Goal: Task Accomplishment & Management: Manage account settings

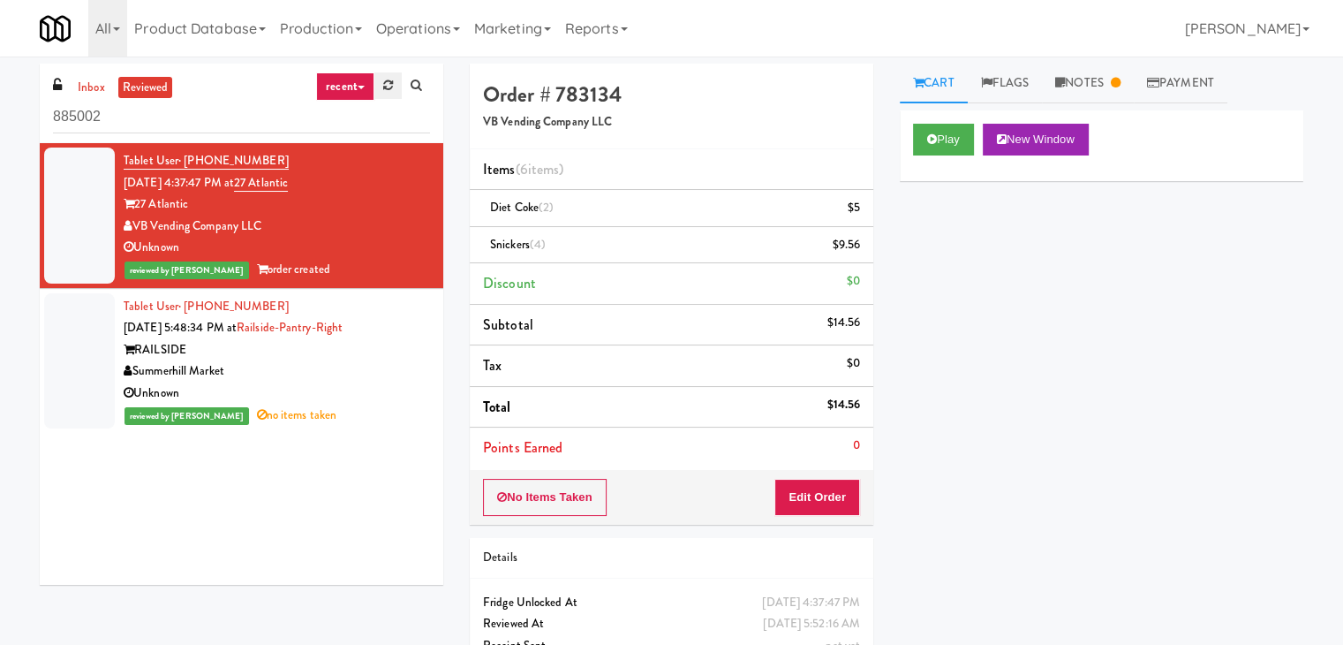
click at [381, 89] on link at bounding box center [387, 85] width 27 height 26
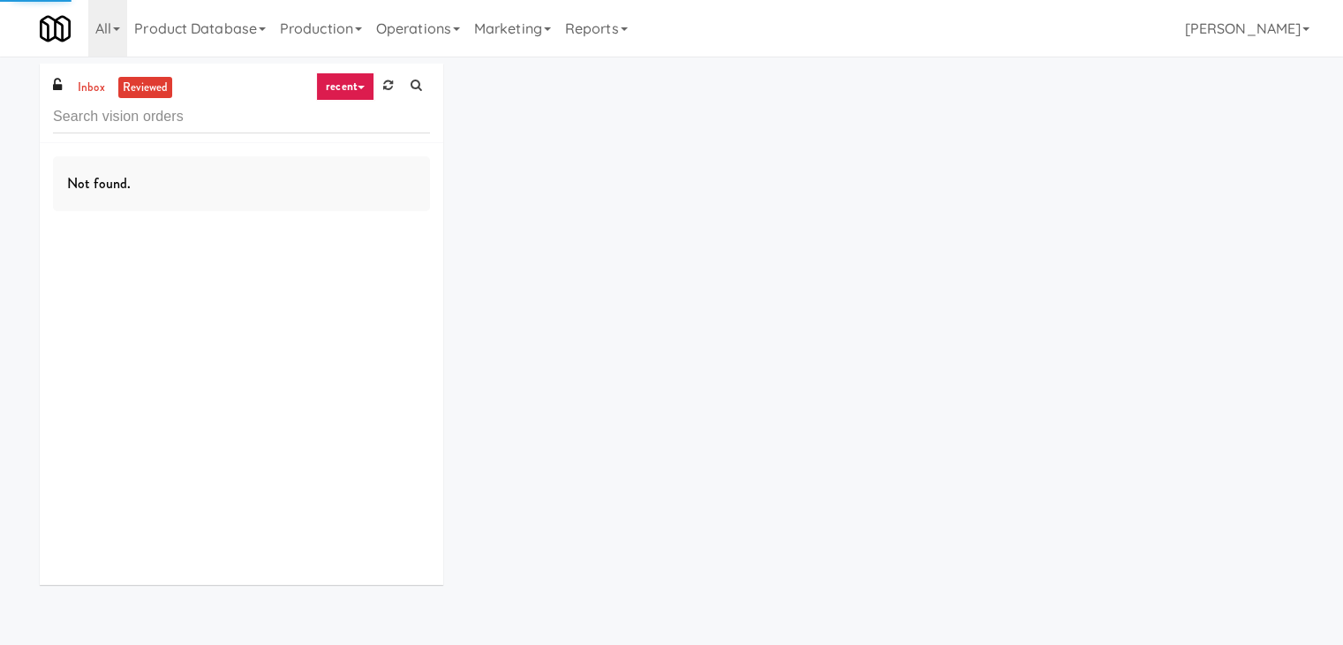
click at [357, 83] on link "recent" at bounding box center [345, 86] width 58 height 28
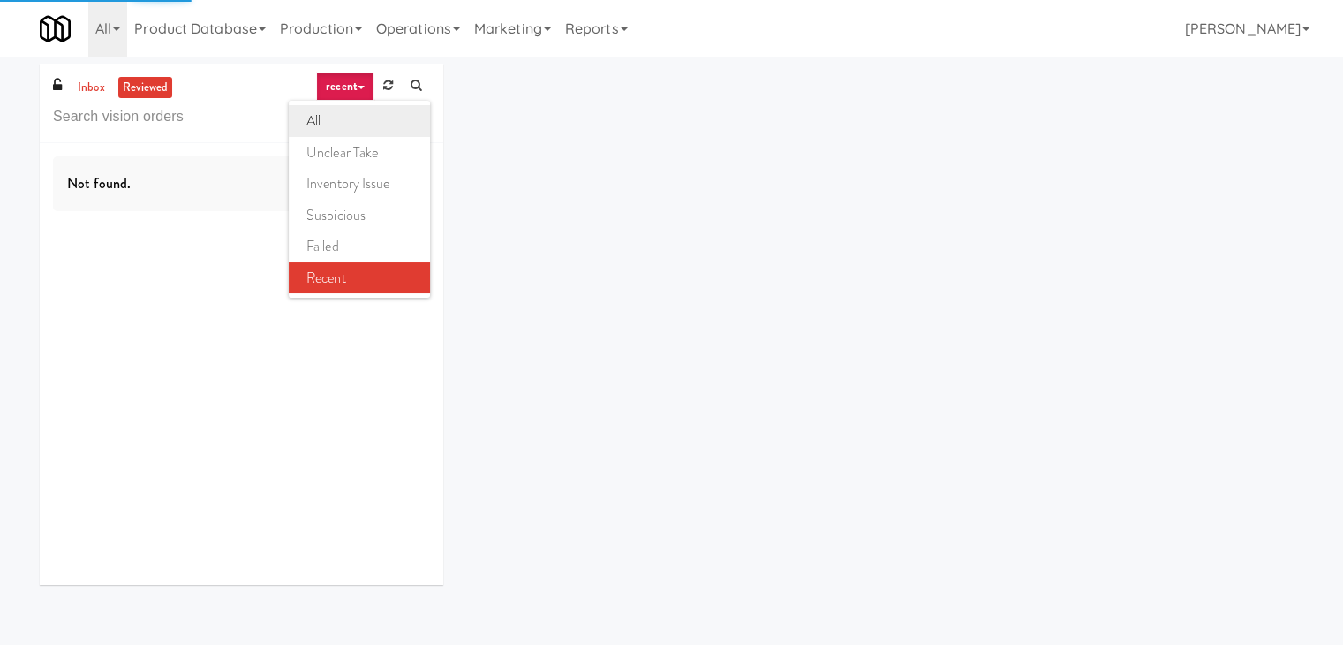
click at [351, 114] on link "all" at bounding box center [359, 121] width 141 height 32
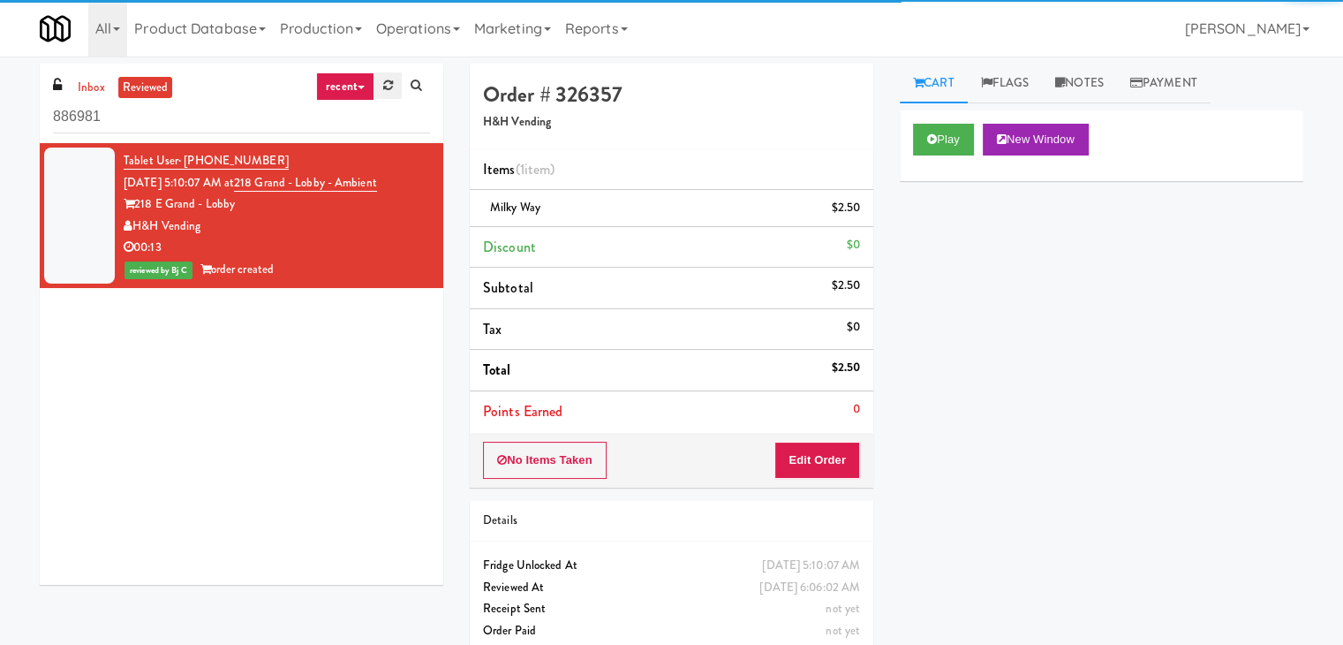
click at [386, 87] on icon at bounding box center [388, 84] width 10 height 11
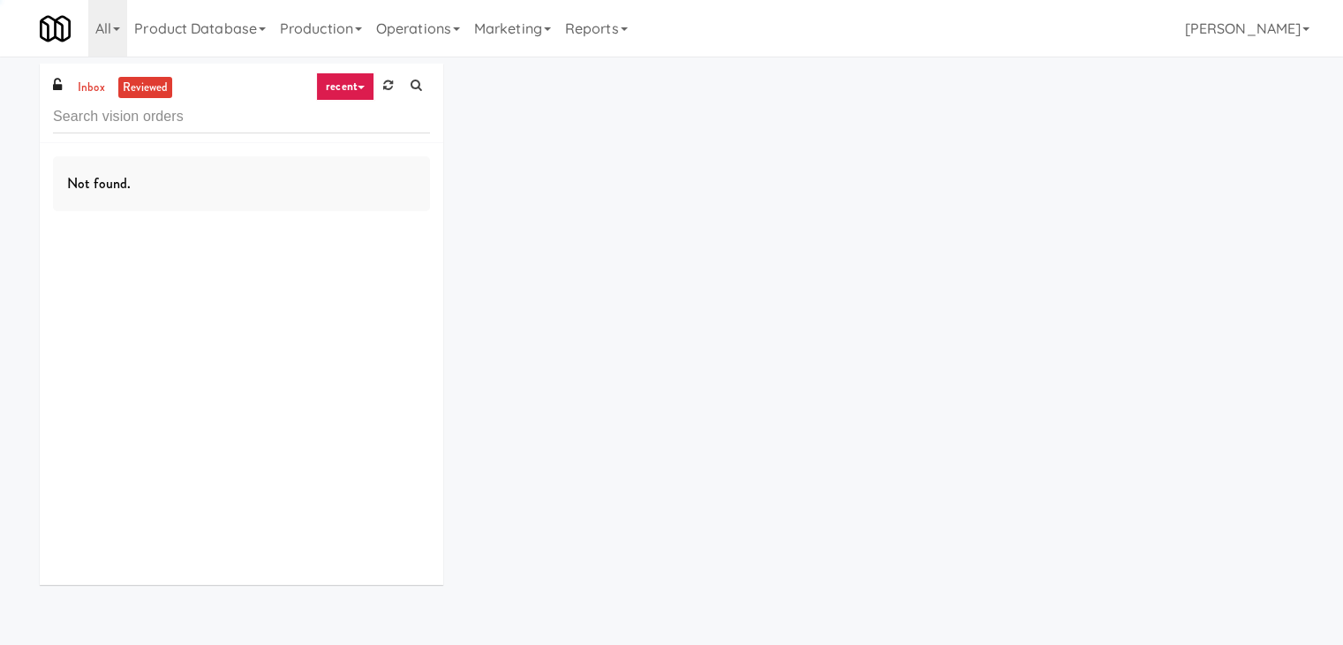
click at [365, 88] on link "recent" at bounding box center [345, 86] width 58 height 28
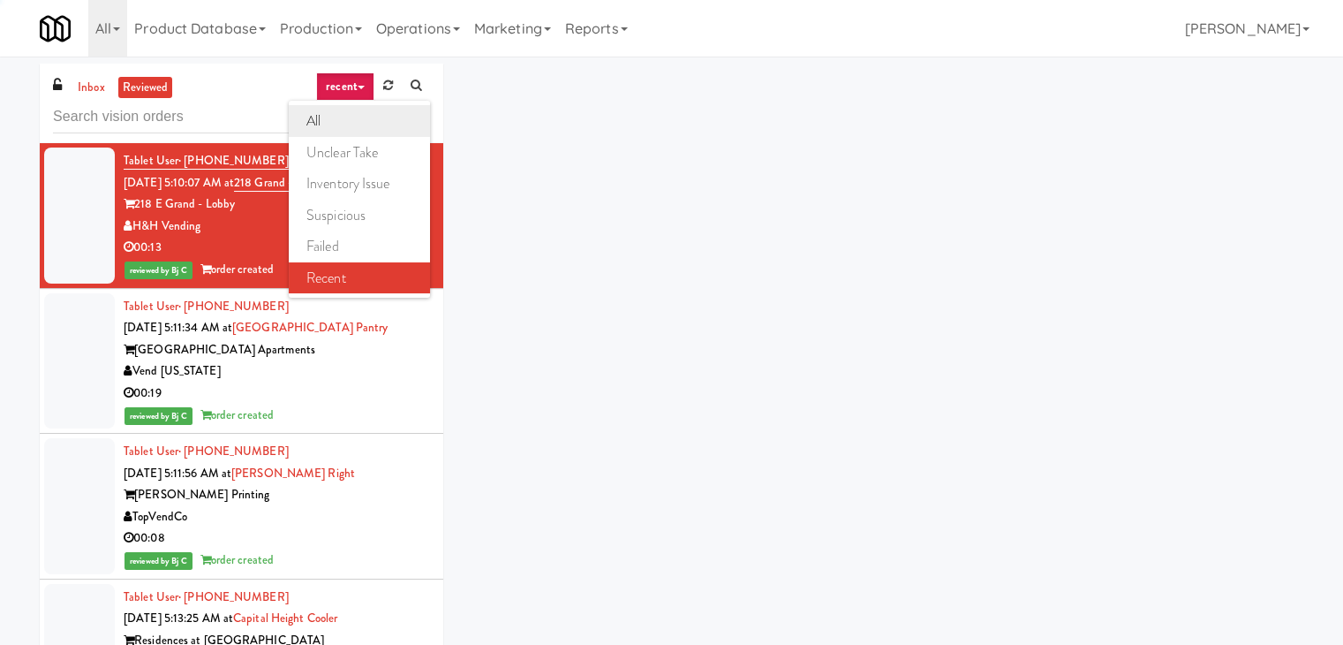
click at [346, 124] on link "all" at bounding box center [359, 121] width 141 height 32
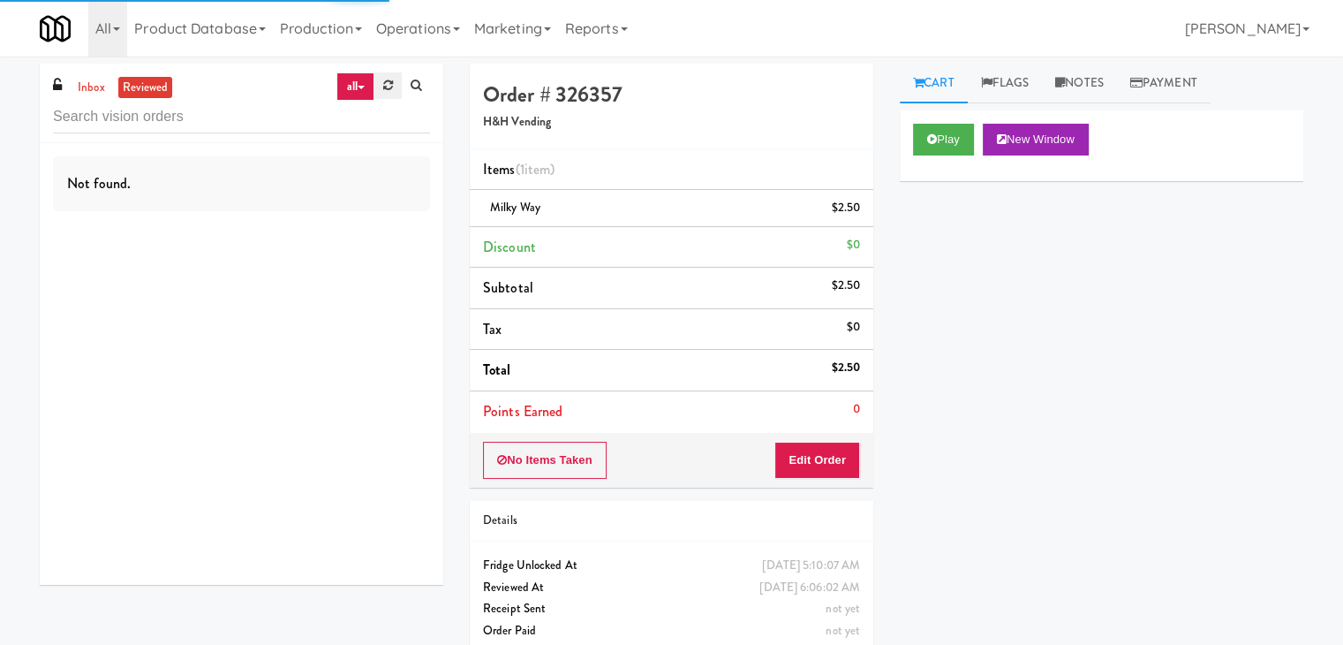
click at [385, 87] on icon at bounding box center [388, 84] width 10 height 11
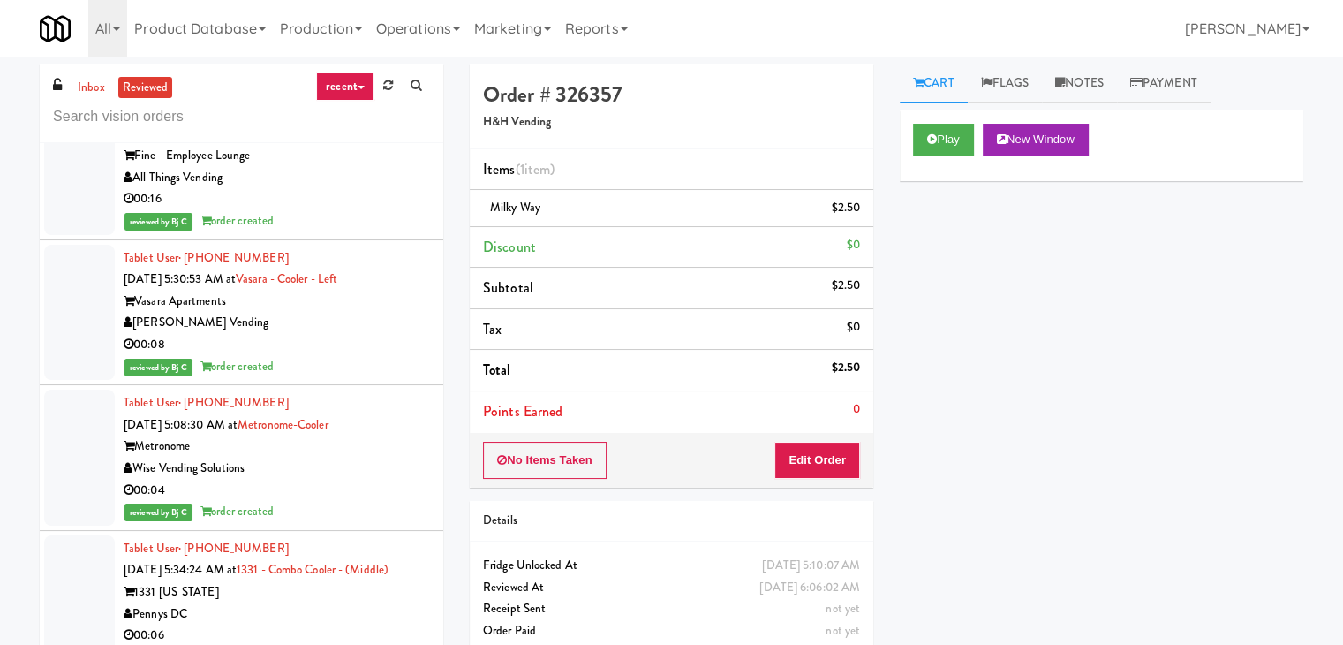
scroll to position [2119, 0]
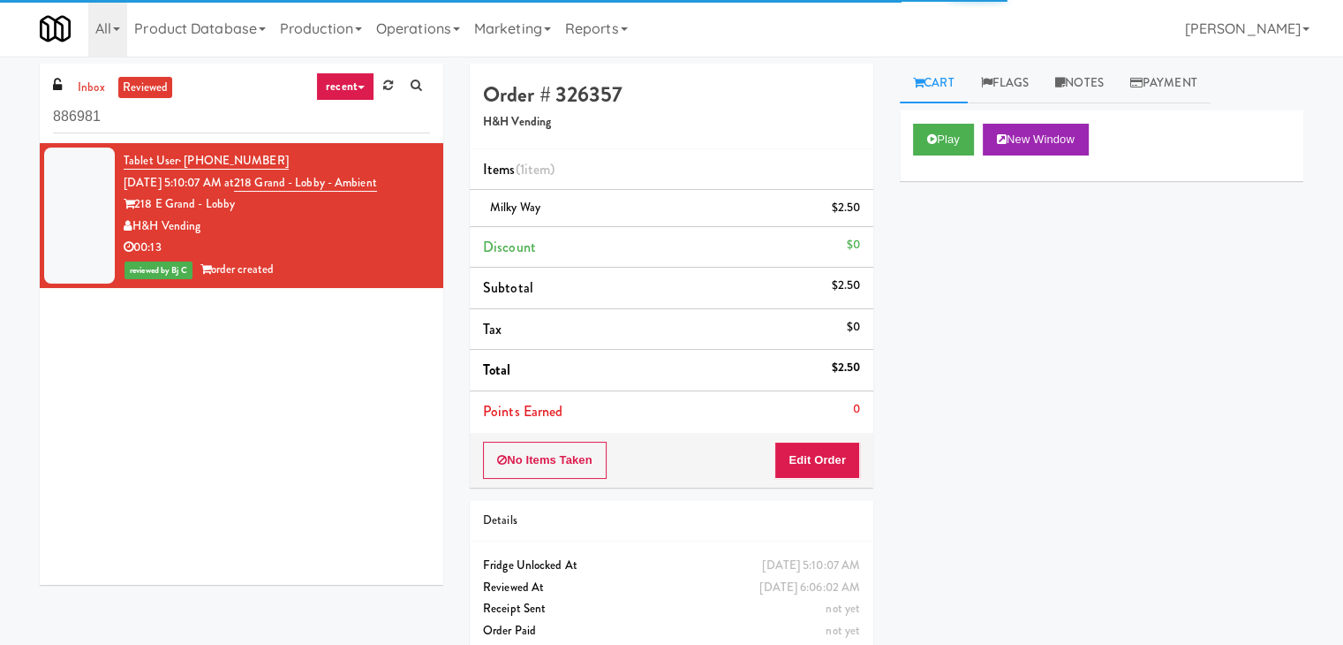
click at [70, 86] on ul "inbox reviewed" at bounding box center [123, 88] width 108 height 22
click at [85, 87] on link "inbox" at bounding box center [91, 88] width 36 height 22
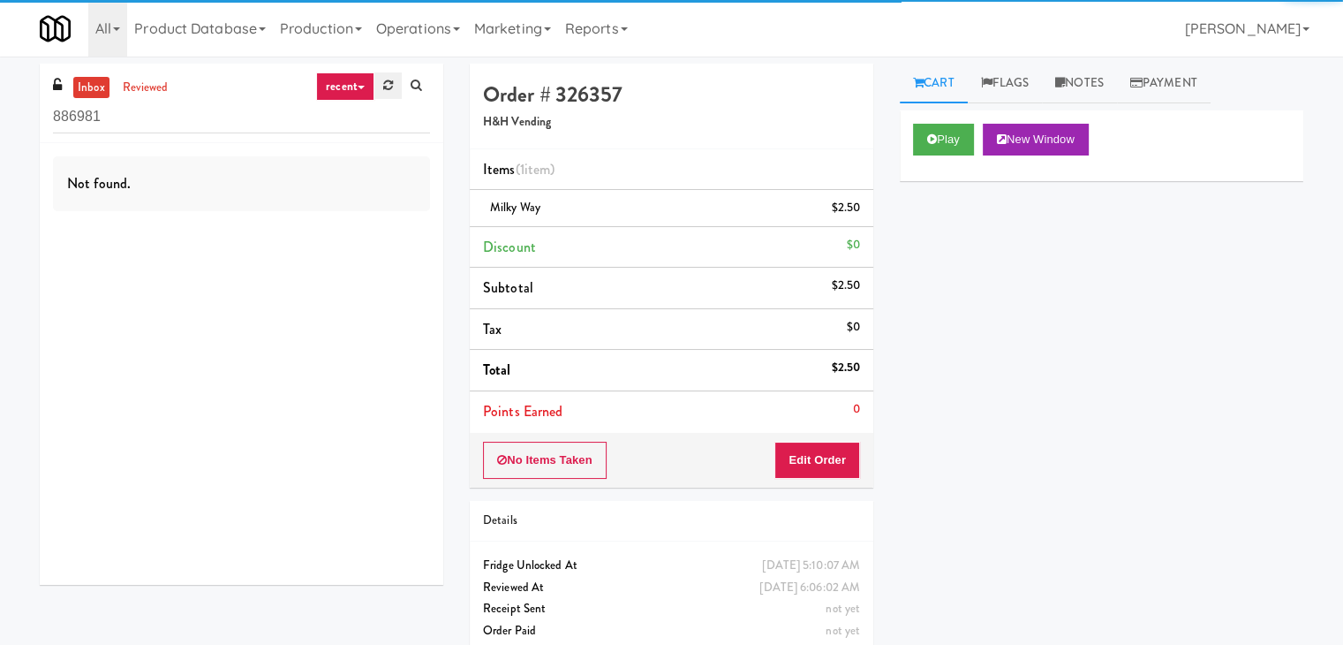
click at [389, 89] on icon at bounding box center [388, 84] width 10 height 11
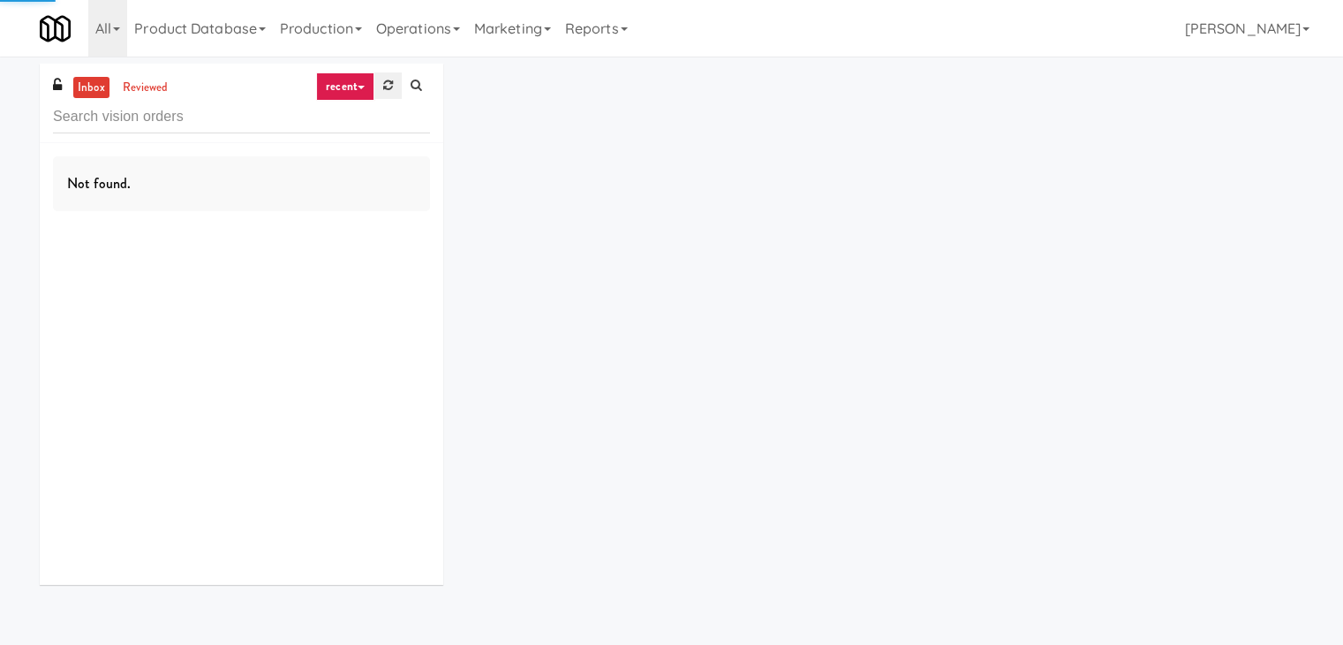
click at [374, 87] on link at bounding box center [387, 85] width 27 height 26
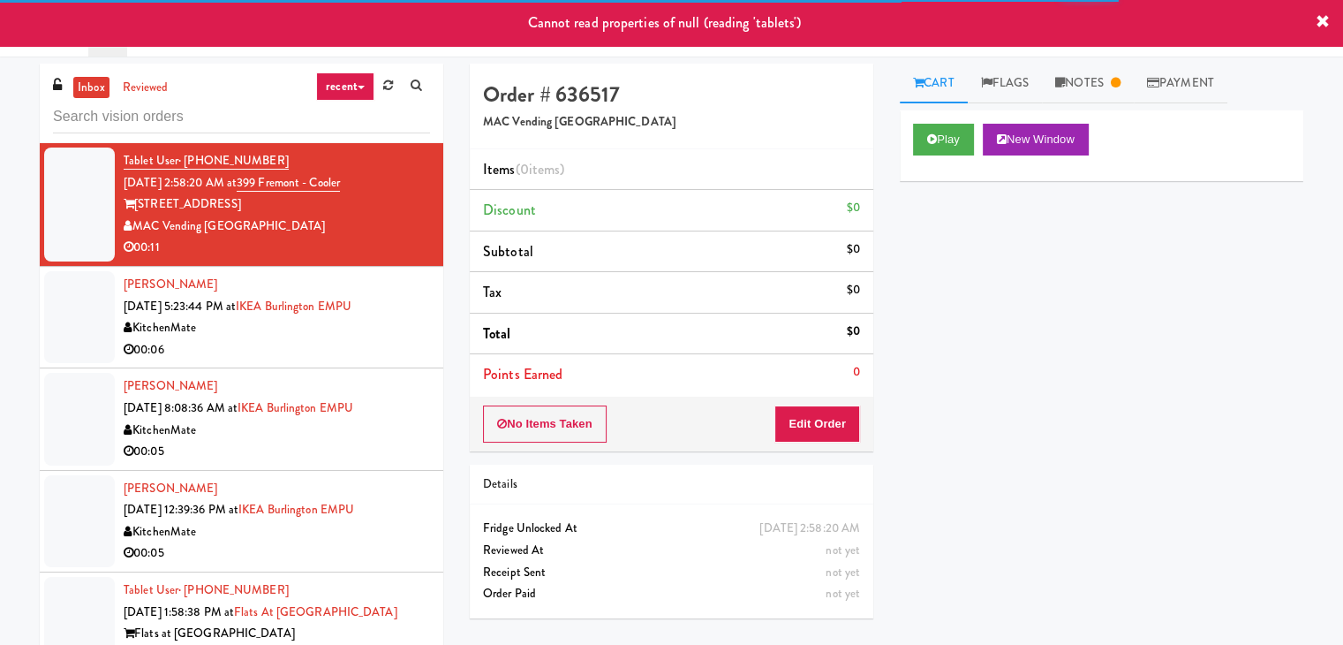
click at [335, 83] on link "recent" at bounding box center [345, 86] width 58 height 28
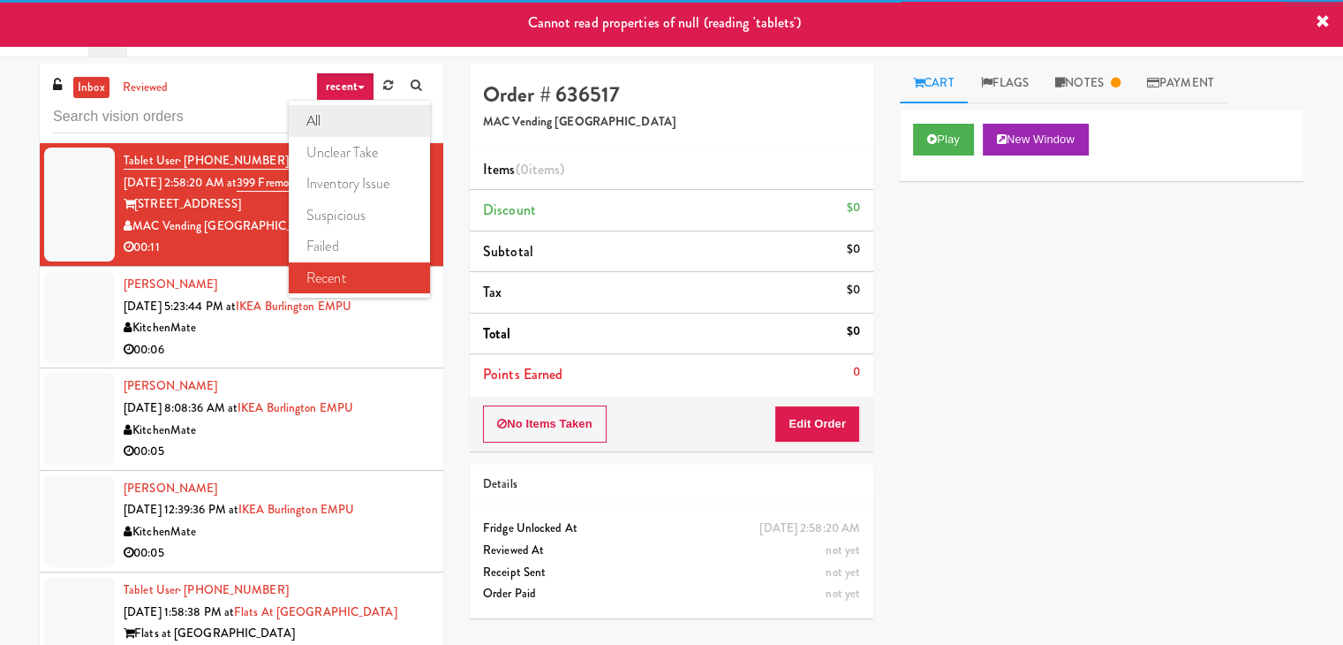
click at [339, 125] on link "all" at bounding box center [359, 121] width 141 height 32
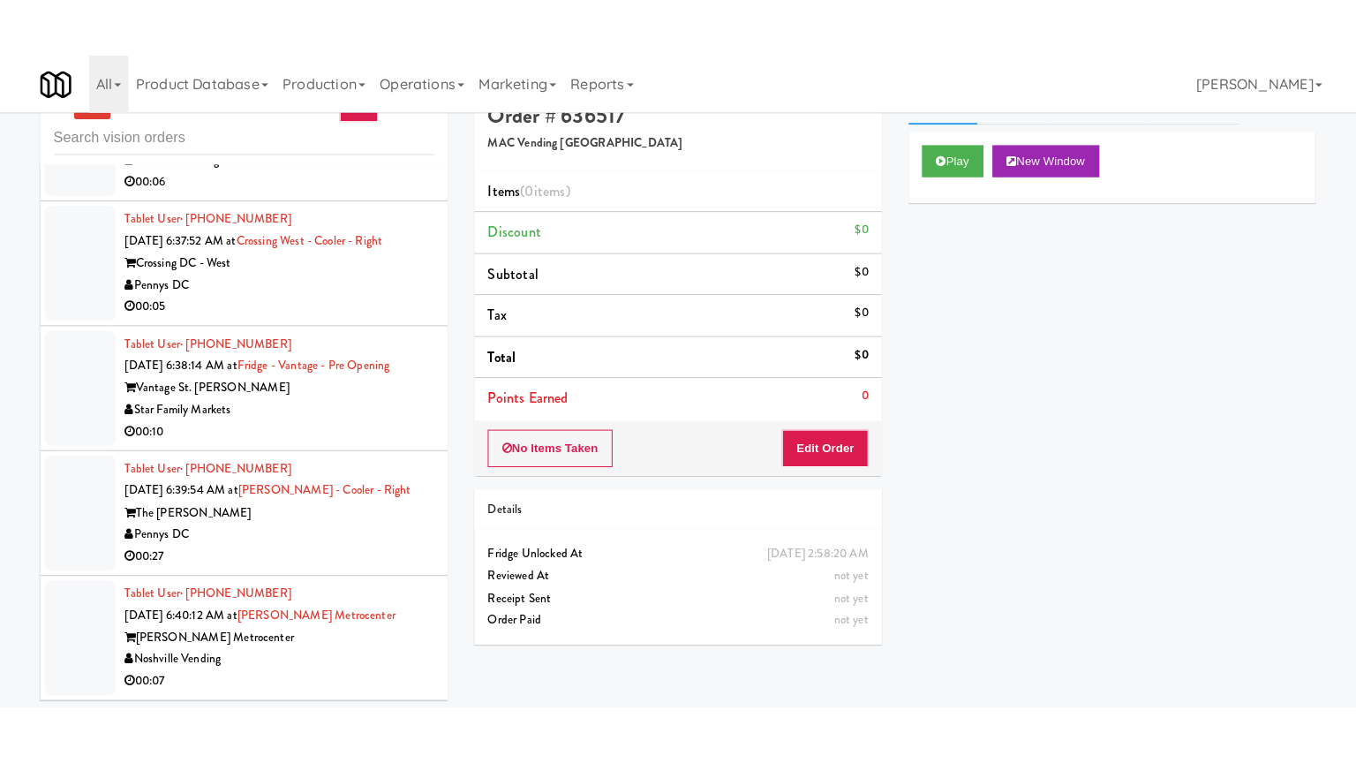
scroll to position [57, 0]
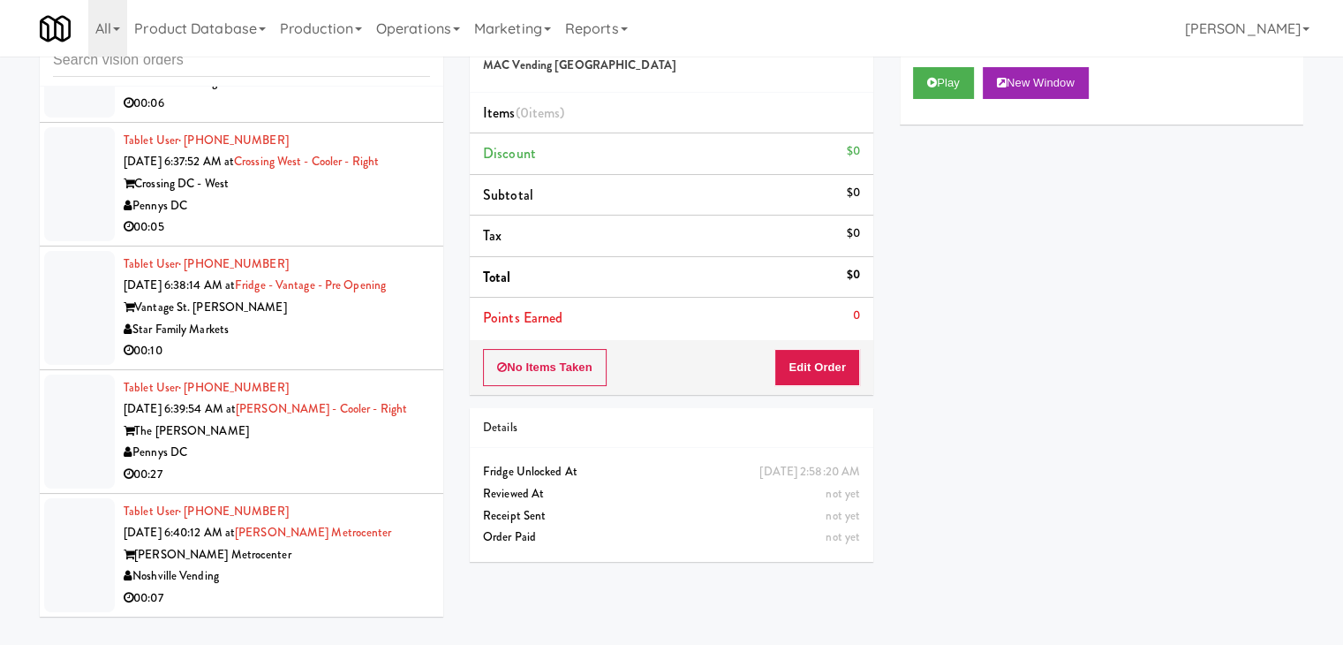
click at [329, 577] on div "Noshville Vending" at bounding box center [277, 576] width 306 height 22
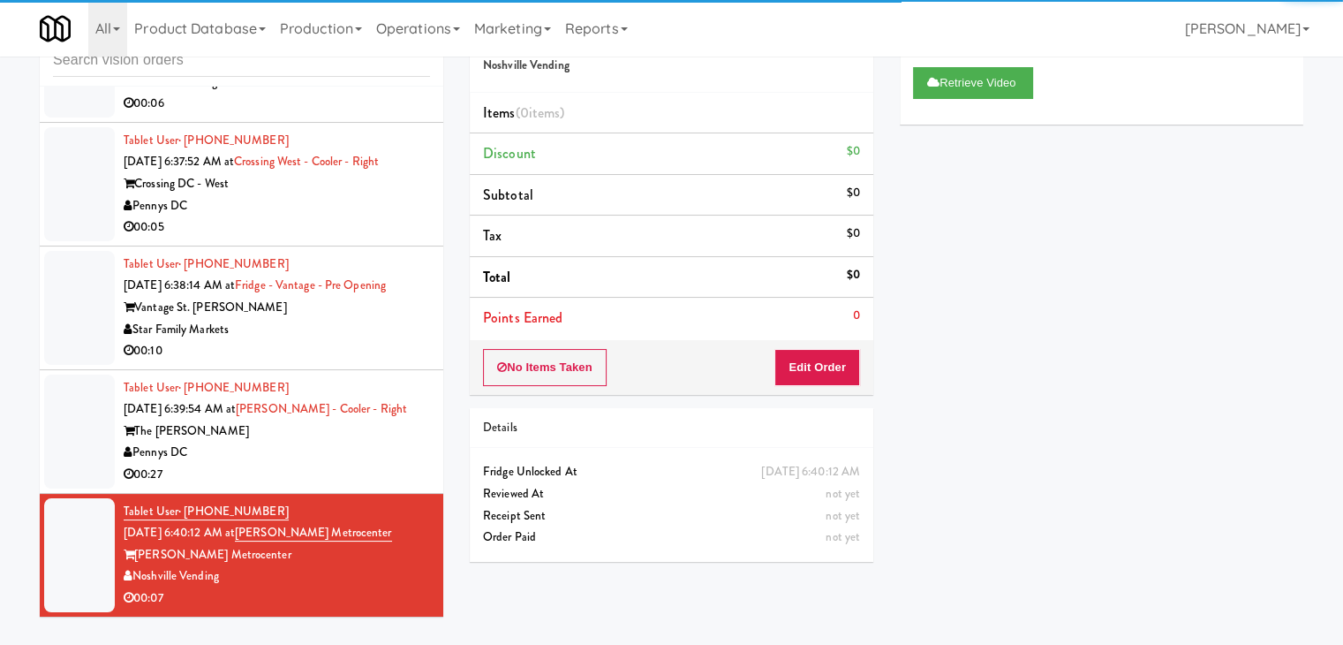
click at [334, 457] on div "Pennys DC" at bounding box center [277, 452] width 306 height 22
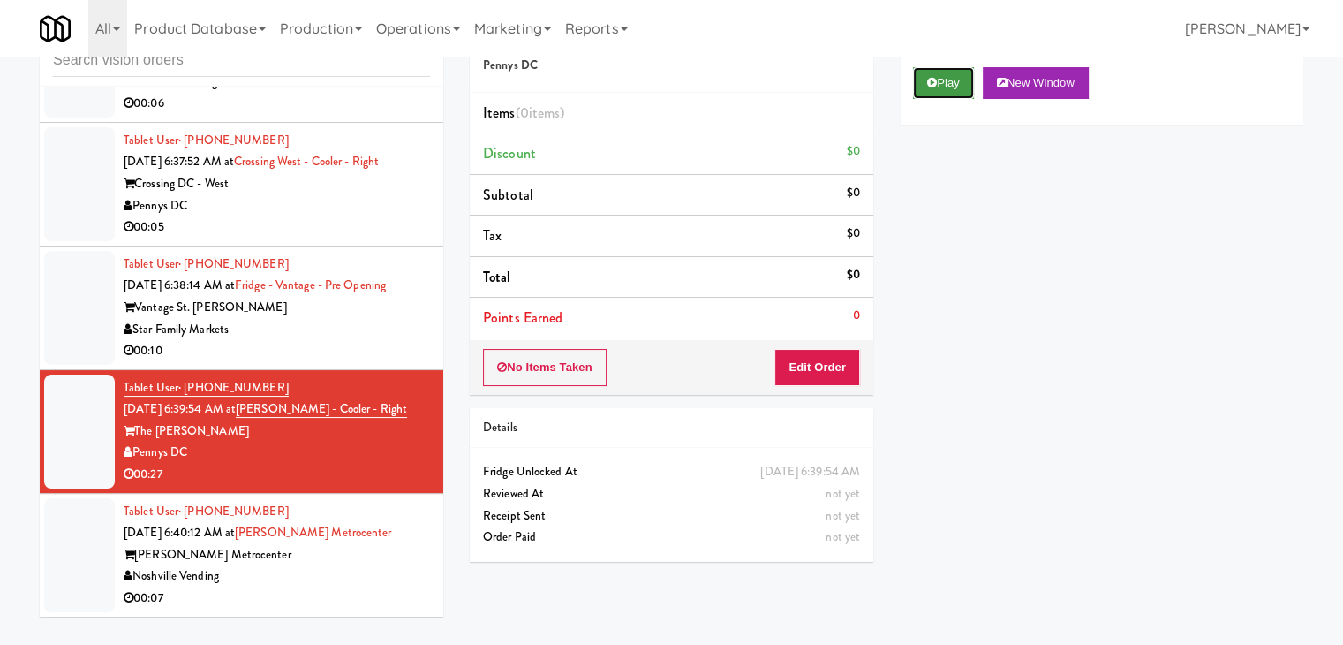
click at [940, 80] on button "Play" at bounding box center [943, 83] width 61 height 32
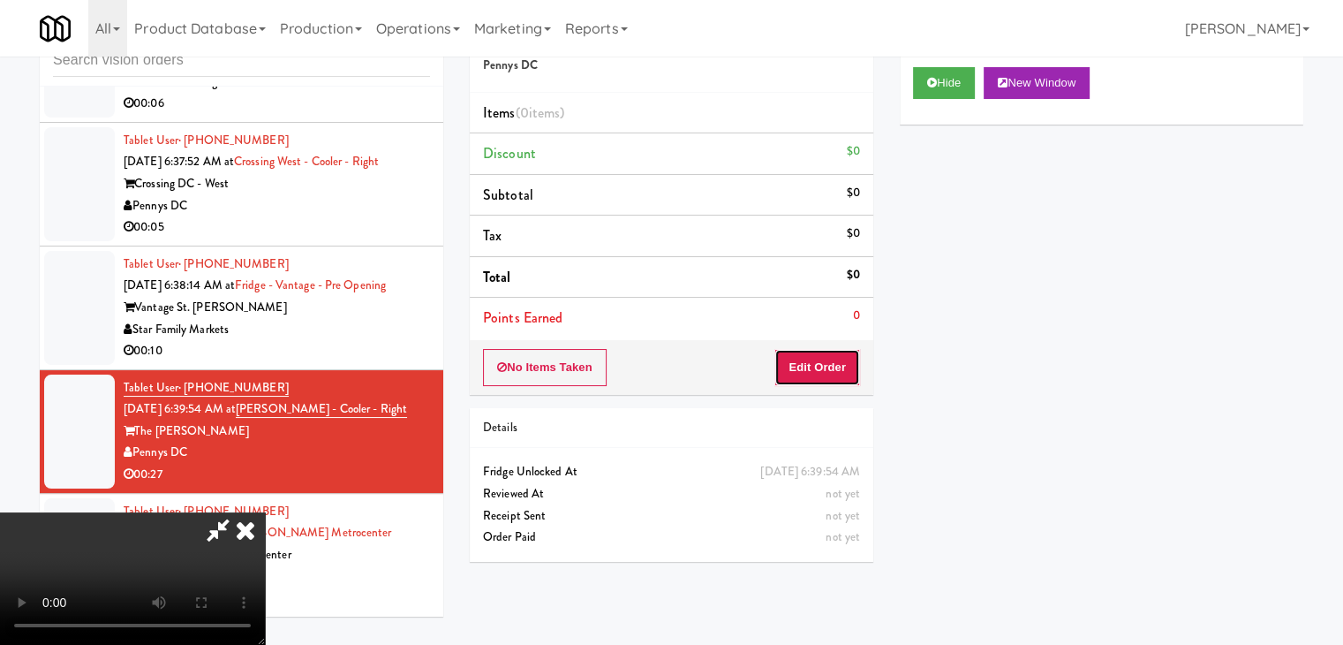
click at [818, 365] on button "Edit Order" at bounding box center [817, 367] width 86 height 37
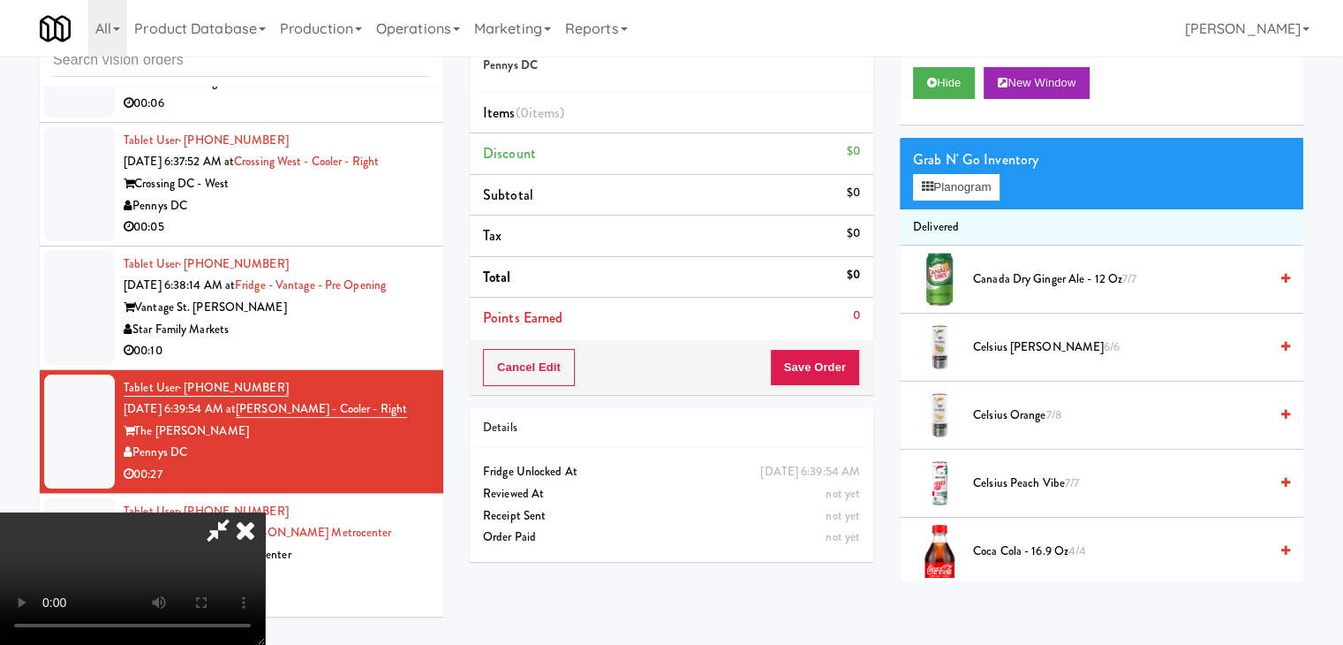
scroll to position [10499, 0]
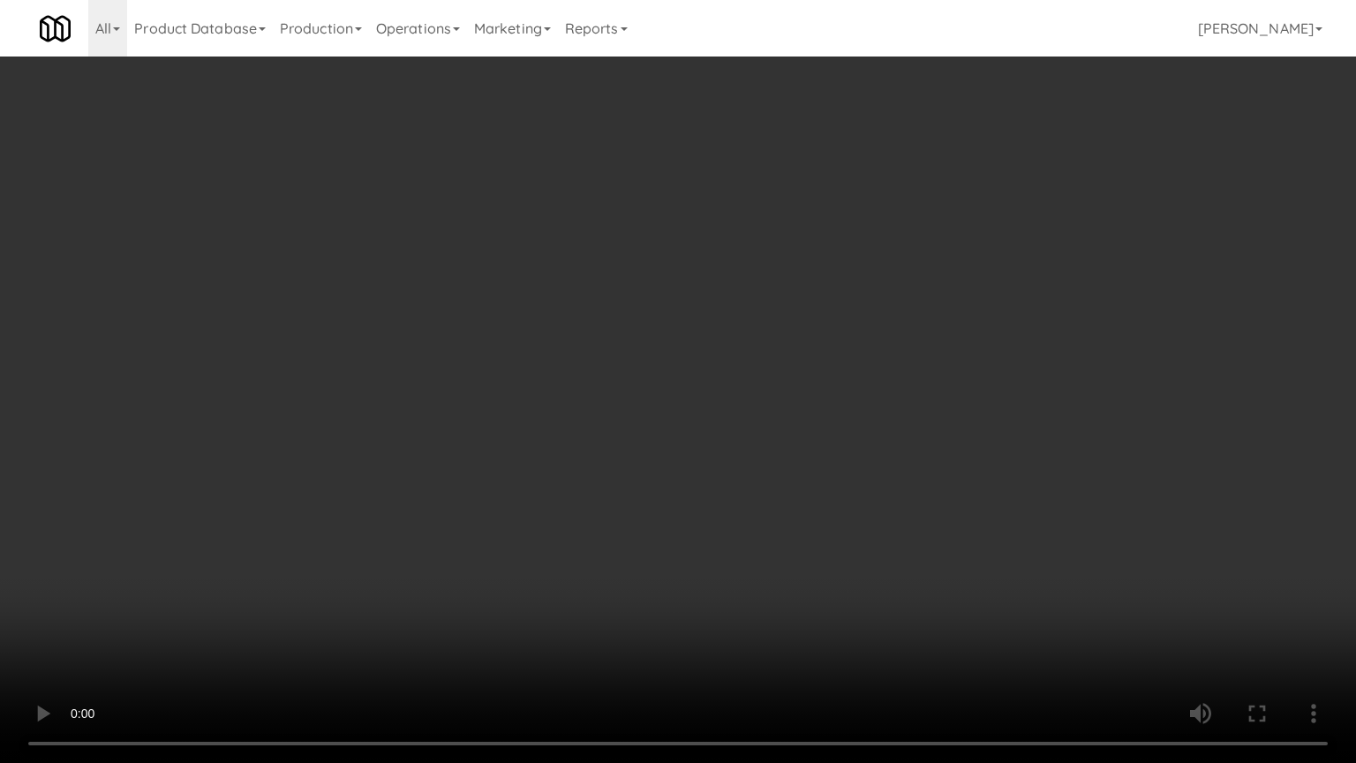
click at [782, 485] on video at bounding box center [678, 381] width 1356 height 763
click at [848, 417] on video at bounding box center [678, 381] width 1356 height 763
click at [851, 421] on video at bounding box center [678, 381] width 1356 height 763
click at [851, 414] on video at bounding box center [678, 381] width 1356 height 763
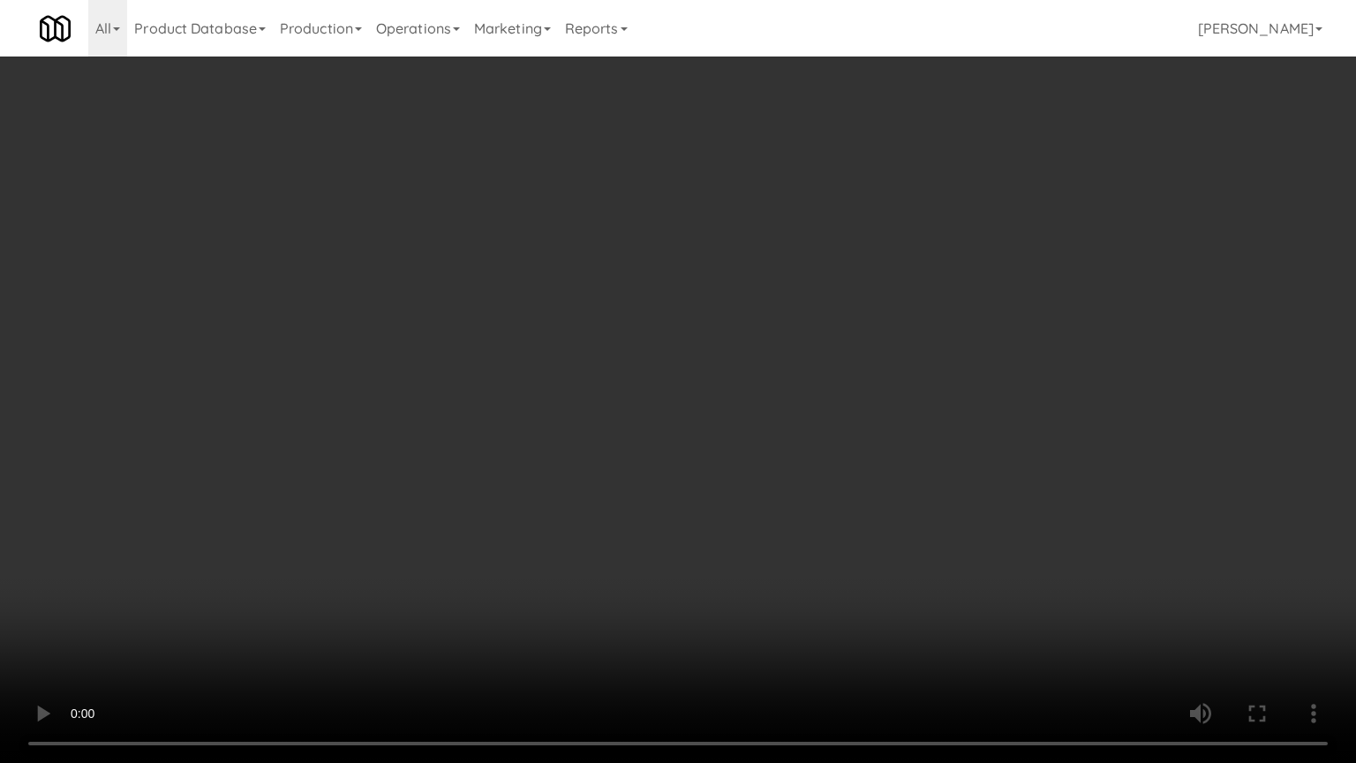
click at [845, 415] on video at bounding box center [678, 381] width 1356 height 763
click at [846, 411] on video at bounding box center [678, 381] width 1356 height 763
click at [858, 407] on video at bounding box center [678, 381] width 1356 height 763
click at [852, 389] on video at bounding box center [678, 381] width 1356 height 763
click at [689, 378] on video at bounding box center [678, 381] width 1356 height 763
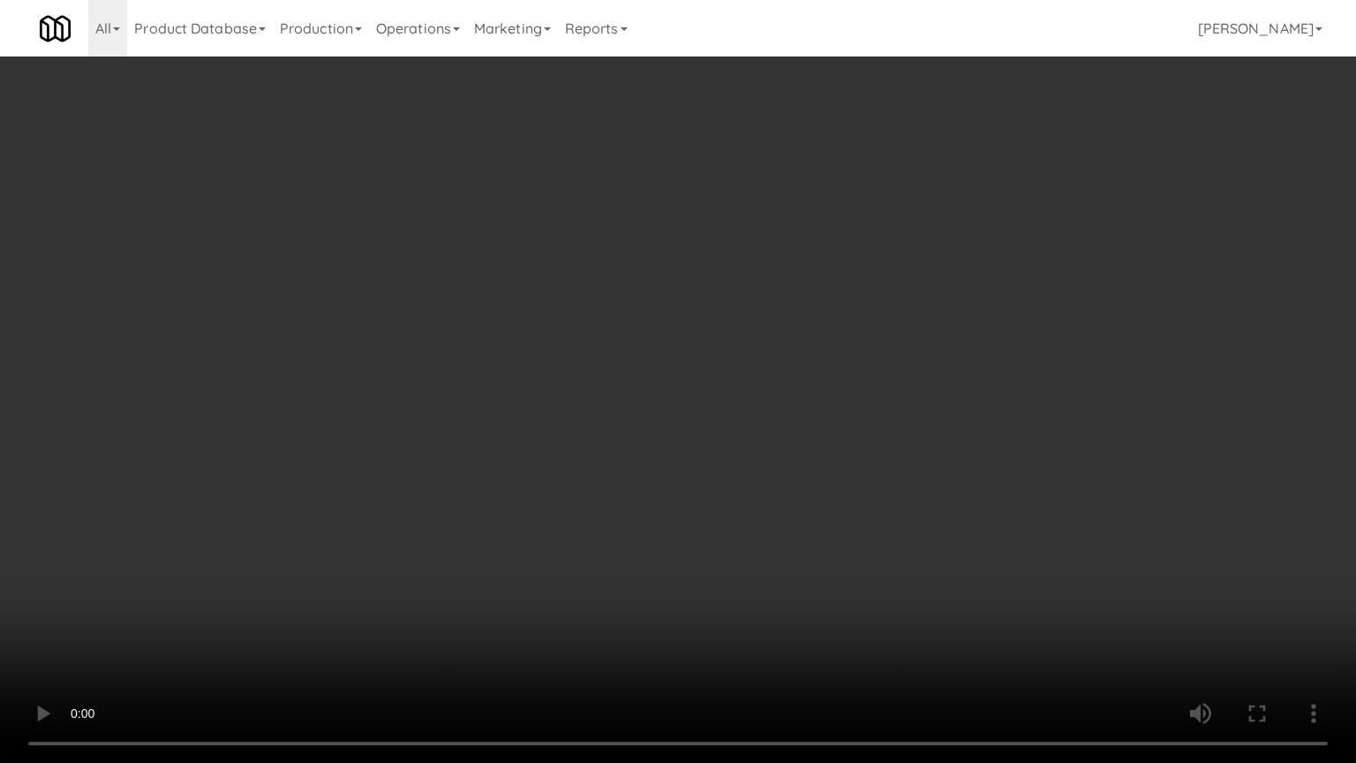
drag, startPoint x: 746, startPoint y: 419, endPoint x: 746, endPoint y: 340, distance: 79.5
click at [745, 419] on video at bounding box center [678, 381] width 1356 height 763
click at [744, 420] on video at bounding box center [678, 381] width 1356 height 763
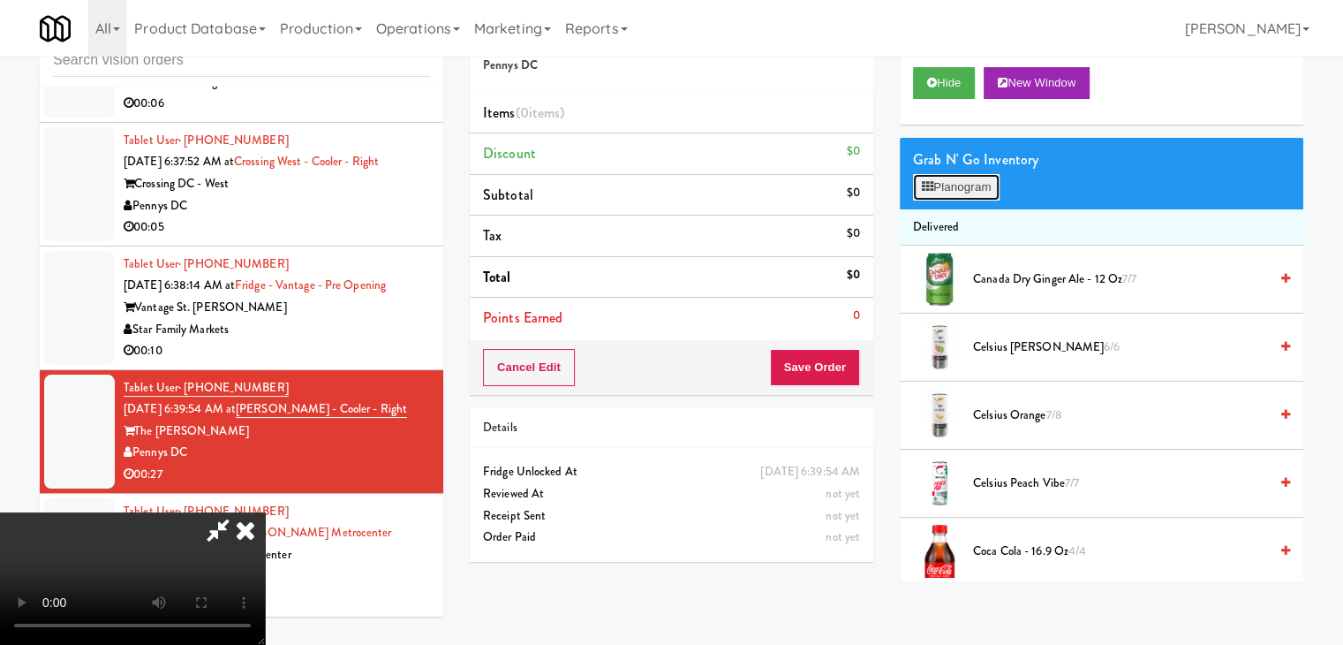
click at [950, 194] on button "Planogram" at bounding box center [956, 187] width 87 height 26
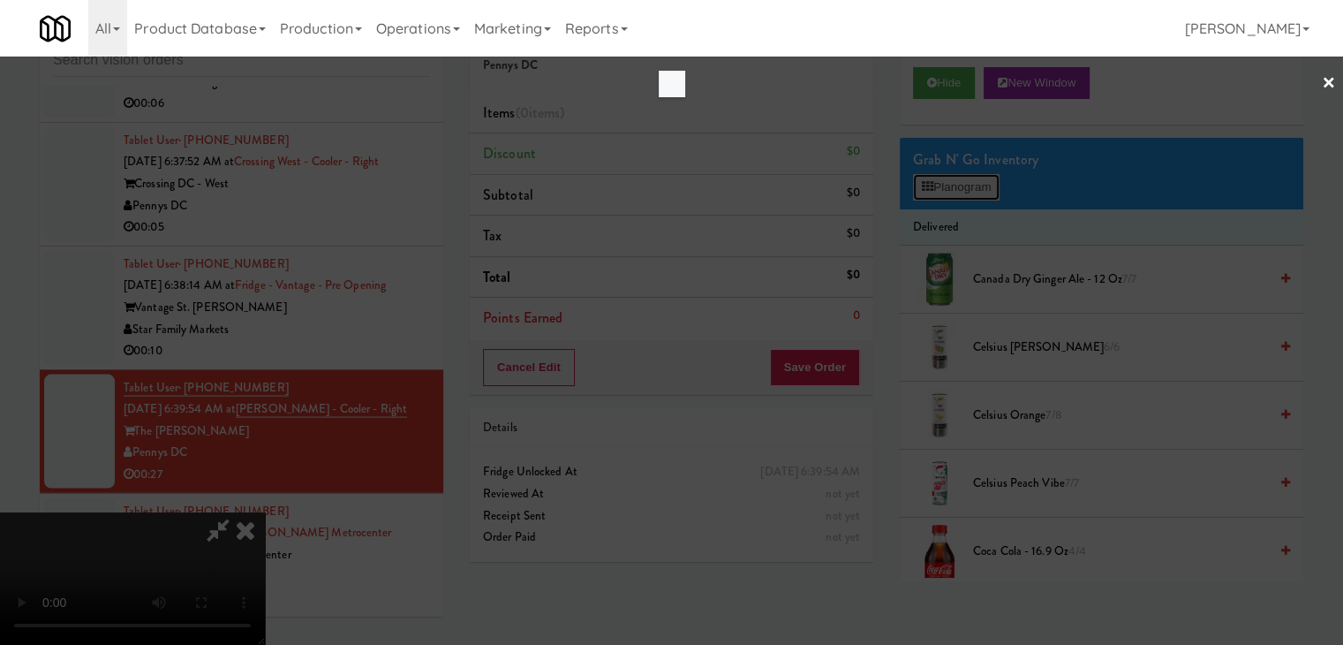
scroll to position [10499, 0]
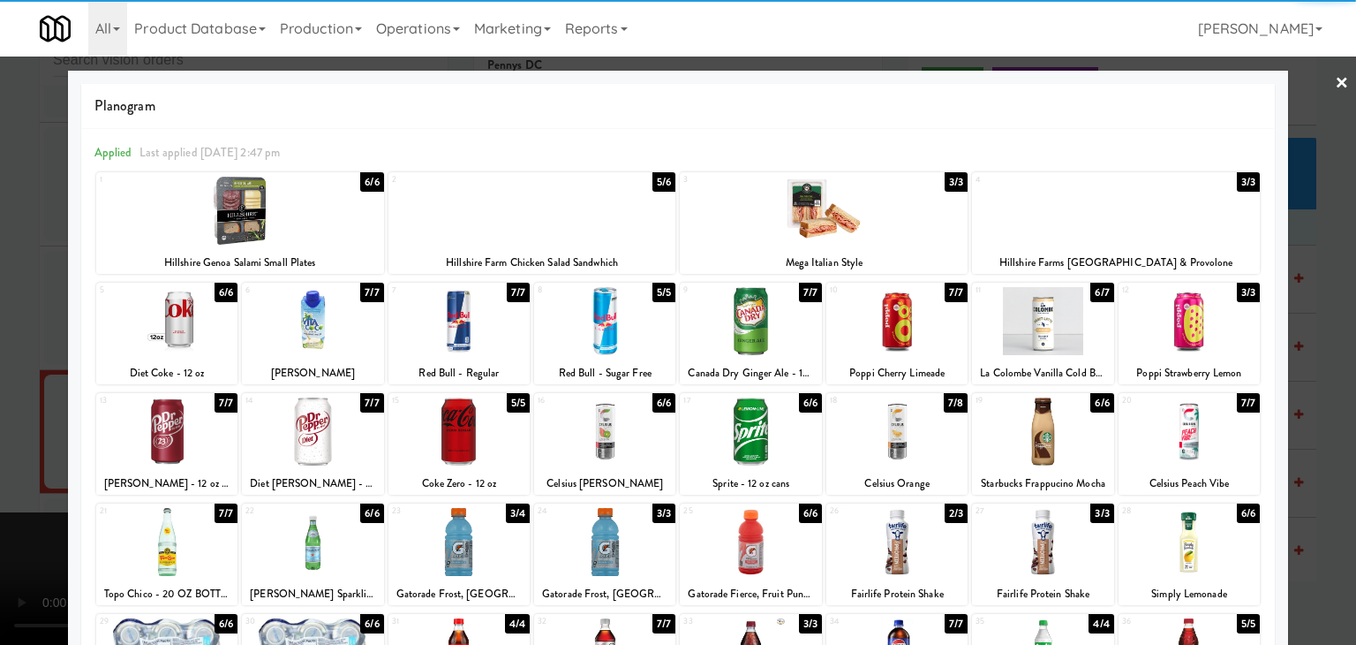
drag, startPoint x: 0, startPoint y: 322, endPoint x: 120, endPoint y: 335, distance: 120.7
click at [12, 326] on div at bounding box center [678, 322] width 1356 height 645
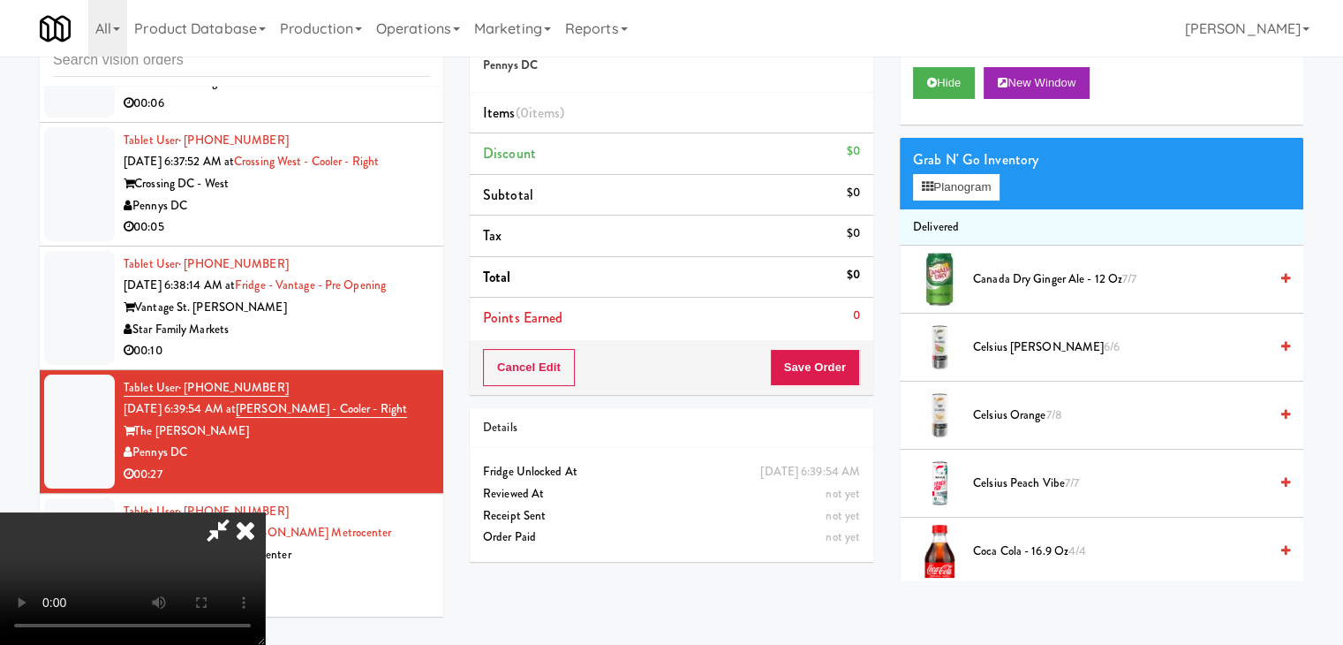
click at [265, 512] on video at bounding box center [132, 578] width 265 height 132
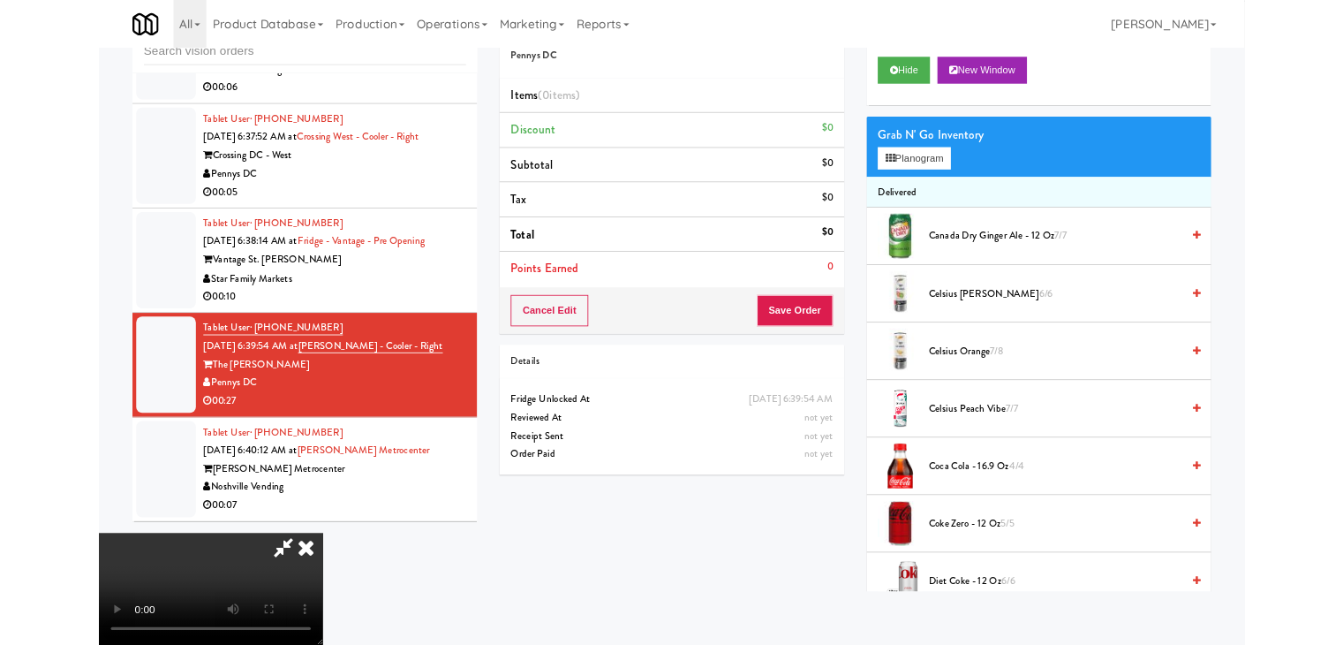
scroll to position [10499, 0]
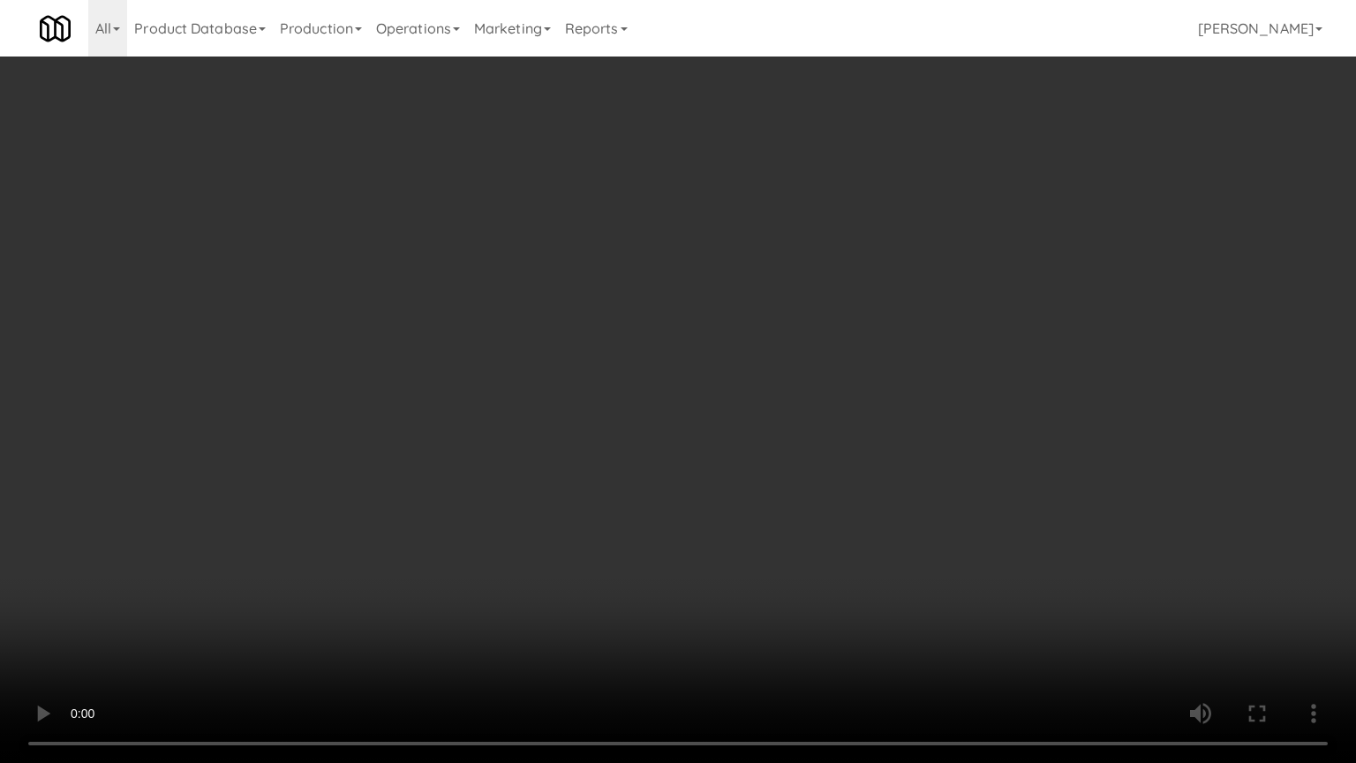
click at [564, 475] on video at bounding box center [678, 381] width 1356 height 763
click at [826, 364] on video at bounding box center [678, 381] width 1356 height 763
click at [823, 365] on video at bounding box center [678, 381] width 1356 height 763
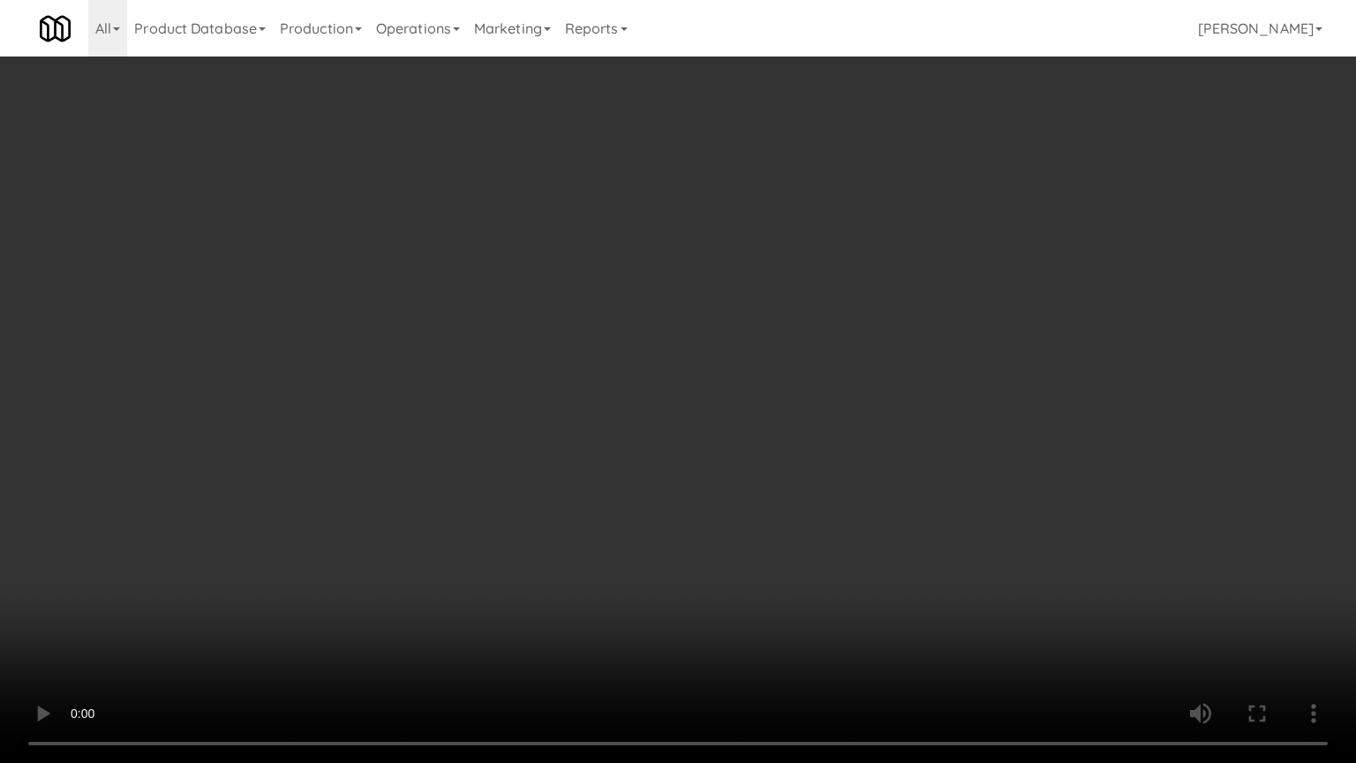
click at [826, 367] on video at bounding box center [678, 381] width 1356 height 763
click at [828, 366] on video at bounding box center [678, 381] width 1356 height 763
click at [874, 343] on video at bounding box center [678, 381] width 1356 height 763
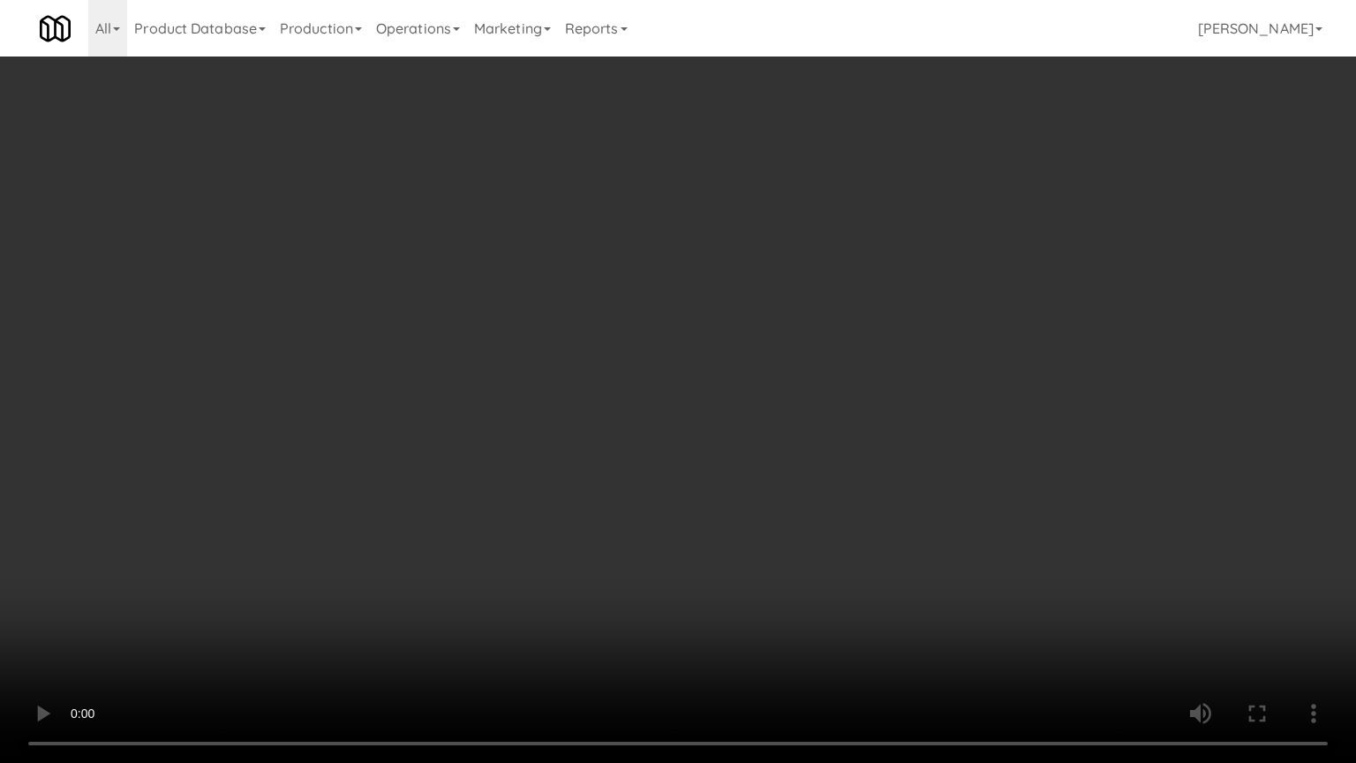
drag, startPoint x: 874, startPoint y: 343, endPoint x: 1023, endPoint y: 90, distance: 293.3
click at [874, 339] on video at bounding box center [678, 381] width 1356 height 763
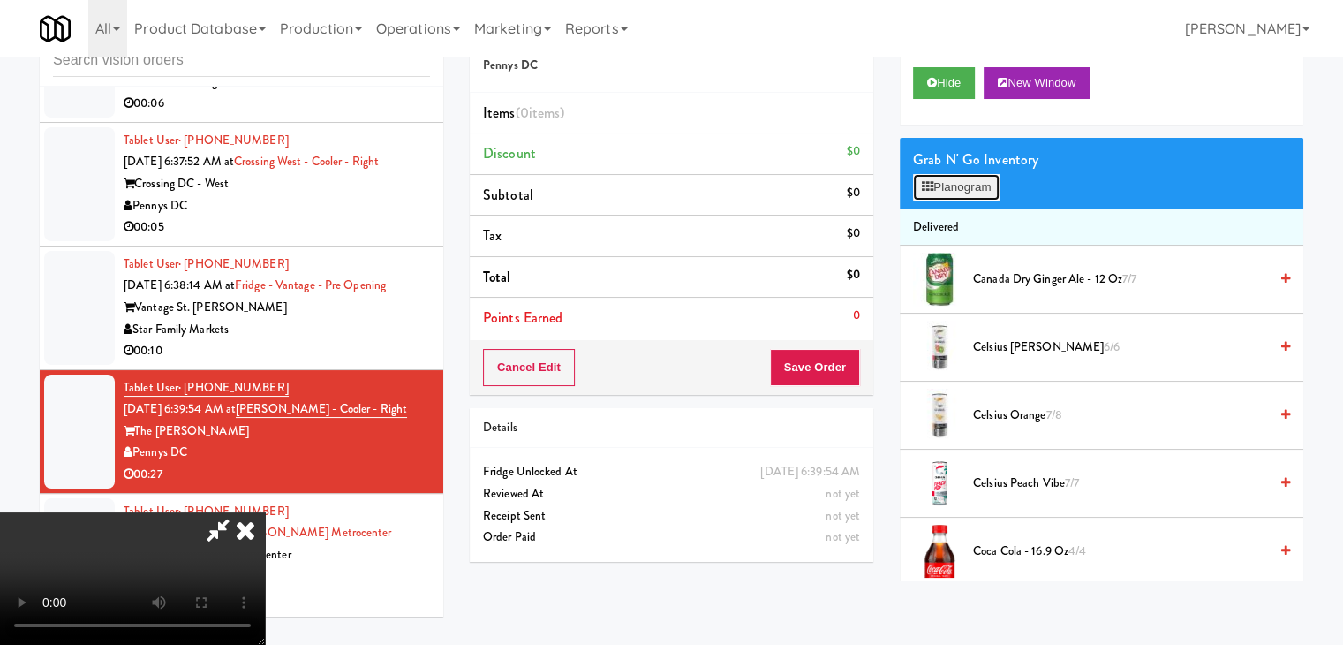
click at [975, 192] on button "Planogram" at bounding box center [956, 187] width 87 height 26
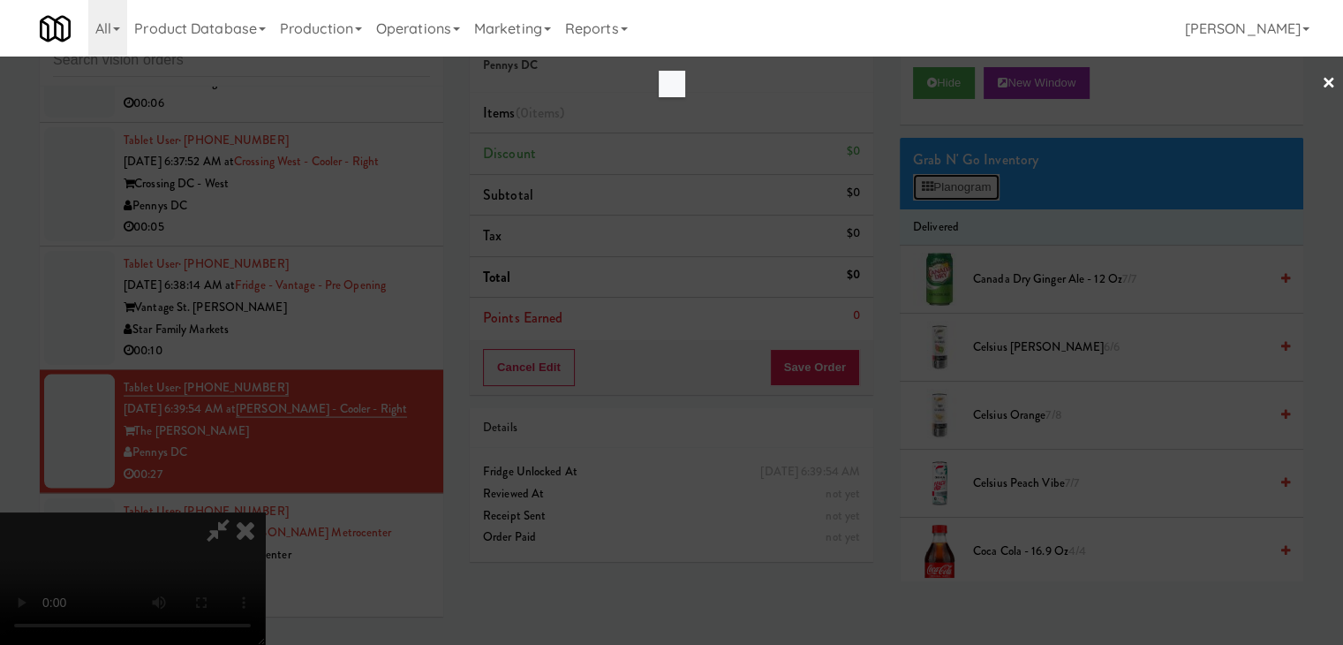
scroll to position [10499, 0]
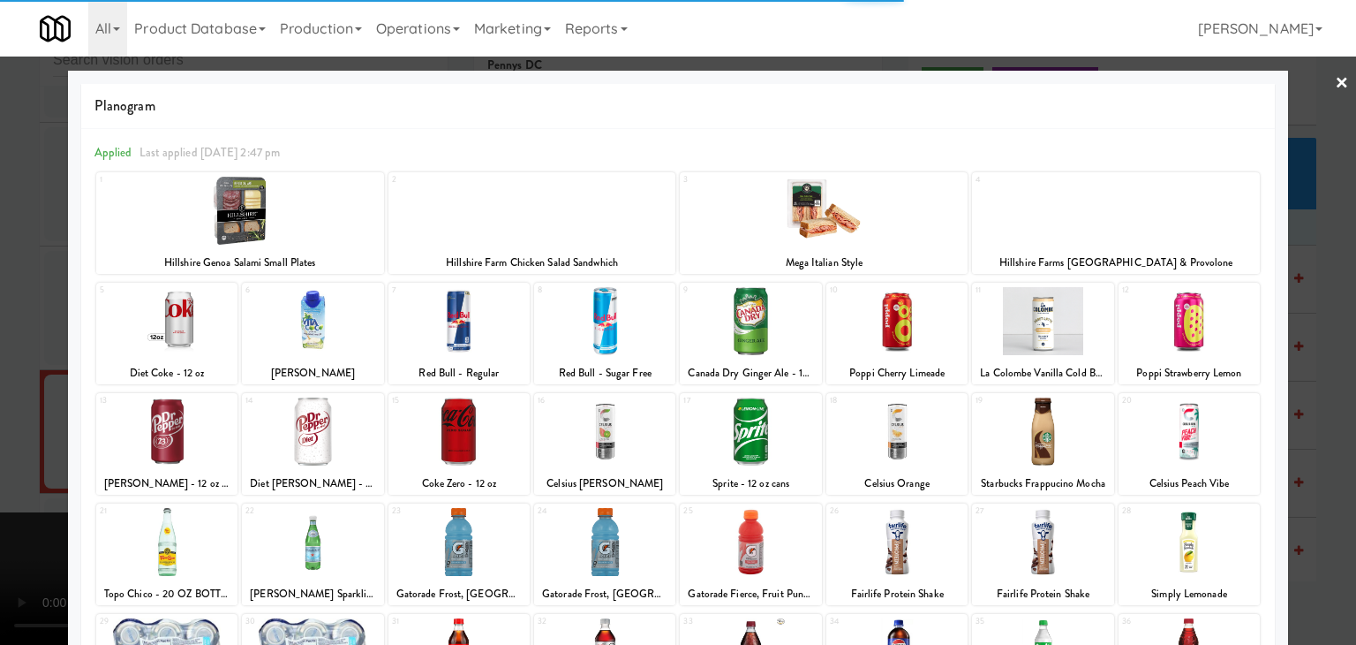
click at [332, 335] on div at bounding box center [312, 321] width 141 height 68
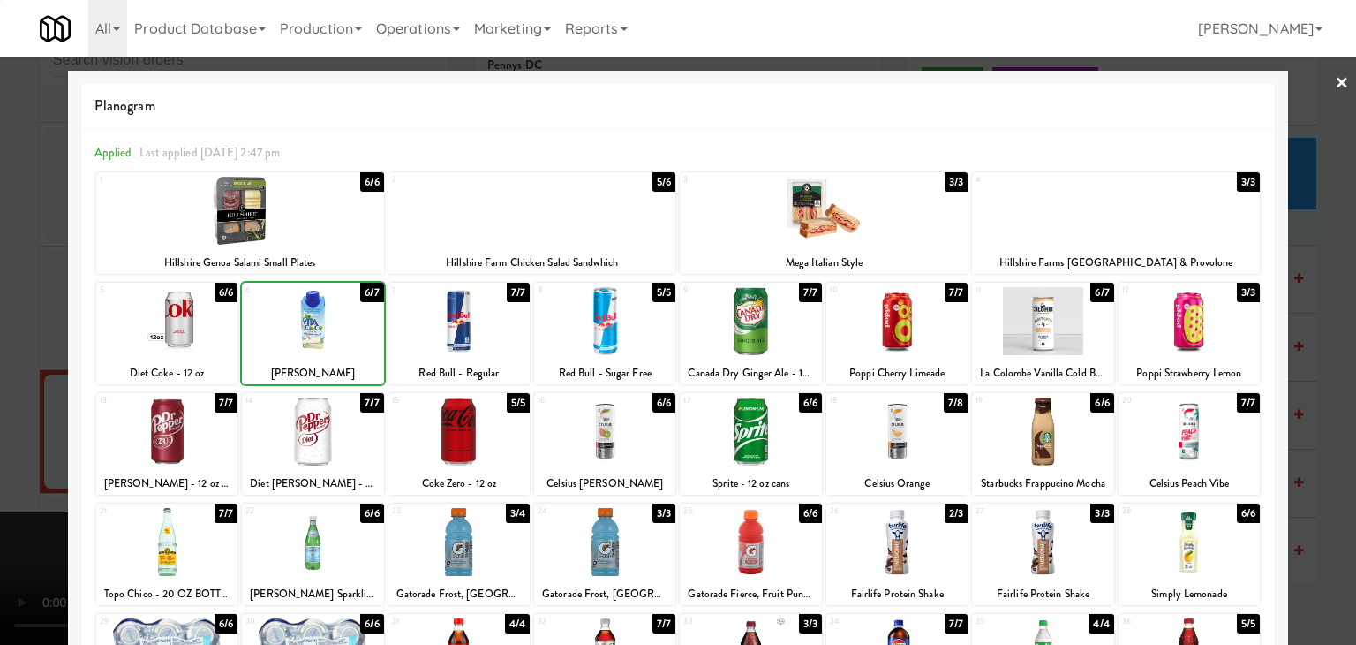
click at [332, 335] on div at bounding box center [312, 321] width 141 height 68
drag, startPoint x: 0, startPoint y: 386, endPoint x: 889, endPoint y: 379, distance: 889.2
click at [81, 381] on div "× Planogram Applied Last applied Friday 2:47 pm 1 6/6 Hillshire Genoa Salami Sm…" at bounding box center [678, 322] width 1356 height 645
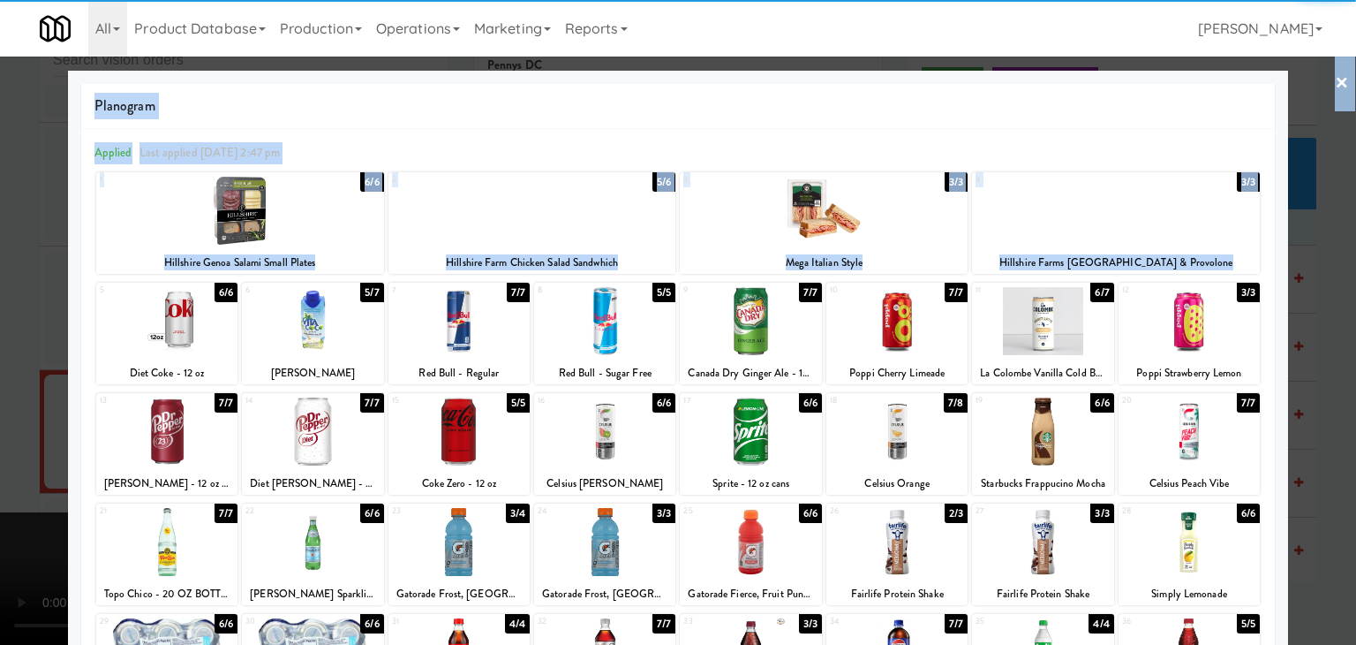
click at [0, 368] on div at bounding box center [678, 322] width 1356 height 645
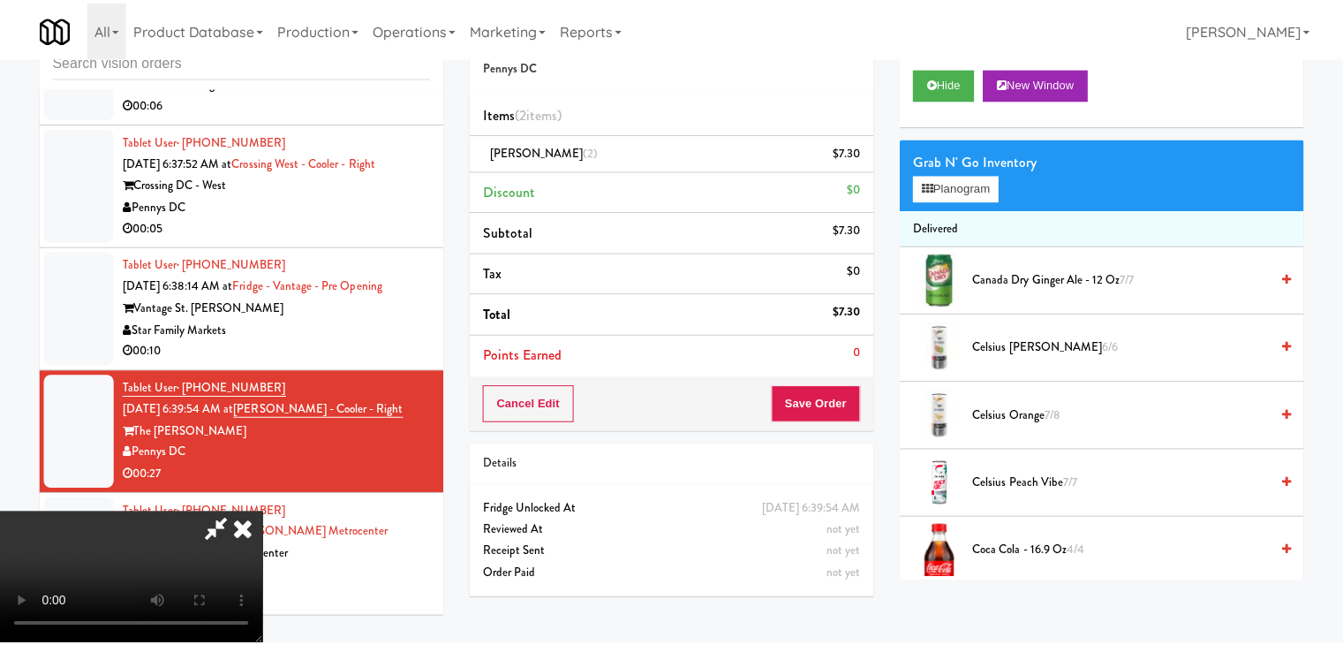
scroll to position [10521, 0]
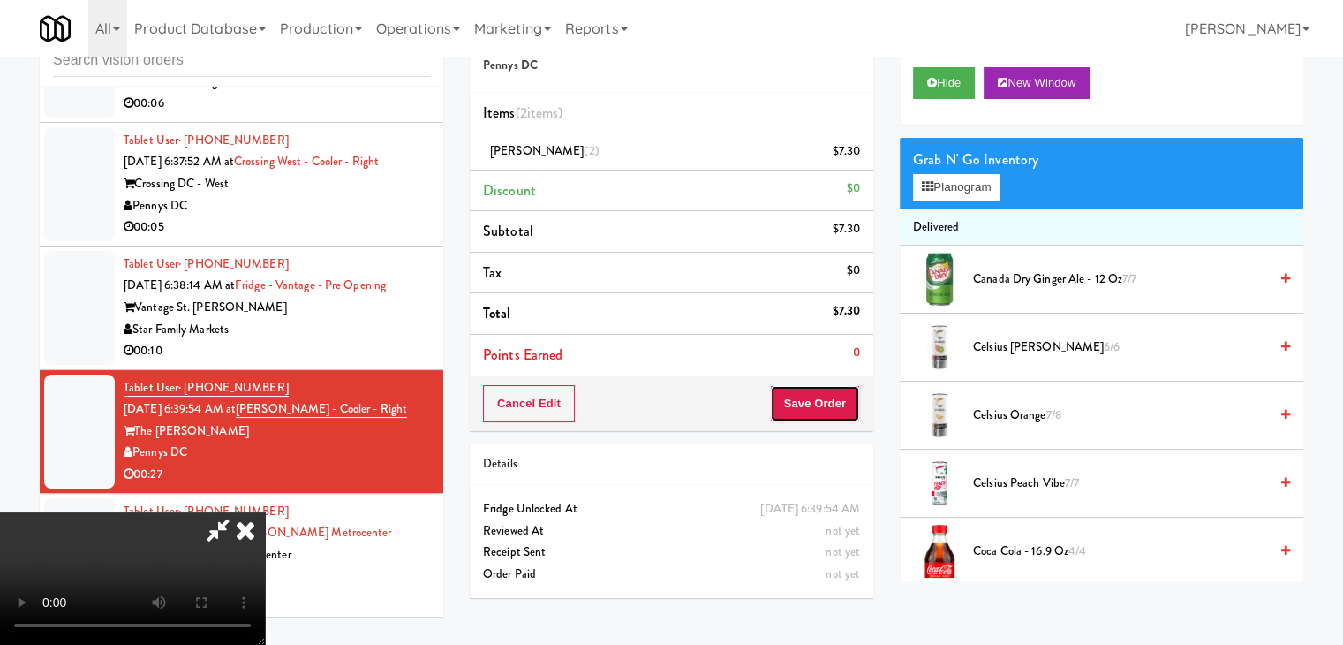
drag, startPoint x: 812, startPoint y: 407, endPoint x: 822, endPoint y: 409, distance: 9.9
click at [822, 409] on button "Save Order" at bounding box center [815, 403] width 90 height 37
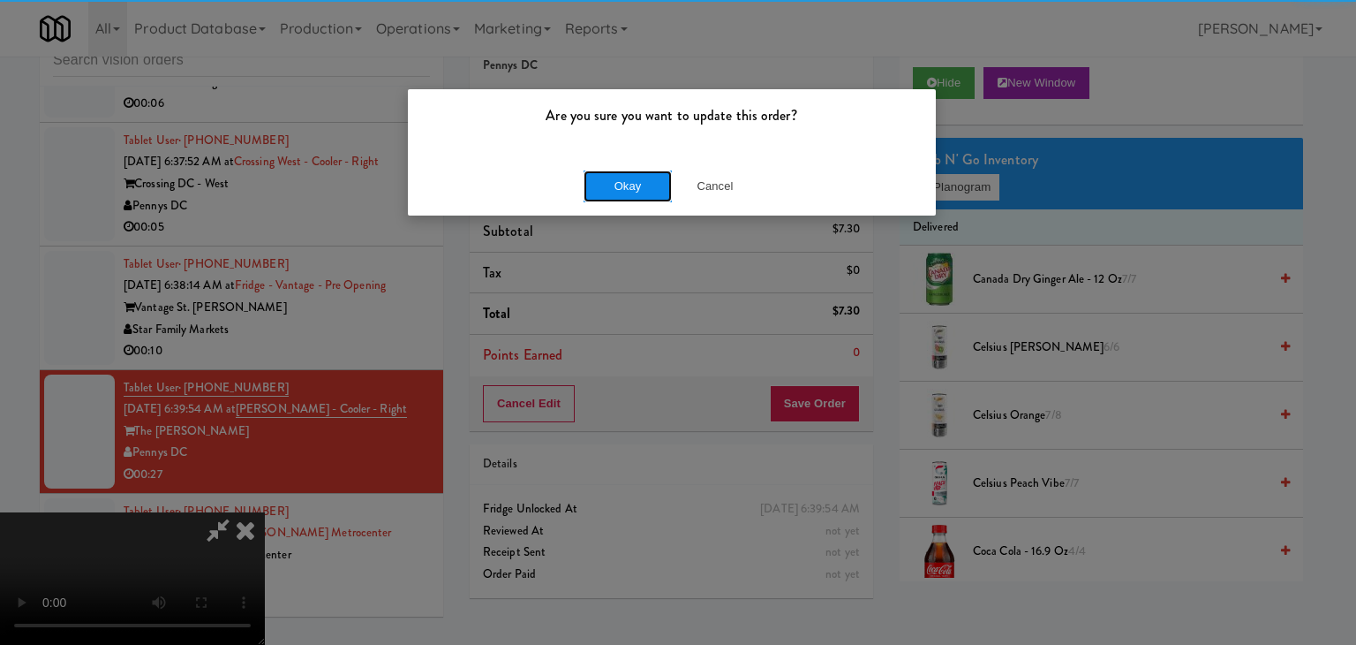
click at [608, 177] on button "Okay" at bounding box center [628, 186] width 88 height 32
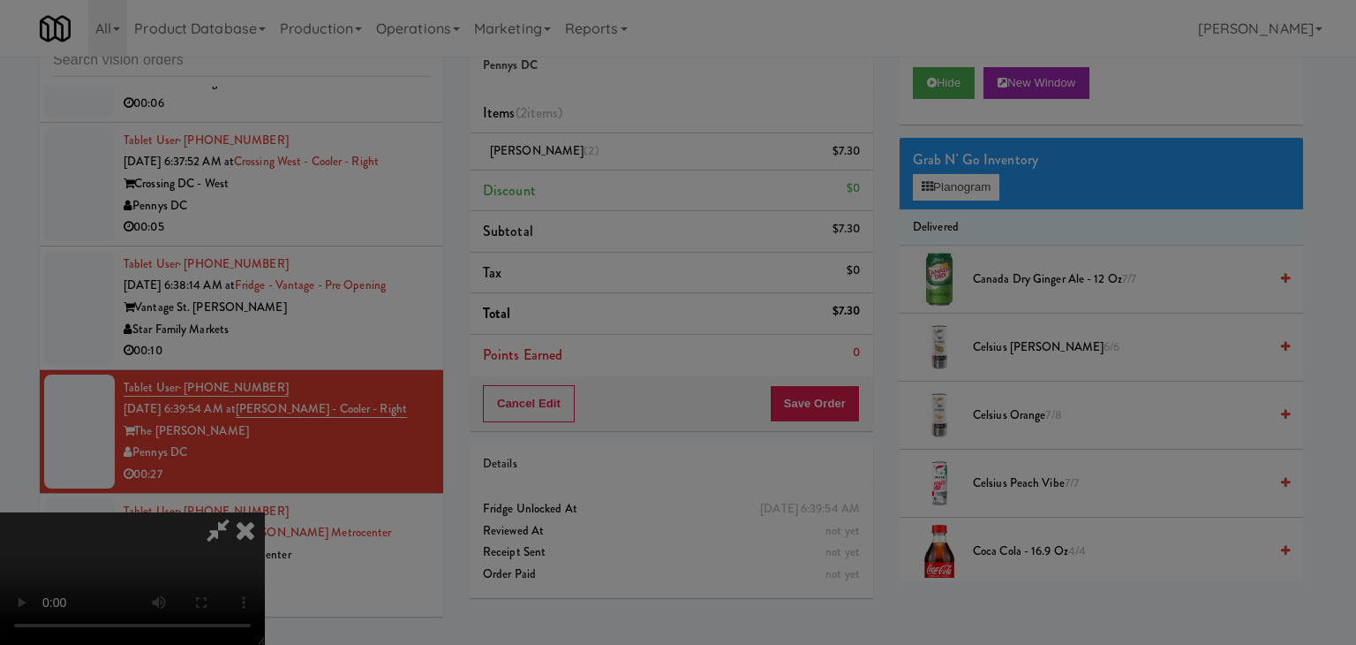
click at [605, 170] on button "Okay" at bounding box center [628, 154] width 88 height 32
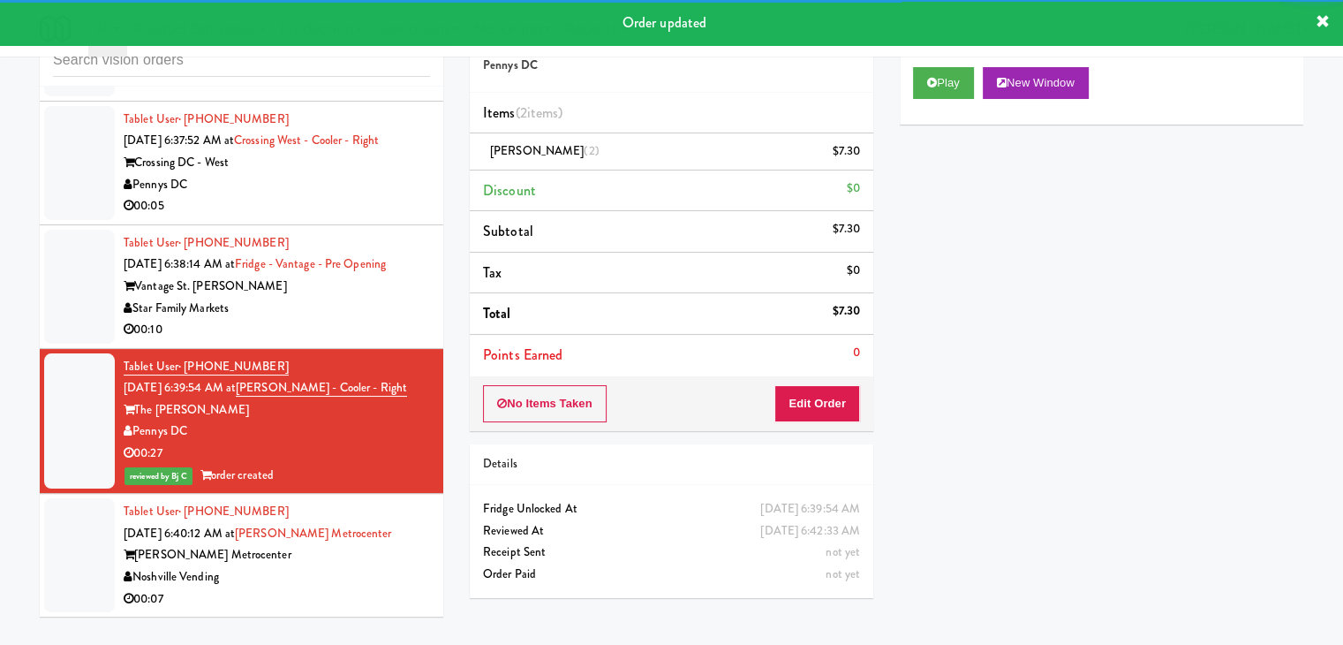
click at [336, 341] on div "00:10" at bounding box center [277, 330] width 306 height 22
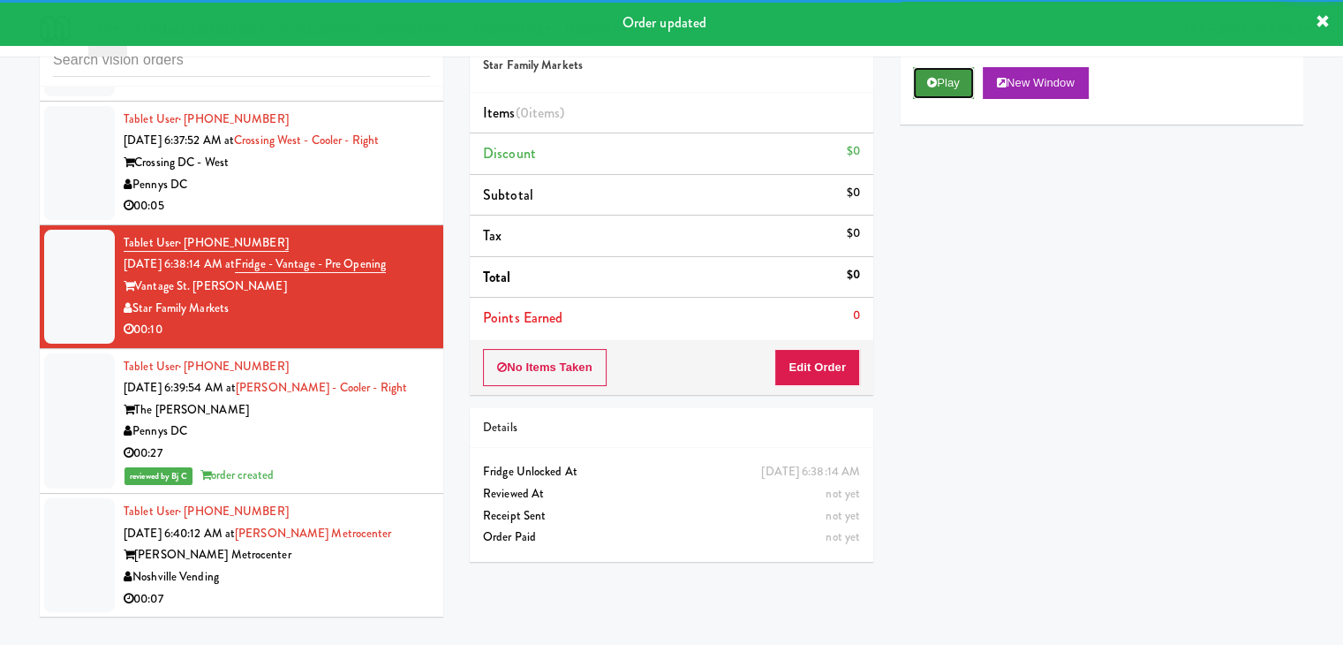
click at [929, 78] on icon at bounding box center [932, 82] width 10 height 11
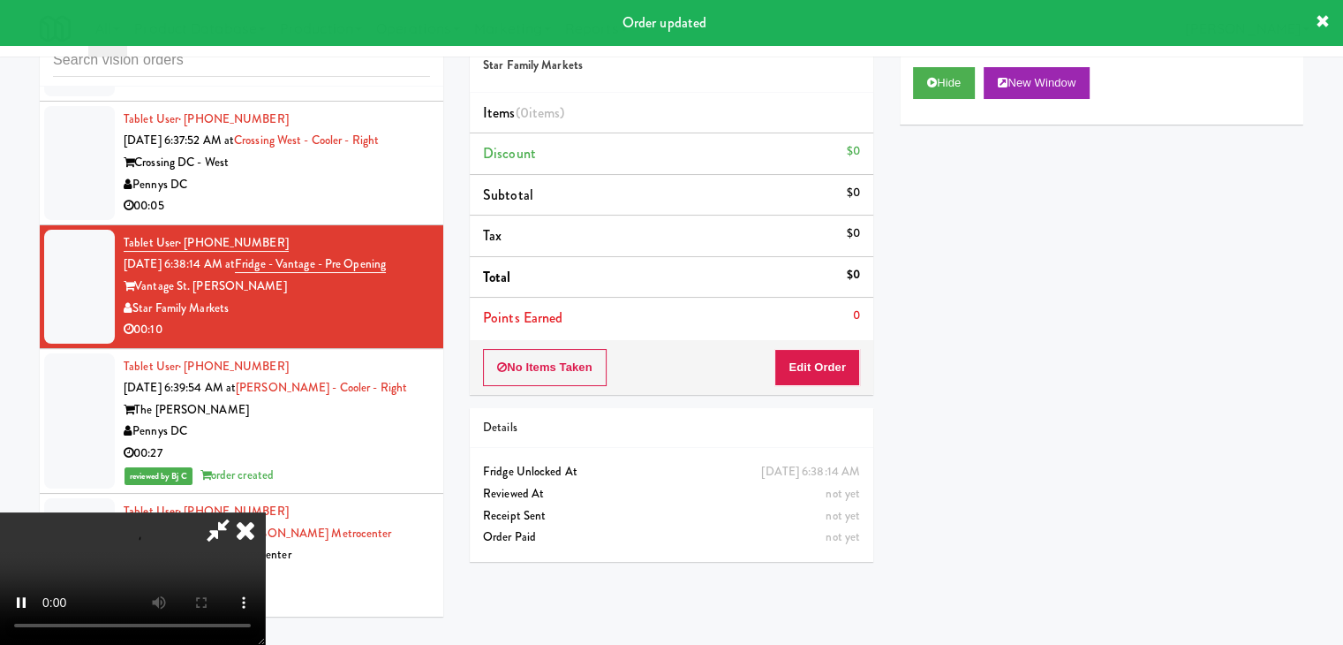
click at [813, 361] on div "No Items Taken Edit Order" at bounding box center [672, 367] width 404 height 55
click at [813, 362] on button "Edit Order" at bounding box center [817, 367] width 86 height 37
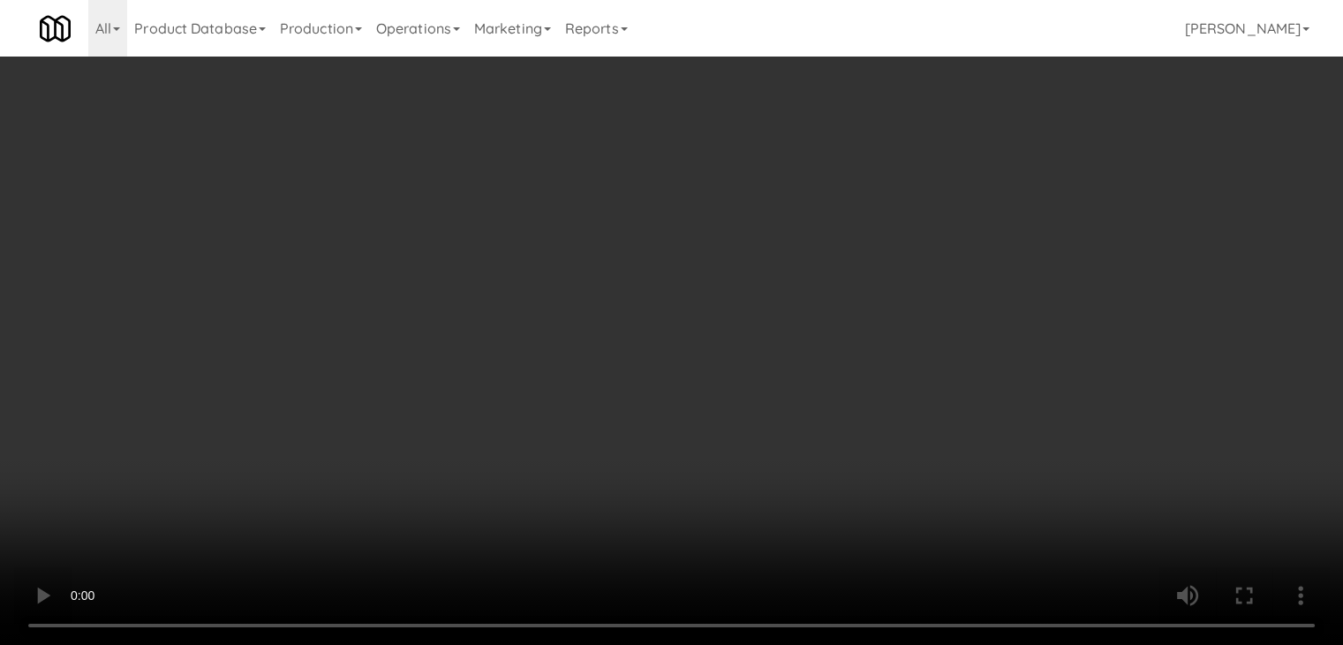
scroll to position [10500, 0]
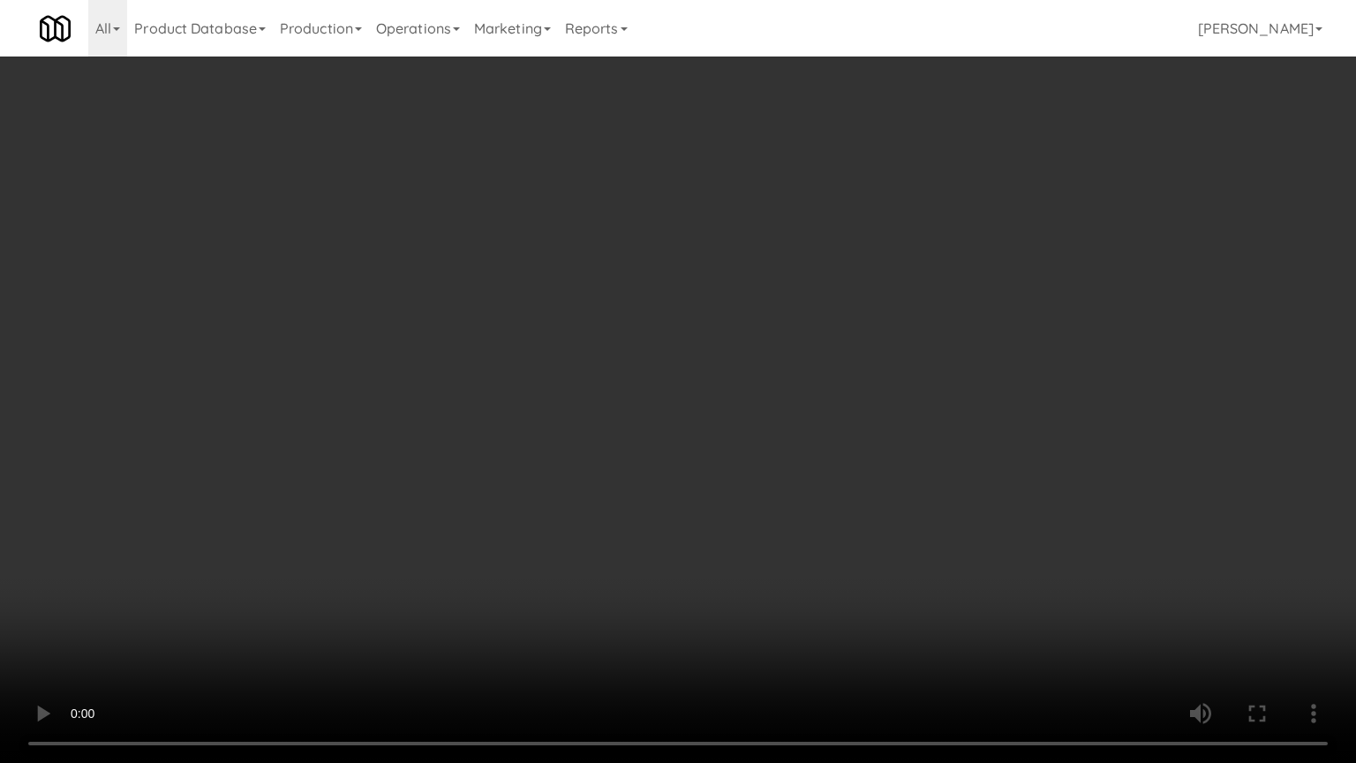
click at [901, 472] on video at bounding box center [678, 381] width 1356 height 763
click at [882, 479] on video at bounding box center [678, 381] width 1356 height 763
click at [903, 424] on video at bounding box center [678, 381] width 1356 height 763
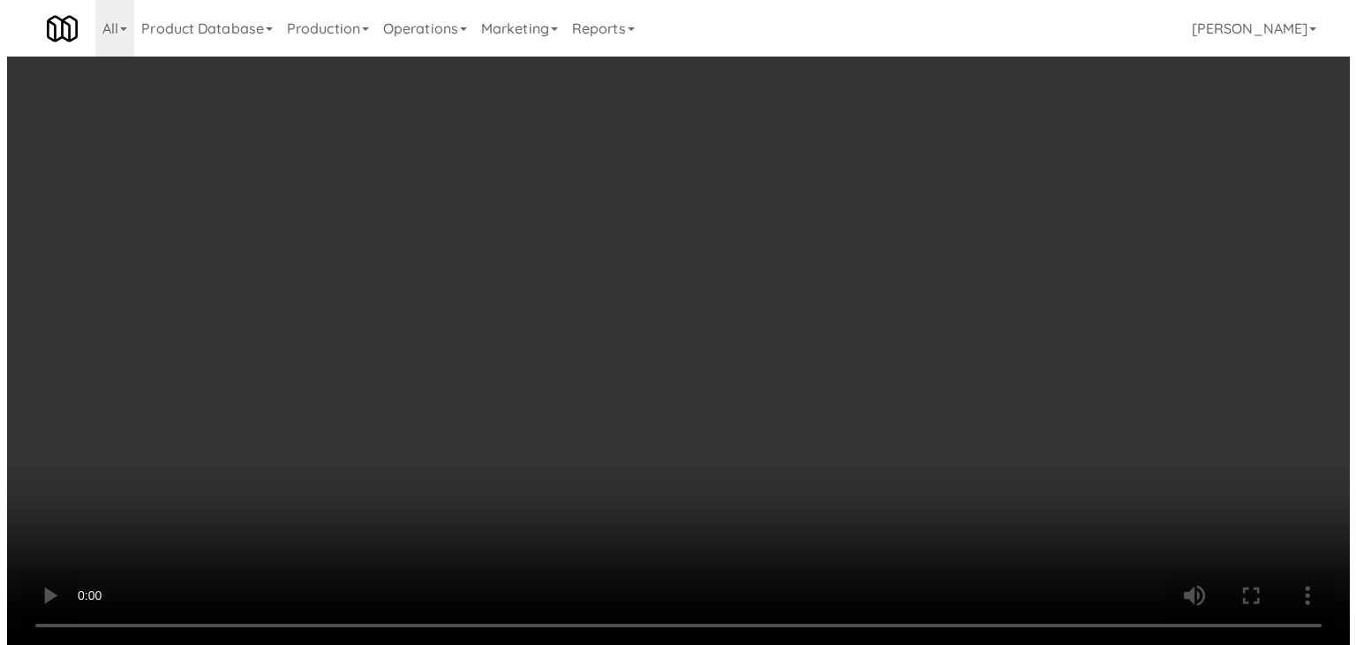
scroll to position [10521, 0]
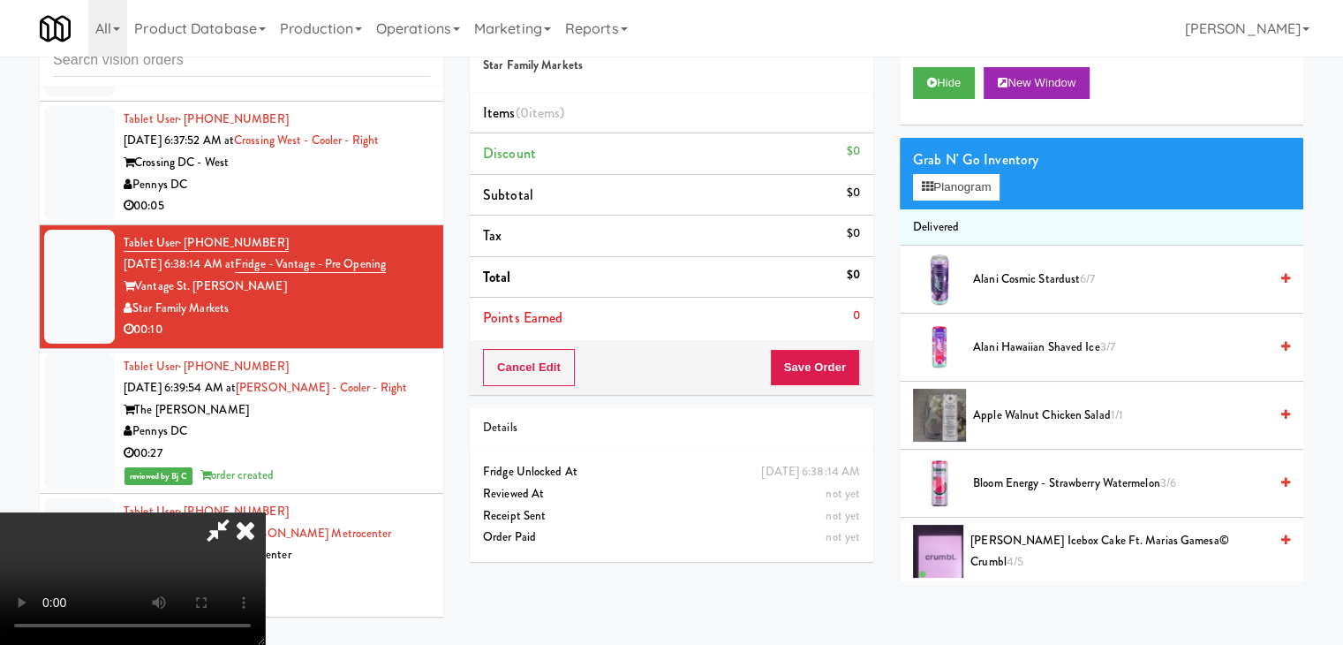
click at [986, 200] on div "Grab N' Go Inventory Planogram" at bounding box center [1102, 174] width 404 height 72
click at [986, 183] on button "Planogram" at bounding box center [956, 187] width 87 height 26
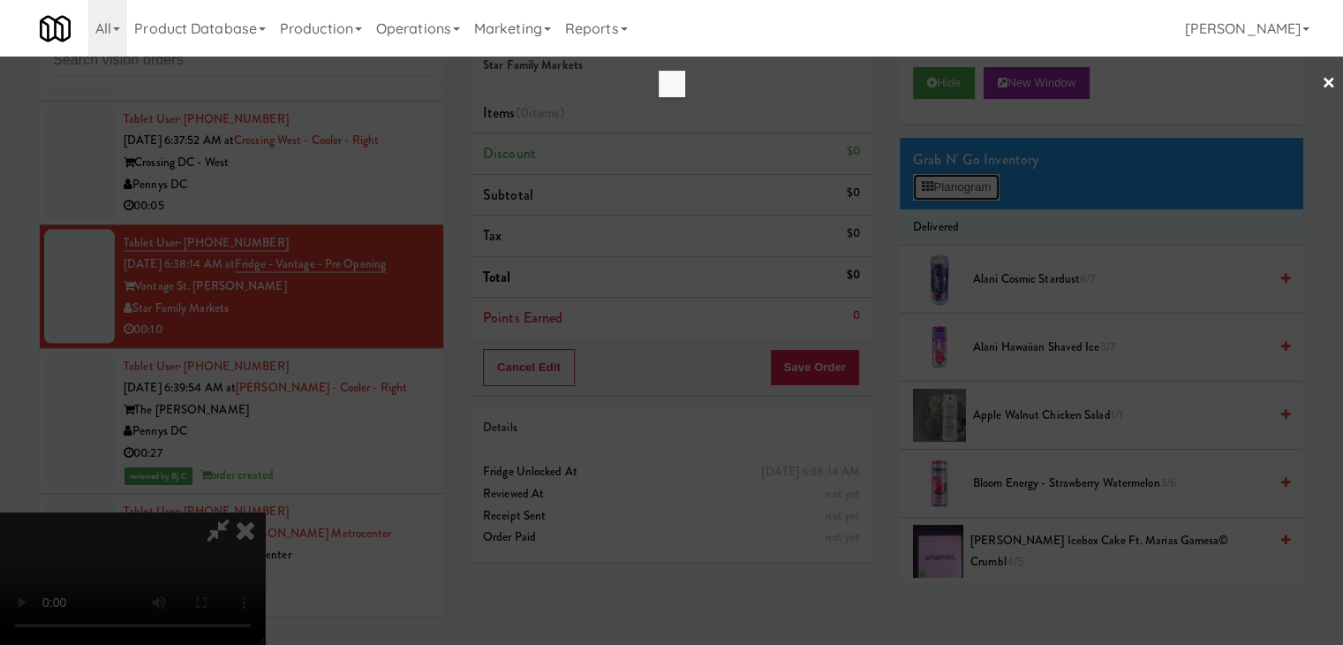
scroll to position [10500, 0]
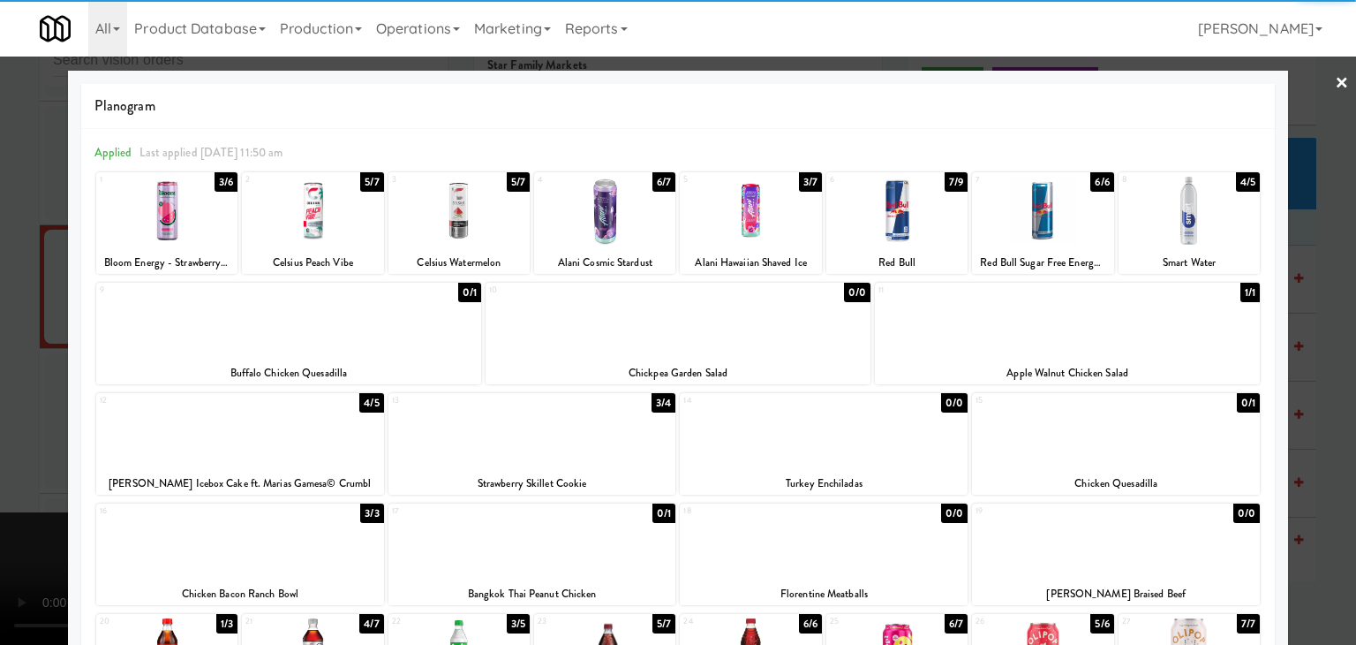
click at [747, 205] on div at bounding box center [750, 211] width 141 height 68
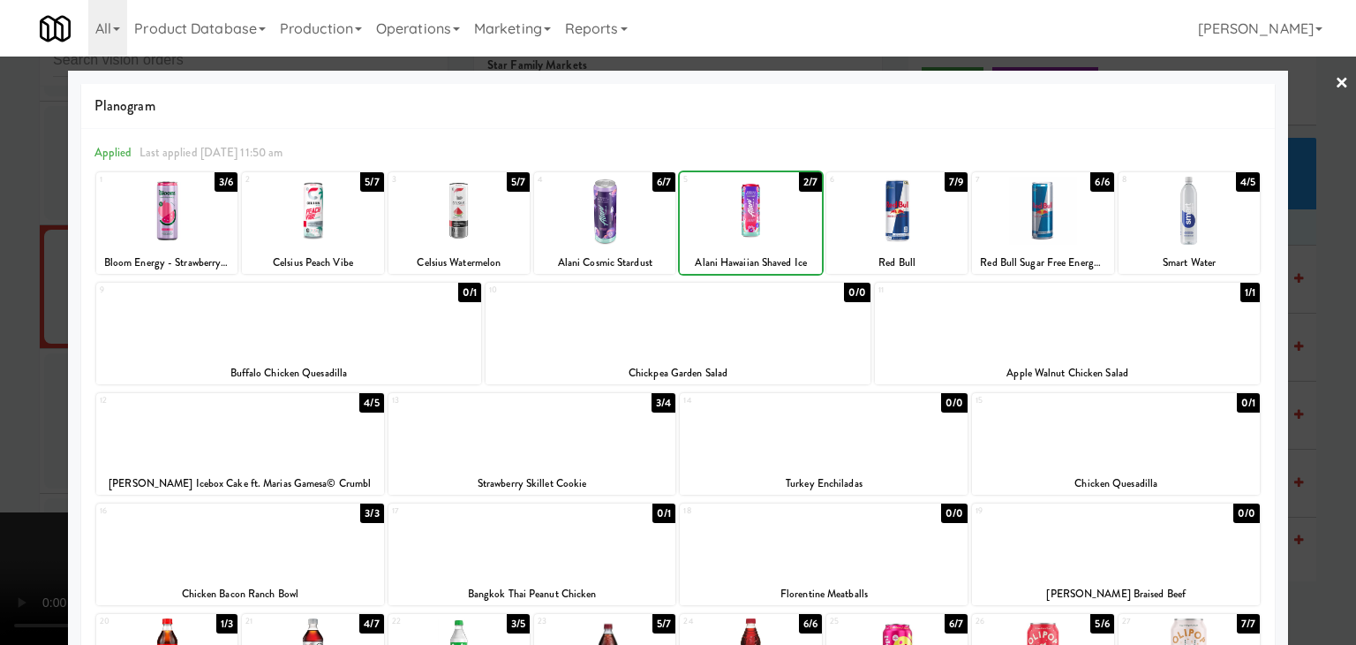
click at [4, 330] on div at bounding box center [678, 322] width 1356 height 645
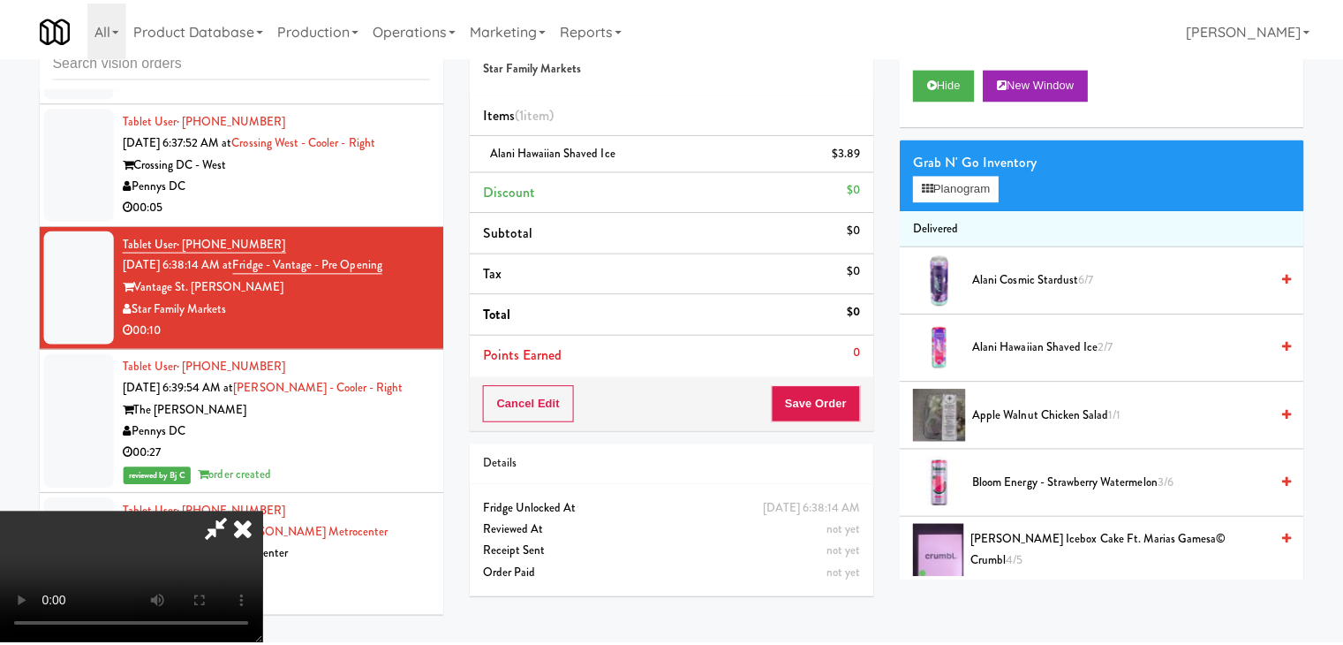
scroll to position [10521, 0]
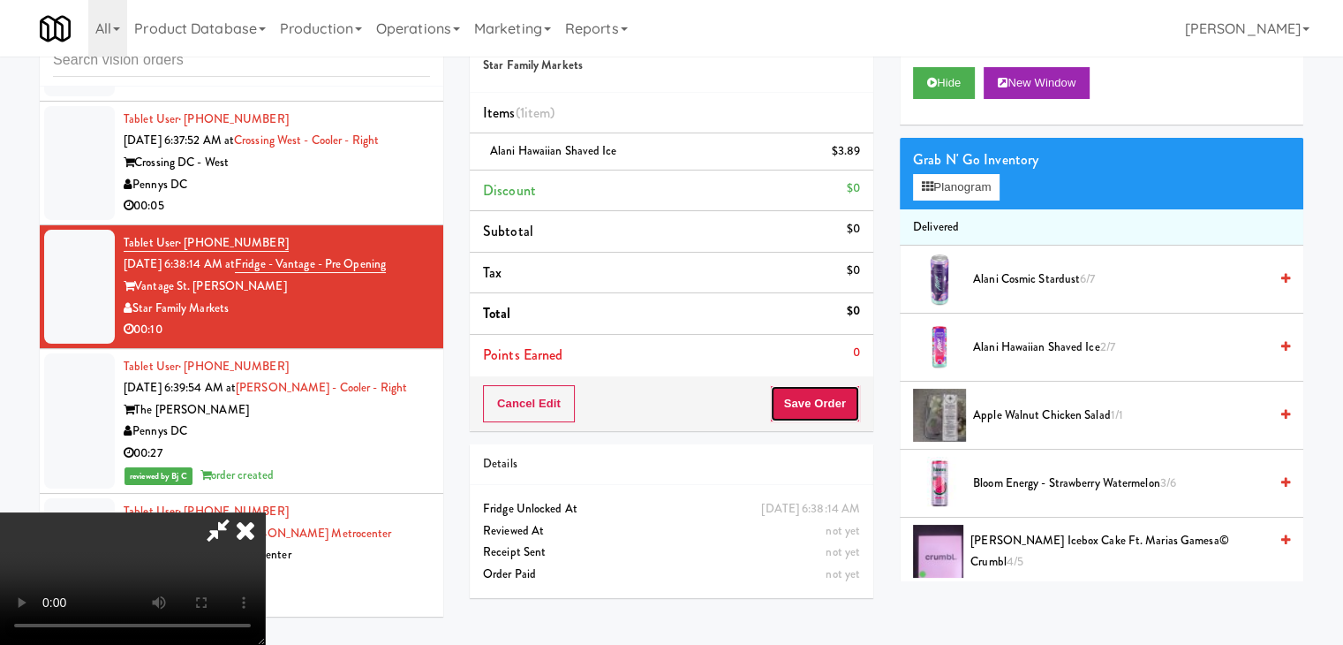
click at [834, 410] on button "Save Order" at bounding box center [815, 403] width 90 height 37
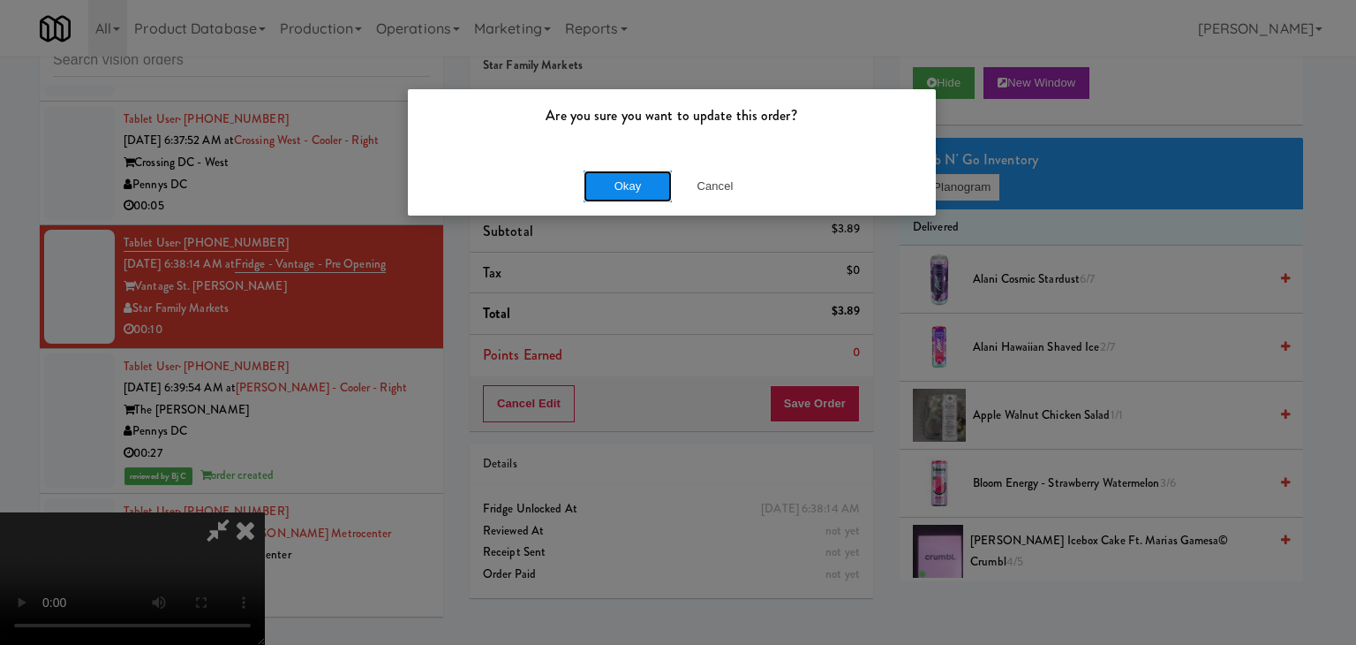
click at [611, 186] on button "Okay" at bounding box center [628, 186] width 88 height 32
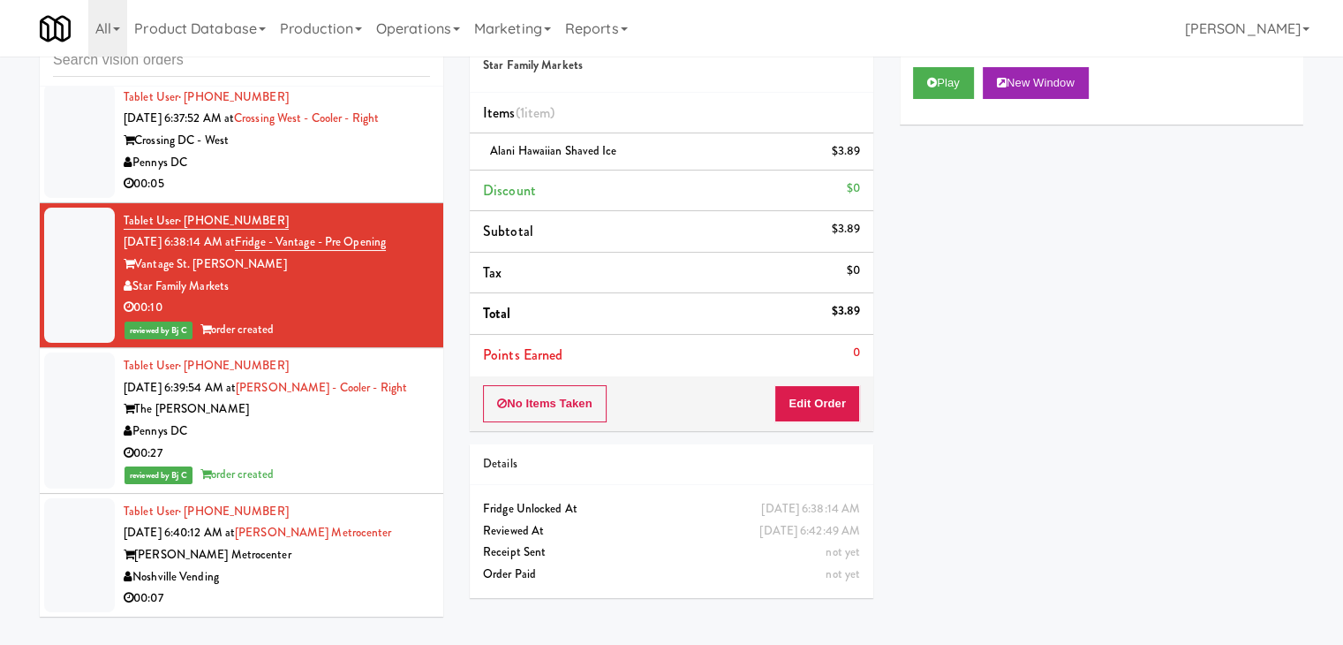
click at [283, 195] on div "00:05" at bounding box center [277, 184] width 306 height 22
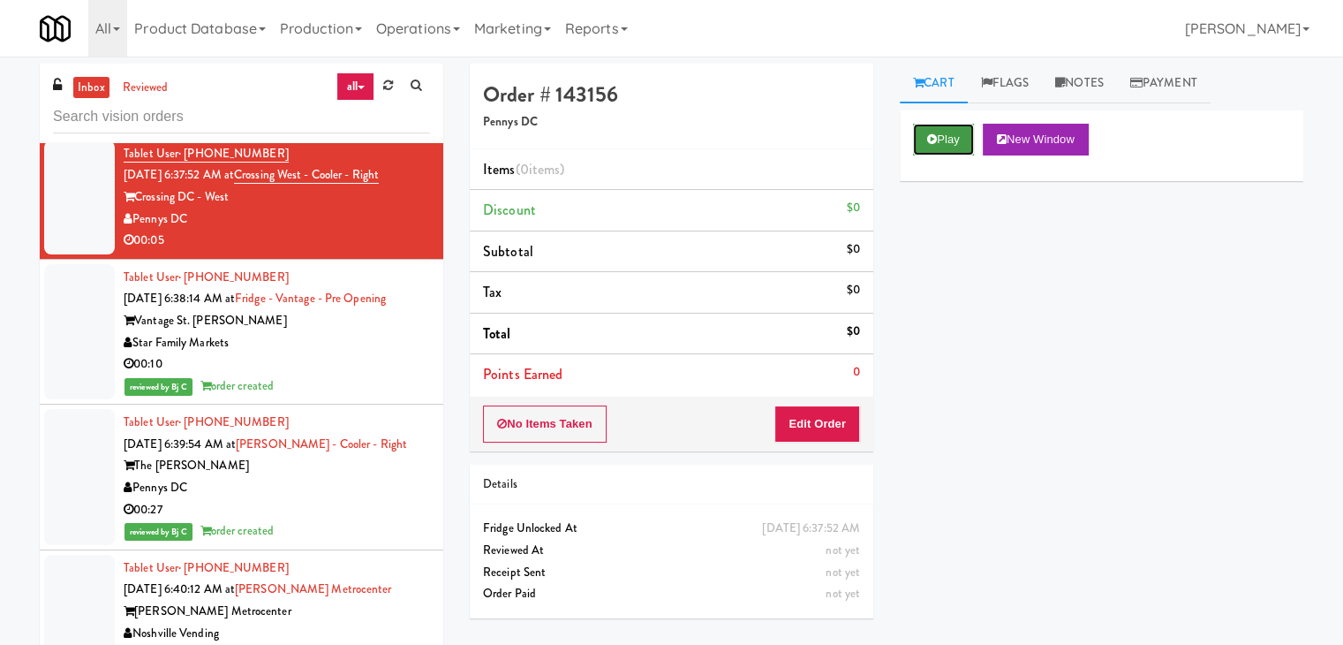
click at [956, 139] on button "Play" at bounding box center [943, 140] width 61 height 32
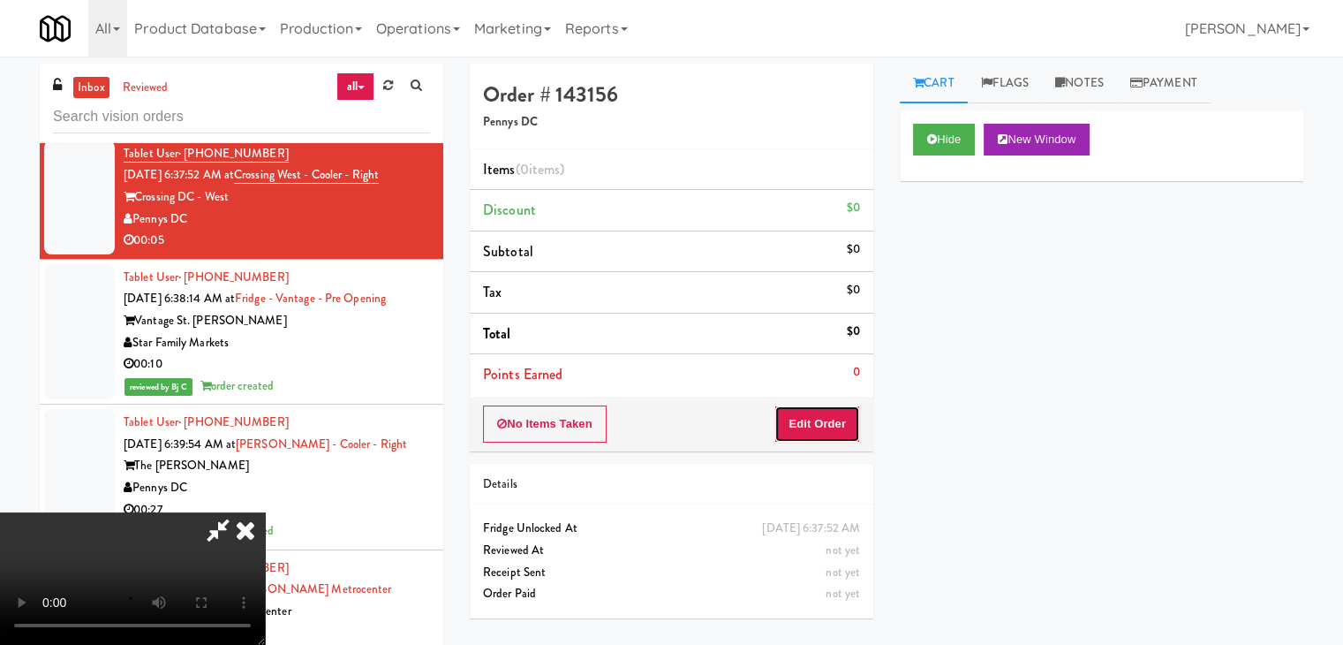
click at [819, 432] on button "Edit Order" at bounding box center [817, 423] width 86 height 37
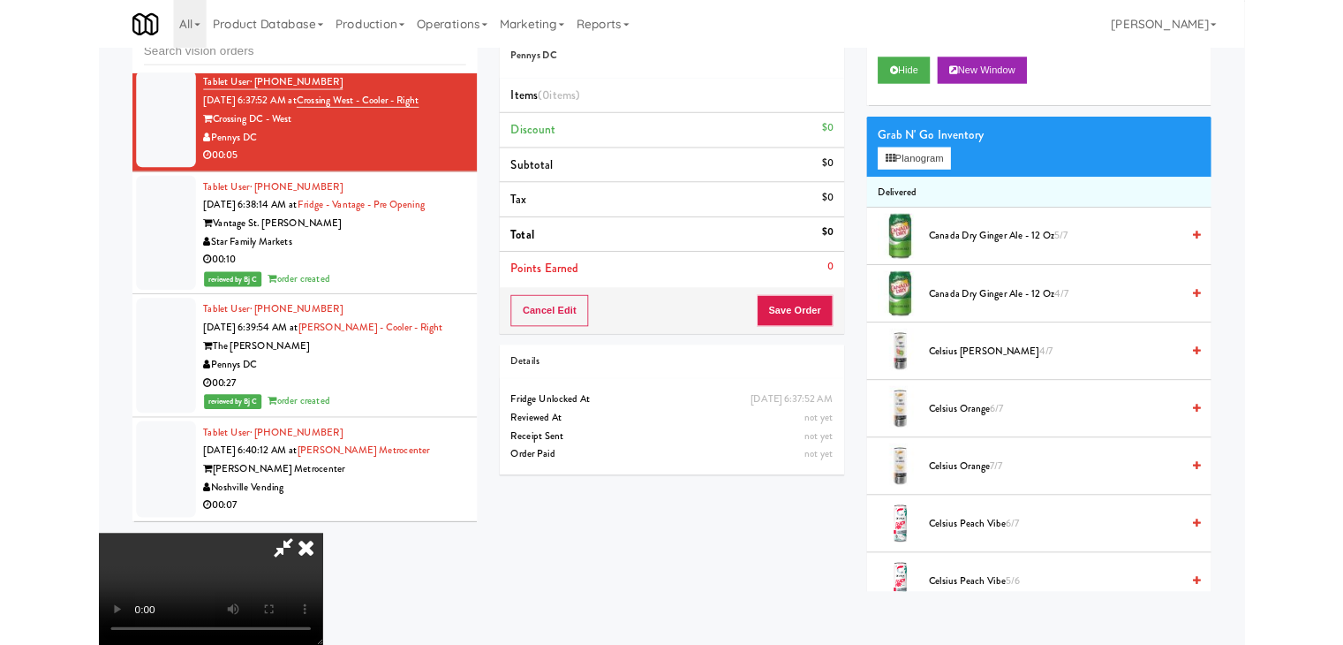
scroll to position [10542, 0]
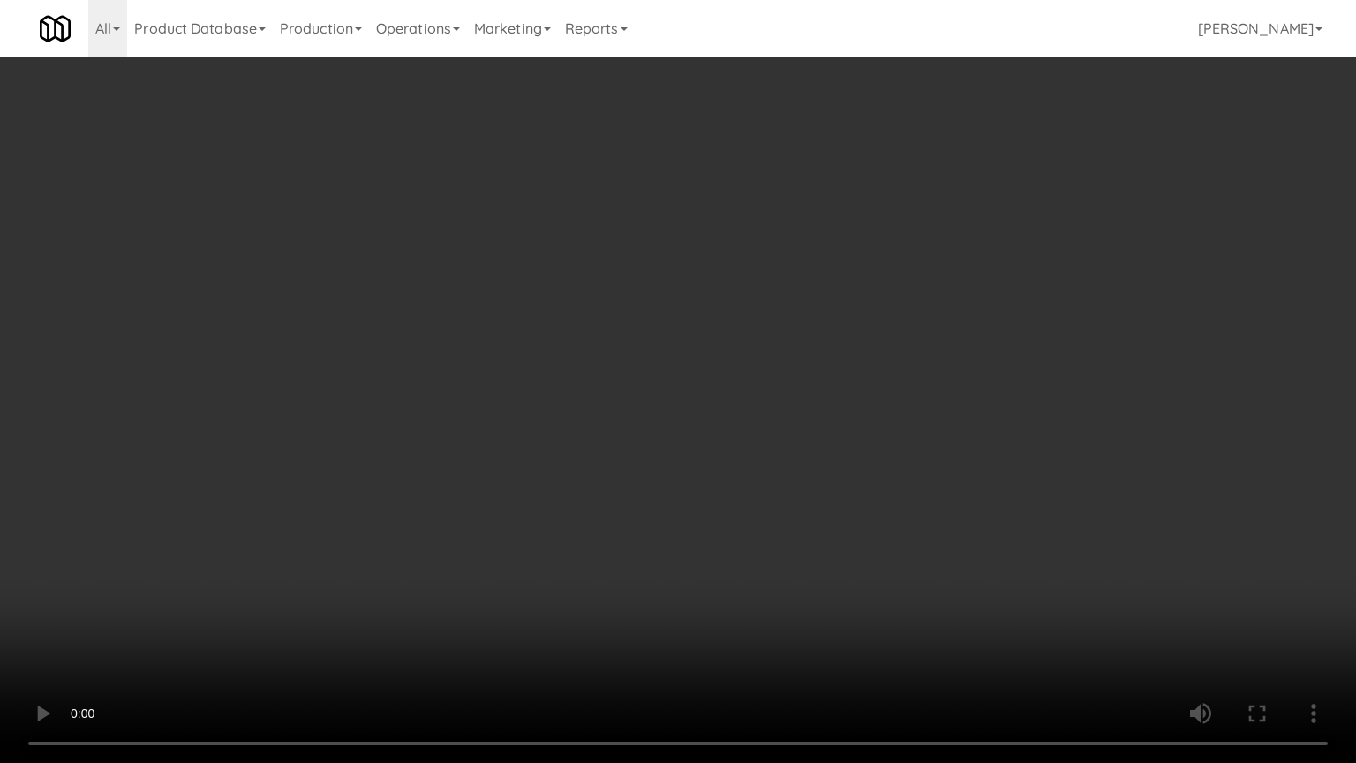
click at [686, 480] on video at bounding box center [678, 381] width 1356 height 763
click at [688, 477] on video at bounding box center [678, 381] width 1356 height 763
click at [692, 469] on video at bounding box center [678, 381] width 1356 height 763
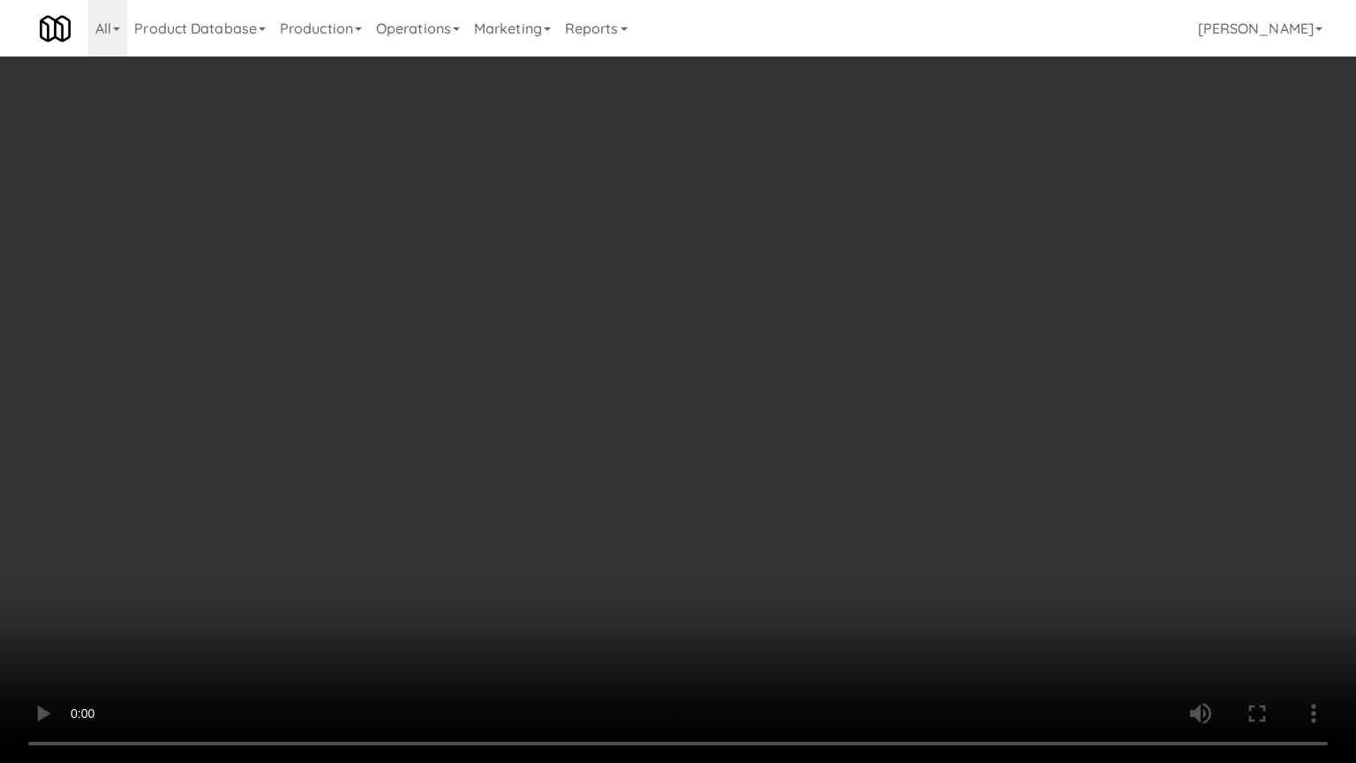
click at [692, 469] on video at bounding box center [678, 381] width 1356 height 763
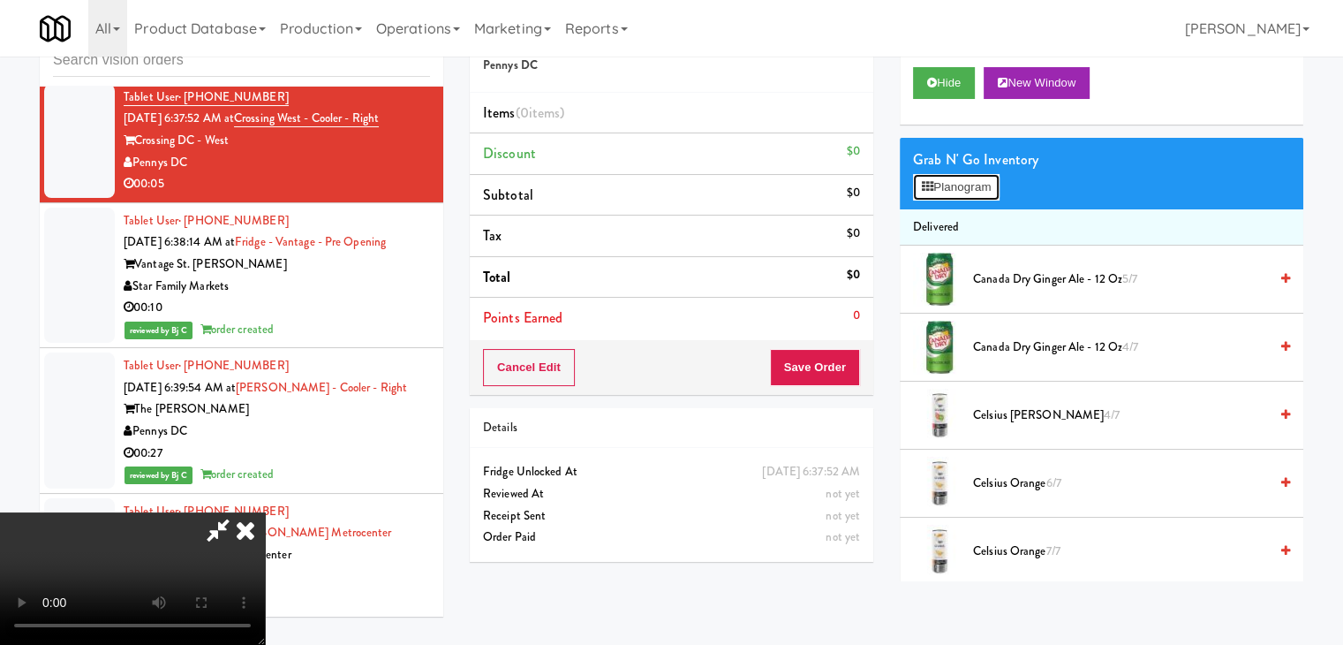
drag, startPoint x: 953, startPoint y: 192, endPoint x: 961, endPoint y: 188, distance: 9.1
click at [960, 189] on button "Planogram" at bounding box center [956, 187] width 87 height 26
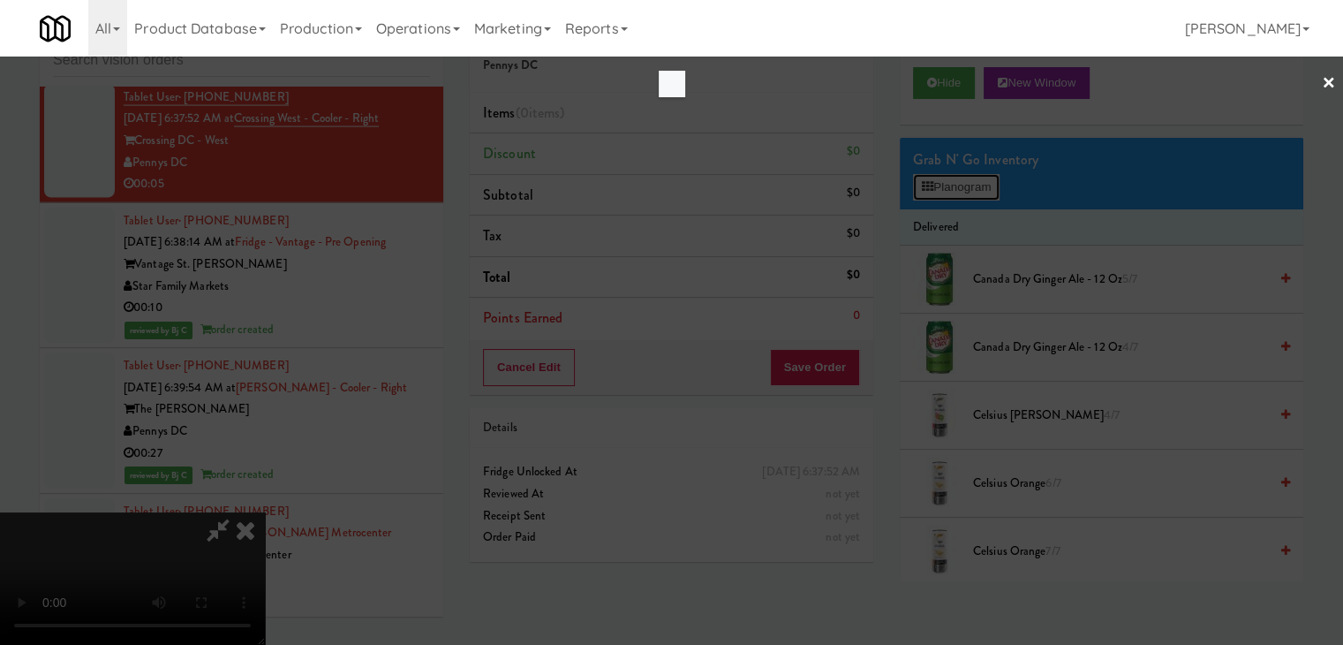
scroll to position [10542, 0]
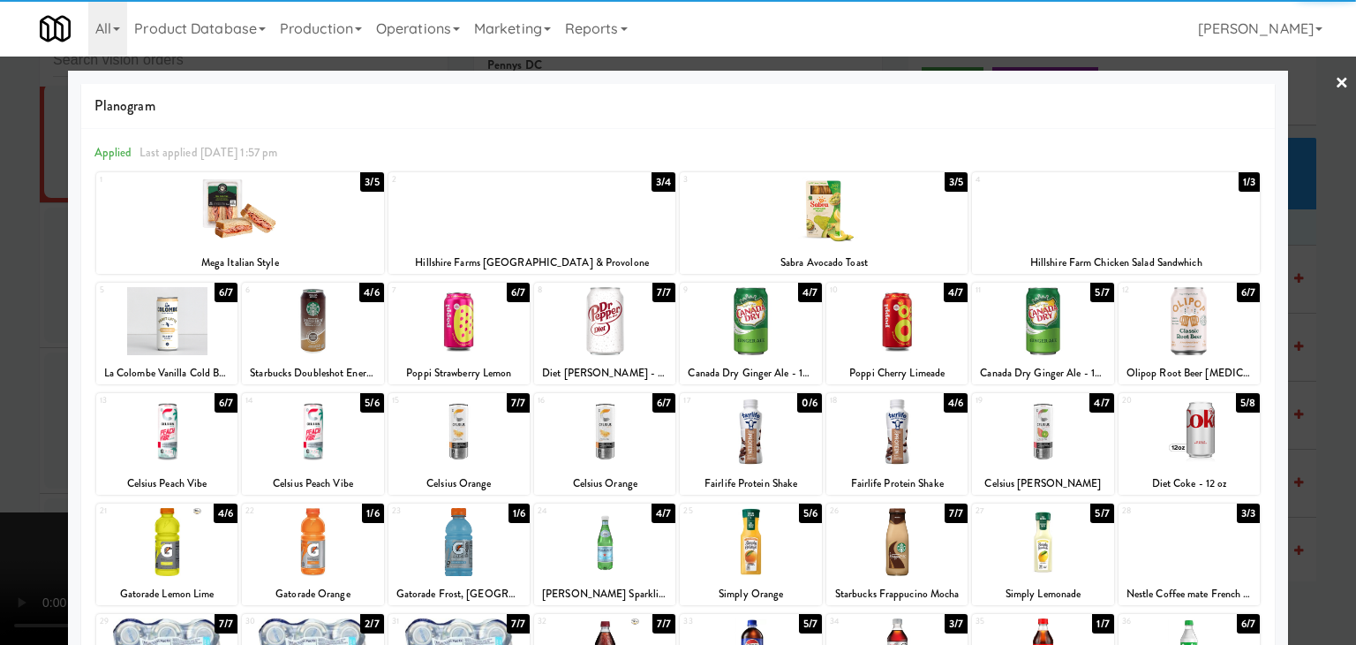
drag, startPoint x: 909, startPoint y: 429, endPoint x: 855, endPoint y: 429, distance: 54.7
click at [909, 429] on div at bounding box center [896, 431] width 141 height 68
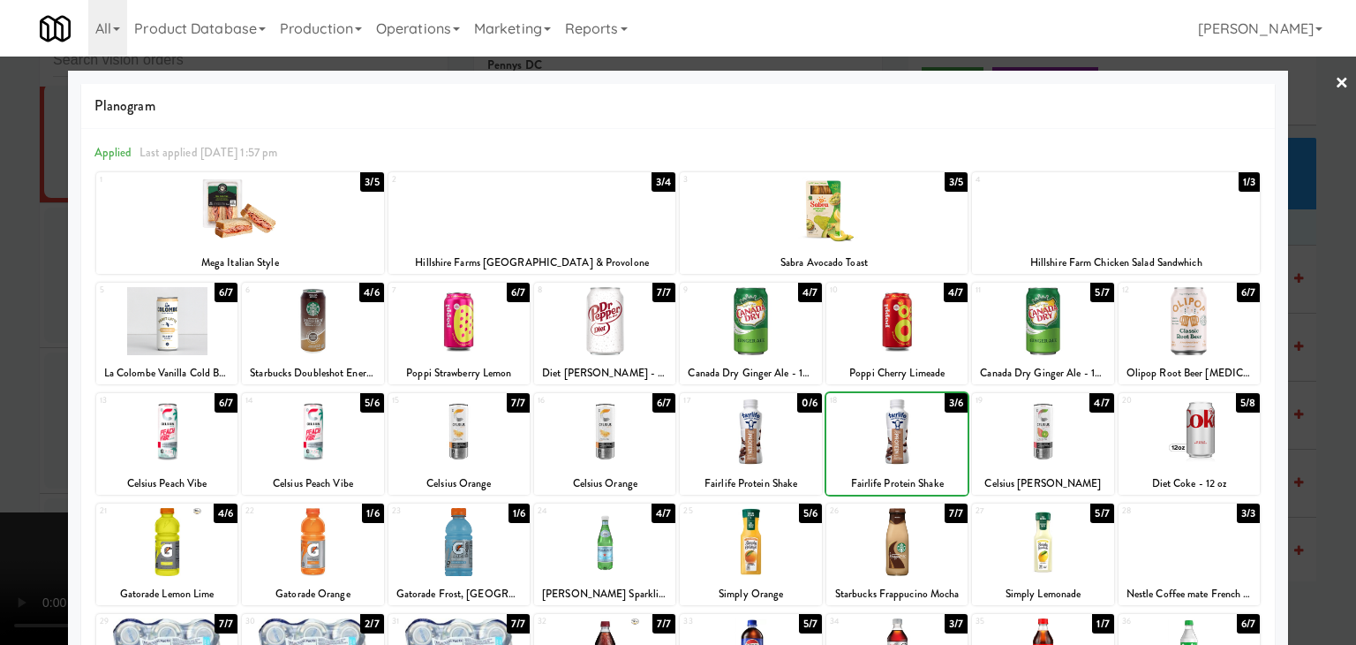
drag, startPoint x: 0, startPoint y: 414, endPoint x: 342, endPoint y: 414, distance: 341.7
click at [25, 414] on div at bounding box center [678, 322] width 1356 height 645
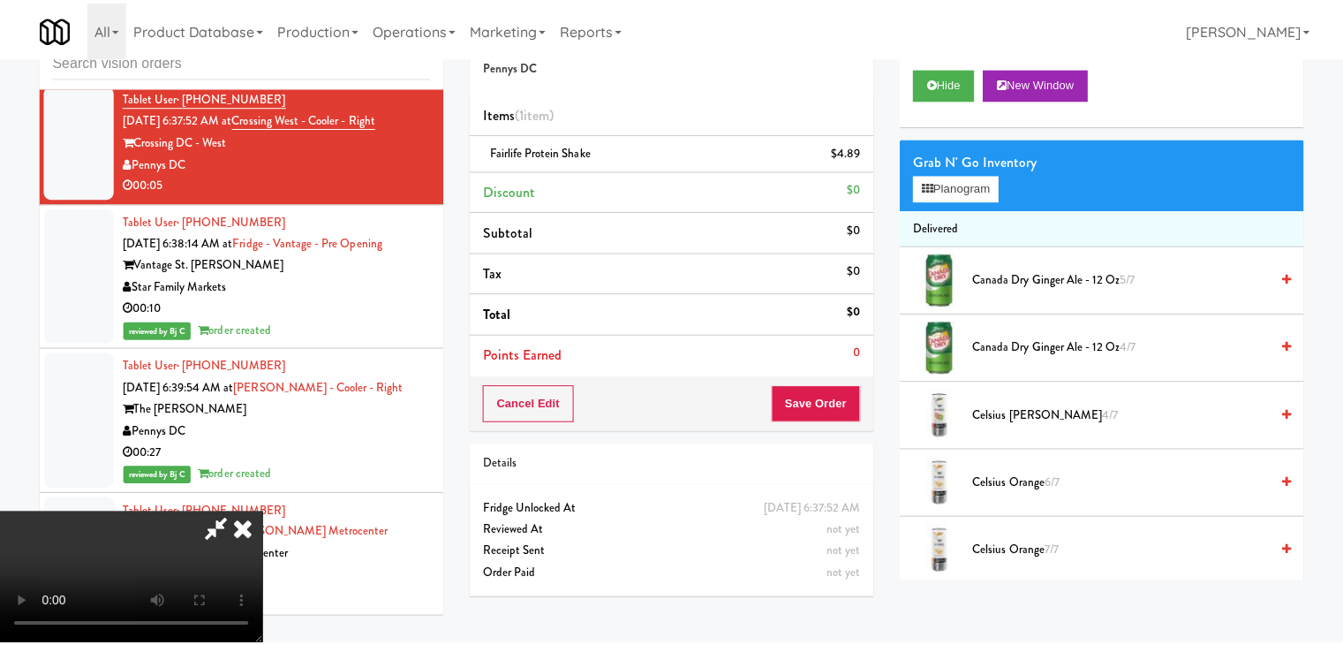
scroll to position [10564, 0]
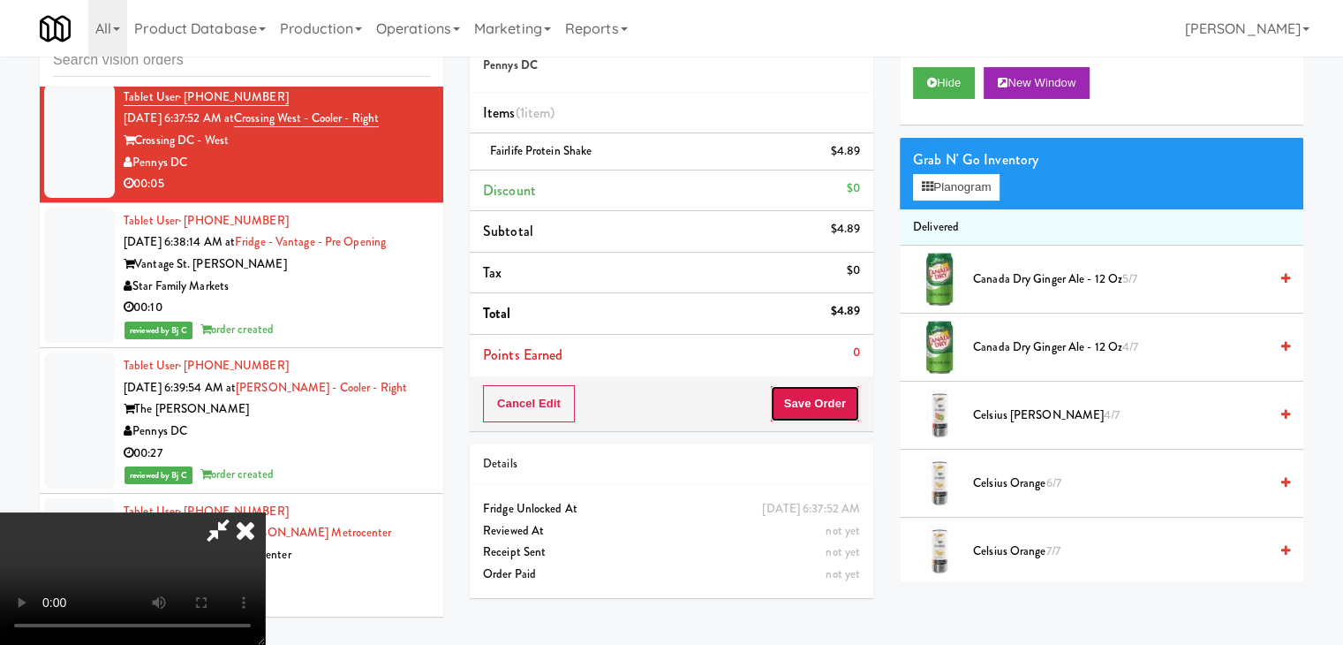
click at [848, 392] on button "Save Order" at bounding box center [815, 403] width 90 height 37
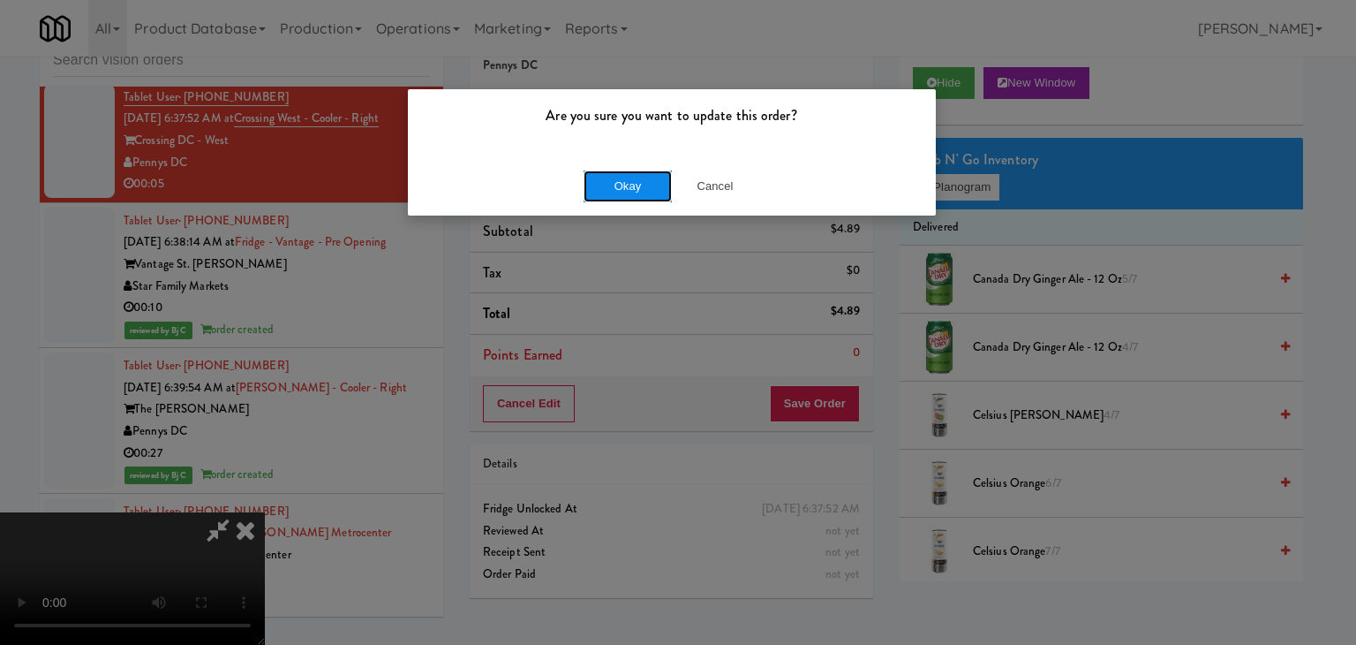
drag, startPoint x: 650, startPoint y: 170, endPoint x: 636, endPoint y: 178, distance: 16.2
click at [638, 177] on button "Okay" at bounding box center [628, 186] width 88 height 32
click at [636, 181] on button "Okay" at bounding box center [628, 186] width 88 height 32
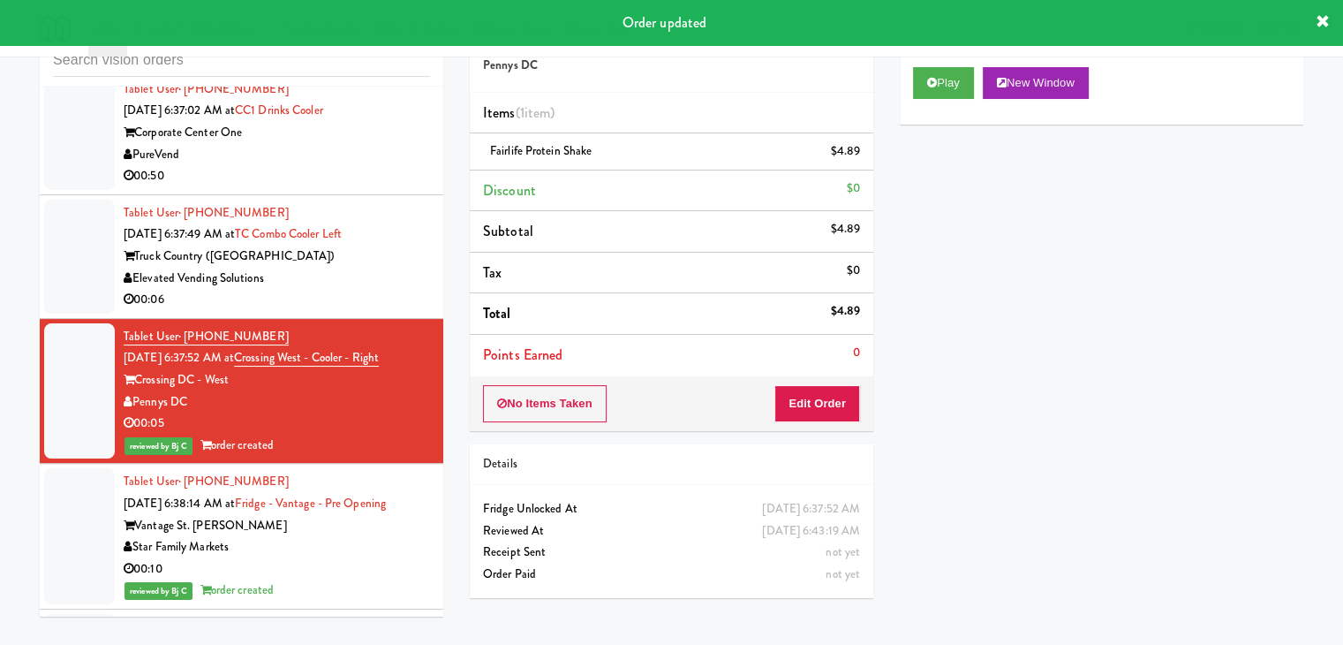
scroll to position [10211, 0]
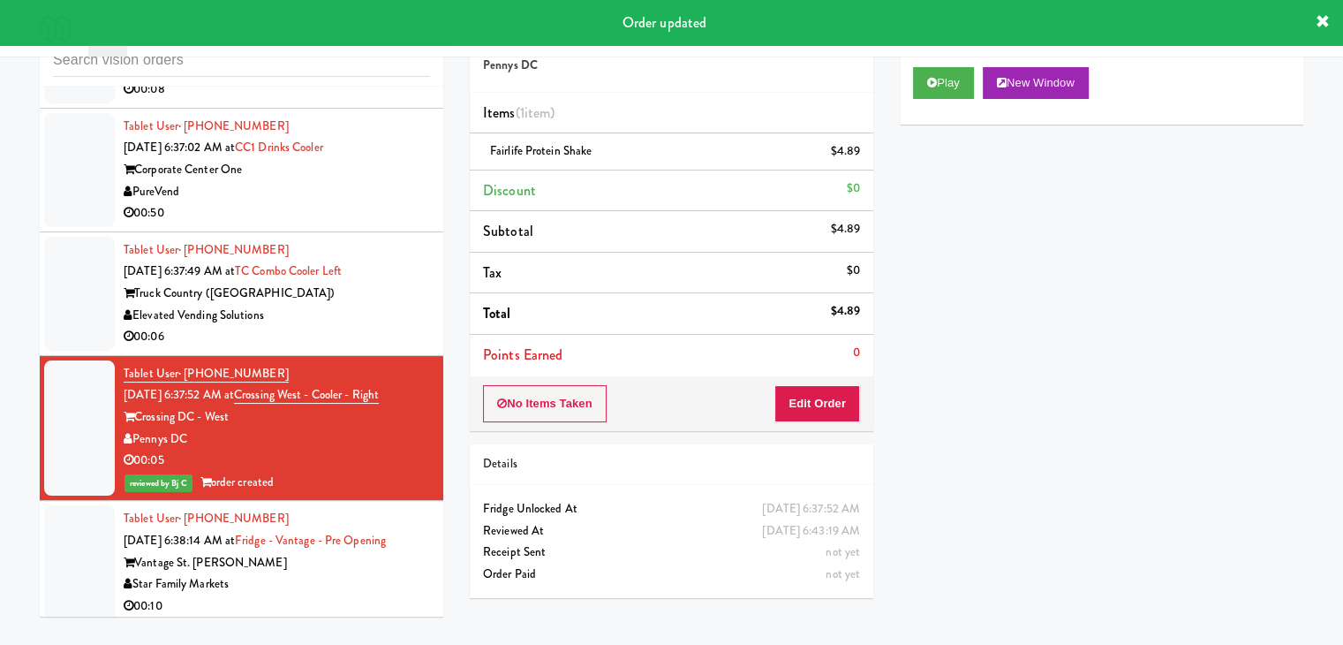
drag, startPoint x: 362, startPoint y: 396, endPoint x: 381, endPoint y: 386, distance: 21.4
click at [362, 327] on div "Elevated Vending Solutions" at bounding box center [277, 316] width 306 height 22
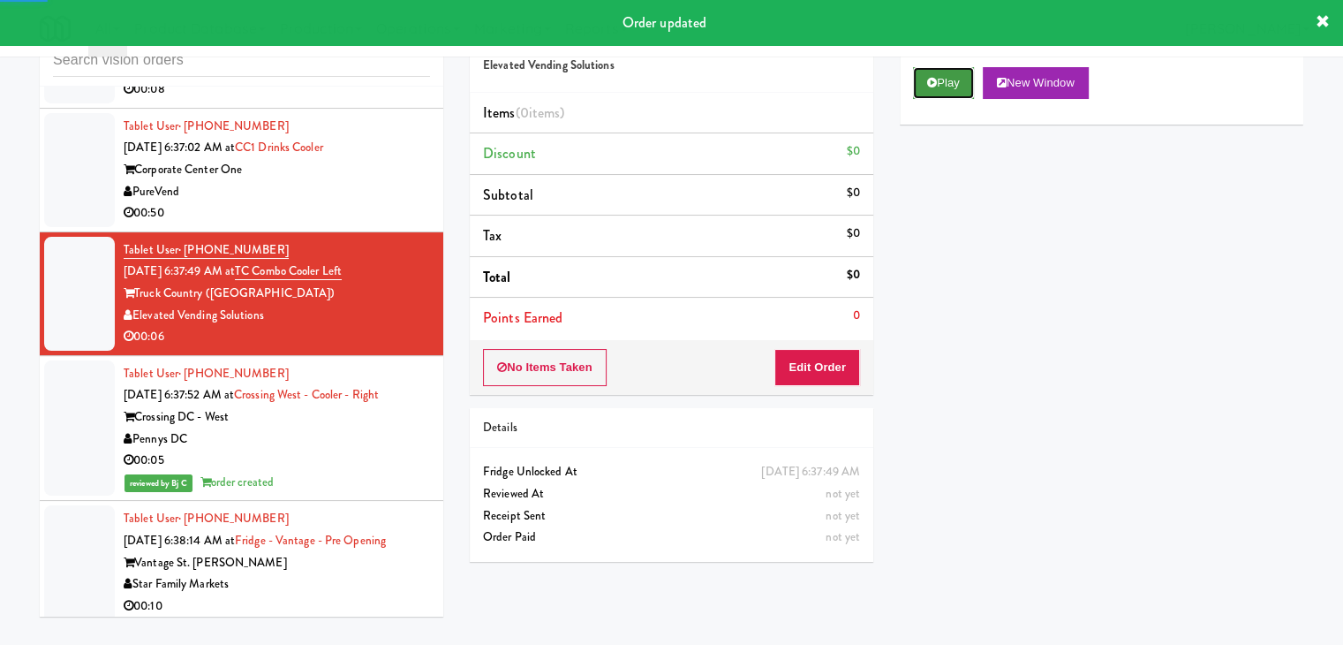
click at [952, 79] on button "Play" at bounding box center [943, 83] width 61 height 32
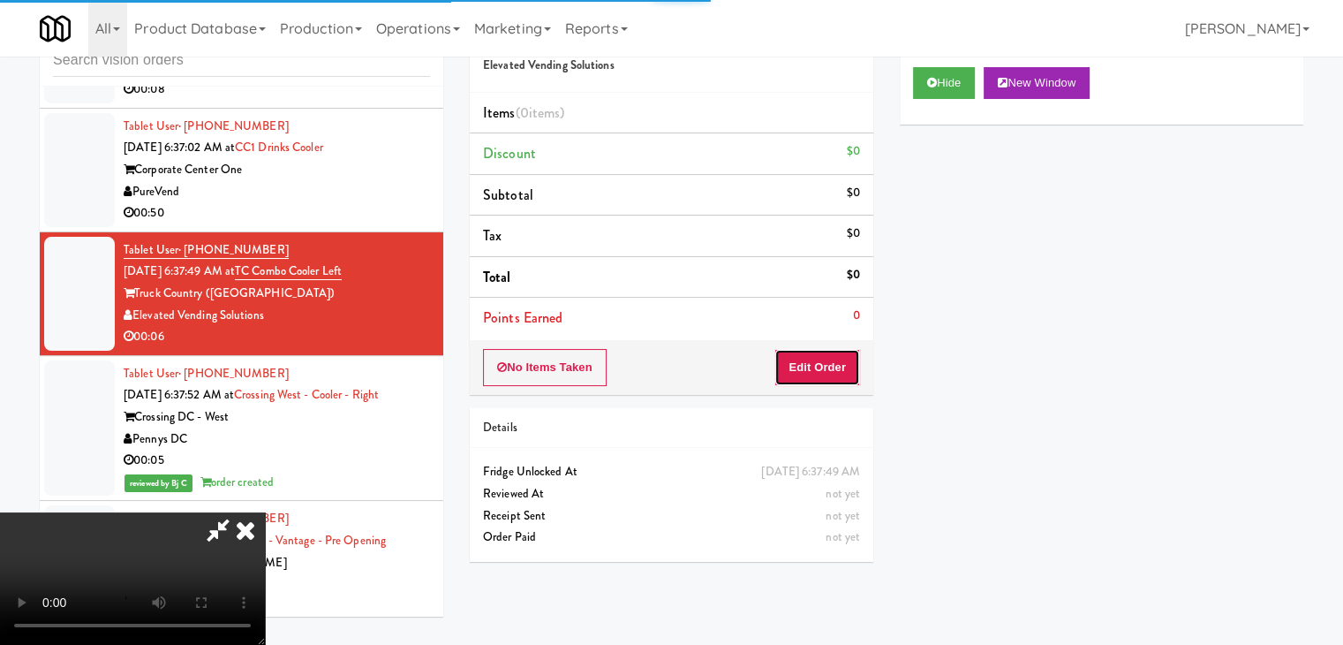
click at [819, 362] on button "Edit Order" at bounding box center [817, 367] width 86 height 37
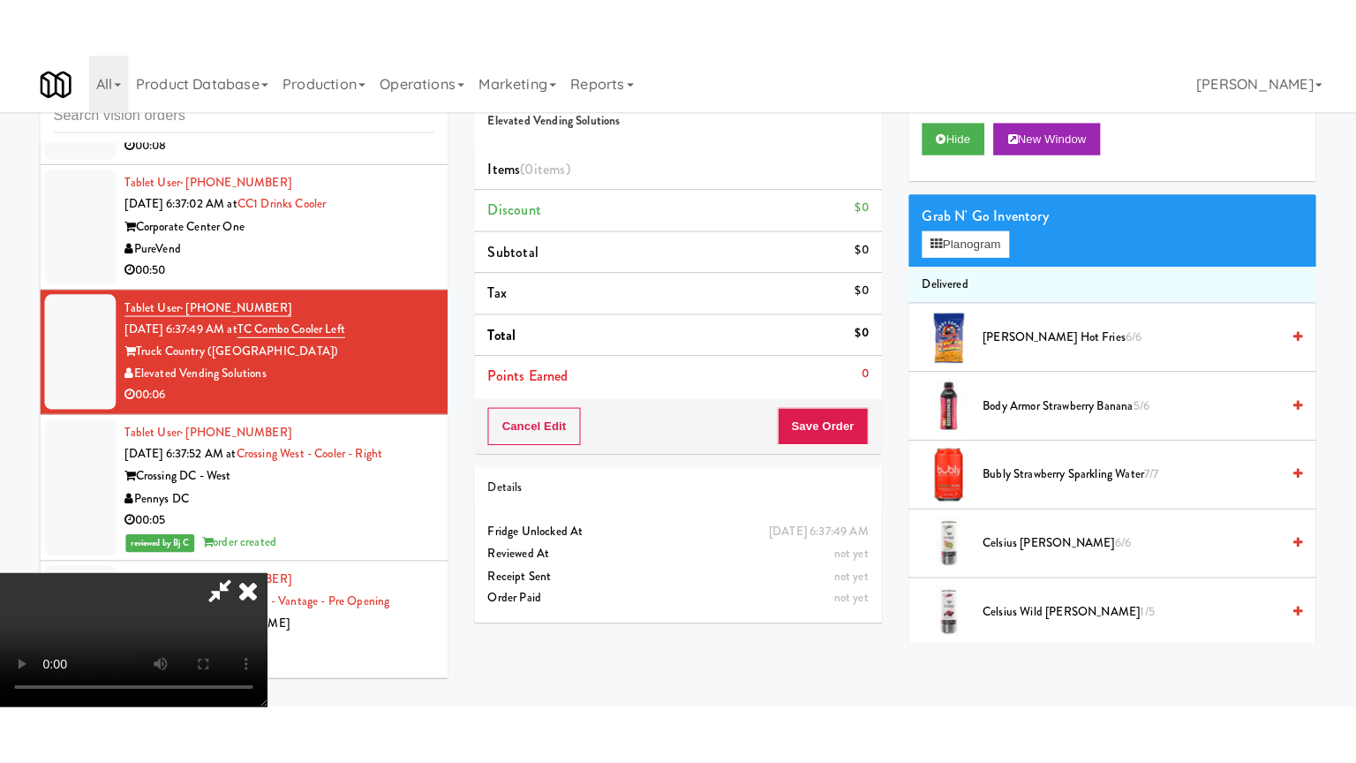
scroll to position [248, 0]
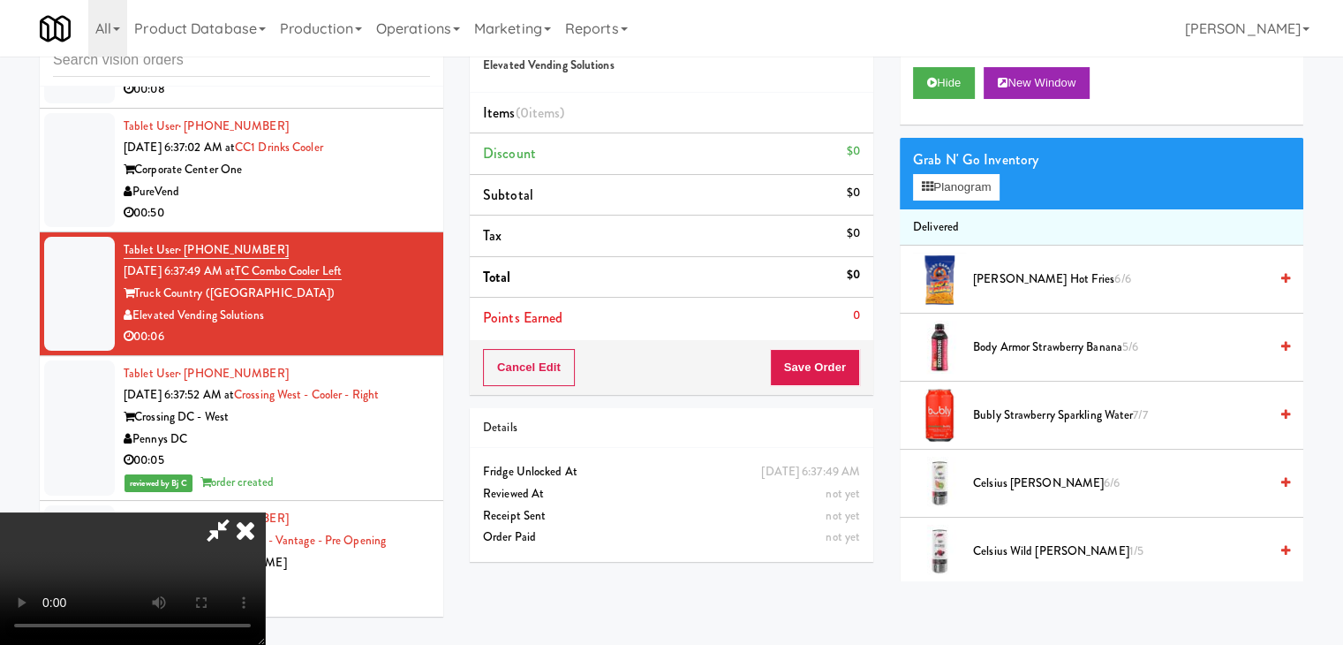
drag, startPoint x: 736, startPoint y: 566, endPoint x: 728, endPoint y: 594, distance: 29.4
click at [265, 572] on video at bounding box center [132, 578] width 265 height 132
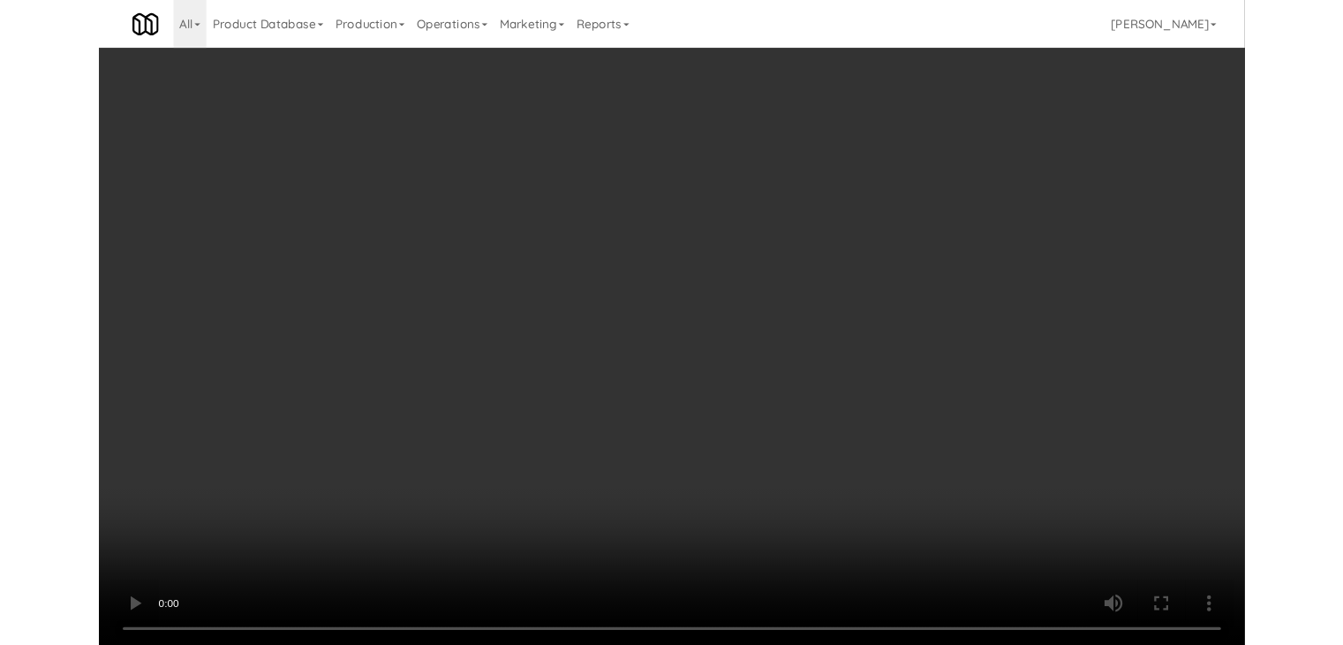
scroll to position [10190, 0]
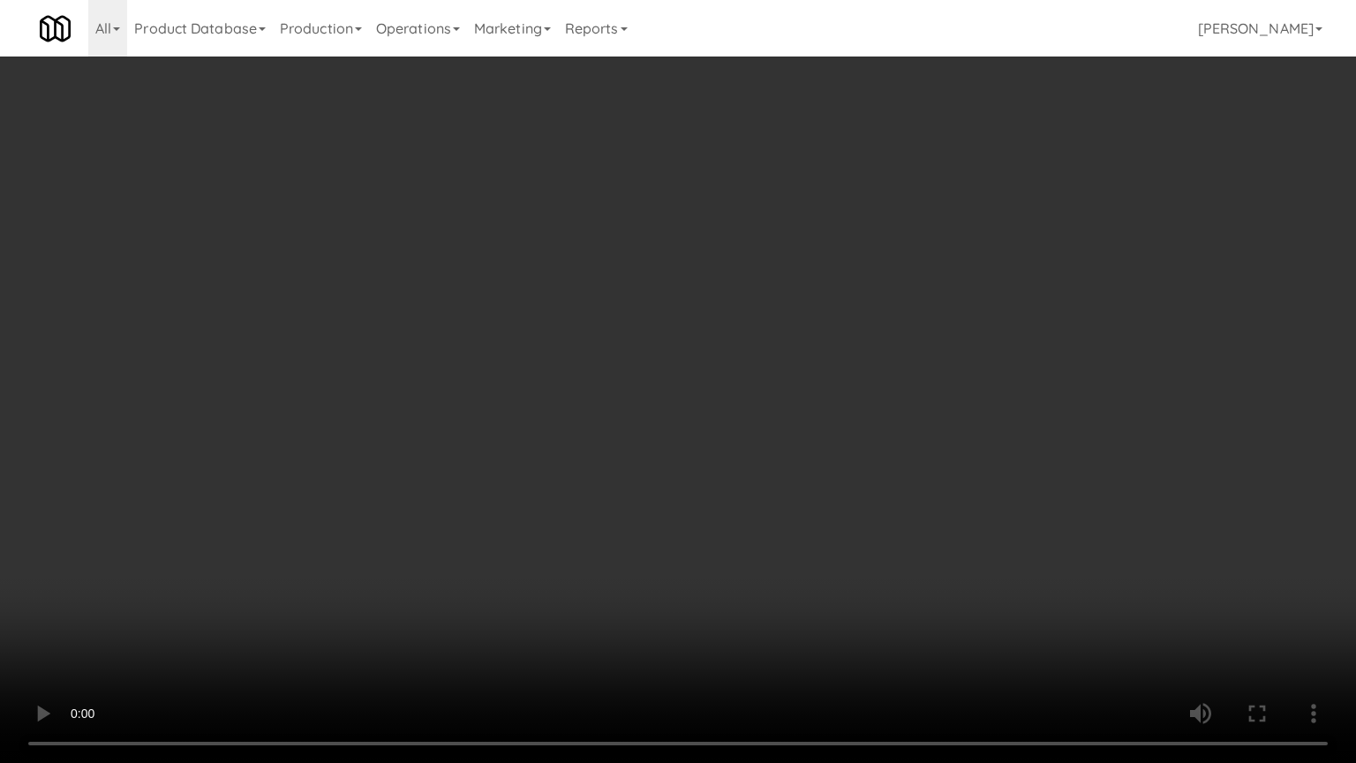
click at [734, 517] on video at bounding box center [678, 381] width 1356 height 763
click at [841, 505] on video at bounding box center [678, 381] width 1356 height 763
click at [806, 535] on video at bounding box center [678, 381] width 1356 height 763
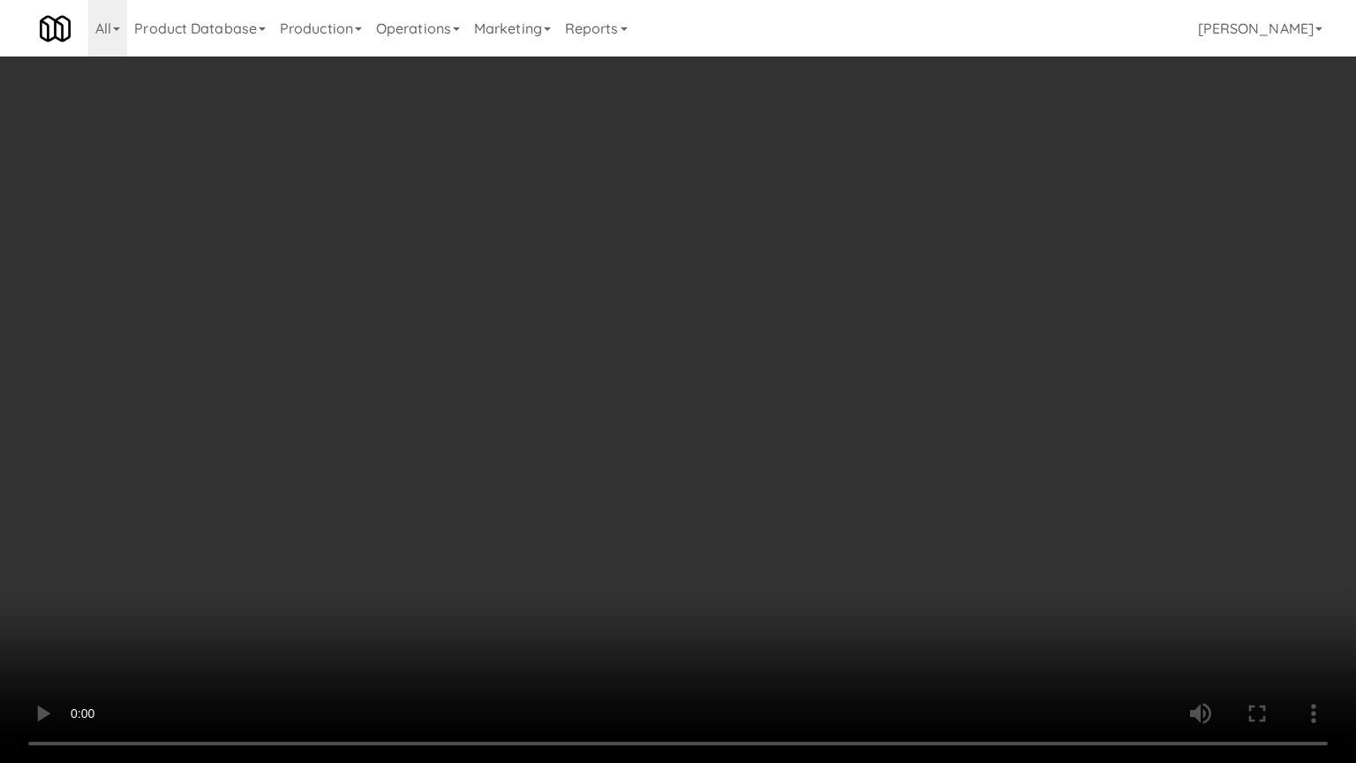
click at [812, 519] on video at bounding box center [678, 381] width 1356 height 763
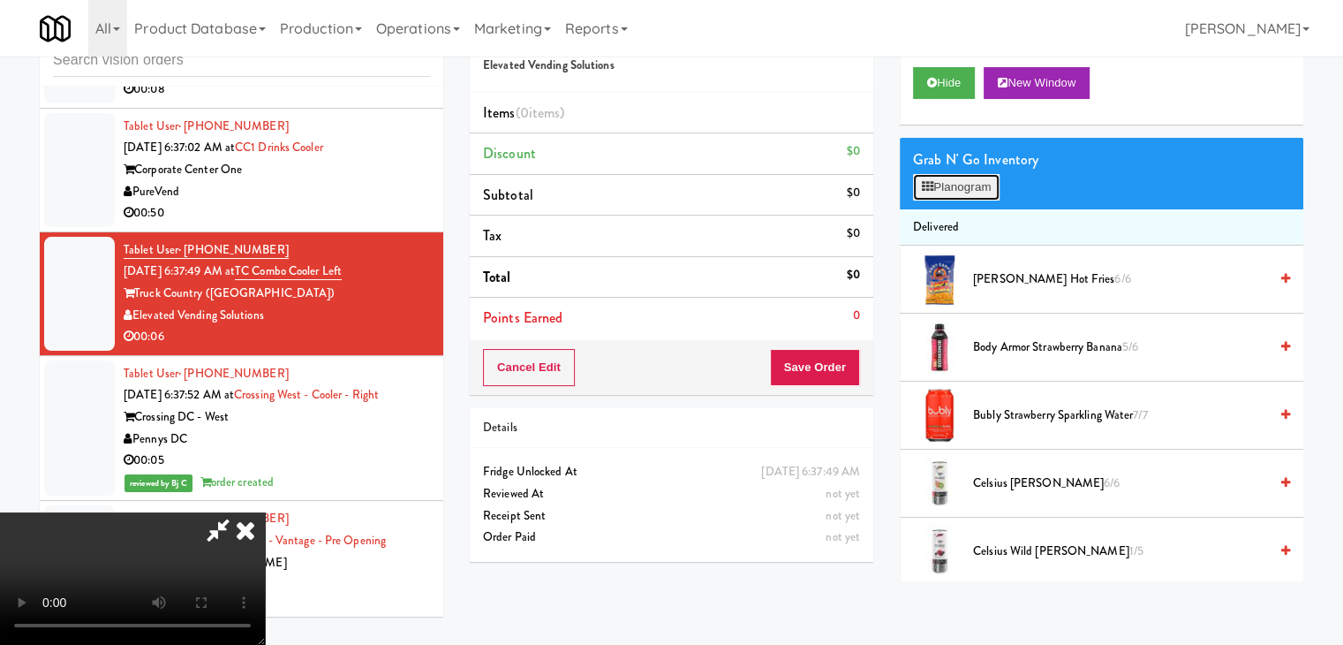
click at [976, 174] on button "Planogram" at bounding box center [956, 187] width 87 height 26
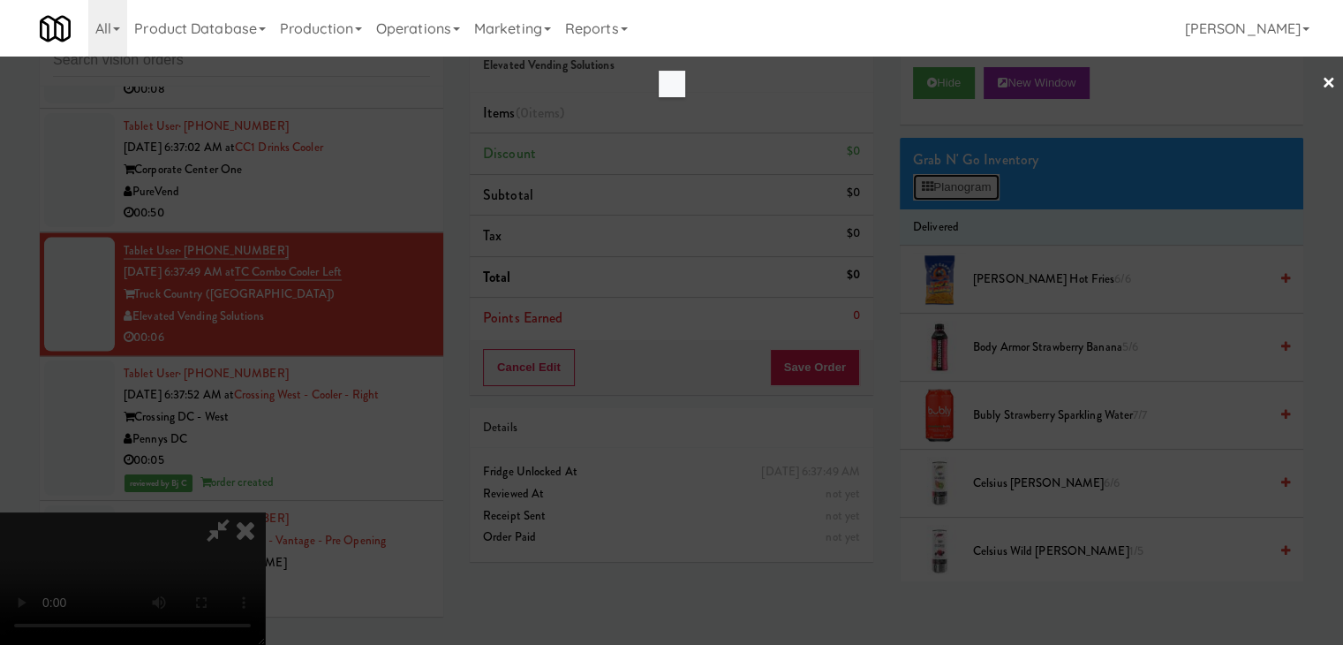
scroll to position [10190, 0]
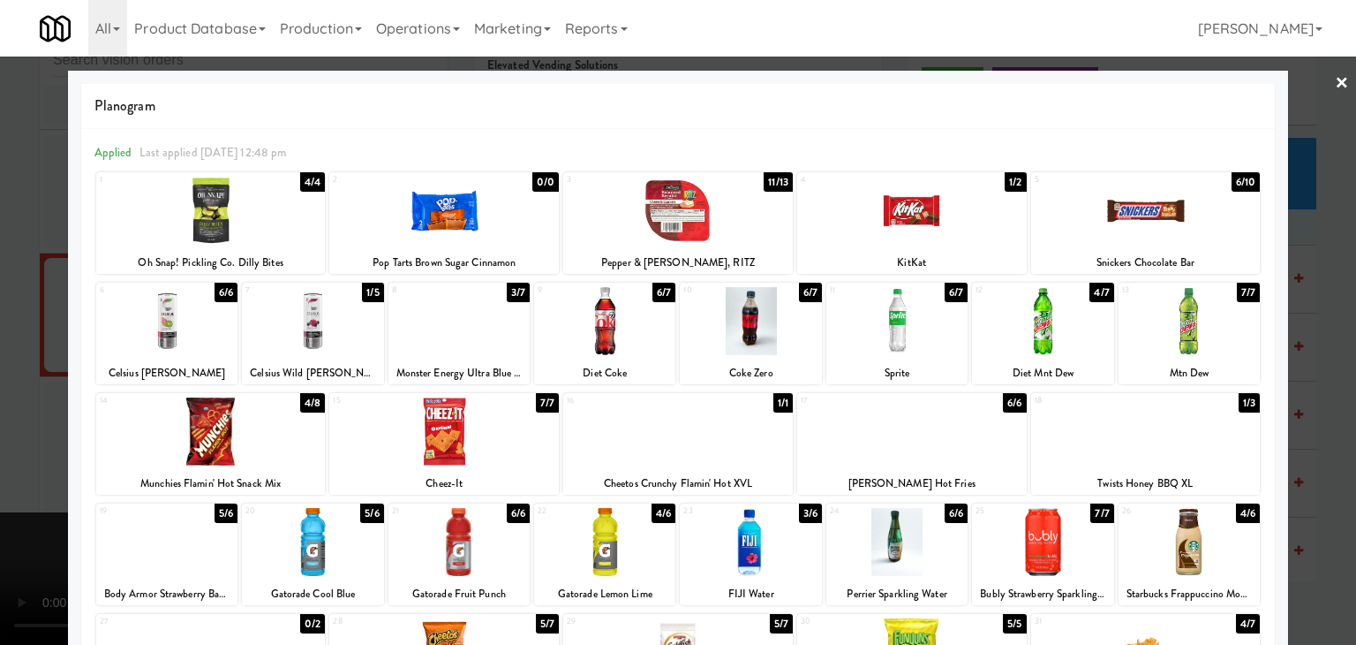
click at [1116, 429] on div at bounding box center [1146, 431] width 230 height 68
click at [684, 438] on div at bounding box center [678, 431] width 230 height 68
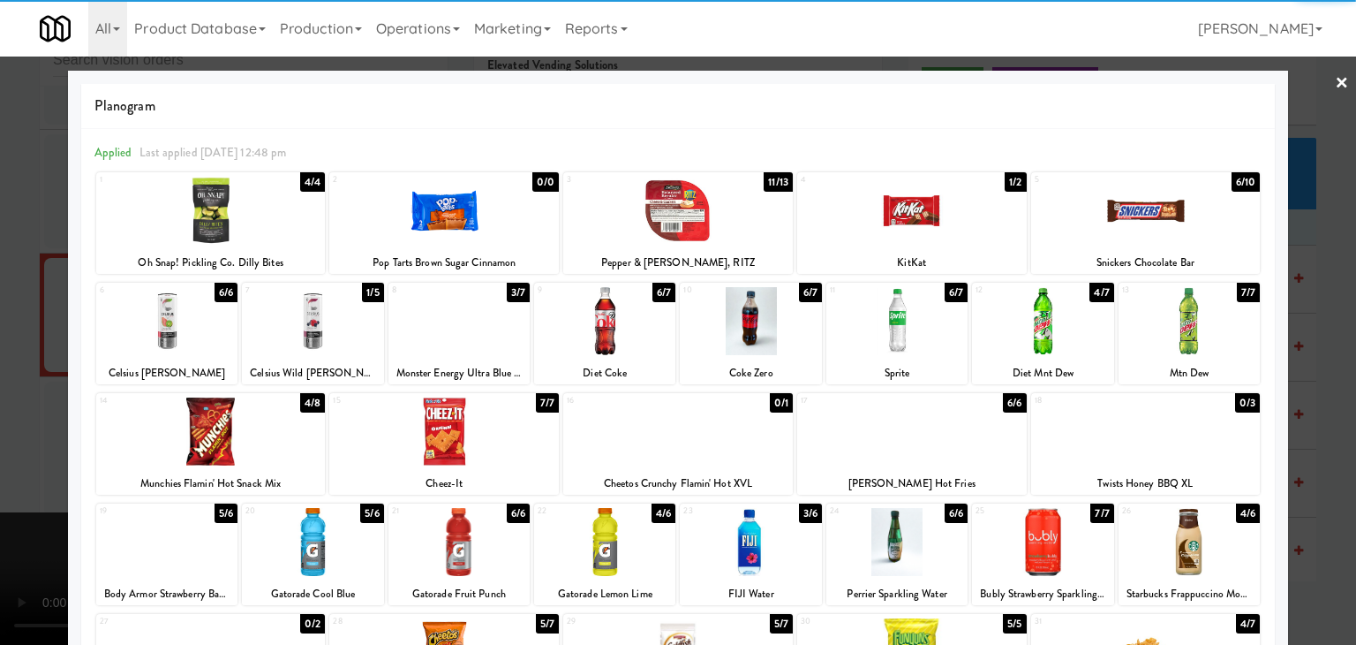
drag, startPoint x: 0, startPoint y: 462, endPoint x: 350, endPoint y: 429, distance: 351.2
click at [18, 458] on div at bounding box center [678, 322] width 1356 height 645
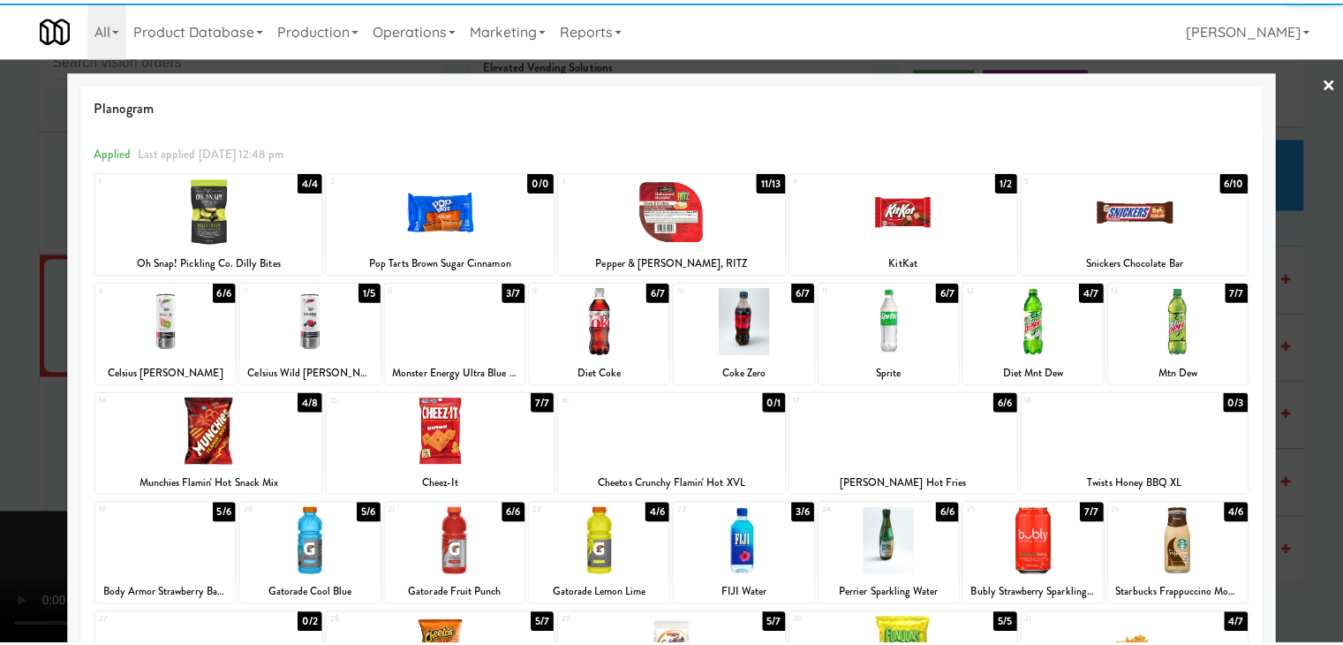
scroll to position [10211, 0]
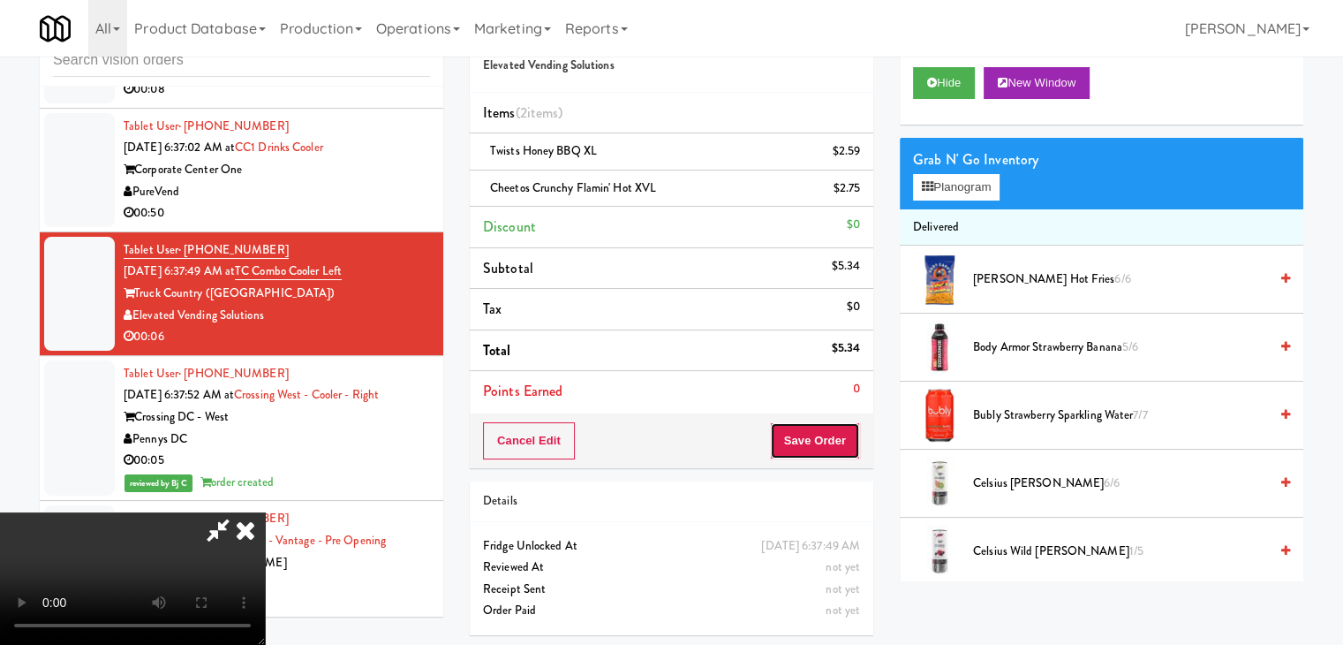
click at [826, 442] on button "Save Order" at bounding box center [815, 440] width 90 height 37
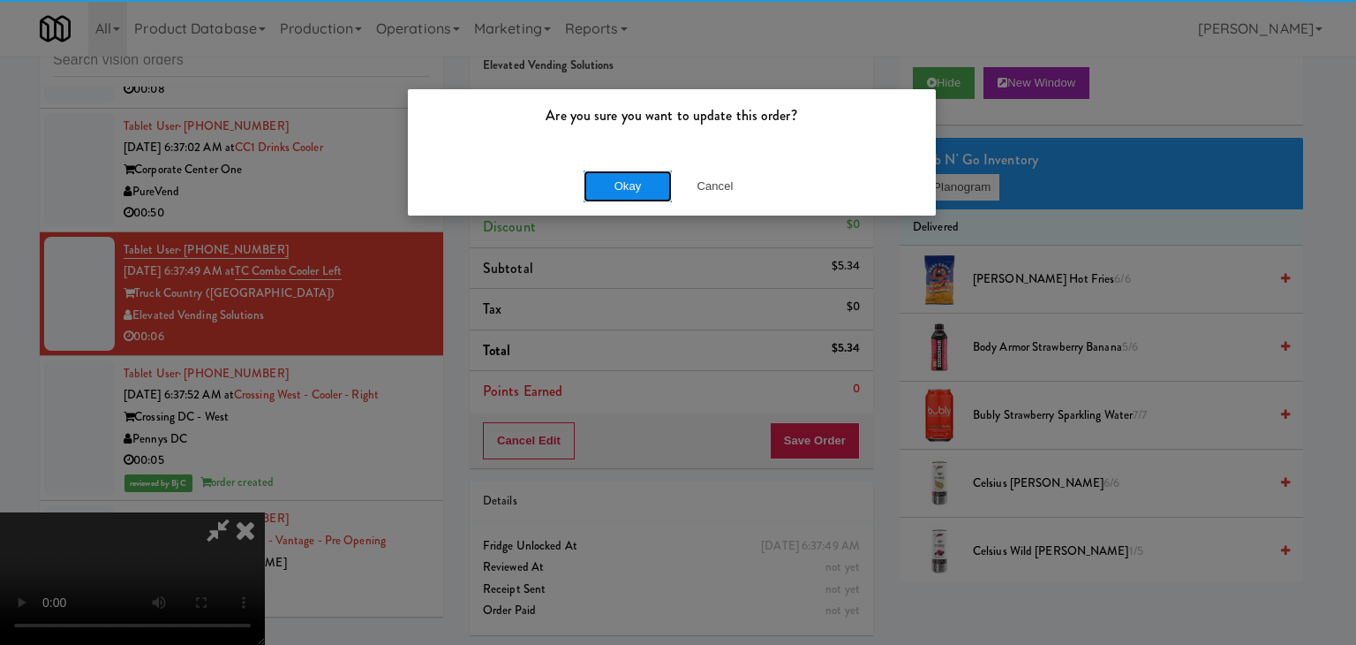
click at [650, 177] on button "Okay" at bounding box center [628, 186] width 88 height 32
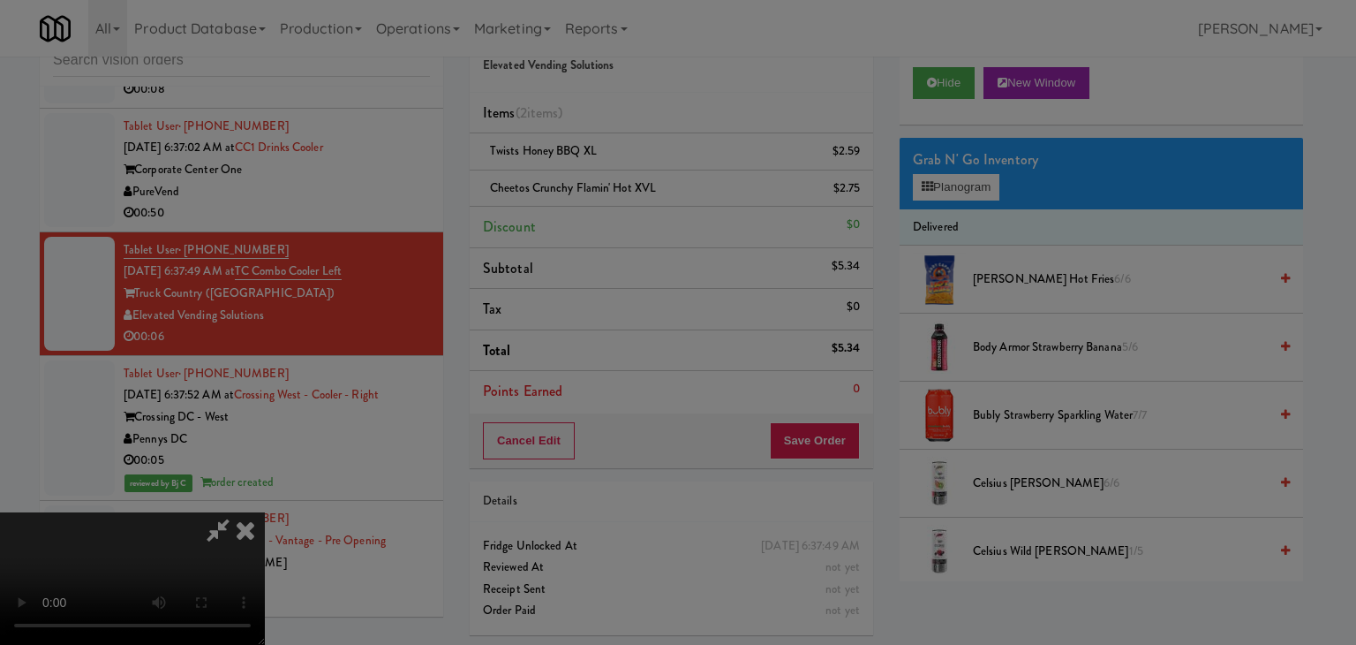
click at [647, 170] on button "Okay" at bounding box center [628, 154] width 88 height 32
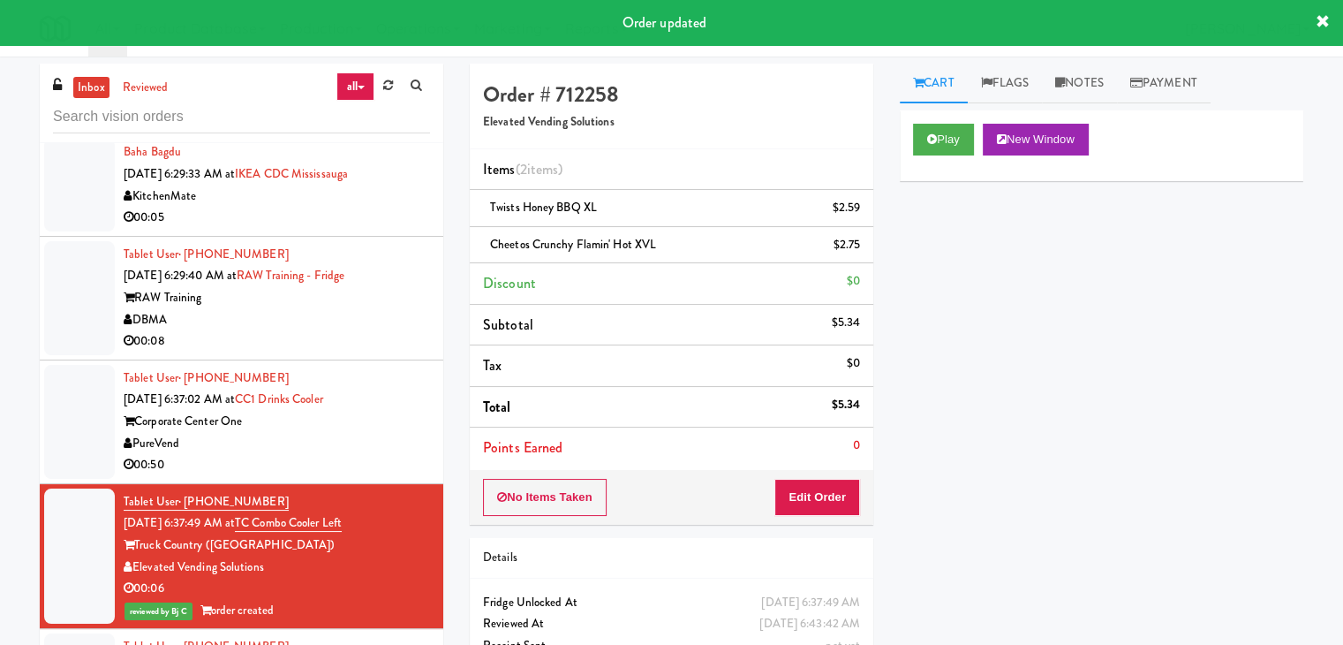
scroll to position [9946, 0]
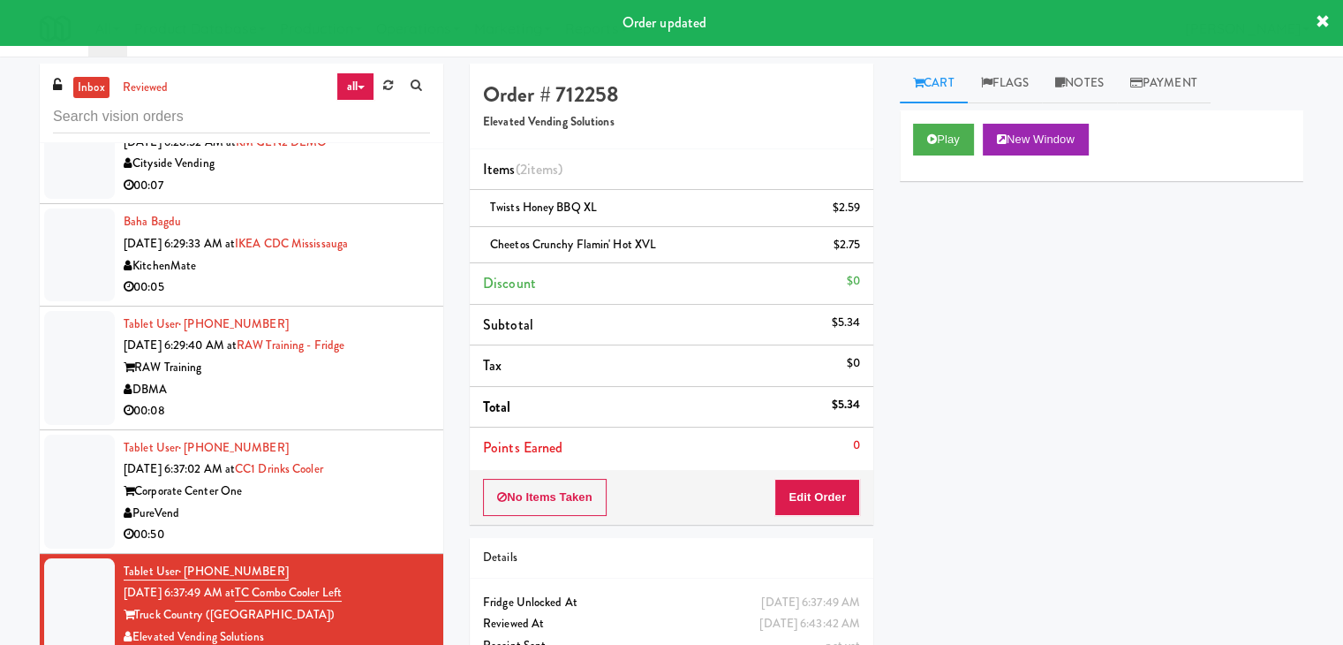
click at [379, 546] on div "Tablet User · (561) 584-4645 Aug 14, 2025 6:37:02 AM at CC1 Drinks Cooler Corpo…" at bounding box center [277, 491] width 306 height 109
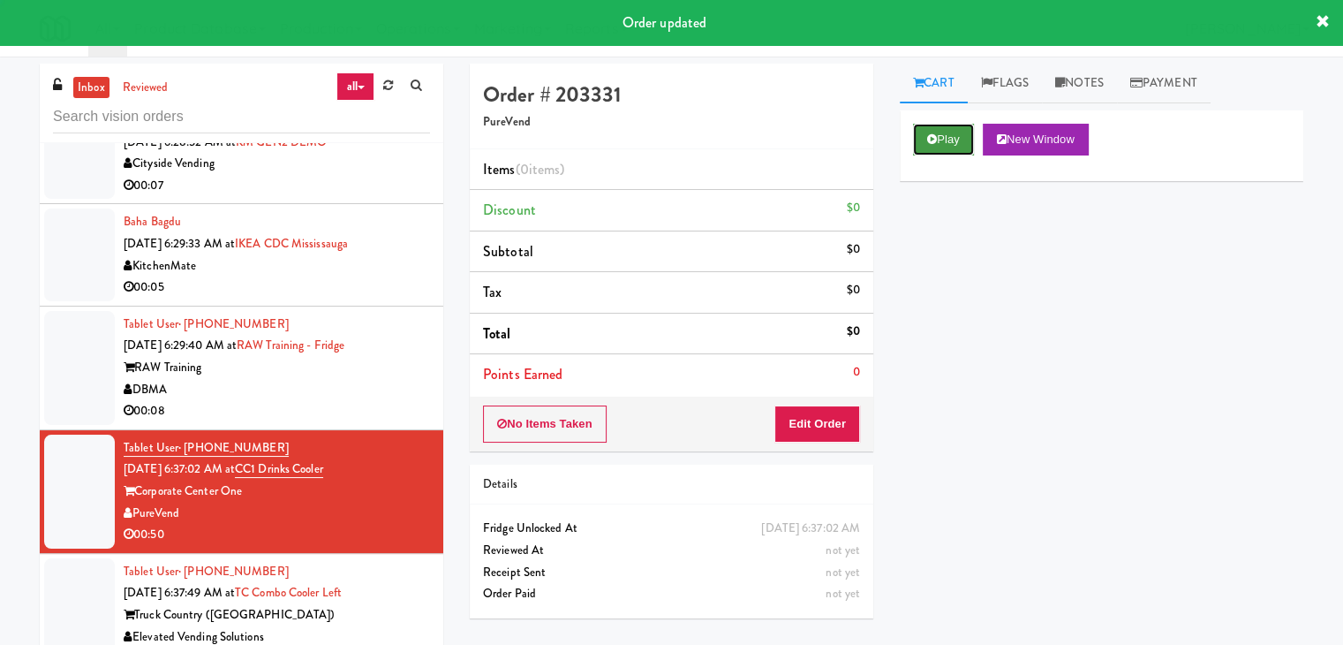
click at [962, 141] on button "Play" at bounding box center [943, 140] width 61 height 32
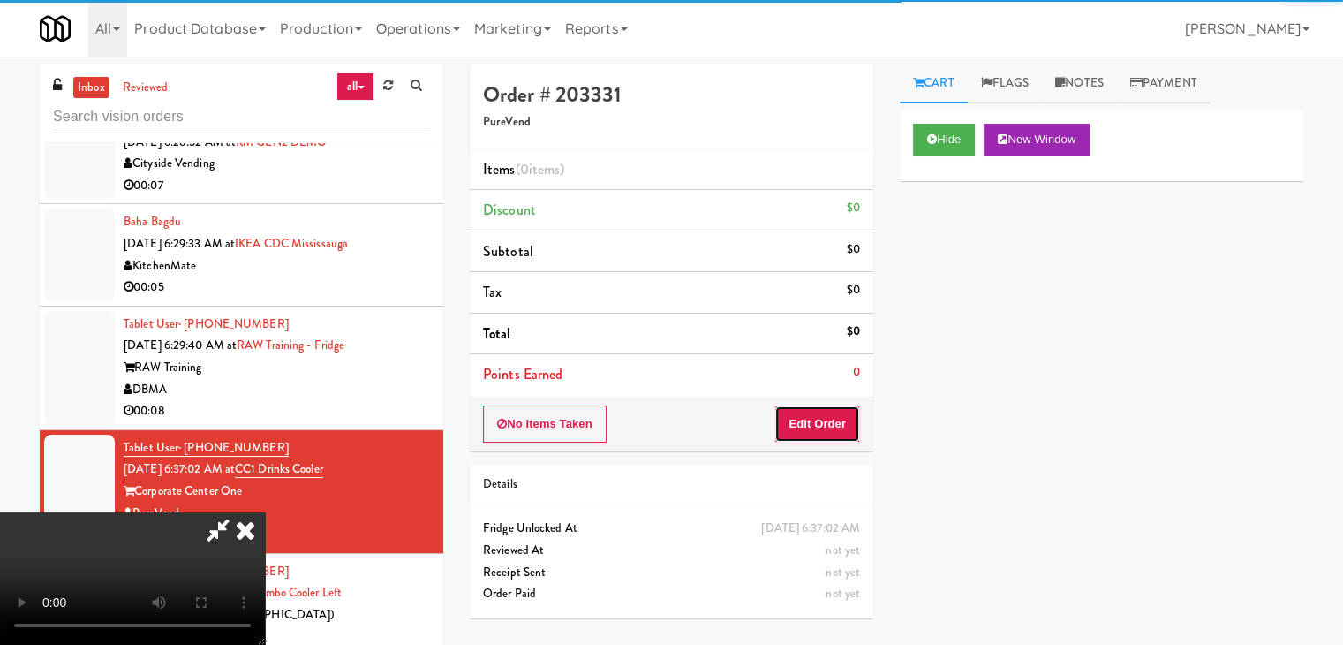
click at [818, 419] on button "Edit Order" at bounding box center [817, 423] width 86 height 37
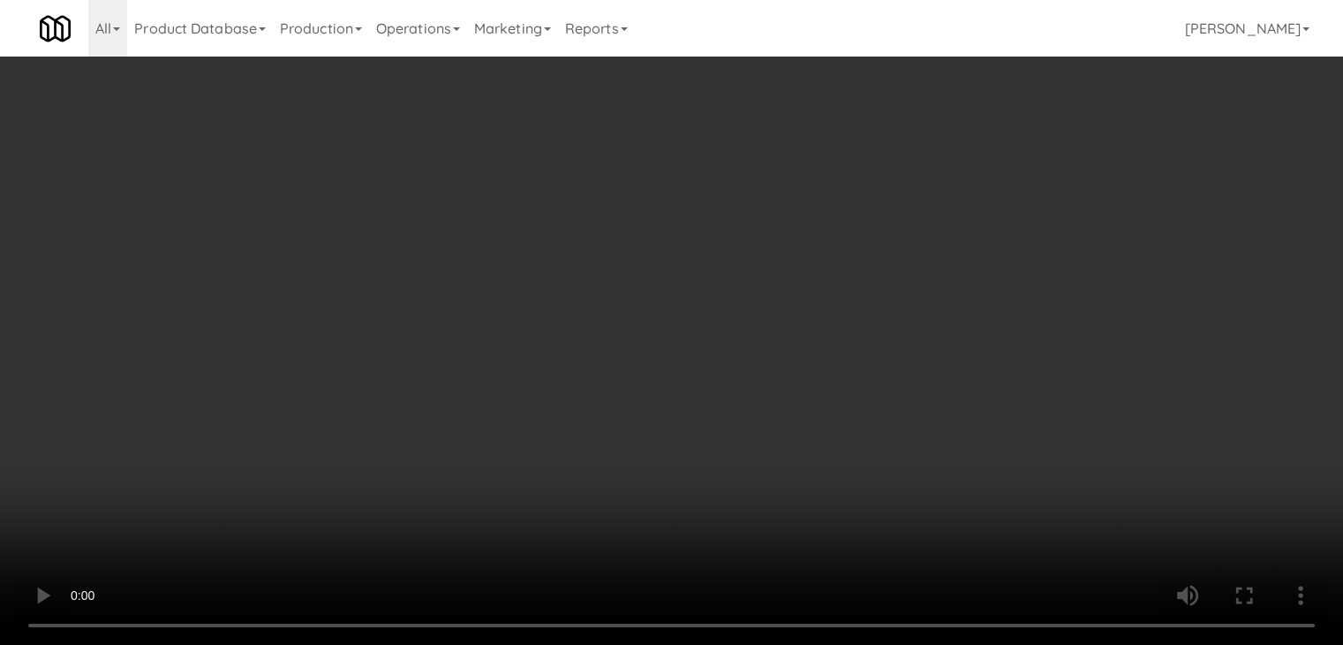
scroll to position [9924, 0]
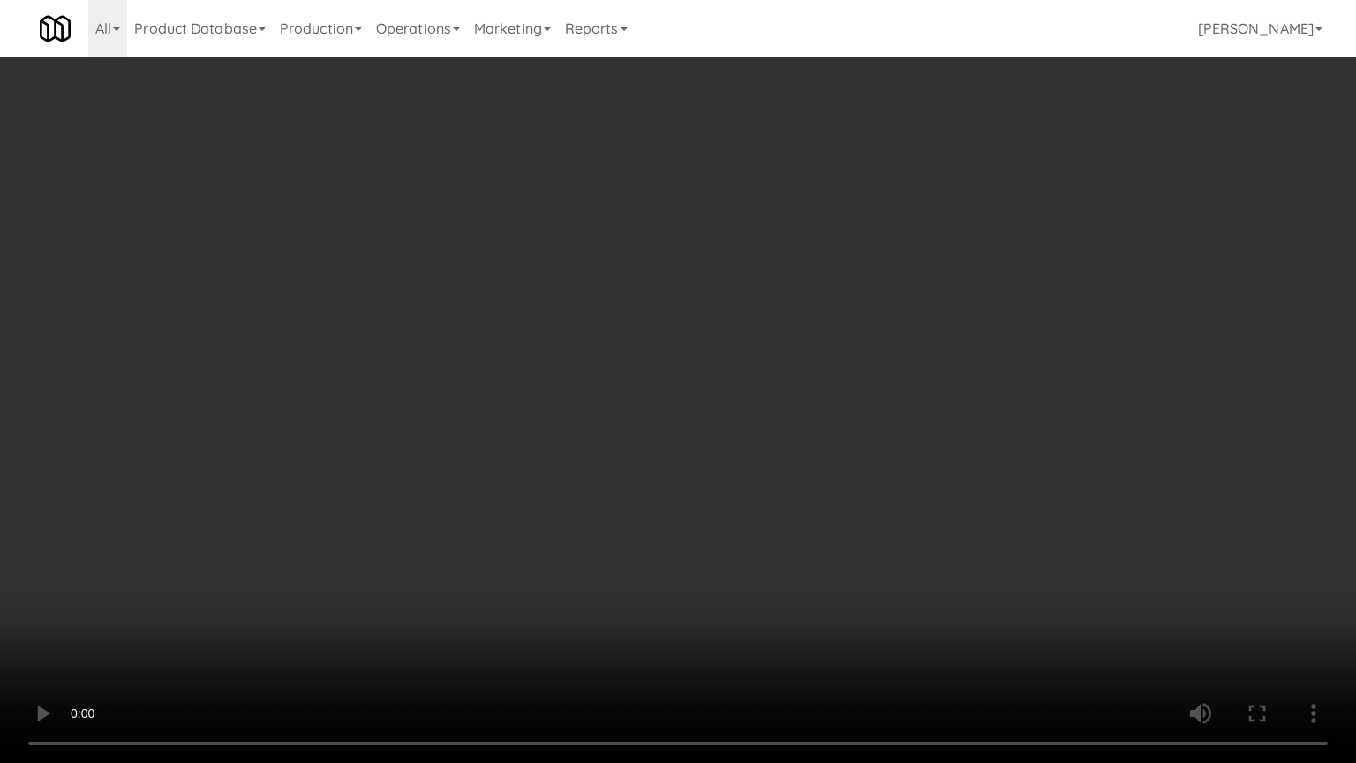
click at [785, 566] on video at bounding box center [678, 381] width 1356 height 763
click at [781, 569] on video at bounding box center [678, 381] width 1356 height 763
click at [916, 474] on video at bounding box center [678, 381] width 1356 height 763
drag, startPoint x: 916, startPoint y: 473, endPoint x: 922, endPoint y: 361, distance: 112.3
click at [916, 470] on video at bounding box center [678, 381] width 1356 height 763
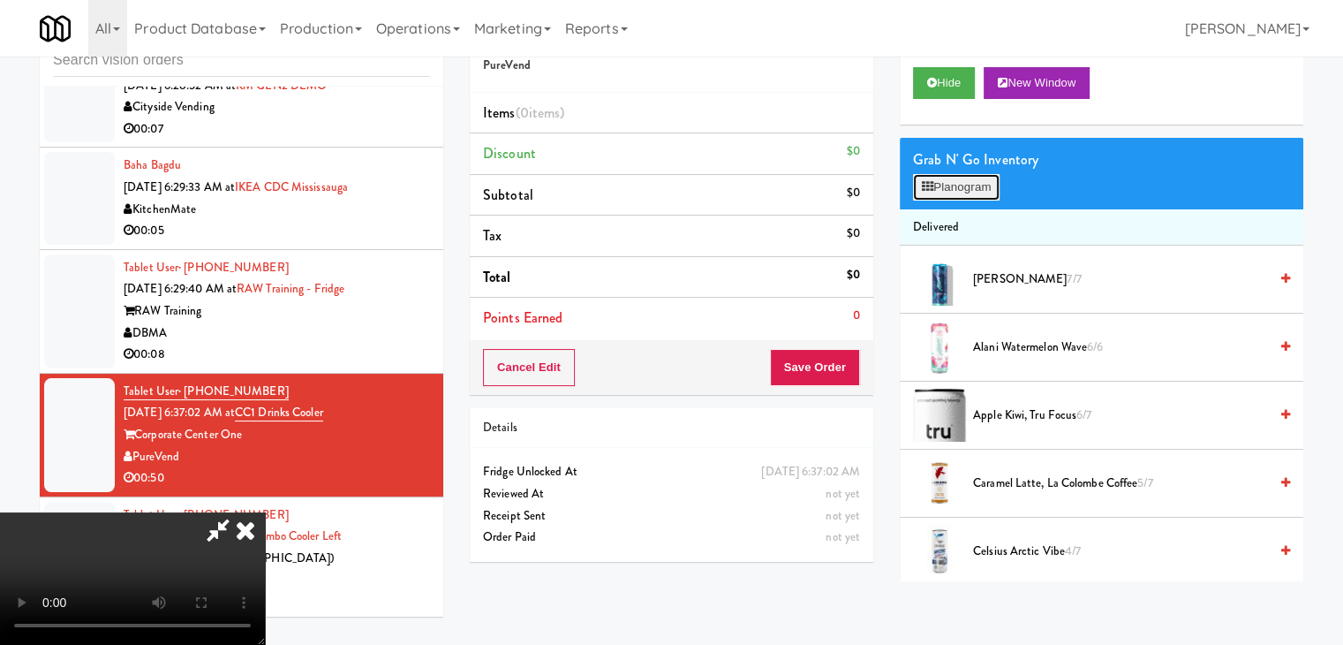
click at [997, 181] on button "Planogram" at bounding box center [956, 187] width 87 height 26
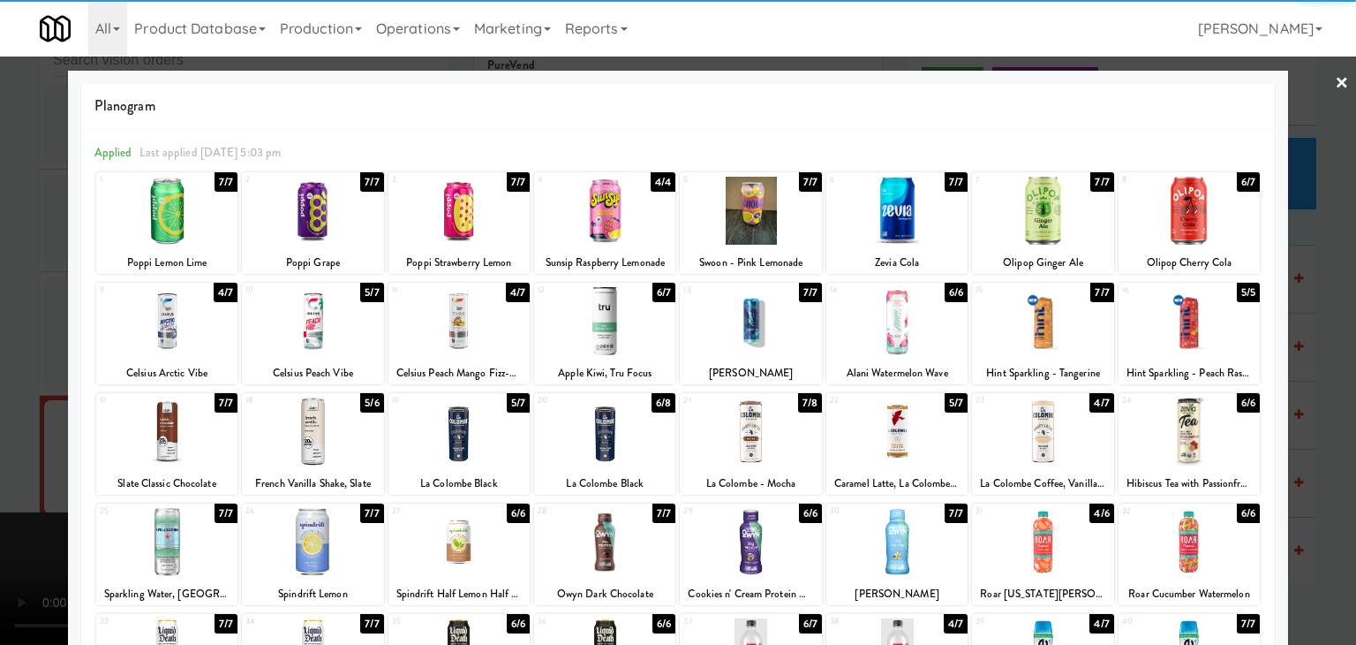
click at [883, 321] on div at bounding box center [896, 321] width 141 height 68
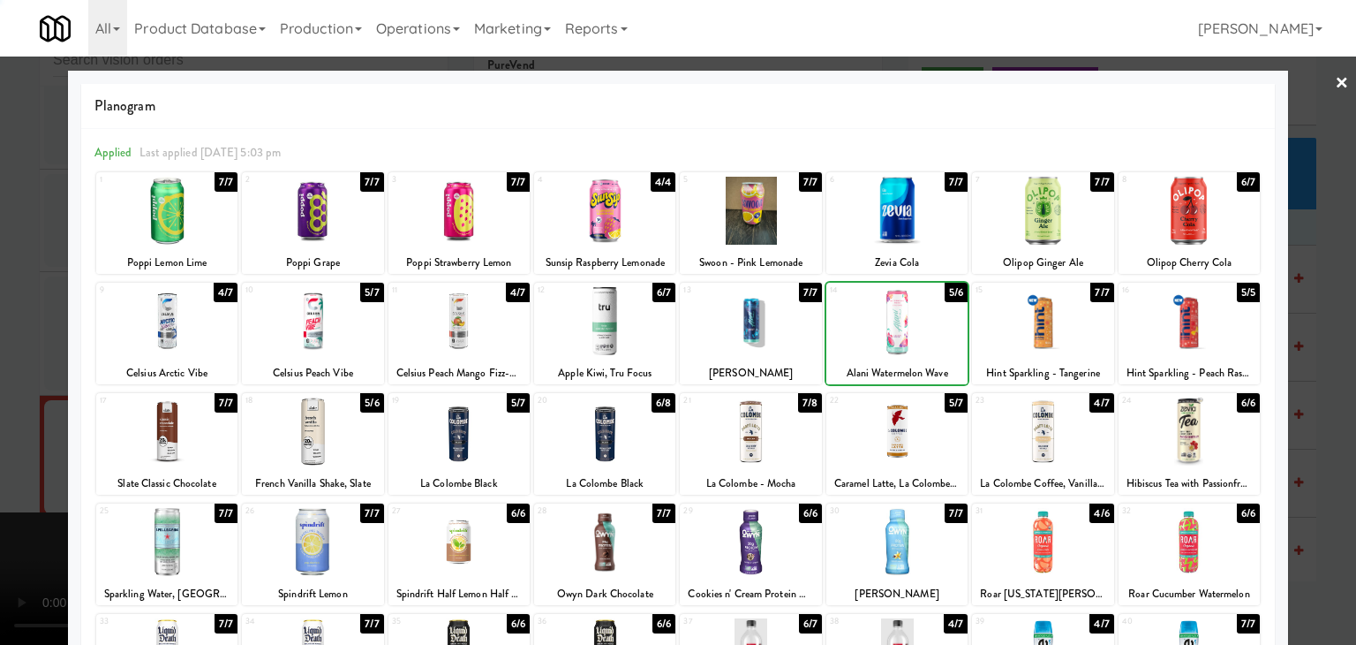
click at [31, 479] on div at bounding box center [678, 322] width 1356 height 645
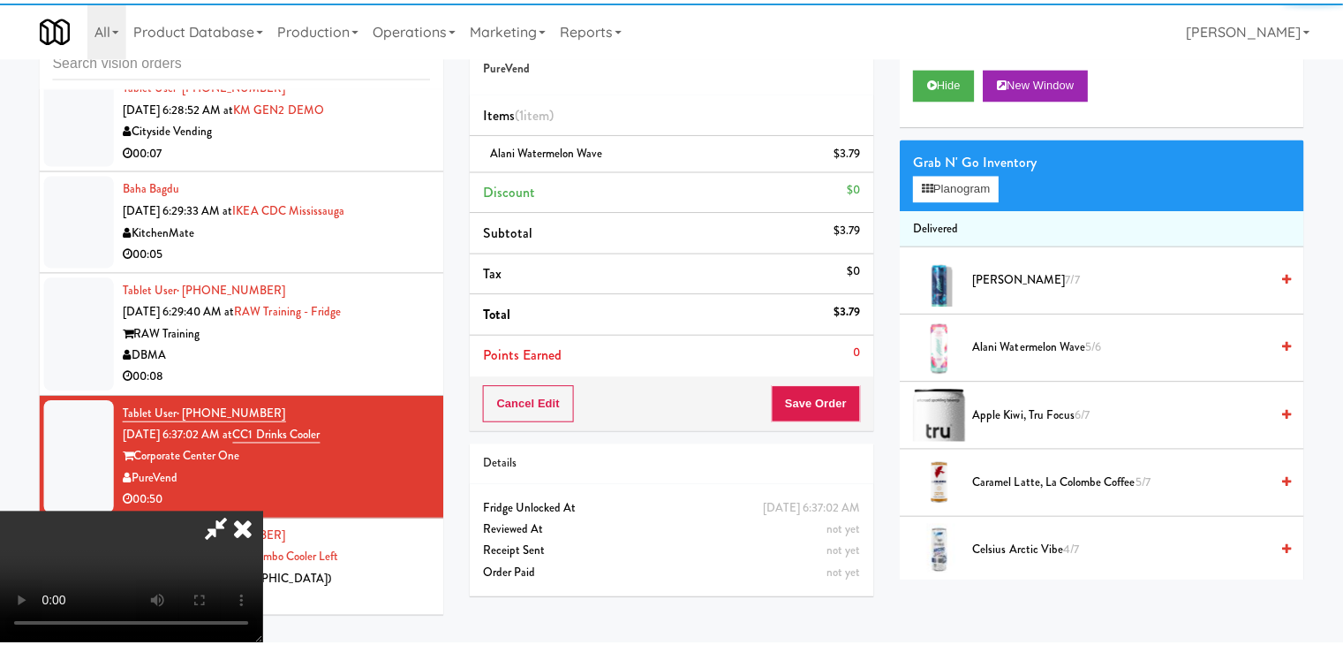
scroll to position [9946, 0]
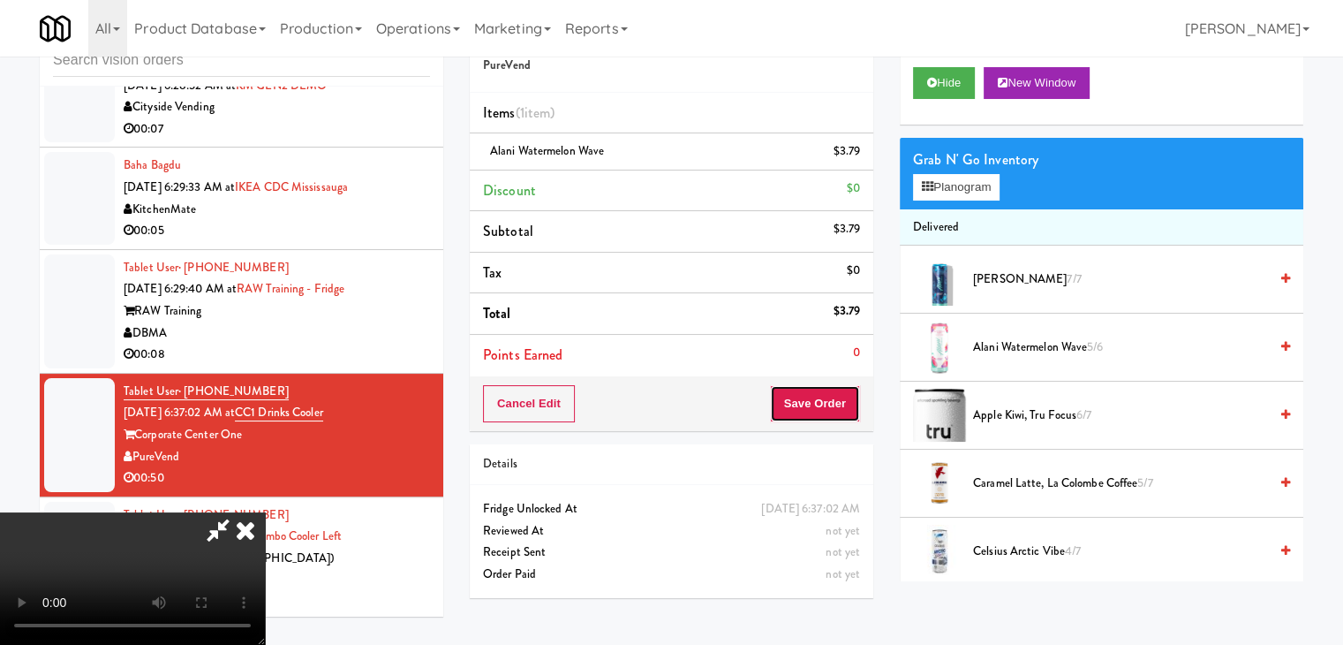
click at [823, 389] on button "Save Order" at bounding box center [815, 403] width 90 height 37
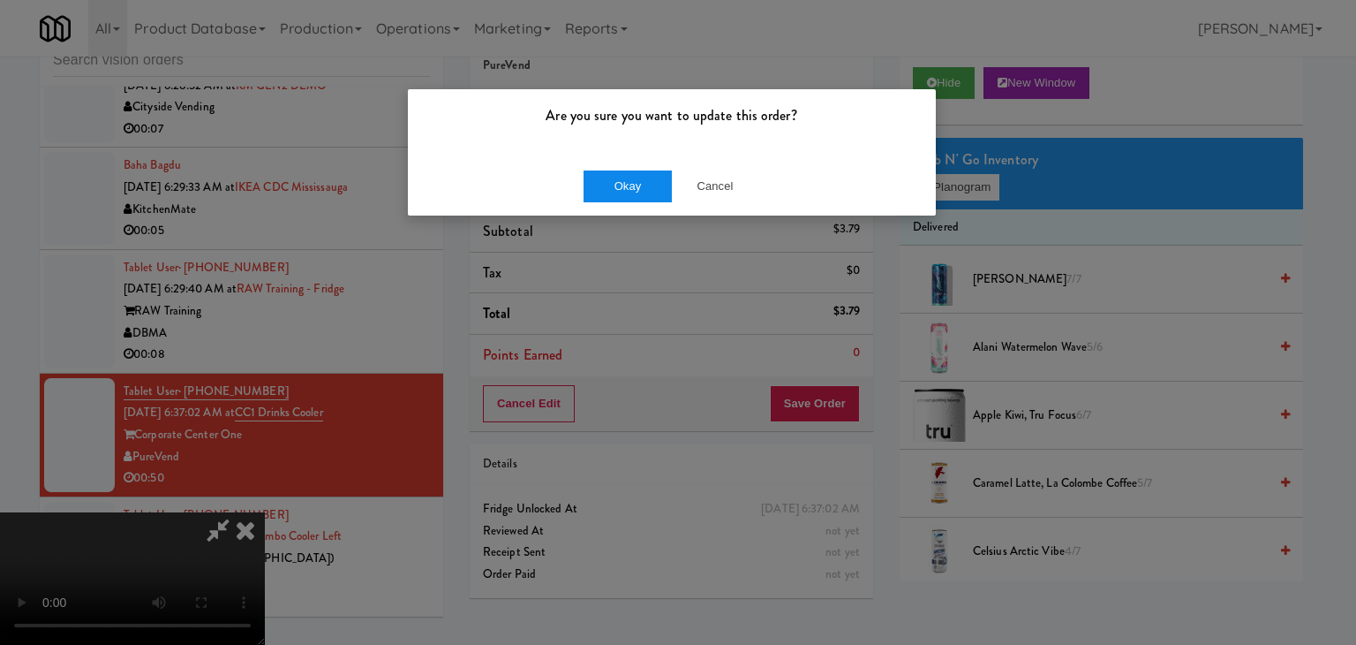
drag, startPoint x: 599, startPoint y: 167, endPoint x: 601, endPoint y: 177, distance: 10.1
click at [600, 173] on div "Okay Cancel" at bounding box center [672, 185] width 528 height 59
click at [601, 177] on button "Okay" at bounding box center [628, 186] width 88 height 32
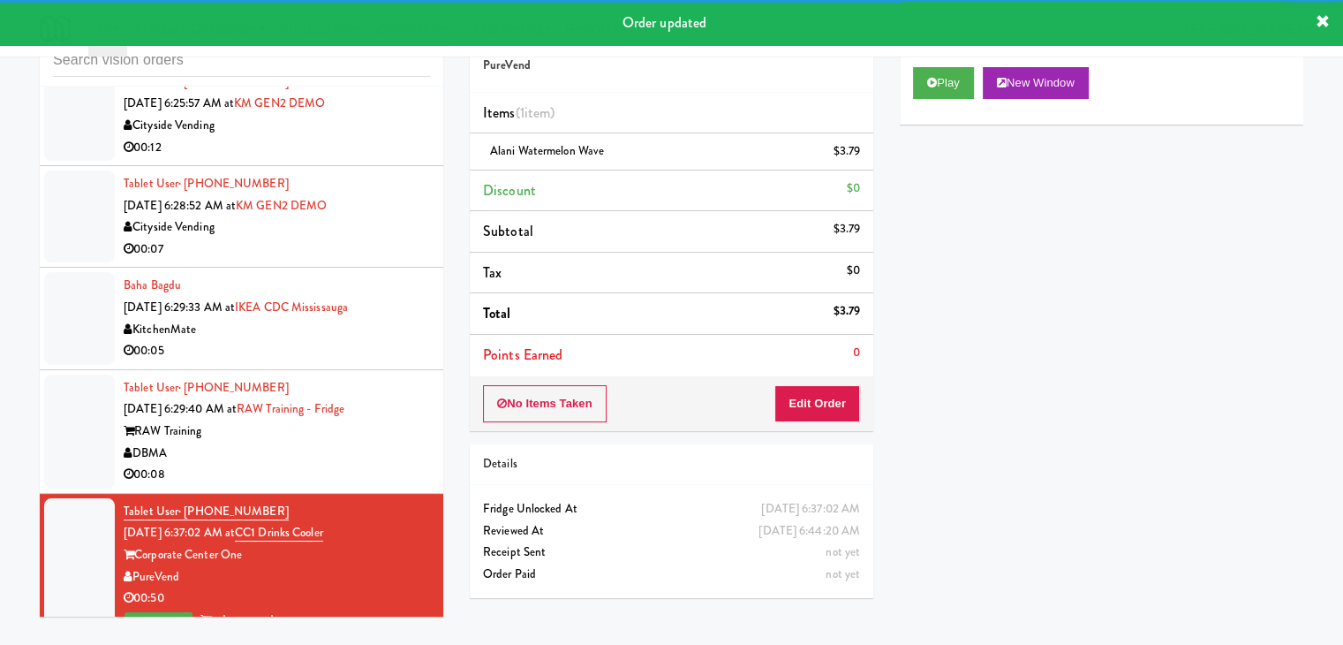
scroll to position [9858, 0]
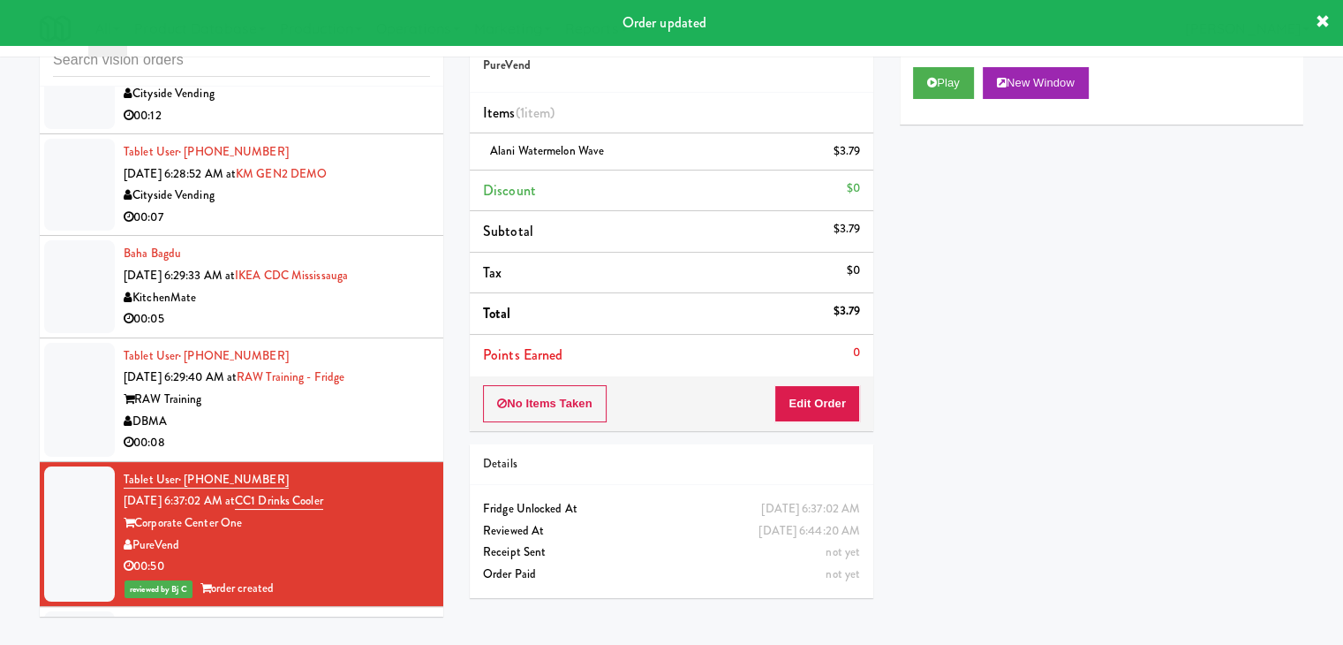
click at [335, 433] on div "DBMA" at bounding box center [277, 422] width 306 height 22
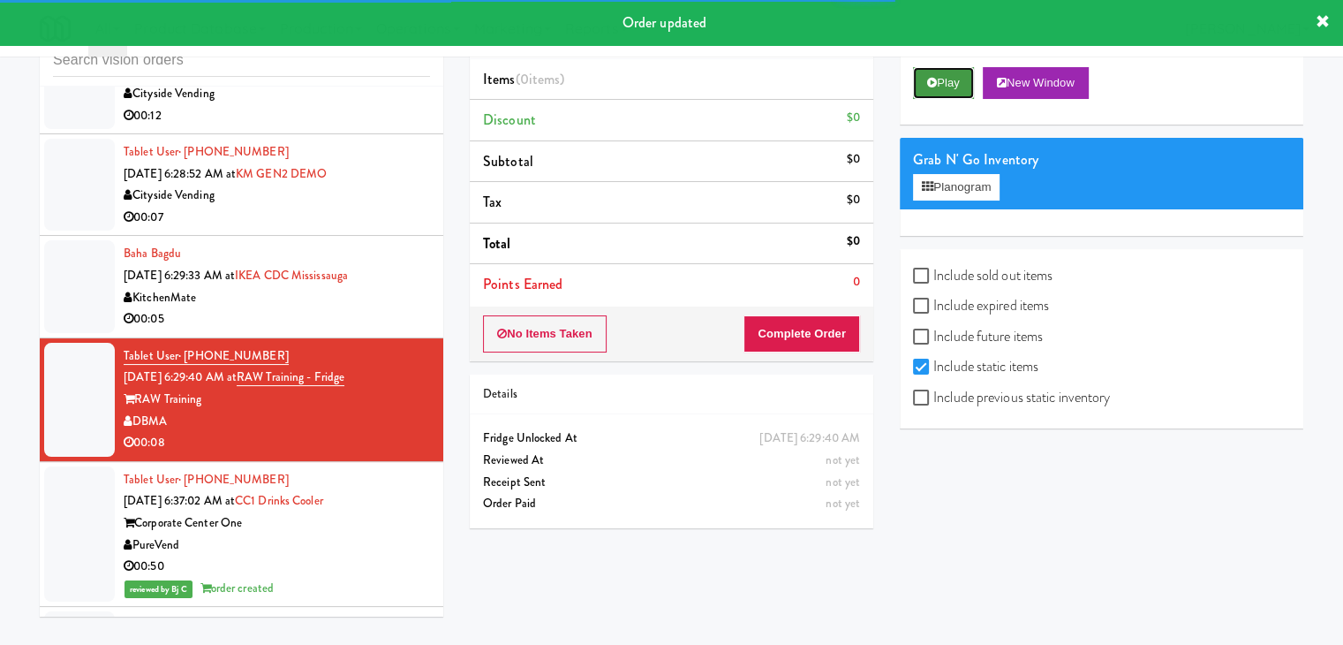
click at [962, 84] on button "Play" at bounding box center [943, 83] width 61 height 32
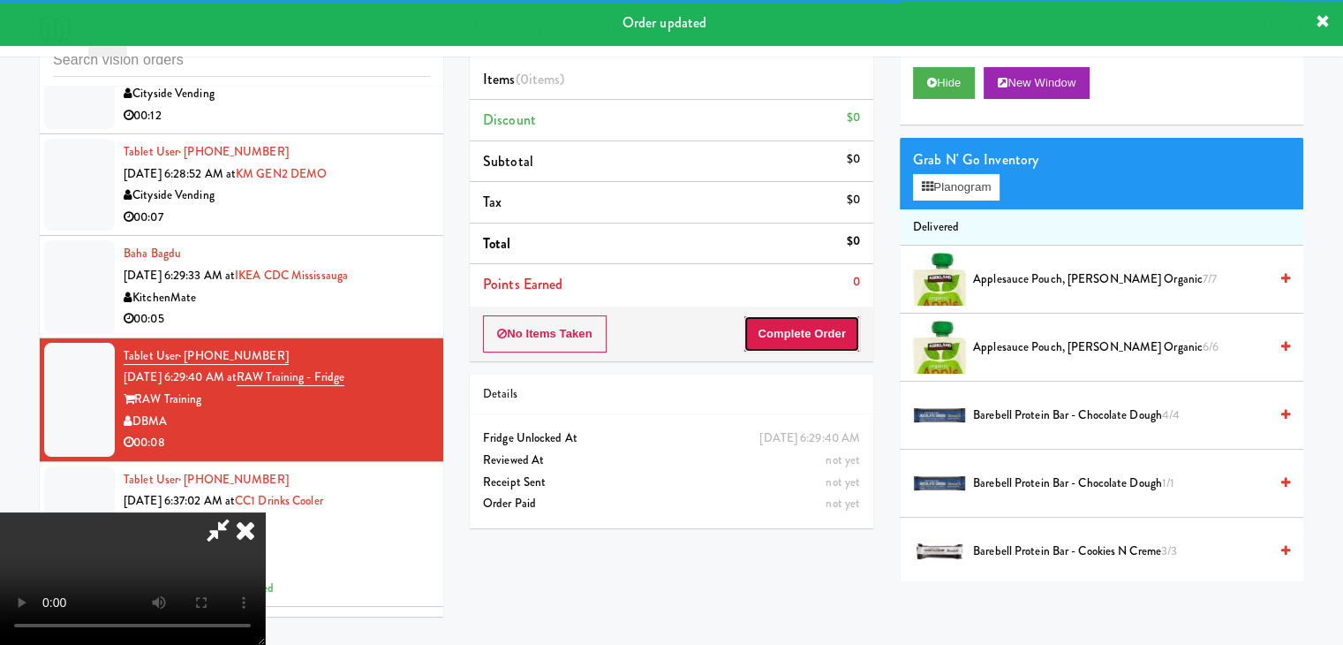
click at [818, 339] on button "Complete Order" at bounding box center [801, 333] width 117 height 37
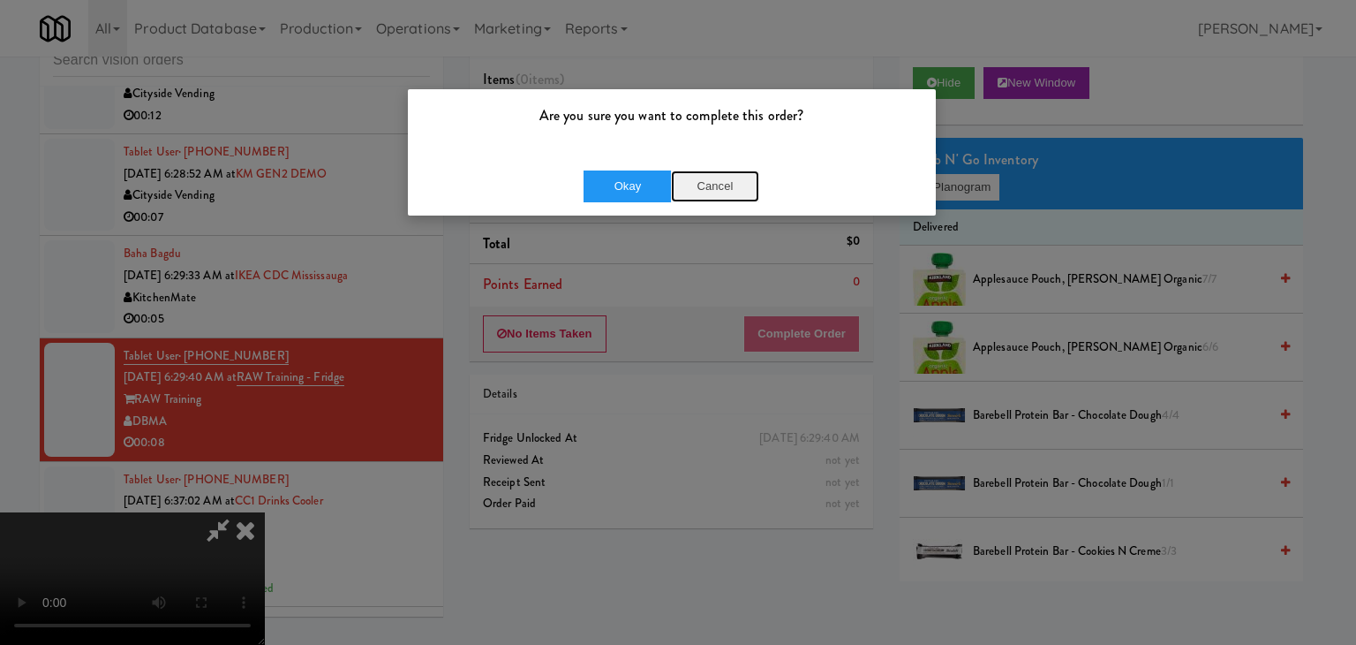
click at [731, 192] on button "Cancel" at bounding box center [715, 186] width 88 height 32
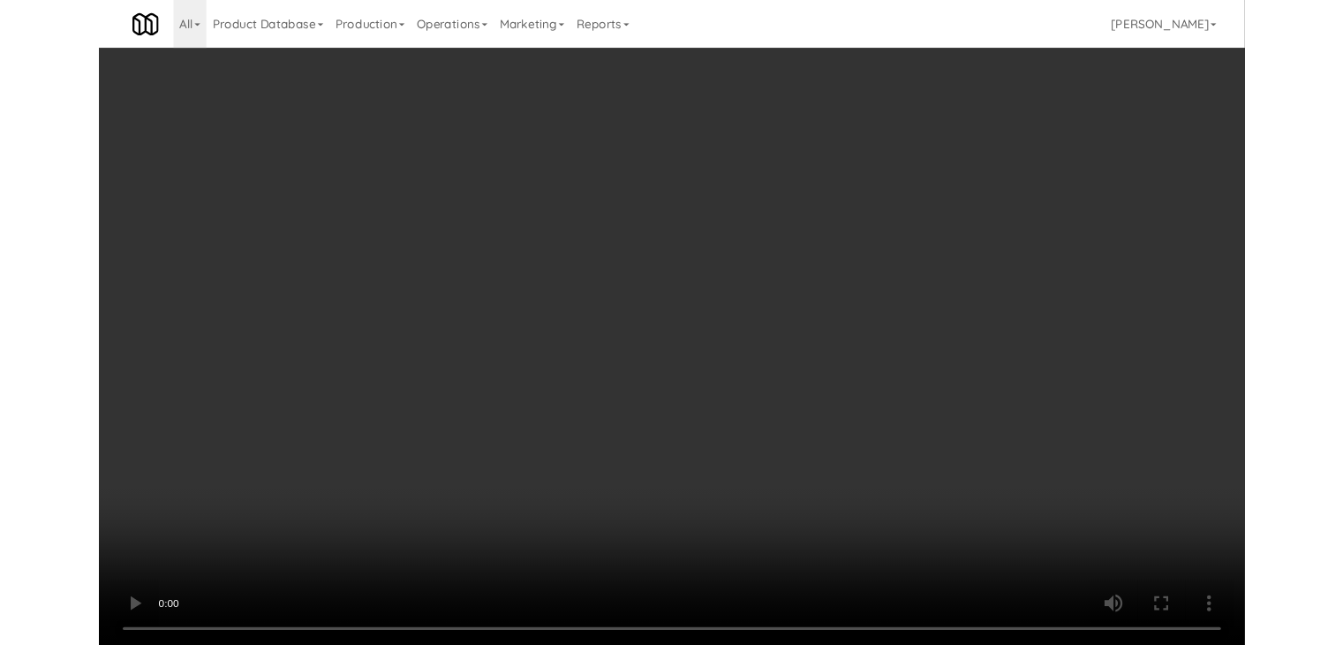
scroll to position [9837, 0]
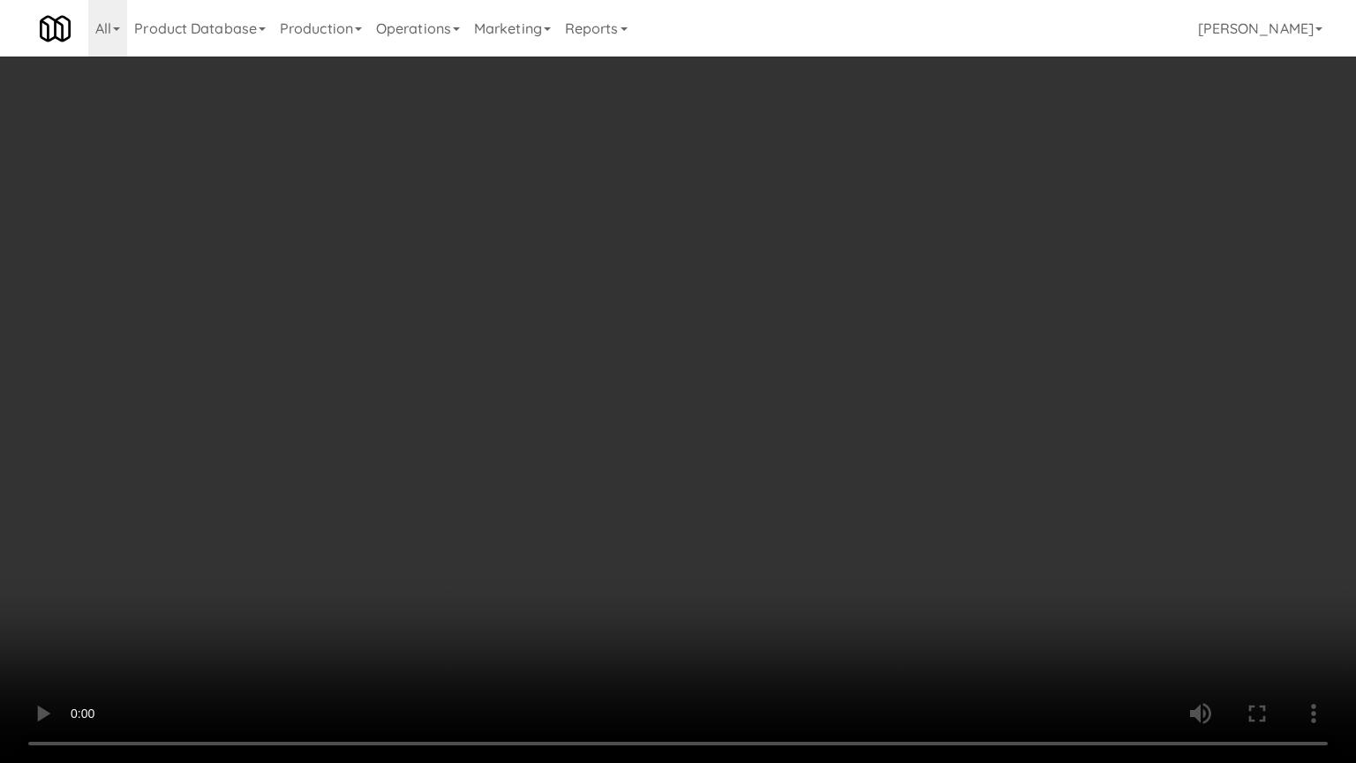
click at [770, 540] on video at bounding box center [678, 381] width 1356 height 763
click at [781, 537] on video at bounding box center [678, 381] width 1356 height 763
click at [798, 539] on video at bounding box center [678, 381] width 1356 height 763
click at [799, 540] on video at bounding box center [678, 381] width 1356 height 763
click at [805, 535] on video at bounding box center [678, 381] width 1356 height 763
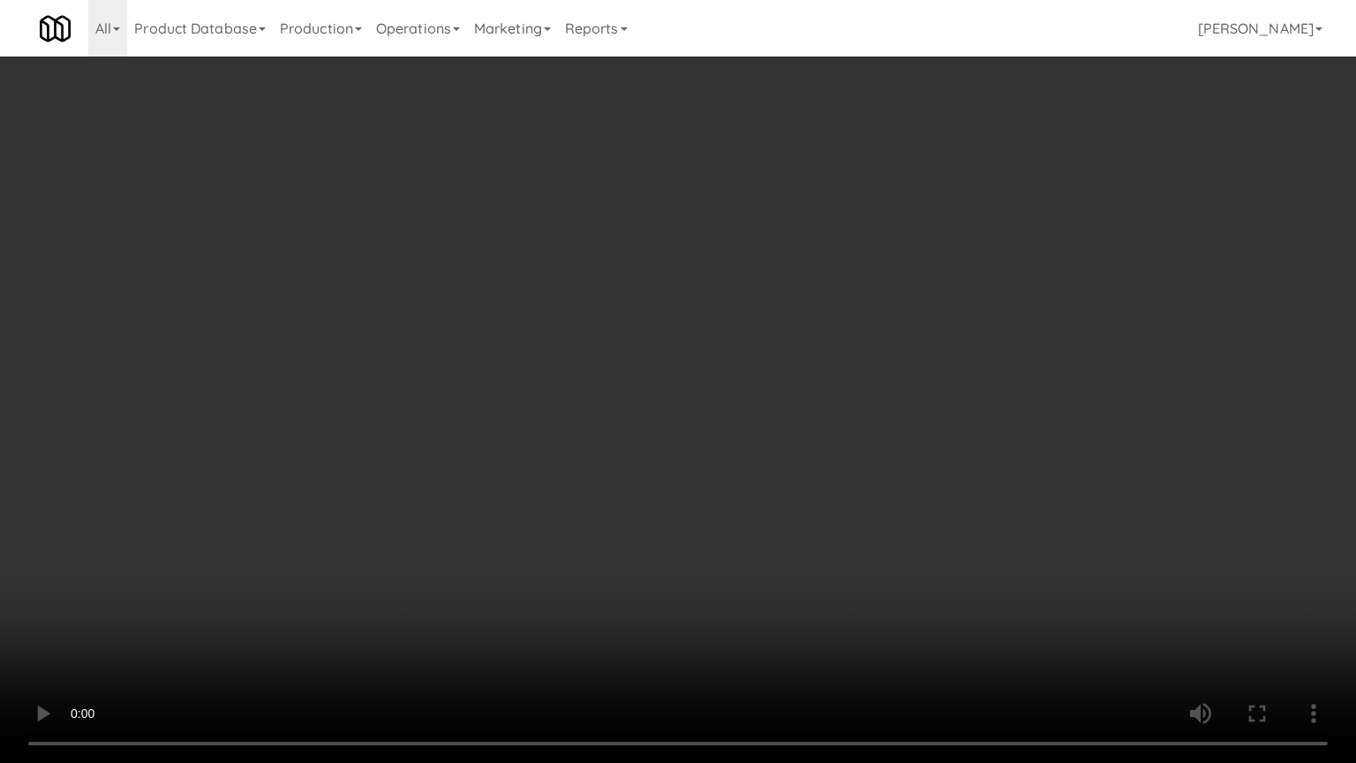
click at [805, 535] on video at bounding box center [678, 381] width 1356 height 763
click at [809, 535] on video at bounding box center [678, 381] width 1356 height 763
click at [826, 526] on video at bounding box center [678, 381] width 1356 height 763
click at [850, 523] on video at bounding box center [678, 381] width 1356 height 763
click at [857, 513] on video at bounding box center [678, 381] width 1356 height 763
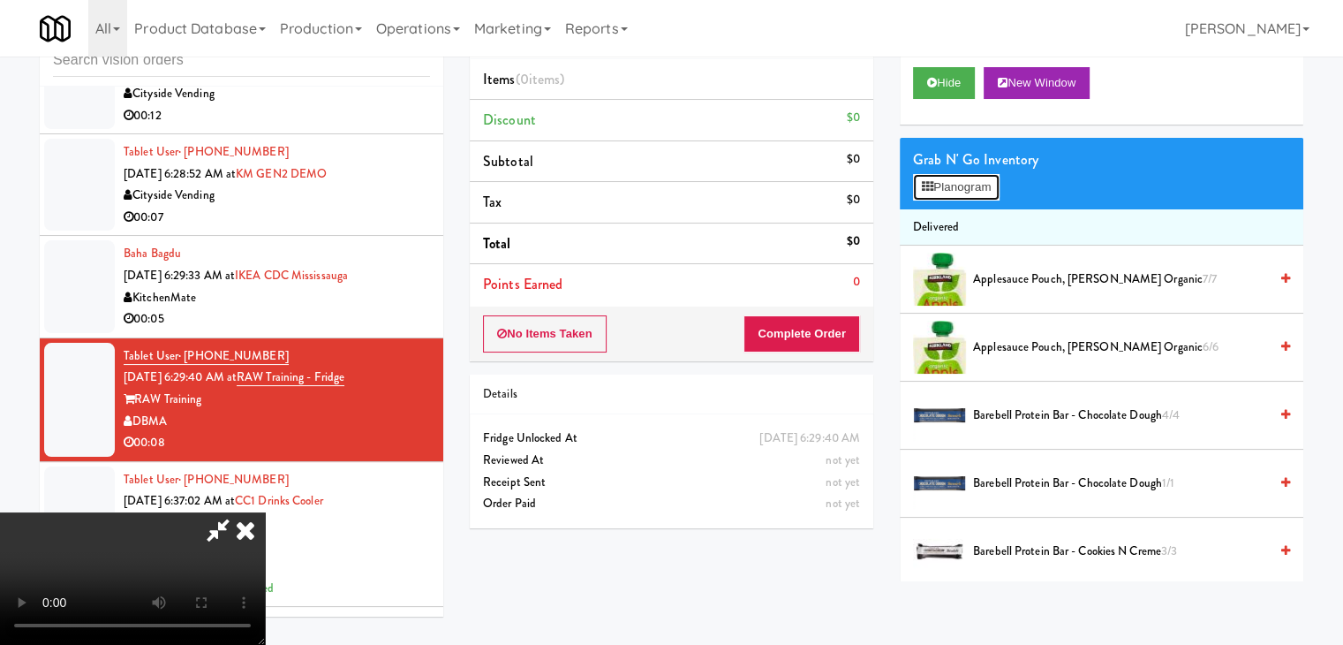
drag, startPoint x: 962, startPoint y: 189, endPoint x: 966, endPoint y: 206, distance: 17.1
click at [963, 189] on button "Planogram" at bounding box center [956, 187] width 87 height 26
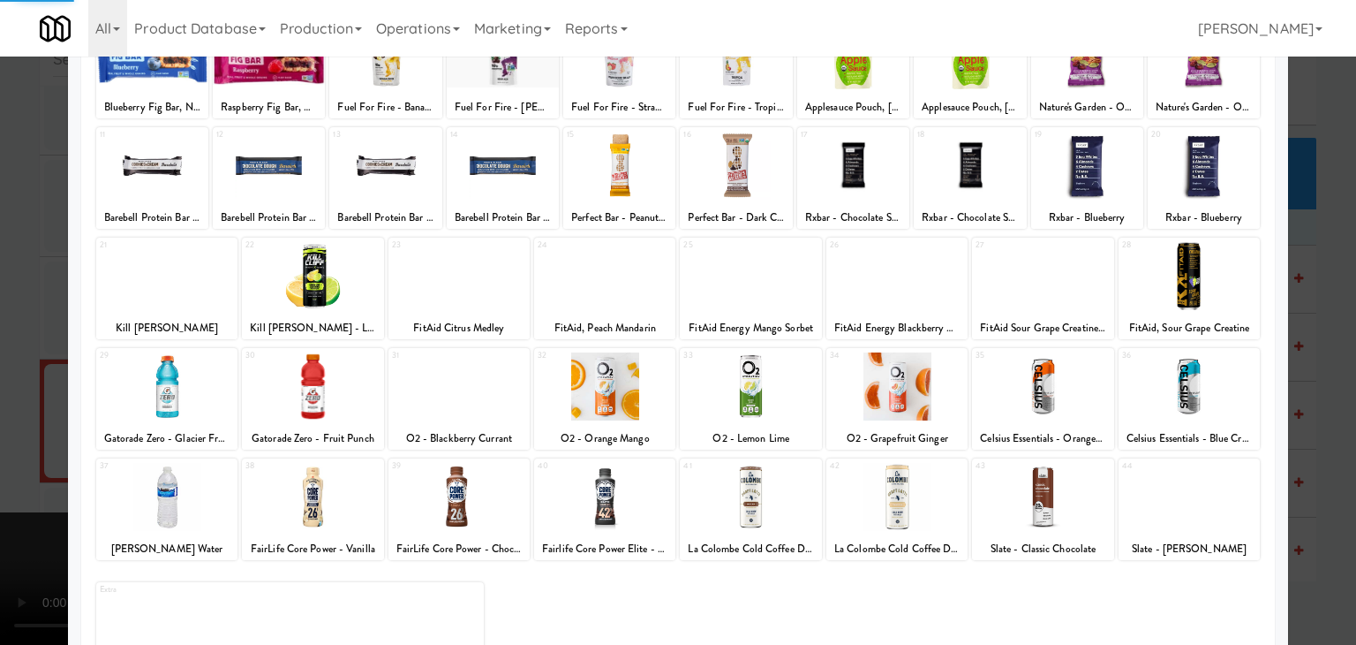
scroll to position [177, 0]
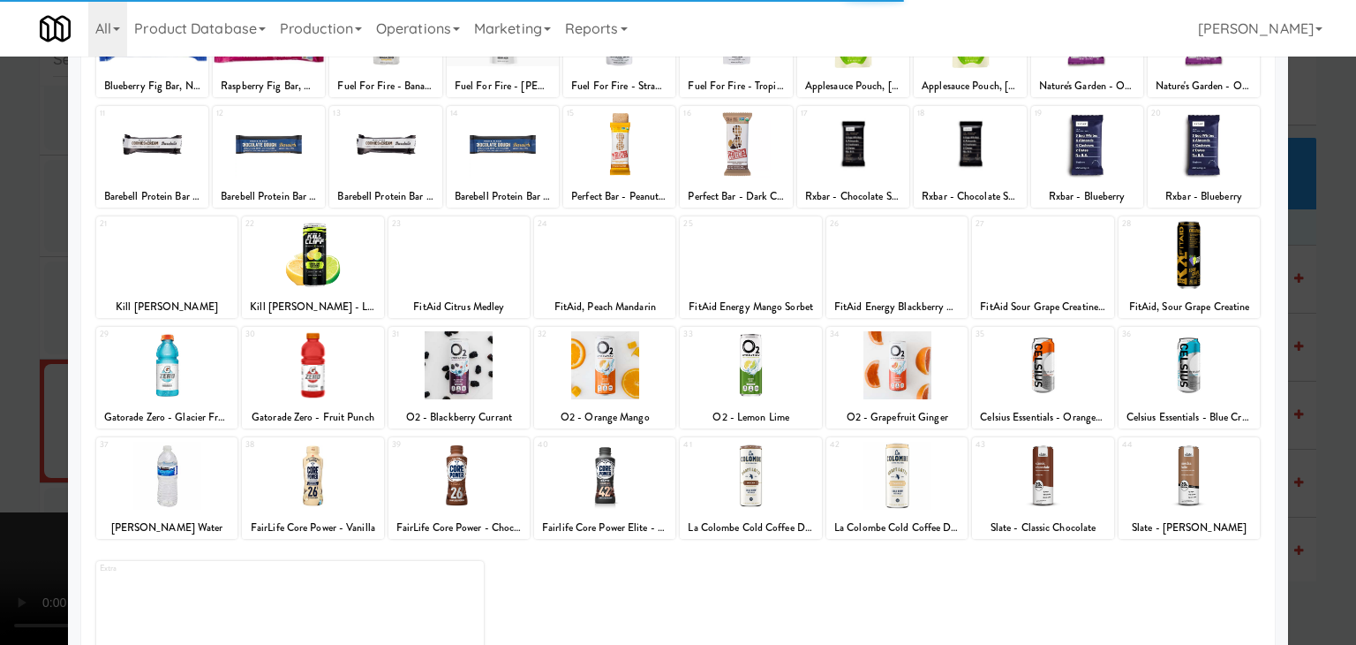
click at [1199, 252] on div at bounding box center [1189, 255] width 141 height 68
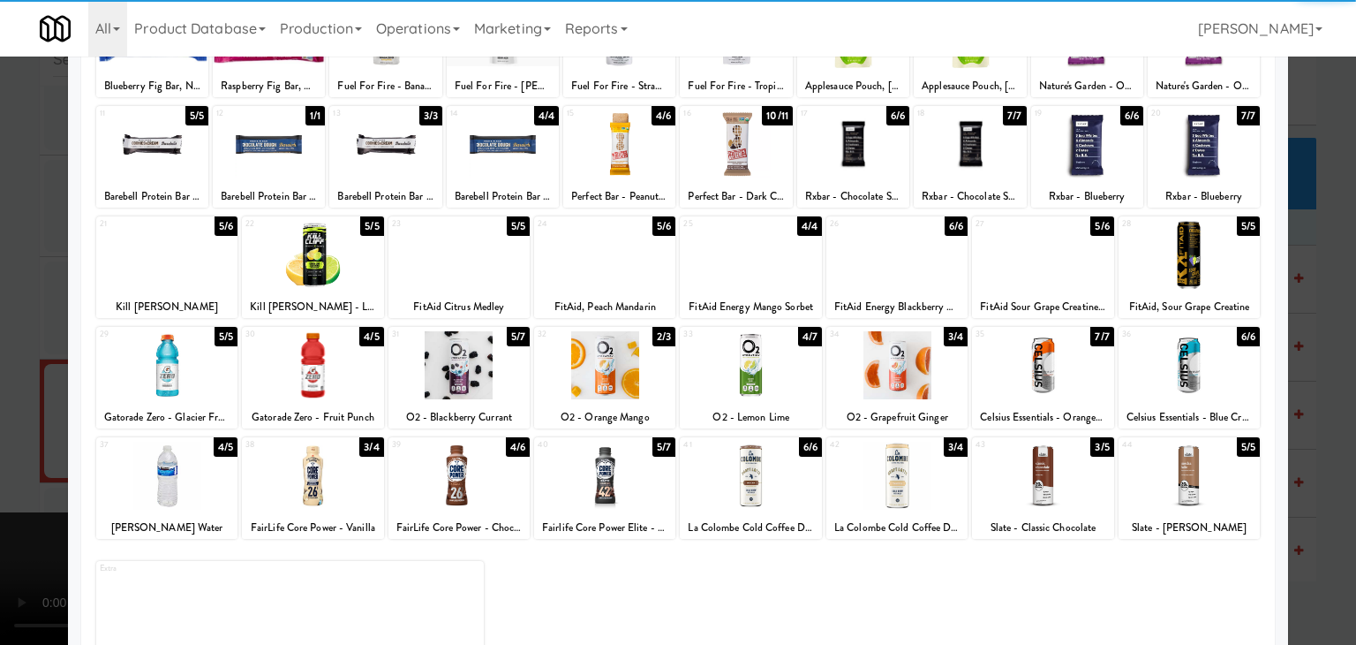
click at [1198, 255] on div at bounding box center [1189, 255] width 141 height 68
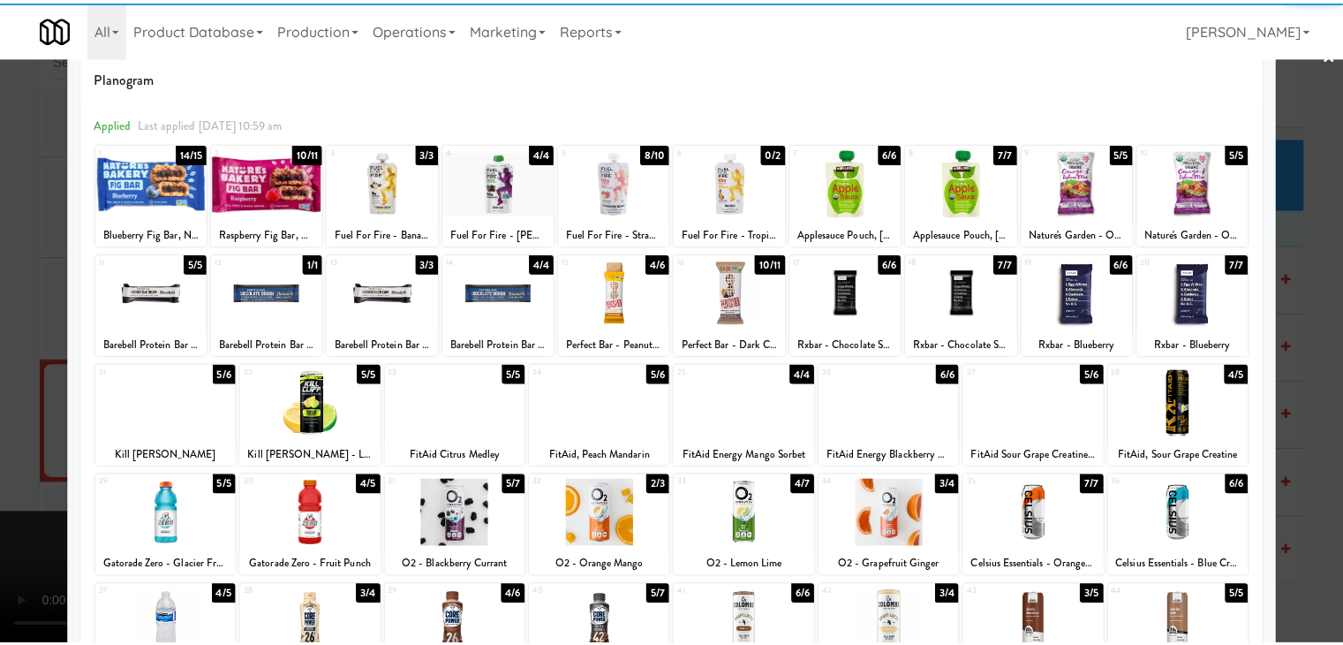
scroll to position [0, 0]
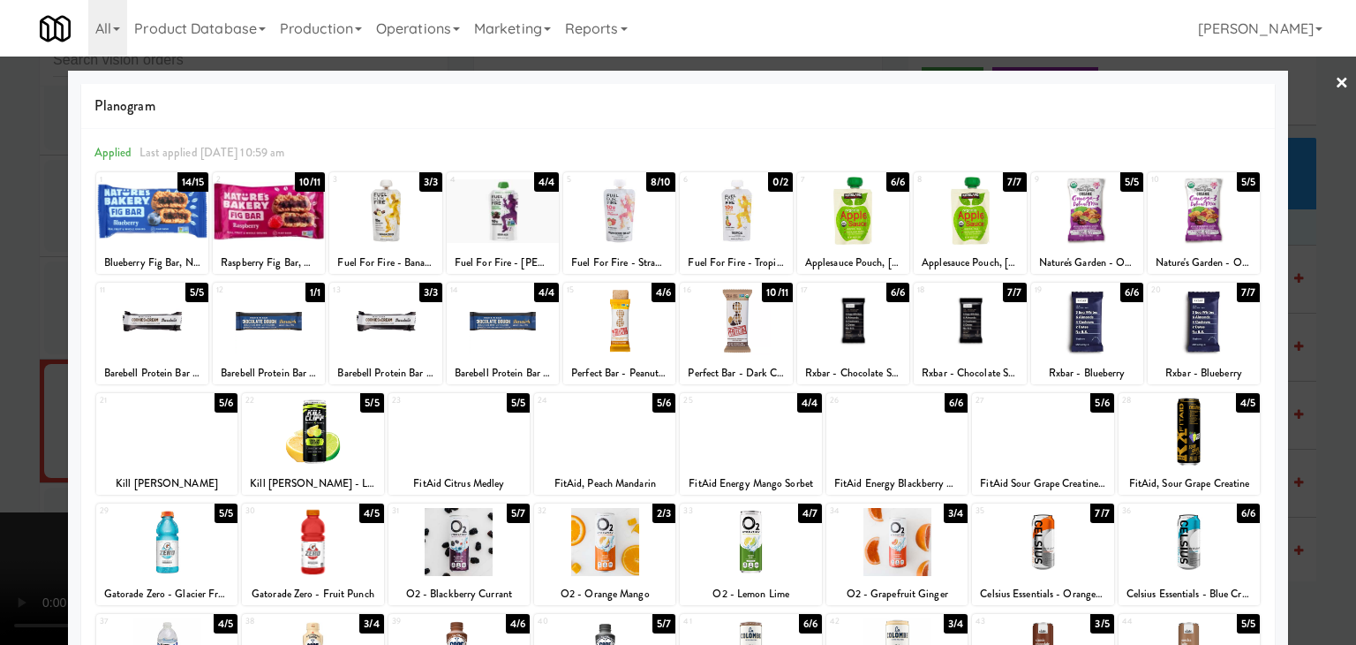
click at [135, 202] on div at bounding box center [152, 211] width 112 height 68
drag, startPoint x: 0, startPoint y: 276, endPoint x: 348, endPoint y: 336, distance: 353.0
click at [15, 278] on div at bounding box center [678, 322] width 1356 height 645
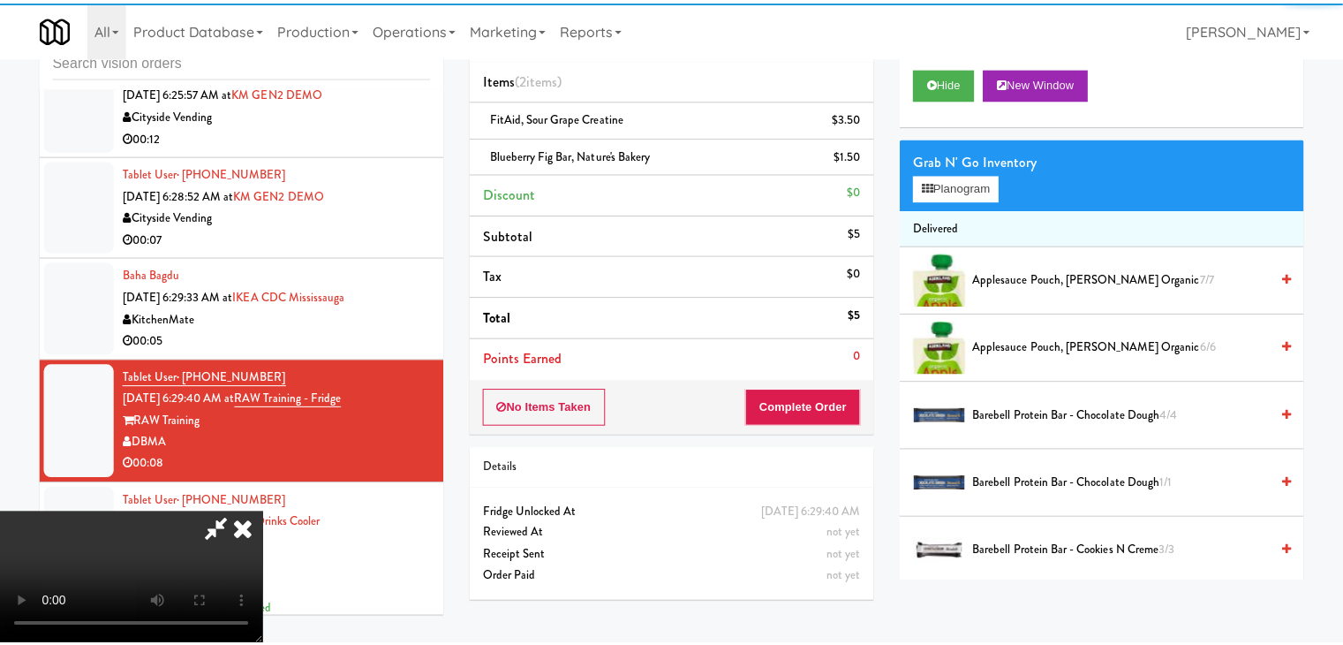
scroll to position [9858, 0]
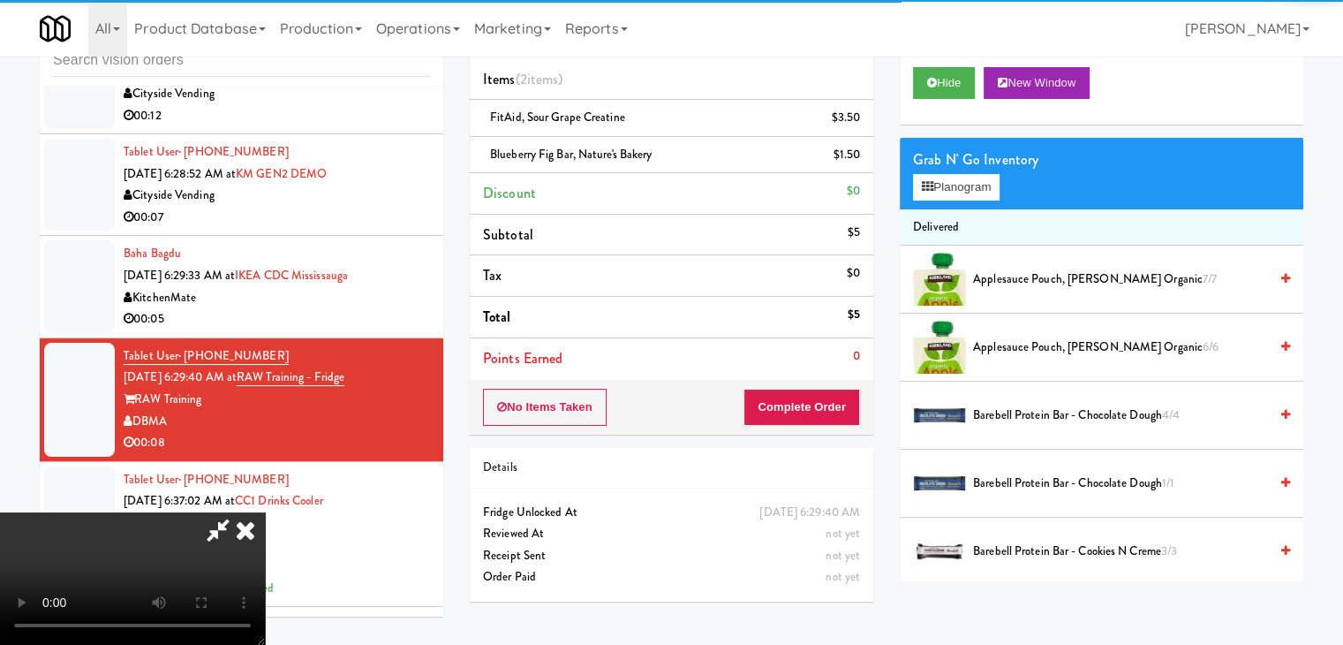
click at [265, 512] on video at bounding box center [132, 578] width 265 height 132
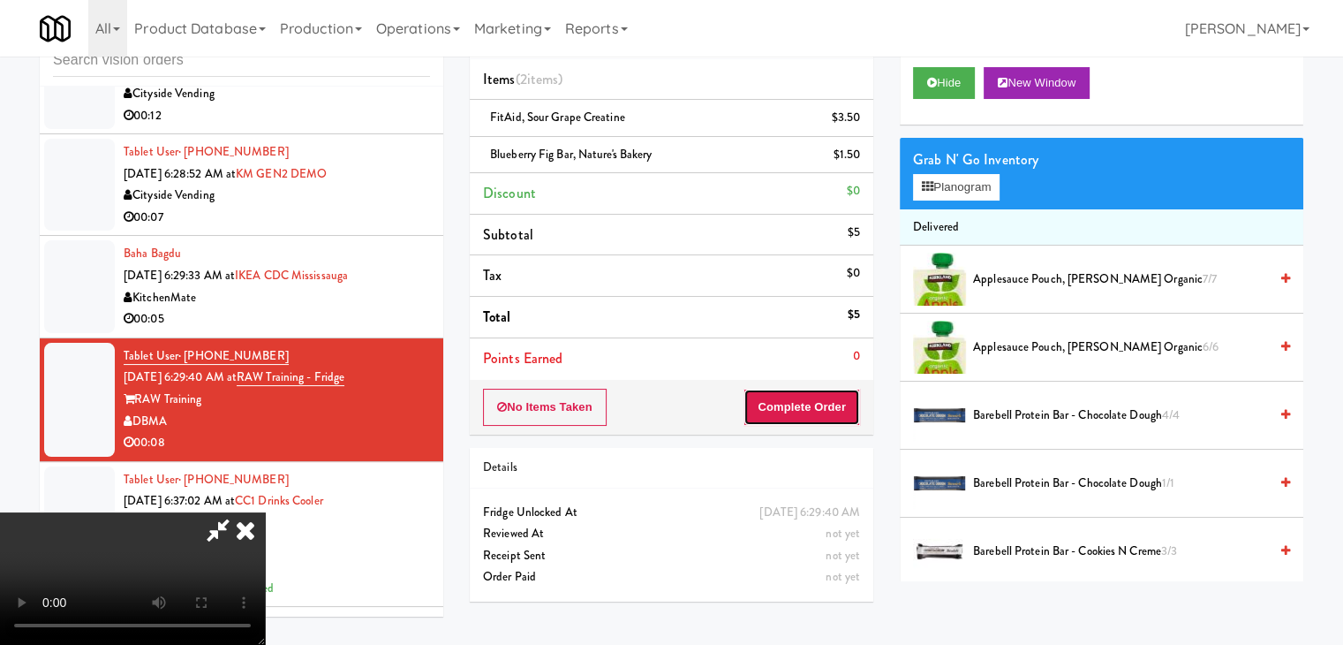
click at [848, 404] on button "Complete Order" at bounding box center [801, 407] width 117 height 37
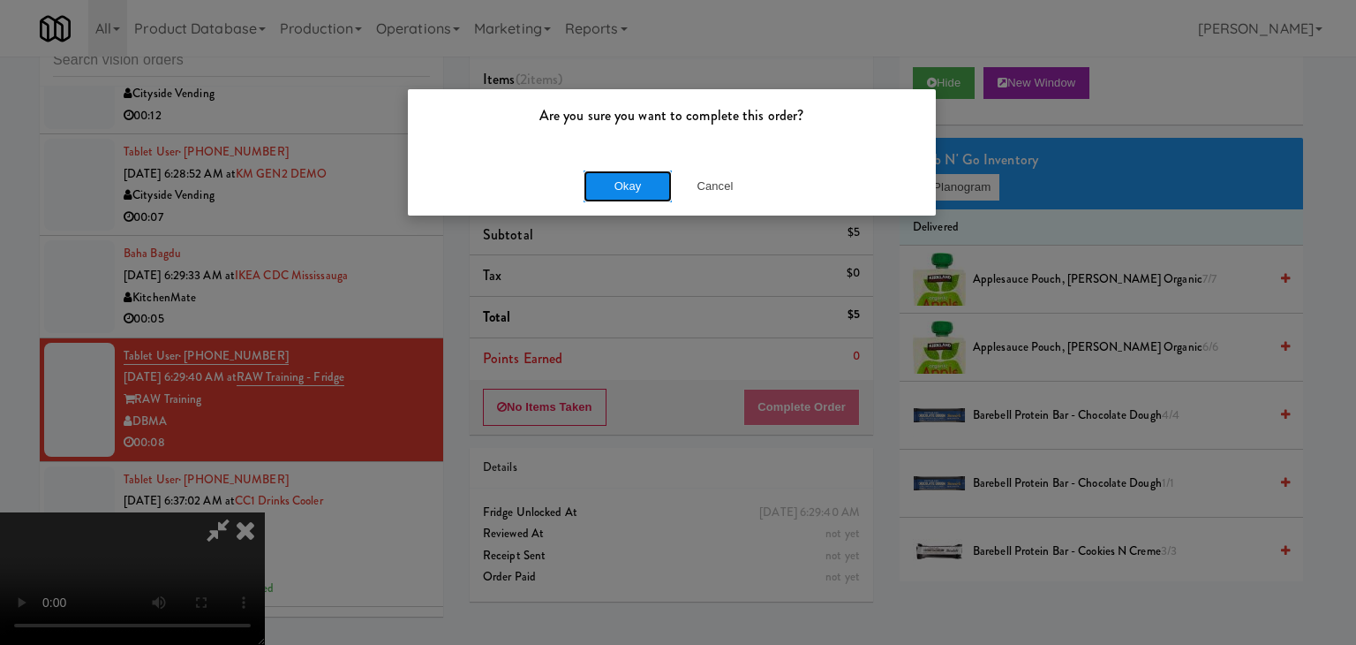
click at [655, 184] on button "Okay" at bounding box center [628, 186] width 88 height 32
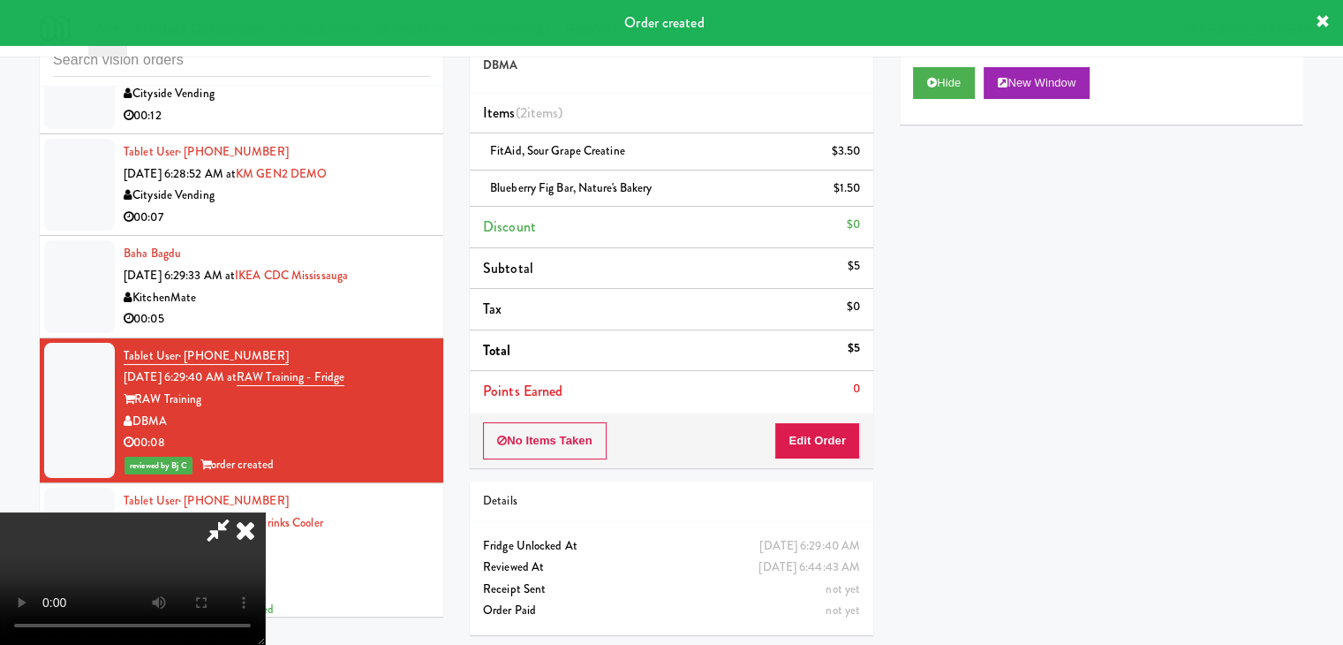
scroll to position [0, 0]
click at [265, 512] on icon at bounding box center [245, 529] width 39 height 35
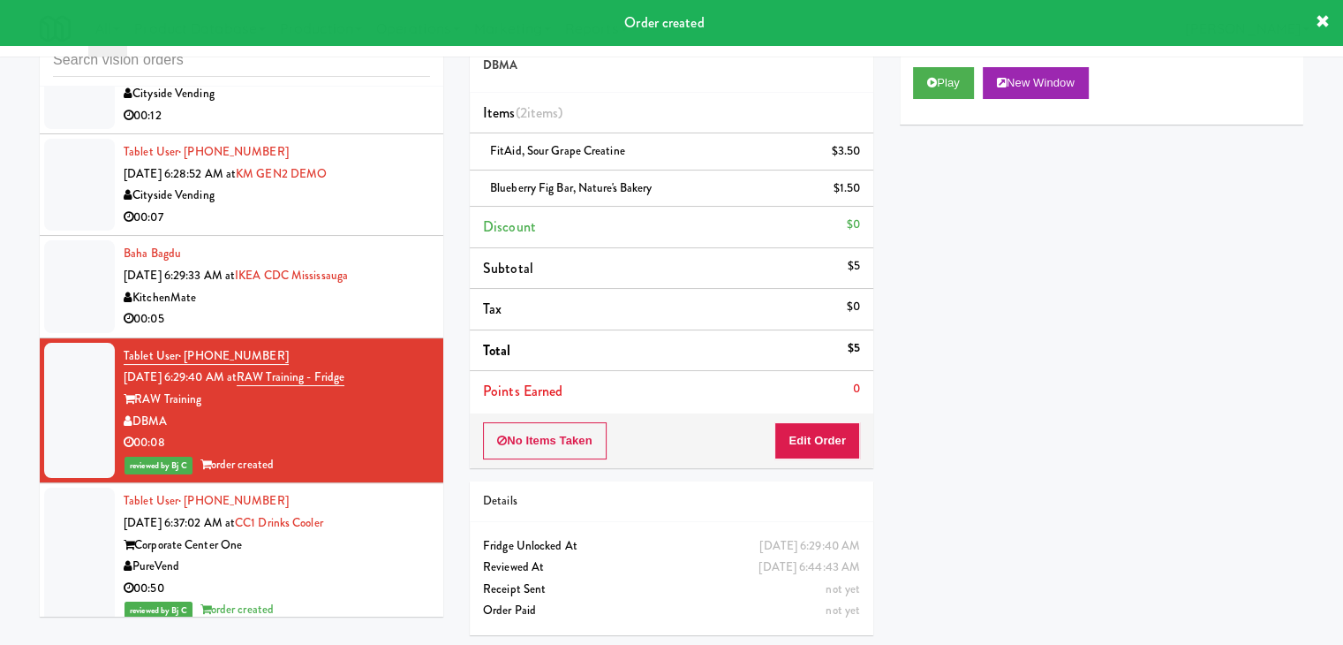
drag, startPoint x: 350, startPoint y: 400, endPoint x: 360, endPoint y: 383, distance: 19.8
click at [350, 330] on div "00:05" at bounding box center [277, 319] width 306 height 22
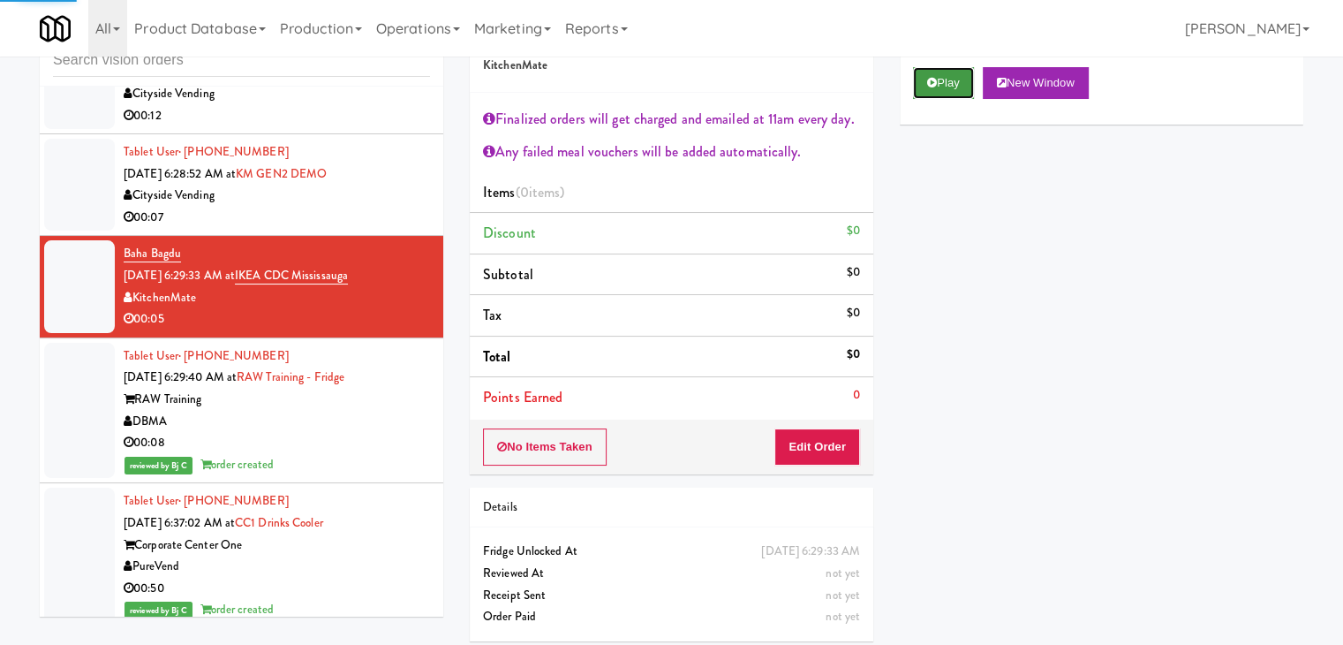
click at [961, 89] on button "Play" at bounding box center [943, 83] width 61 height 32
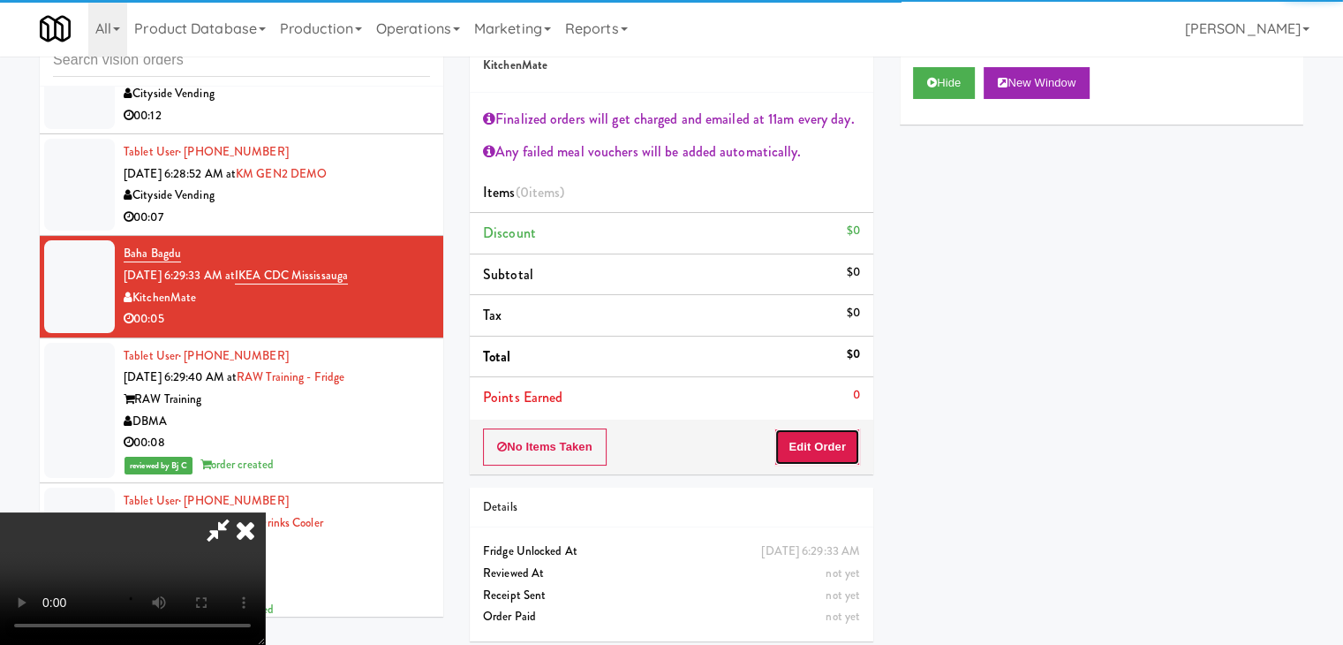
click at [817, 441] on button "Edit Order" at bounding box center [817, 446] width 86 height 37
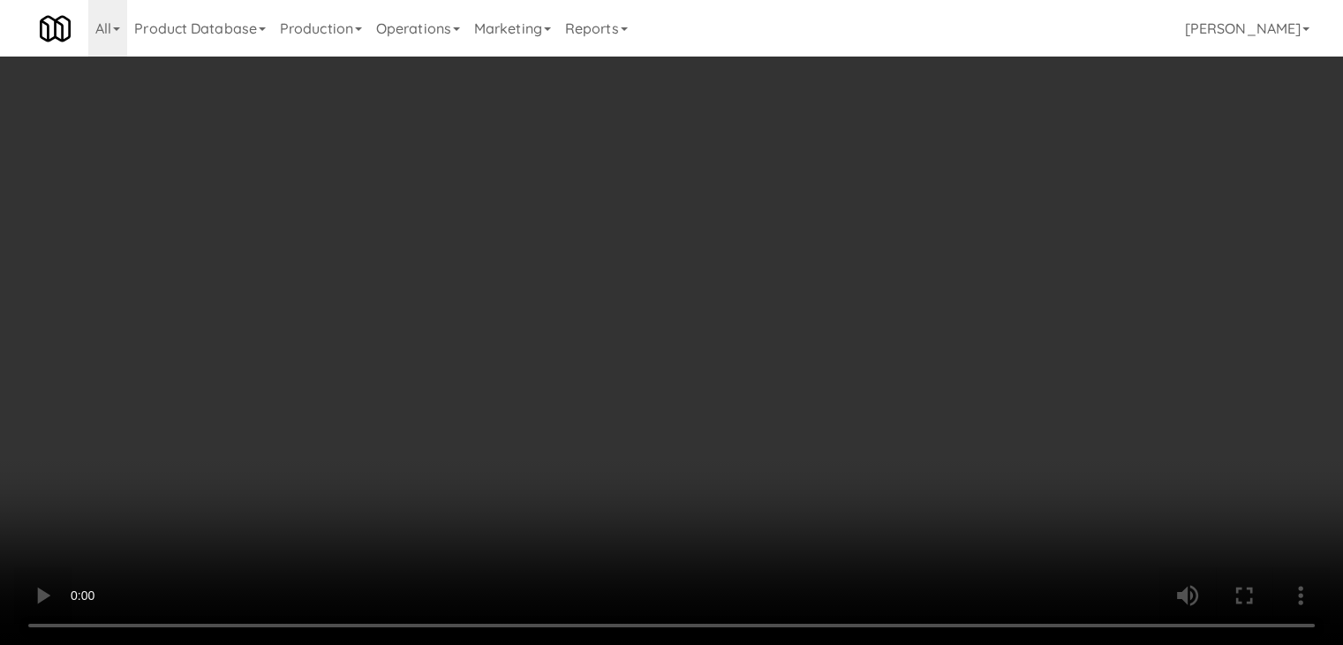
scroll to position [9837, 0]
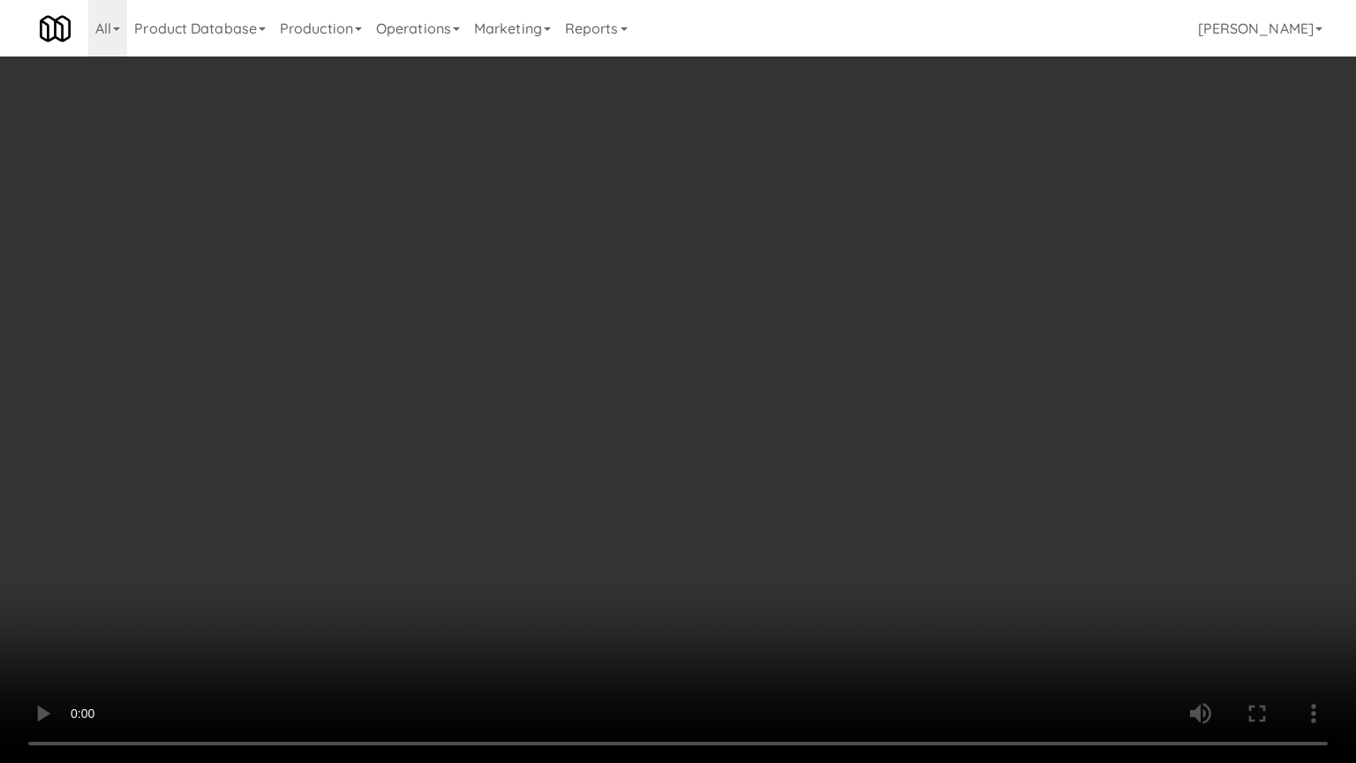
click at [743, 599] on video at bounding box center [678, 381] width 1356 height 763
click at [707, 610] on video at bounding box center [678, 381] width 1356 height 763
click at [793, 601] on video at bounding box center [678, 381] width 1356 height 763
click at [815, 602] on video at bounding box center [678, 381] width 1356 height 763
click at [819, 600] on video at bounding box center [678, 381] width 1356 height 763
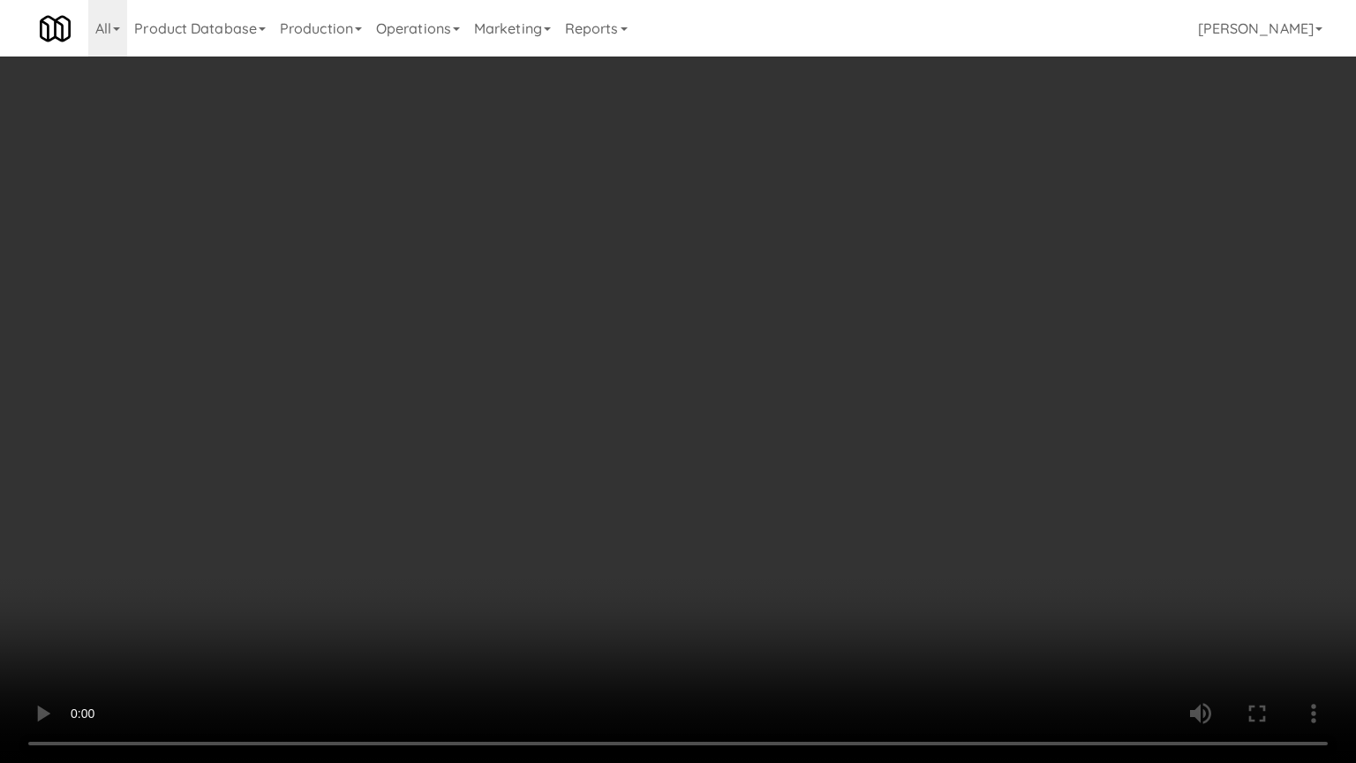
click at [819, 600] on video at bounding box center [678, 381] width 1356 height 763
click at [820, 598] on video at bounding box center [678, 381] width 1356 height 763
click at [819, 586] on video at bounding box center [678, 381] width 1356 height 763
drag, startPoint x: 819, startPoint y: 584, endPoint x: 822, endPoint y: 560, distance: 24.0
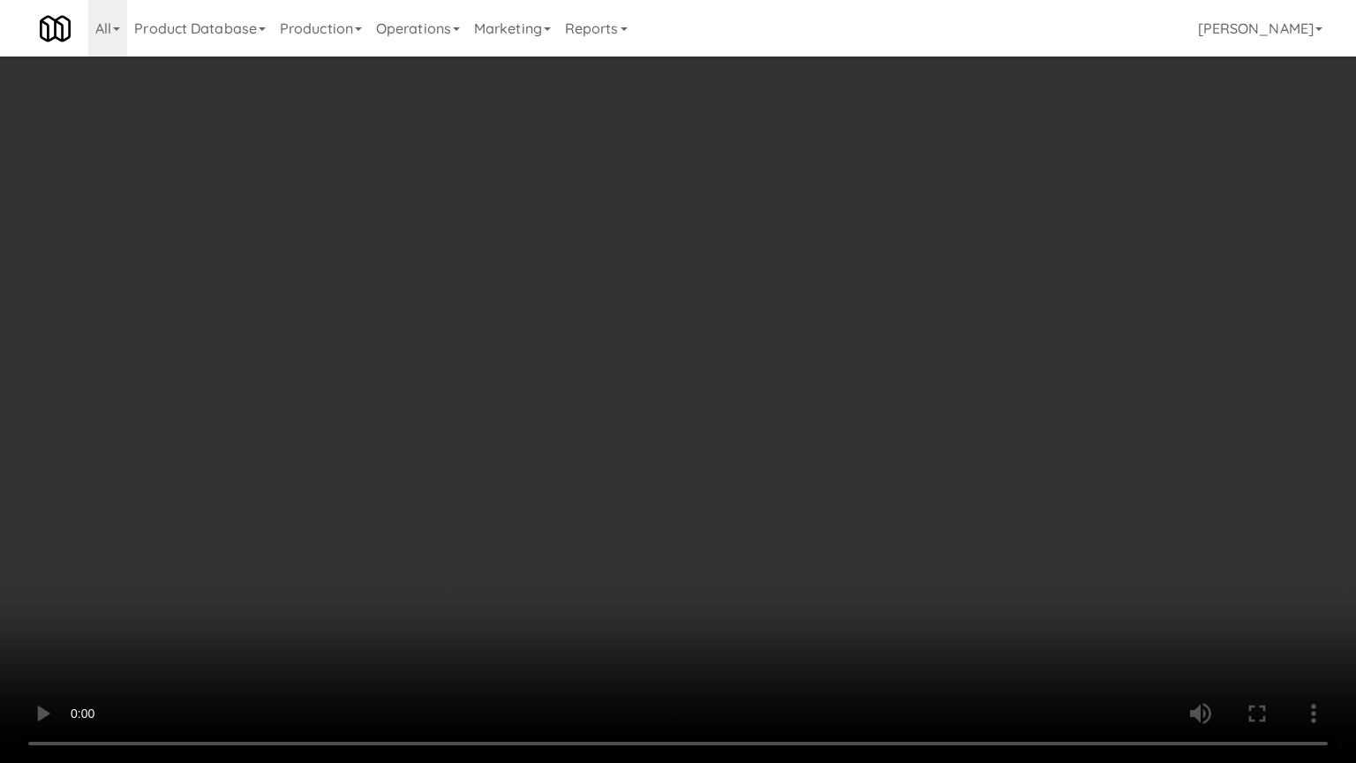
click at [821, 561] on video at bounding box center [678, 381] width 1356 height 763
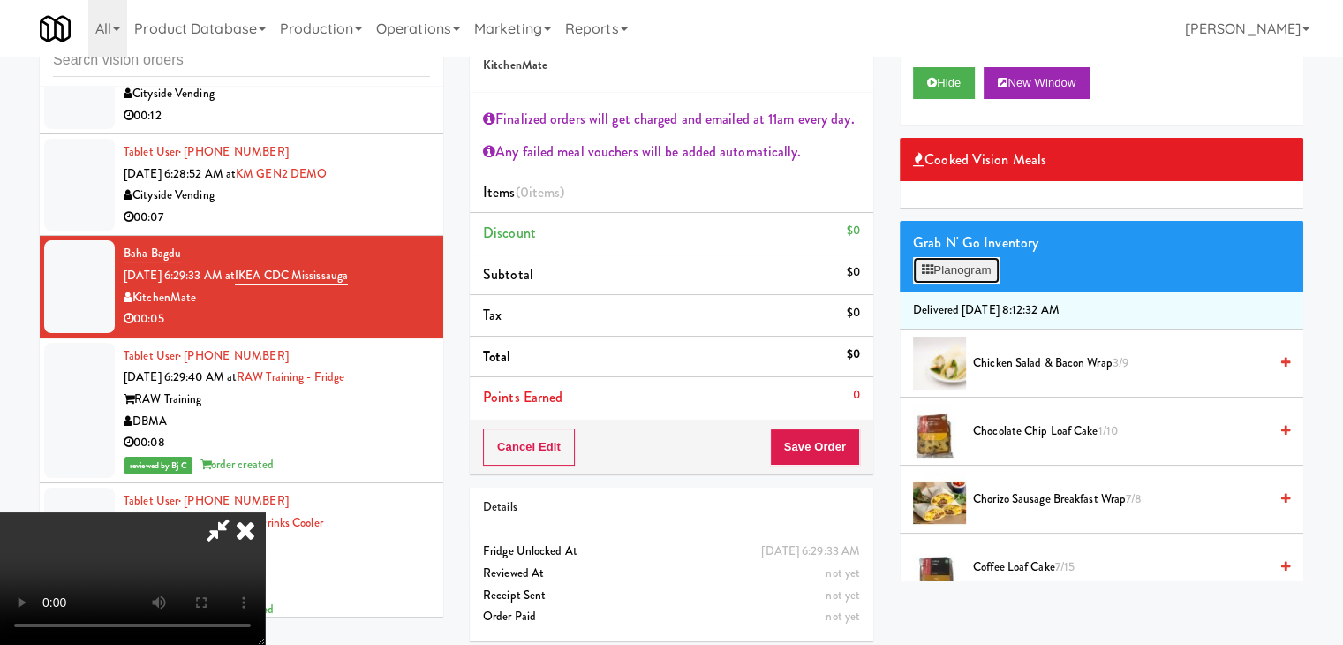
click at [950, 276] on button "Planogram" at bounding box center [956, 270] width 87 height 26
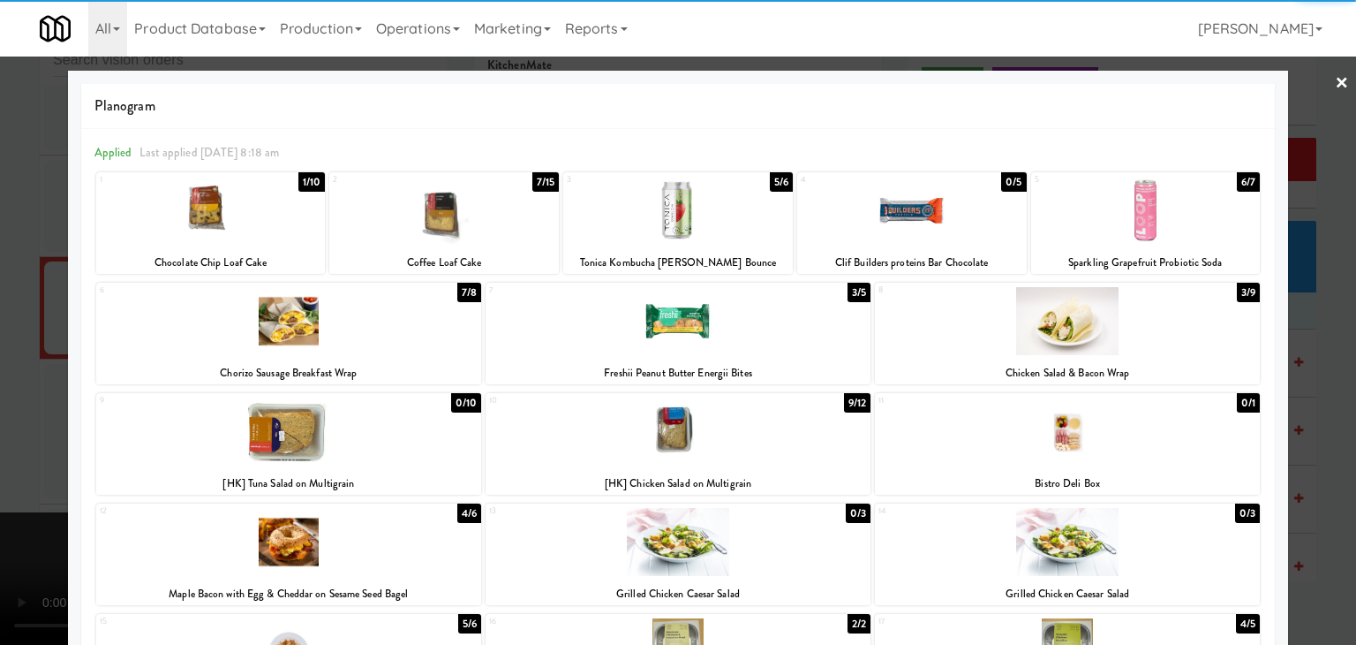
drag, startPoint x: 647, startPoint y: 425, endPoint x: 620, endPoint y: 432, distance: 28.3
click at [649, 425] on div at bounding box center [678, 431] width 385 height 68
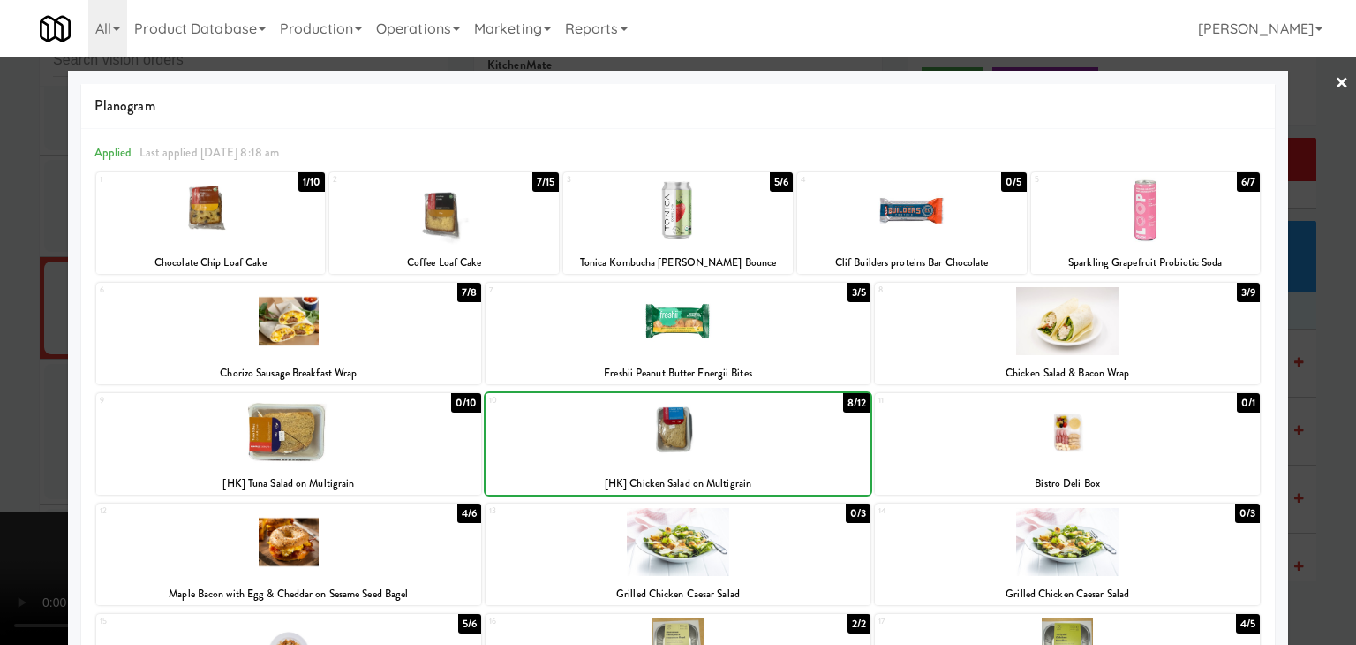
drag, startPoint x: 0, startPoint y: 441, endPoint x: 336, endPoint y: 440, distance: 336.4
click at [4, 441] on div at bounding box center [678, 322] width 1356 height 645
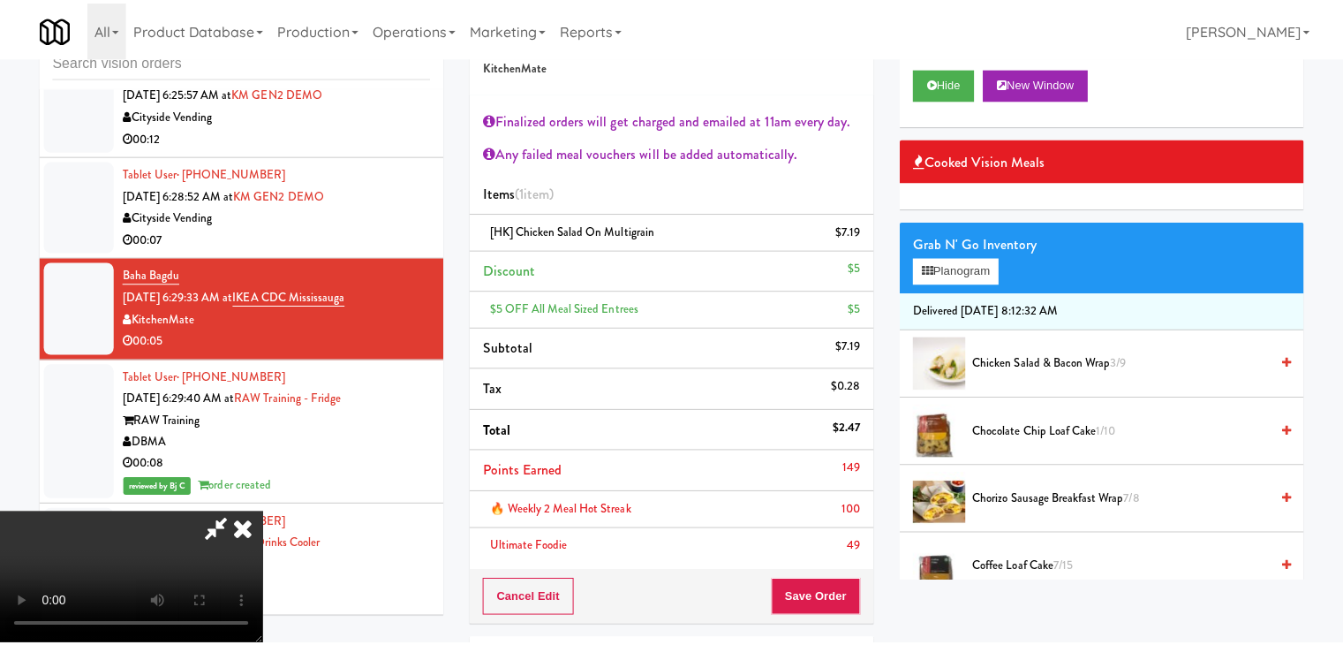
scroll to position [9858, 0]
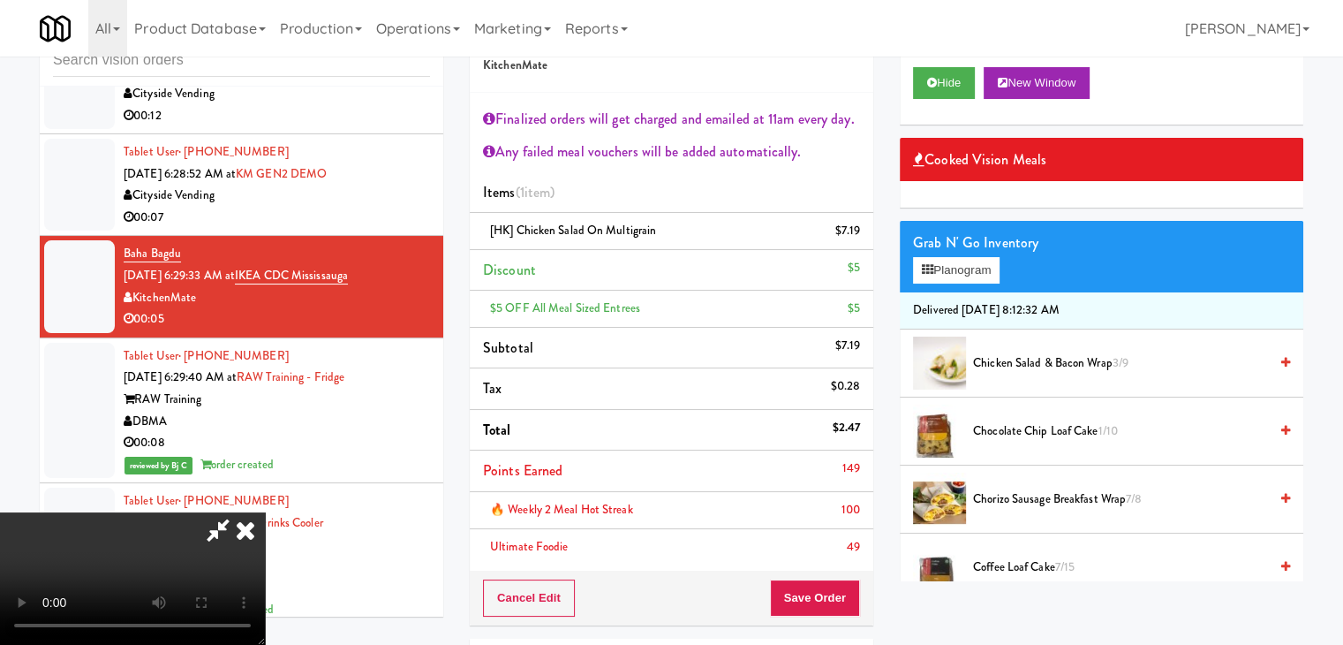
drag, startPoint x: 851, startPoint y: 626, endPoint x: 844, endPoint y: 609, distance: 18.2
click at [850, 624] on div "Order # 25771642 KitchenMate Finalized orders will get charged and emailed at 1…" at bounding box center [672, 406] width 430 height 798
click at [844, 609] on button "Save Order" at bounding box center [815, 597] width 90 height 37
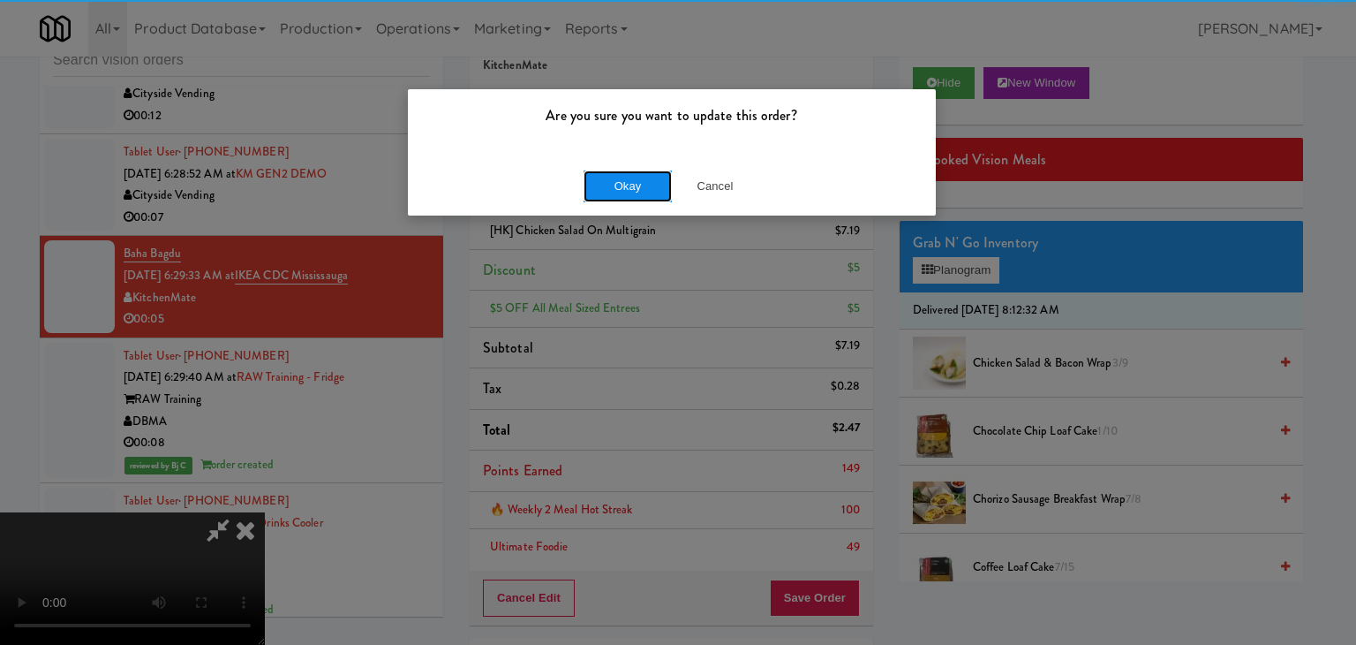
click at [639, 192] on button "Okay" at bounding box center [628, 186] width 88 height 32
click at [639, 192] on div "Okay Cancel" at bounding box center [672, 185] width 528 height 59
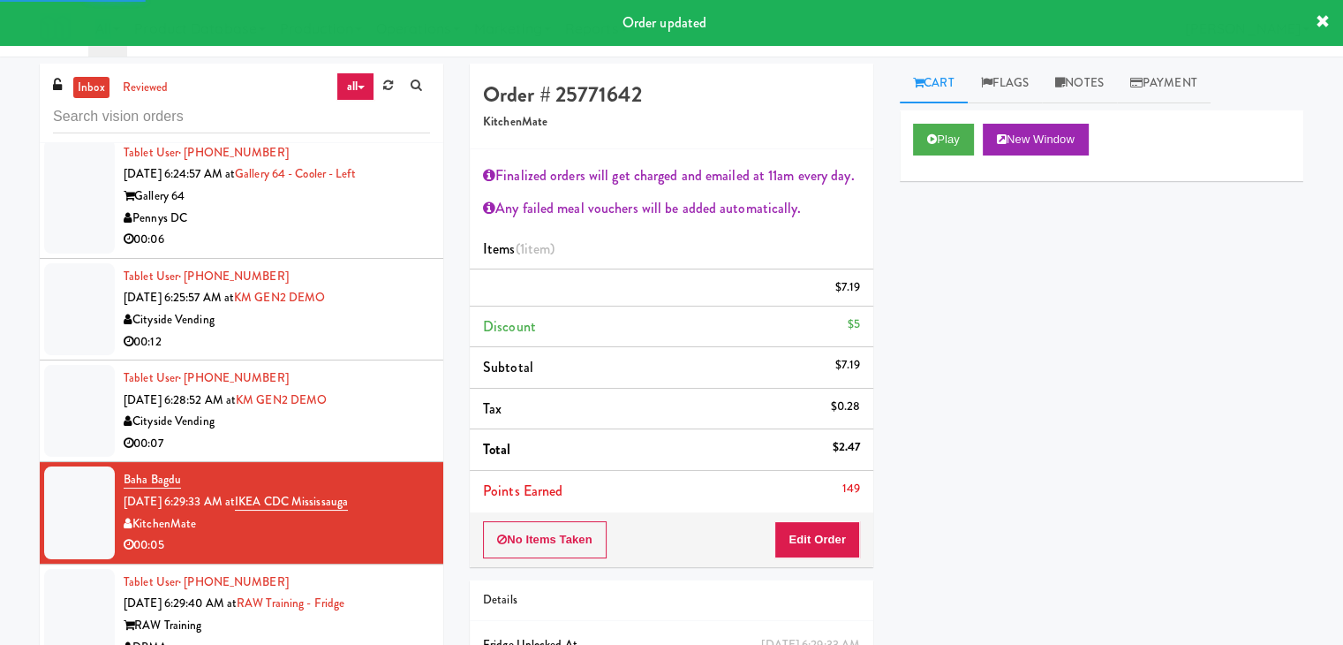
scroll to position [9681, 0]
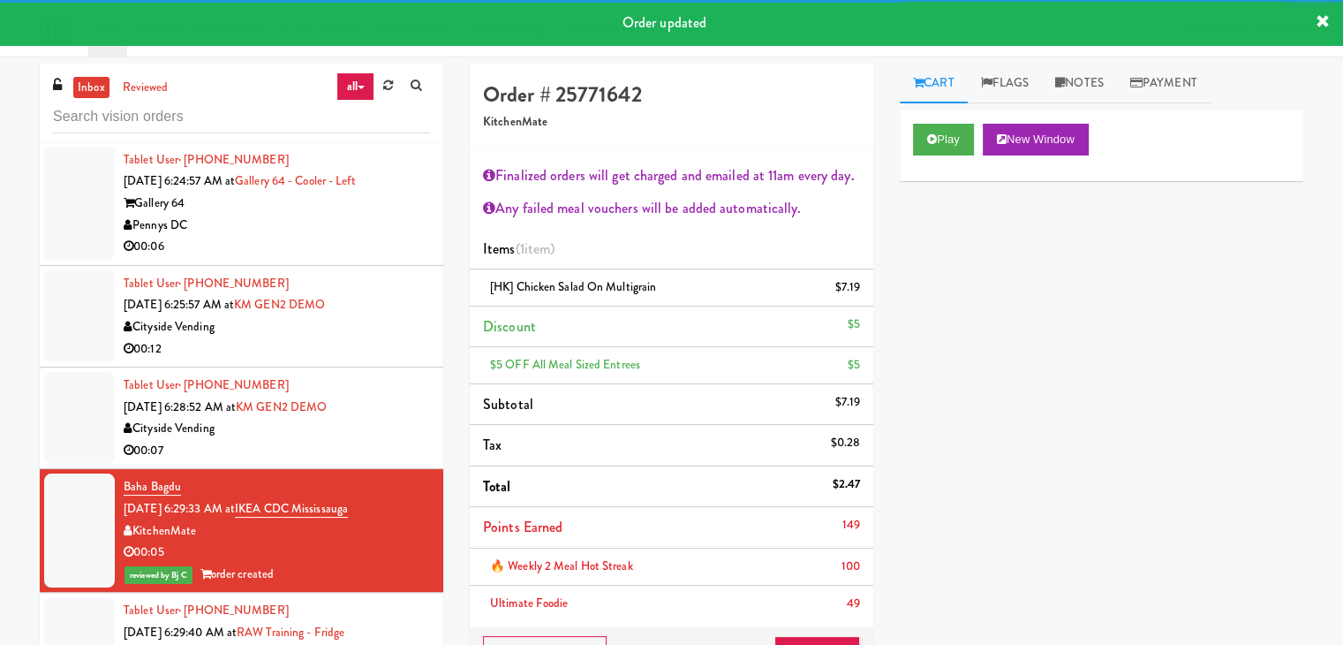
click at [398, 440] on div "Cityside Vending" at bounding box center [277, 429] width 306 height 22
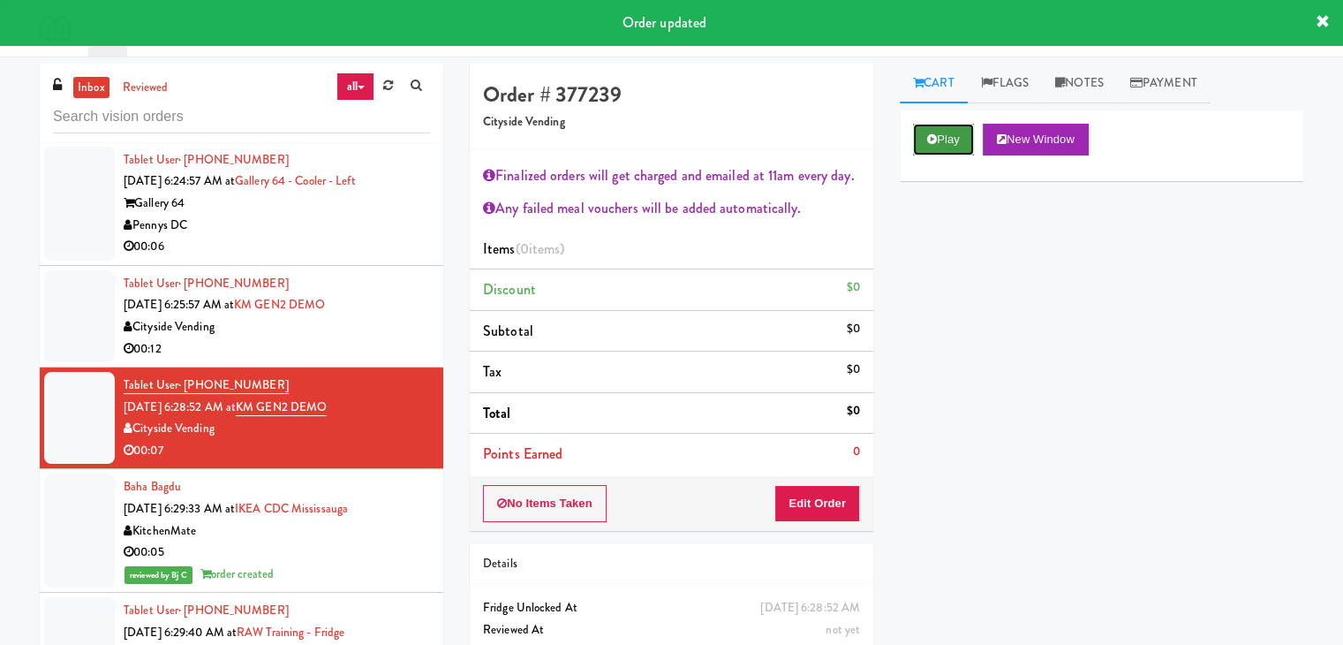
click at [932, 141] on icon at bounding box center [932, 138] width 10 height 11
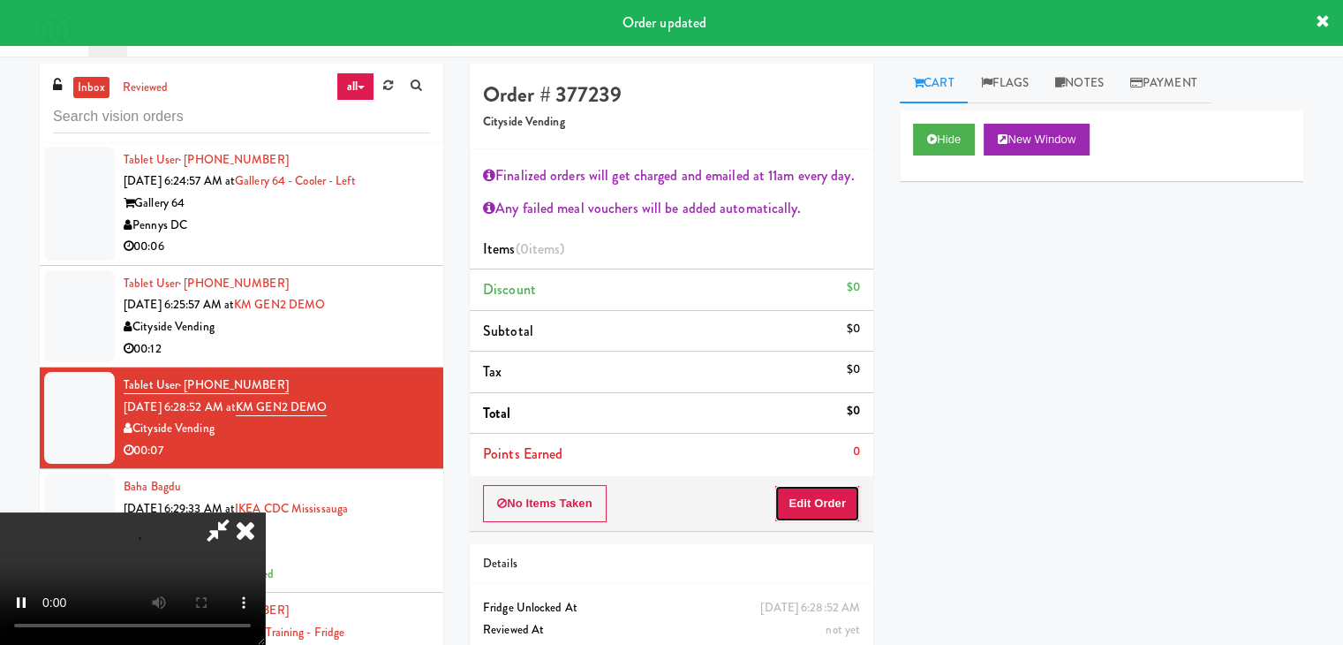
click at [818, 495] on button "Edit Order" at bounding box center [817, 503] width 86 height 37
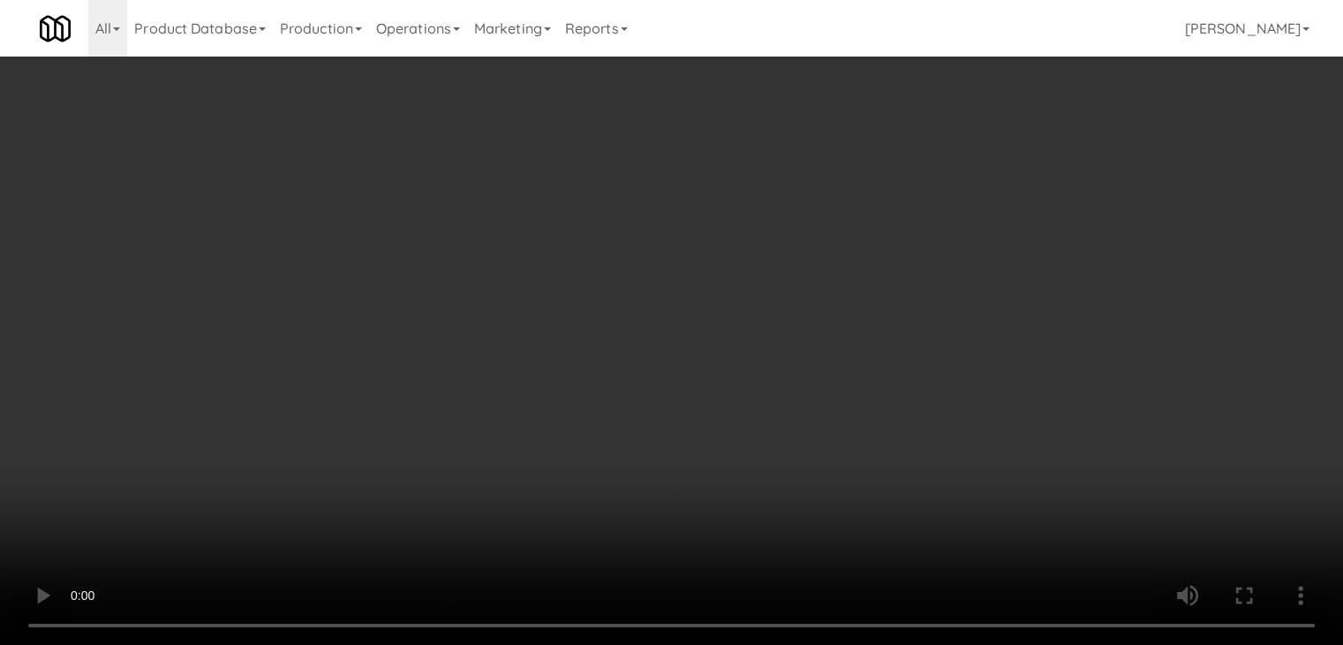
scroll to position [9660, 0]
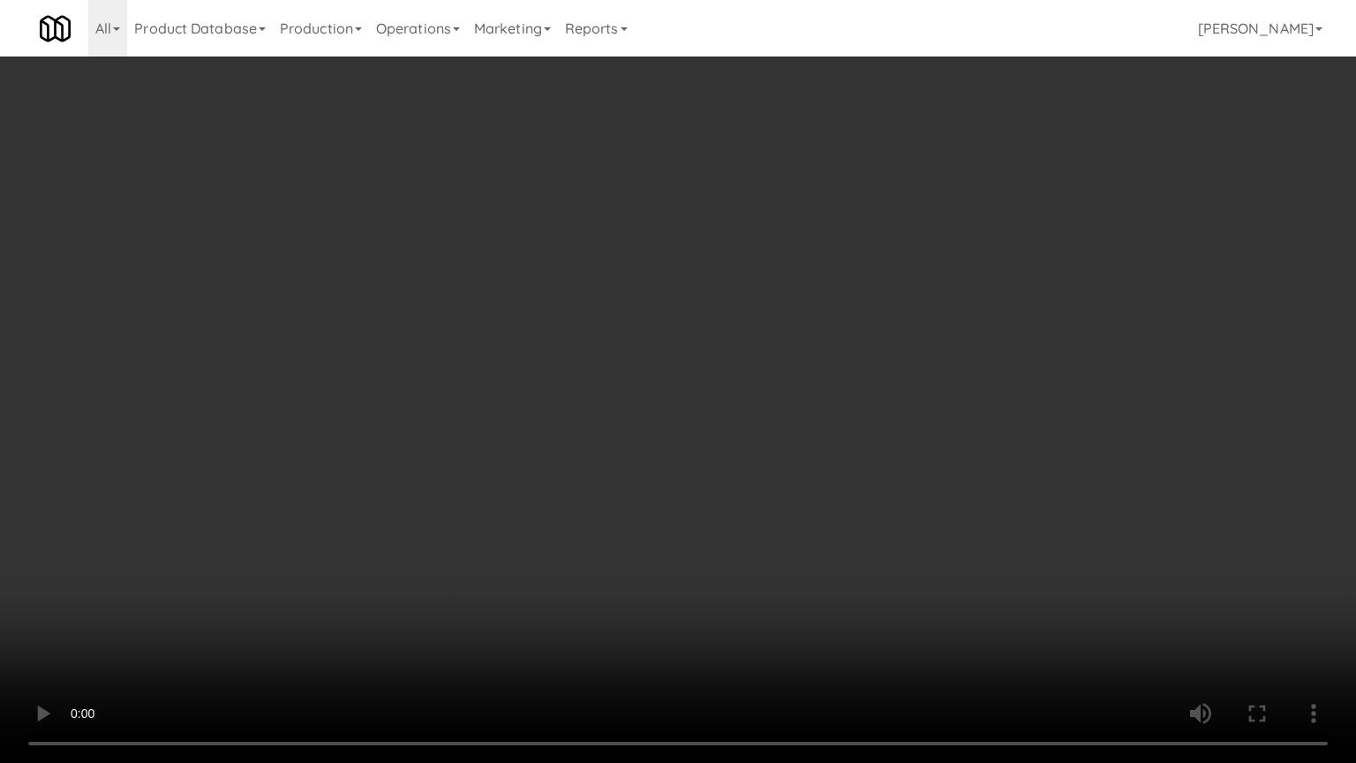
click at [734, 555] on video at bounding box center [678, 381] width 1356 height 763
click at [734, 546] on video at bounding box center [678, 381] width 1356 height 763
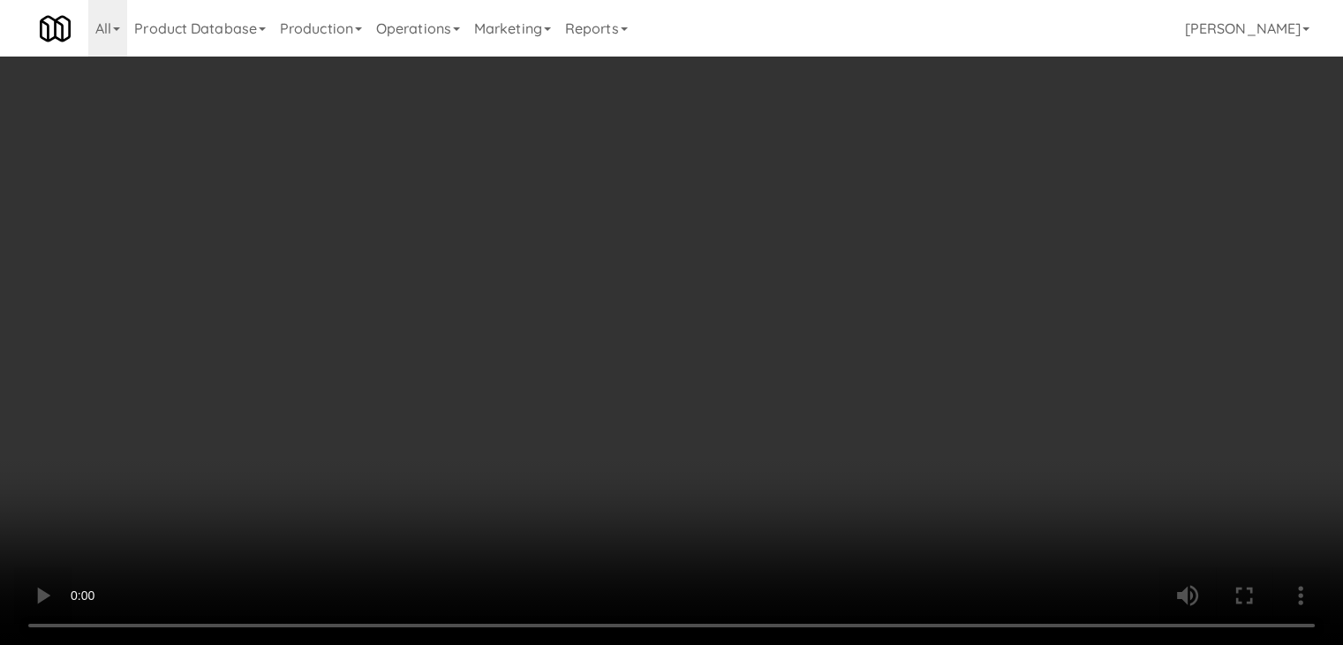
click at [649, 464] on video at bounding box center [671, 322] width 1343 height 645
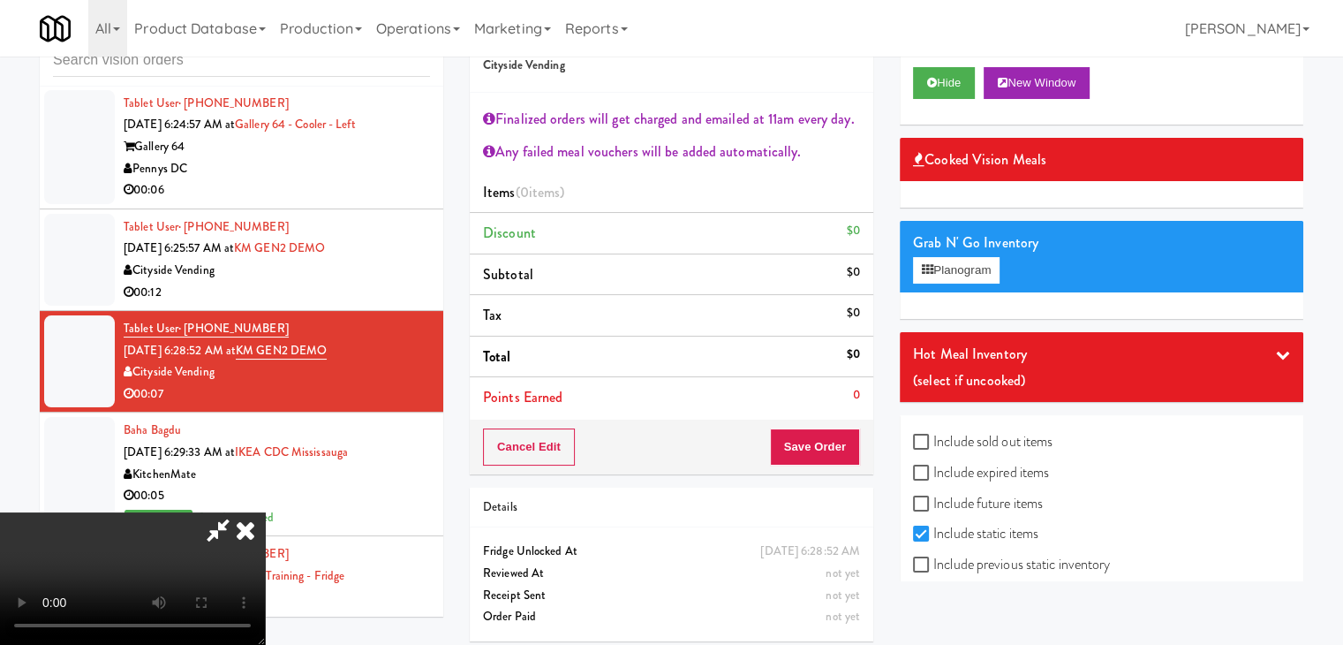
click at [265, 512] on video at bounding box center [132, 578] width 265 height 132
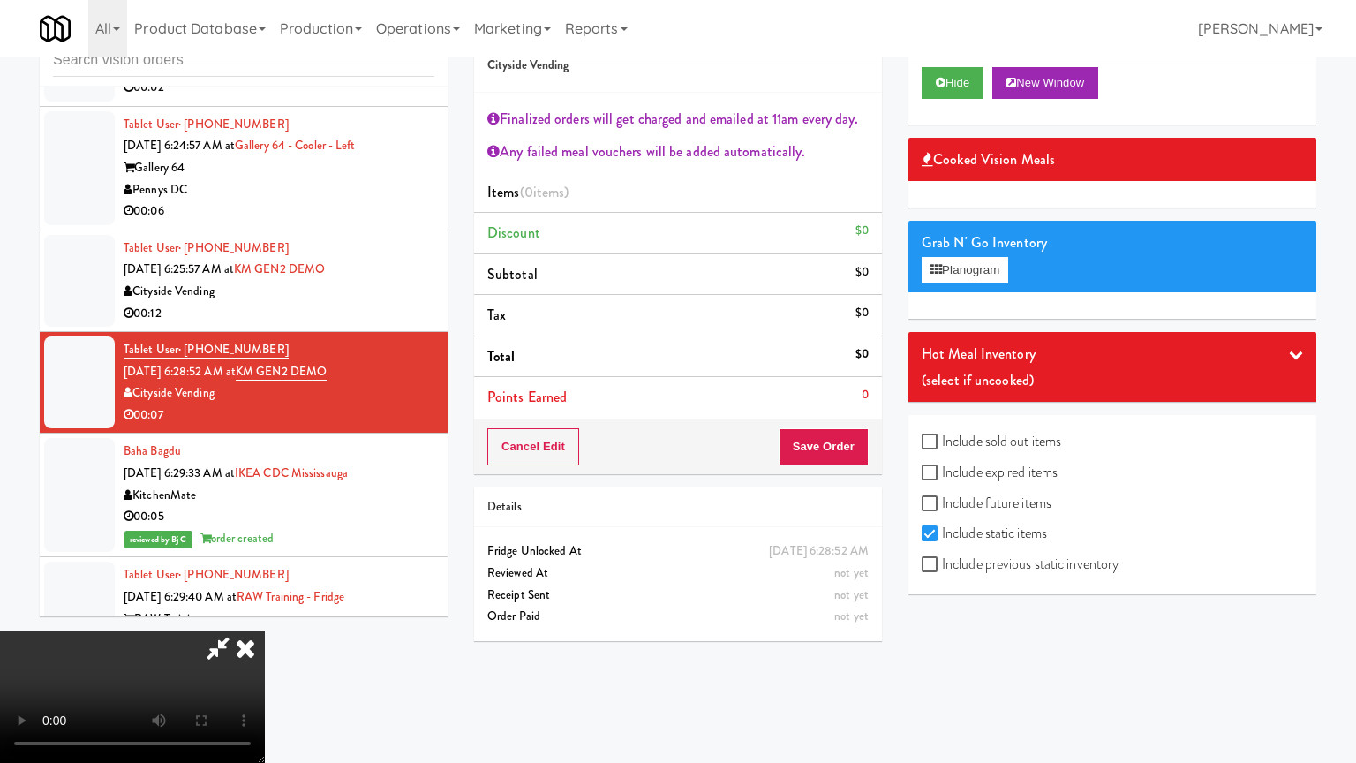
click at [265, 630] on video at bounding box center [132, 696] width 265 height 132
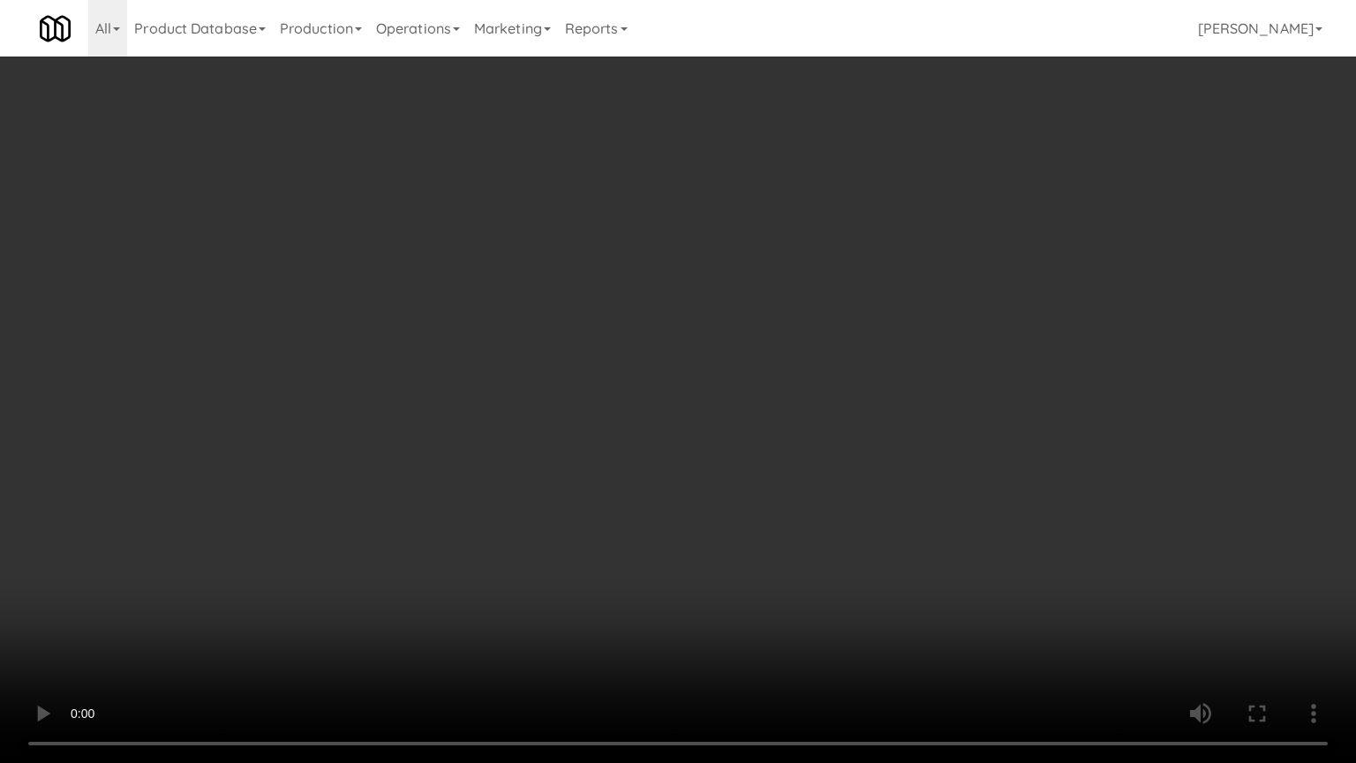
click at [703, 531] on video at bounding box center [678, 381] width 1356 height 763
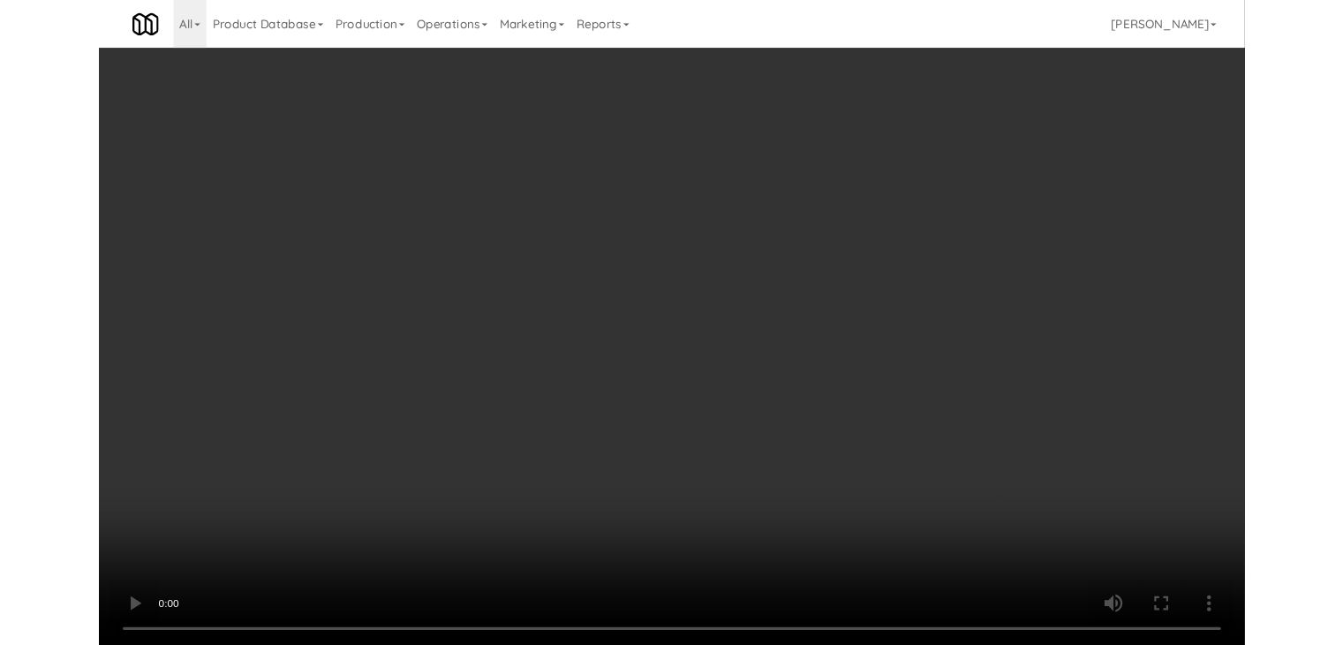
scroll to position [9681, 0]
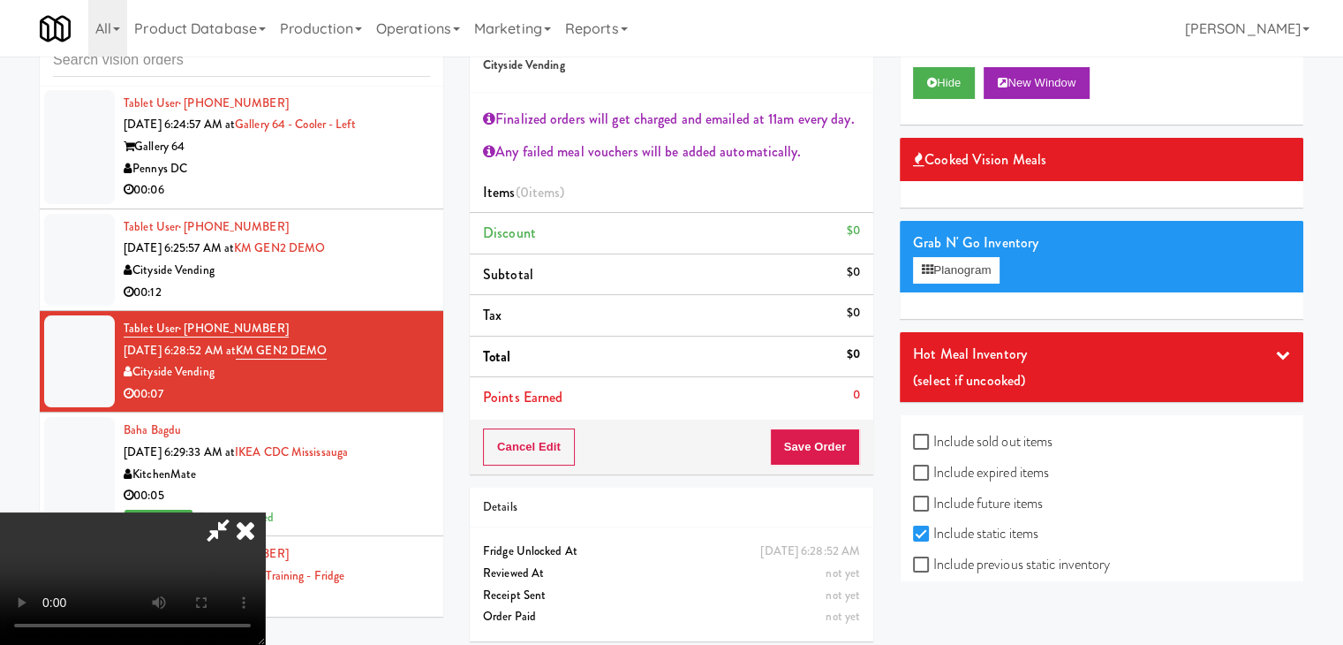
click at [265, 512] on icon at bounding box center [245, 529] width 39 height 35
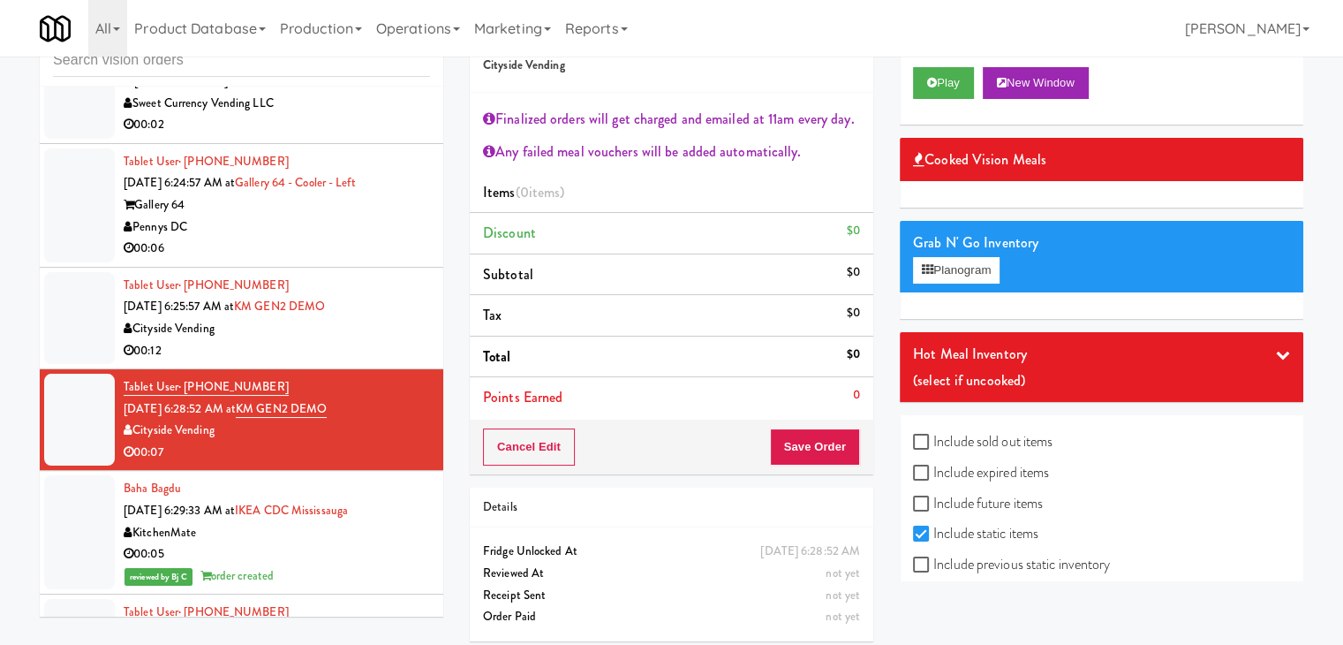
scroll to position [9593, 0]
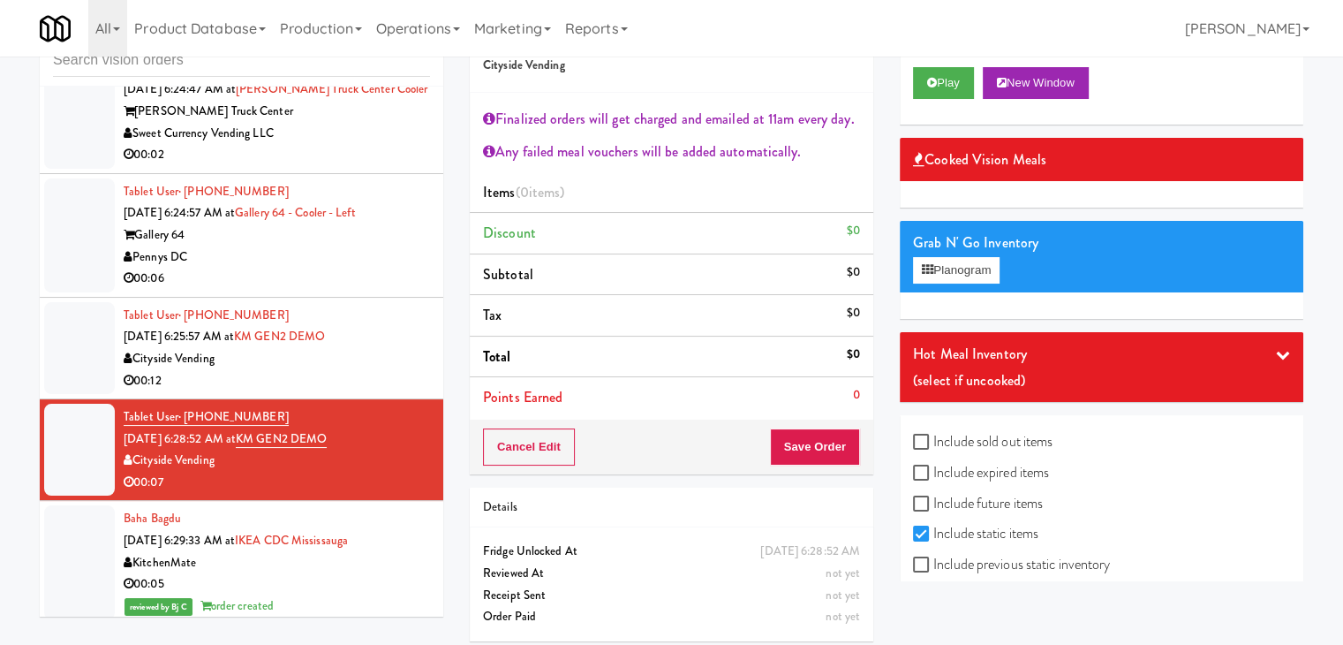
click at [384, 268] on div "Pennys DC" at bounding box center [277, 257] width 306 height 22
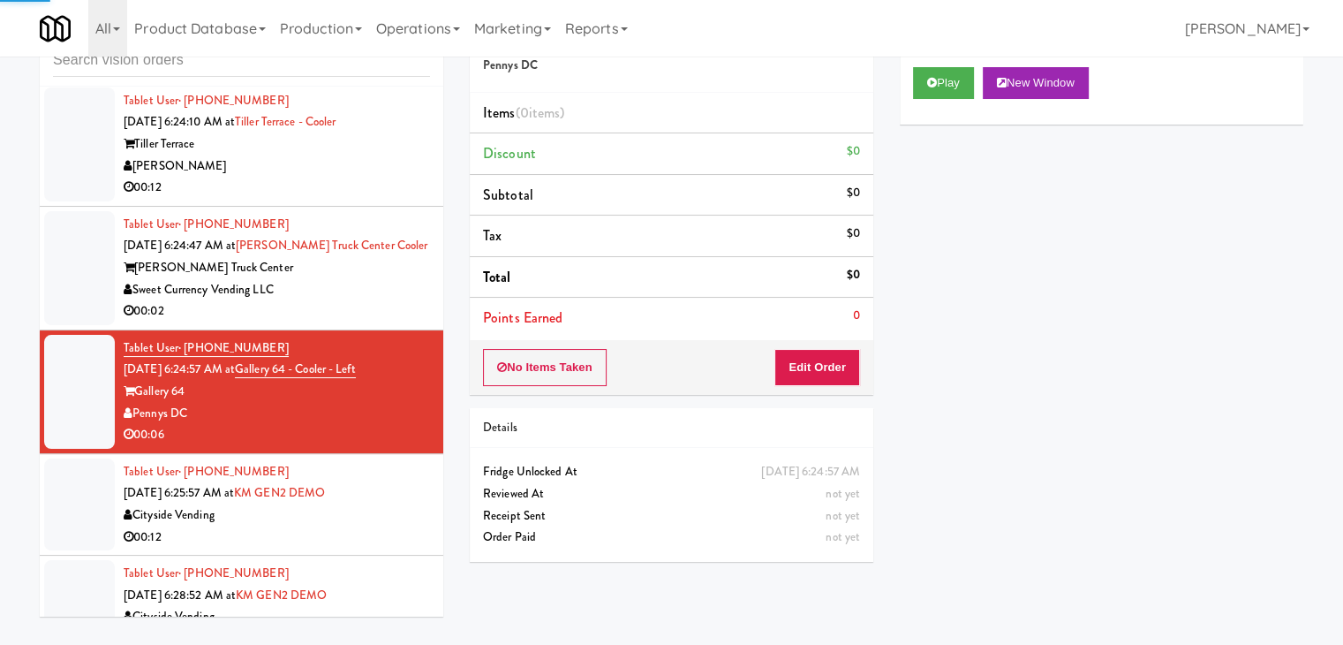
scroll to position [9416, 0]
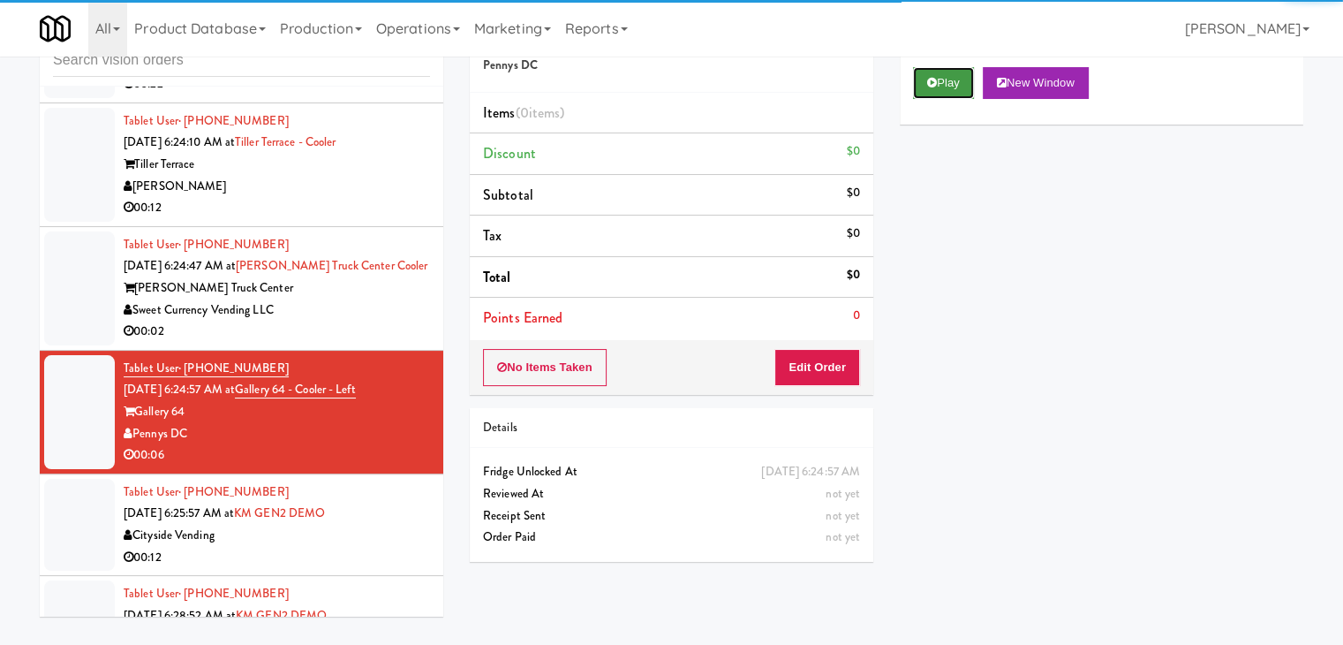
click at [940, 79] on button "Play" at bounding box center [943, 83] width 61 height 32
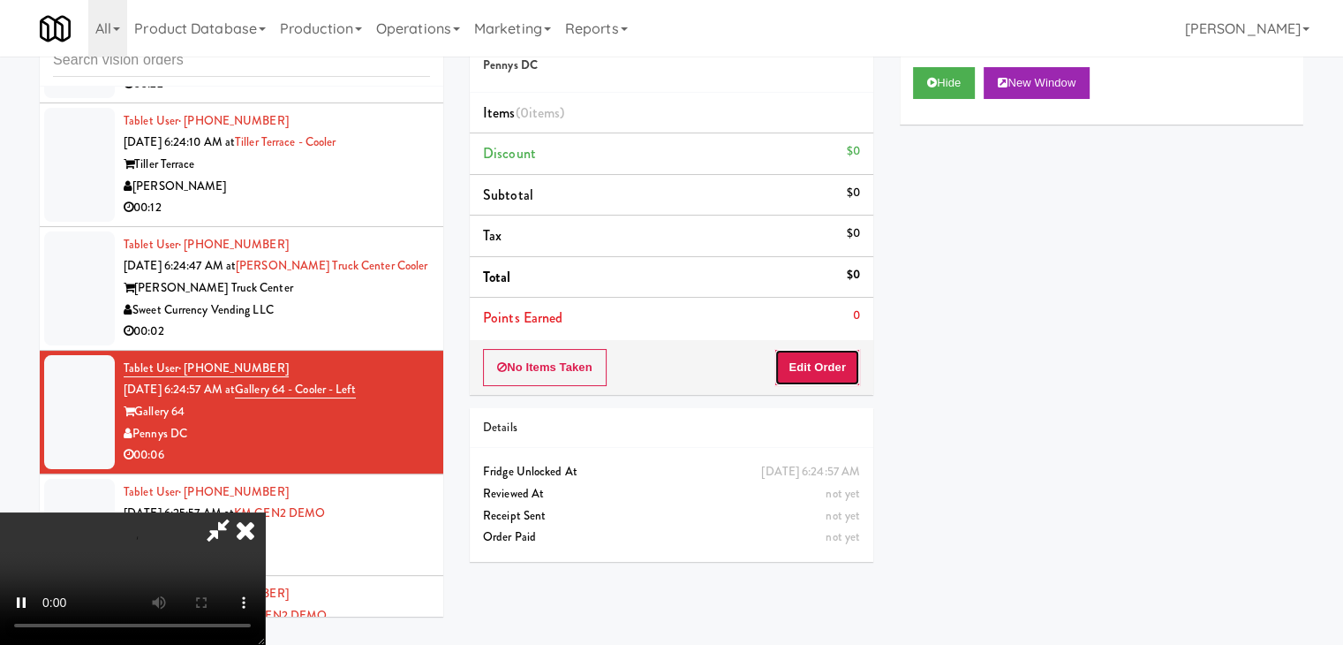
click at [809, 366] on button "Edit Order" at bounding box center [817, 367] width 86 height 37
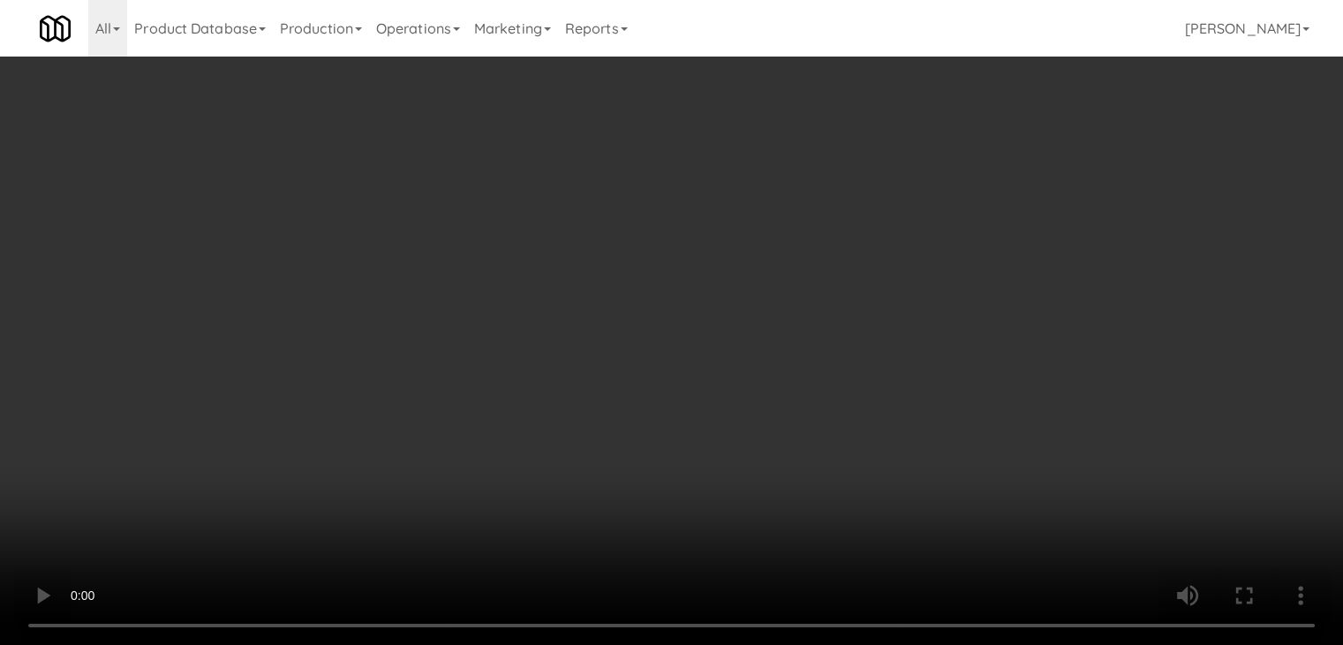
scroll to position [0, 0]
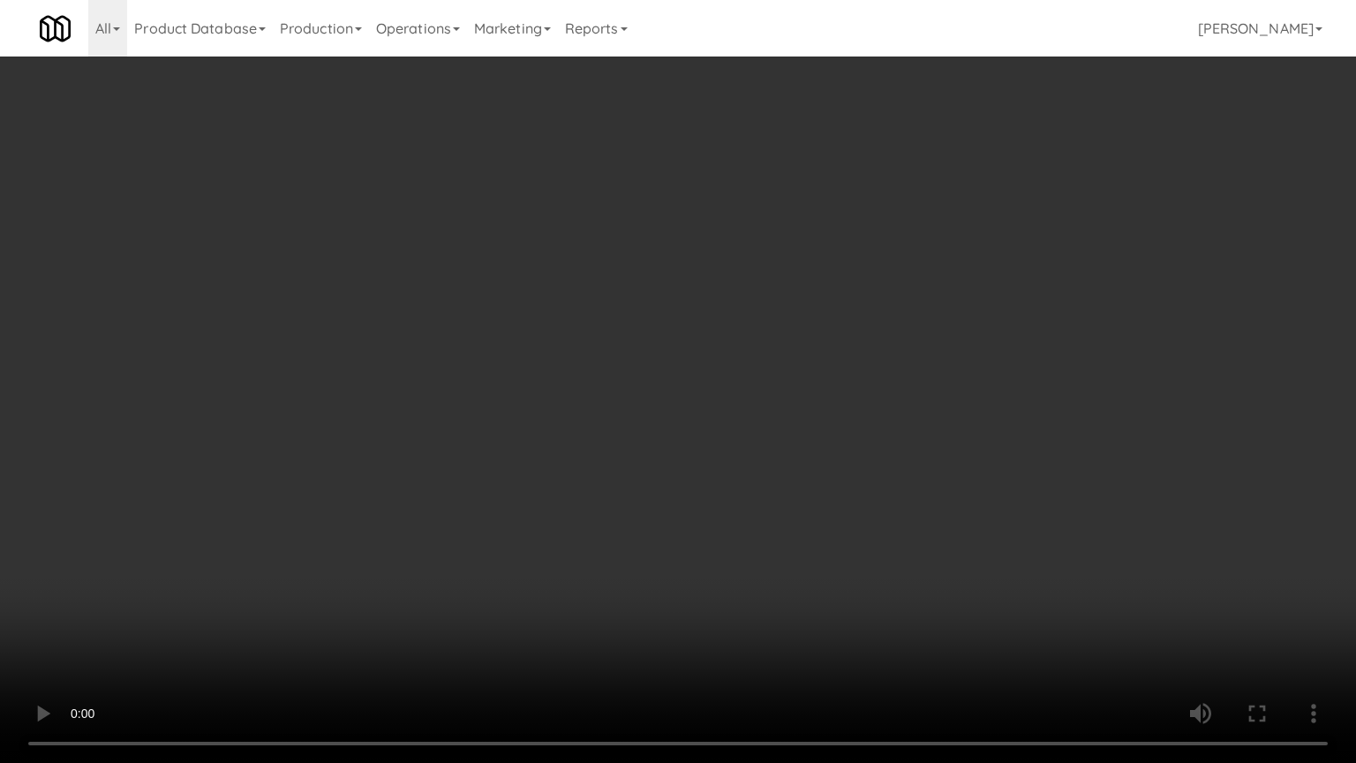
click at [761, 494] on video at bounding box center [678, 381] width 1356 height 763
click at [759, 497] on video at bounding box center [678, 381] width 1356 height 763
click at [784, 485] on video at bounding box center [678, 381] width 1356 height 763
drag, startPoint x: 784, startPoint y: 485, endPoint x: 819, endPoint y: 375, distance: 115.0
click at [784, 483] on video at bounding box center [678, 381] width 1356 height 763
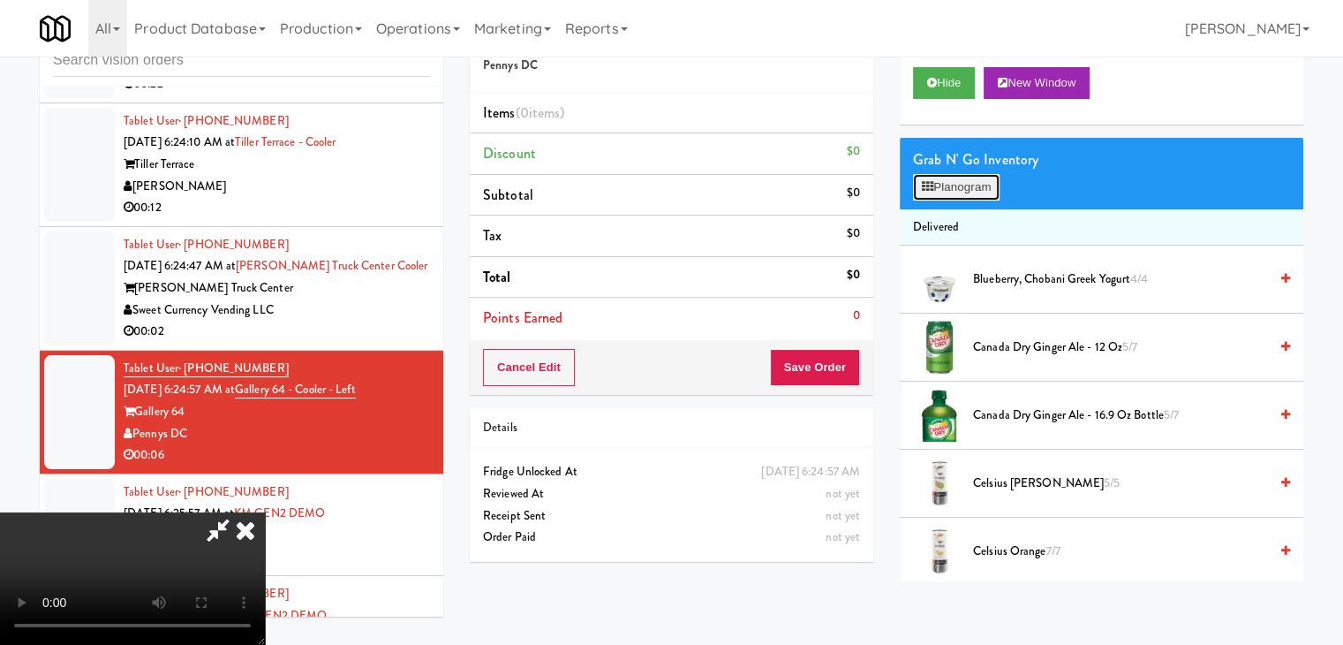
click at [986, 189] on button "Planogram" at bounding box center [956, 187] width 87 height 26
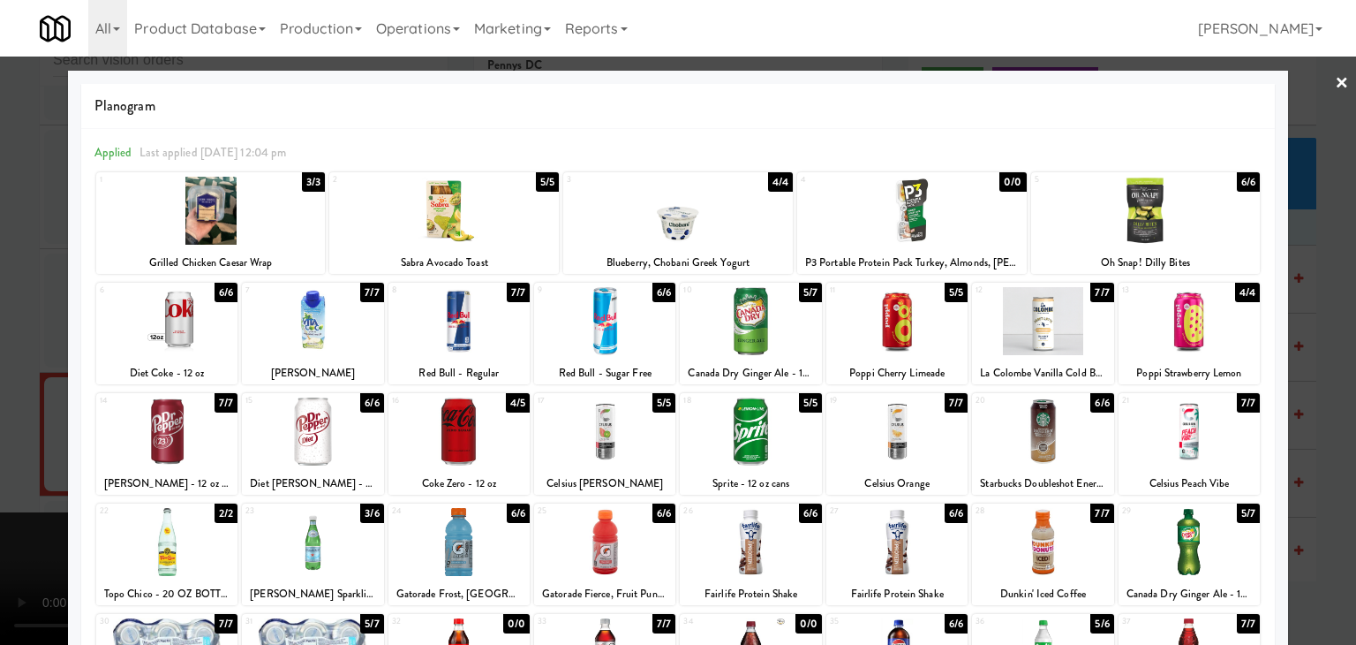
click at [864, 435] on div at bounding box center [896, 431] width 141 height 68
drag, startPoint x: 0, startPoint y: 435, endPoint x: 300, endPoint y: 435, distance: 300.2
click at [7, 435] on div at bounding box center [678, 322] width 1356 height 645
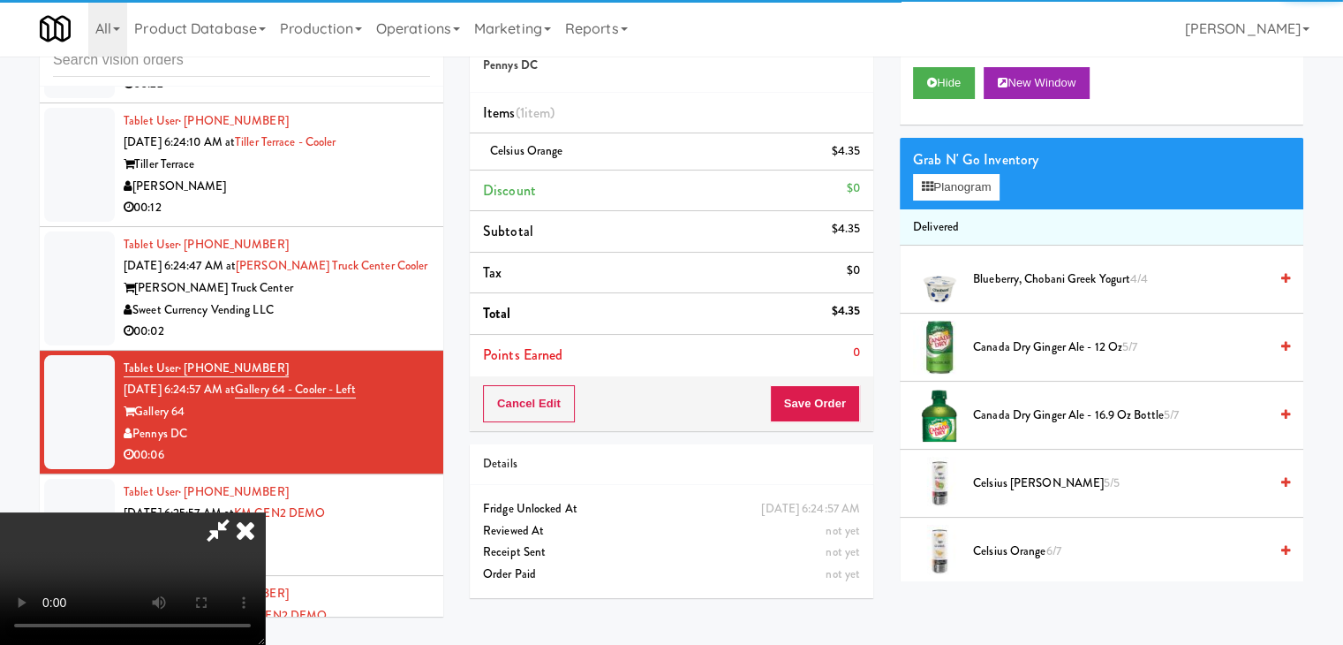
click at [265, 512] on video at bounding box center [132, 578] width 265 height 132
drag, startPoint x: 549, startPoint y: 451, endPoint x: 621, endPoint y: 538, distance: 112.3
click at [265, 512] on video at bounding box center [132, 578] width 265 height 132
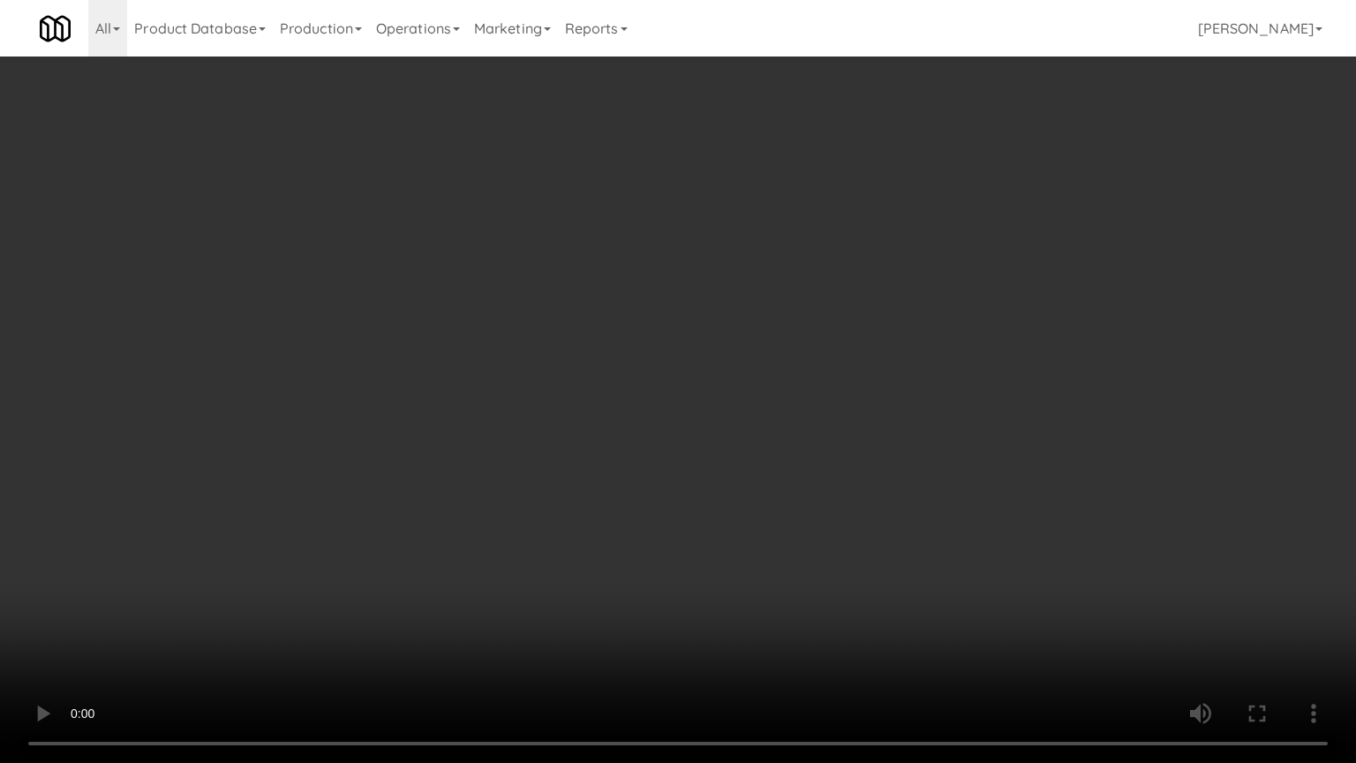
click at [791, 436] on video at bounding box center [678, 381] width 1356 height 763
click at [974, 388] on video at bounding box center [678, 381] width 1356 height 763
drag, startPoint x: 974, startPoint y: 388, endPoint x: 973, endPoint y: 304, distance: 83.9
click at [973, 387] on video at bounding box center [678, 381] width 1356 height 763
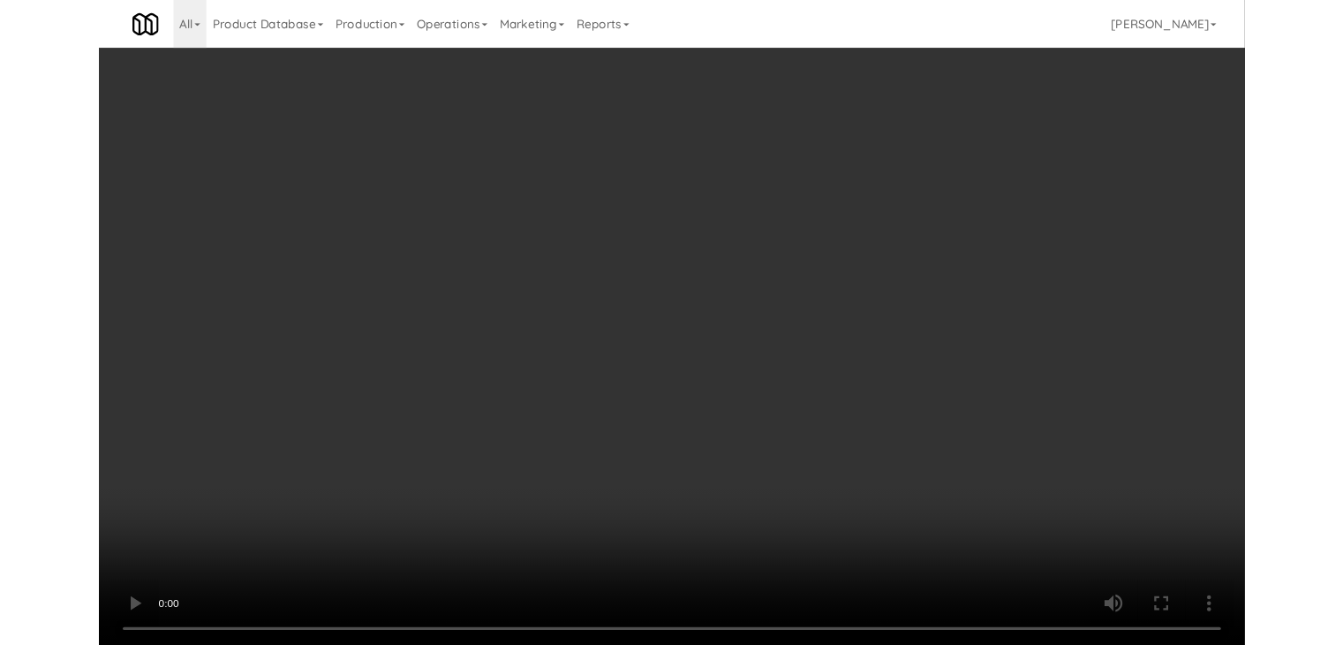
scroll to position [9416, 0]
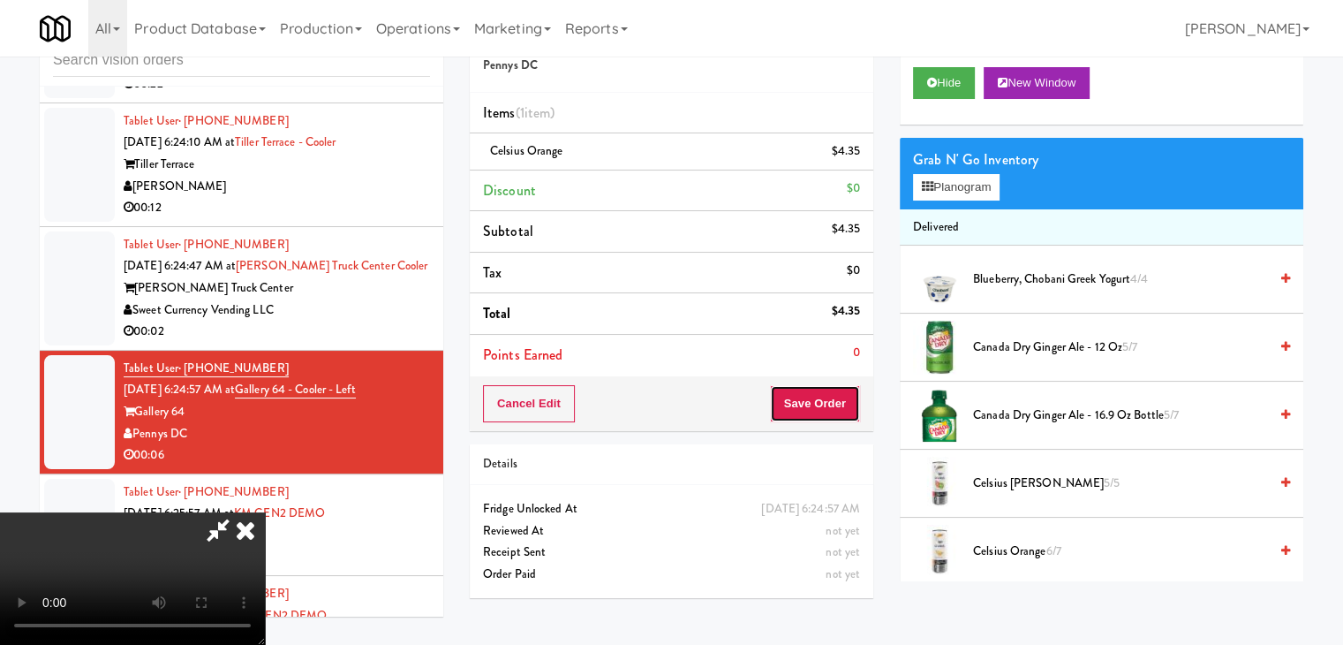
click at [819, 406] on button "Save Order" at bounding box center [815, 403] width 90 height 37
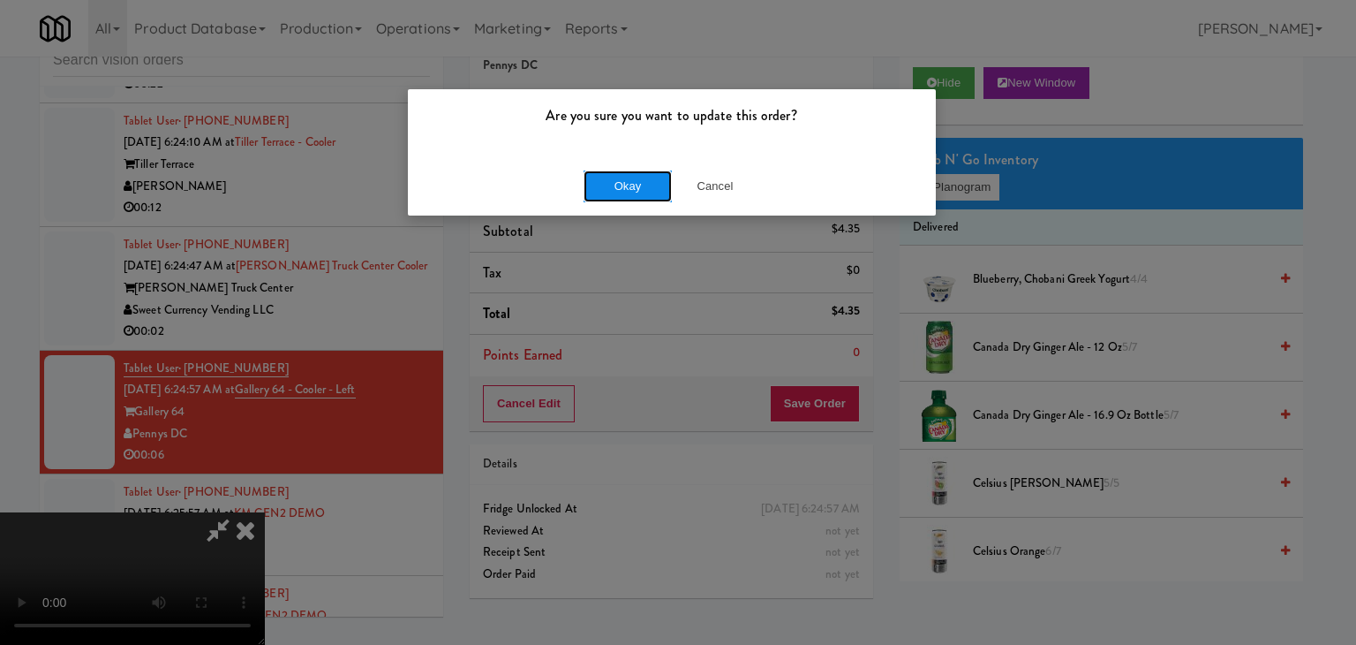
click at [629, 185] on button "Okay" at bounding box center [628, 186] width 88 height 32
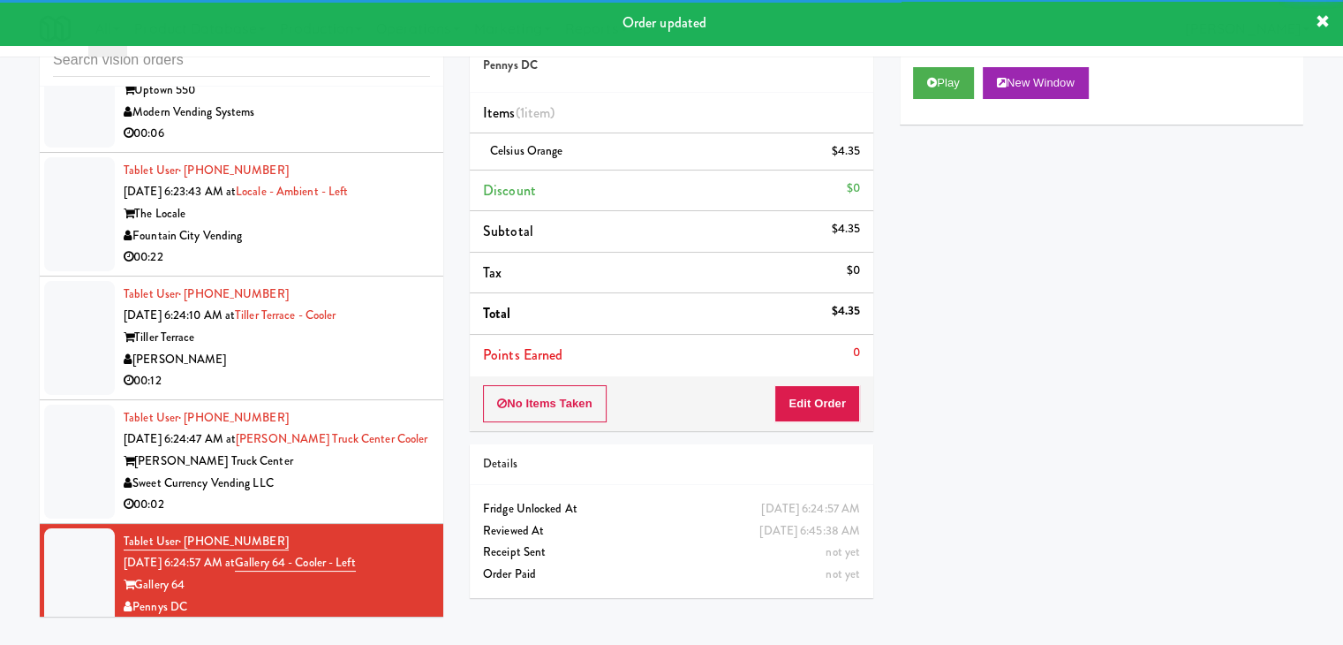
scroll to position [9240, 0]
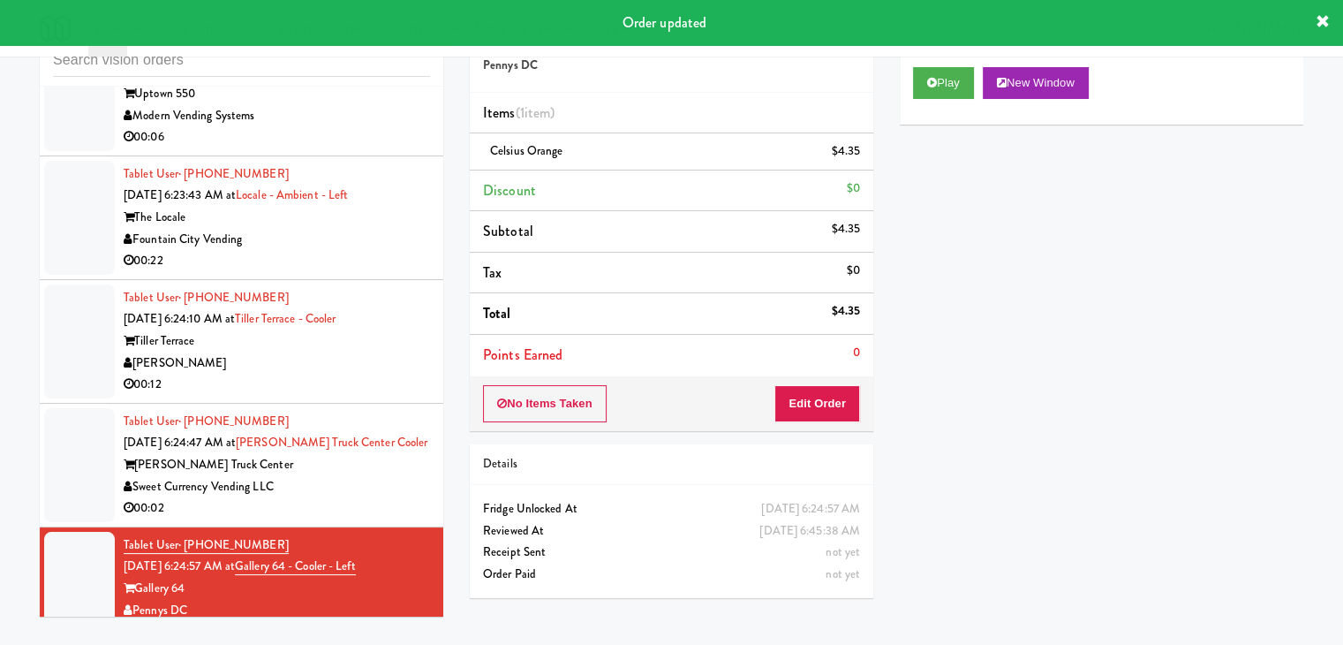
click at [357, 519] on div "Tablet User · (413) 289-4797 Aug 14, 2025 6:24:47 AM at Johnson's Truck Center …" at bounding box center [277, 465] width 306 height 109
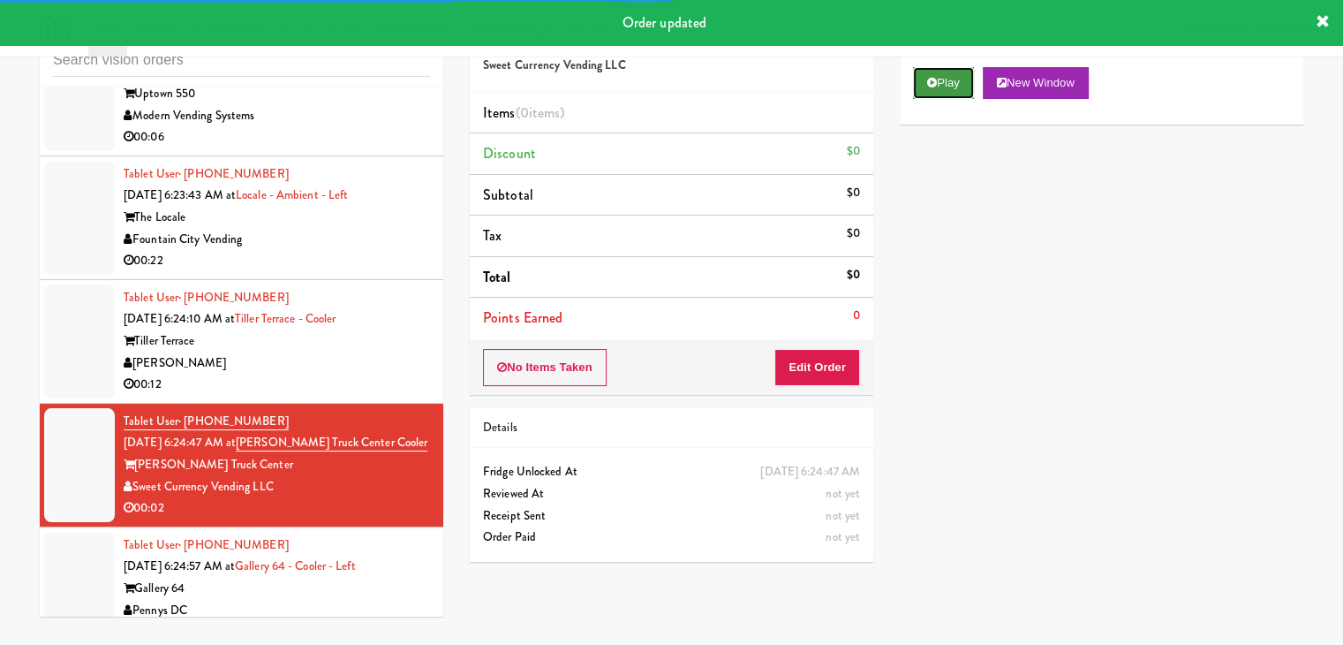
click at [940, 85] on button "Play" at bounding box center [943, 83] width 61 height 32
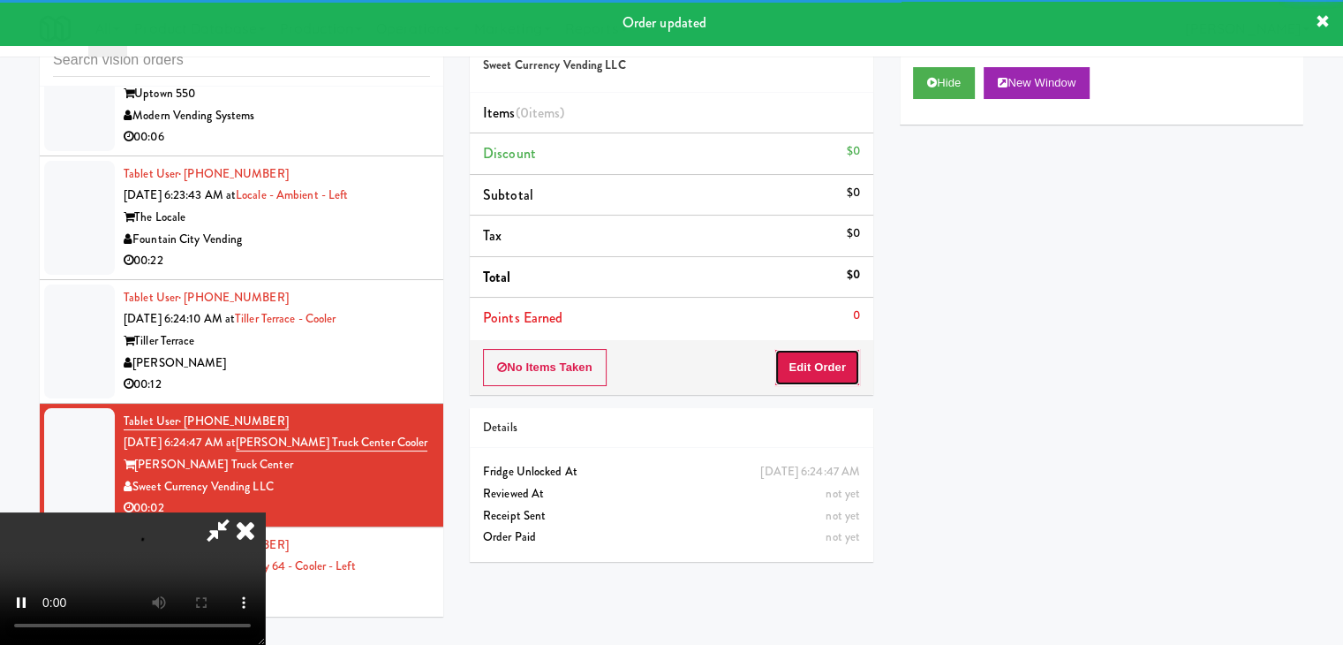
click at [826, 375] on button "Edit Order" at bounding box center [817, 367] width 86 height 37
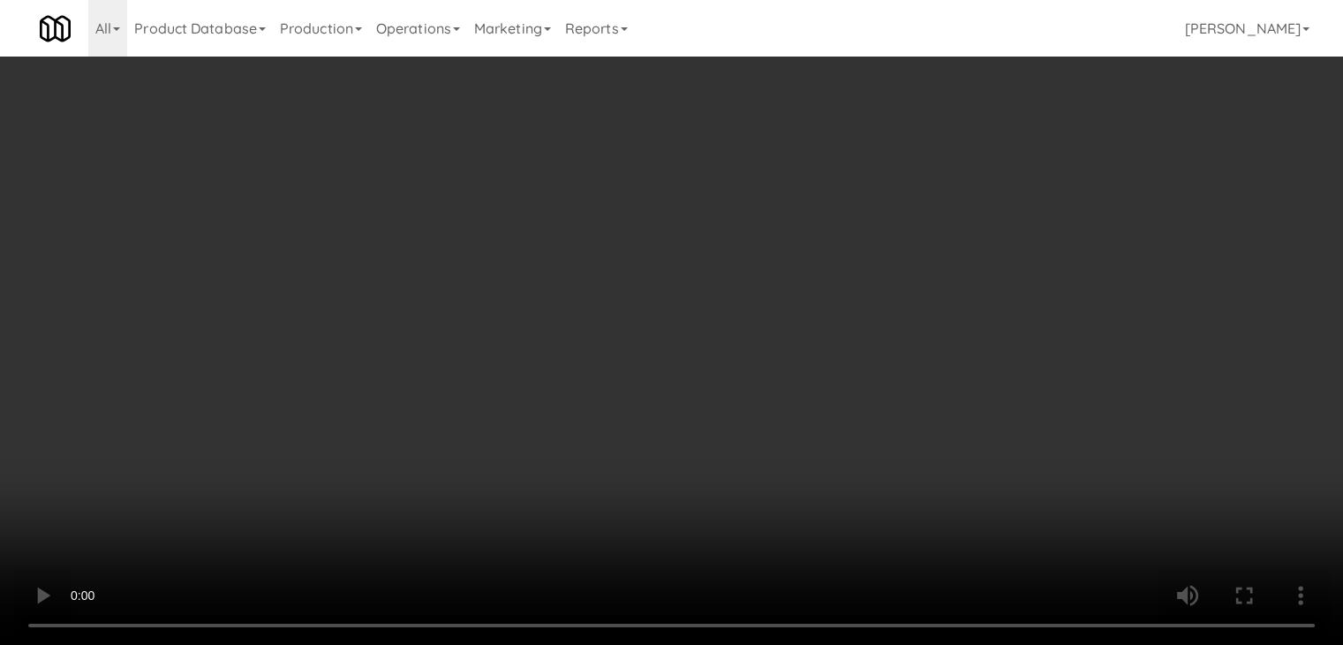
scroll to position [9219, 0]
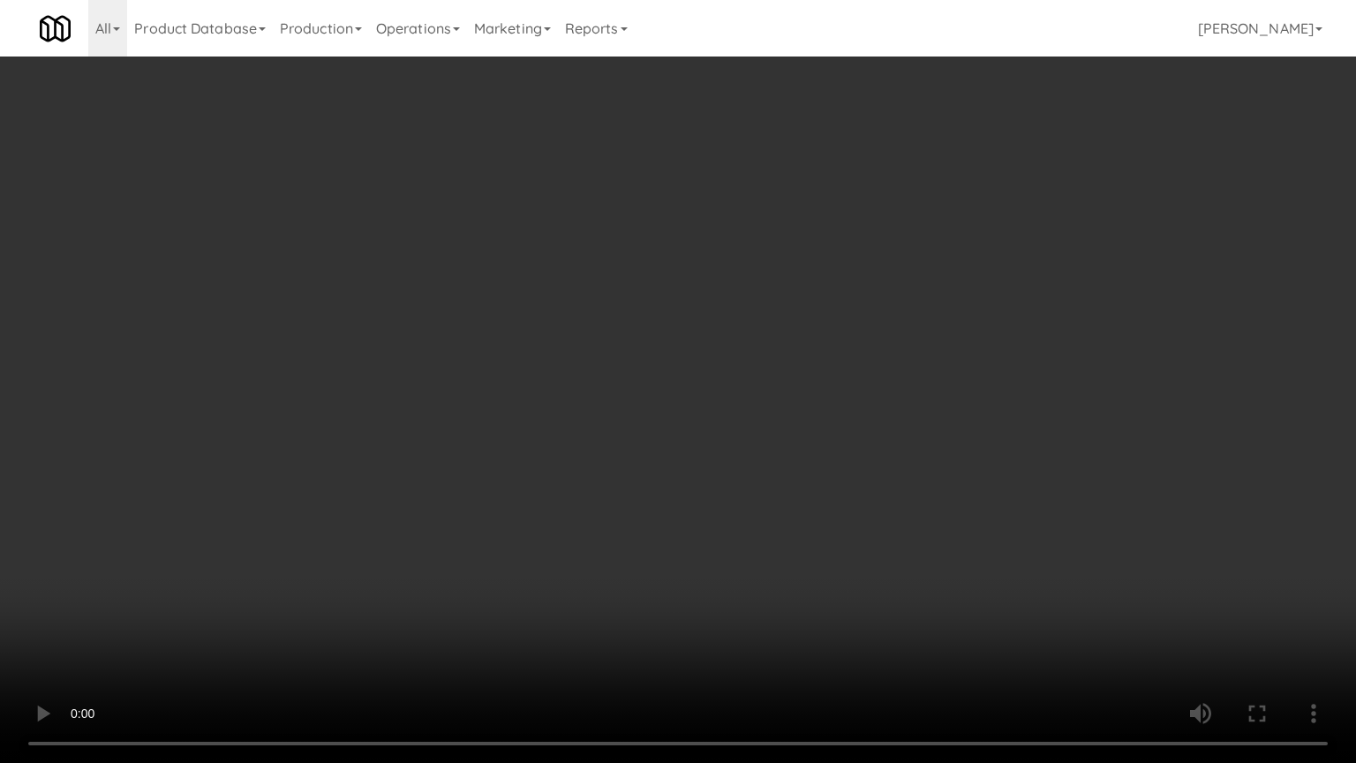
click at [823, 486] on video at bounding box center [678, 381] width 1356 height 763
click at [823, 487] on video at bounding box center [678, 381] width 1356 height 763
click at [820, 471] on video at bounding box center [678, 381] width 1356 height 763
drag, startPoint x: 819, startPoint y: 470, endPoint x: 862, endPoint y: 298, distance: 177.3
click at [819, 452] on video at bounding box center [678, 381] width 1356 height 763
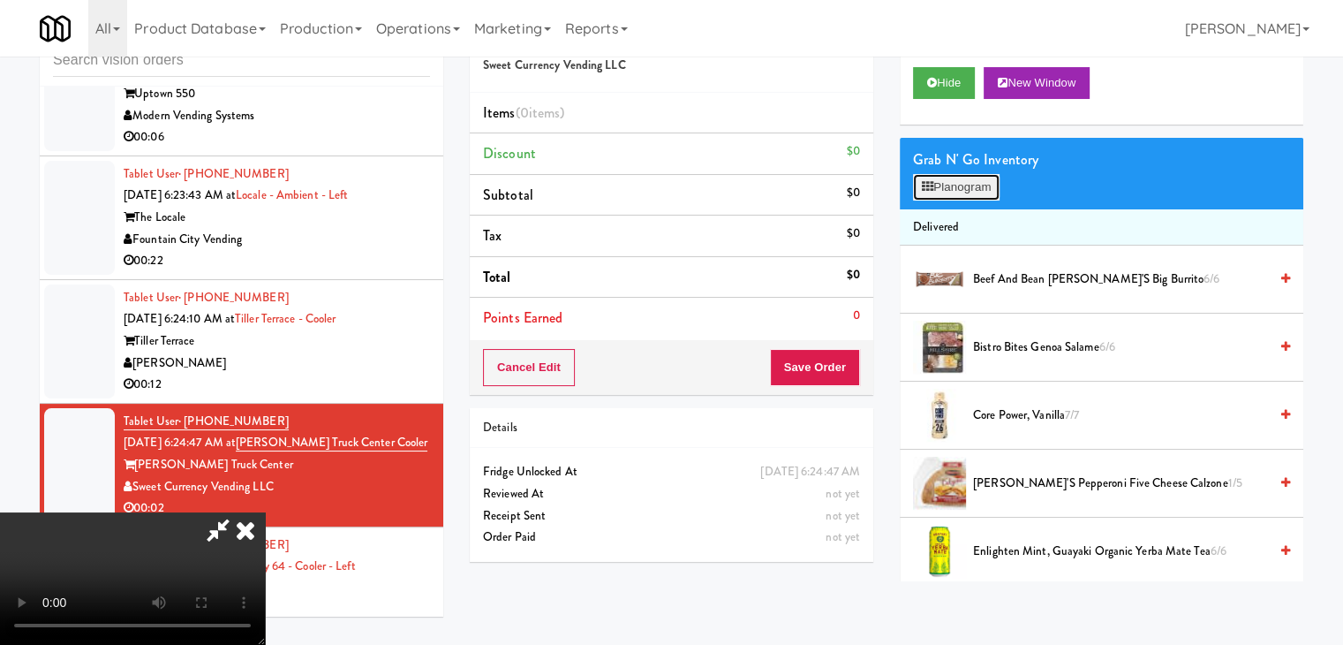
click at [959, 188] on button "Planogram" at bounding box center [956, 187] width 87 height 26
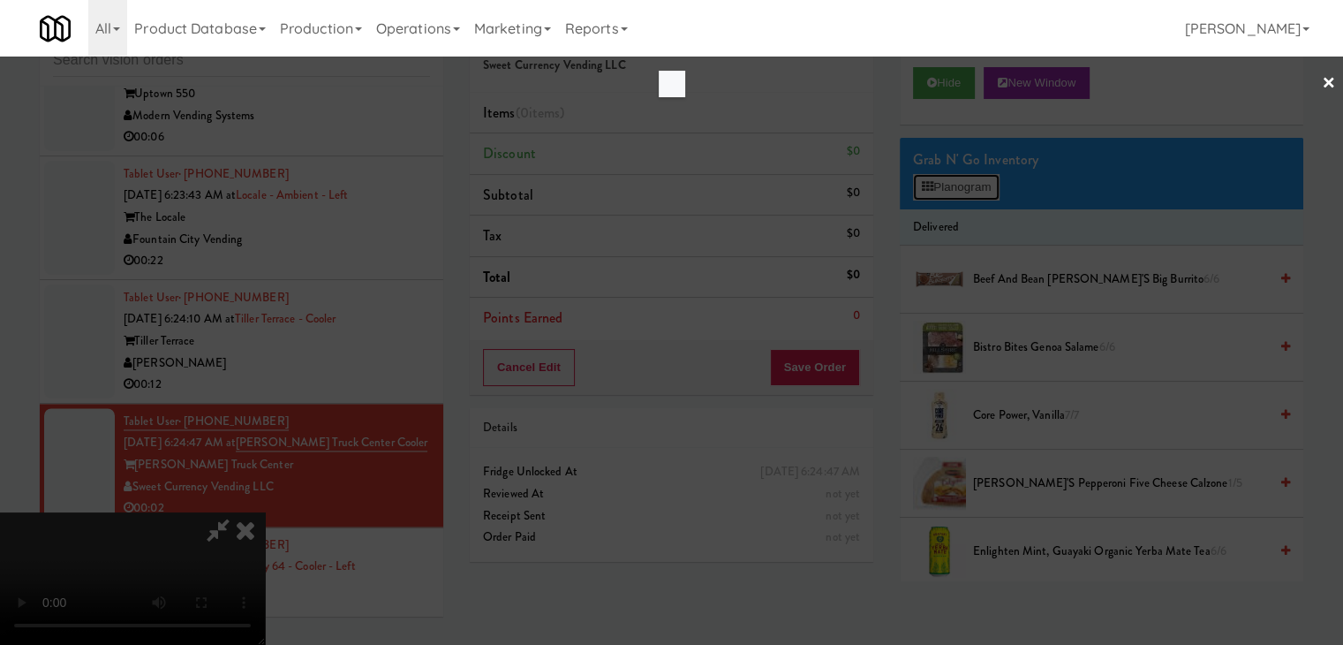
scroll to position [9219, 0]
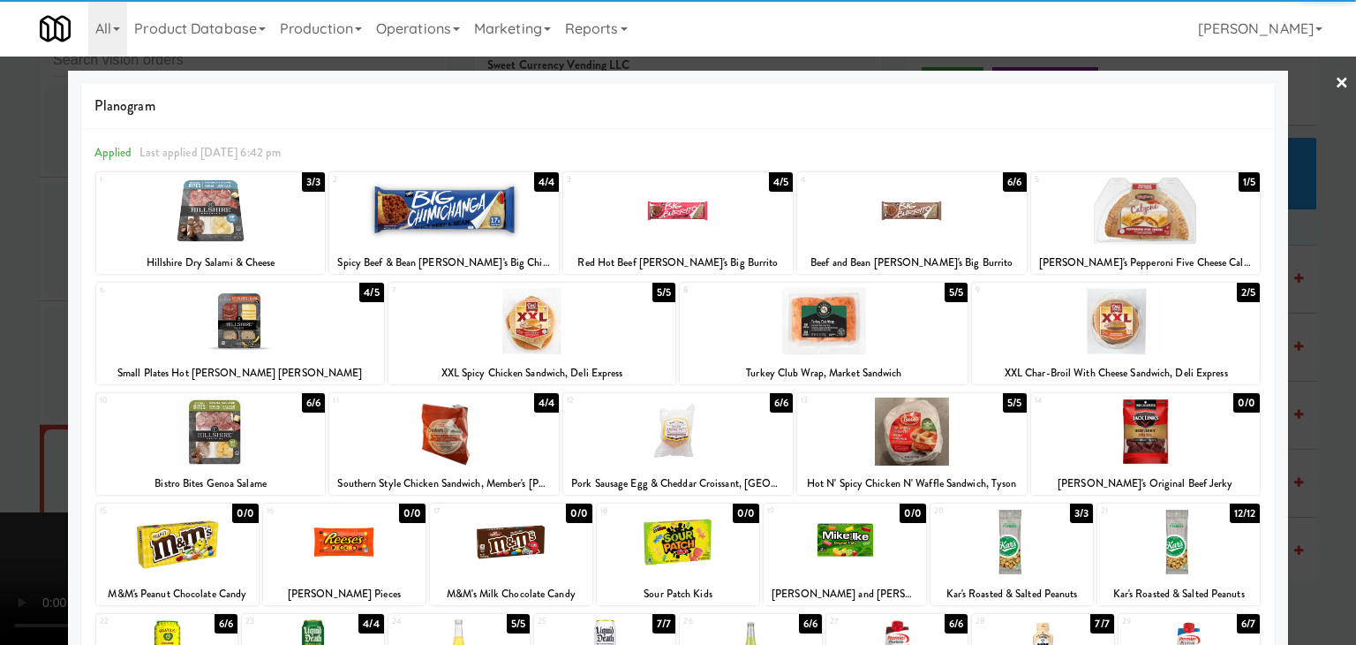
click at [1124, 208] on div at bounding box center [1146, 211] width 230 height 68
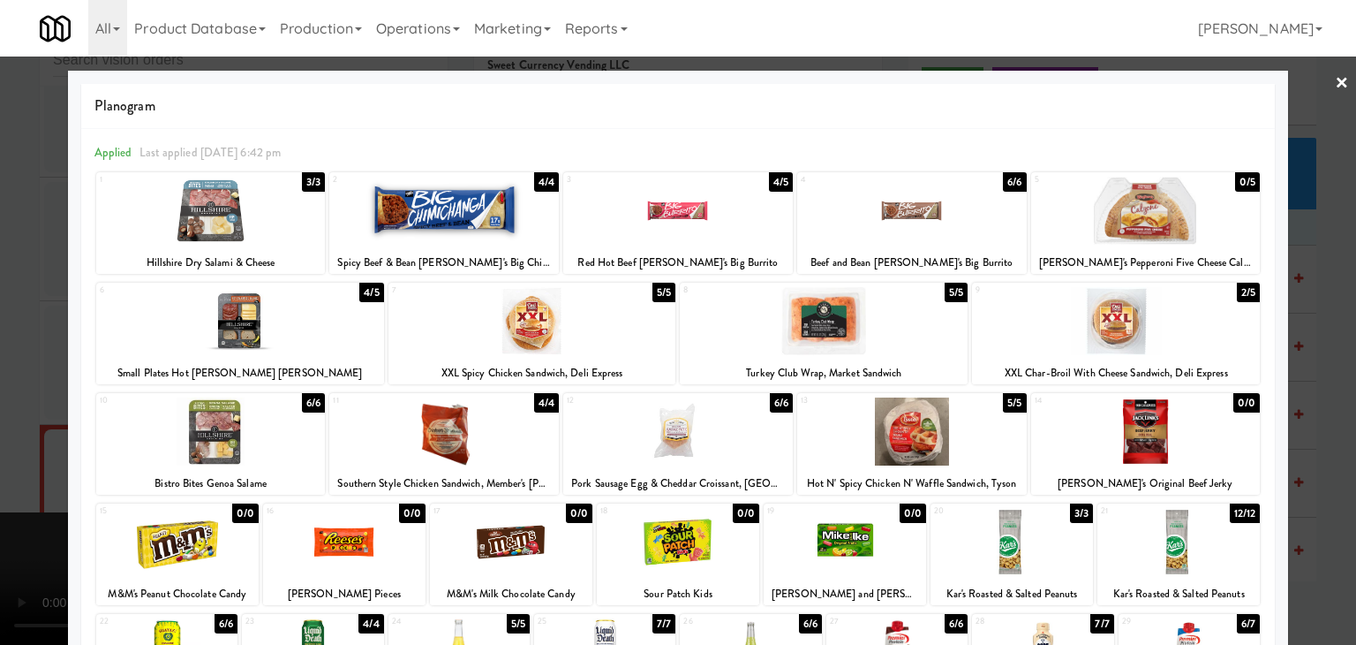
drag, startPoint x: 0, startPoint y: 337, endPoint x: 283, endPoint y: 345, distance: 282.7
click at [19, 337] on div at bounding box center [678, 322] width 1356 height 645
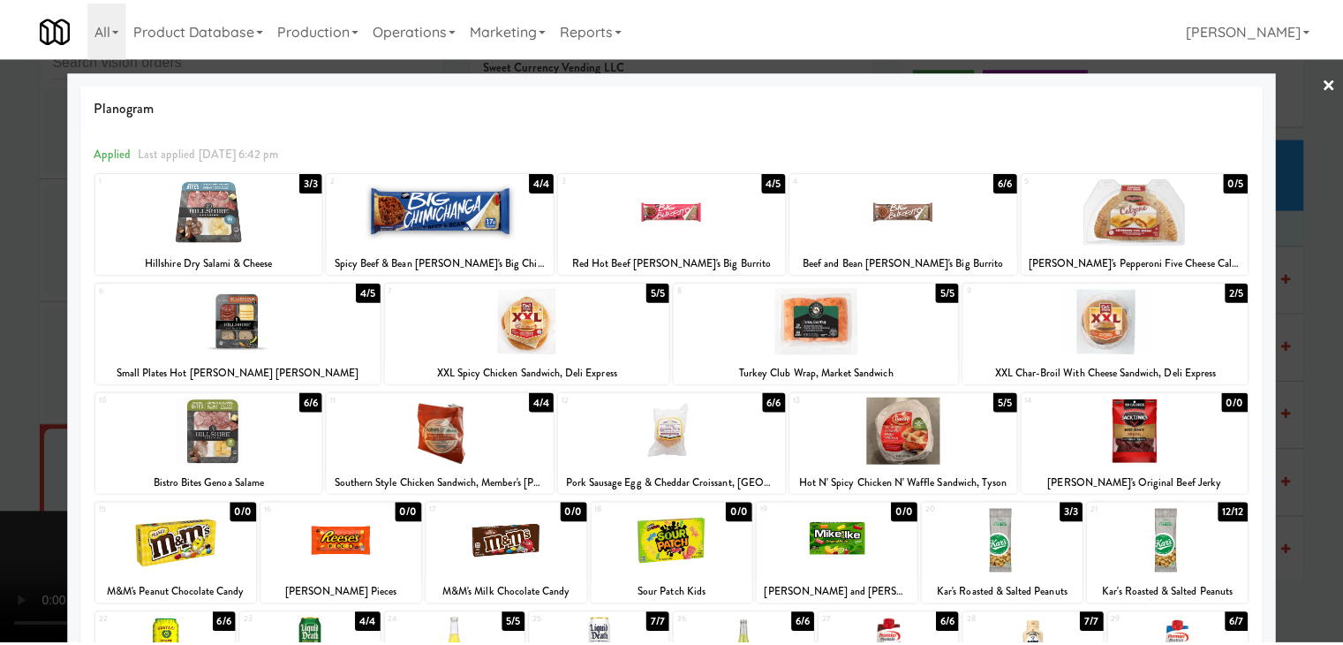
scroll to position [9240, 0]
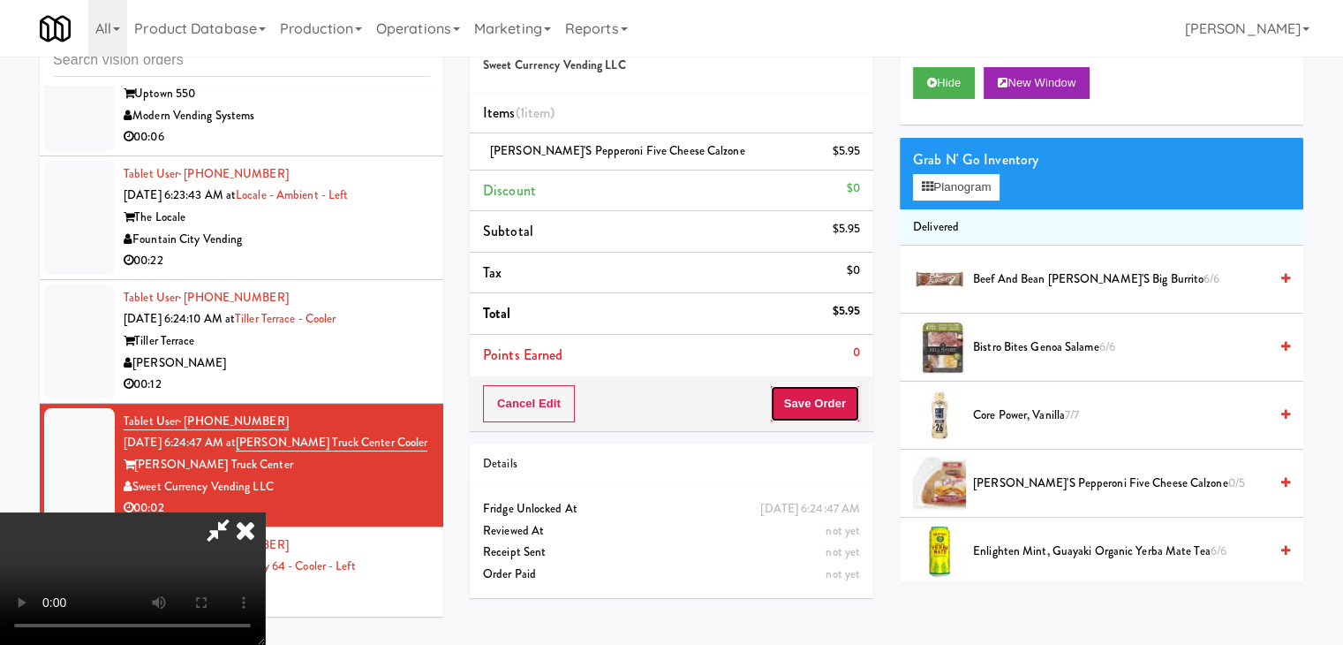
click at [838, 399] on button "Save Order" at bounding box center [815, 403] width 90 height 37
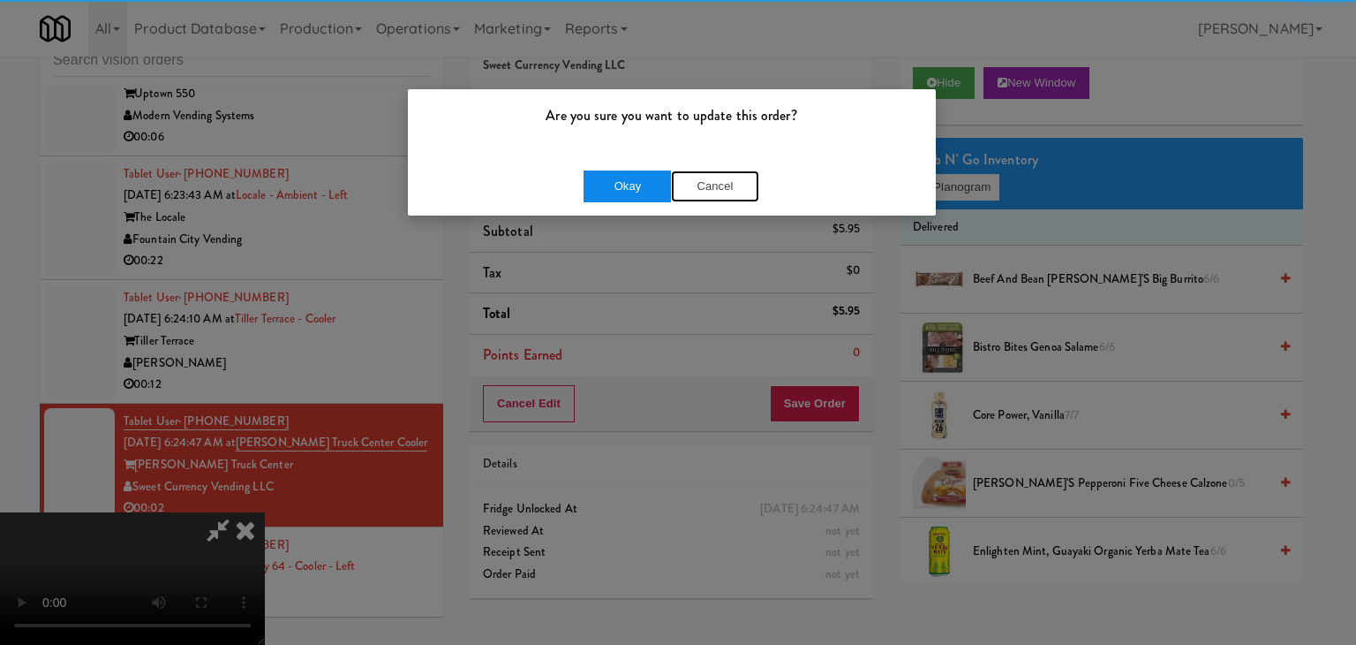
click at [667, 185] on div "Okay Cancel" at bounding box center [672, 186] width 176 height 32
click at [657, 188] on button "Okay" at bounding box center [628, 186] width 88 height 32
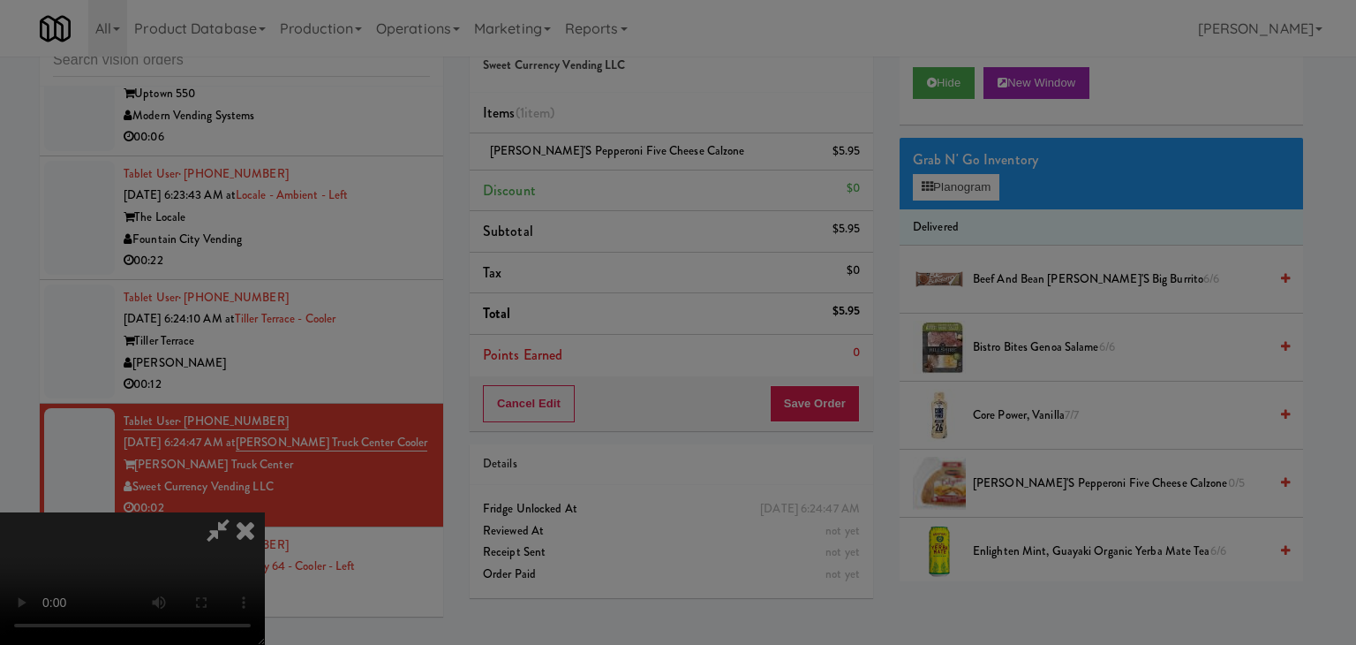
click at [657, 188] on body "Are you sure you want to update this order? Okay Cancel Okay Are you sure you w…" at bounding box center [678, 322] width 1356 height 645
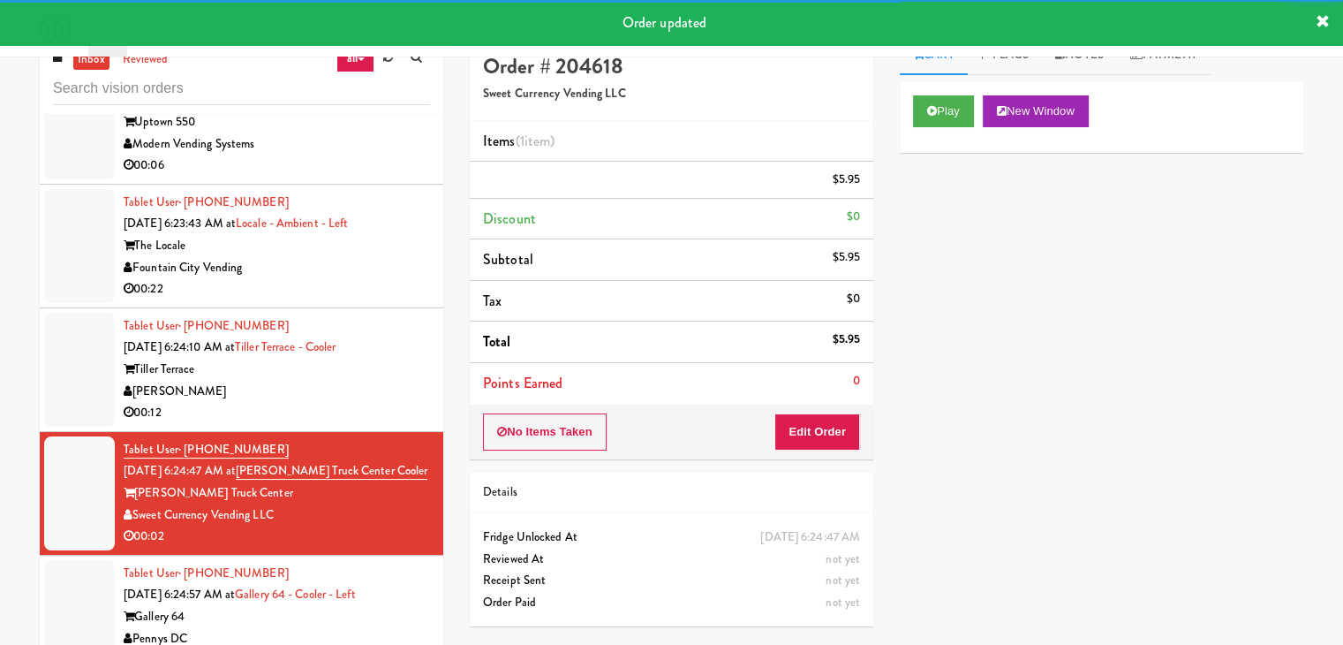
scroll to position [0, 0]
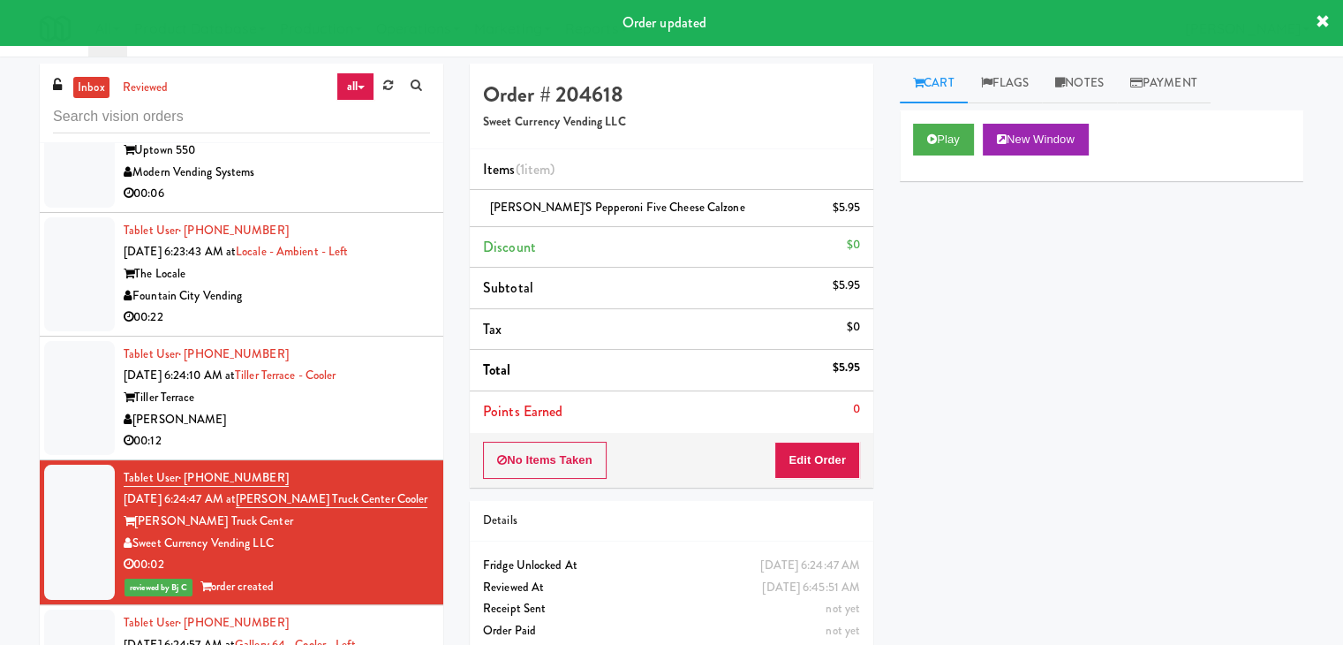
click at [389, 431] on div "[PERSON_NAME]" at bounding box center [277, 420] width 306 height 22
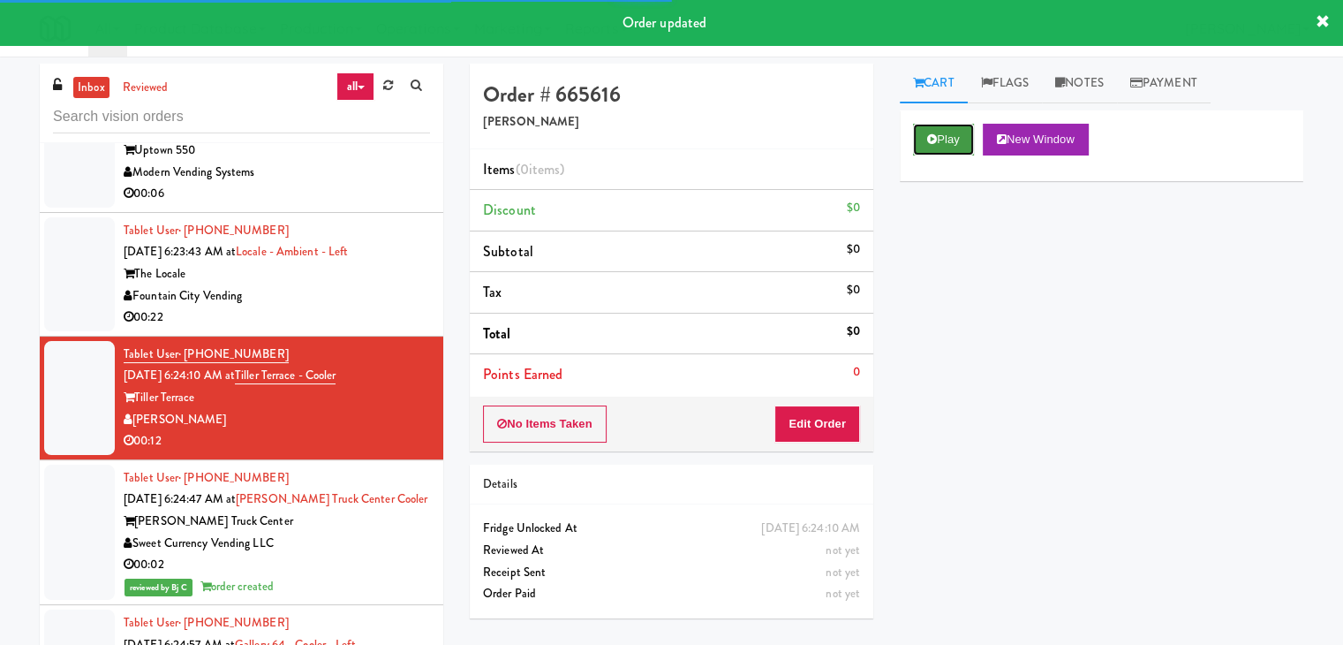
click at [946, 128] on button "Play" at bounding box center [943, 140] width 61 height 32
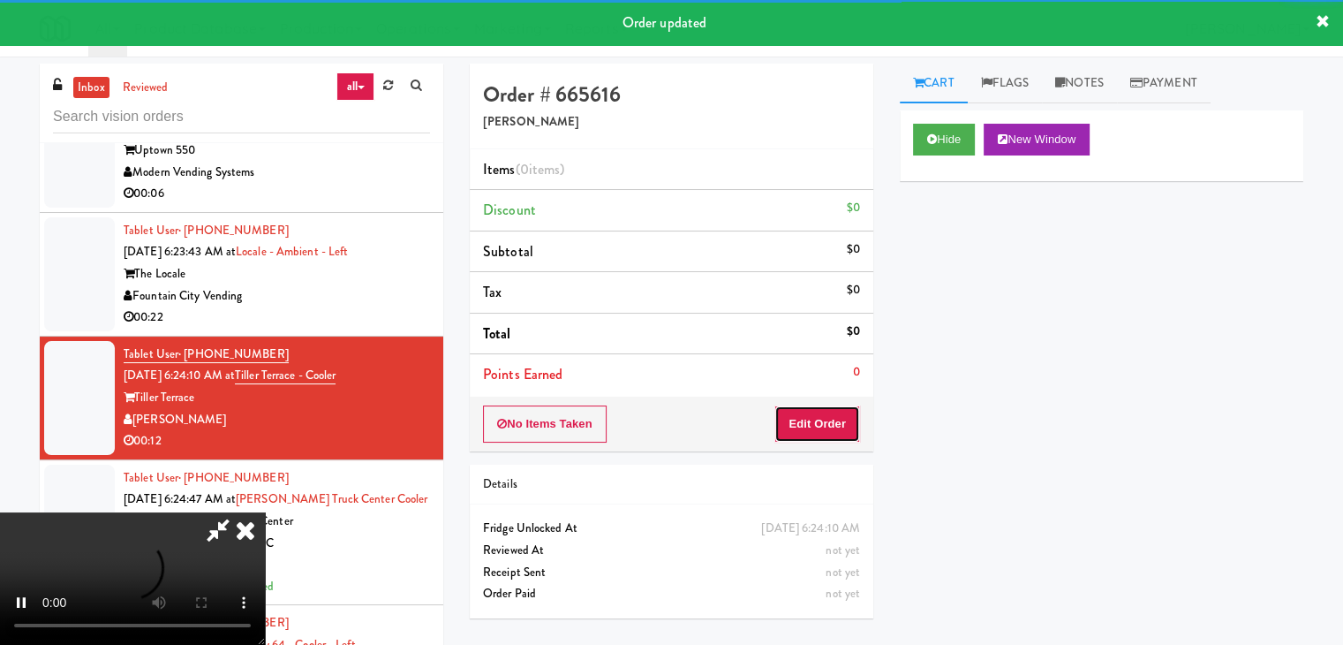
click at [820, 420] on button "Edit Order" at bounding box center [817, 423] width 86 height 37
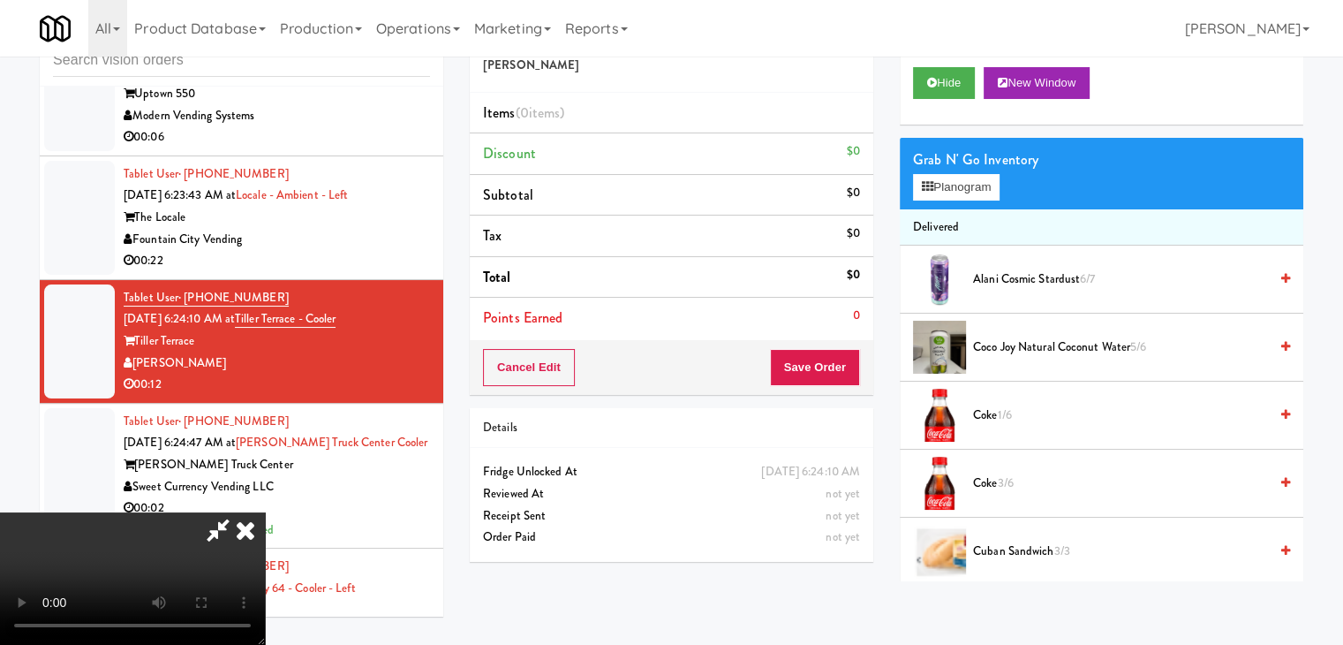
scroll to position [9219, 0]
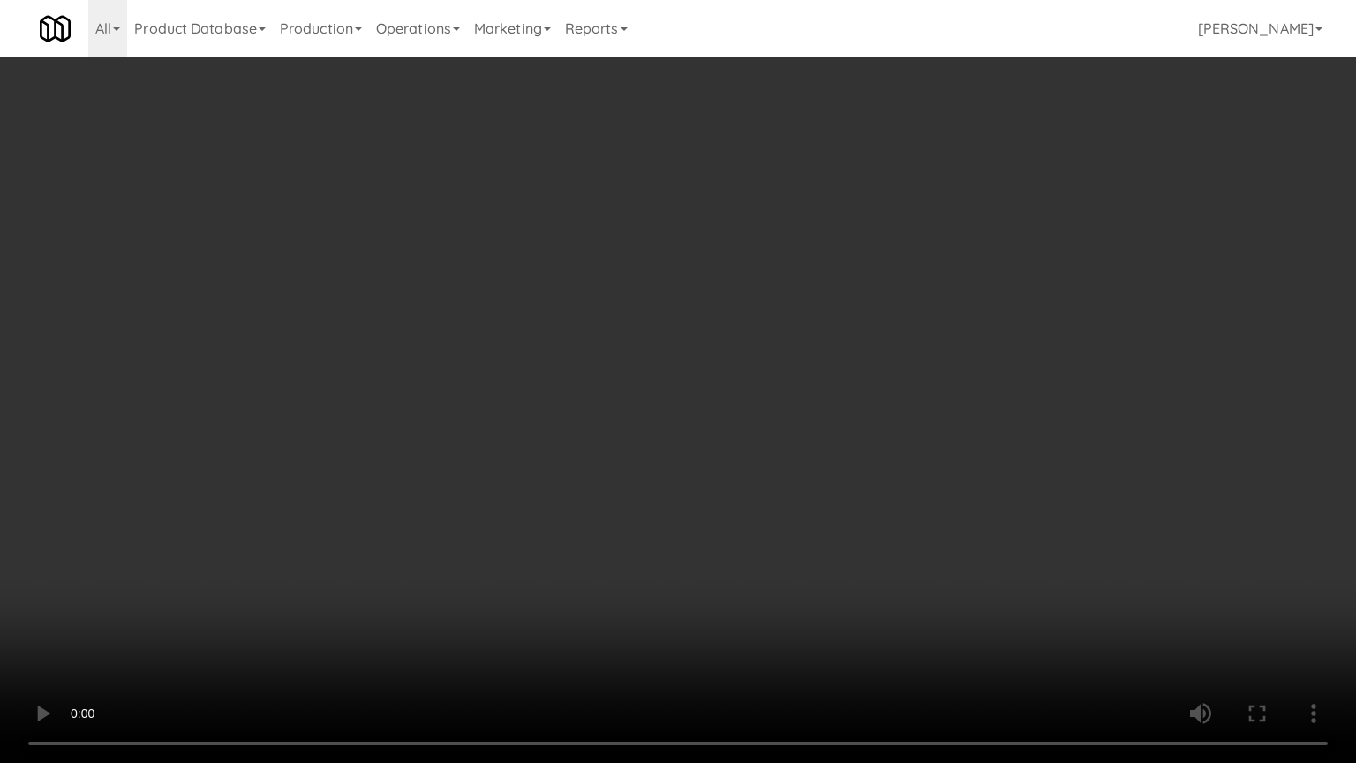
click at [784, 509] on video at bounding box center [678, 381] width 1356 height 763
click at [785, 509] on video at bounding box center [678, 381] width 1356 height 763
click at [804, 505] on video at bounding box center [678, 381] width 1356 height 763
click at [804, 503] on video at bounding box center [678, 381] width 1356 height 763
click at [819, 502] on video at bounding box center [678, 381] width 1356 height 763
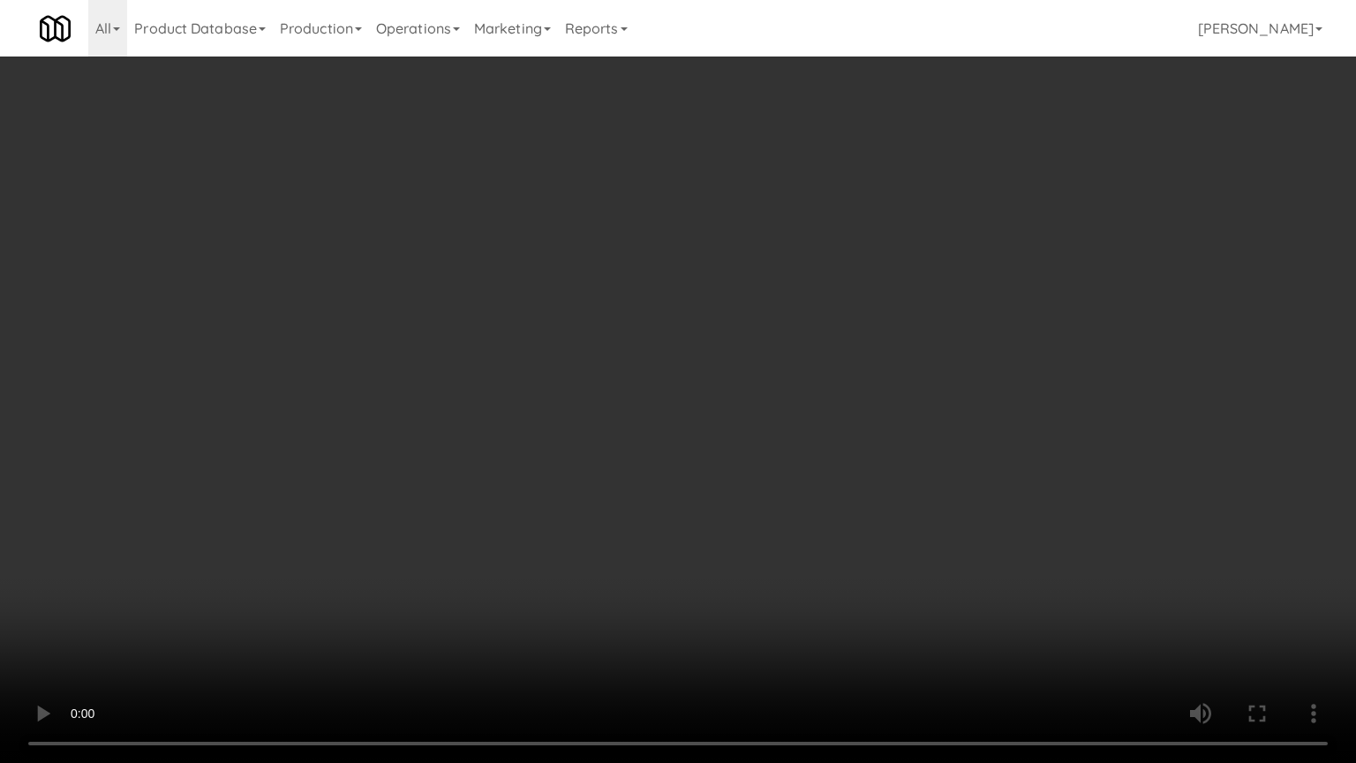
click at [821, 502] on video at bounding box center [678, 381] width 1356 height 763
click at [823, 501] on video at bounding box center [678, 381] width 1356 height 763
drag, startPoint x: 823, startPoint y: 501, endPoint x: 910, endPoint y: 310, distance: 209.8
click at [823, 499] on video at bounding box center [678, 381] width 1356 height 763
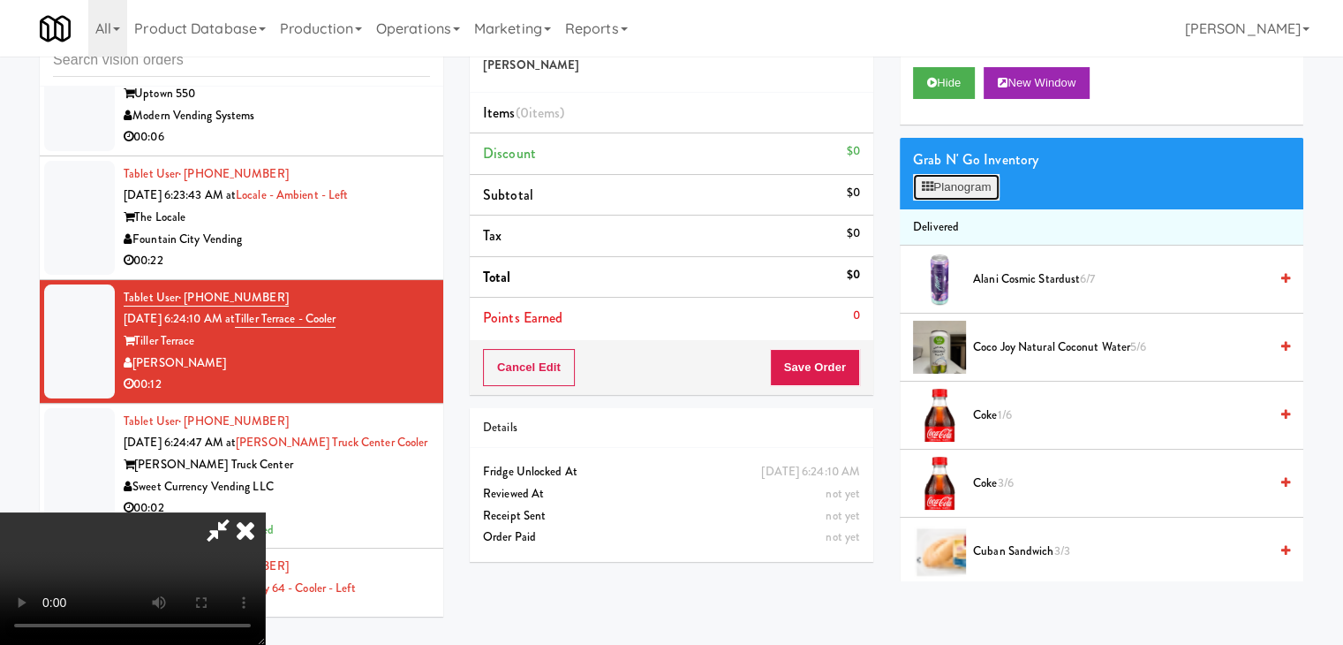
click at [954, 175] on button "Planogram" at bounding box center [956, 187] width 87 height 26
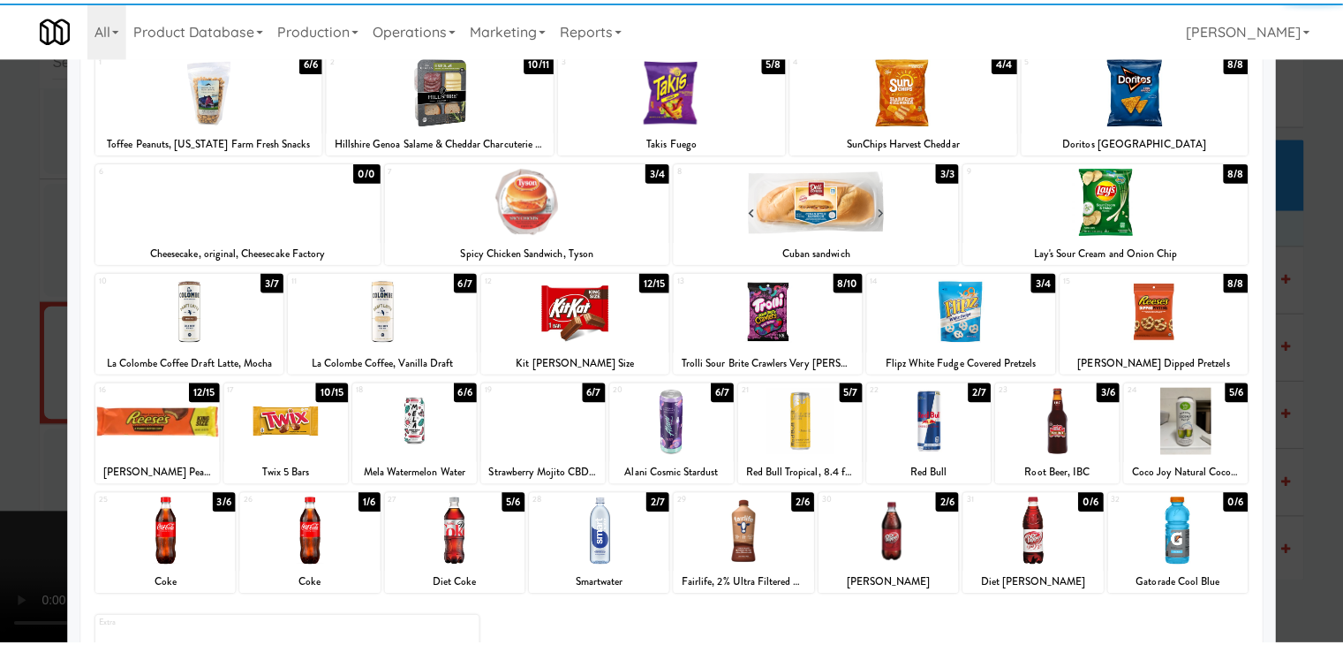
scroll to position [223, 0]
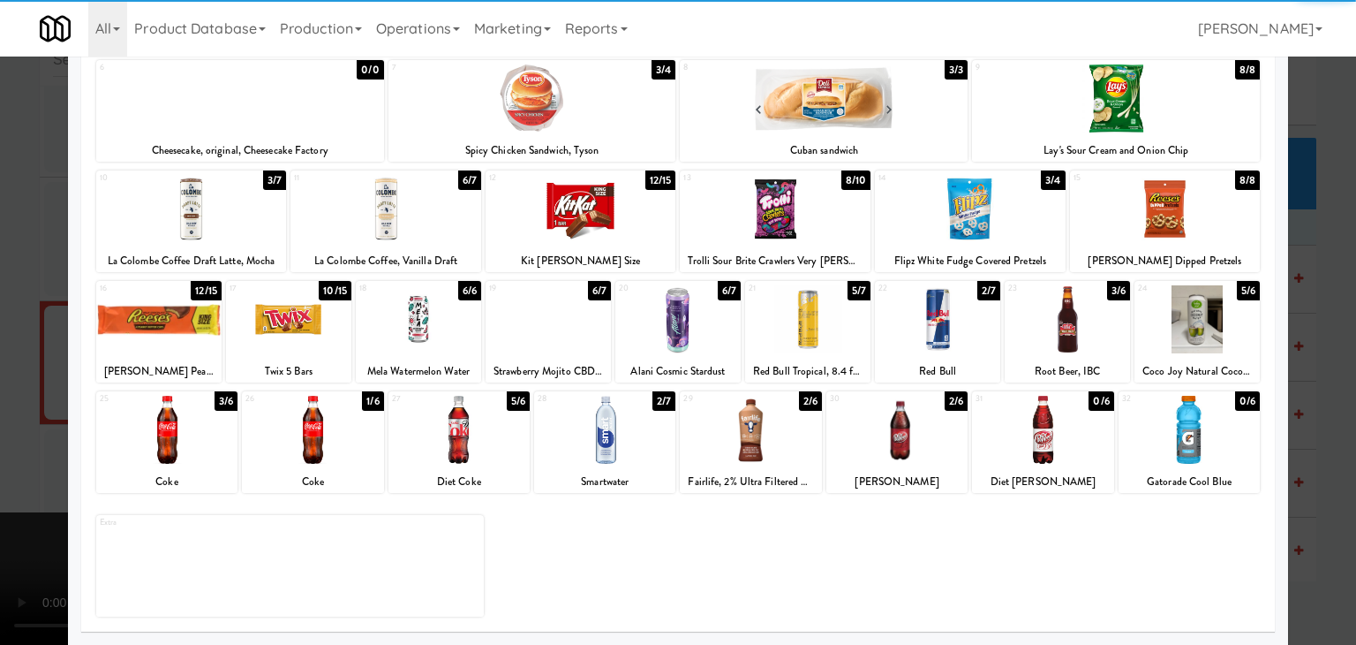
click at [463, 440] on div at bounding box center [459, 430] width 141 height 68
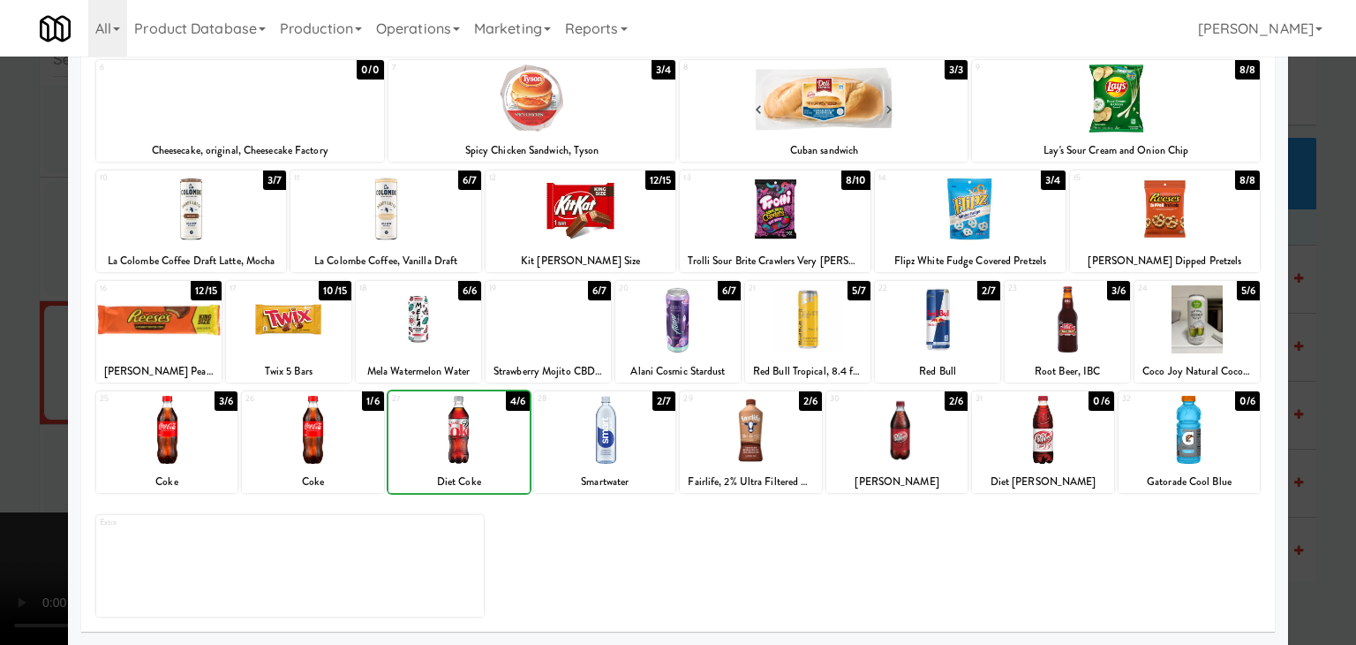
click at [463, 440] on div at bounding box center [459, 430] width 141 height 68
click at [615, 451] on div at bounding box center [604, 430] width 141 height 68
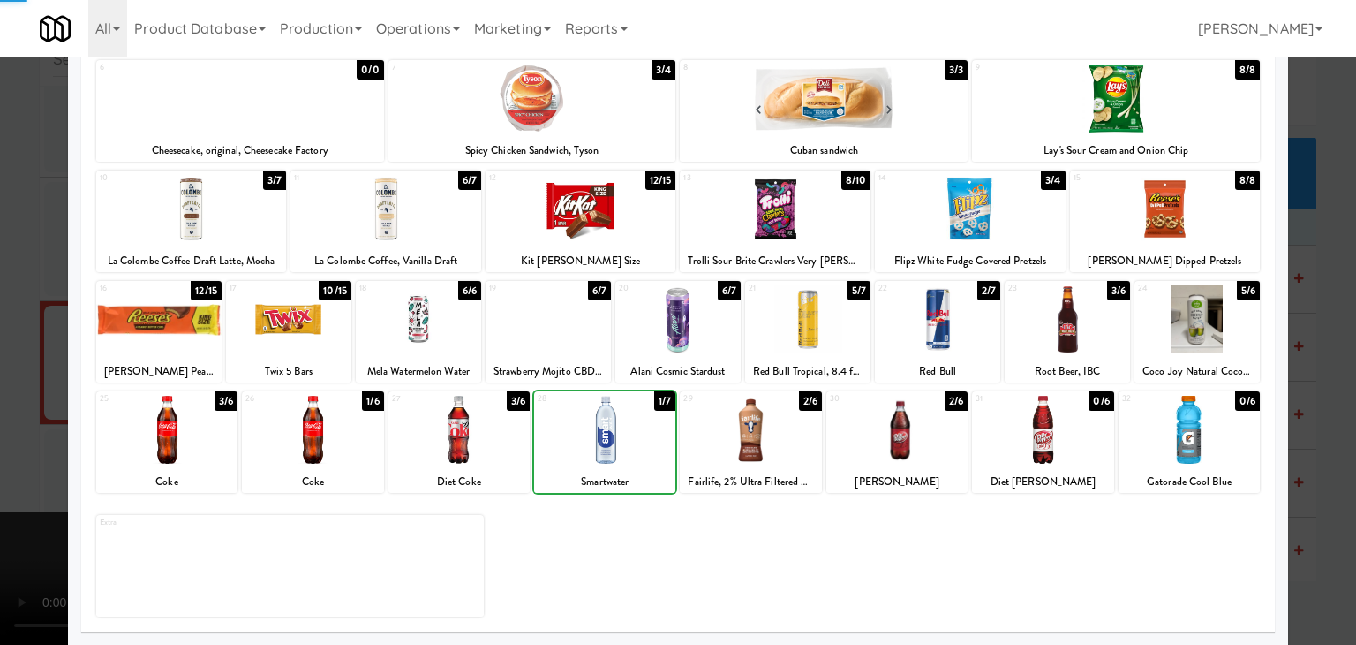
click at [615, 451] on div at bounding box center [604, 430] width 141 height 68
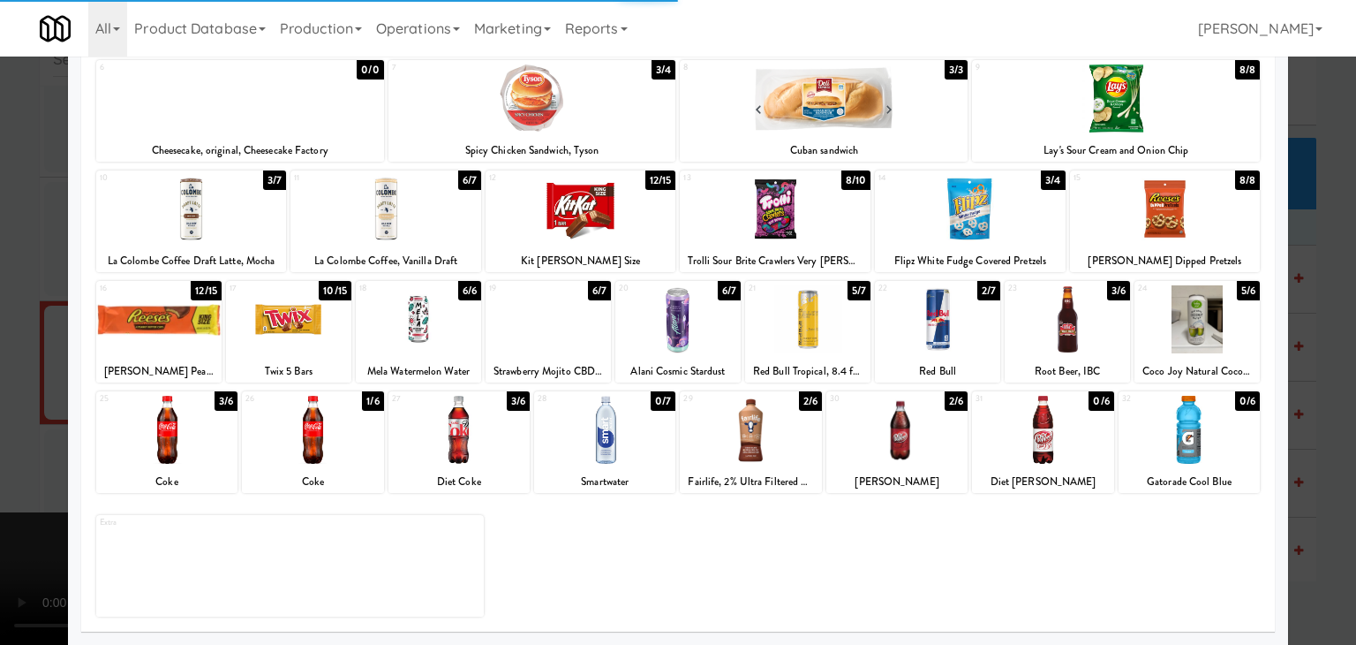
drag, startPoint x: 0, startPoint y: 487, endPoint x: 337, endPoint y: 465, distance: 338.0
click at [17, 484] on div at bounding box center [678, 322] width 1356 height 645
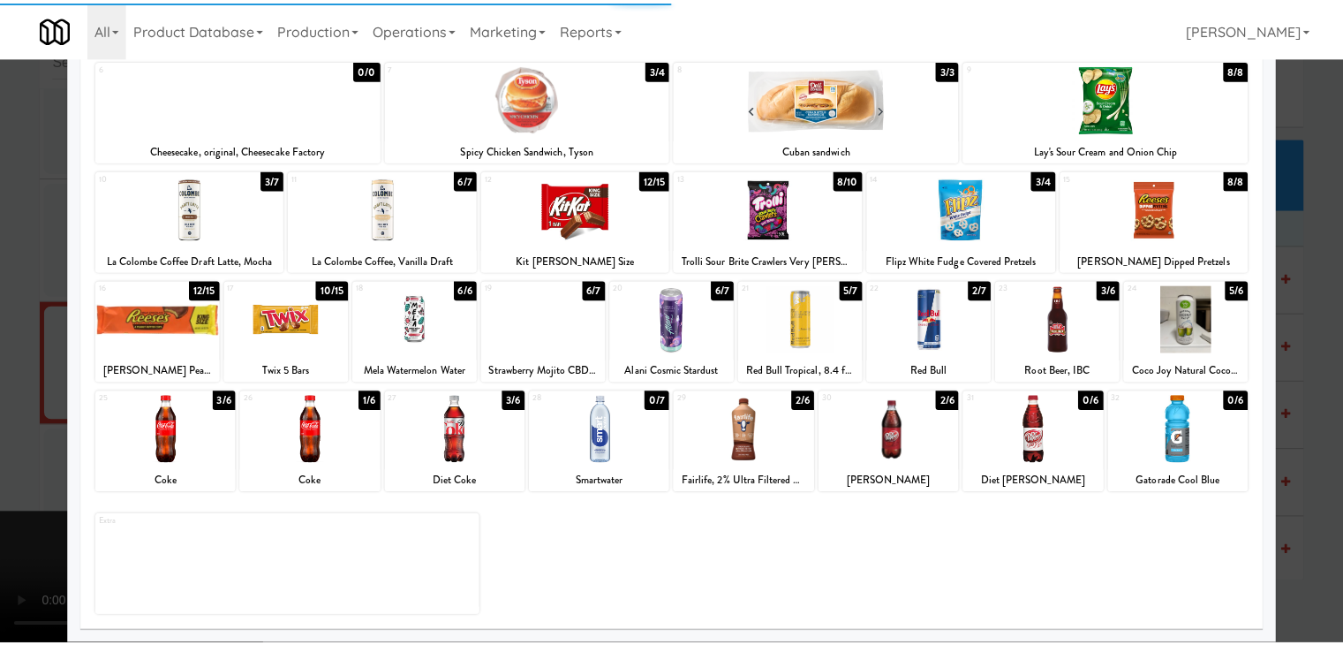
scroll to position [9240, 0]
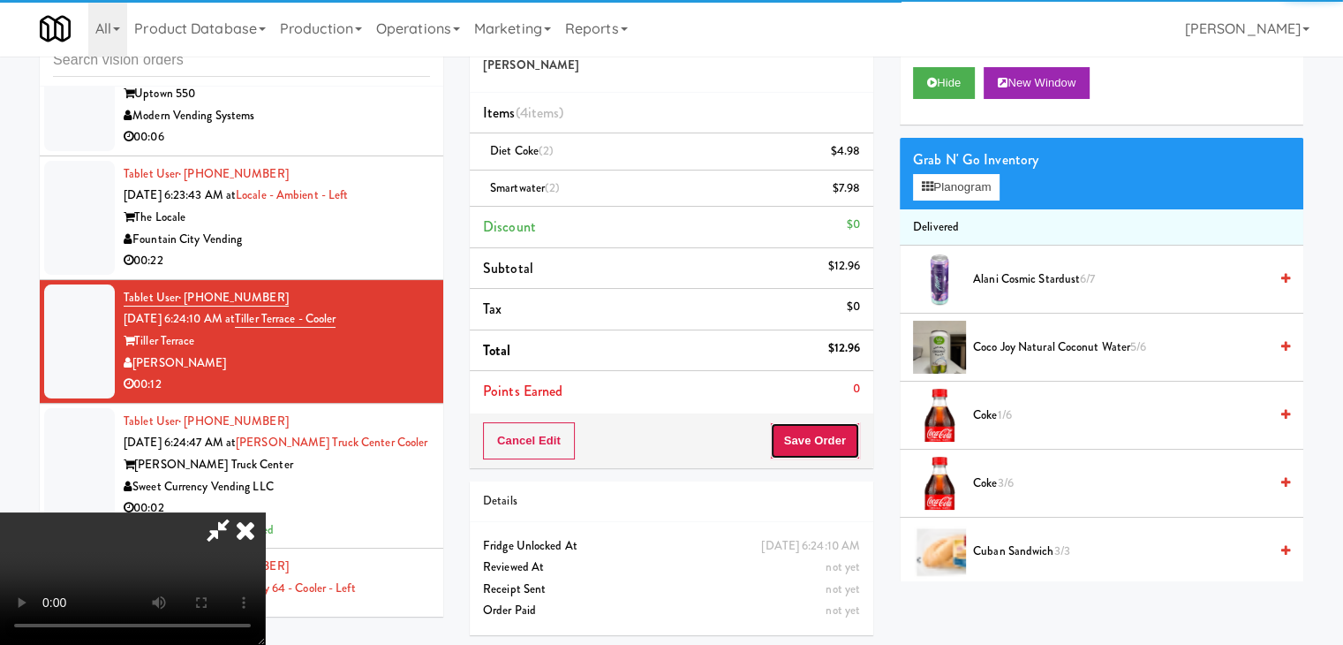
click at [816, 442] on button "Save Order" at bounding box center [815, 440] width 90 height 37
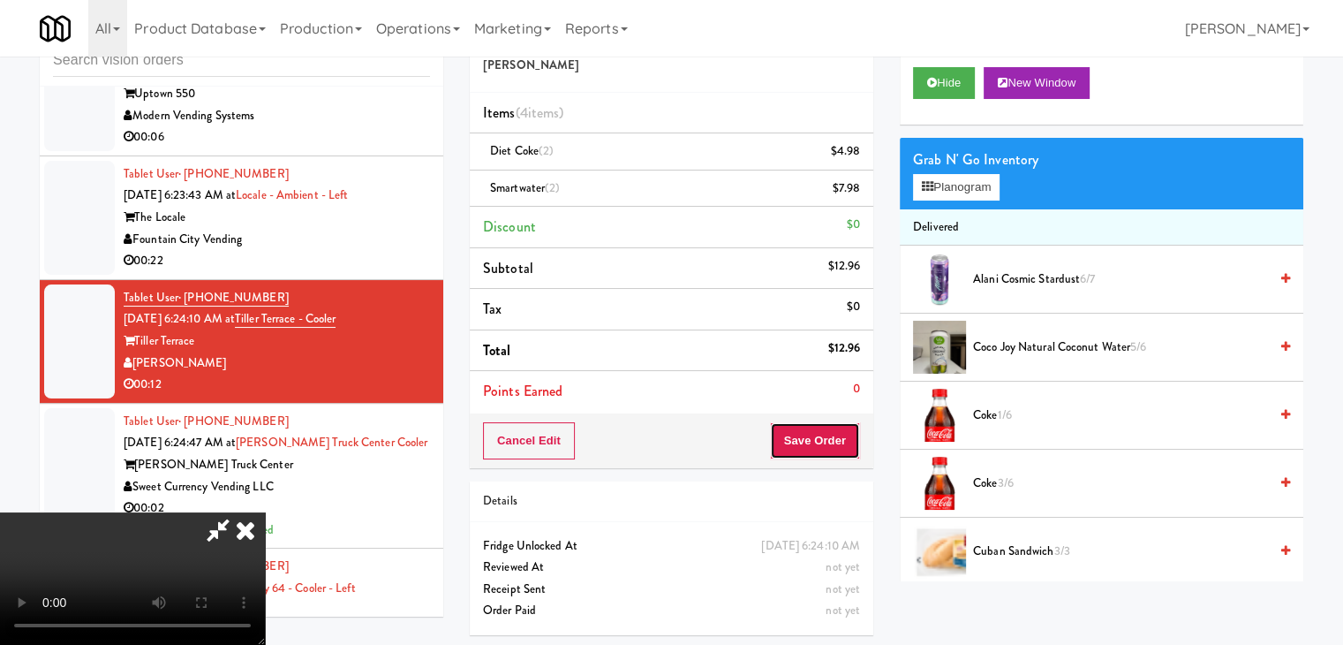
click at [817, 442] on button "Save Order" at bounding box center [815, 440] width 90 height 37
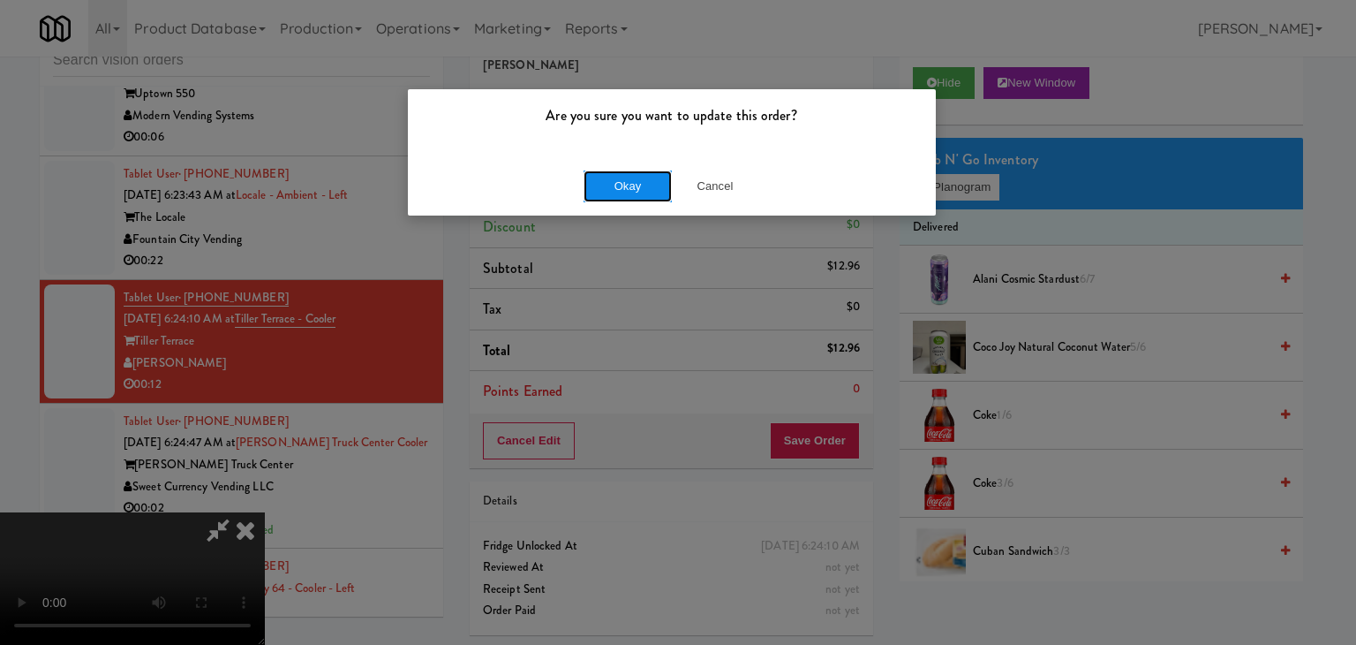
click at [618, 194] on button "Okay" at bounding box center [628, 186] width 88 height 32
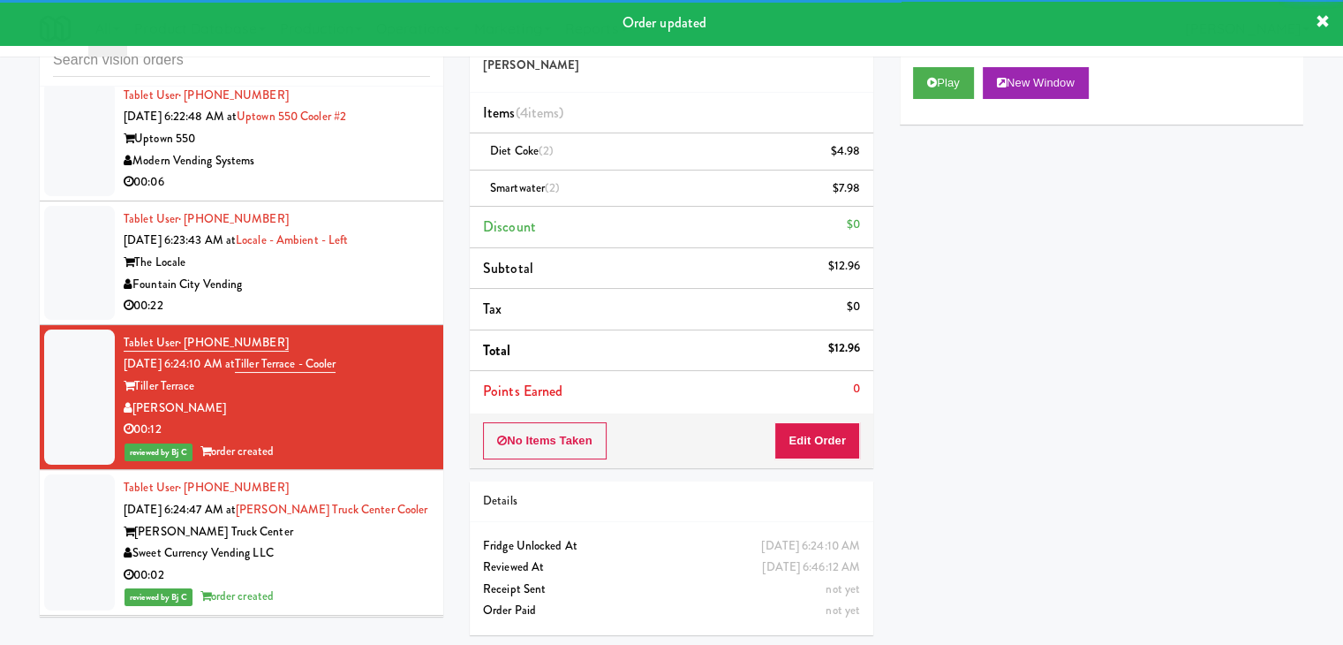
scroll to position [9151, 0]
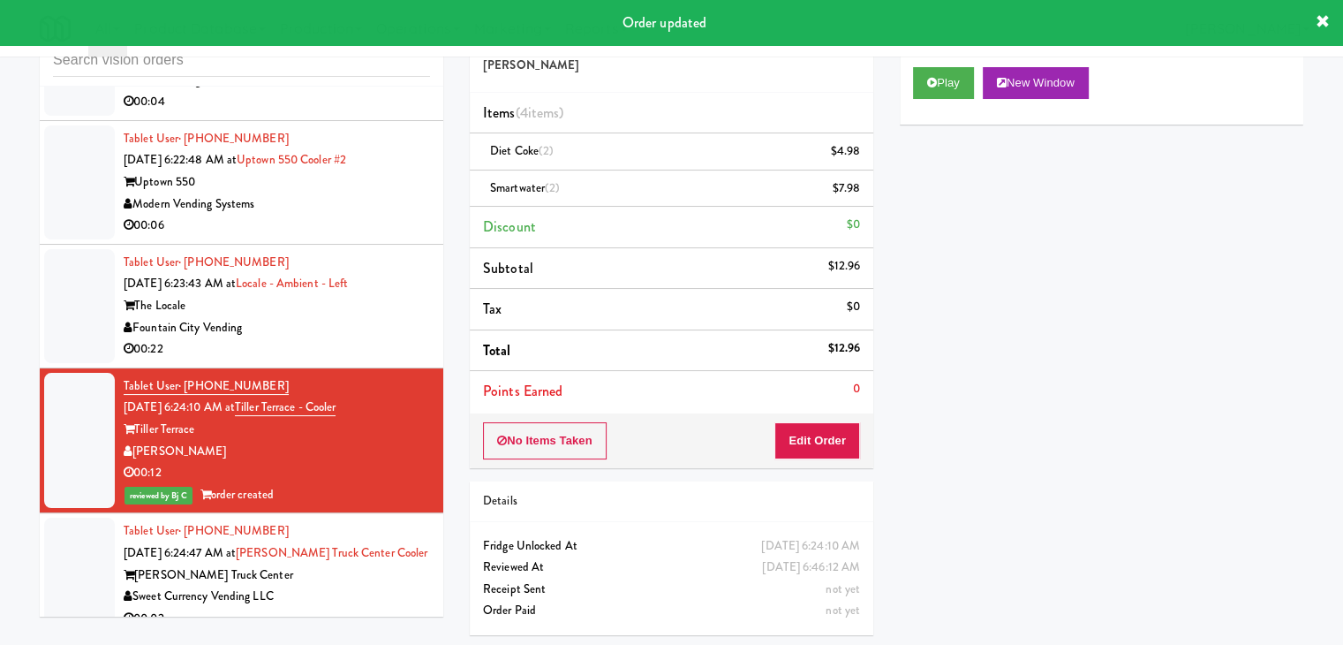
click at [387, 360] on div "00:22" at bounding box center [277, 349] width 306 height 22
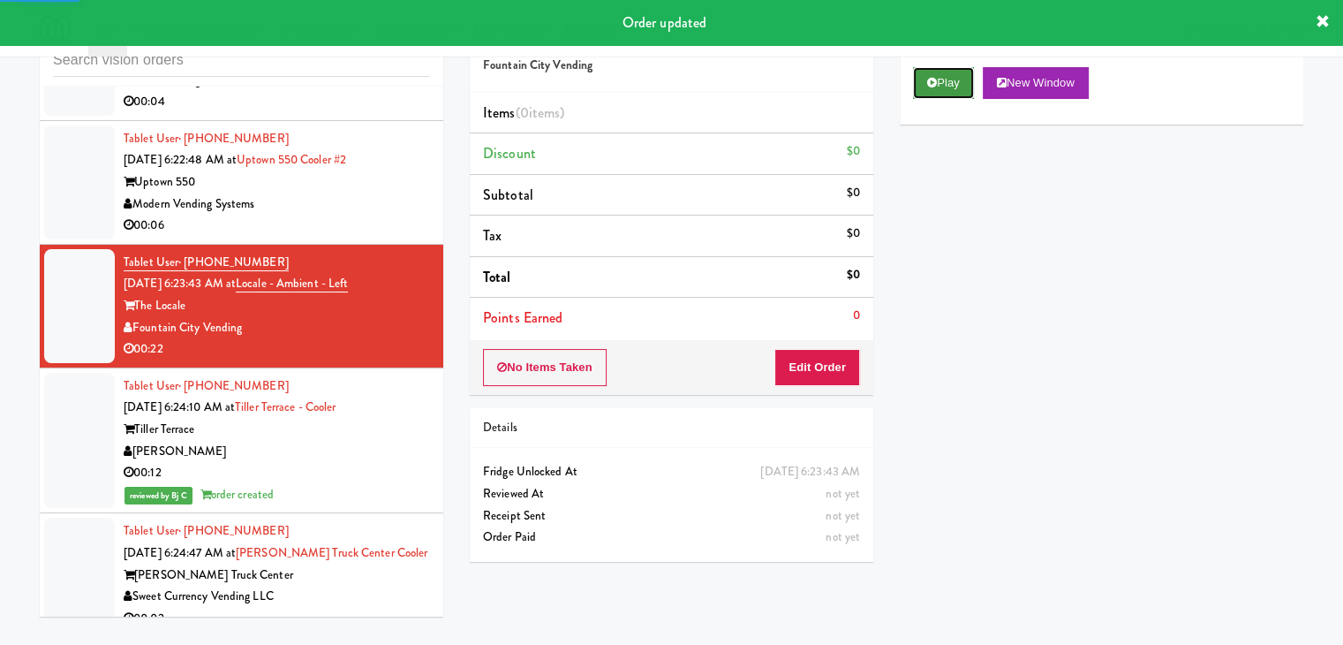
click at [950, 85] on button "Play" at bounding box center [943, 83] width 61 height 32
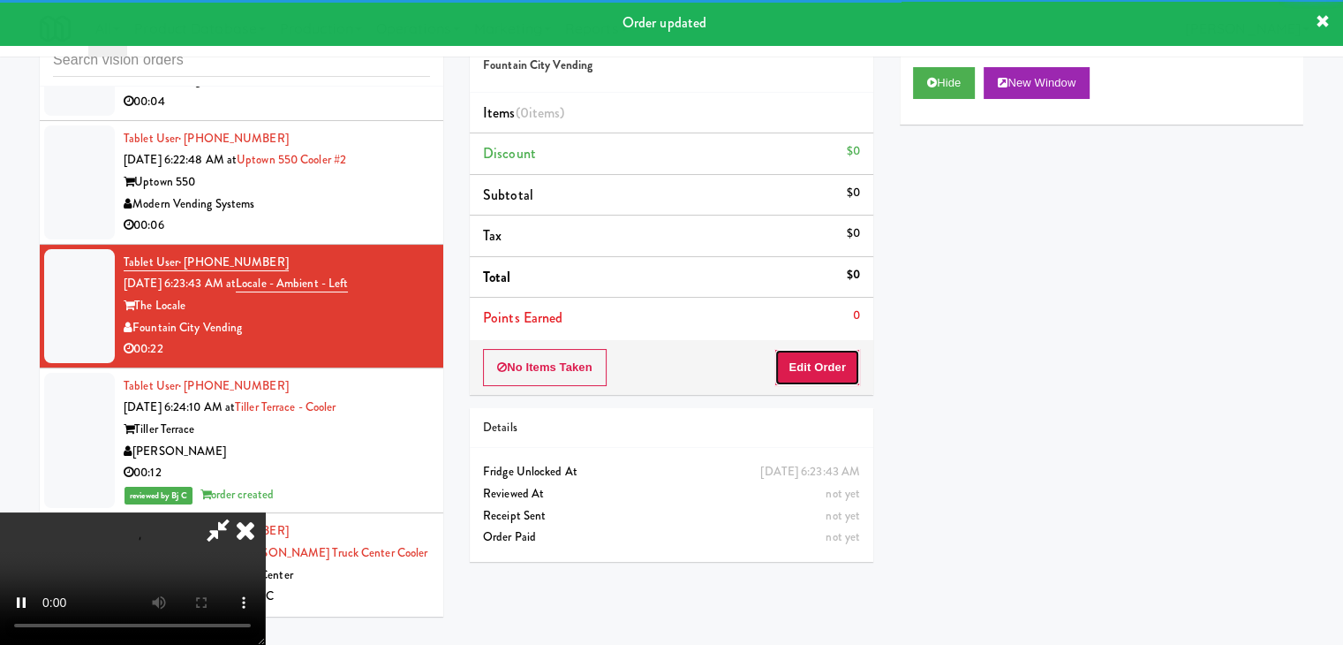
click at [811, 372] on button "Edit Order" at bounding box center [817, 367] width 86 height 37
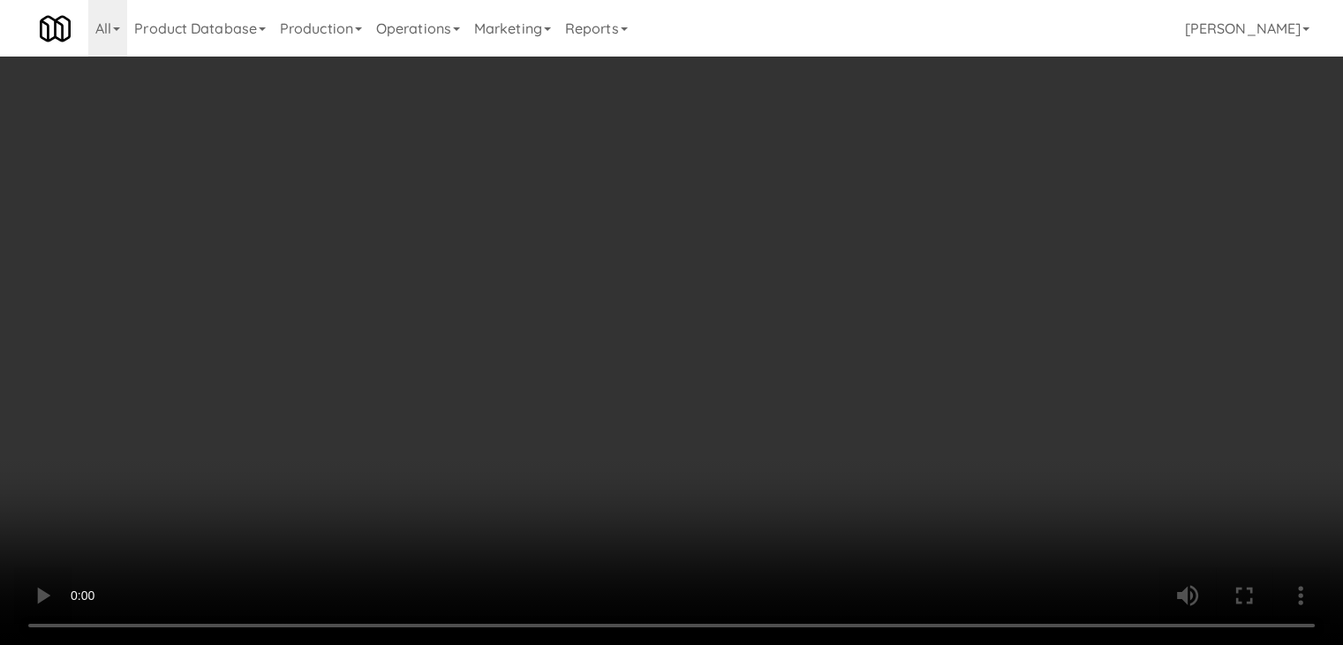
scroll to position [9129, 0]
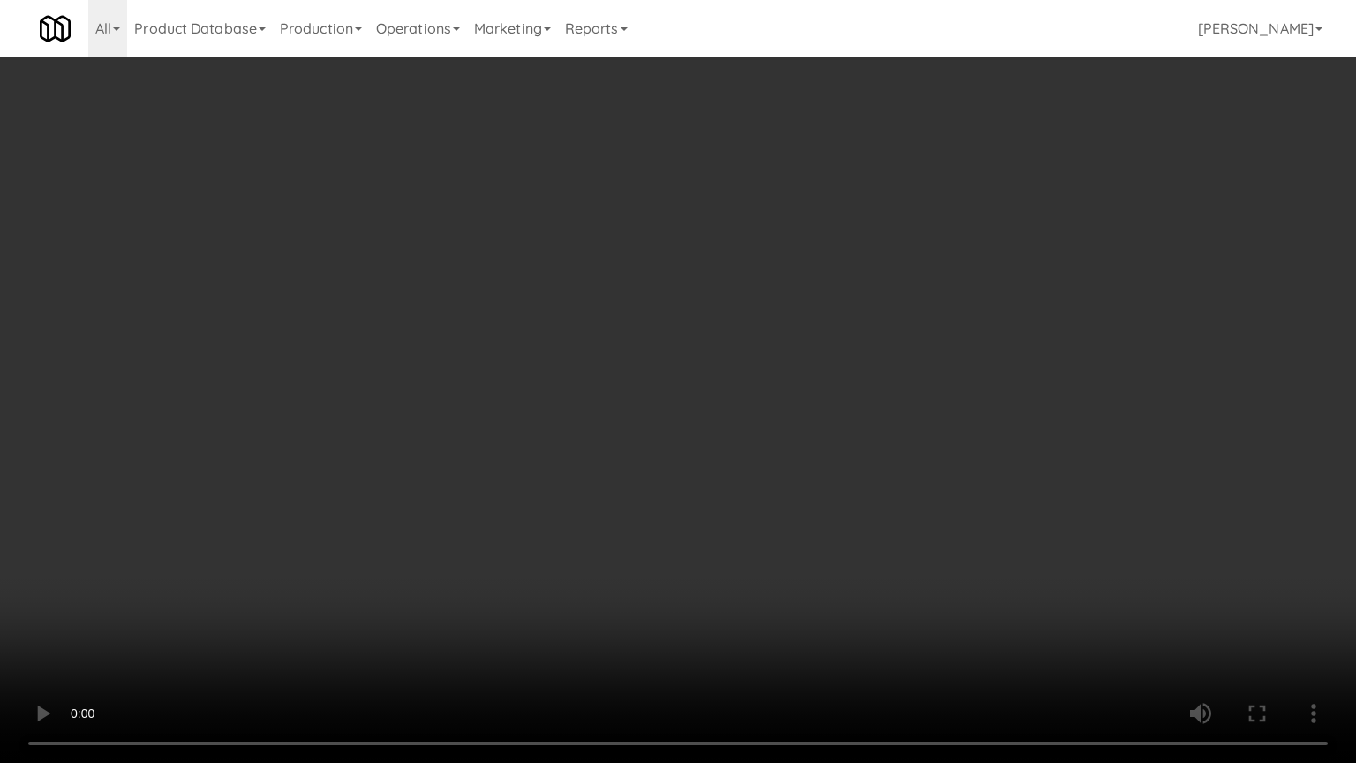
click at [751, 509] on video at bounding box center [678, 381] width 1356 height 763
click at [750, 512] on video at bounding box center [678, 381] width 1356 height 763
click at [753, 516] on video at bounding box center [678, 381] width 1356 height 763
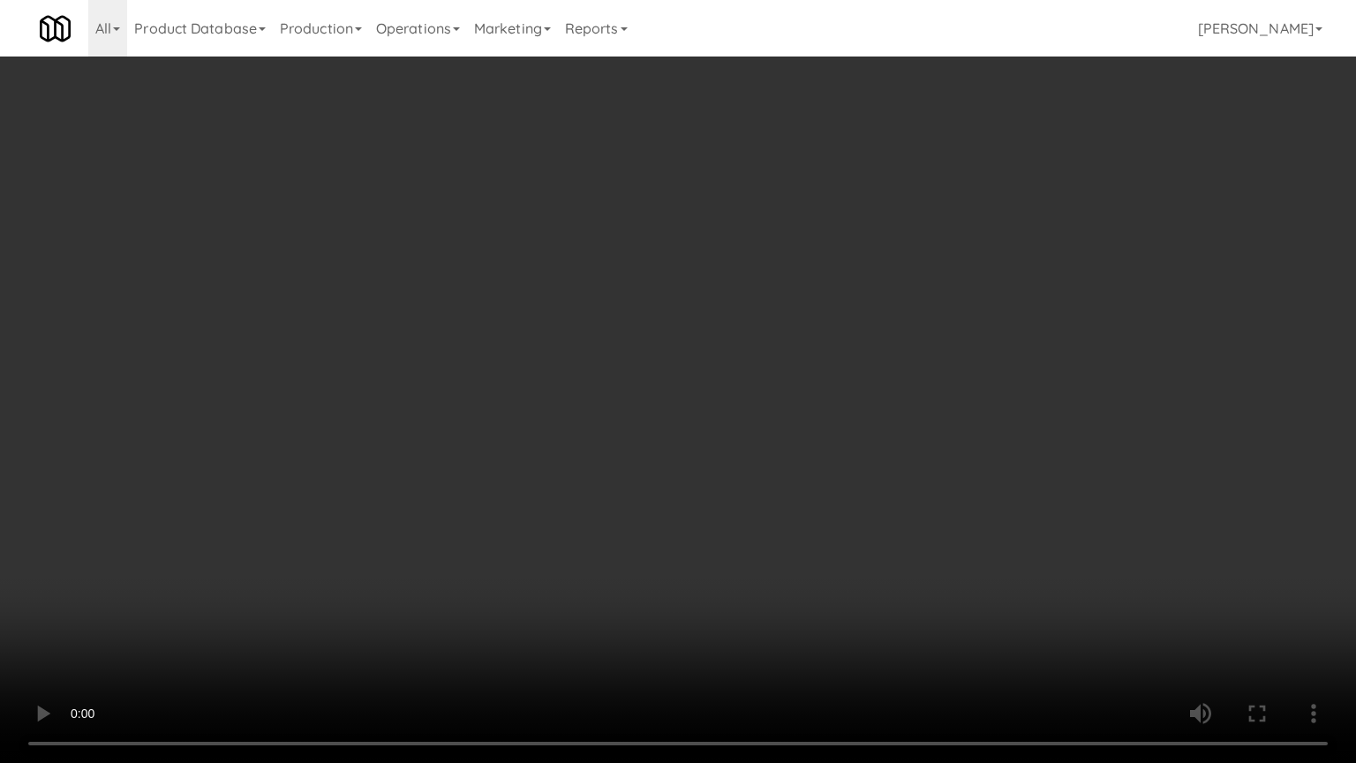
click at [756, 516] on video at bounding box center [678, 381] width 1356 height 763
click at [756, 517] on video at bounding box center [678, 381] width 1356 height 763
click at [725, 551] on video at bounding box center [678, 381] width 1356 height 763
click at [724, 542] on video at bounding box center [678, 381] width 1356 height 763
click at [724, 540] on video at bounding box center [678, 381] width 1356 height 763
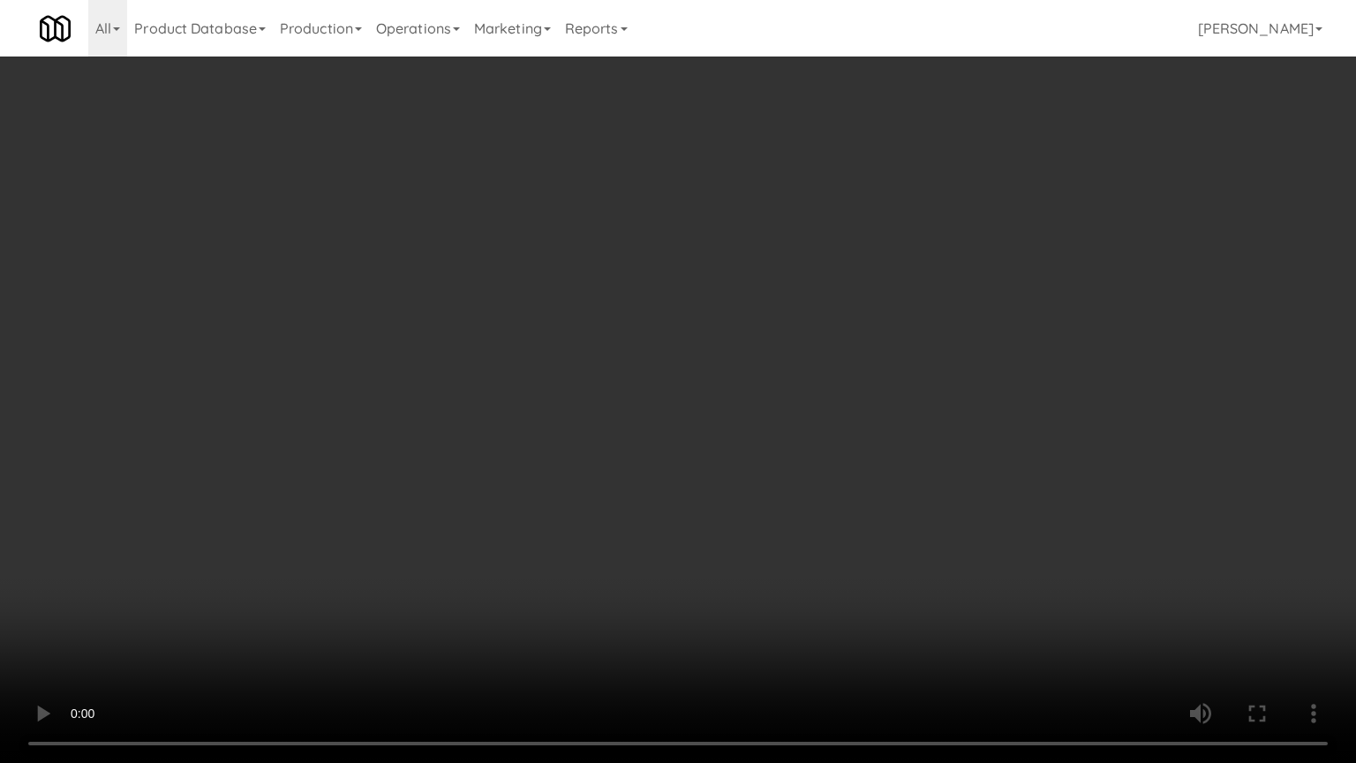
click at [724, 534] on video at bounding box center [678, 381] width 1356 height 763
click at [730, 534] on video at bounding box center [678, 381] width 1356 height 763
click at [734, 533] on video at bounding box center [678, 381] width 1356 height 763
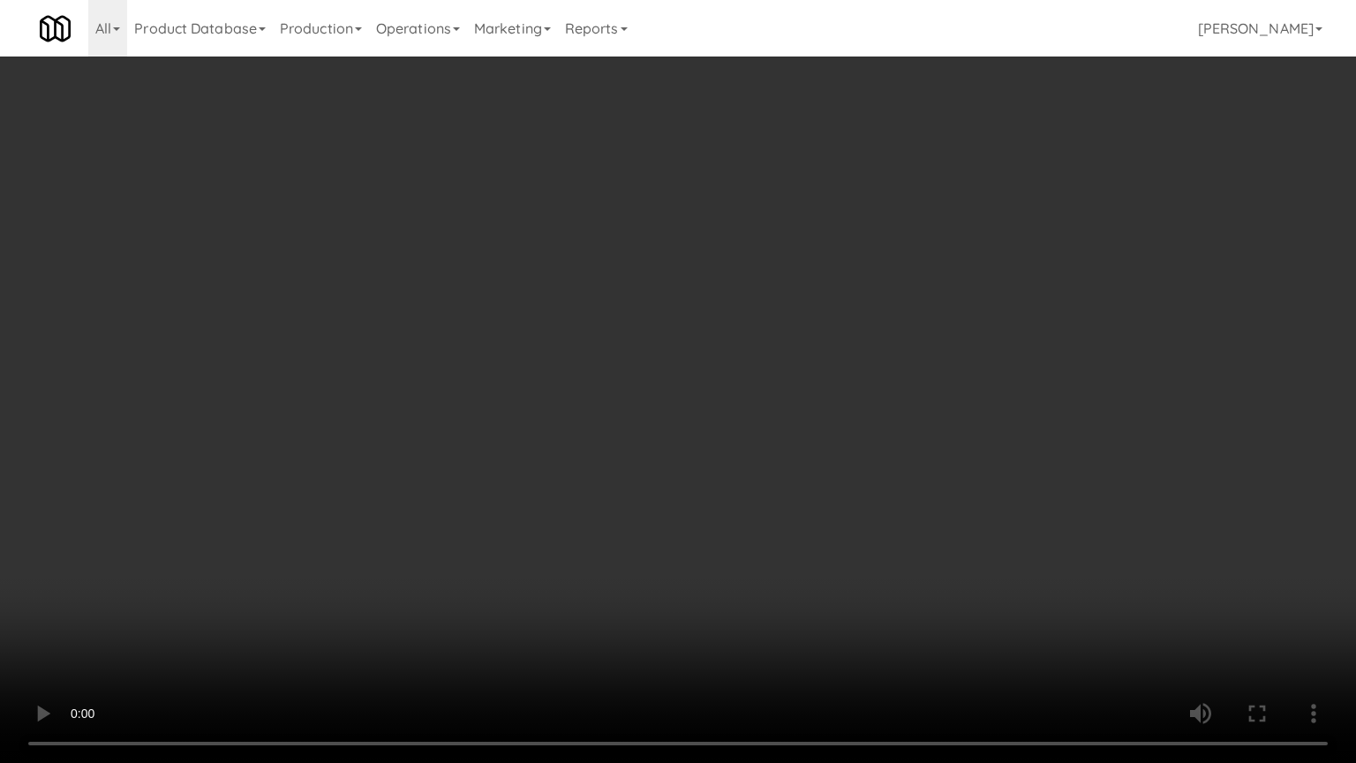
click at [735, 533] on video at bounding box center [678, 381] width 1356 height 763
click at [762, 531] on video at bounding box center [678, 381] width 1356 height 763
click at [763, 531] on video at bounding box center [678, 381] width 1356 height 763
click at [793, 525] on video at bounding box center [678, 381] width 1356 height 763
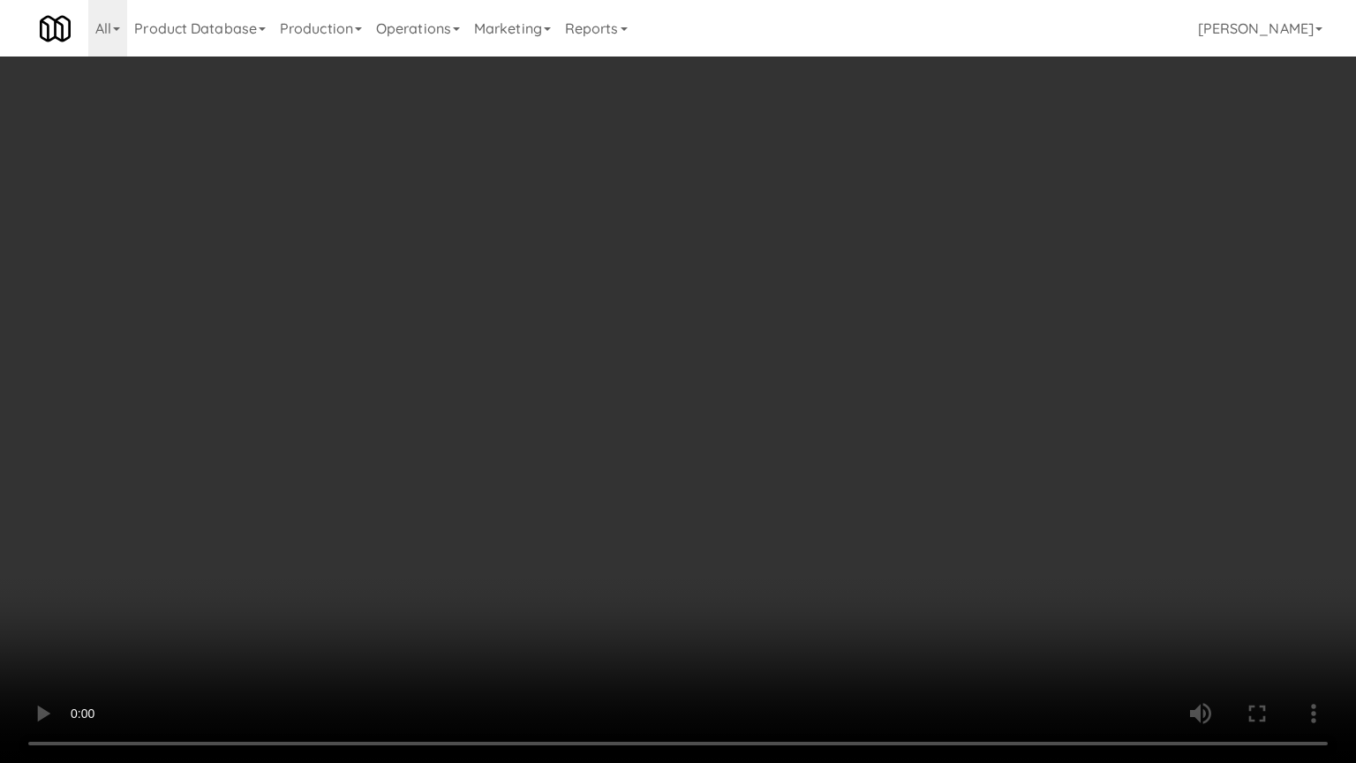
click at [790, 526] on video at bounding box center [678, 381] width 1356 height 763
click at [789, 526] on video at bounding box center [678, 381] width 1356 height 763
click at [788, 526] on video at bounding box center [678, 381] width 1356 height 763
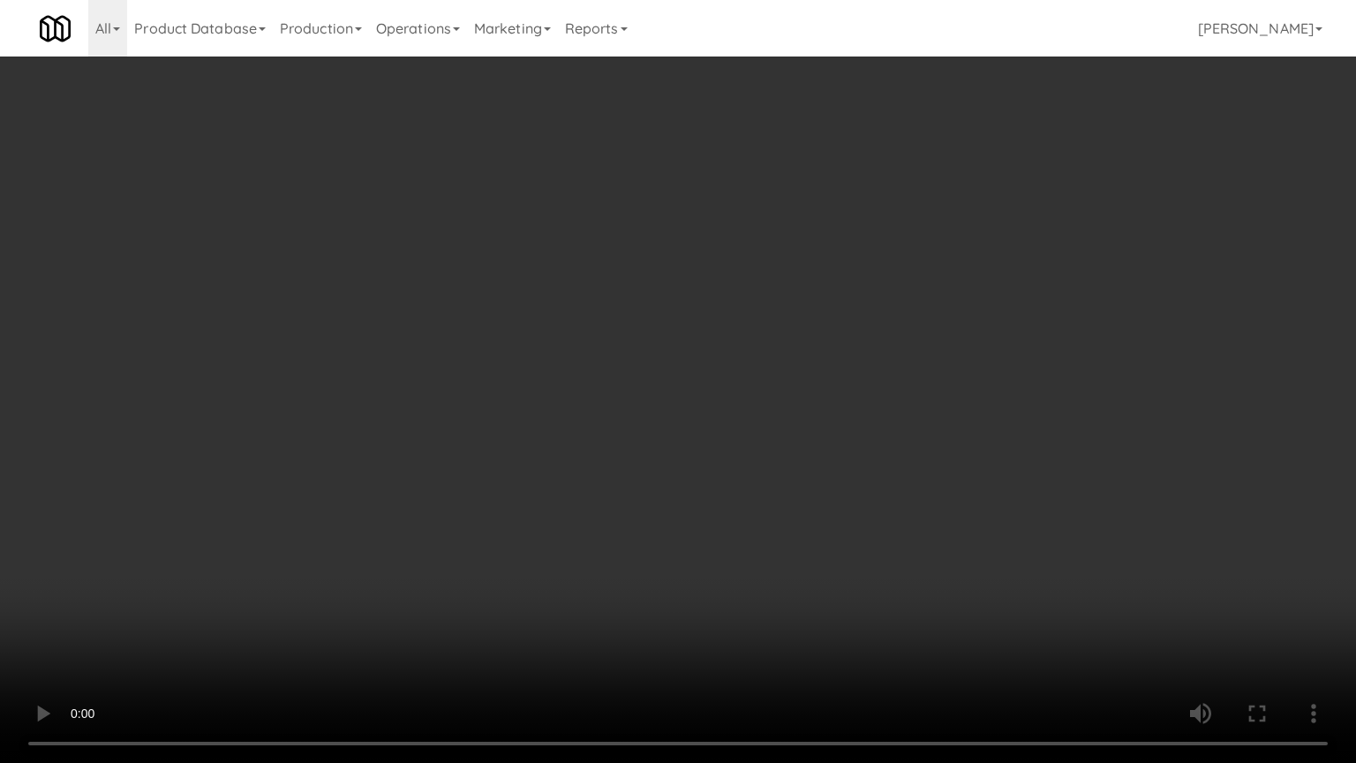
click at [788, 526] on video at bounding box center [678, 381] width 1356 height 763
click at [788, 527] on video at bounding box center [678, 381] width 1356 height 763
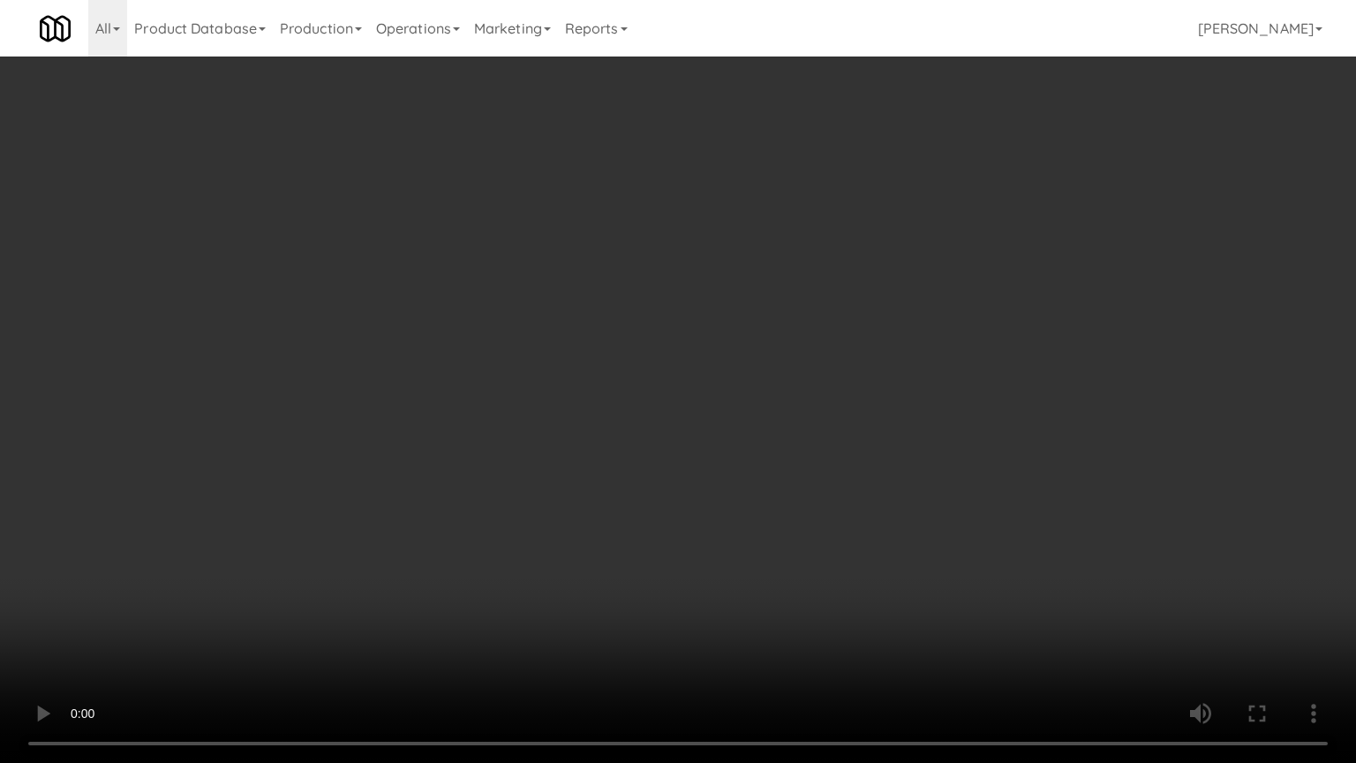
click at [785, 523] on video at bounding box center [678, 381] width 1356 height 763
click at [788, 522] on video at bounding box center [678, 381] width 1356 height 763
click at [858, 463] on video at bounding box center [678, 381] width 1356 height 763
click at [868, 463] on video at bounding box center [678, 381] width 1356 height 763
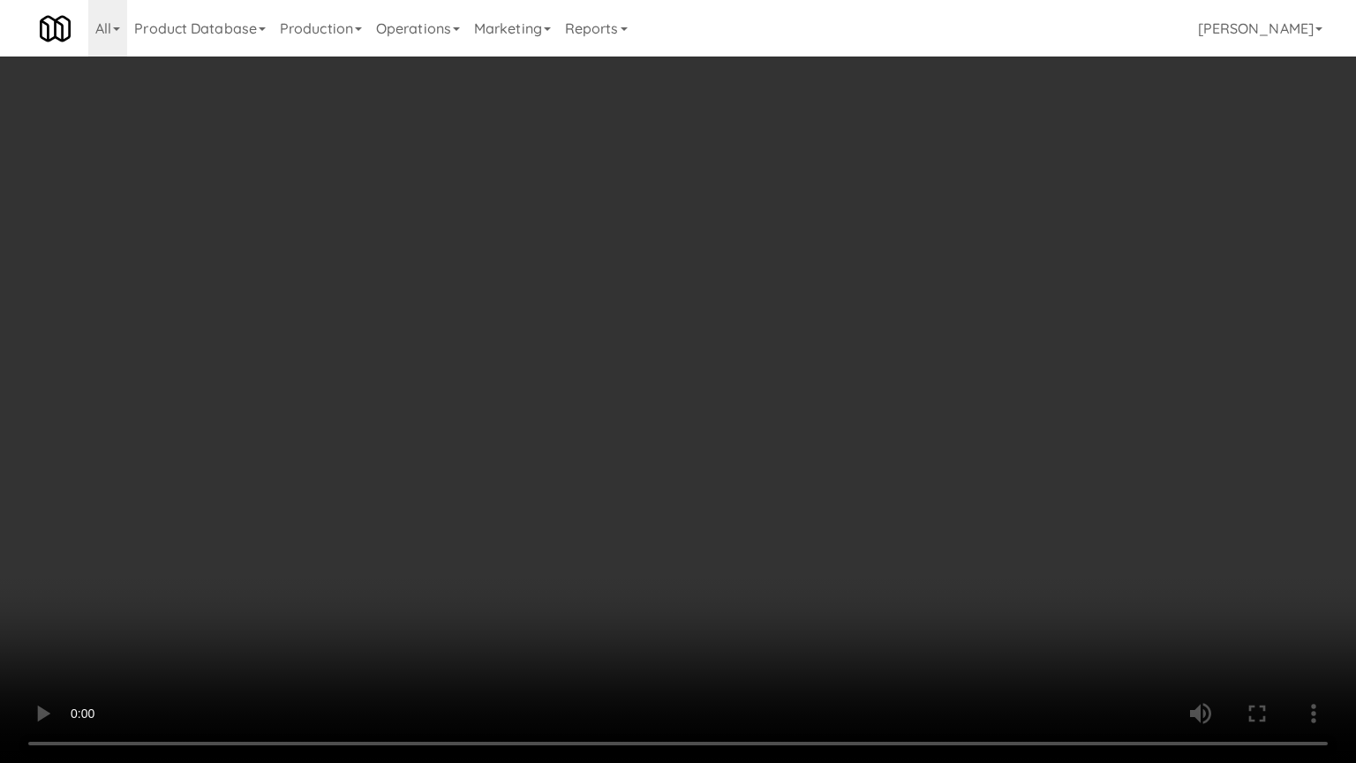
click at [868, 463] on video at bounding box center [678, 381] width 1356 height 763
click at [869, 463] on video at bounding box center [678, 381] width 1356 height 763
click at [872, 463] on video at bounding box center [678, 381] width 1356 height 763
click at [847, 644] on video at bounding box center [678, 381] width 1356 height 763
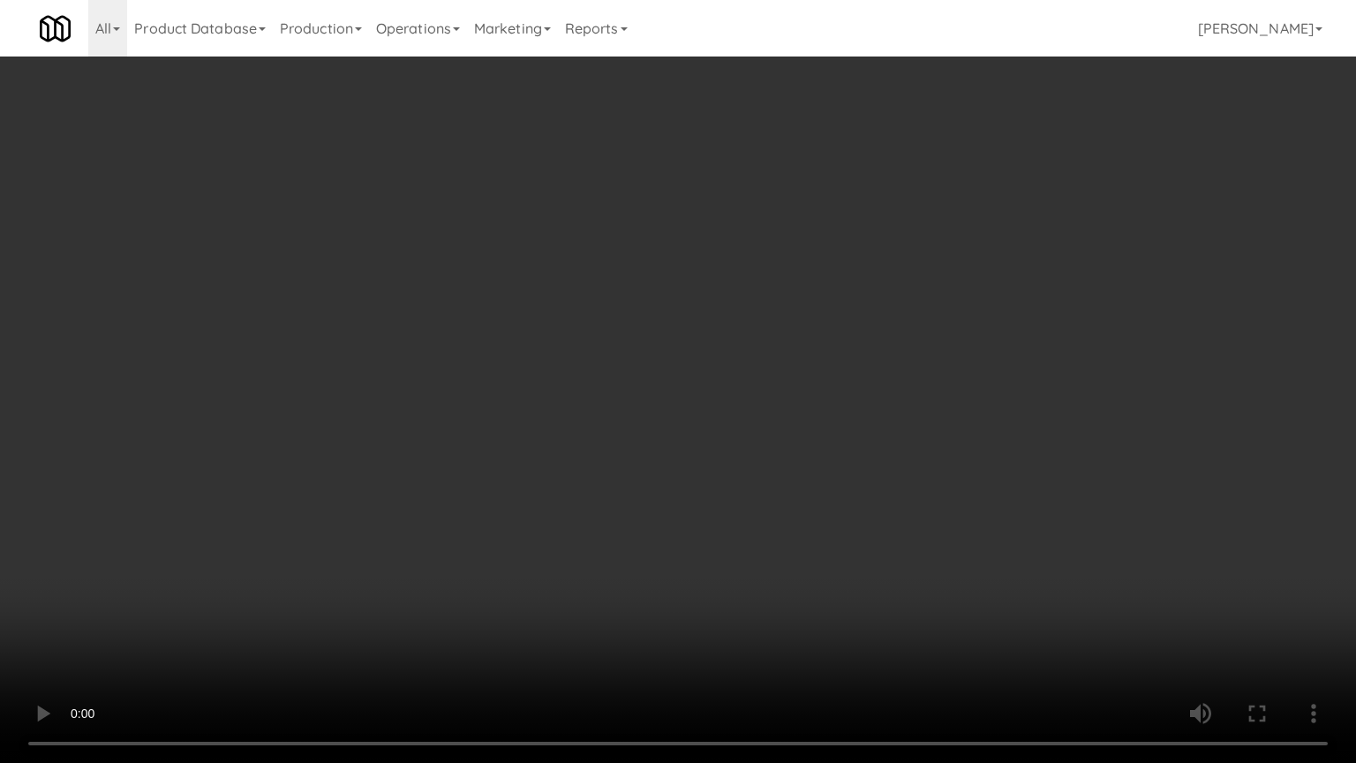
click at [849, 576] on video at bounding box center [678, 381] width 1356 height 763
click at [837, 538] on video at bounding box center [678, 381] width 1356 height 763
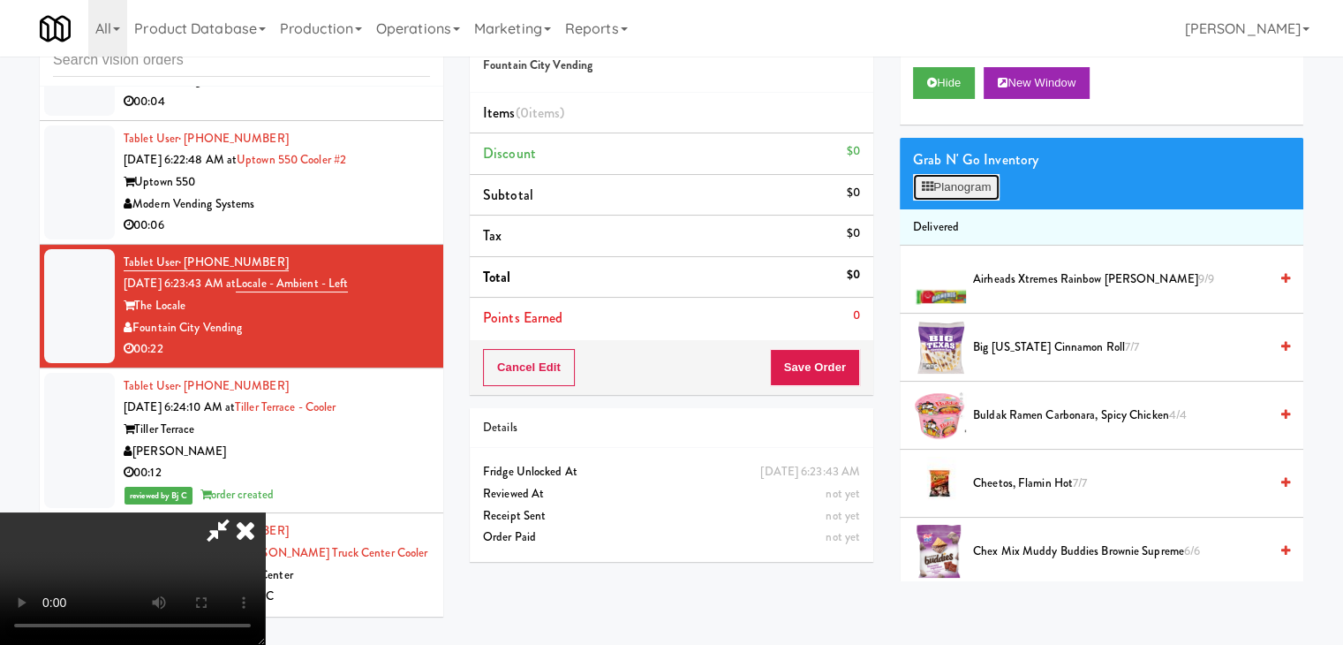
click at [980, 192] on button "Planogram" at bounding box center [956, 187] width 87 height 26
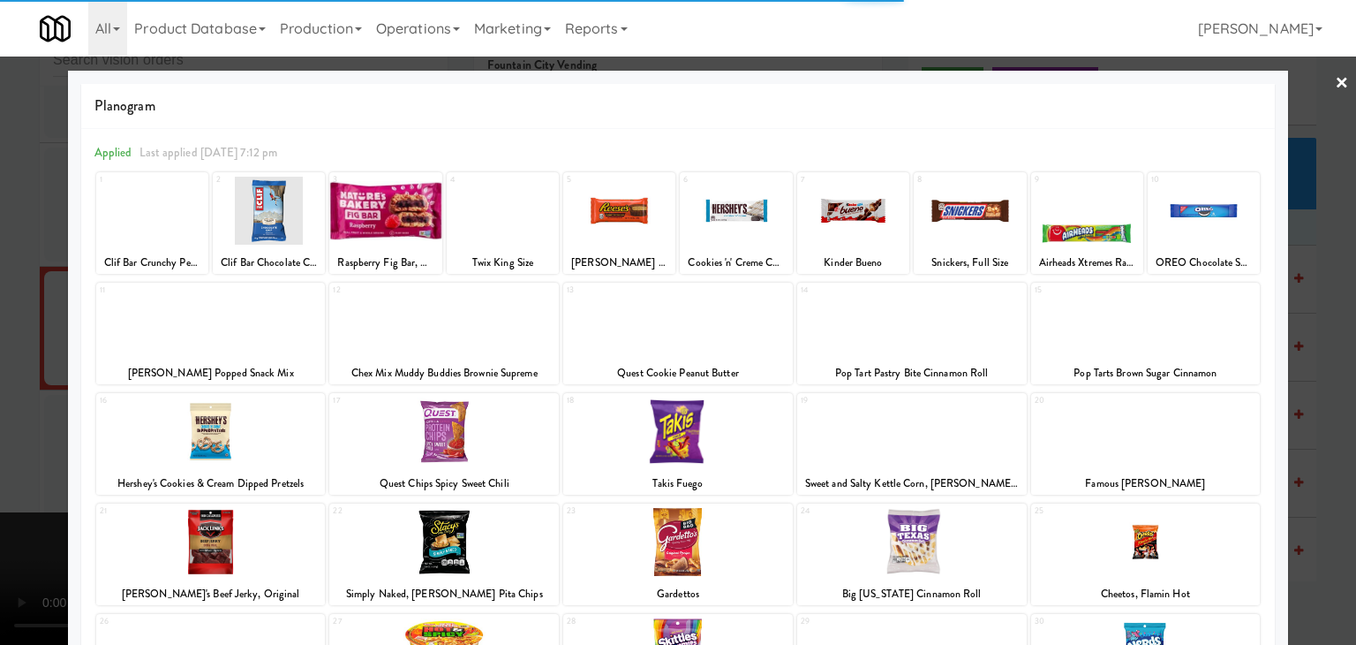
scroll to position [88, 0]
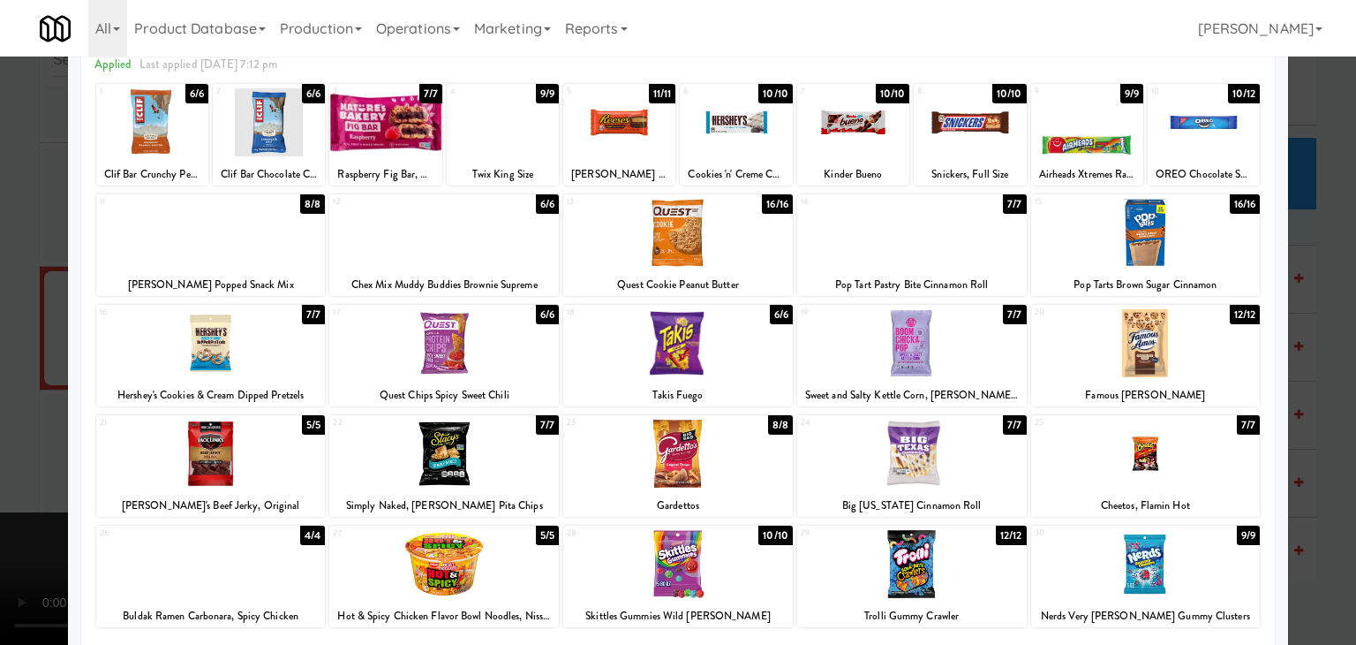
click at [1215, 359] on div at bounding box center [1146, 343] width 230 height 68
click at [1215, 358] on div at bounding box center [1146, 343] width 230 height 68
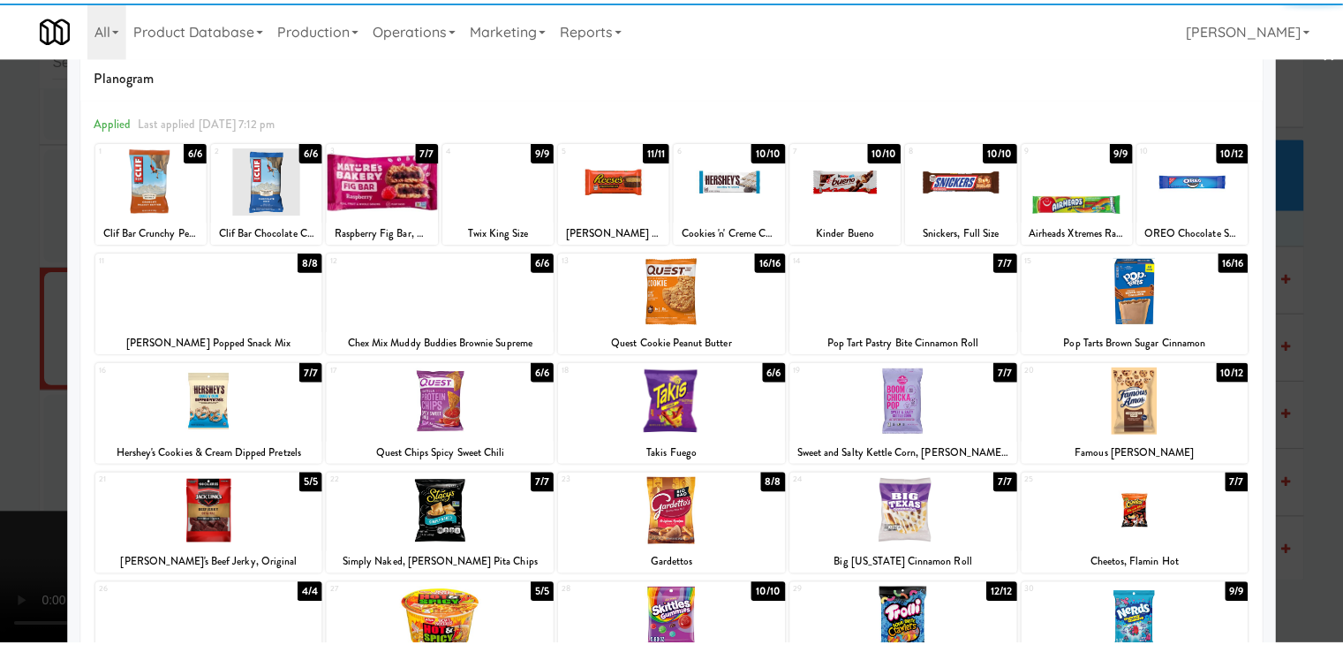
scroll to position [0, 0]
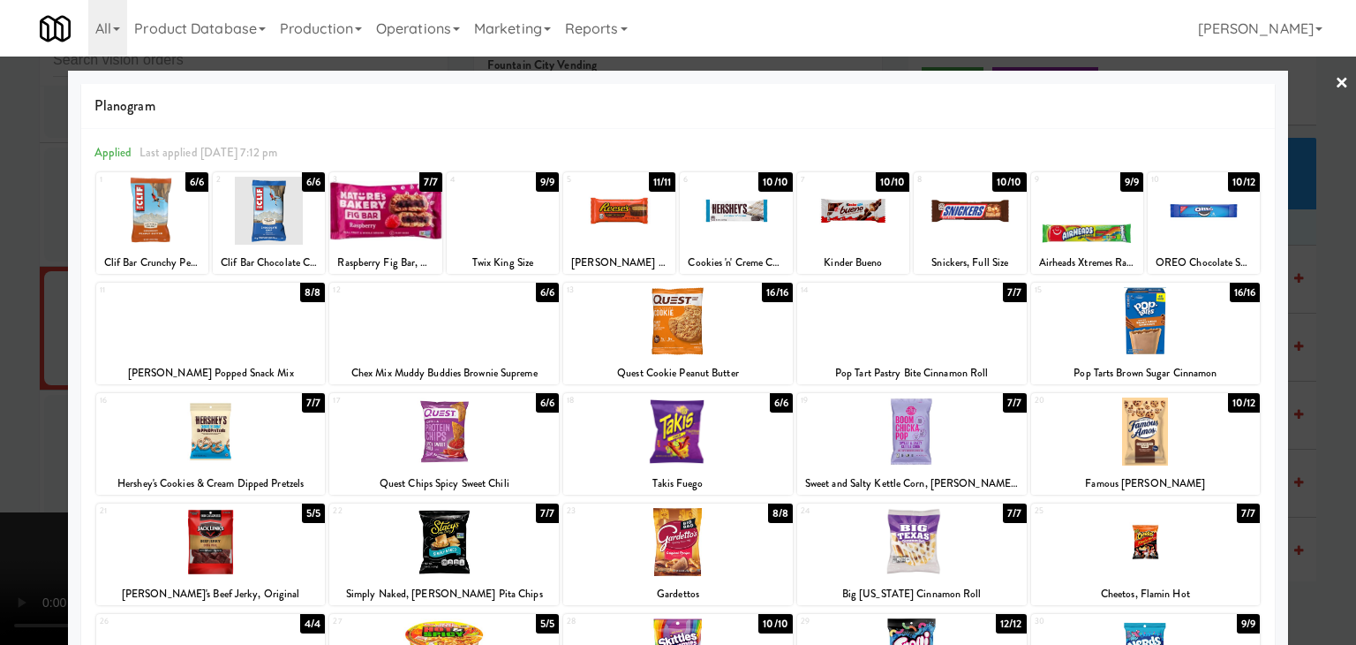
click at [642, 333] on div at bounding box center [678, 321] width 230 height 68
click at [598, 215] on div at bounding box center [619, 211] width 112 height 68
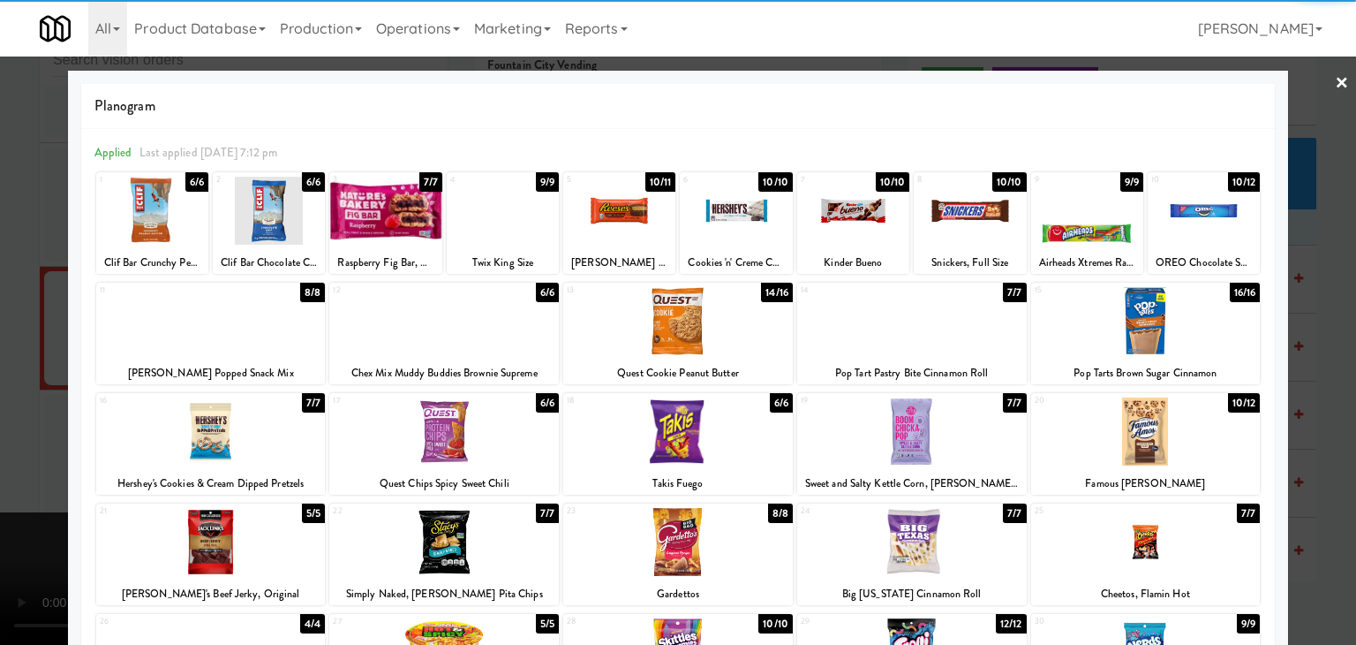
click at [243, 320] on div at bounding box center [211, 321] width 230 height 68
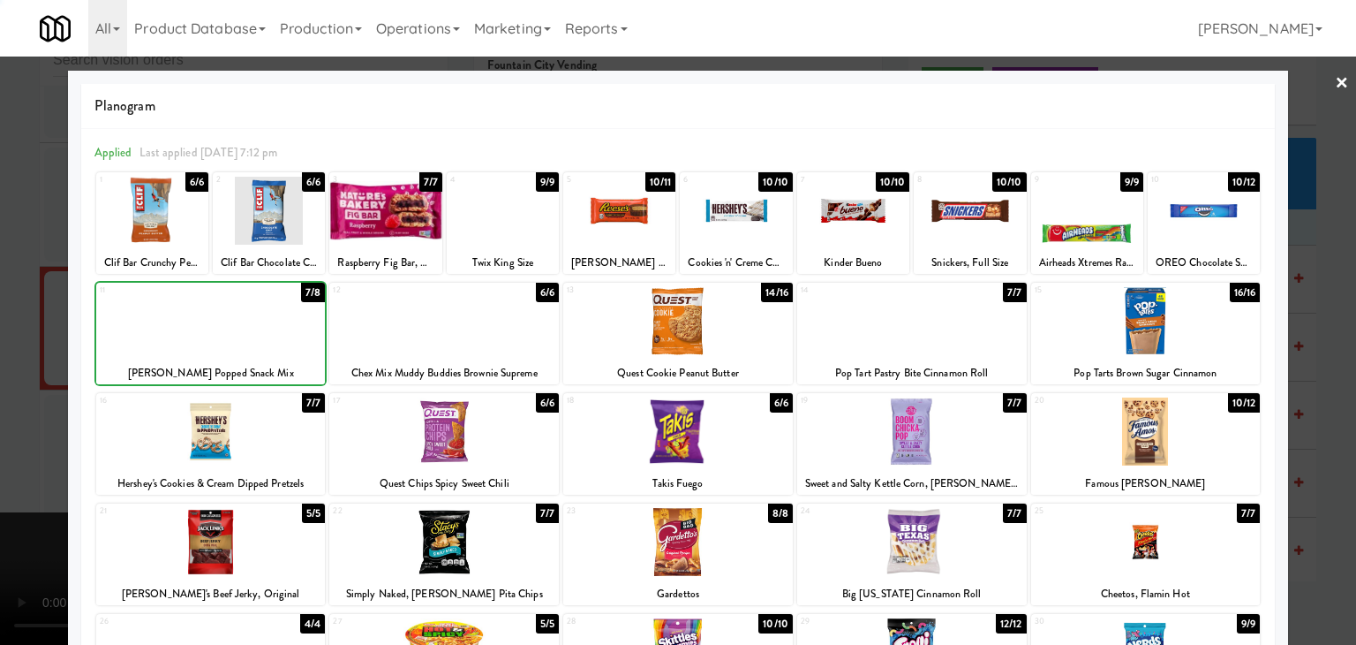
click at [0, 348] on div at bounding box center [678, 322] width 1356 height 645
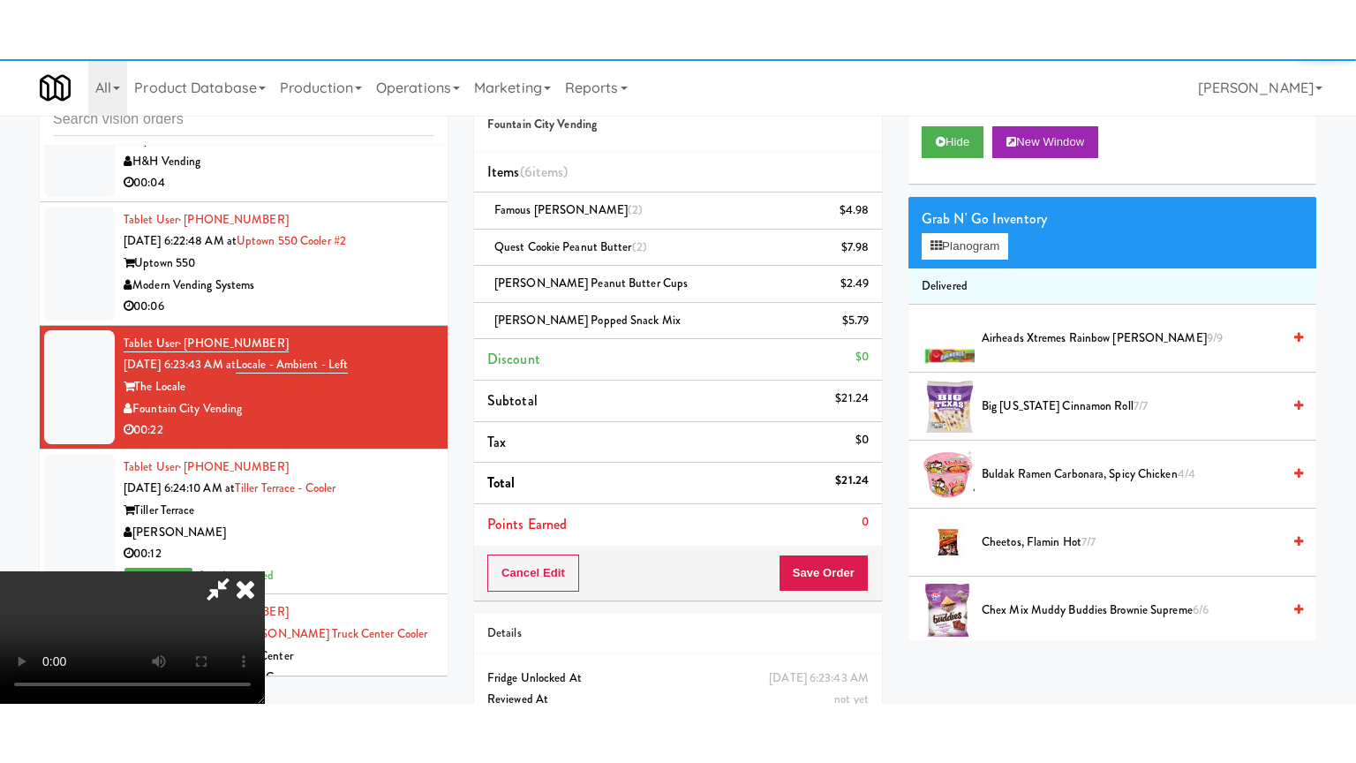
scroll to position [9151, 0]
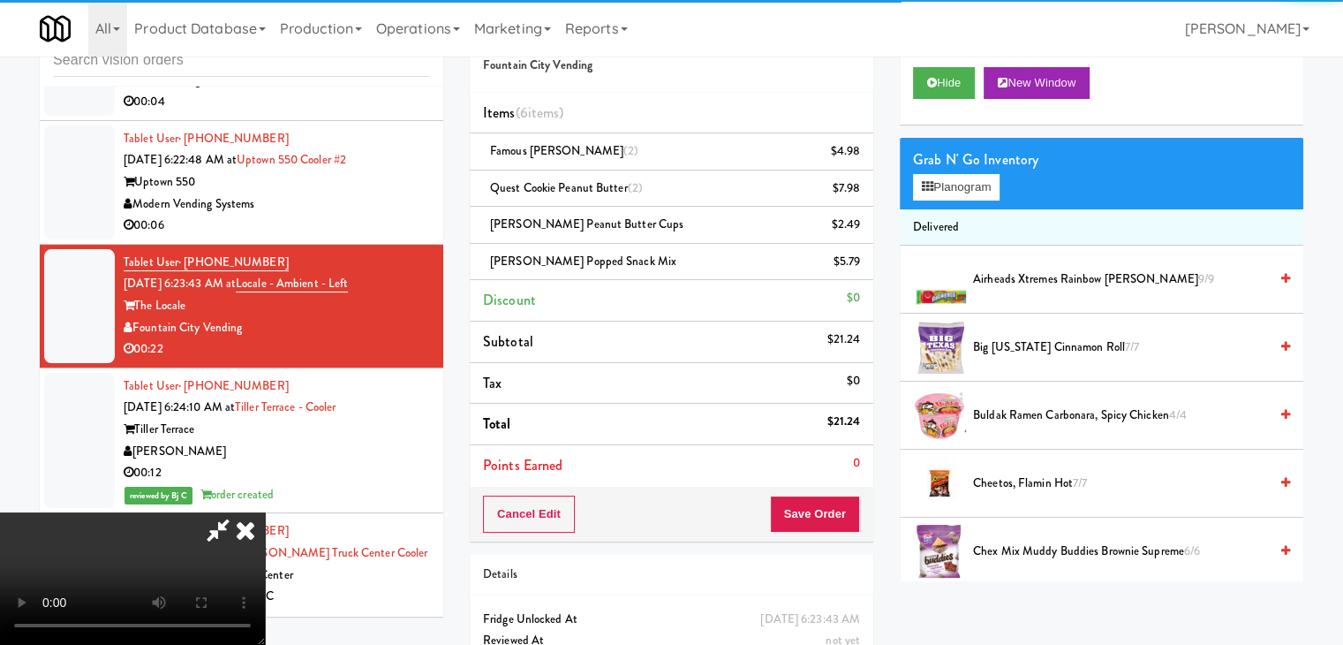
click at [265, 512] on video at bounding box center [132, 578] width 265 height 132
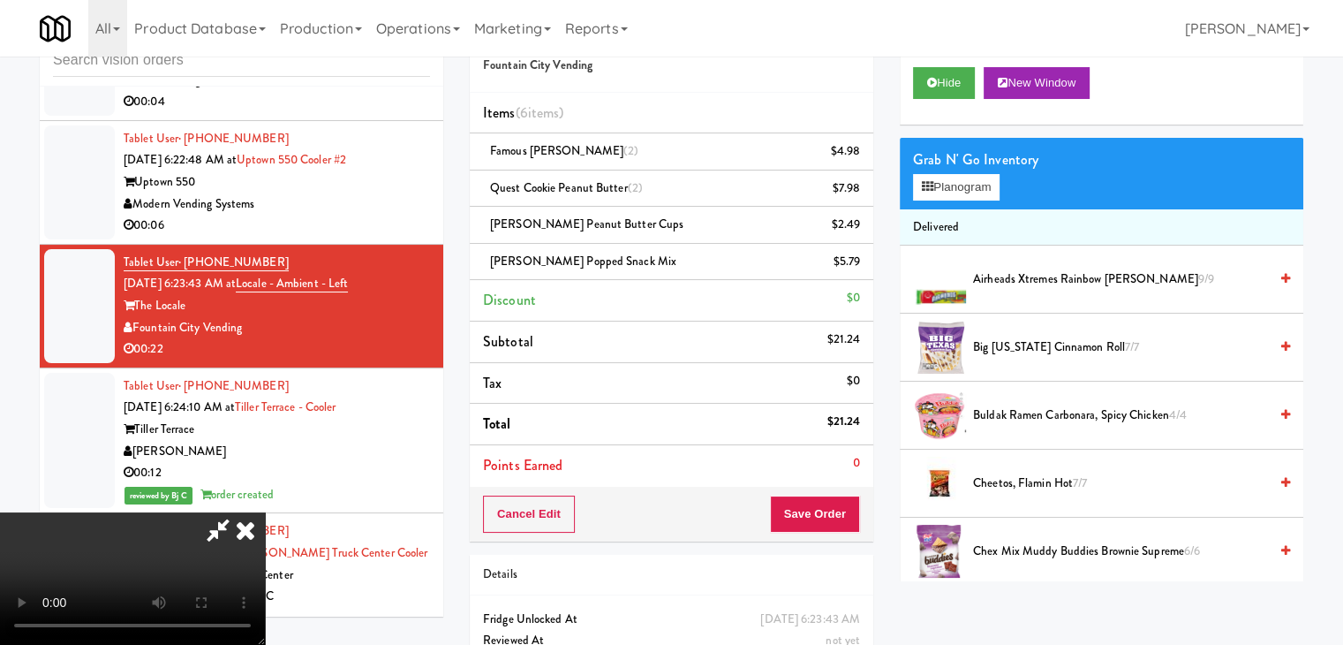
click at [265, 512] on video at bounding box center [132, 578] width 265 height 132
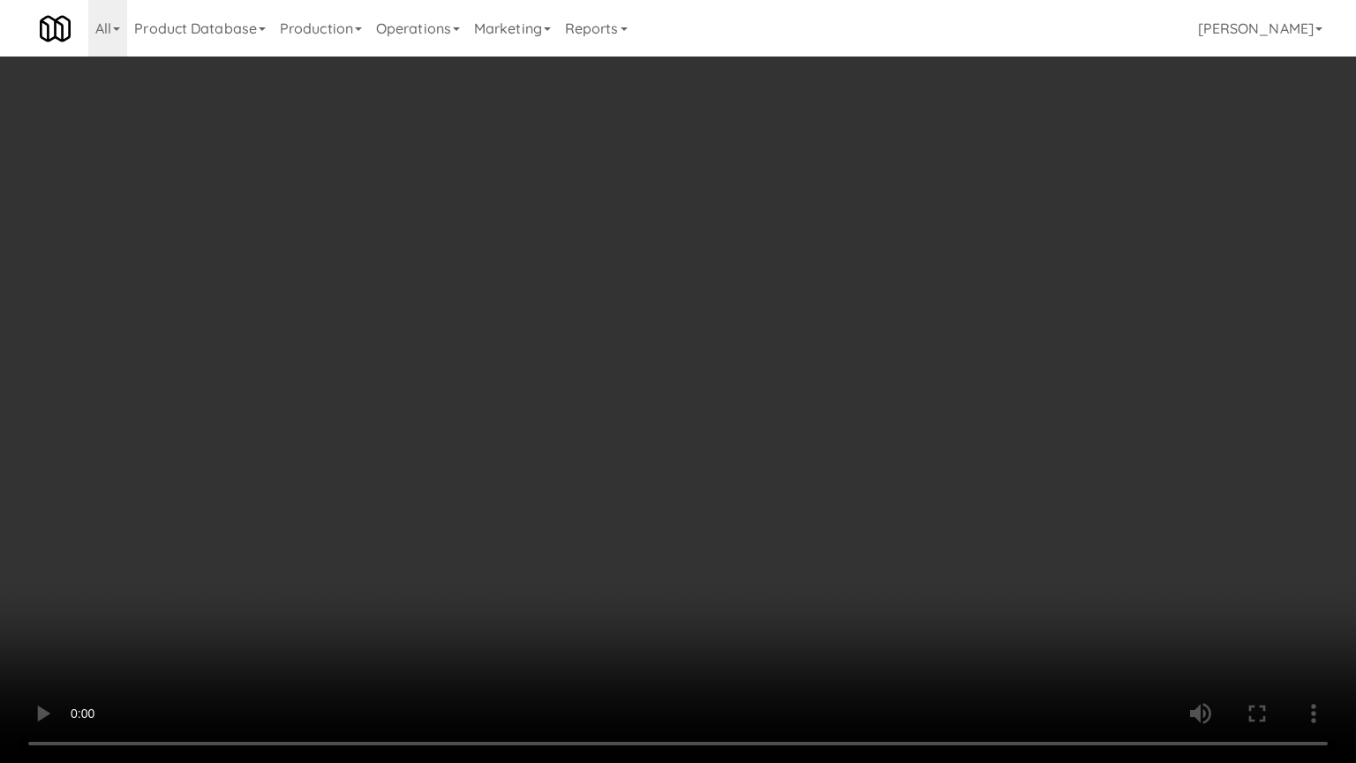
click at [625, 532] on video at bounding box center [678, 381] width 1356 height 763
click at [841, 644] on video at bounding box center [678, 381] width 1356 height 763
click at [834, 600] on video at bounding box center [678, 381] width 1356 height 763
click at [795, 543] on video at bounding box center [678, 381] width 1356 height 763
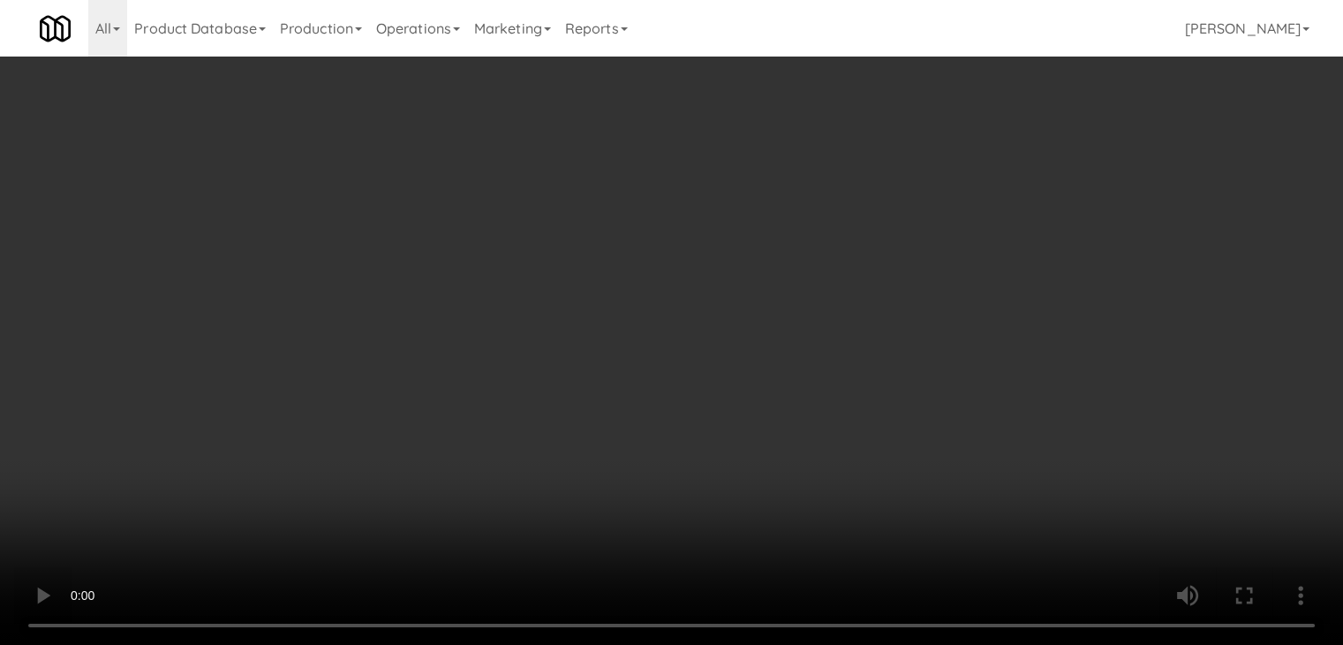
scroll to position [9151, 0]
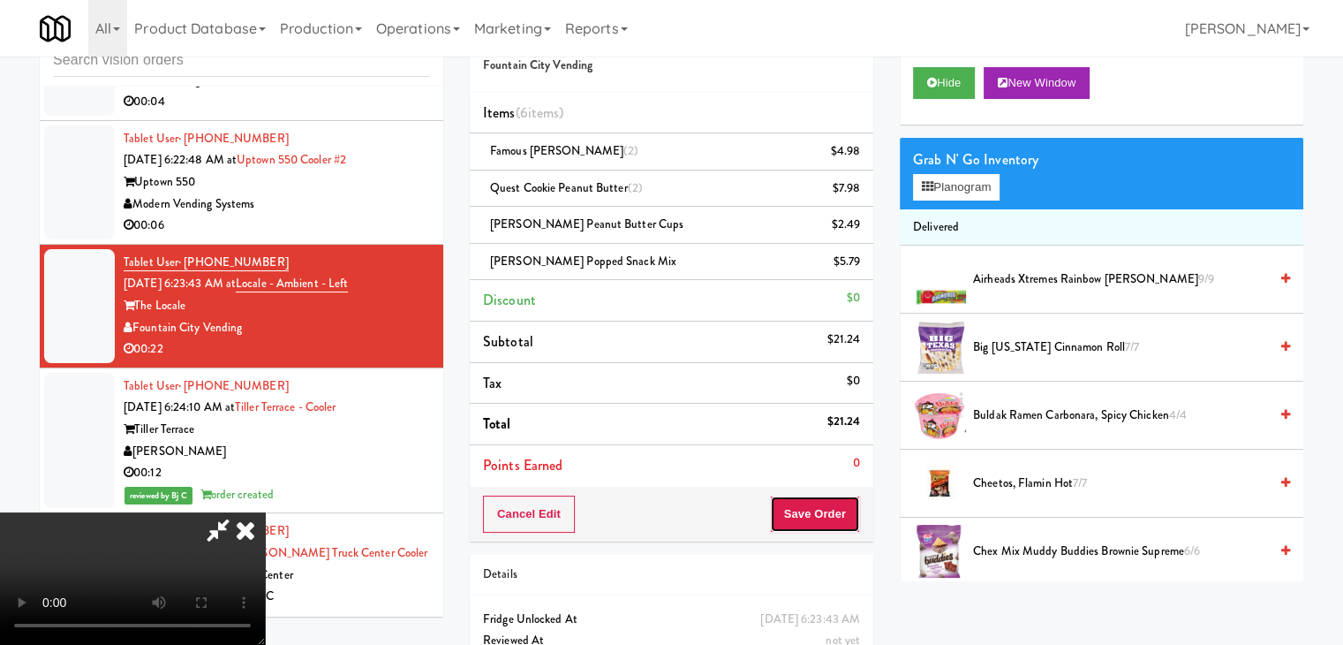
click at [834, 509] on button "Save Order" at bounding box center [815, 513] width 90 height 37
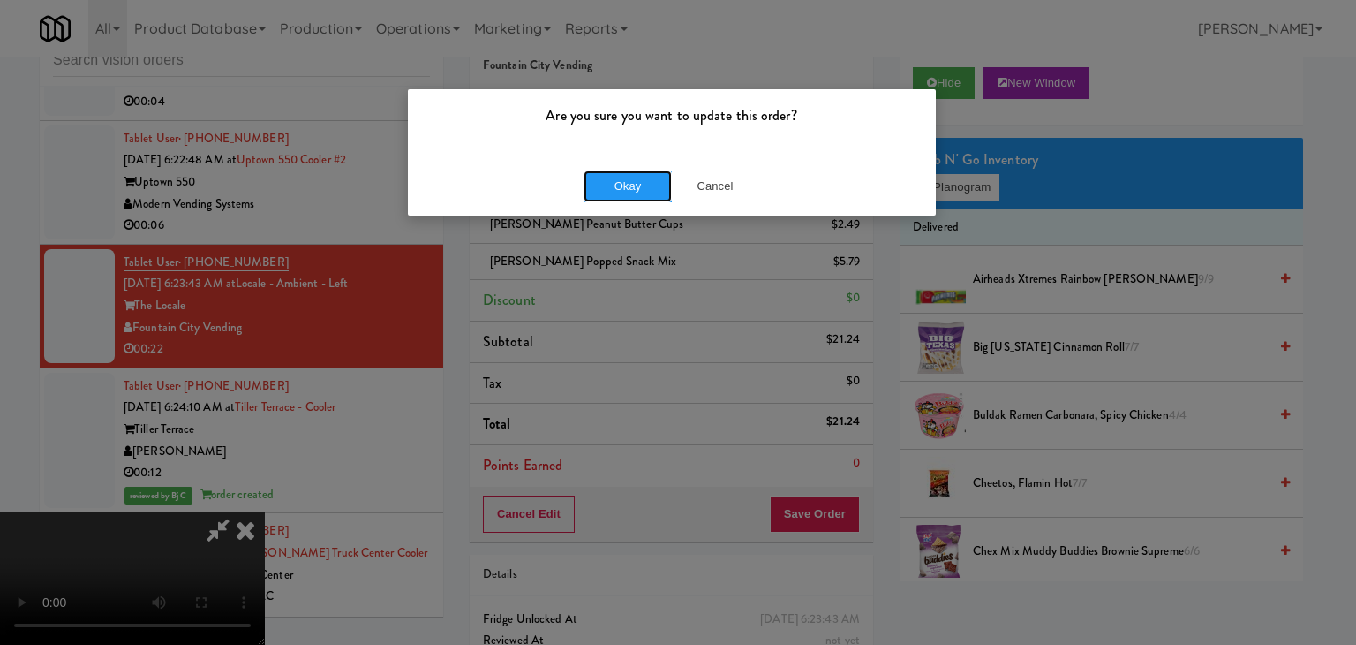
click at [618, 187] on button "Okay" at bounding box center [628, 186] width 88 height 32
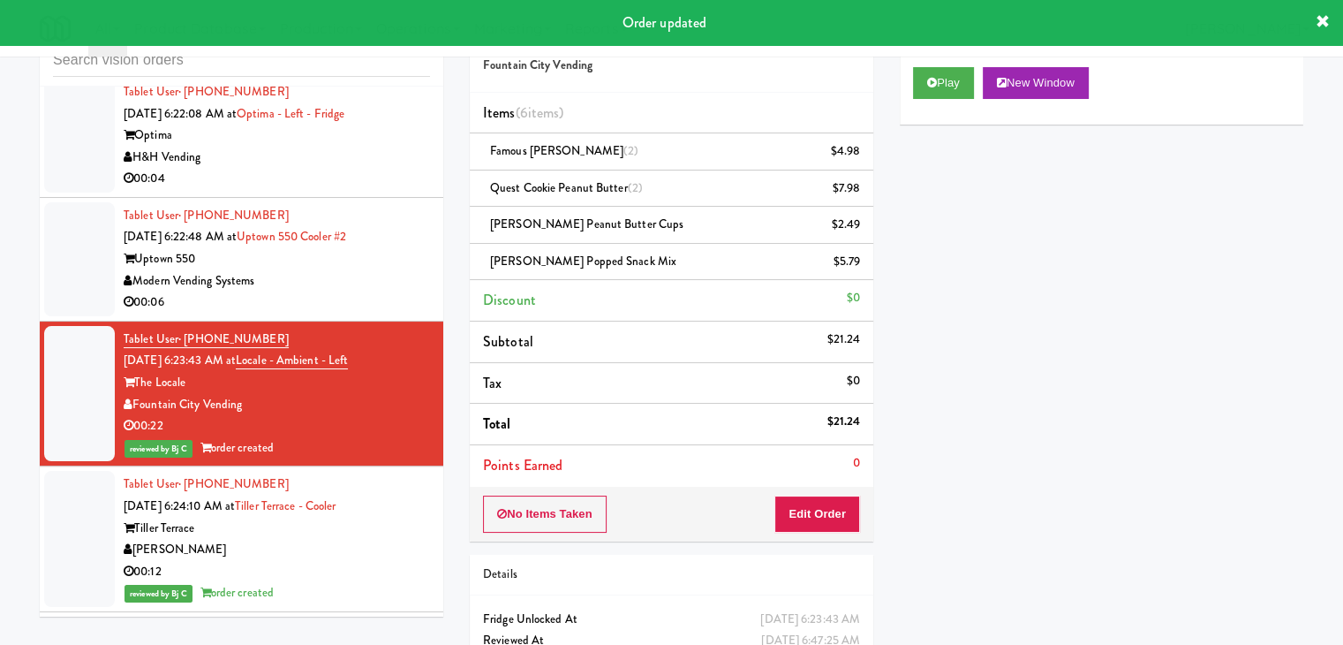
scroll to position [9063, 0]
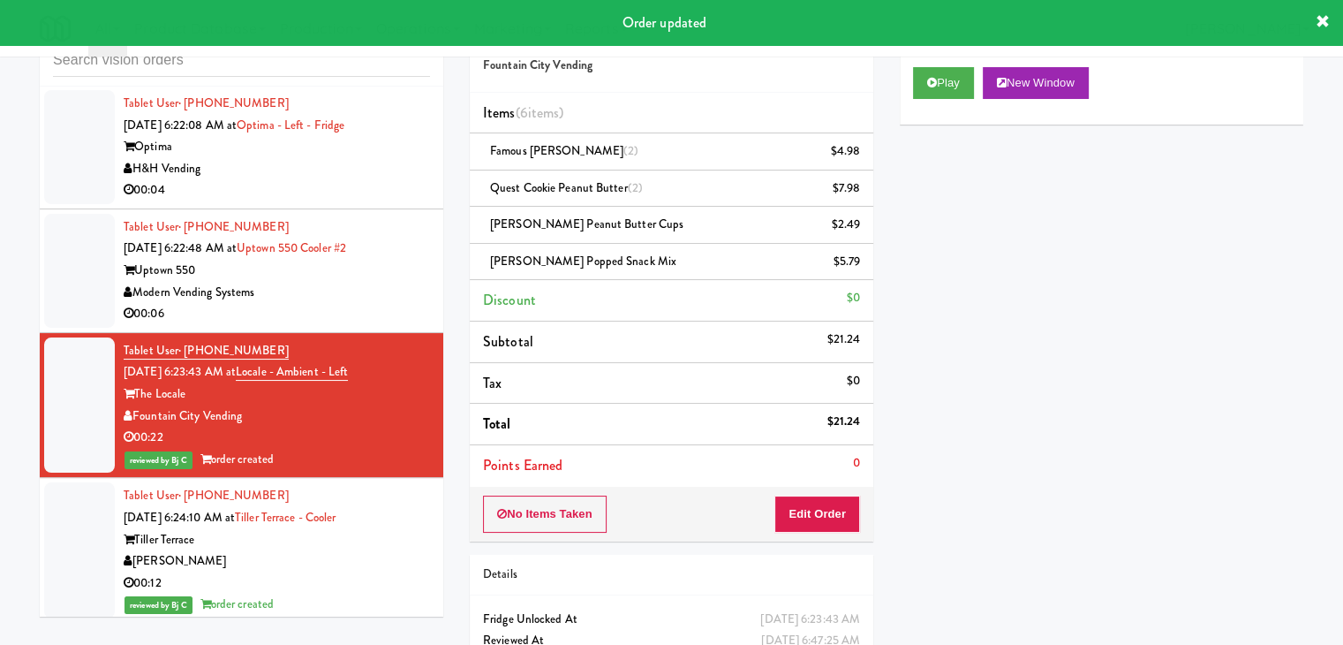
click at [386, 325] on div "00:06" at bounding box center [277, 314] width 306 height 22
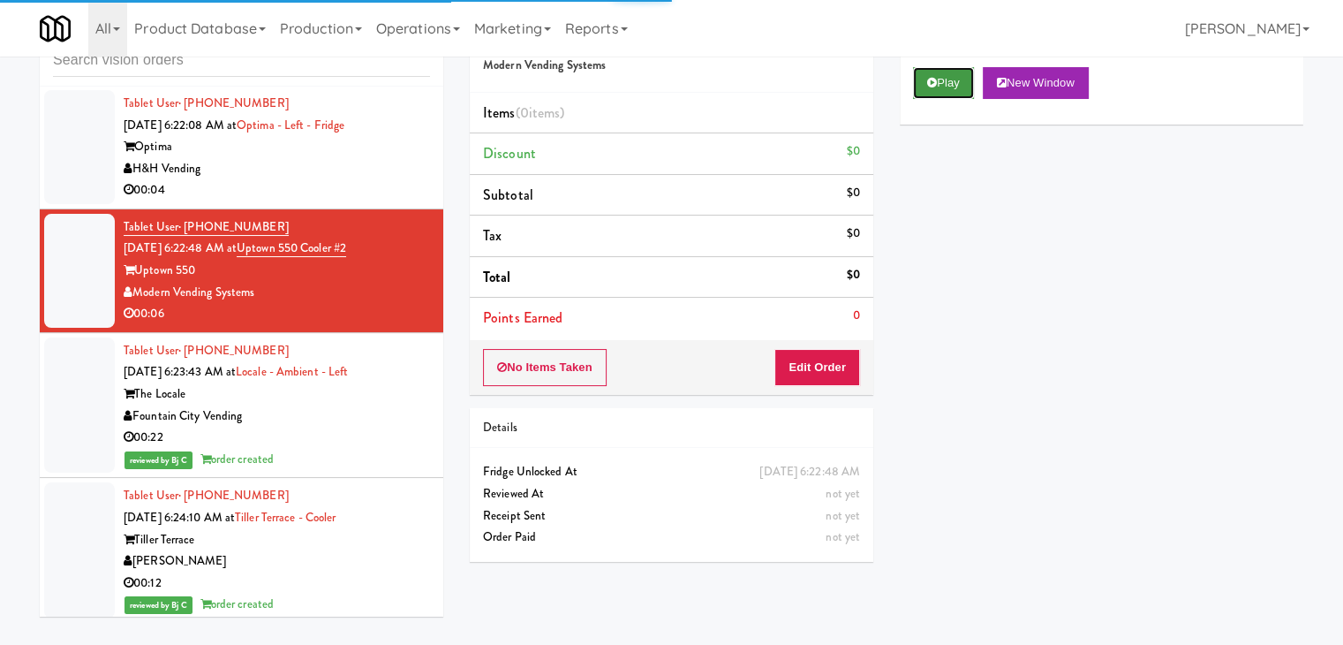
click at [927, 83] on icon at bounding box center [932, 82] width 10 height 11
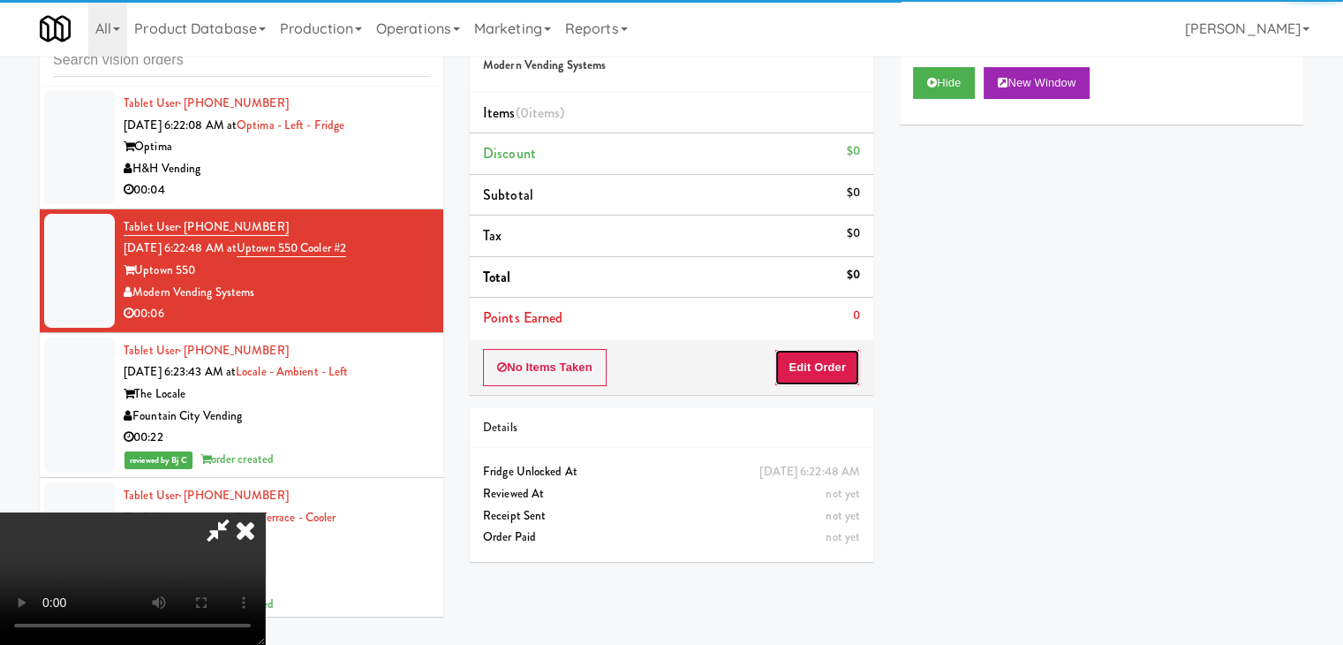
click at [831, 353] on button "Edit Order" at bounding box center [817, 367] width 86 height 37
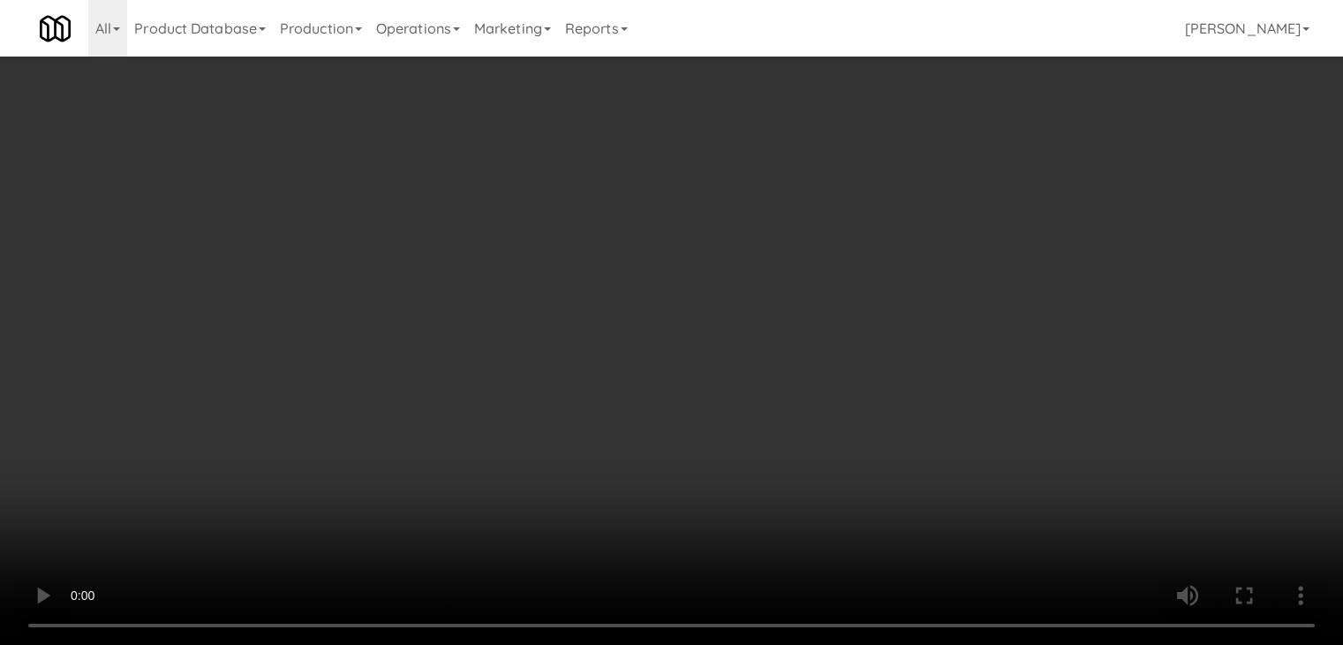
scroll to position [9041, 0]
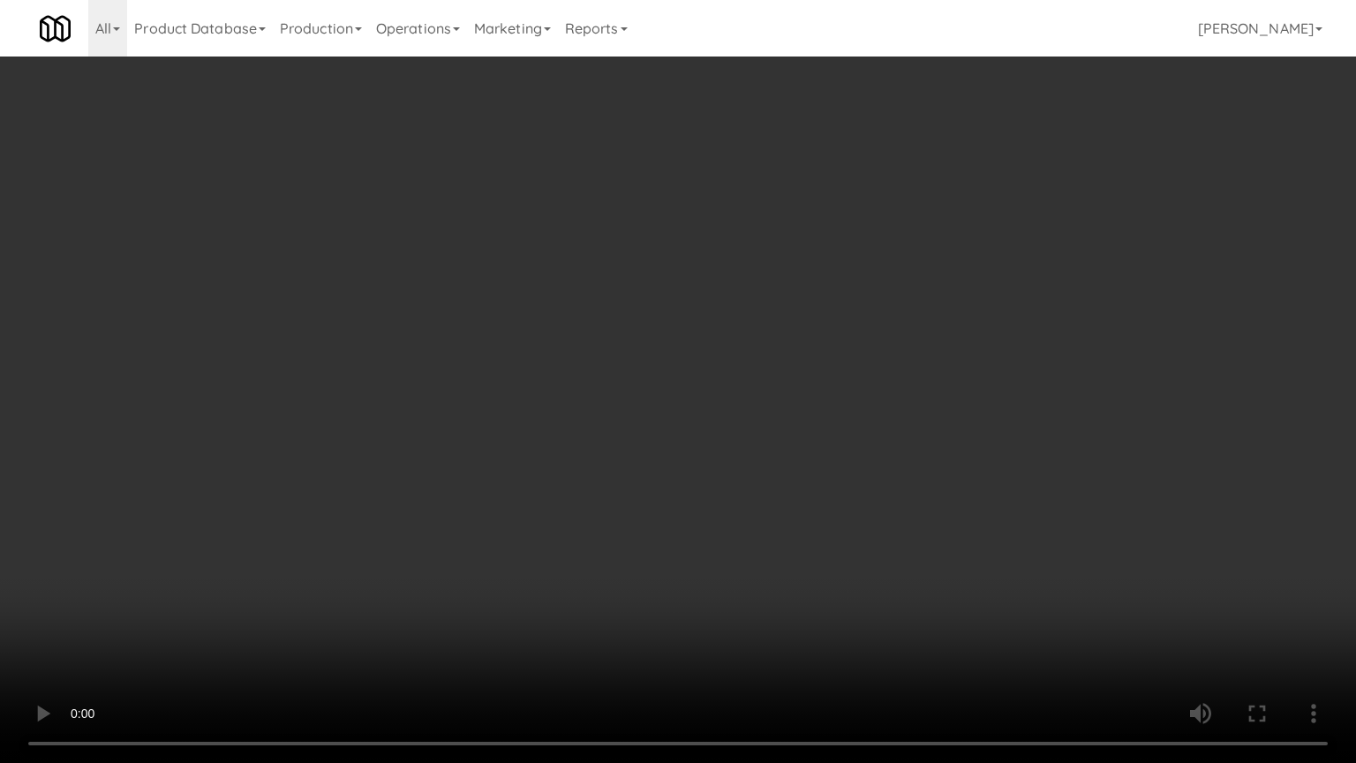
click at [768, 564] on video at bounding box center [678, 381] width 1356 height 763
click at [760, 548] on video at bounding box center [678, 381] width 1356 height 763
click at [760, 540] on video at bounding box center [678, 381] width 1356 height 763
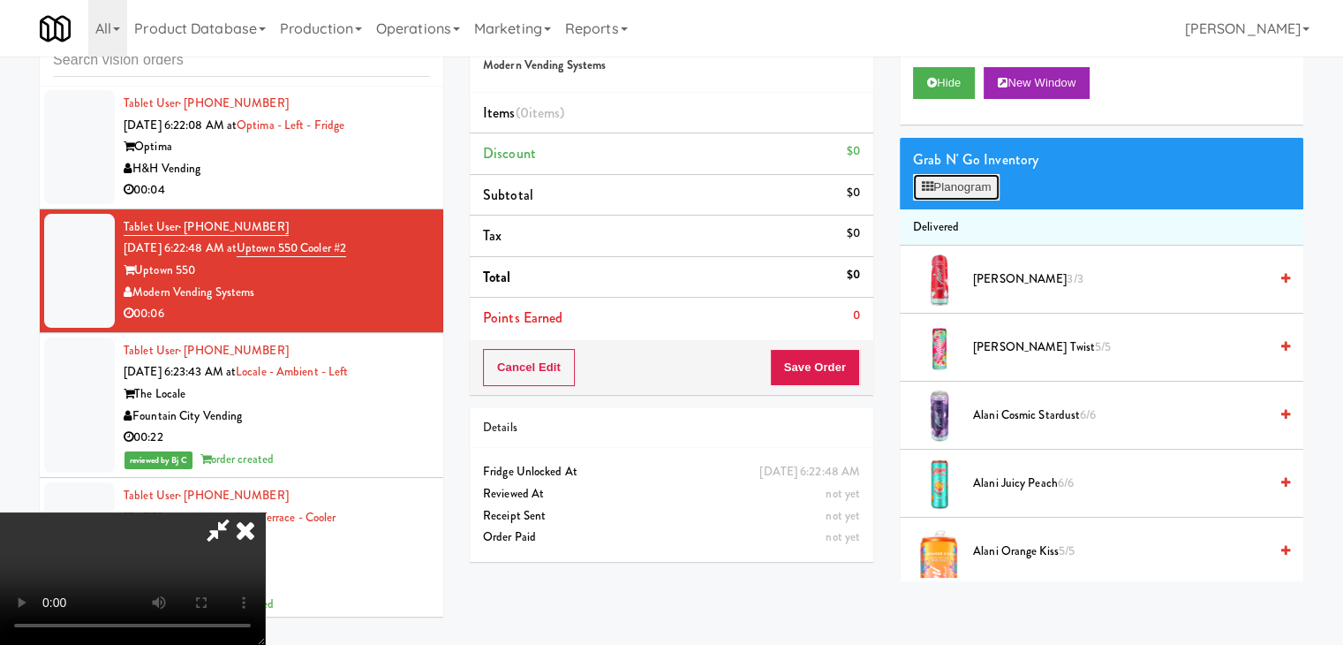
click at [972, 194] on button "Planogram" at bounding box center [956, 187] width 87 height 26
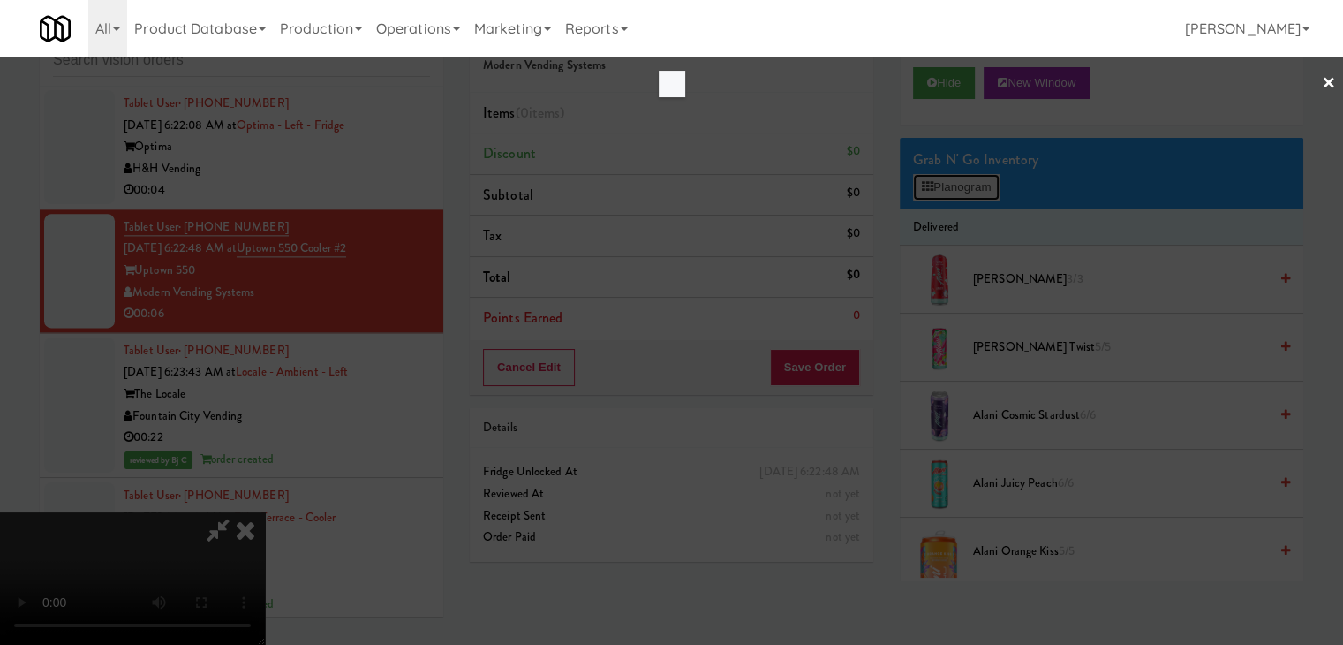
scroll to position [9041, 0]
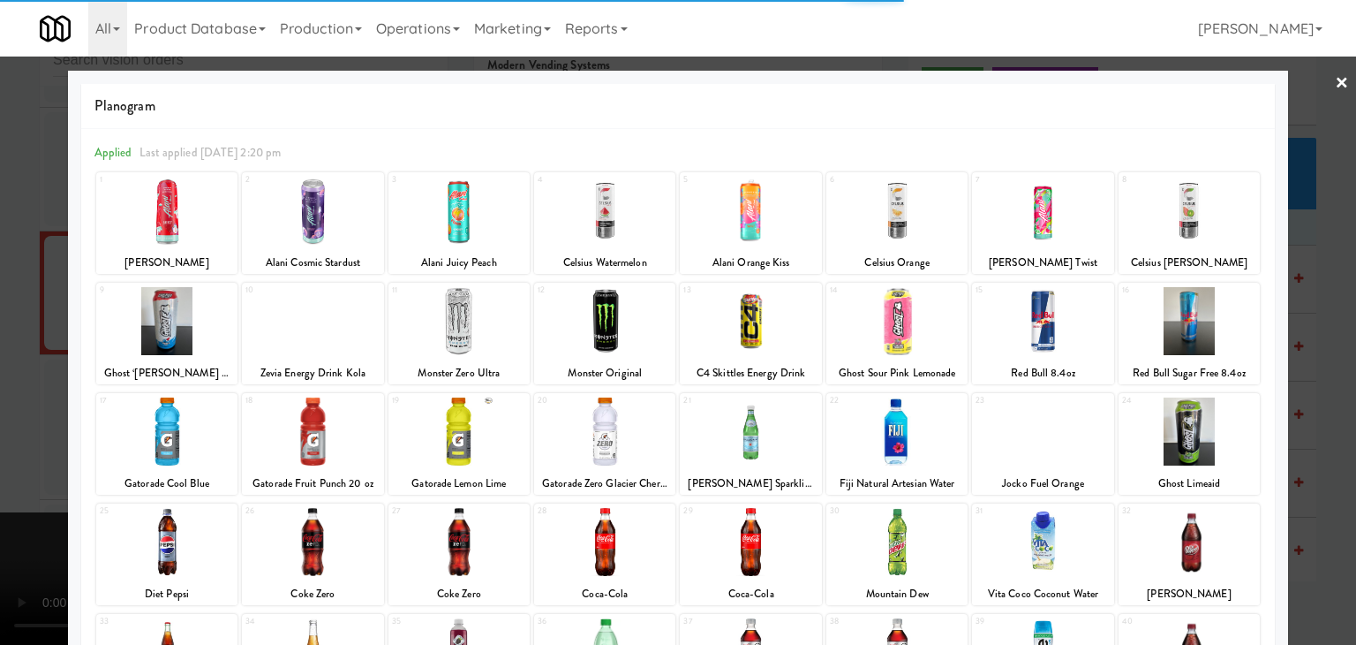
click at [887, 230] on div at bounding box center [896, 211] width 141 height 68
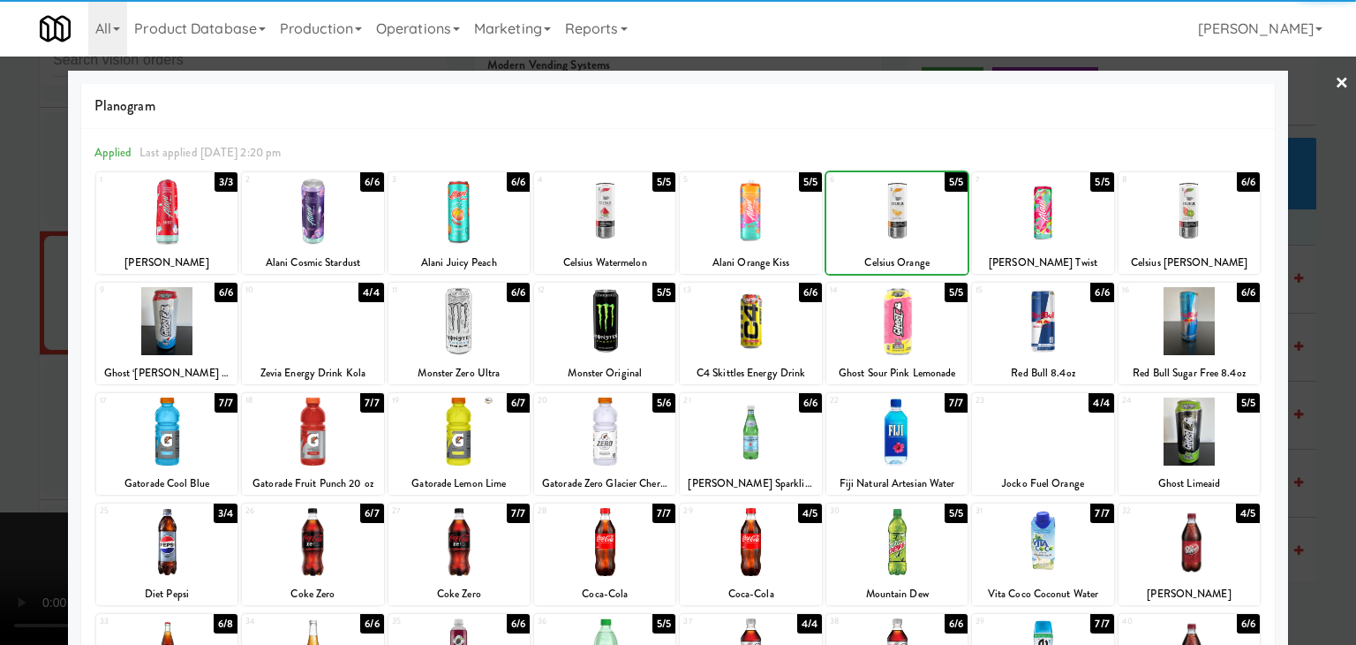
click at [0, 426] on div at bounding box center [678, 322] width 1356 height 645
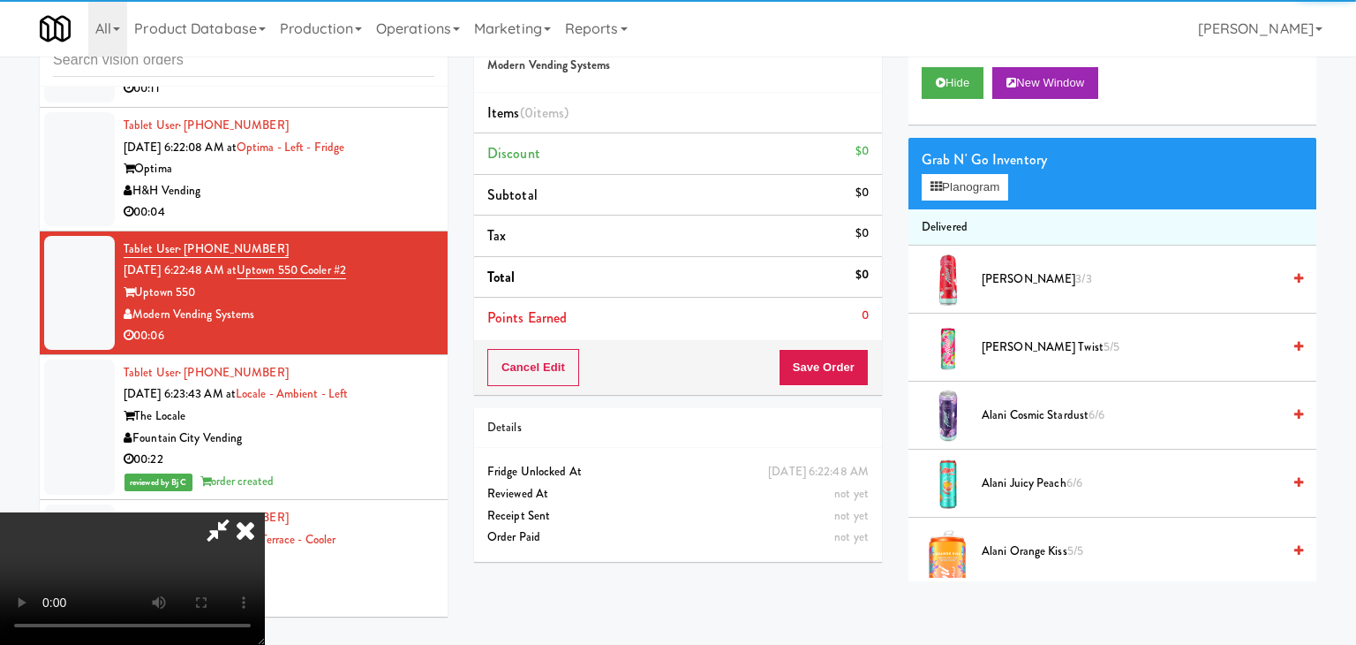
scroll to position [9063, 0]
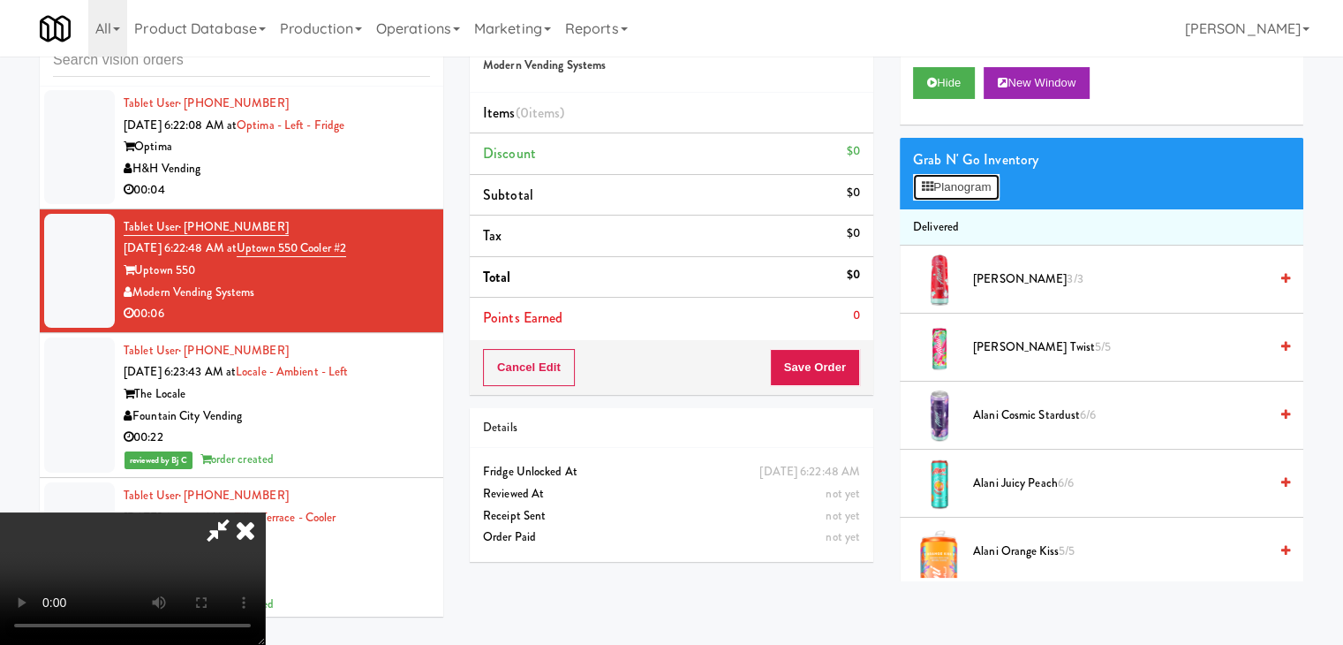
click at [954, 197] on button "Planogram" at bounding box center [956, 187] width 87 height 26
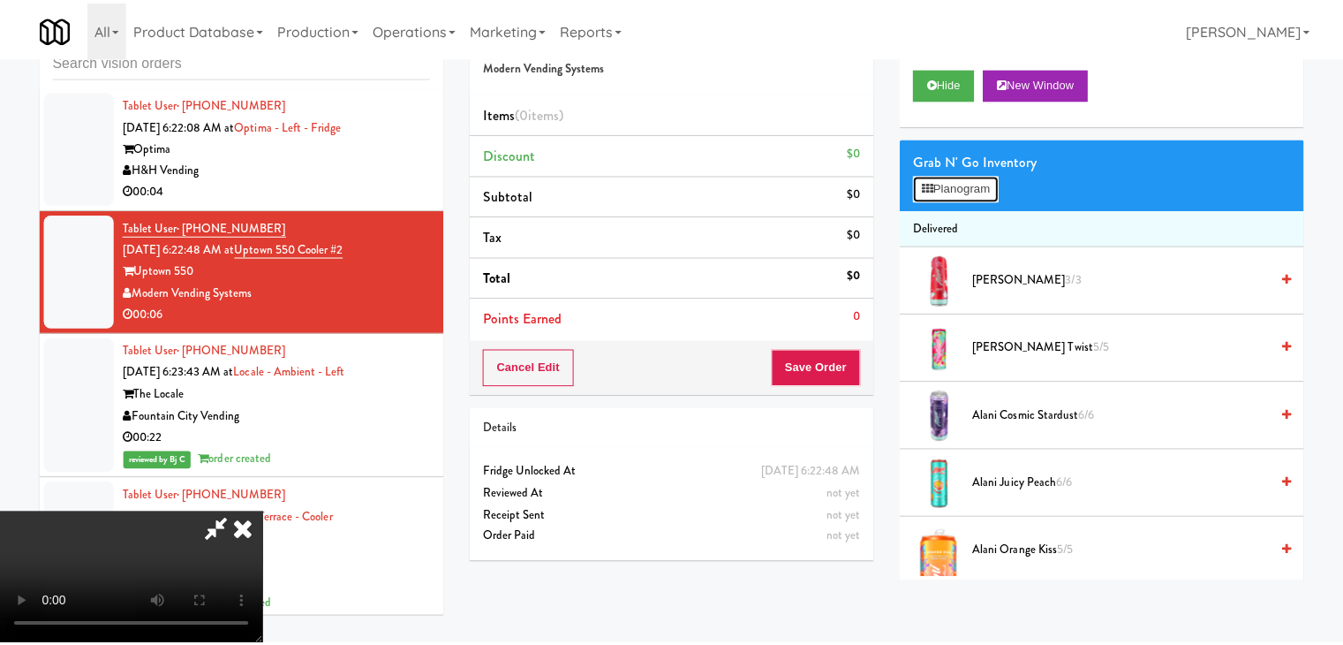
scroll to position [9041, 0]
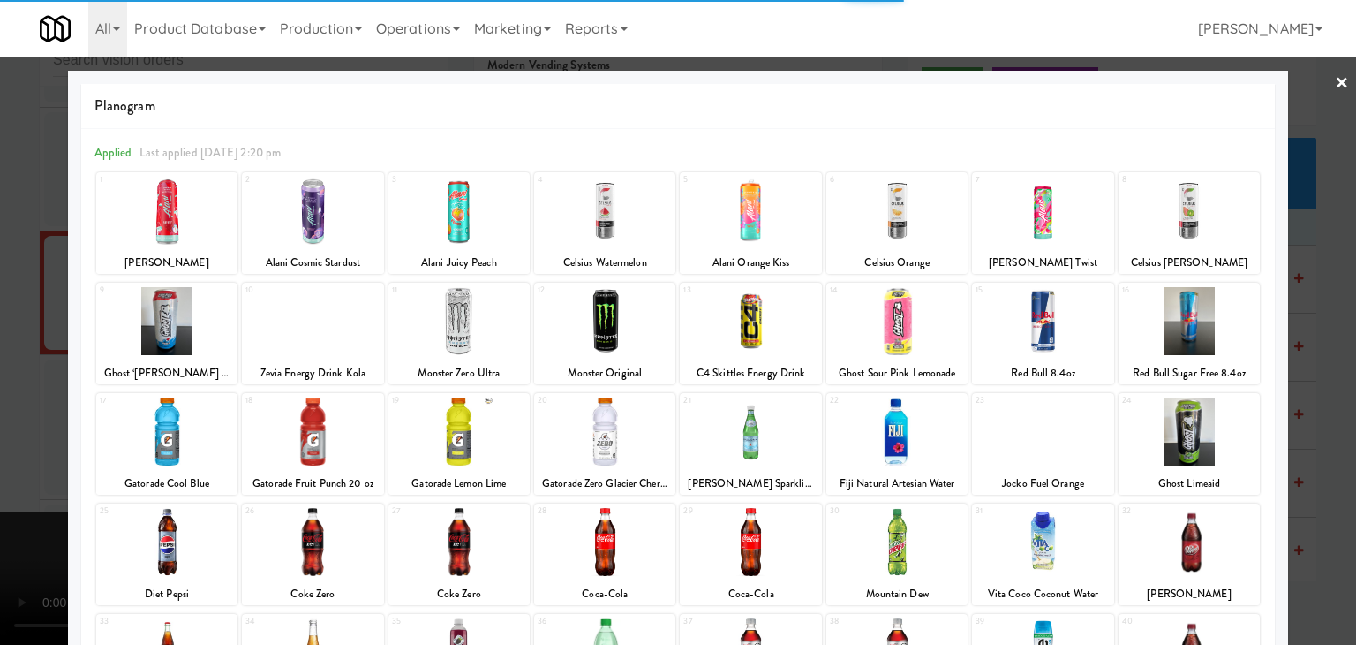
click at [907, 208] on div at bounding box center [896, 211] width 141 height 68
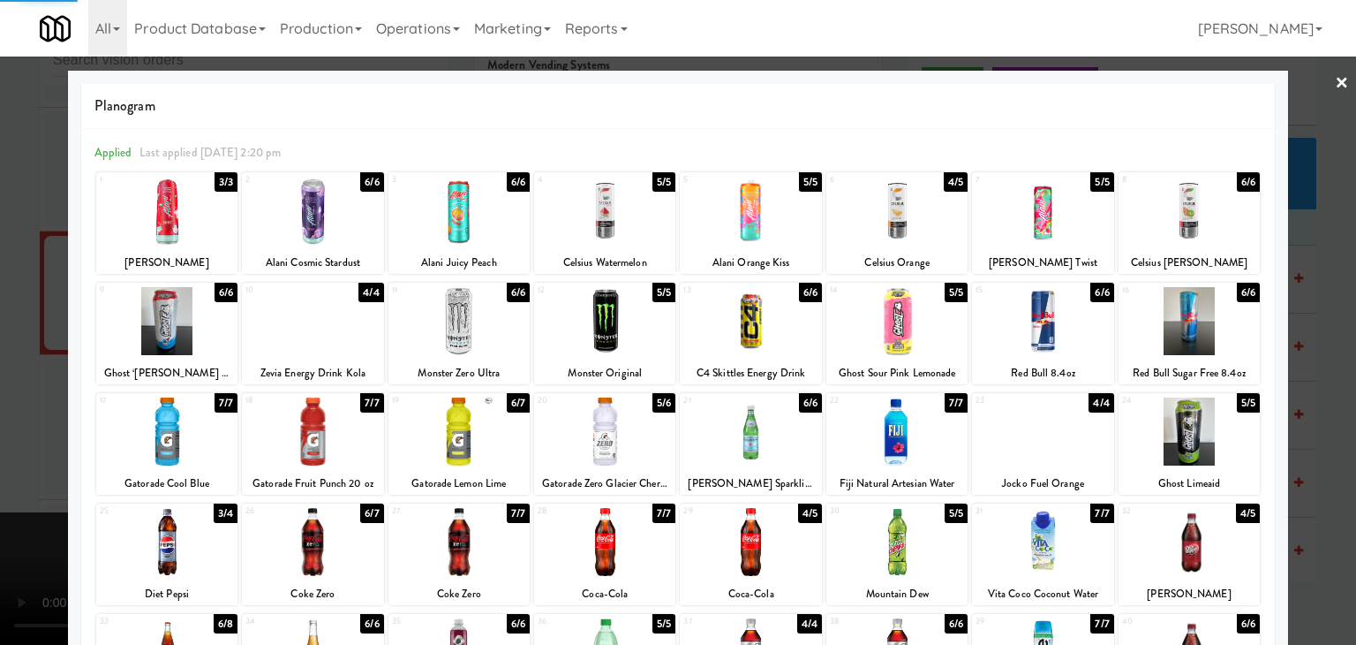
drag, startPoint x: 0, startPoint y: 472, endPoint x: 204, endPoint y: 468, distance: 204.0
click at [7, 474] on div at bounding box center [678, 322] width 1356 height 645
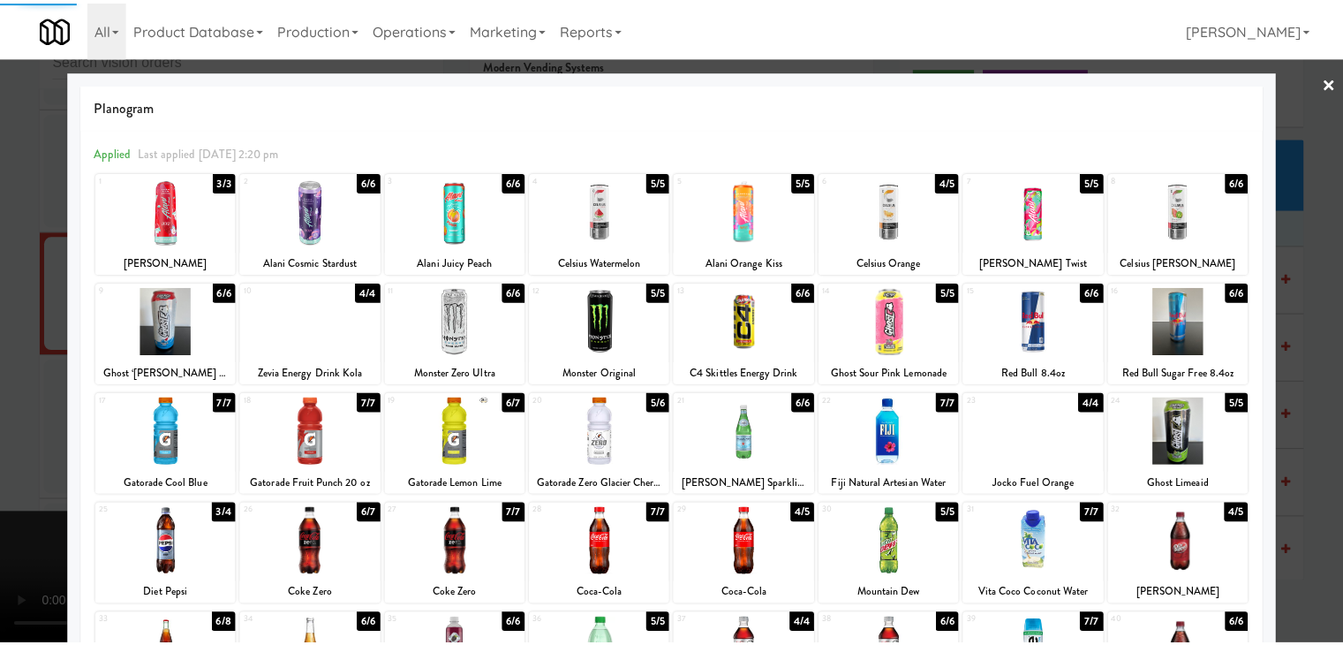
scroll to position [9063, 0]
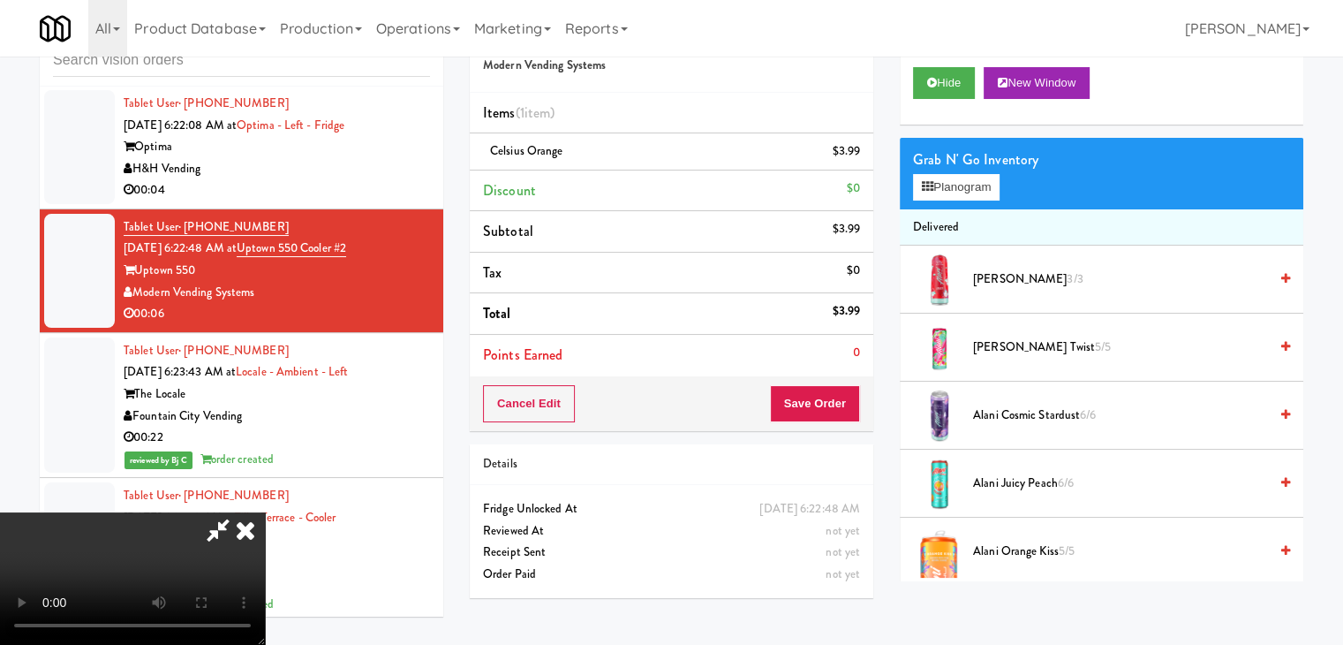
click at [833, 421] on div "Cancel Edit Save Order" at bounding box center [672, 403] width 404 height 55
click at [841, 415] on button "Save Order" at bounding box center [815, 403] width 90 height 37
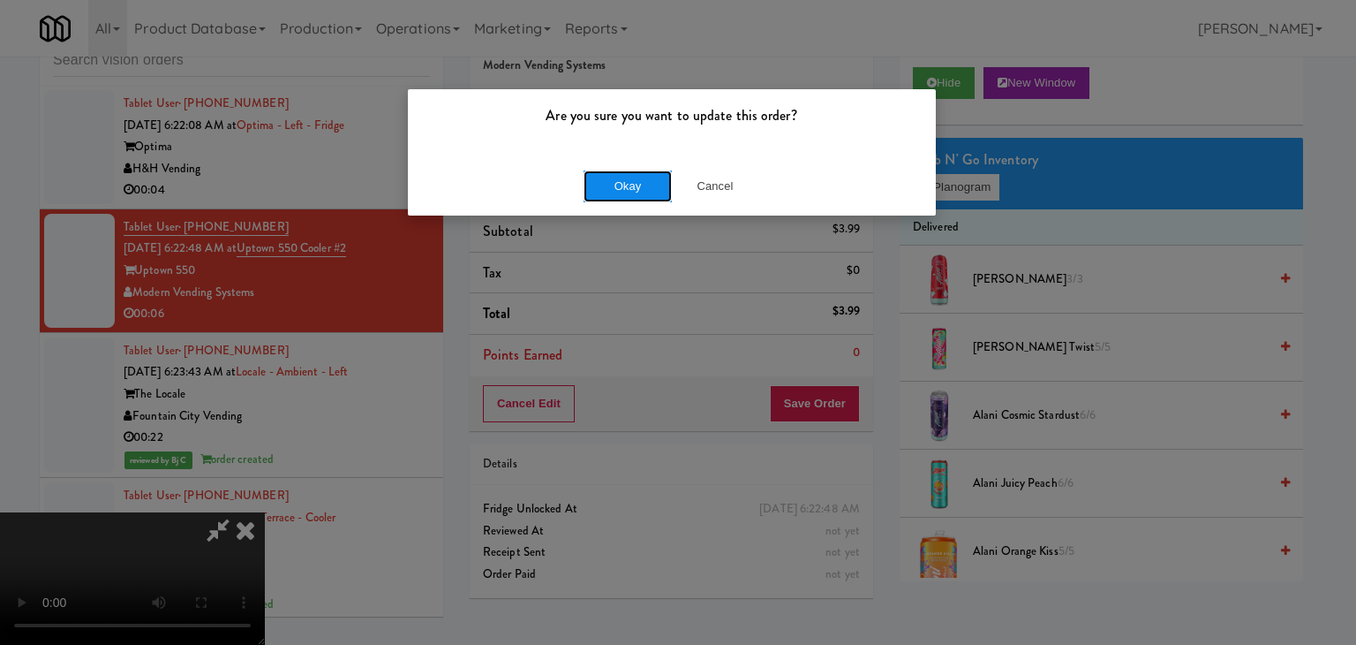
click at [643, 187] on button "Okay" at bounding box center [628, 186] width 88 height 32
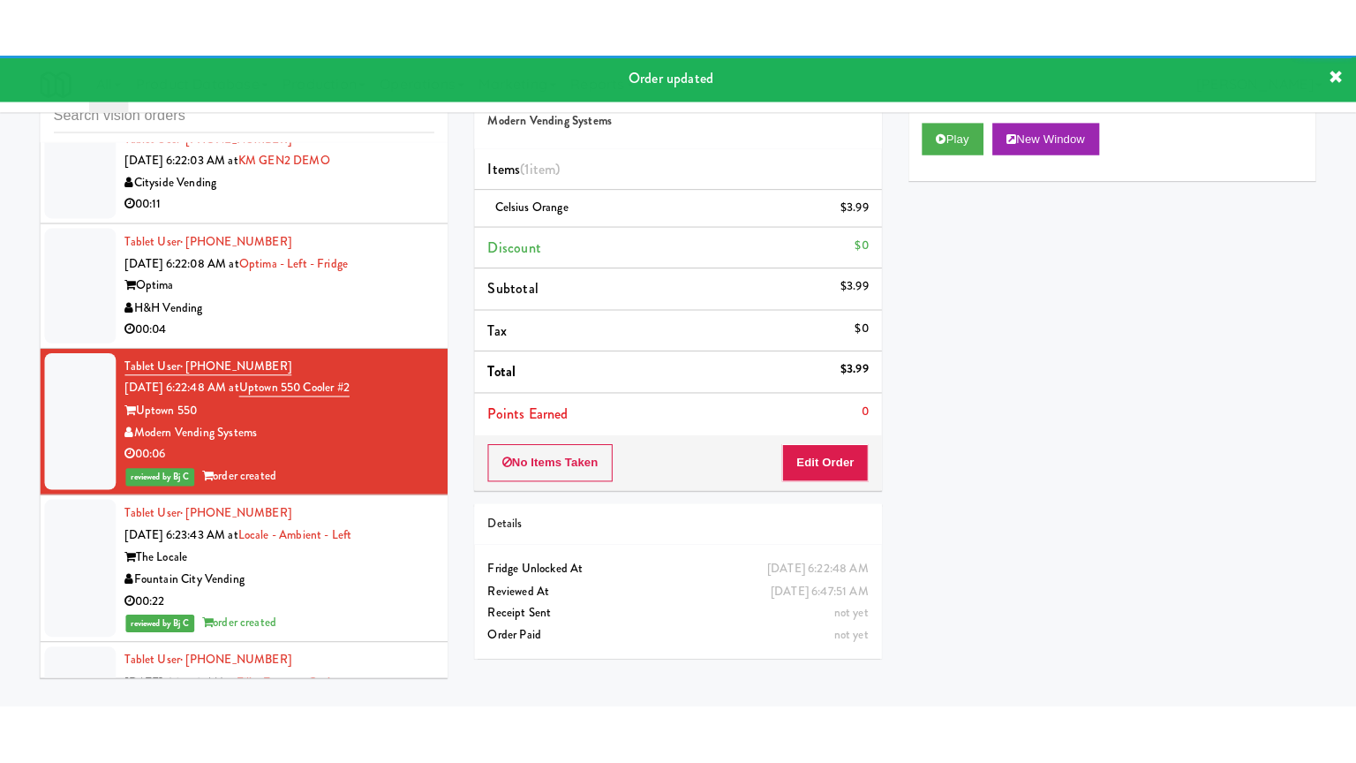
scroll to position [8887, 0]
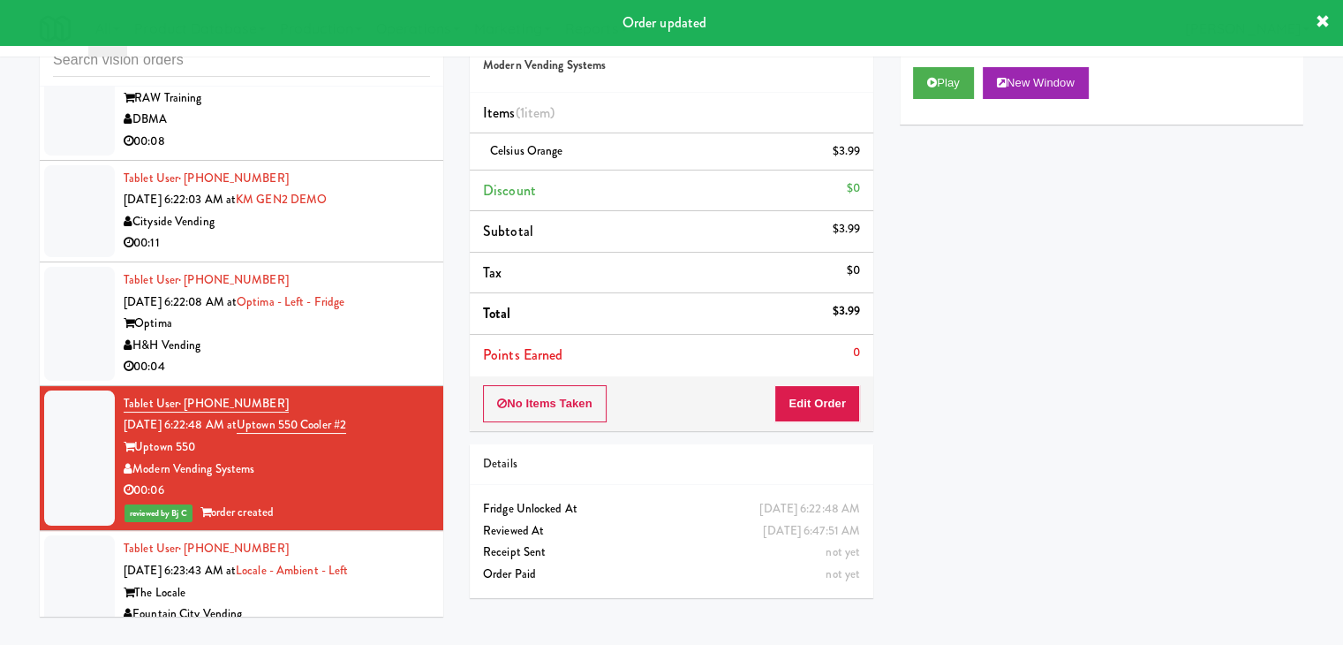
click at [365, 378] on div "00:04" at bounding box center [277, 367] width 306 height 22
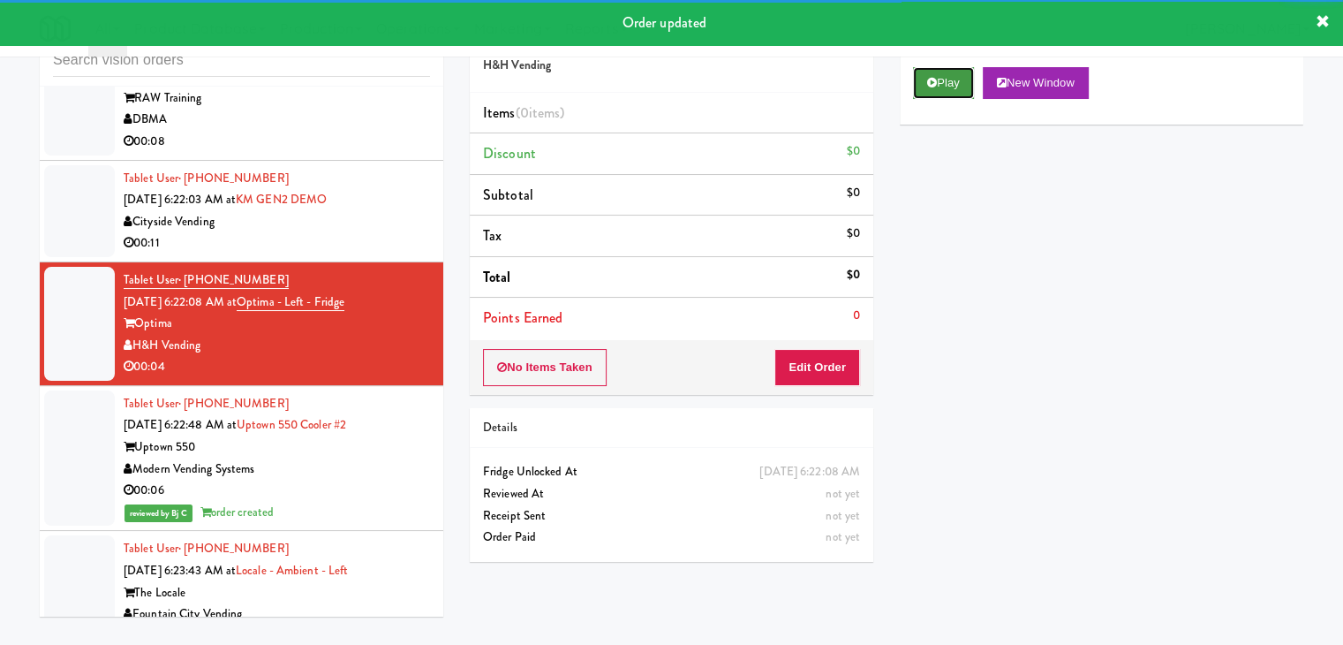
click at [943, 76] on button "Play" at bounding box center [943, 83] width 61 height 32
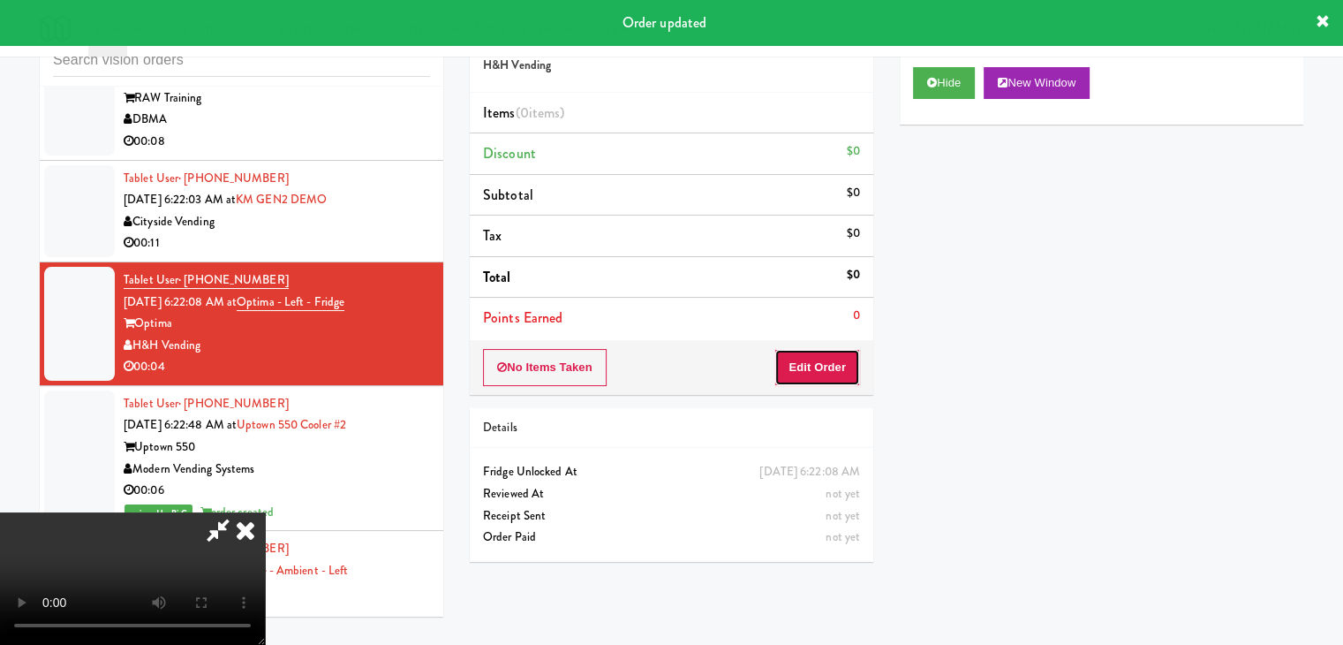
click at [804, 358] on button "Edit Order" at bounding box center [817, 367] width 86 height 37
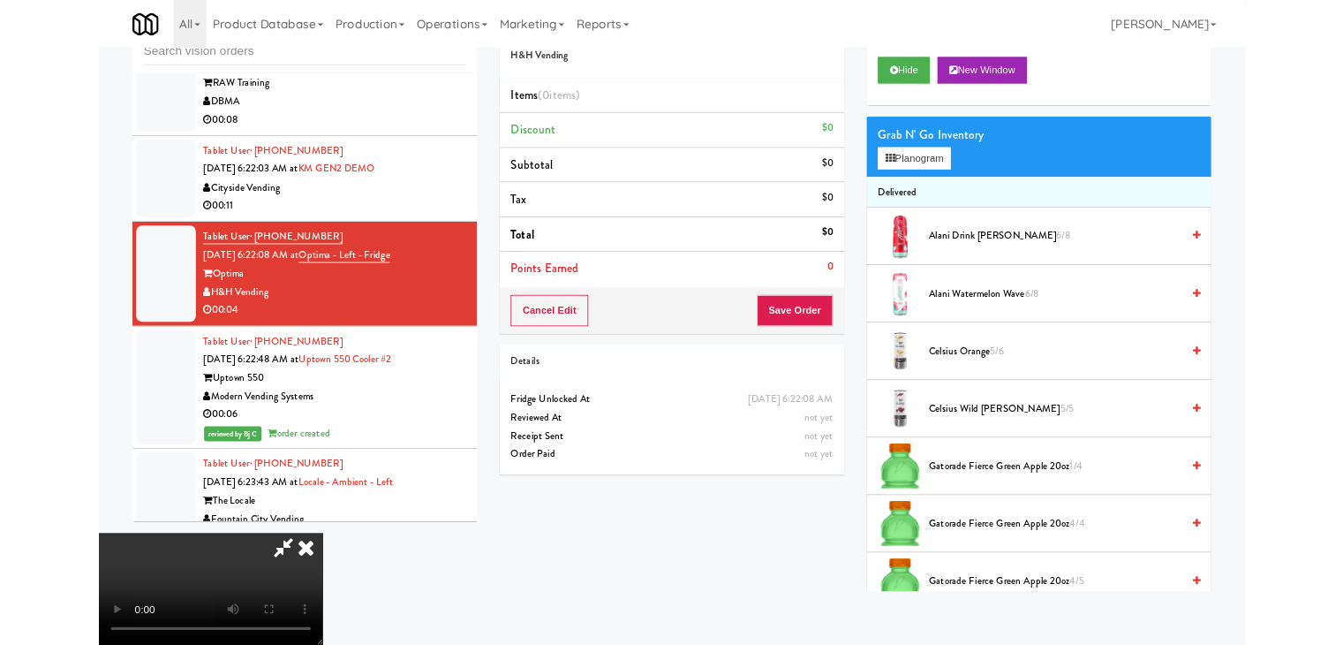
scroll to position [8864, 0]
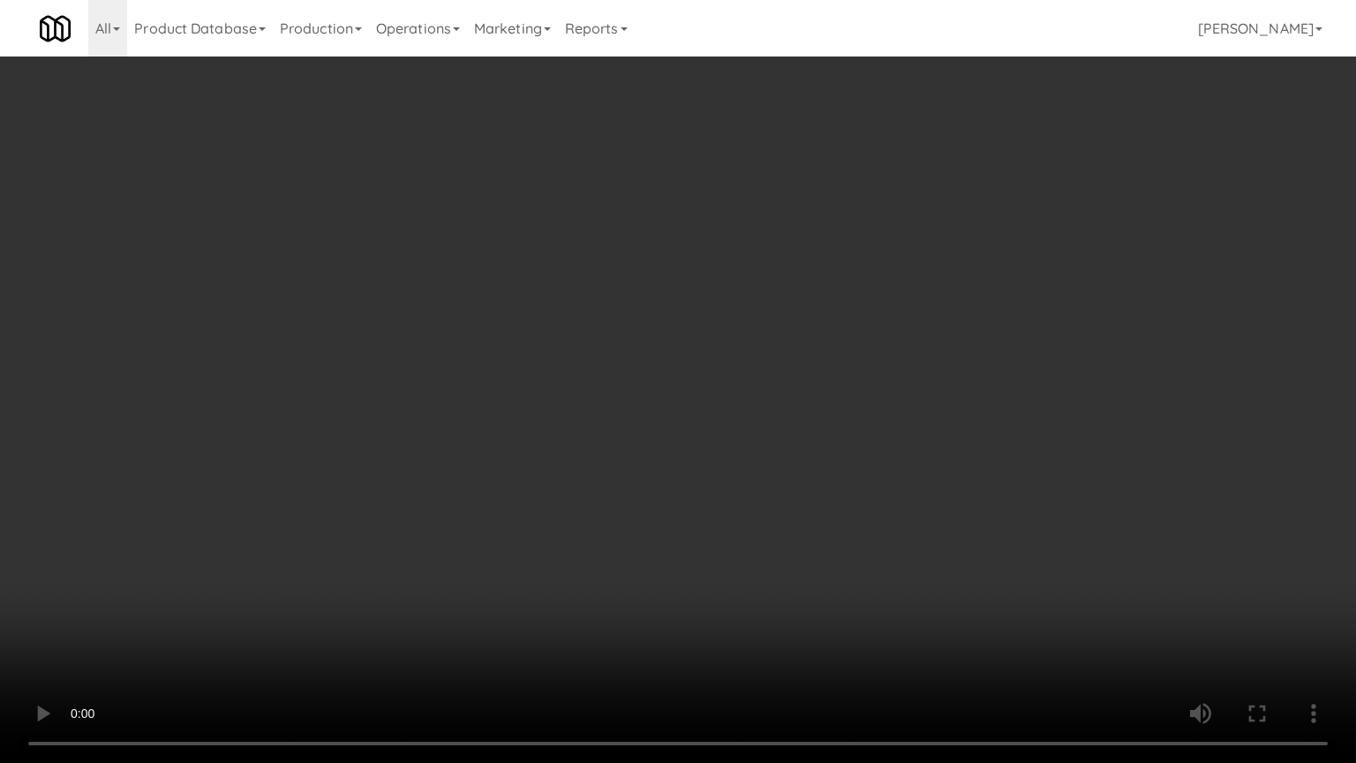
click at [919, 490] on video at bounding box center [678, 381] width 1356 height 763
click at [938, 489] on video at bounding box center [678, 381] width 1356 height 763
click at [937, 445] on video at bounding box center [678, 381] width 1356 height 763
click at [938, 445] on video at bounding box center [678, 381] width 1356 height 763
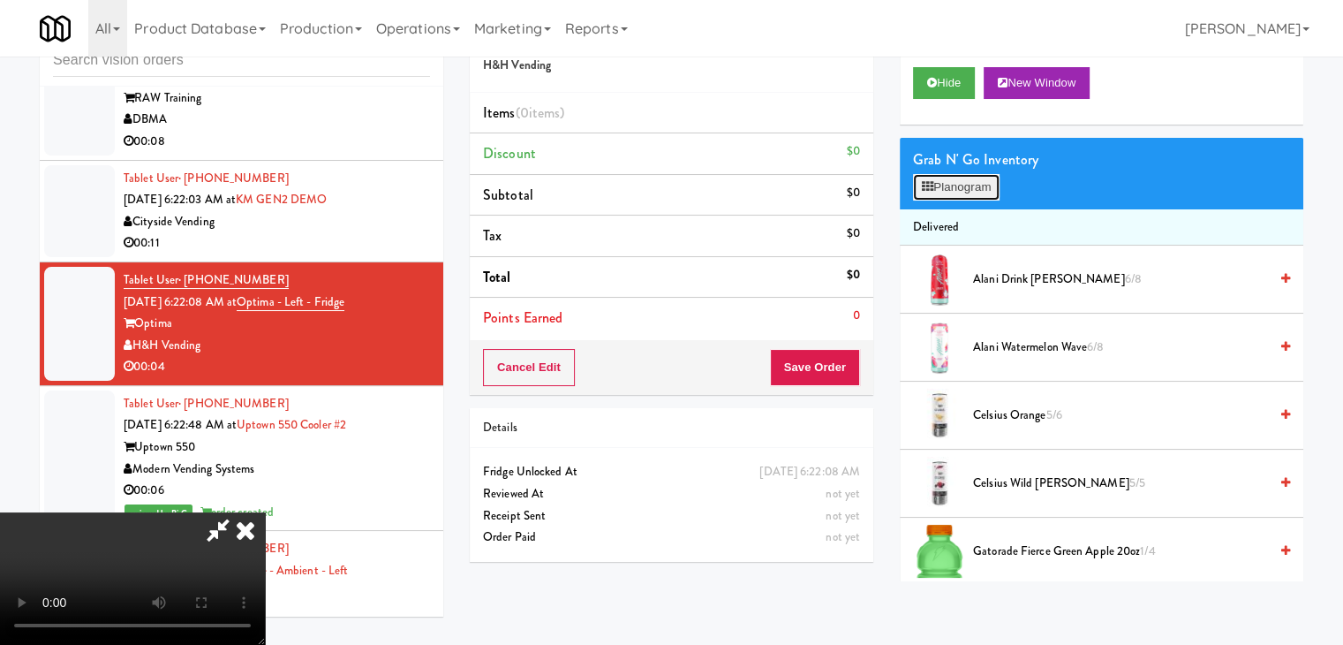
click at [991, 186] on button "Planogram" at bounding box center [956, 187] width 87 height 26
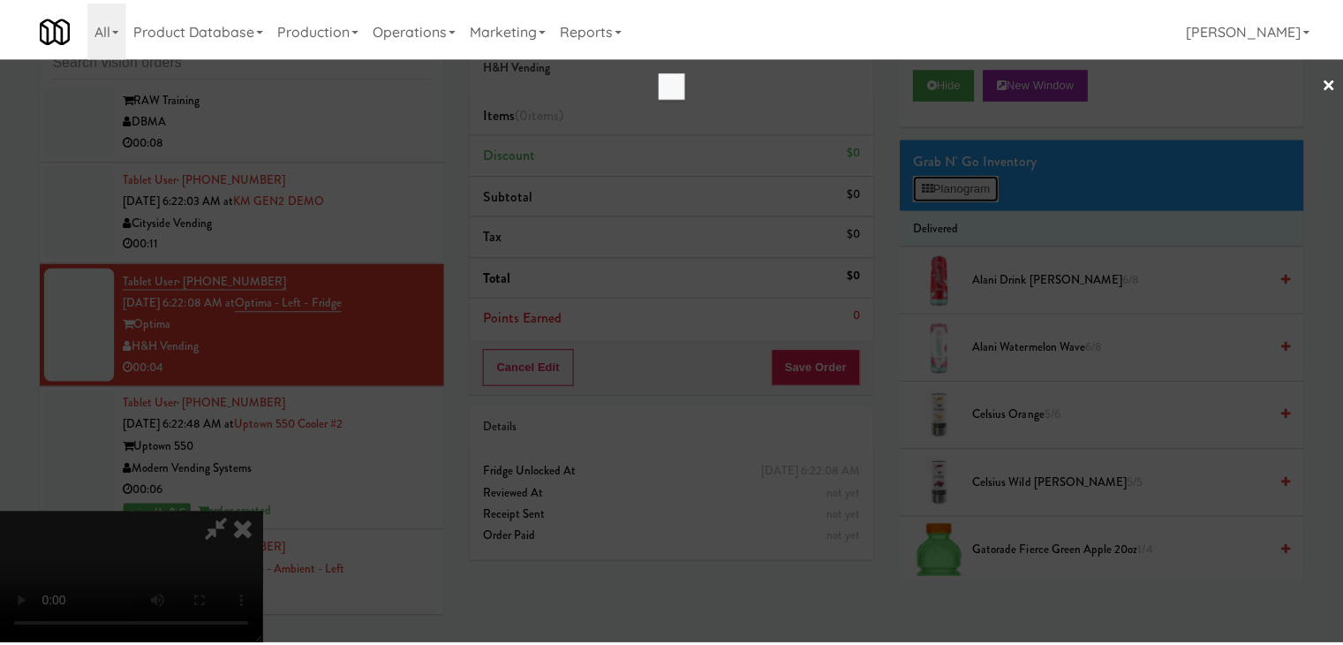
scroll to position [8864, 0]
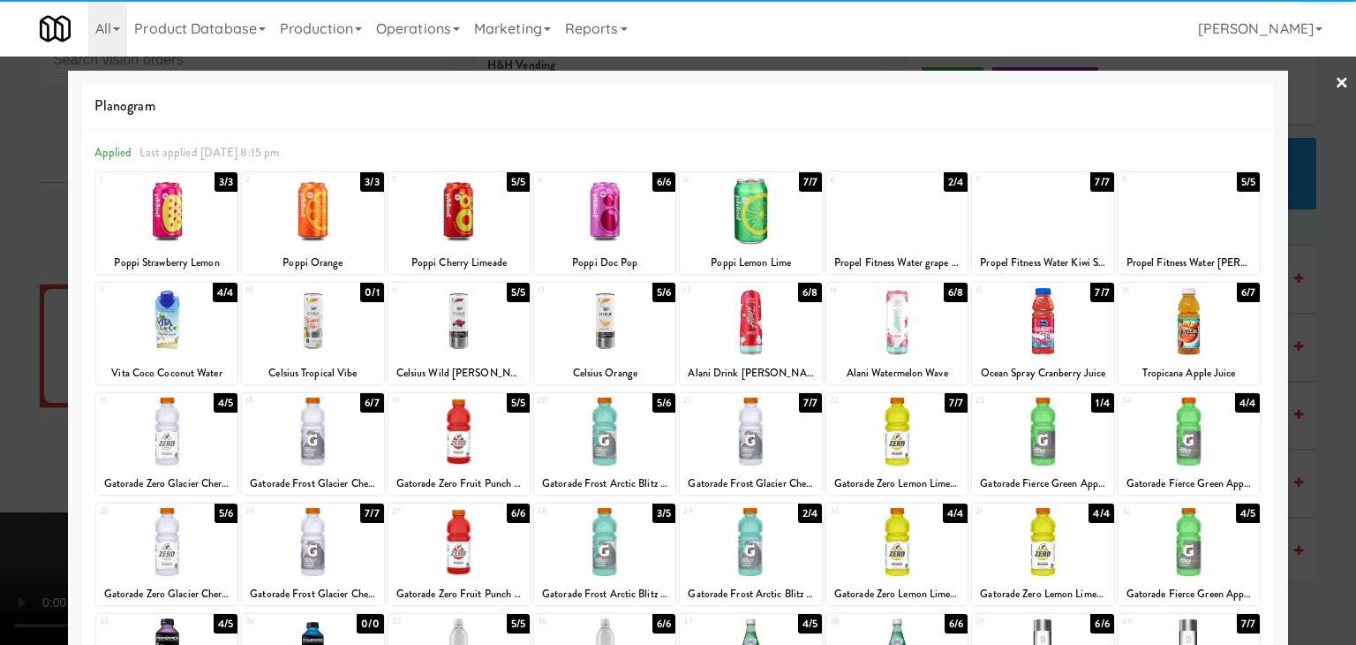
click at [592, 333] on div at bounding box center [604, 321] width 141 height 68
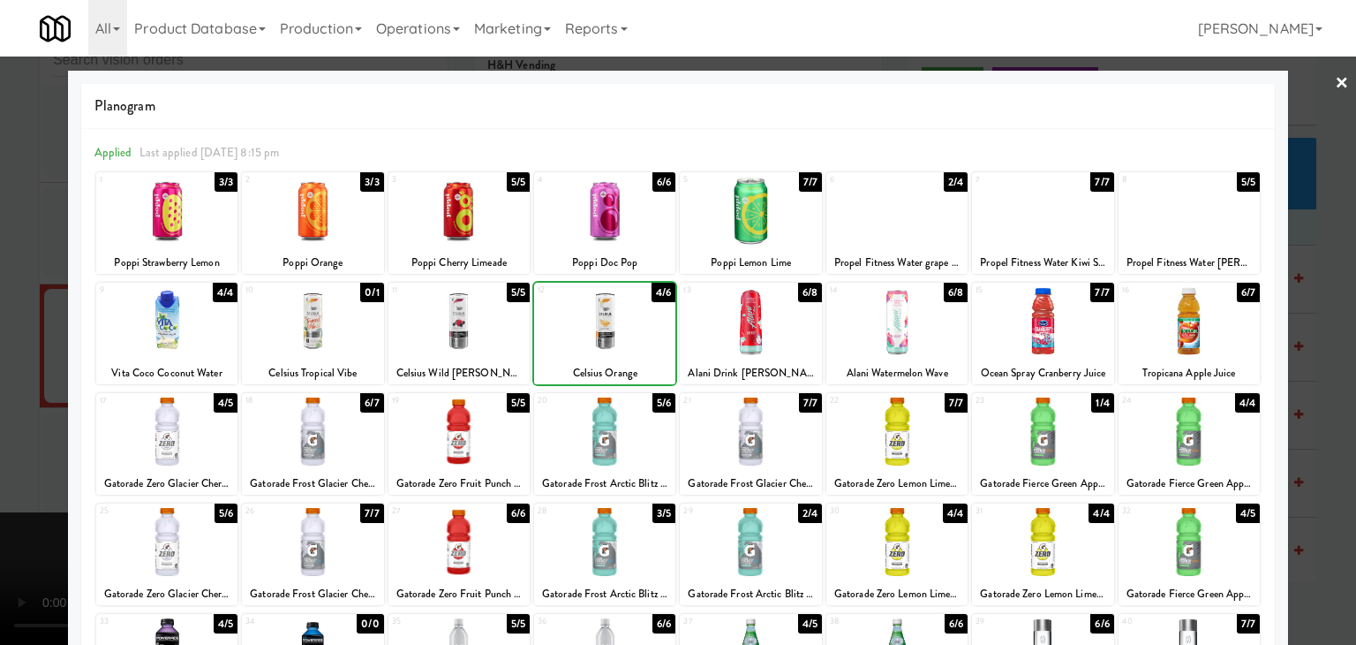
drag, startPoint x: 0, startPoint y: 407, endPoint x: 274, endPoint y: 404, distance: 273.8
click at [4, 406] on div at bounding box center [678, 322] width 1356 height 645
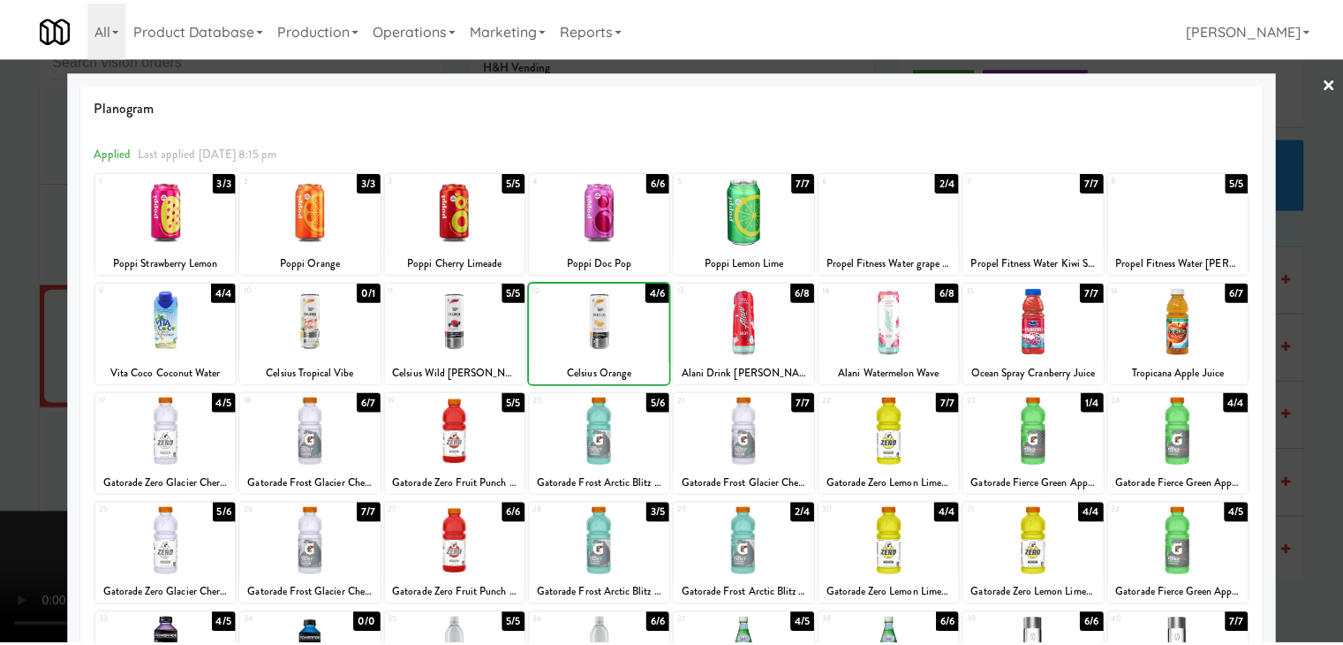
scroll to position [8887, 0]
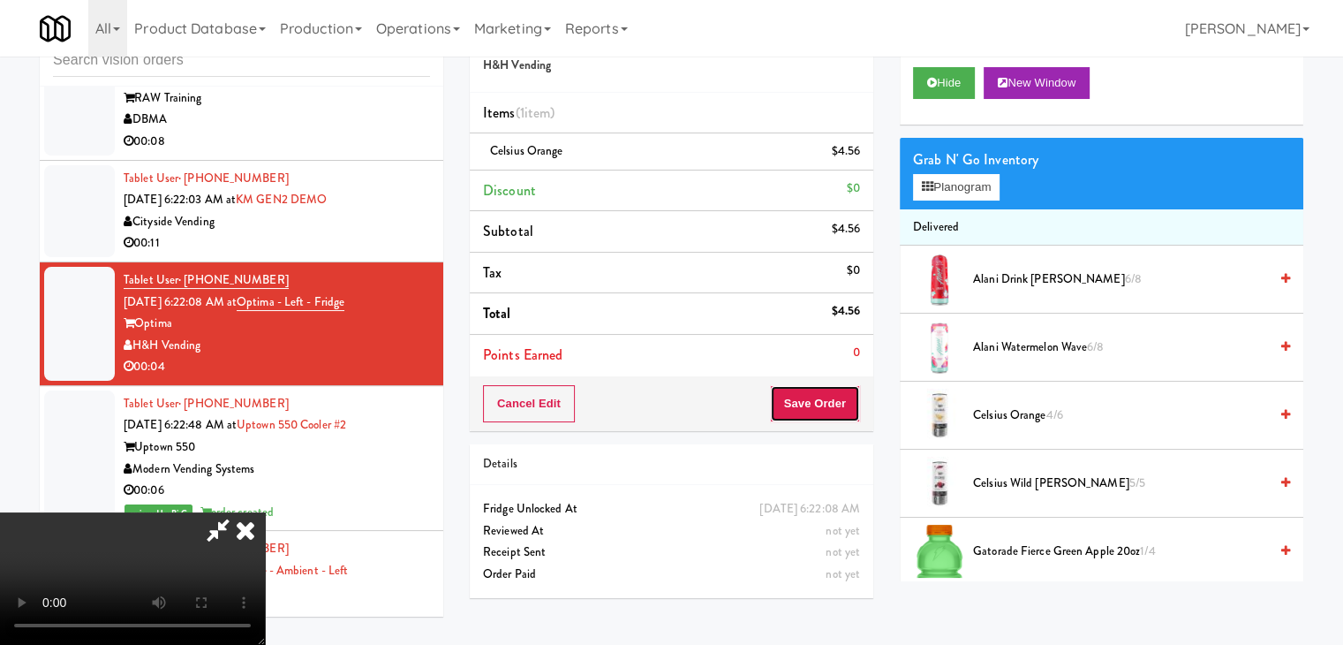
click at [830, 415] on button "Save Order" at bounding box center [815, 403] width 90 height 37
click at [826, 411] on button "Save Order" at bounding box center [815, 403] width 90 height 37
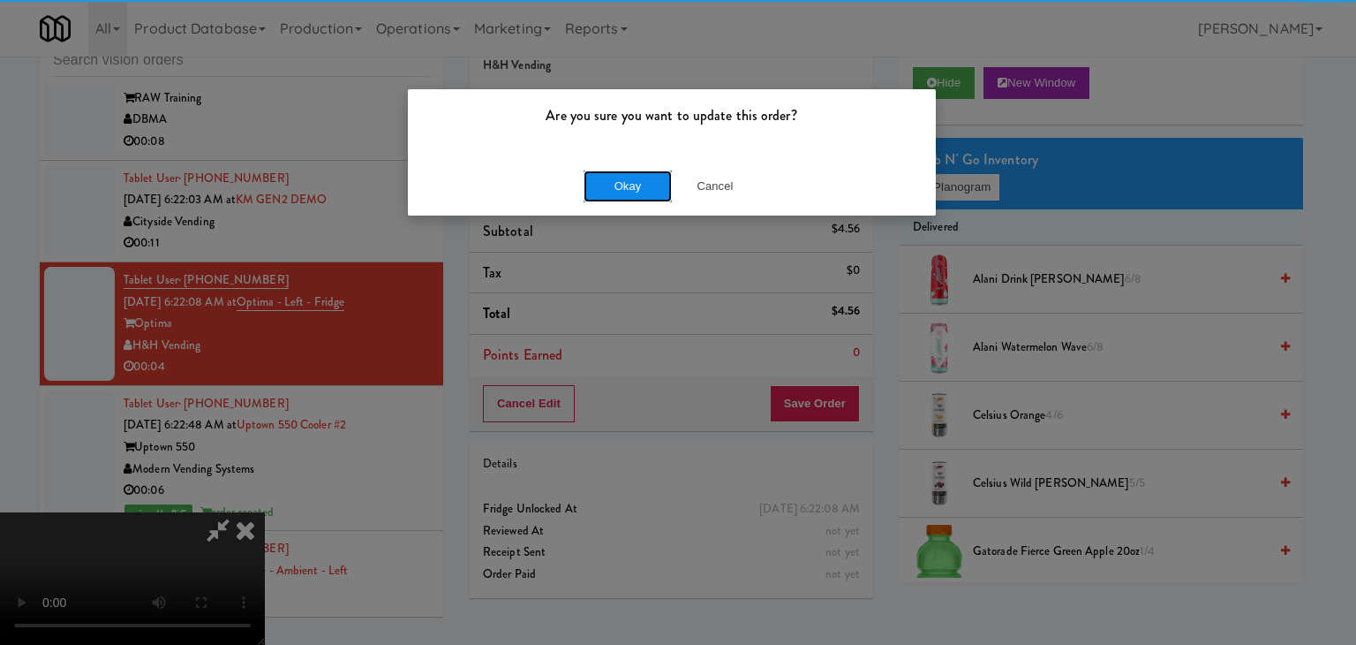
click at [611, 185] on button "Okay" at bounding box center [628, 186] width 88 height 32
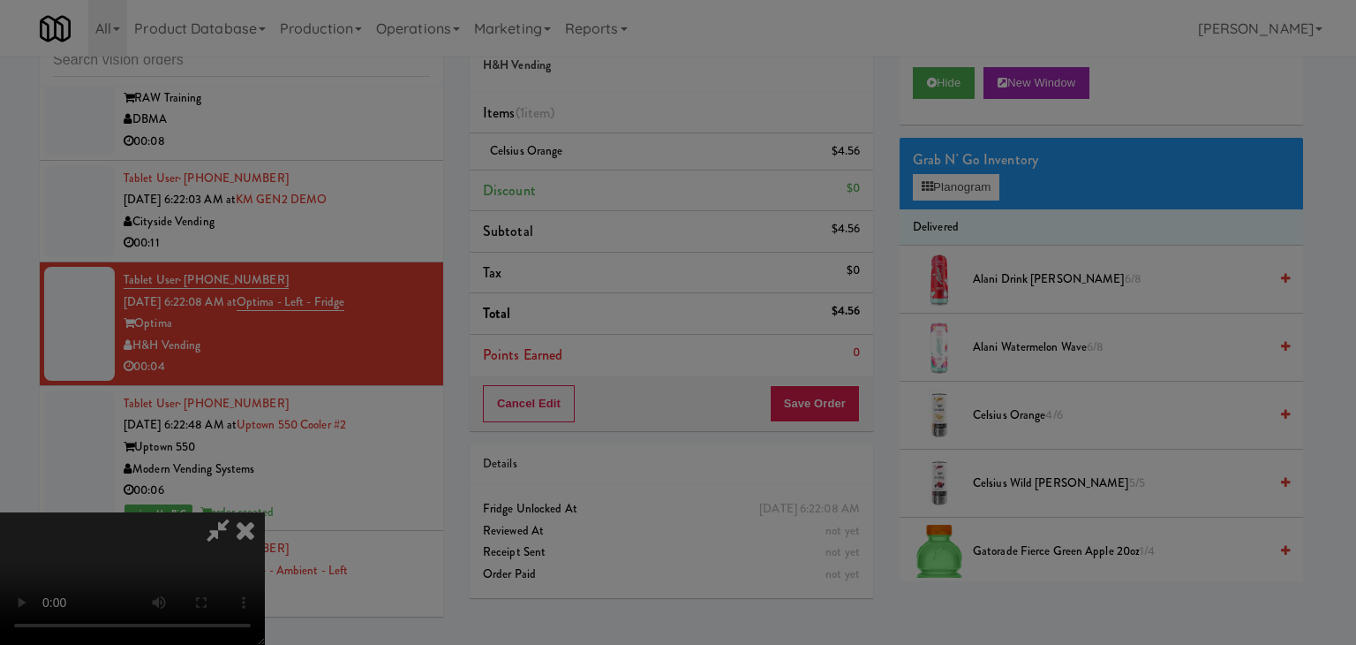
click at [609, 183] on div "Okay Cancel" at bounding box center [672, 153] width 528 height 59
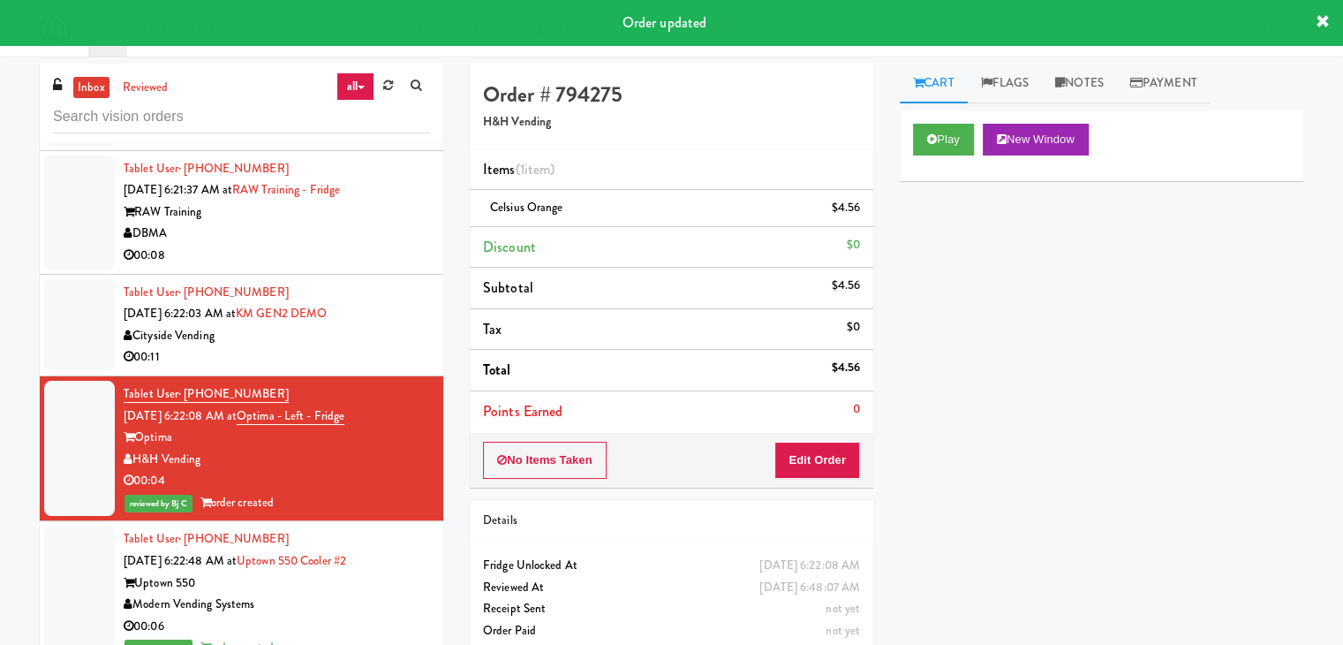
scroll to position [8798, 0]
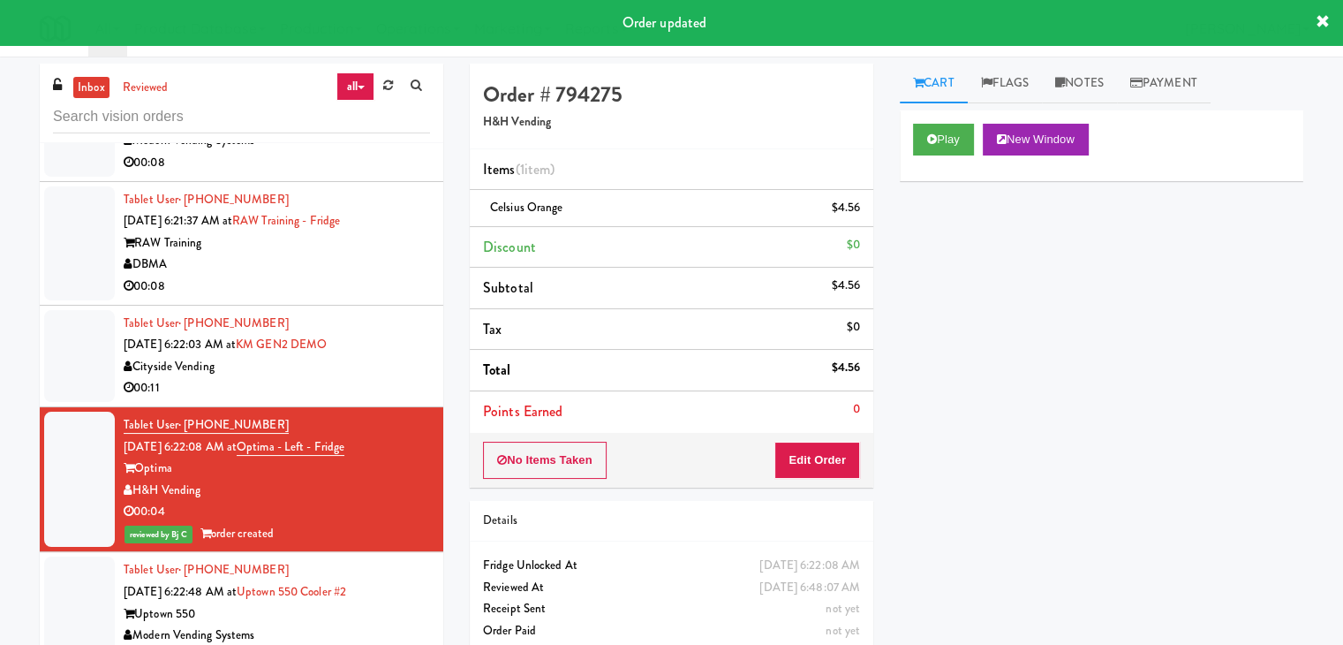
click at [374, 399] on div "00:11" at bounding box center [277, 388] width 306 height 22
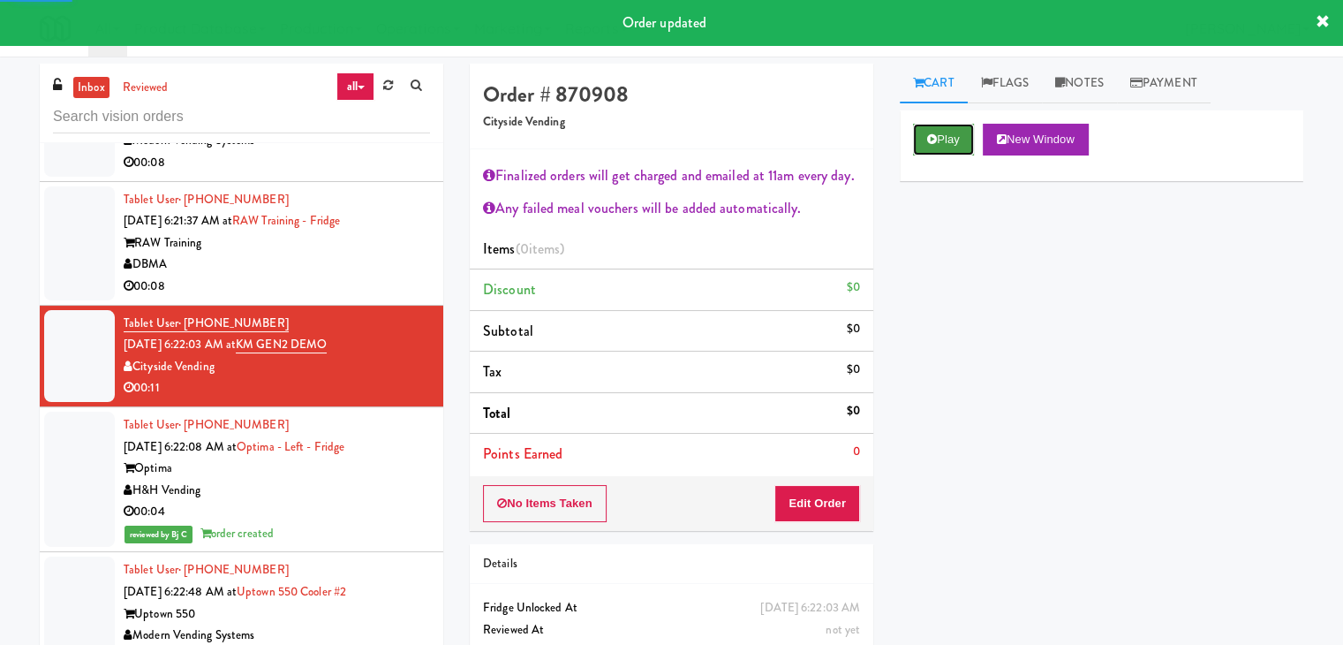
click at [939, 136] on button "Play" at bounding box center [943, 140] width 61 height 32
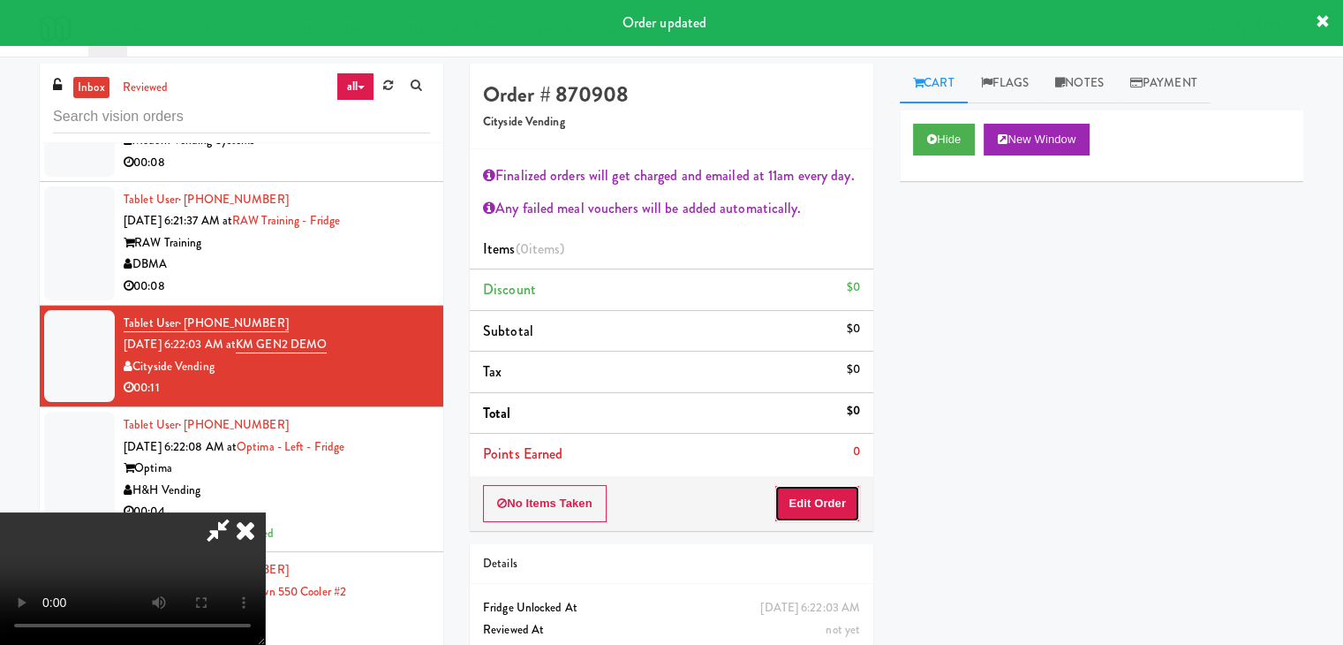
click at [811, 506] on button "Edit Order" at bounding box center [817, 503] width 86 height 37
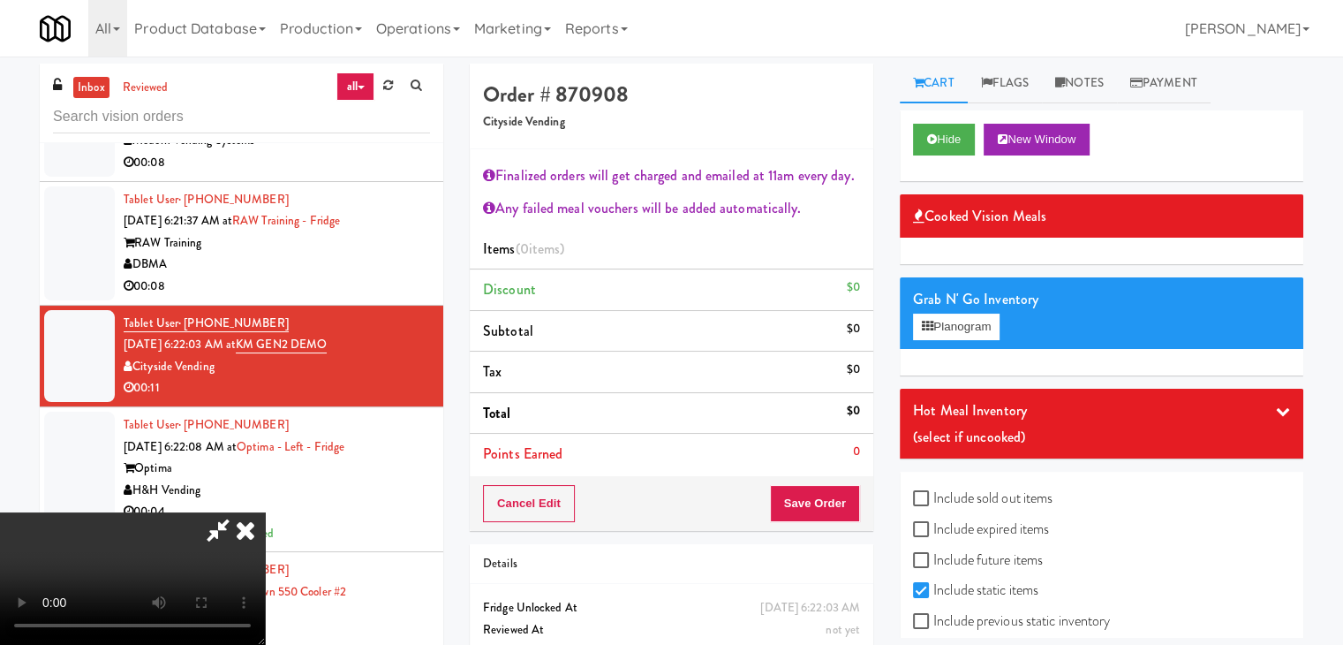
click at [265, 512] on icon at bounding box center [245, 529] width 39 height 35
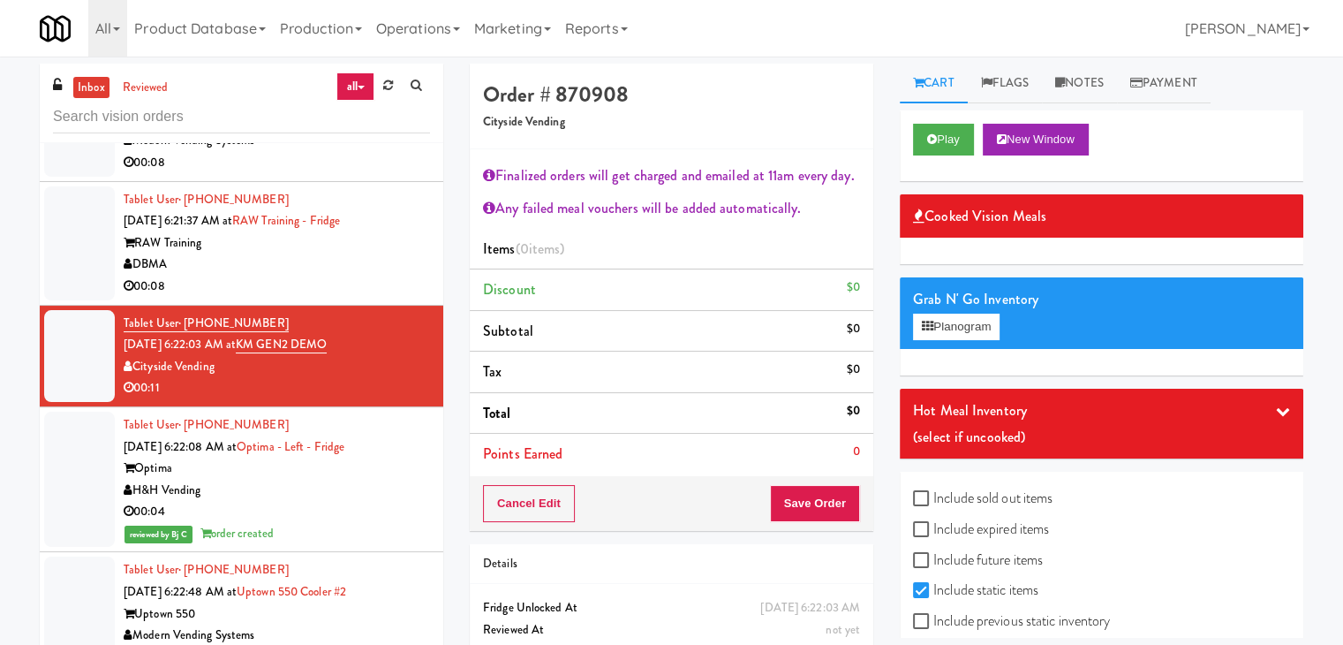
click at [396, 298] on div "00:08" at bounding box center [277, 286] width 306 height 22
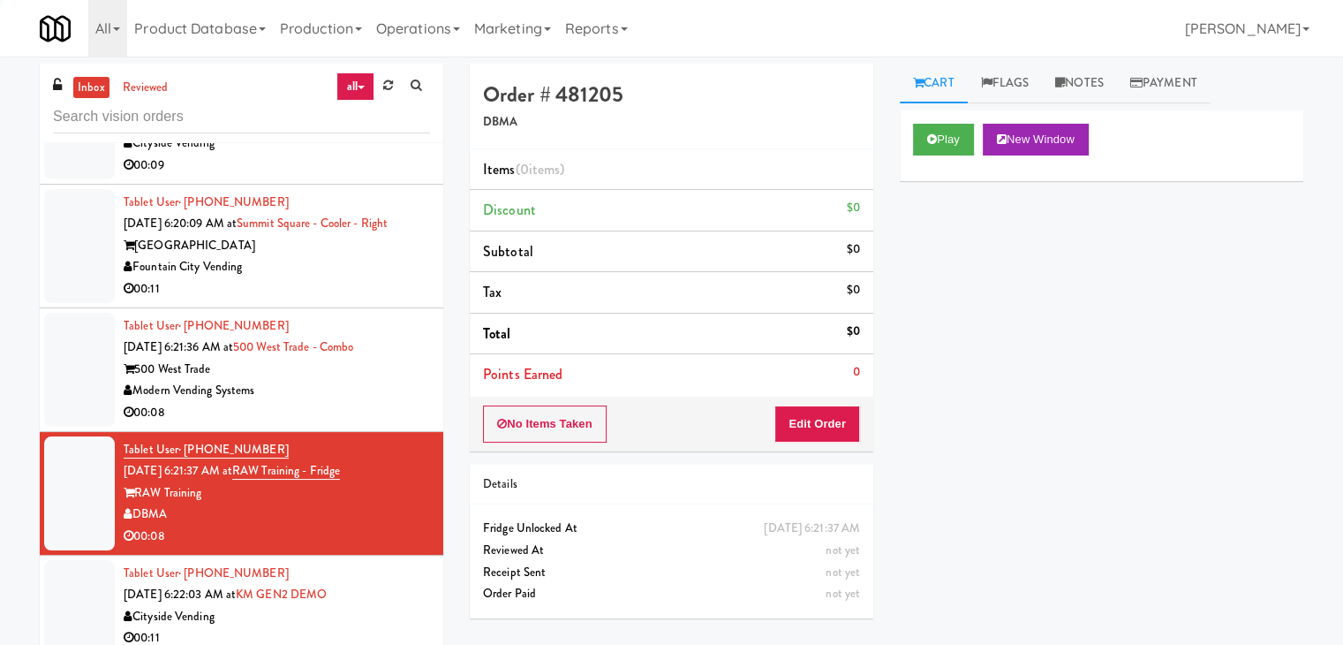
scroll to position [8533, 0]
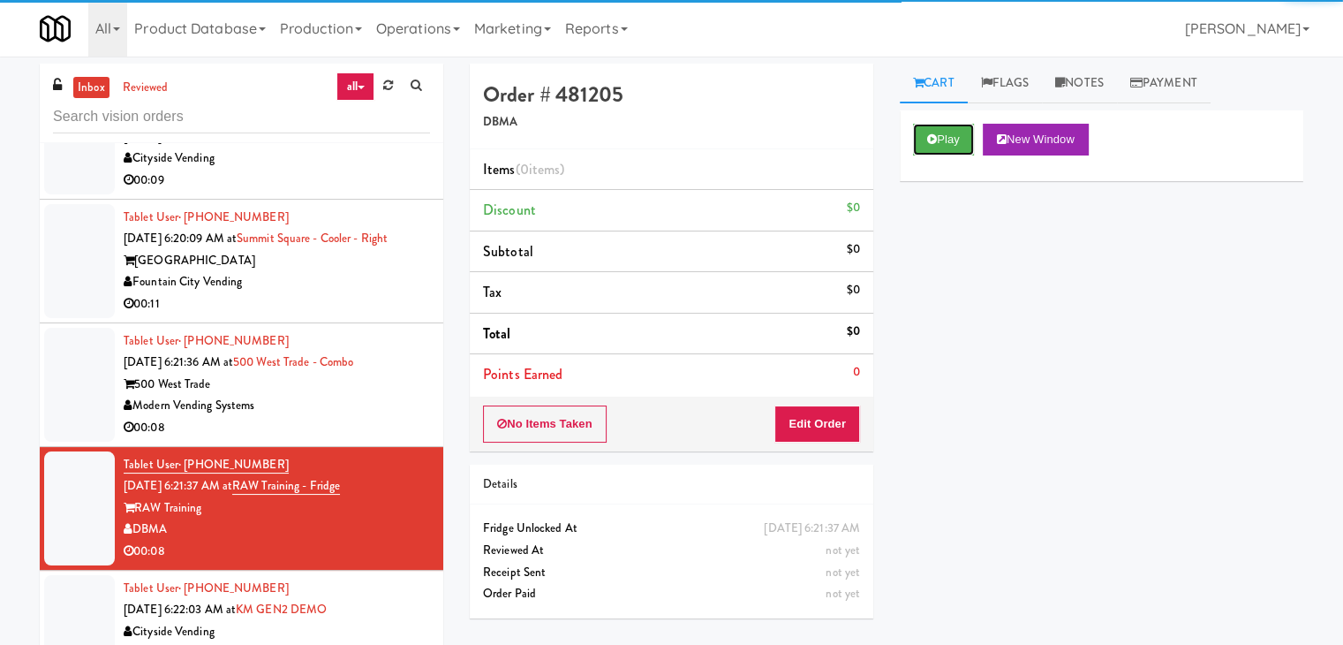
drag, startPoint x: 932, startPoint y: 139, endPoint x: 933, endPoint y: 183, distance: 44.2
click at [932, 142] on icon at bounding box center [932, 138] width 10 height 11
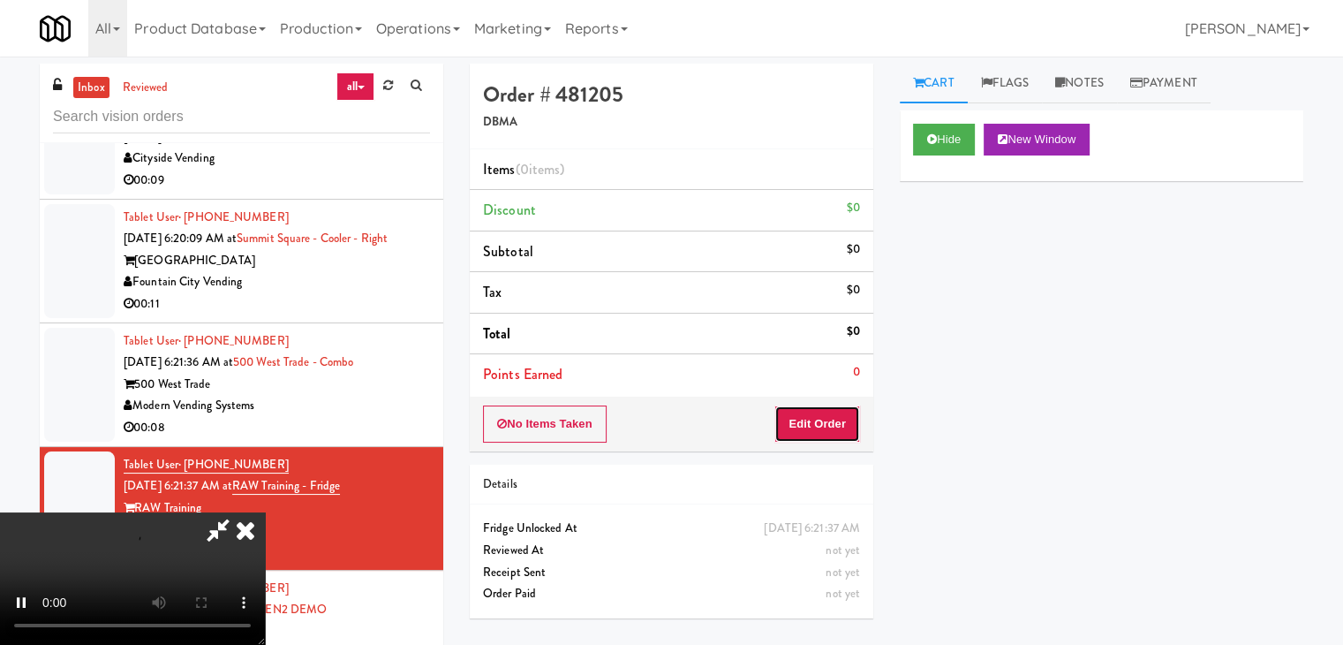
click at [838, 426] on button "Edit Order" at bounding box center [817, 423] width 86 height 37
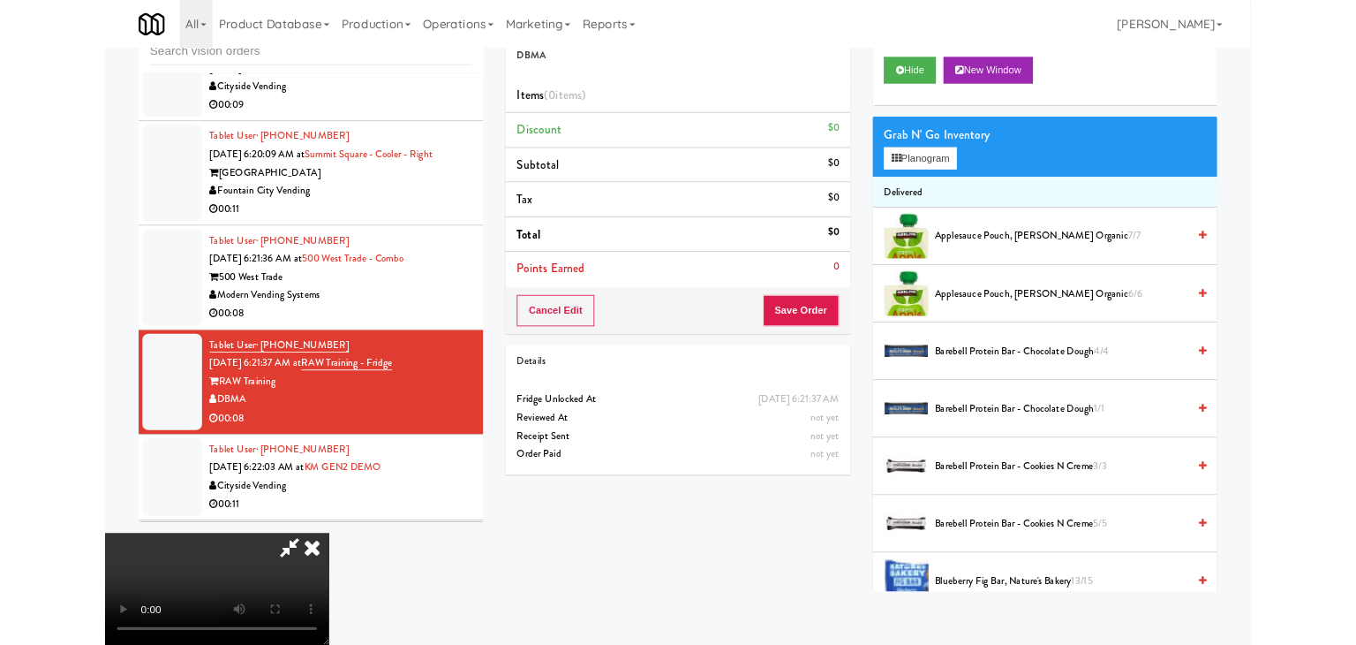
scroll to position [0, 0]
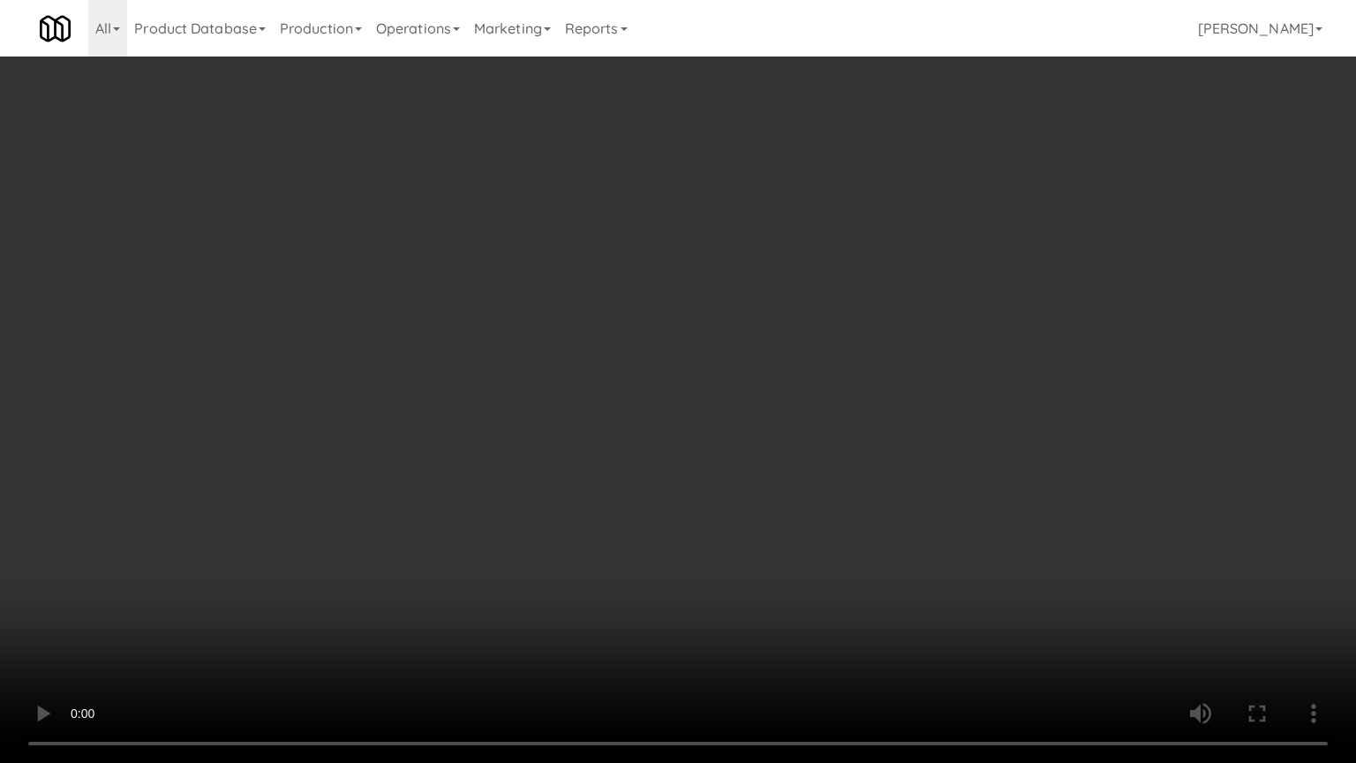
click at [894, 512] on video at bounding box center [678, 381] width 1356 height 763
click at [897, 509] on video at bounding box center [678, 381] width 1356 height 763
click at [920, 495] on video at bounding box center [678, 381] width 1356 height 763
click at [920, 490] on video at bounding box center [678, 381] width 1356 height 763
click at [922, 490] on video at bounding box center [678, 381] width 1356 height 763
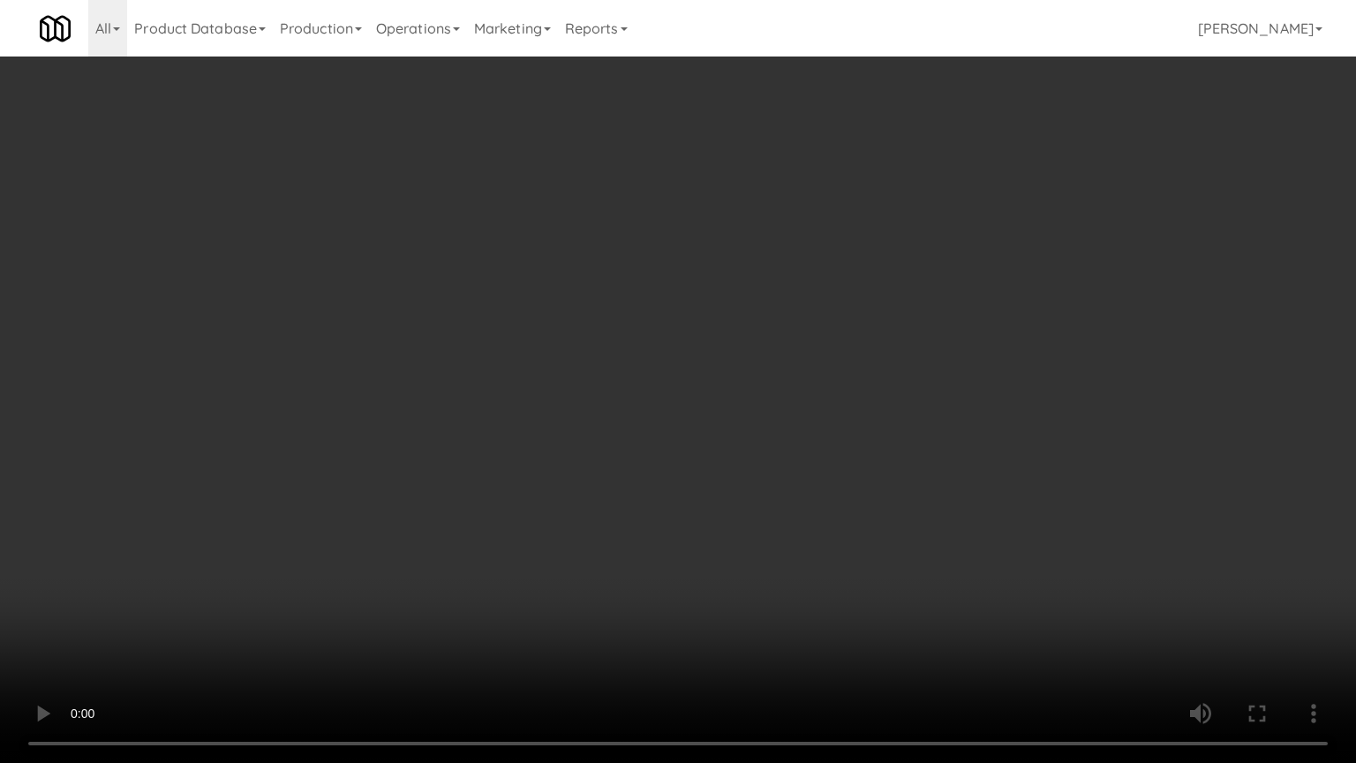
click at [925, 488] on video at bounding box center [678, 381] width 1356 height 763
click at [937, 487] on video at bounding box center [678, 381] width 1356 height 763
click at [940, 486] on video at bounding box center [678, 381] width 1356 height 763
click at [845, 581] on video at bounding box center [678, 381] width 1356 height 763
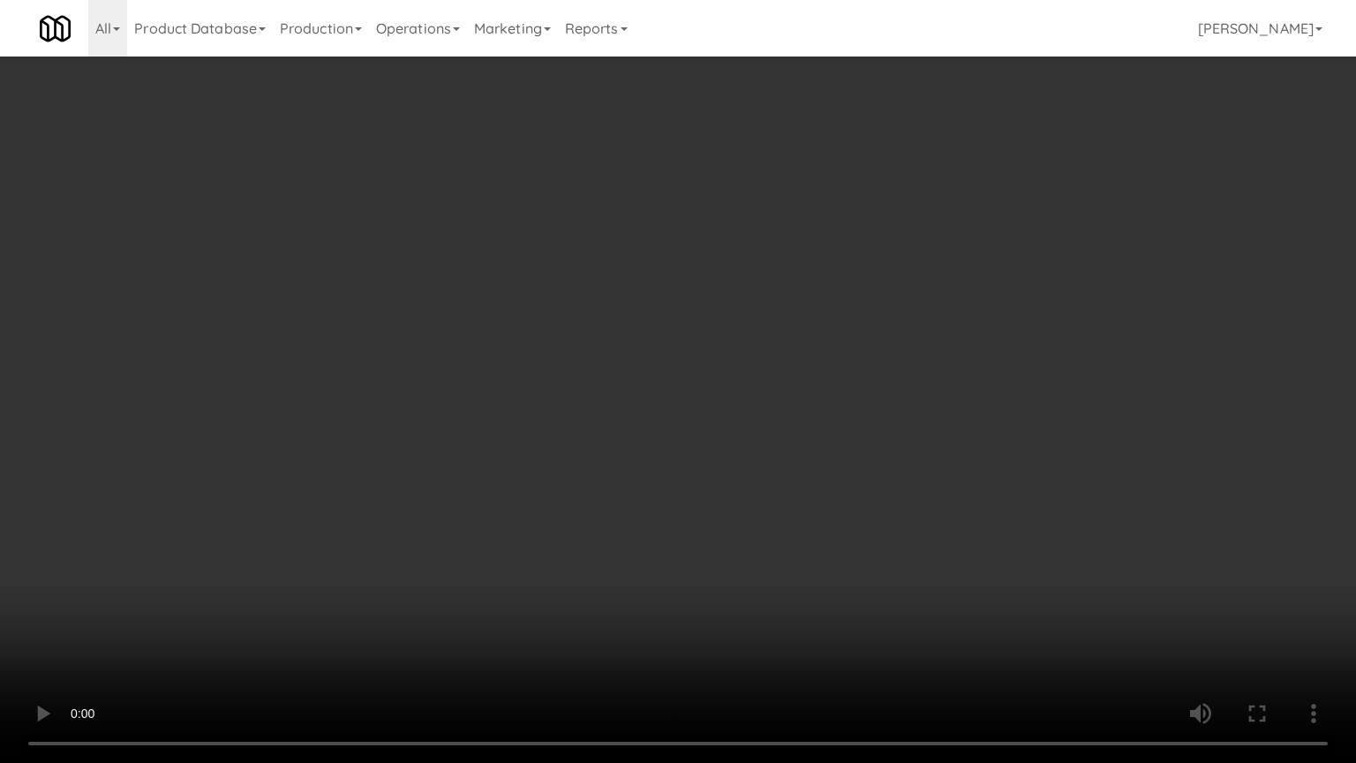
click at [871, 594] on video at bounding box center [678, 381] width 1356 height 763
click at [871, 592] on video at bounding box center [678, 381] width 1356 height 763
click at [865, 590] on video at bounding box center [678, 381] width 1356 height 763
click at [872, 570] on video at bounding box center [678, 381] width 1356 height 763
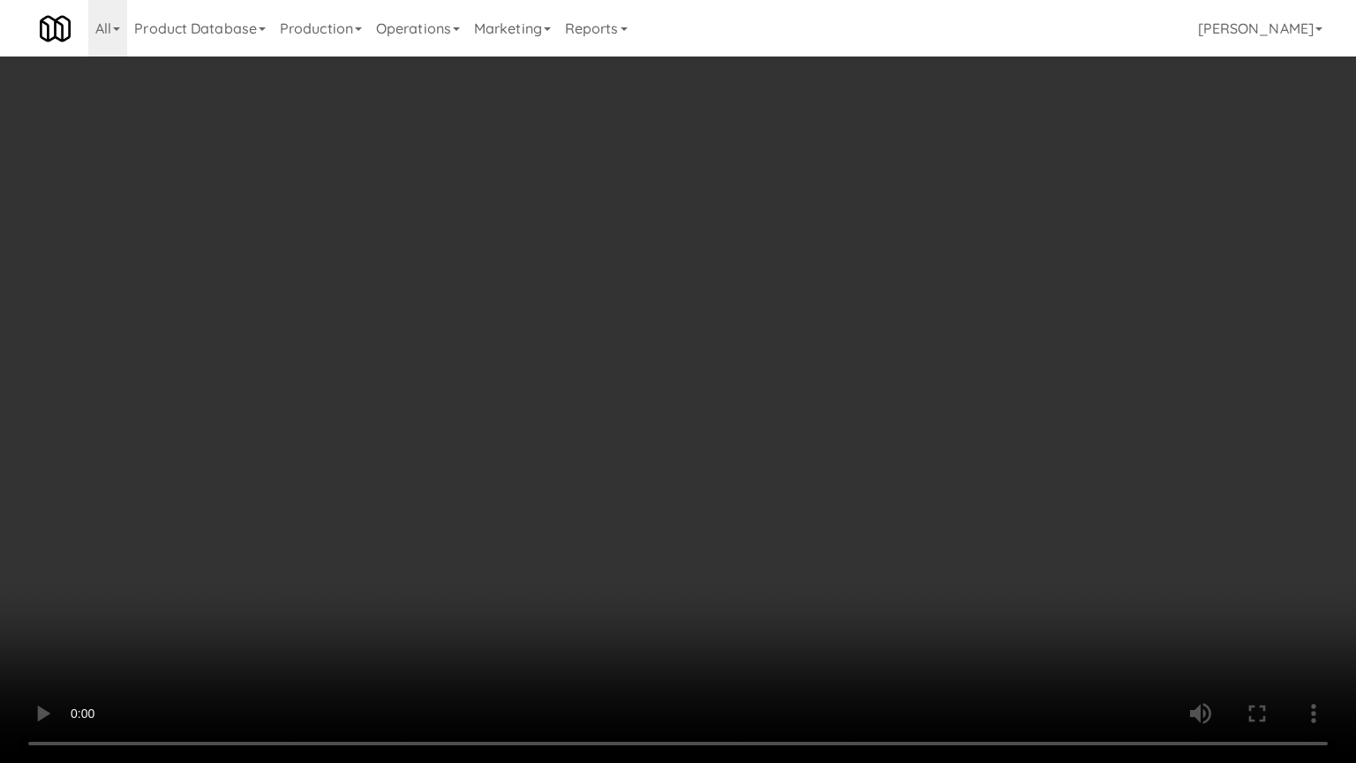
click at [872, 570] on video at bounding box center [678, 381] width 1356 height 763
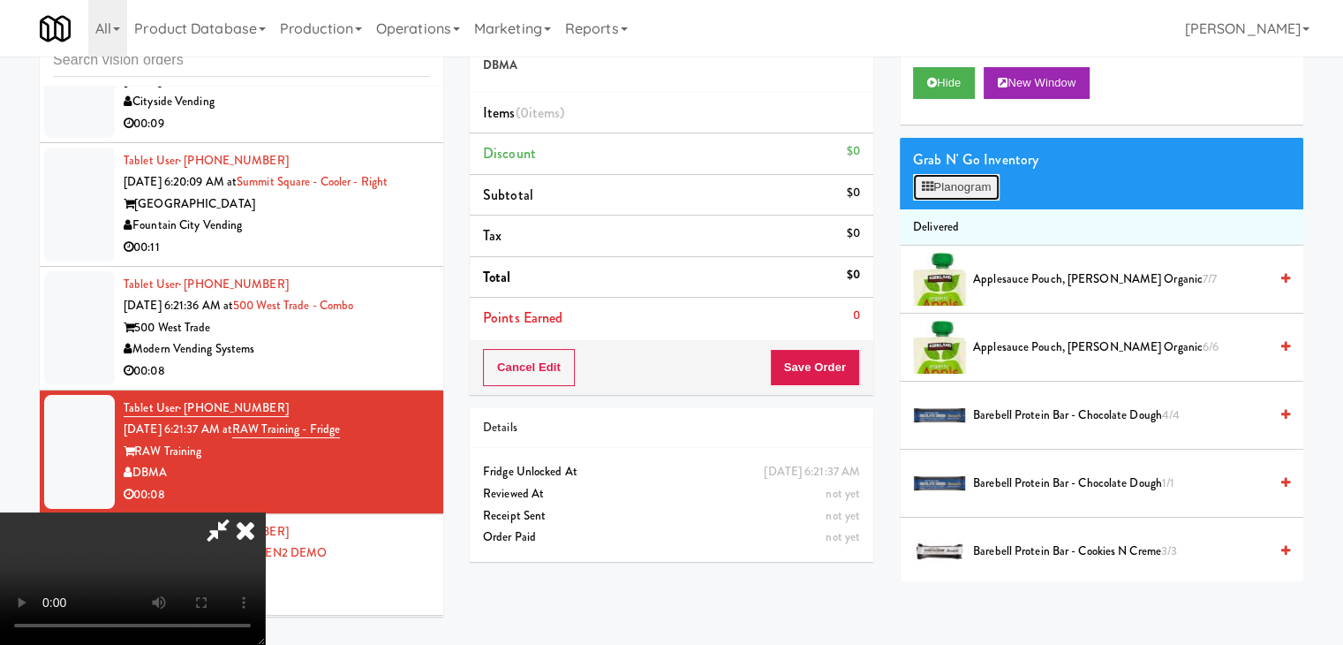
click at [966, 192] on button "Planogram" at bounding box center [956, 187] width 87 height 26
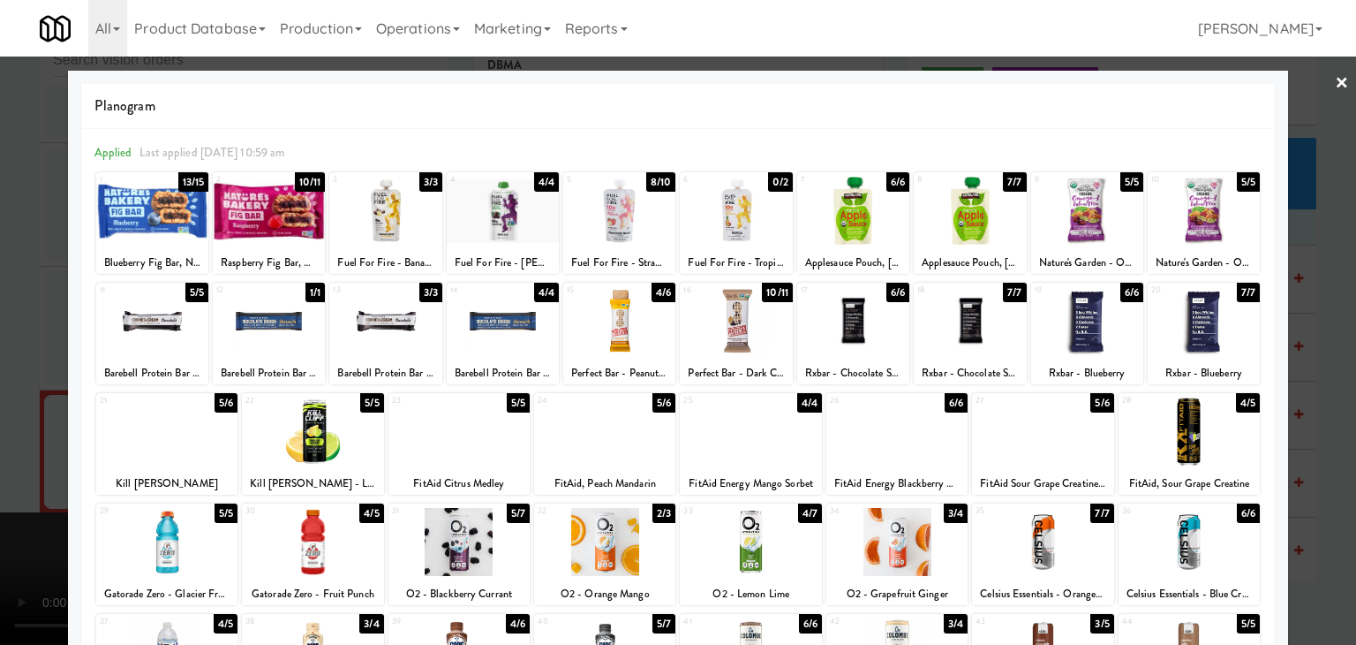
click at [491, 445] on div at bounding box center [459, 431] width 141 height 68
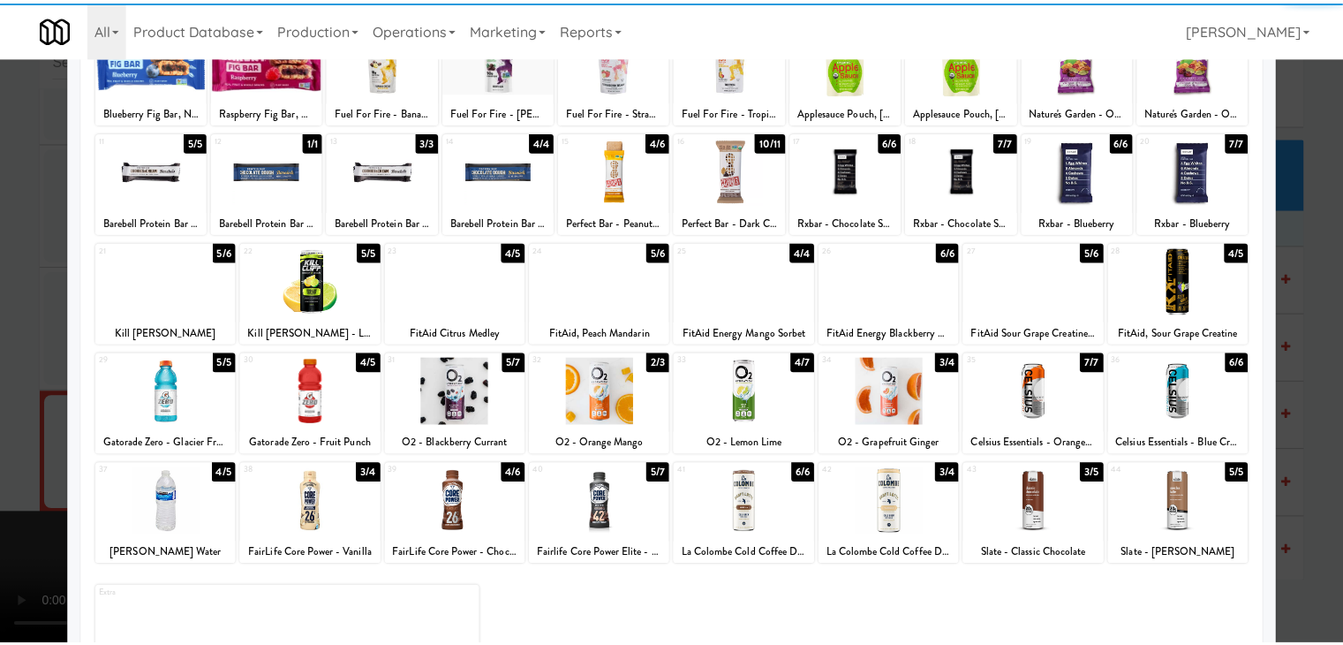
scroll to position [223, 0]
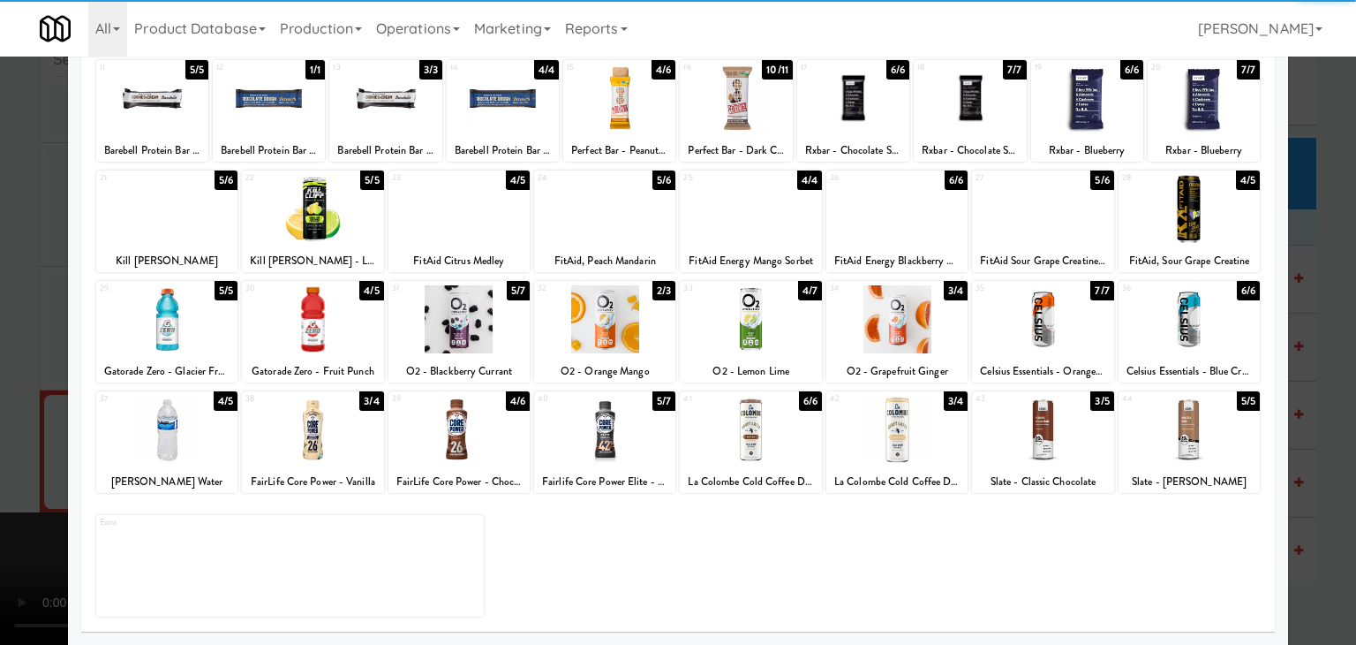
click at [591, 456] on div at bounding box center [604, 430] width 141 height 68
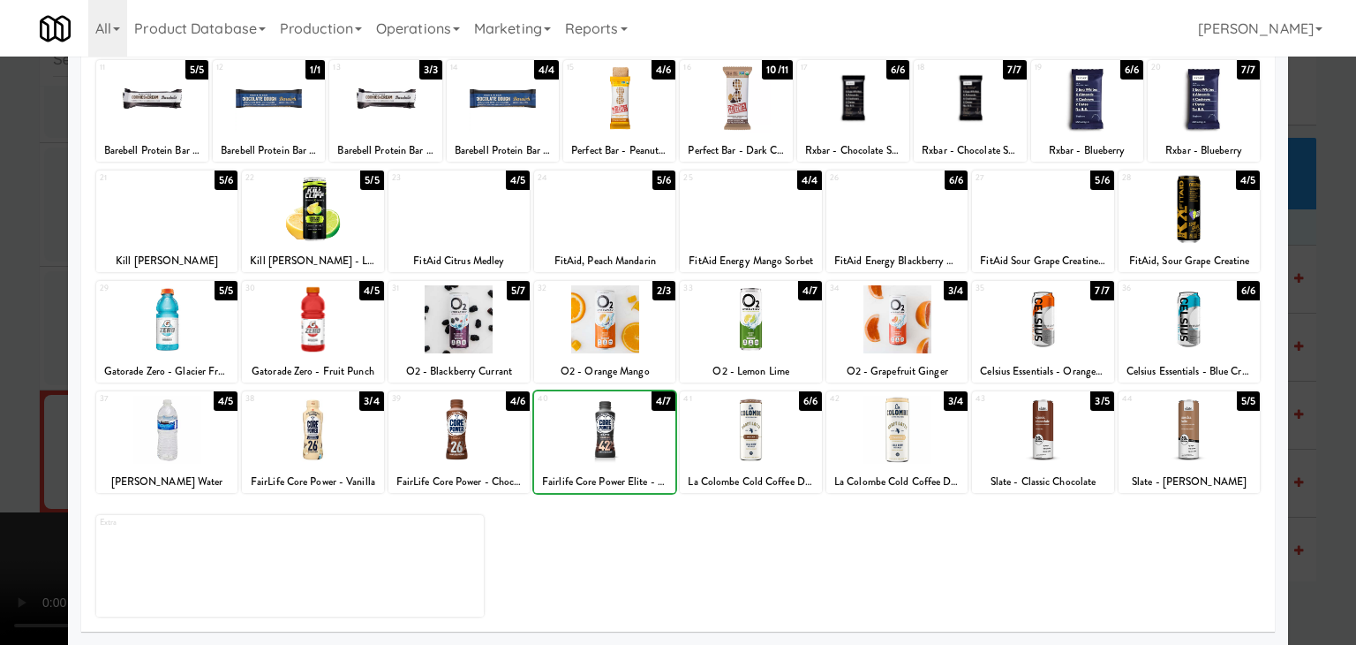
click at [1, 447] on div at bounding box center [678, 322] width 1356 height 645
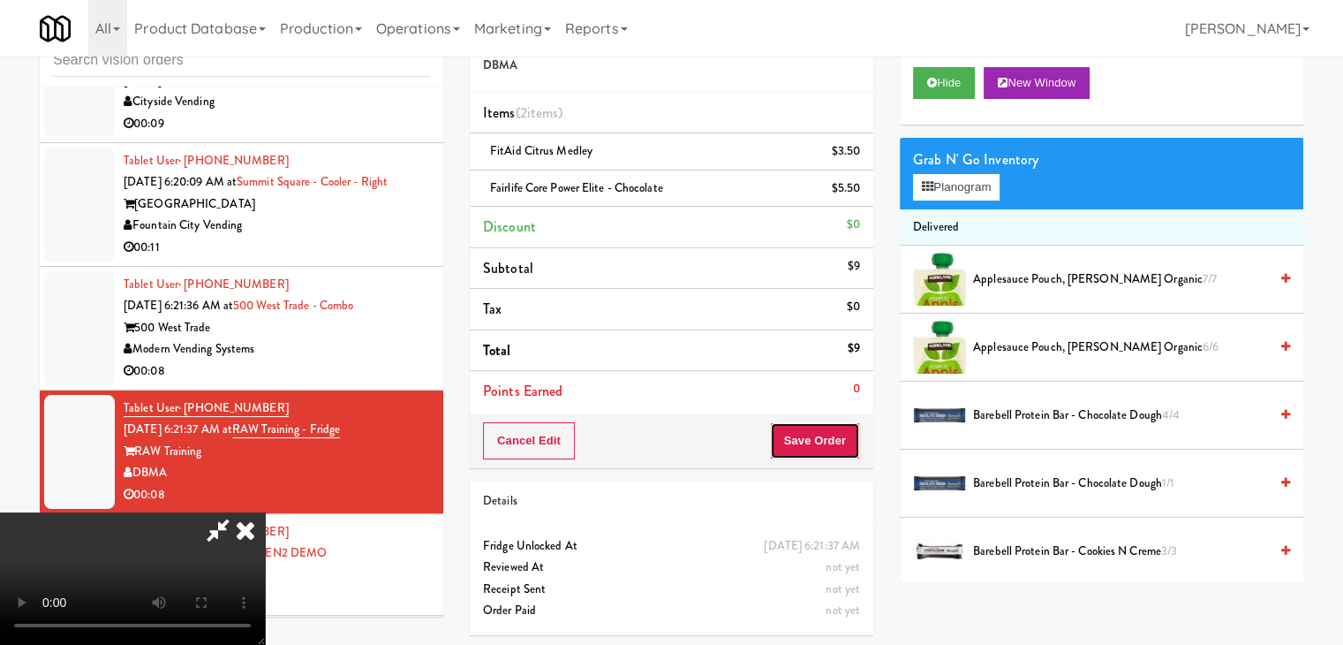
click at [841, 439] on button "Save Order" at bounding box center [815, 440] width 90 height 37
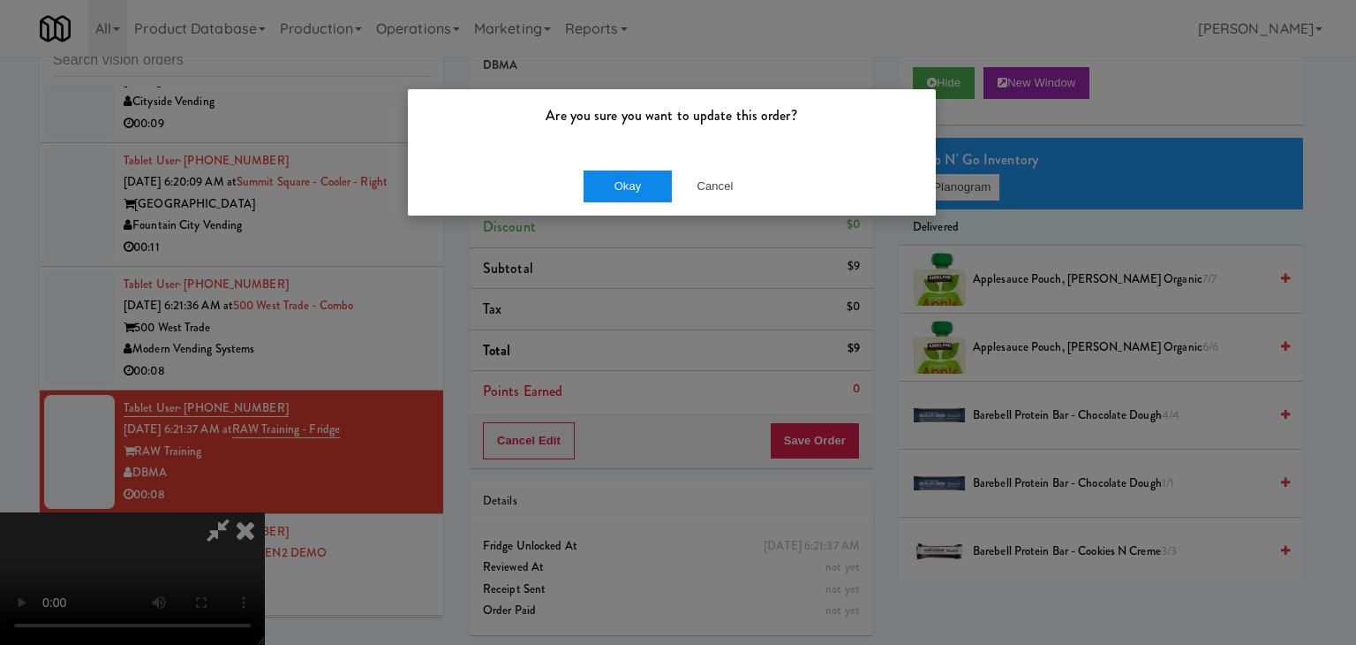
click at [645, 174] on div "Okay Cancel" at bounding box center [672, 185] width 528 height 59
click at [639, 180] on button "Okay" at bounding box center [628, 186] width 88 height 32
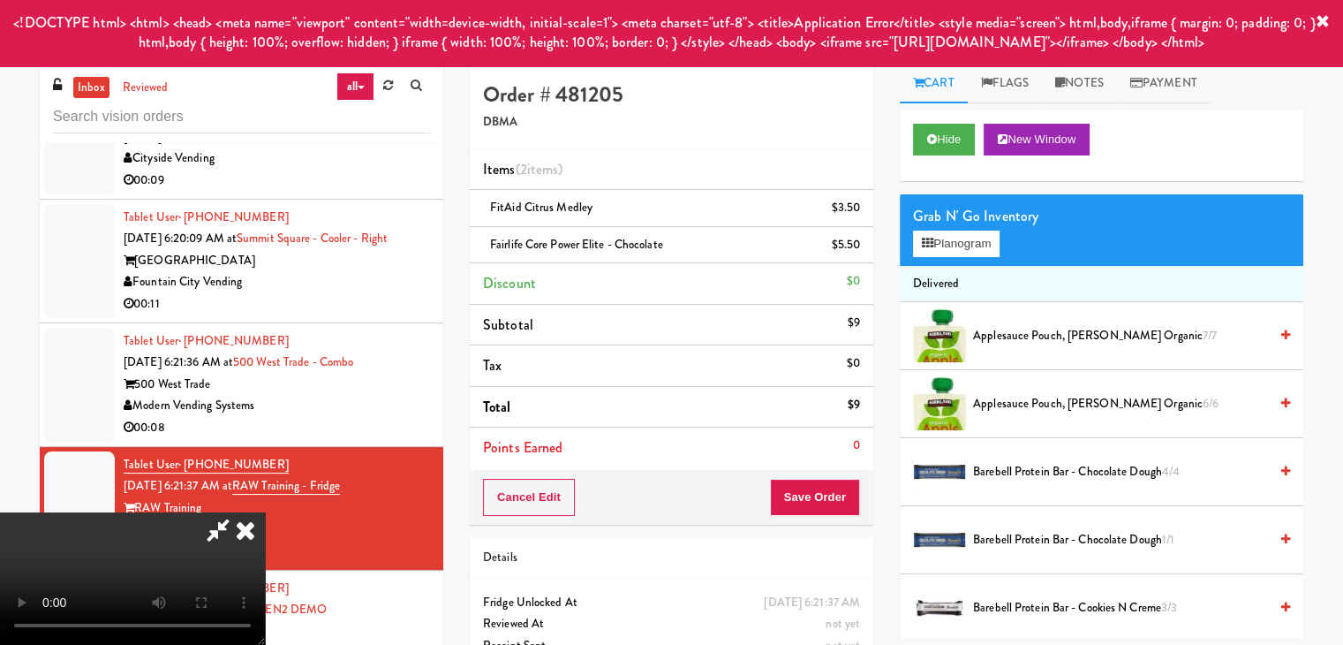
click at [265, 512] on icon at bounding box center [245, 529] width 39 height 35
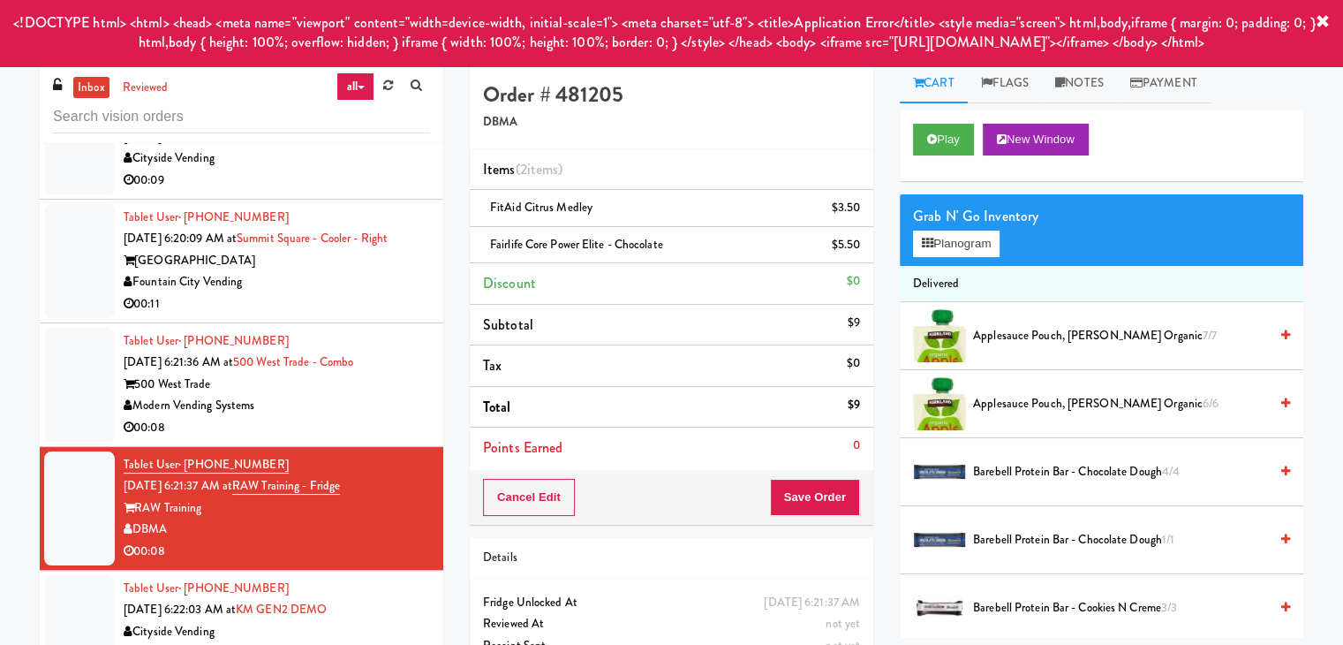
click at [339, 439] on div "00:08" at bounding box center [277, 428] width 306 height 22
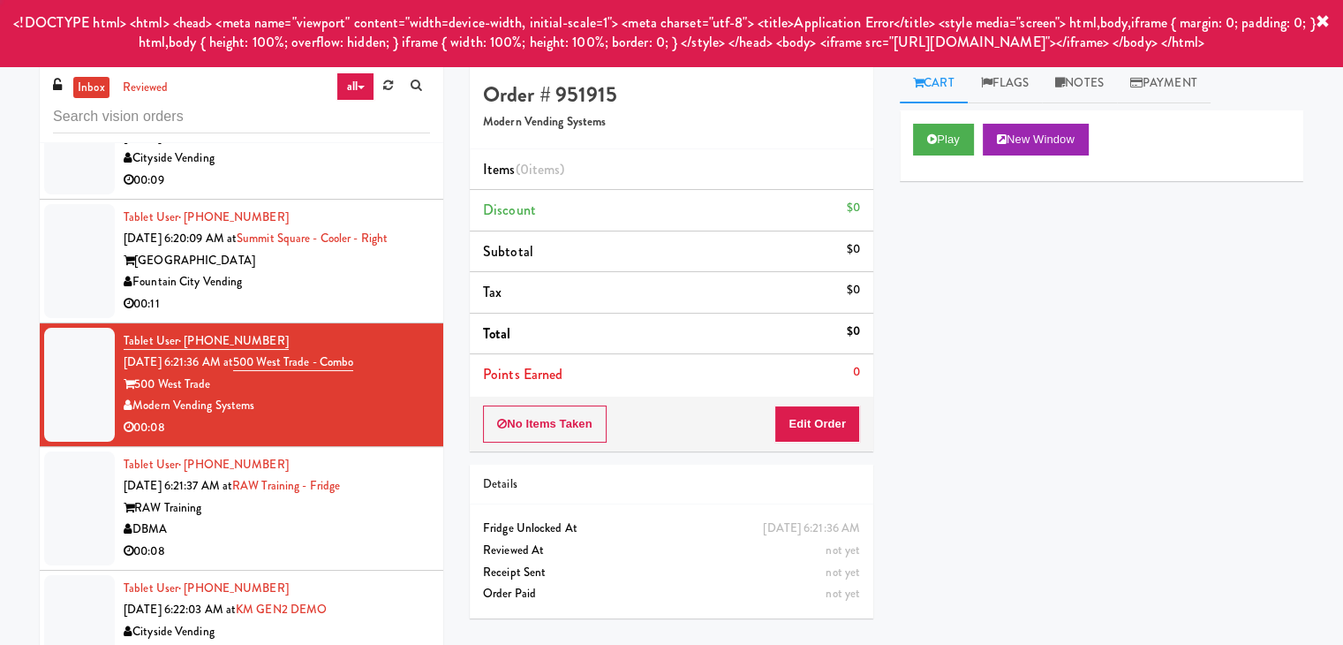
scroll to position [8622, 0]
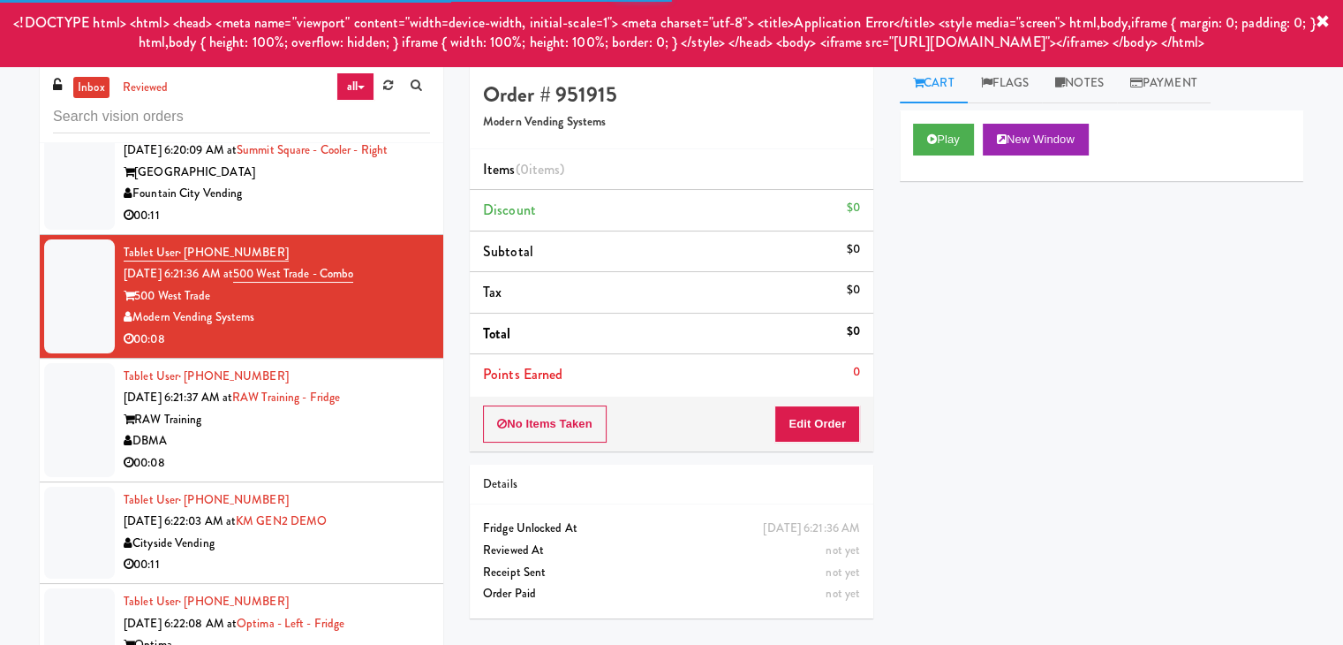
click at [336, 474] on div "Tablet User · (412) 260-3525 Aug 14, 2025 6:21:37 AM at RAW Training - Fridge R…" at bounding box center [277, 420] width 306 height 109
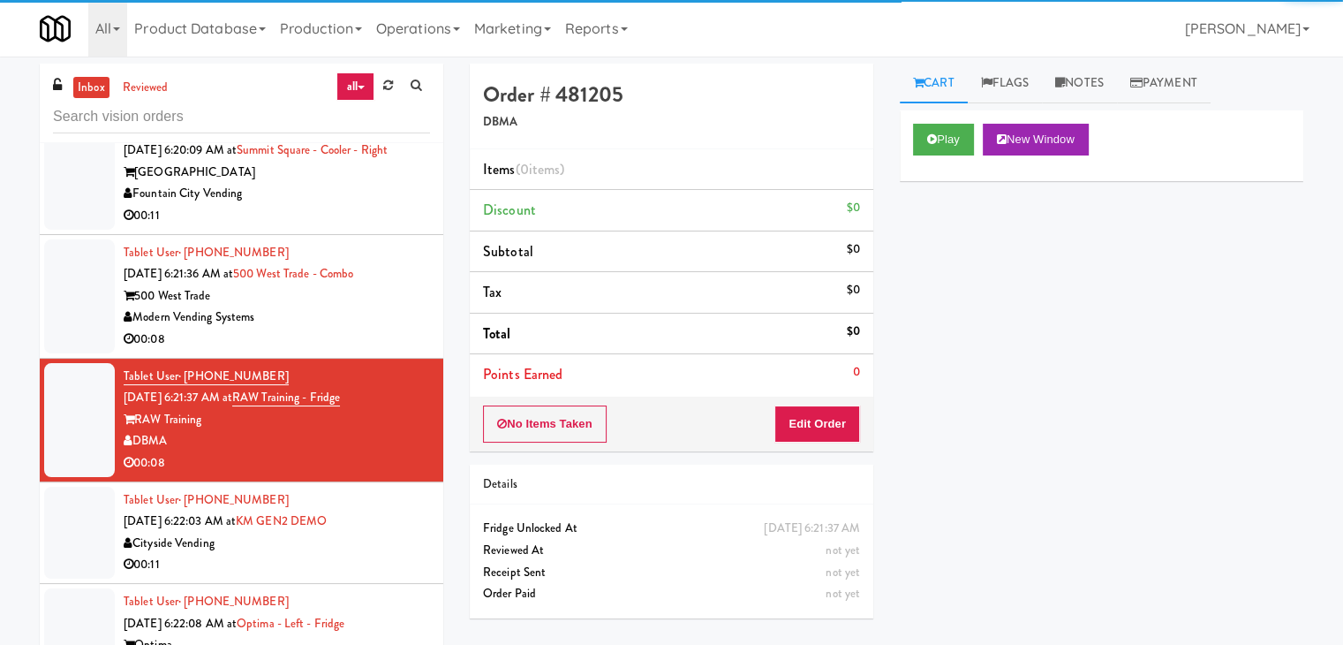
click at [327, 328] on div "Modern Vending Systems" at bounding box center [277, 317] width 306 height 22
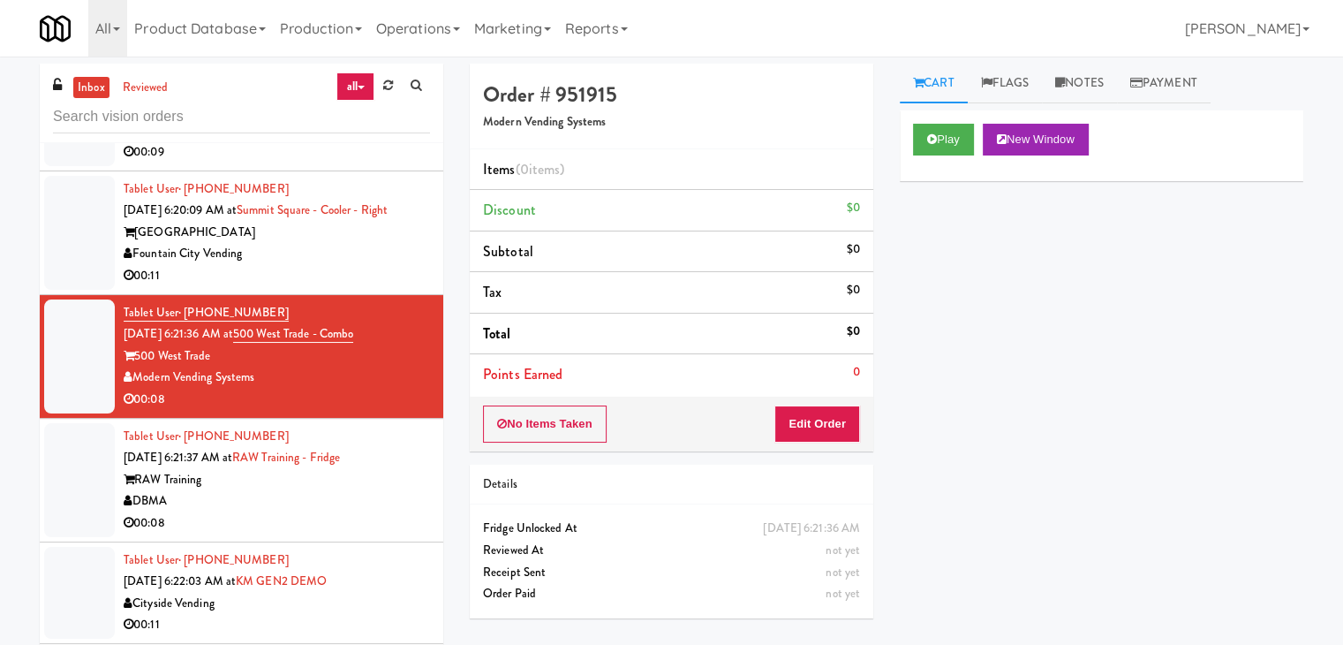
scroll to position [8445, 0]
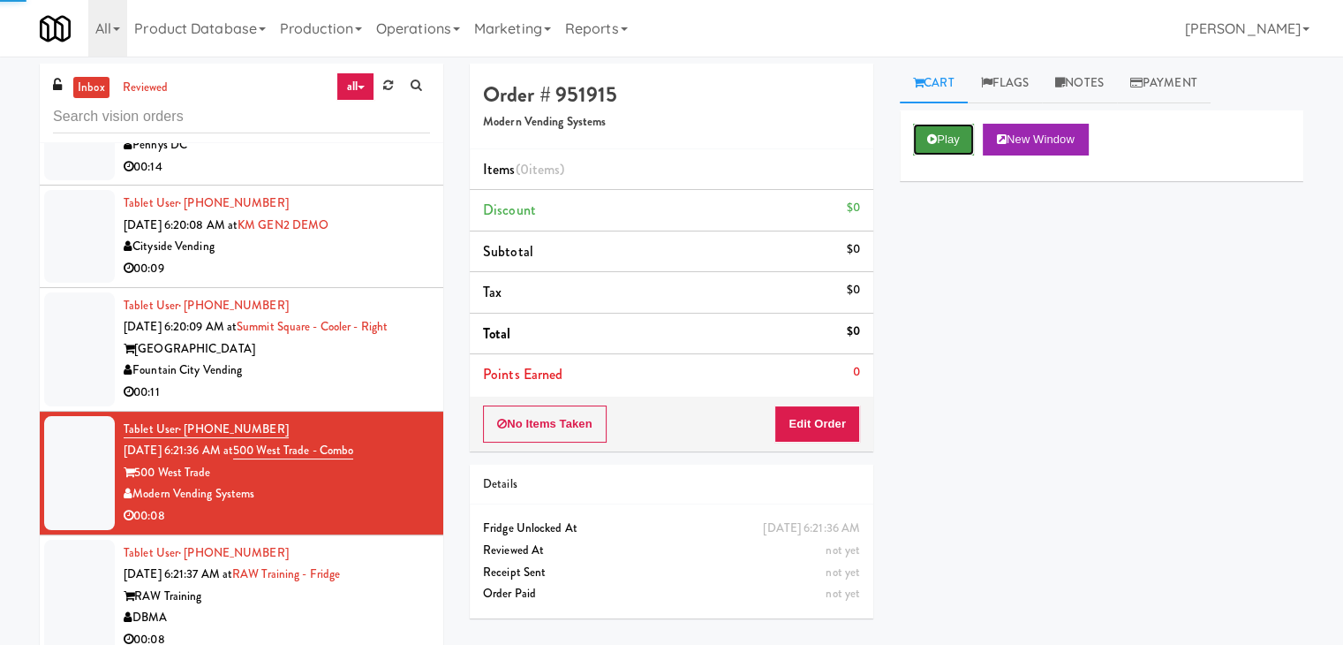
click at [945, 139] on button "Play" at bounding box center [943, 140] width 61 height 32
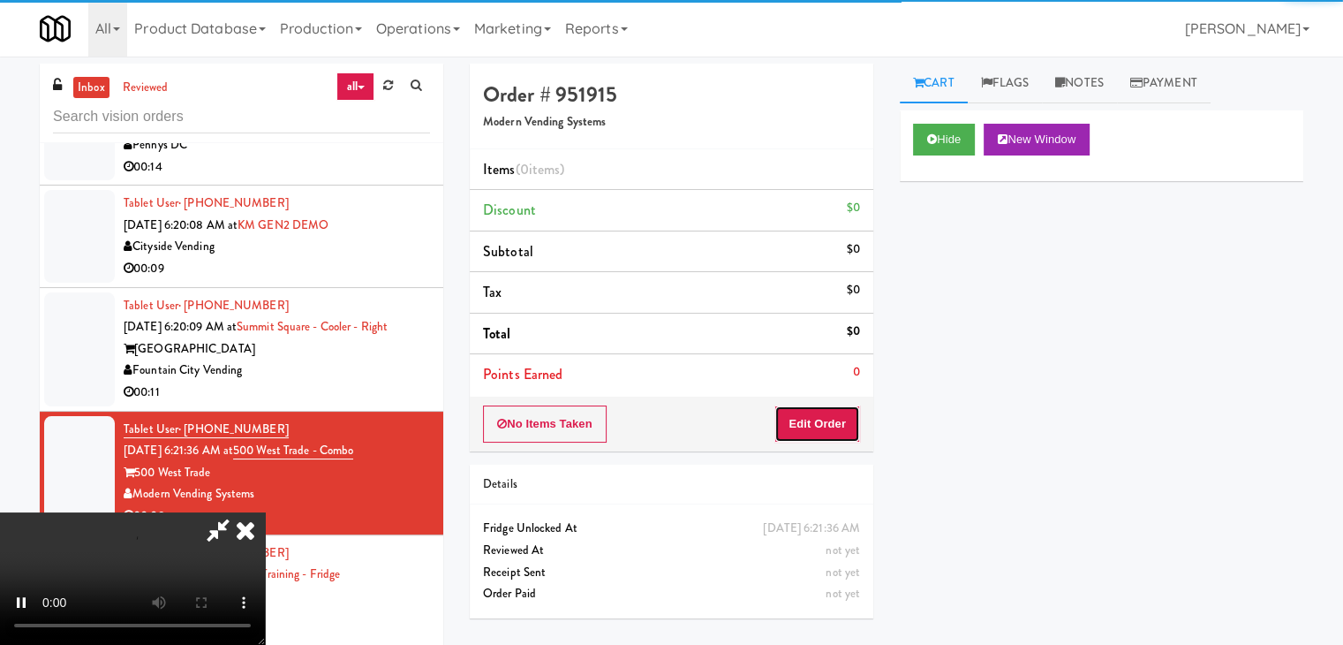
click at [805, 419] on button "Edit Order" at bounding box center [817, 423] width 86 height 37
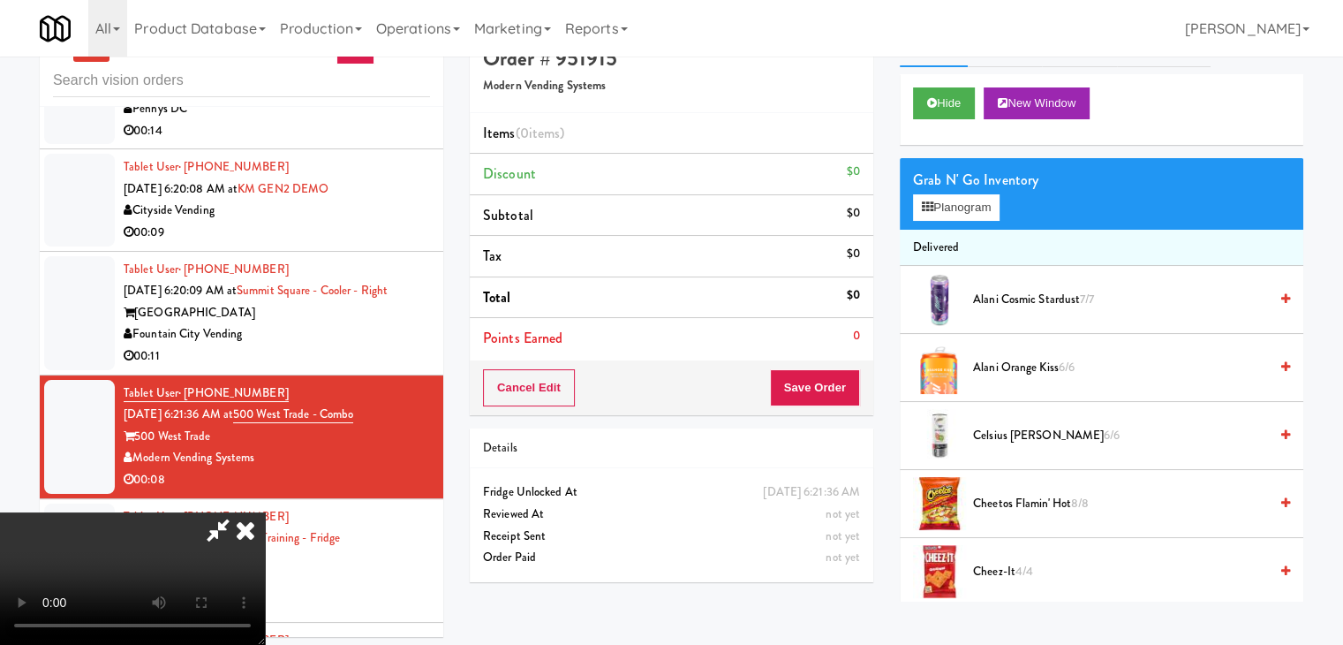
scroll to position [57, 0]
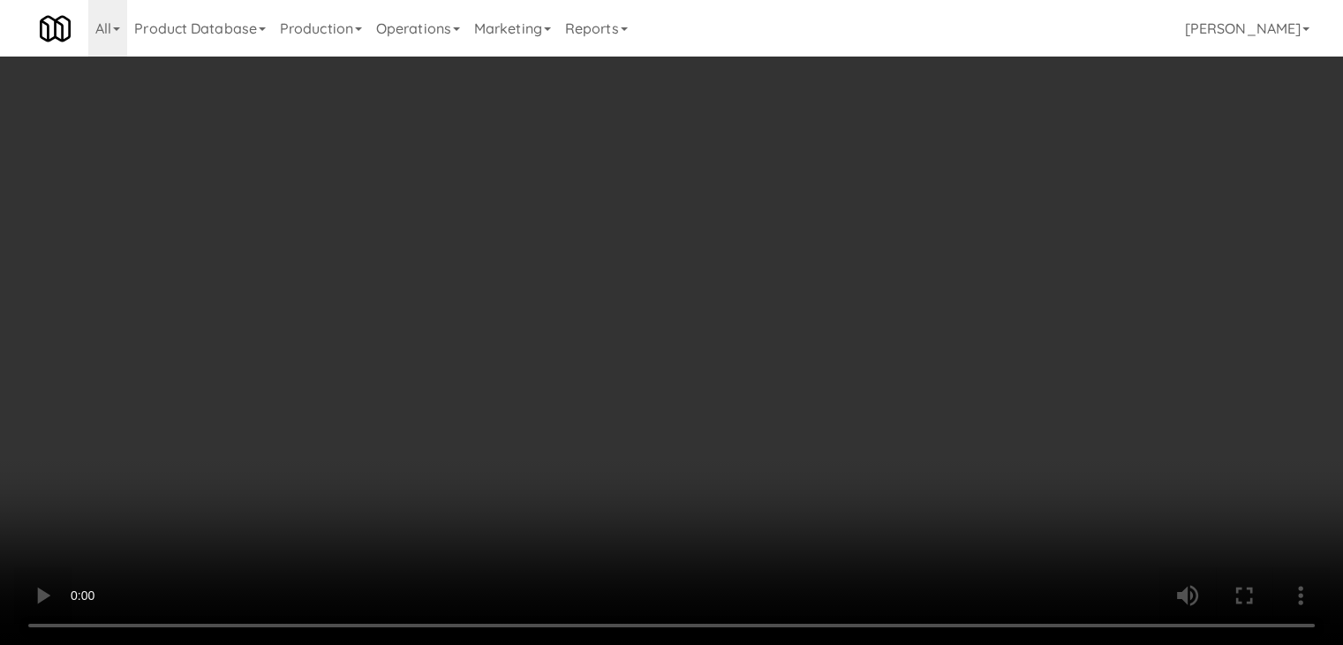
drag, startPoint x: 1151, startPoint y: 554, endPoint x: 1003, endPoint y: 541, distance: 148.9
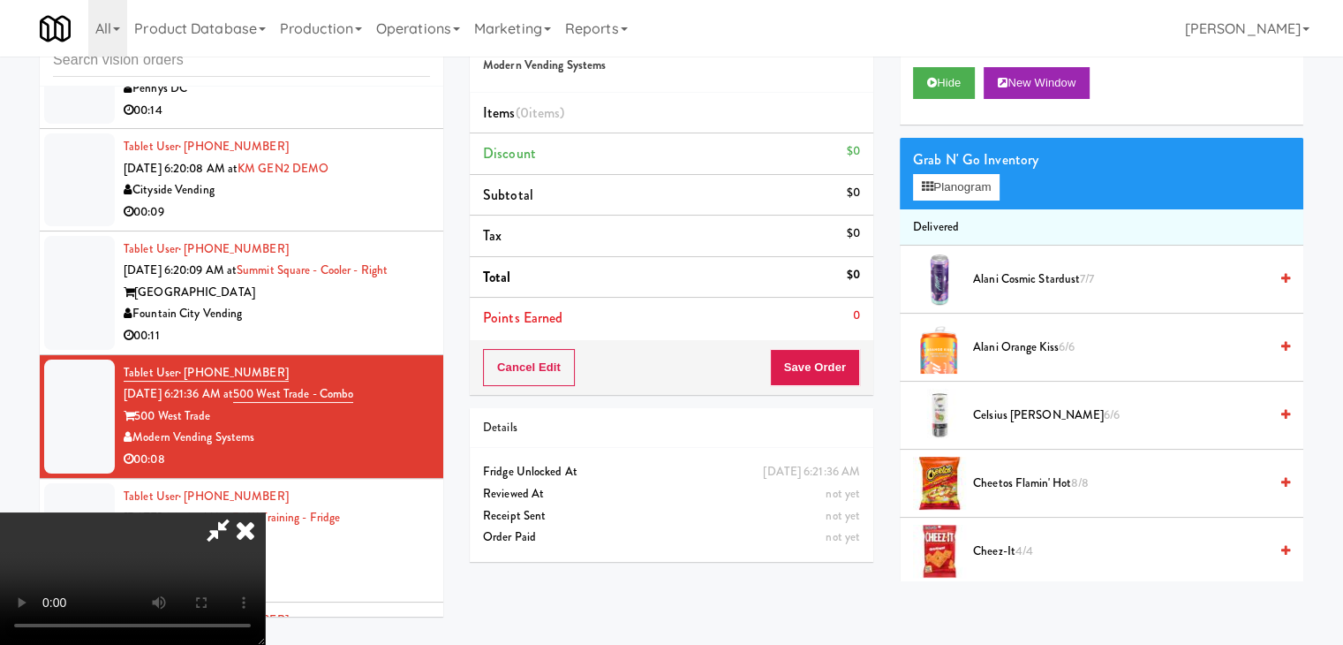
click at [1145, 554] on span "Cheez-It 4/4" at bounding box center [1120, 551] width 295 height 22
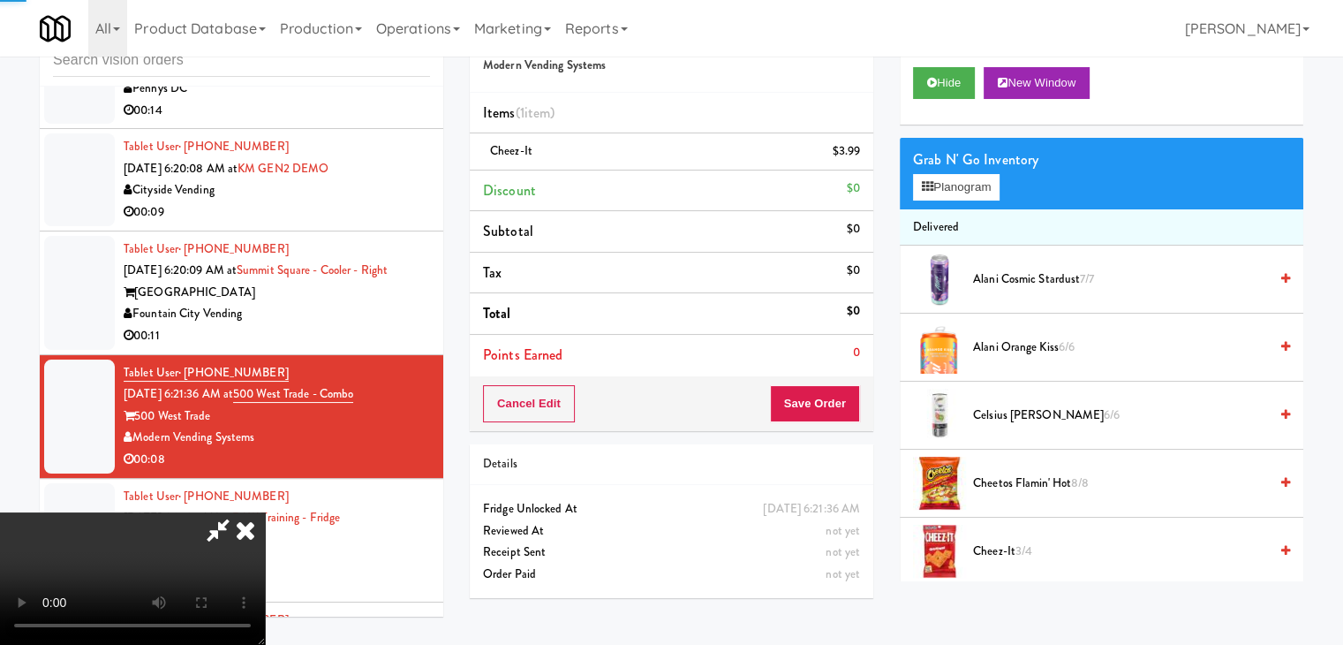
click at [265, 520] on video at bounding box center [132, 578] width 265 height 132
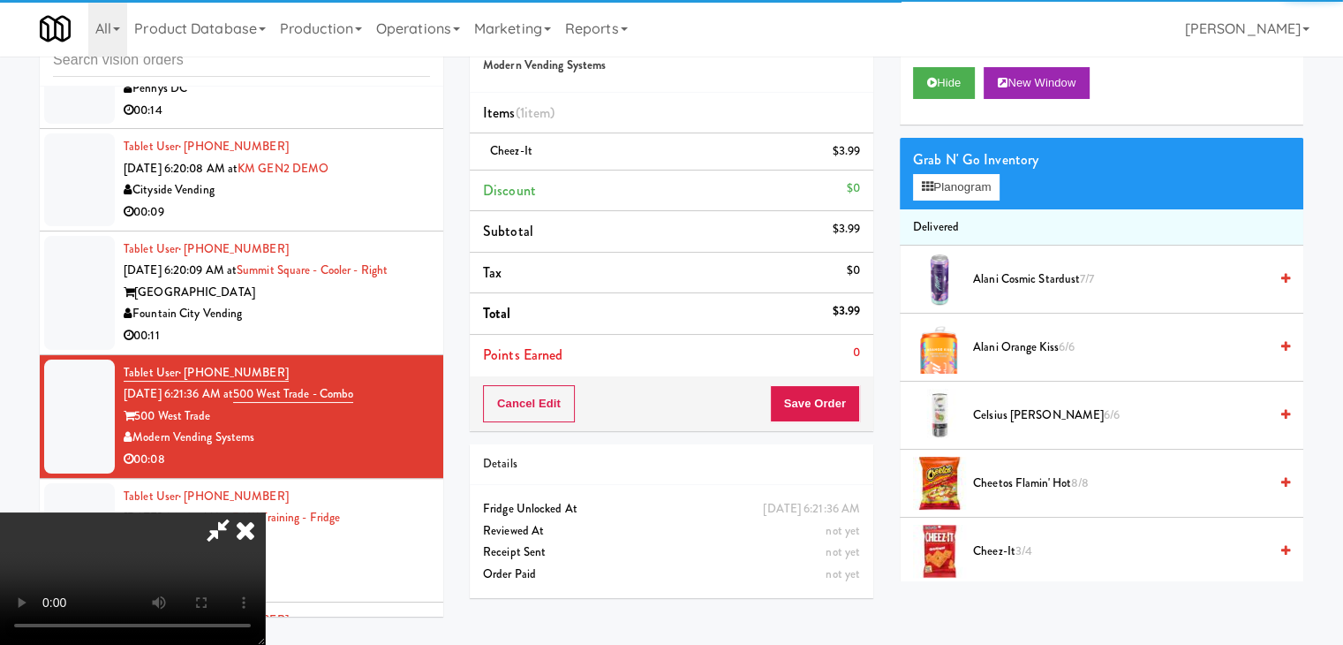
click at [265, 520] on video at bounding box center [132, 578] width 265 height 132
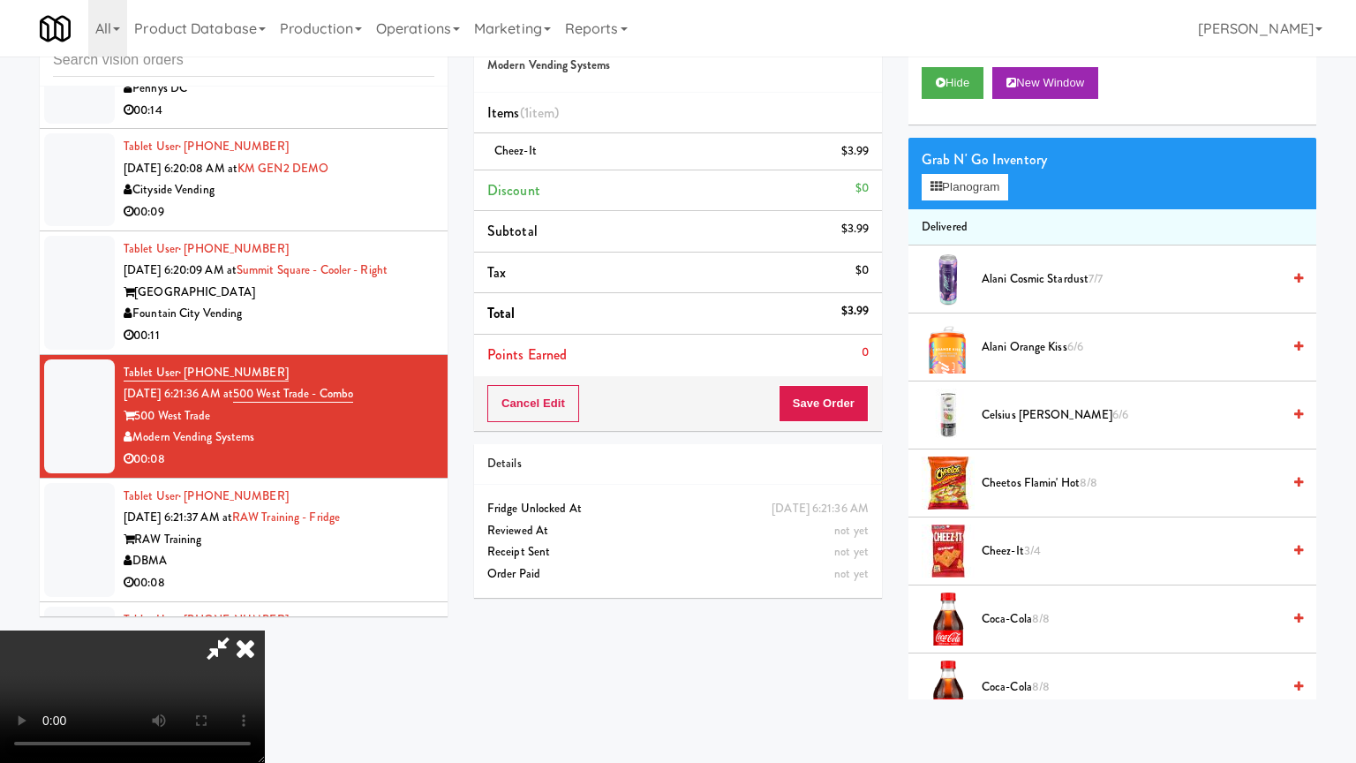
click at [265, 630] on video at bounding box center [132, 696] width 265 height 132
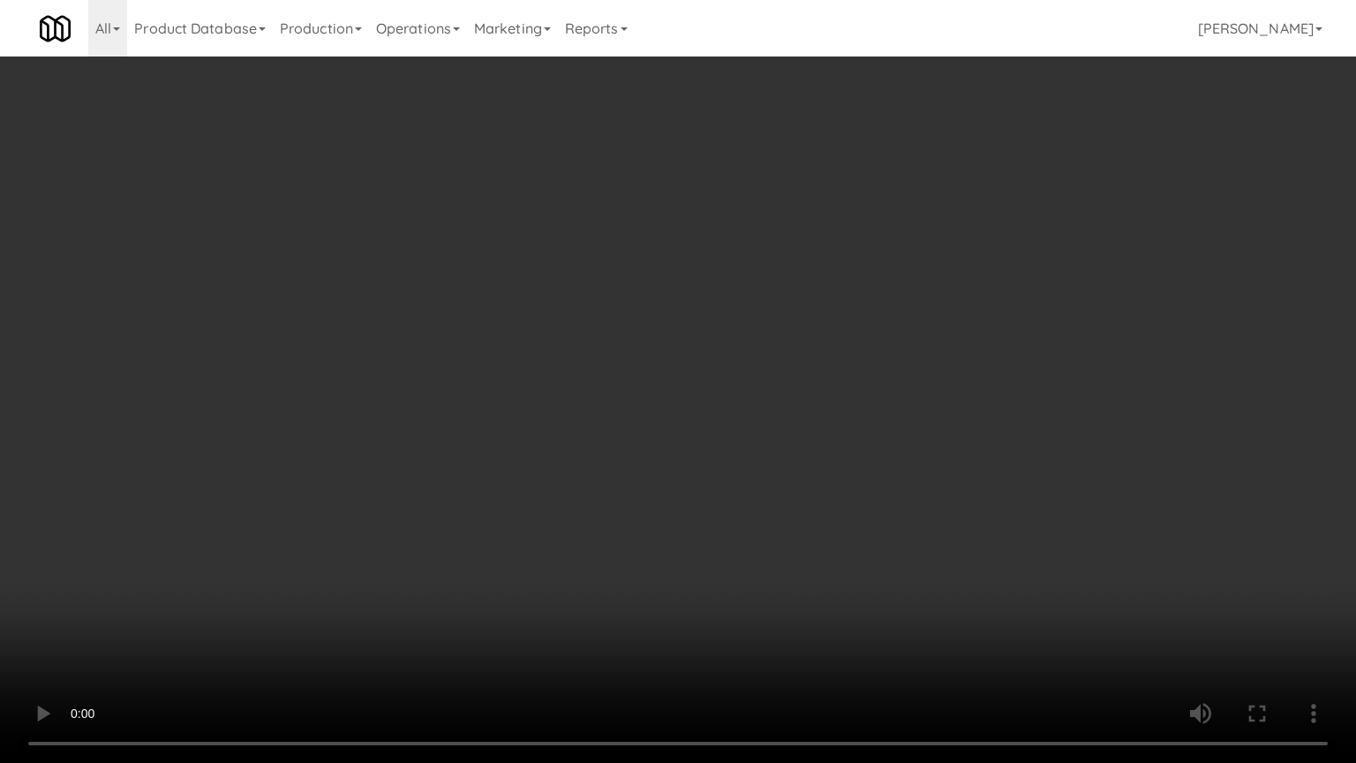
click at [728, 540] on video at bounding box center [678, 381] width 1356 height 763
click at [731, 536] on video at bounding box center [678, 381] width 1356 height 763
click at [745, 534] on video at bounding box center [678, 381] width 1356 height 763
click at [745, 533] on video at bounding box center [678, 381] width 1356 height 763
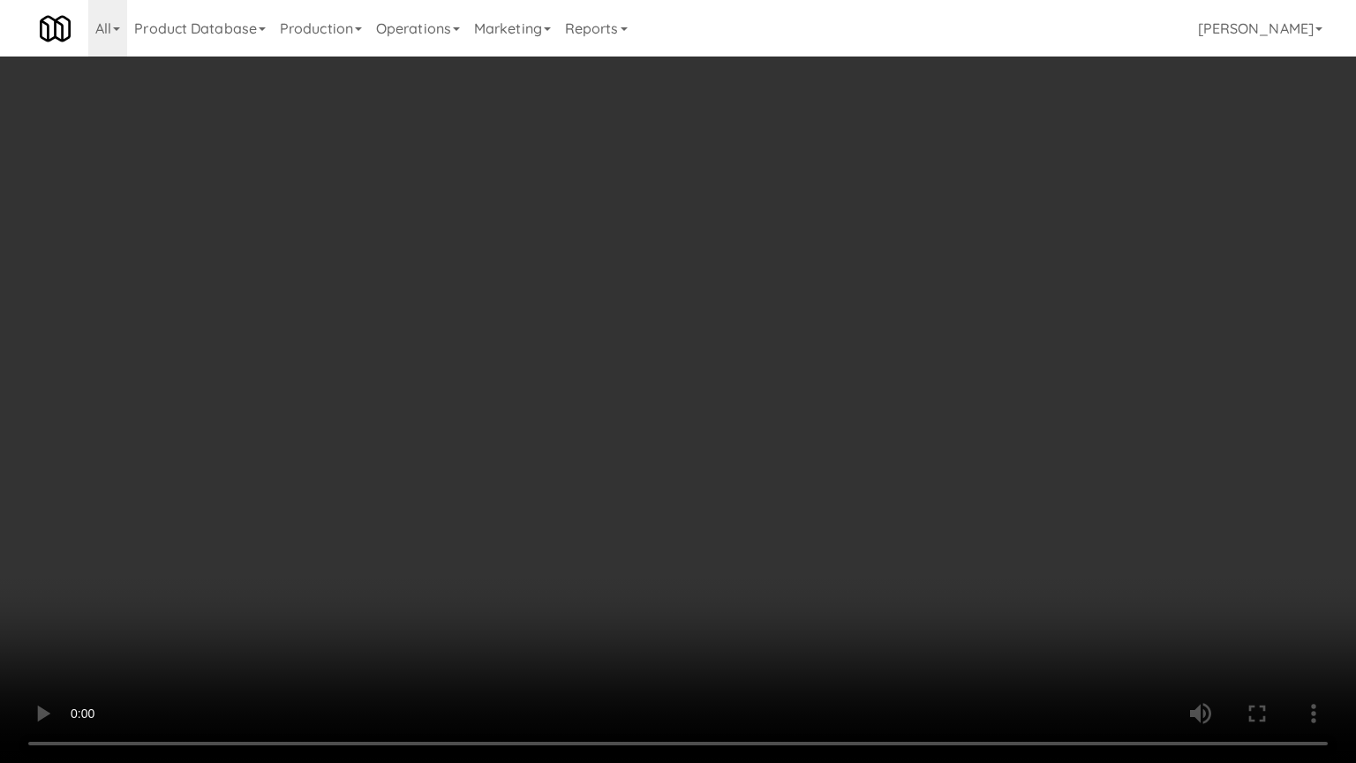
click at [745, 533] on video at bounding box center [678, 381] width 1356 height 763
click at [752, 531] on video at bounding box center [678, 381] width 1356 height 763
click at [758, 523] on video at bounding box center [678, 381] width 1356 height 763
click at [759, 523] on video at bounding box center [678, 381] width 1356 height 763
click at [770, 526] on video at bounding box center [678, 381] width 1356 height 763
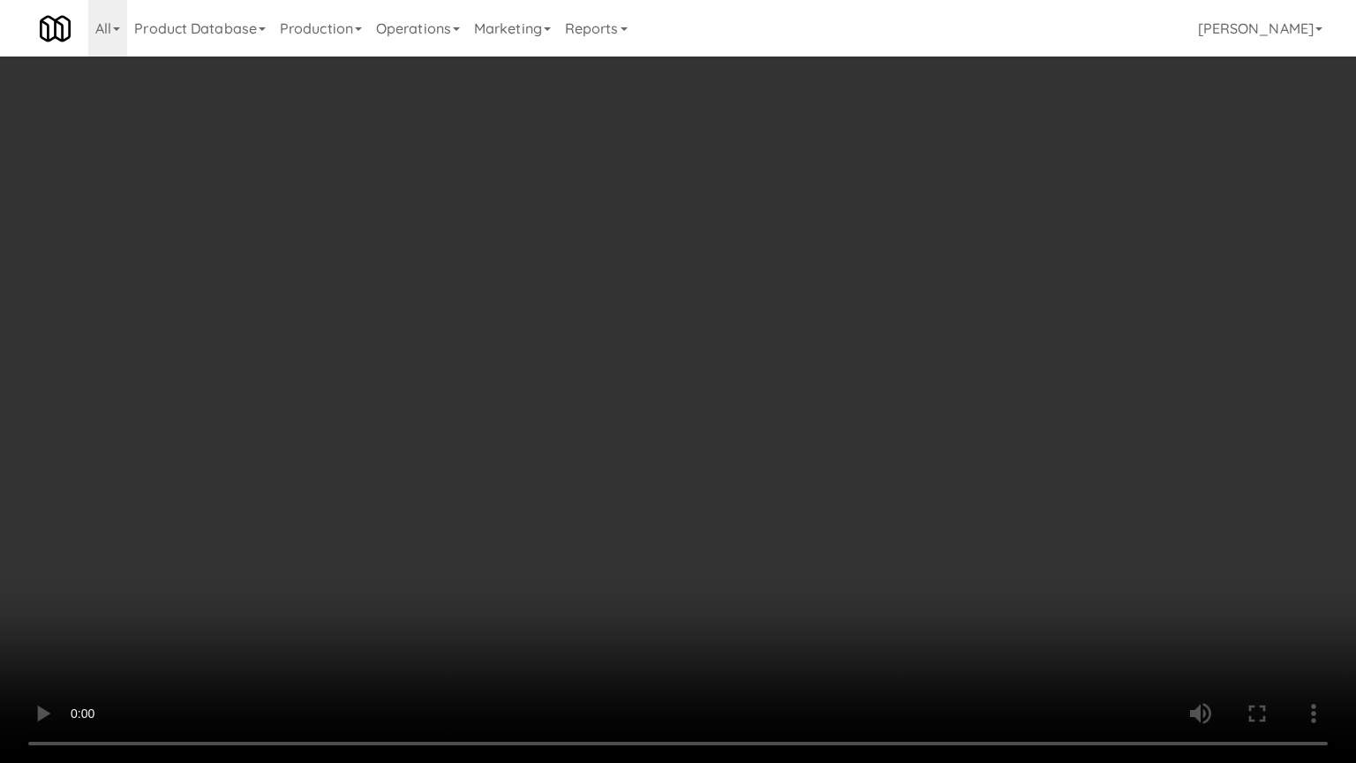
click at [775, 530] on video at bounding box center [678, 381] width 1356 height 763
click at [777, 530] on video at bounding box center [678, 381] width 1356 height 763
click at [775, 527] on video at bounding box center [678, 381] width 1356 height 763
click at [775, 525] on video at bounding box center [678, 381] width 1356 height 763
drag, startPoint x: 775, startPoint y: 525, endPoint x: 854, endPoint y: 305, distance: 233.5
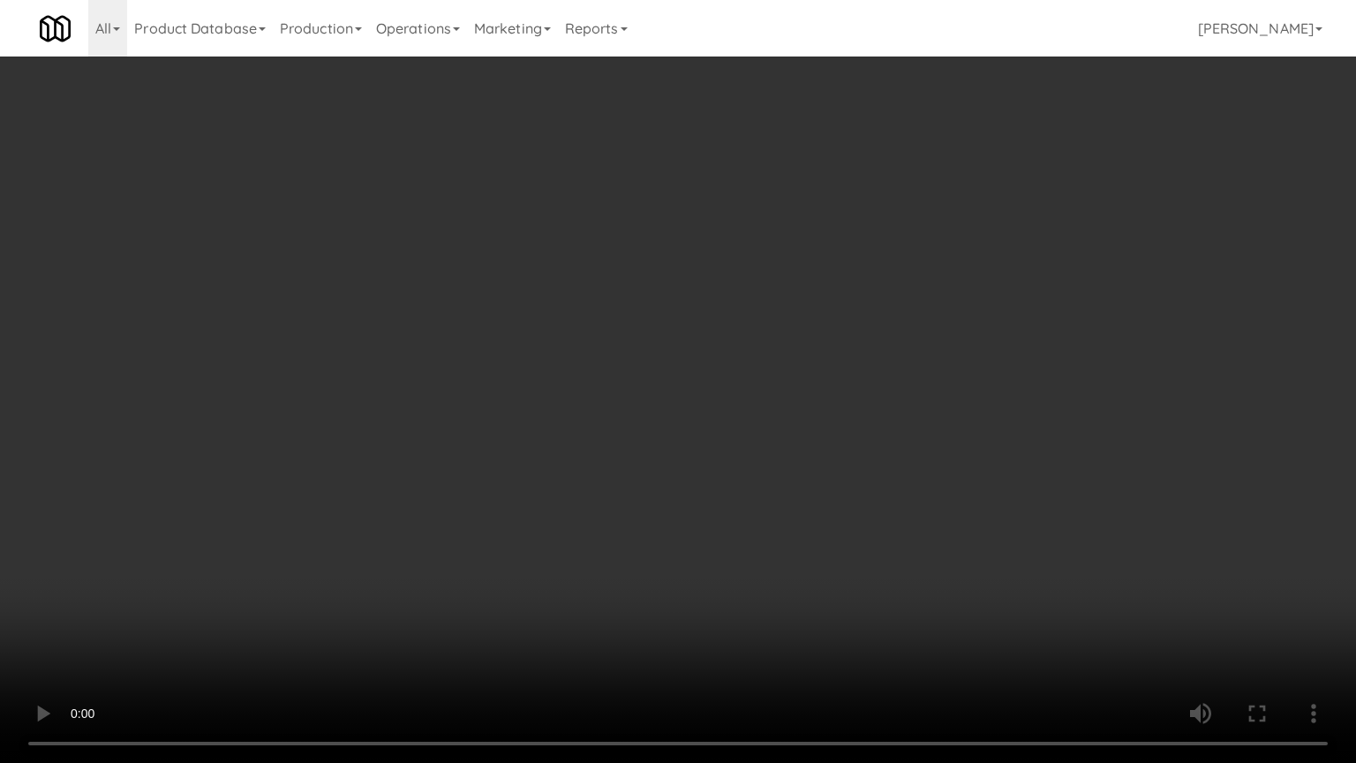
click at [775, 524] on video at bounding box center [678, 381] width 1356 height 763
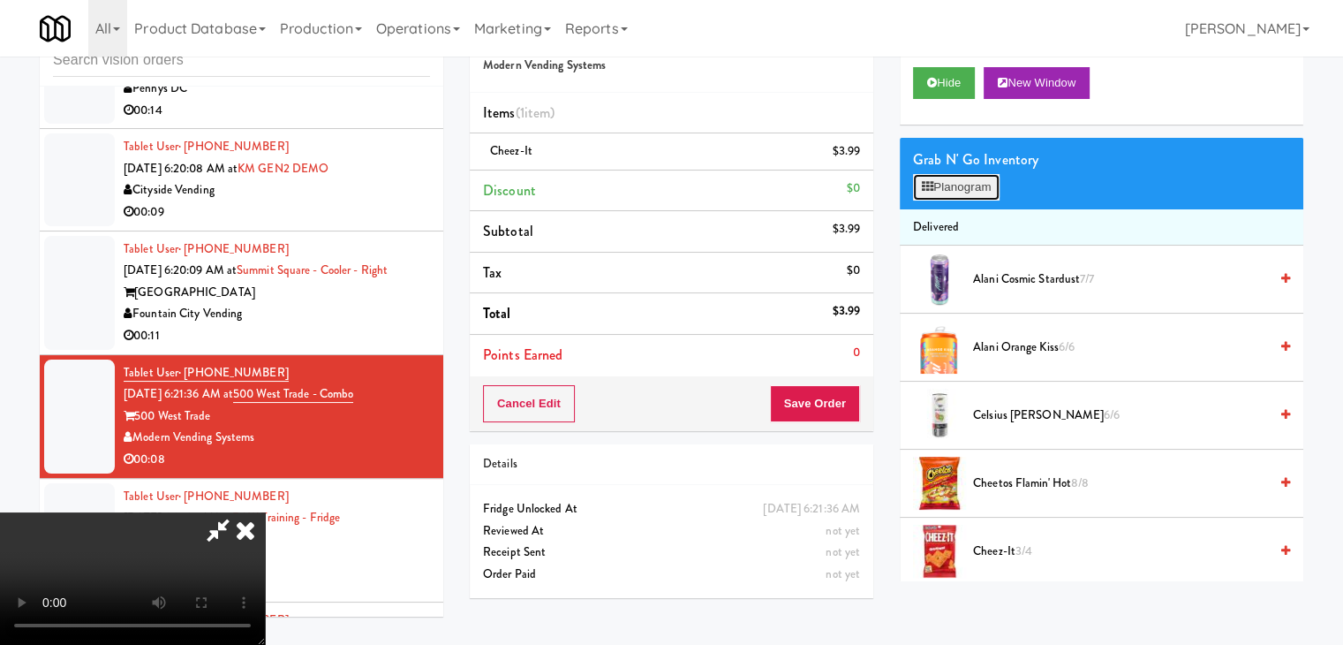
click at [929, 189] on icon at bounding box center [927, 186] width 11 height 11
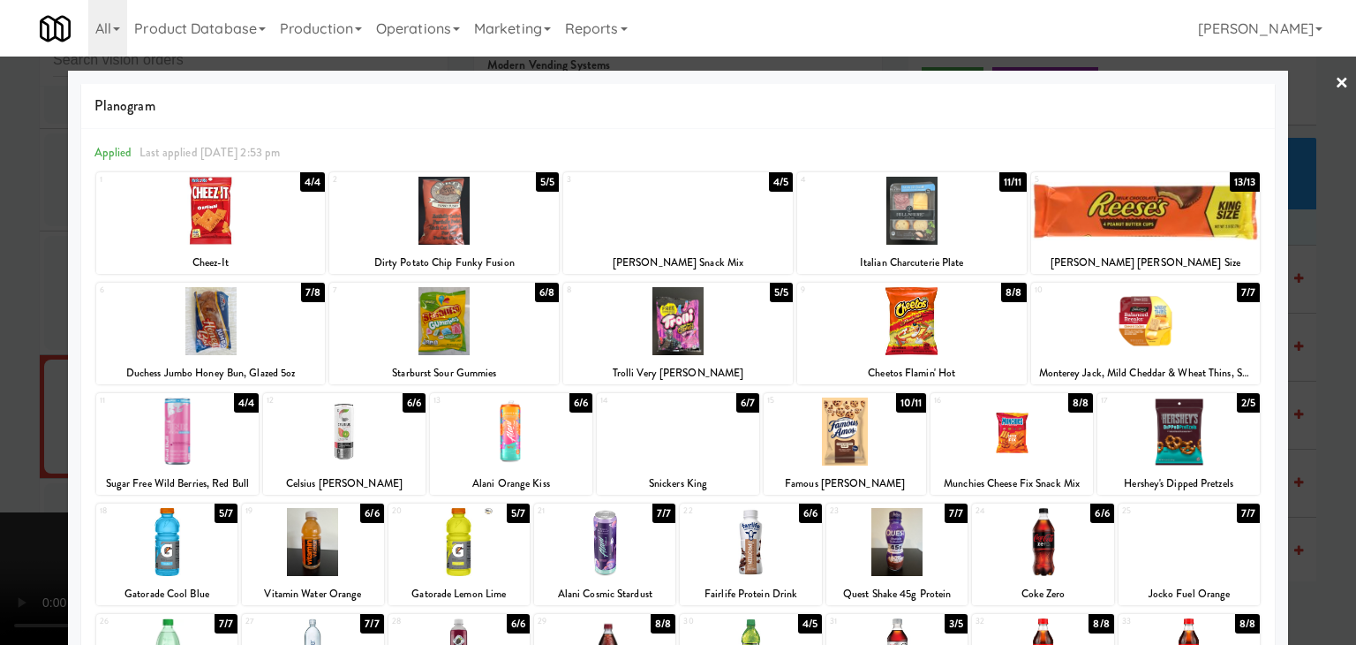
click at [497, 445] on div at bounding box center [511, 431] width 162 height 68
click at [597, 533] on div at bounding box center [604, 542] width 141 height 68
click at [11, 488] on div at bounding box center [678, 322] width 1356 height 645
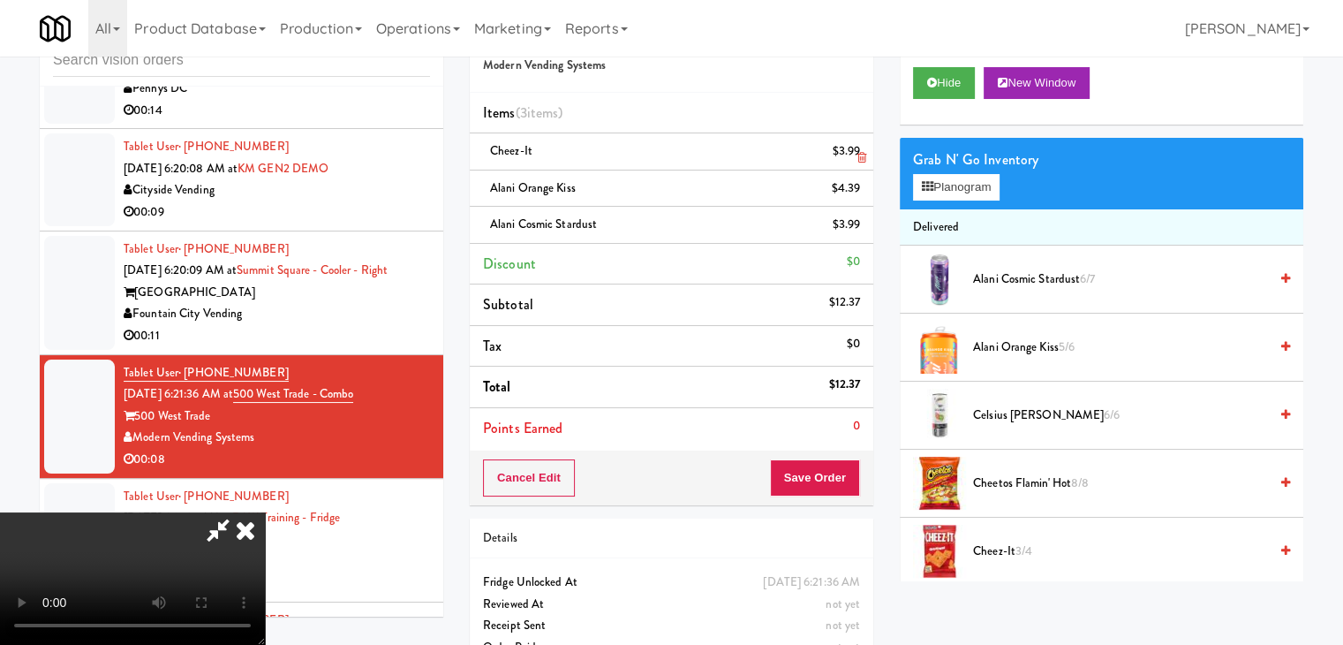
click at [857, 160] on icon at bounding box center [861, 157] width 9 height 11
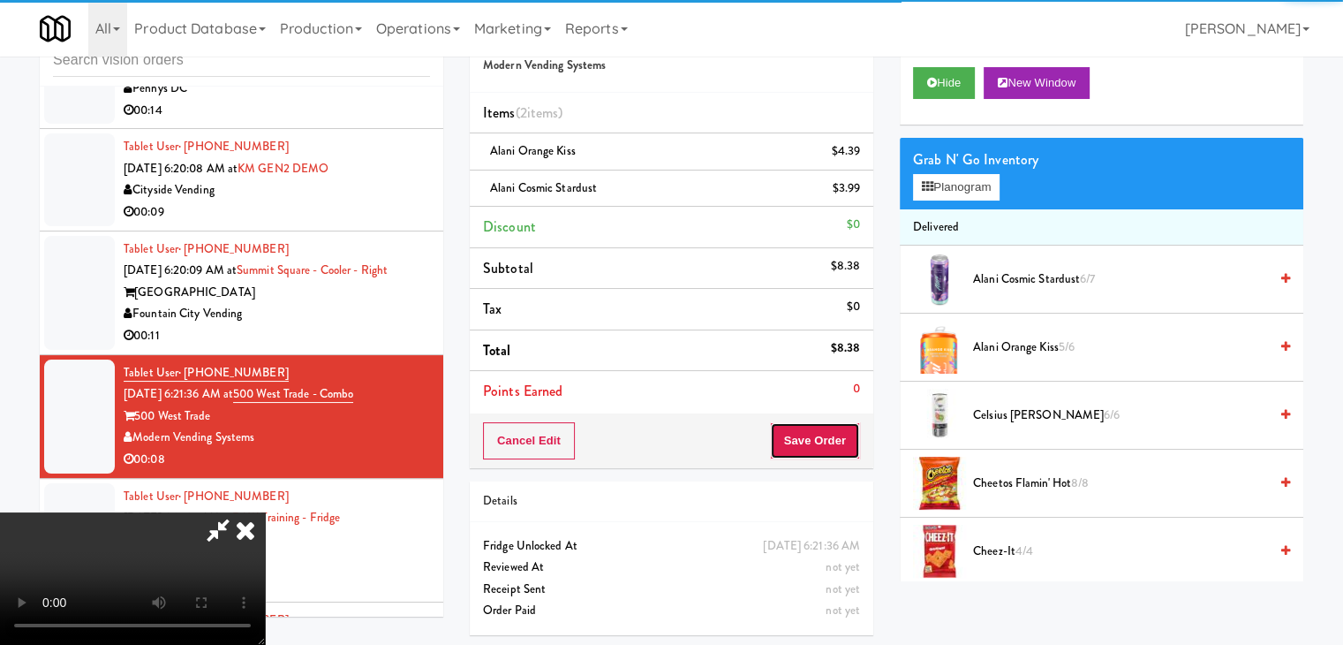
click at [818, 441] on button "Save Order" at bounding box center [815, 440] width 90 height 37
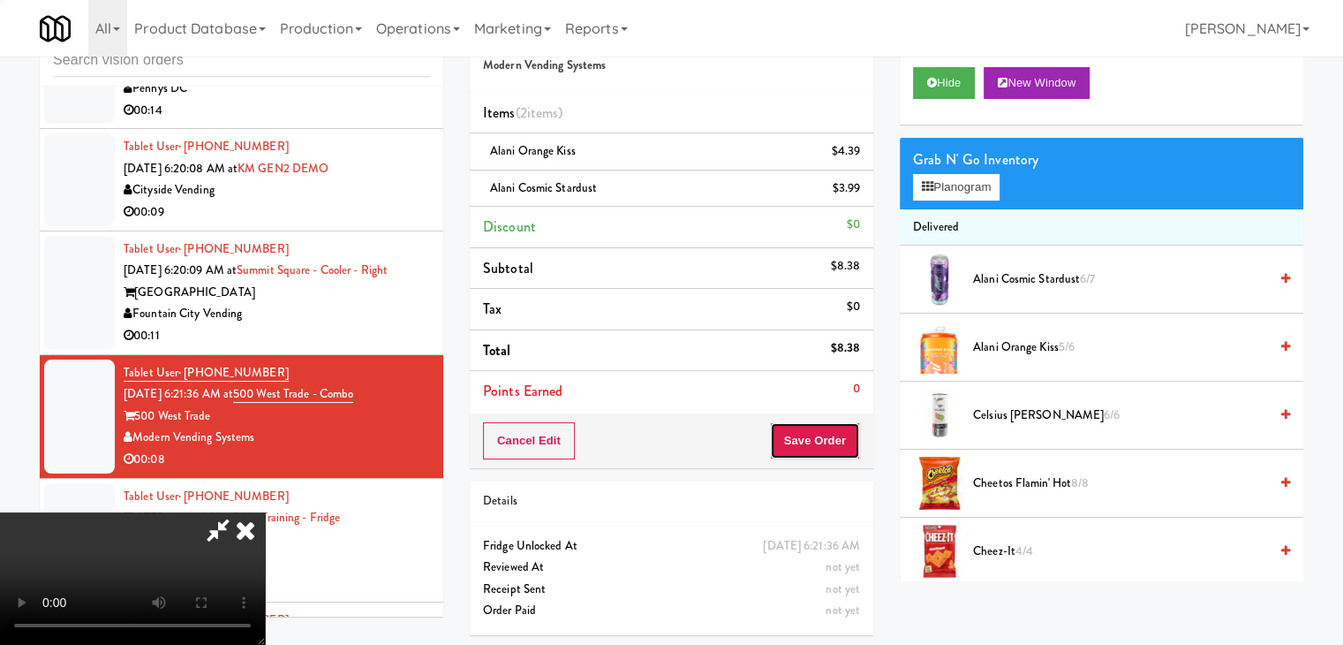
click at [818, 441] on button "Save Order" at bounding box center [815, 440] width 90 height 37
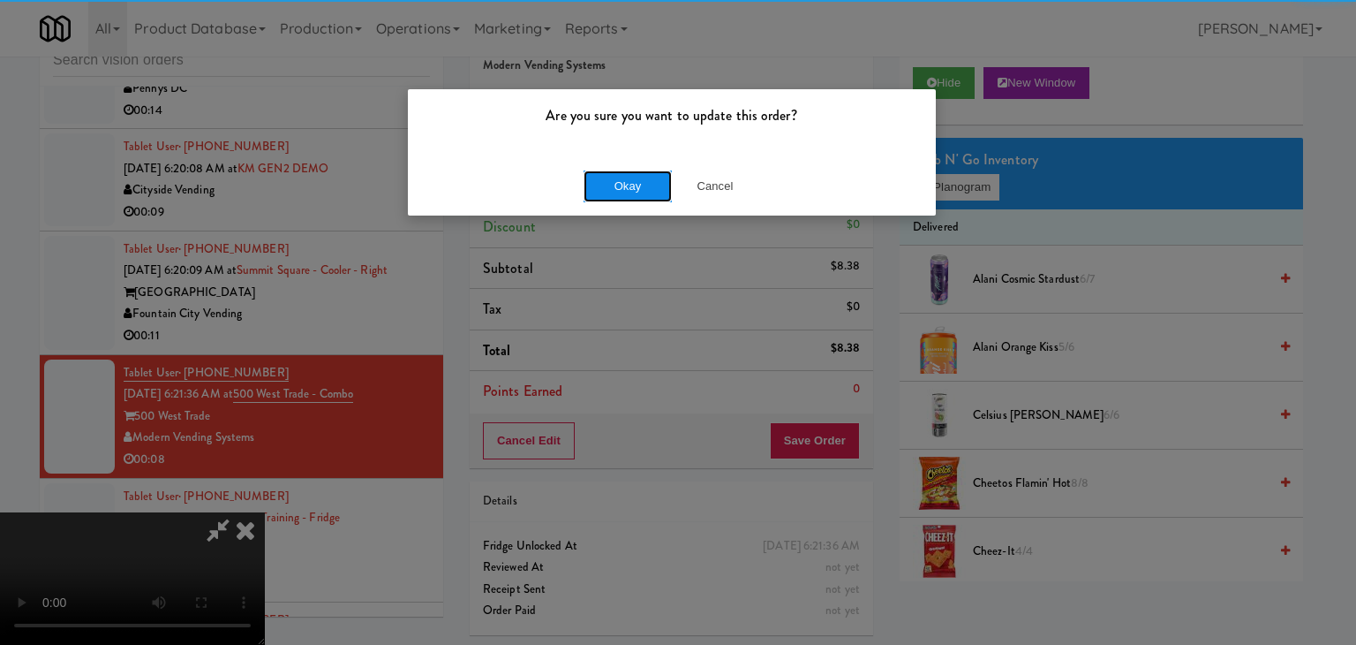
click at [636, 170] on button "Okay" at bounding box center [628, 186] width 88 height 32
click at [634, 170] on button "Okay" at bounding box center [628, 186] width 88 height 32
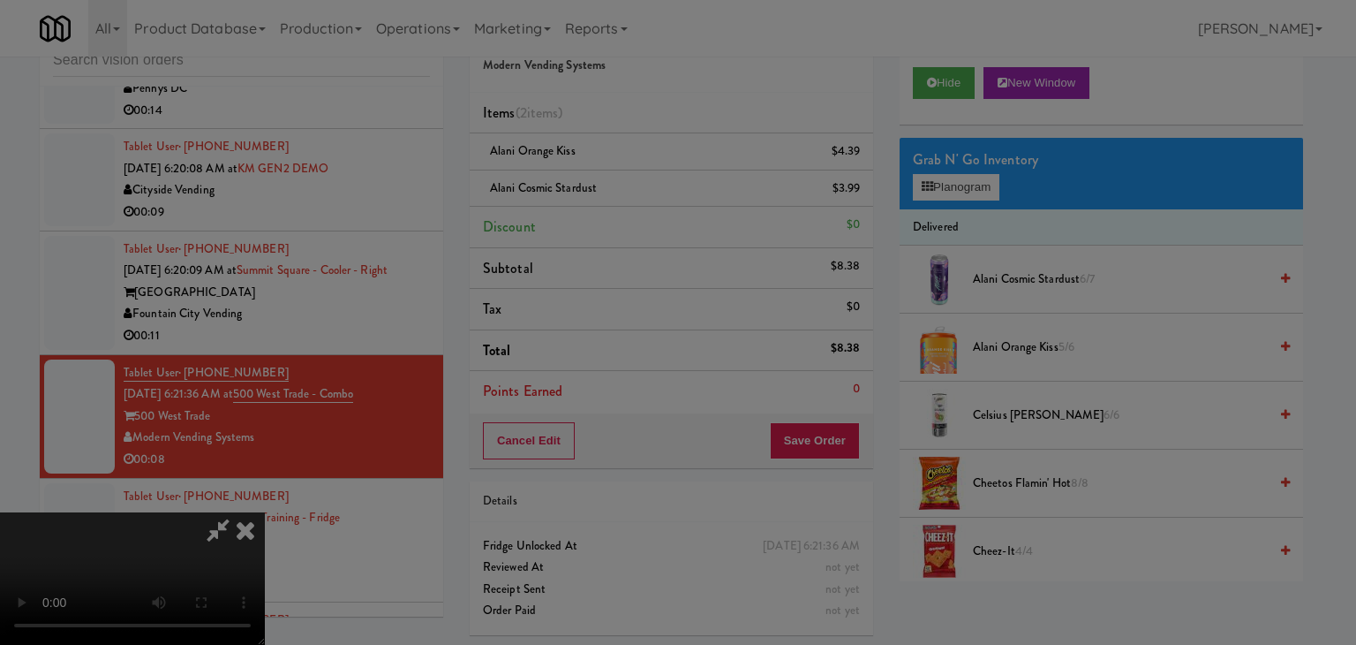
click at [634, 174] on div at bounding box center [678, 322] width 1356 height 645
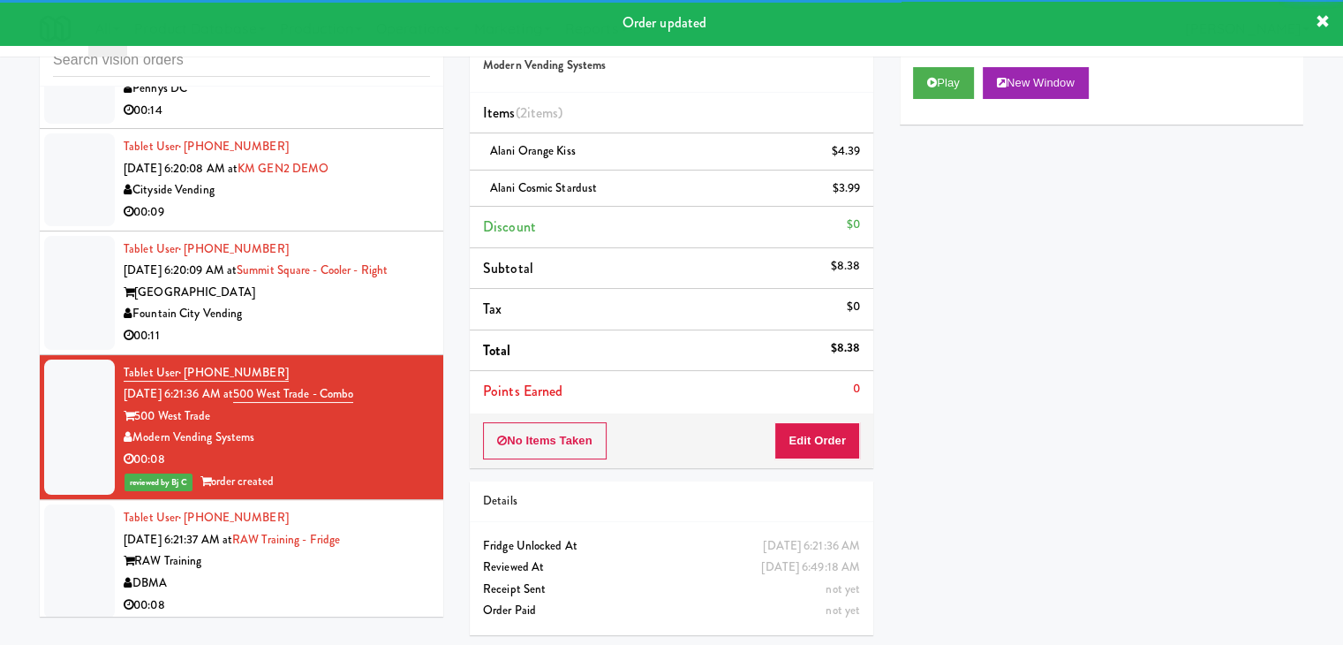
click at [348, 325] on div "Fountain City Vending" at bounding box center [277, 314] width 306 height 22
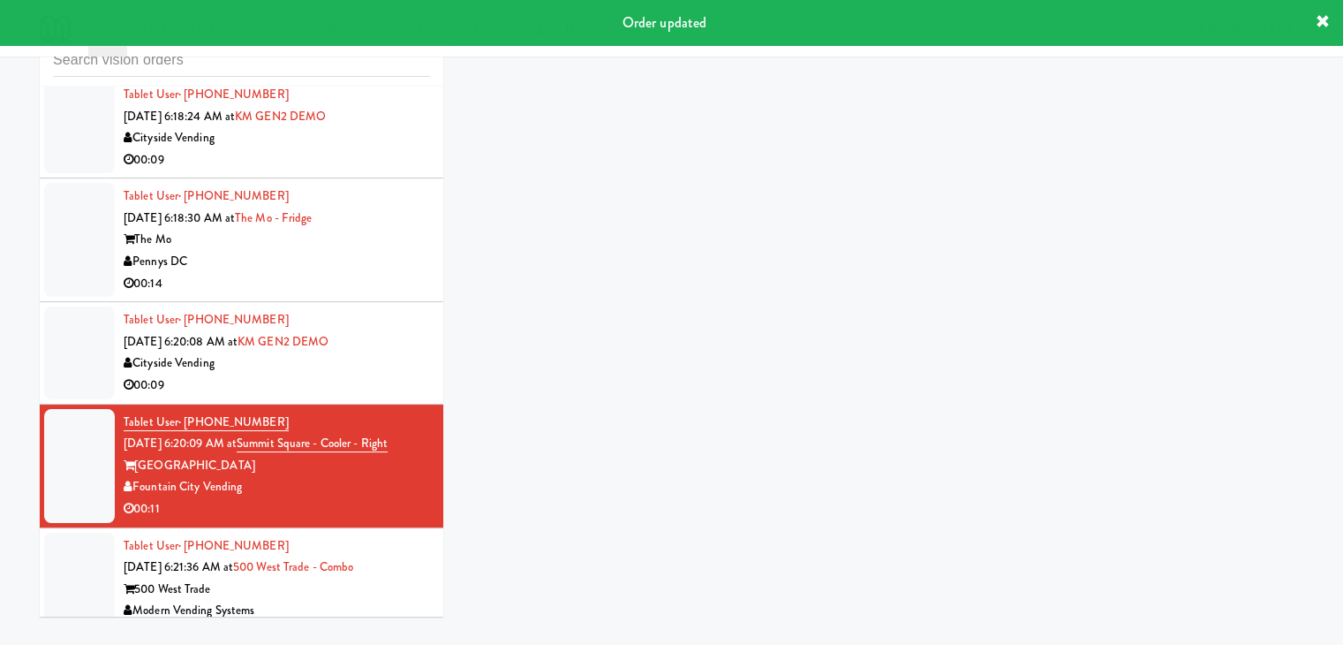
scroll to position [8268, 0]
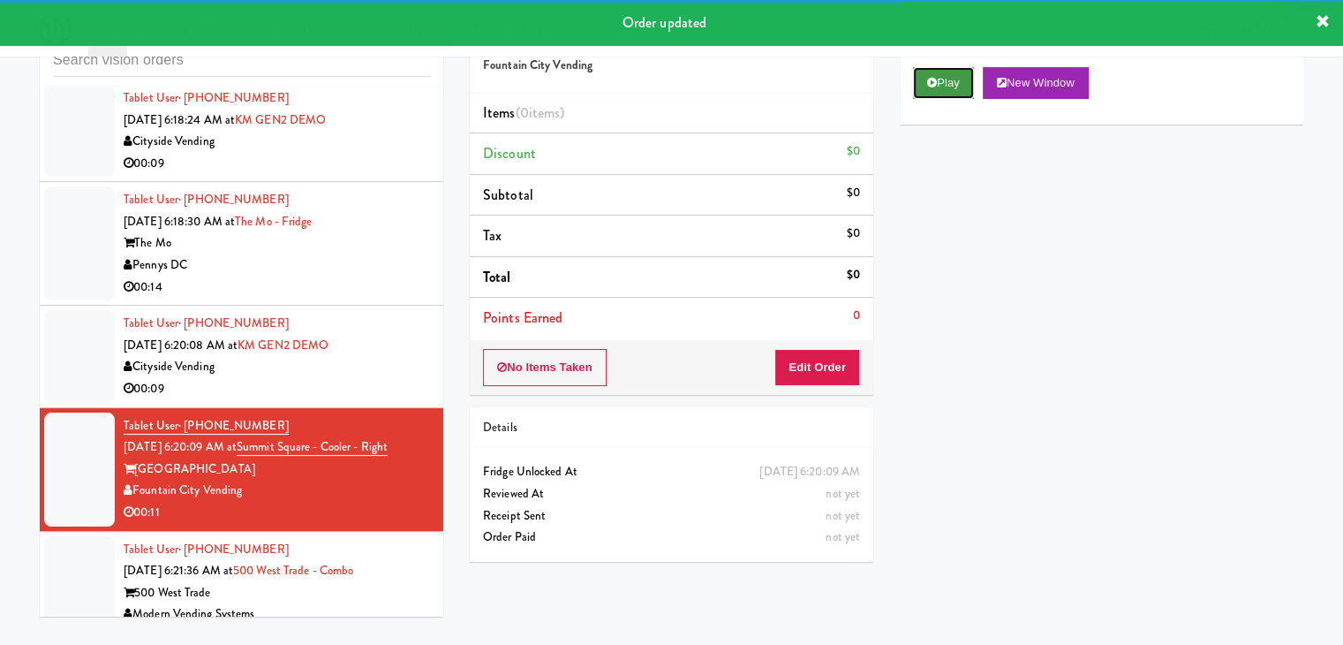
click at [932, 87] on button "Play" at bounding box center [943, 83] width 61 height 32
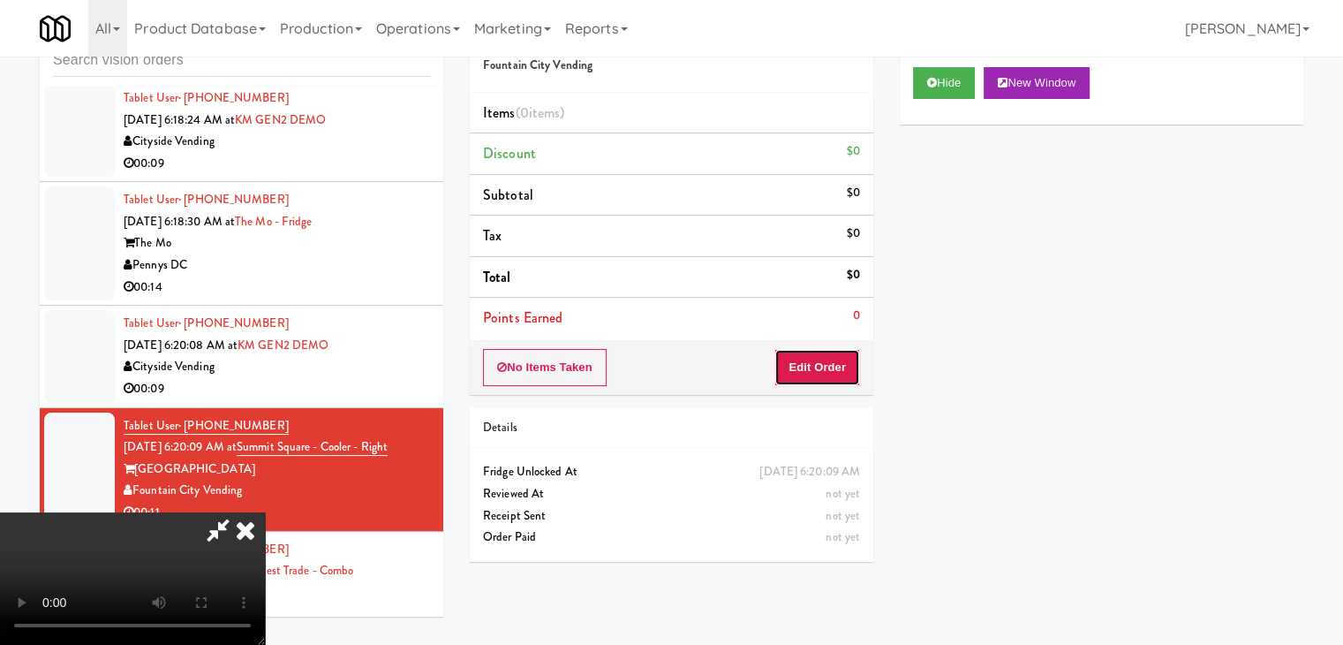
click at [830, 365] on button "Edit Order" at bounding box center [817, 367] width 86 height 37
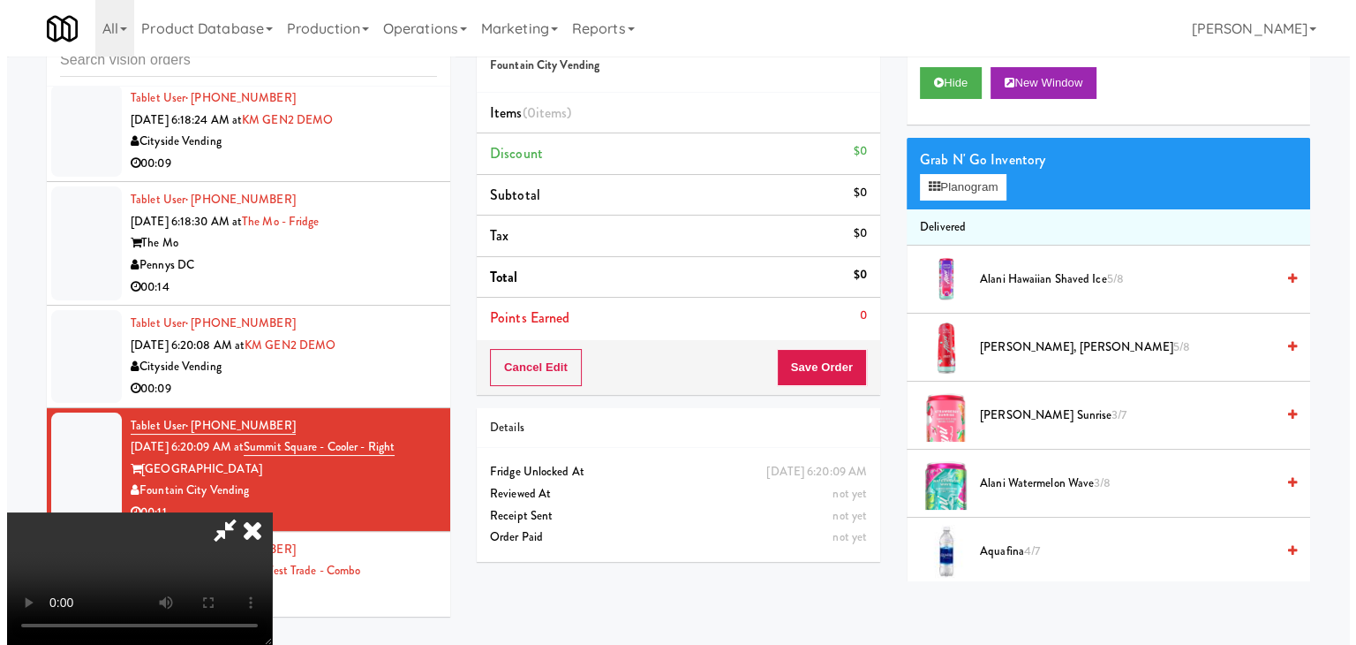
scroll to position [0, 0]
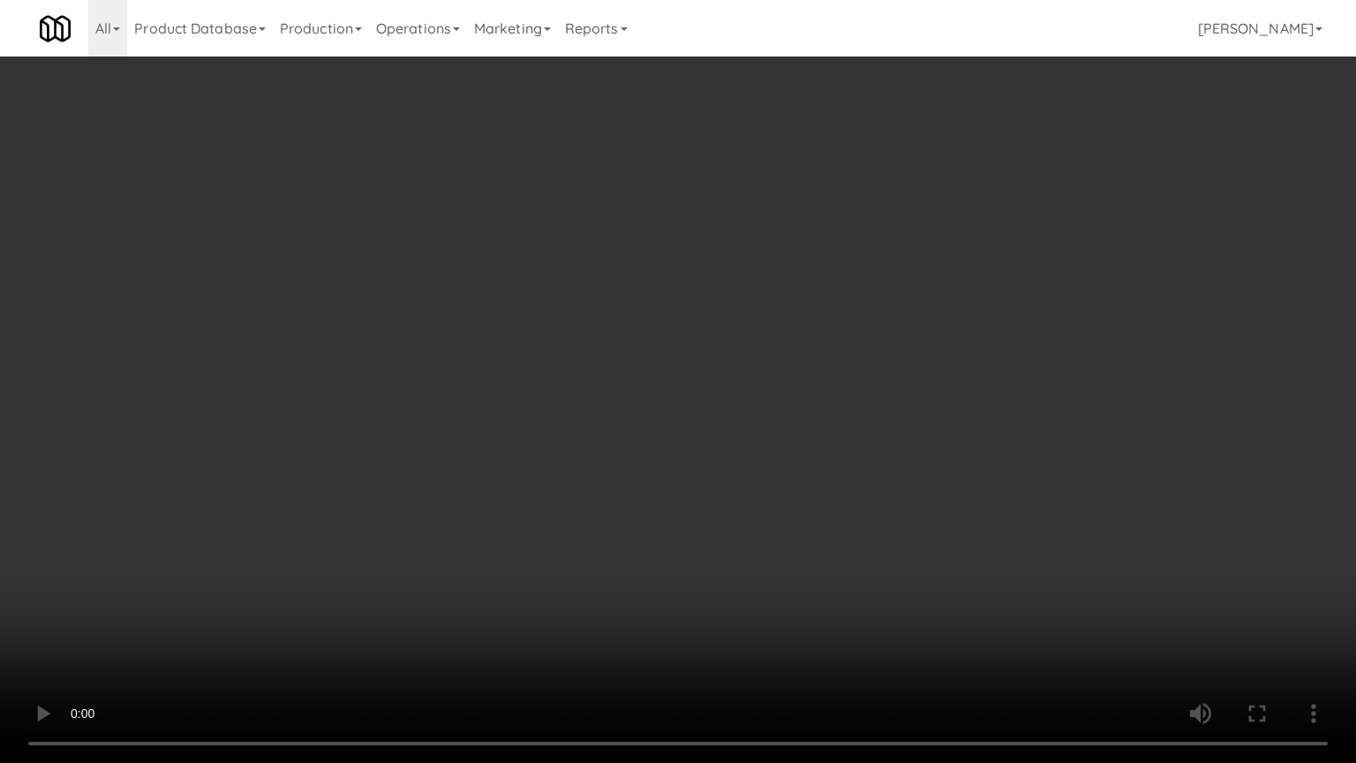
click at [834, 419] on video at bounding box center [678, 381] width 1356 height 763
click at [831, 419] on video at bounding box center [678, 381] width 1356 height 763
click at [844, 418] on video at bounding box center [678, 381] width 1356 height 763
click at [841, 419] on video at bounding box center [678, 381] width 1356 height 763
click at [850, 411] on video at bounding box center [678, 381] width 1356 height 763
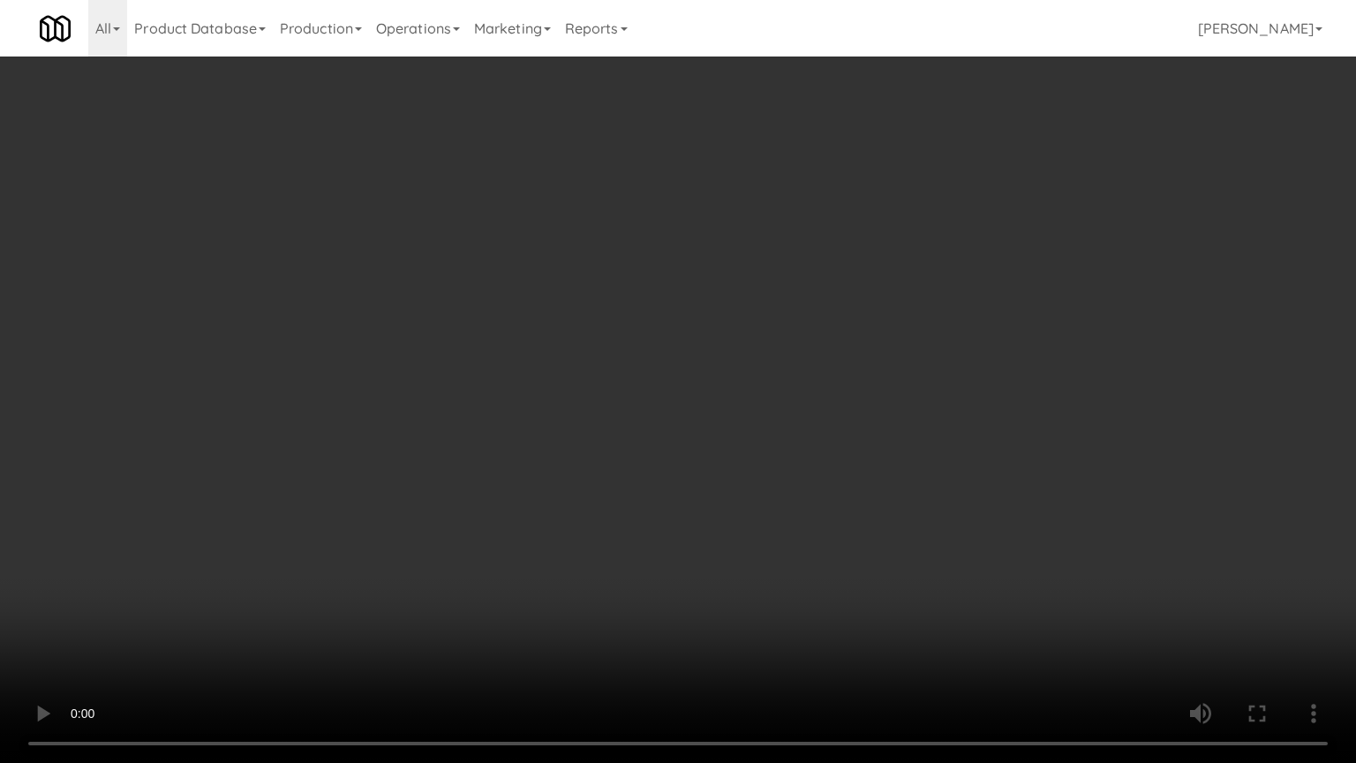
click at [850, 411] on video at bounding box center [678, 381] width 1356 height 763
click at [850, 409] on video at bounding box center [678, 381] width 1356 height 763
click at [845, 411] on video at bounding box center [678, 381] width 1356 height 763
click at [844, 406] on video at bounding box center [678, 381] width 1356 height 763
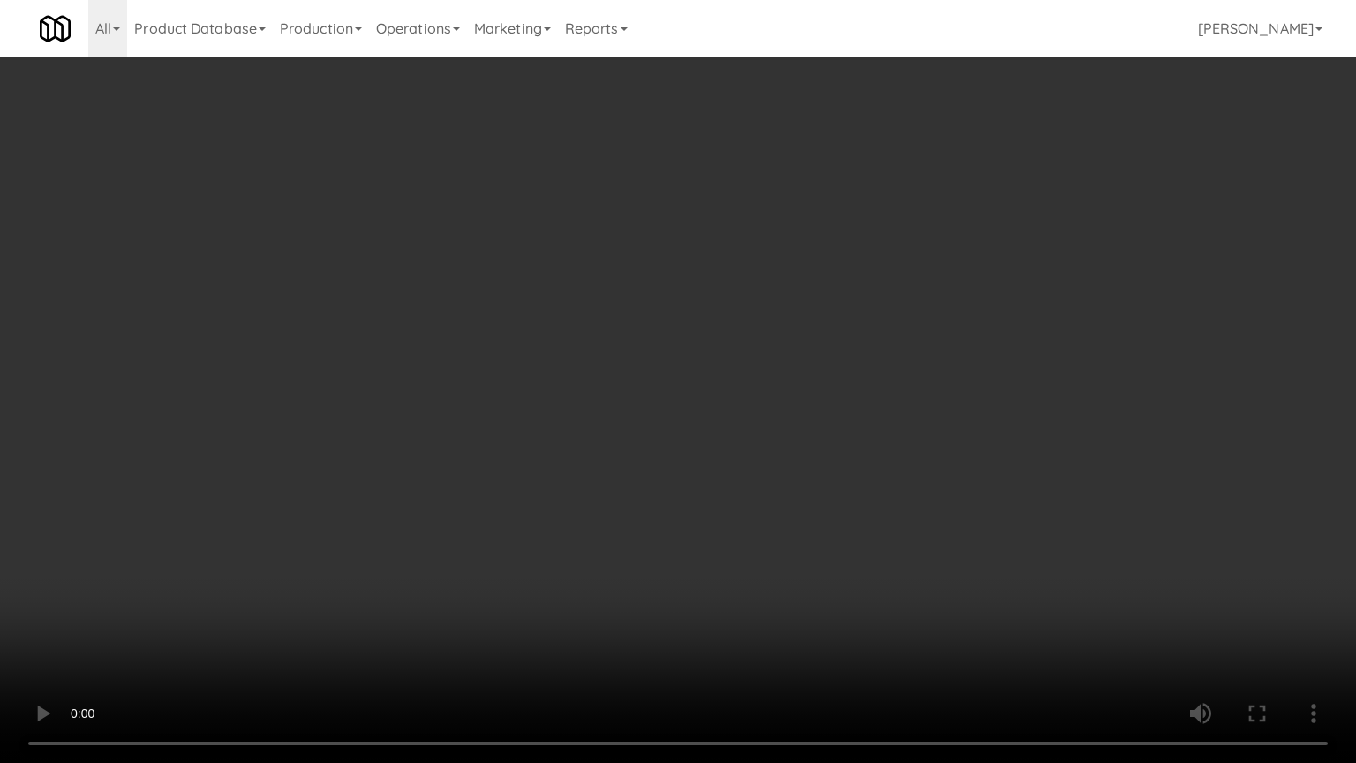
click at [851, 399] on video at bounding box center [678, 381] width 1356 height 763
click at [852, 399] on video at bounding box center [678, 381] width 1356 height 763
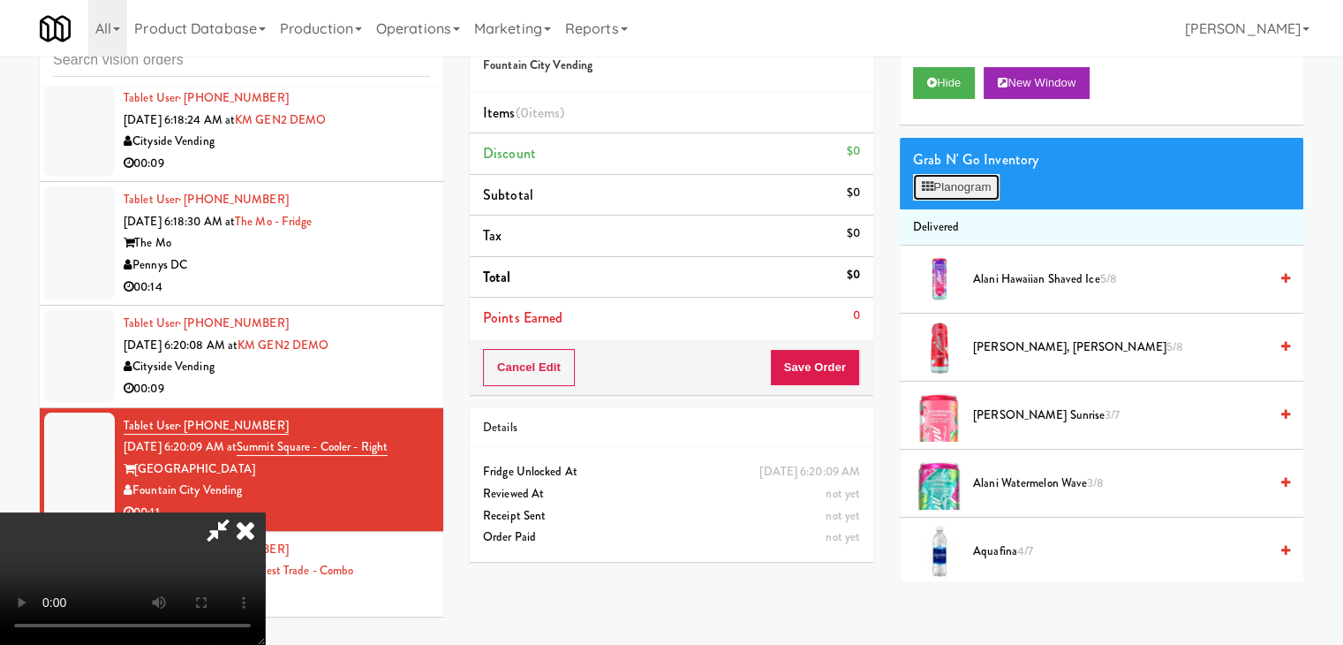
click at [964, 187] on button "Planogram" at bounding box center [956, 187] width 87 height 26
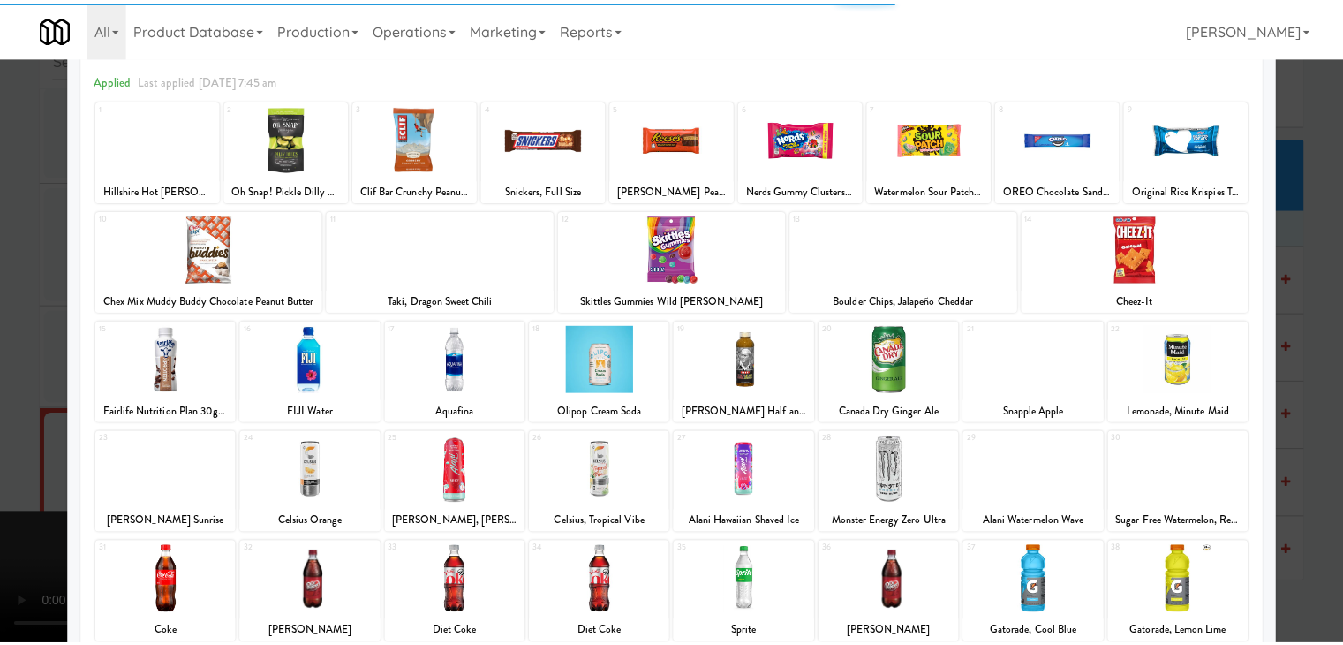
scroll to position [88, 0]
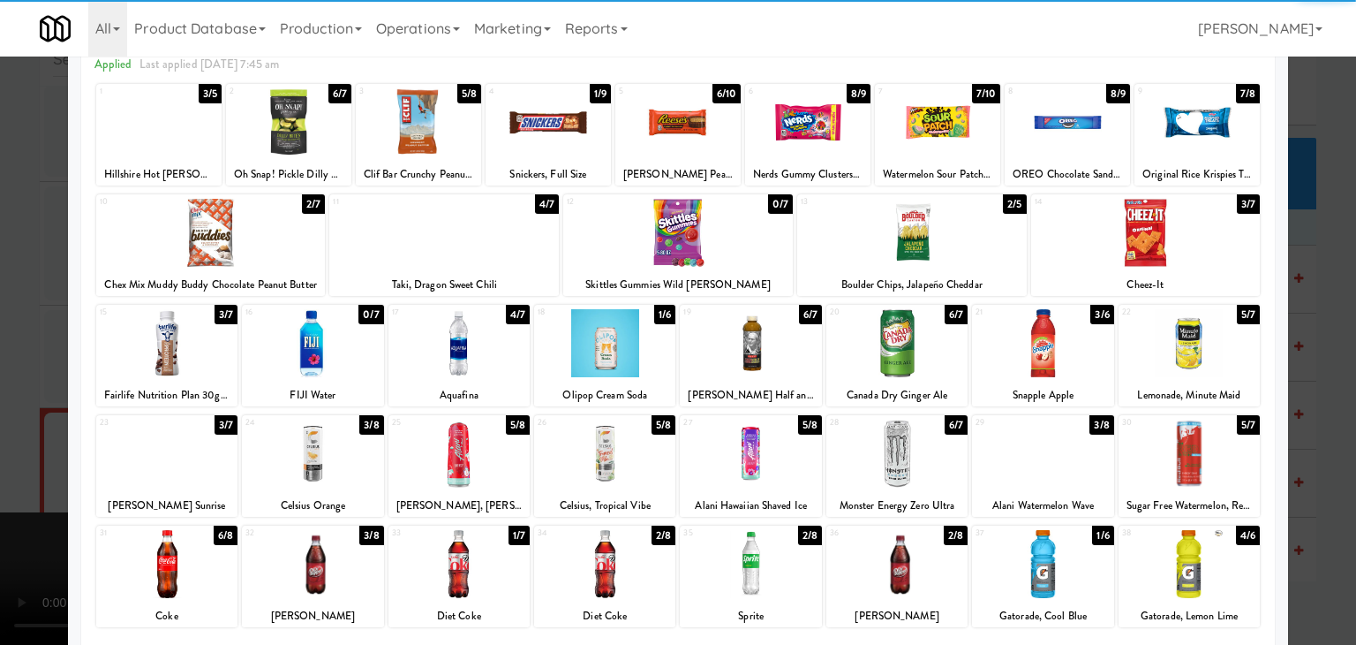
click at [1184, 445] on div at bounding box center [1189, 453] width 141 height 68
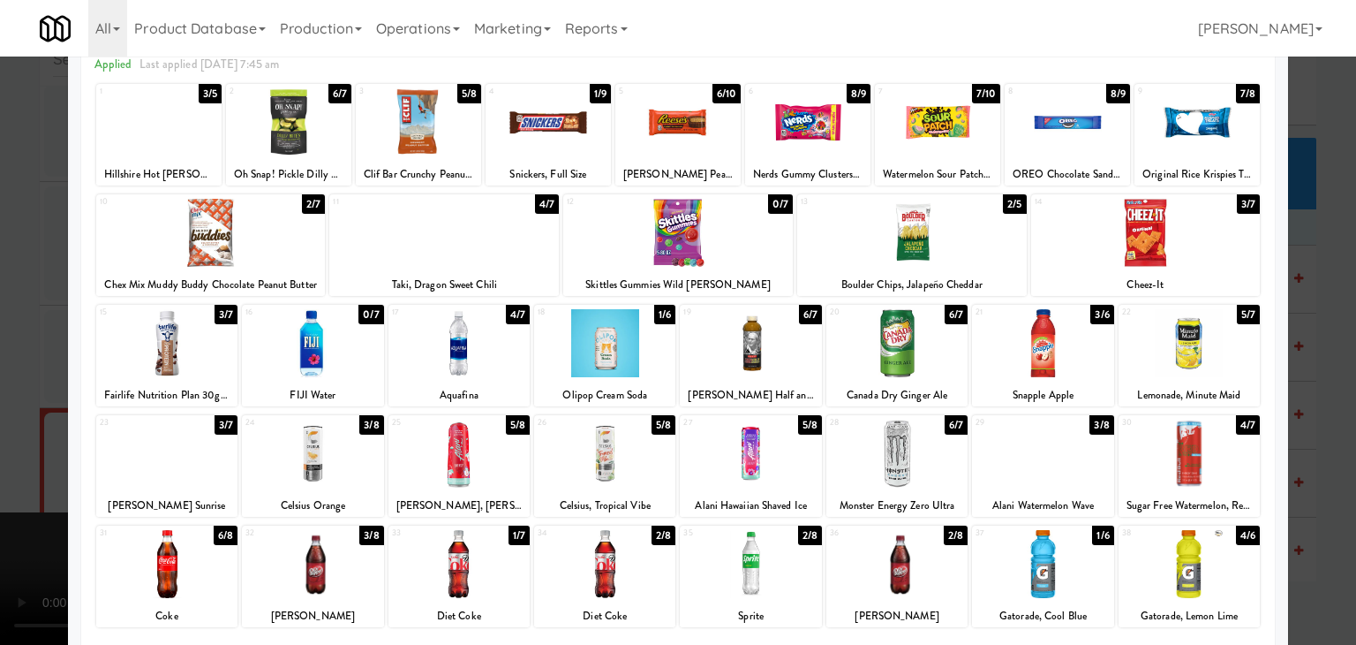
drag, startPoint x: 756, startPoint y: 356, endPoint x: 727, endPoint y: 358, distance: 29.2
click at [755, 356] on div at bounding box center [750, 343] width 141 height 68
drag, startPoint x: 0, startPoint y: 370, endPoint x: 219, endPoint y: 373, distance: 219.0
click at [18, 370] on div at bounding box center [678, 322] width 1356 height 645
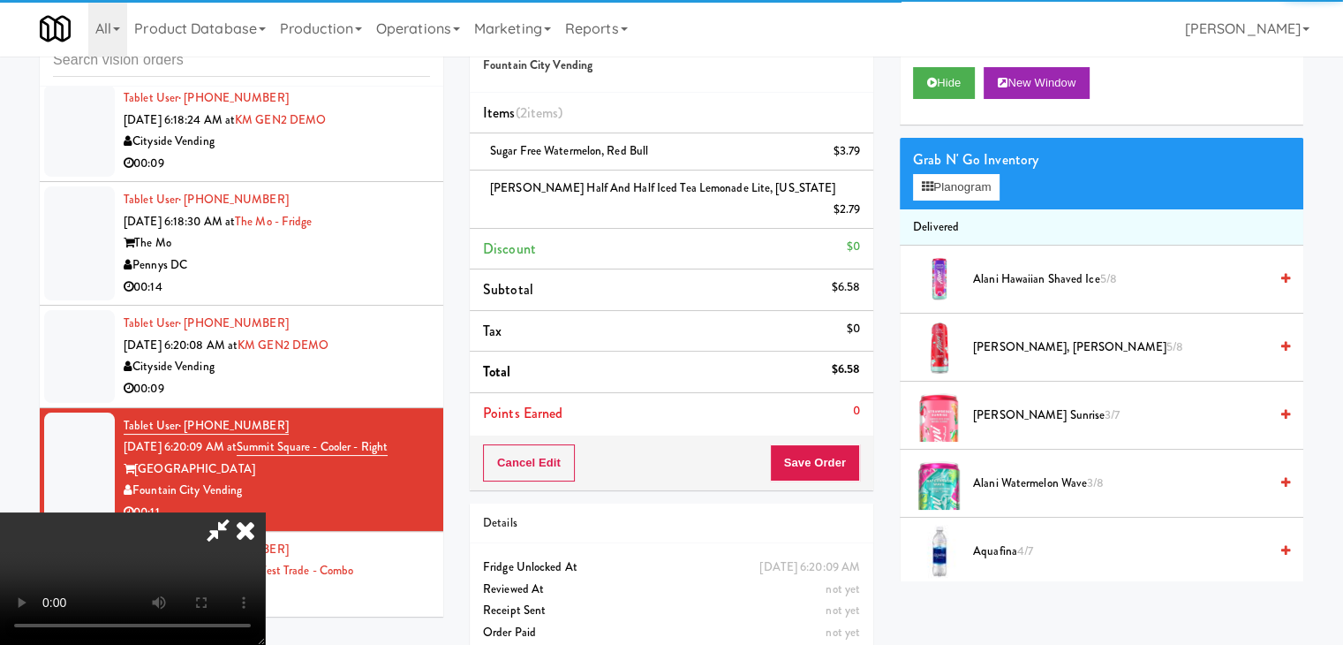
drag, startPoint x: 514, startPoint y: 393, endPoint x: 530, endPoint y: 404, distance: 19.1
click at [265, 512] on video at bounding box center [132, 578] width 265 height 132
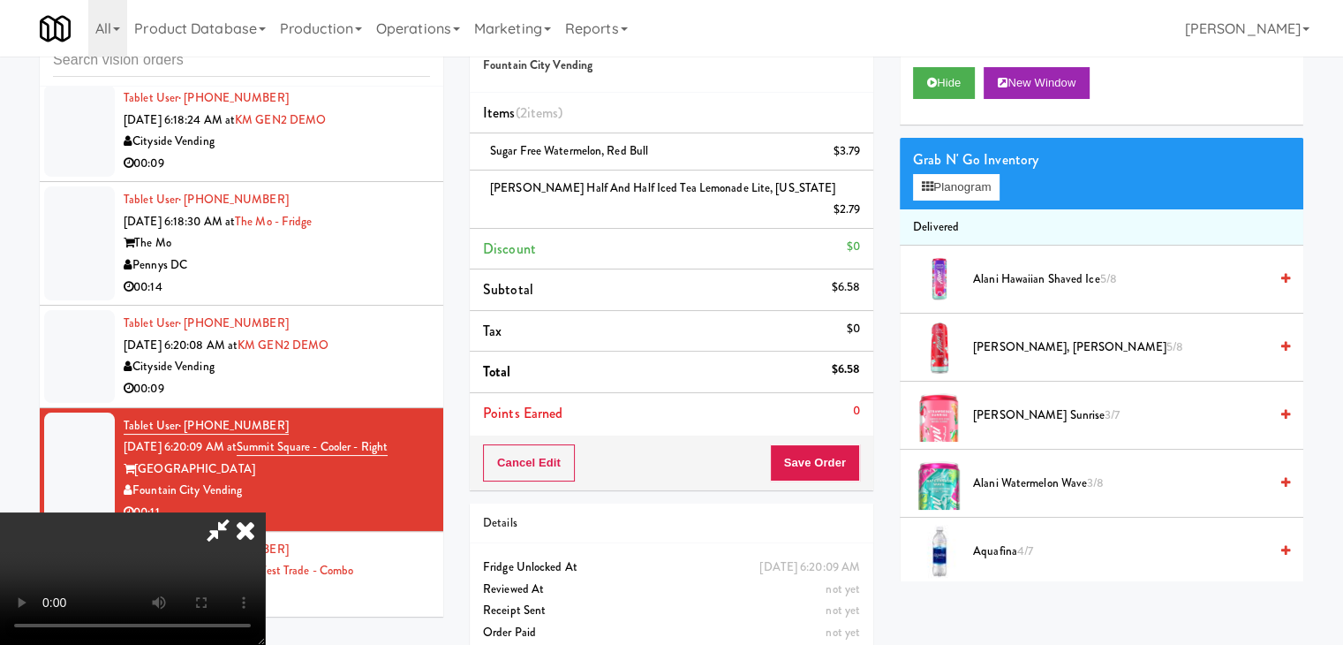
click at [265, 512] on video at bounding box center [132, 578] width 265 height 132
click at [820, 444] on button "Save Order" at bounding box center [815, 462] width 90 height 37
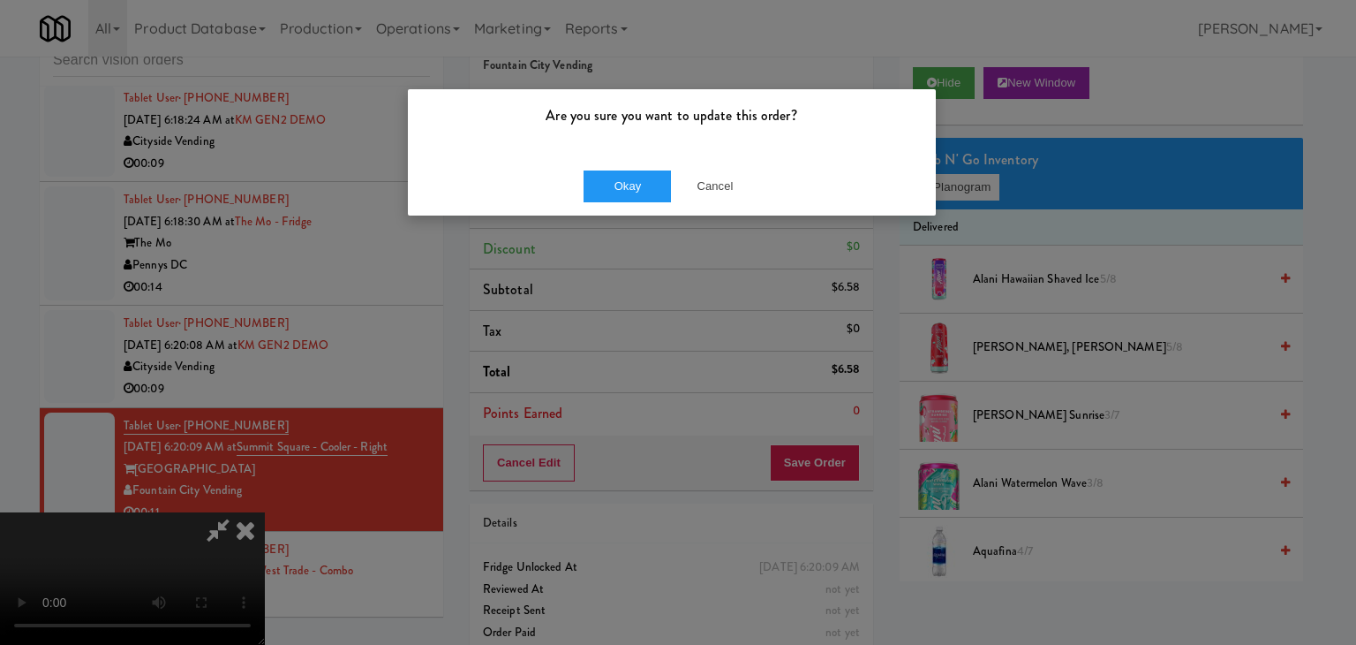
click at [602, 365] on div "Are you sure you want to update this order? Okay Cancel" at bounding box center [678, 322] width 1356 height 645
click at [702, 190] on button "Cancel" at bounding box center [715, 186] width 88 height 32
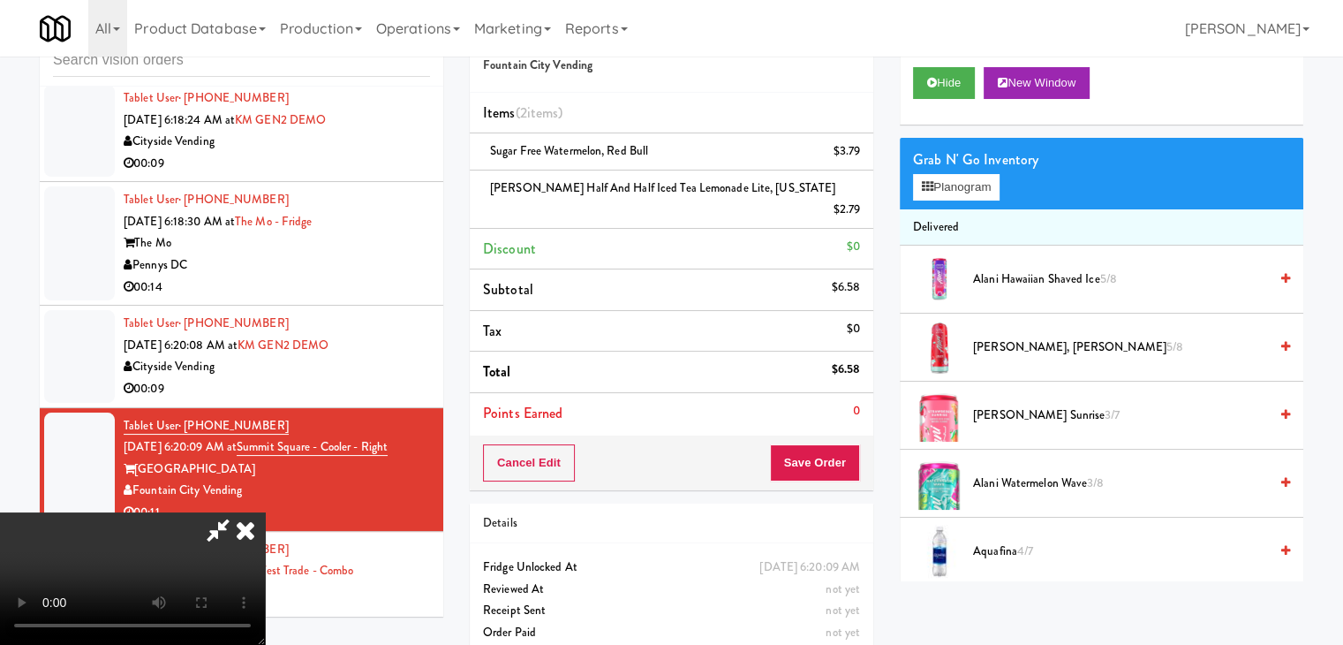
scroll to position [248, 0]
click at [265, 623] on video at bounding box center [132, 578] width 265 height 132
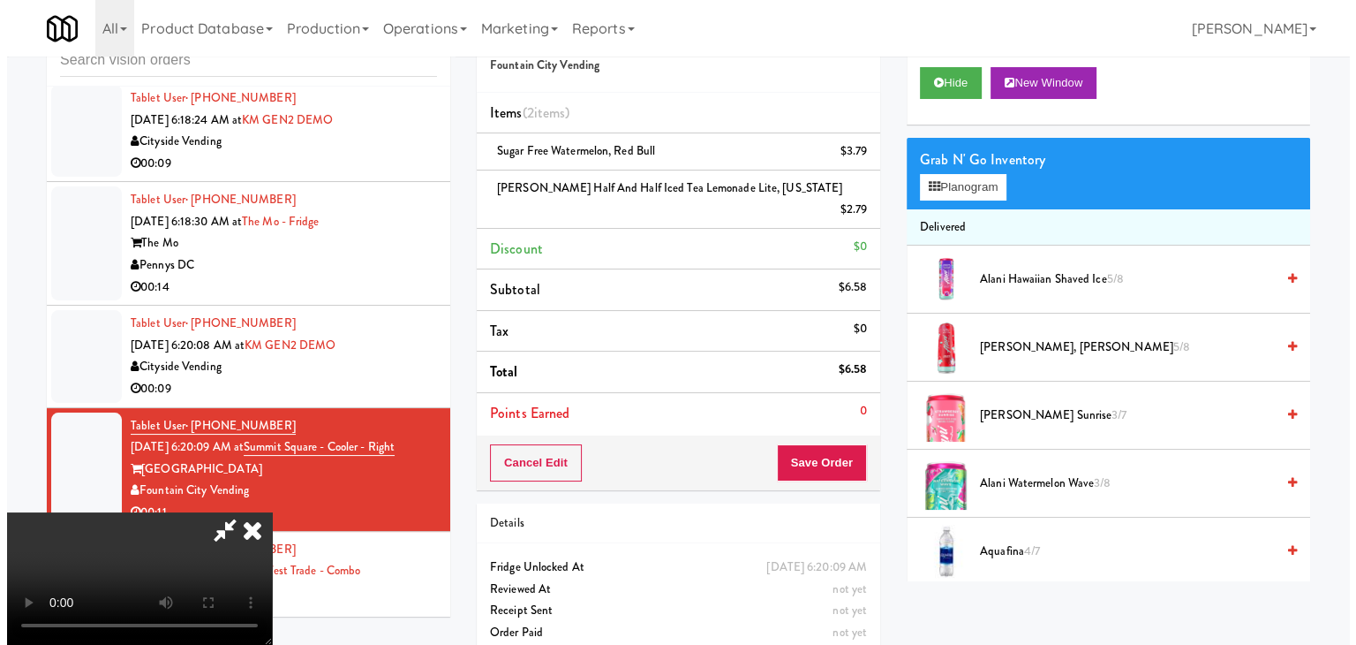
scroll to position [0, 0]
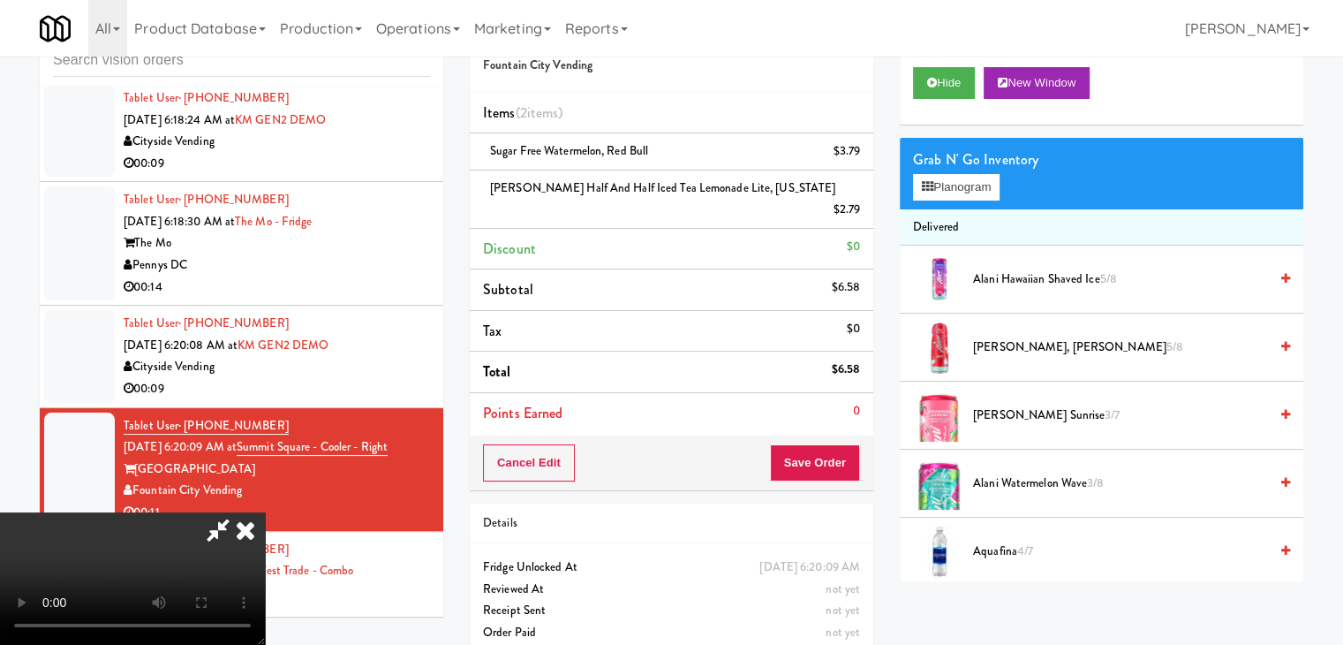
click at [265, 512] on video at bounding box center [132, 578] width 265 height 132
click at [950, 182] on button "Planogram" at bounding box center [956, 187] width 87 height 26
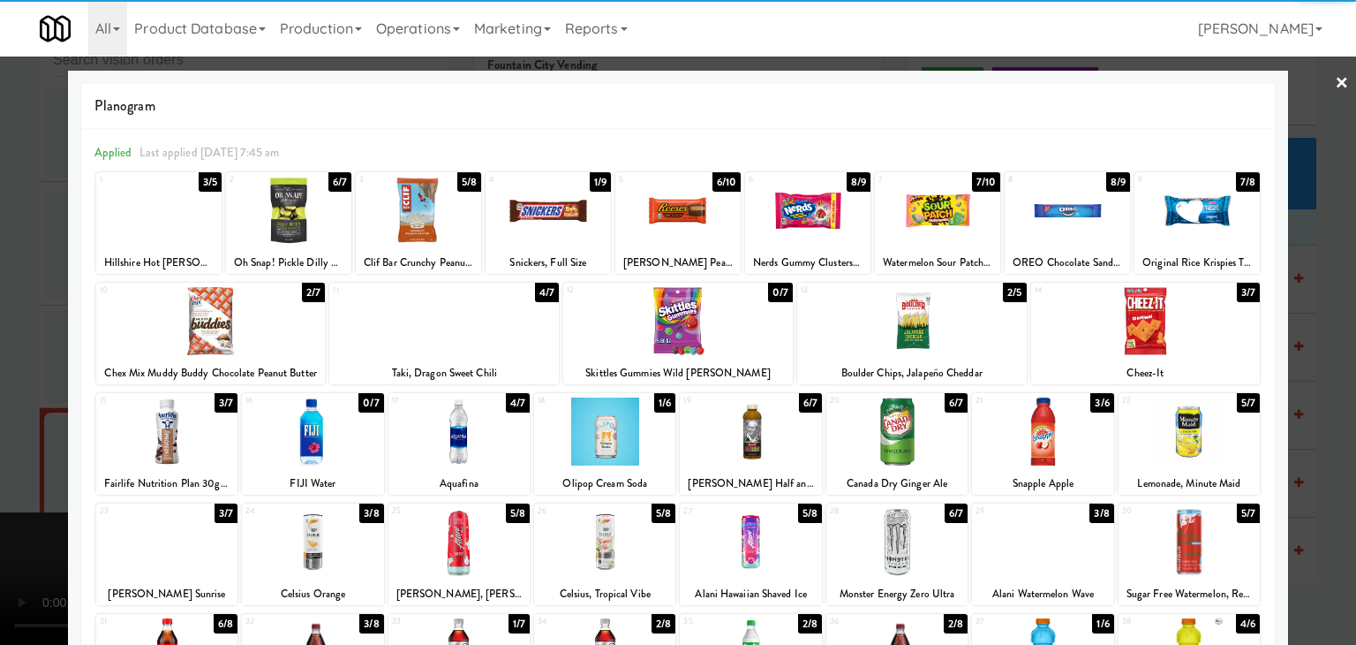
click at [0, 398] on div at bounding box center [678, 322] width 1356 height 645
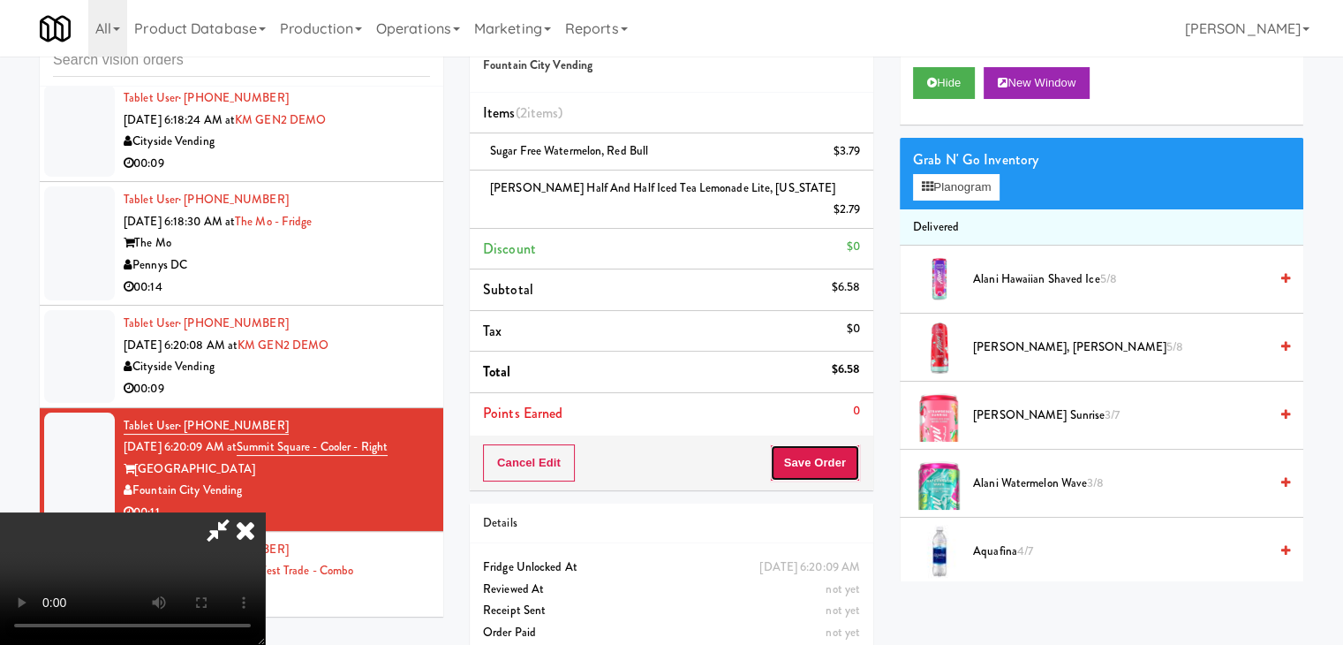
click at [826, 444] on button "Save Order" at bounding box center [815, 462] width 90 height 37
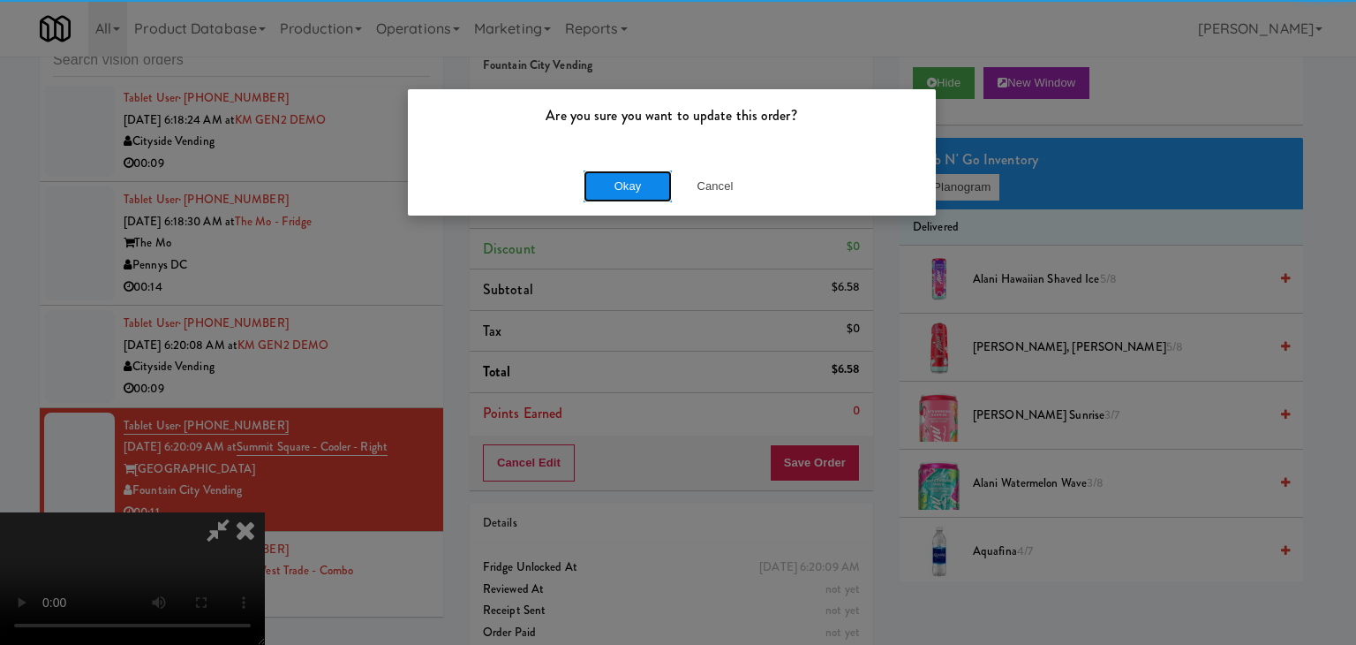
click at [633, 182] on button "Okay" at bounding box center [628, 186] width 88 height 32
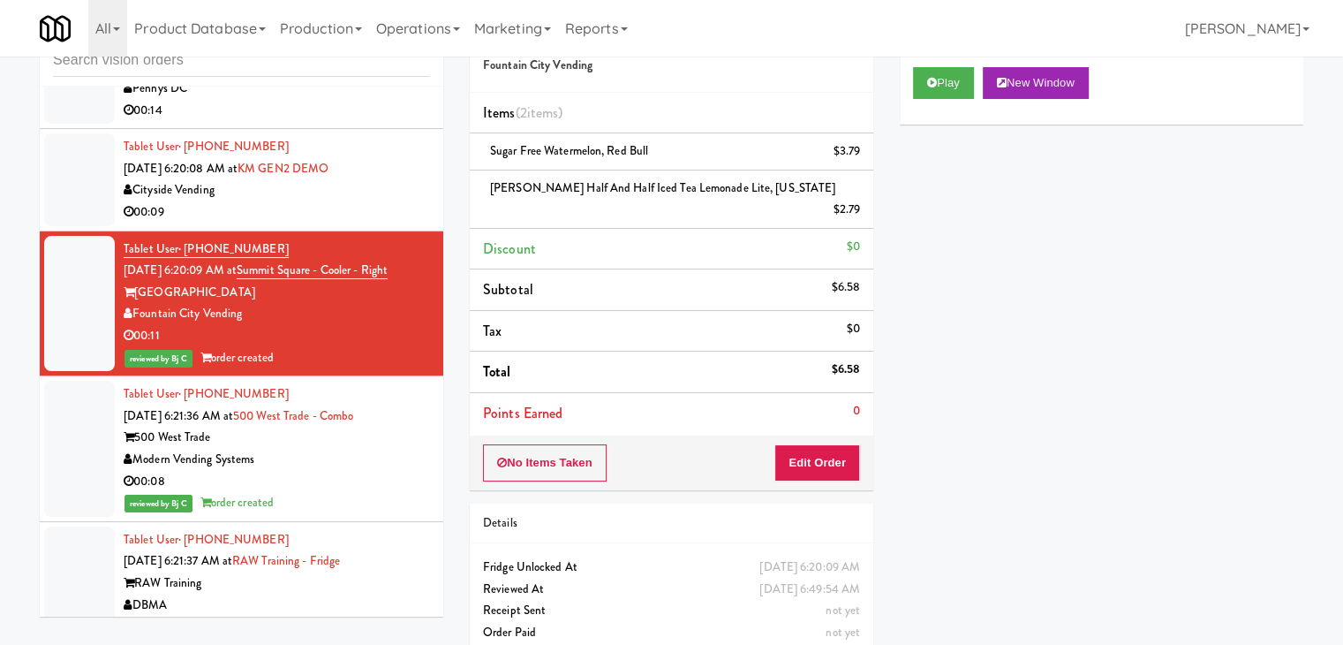
scroll to position [8357, 0]
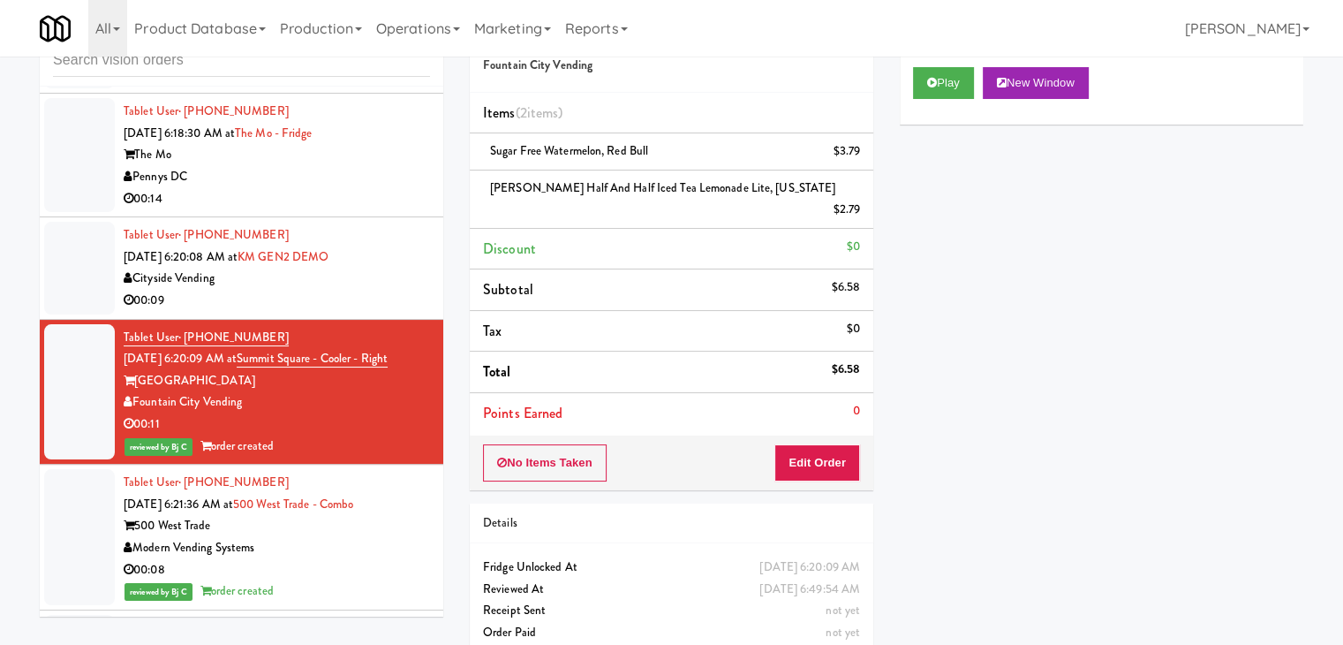
drag, startPoint x: 381, startPoint y: 334, endPoint x: 392, endPoint y: 341, distance: 13.5
click at [383, 290] on div "Cityside Vending" at bounding box center [277, 279] width 306 height 22
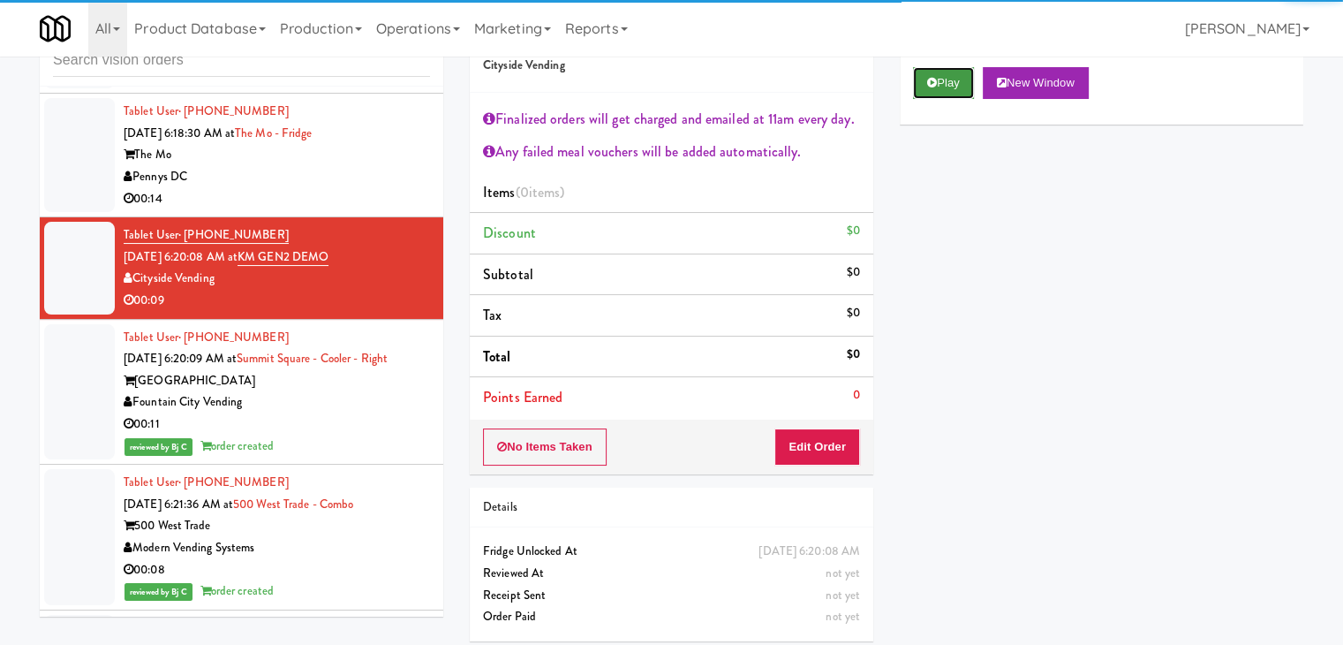
drag, startPoint x: 961, startPoint y: 79, endPoint x: 918, endPoint y: 217, distance: 145.0
click at [957, 82] on button "Play" at bounding box center [943, 83] width 61 height 32
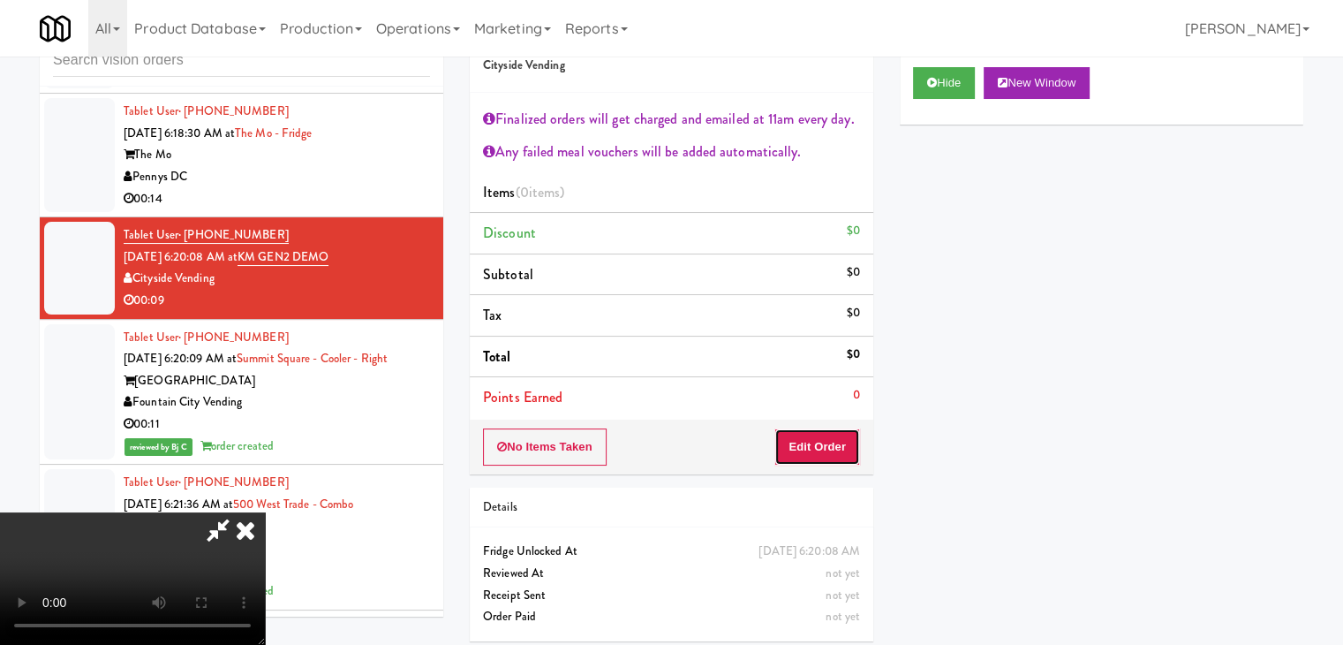
click at [819, 443] on button "Edit Order" at bounding box center [817, 446] width 86 height 37
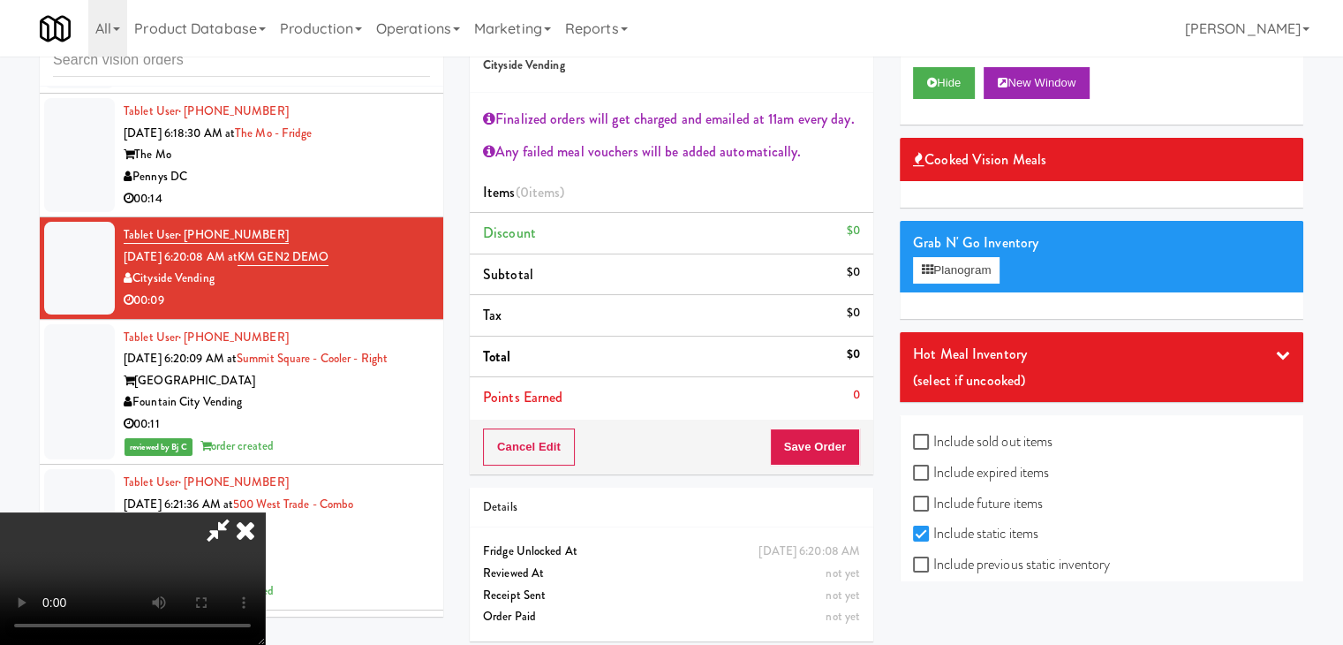
click at [272, 166] on div "The Mo" at bounding box center [277, 155] width 306 height 22
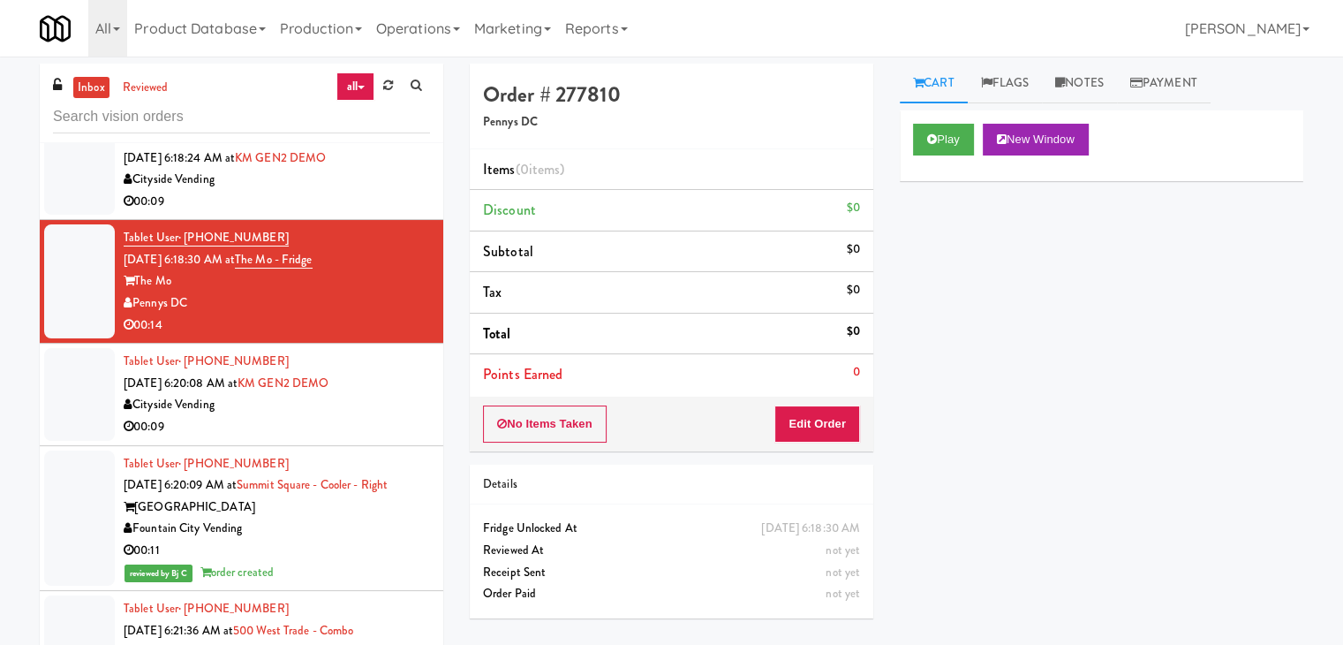
scroll to position [8180, 0]
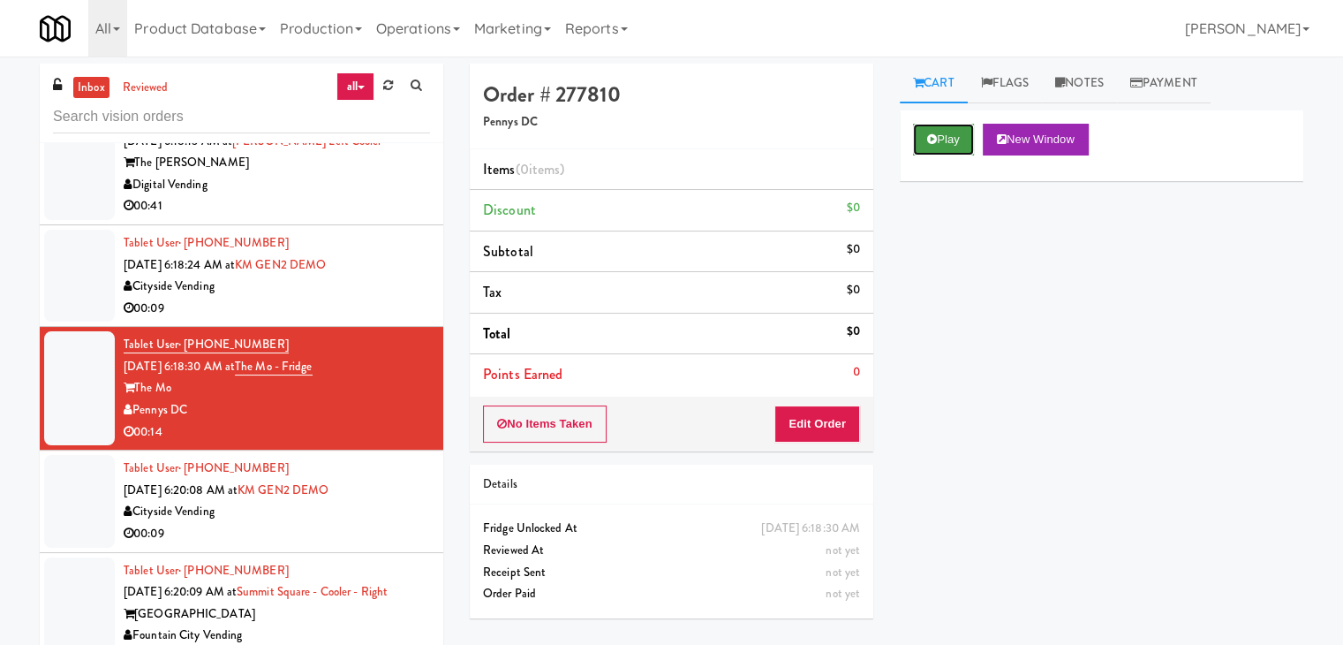
click at [957, 142] on button "Play" at bounding box center [943, 140] width 61 height 32
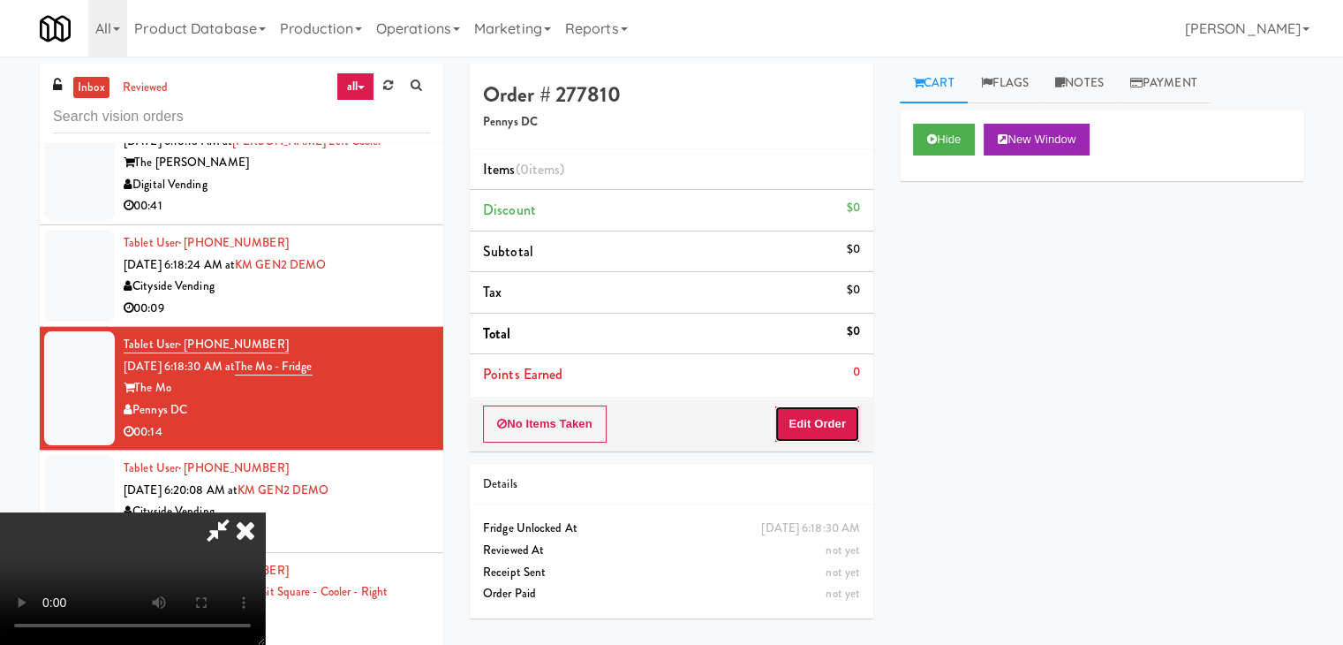
click at [830, 415] on button "Edit Order" at bounding box center [817, 423] width 86 height 37
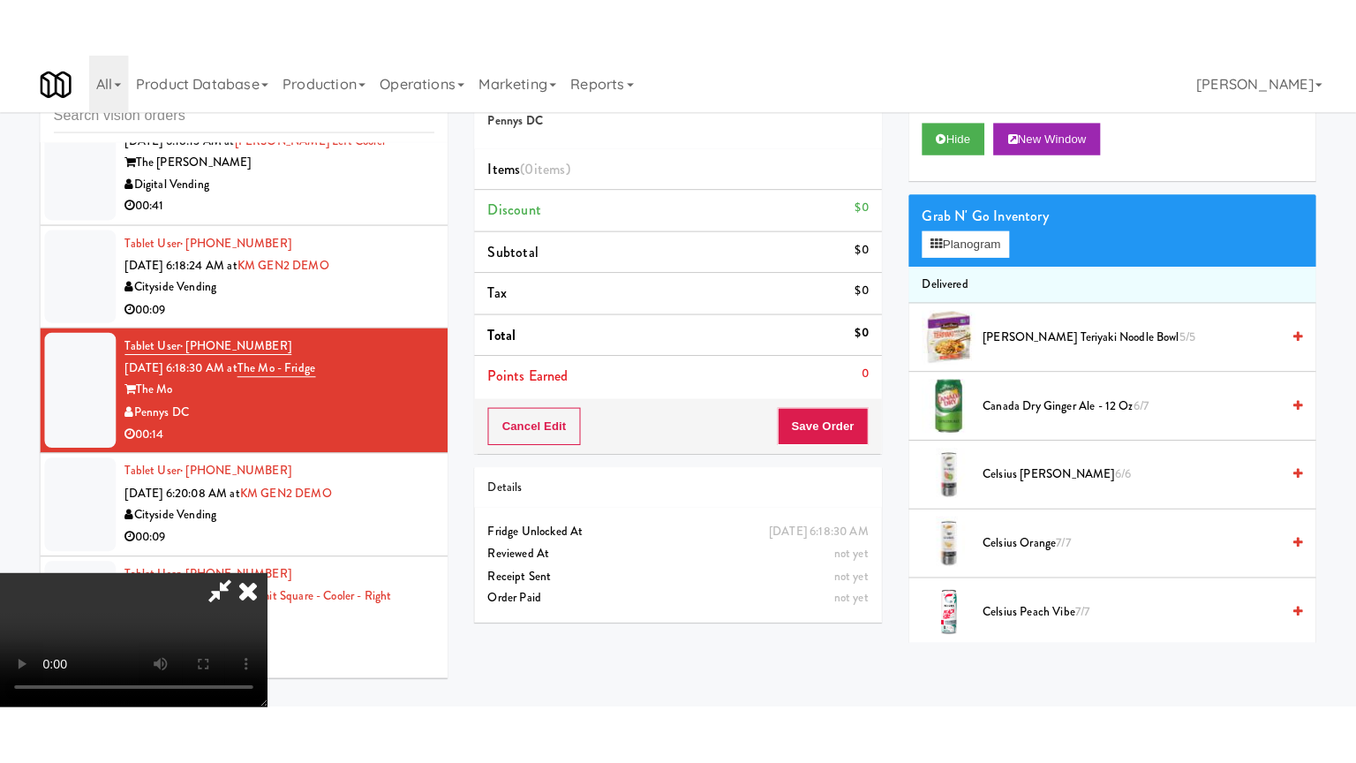
scroll to position [248, 0]
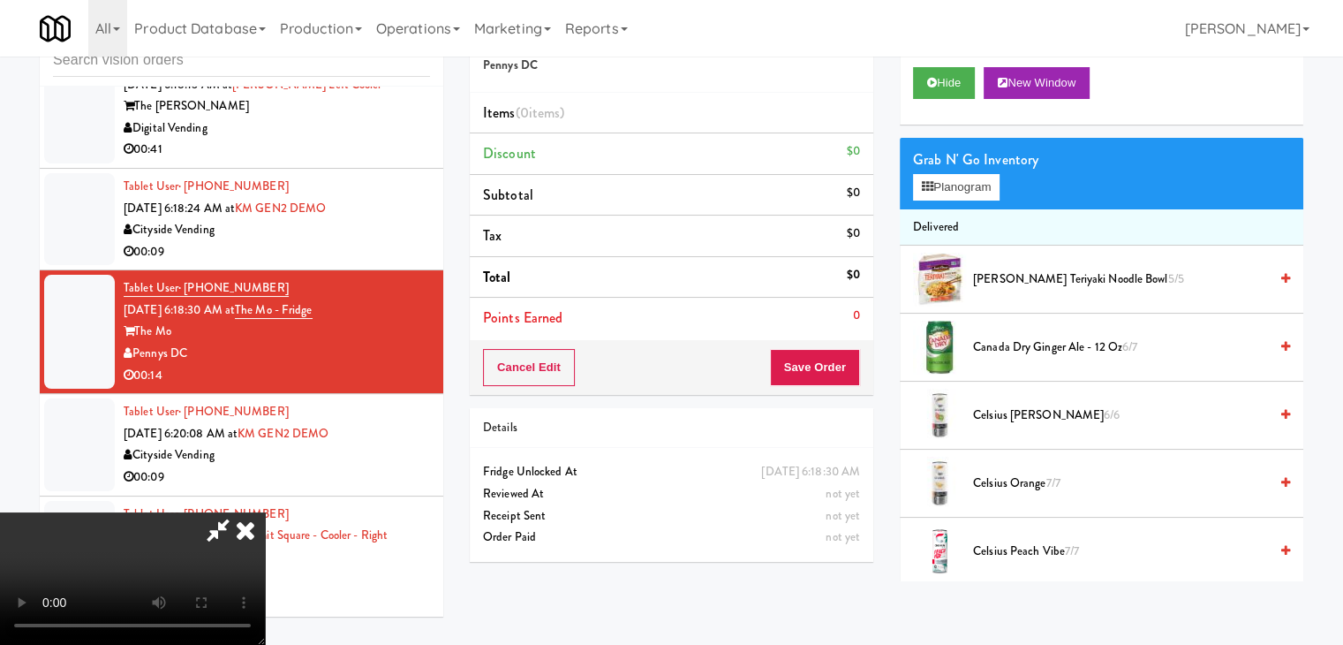
click at [265, 572] on video at bounding box center [132, 578] width 265 height 132
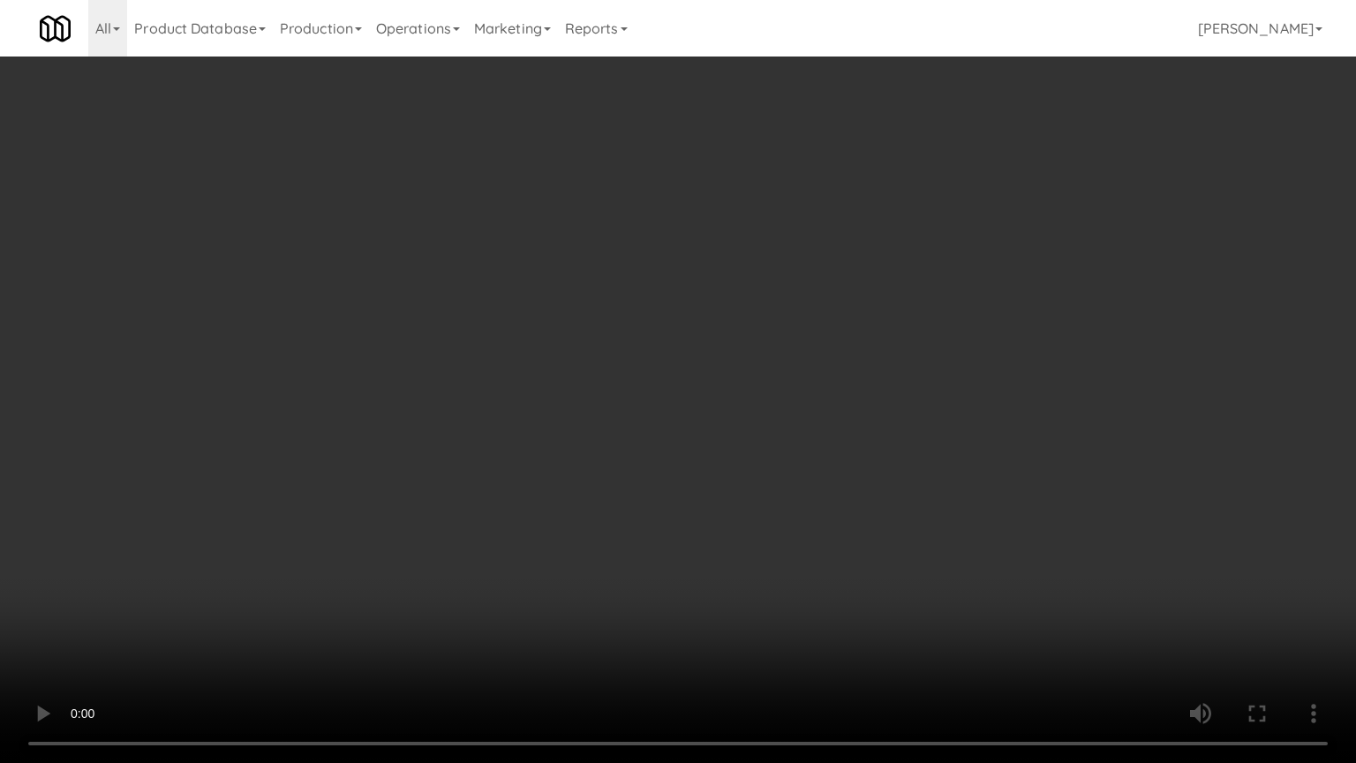
click at [819, 435] on video at bounding box center [678, 381] width 1356 height 763
click at [849, 409] on video at bounding box center [678, 381] width 1356 height 763
click at [848, 409] on video at bounding box center [678, 381] width 1356 height 763
click at [857, 402] on video at bounding box center [678, 381] width 1356 height 763
click at [857, 403] on video at bounding box center [678, 381] width 1356 height 763
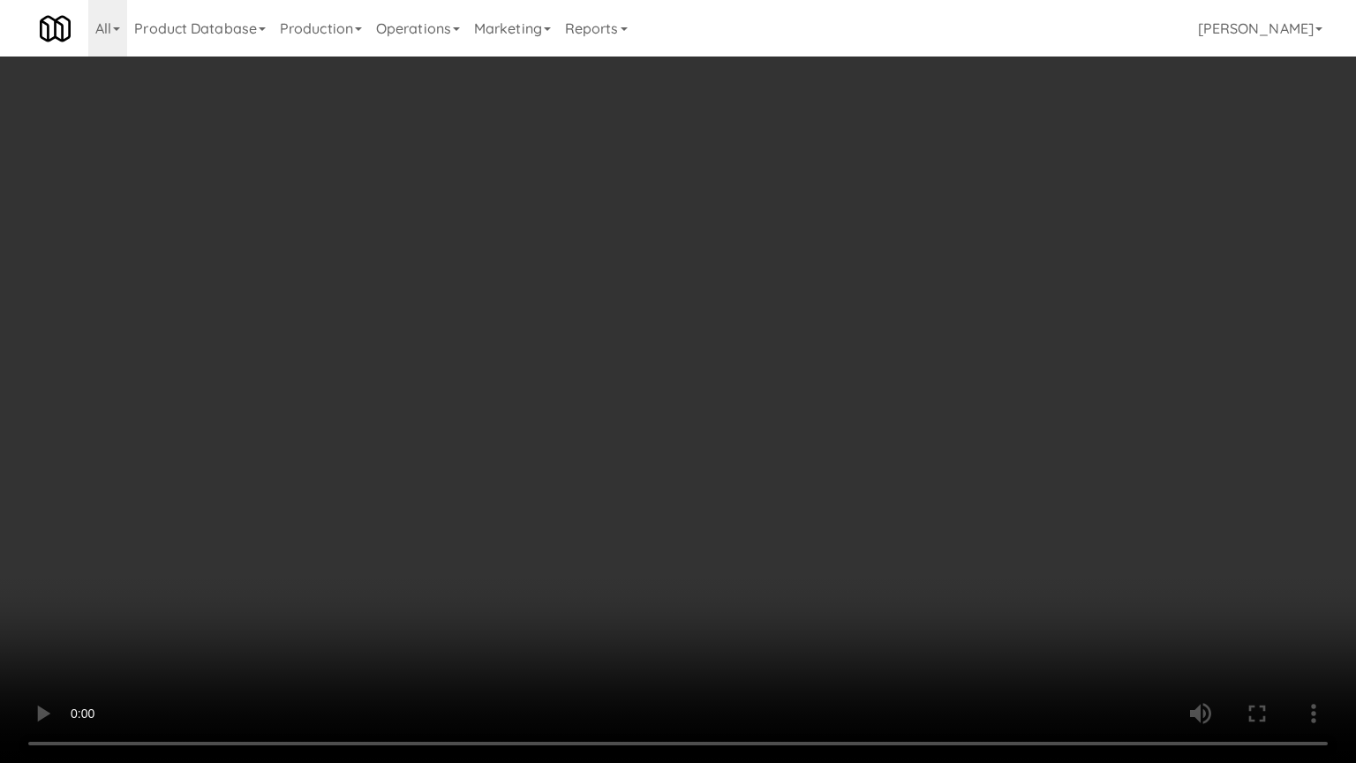
click at [872, 388] on video at bounding box center [678, 381] width 1356 height 763
drag, startPoint x: 872, startPoint y: 388, endPoint x: 872, endPoint y: 378, distance: 9.7
click at [872, 381] on video at bounding box center [678, 381] width 1356 height 763
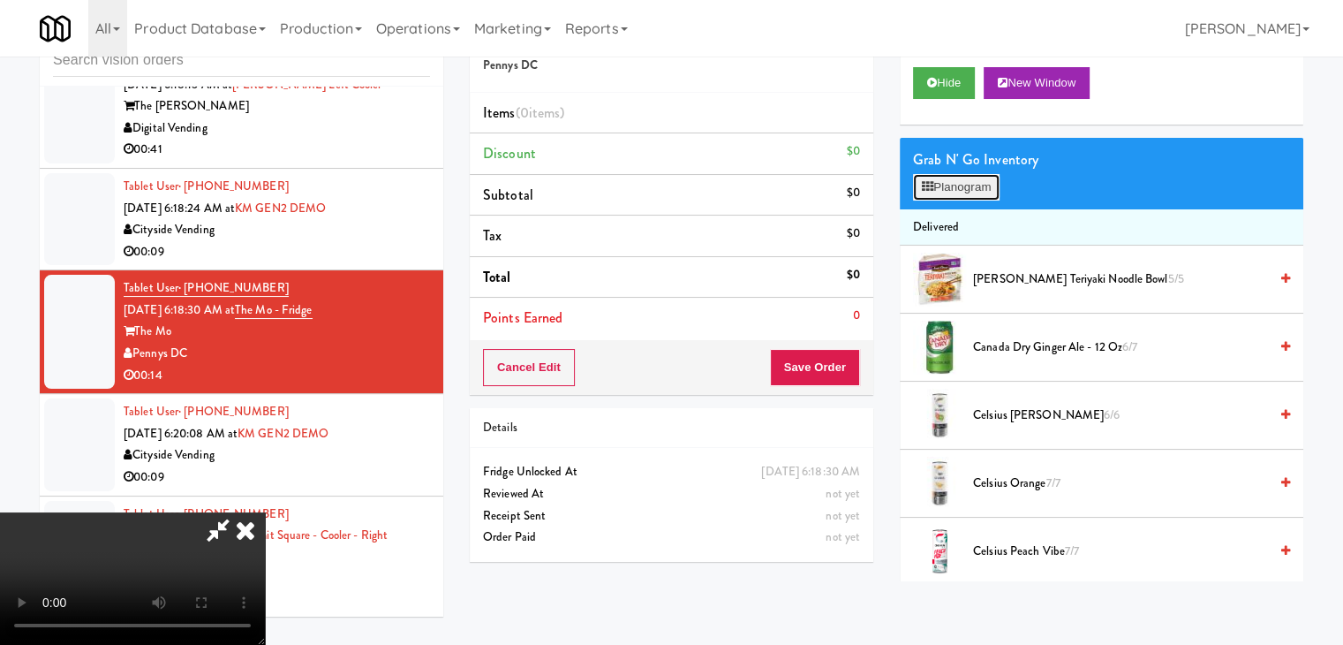
click at [962, 192] on button "Planogram" at bounding box center [956, 187] width 87 height 26
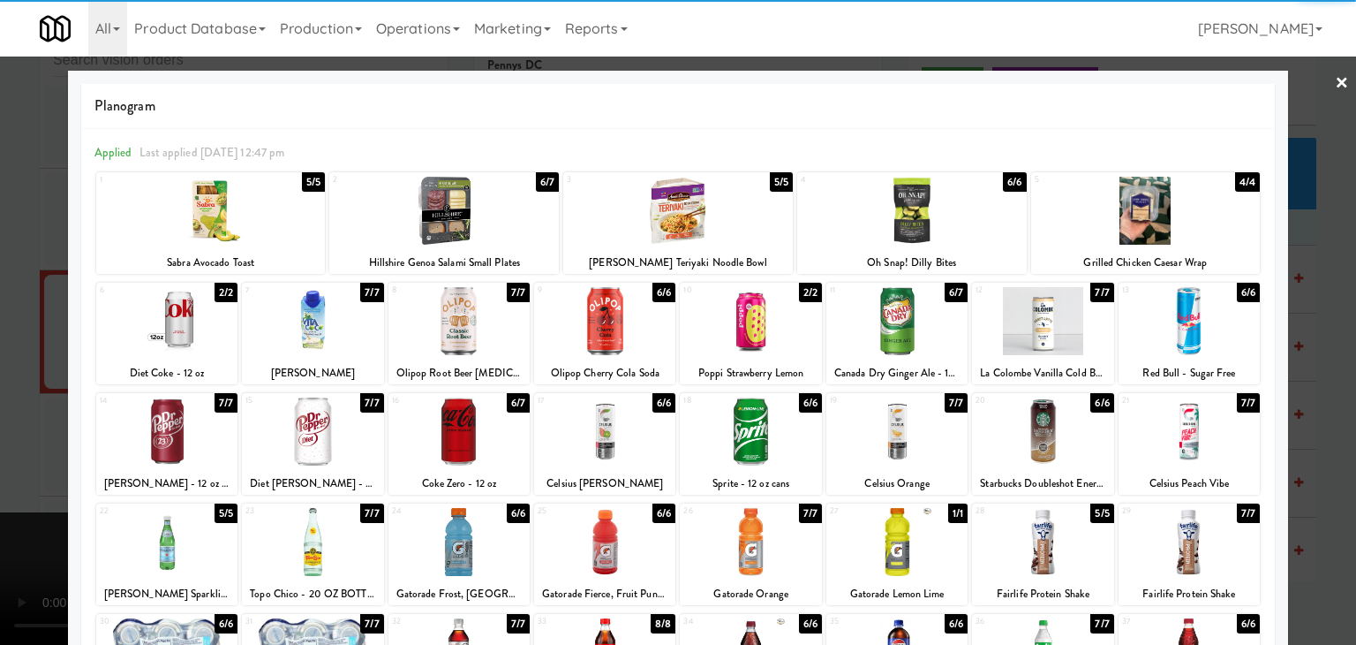
click at [1037, 430] on div at bounding box center [1042, 431] width 141 height 68
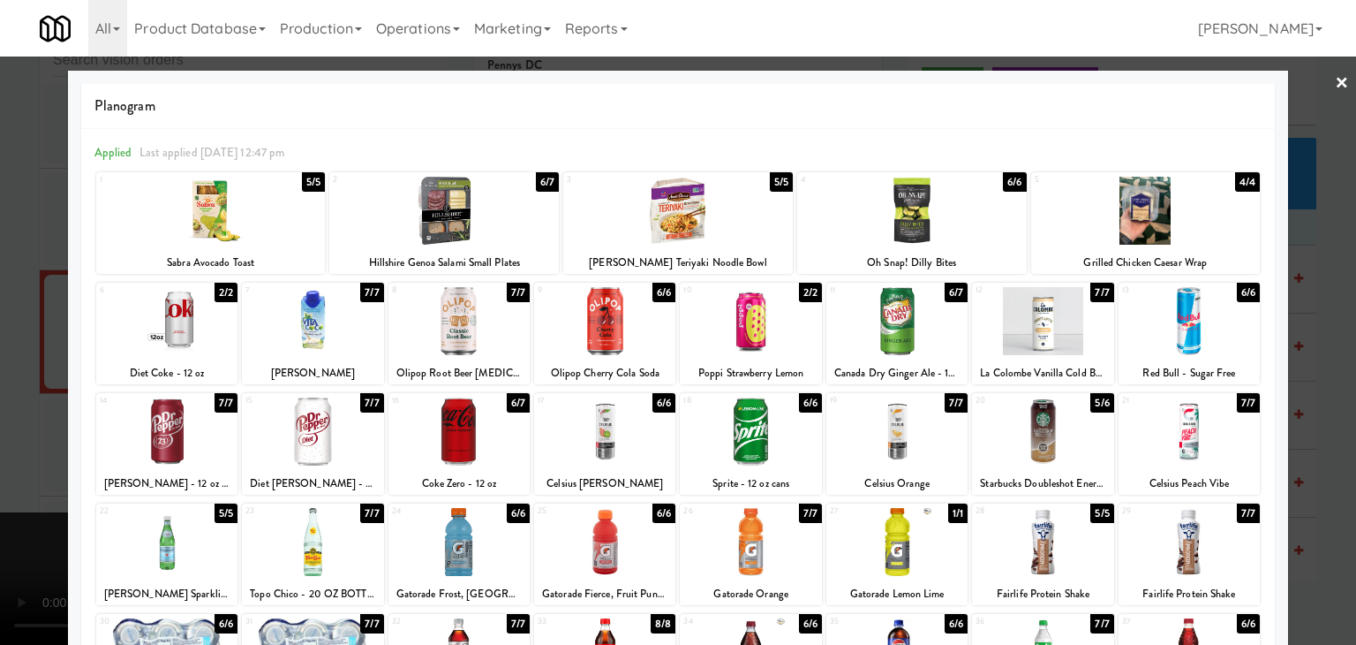
drag, startPoint x: 1161, startPoint y: 434, endPoint x: 1186, endPoint y: 434, distance: 24.7
click at [1162, 434] on div at bounding box center [1189, 431] width 141 height 68
drag, startPoint x: 1309, startPoint y: 432, endPoint x: 1169, endPoint y: 426, distance: 139.7
click at [1307, 432] on div at bounding box center [678, 322] width 1356 height 645
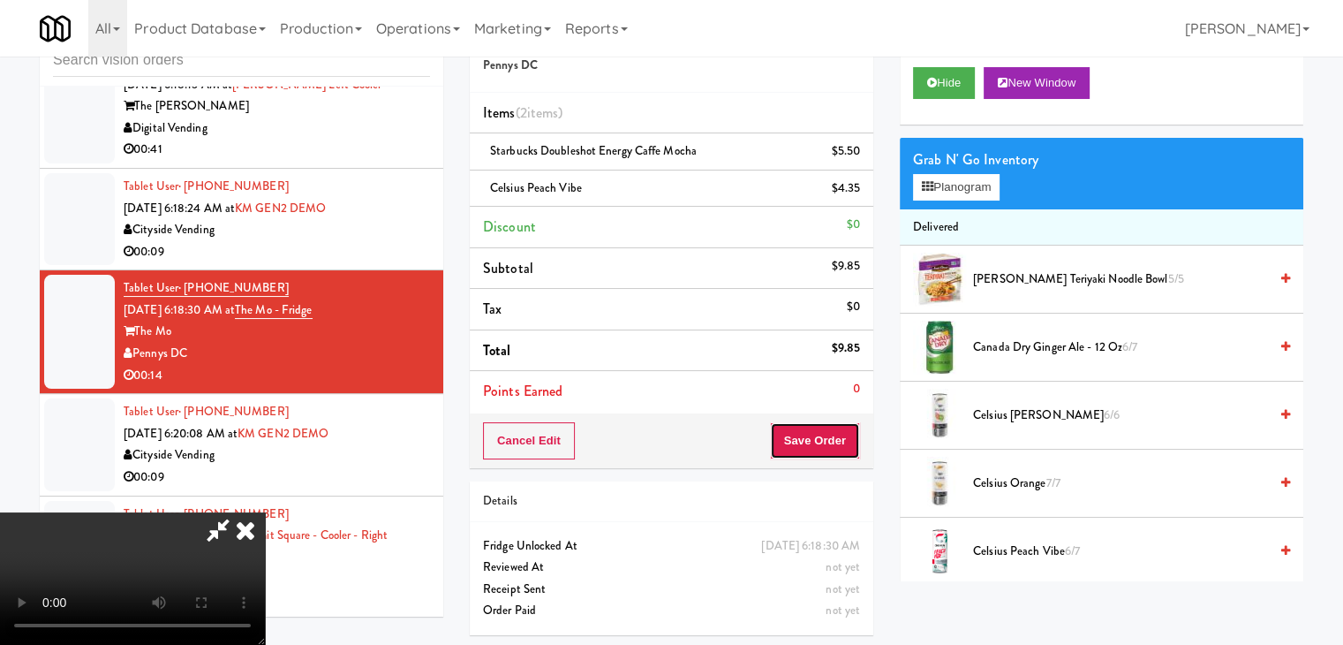
click at [816, 442] on button "Save Order" at bounding box center [815, 440] width 90 height 37
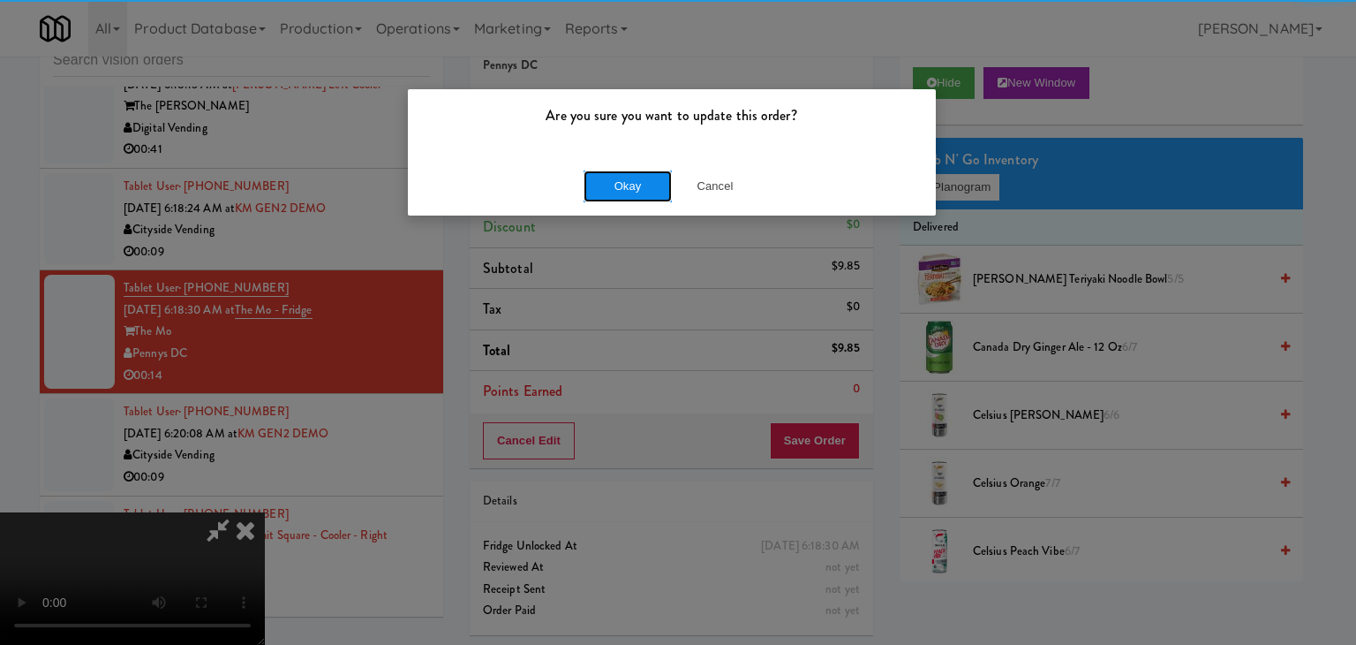
click at [628, 180] on button "Okay" at bounding box center [628, 186] width 88 height 32
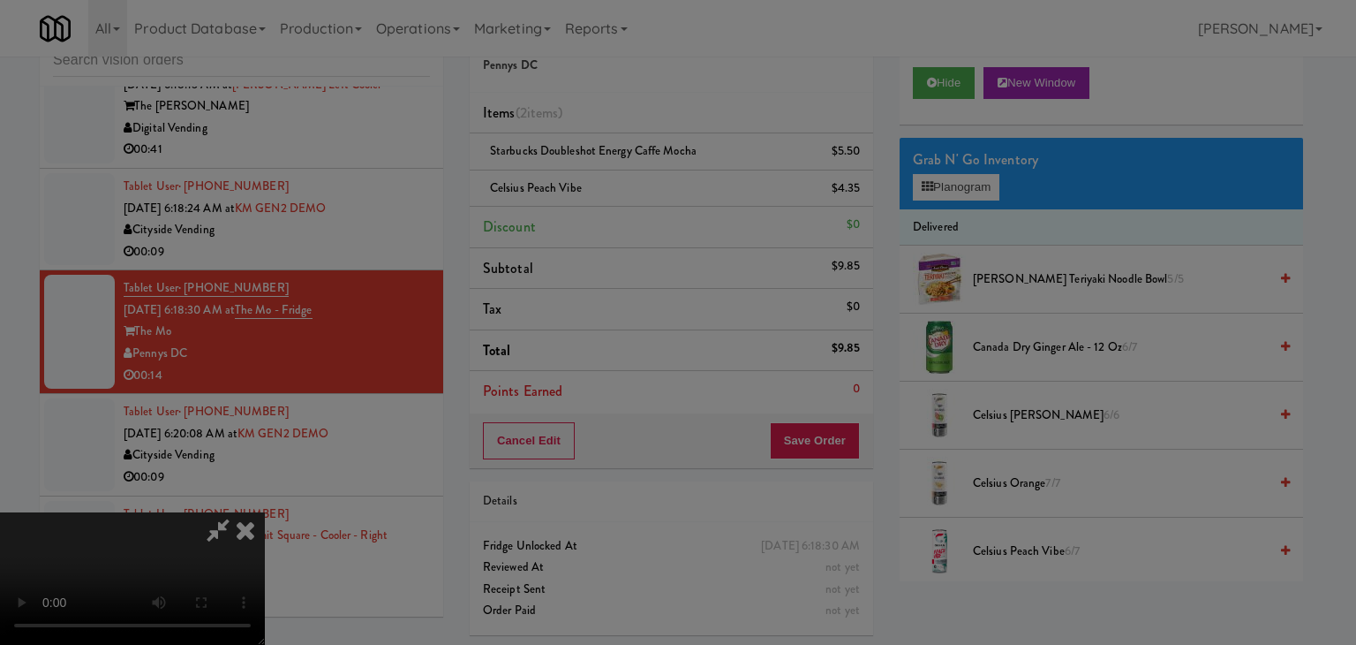
click at [628, 170] on button "Okay" at bounding box center [628, 154] width 88 height 32
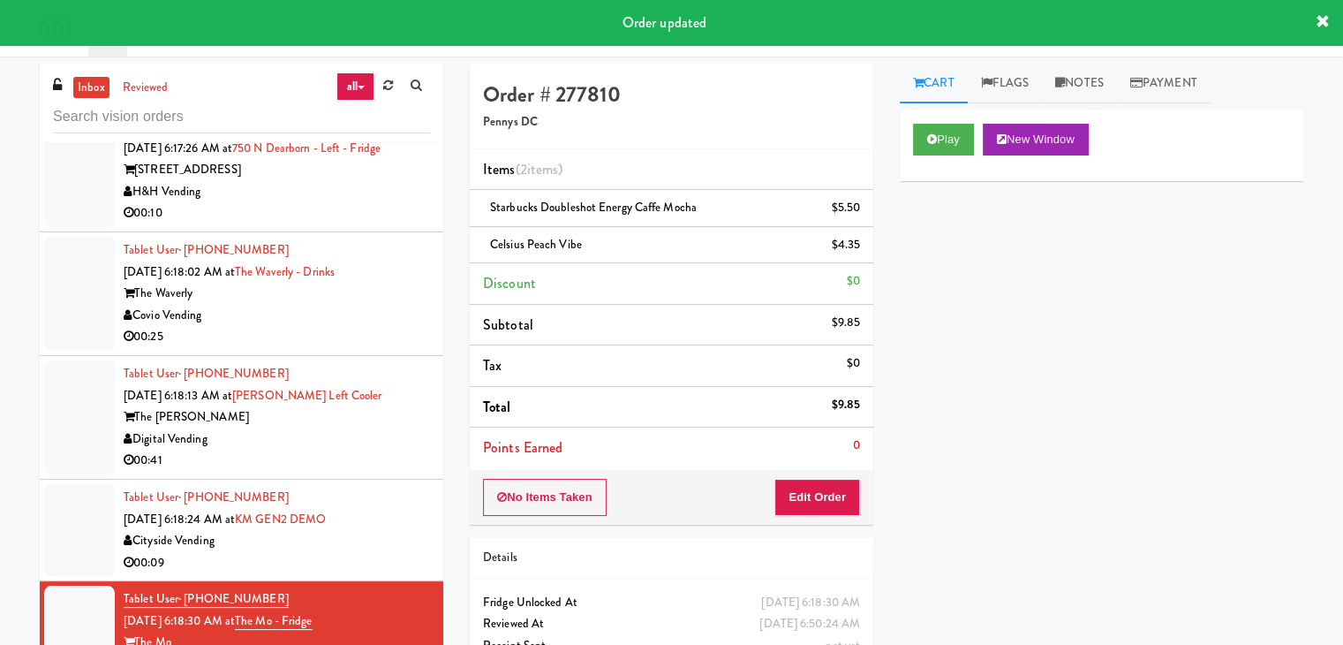
scroll to position [7915, 0]
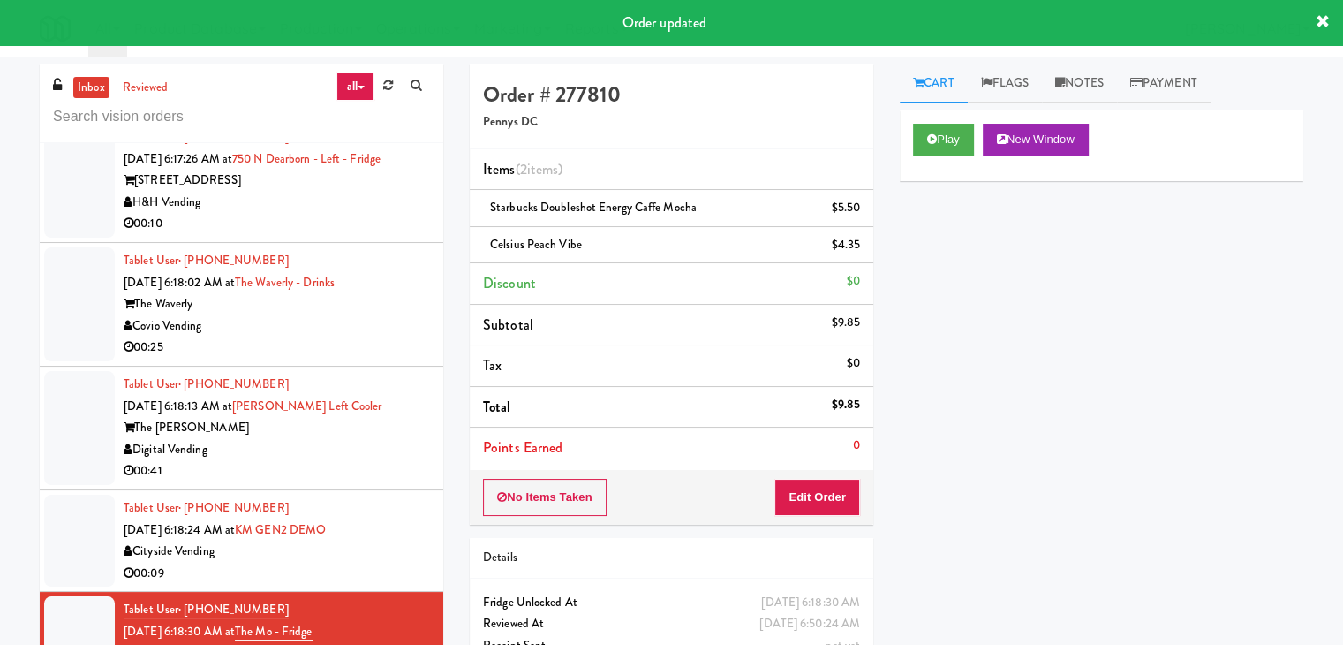
click at [399, 583] on div "Tablet User · (647) 787-1226 Aug 14, 2025 6:18:24 AM at KM GEN2 DEMO Cityside V…" at bounding box center [277, 540] width 306 height 87
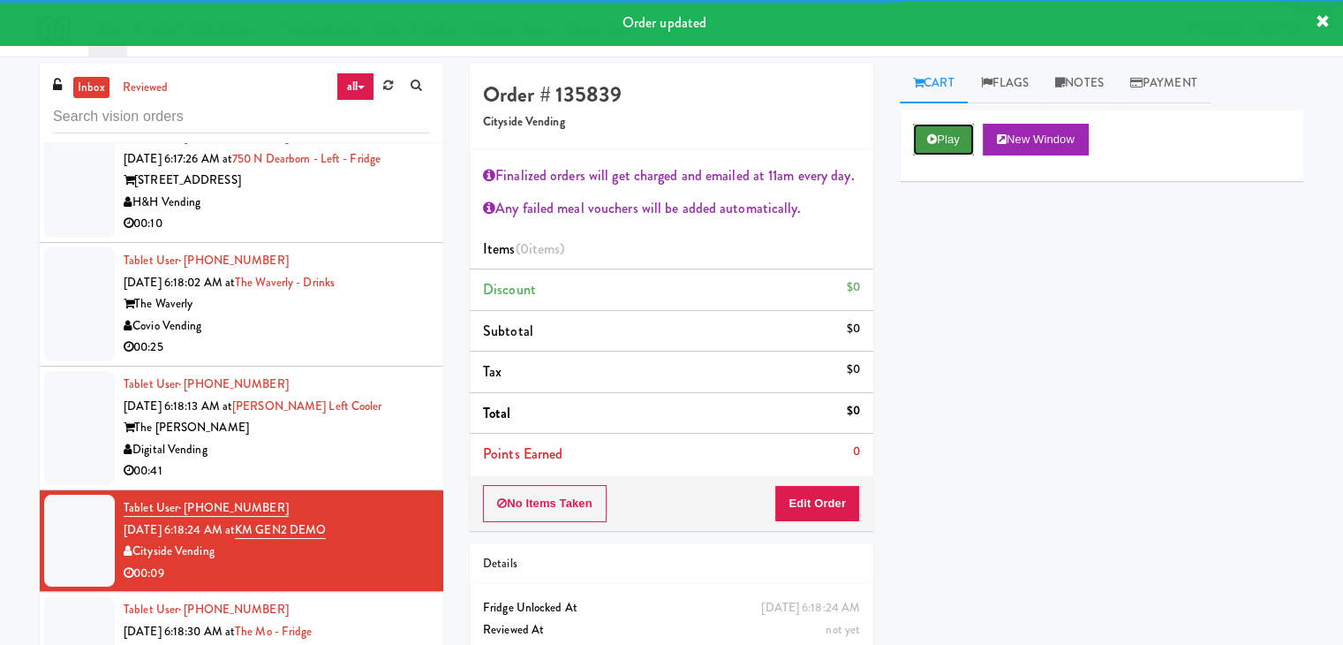
click at [945, 141] on button "Play" at bounding box center [943, 140] width 61 height 32
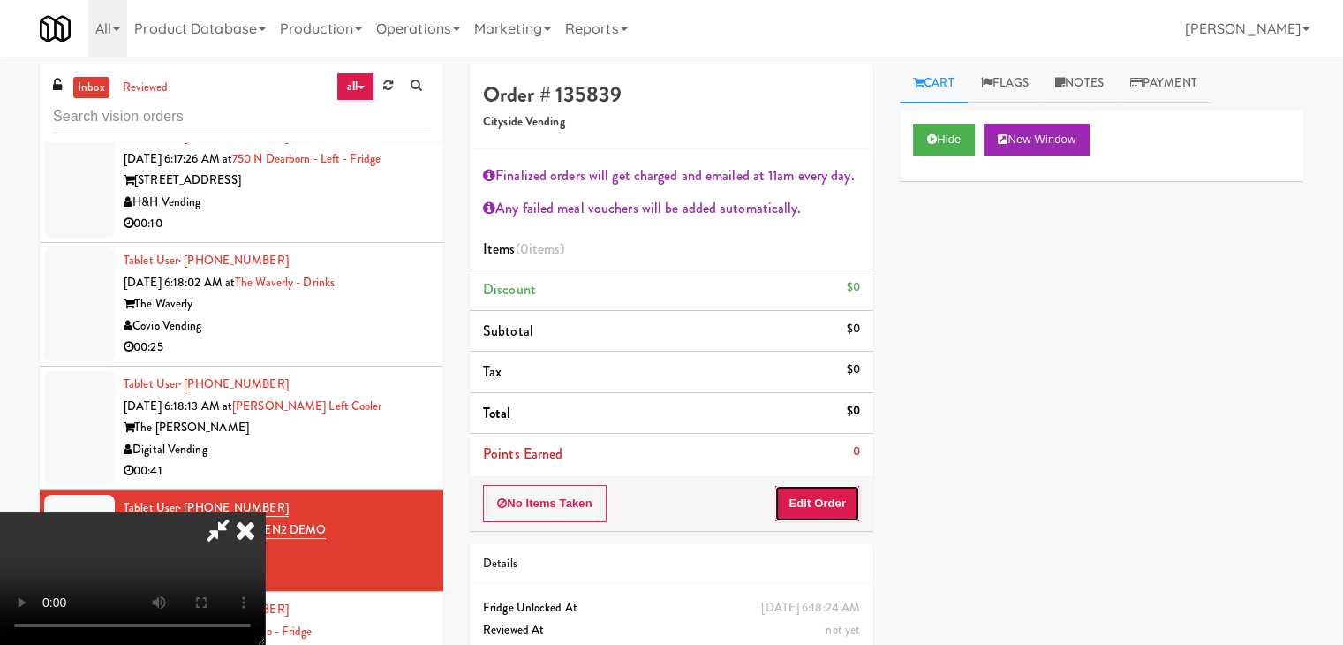
click at [812, 500] on button "Edit Order" at bounding box center [817, 503] width 86 height 37
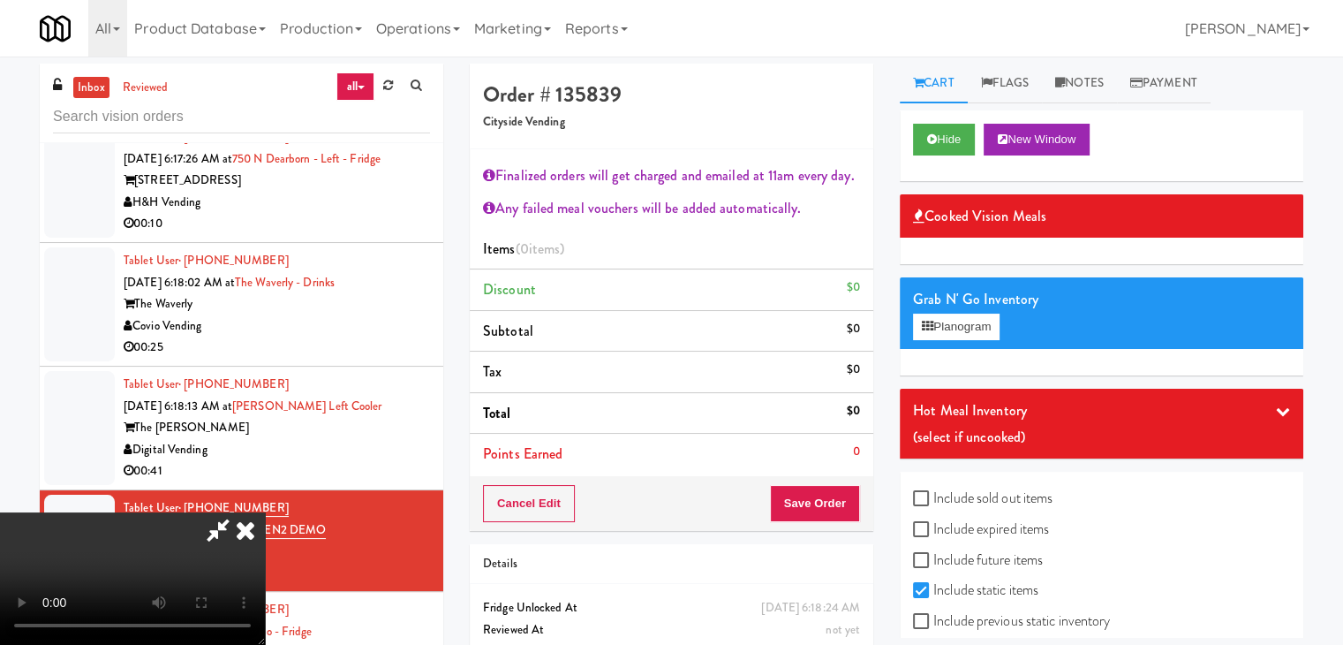
click at [265, 512] on icon at bounding box center [245, 529] width 39 height 35
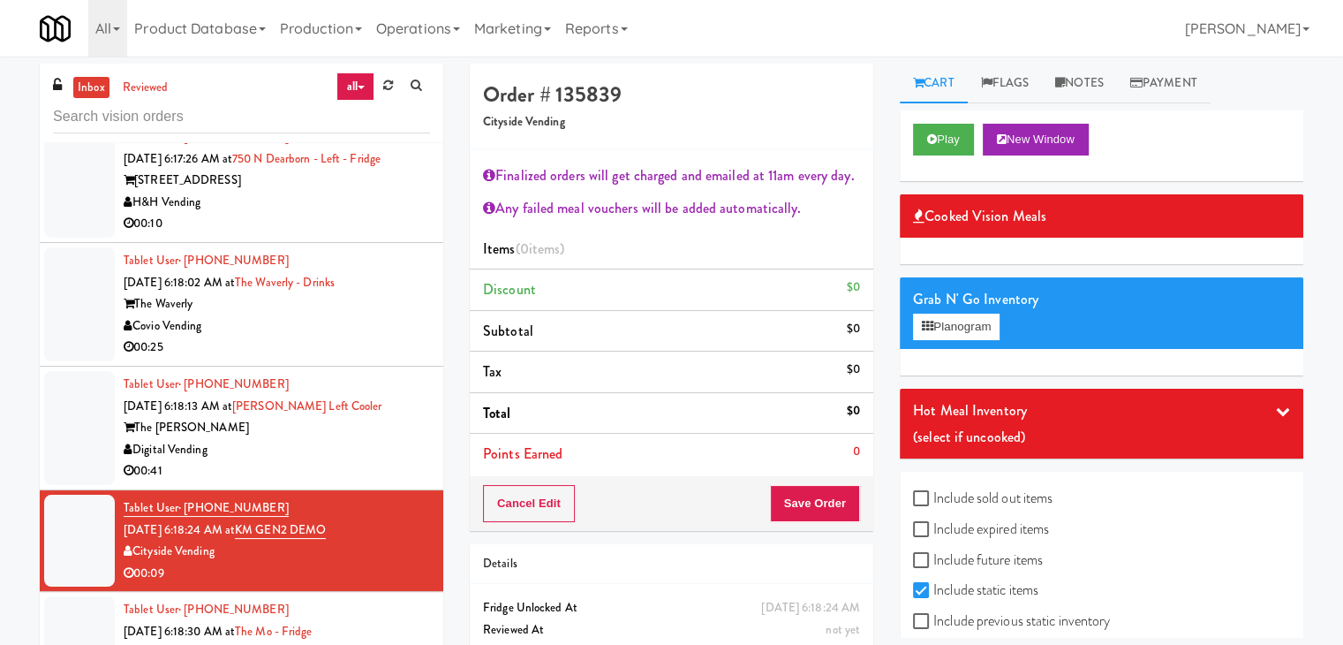
click at [350, 461] on div "Digital Vending" at bounding box center [277, 450] width 306 height 22
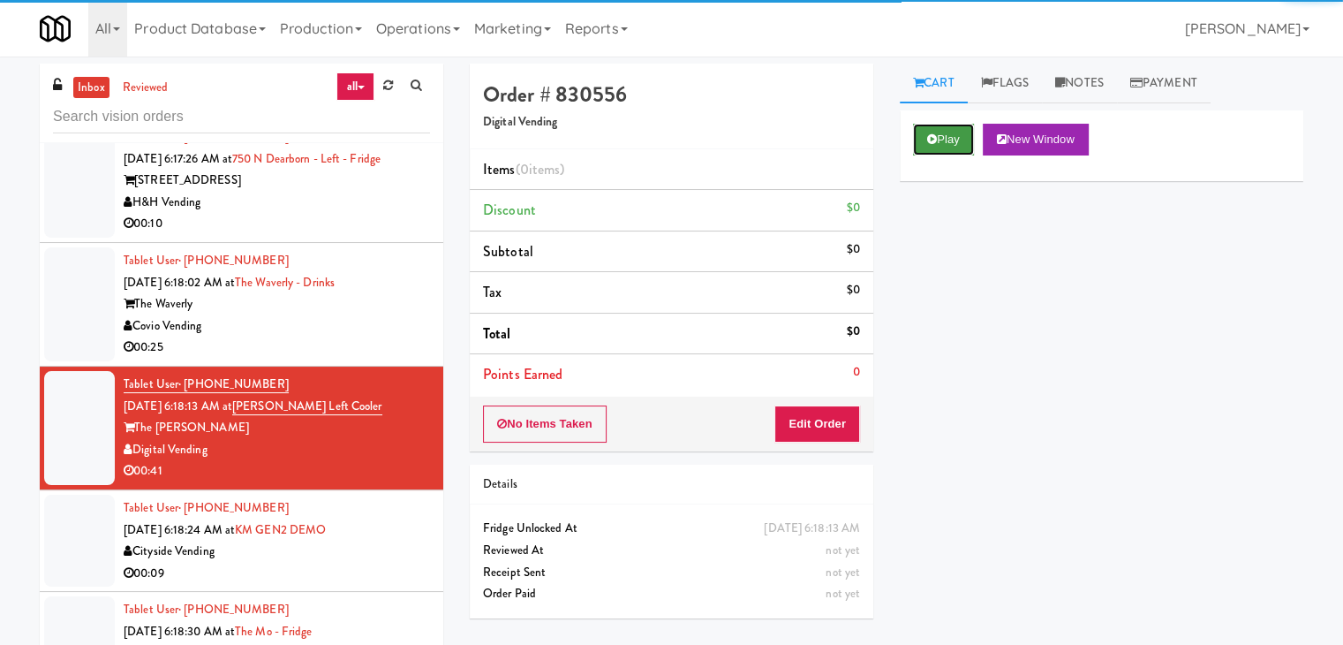
click at [935, 128] on button "Play" at bounding box center [943, 140] width 61 height 32
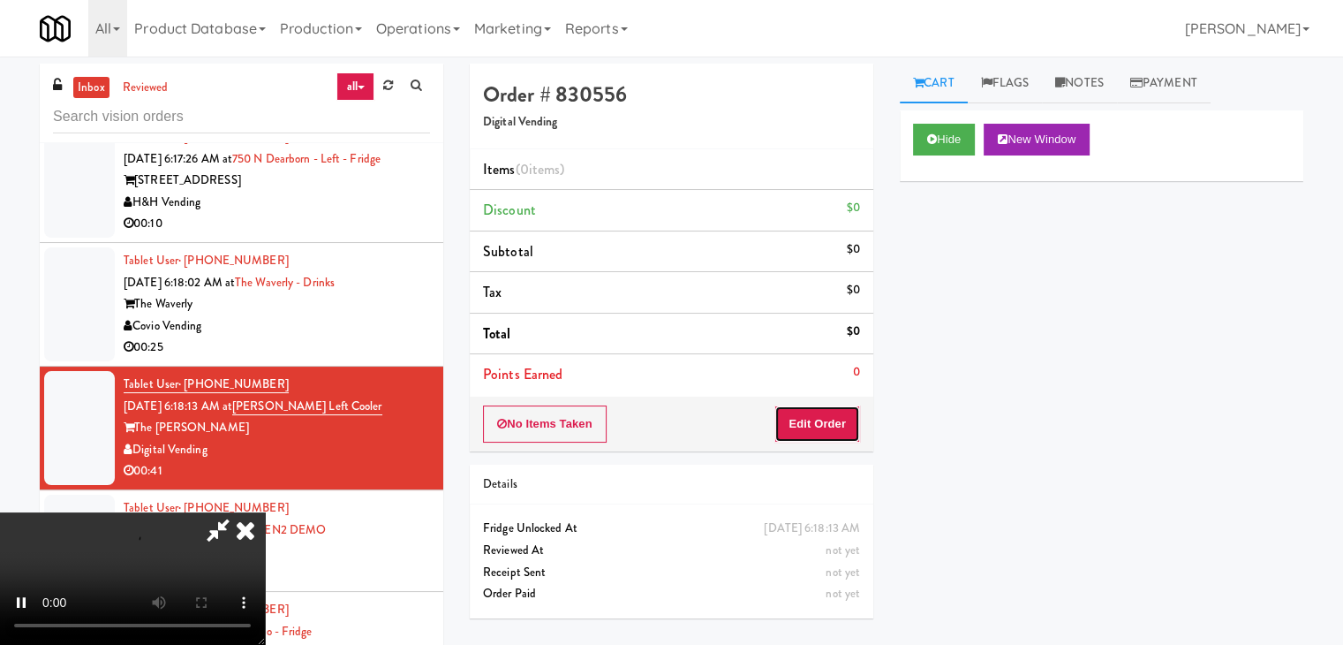
click at [826, 420] on button "Edit Order" at bounding box center [817, 423] width 86 height 37
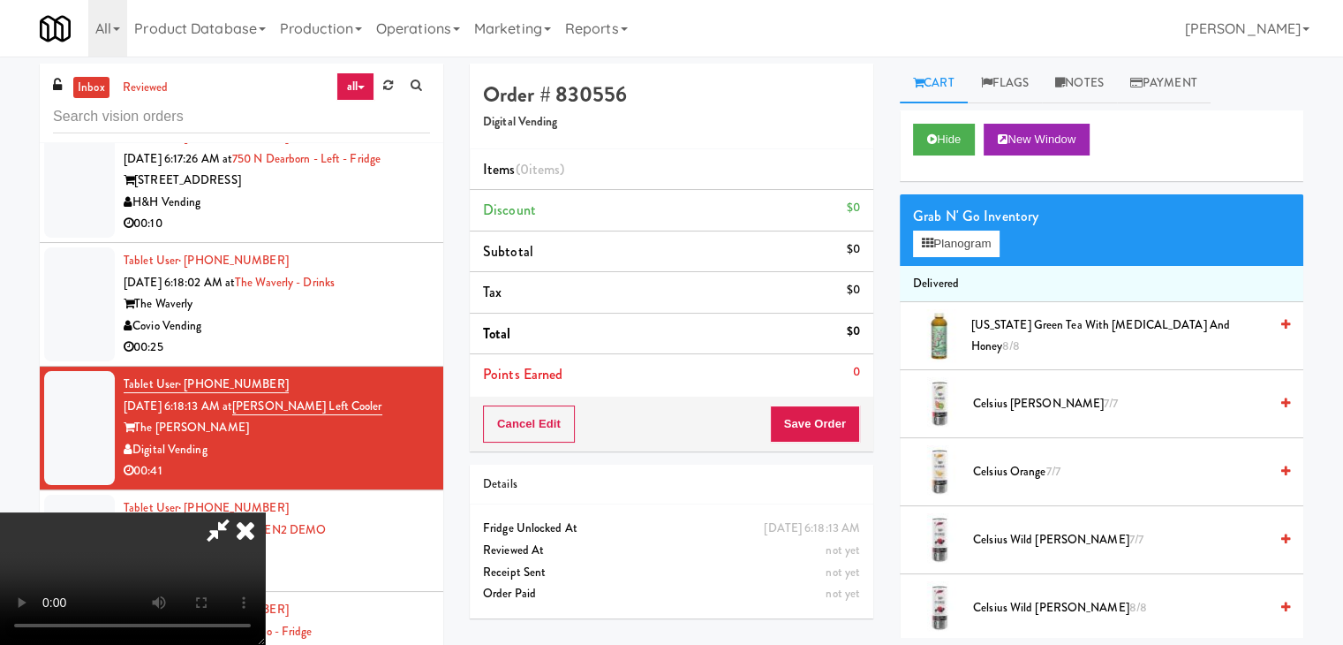
scroll to position [57, 0]
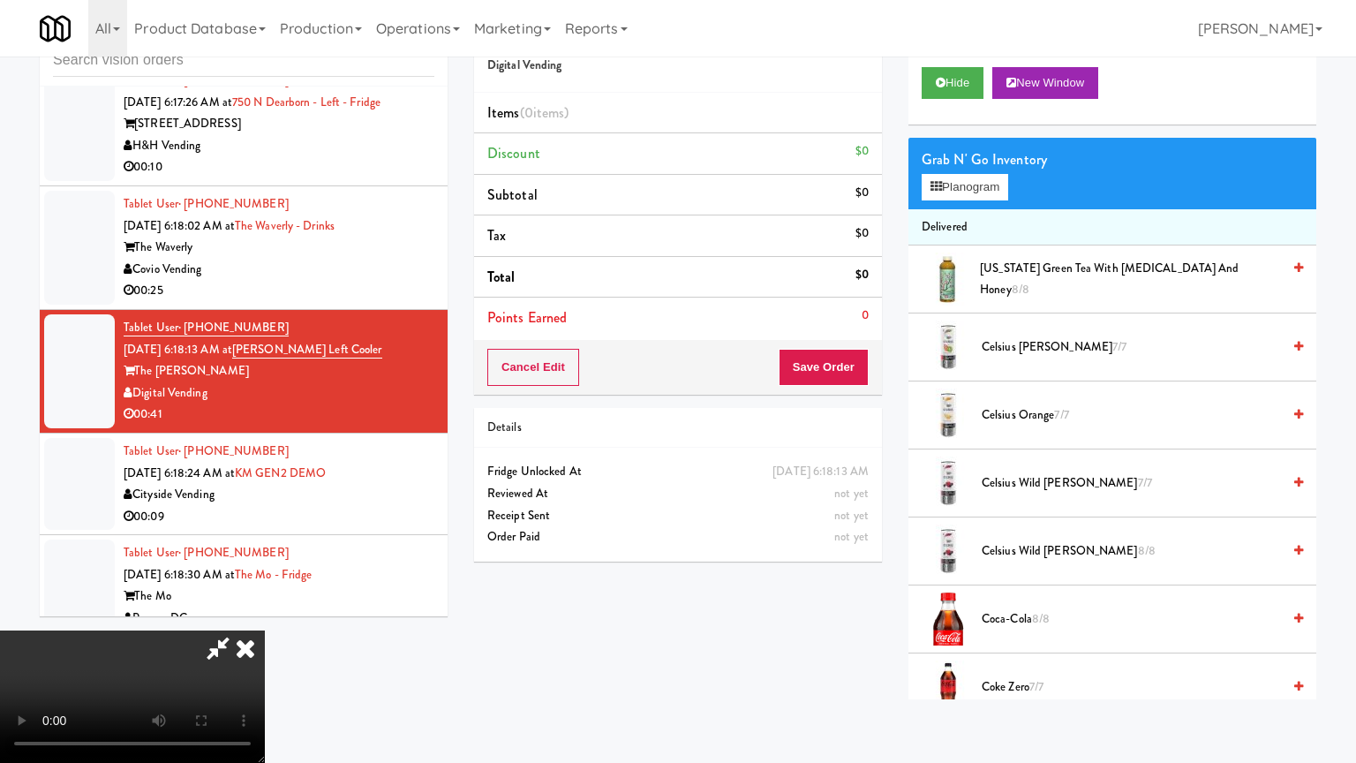
click at [265, 630] on video at bounding box center [132, 696] width 265 height 132
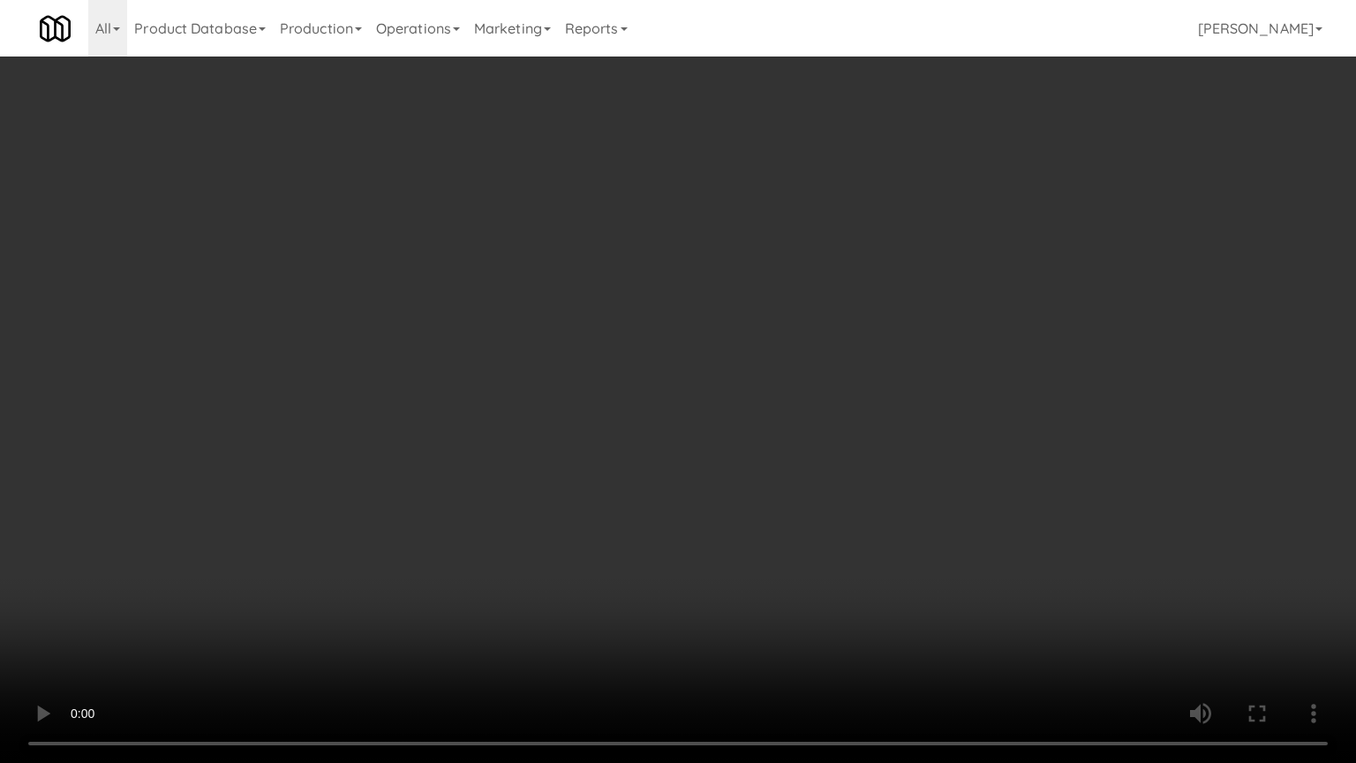
click at [856, 542] on video at bounding box center [678, 381] width 1356 height 763
click at [857, 536] on video at bounding box center [678, 381] width 1356 height 763
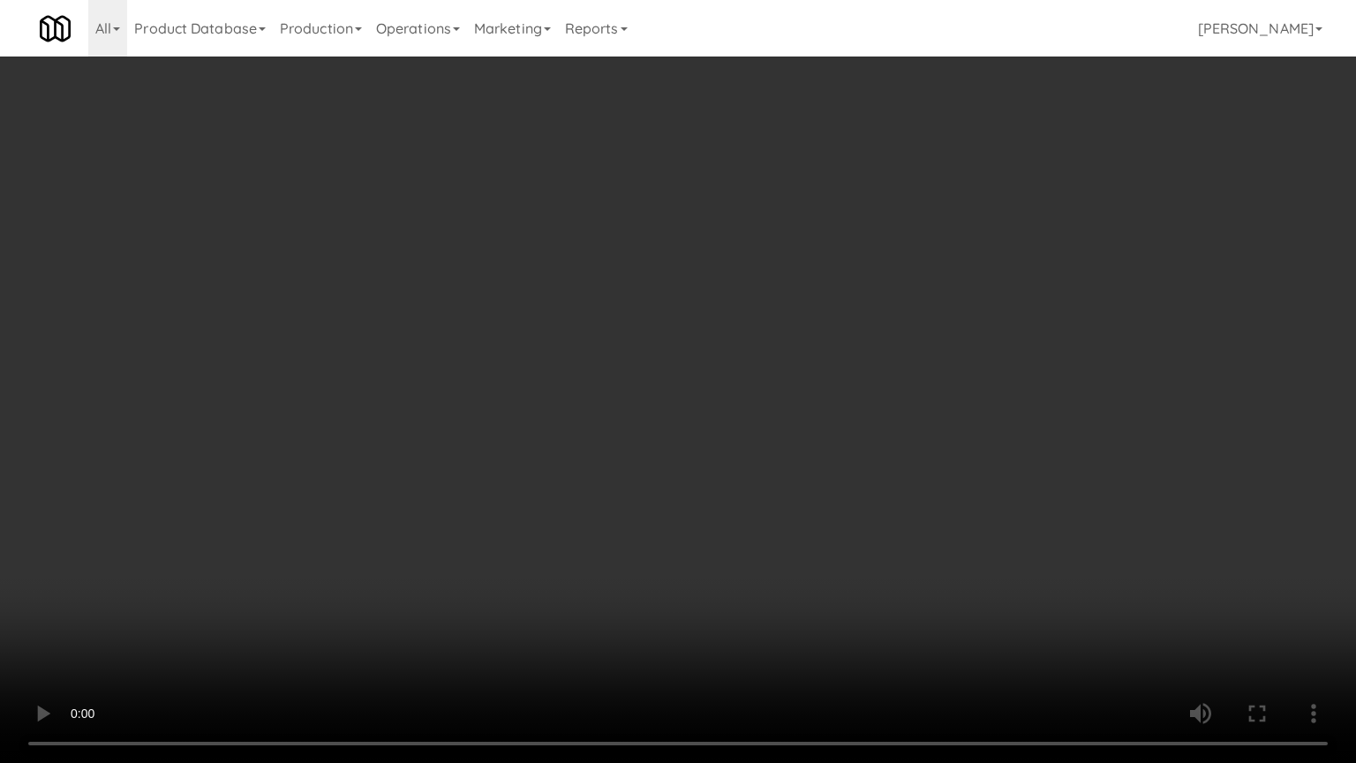
click at [857, 536] on video at bounding box center [678, 381] width 1356 height 763
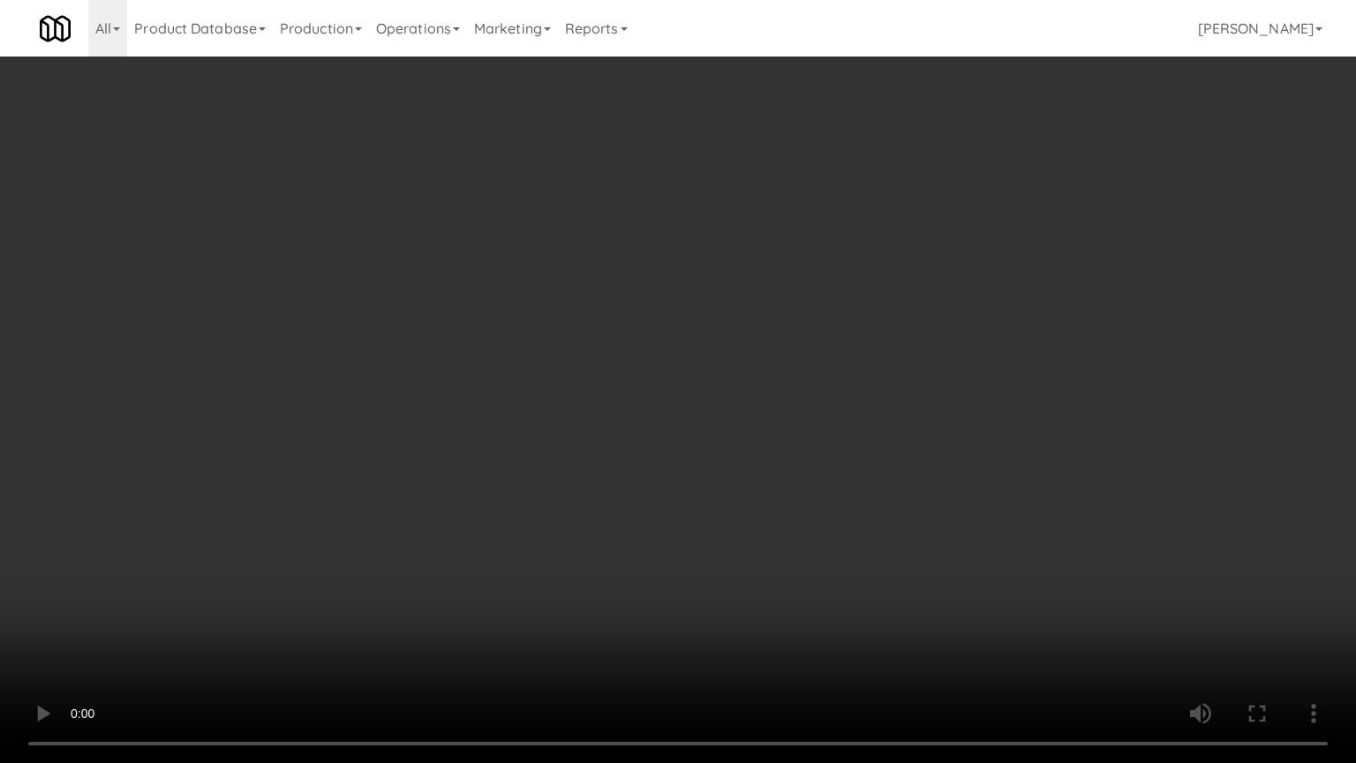
click at [978, 554] on video at bounding box center [678, 381] width 1356 height 763
click at [979, 525] on video at bounding box center [678, 381] width 1356 height 763
click at [979, 526] on video at bounding box center [678, 381] width 1356 height 763
click at [1045, 417] on video at bounding box center [678, 381] width 1356 height 763
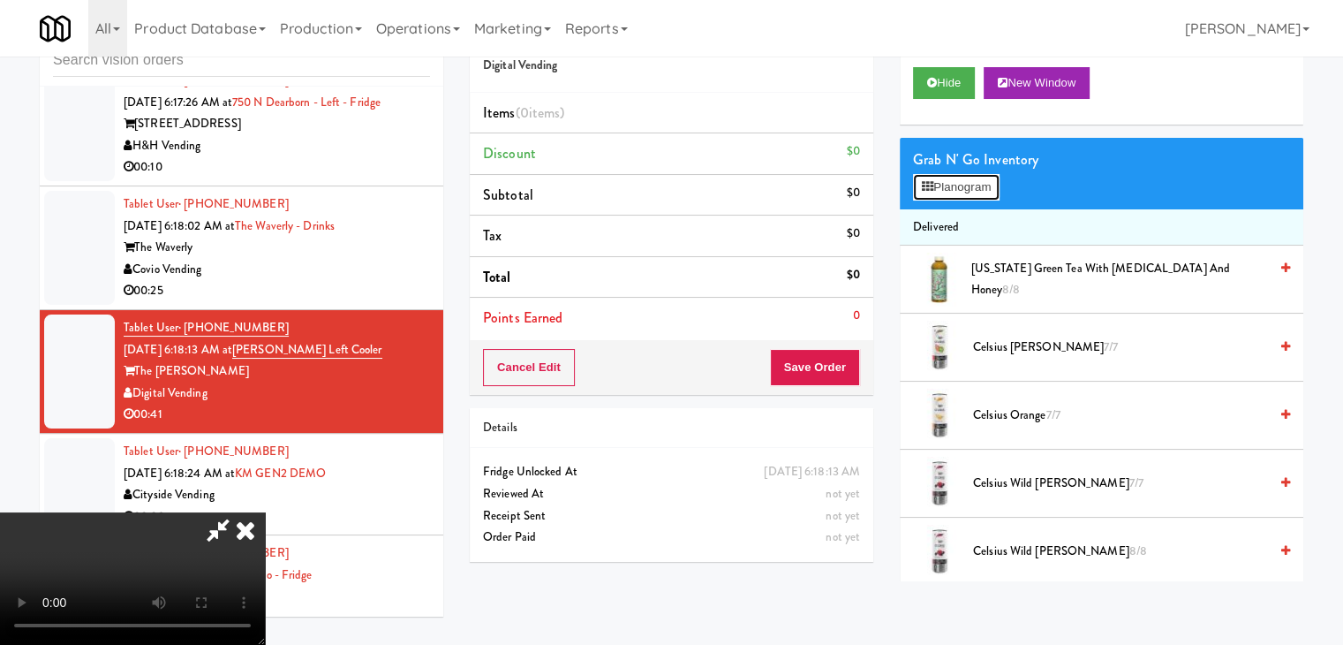
click at [971, 192] on button "Planogram" at bounding box center [956, 187] width 87 height 26
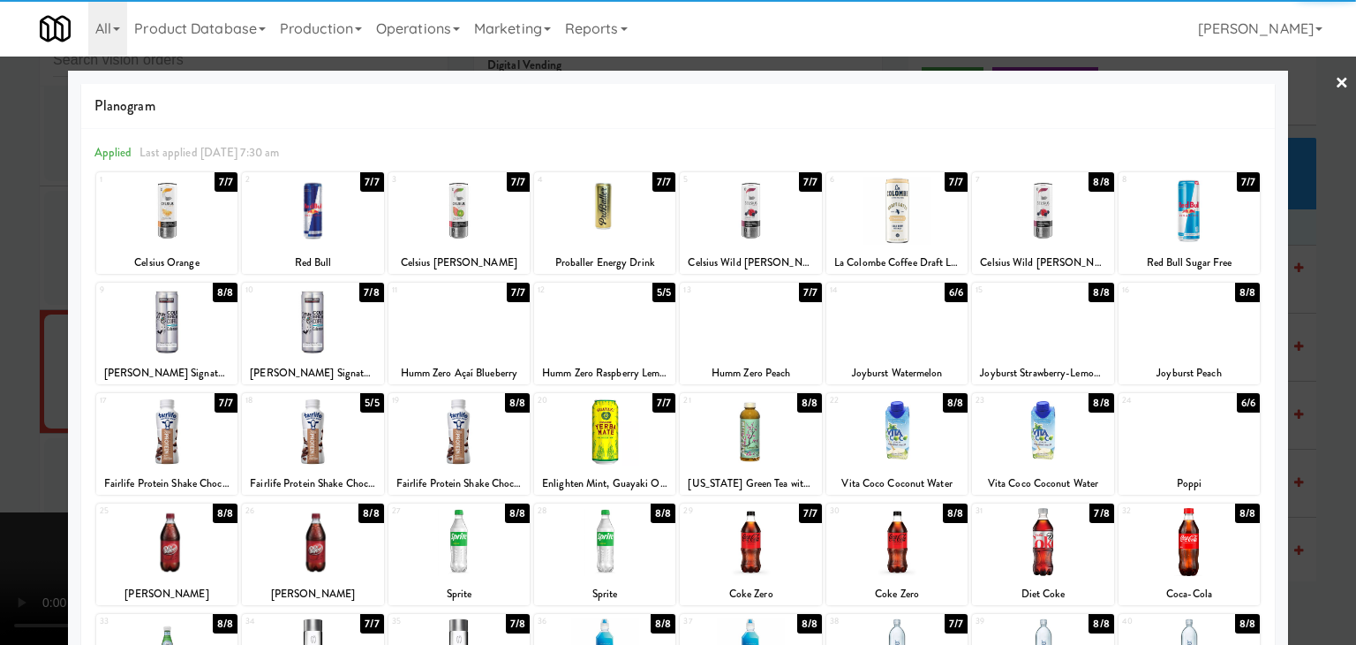
click at [999, 438] on div at bounding box center [1042, 431] width 141 height 68
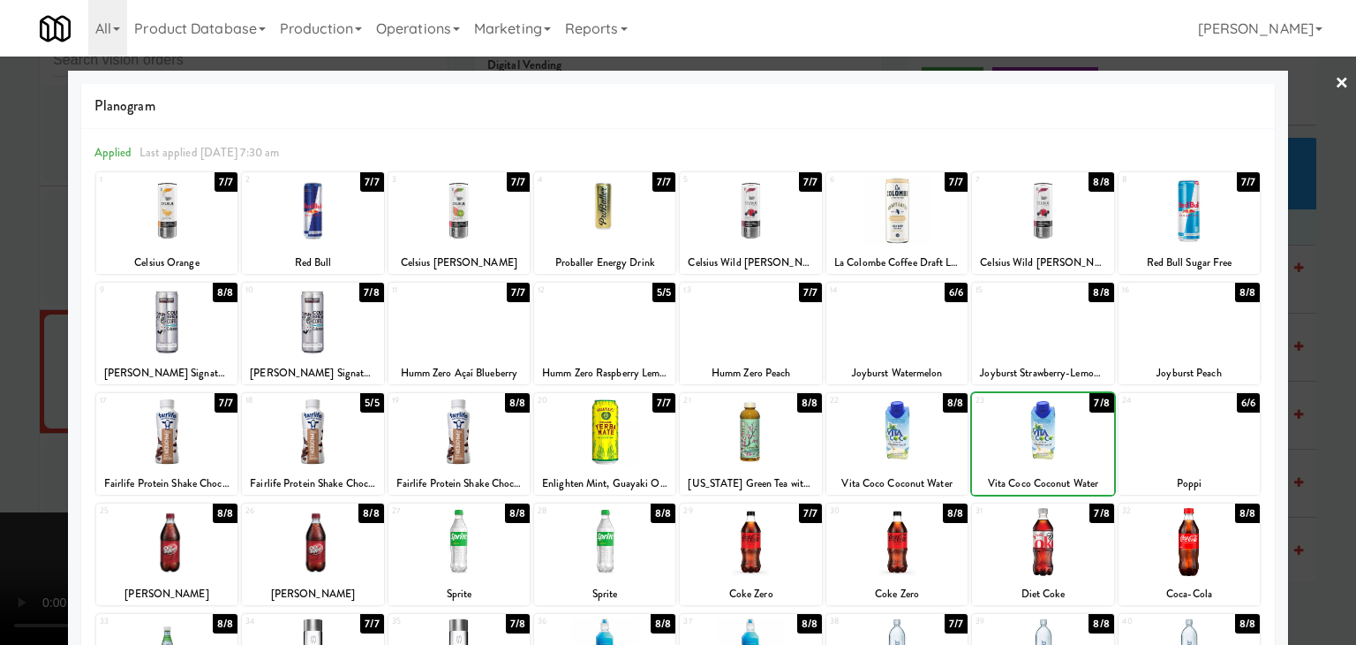
drag, startPoint x: 0, startPoint y: 450, endPoint x: 133, endPoint y: 431, distance: 134.7
click at [1, 449] on div at bounding box center [678, 322] width 1356 height 645
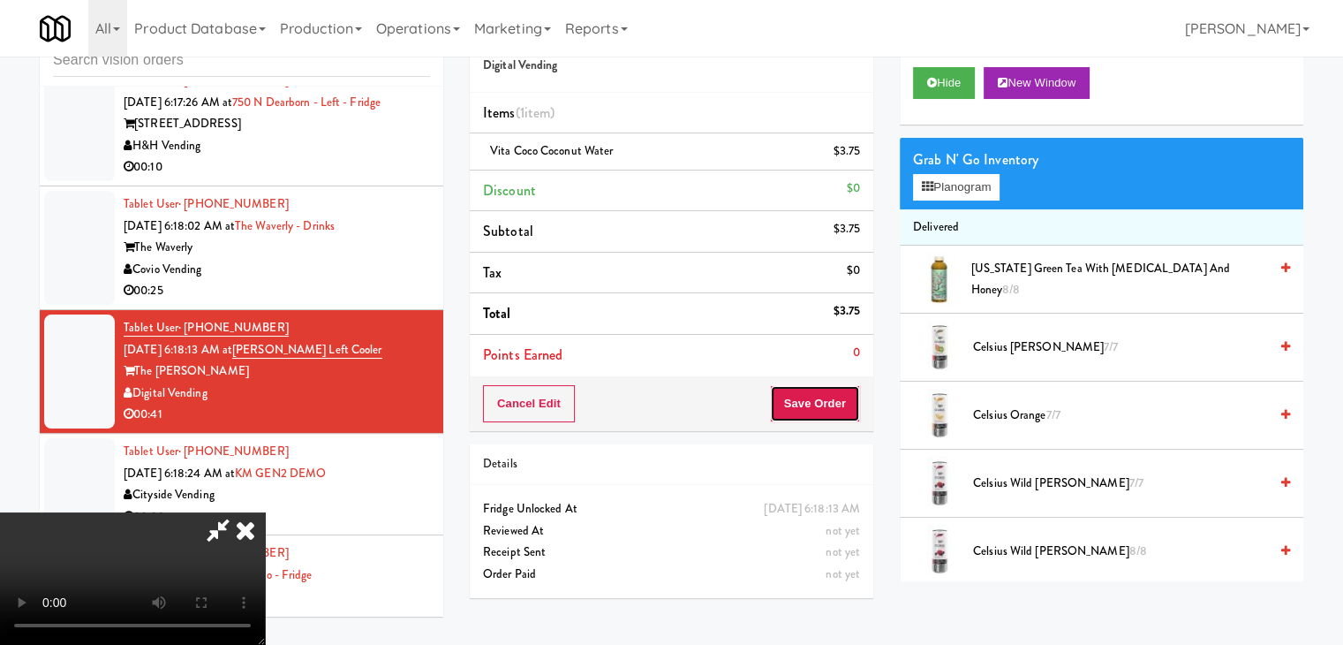
click at [824, 410] on button "Save Order" at bounding box center [815, 403] width 90 height 37
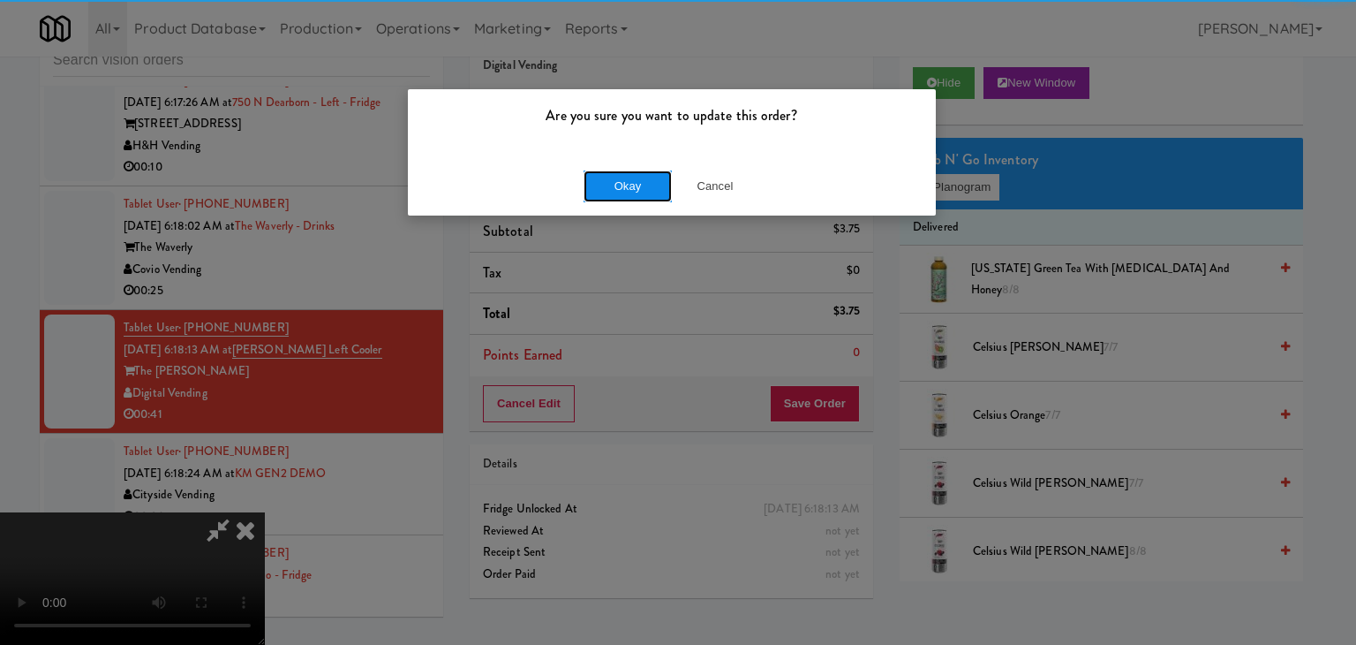
click at [642, 175] on button "Okay" at bounding box center [628, 186] width 88 height 32
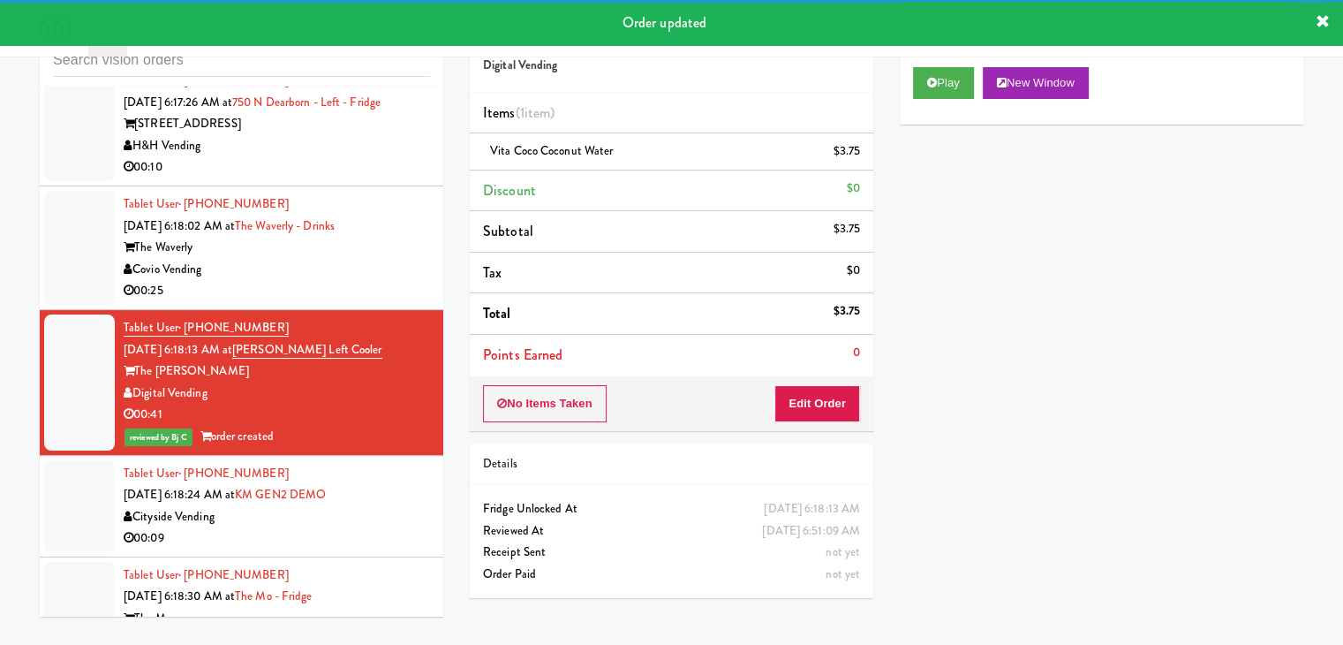
click at [383, 302] on div "00:25" at bounding box center [277, 291] width 306 height 22
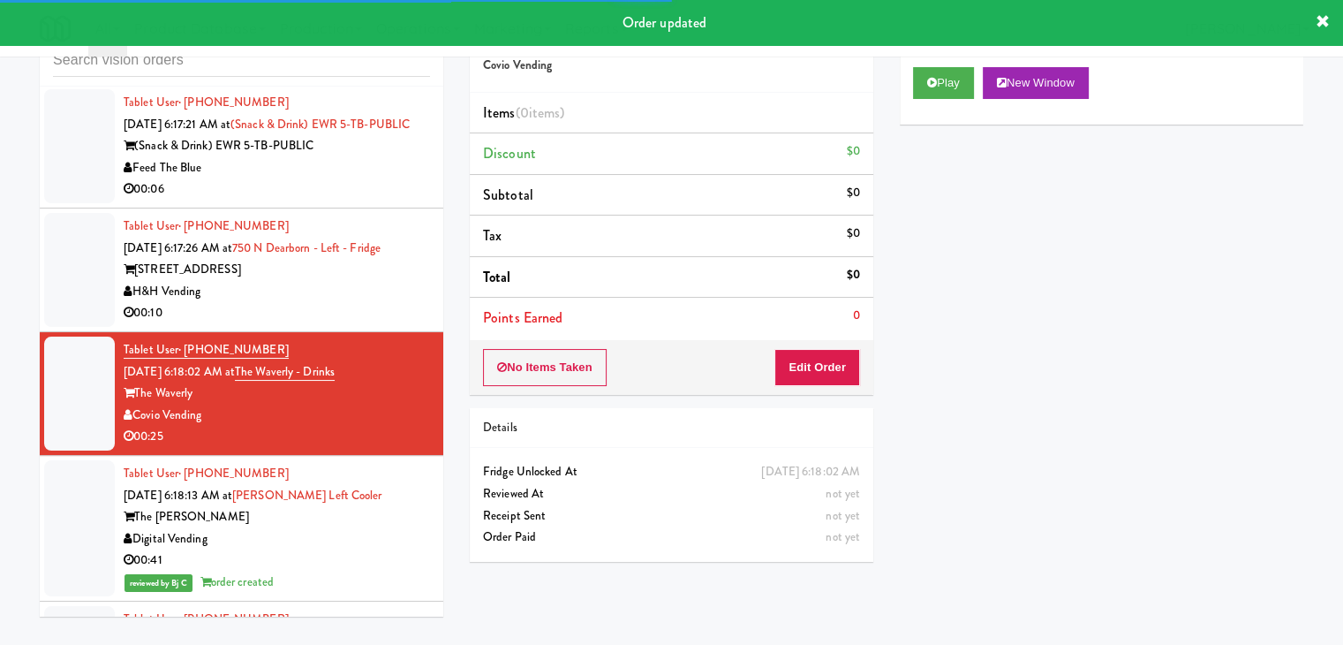
scroll to position [7739, 0]
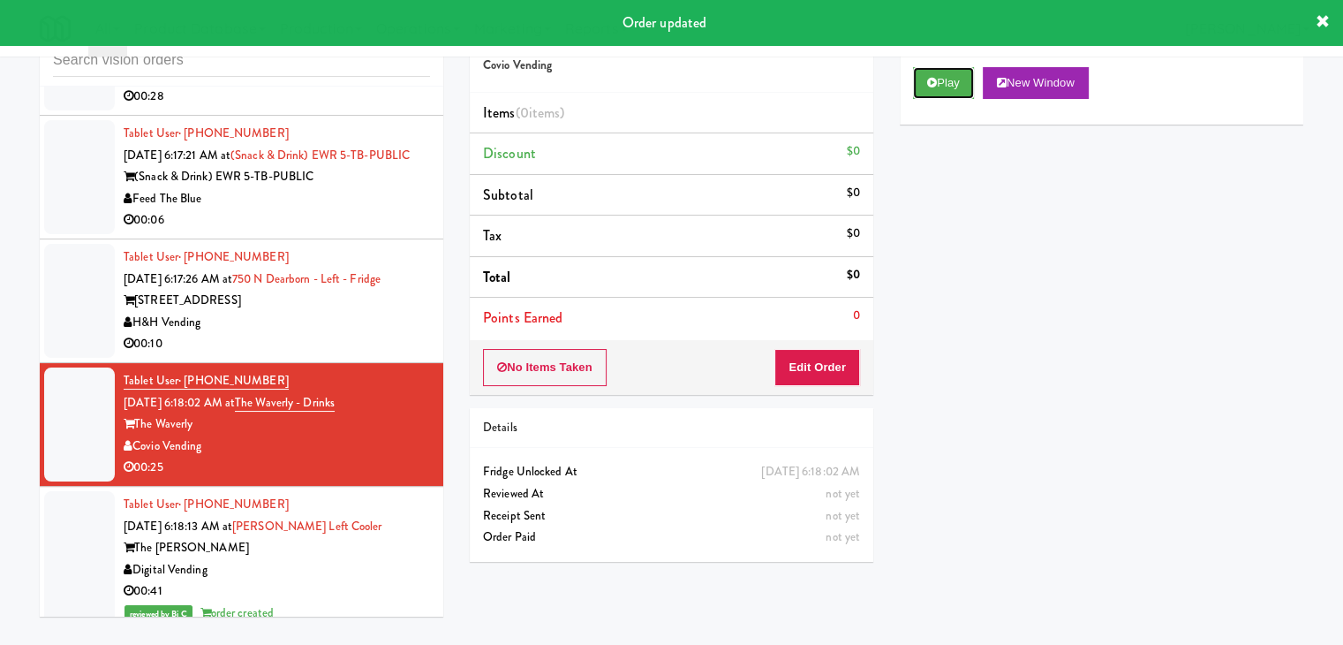
drag, startPoint x: 955, startPoint y: 75, endPoint x: 872, endPoint y: 221, distance: 167.7
click at [950, 77] on button "Play" at bounding box center [943, 83] width 61 height 32
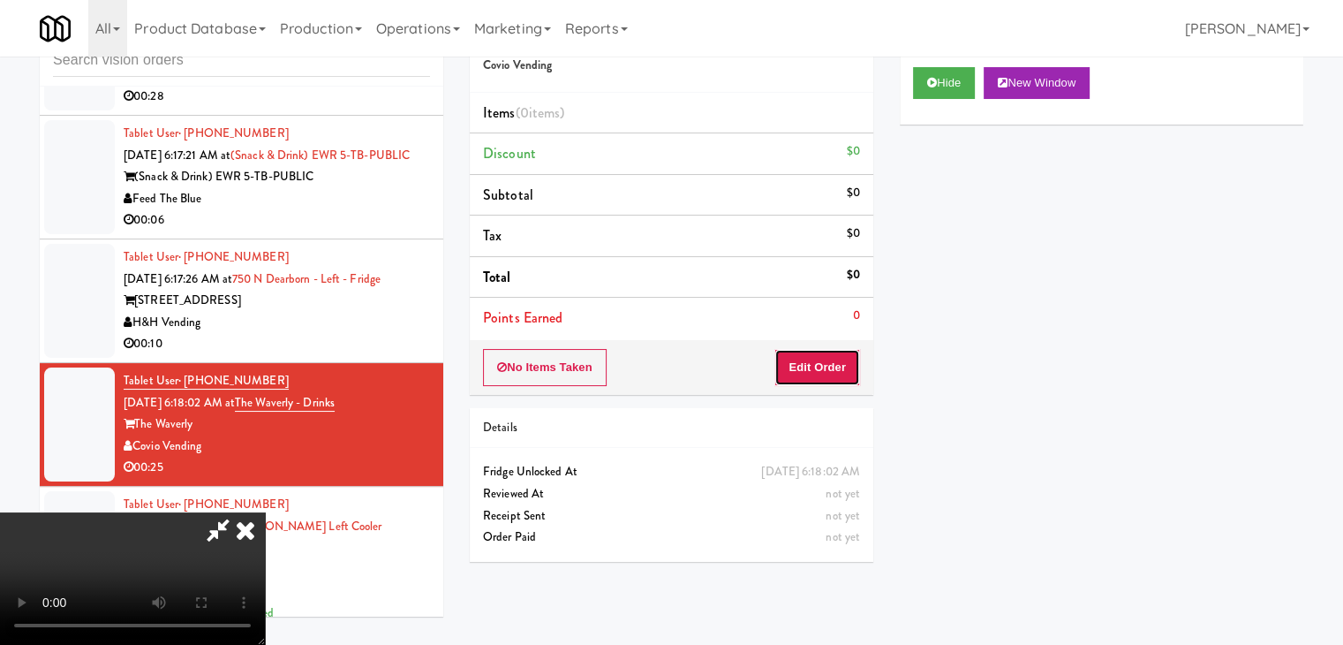
click at [803, 366] on button "Edit Order" at bounding box center [817, 367] width 86 height 37
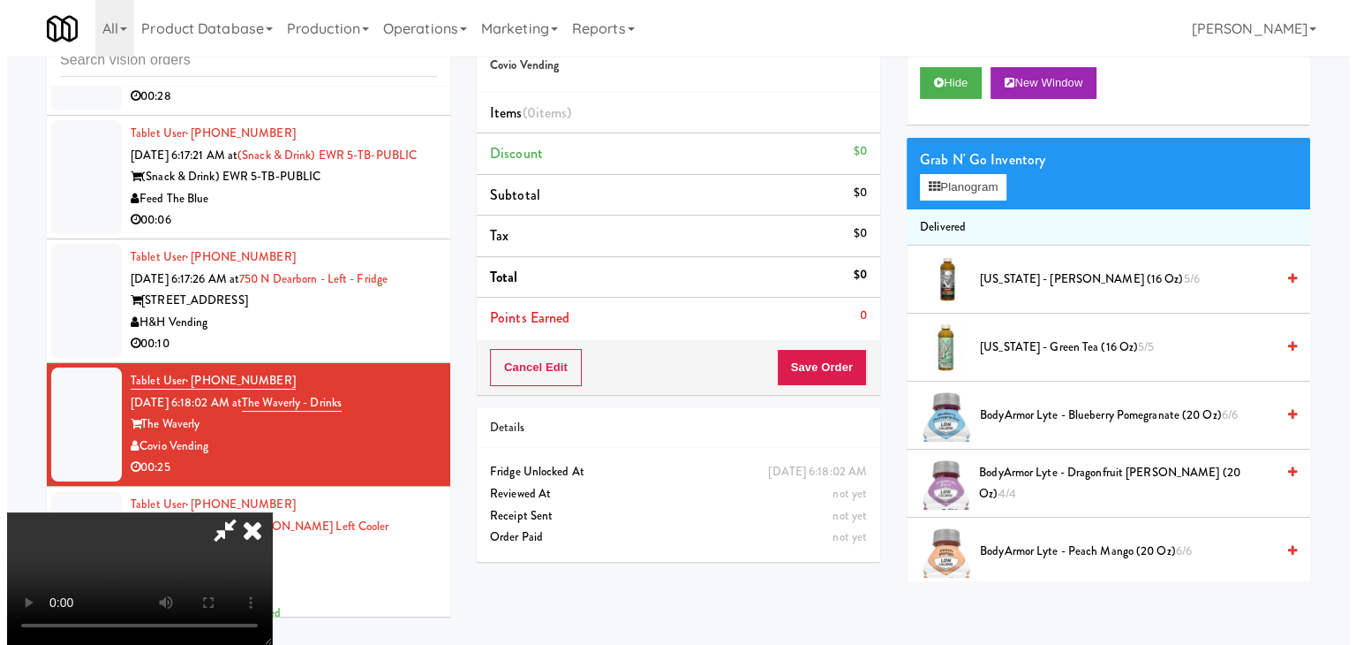
scroll to position [0, 0]
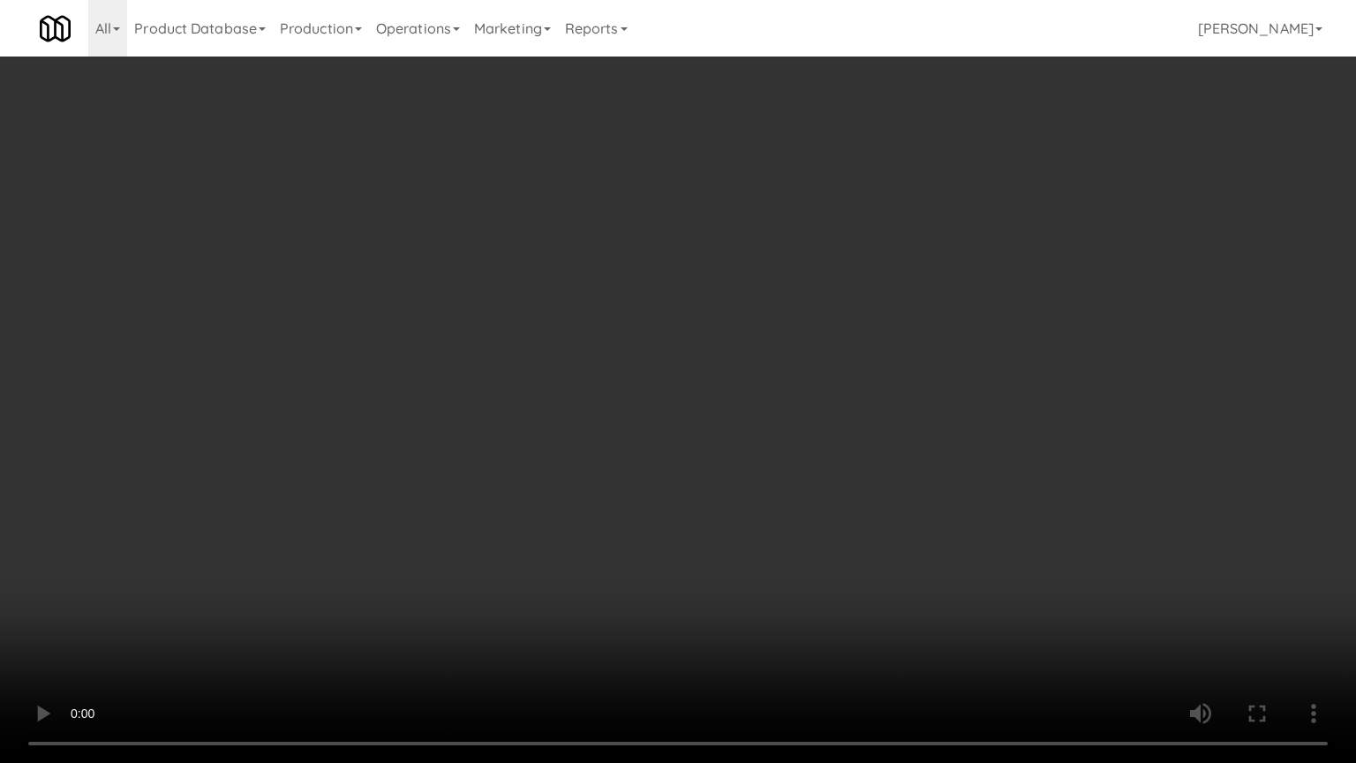
click at [908, 459] on video at bounding box center [678, 381] width 1356 height 763
click at [905, 463] on video at bounding box center [678, 381] width 1356 height 763
click at [902, 454] on video at bounding box center [678, 381] width 1356 height 763
click at [883, 454] on video at bounding box center [678, 381] width 1356 height 763
click at [884, 447] on video at bounding box center [678, 381] width 1356 height 763
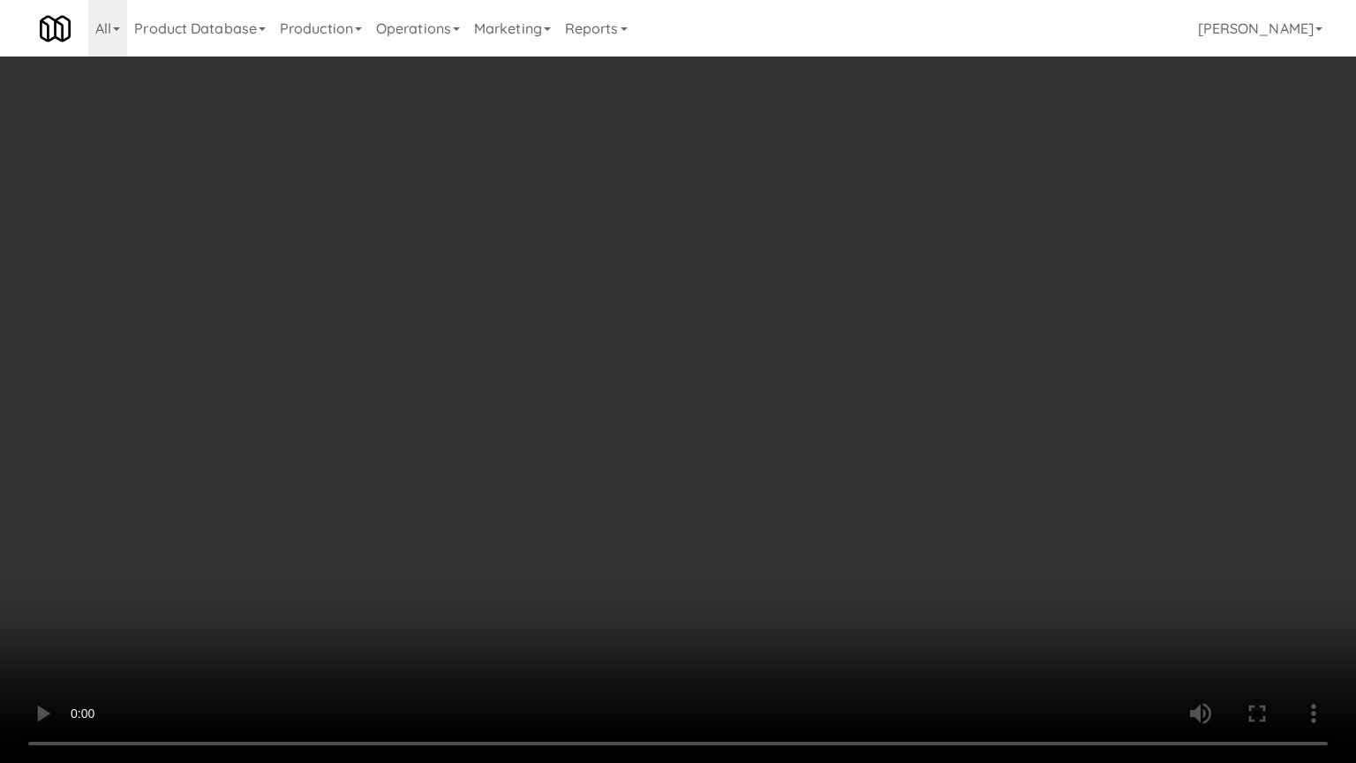
click at [884, 447] on video at bounding box center [678, 381] width 1356 height 763
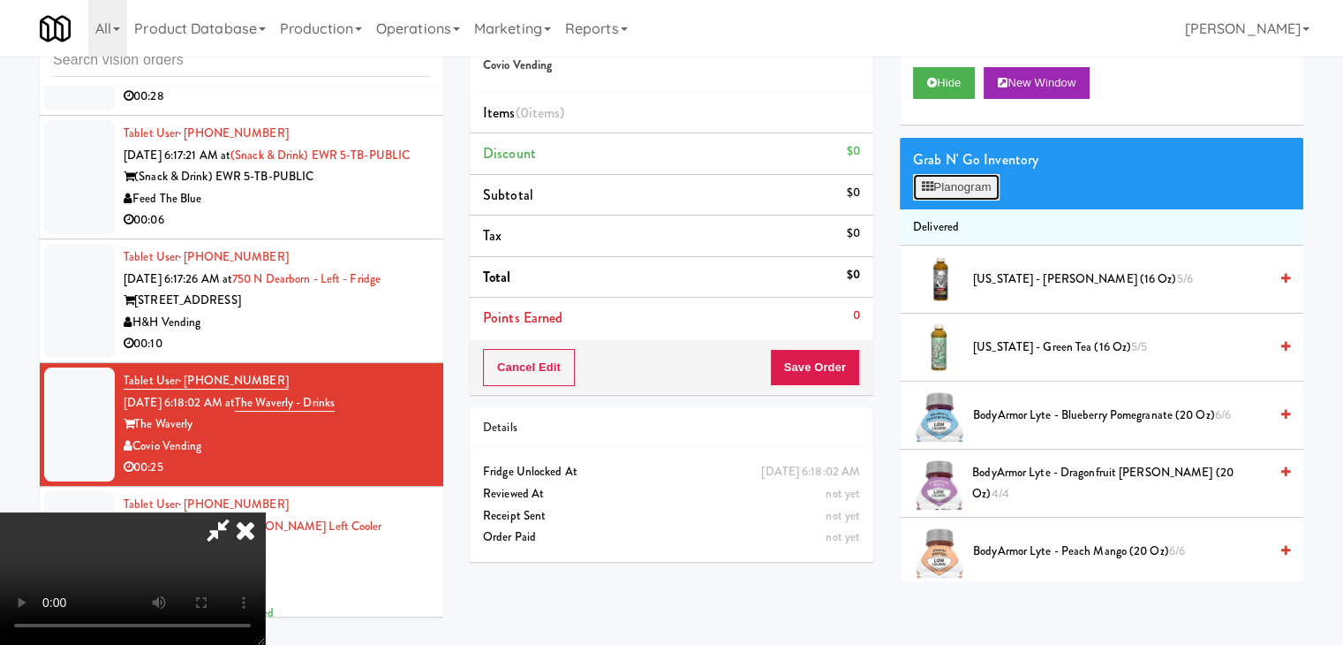
click at [983, 194] on button "Planogram" at bounding box center [956, 187] width 87 height 26
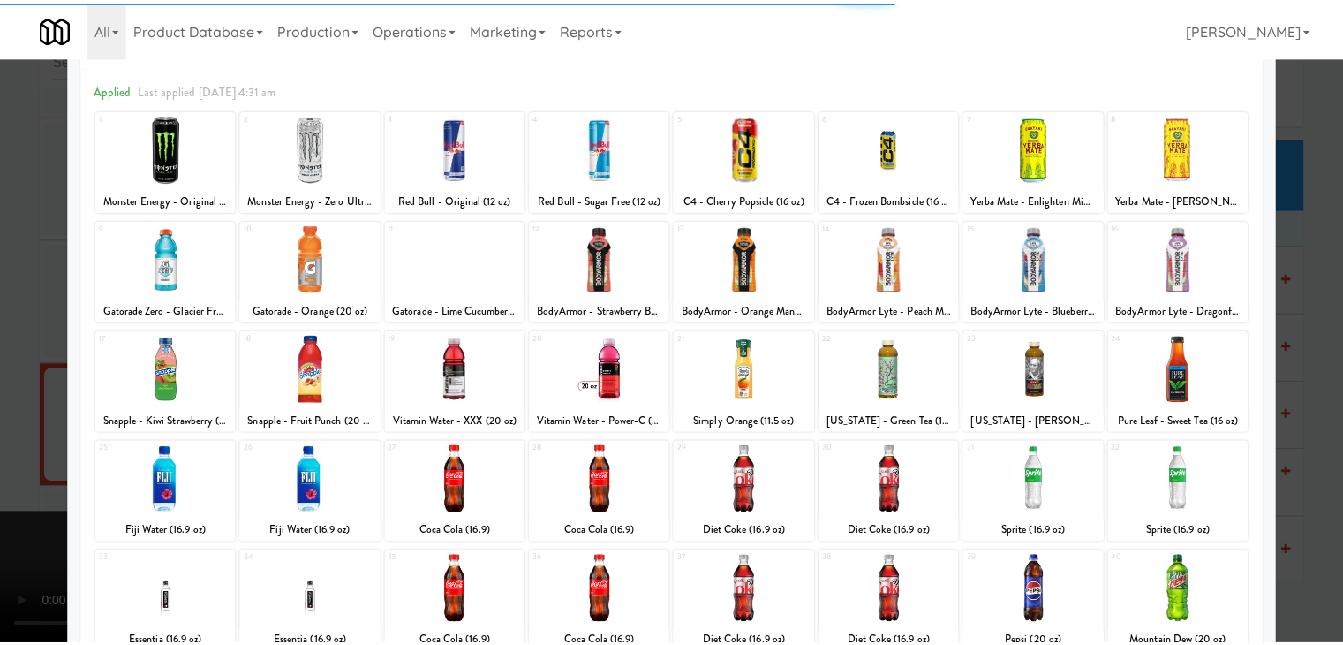
scroll to position [223, 0]
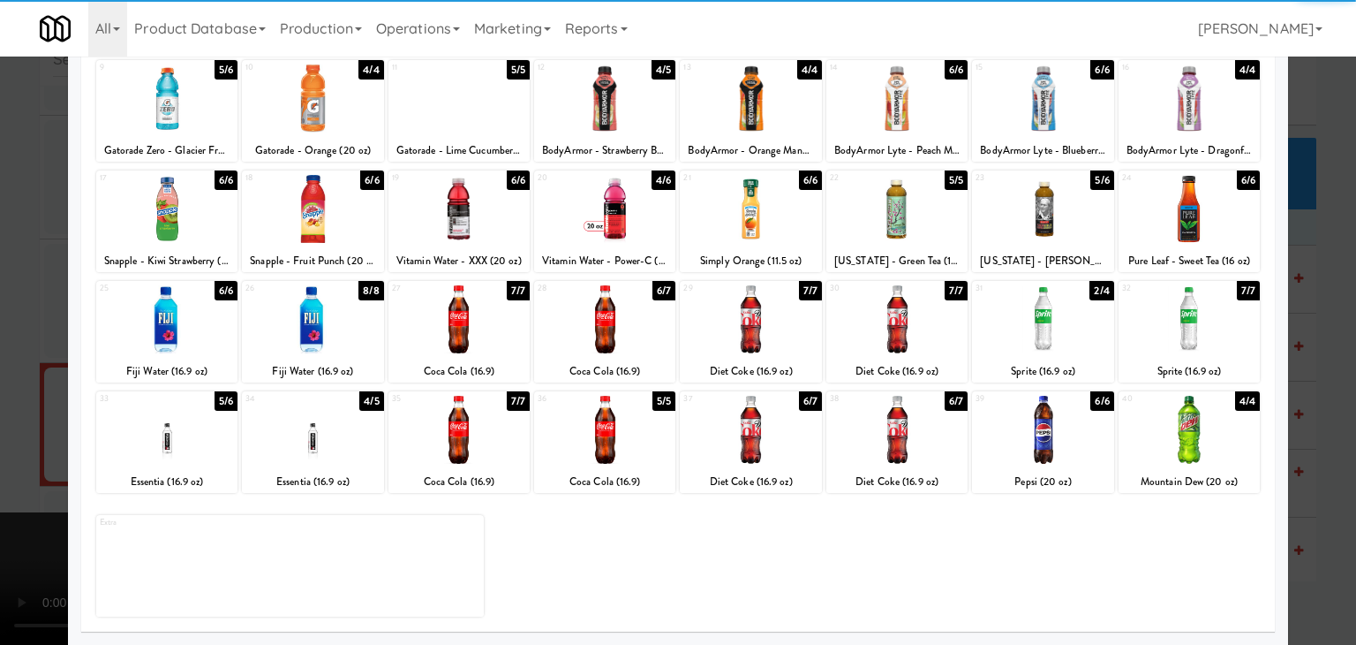
click at [1067, 410] on div at bounding box center [1042, 430] width 141 height 68
drag, startPoint x: 1067, startPoint y: 410, endPoint x: 1098, endPoint y: 410, distance: 30.9
click at [1068, 410] on div at bounding box center [1042, 430] width 141 height 68
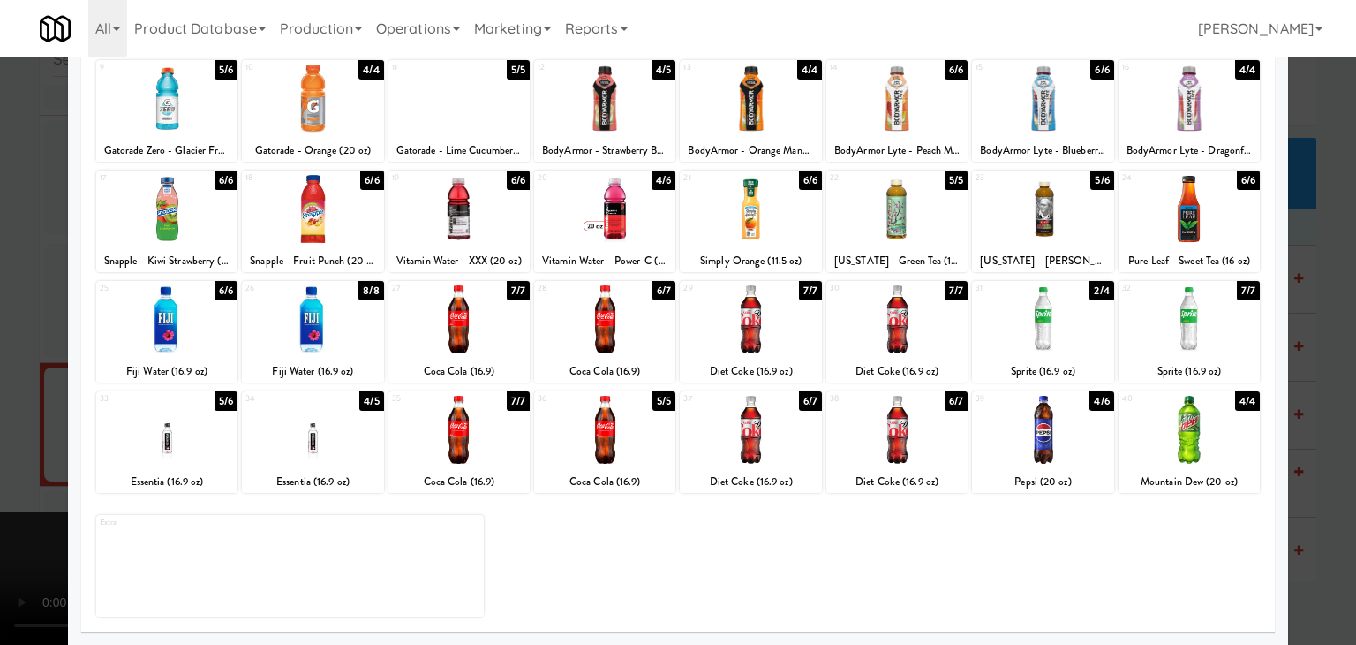
click at [1340, 411] on div at bounding box center [678, 322] width 1356 height 645
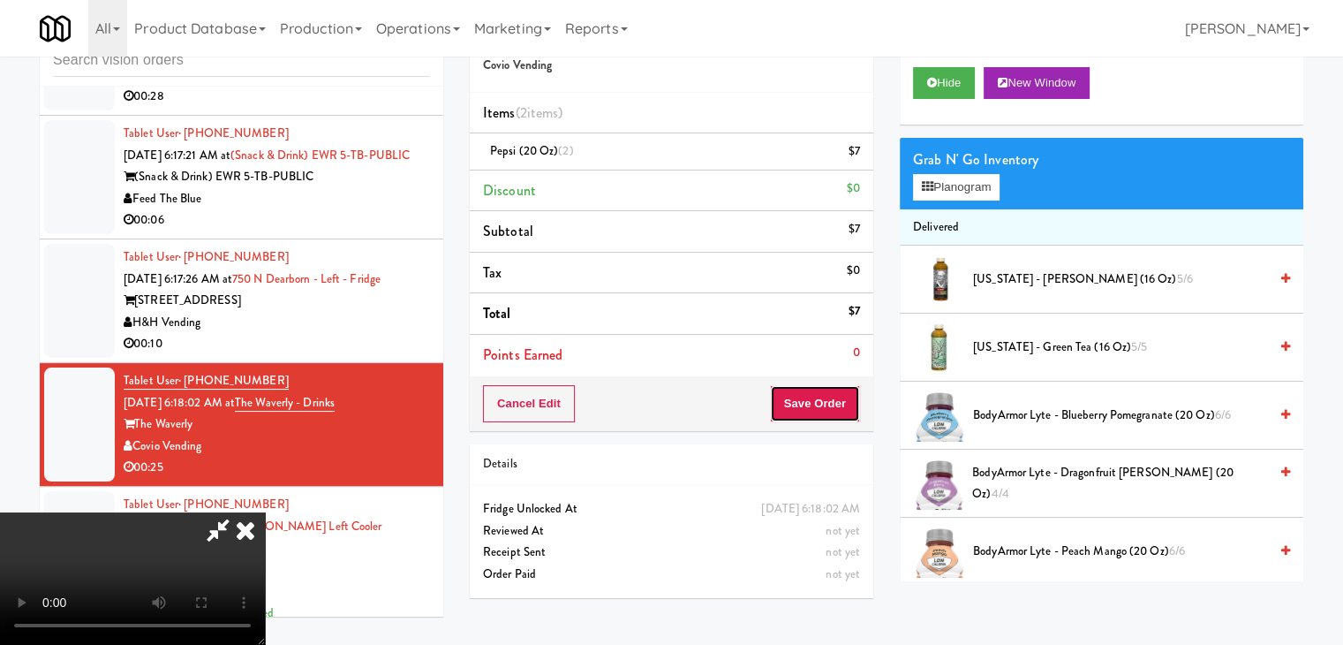
click at [848, 393] on button "Save Order" at bounding box center [815, 403] width 90 height 37
click at [844, 393] on button "Save Order" at bounding box center [815, 403] width 90 height 37
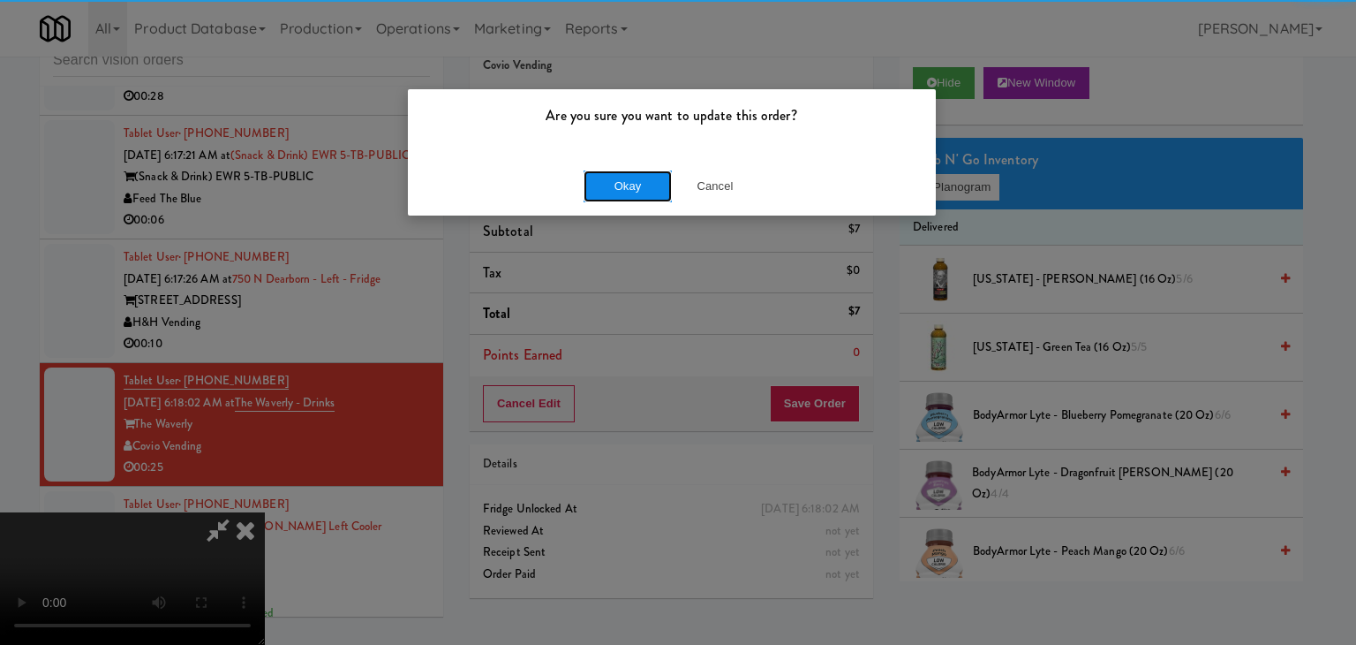
click at [616, 185] on button "Okay" at bounding box center [628, 186] width 88 height 32
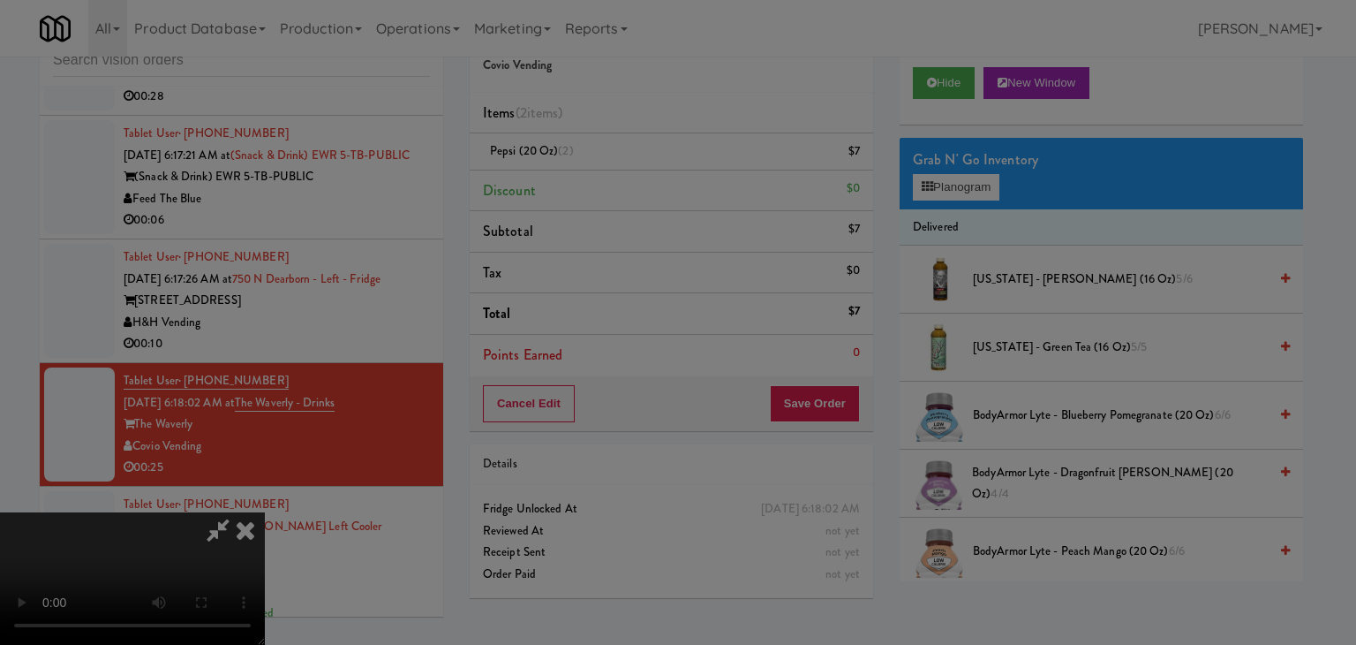
click at [616, 183] on div "Okay Cancel" at bounding box center [672, 153] width 528 height 59
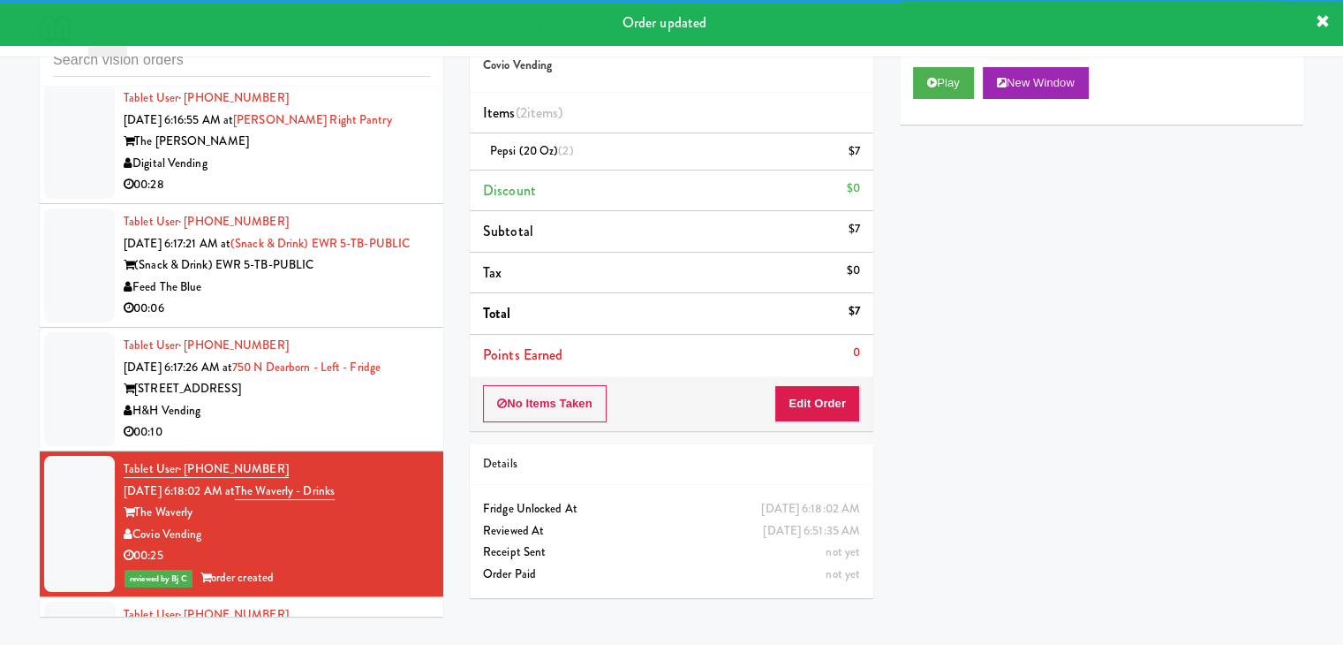
click at [337, 443] on div "00:10" at bounding box center [277, 432] width 306 height 22
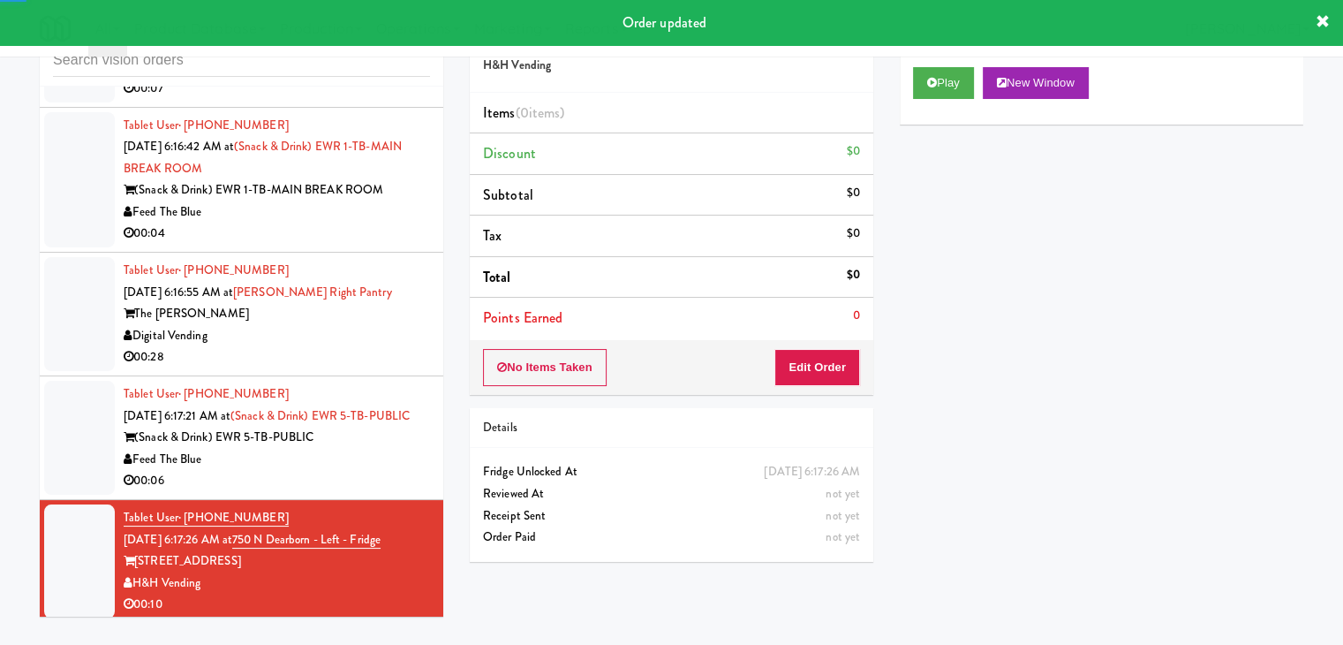
scroll to position [7474, 0]
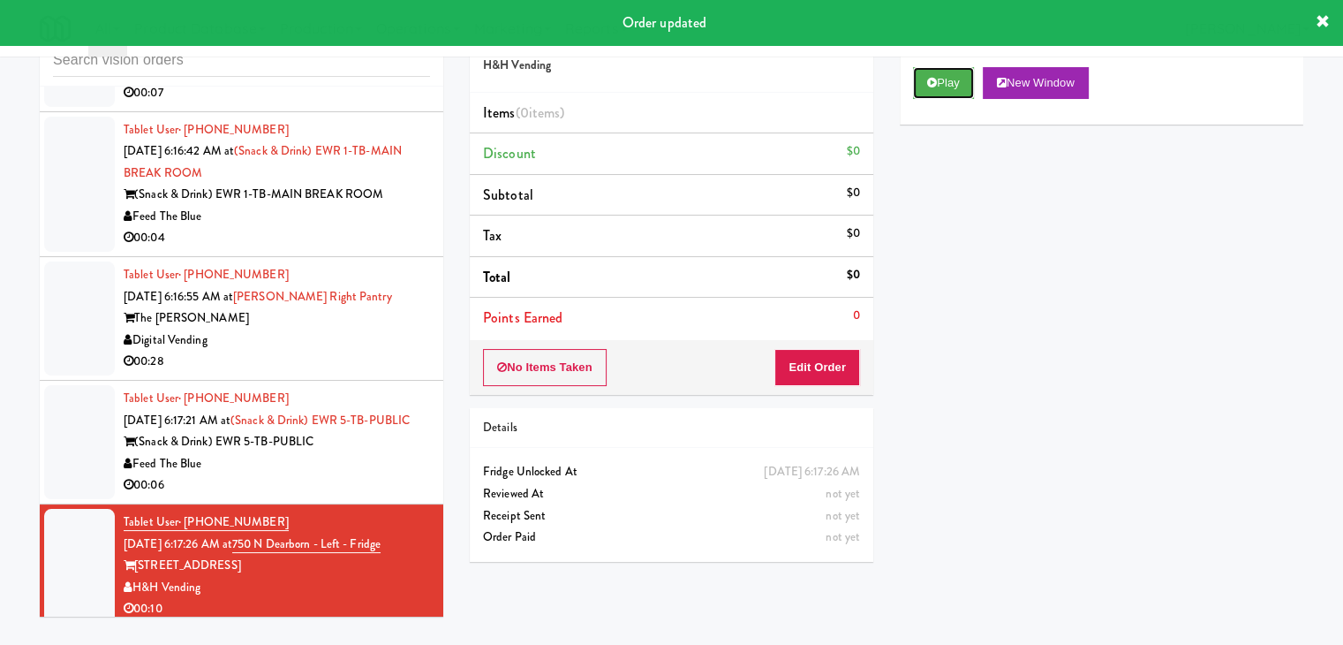
drag, startPoint x: 947, startPoint y: 82, endPoint x: 879, endPoint y: 208, distance: 143.0
click at [945, 82] on button "Play" at bounding box center [943, 83] width 61 height 32
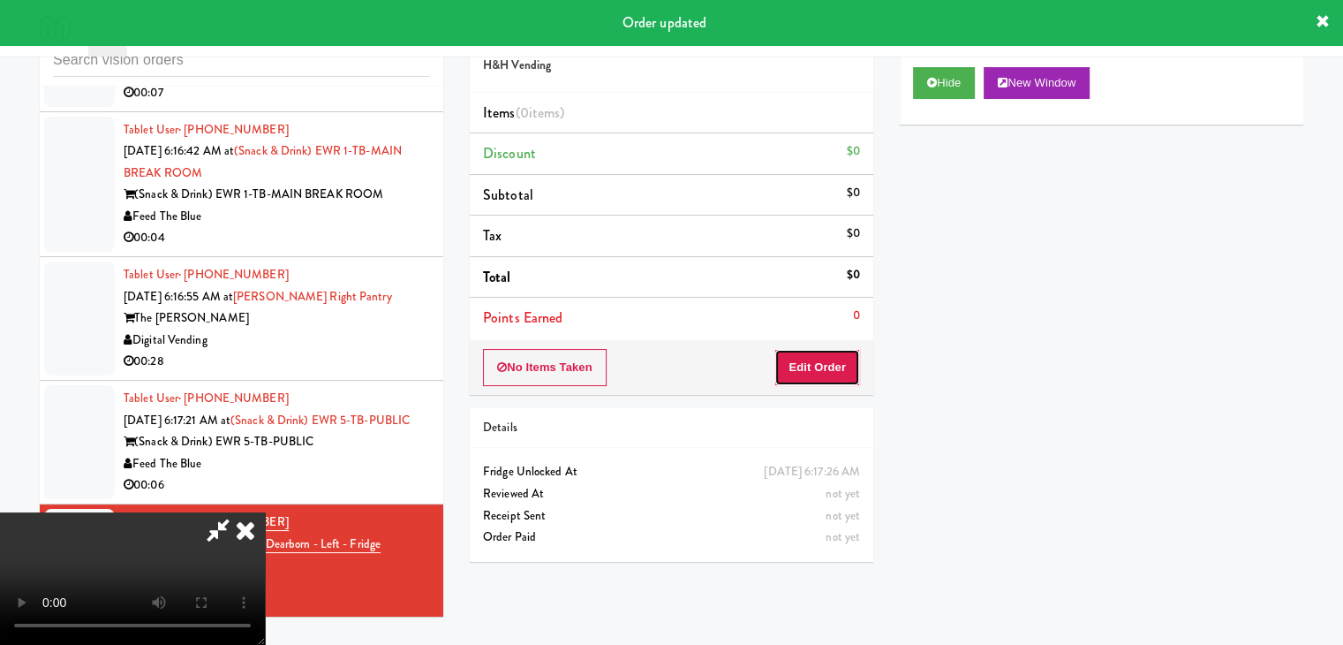
click at [807, 365] on button "Edit Order" at bounding box center [817, 367] width 86 height 37
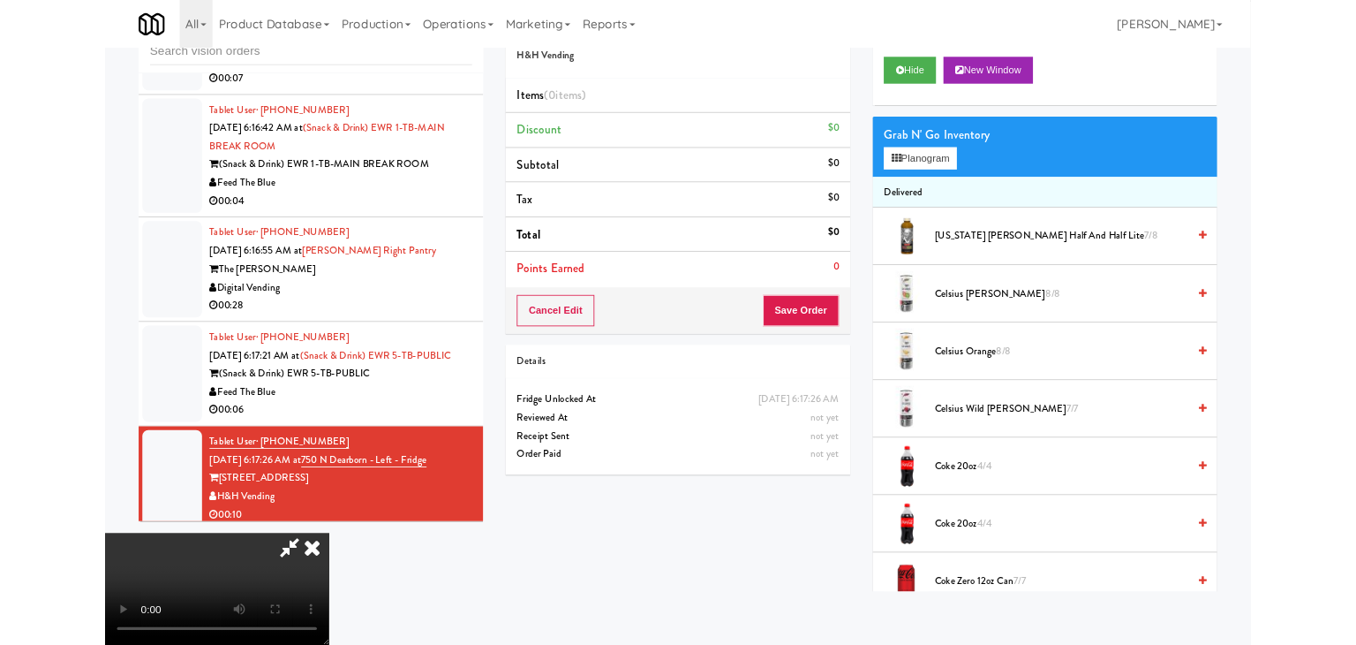
scroll to position [0, 0]
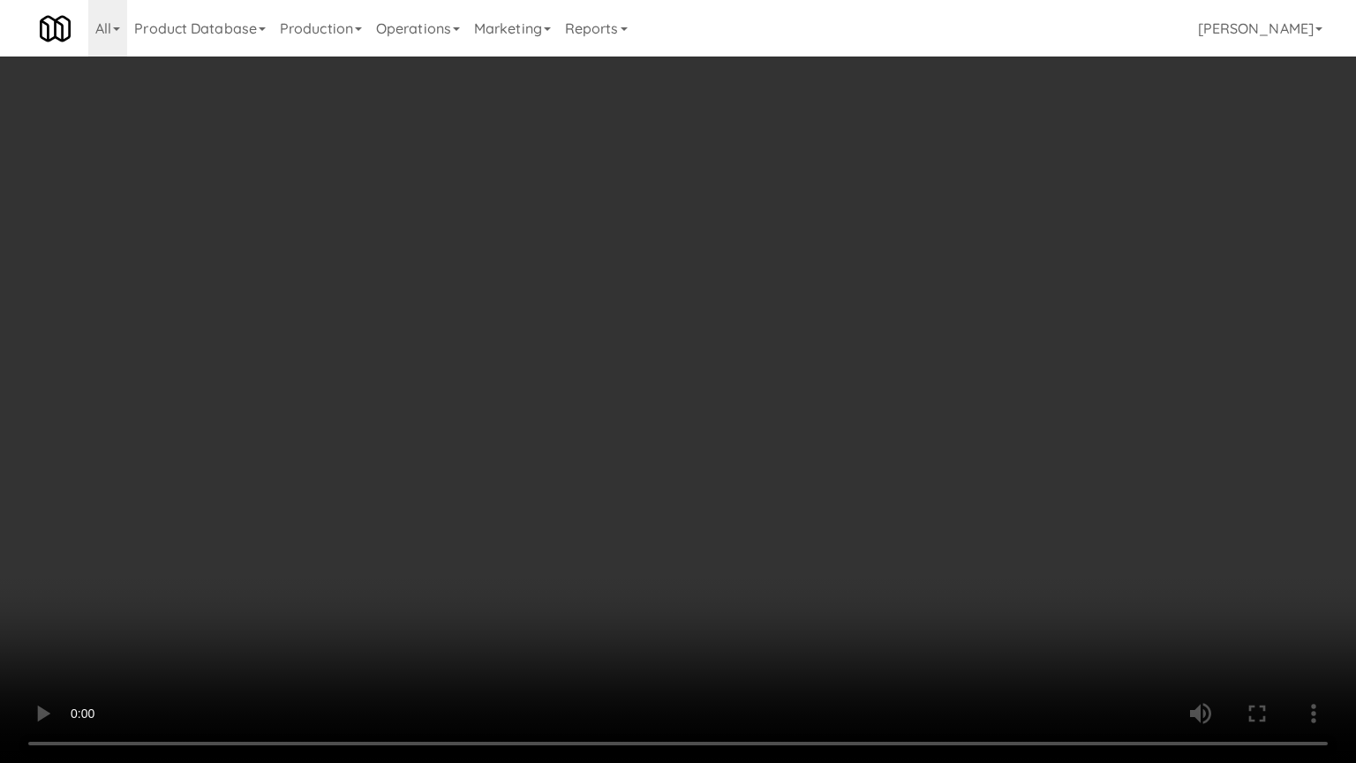
click at [890, 533] on video at bounding box center [678, 381] width 1356 height 763
click at [890, 536] on video at bounding box center [678, 381] width 1356 height 763
click at [906, 530] on video at bounding box center [678, 381] width 1356 height 763
click at [912, 527] on video at bounding box center [678, 381] width 1356 height 763
click at [903, 537] on video at bounding box center [678, 381] width 1356 height 763
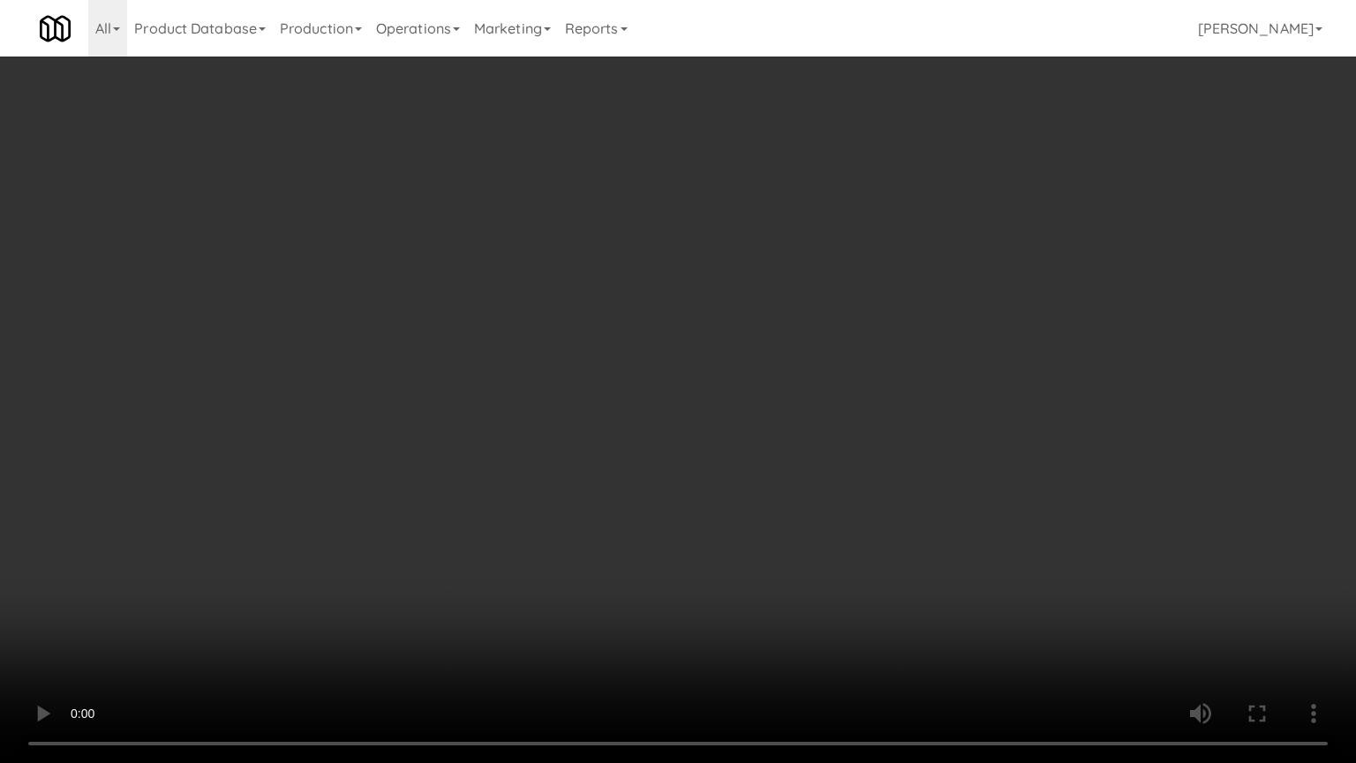
click at [904, 537] on video at bounding box center [678, 381] width 1356 height 763
click at [912, 494] on video at bounding box center [678, 381] width 1356 height 763
click at [912, 491] on video at bounding box center [678, 381] width 1356 height 763
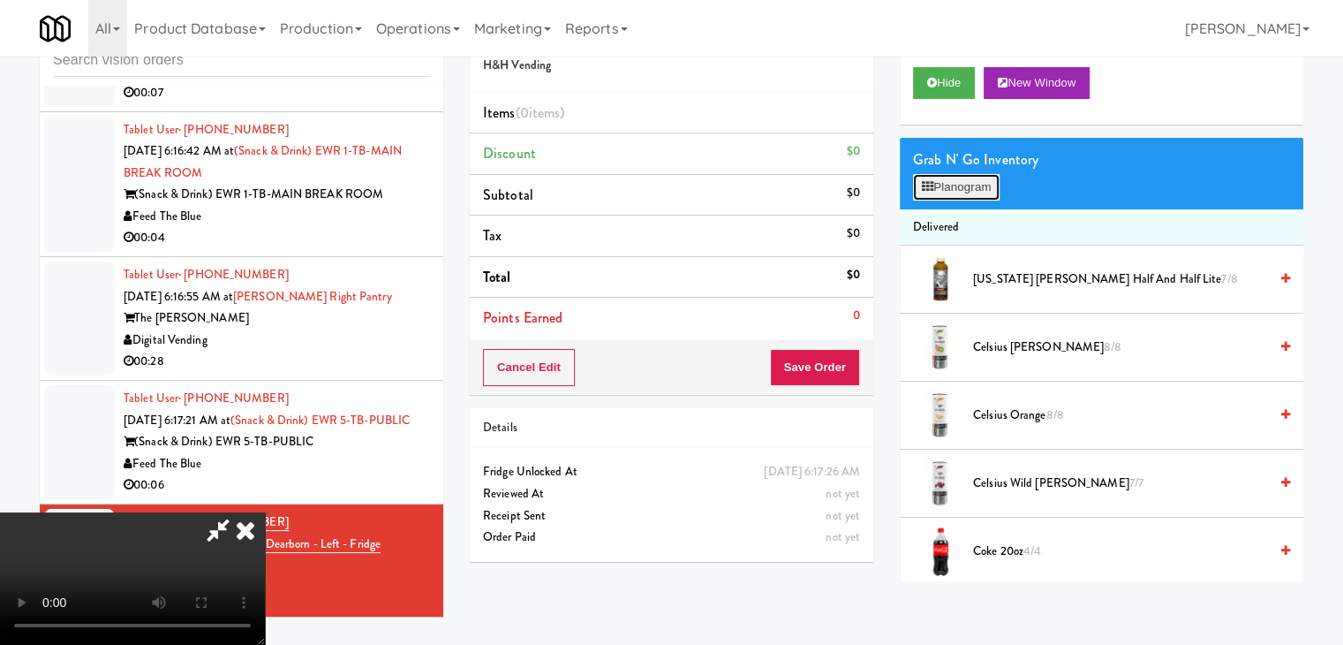
click at [971, 185] on button "Planogram" at bounding box center [956, 187] width 87 height 26
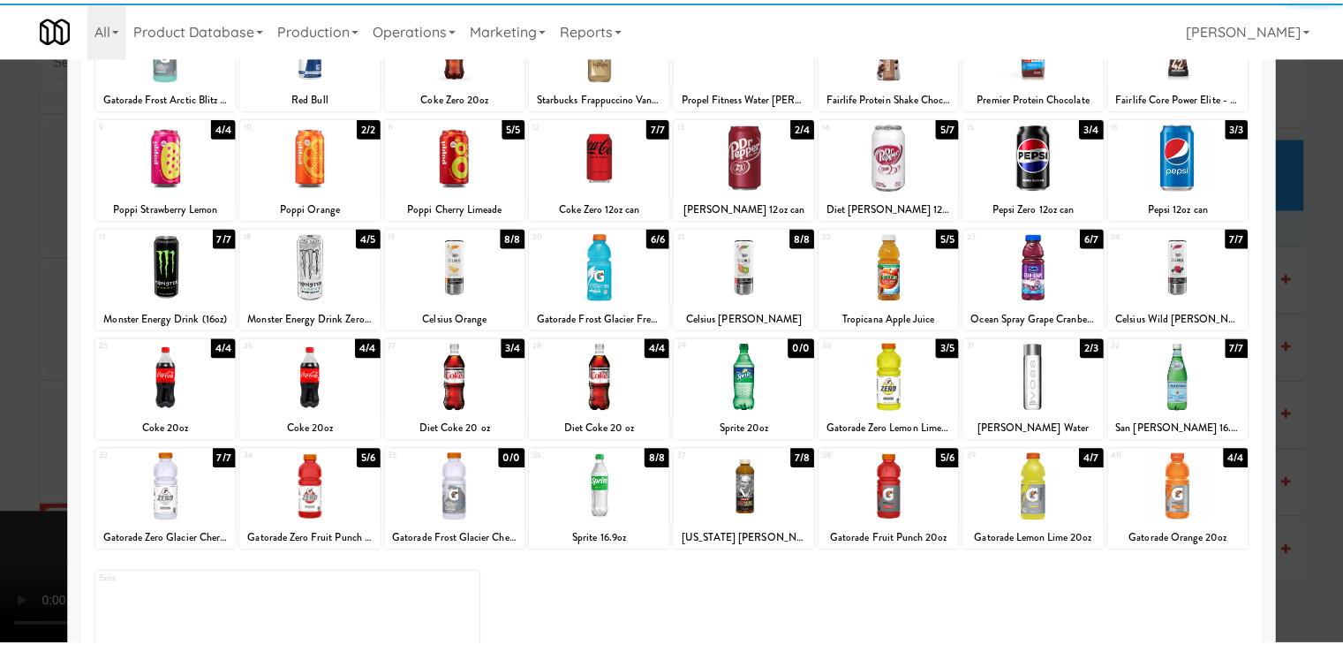
scroll to position [177, 0]
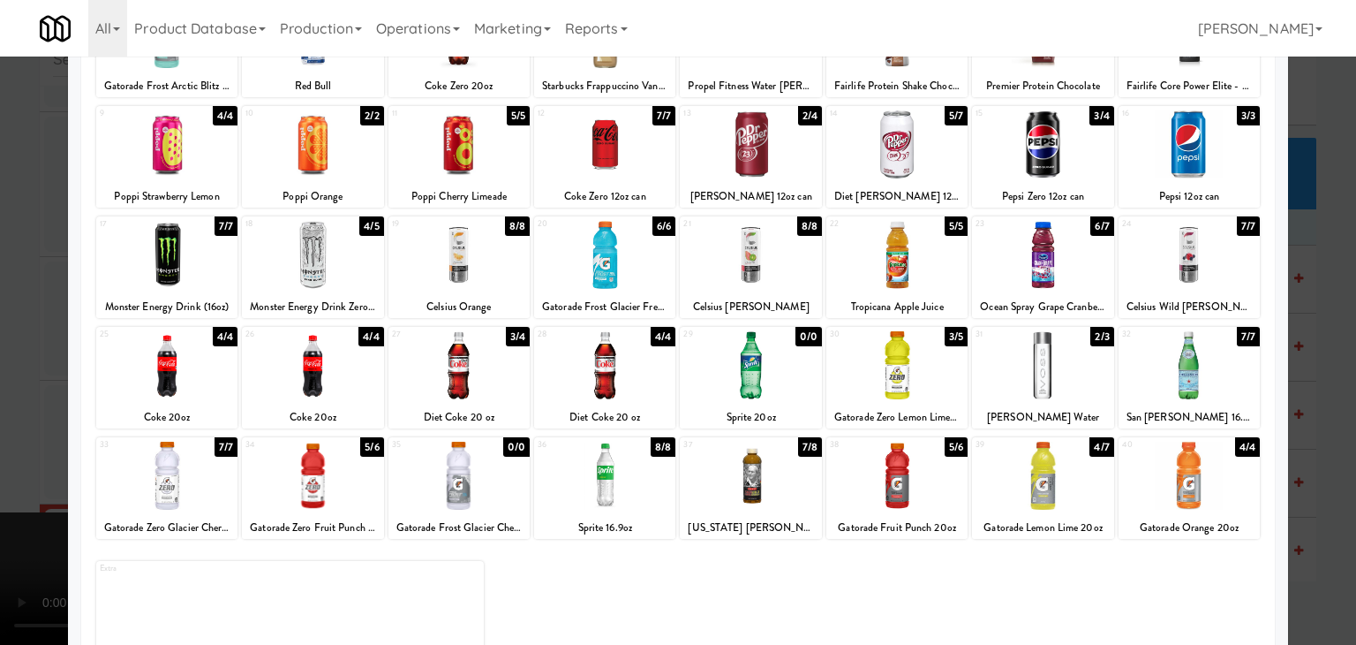
click at [901, 374] on div at bounding box center [896, 365] width 141 height 68
click at [162, 457] on div at bounding box center [166, 475] width 141 height 68
click at [25, 449] on div at bounding box center [678, 322] width 1356 height 645
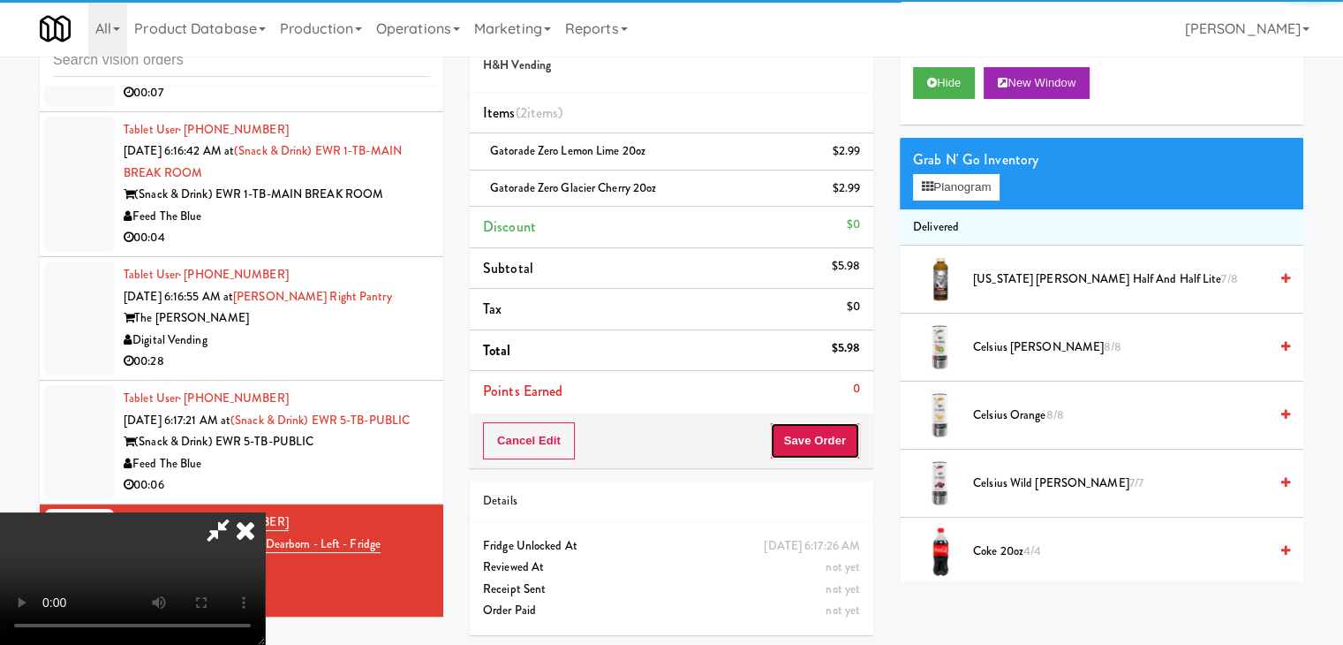
click at [829, 448] on button "Save Order" at bounding box center [815, 440] width 90 height 37
click at [827, 448] on button "Save Order" at bounding box center [815, 440] width 90 height 37
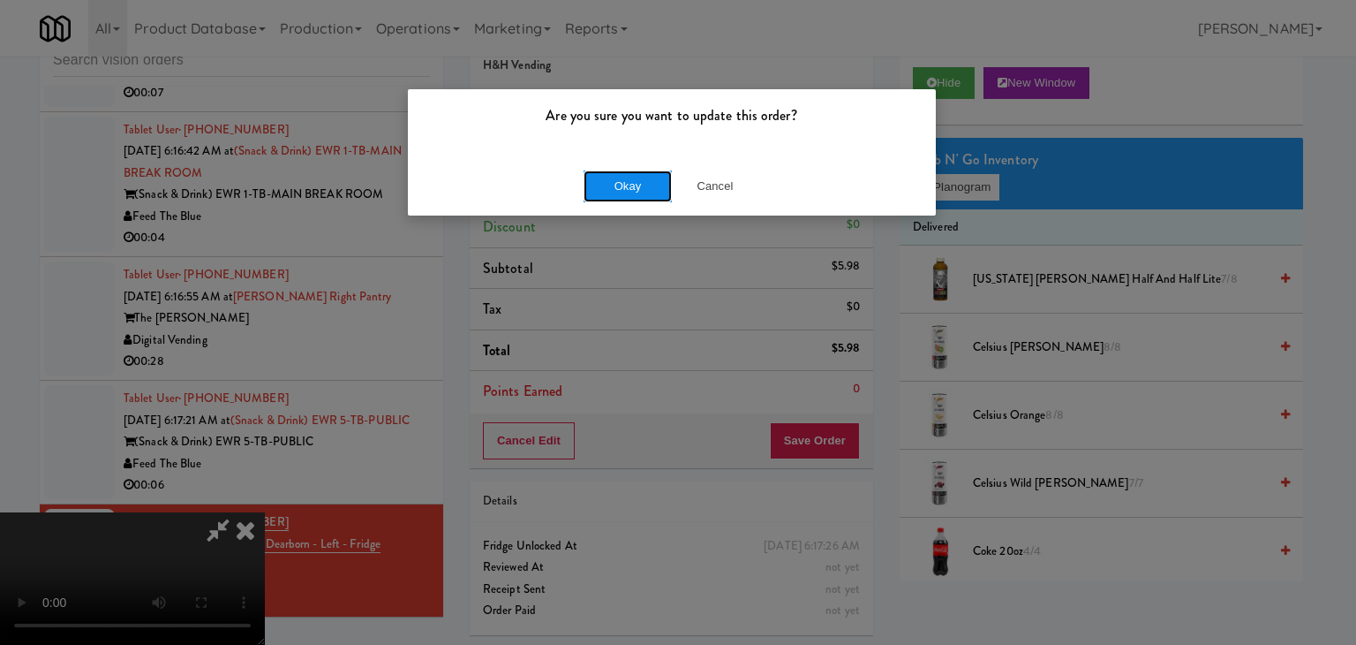
click at [619, 177] on button "Okay" at bounding box center [628, 186] width 88 height 32
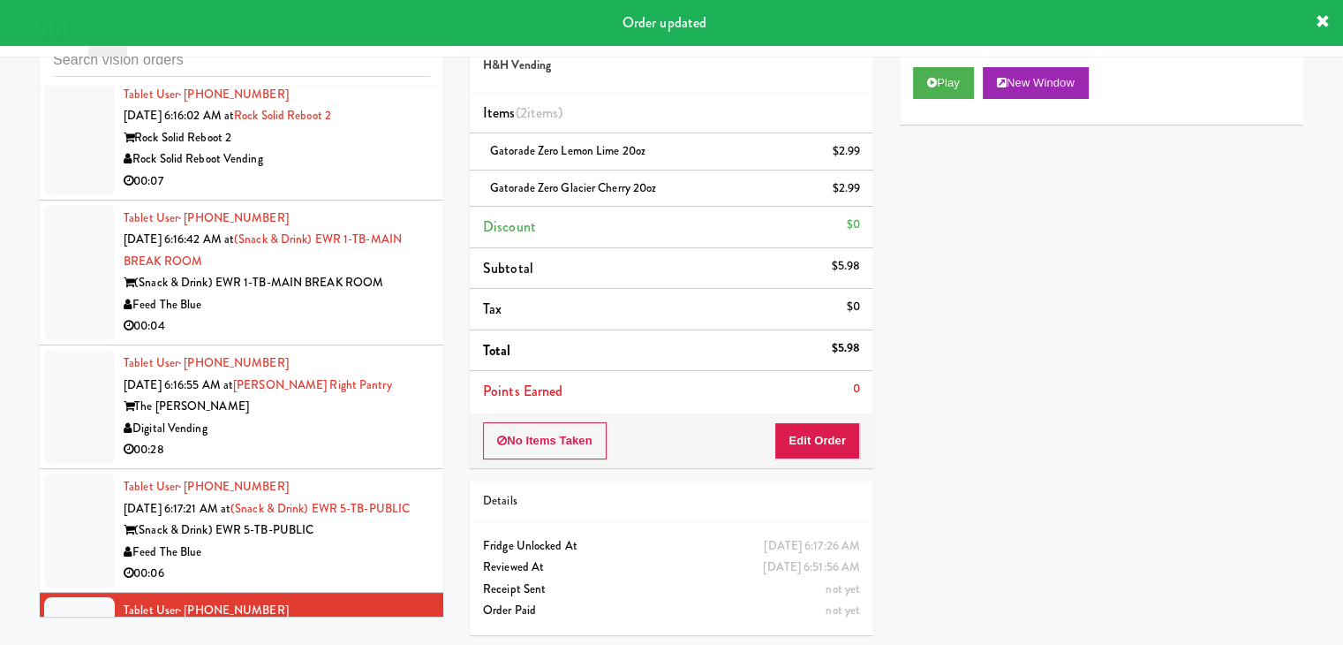
scroll to position [7474, 0]
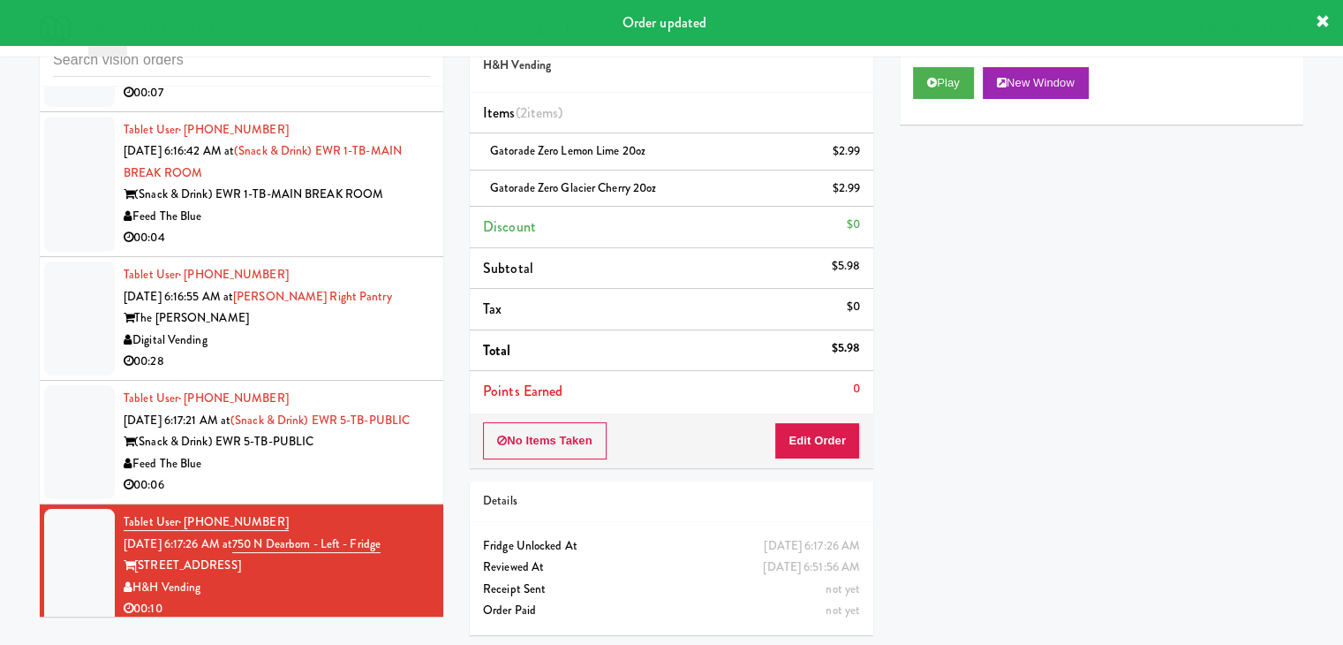
click at [399, 475] on div "Feed The Blue" at bounding box center [277, 464] width 306 height 22
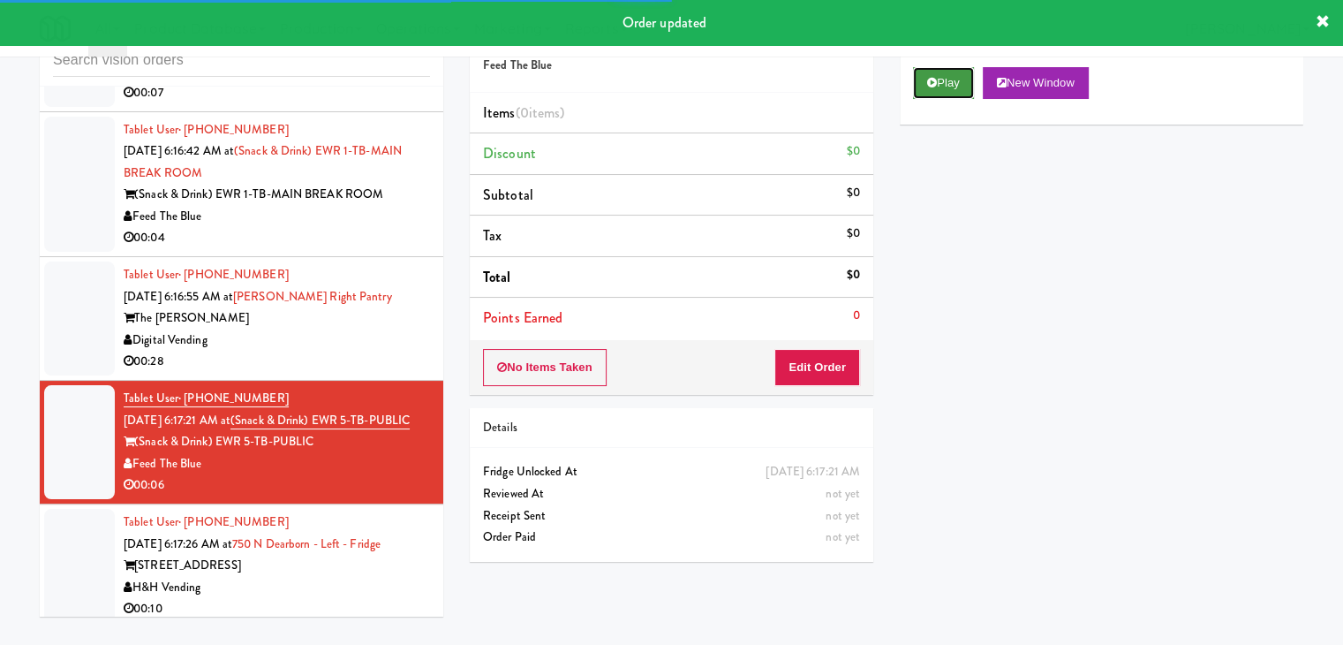
click at [947, 86] on button "Play" at bounding box center [943, 83] width 61 height 32
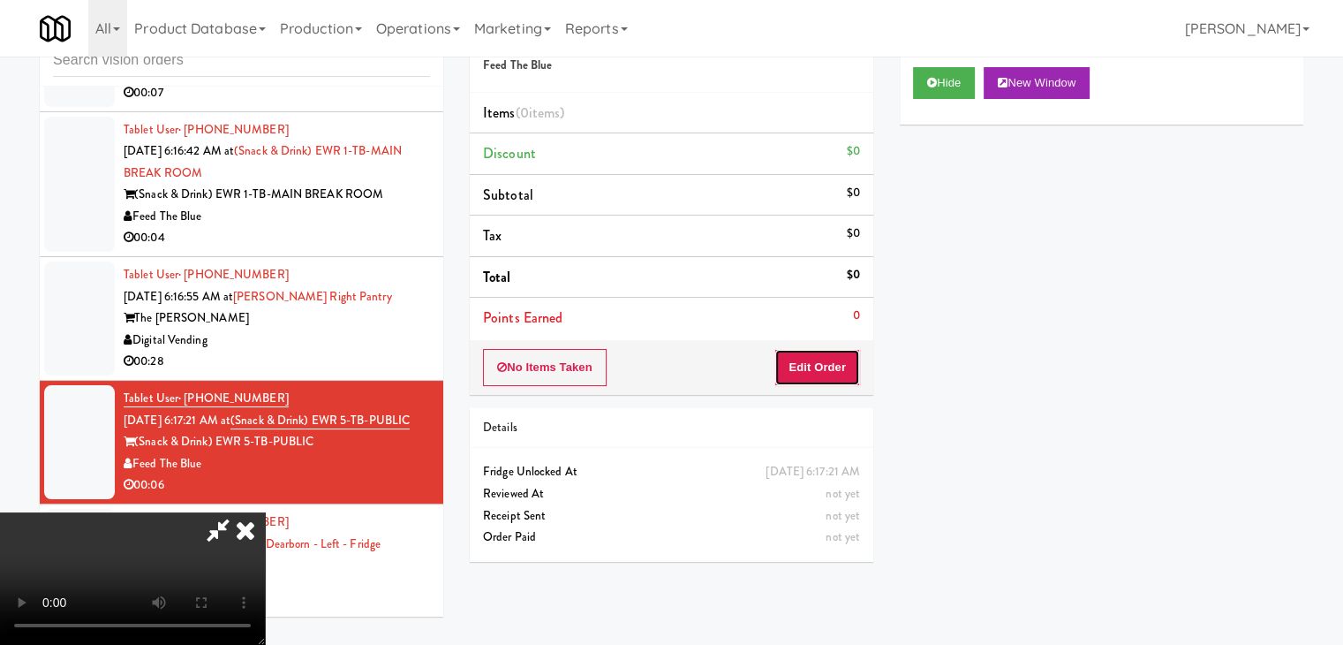
click at [811, 364] on button "Edit Order" at bounding box center [817, 367] width 86 height 37
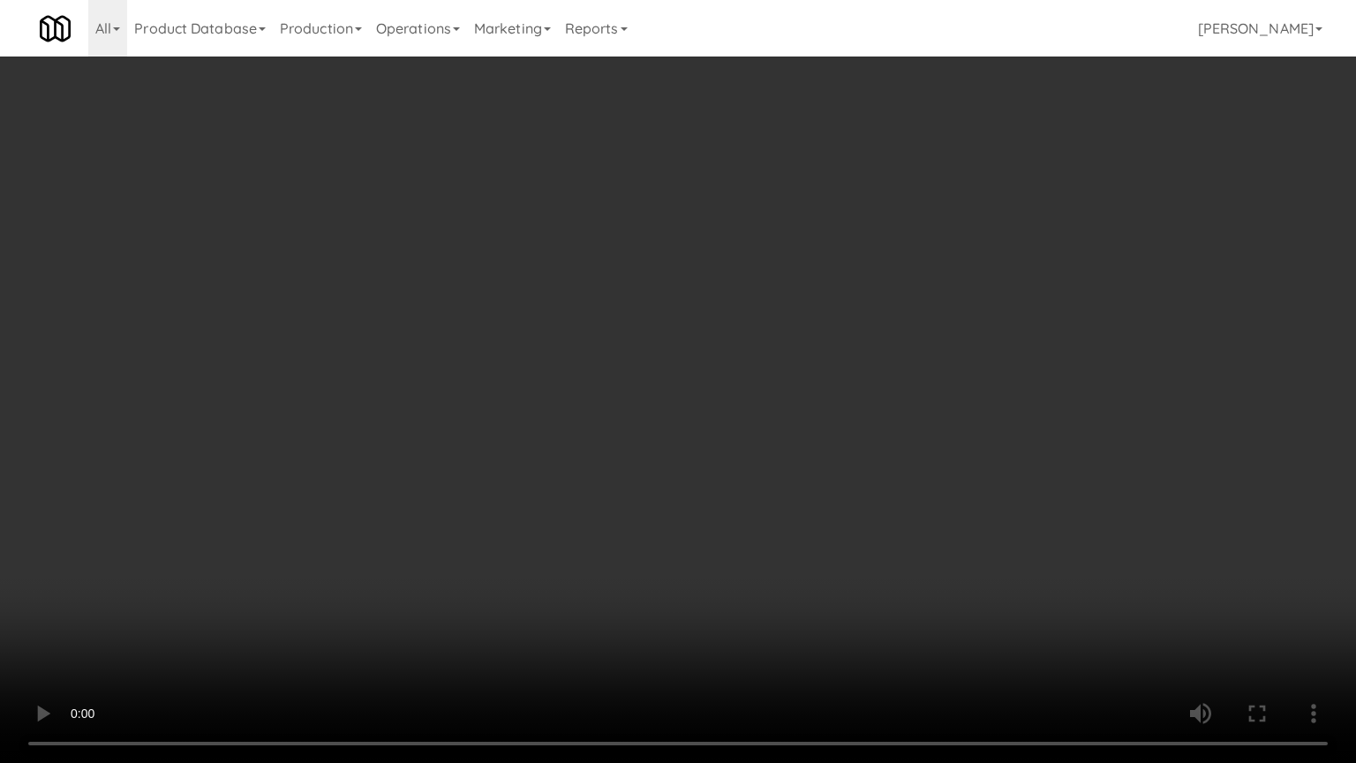
click at [824, 471] on video at bounding box center [678, 381] width 1356 height 763
drag, startPoint x: 824, startPoint y: 471, endPoint x: 824, endPoint y: 396, distance: 74.2
click at [824, 472] on video at bounding box center [678, 381] width 1356 height 763
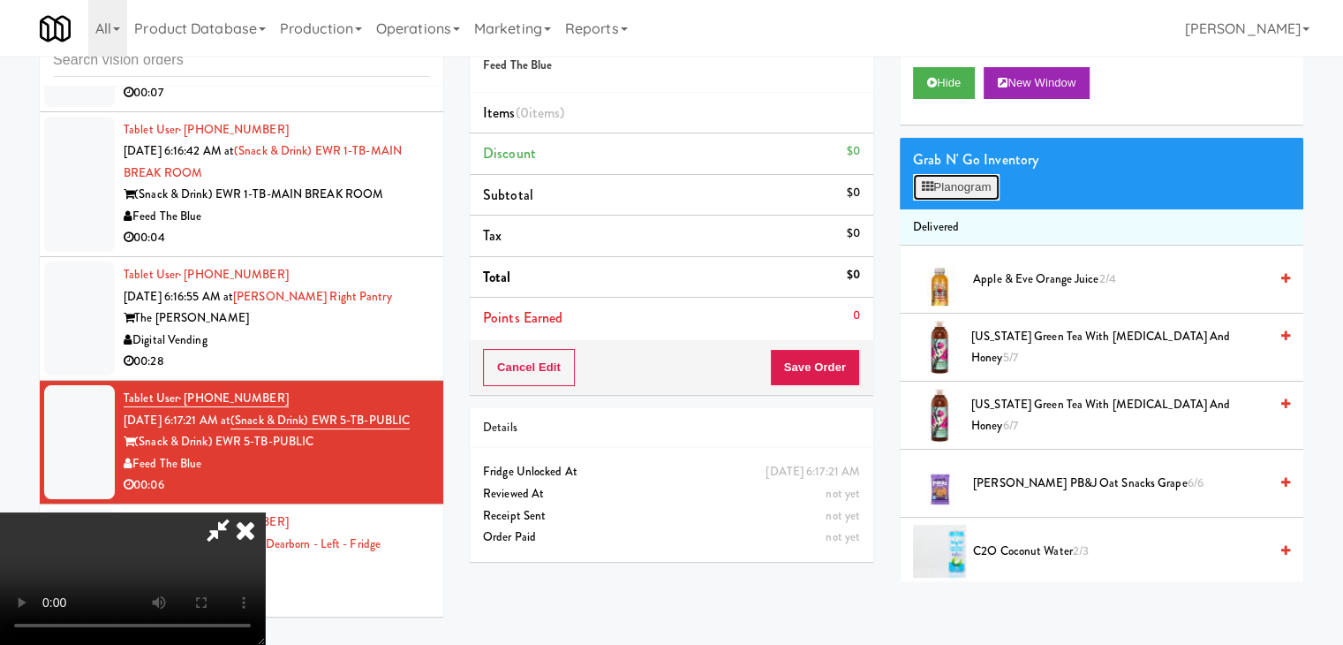
click at [968, 177] on button "Planogram" at bounding box center [956, 187] width 87 height 26
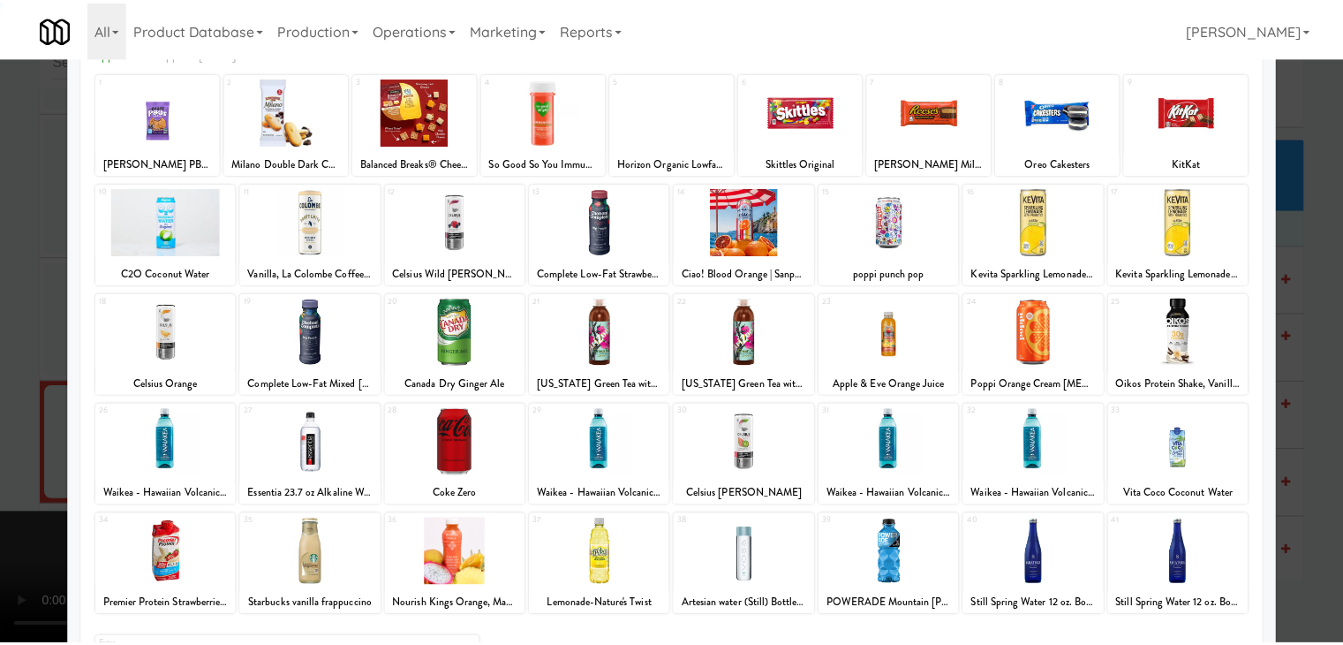
scroll to position [223, 0]
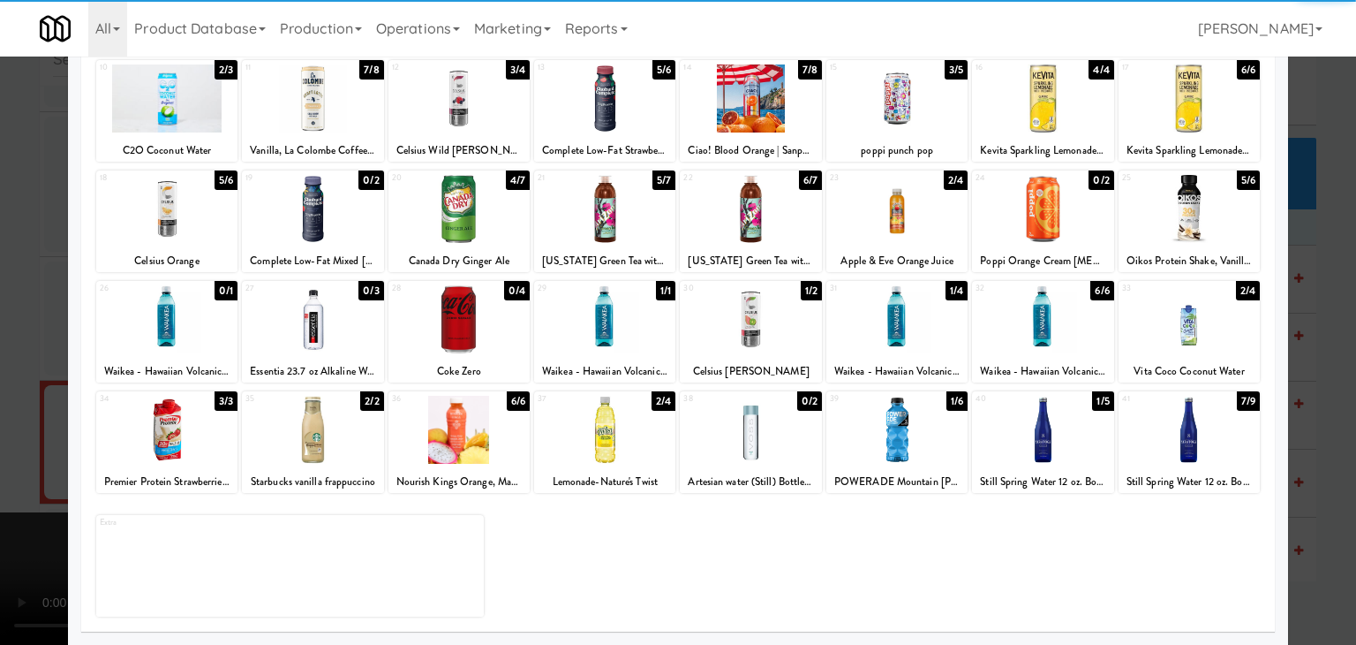
click at [318, 405] on div at bounding box center [312, 430] width 141 height 68
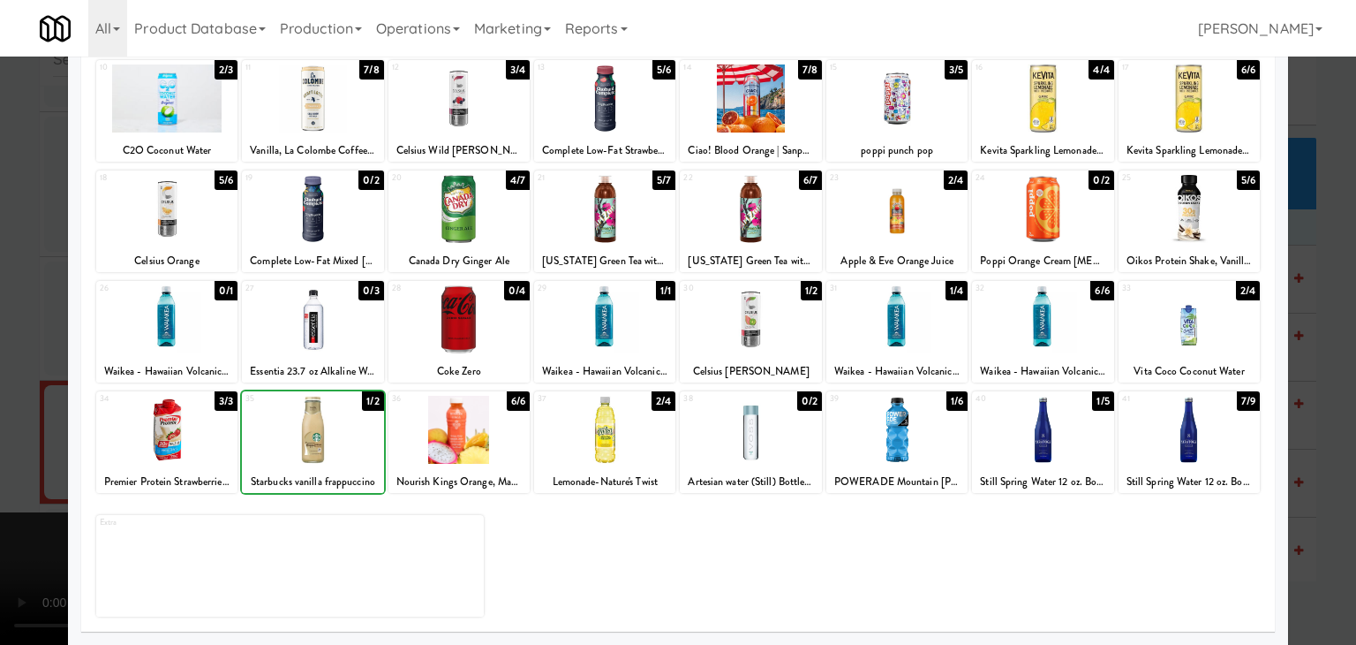
drag, startPoint x: 0, startPoint y: 389, endPoint x: 350, endPoint y: 381, distance: 349.7
click at [10, 384] on div at bounding box center [678, 322] width 1356 height 645
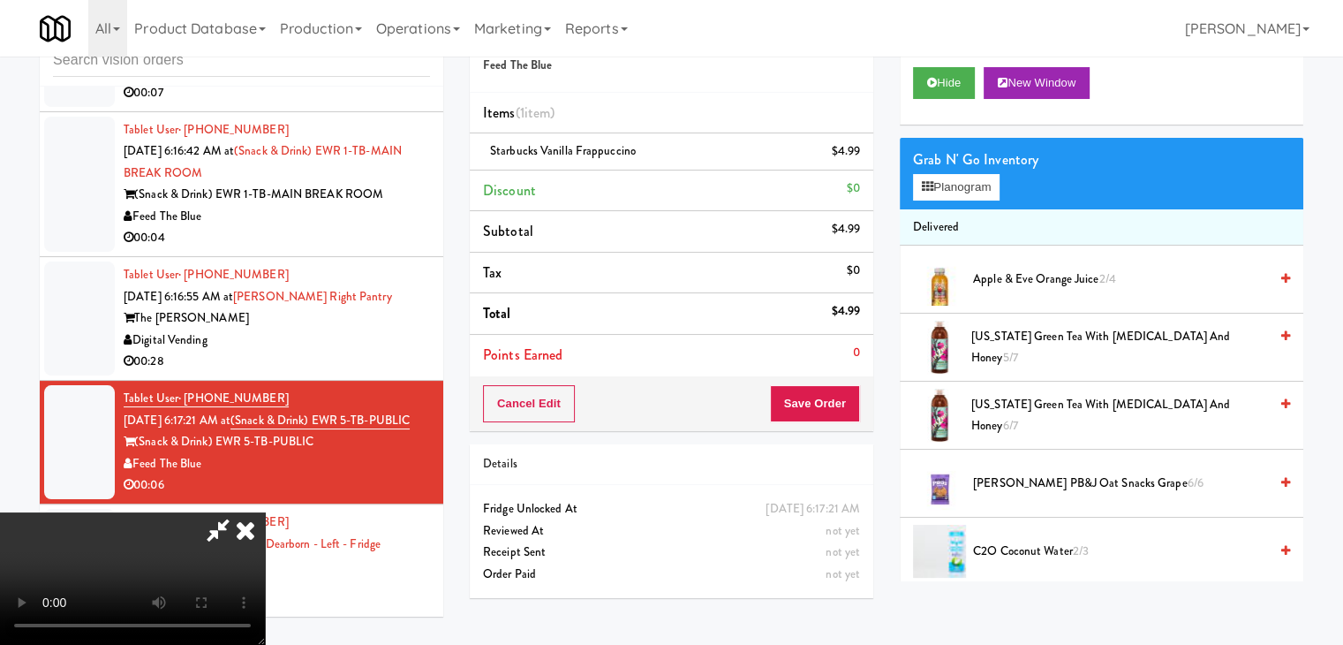
click at [265, 512] on video at bounding box center [132, 578] width 265 height 132
drag, startPoint x: 783, startPoint y: 404, endPoint x: 818, endPoint y: 487, distance: 89.9
click at [265, 512] on video at bounding box center [132, 578] width 265 height 132
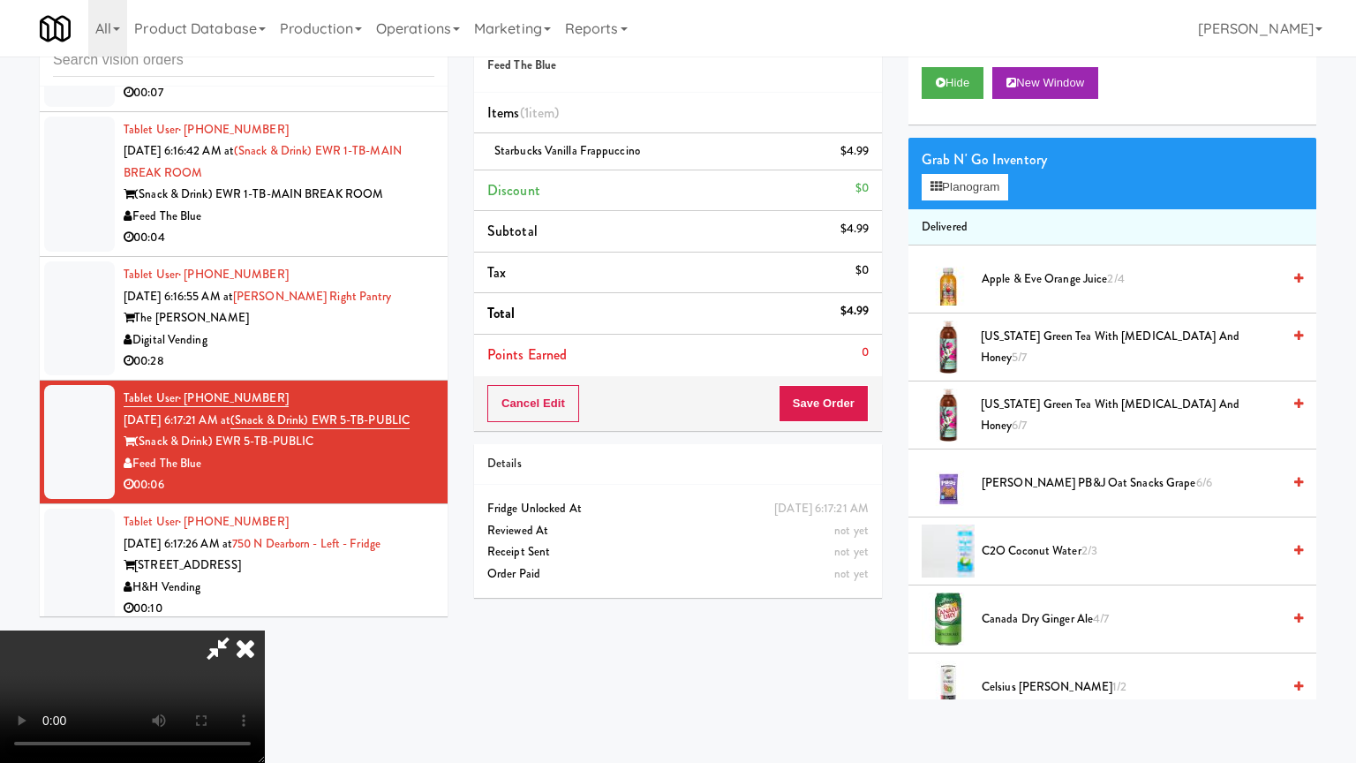
click at [265, 630] on video at bounding box center [132, 696] width 265 height 132
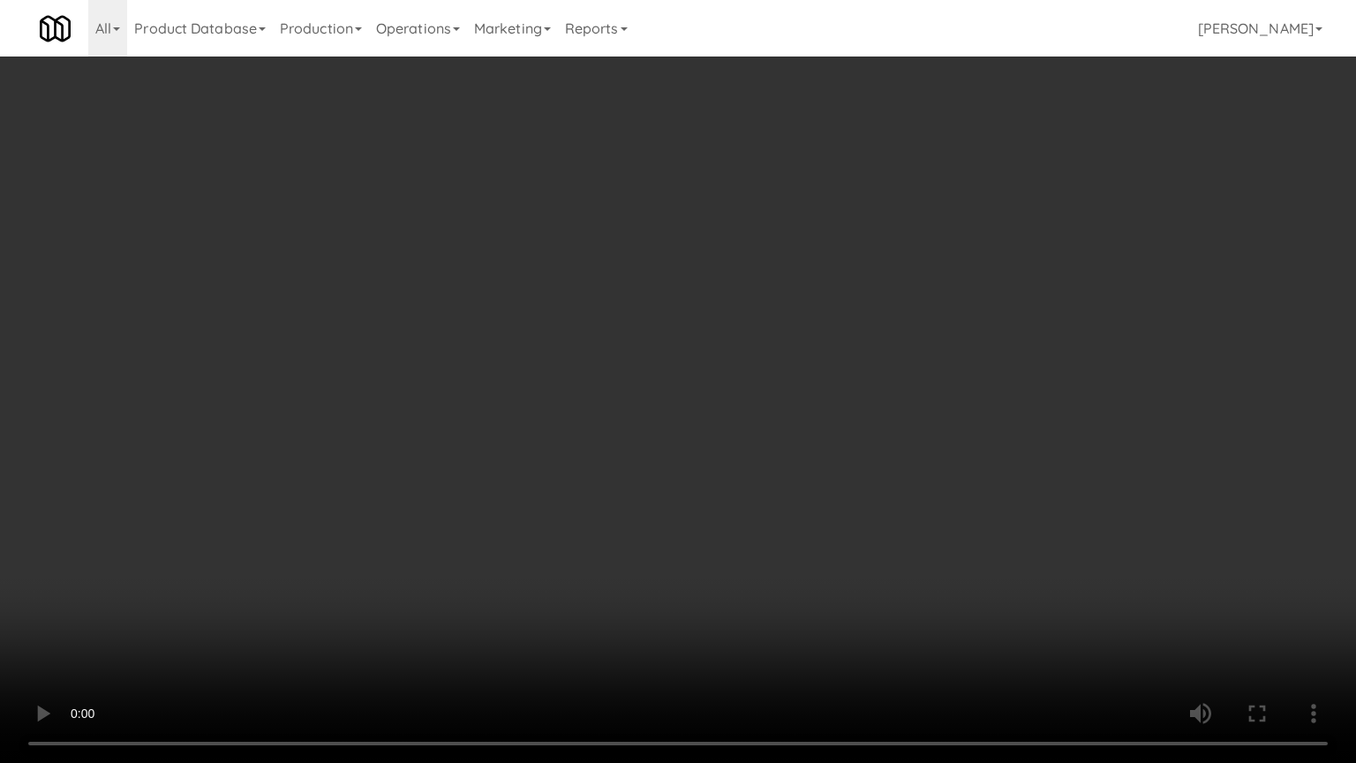
click at [819, 487] on video at bounding box center [678, 381] width 1356 height 763
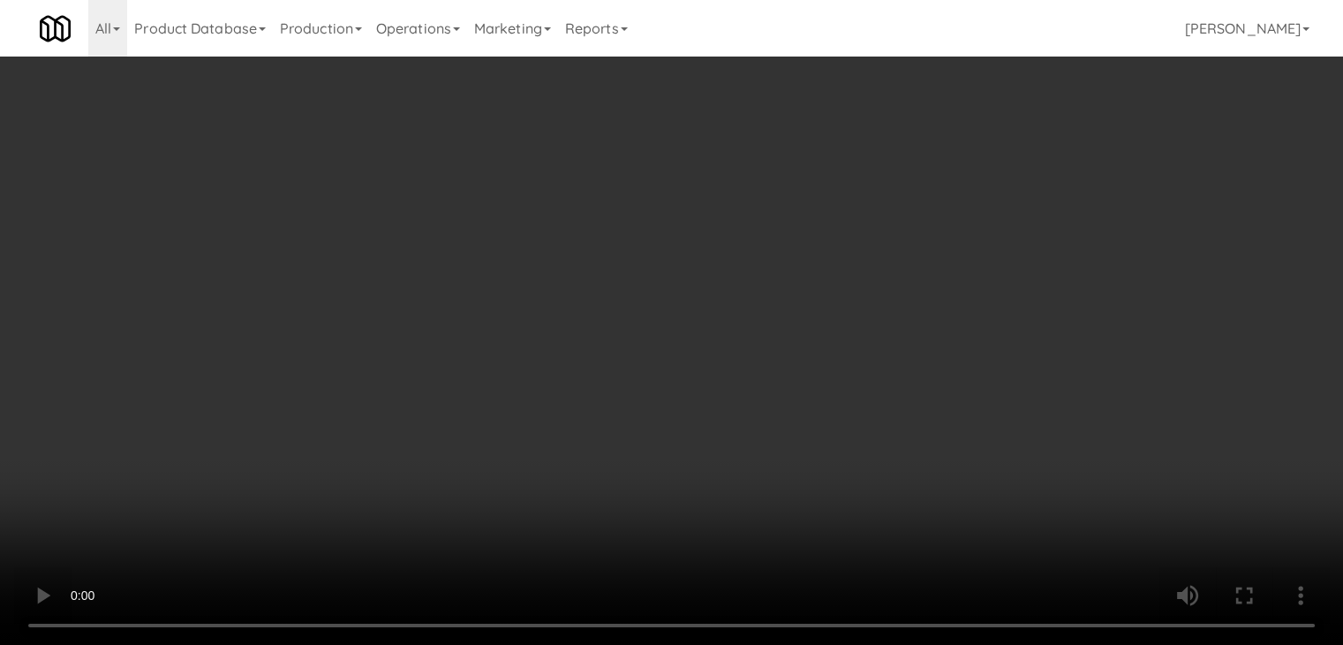
click at [825, 411] on button "Save Order" at bounding box center [815, 403] width 90 height 37
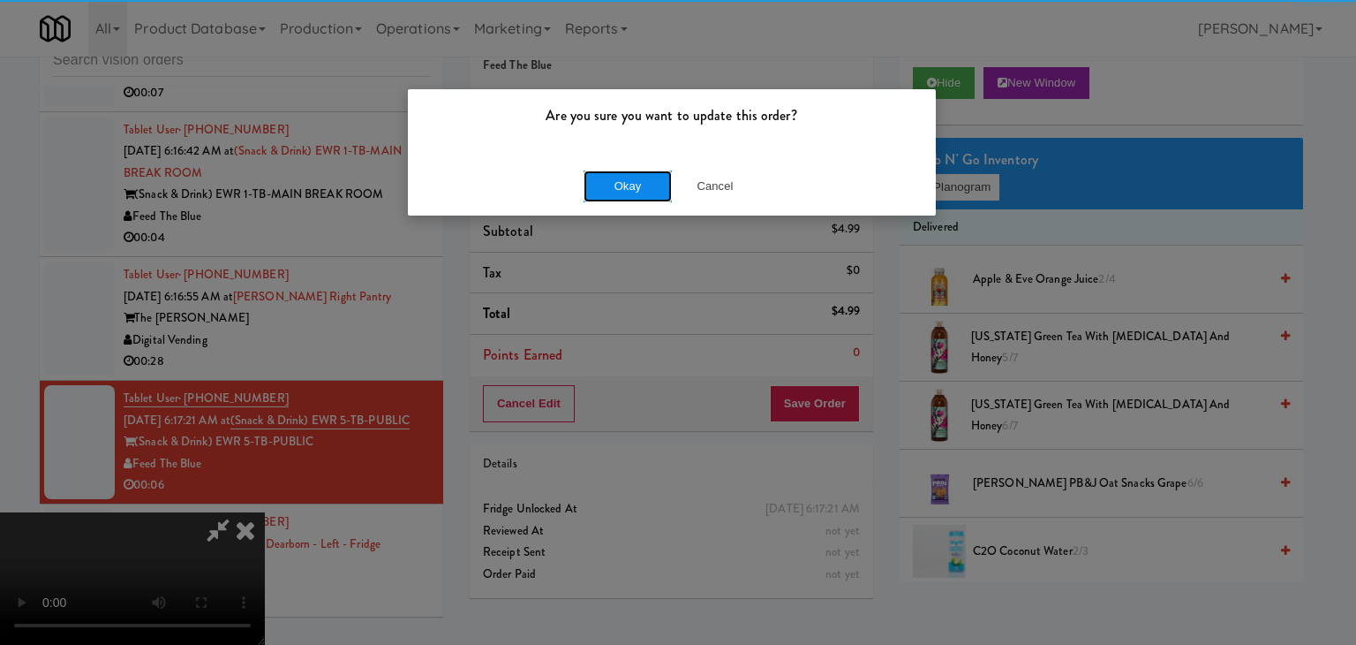
click at [633, 187] on button "Okay" at bounding box center [628, 186] width 88 height 32
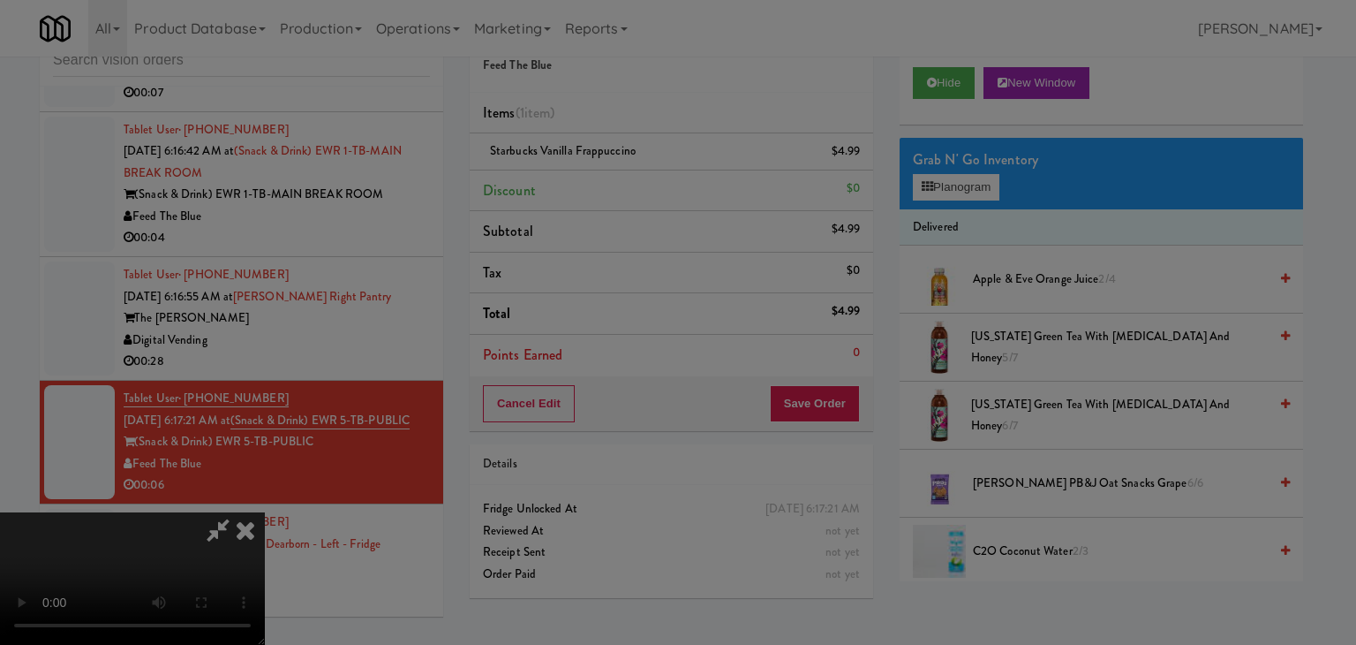
click at [633, 183] on div "Okay Cancel" at bounding box center [672, 153] width 528 height 59
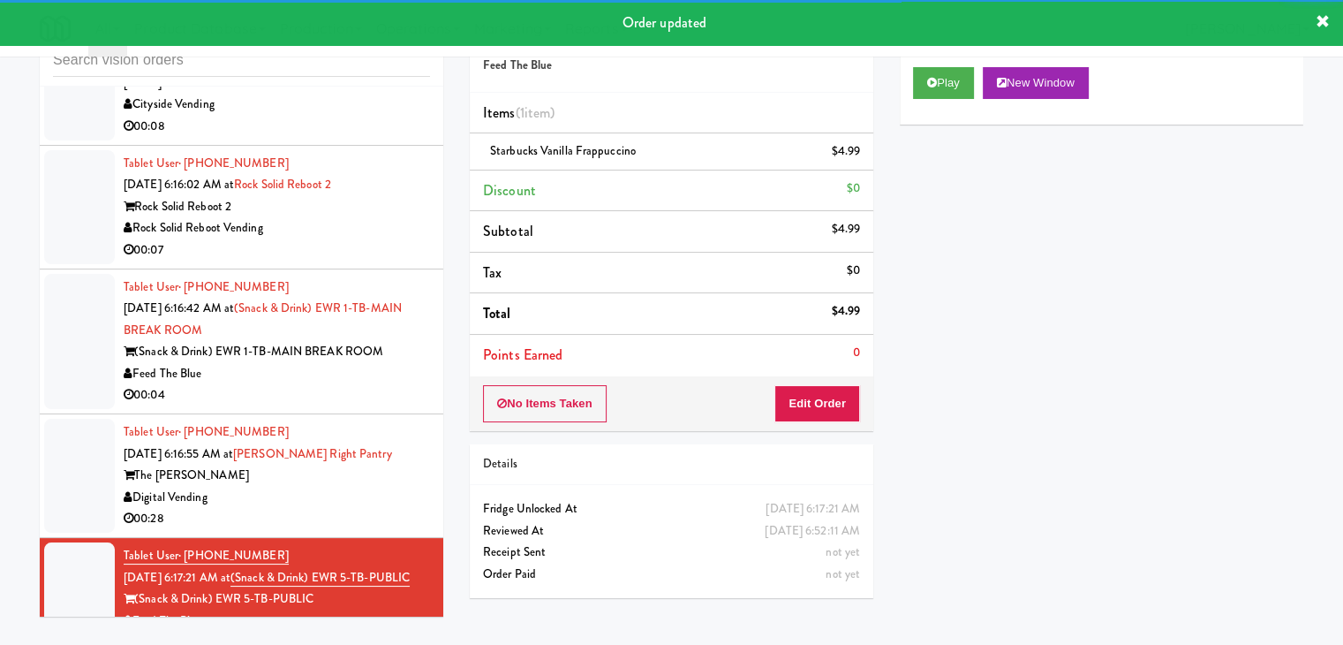
scroll to position [7297, 0]
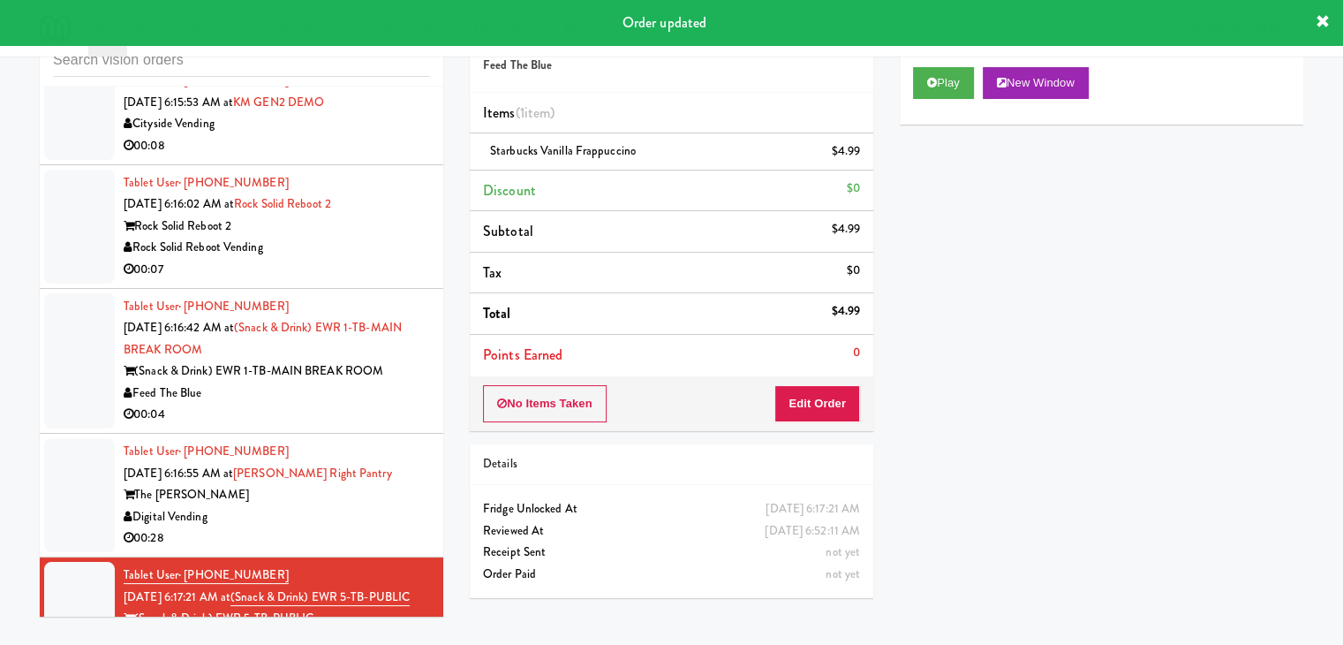
click at [383, 528] on div "Digital Vending" at bounding box center [277, 517] width 306 height 22
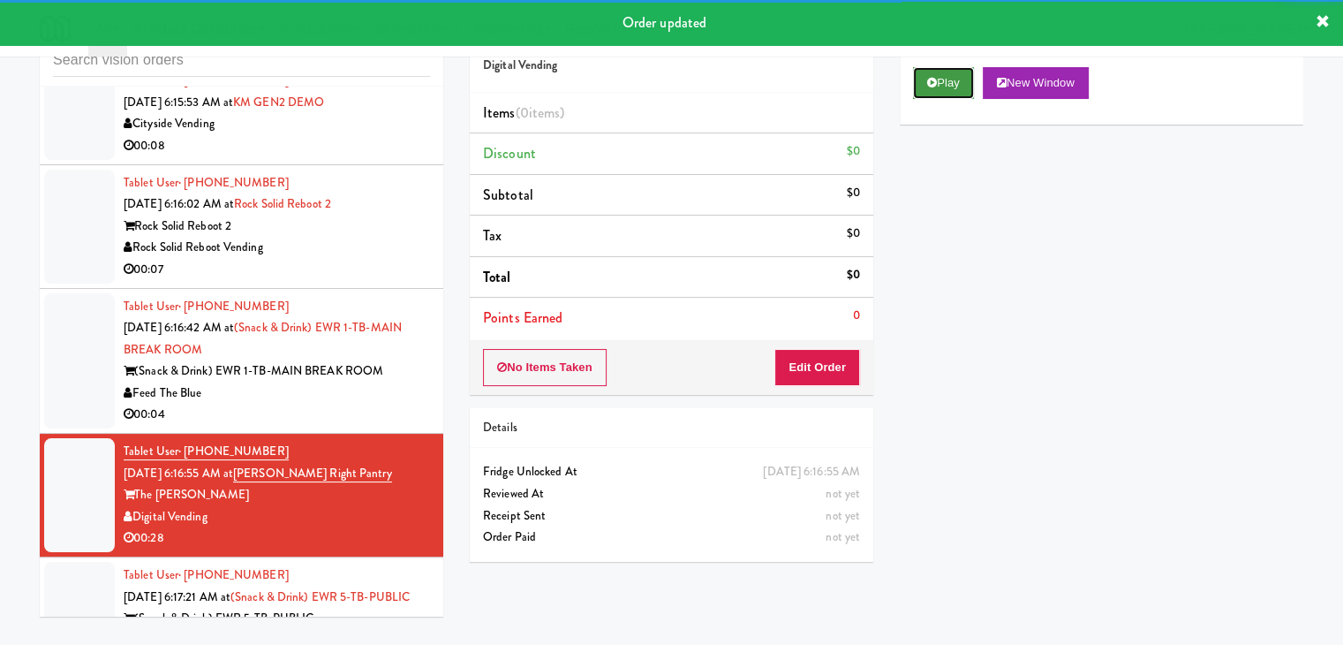
click at [936, 82] on button "Play" at bounding box center [943, 83] width 61 height 32
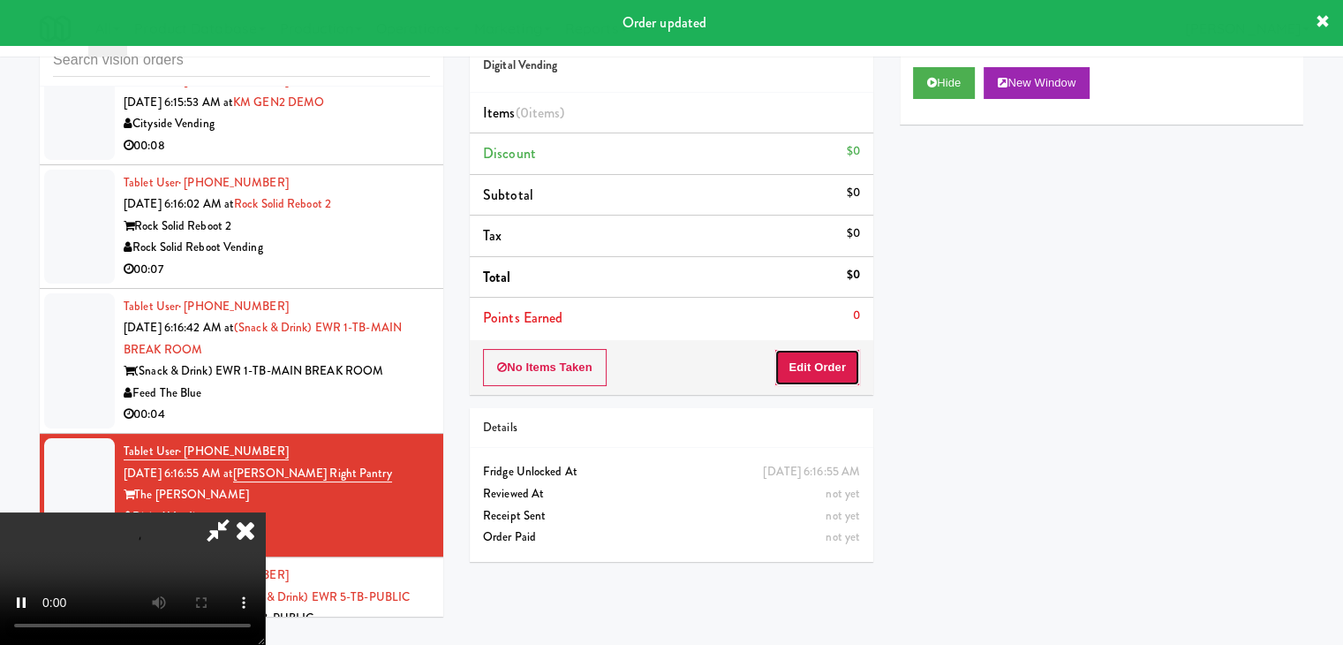
click at [812, 367] on button "Edit Order" at bounding box center [817, 367] width 86 height 37
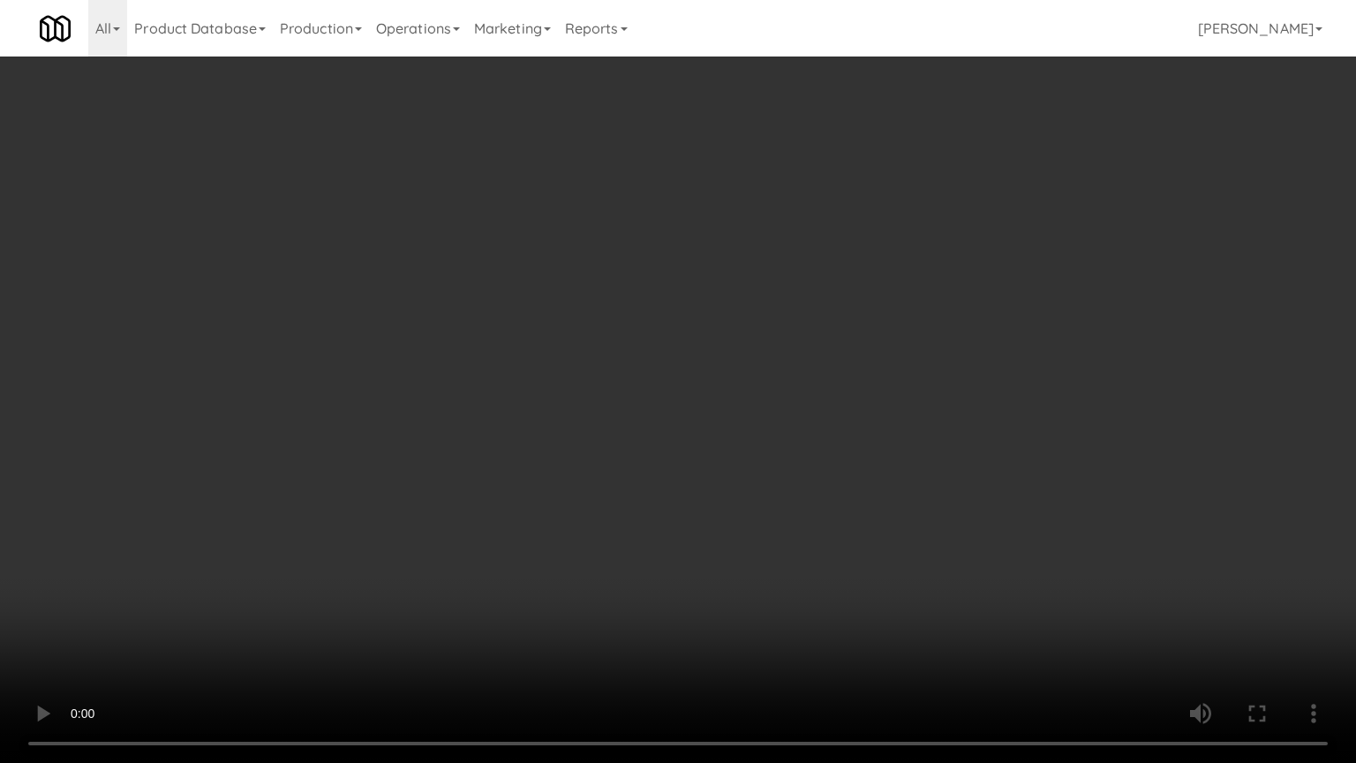
click at [819, 512] on video at bounding box center [678, 381] width 1356 height 763
click at [864, 571] on video at bounding box center [678, 381] width 1356 height 763
click at [860, 548] on video at bounding box center [678, 381] width 1356 height 763
click at [853, 552] on video at bounding box center [678, 381] width 1356 height 763
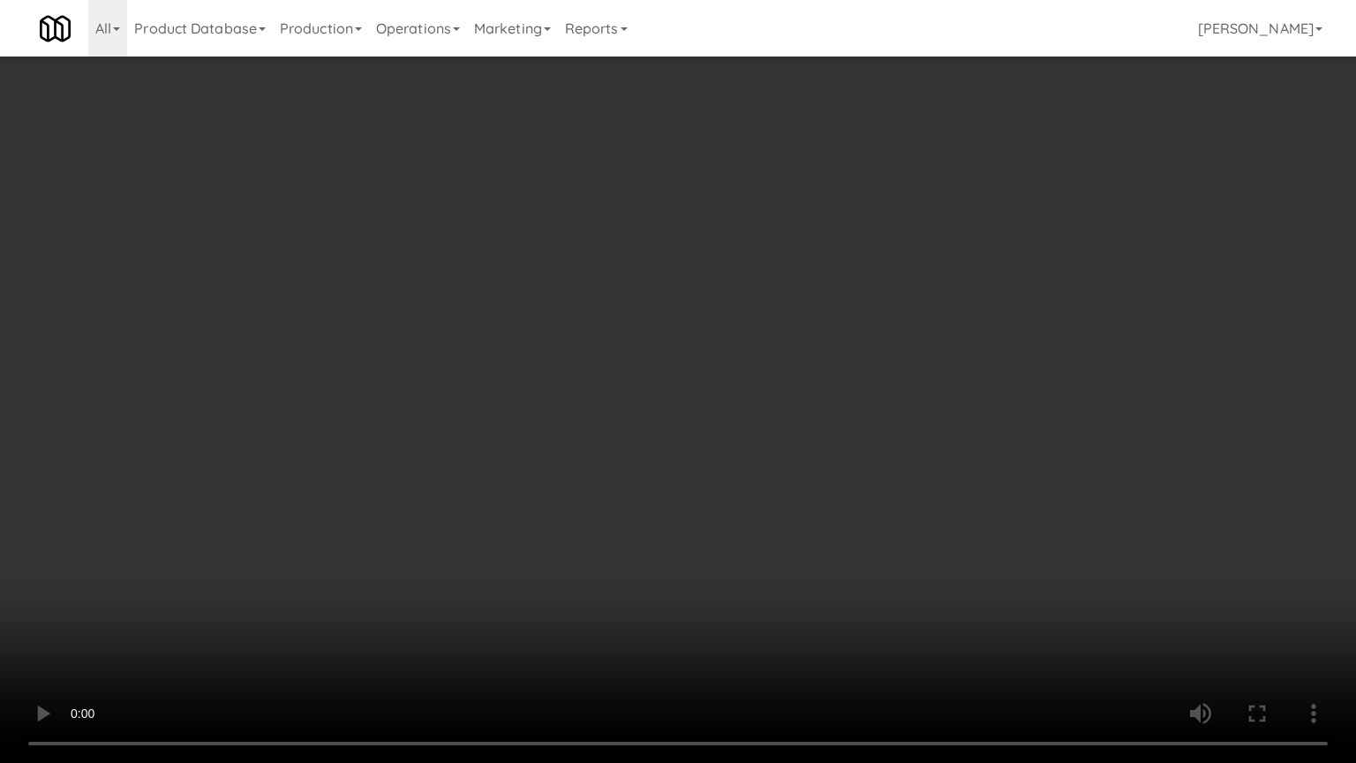
click at [852, 552] on video at bounding box center [678, 381] width 1356 height 763
click at [828, 534] on video at bounding box center [678, 381] width 1356 height 763
click at [827, 534] on video at bounding box center [678, 381] width 1356 height 763
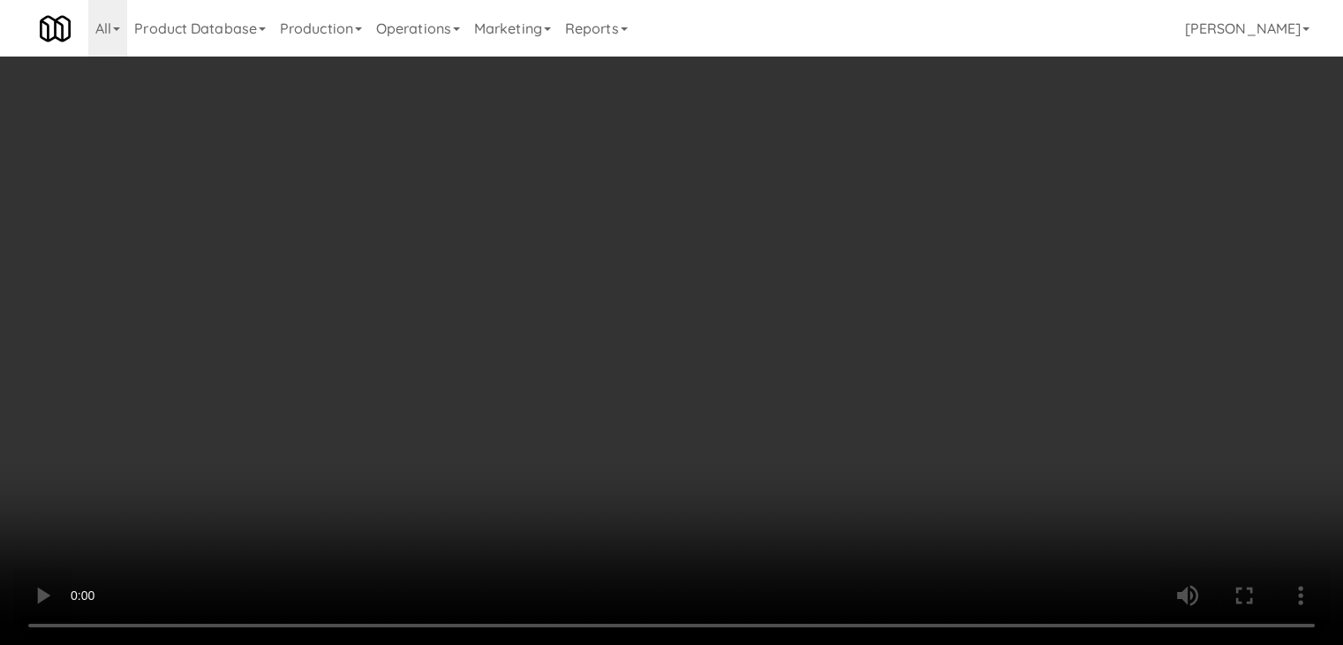
drag, startPoint x: 621, startPoint y: 311, endPoint x: 801, endPoint y: 241, distance: 193.2
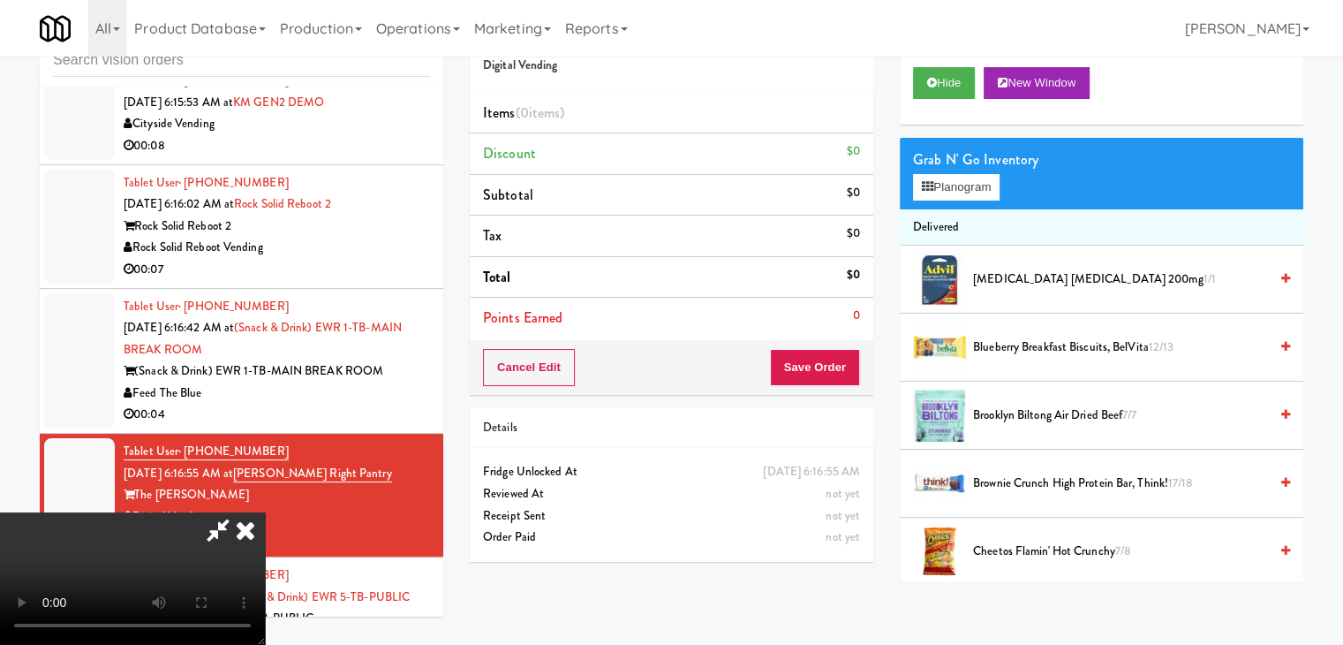
click at [265, 512] on video at bounding box center [132, 578] width 265 height 132
click at [947, 192] on button "Planogram" at bounding box center [956, 187] width 87 height 26
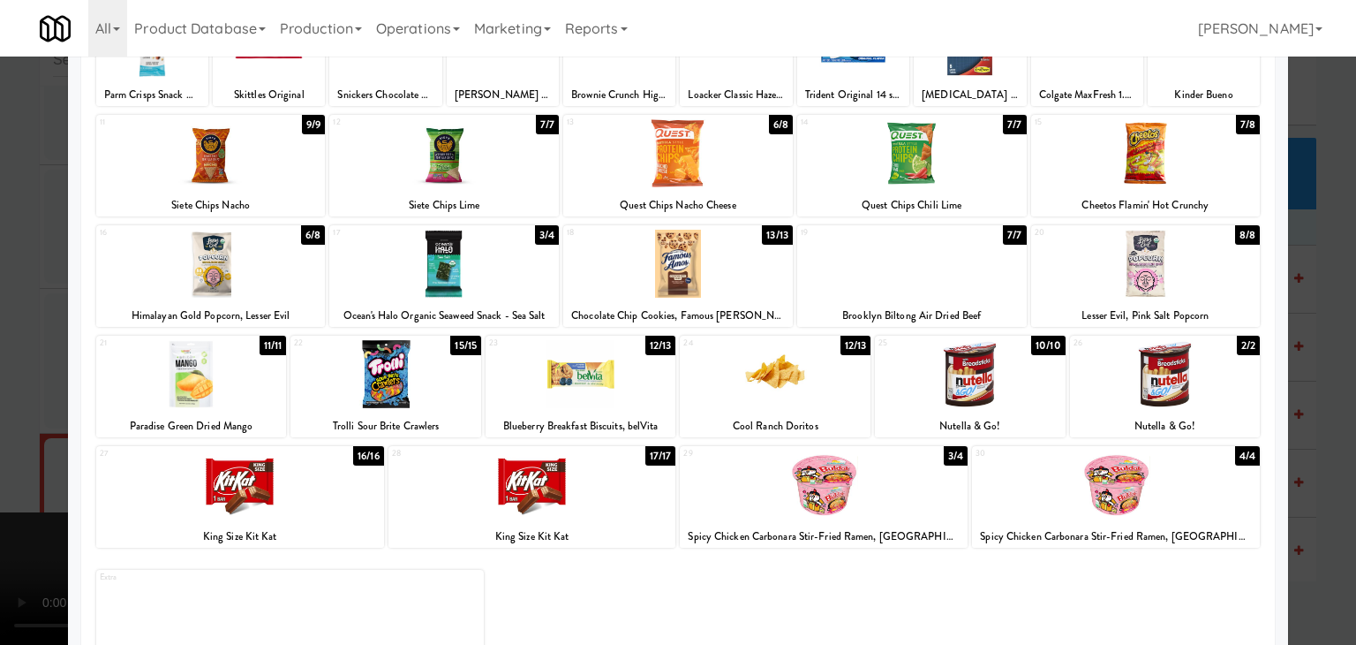
scroll to position [177, 0]
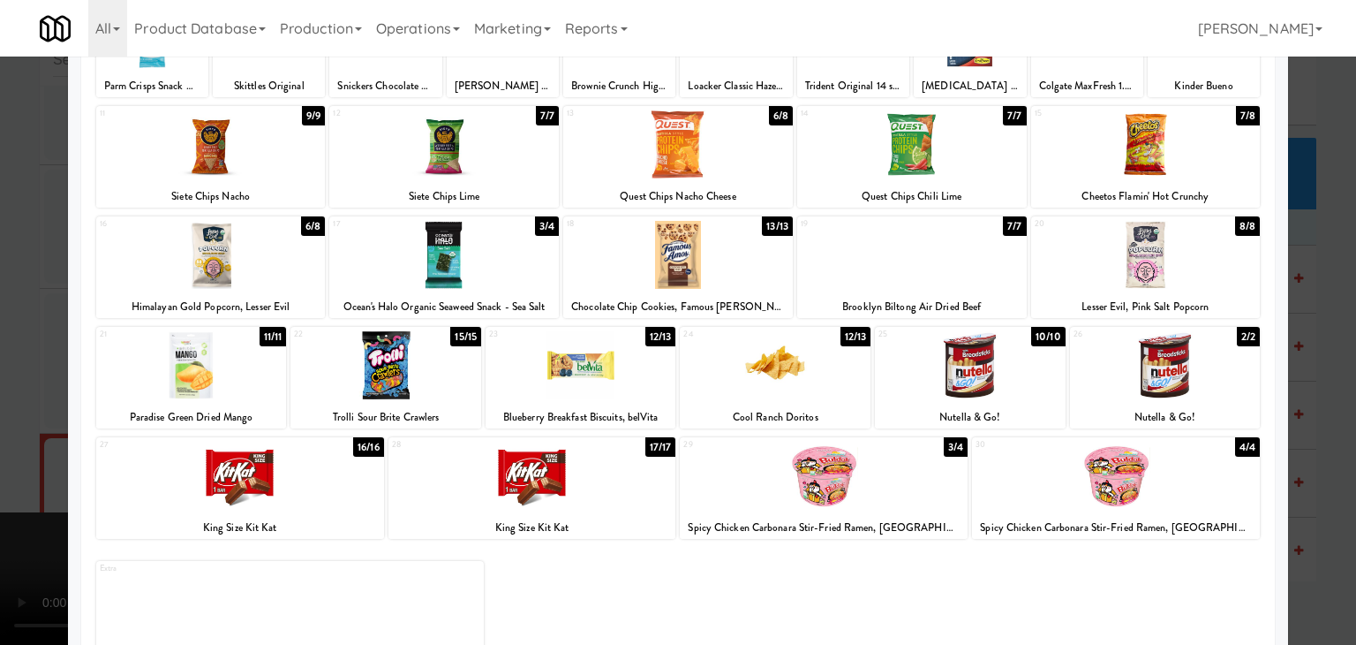
click at [495, 245] on div at bounding box center [444, 255] width 230 height 68
click at [637, 381] on div at bounding box center [581, 365] width 191 height 68
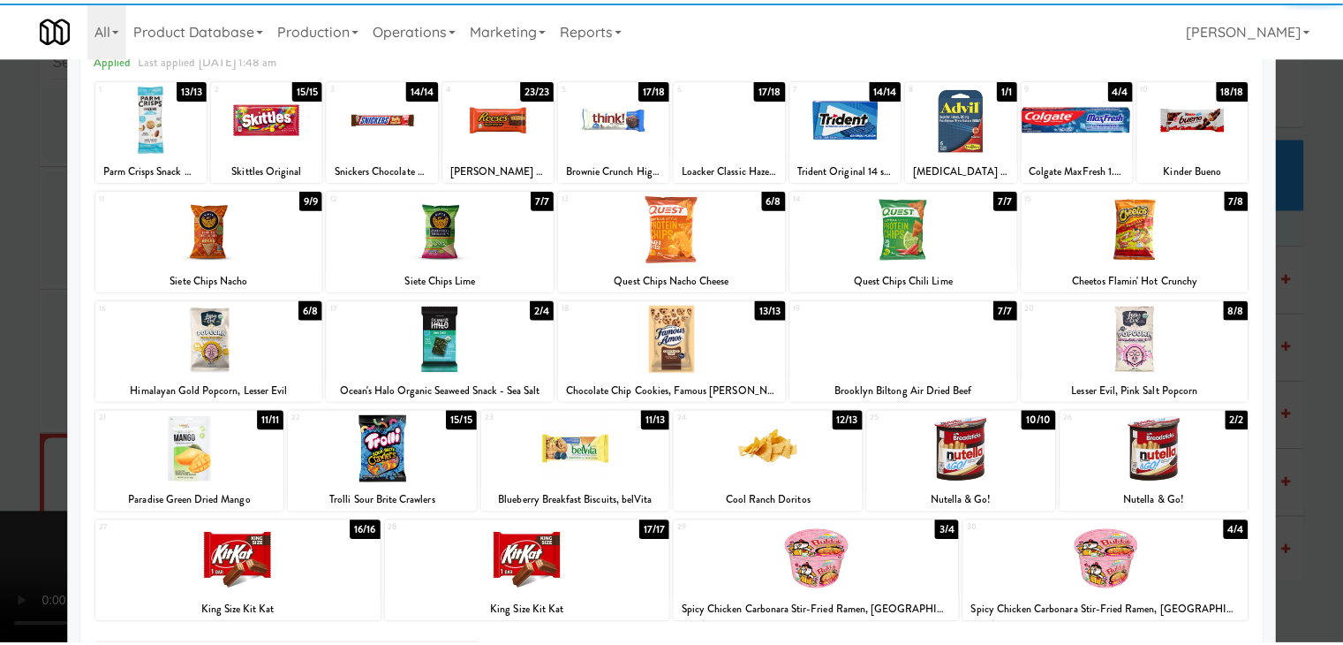
scroll to position [0, 0]
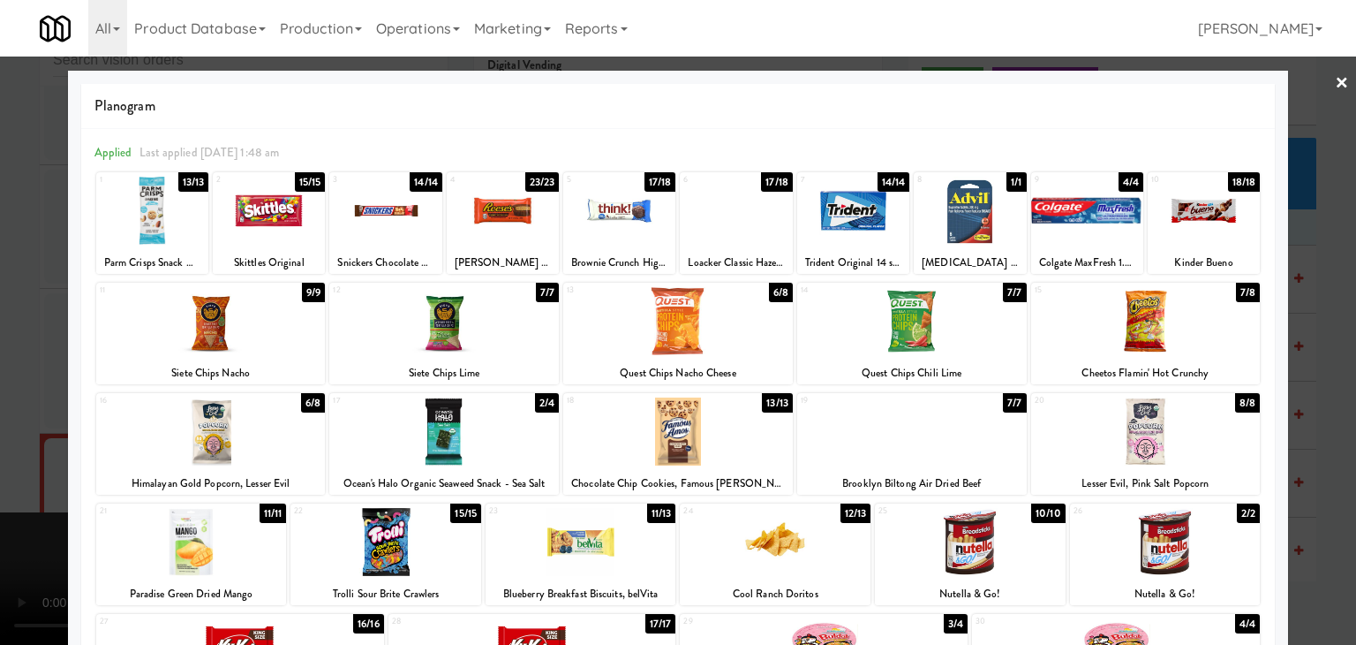
click at [0, 399] on div at bounding box center [678, 322] width 1356 height 645
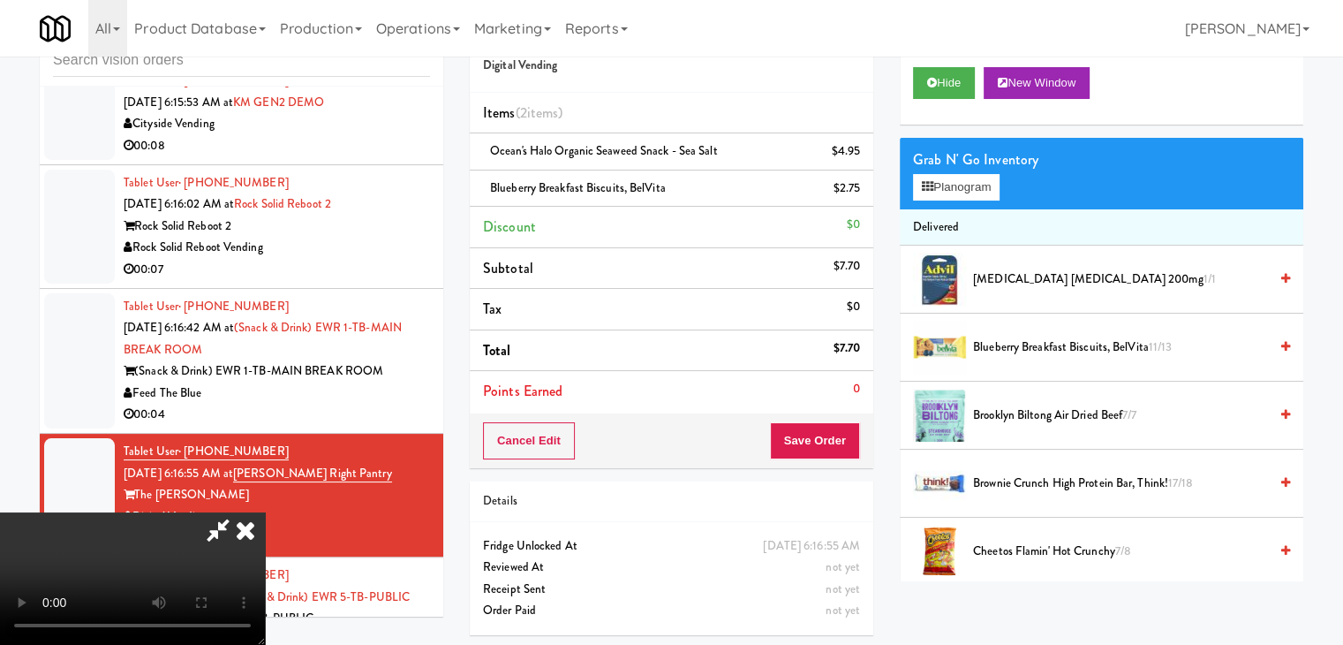
click at [265, 512] on video at bounding box center [132, 578] width 265 height 132
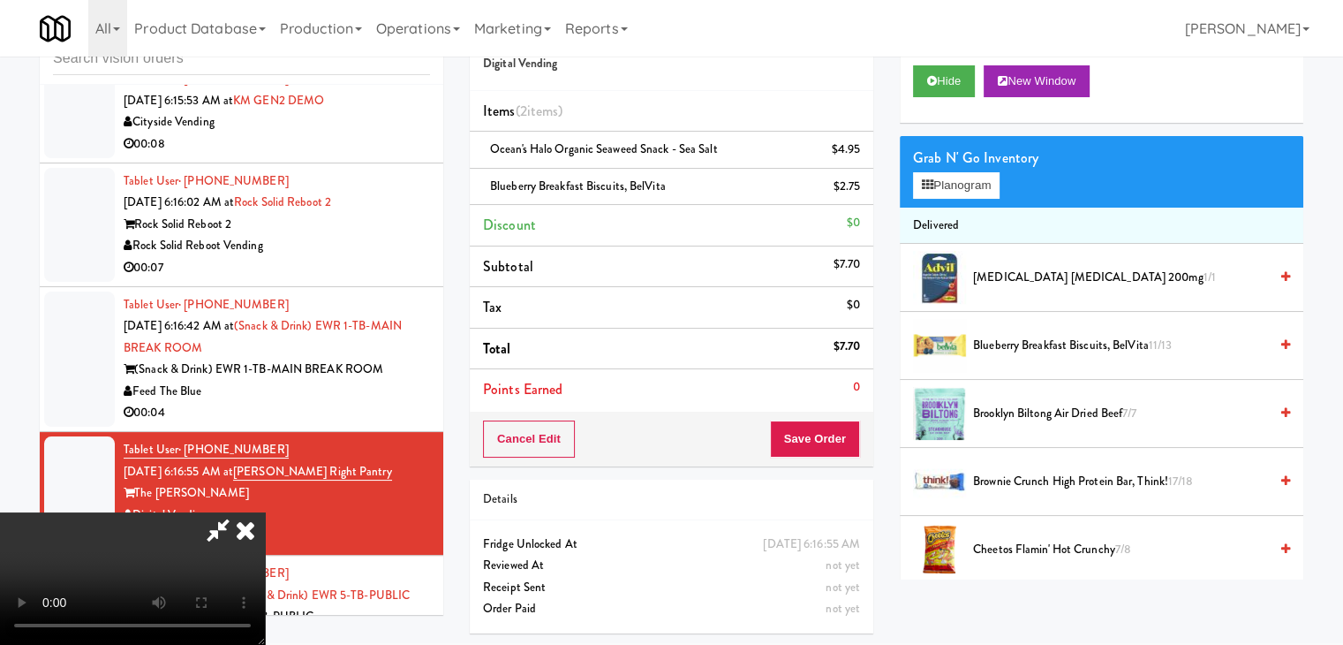
click at [167, 639] on video at bounding box center [132, 578] width 265 height 132
click at [265, 512] on video at bounding box center [132, 578] width 265 height 132
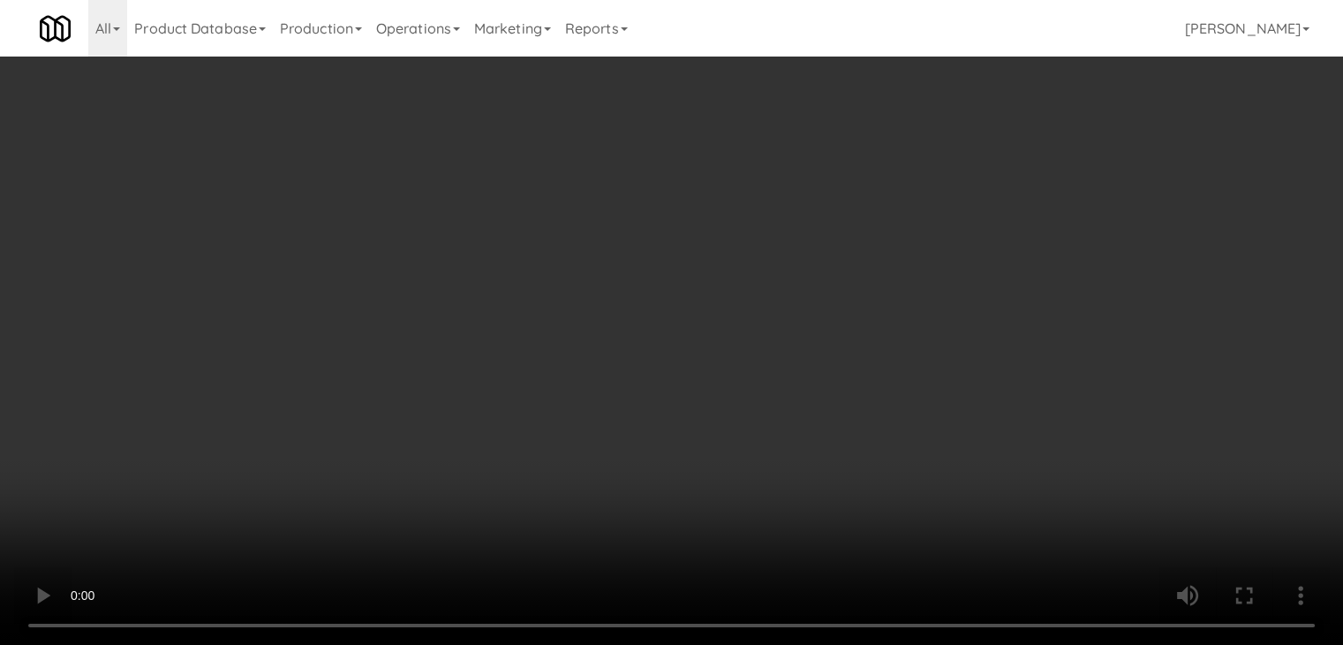
scroll to position [0, 0]
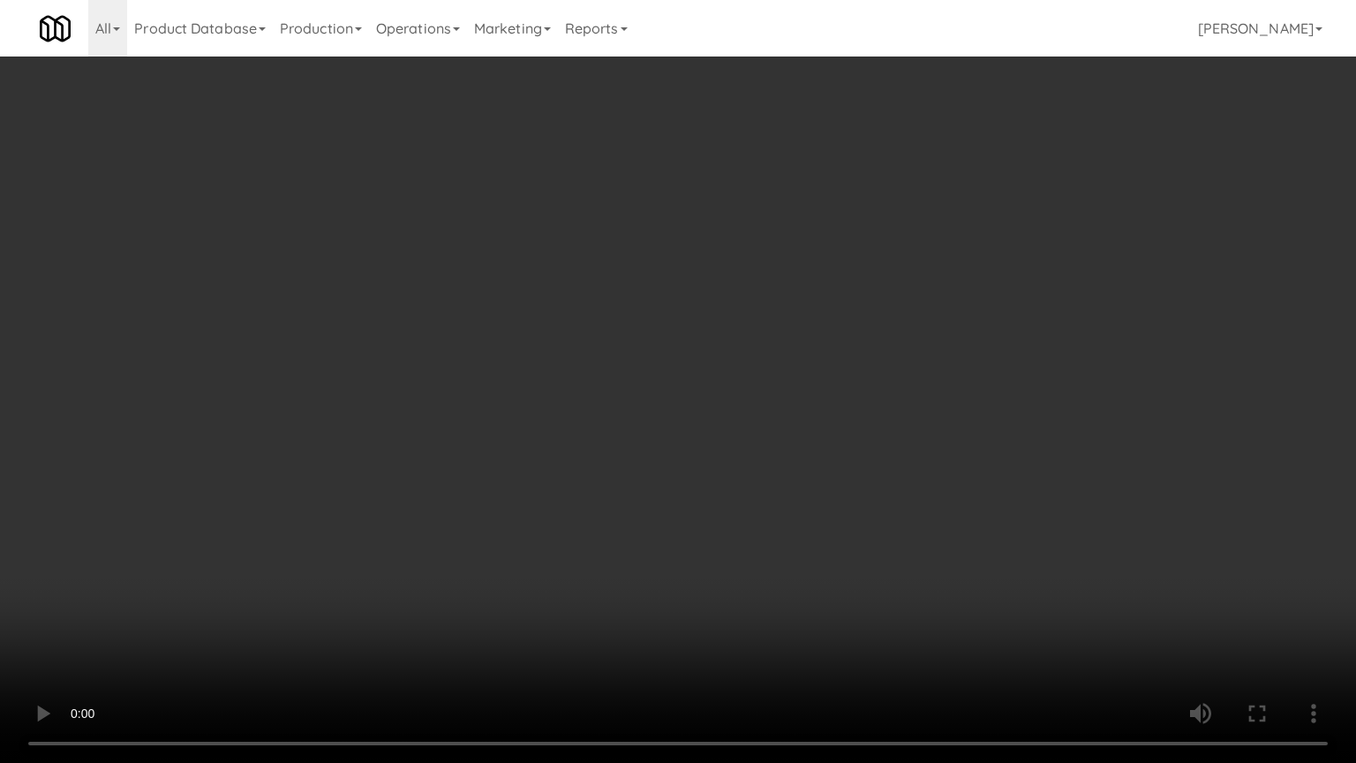
click at [562, 546] on video at bounding box center [678, 381] width 1356 height 763
click at [540, 547] on video at bounding box center [678, 381] width 1356 height 763
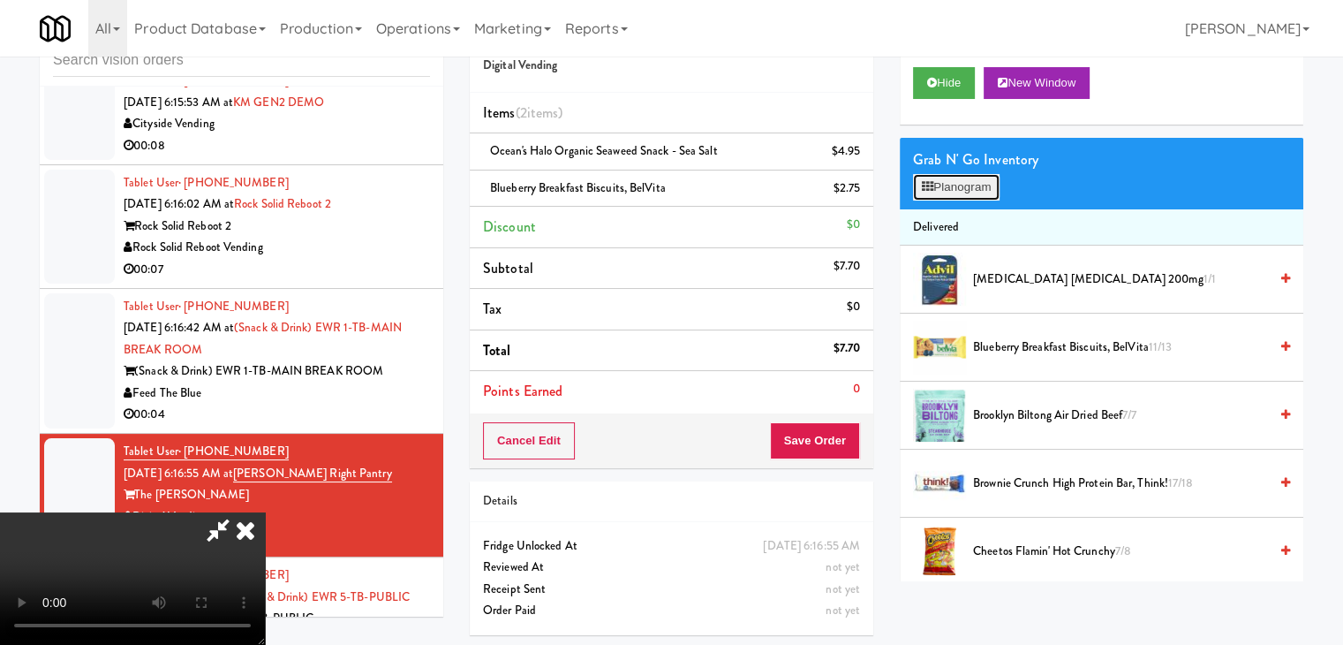
click at [957, 187] on button "Planogram" at bounding box center [956, 187] width 87 height 26
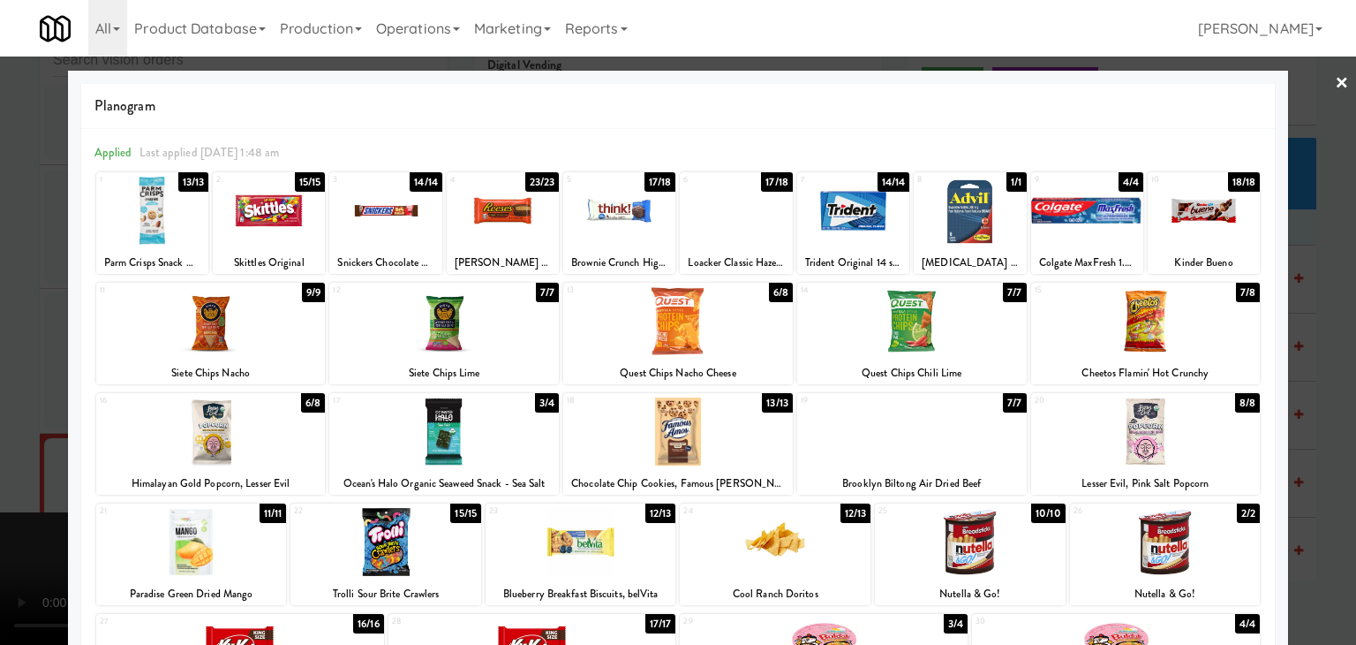
click at [14, 462] on div at bounding box center [678, 322] width 1356 height 645
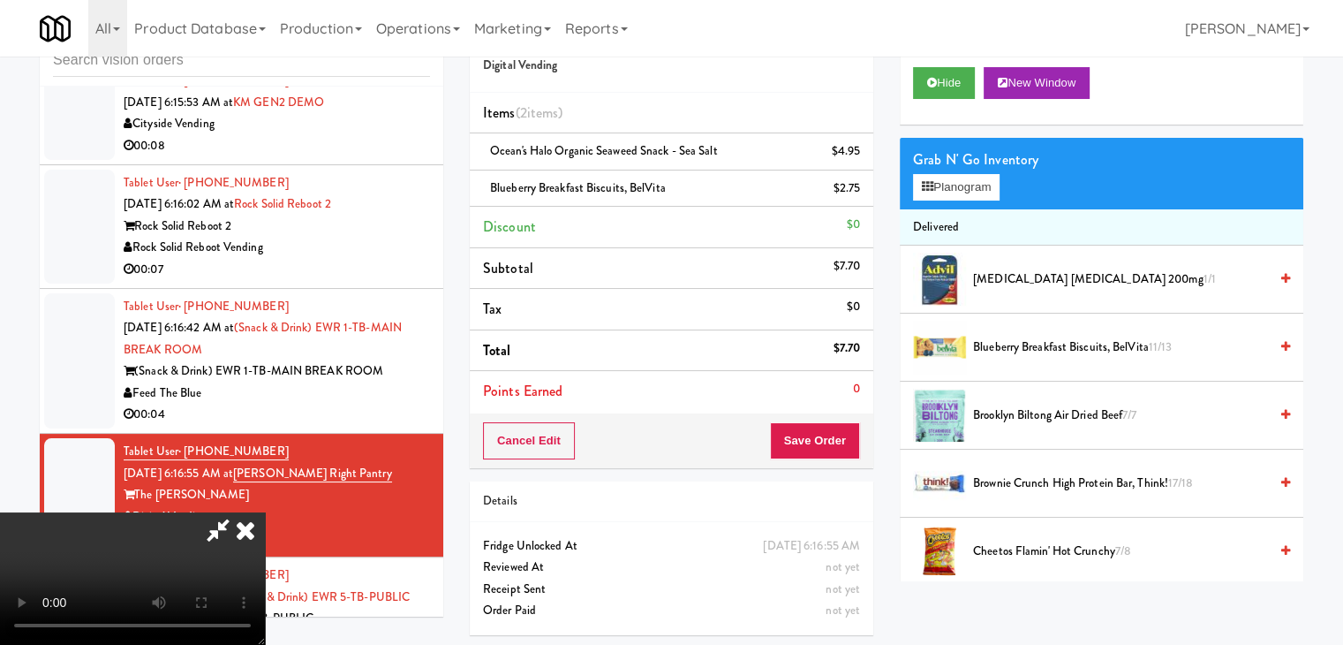
click at [265, 512] on video at bounding box center [132, 578] width 265 height 132
click at [265, 516] on video at bounding box center [132, 578] width 265 height 132
click at [265, 519] on video at bounding box center [132, 578] width 265 height 132
click at [265, 512] on video at bounding box center [132, 578] width 265 height 132
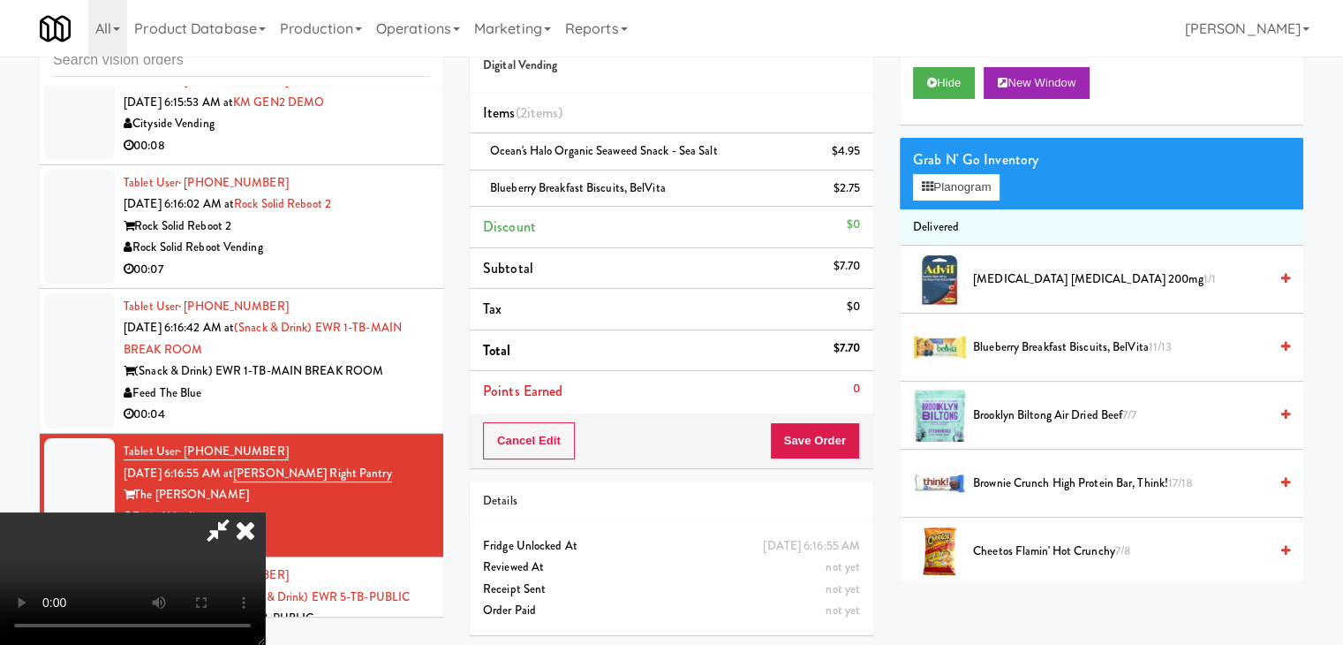
scroll to position [0, 0]
click at [265, 512] on video at bounding box center [132, 578] width 265 height 132
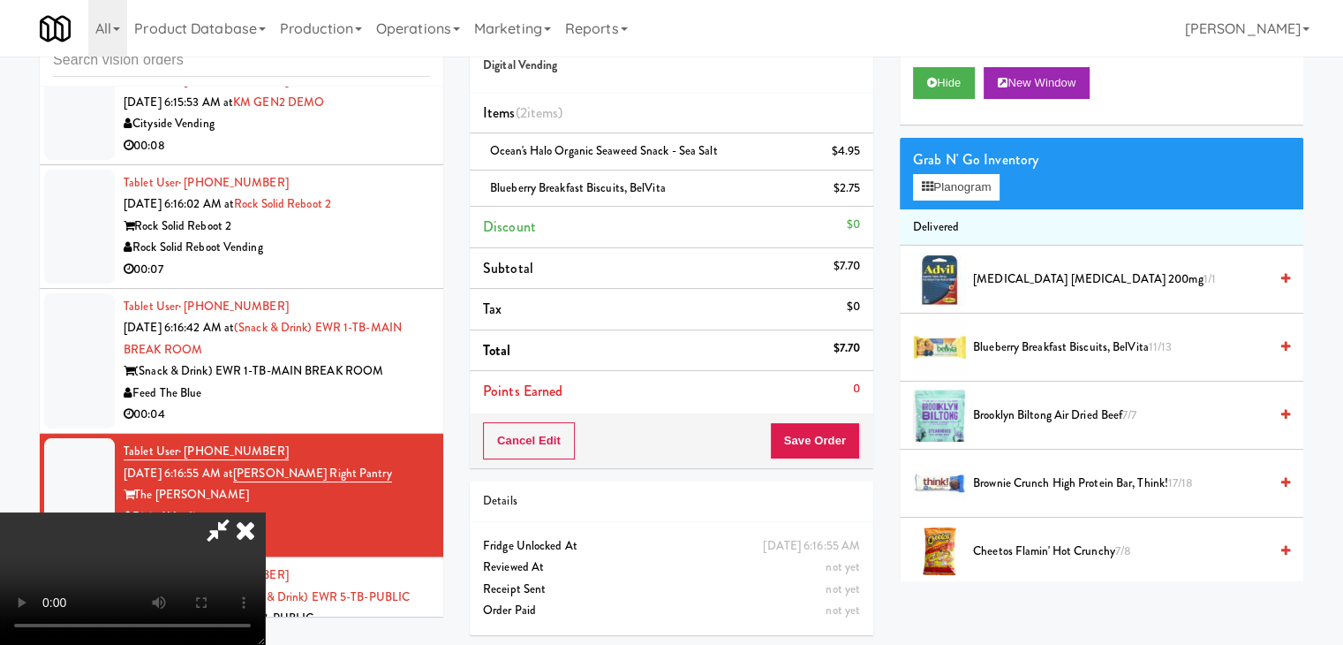
click at [265, 512] on video at bounding box center [132, 578] width 265 height 132
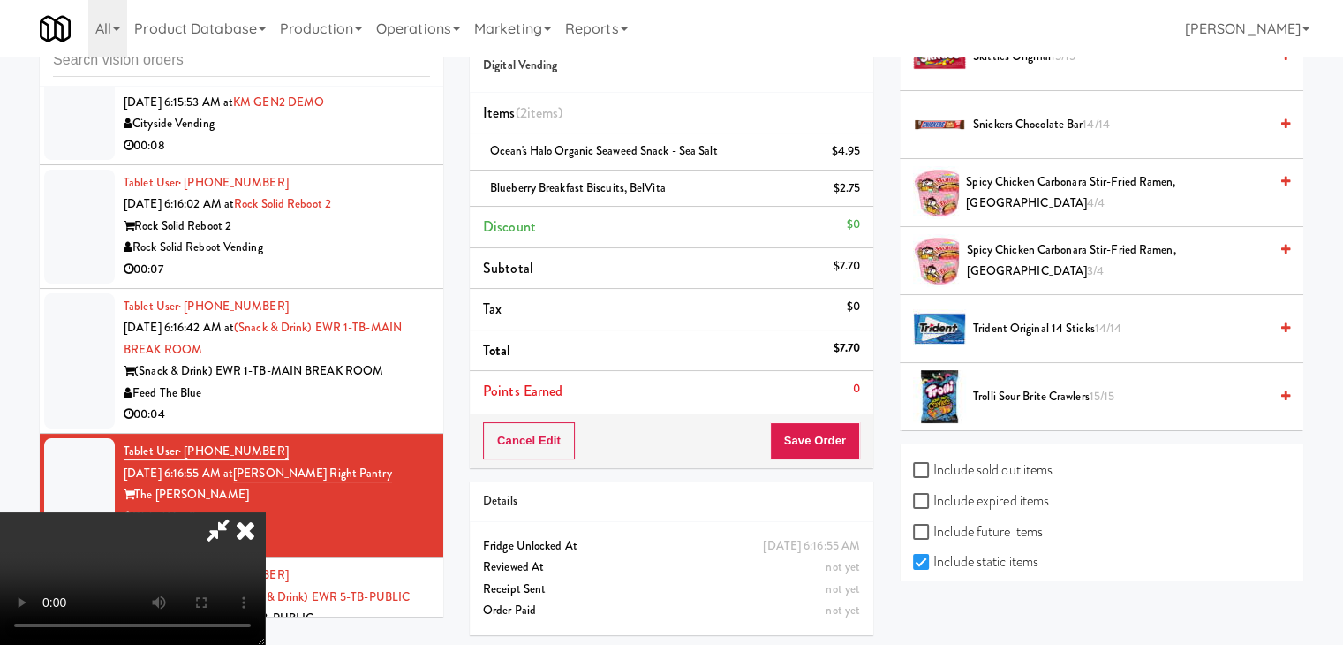
scroll to position [1903, 0]
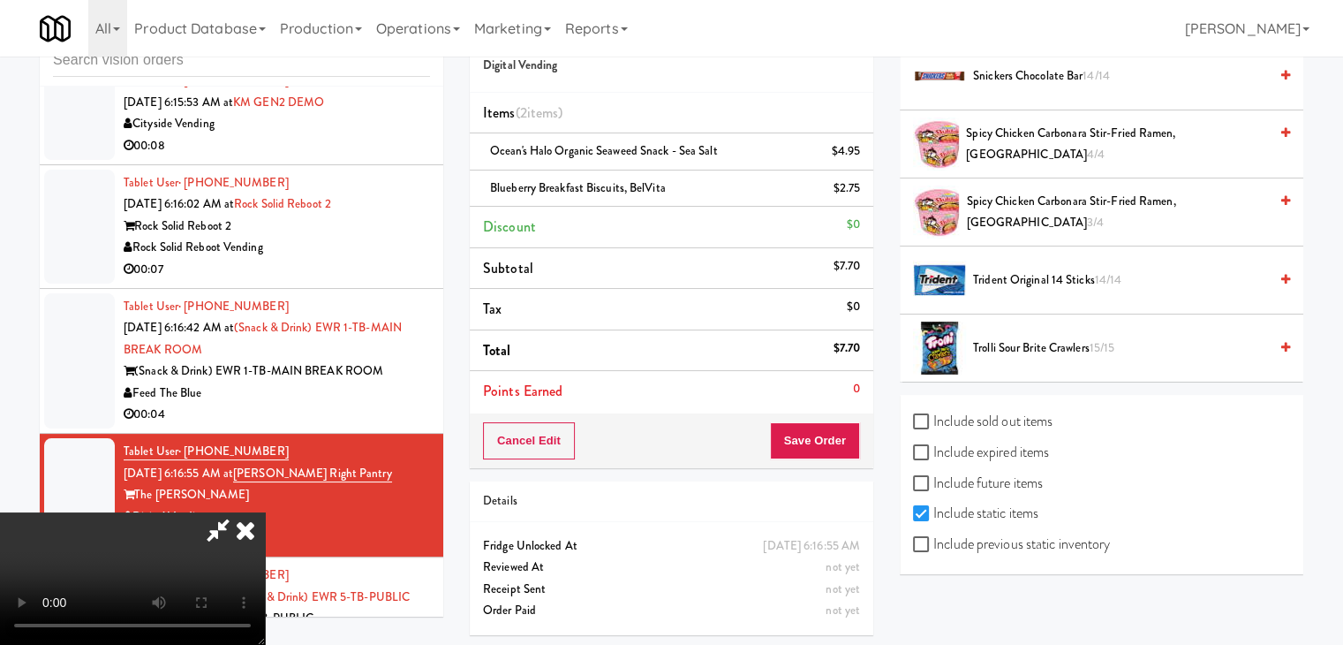
click at [265, 512] on video at bounding box center [132, 578] width 265 height 132
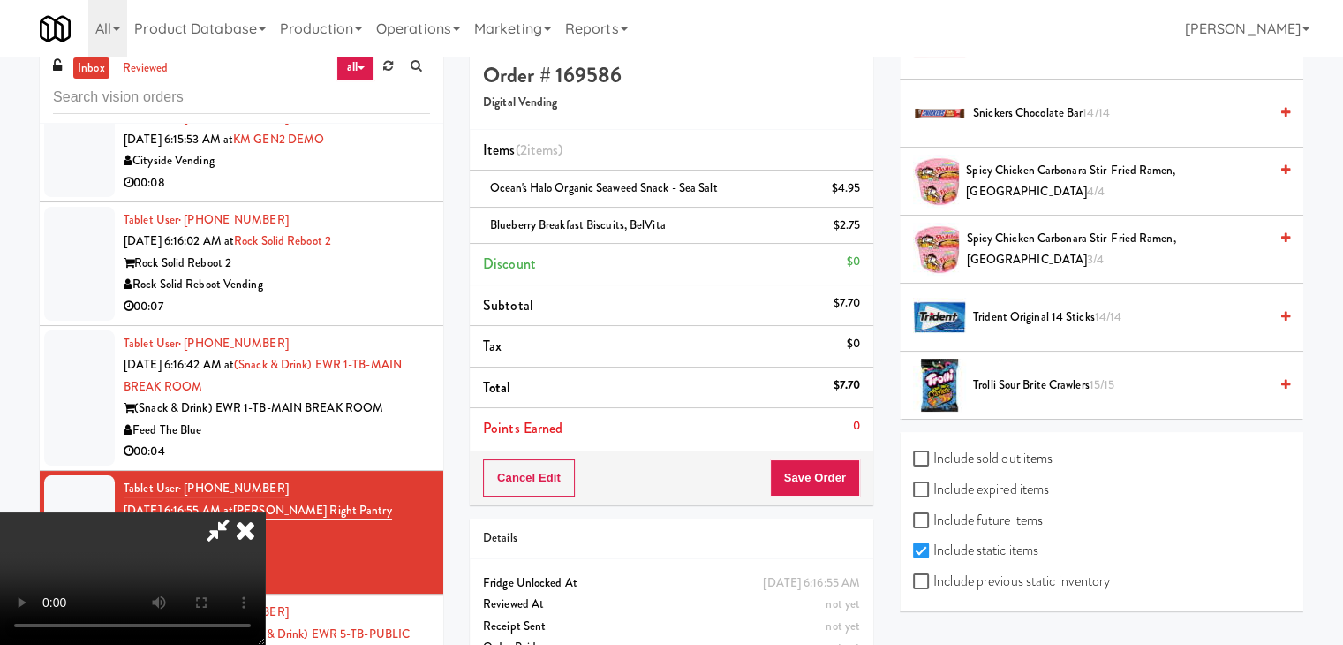
scroll to position [0, 0]
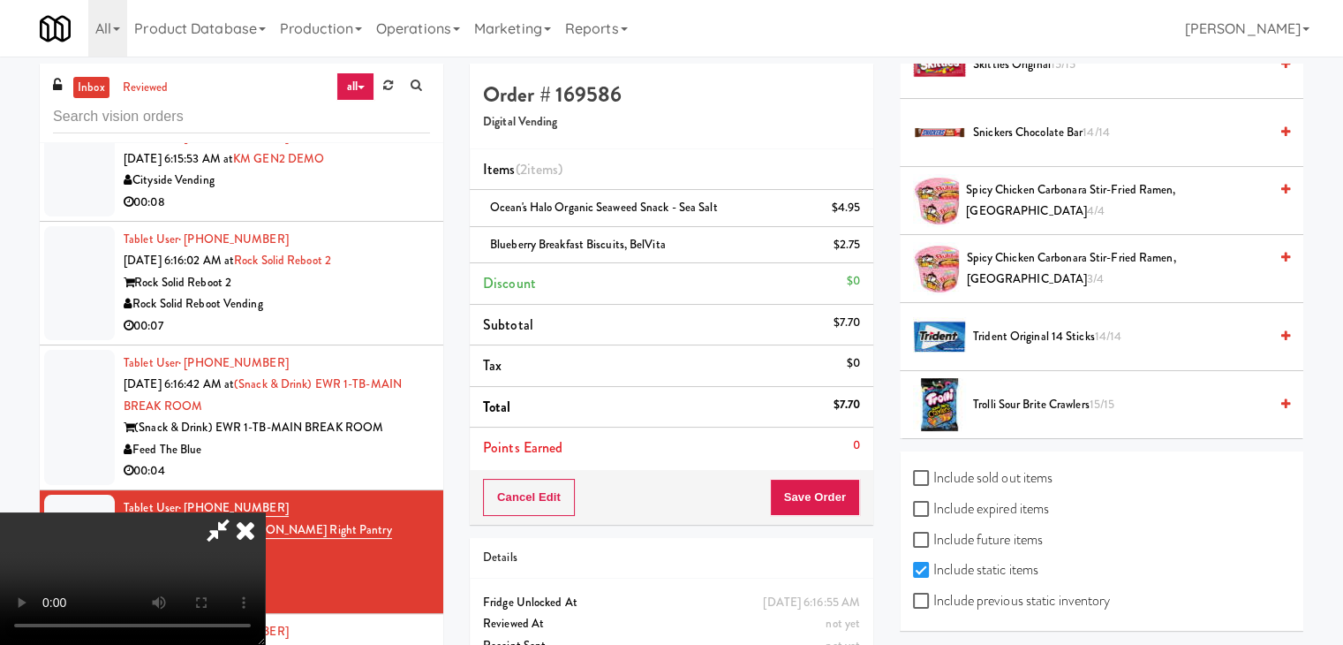
click at [265, 512] on video at bounding box center [132, 578] width 265 height 132
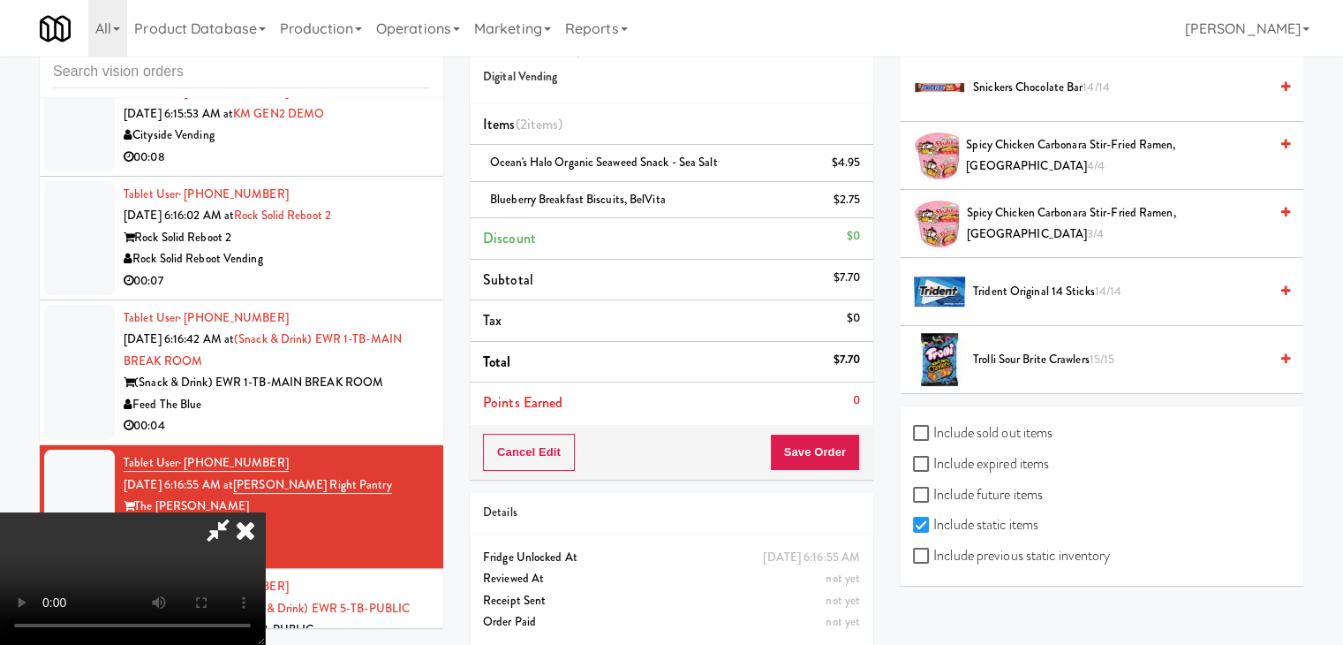
scroll to position [58, 0]
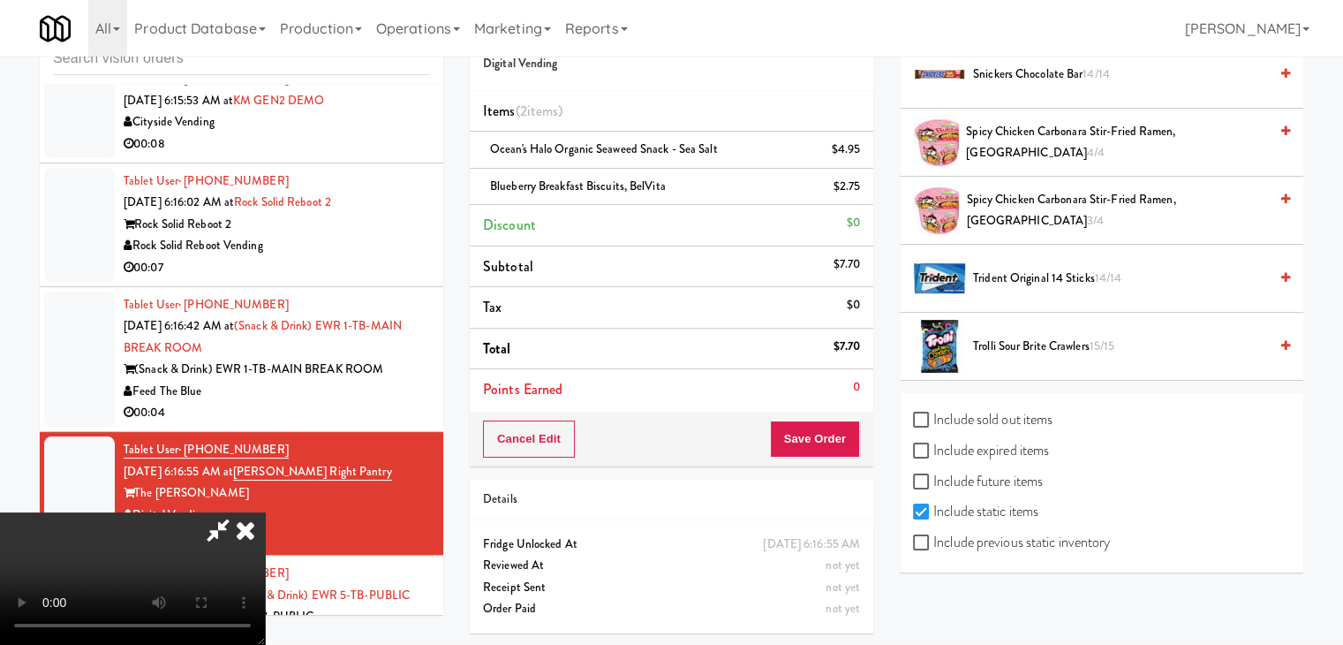
click at [985, 545] on label "Include previous static inventory" at bounding box center [1011, 542] width 197 height 26
click at [933, 545] on input "Include previous static inventory" at bounding box center [923, 543] width 20 height 14
checkbox input "true"
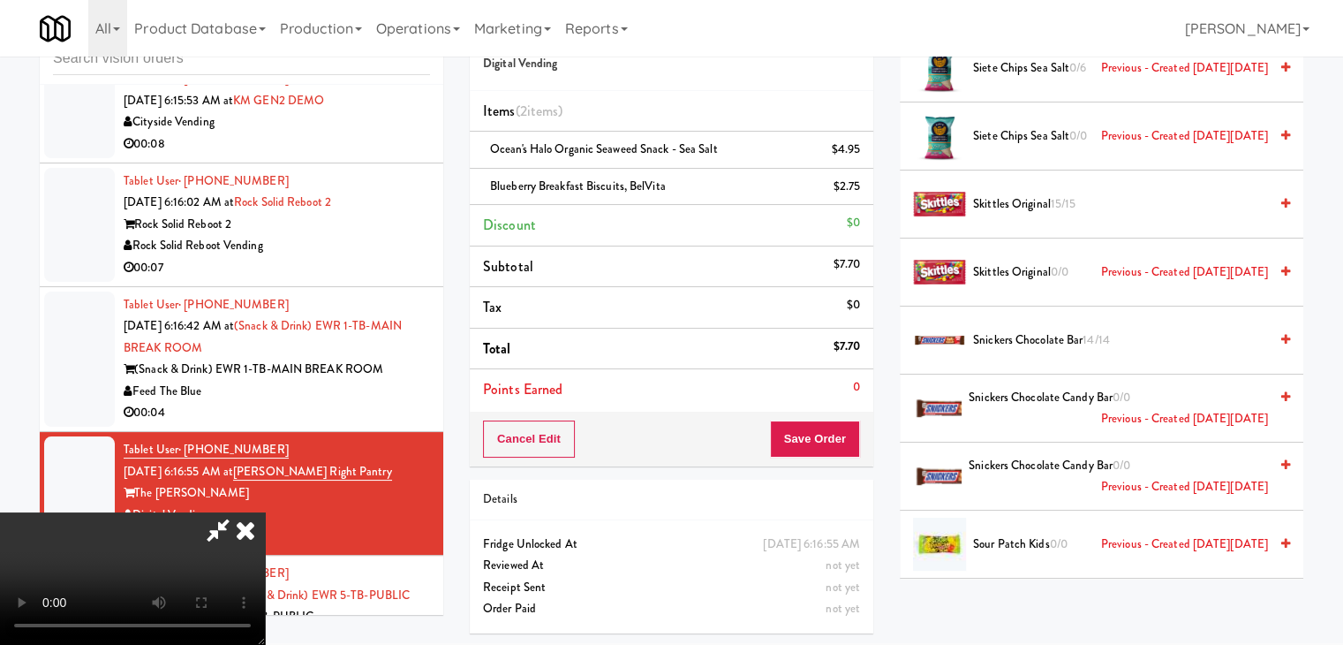
scroll to position [3532, 0]
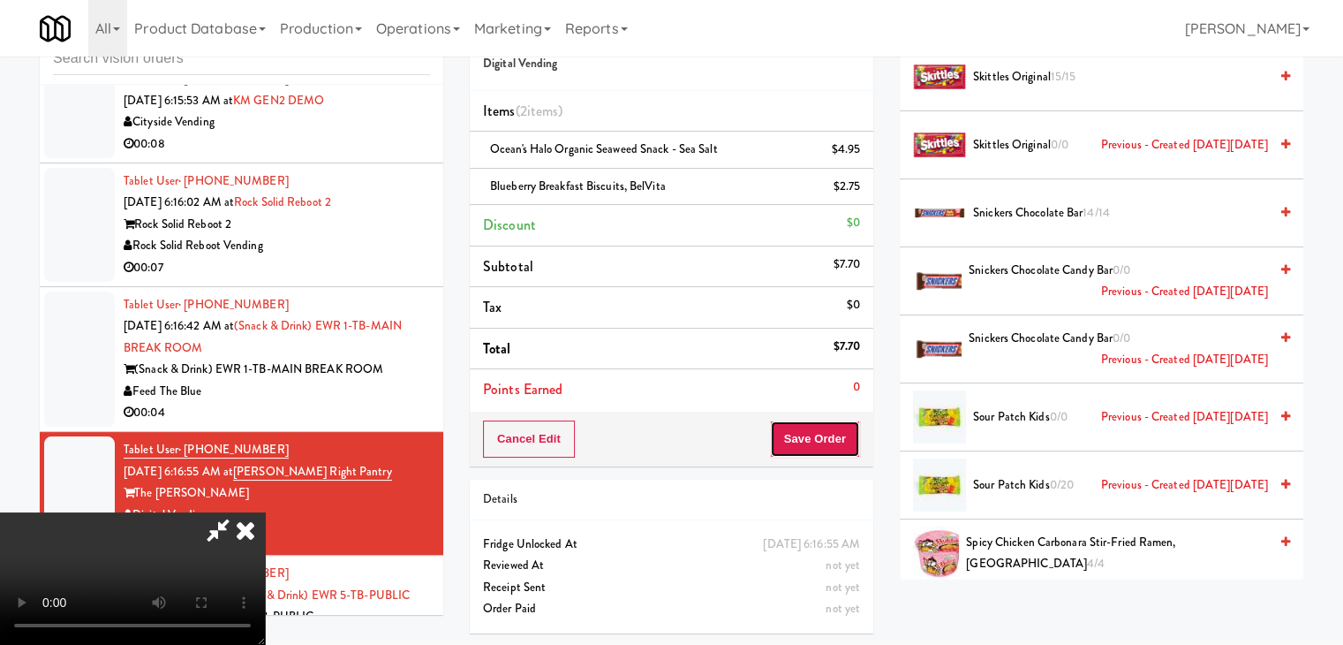
click at [838, 440] on button "Save Order" at bounding box center [815, 438] width 90 height 37
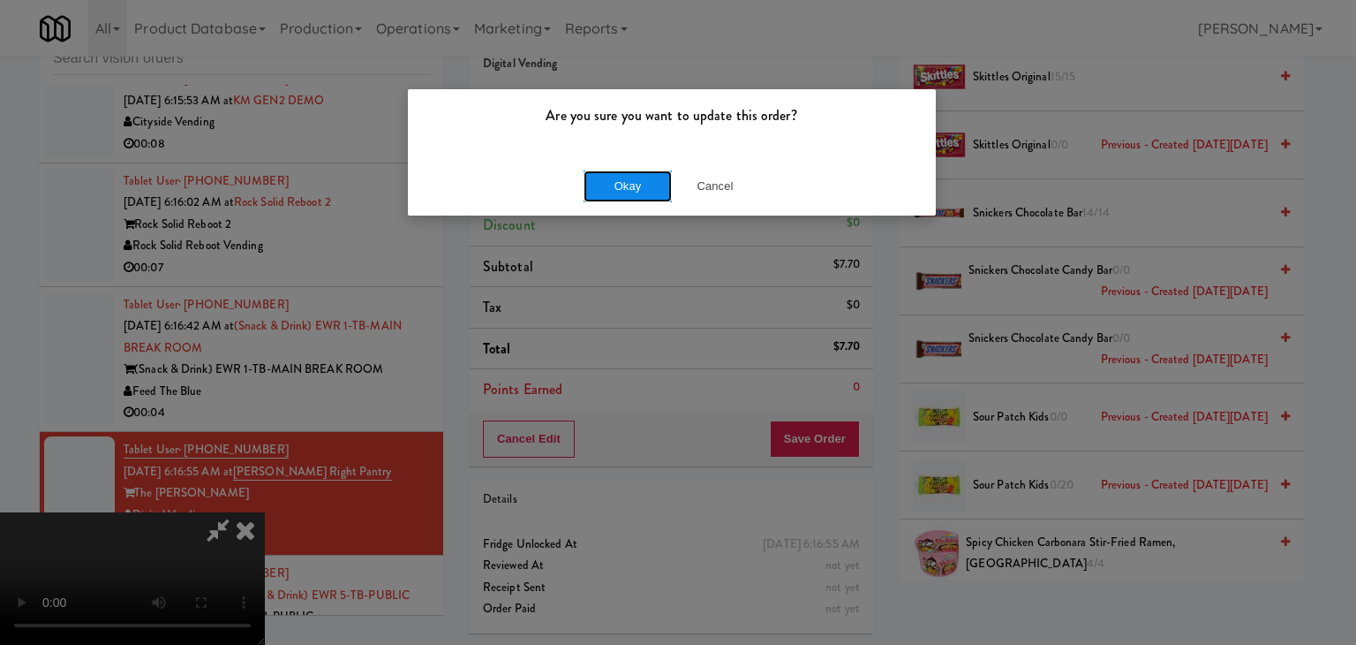
click at [606, 196] on button "Okay" at bounding box center [628, 186] width 88 height 32
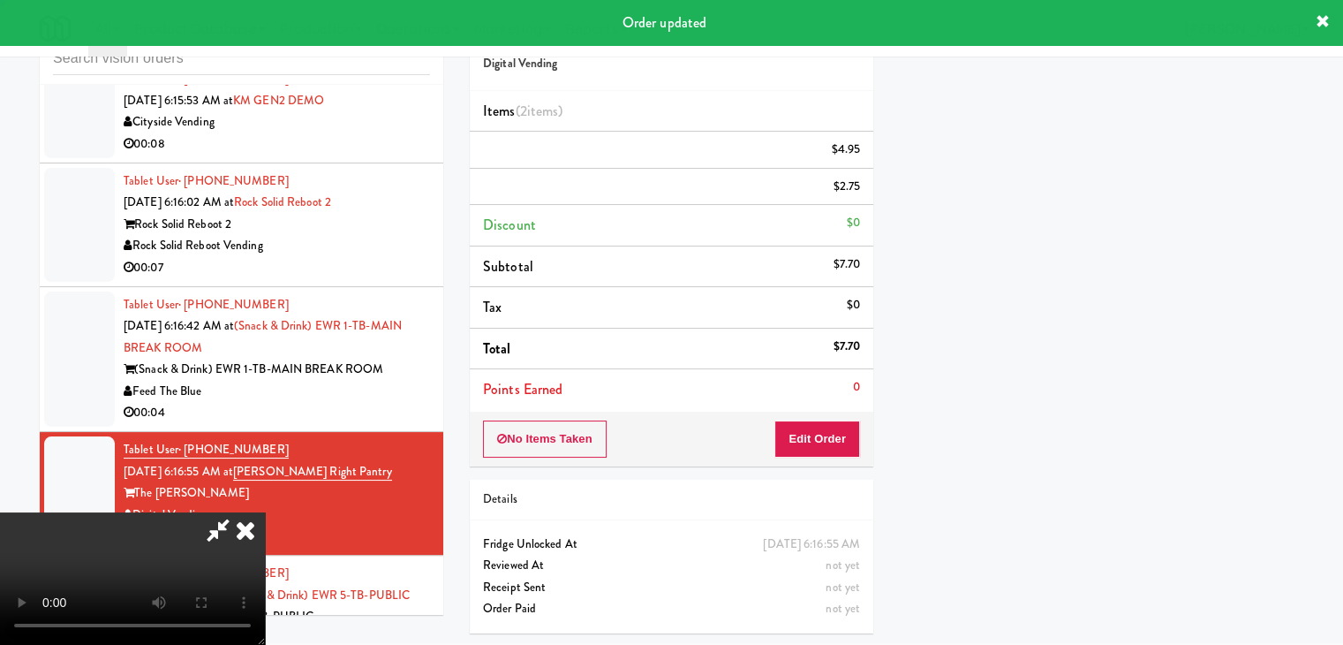
scroll to position [134, 0]
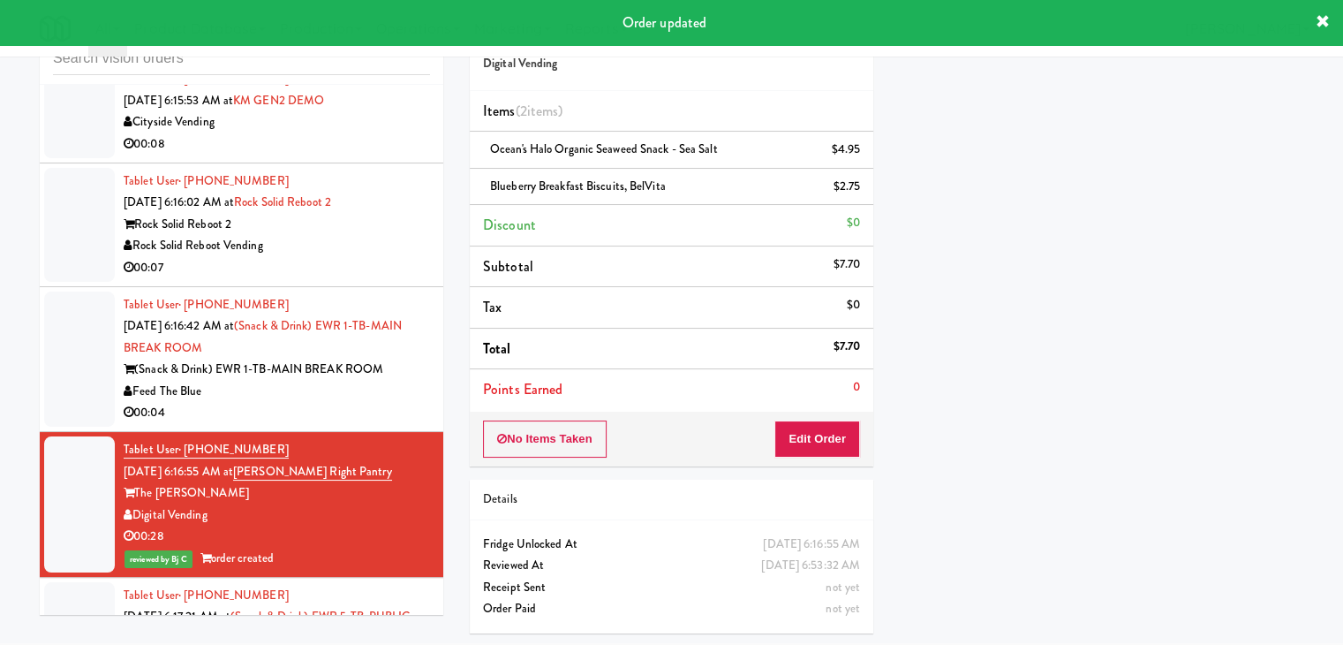
click at [333, 424] on div "00:04" at bounding box center [277, 413] width 306 height 22
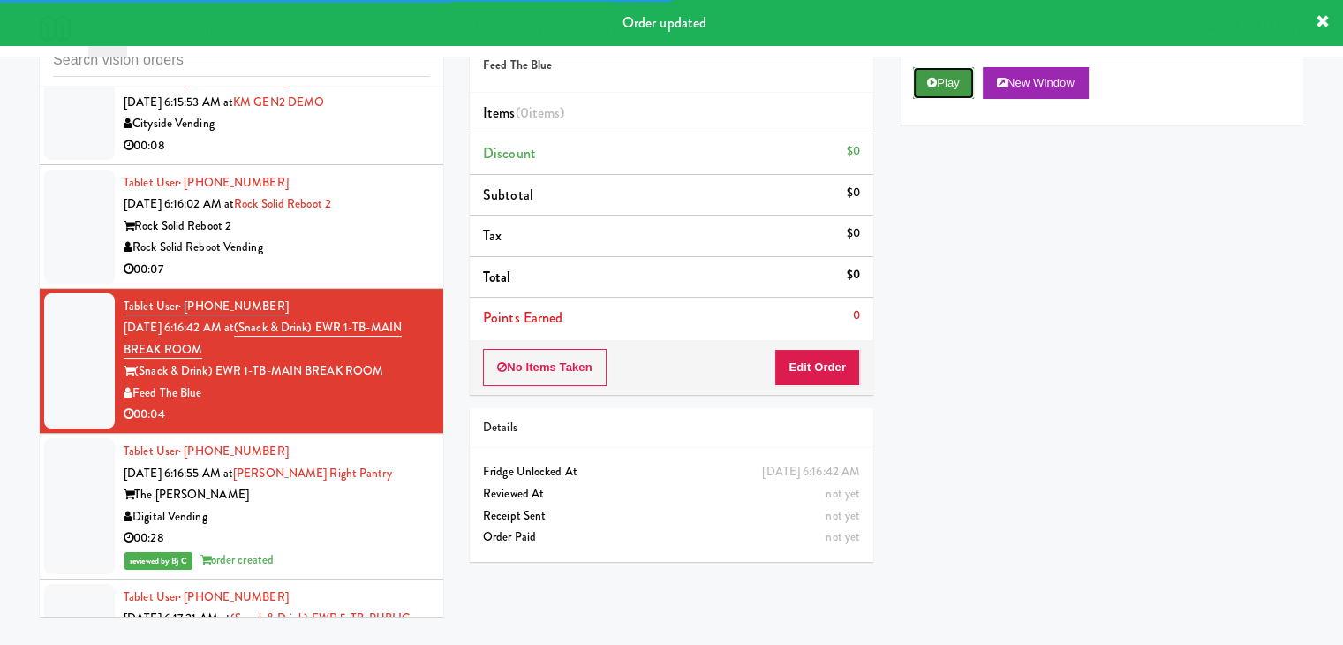
click at [942, 88] on button "Play" at bounding box center [943, 83] width 61 height 32
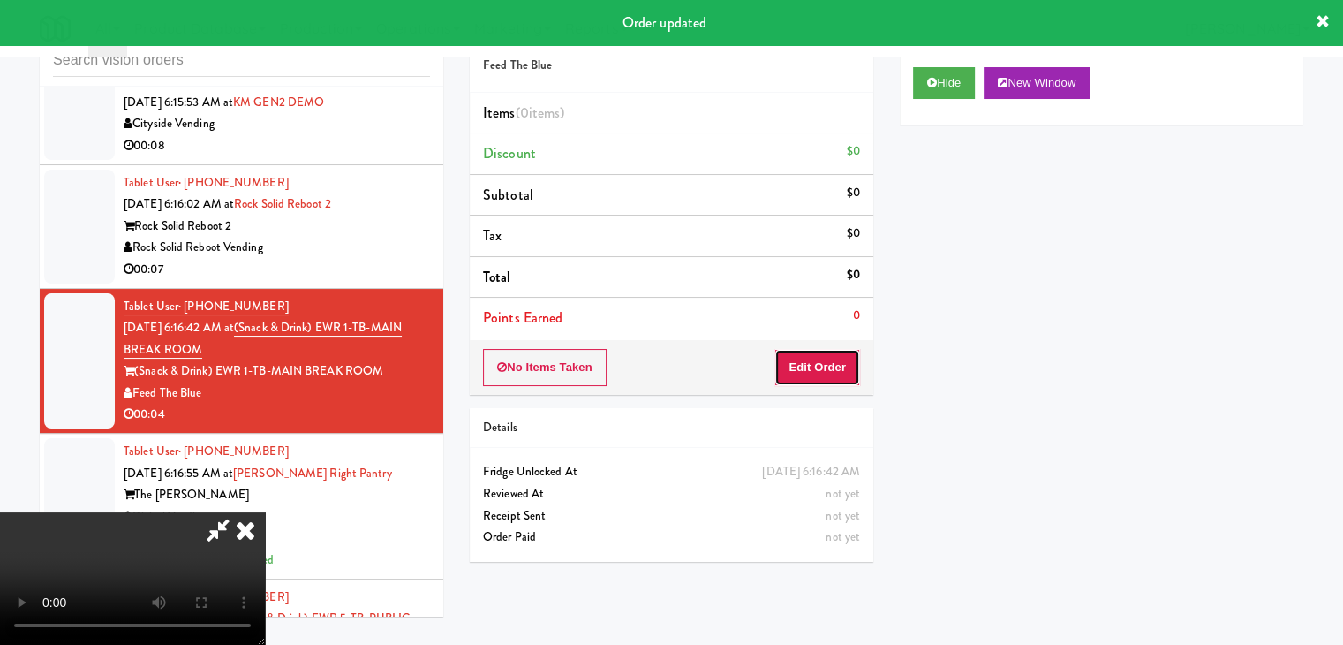
click at [818, 360] on button "Edit Order" at bounding box center [817, 367] width 86 height 37
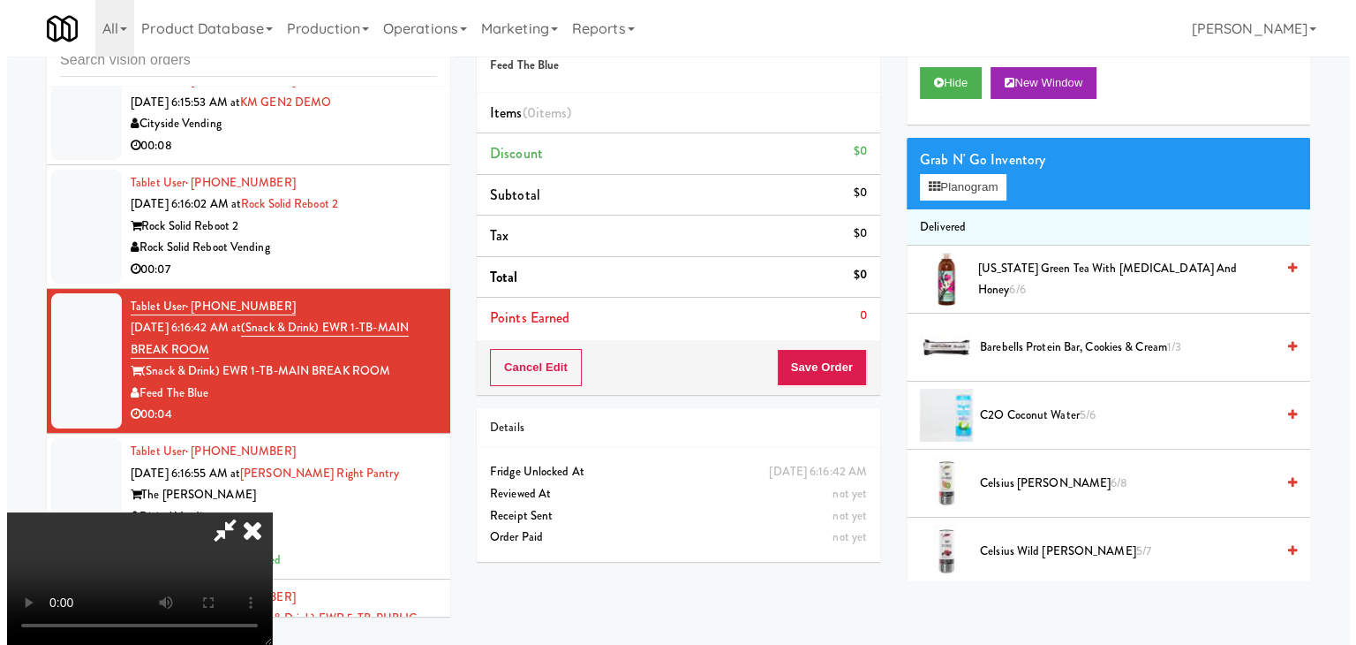
scroll to position [0, 0]
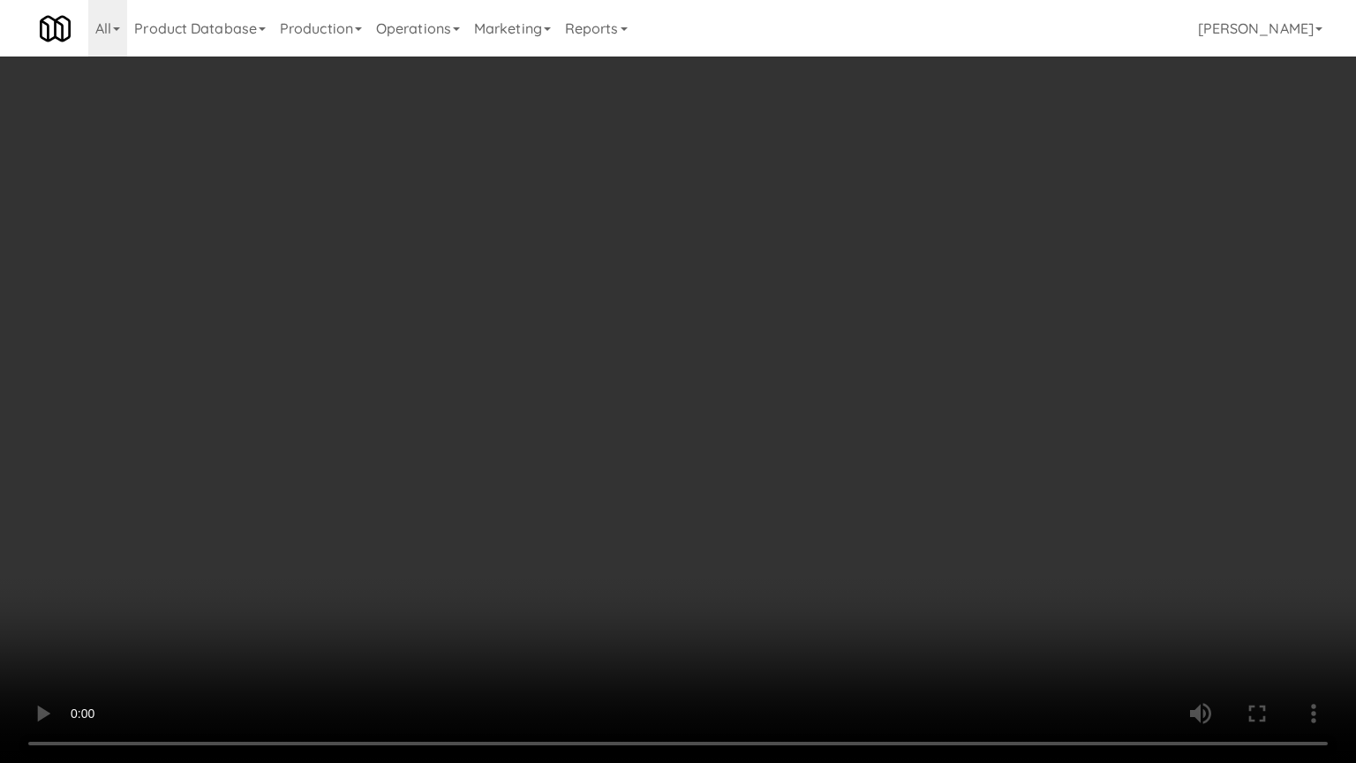
click at [849, 452] on video at bounding box center [678, 381] width 1356 height 763
click at [847, 453] on video at bounding box center [678, 381] width 1356 height 763
click at [849, 451] on video at bounding box center [678, 381] width 1356 height 763
drag, startPoint x: 849, startPoint y: 451, endPoint x: 851, endPoint y: 441, distance: 10.1
click at [851, 442] on video at bounding box center [678, 381] width 1356 height 763
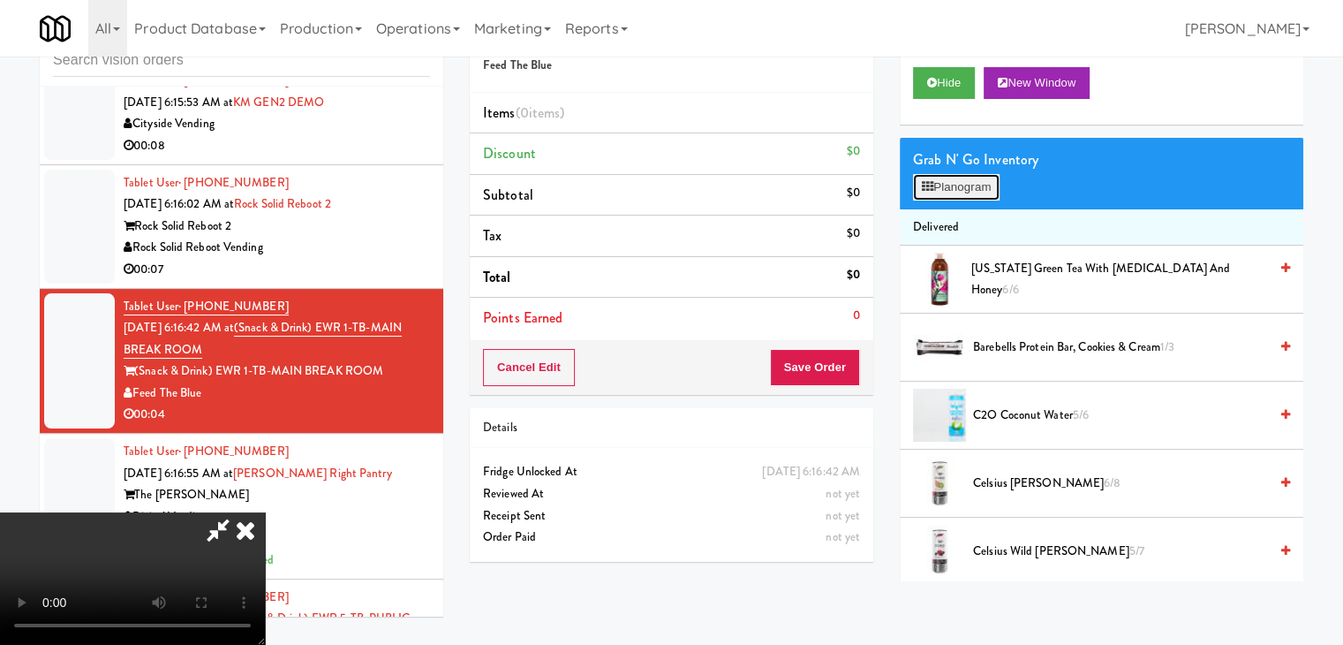
click at [950, 179] on button "Planogram" at bounding box center [956, 187] width 87 height 26
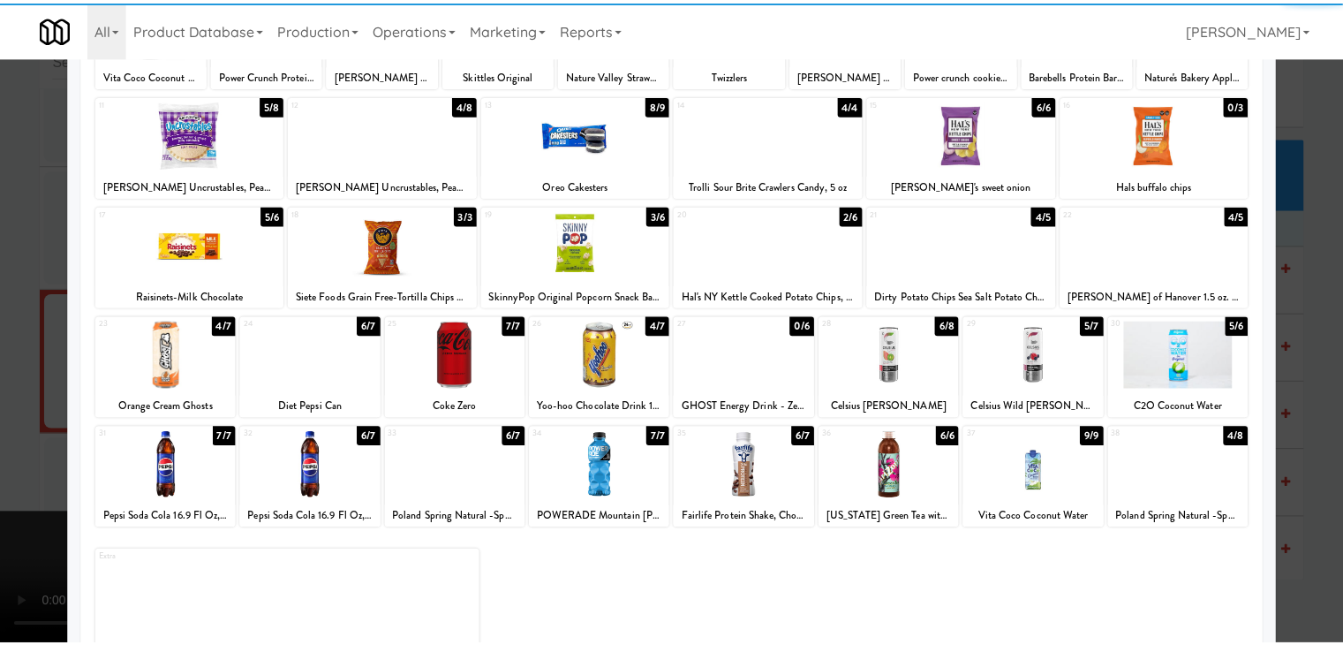
scroll to position [223, 0]
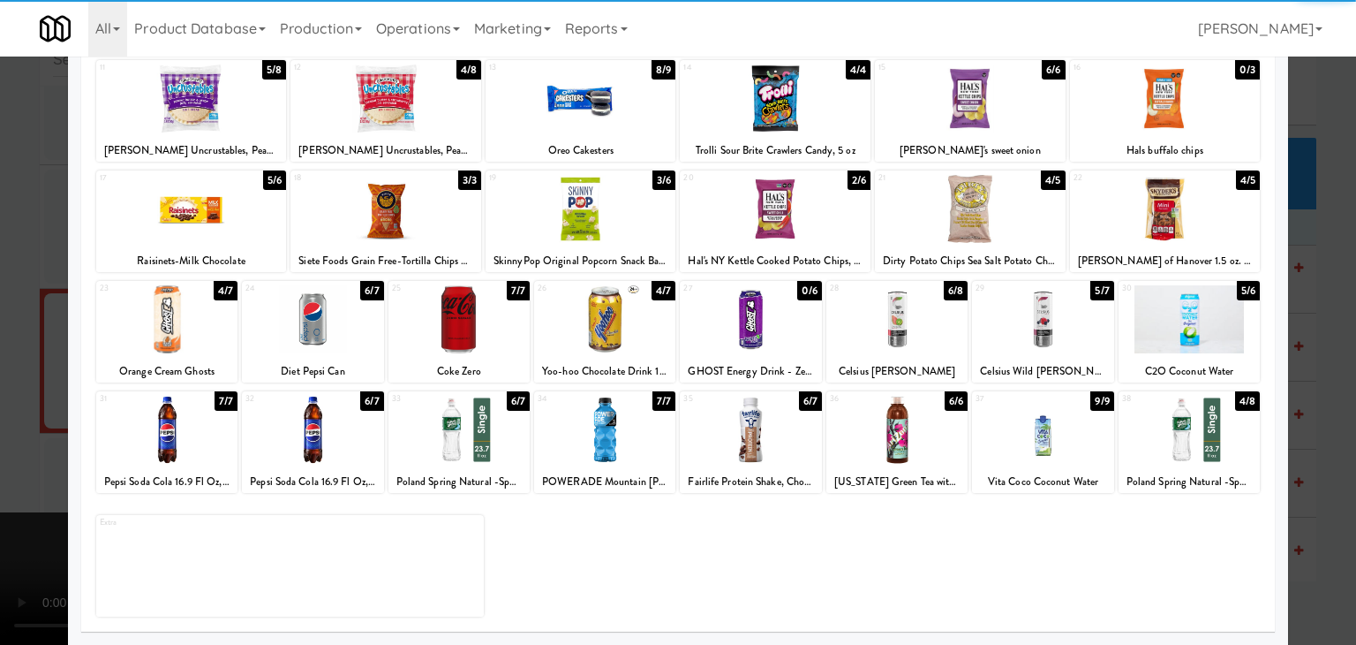
click at [615, 331] on div at bounding box center [604, 319] width 141 height 68
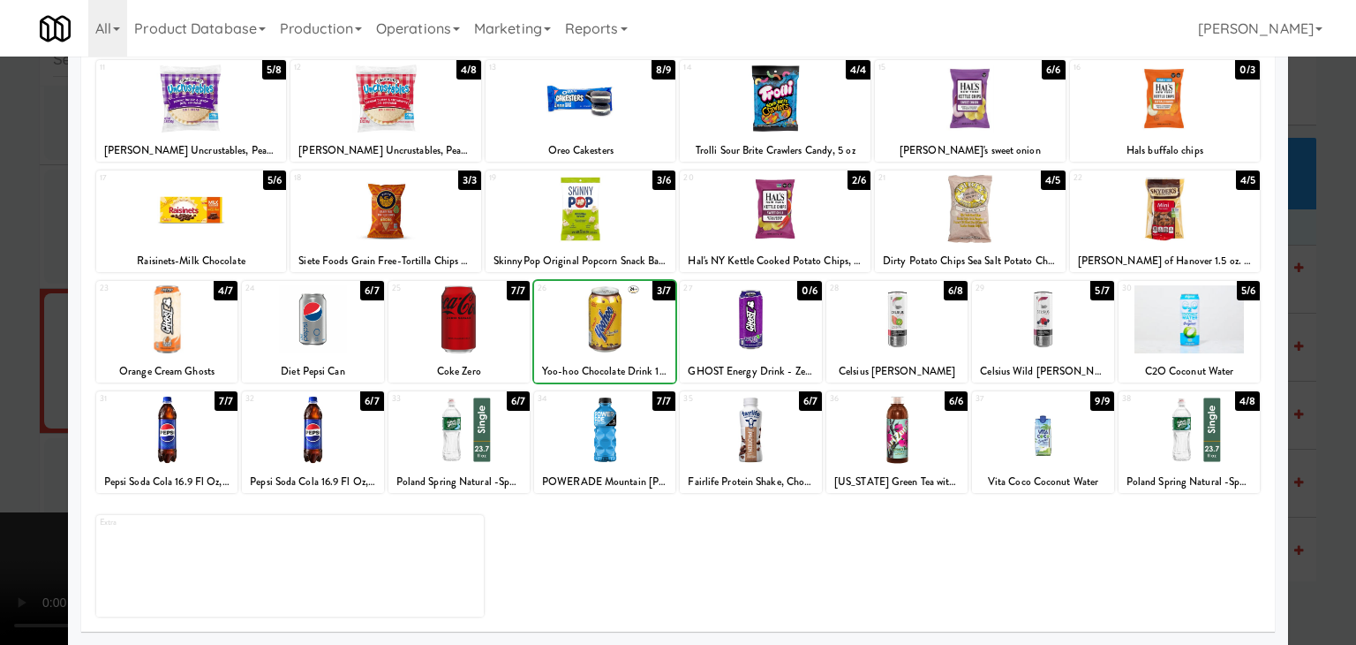
drag, startPoint x: 0, startPoint y: 372, endPoint x: 350, endPoint y: 358, distance: 349.9
click at [20, 365] on div at bounding box center [678, 322] width 1356 height 645
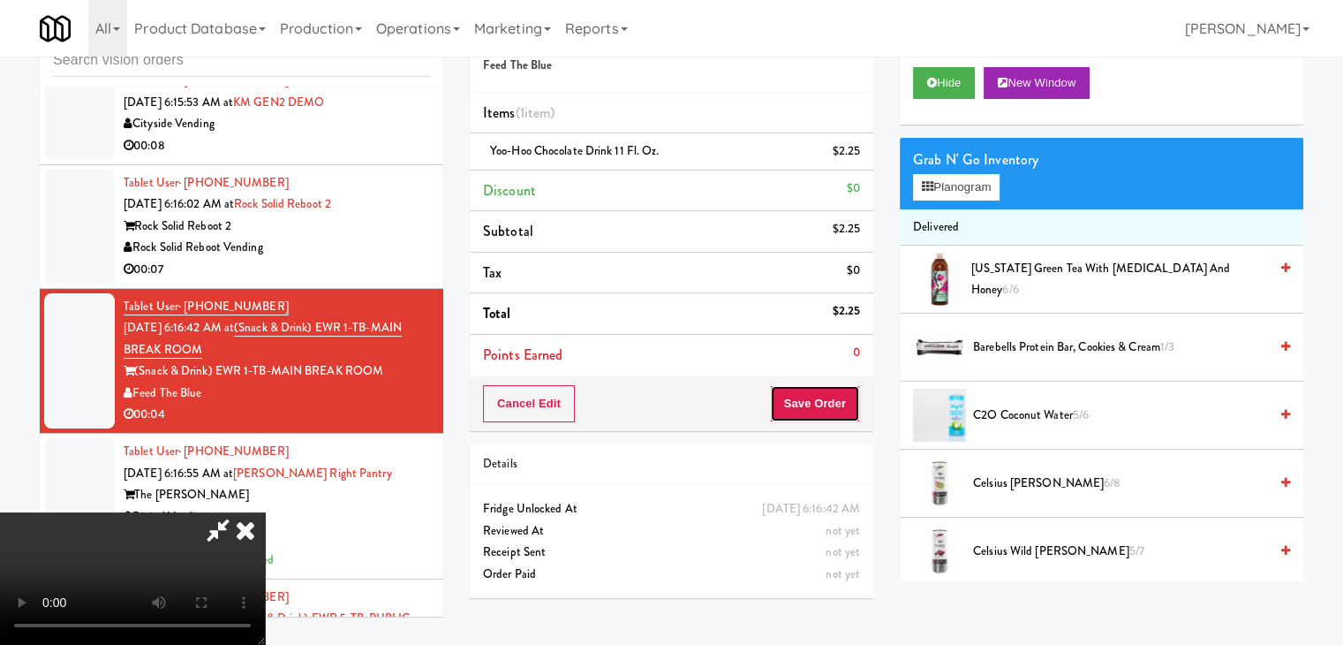
click at [826, 396] on button "Save Order" at bounding box center [815, 403] width 90 height 37
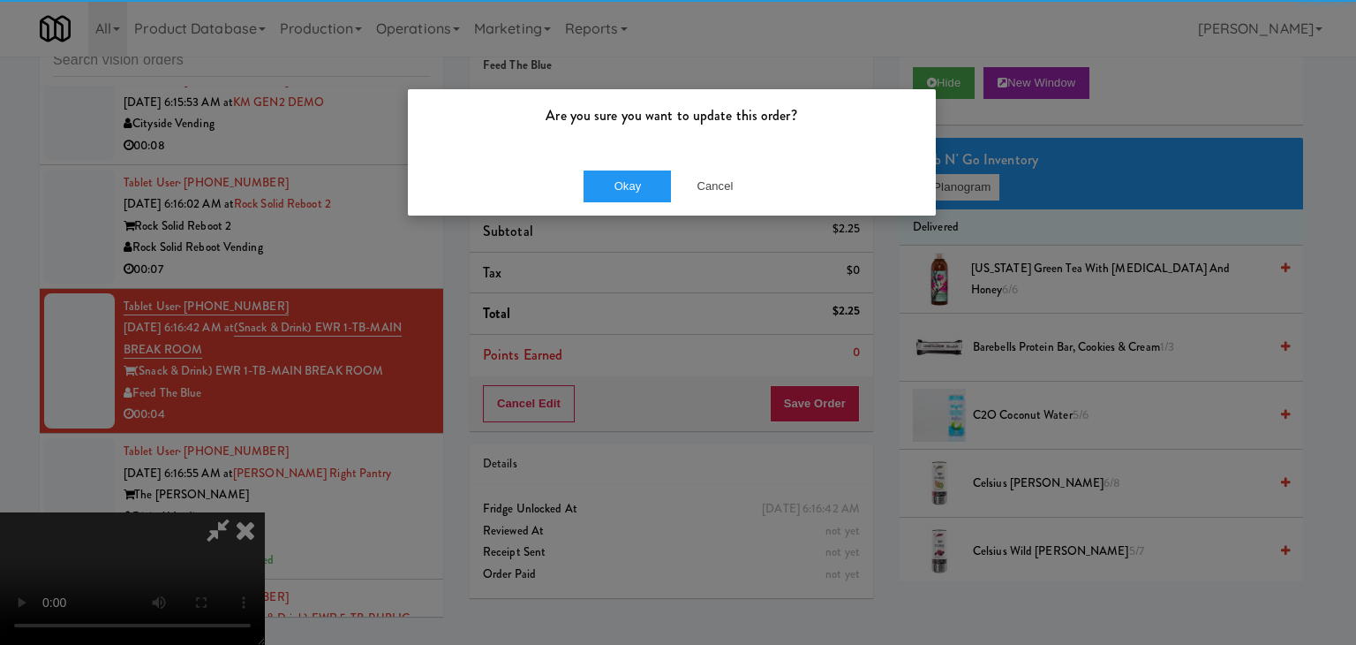
drag, startPoint x: 639, startPoint y: 233, endPoint x: 638, endPoint y: 200, distance: 33.6
click at [639, 233] on div "Are you sure you want to update this order? Okay Cancel" at bounding box center [678, 322] width 1356 height 645
click at [638, 198] on div "Okay Cancel" at bounding box center [672, 185] width 528 height 59
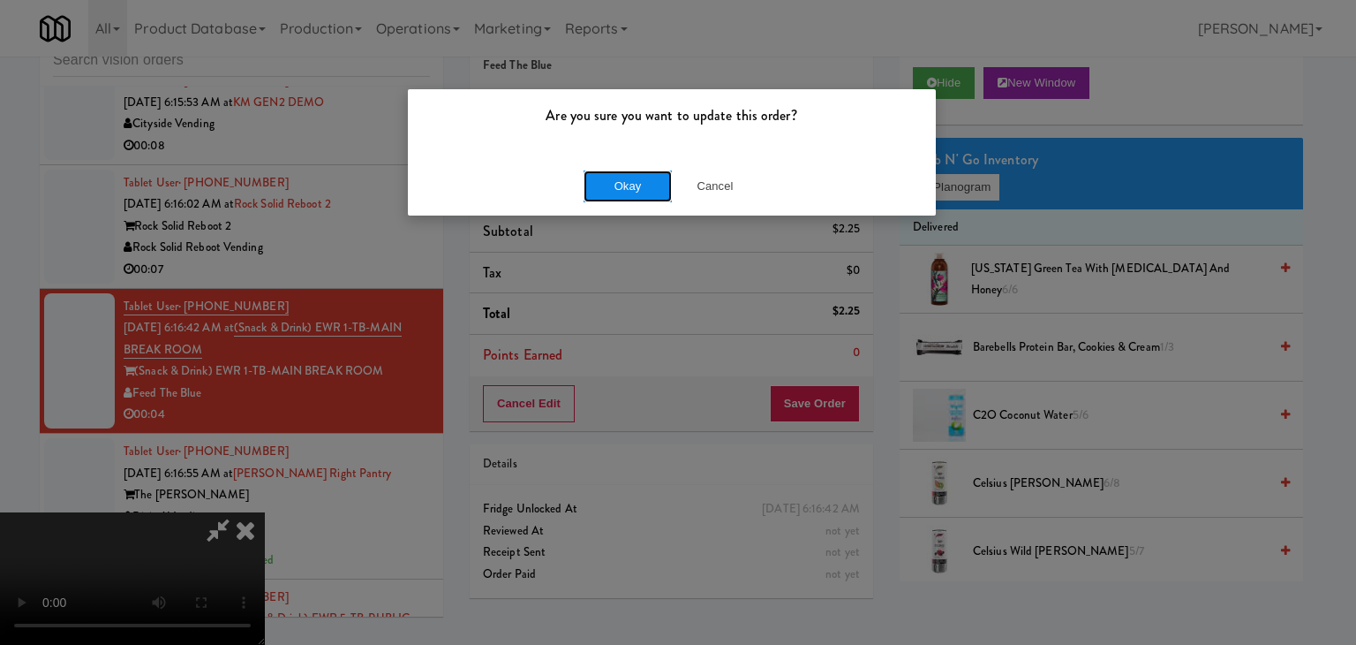
click at [638, 197] on button "Okay" at bounding box center [628, 186] width 88 height 32
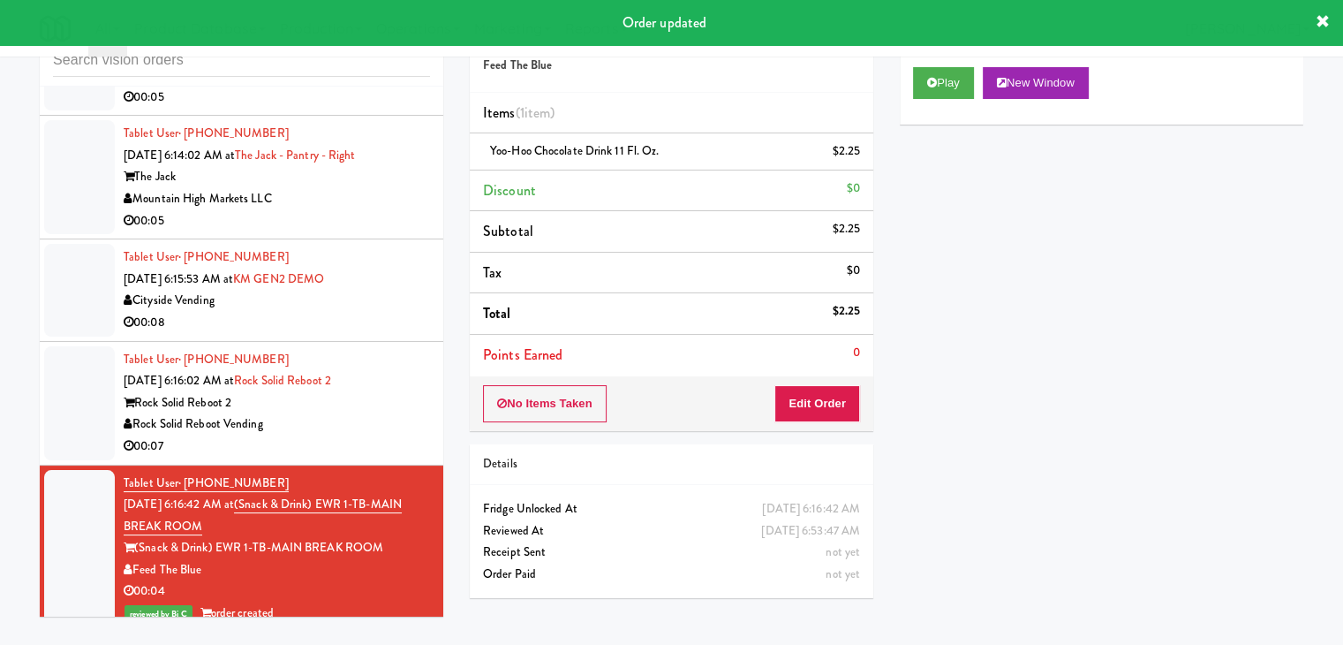
scroll to position [7032, 0]
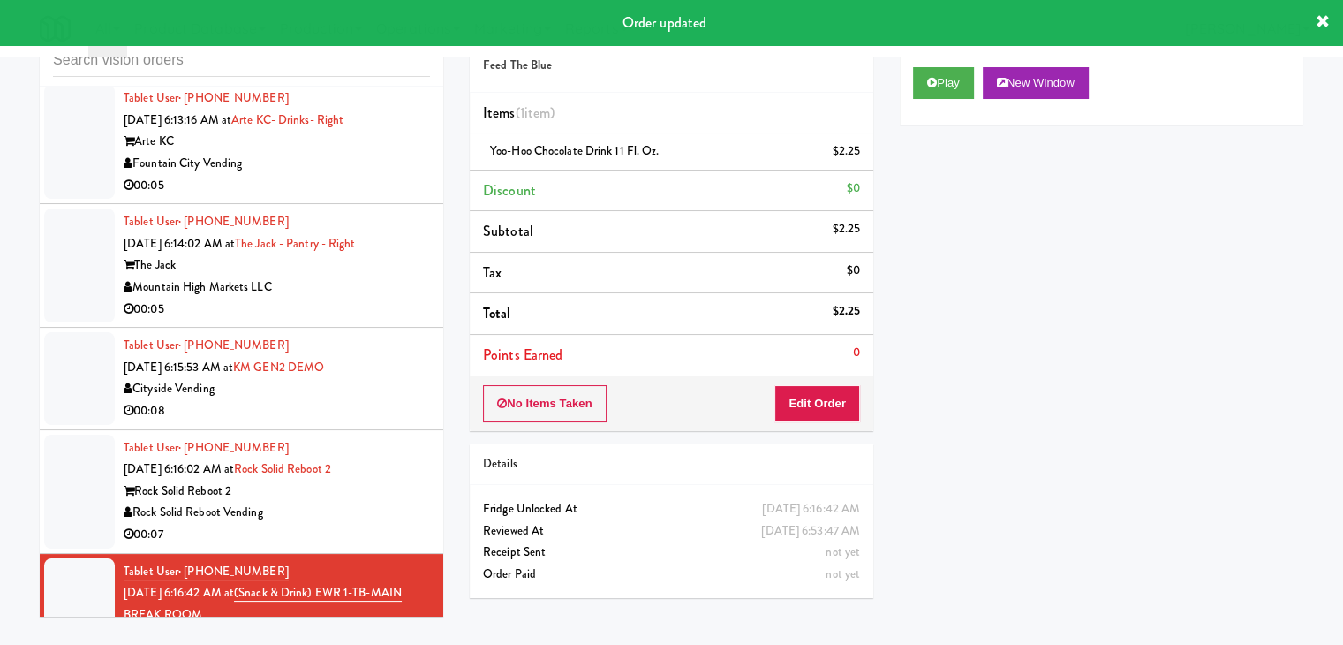
click at [396, 502] on div "Rock Solid Reboot 2" at bounding box center [277, 491] width 306 height 22
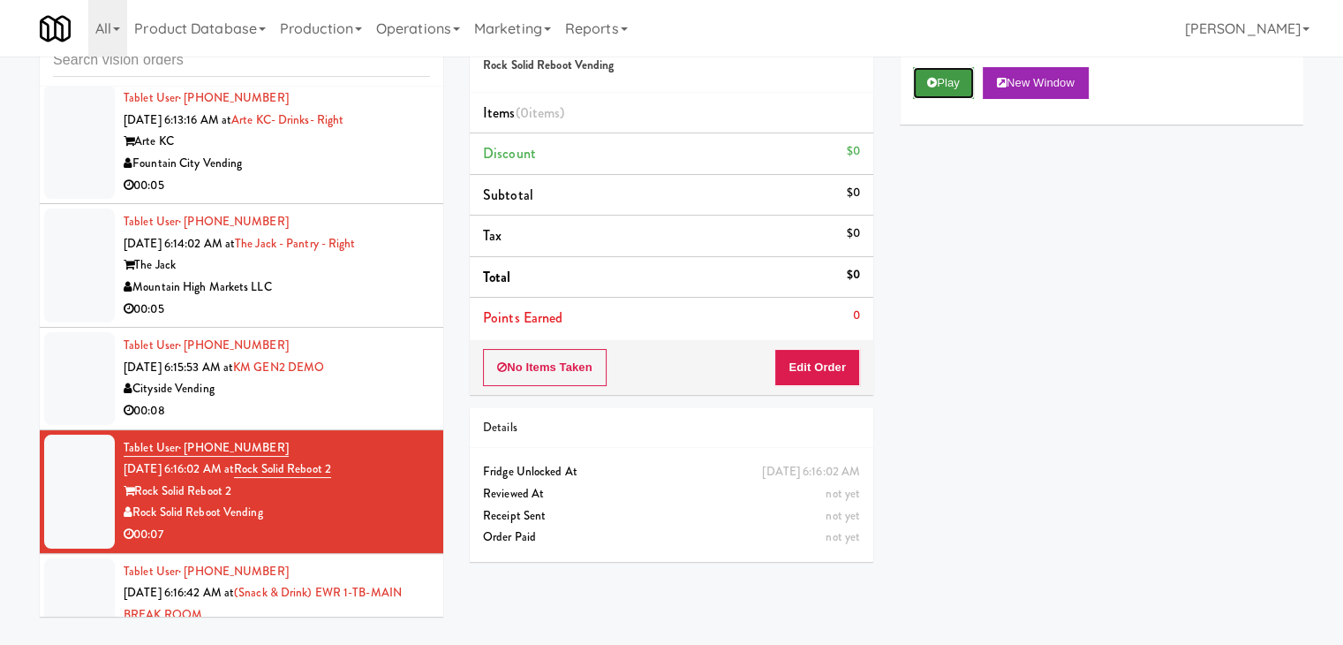
click at [915, 79] on button "Play" at bounding box center [943, 83] width 61 height 32
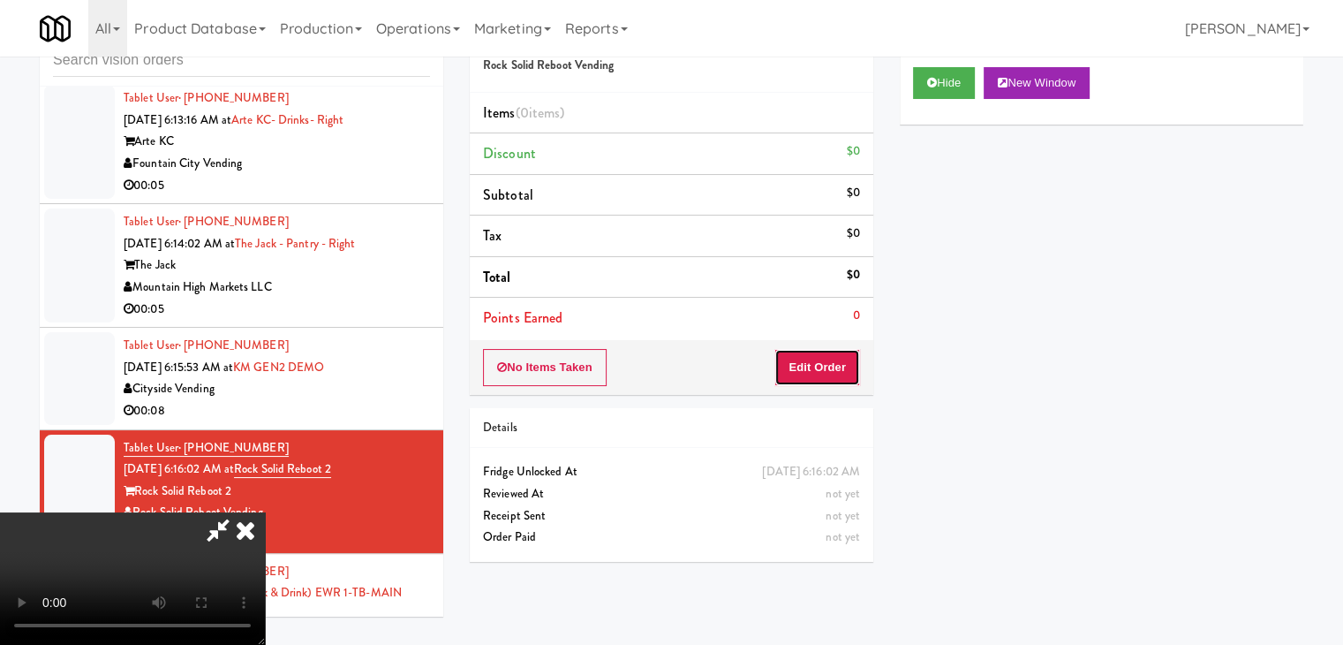
click at [812, 361] on button "Edit Order" at bounding box center [817, 367] width 86 height 37
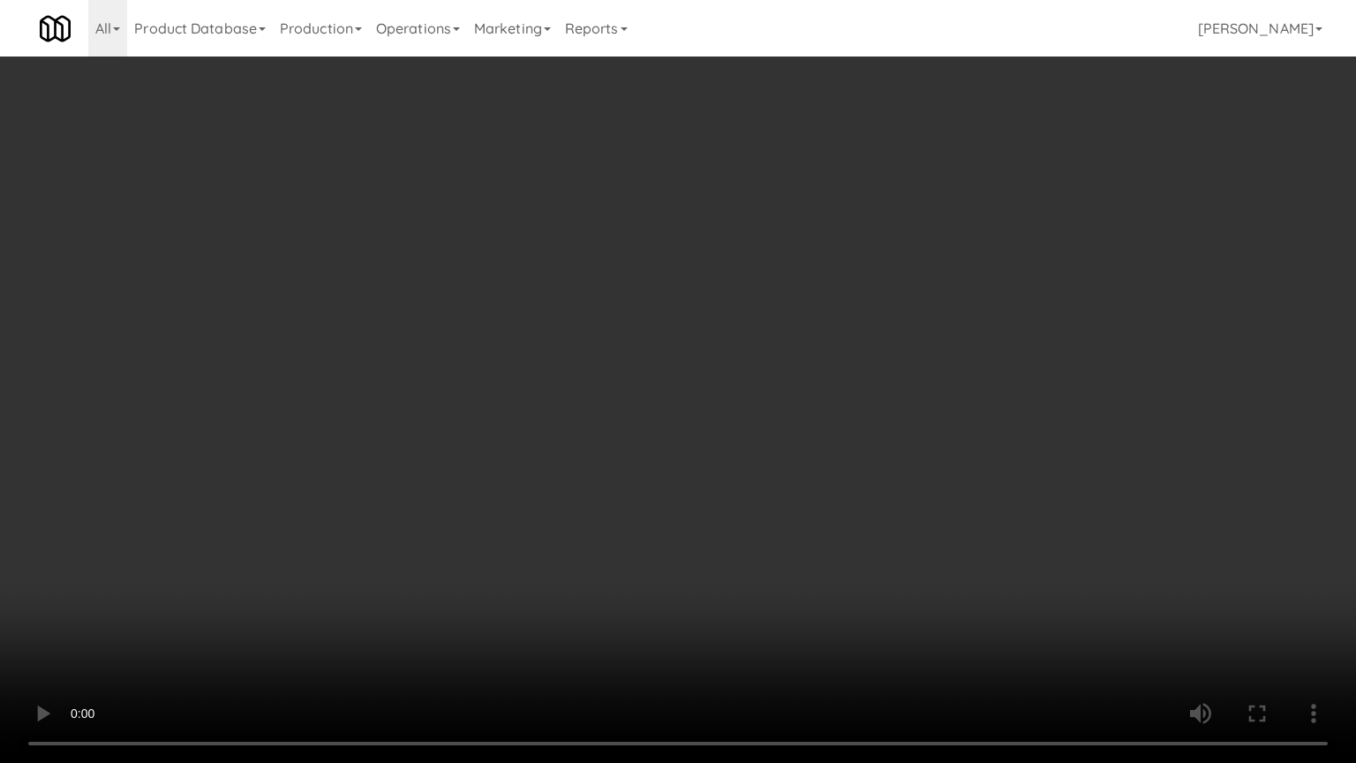
click at [879, 490] on video at bounding box center [678, 381] width 1356 height 763
click at [872, 494] on video at bounding box center [678, 381] width 1356 height 763
click at [880, 481] on video at bounding box center [678, 381] width 1356 height 763
drag, startPoint x: 880, startPoint y: 481, endPoint x: 900, endPoint y: 376, distance: 106.9
click at [881, 479] on video at bounding box center [678, 381] width 1356 height 763
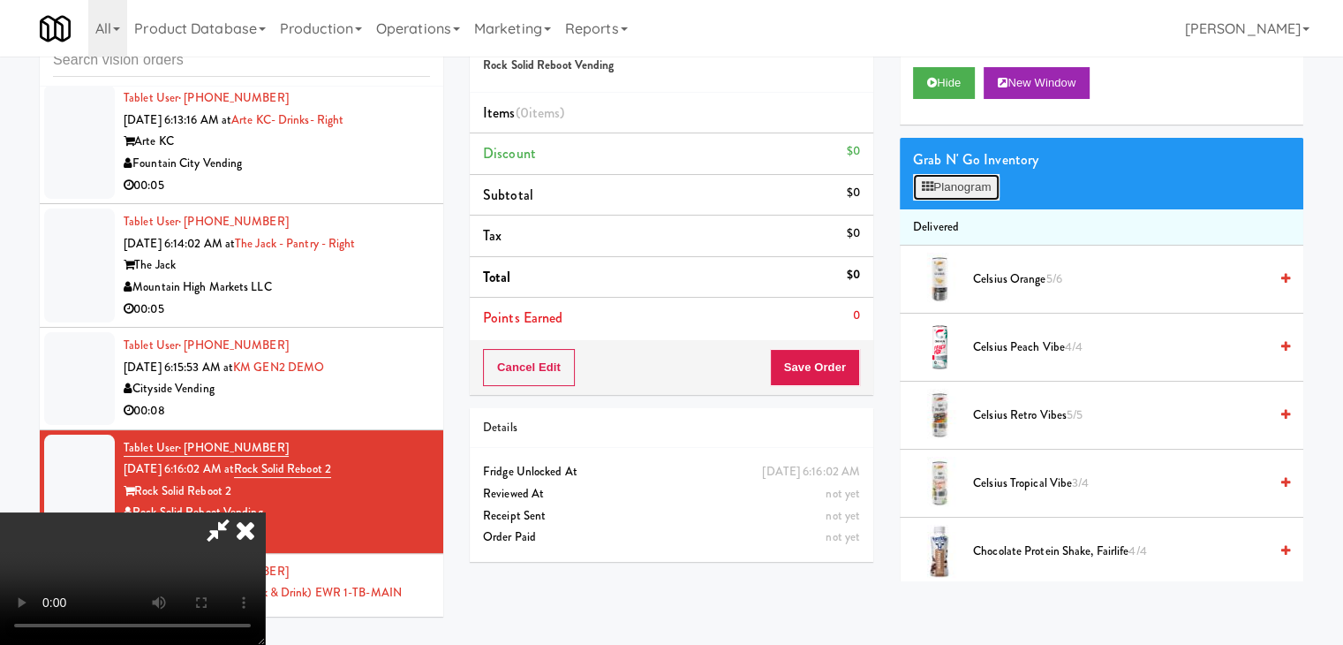
click at [962, 189] on button "Planogram" at bounding box center [956, 187] width 87 height 26
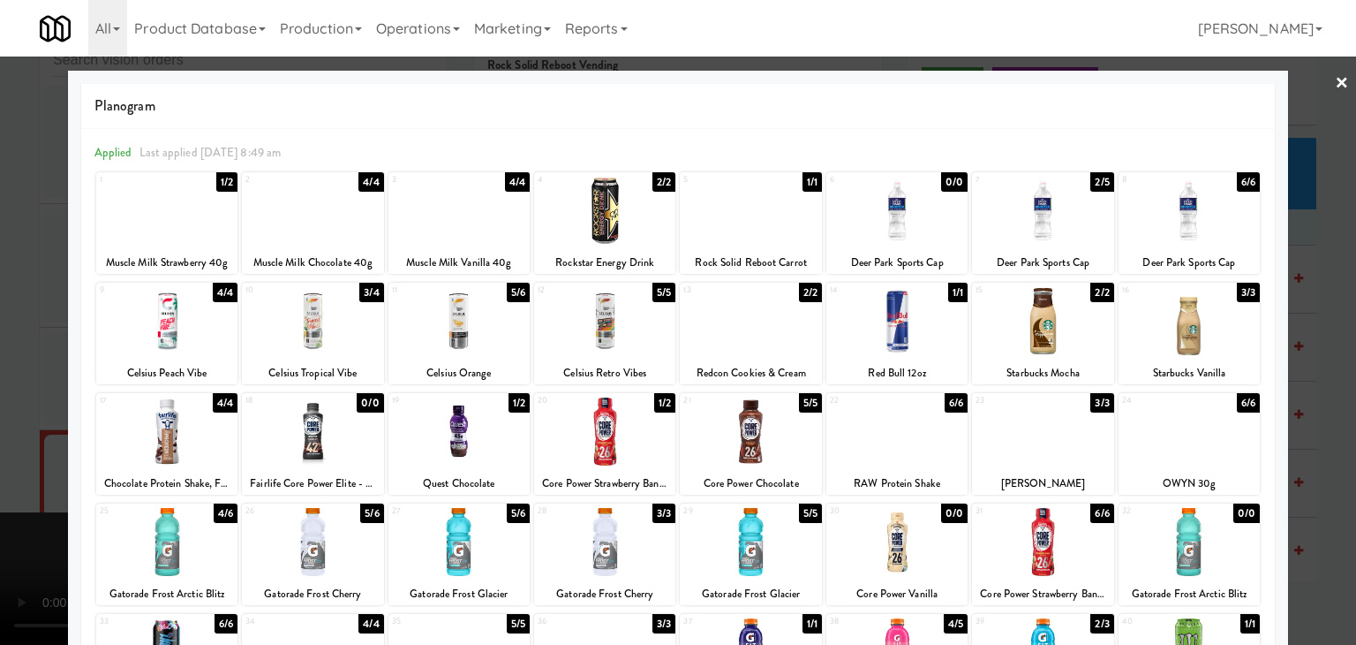
click at [759, 338] on div at bounding box center [750, 321] width 141 height 68
drag, startPoint x: 0, startPoint y: 341, endPoint x: 130, endPoint y: 341, distance: 129.8
click at [5, 341] on div at bounding box center [678, 322] width 1356 height 645
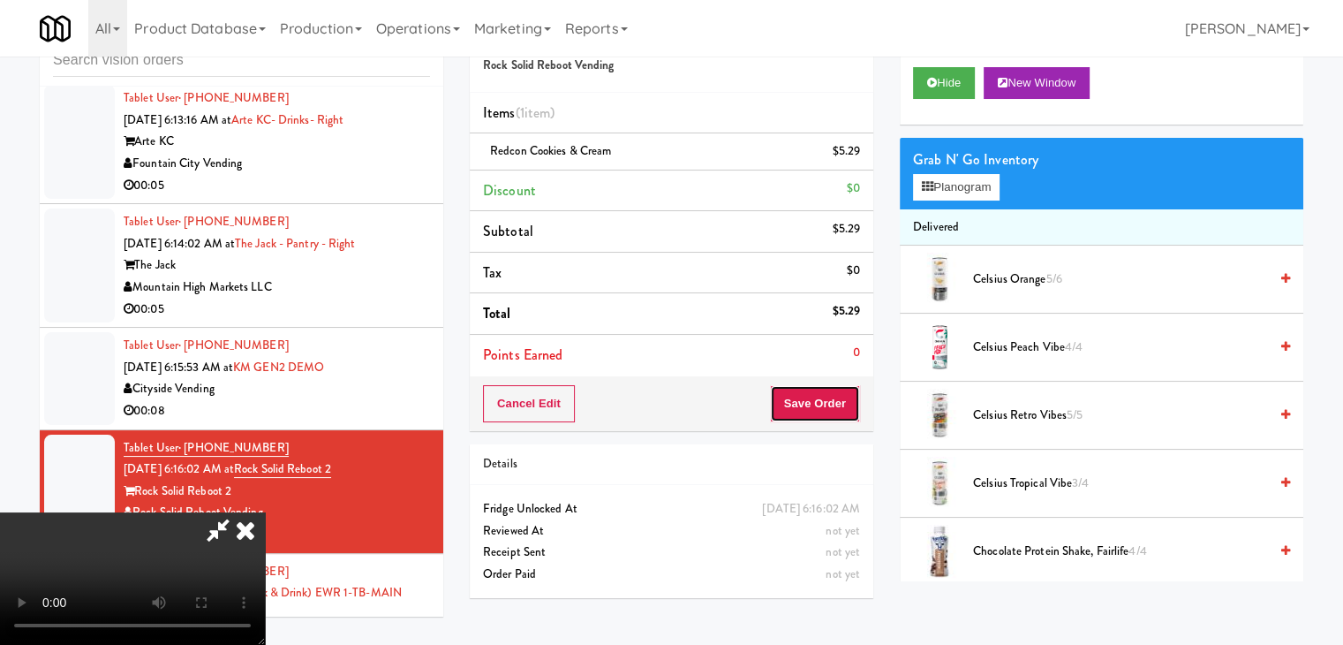
click at [826, 405] on button "Save Order" at bounding box center [815, 403] width 90 height 37
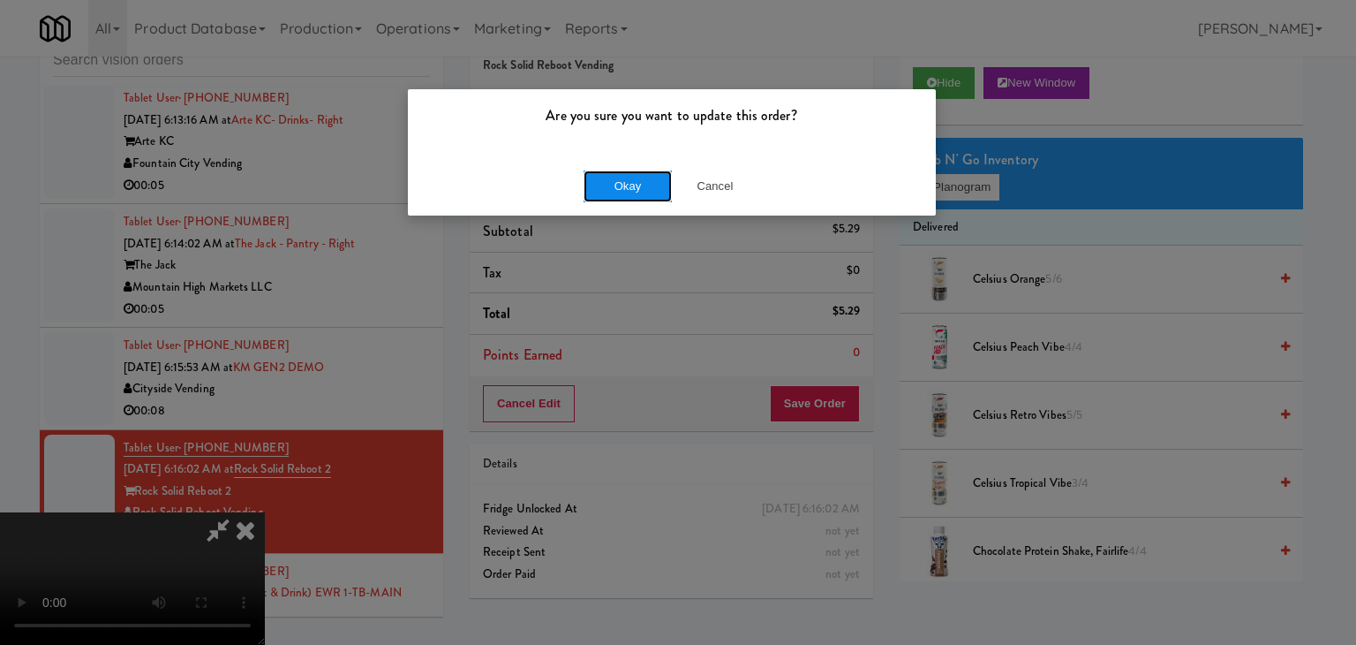
click at [637, 192] on button "Okay" at bounding box center [628, 186] width 88 height 32
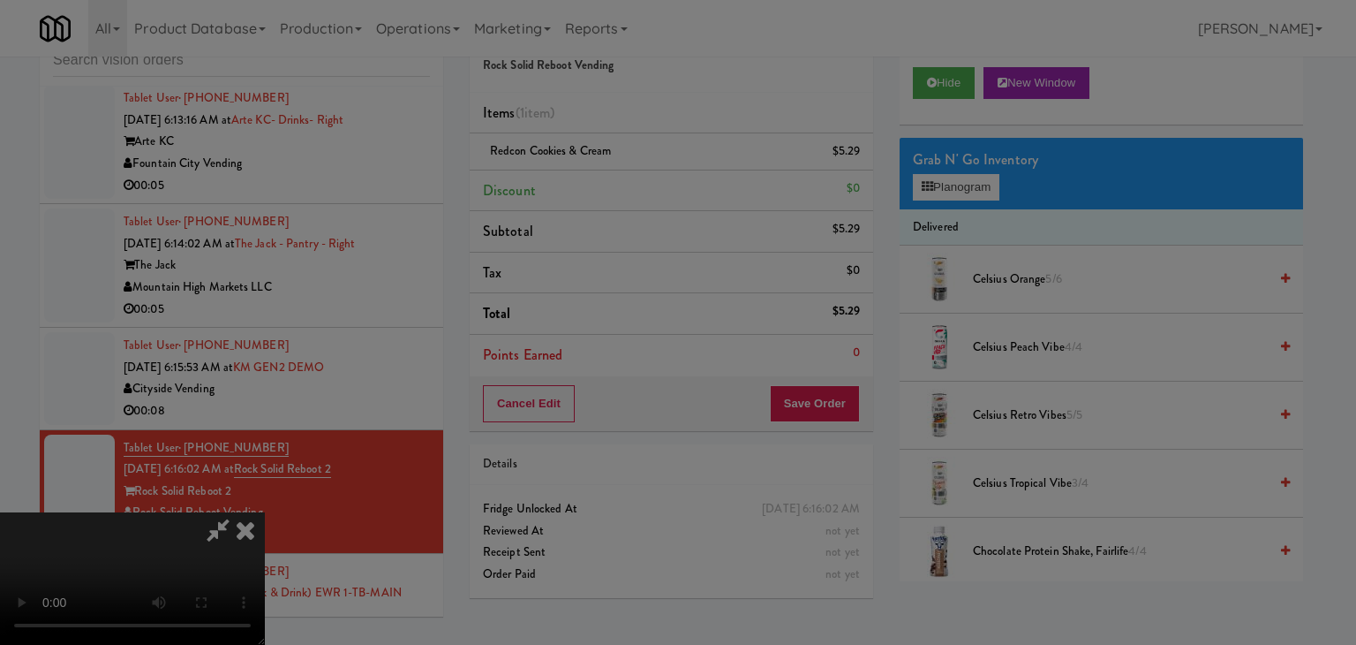
click at [637, 183] on div "Okay Cancel" at bounding box center [672, 153] width 528 height 59
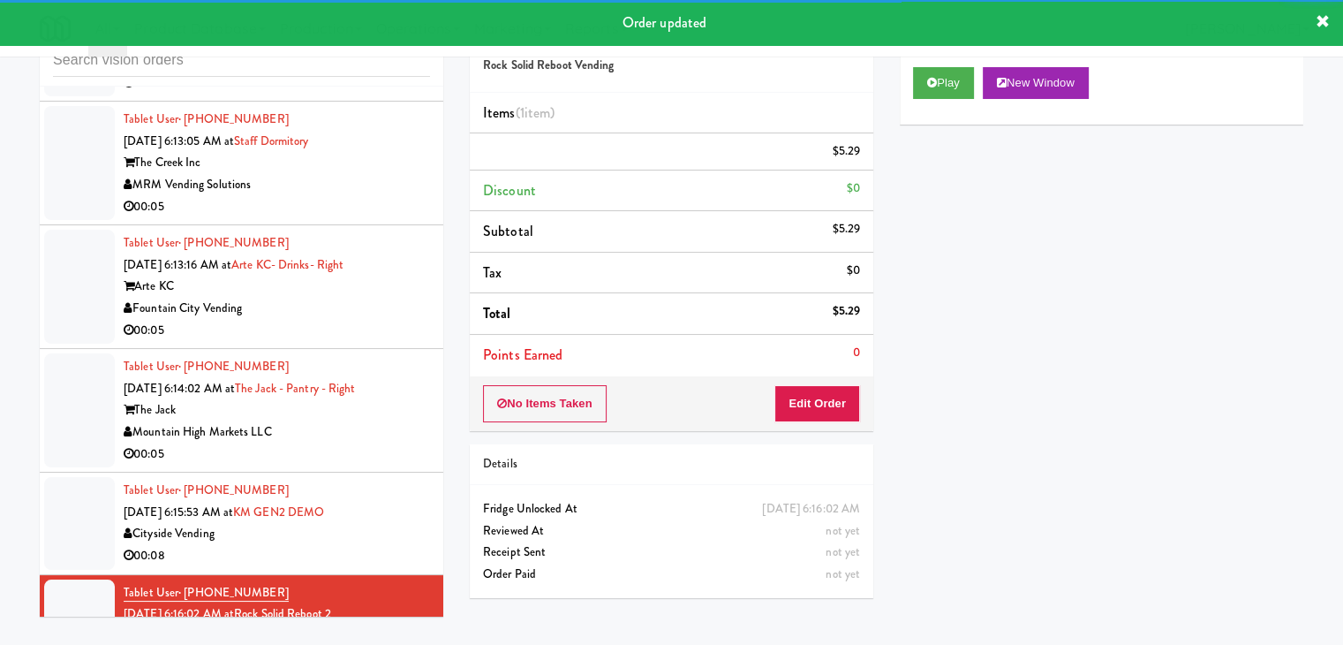
scroll to position [6856, 0]
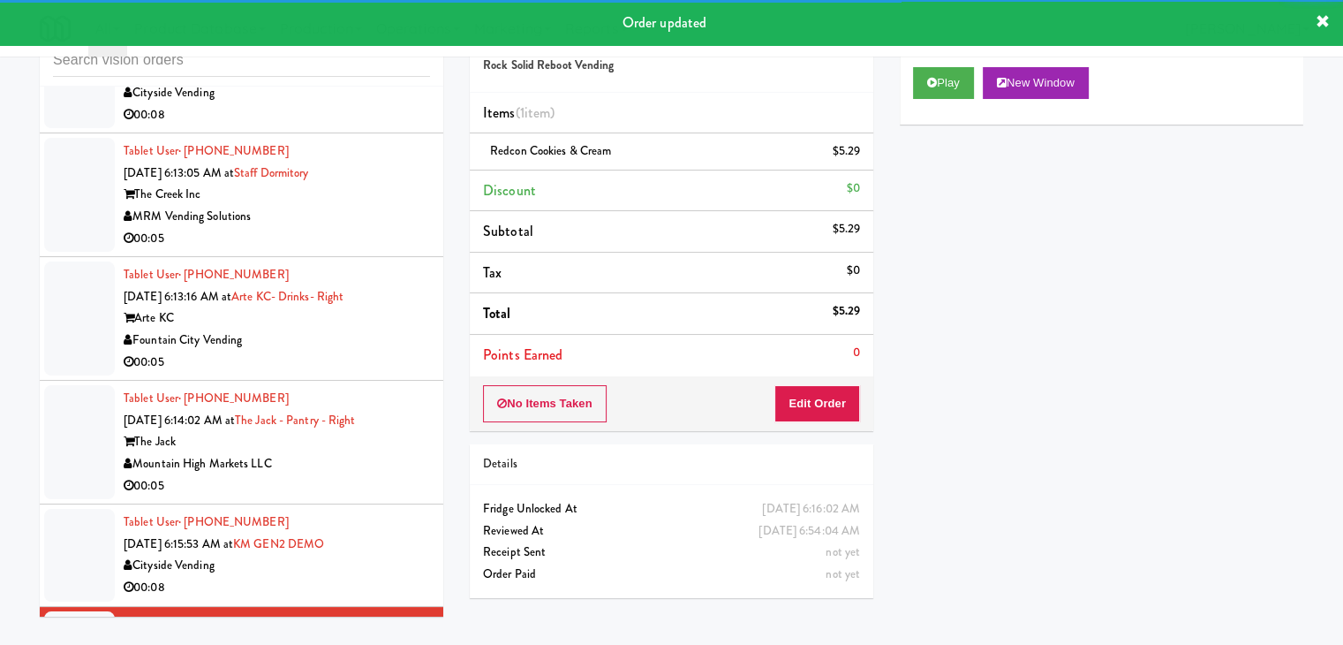
click at [360, 497] on div "00:05" at bounding box center [277, 486] width 306 height 22
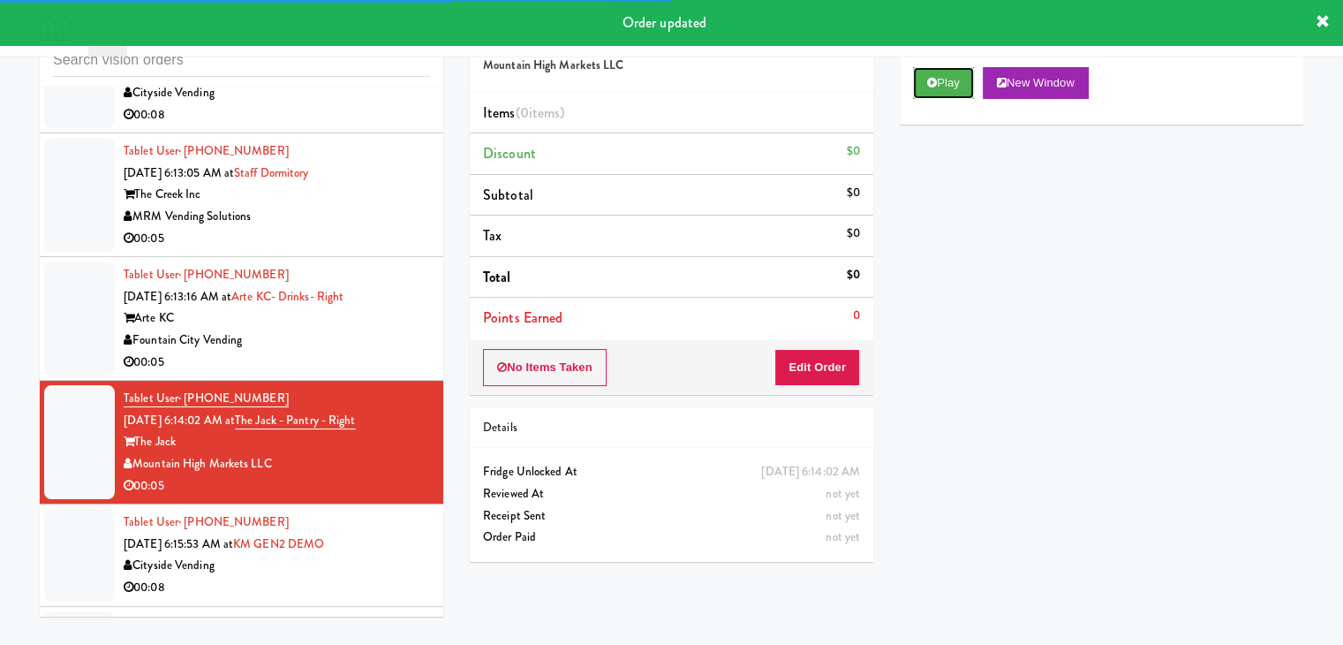
drag, startPoint x: 947, startPoint y: 79, endPoint x: 928, endPoint y: 125, distance: 49.5
click at [944, 79] on button "Play" at bounding box center [943, 83] width 61 height 32
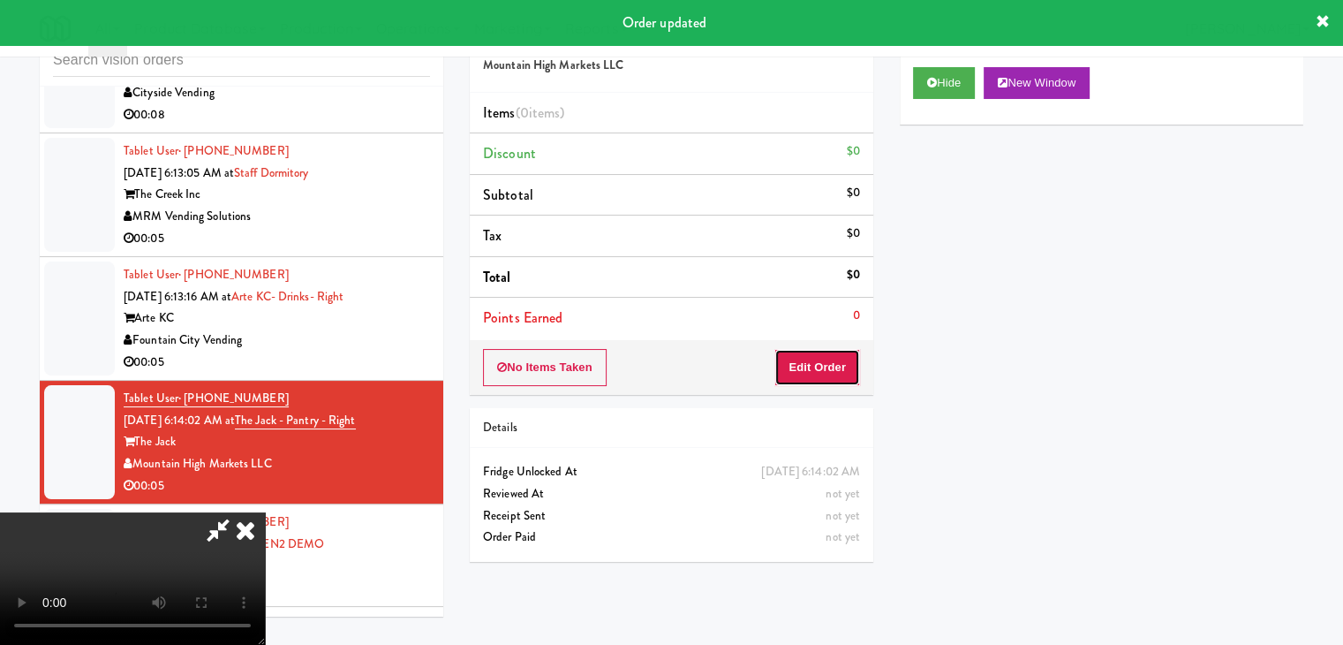
click at [821, 366] on button "Edit Order" at bounding box center [817, 367] width 86 height 37
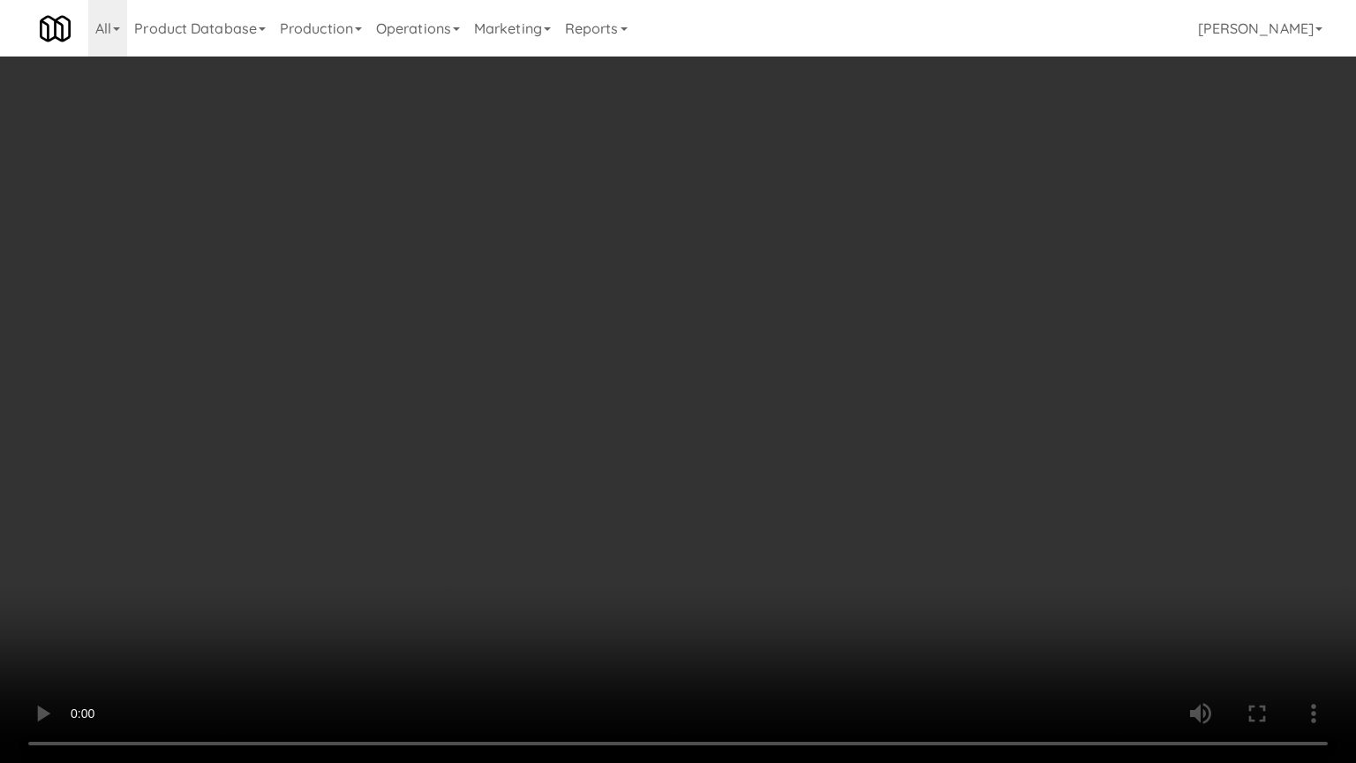
click at [816, 543] on video at bounding box center [678, 381] width 1356 height 763
click at [819, 543] on video at bounding box center [678, 381] width 1356 height 763
click at [819, 532] on video at bounding box center [678, 381] width 1356 height 763
drag, startPoint x: 819, startPoint y: 532, endPoint x: 819, endPoint y: 413, distance: 119.2
click at [817, 525] on video at bounding box center [678, 381] width 1356 height 763
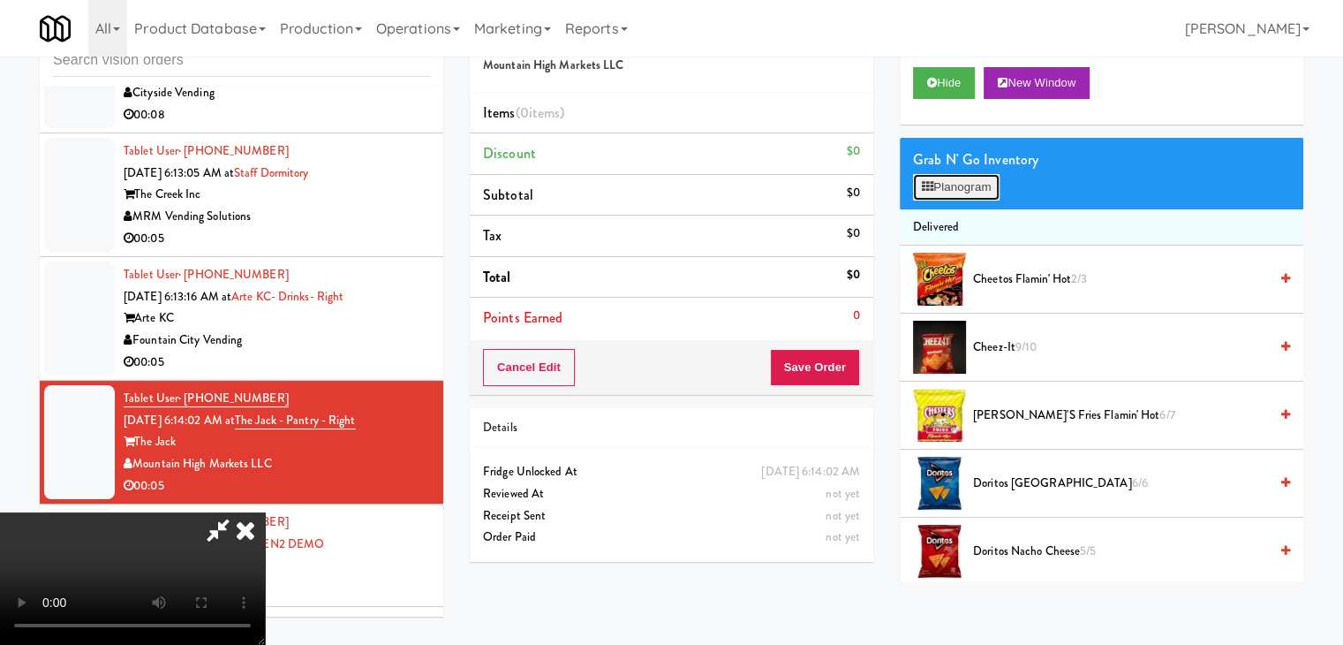
click at [954, 181] on button "Planogram" at bounding box center [956, 187] width 87 height 26
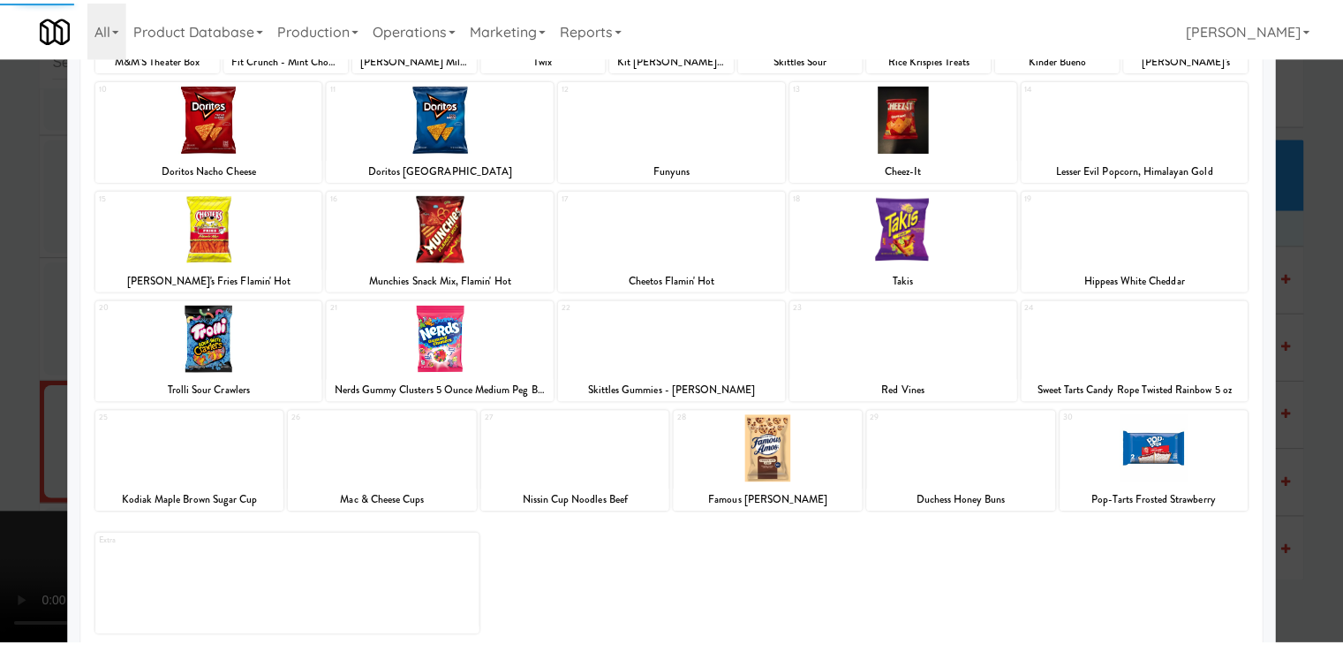
scroll to position [223, 0]
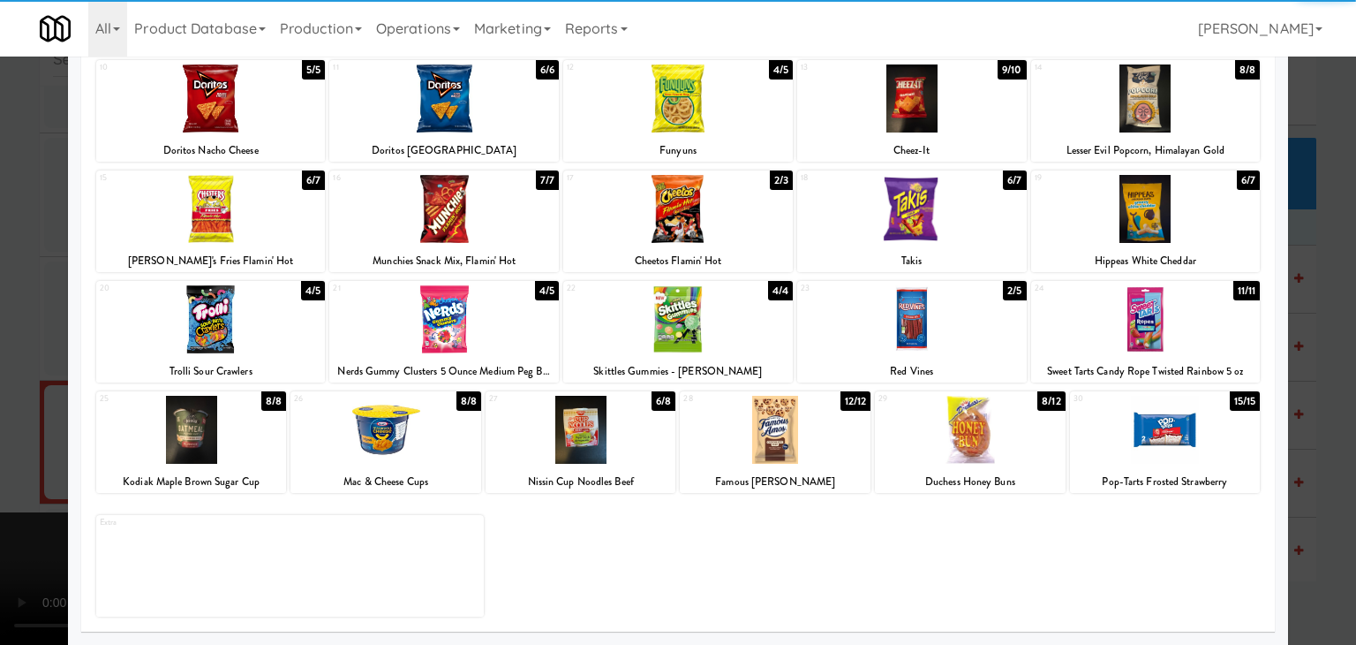
click at [791, 425] on div at bounding box center [775, 430] width 191 height 68
drag, startPoint x: 0, startPoint y: 370, endPoint x: 223, endPoint y: 369, distance: 223.4
click at [7, 370] on div at bounding box center [678, 322] width 1356 height 645
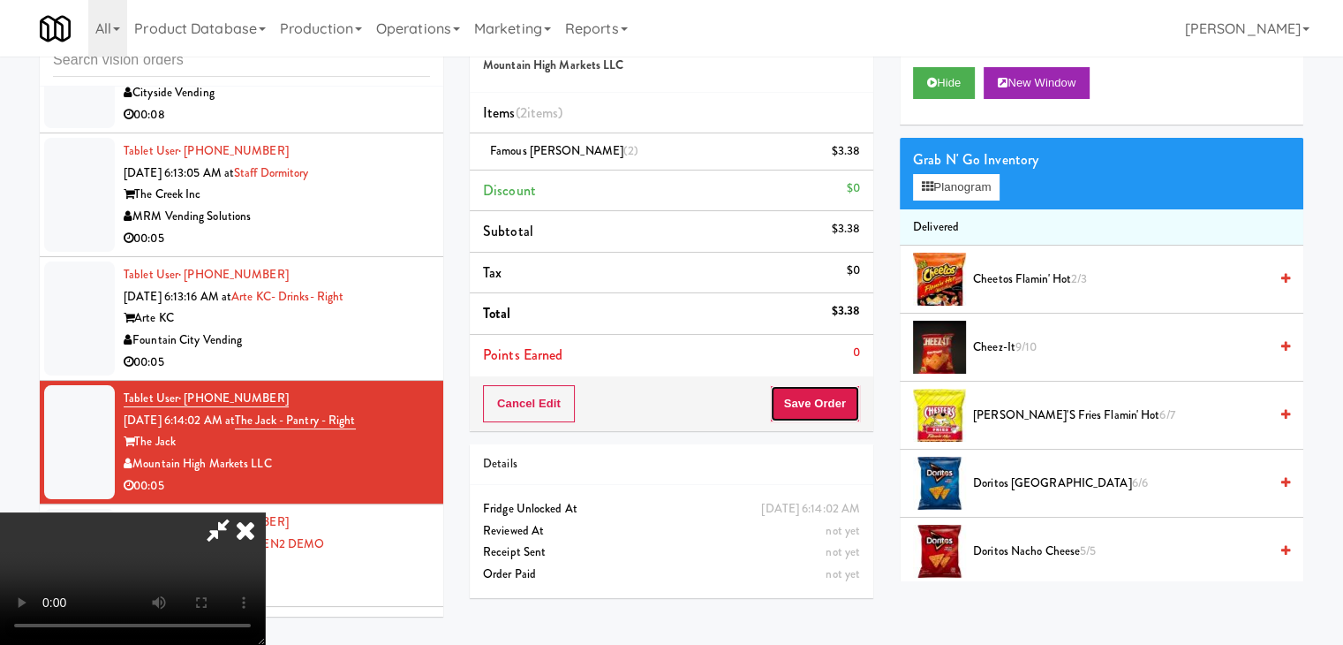
click at [841, 411] on button "Save Order" at bounding box center [815, 403] width 90 height 37
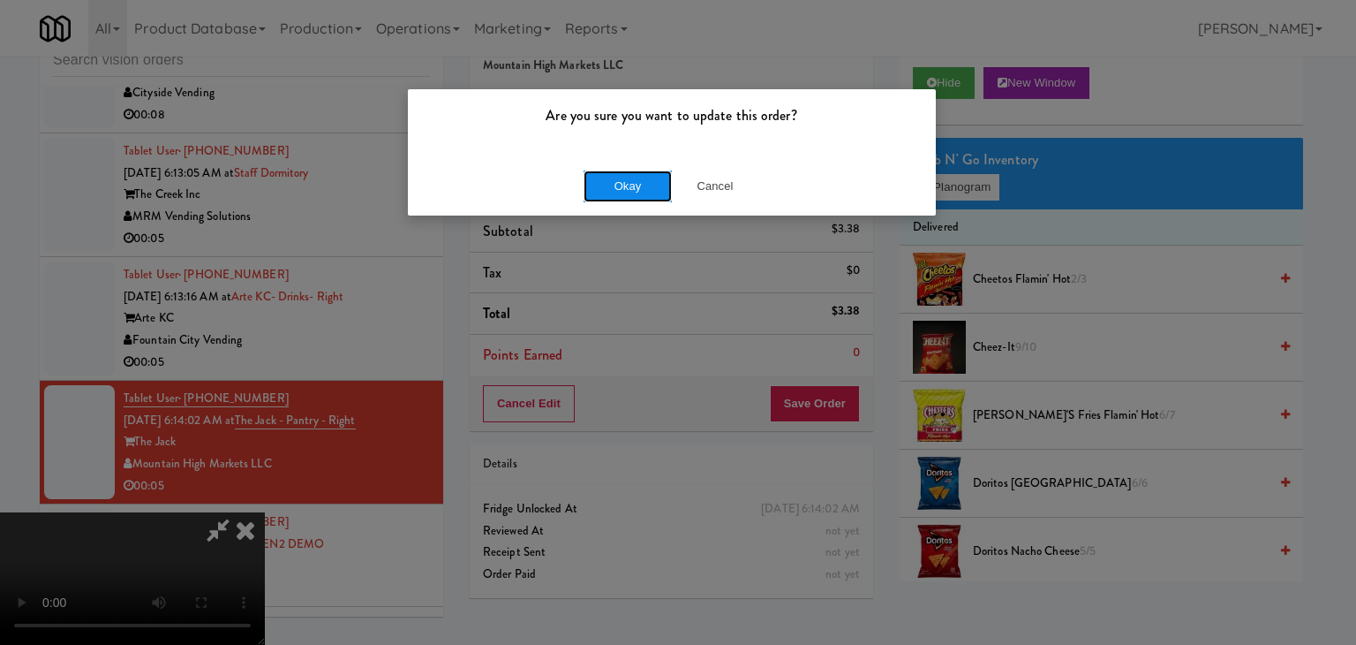
click at [641, 182] on button "Okay" at bounding box center [628, 186] width 88 height 32
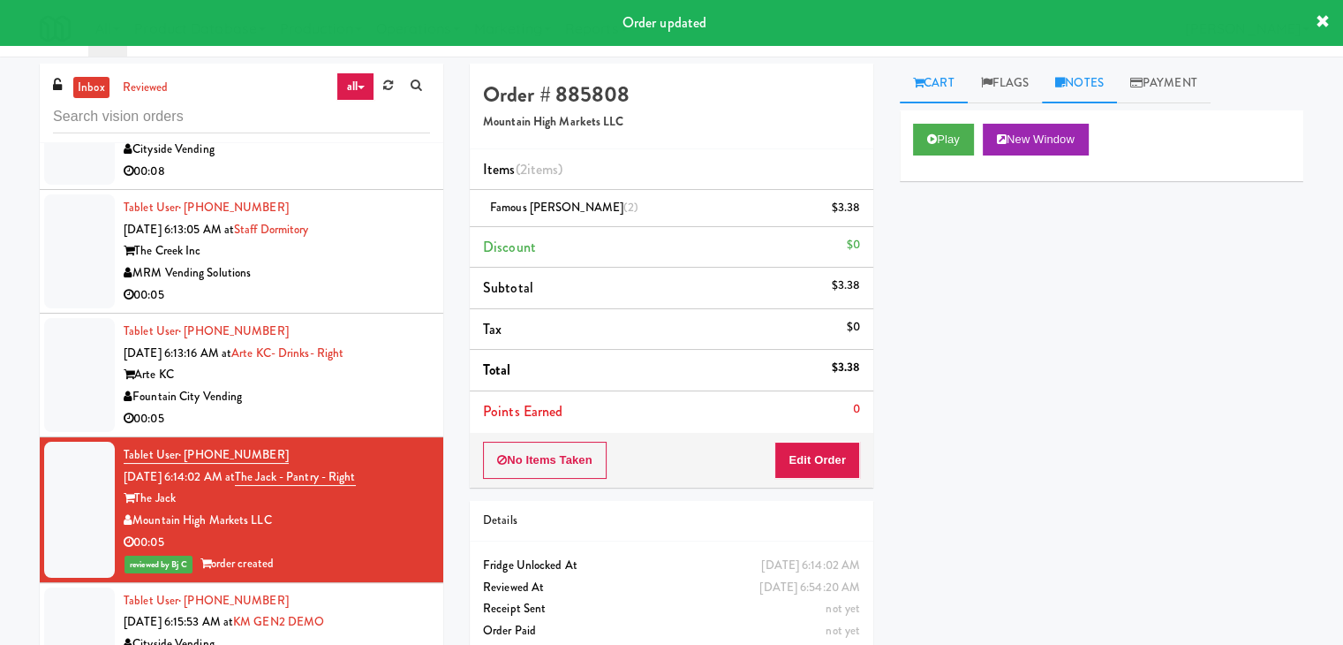
click at [1075, 84] on link "Notes" at bounding box center [1079, 84] width 75 height 40
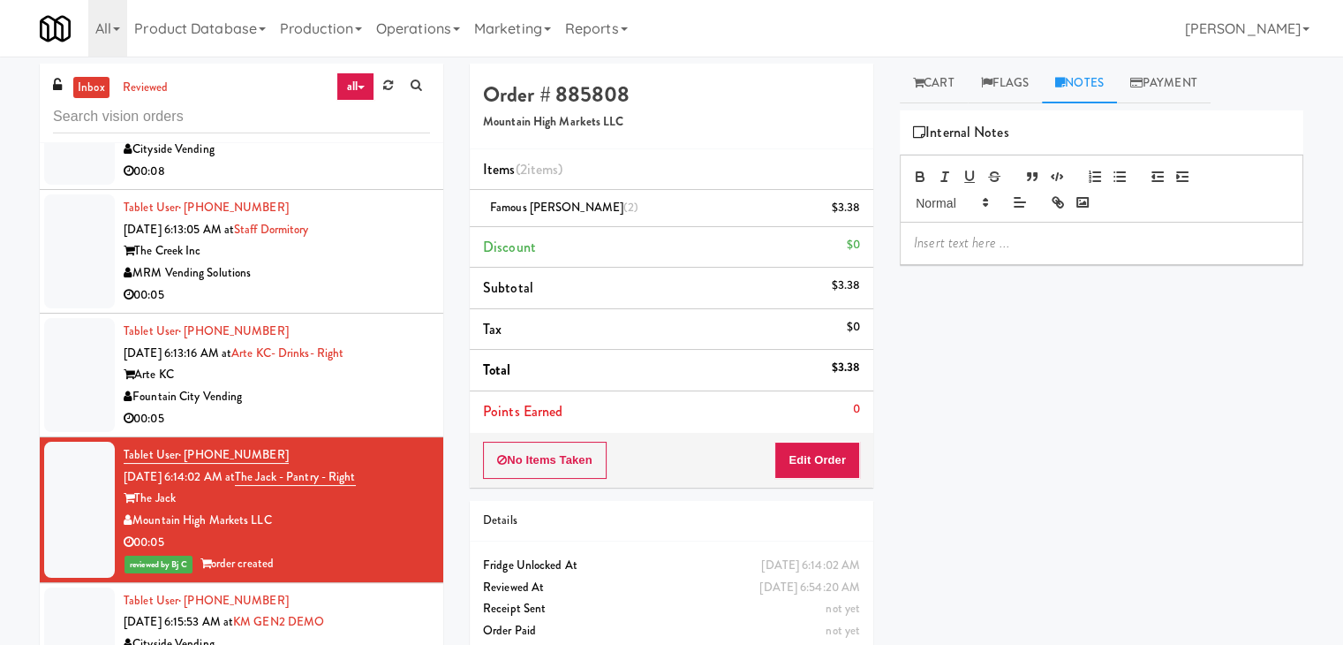
click at [956, 248] on p at bounding box center [1101, 242] width 375 height 19
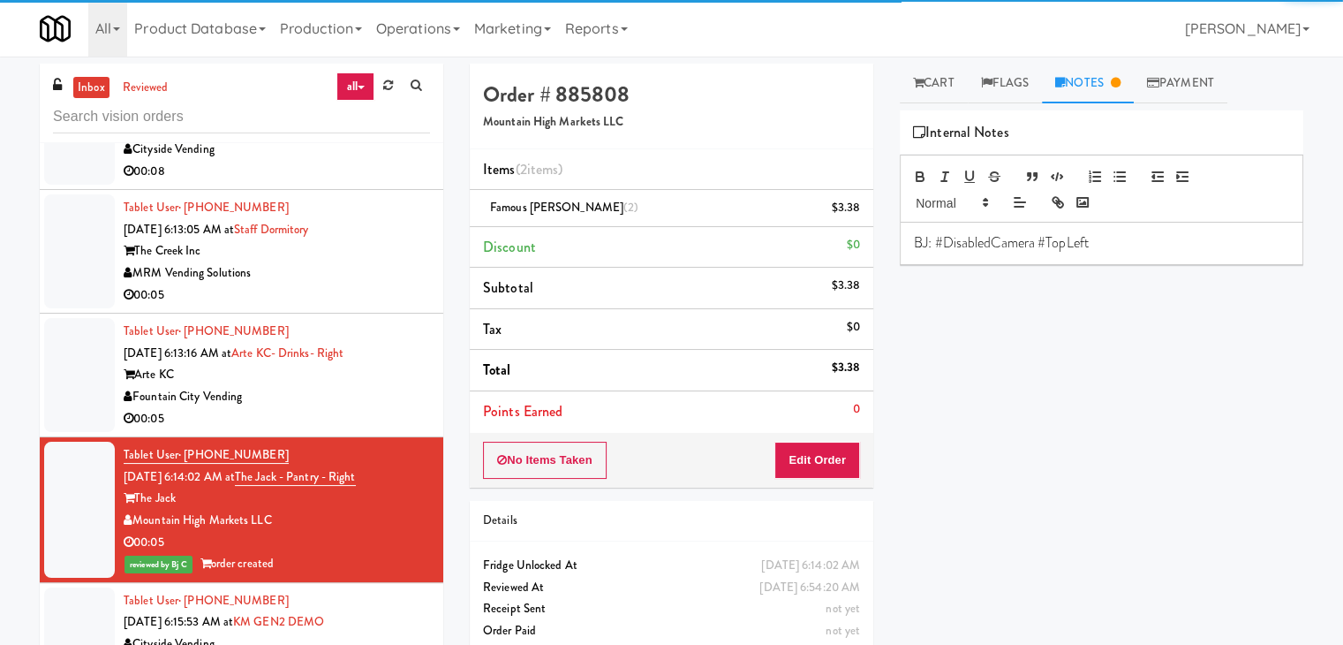
click at [331, 408] on div "Fountain City Vending" at bounding box center [277, 397] width 306 height 22
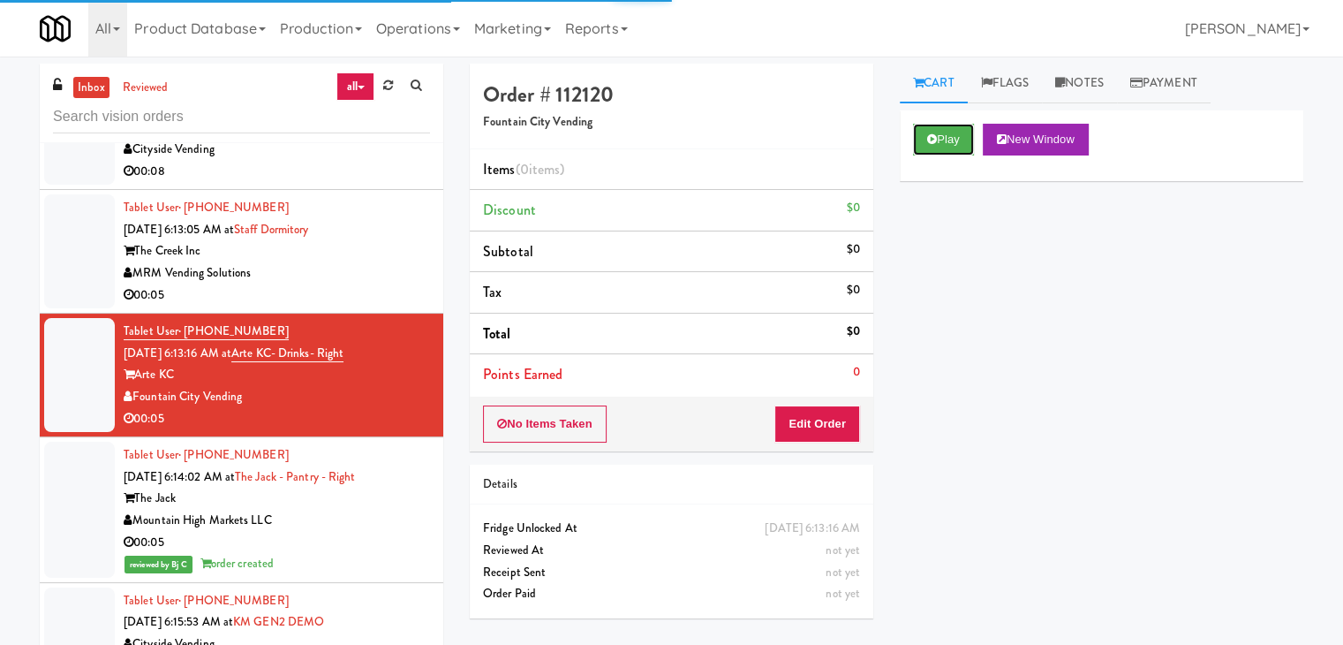
drag, startPoint x: 940, startPoint y: 141, endPoint x: 920, endPoint y: 233, distance: 94.1
click at [940, 142] on button "Play" at bounding box center [943, 140] width 61 height 32
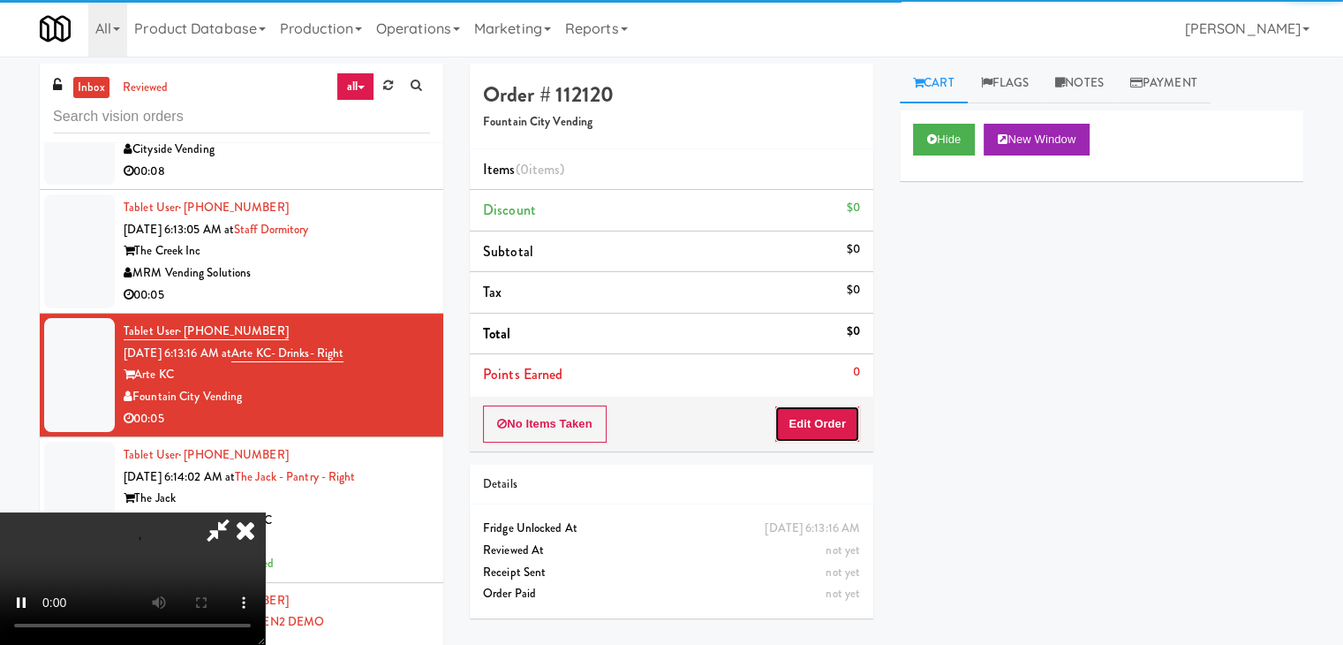
click at [821, 425] on button "Edit Order" at bounding box center [817, 423] width 86 height 37
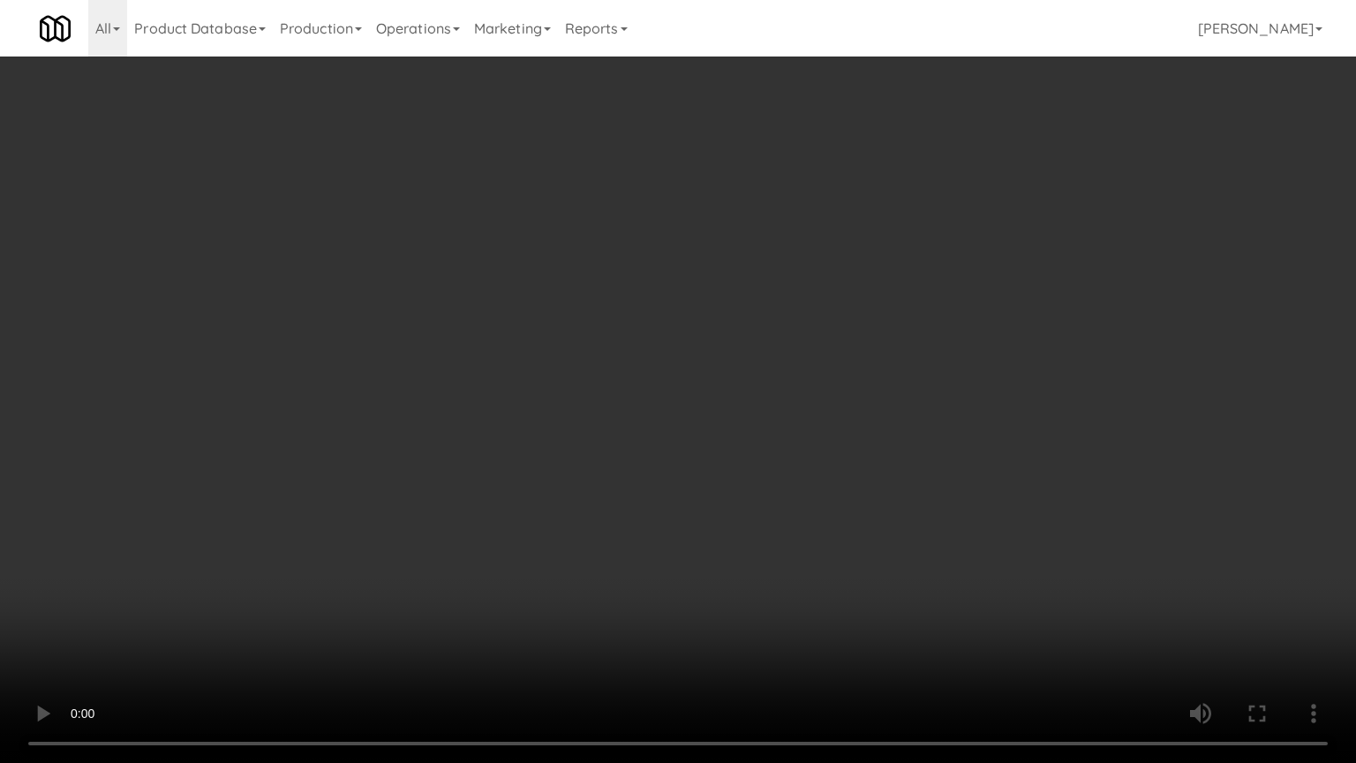
click at [782, 489] on video at bounding box center [678, 381] width 1356 height 763
click at [784, 489] on video at bounding box center [678, 381] width 1356 height 763
click at [787, 498] on video at bounding box center [678, 381] width 1356 height 763
click at [808, 512] on video at bounding box center [678, 381] width 1356 height 763
drag, startPoint x: 817, startPoint y: 512, endPoint x: 816, endPoint y: 438, distance: 74.2
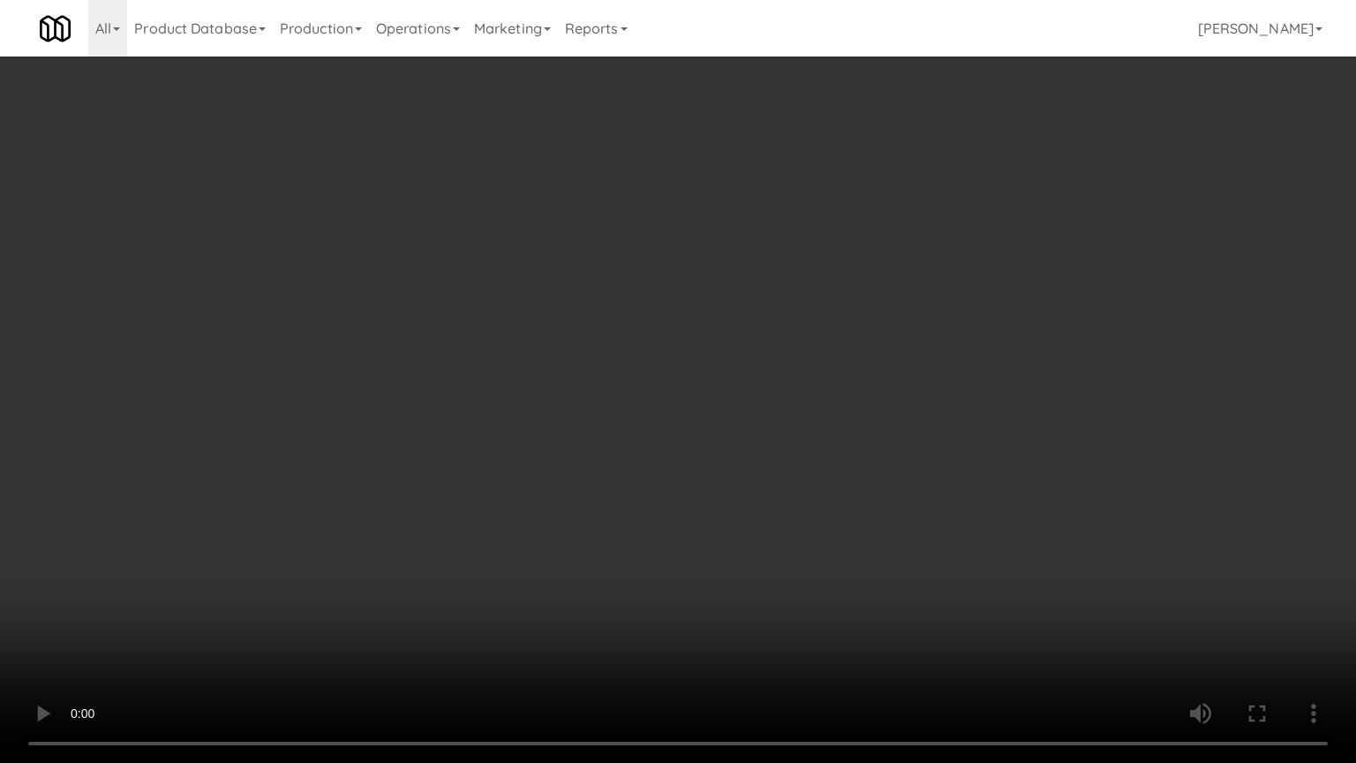
click at [818, 512] on video at bounding box center [678, 381] width 1356 height 763
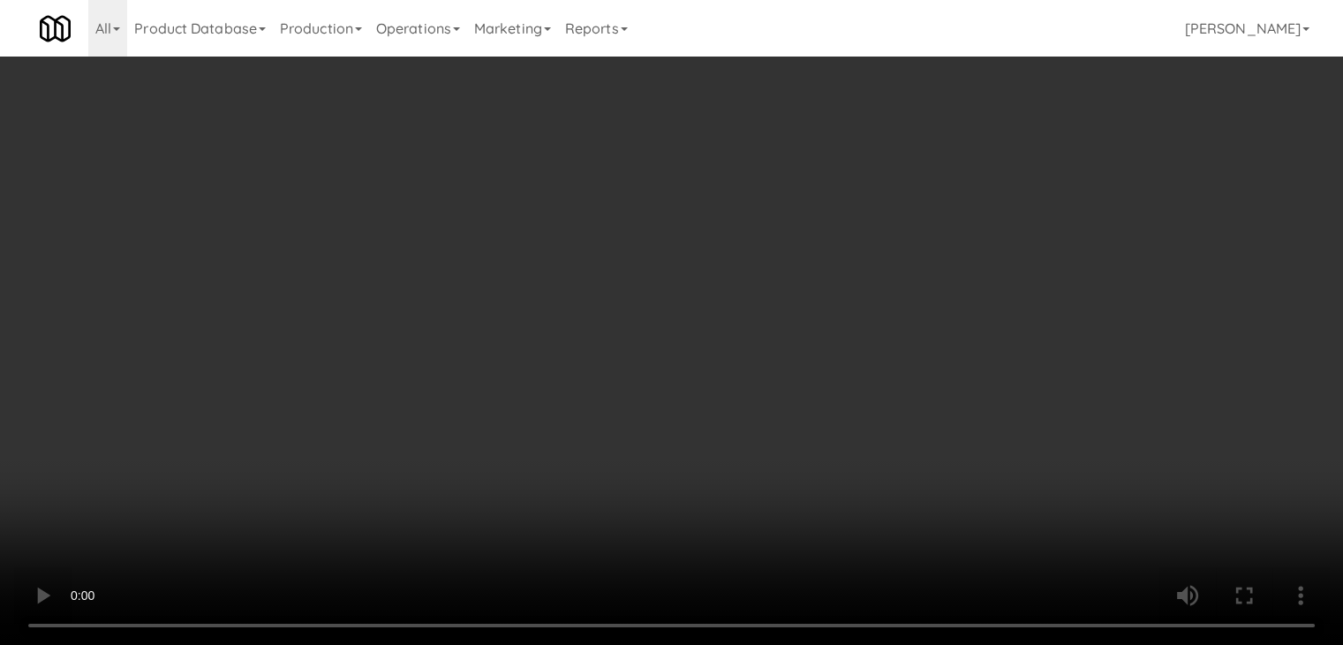
click at [665, 430] on video at bounding box center [671, 322] width 1343 height 645
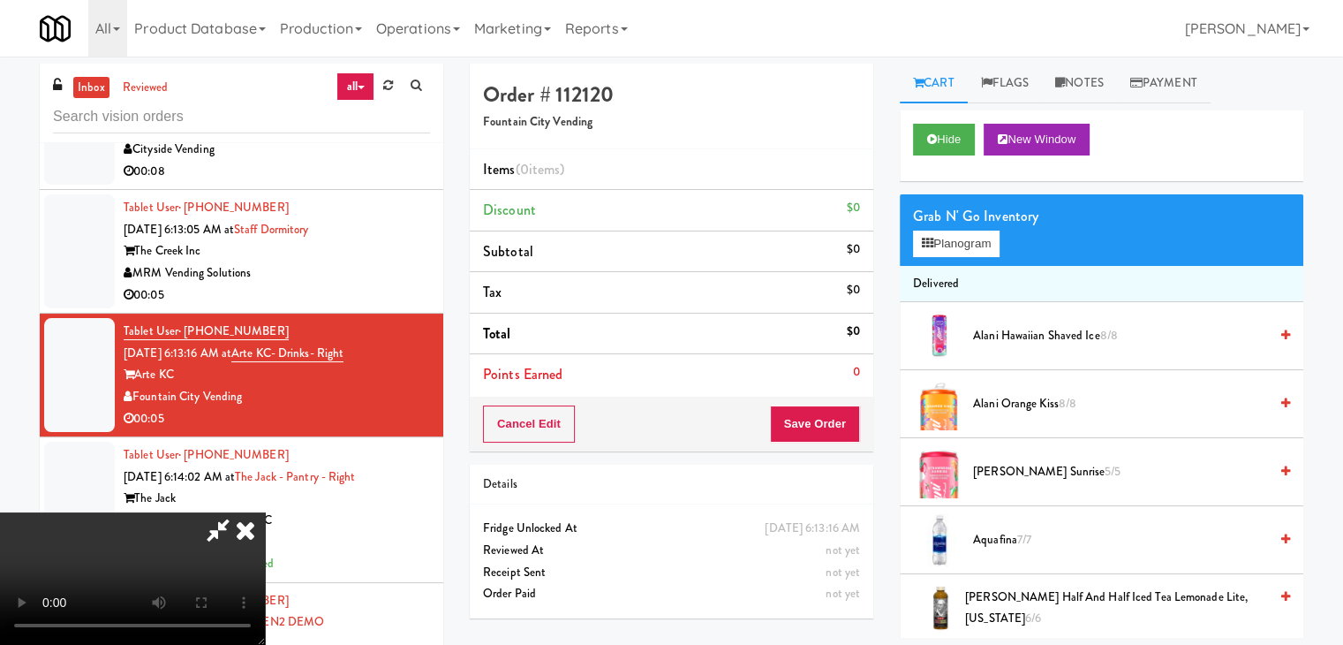
click at [265, 512] on video at bounding box center [132, 578] width 265 height 132
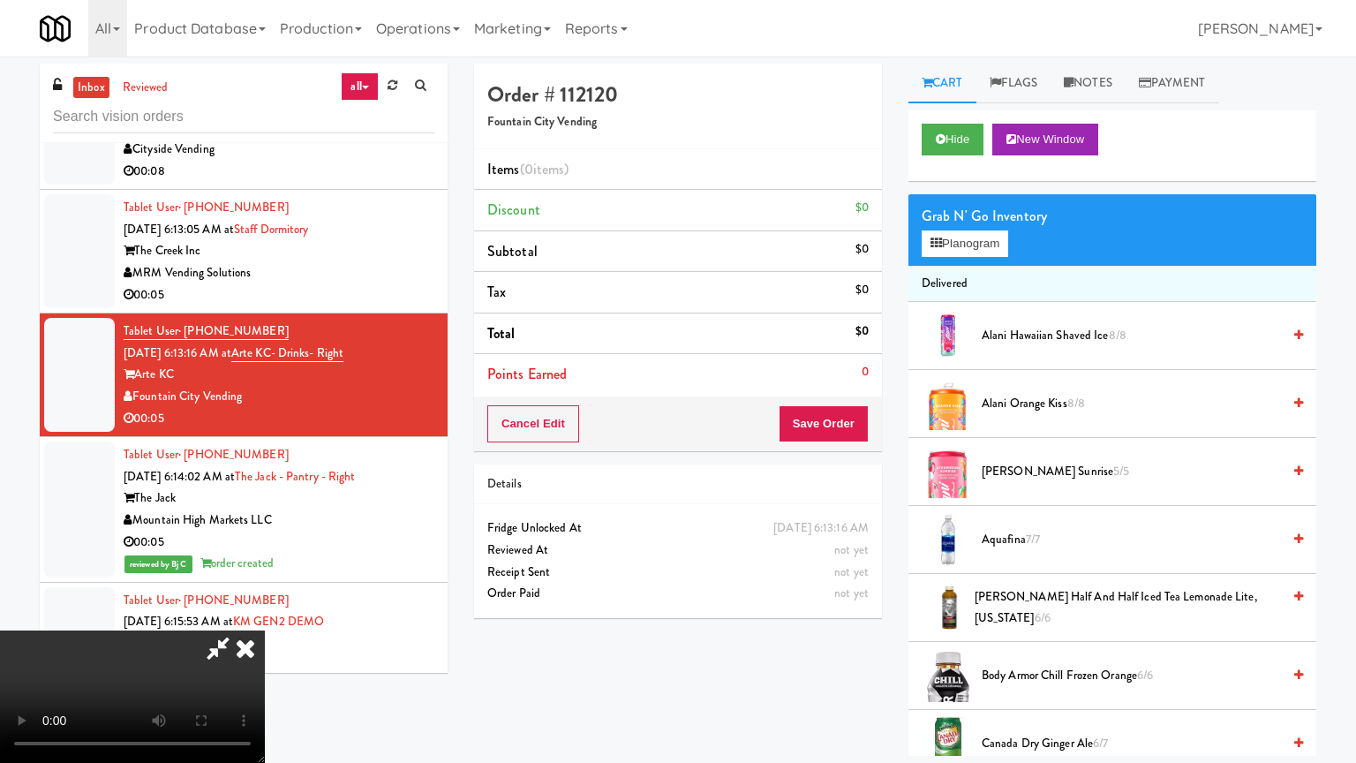
click at [265, 630] on video at bounding box center [132, 696] width 265 height 132
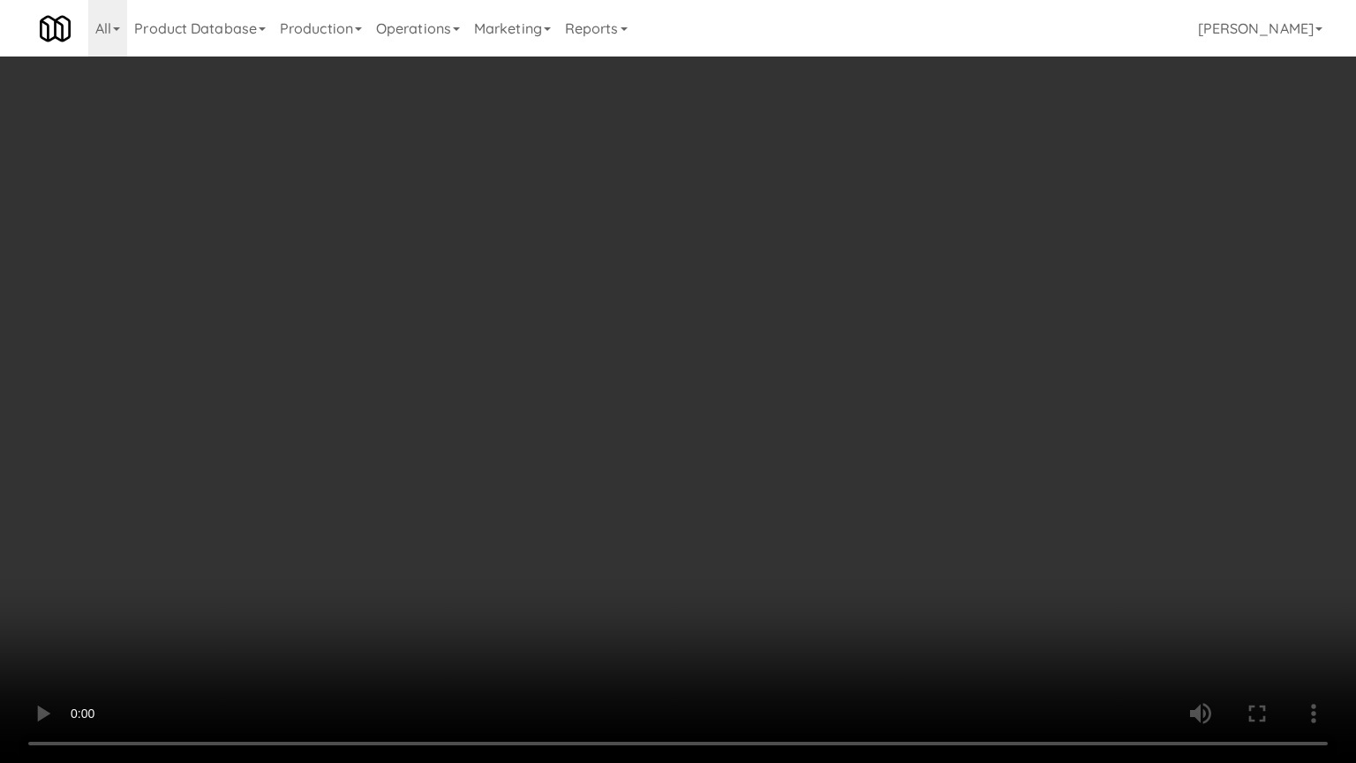
click at [749, 525] on video at bounding box center [678, 381] width 1356 height 763
click at [759, 516] on video at bounding box center [678, 381] width 1356 height 763
click at [772, 472] on video at bounding box center [678, 381] width 1356 height 763
drag, startPoint x: 772, startPoint y: 472, endPoint x: 816, endPoint y: 352, distance: 127.1
click at [771, 469] on video at bounding box center [678, 381] width 1356 height 763
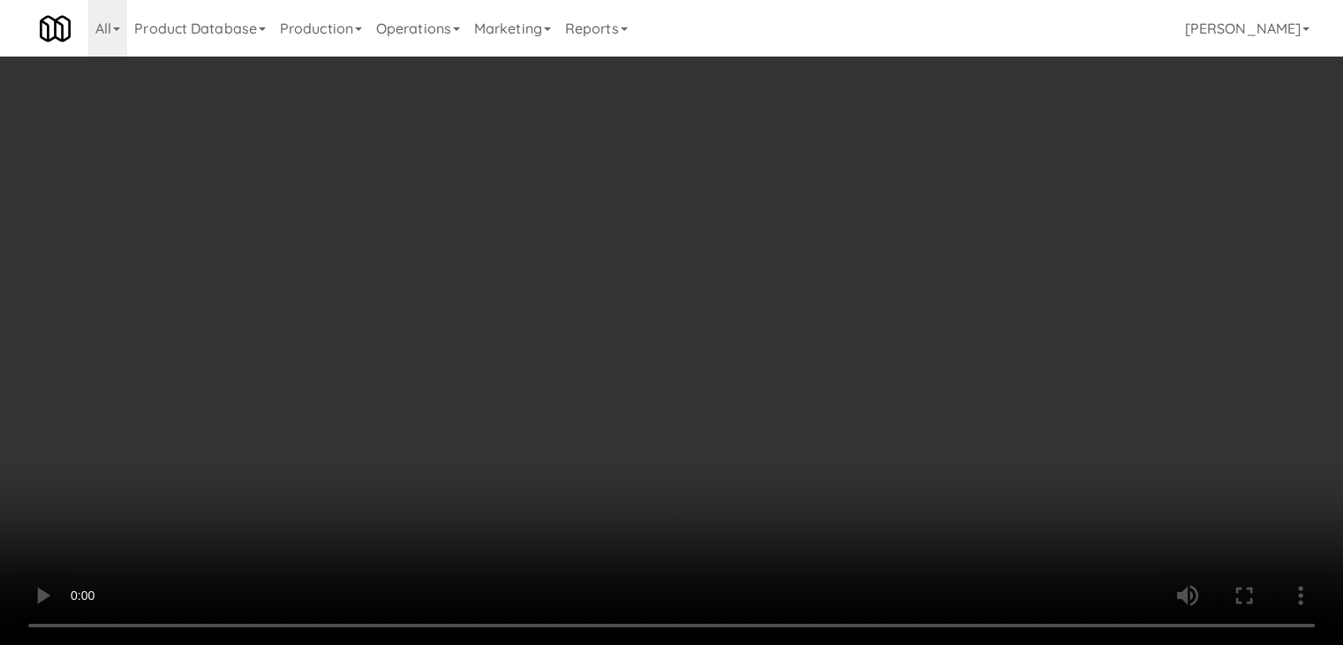
click at [978, 238] on button "Planogram" at bounding box center [956, 243] width 87 height 26
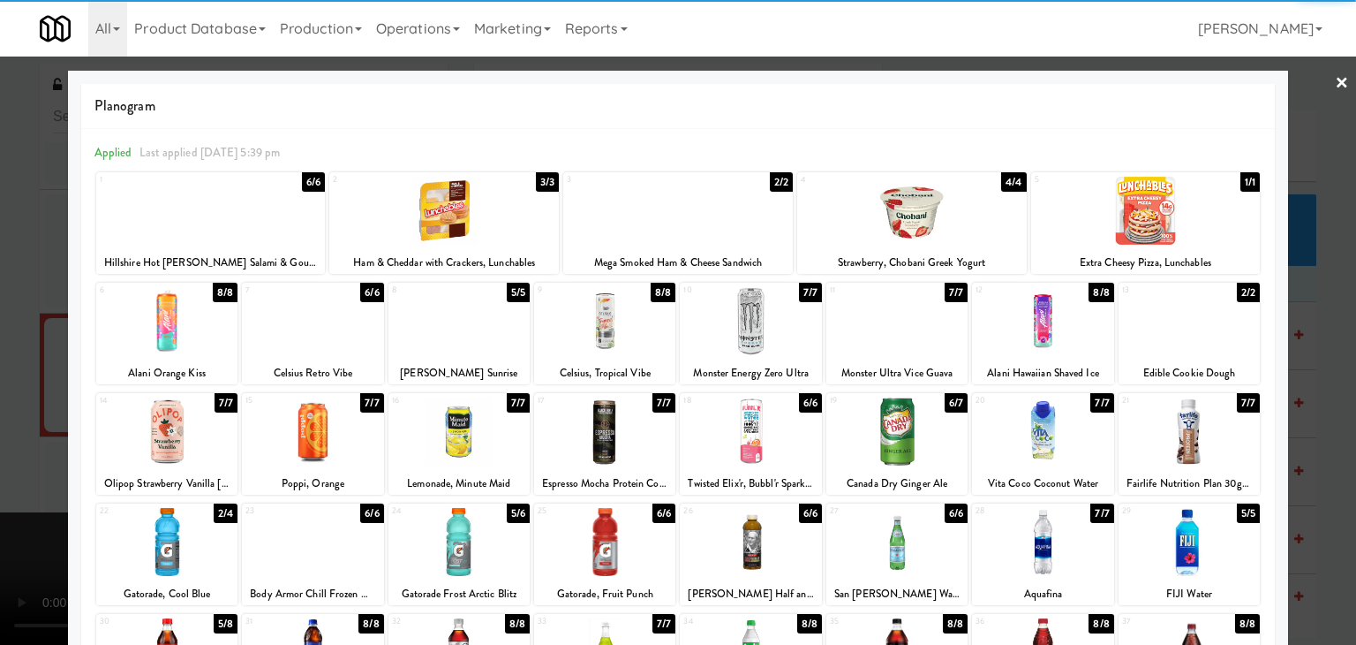
click at [618, 439] on div at bounding box center [604, 431] width 141 height 68
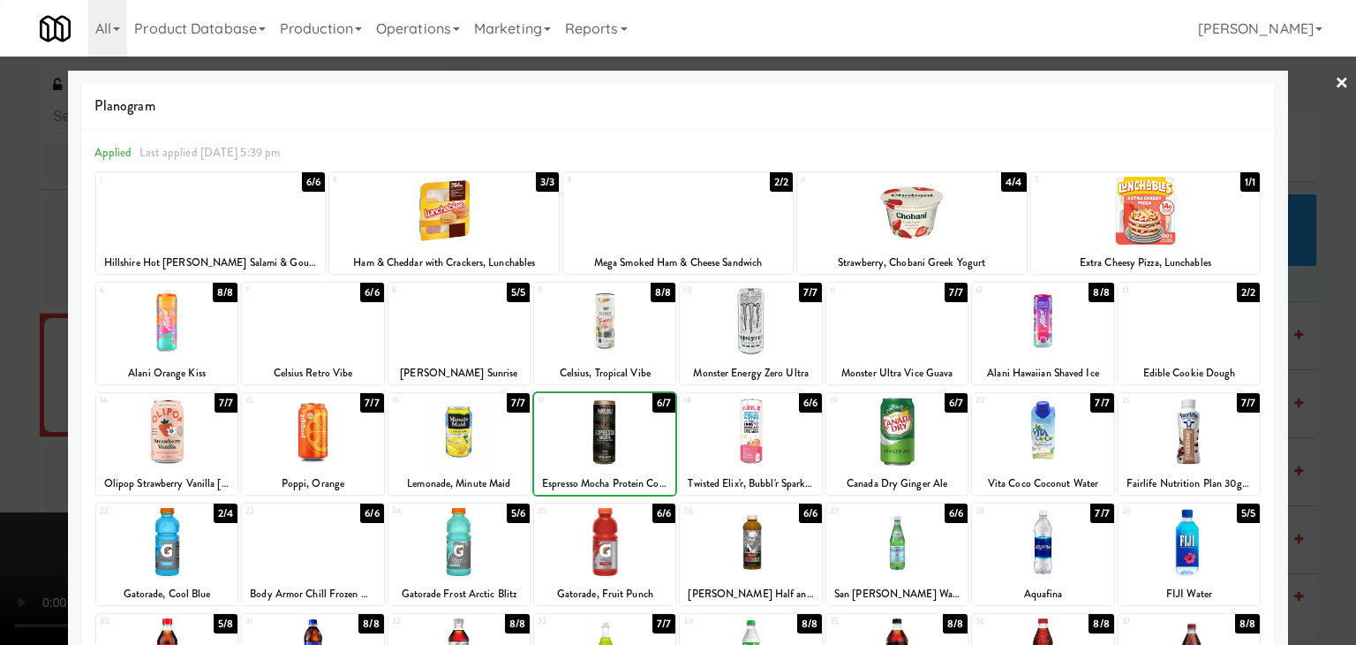
click at [48, 406] on div at bounding box center [678, 322] width 1356 height 645
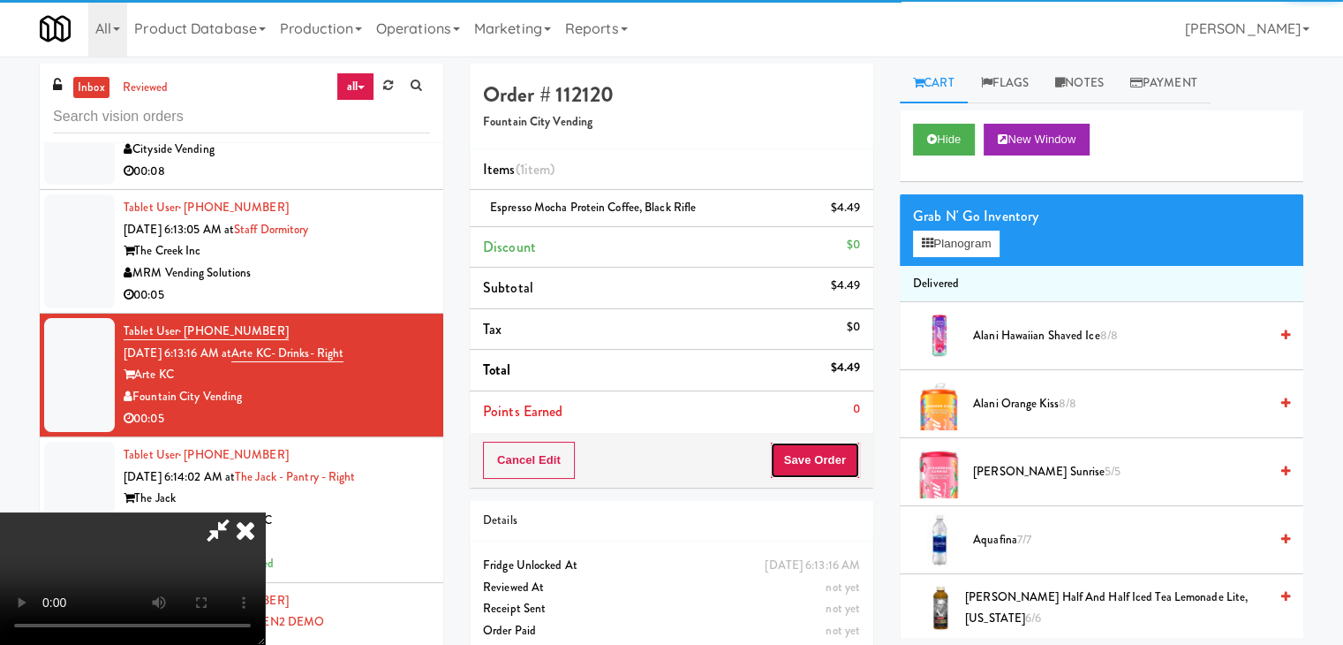
drag, startPoint x: 844, startPoint y: 446, endPoint x: 837, endPoint y: 464, distance: 19.0
click at [840, 456] on button "Save Order" at bounding box center [815, 459] width 90 height 37
click at [837, 464] on button "Save Order" at bounding box center [815, 459] width 90 height 37
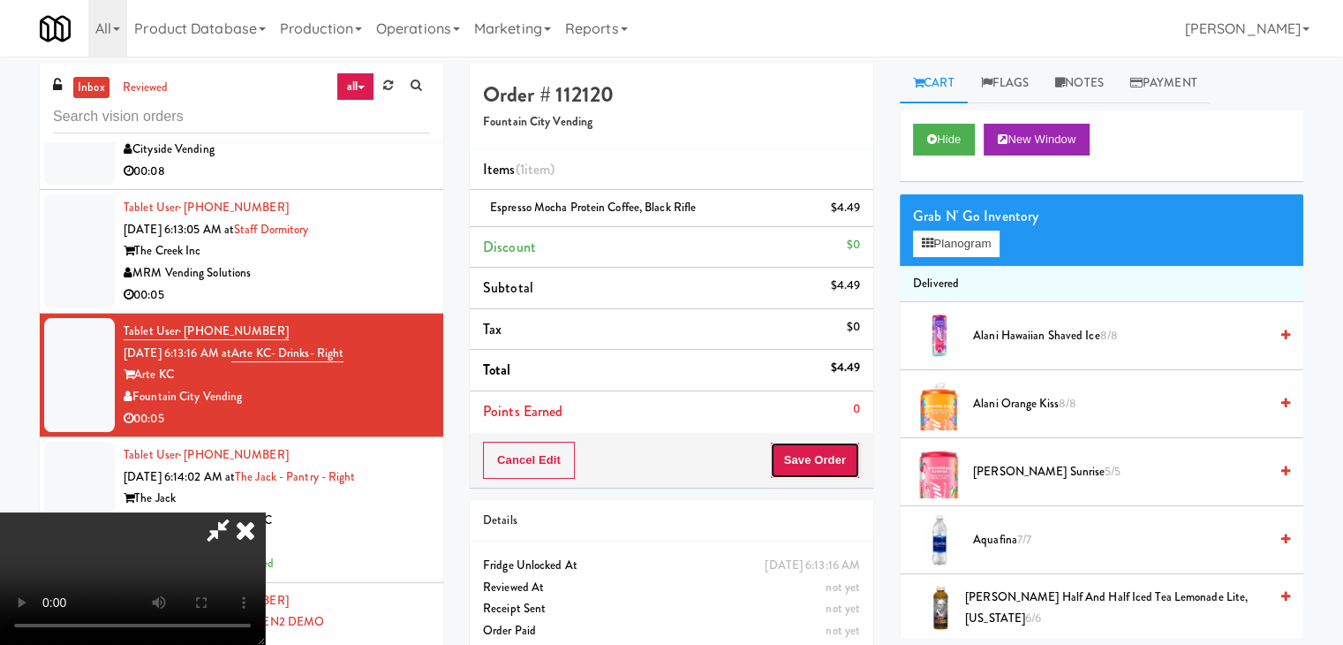
click at [837, 464] on button "Save Order" at bounding box center [815, 459] width 90 height 37
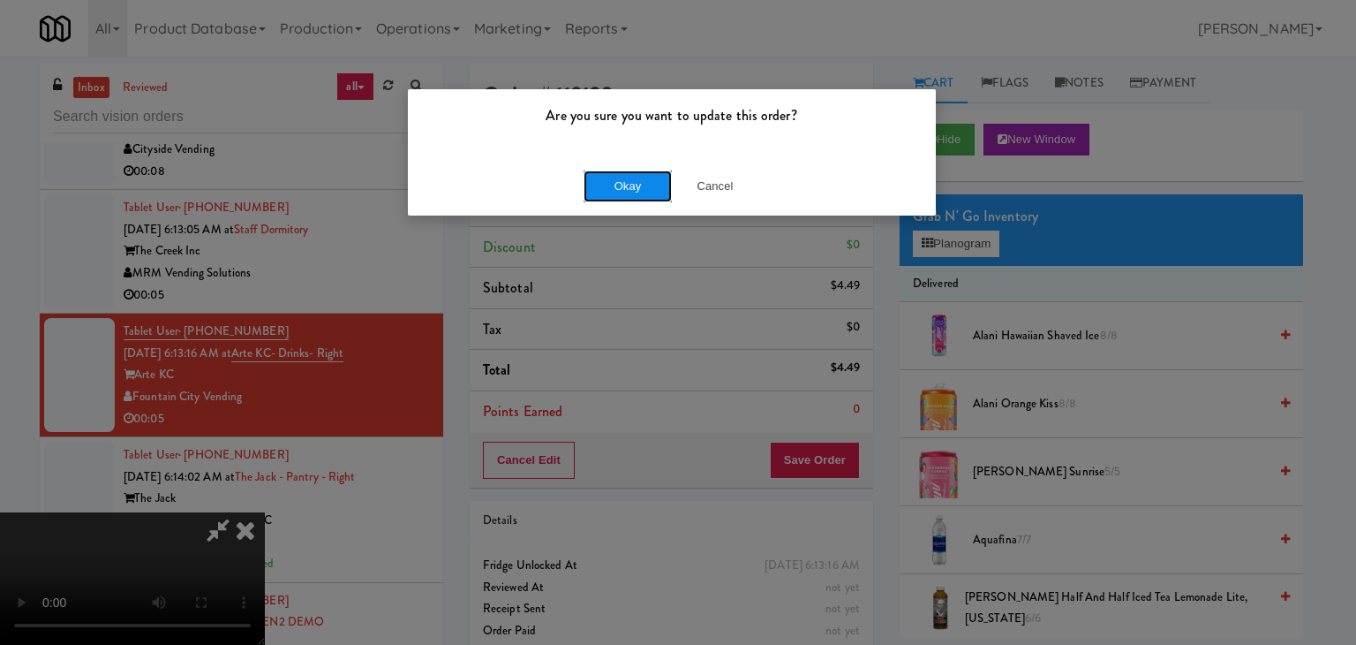
click at [630, 184] on button "Okay" at bounding box center [628, 186] width 88 height 32
click at [630, 184] on div "Okay Cancel" at bounding box center [672, 185] width 528 height 59
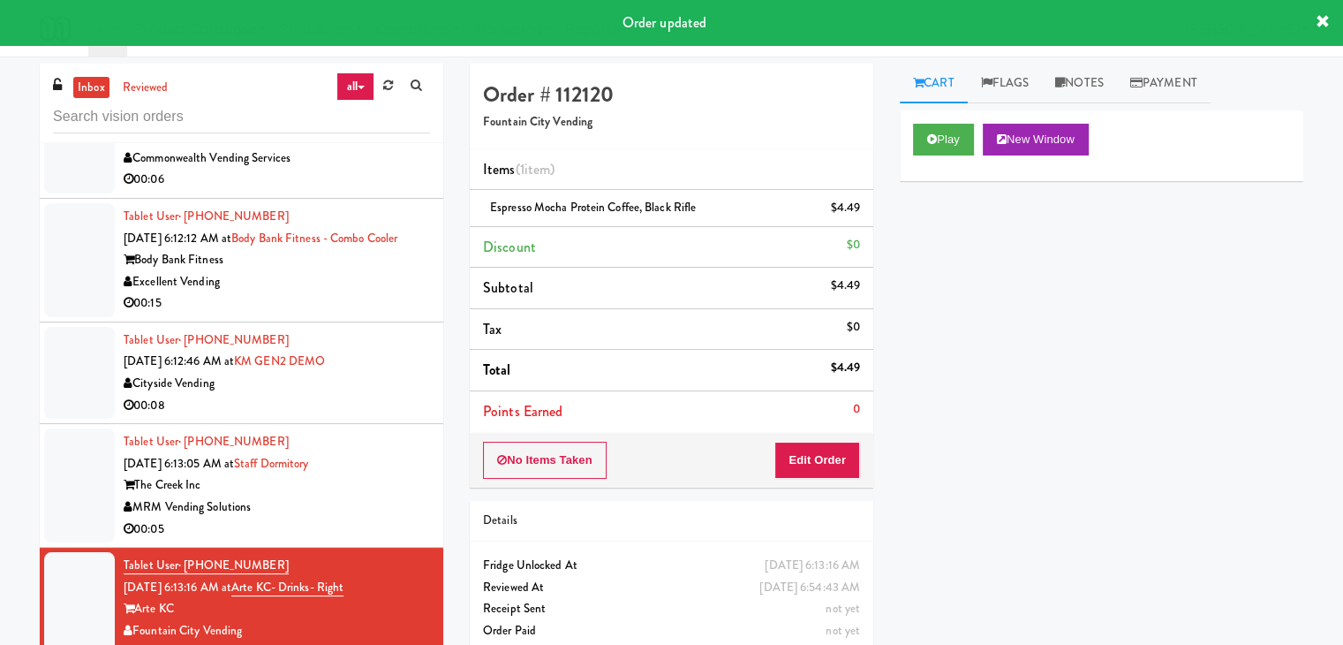
scroll to position [6591, 0]
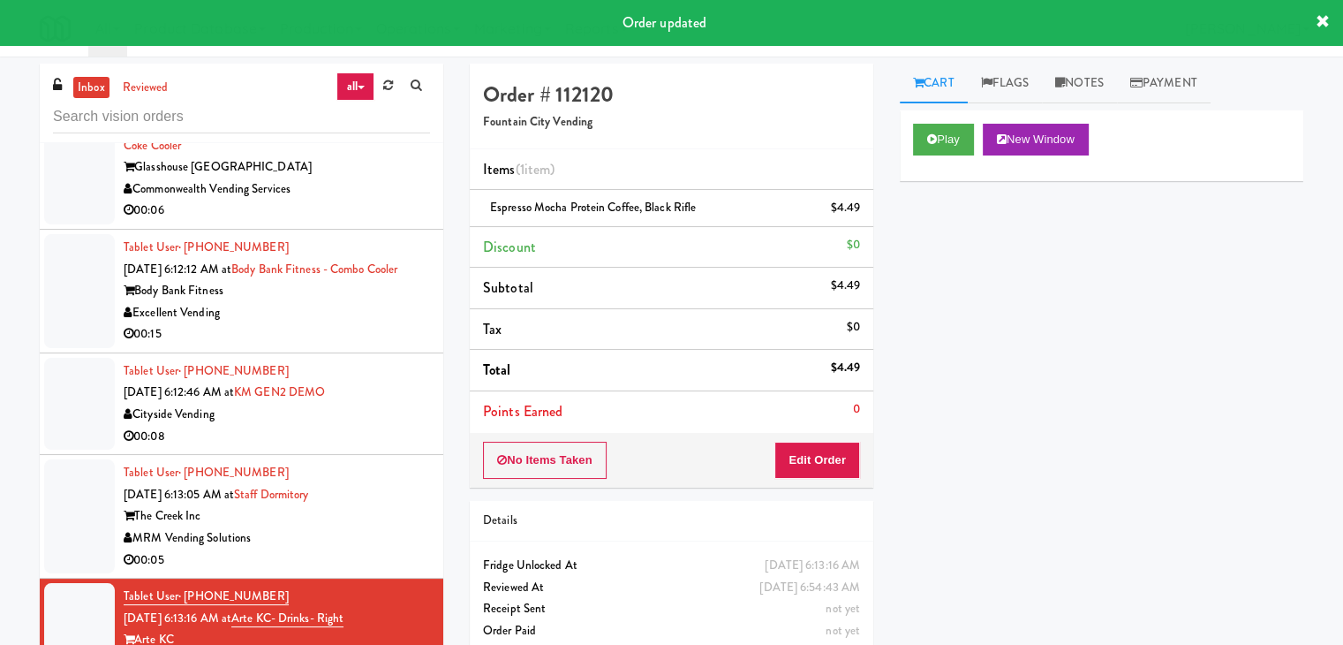
click at [380, 549] on div "MRM Vending Solutions" at bounding box center [277, 538] width 306 height 22
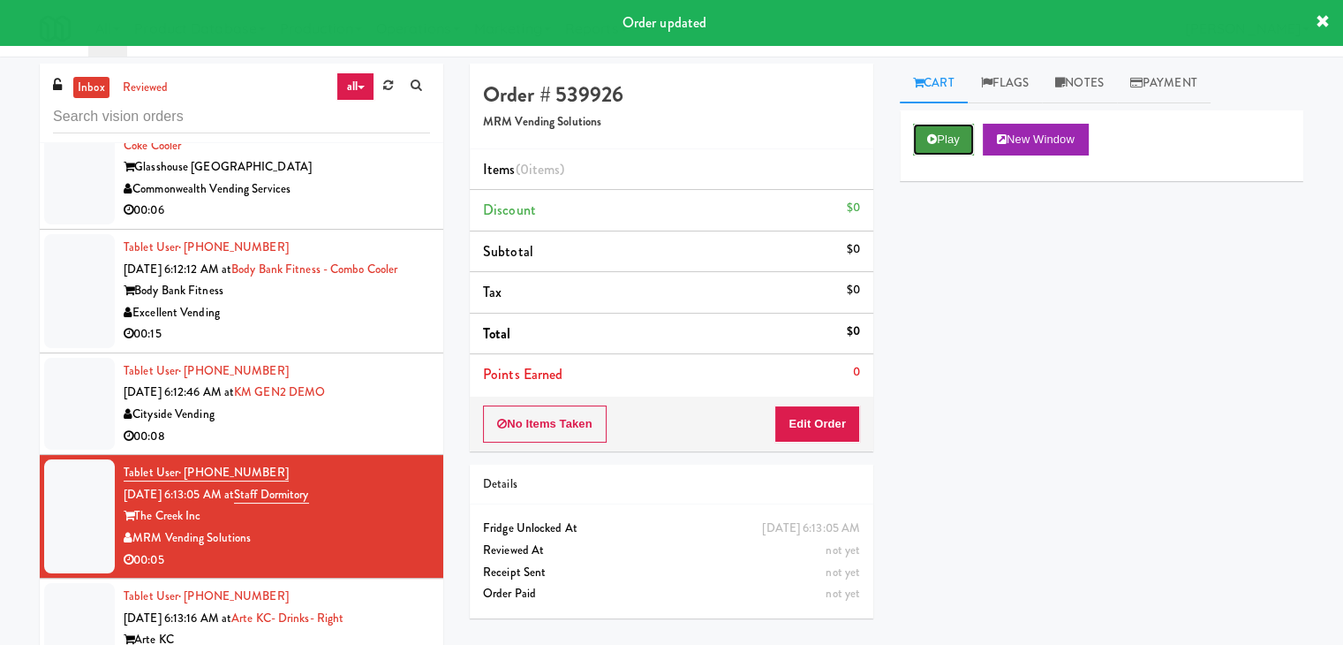
click at [943, 146] on button "Play" at bounding box center [943, 140] width 61 height 32
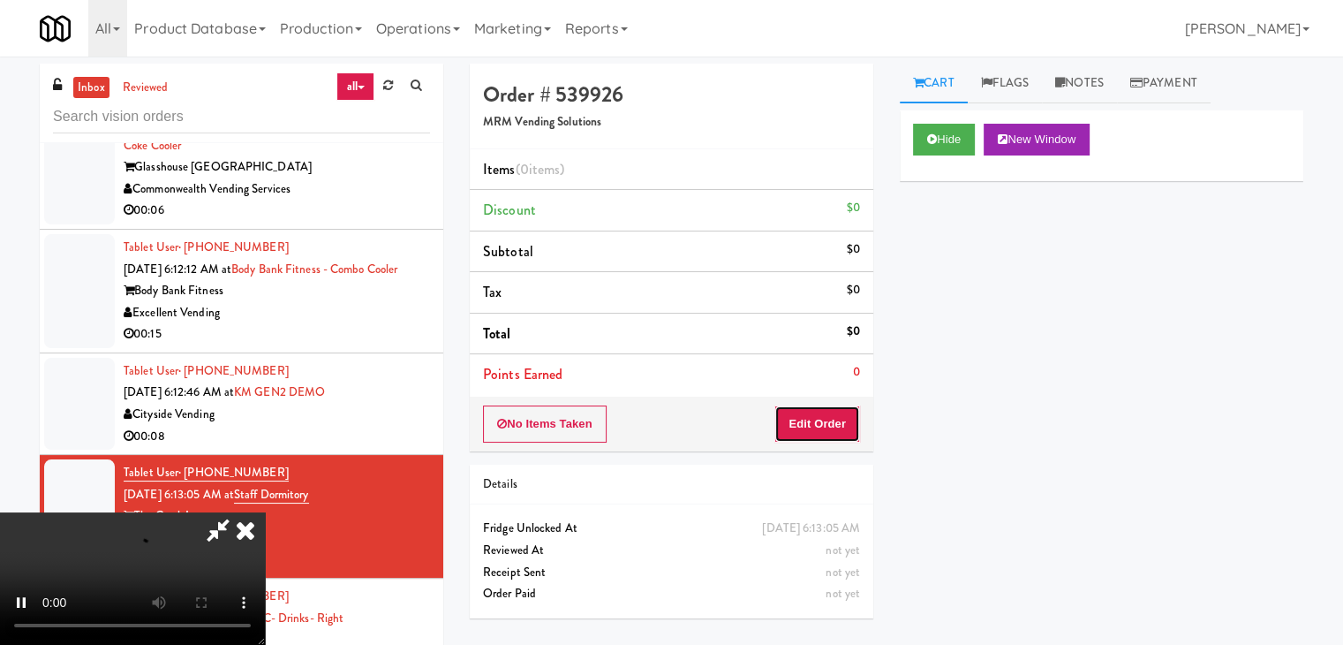
click at [849, 428] on button "Edit Order" at bounding box center [817, 423] width 86 height 37
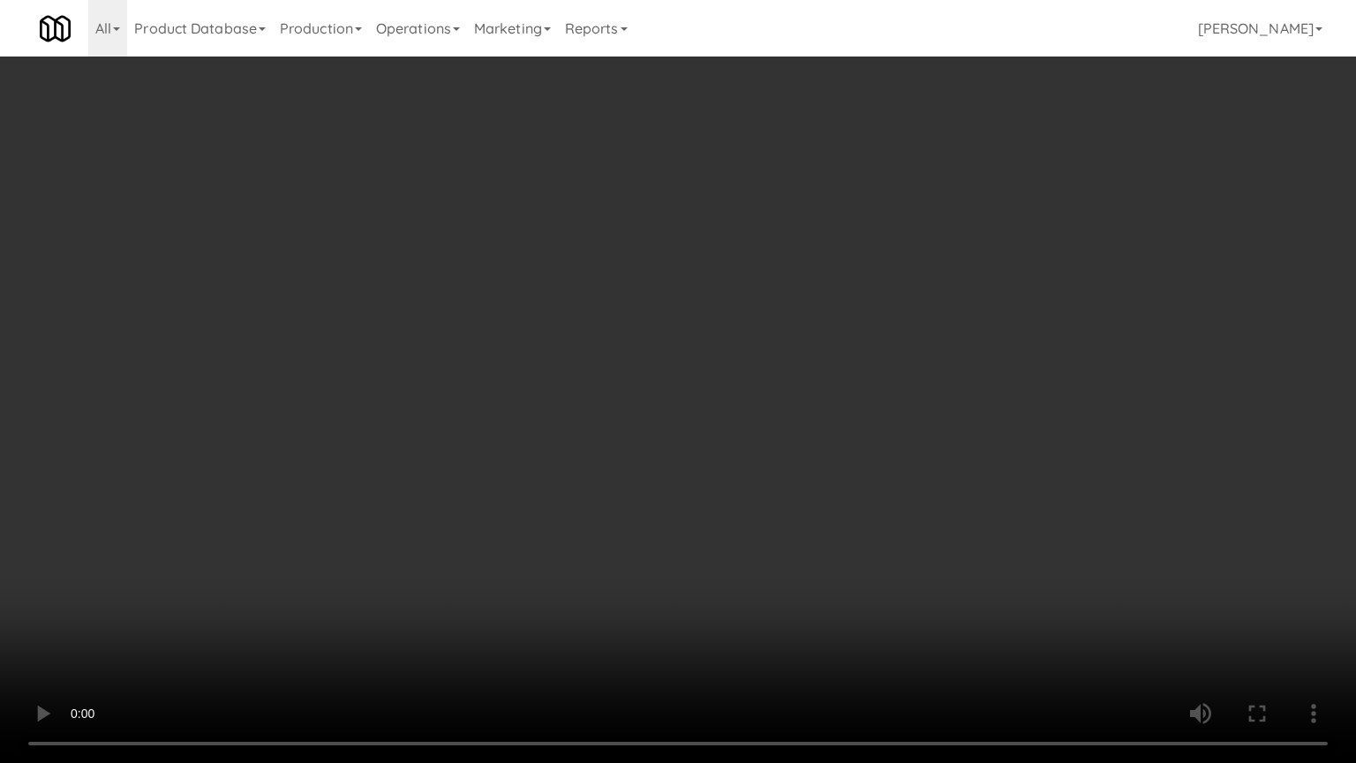
click at [813, 444] on video at bounding box center [678, 381] width 1356 height 763
click at [887, 517] on video at bounding box center [678, 381] width 1356 height 763
click at [872, 502] on video at bounding box center [678, 381] width 1356 height 763
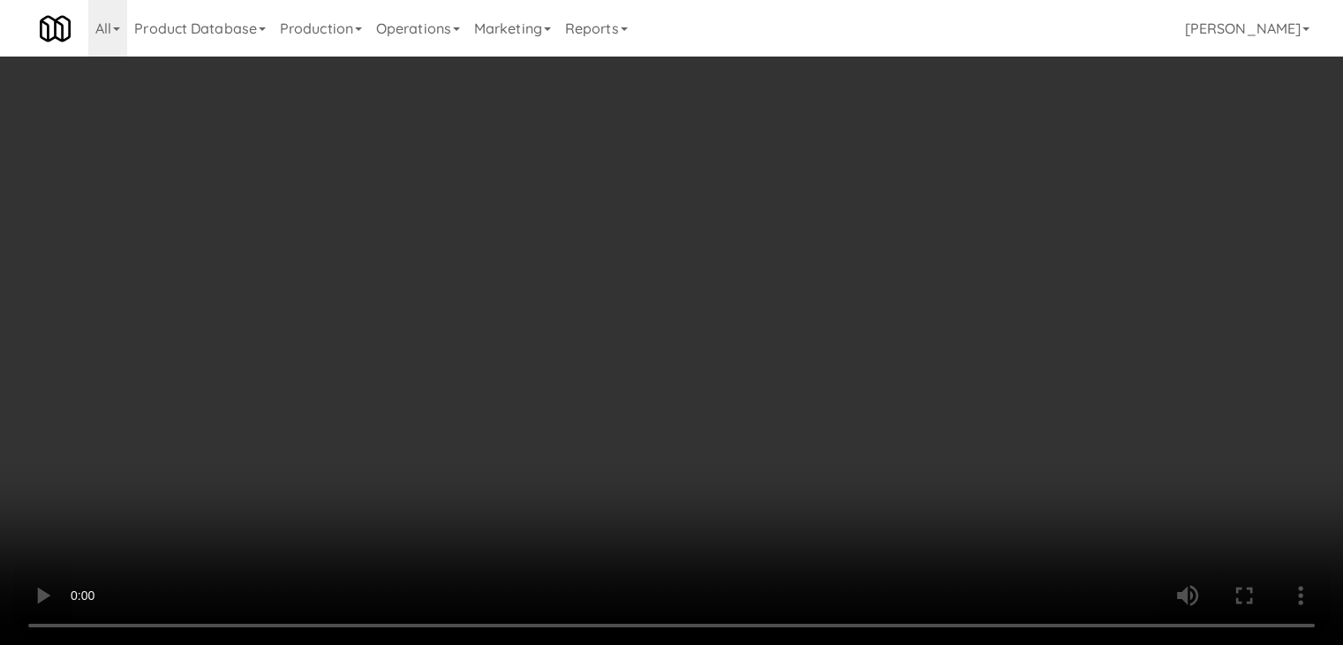
click at [635, 422] on video at bounding box center [671, 322] width 1343 height 645
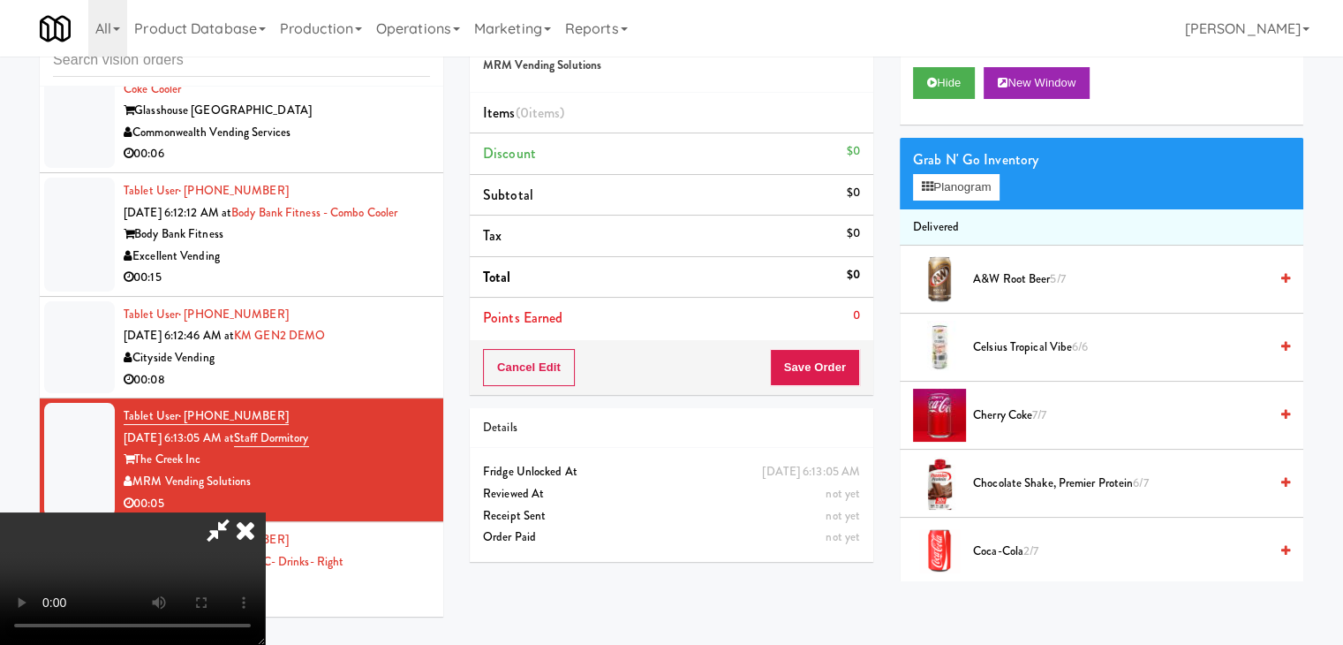
drag, startPoint x: 639, startPoint y: 428, endPoint x: 713, endPoint y: 398, distance: 79.2
click at [265, 512] on video at bounding box center [132, 578] width 265 height 132
click at [983, 190] on button "Planogram" at bounding box center [956, 187] width 87 height 26
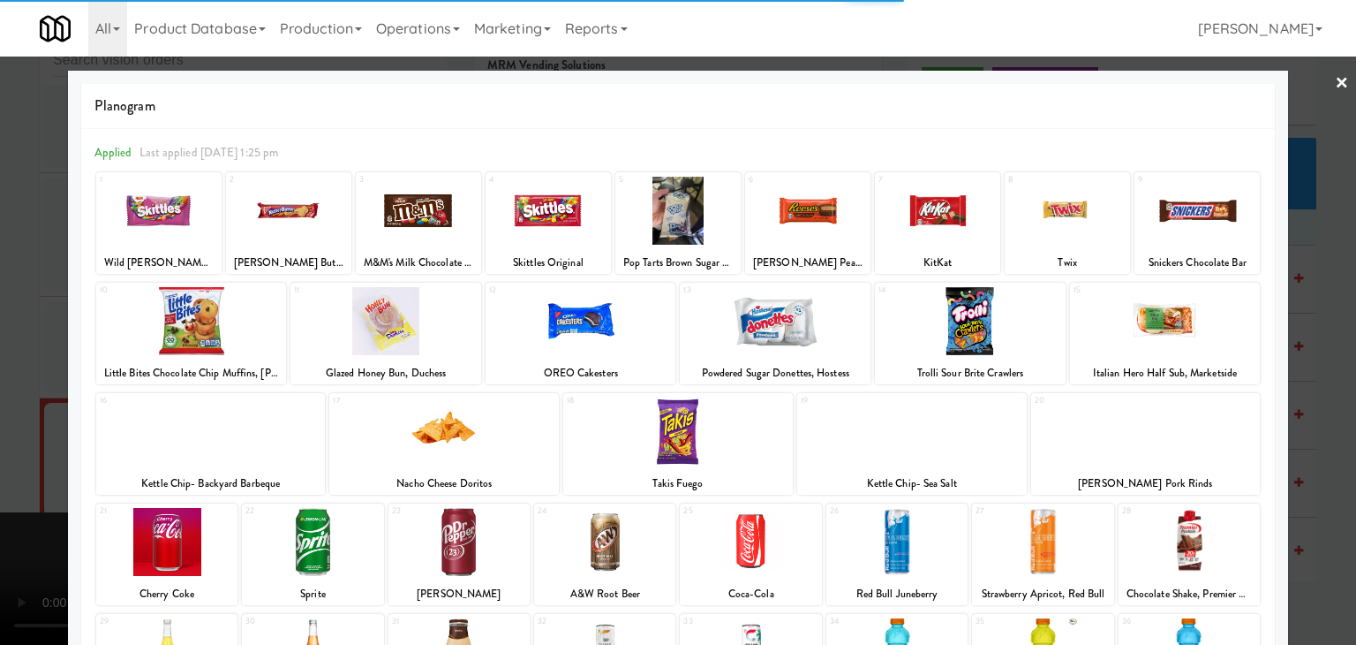
scroll to position [223, 0]
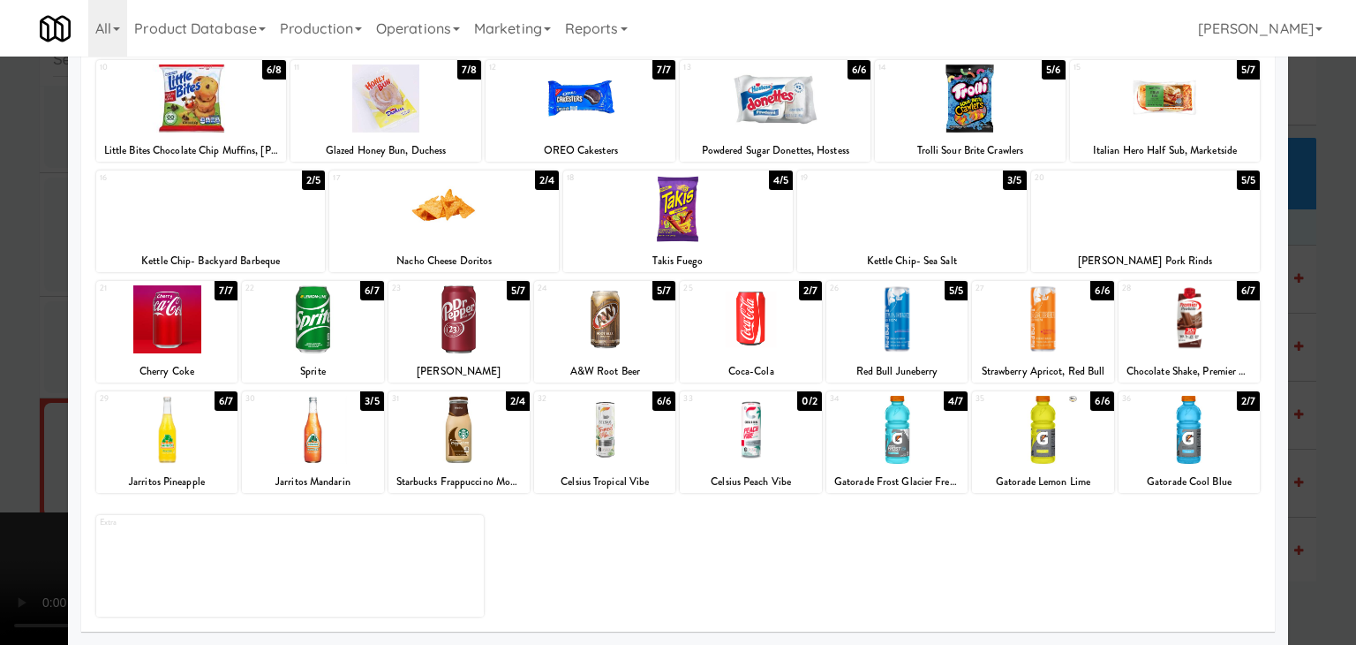
drag, startPoint x: 623, startPoint y: 454, endPoint x: 710, endPoint y: 462, distance: 86.9
click at [624, 454] on div at bounding box center [604, 430] width 141 height 68
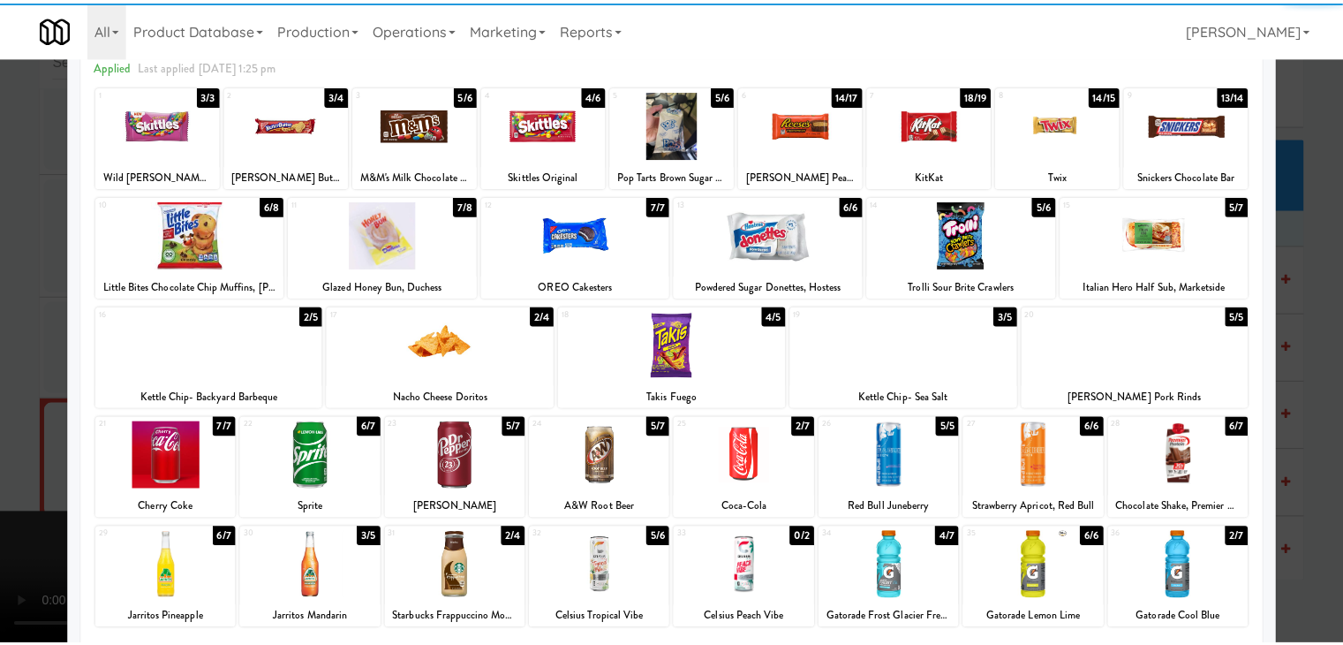
scroll to position [0, 0]
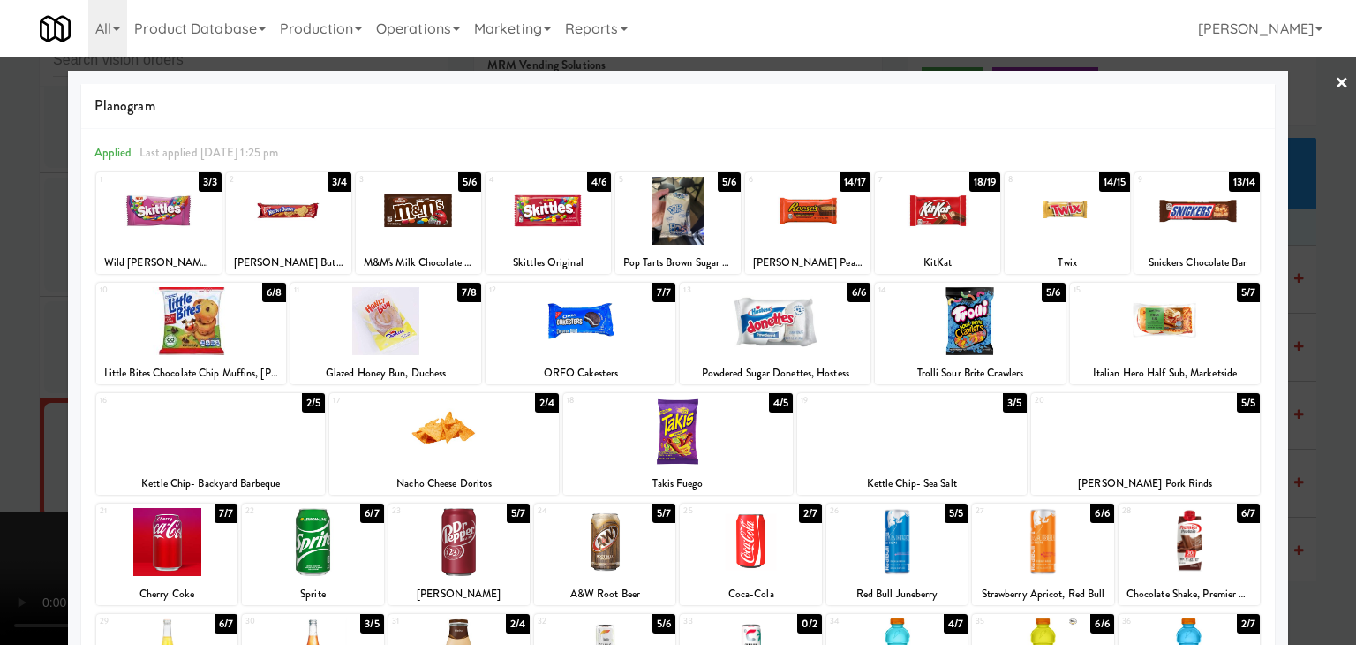
click at [783, 230] on div at bounding box center [807, 211] width 125 height 68
drag, startPoint x: 0, startPoint y: 442, endPoint x: 220, endPoint y: 440, distance: 219.9
click at [2, 441] on div at bounding box center [678, 322] width 1356 height 645
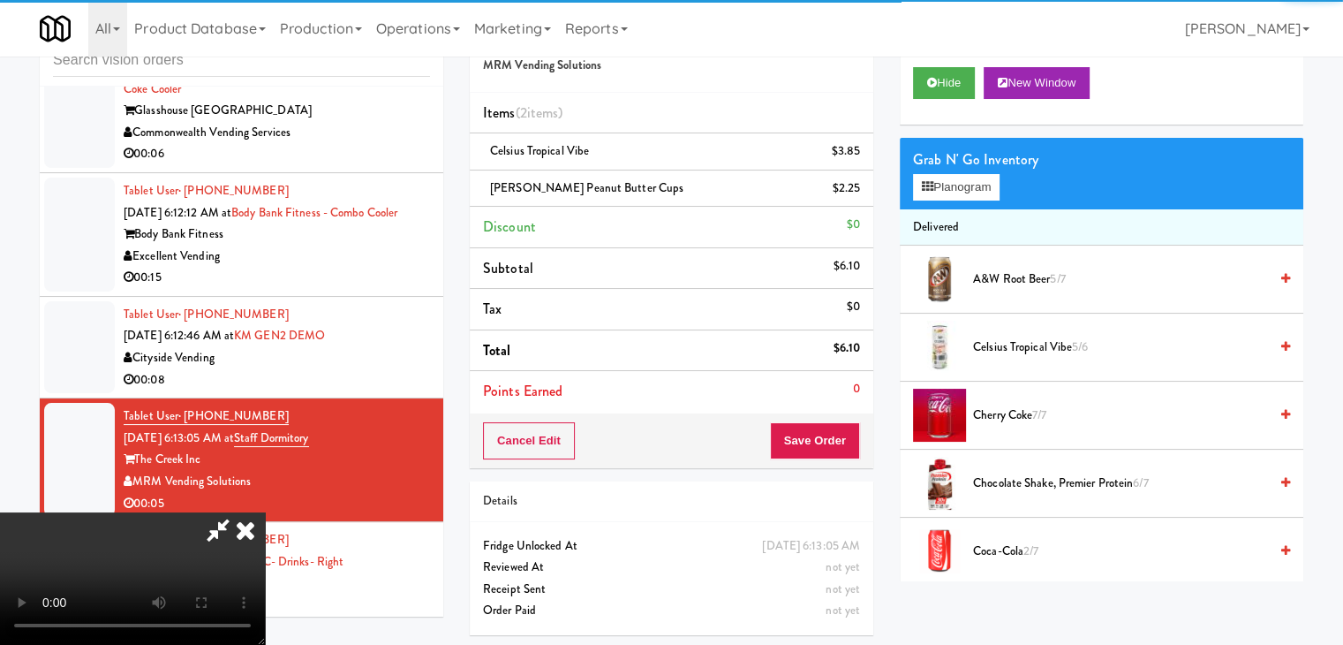
click at [265, 512] on video at bounding box center [132, 578] width 265 height 132
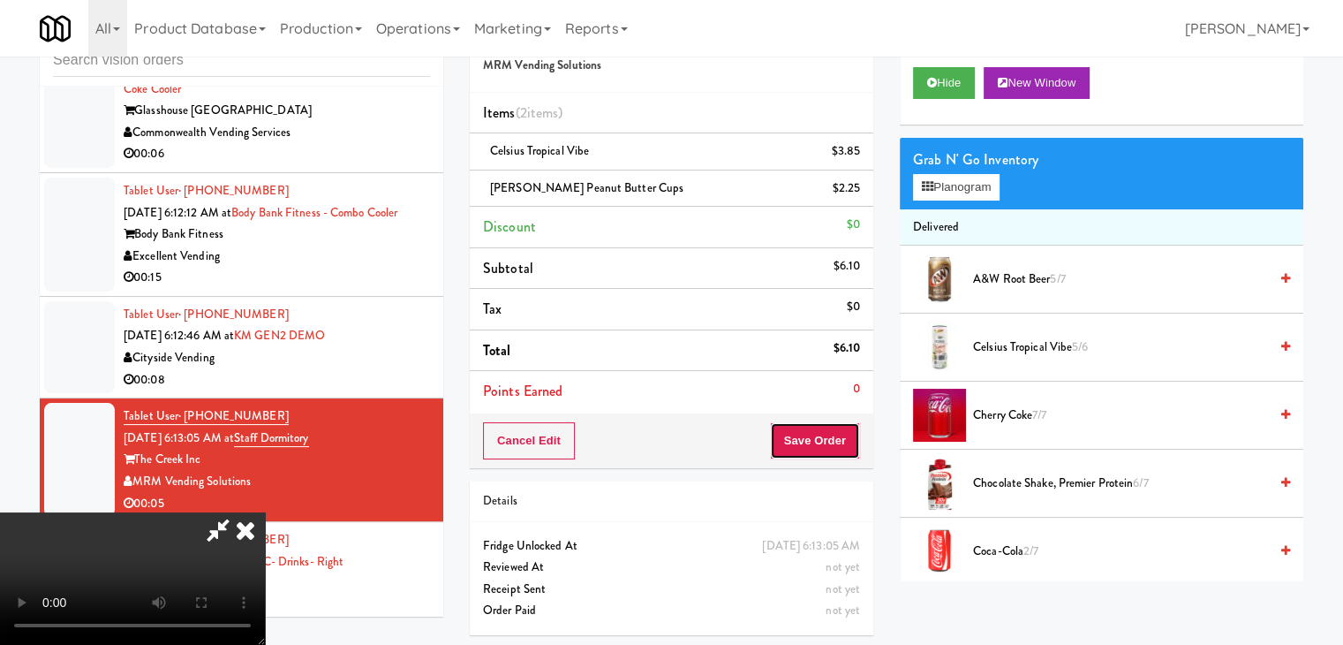
click at [843, 442] on button "Save Order" at bounding box center [815, 440] width 90 height 37
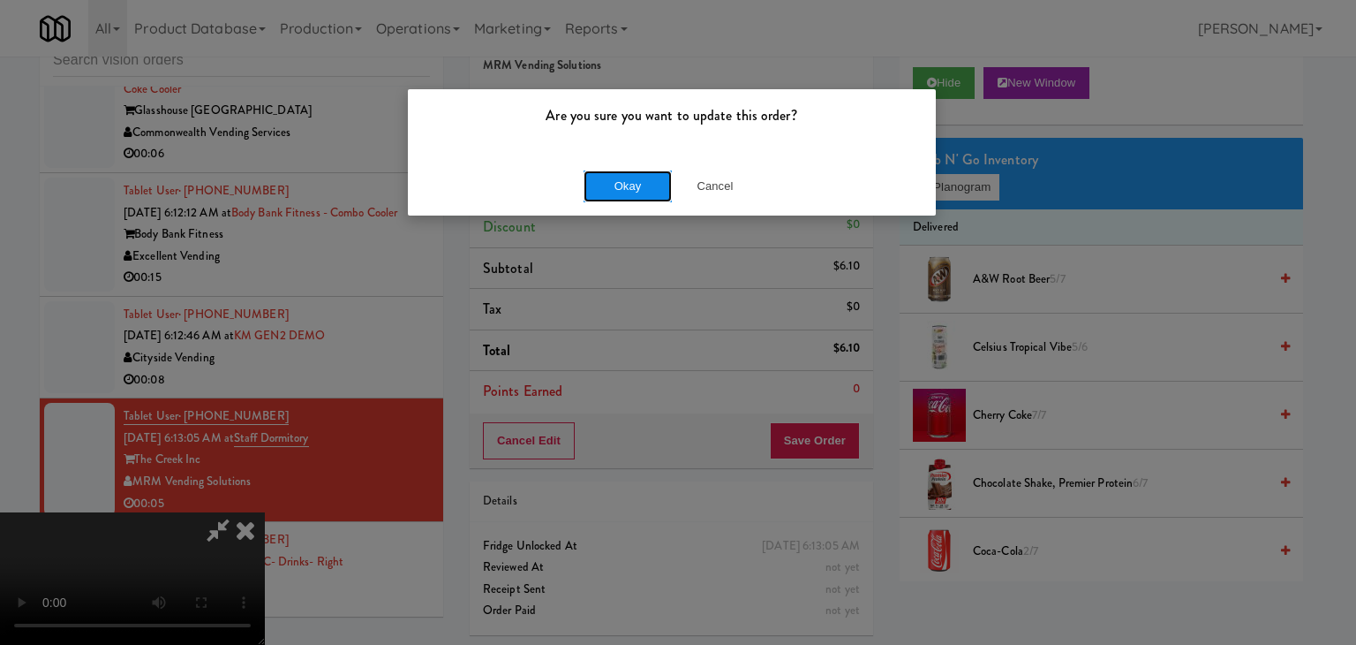
click at [627, 192] on button "Okay" at bounding box center [628, 186] width 88 height 32
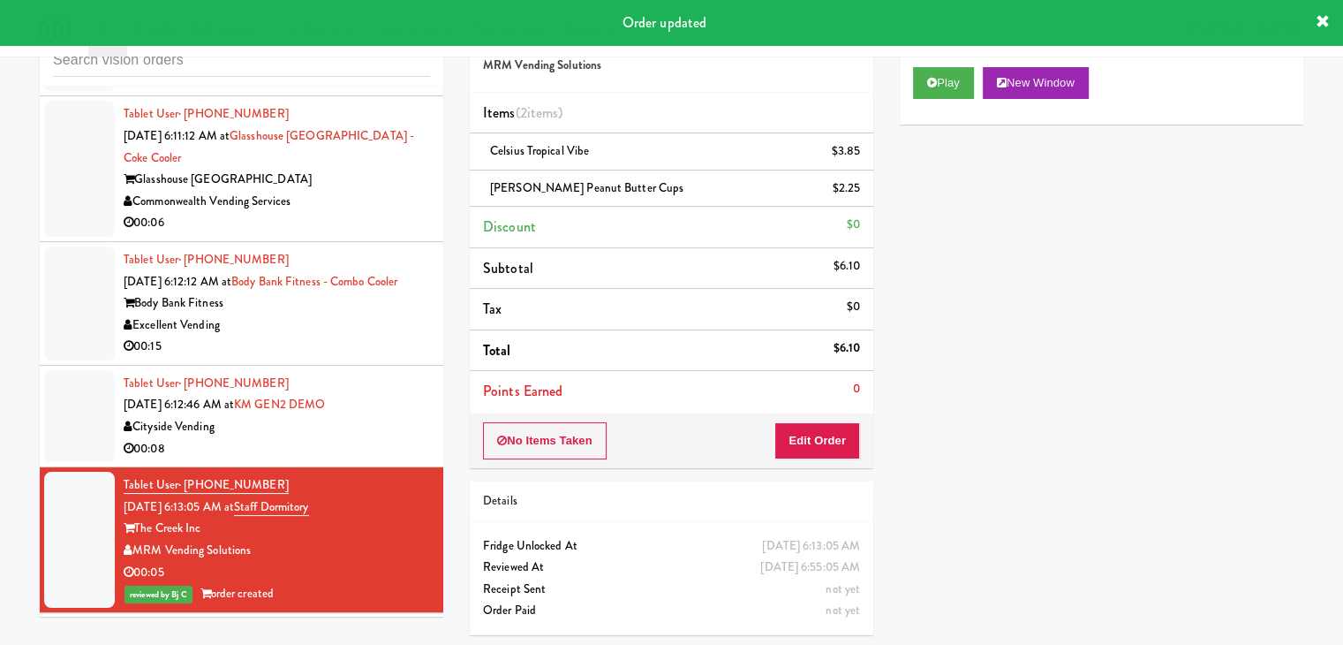
scroll to position [6414, 0]
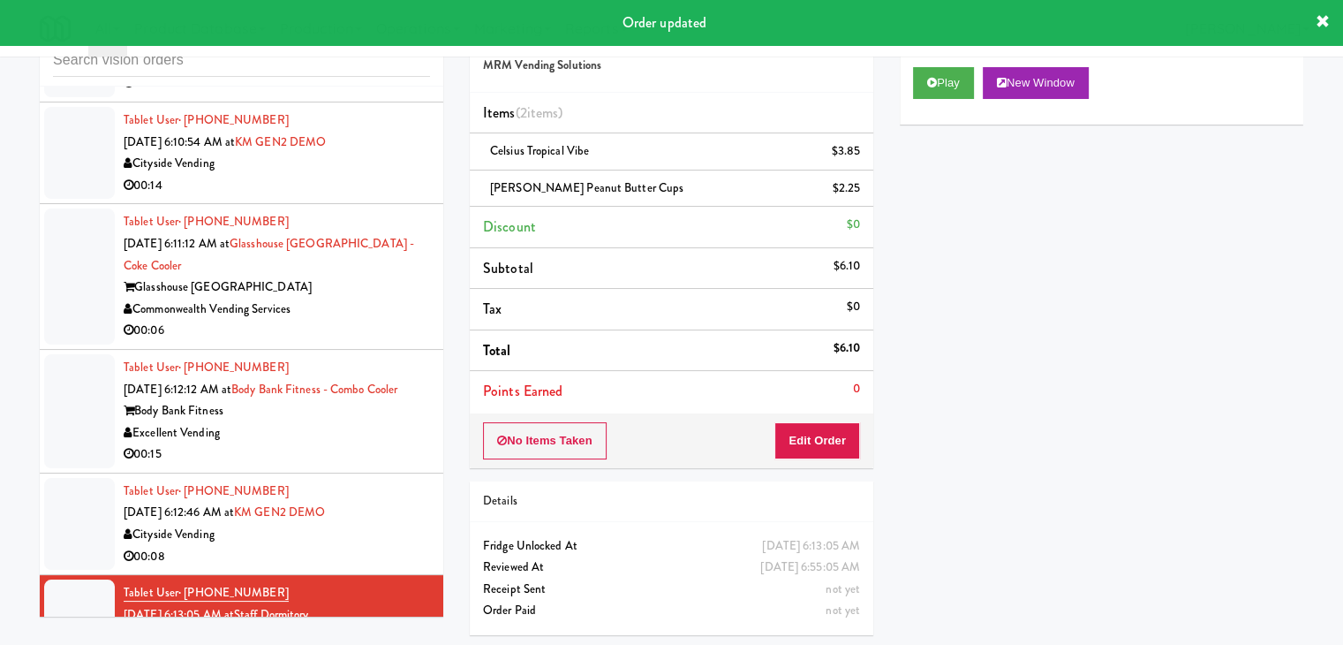
click at [351, 465] on div "00:15" at bounding box center [277, 454] width 306 height 22
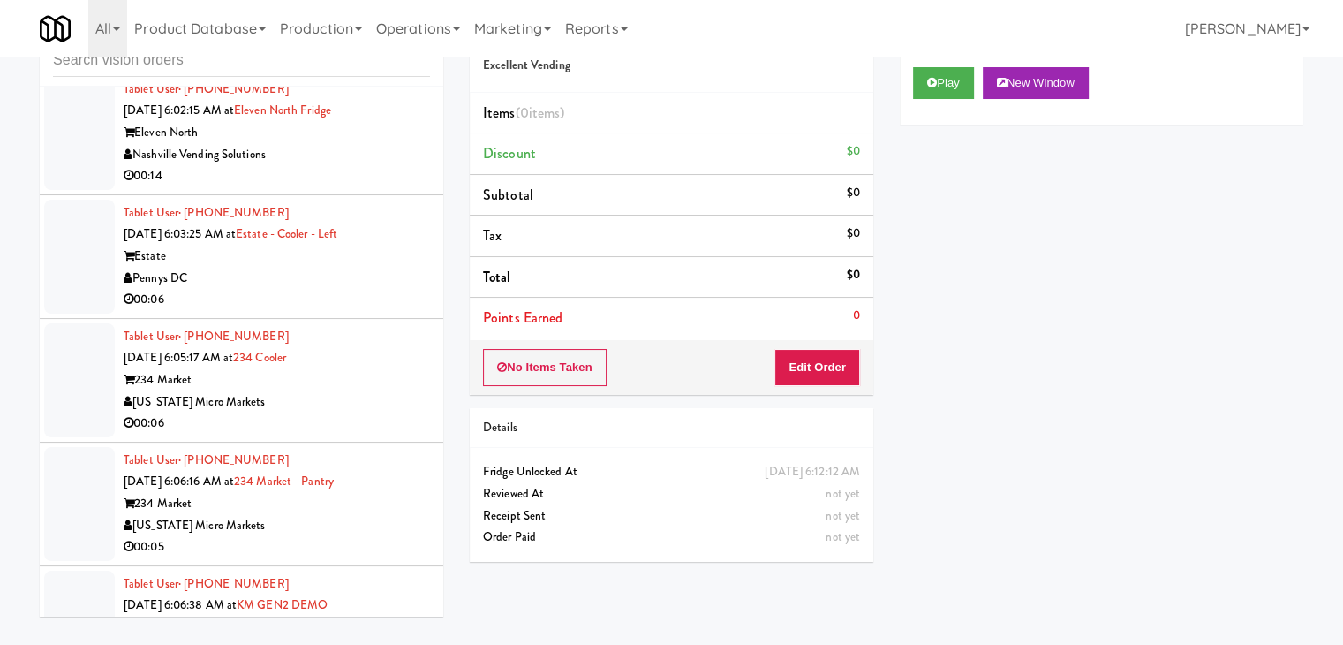
scroll to position [5266, 0]
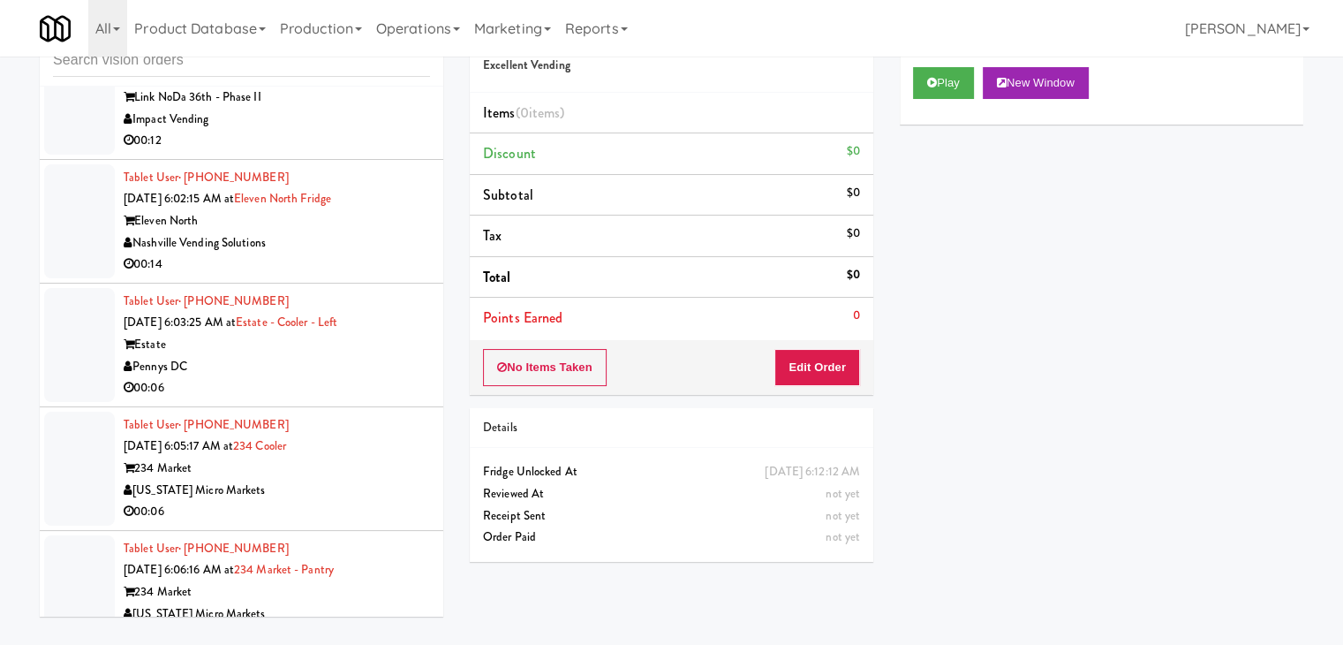
drag, startPoint x: 181, startPoint y: 362, endPoint x: 137, endPoint y: 366, distance: 44.4
click at [137, 366] on div "Pennys DC" at bounding box center [277, 367] width 306 height 22
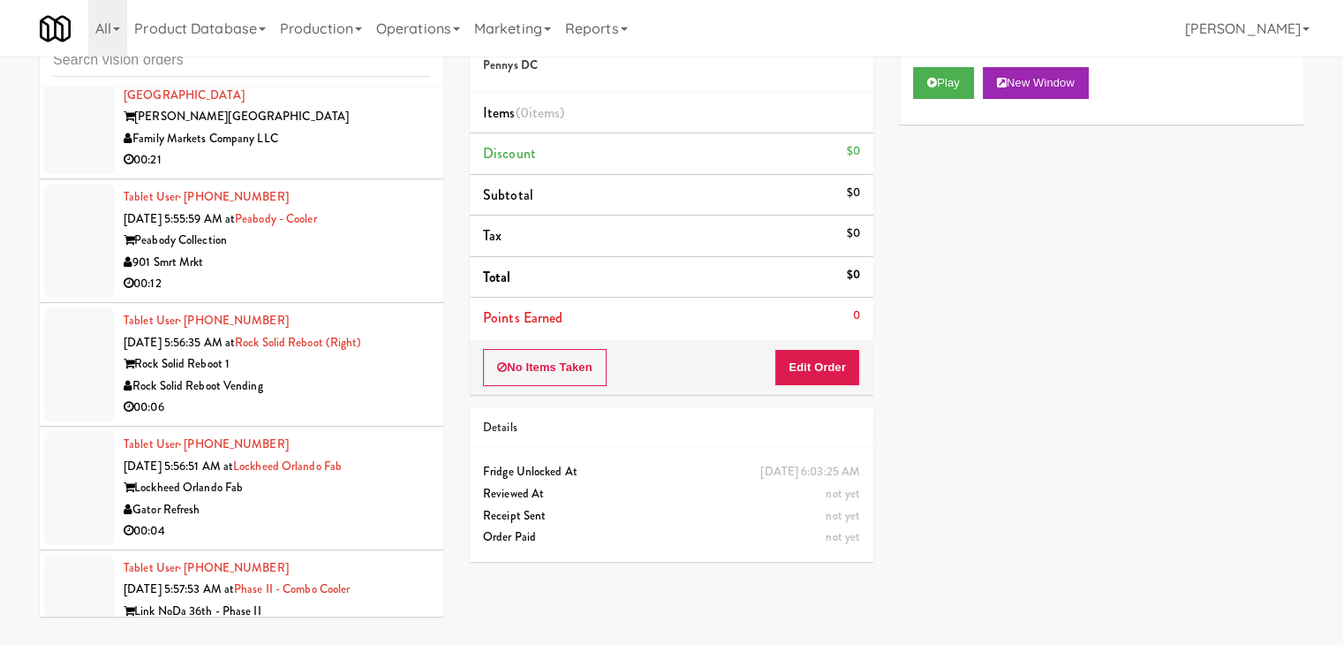
scroll to position [4648, 0]
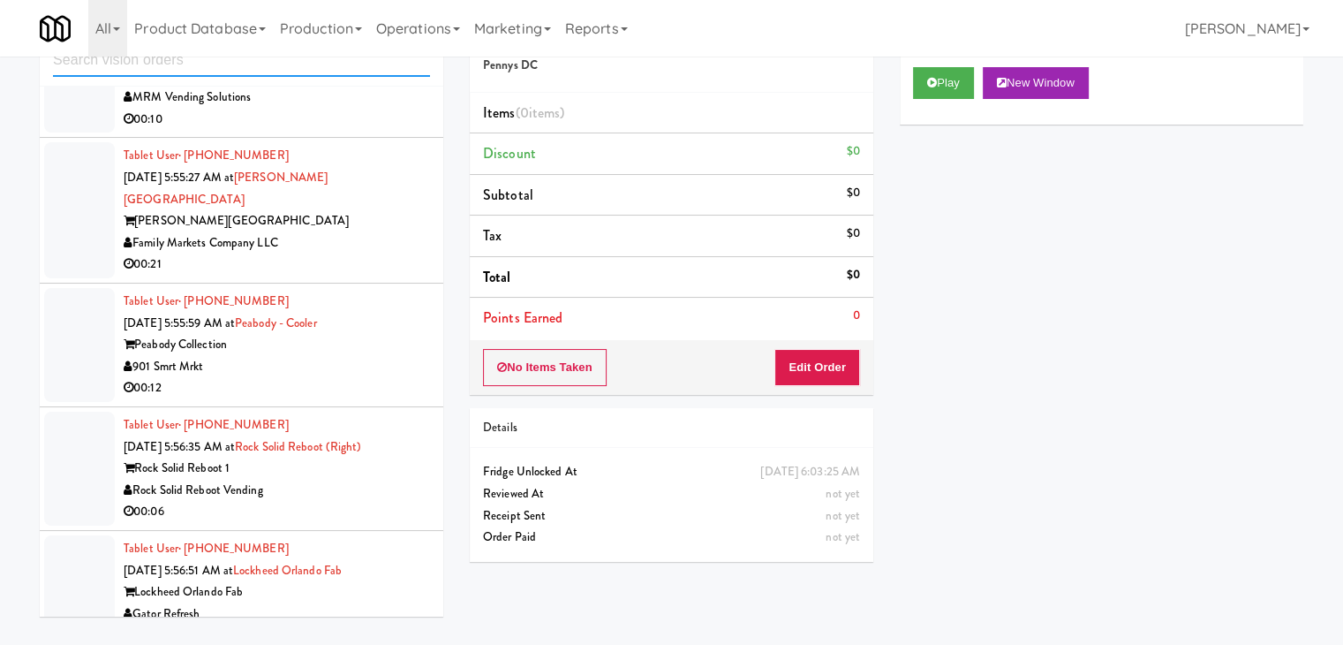
click at [223, 72] on input "text" at bounding box center [241, 60] width 377 height 33
paste input "Pennys DC"
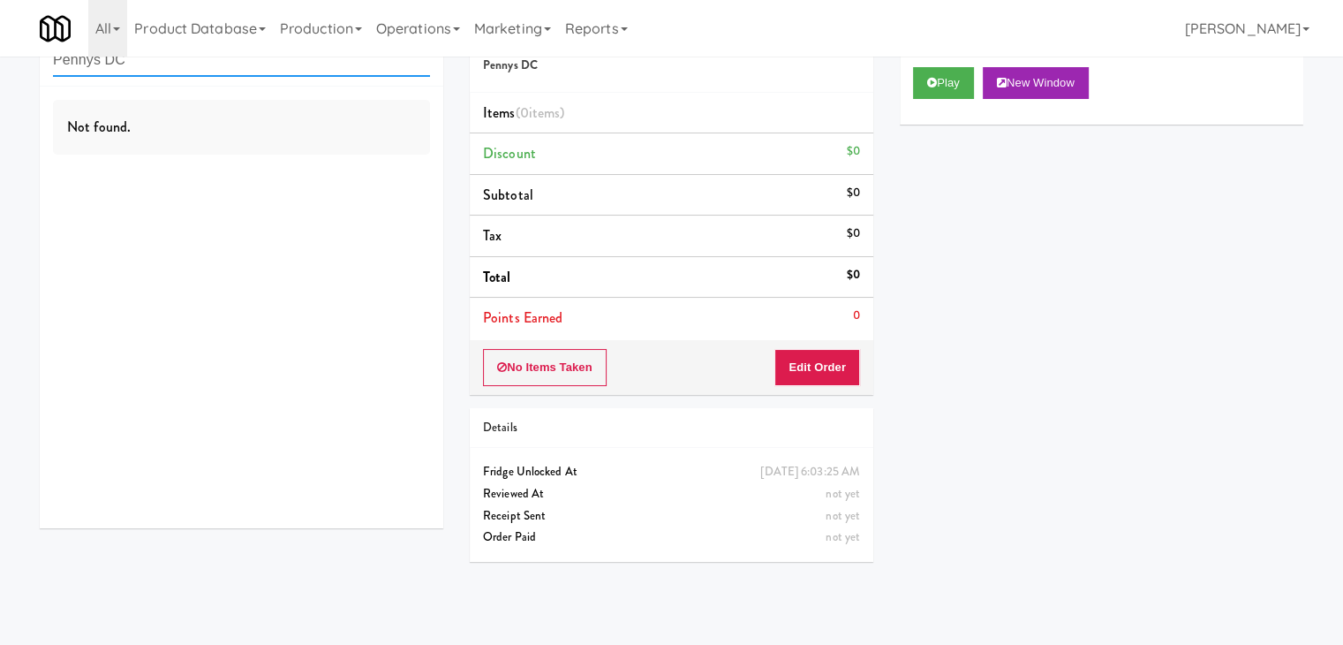
scroll to position [0, 0]
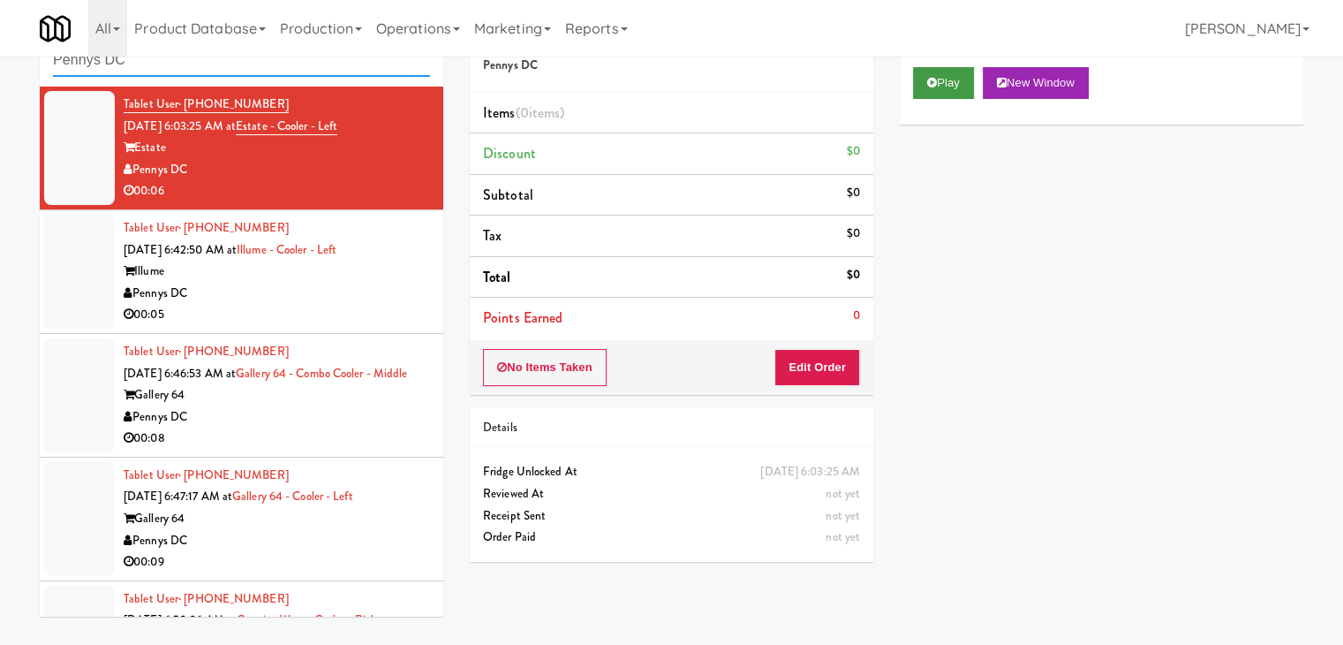
type input "Pennys DC"
drag, startPoint x: 945, startPoint y: 77, endPoint x: 902, endPoint y: 211, distance: 141.0
click at [945, 78] on button "Play" at bounding box center [943, 83] width 61 height 32
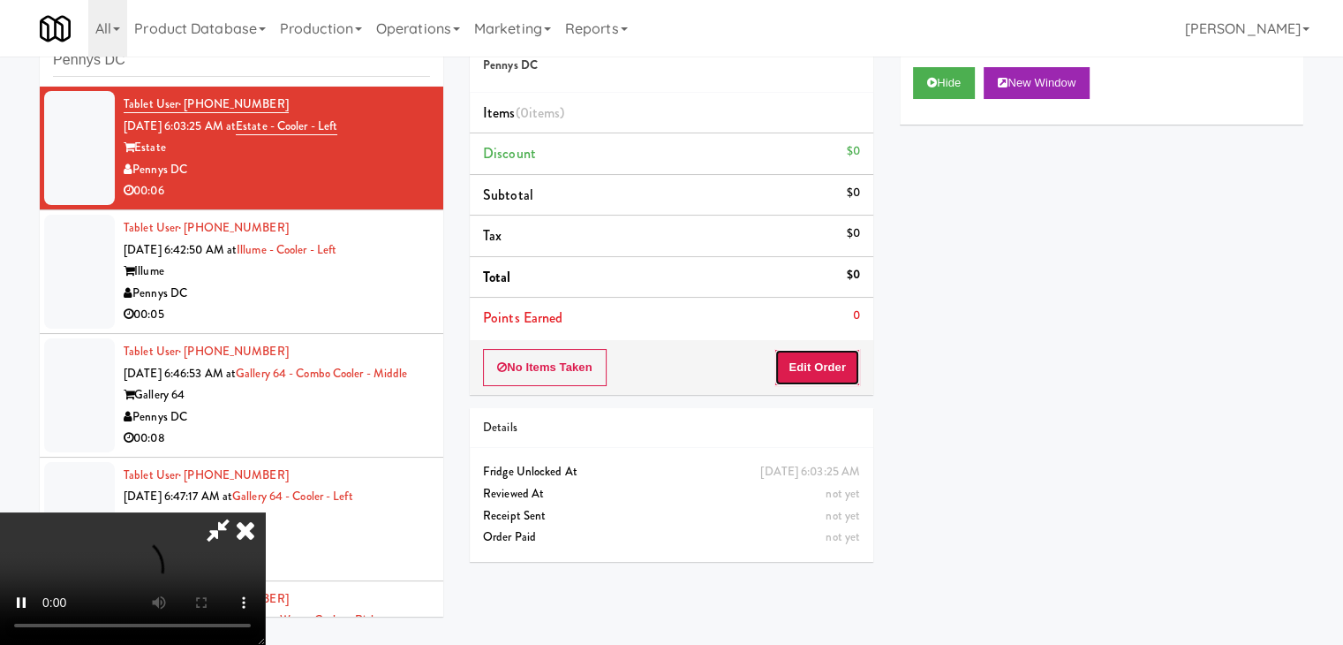
click at [823, 364] on button "Edit Order" at bounding box center [817, 367] width 86 height 37
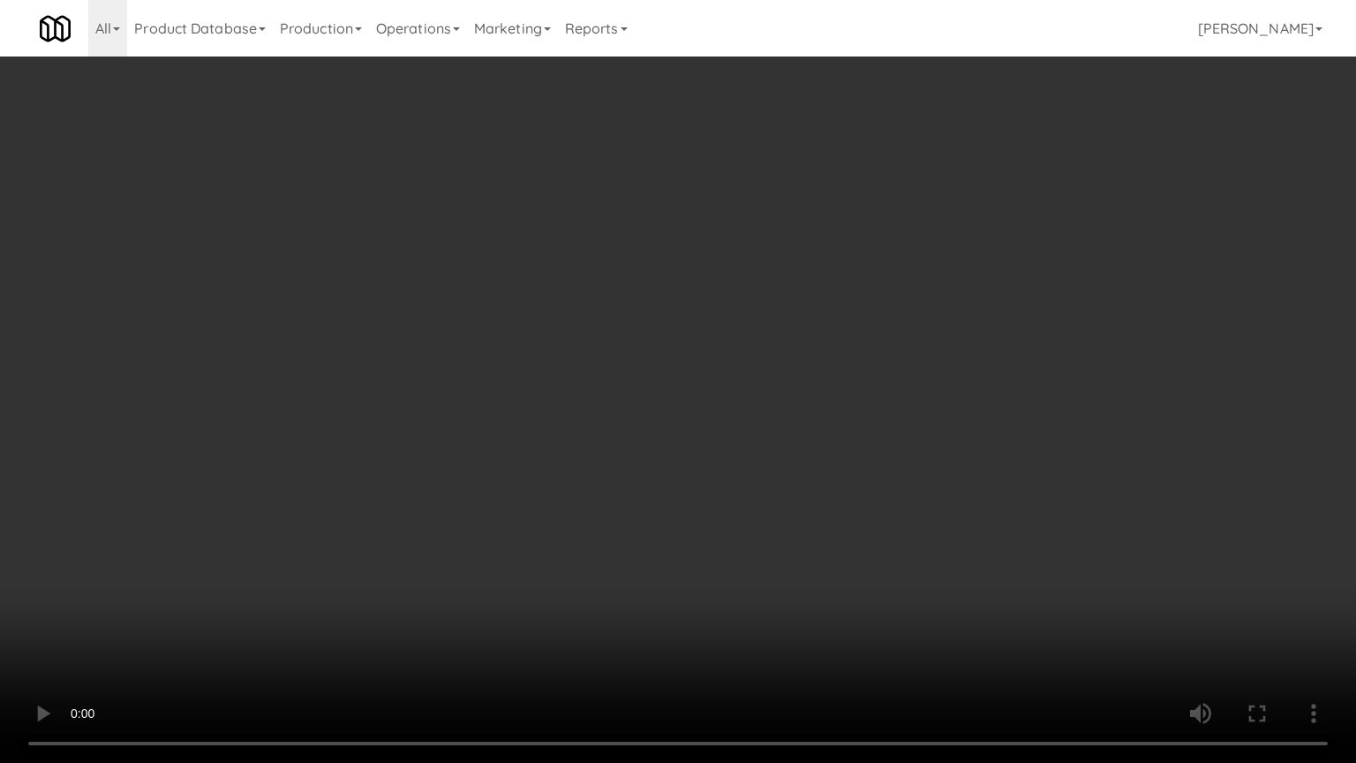
click at [835, 419] on video at bounding box center [678, 381] width 1356 height 763
drag, startPoint x: 836, startPoint y: 419, endPoint x: 877, endPoint y: 312, distance: 115.1
click at [837, 419] on video at bounding box center [678, 381] width 1356 height 763
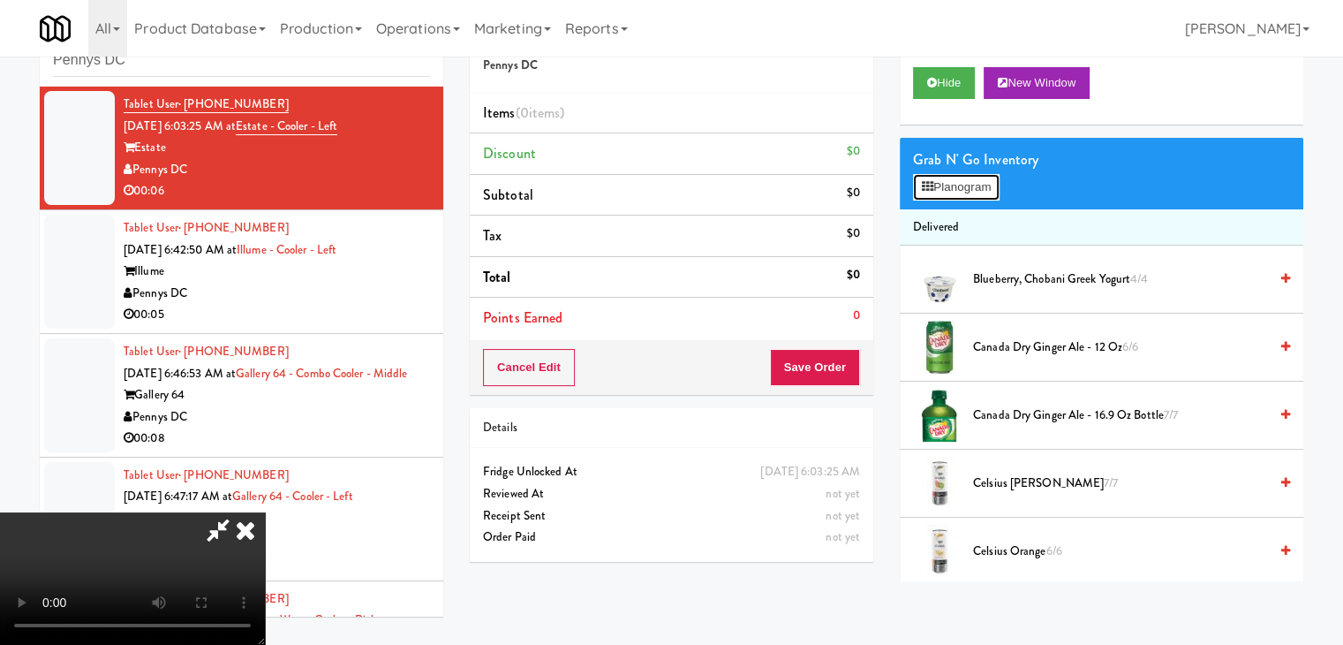
click at [974, 195] on button "Planogram" at bounding box center [956, 187] width 87 height 26
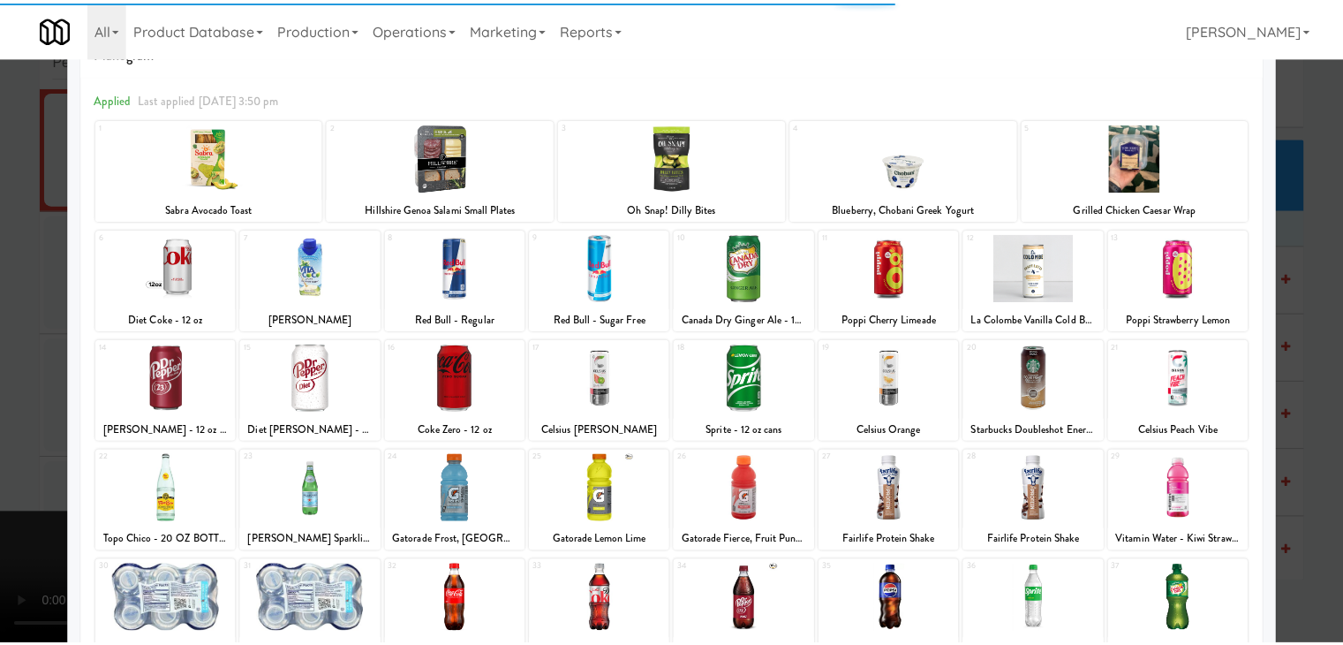
scroll to position [223, 0]
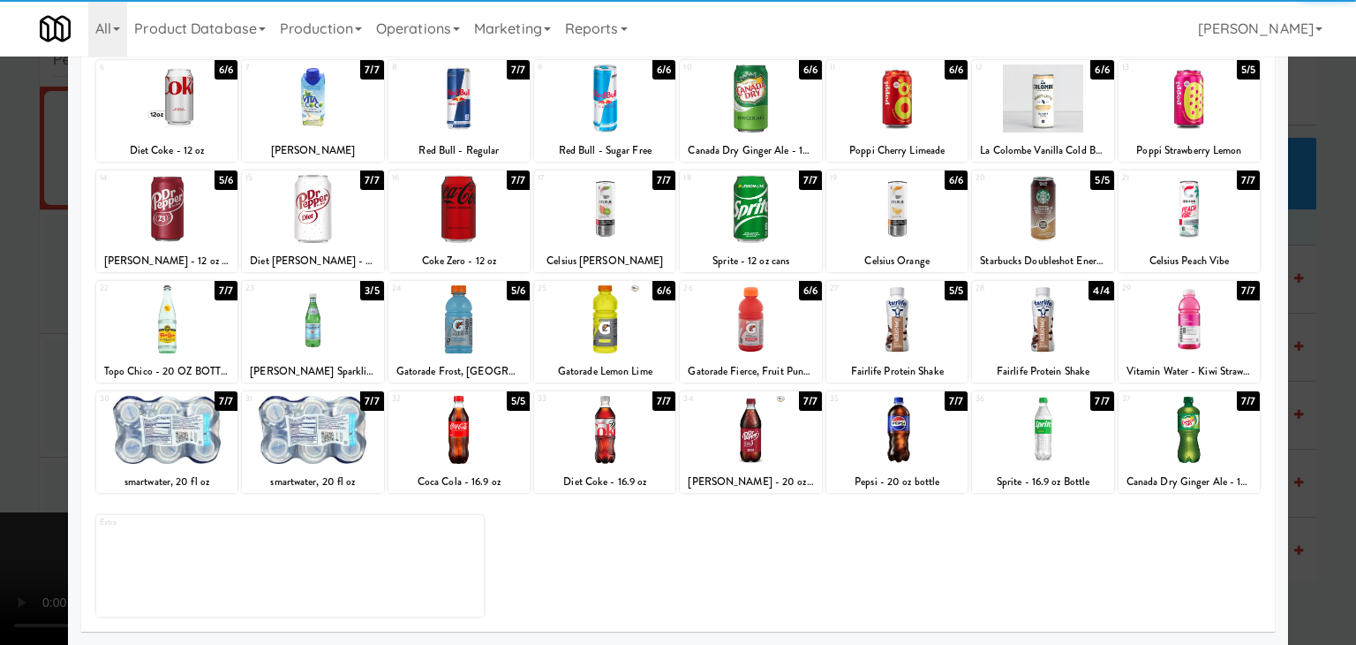
click at [185, 414] on div at bounding box center [166, 430] width 141 height 68
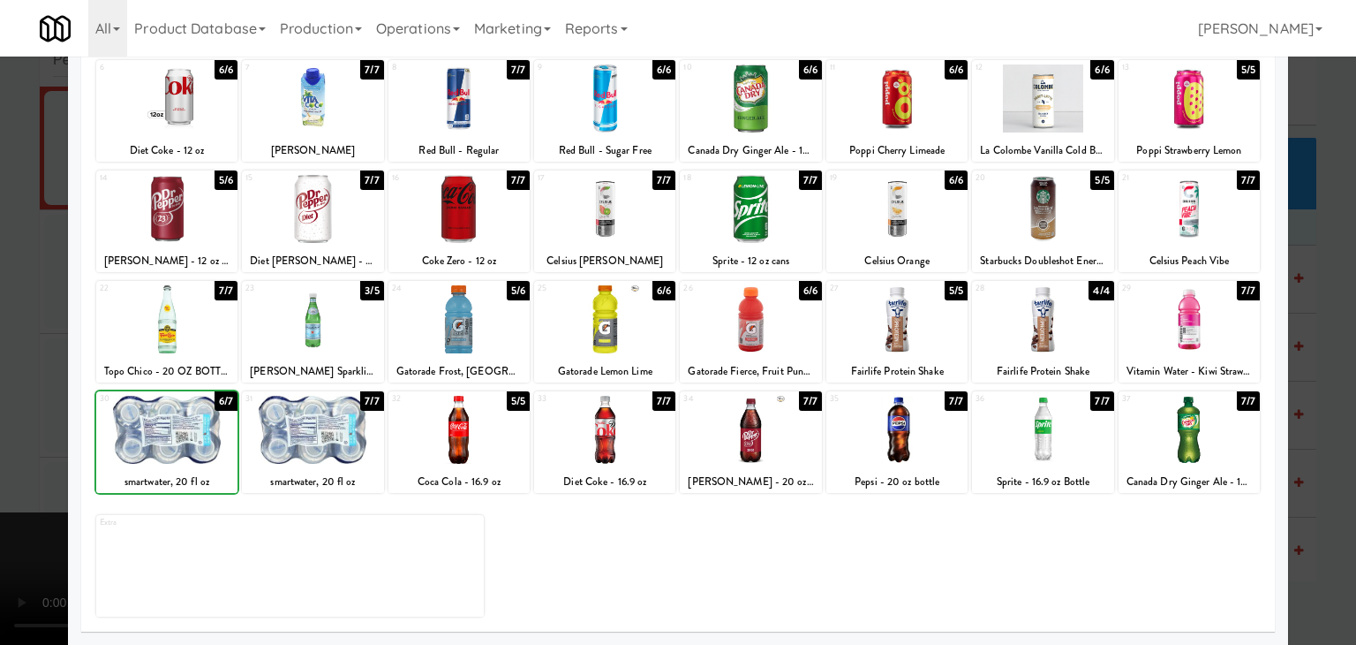
drag, startPoint x: 1, startPoint y: 421, endPoint x: 256, endPoint y: 408, distance: 255.5
click at [19, 419] on div at bounding box center [678, 322] width 1356 height 645
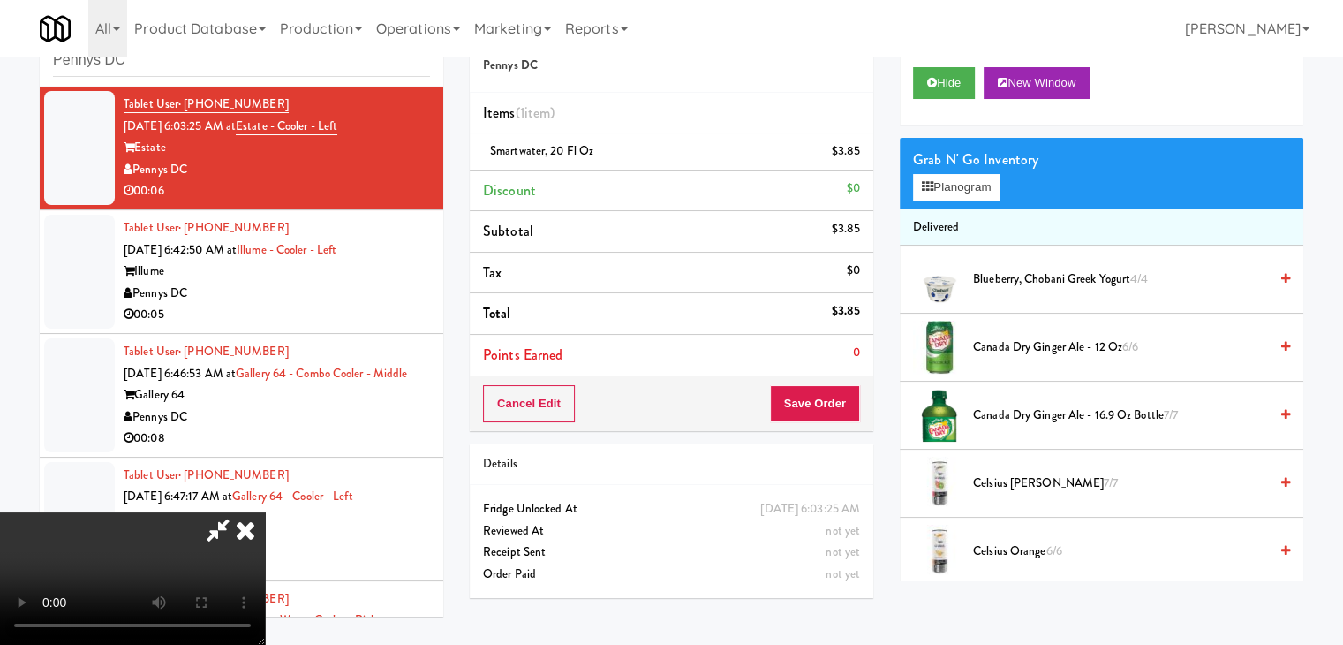
click at [834, 421] on div "Cancel Edit Save Order" at bounding box center [672, 403] width 404 height 55
drag, startPoint x: 831, startPoint y: 419, endPoint x: 827, endPoint y: 406, distance: 12.9
click at [830, 419] on button "Save Order" at bounding box center [815, 403] width 90 height 37
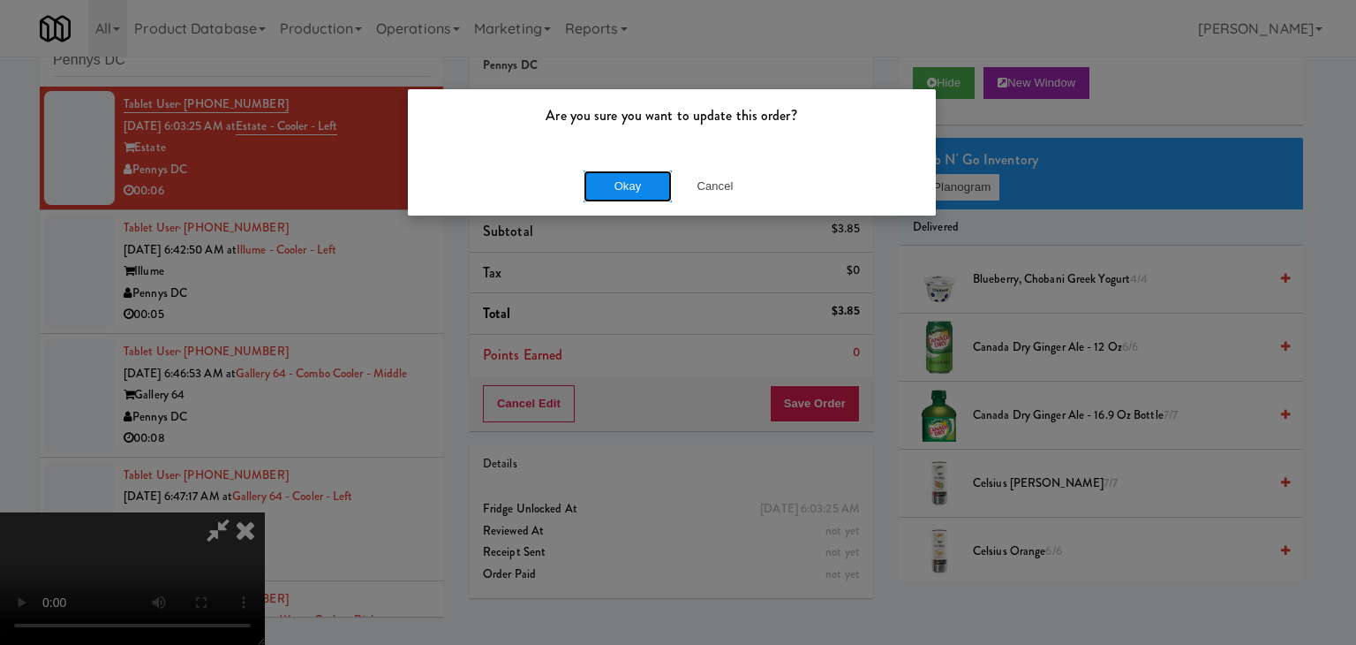
click at [632, 185] on button "Okay" at bounding box center [628, 186] width 88 height 32
click at [632, 185] on body "Are you sure you want to update this order? Okay Cancel Okay Are you sure you w…" at bounding box center [678, 322] width 1356 height 645
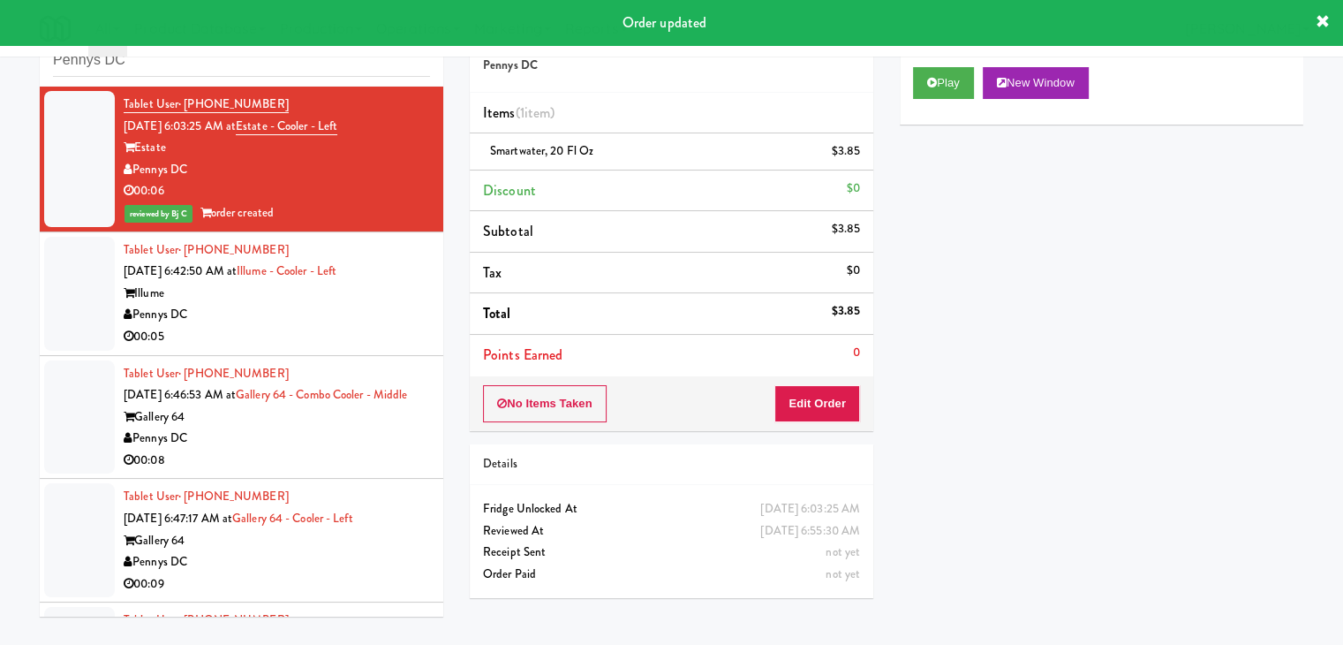
click at [332, 331] on div "Tablet User · (717) 713-0915 Aug 14, 2025 6:42:50 AM at Illume - Cooler - Left …" at bounding box center [277, 293] width 306 height 109
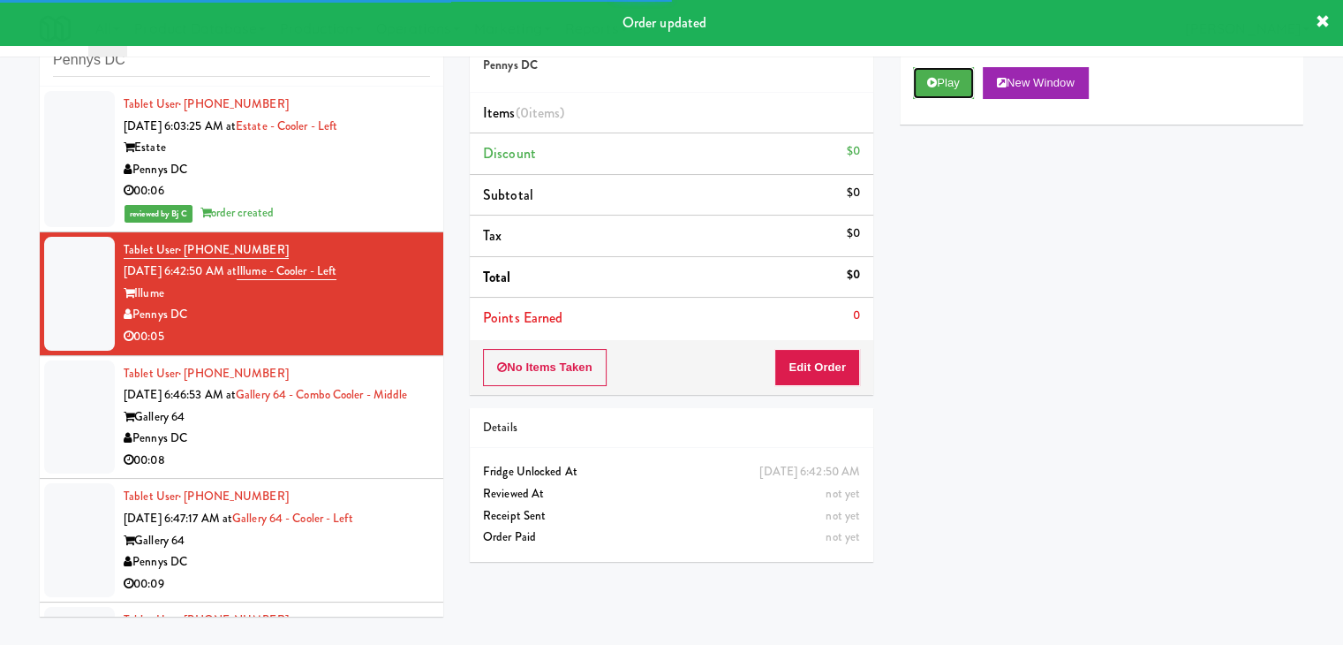
drag, startPoint x: 962, startPoint y: 89, endPoint x: 949, endPoint y: 117, distance: 31.2
click at [960, 91] on button "Play" at bounding box center [943, 83] width 61 height 32
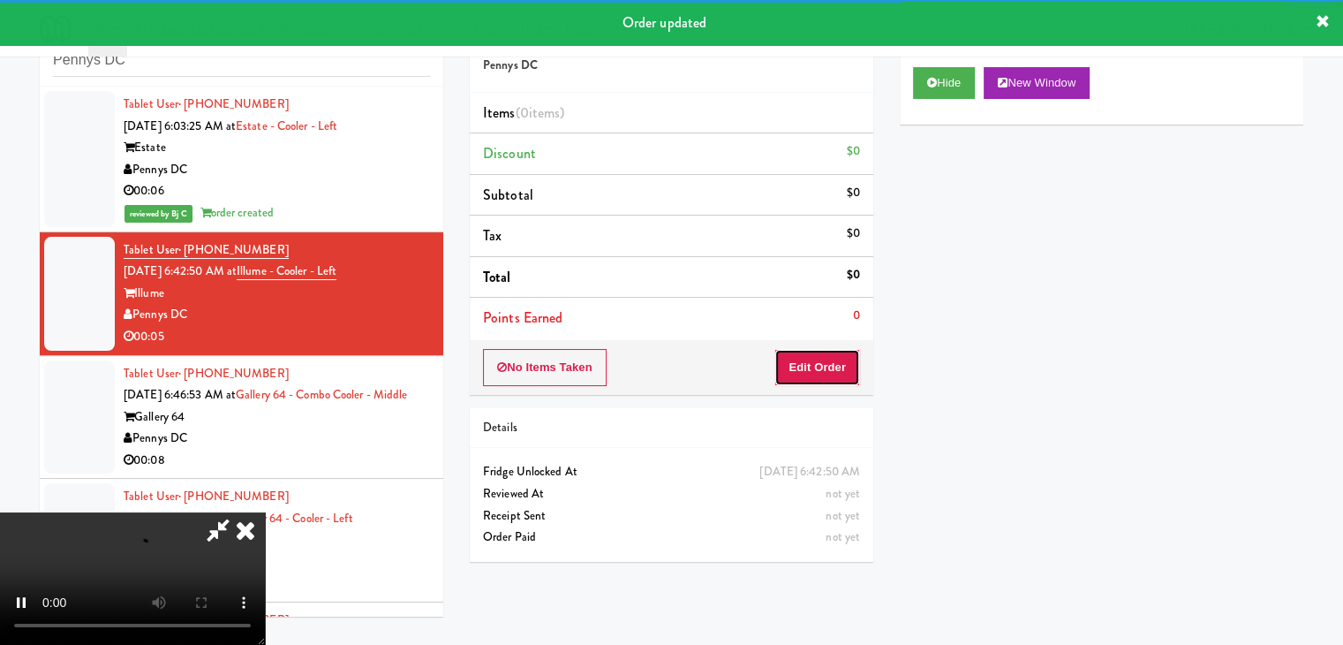
click at [826, 360] on button "Edit Order" at bounding box center [817, 367] width 86 height 37
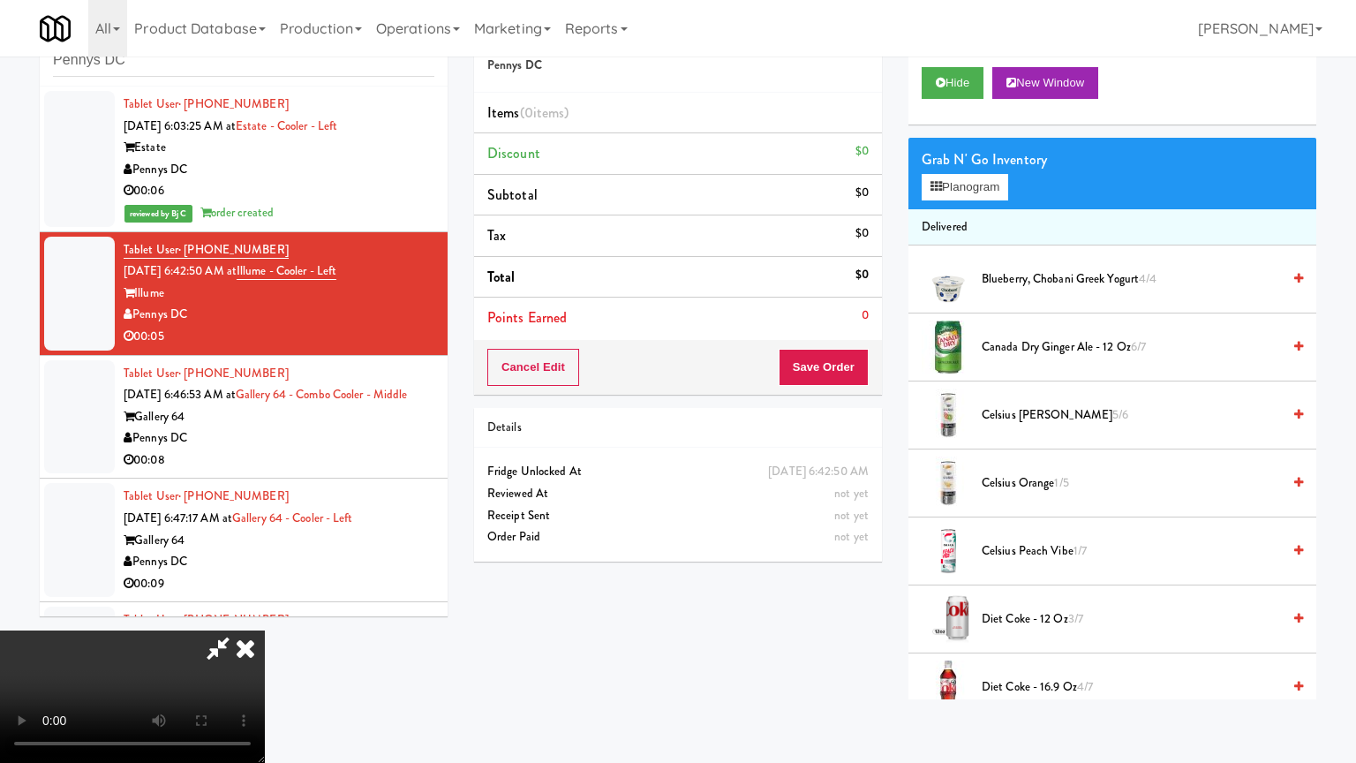
click at [265, 630] on video at bounding box center [132, 696] width 265 height 132
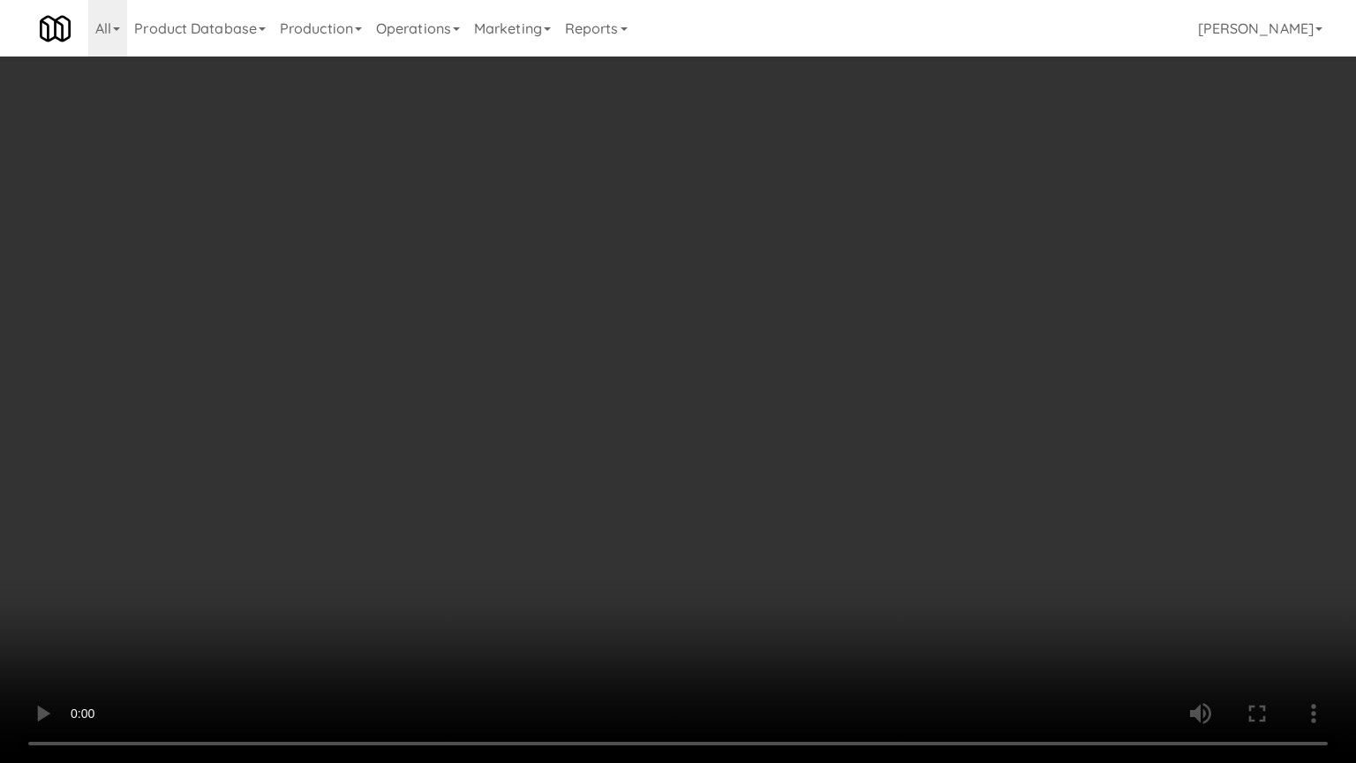
click at [978, 441] on video at bounding box center [678, 381] width 1356 height 763
click at [978, 442] on video at bounding box center [678, 381] width 1356 height 763
click at [984, 442] on video at bounding box center [678, 381] width 1356 height 763
click at [987, 438] on video at bounding box center [678, 381] width 1356 height 763
click at [988, 438] on video at bounding box center [678, 381] width 1356 height 763
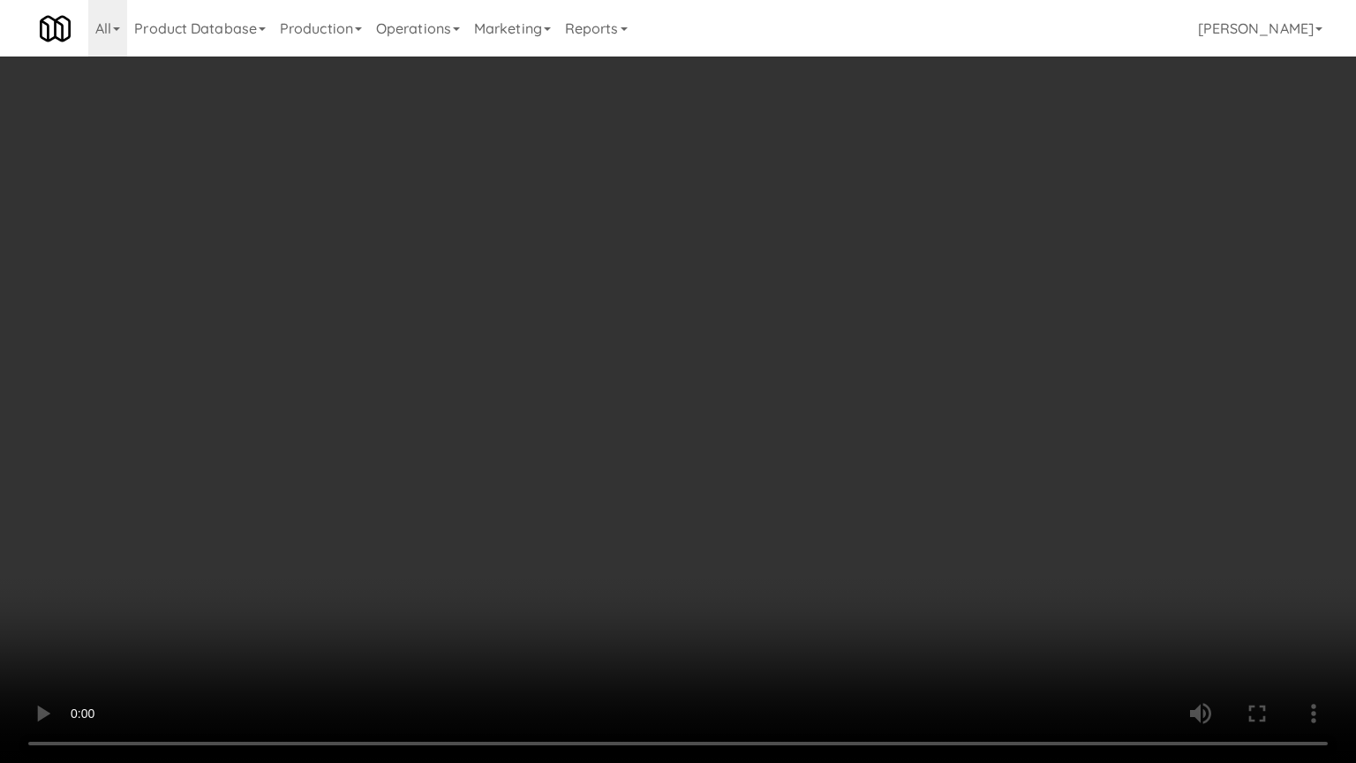
click at [990, 421] on video at bounding box center [678, 381] width 1356 height 763
drag, startPoint x: 990, startPoint y: 421, endPoint x: 1093, endPoint y: 172, distance: 269.6
click at [992, 413] on video at bounding box center [678, 381] width 1356 height 763
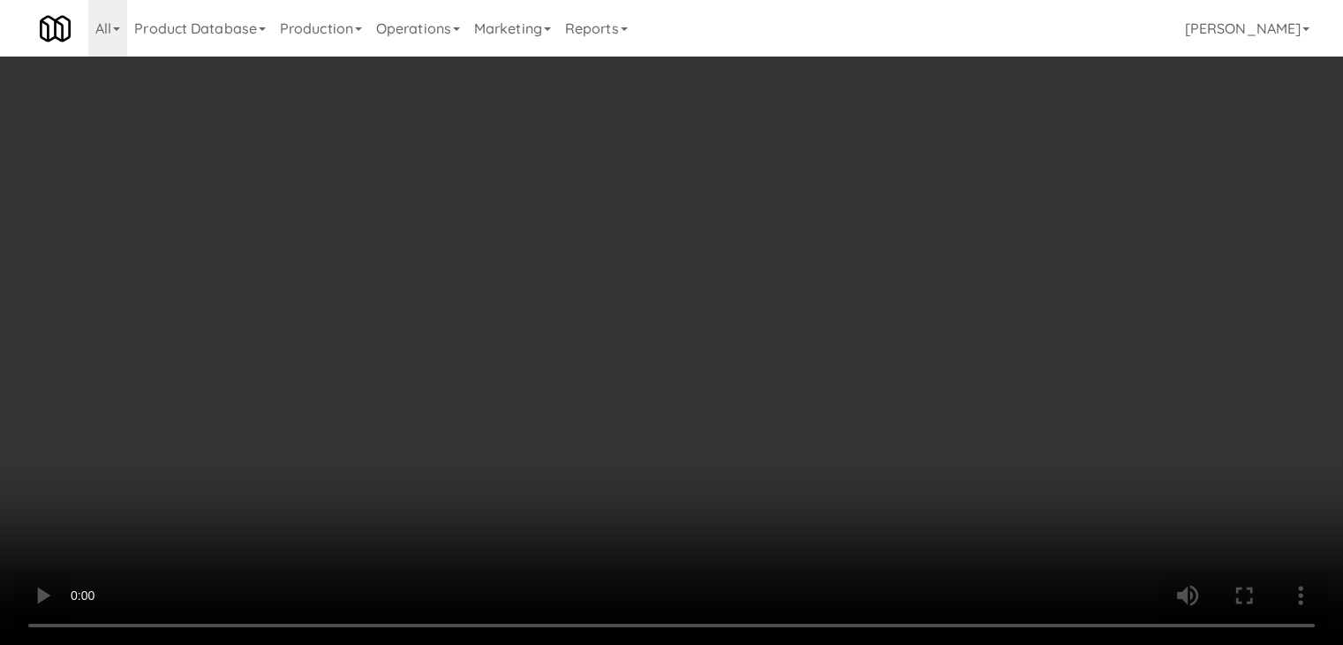
click at [970, 192] on button "Planogram" at bounding box center [956, 187] width 87 height 26
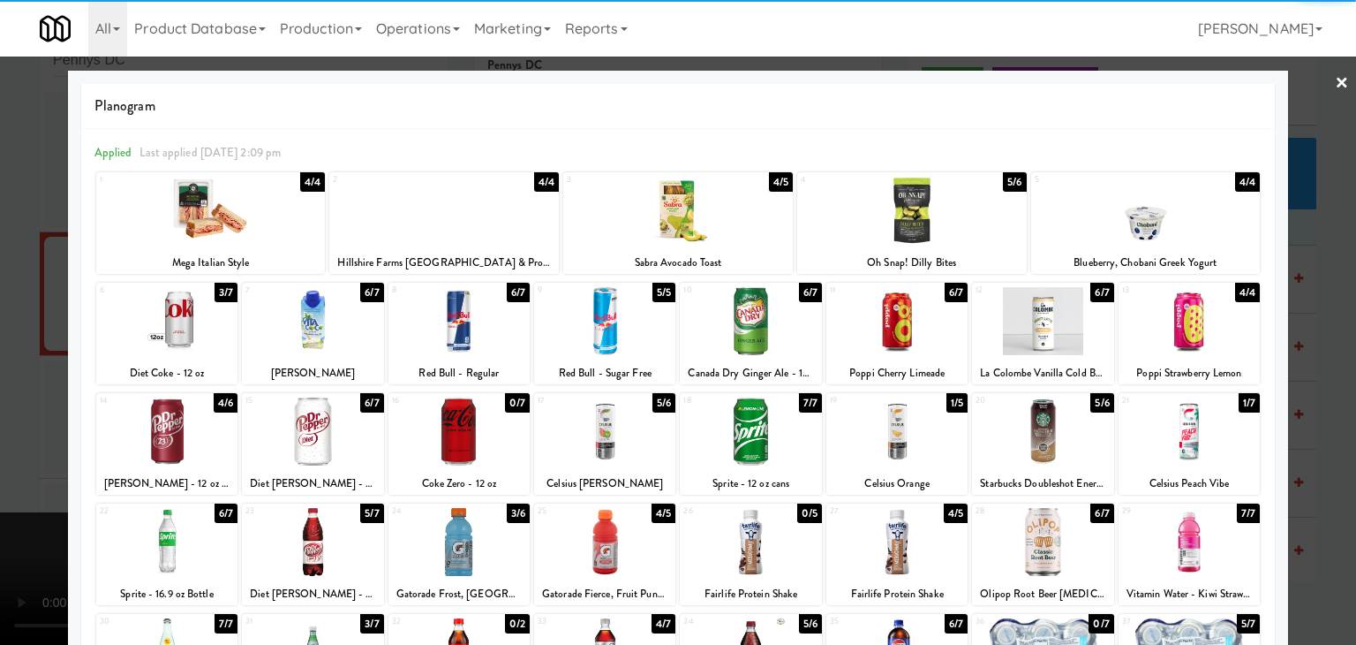
click at [890, 443] on div at bounding box center [896, 431] width 141 height 68
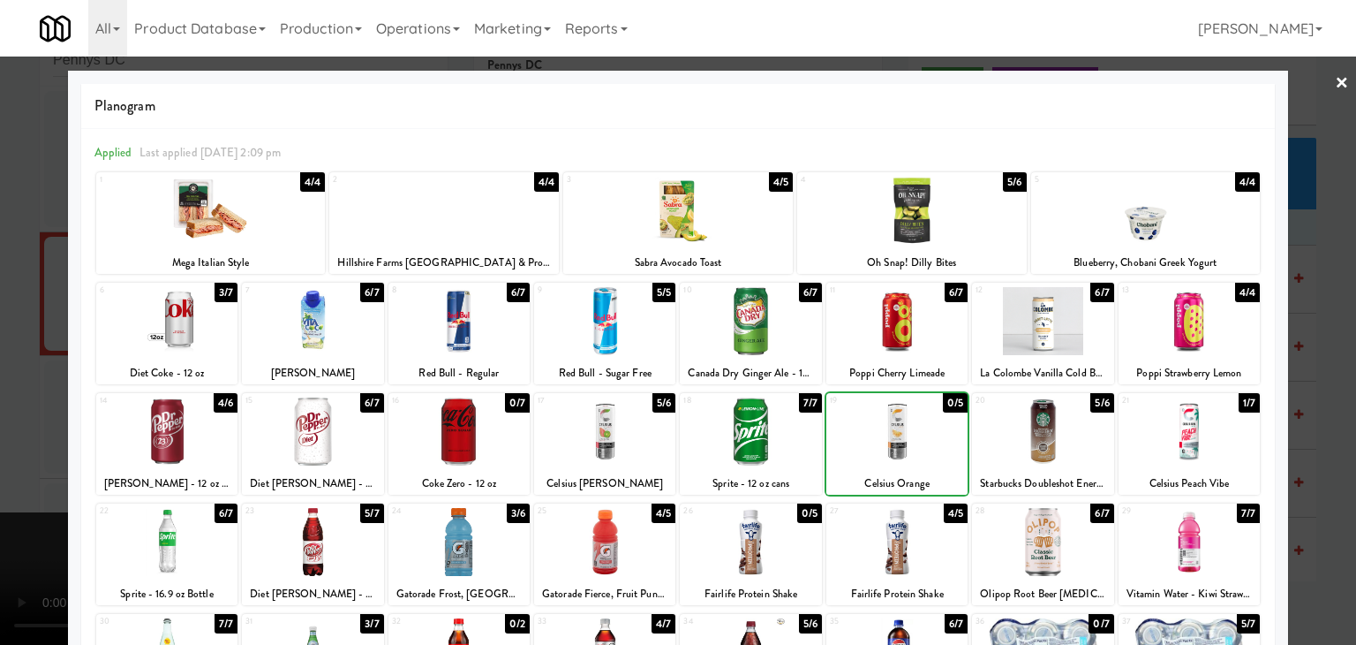
click at [1, 471] on div at bounding box center [678, 322] width 1356 height 645
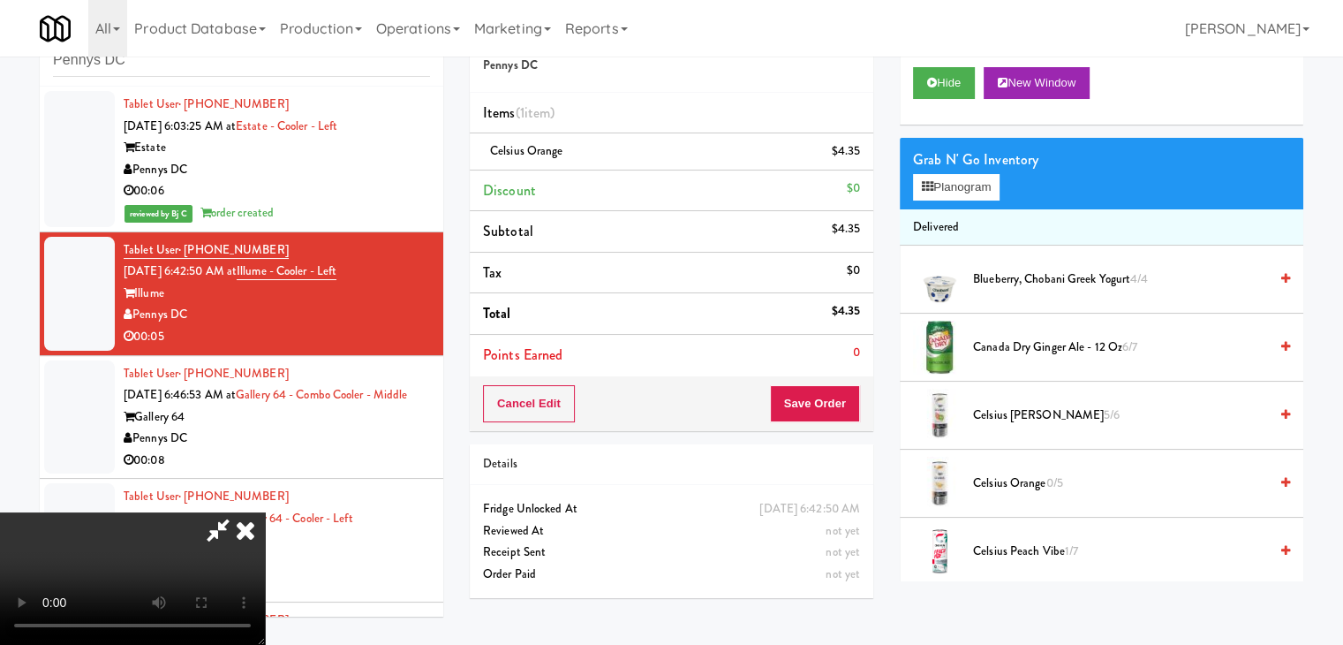
drag, startPoint x: 796, startPoint y: 417, endPoint x: 826, endPoint y: 417, distance: 30.9
click at [811, 417] on div "Order # 939414 Pennys DC Items (1 item ) Celsius Orange $4.35 Discount $0 Subto…" at bounding box center [887, 309] width 834 height 604
click at [826, 417] on button "Save Order" at bounding box center [815, 403] width 90 height 37
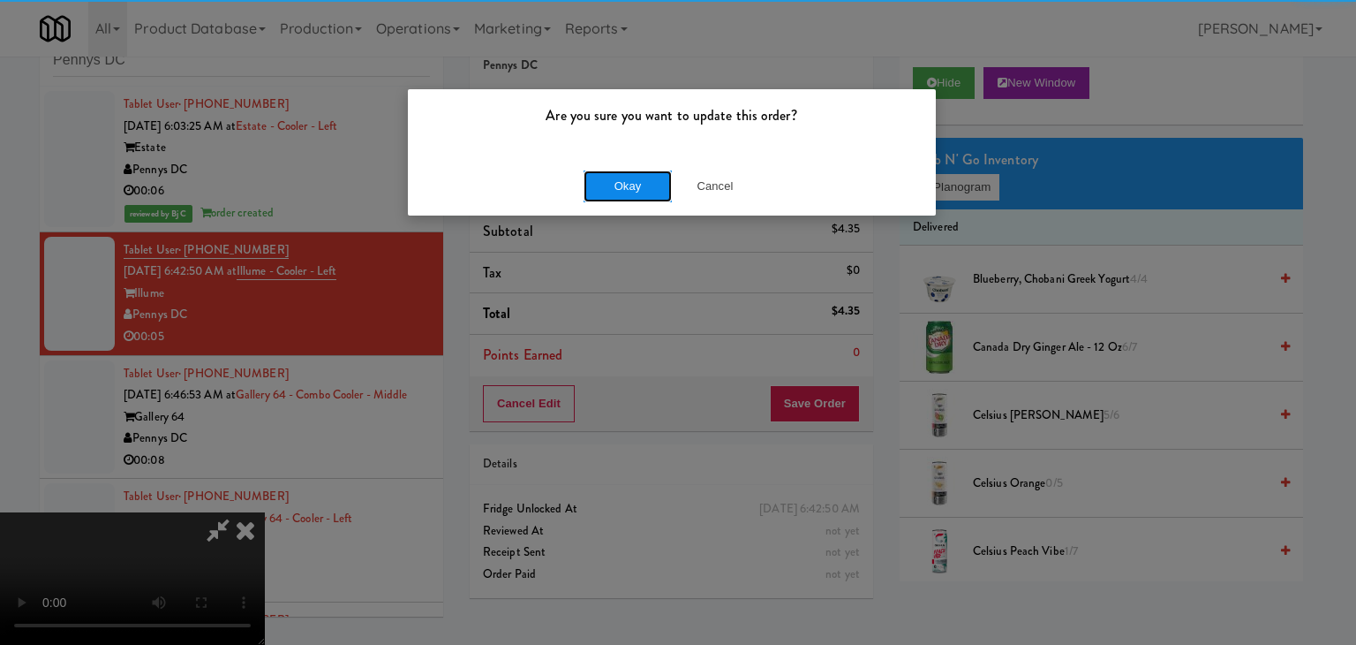
click at [656, 185] on button "Okay" at bounding box center [628, 186] width 88 height 32
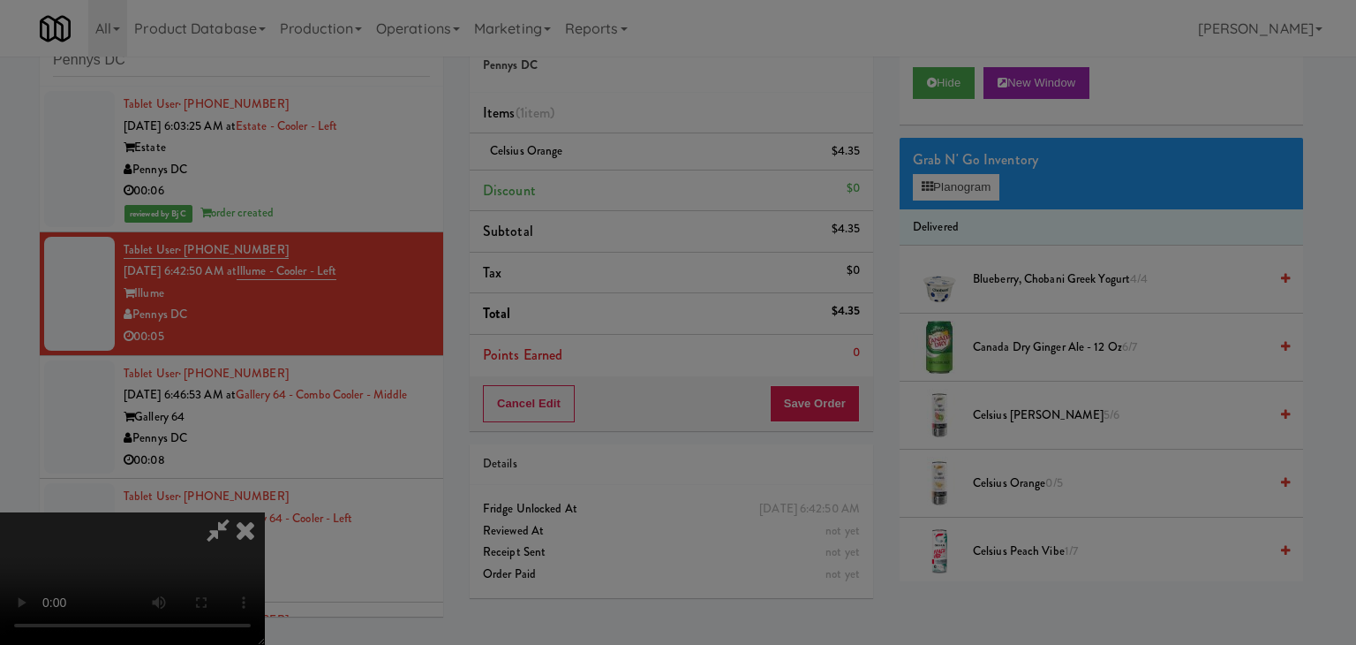
click at [656, 183] on div "Okay Cancel" at bounding box center [672, 153] width 528 height 59
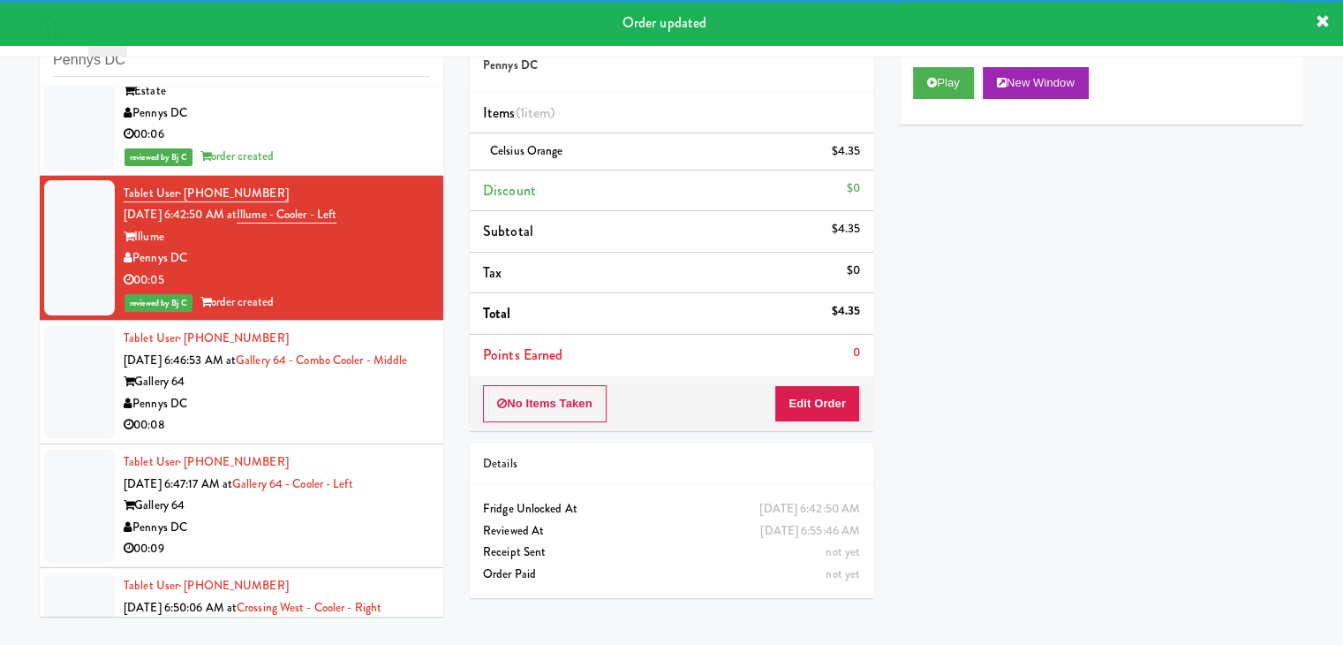
scroll to position [88, 0]
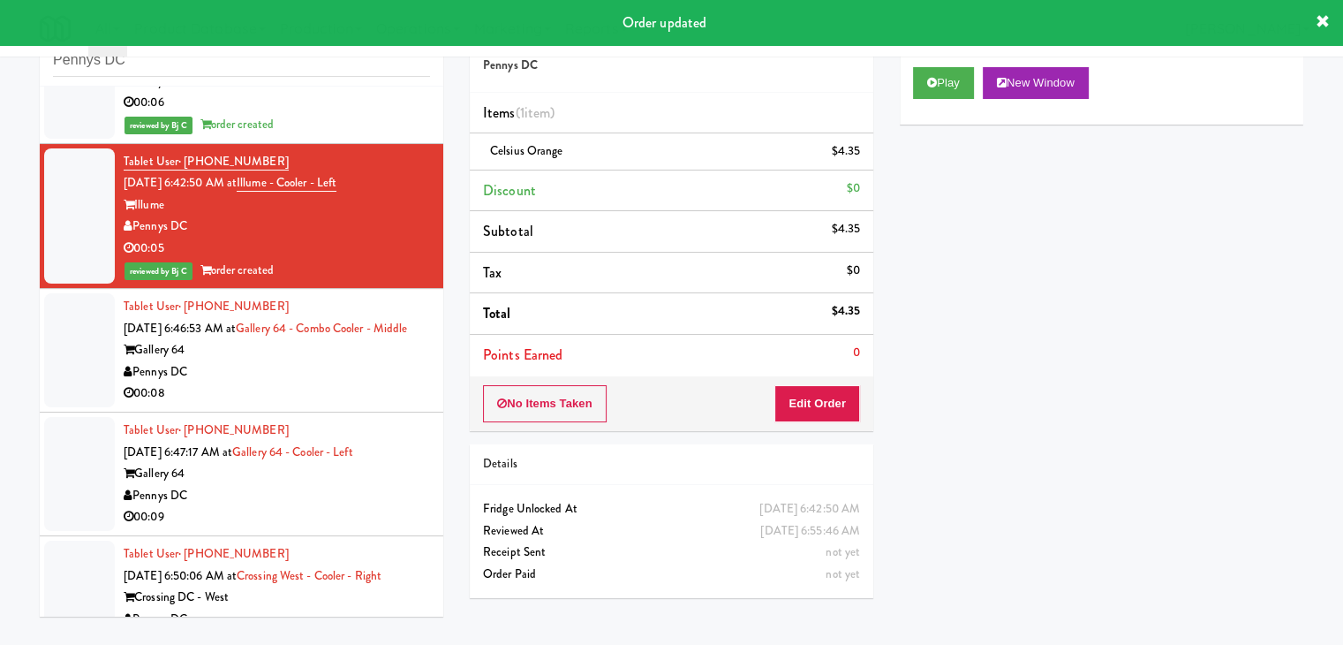
click at [365, 383] on div "Pennys DC" at bounding box center [277, 372] width 306 height 22
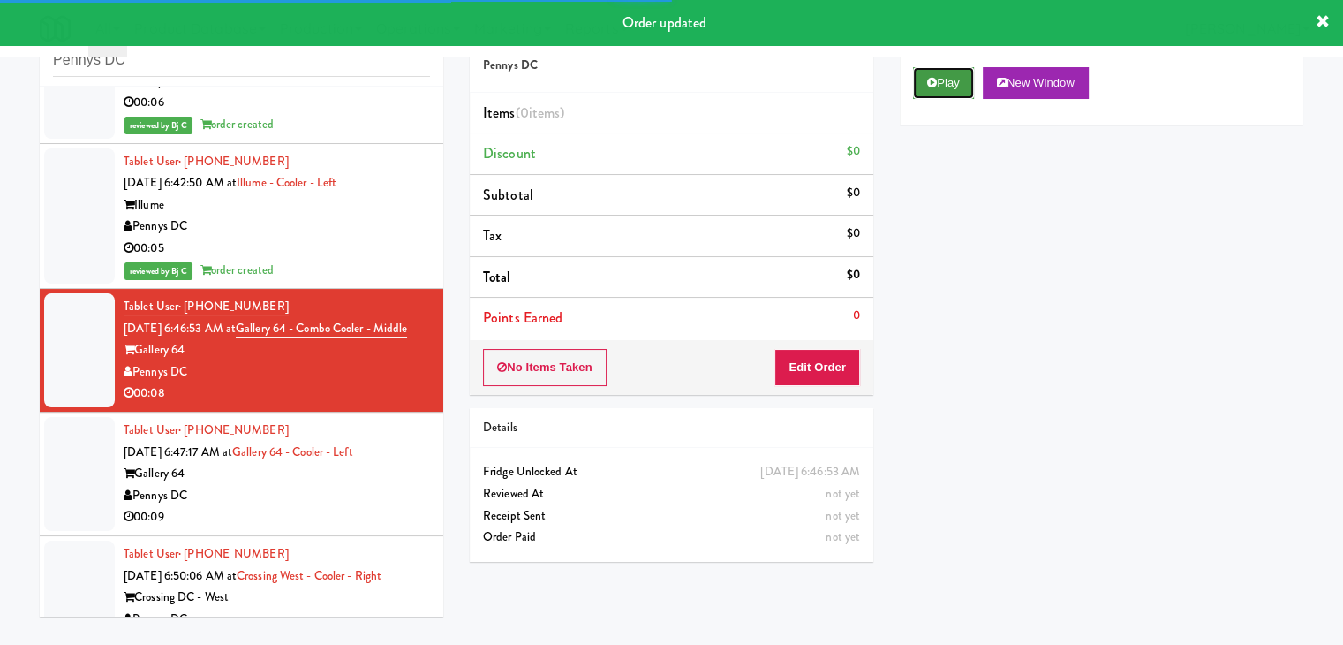
click at [941, 89] on button "Play" at bounding box center [943, 83] width 61 height 32
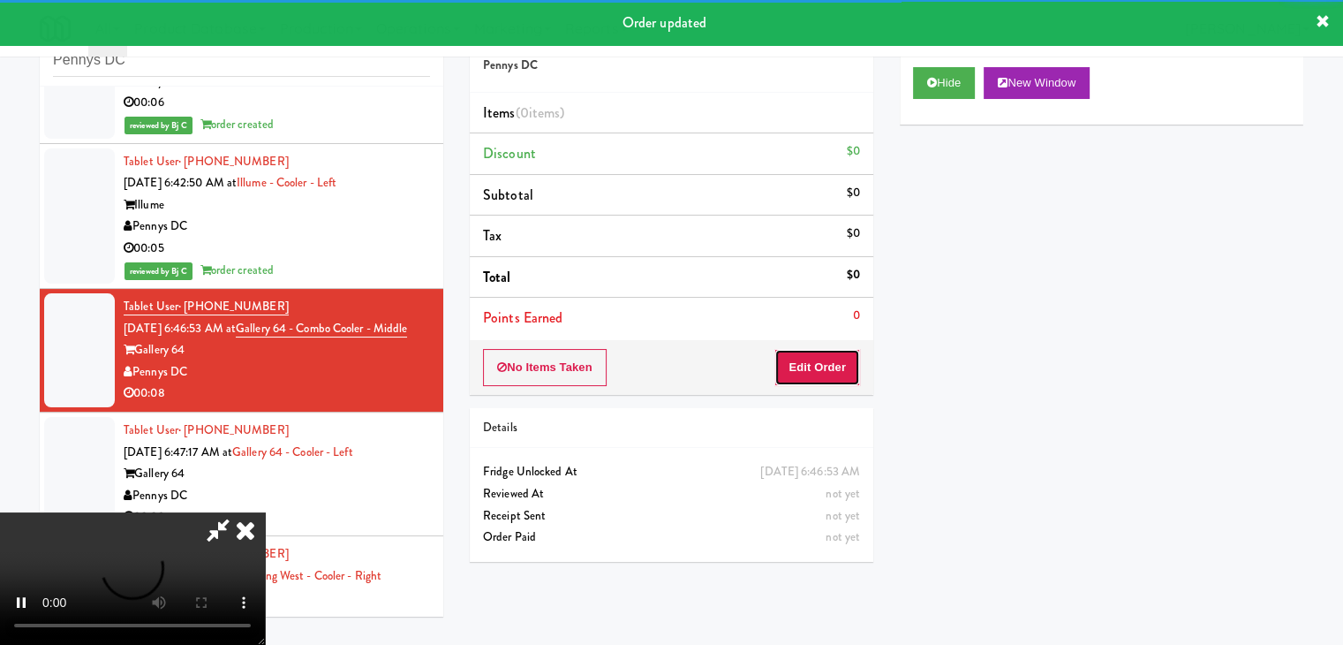
click at [806, 379] on button "Edit Order" at bounding box center [817, 367] width 86 height 37
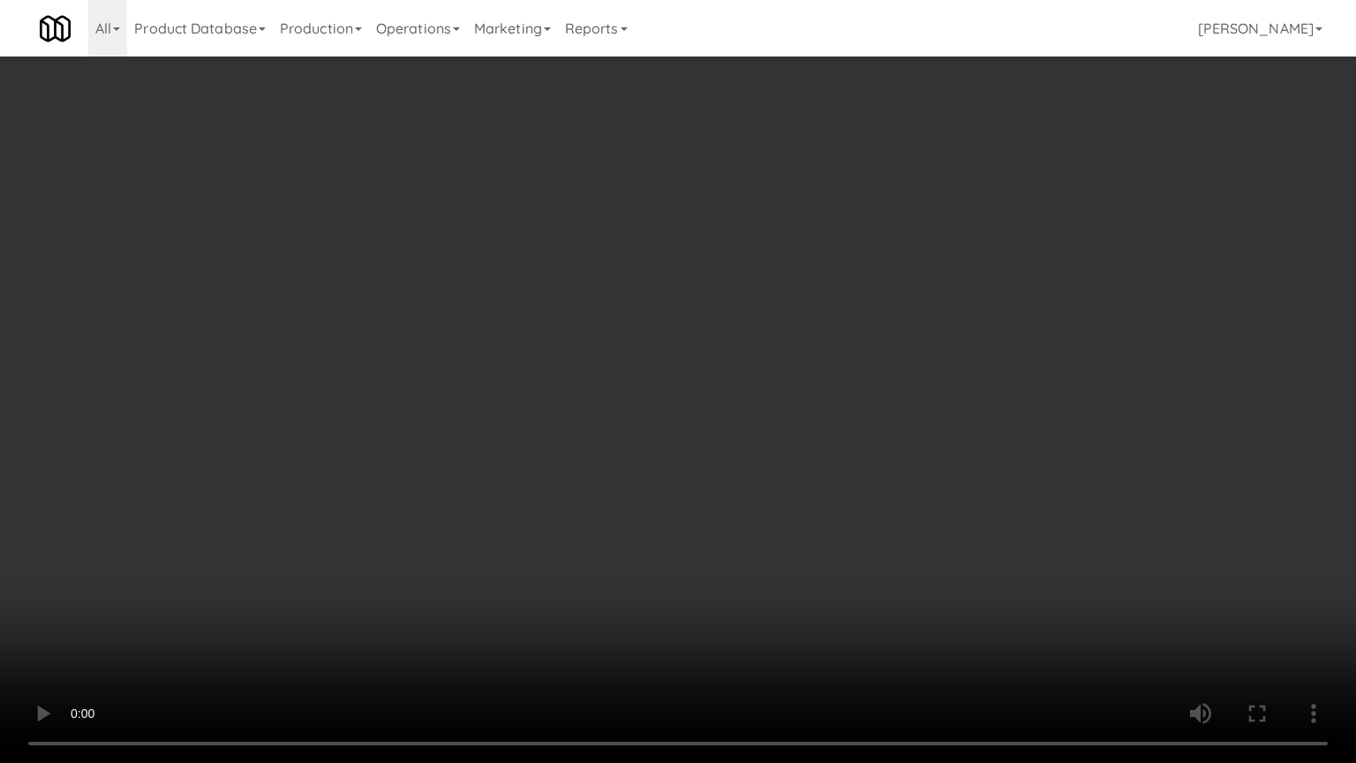
click at [872, 480] on video at bounding box center [678, 381] width 1356 height 763
click at [870, 492] on video at bounding box center [678, 381] width 1356 height 763
click at [870, 502] on video at bounding box center [678, 381] width 1356 height 763
click at [872, 502] on video at bounding box center [678, 381] width 1356 height 763
click at [871, 508] on video at bounding box center [678, 381] width 1356 height 763
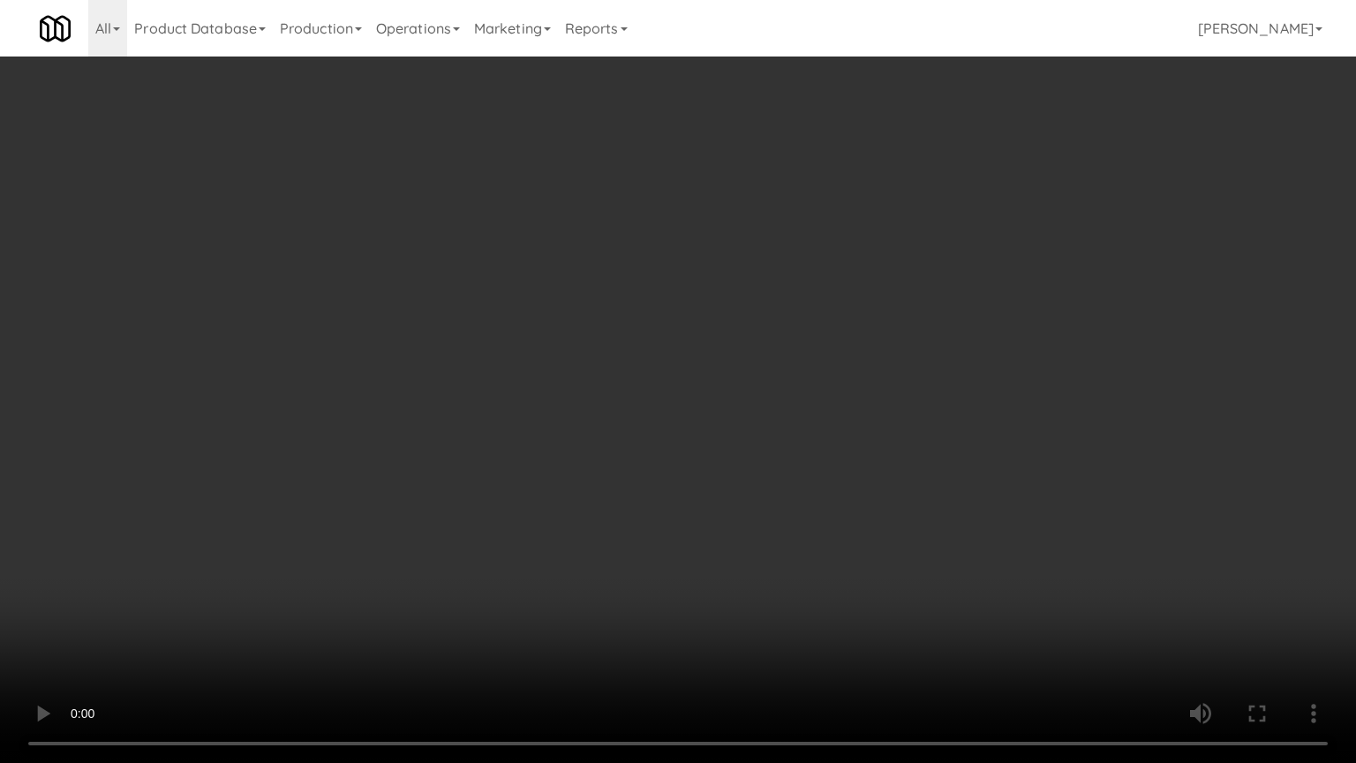
click at [872, 509] on video at bounding box center [678, 381] width 1356 height 763
click at [859, 511] on video at bounding box center [678, 381] width 1356 height 763
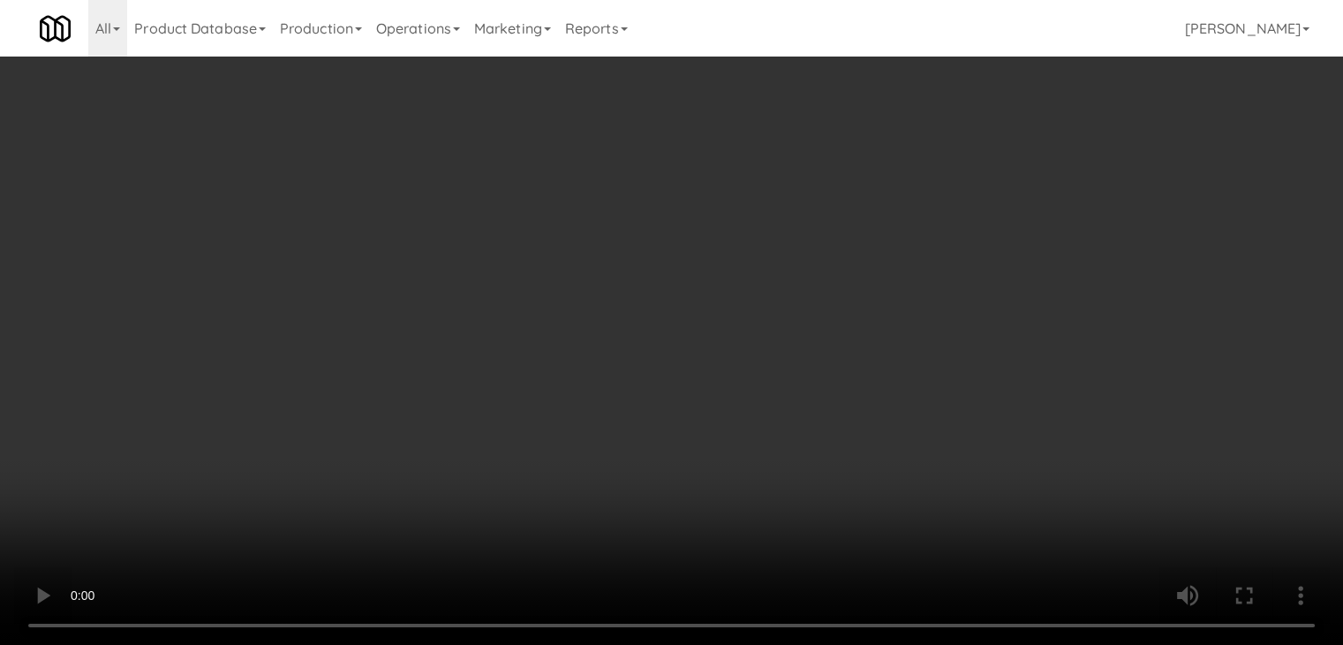
click at [957, 195] on button "Planogram" at bounding box center [956, 187] width 87 height 26
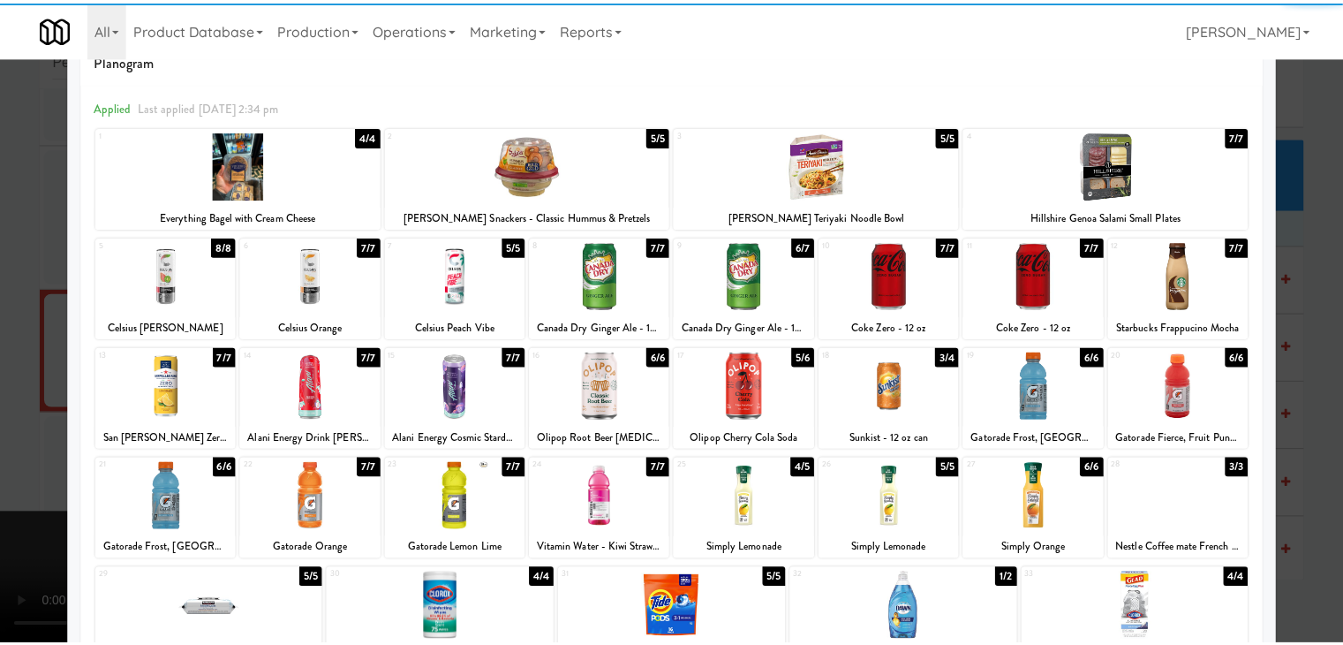
scroll to position [88, 0]
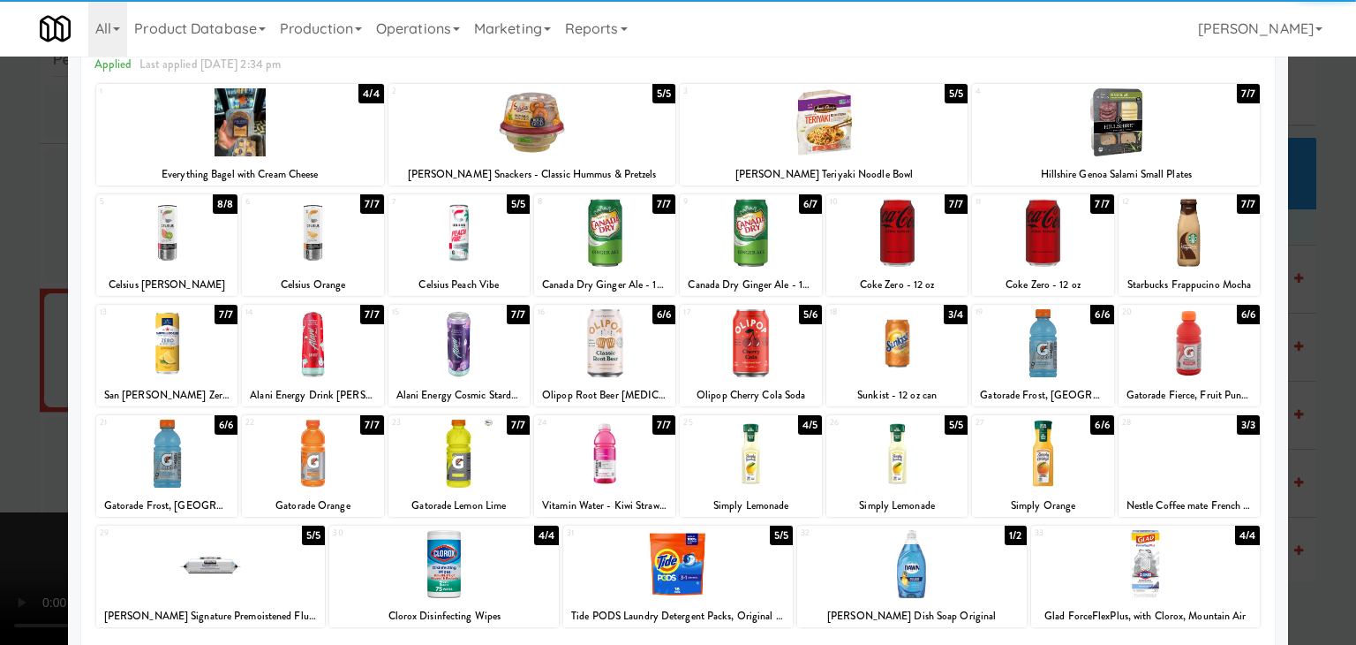
click at [298, 339] on div at bounding box center [312, 343] width 141 height 68
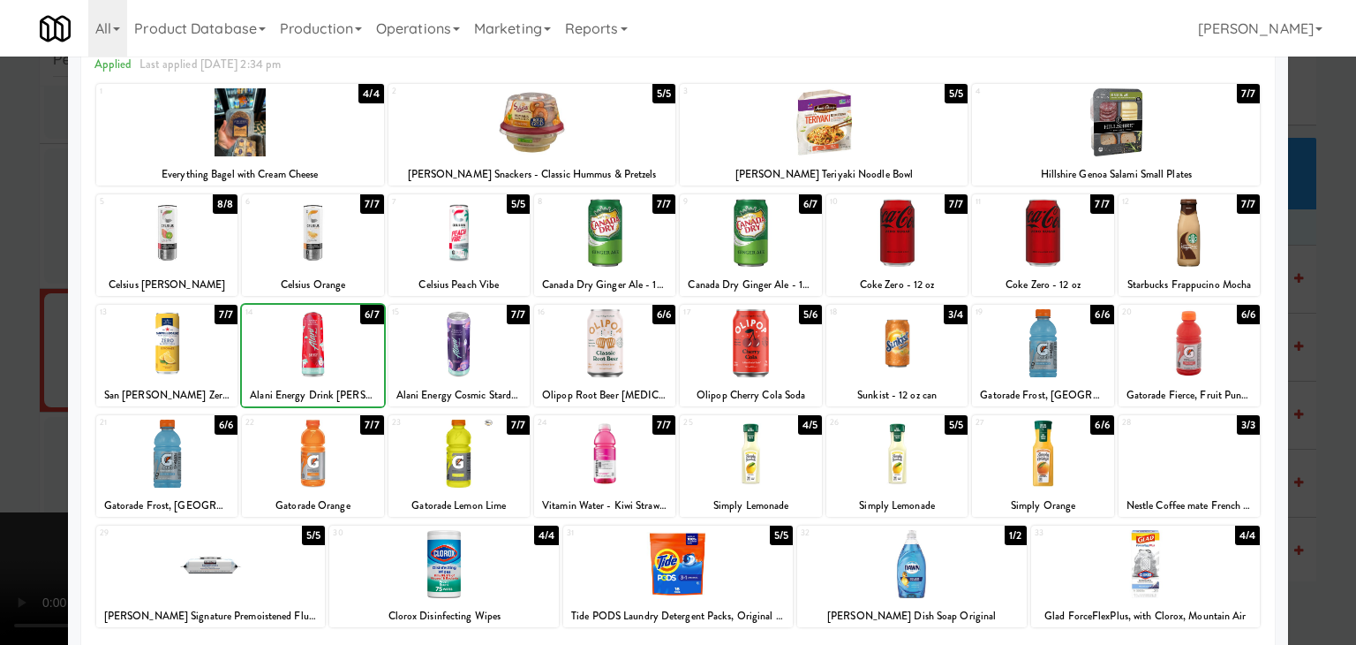
click at [0, 386] on div at bounding box center [678, 322] width 1356 height 645
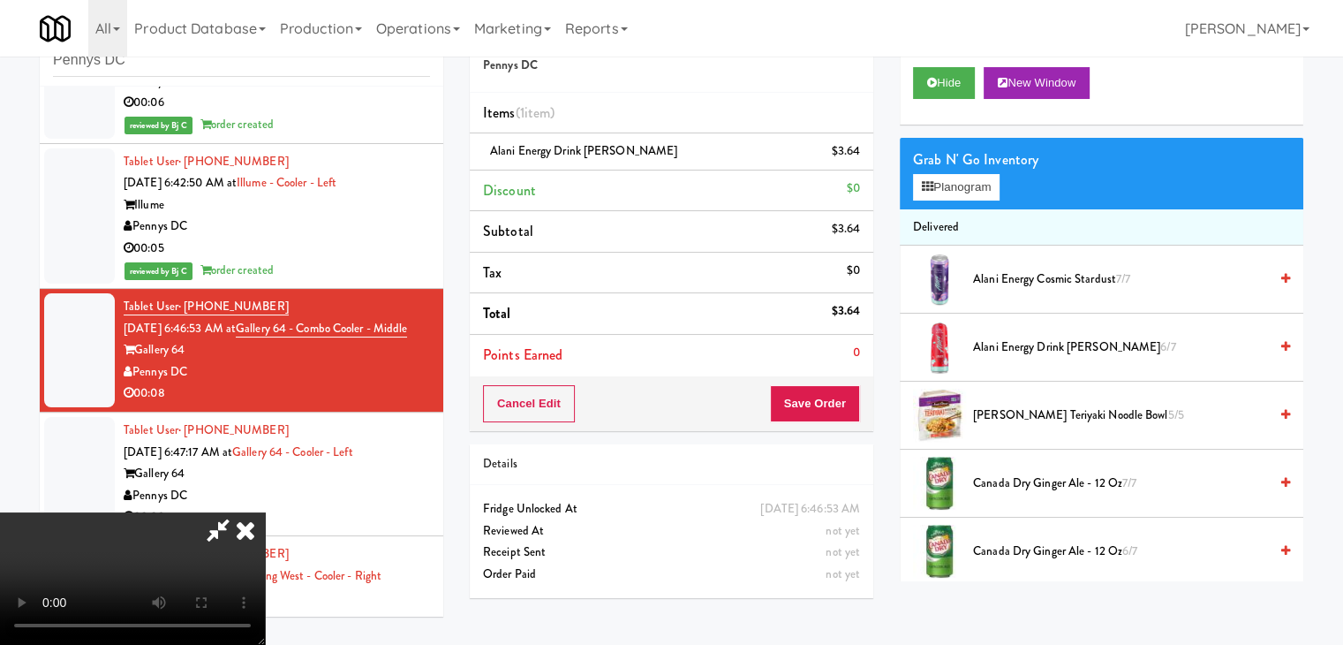
click at [265, 512] on video at bounding box center [132, 578] width 265 height 132
drag, startPoint x: 418, startPoint y: 457, endPoint x: 432, endPoint y: 539, distance: 83.3
click at [265, 512] on video at bounding box center [132, 578] width 265 height 132
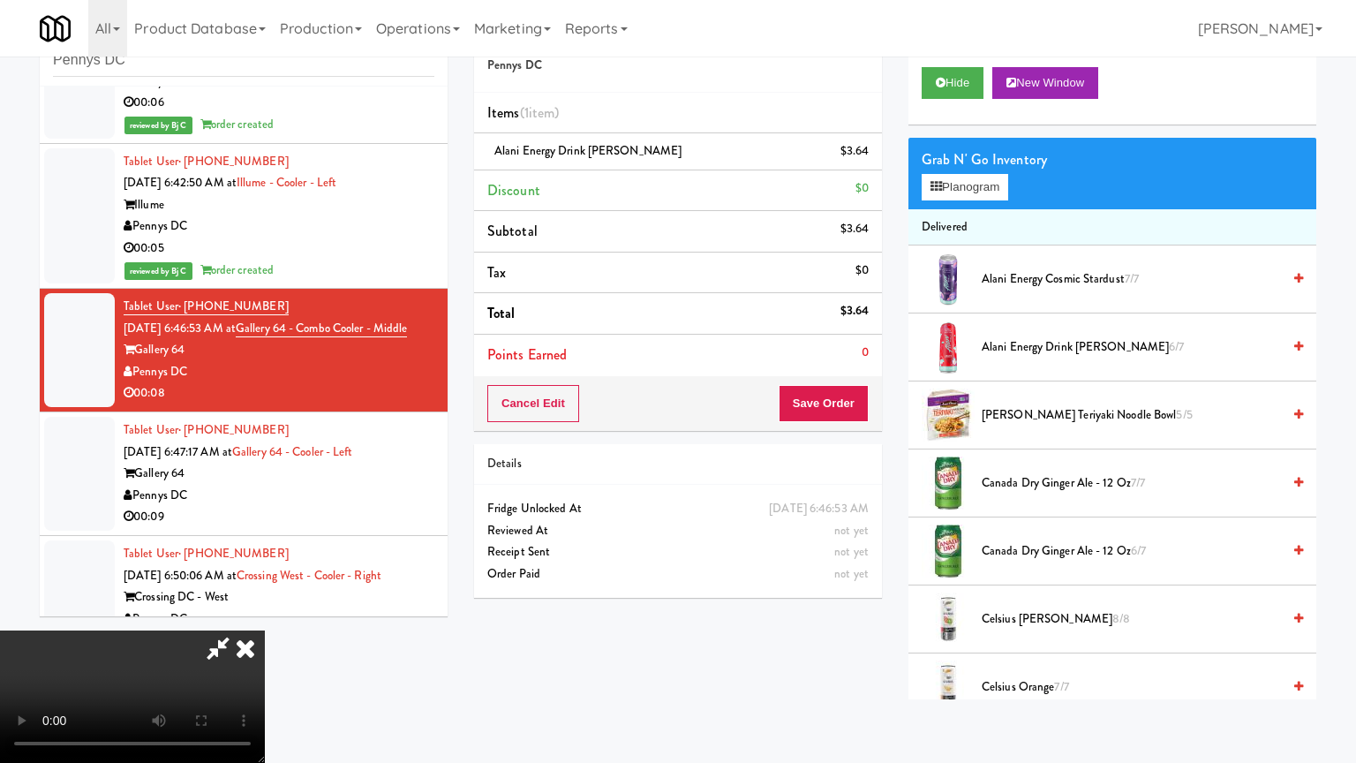
click at [265, 630] on video at bounding box center [132, 696] width 265 height 132
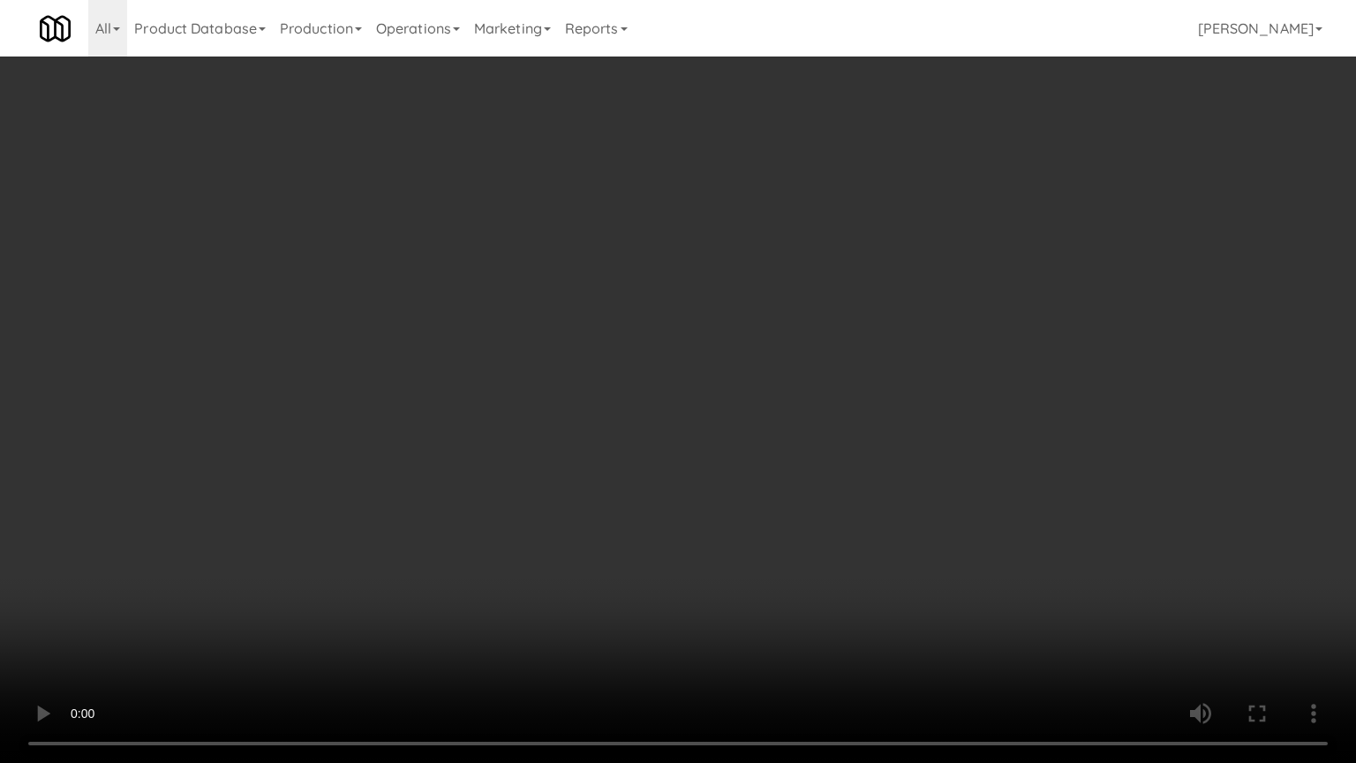
click at [800, 469] on video at bounding box center [678, 381] width 1356 height 763
click at [800, 470] on video at bounding box center [678, 381] width 1356 height 763
click at [800, 472] on video at bounding box center [678, 381] width 1356 height 763
click at [804, 477] on video at bounding box center [678, 381] width 1356 height 763
click at [805, 478] on video at bounding box center [678, 381] width 1356 height 763
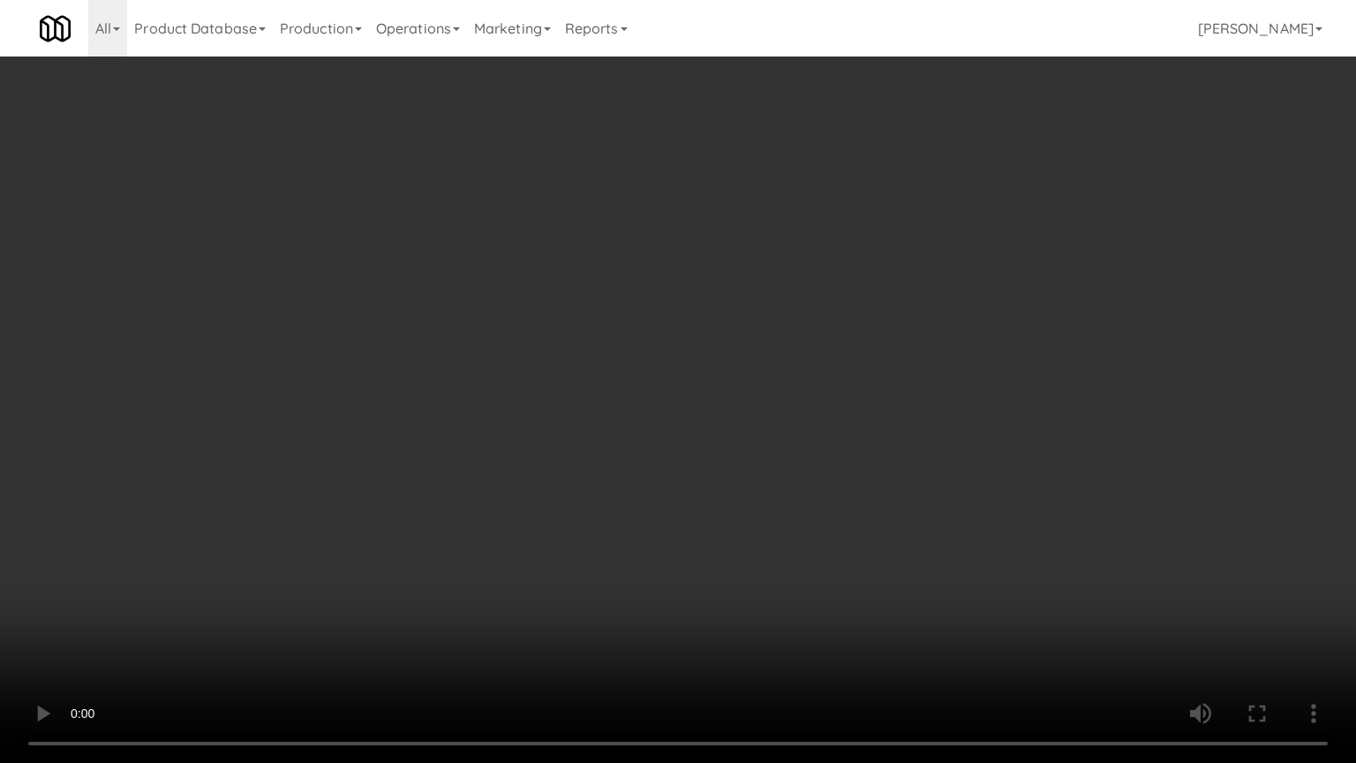
click at [809, 479] on video at bounding box center [678, 381] width 1356 height 763
click at [806, 479] on video at bounding box center [678, 381] width 1356 height 763
click at [789, 535] on video at bounding box center [678, 381] width 1356 height 763
click at [788, 532] on video at bounding box center [678, 381] width 1356 height 763
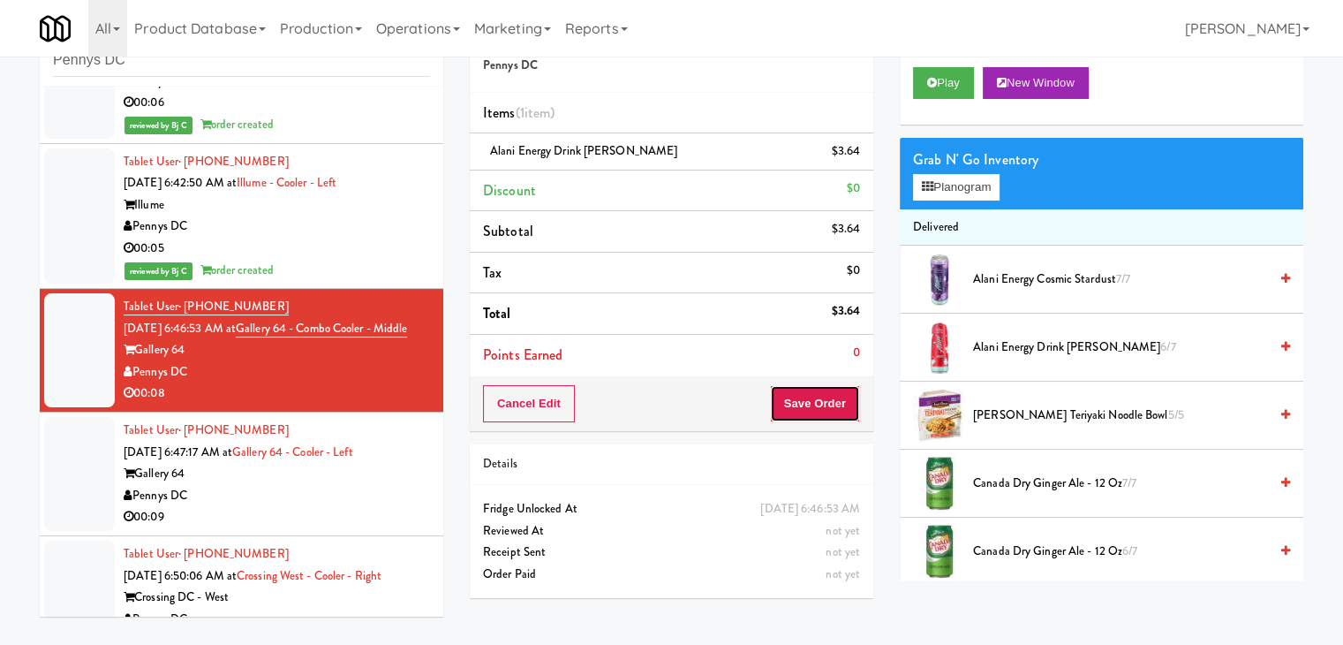
click at [832, 403] on button "Save Order" at bounding box center [815, 403] width 90 height 37
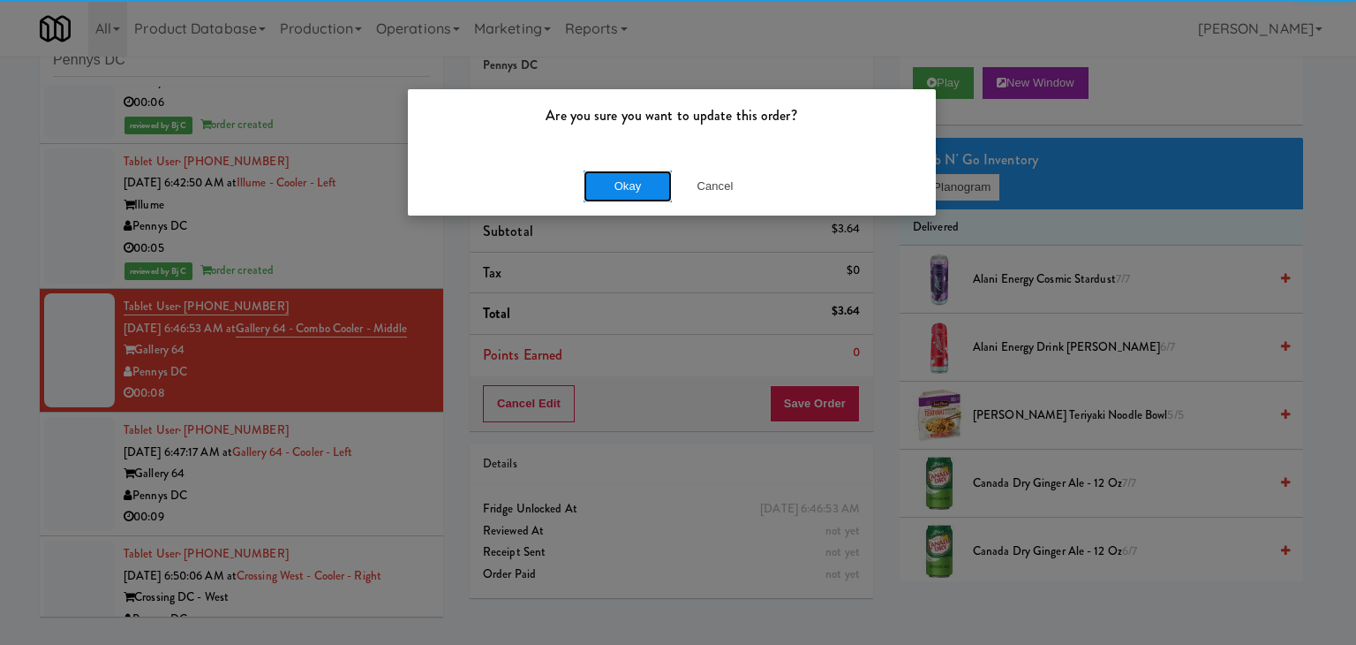
click at [625, 171] on button "Okay" at bounding box center [628, 186] width 88 height 32
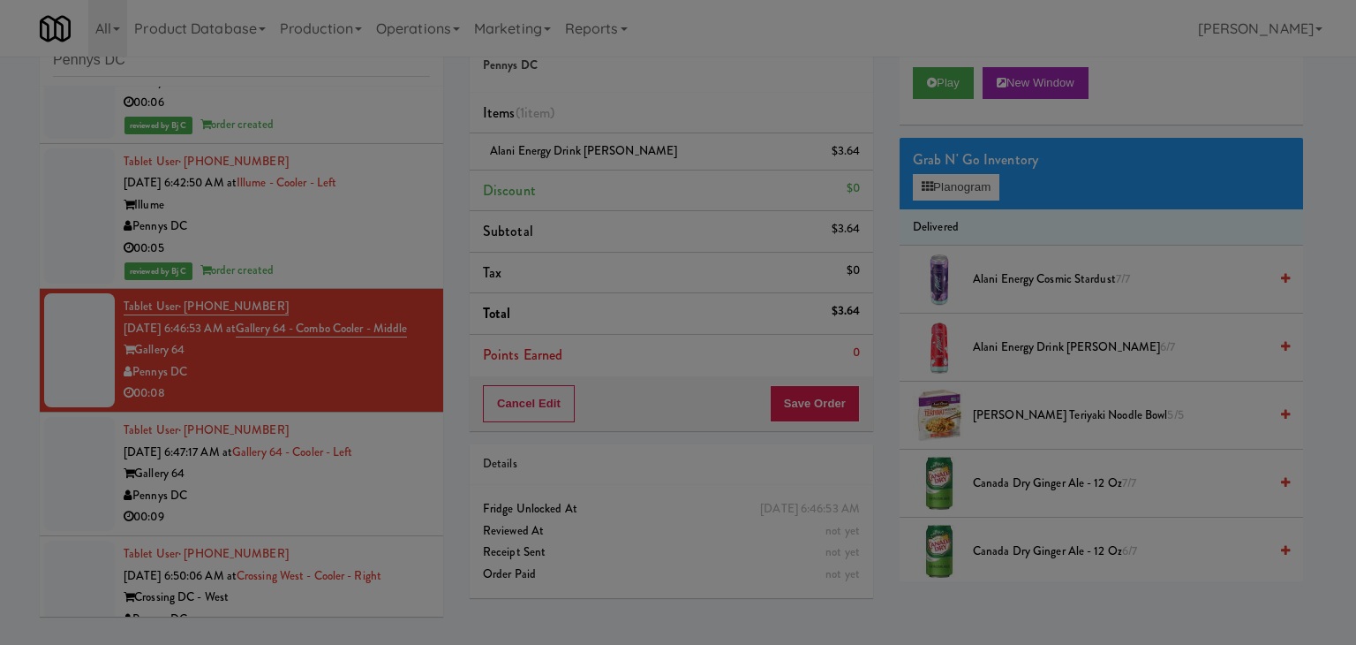
click at [625, 170] on button "Okay" at bounding box center [628, 154] width 88 height 32
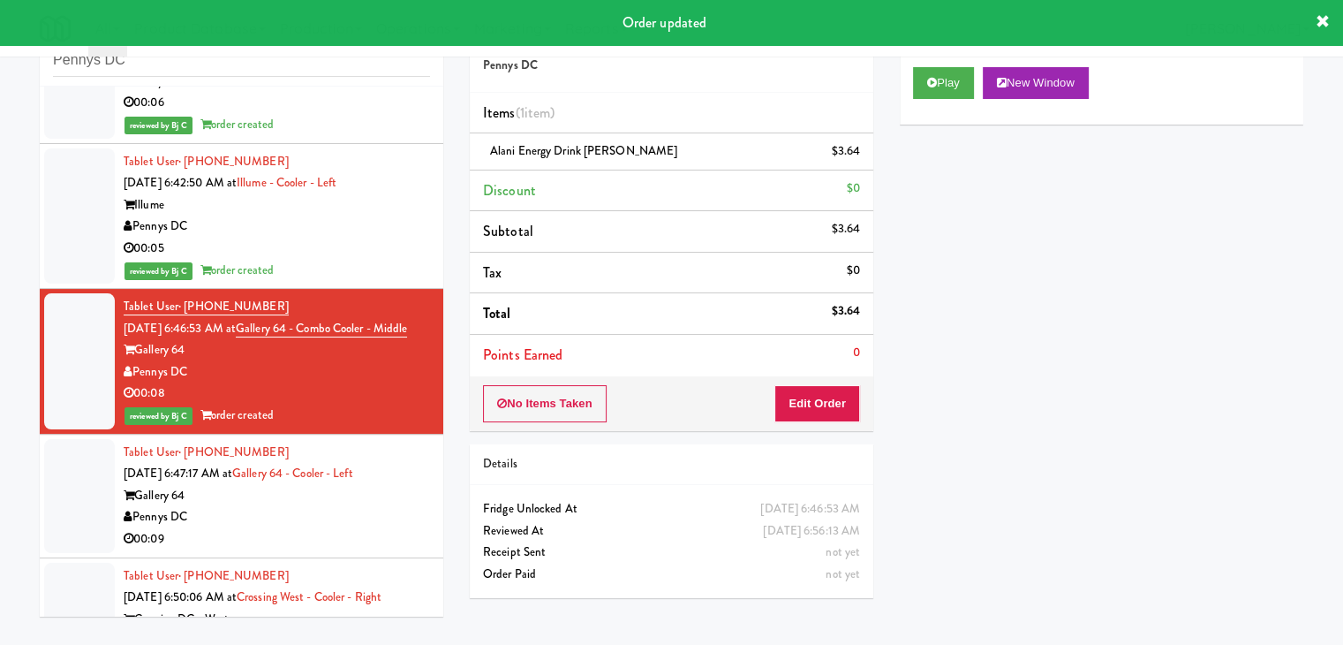
click at [309, 507] on div "Gallery 64" at bounding box center [277, 496] width 306 height 22
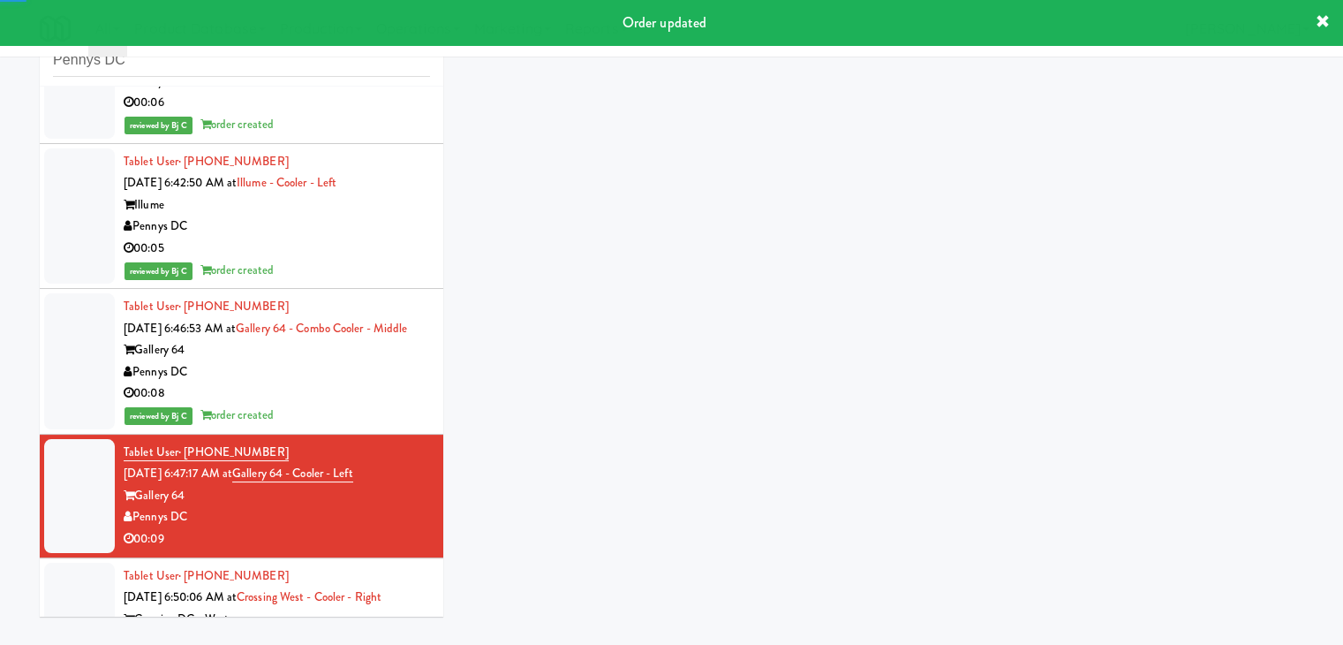
scroll to position [173, 0]
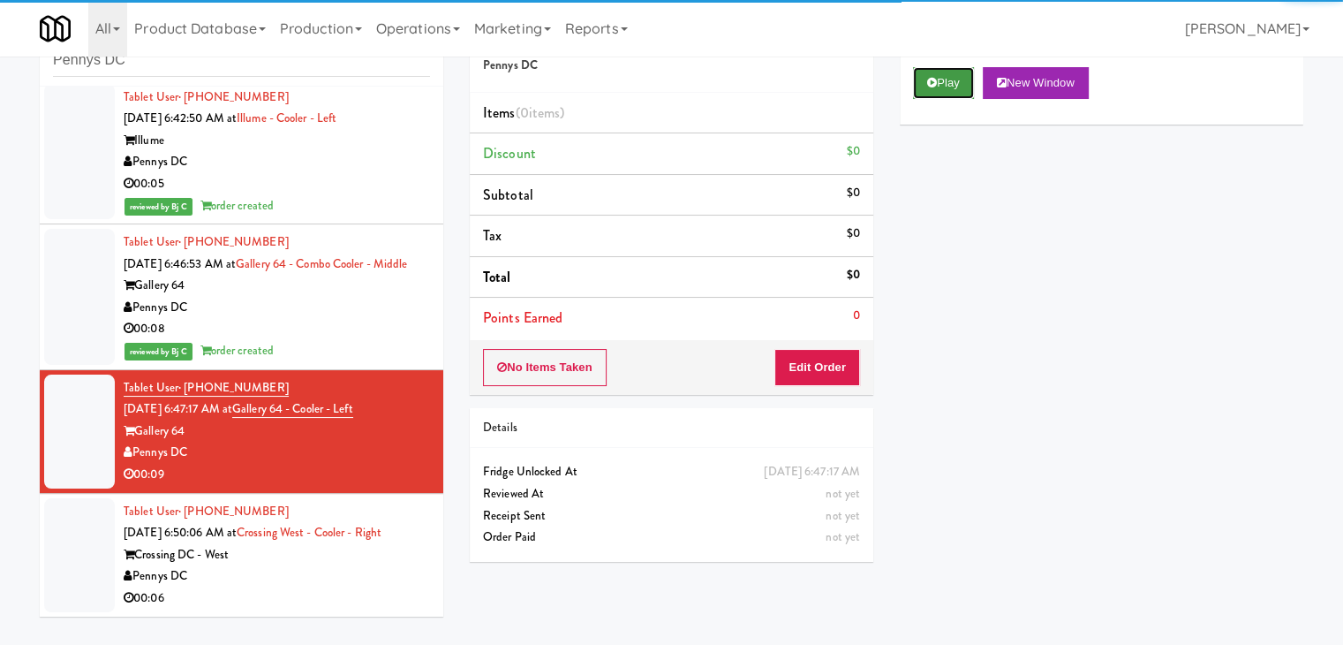
click at [926, 78] on button "Play" at bounding box center [943, 83] width 61 height 32
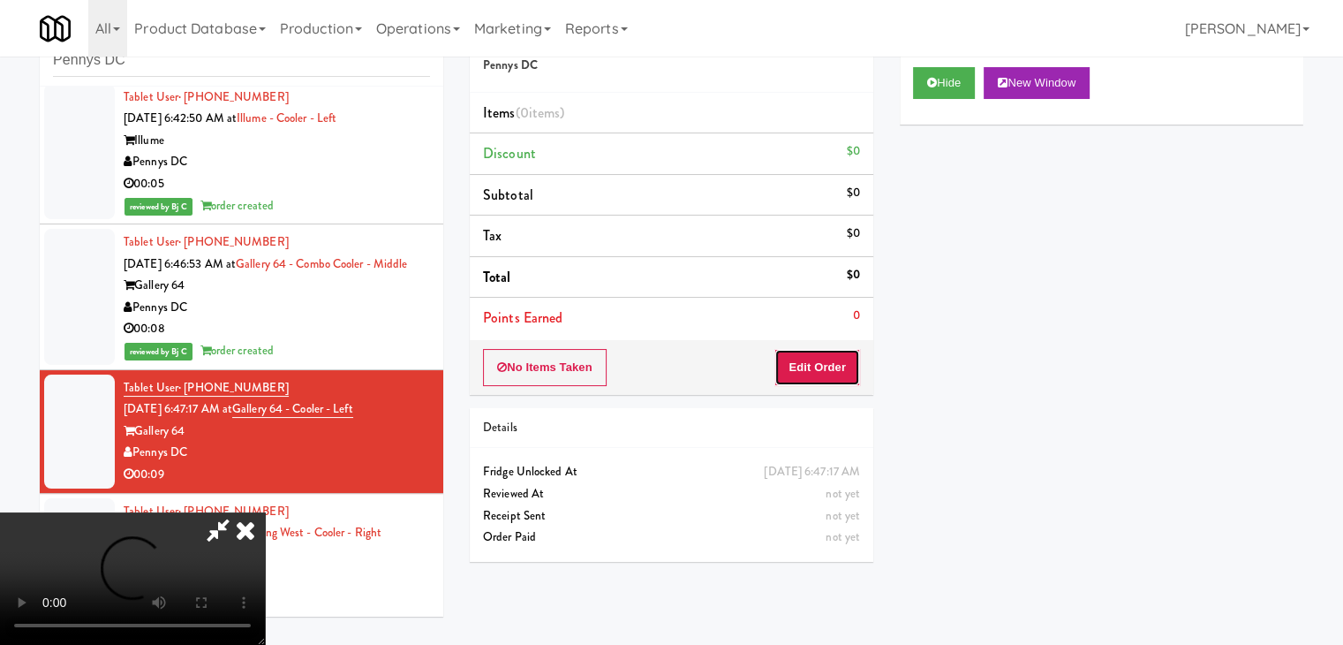
click at [830, 358] on button "Edit Order" at bounding box center [817, 367] width 86 height 37
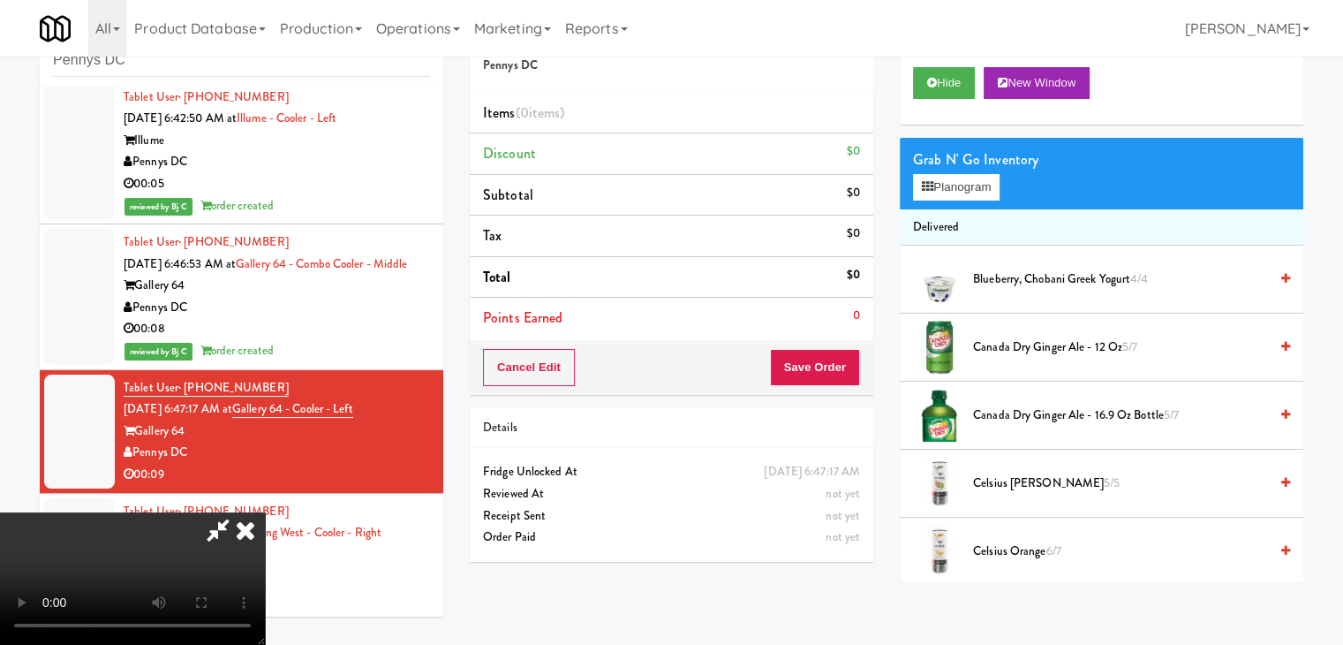
scroll to position [0, 0]
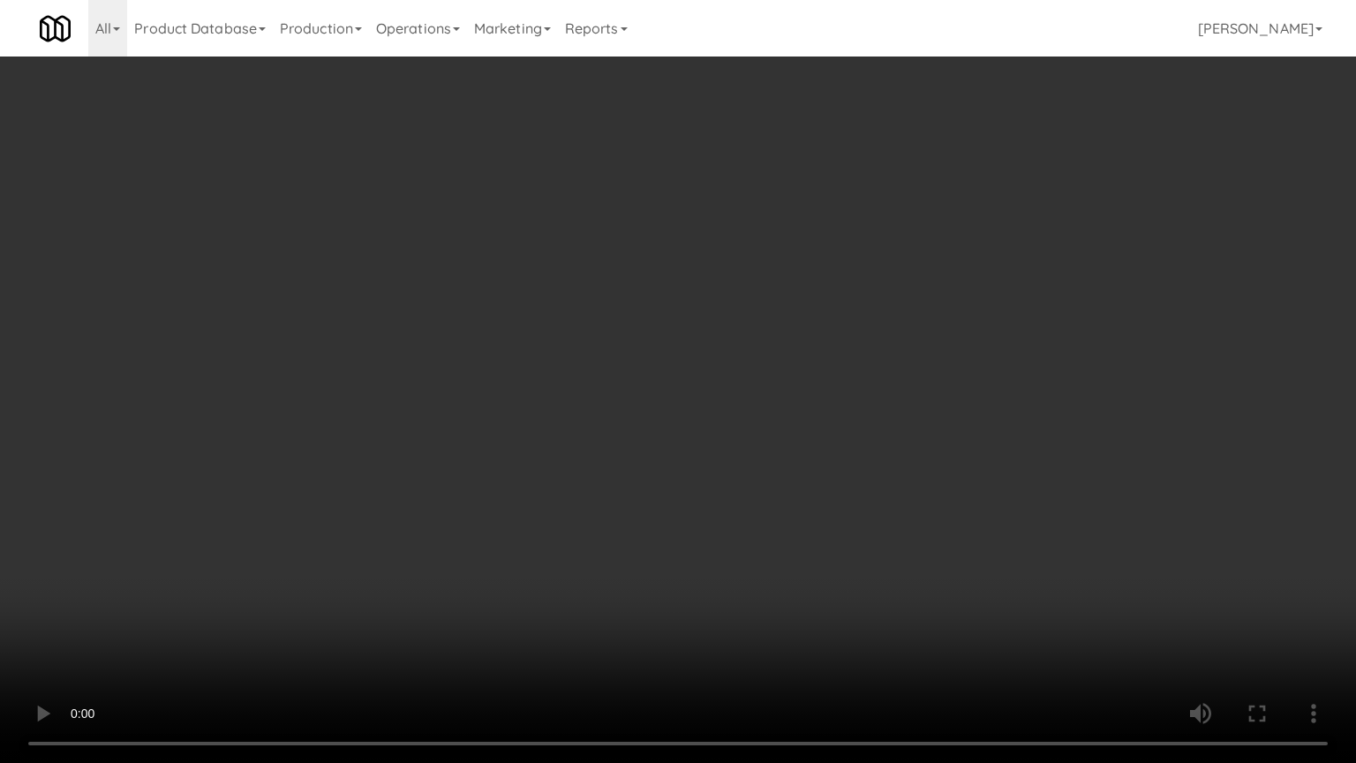
click at [633, 498] on video at bounding box center [678, 381] width 1356 height 763
click at [638, 479] on video at bounding box center [678, 381] width 1356 height 763
click at [640, 479] on video at bounding box center [678, 381] width 1356 height 763
click at [669, 467] on video at bounding box center [678, 381] width 1356 height 763
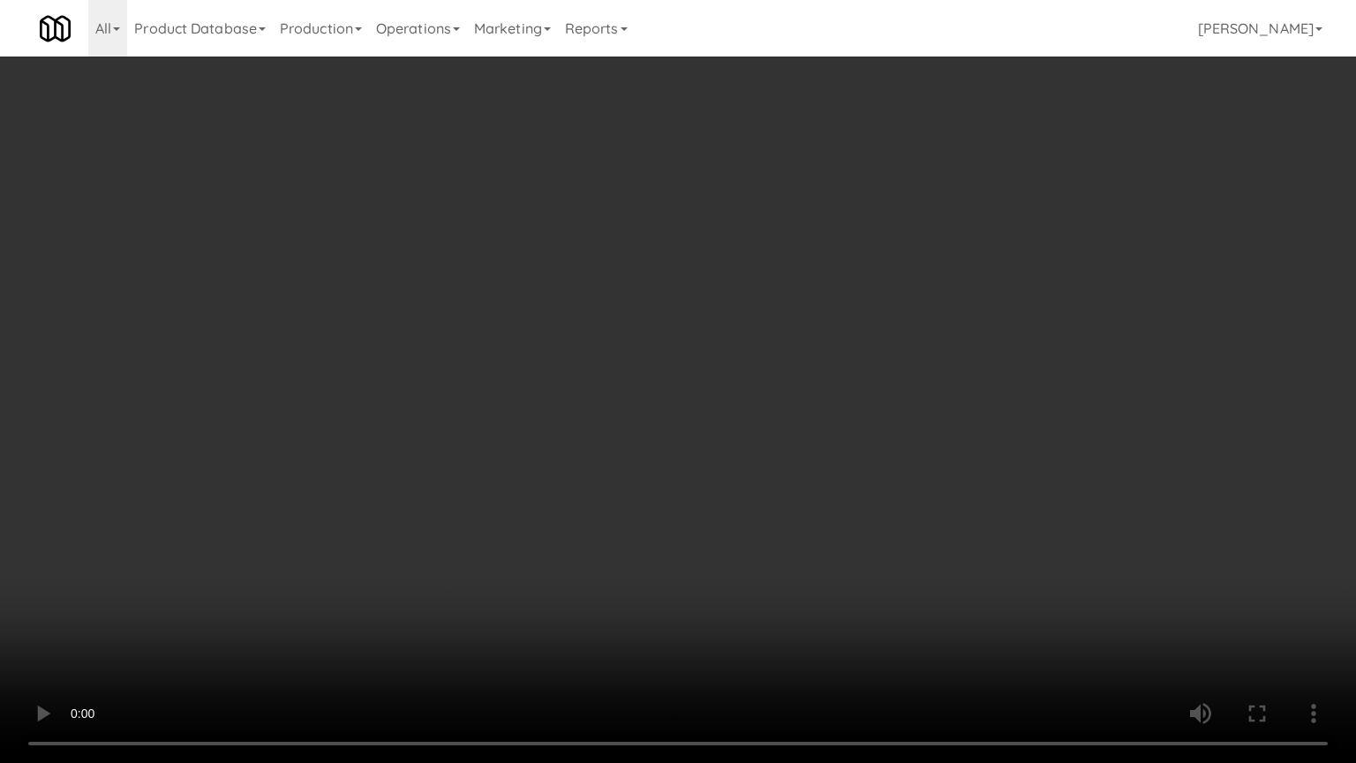
click at [669, 463] on video at bounding box center [678, 381] width 1356 height 763
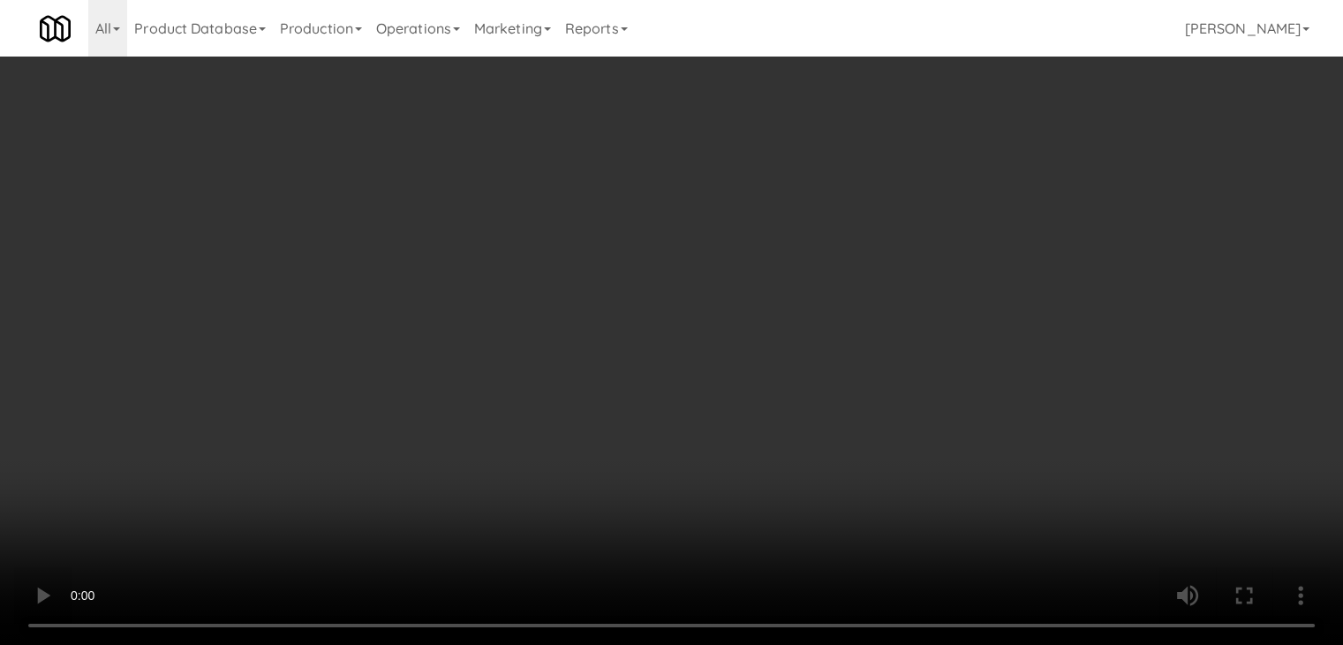
click at [962, 185] on button "Planogram" at bounding box center [956, 187] width 87 height 26
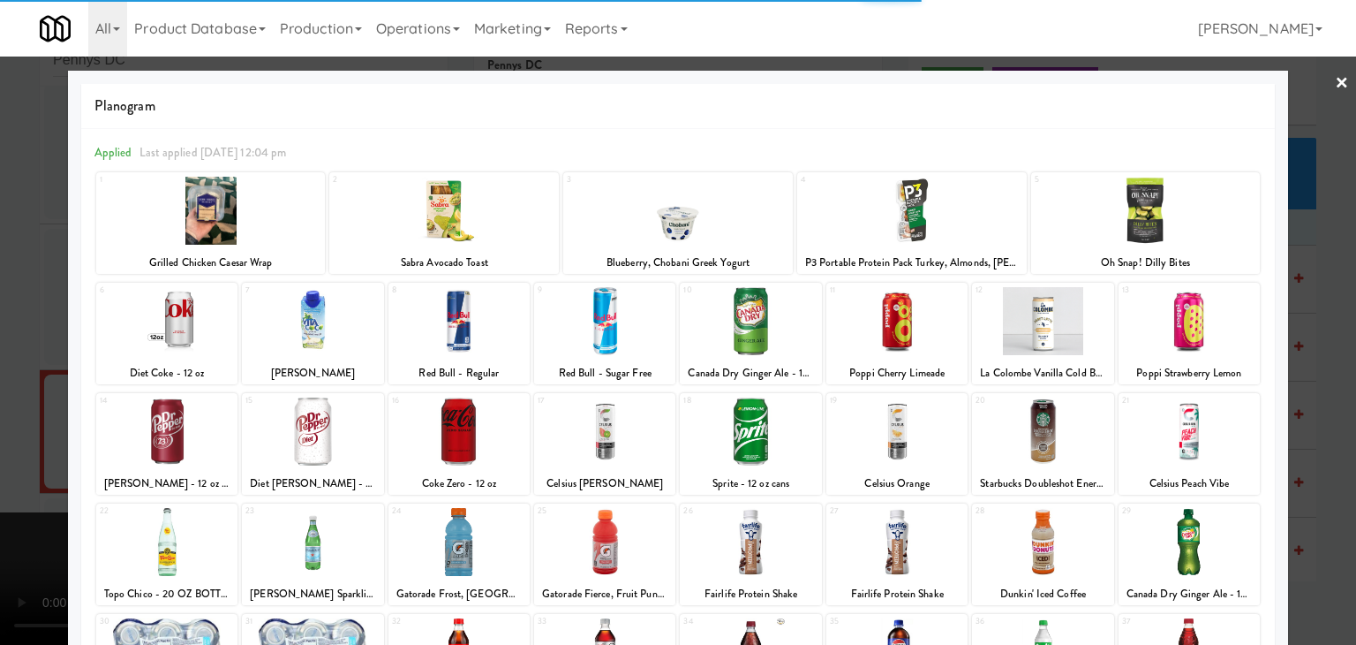
click at [494, 326] on div at bounding box center [459, 321] width 141 height 68
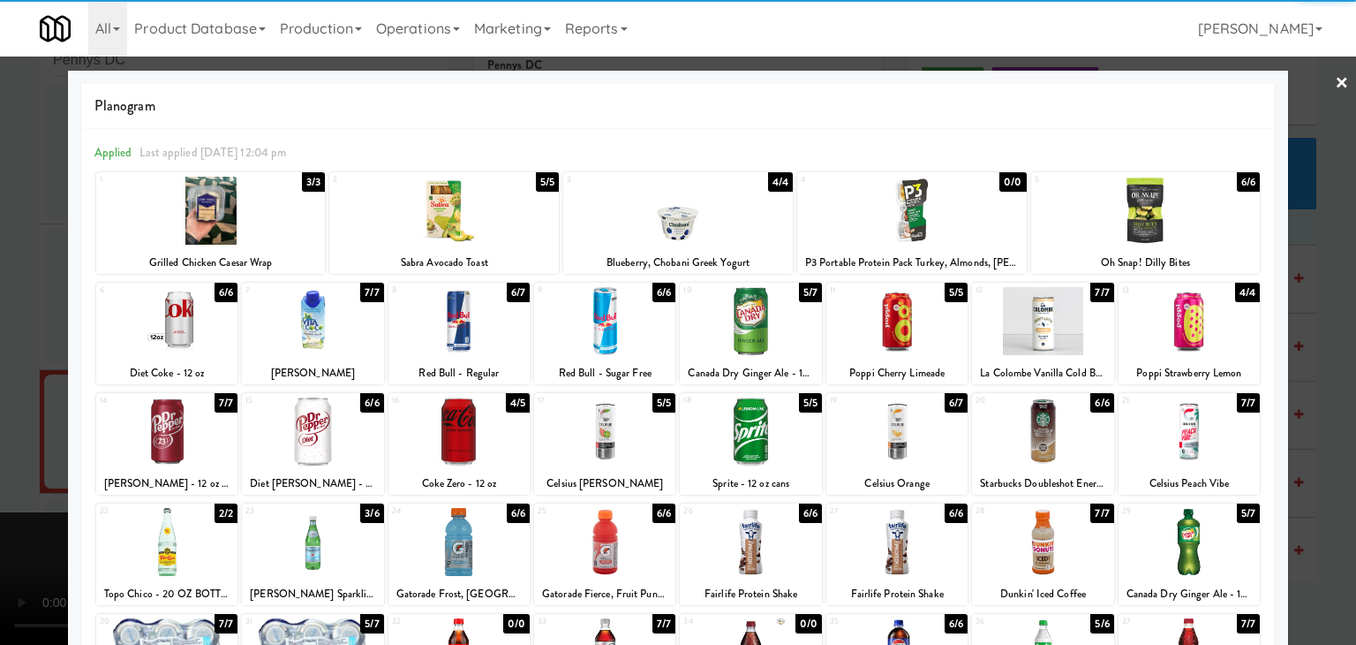
drag, startPoint x: 1240, startPoint y: 329, endPoint x: 1226, endPoint y: 330, distance: 14.2
click at [1236, 329] on div at bounding box center [1189, 321] width 141 height 68
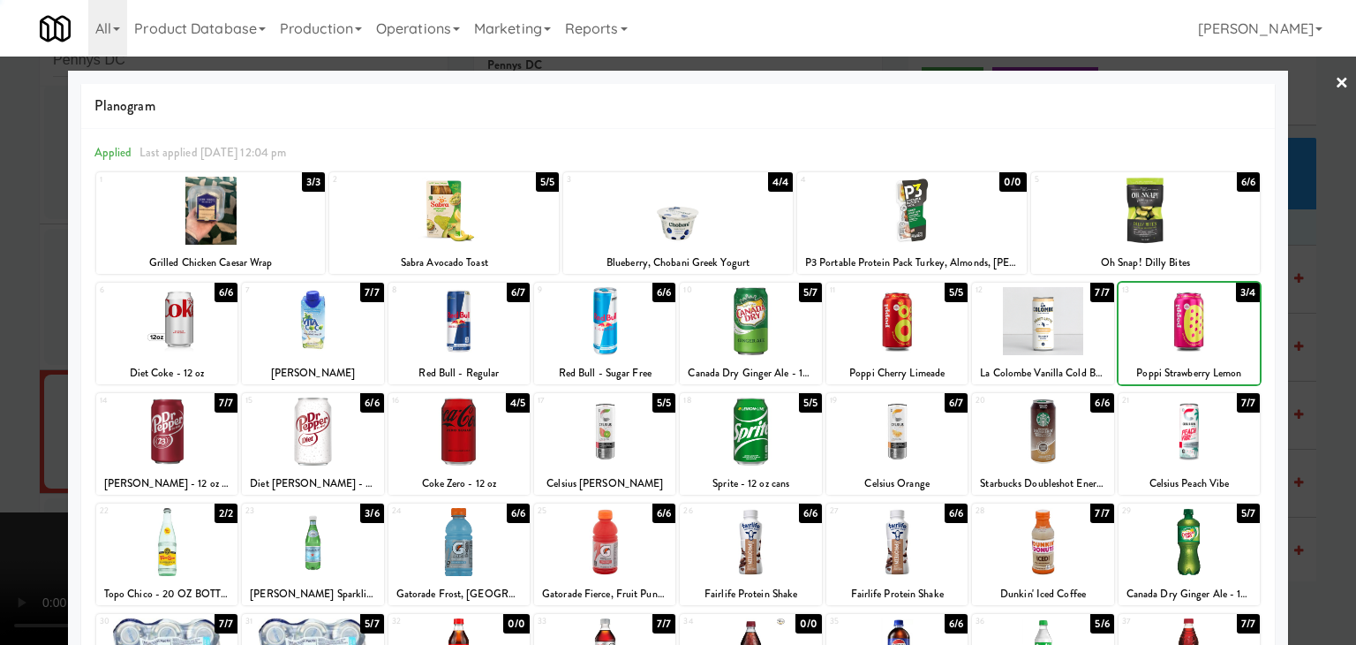
click at [17, 385] on div at bounding box center [678, 322] width 1356 height 645
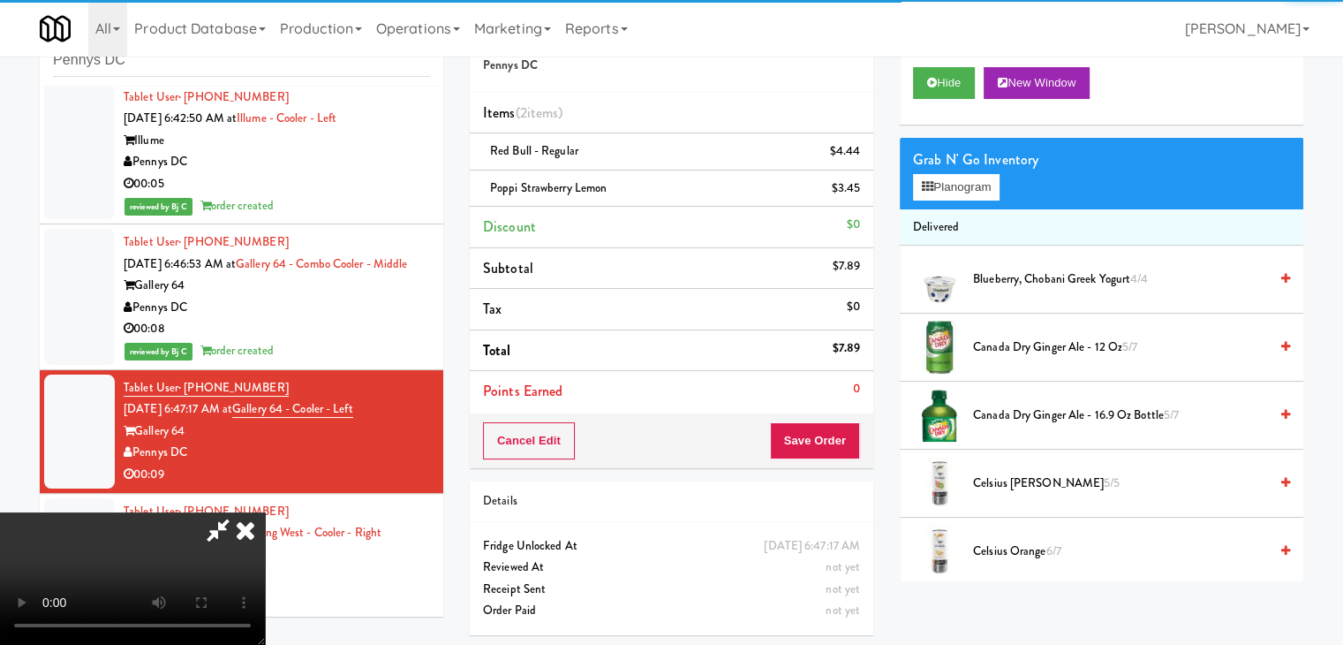
drag, startPoint x: 583, startPoint y: 417, endPoint x: 610, endPoint y: 416, distance: 27.4
click at [265, 512] on video at bounding box center [132, 578] width 265 height 132
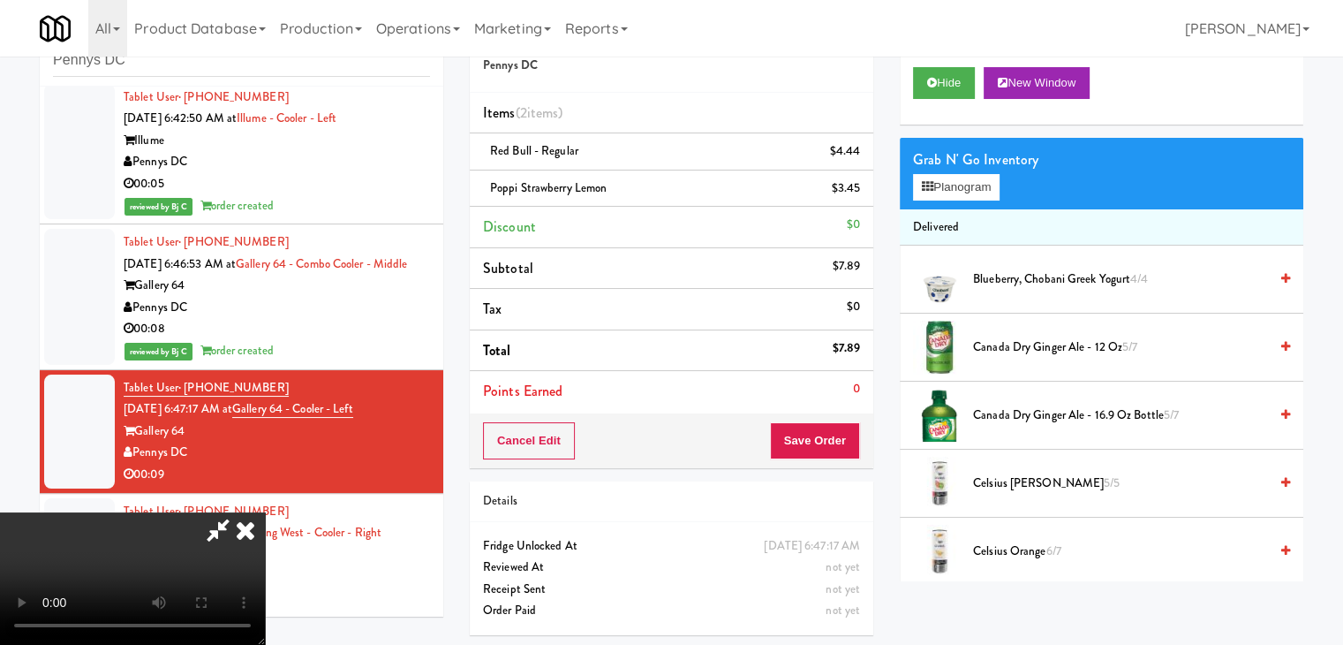
click at [829, 418] on div "Cancel Edit Save Order" at bounding box center [672, 440] width 404 height 55
click at [830, 434] on button "Save Order" at bounding box center [815, 440] width 90 height 37
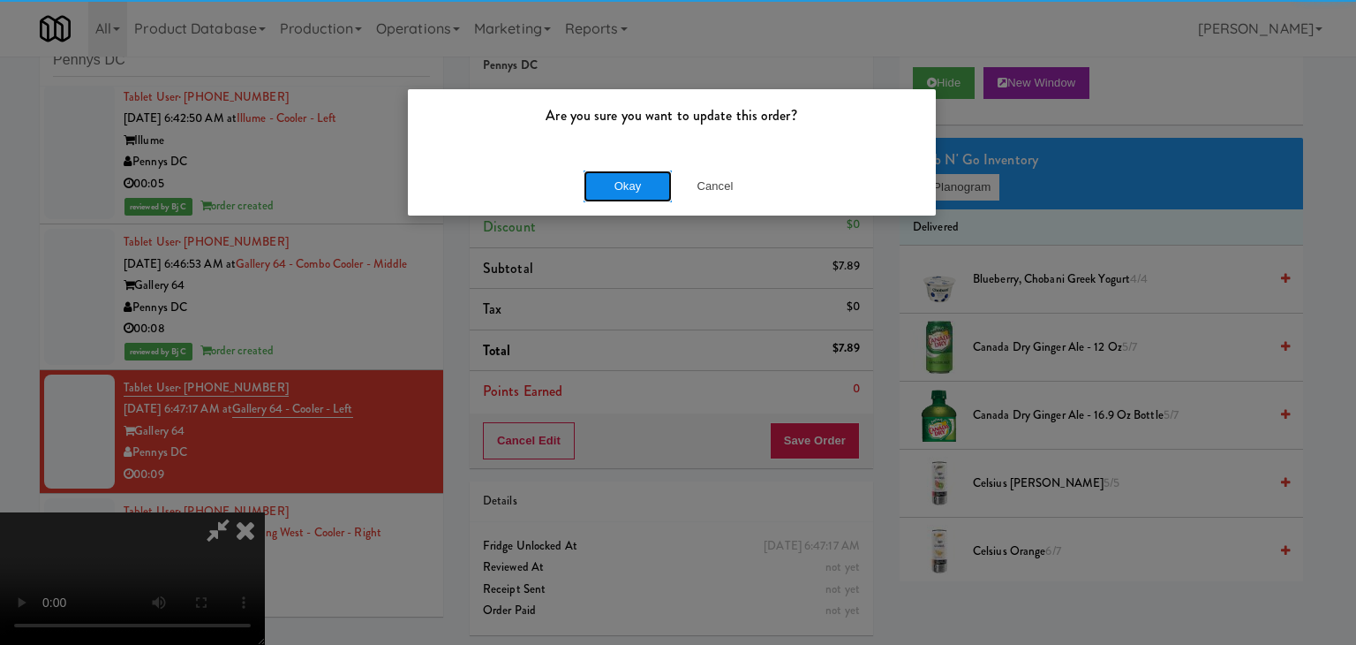
click at [615, 193] on button "Okay" at bounding box center [628, 186] width 88 height 32
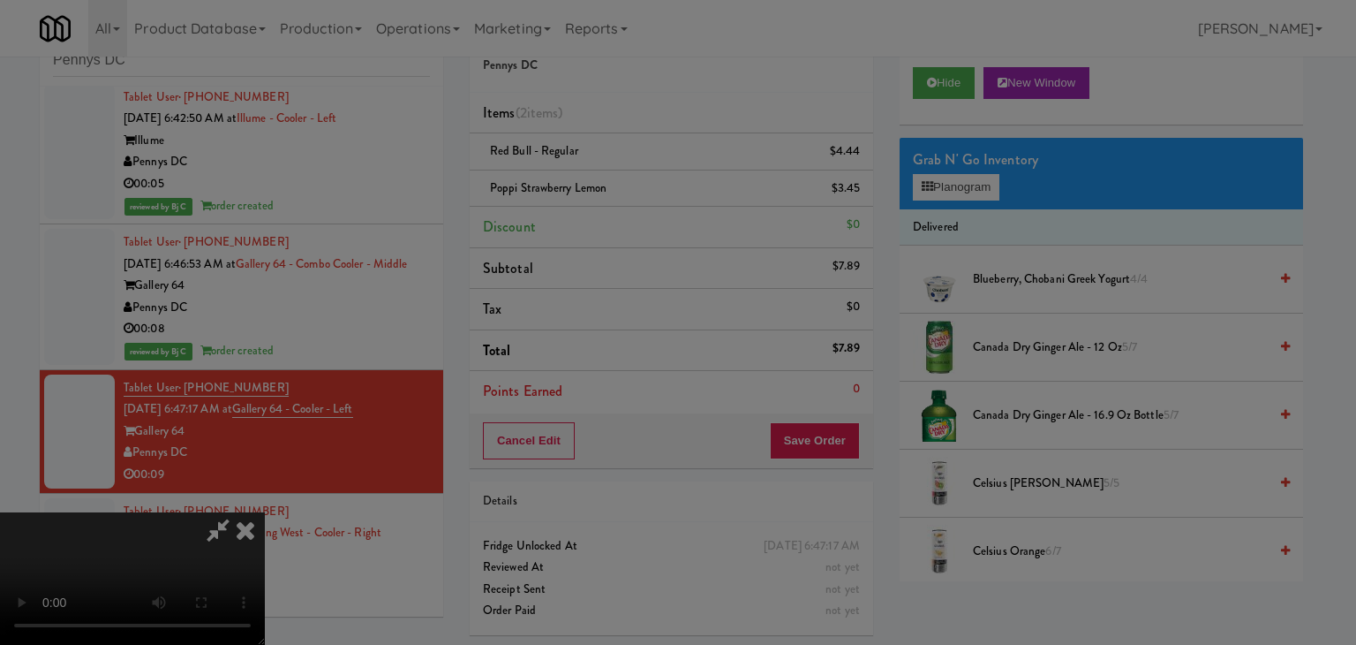
click at [616, 192] on body "Are you sure you want to update this order? Okay Cancel Okay Are you sure you w…" at bounding box center [678, 322] width 1356 height 645
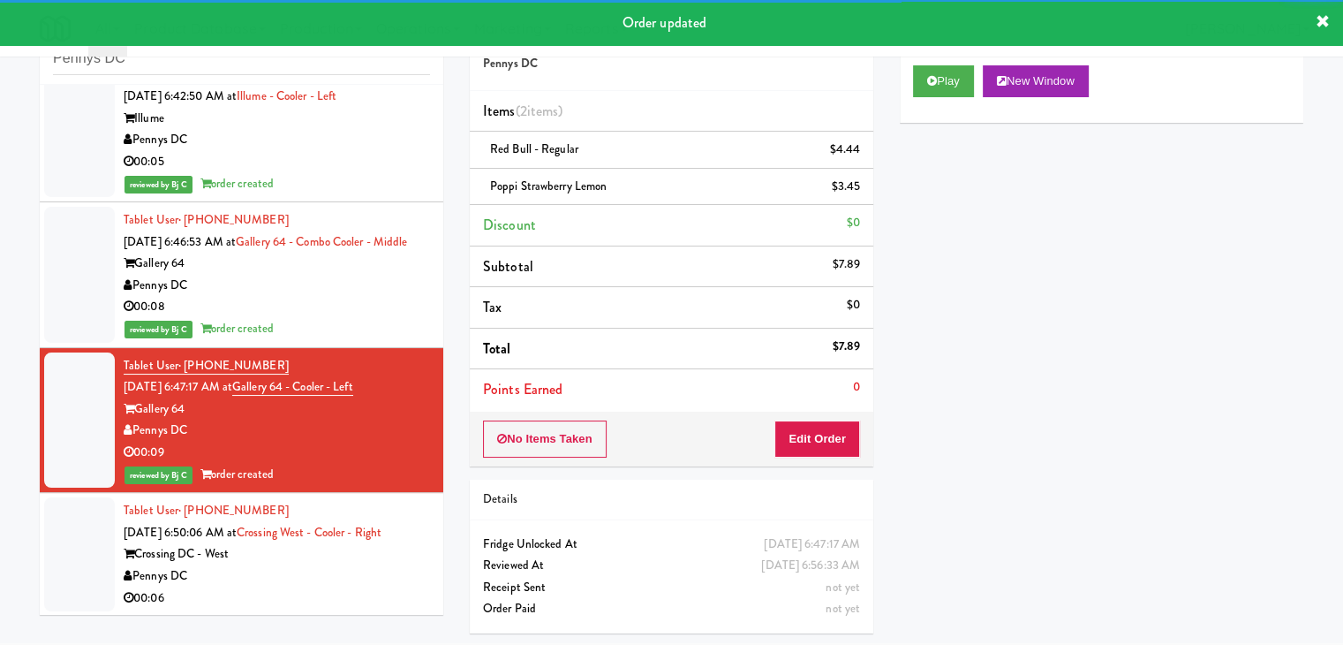
scroll to position [195, 0]
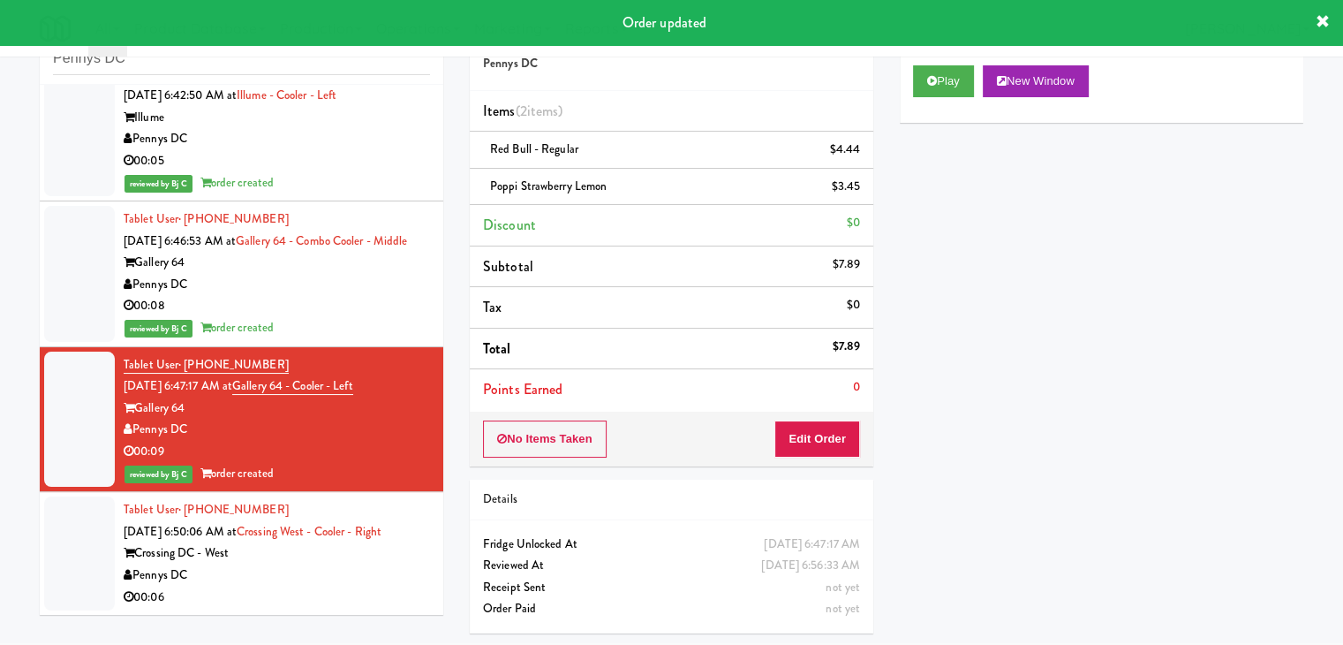
click at [335, 582] on div "Pennys DC" at bounding box center [277, 575] width 306 height 22
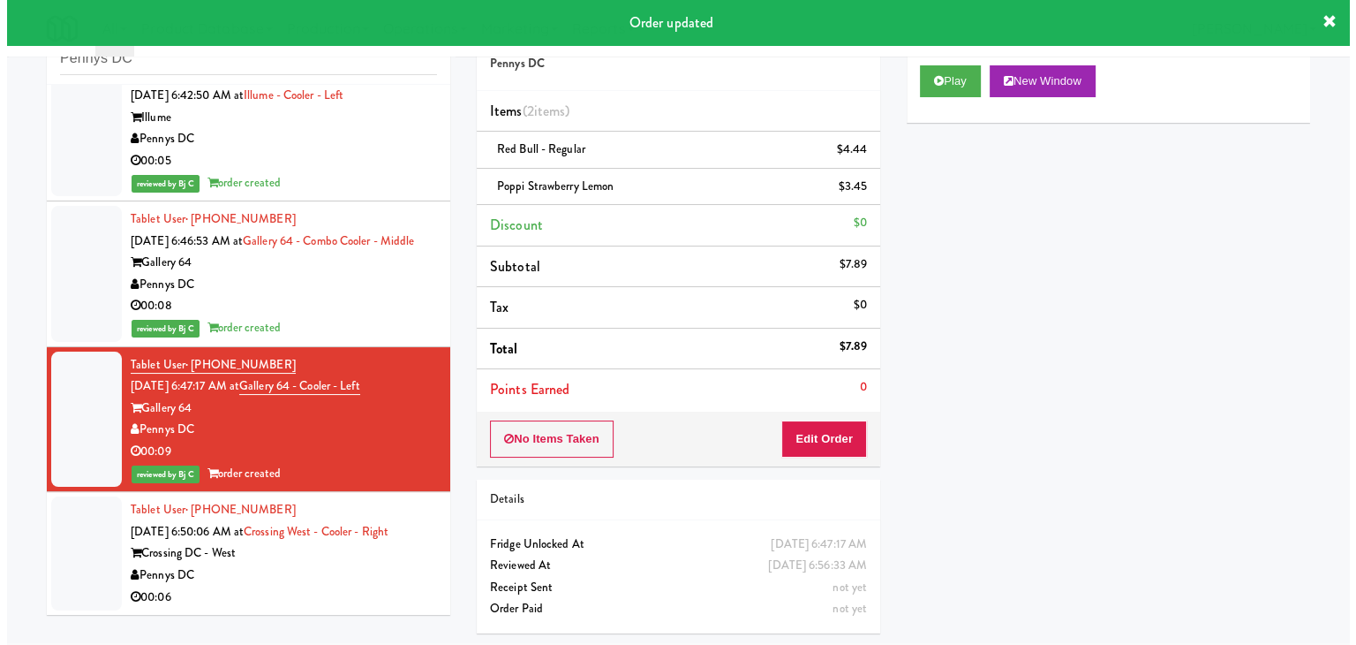
scroll to position [57, 0]
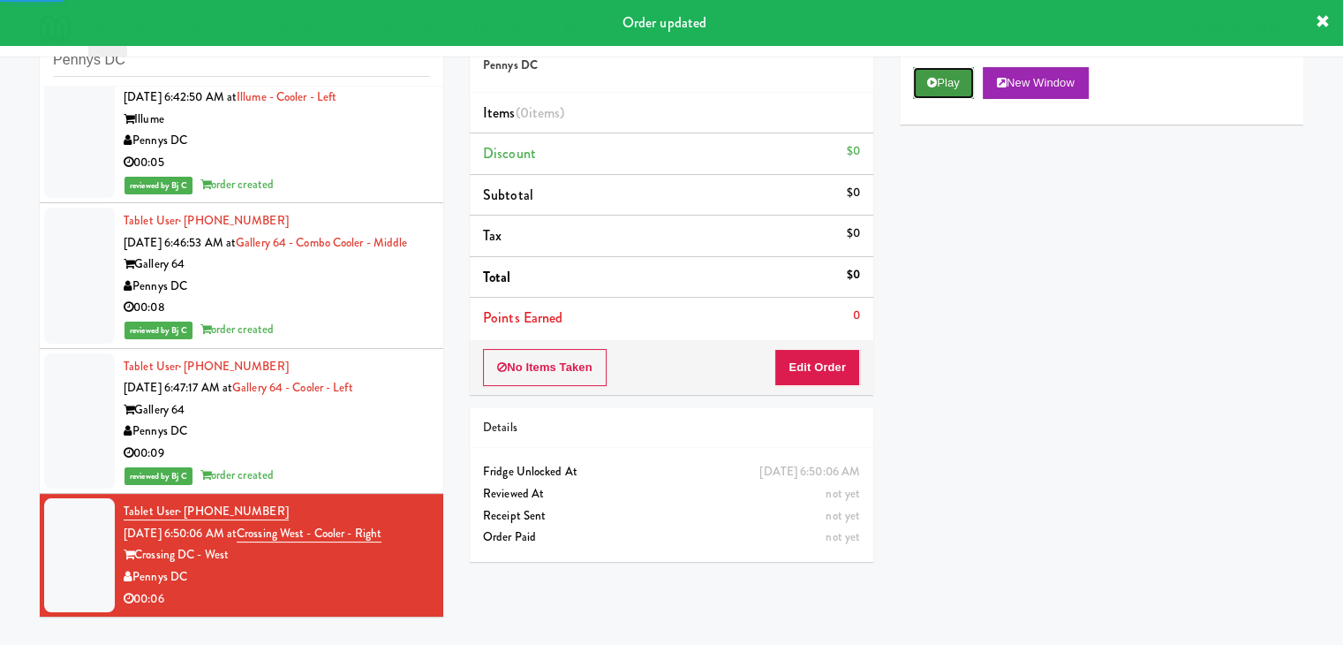
drag, startPoint x: 951, startPoint y: 87, endPoint x: 926, endPoint y: 208, distance: 123.5
click at [950, 87] on button "Play" at bounding box center [943, 83] width 61 height 32
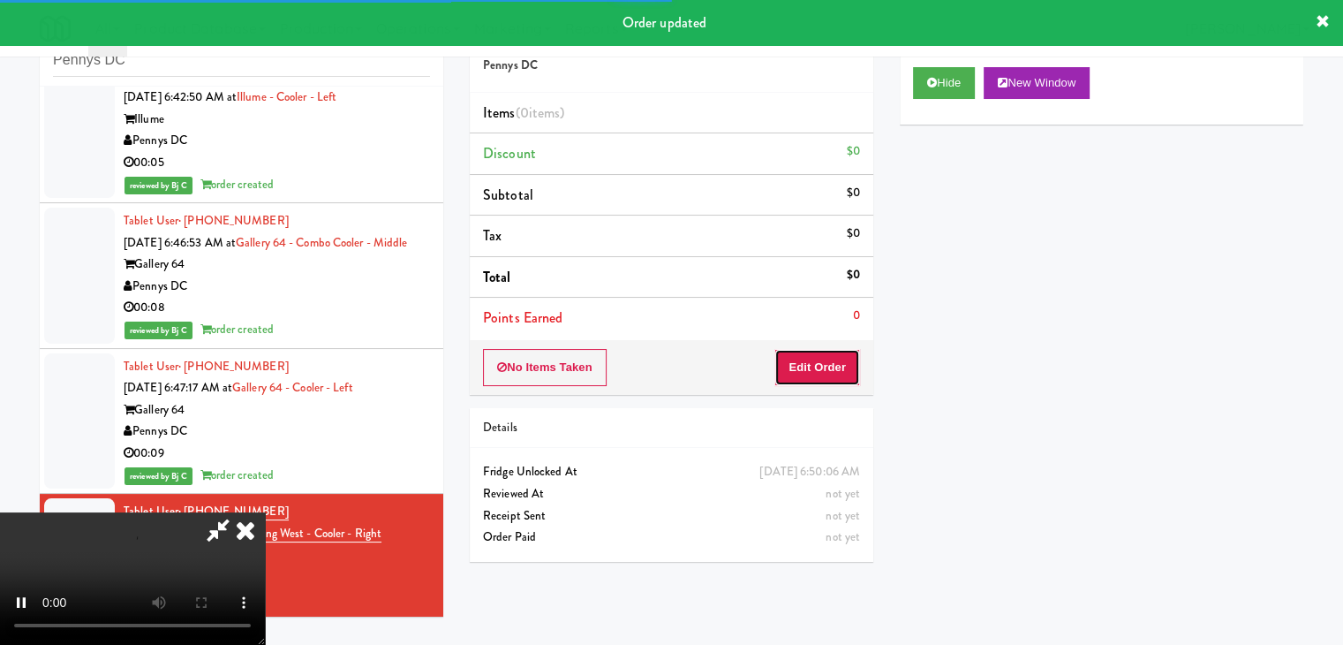
click at [834, 366] on button "Edit Order" at bounding box center [817, 367] width 86 height 37
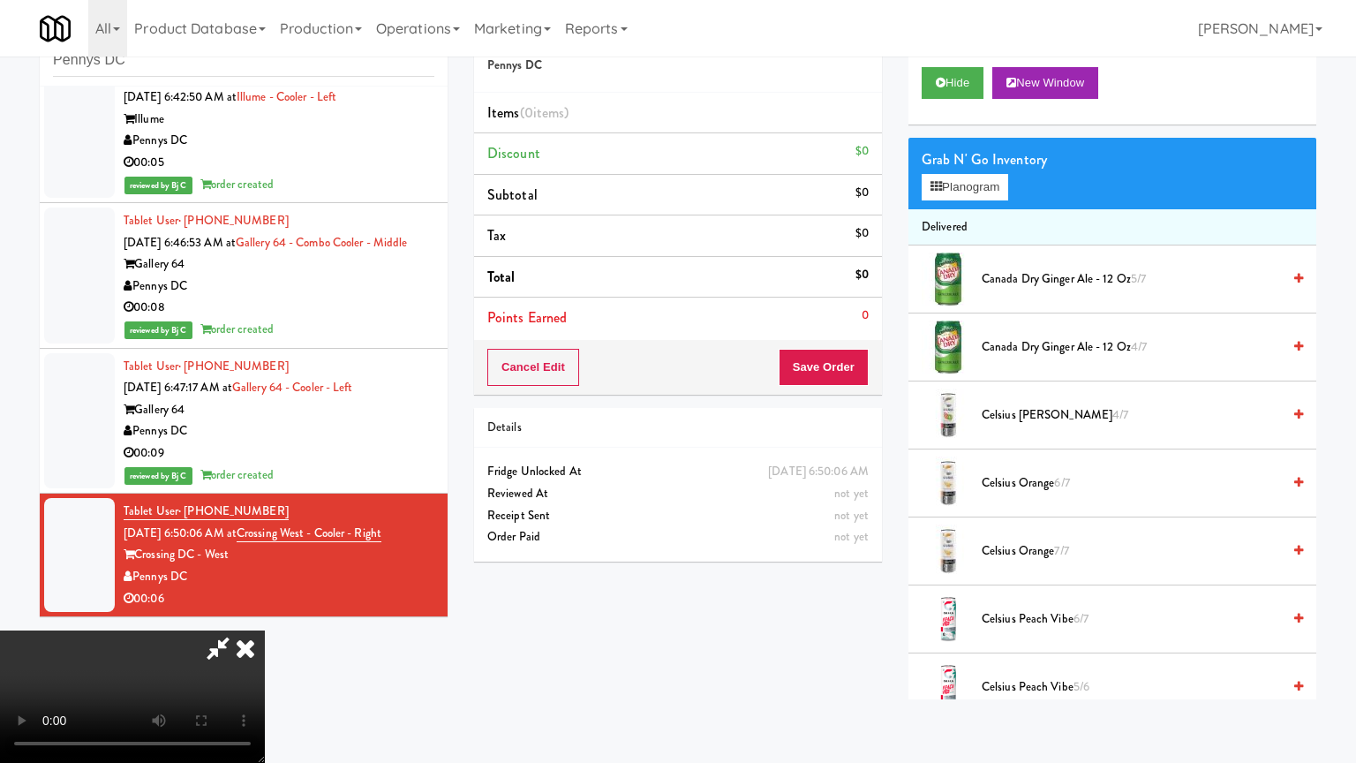
click at [265, 630] on video at bounding box center [132, 696] width 265 height 132
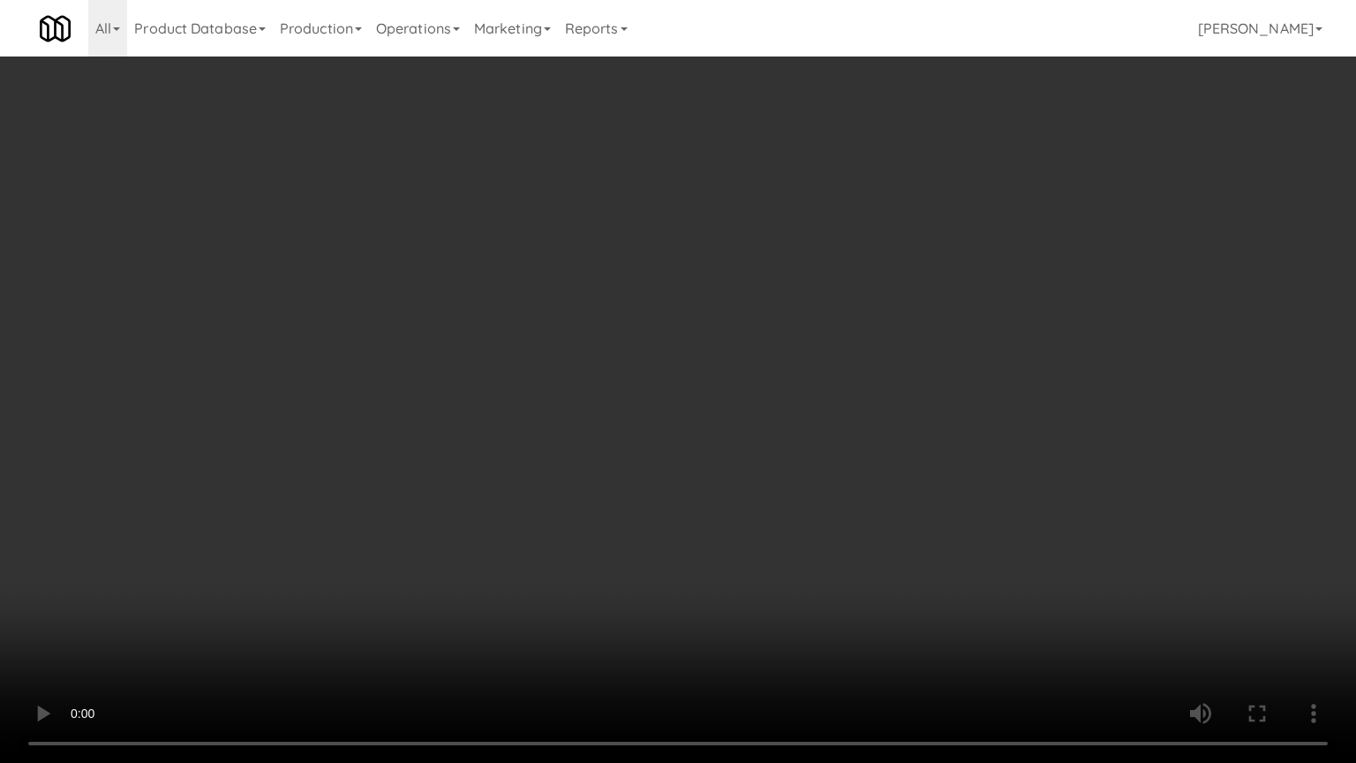
click at [760, 465] on video at bounding box center [678, 381] width 1356 height 763
click at [774, 466] on video at bounding box center [678, 381] width 1356 height 763
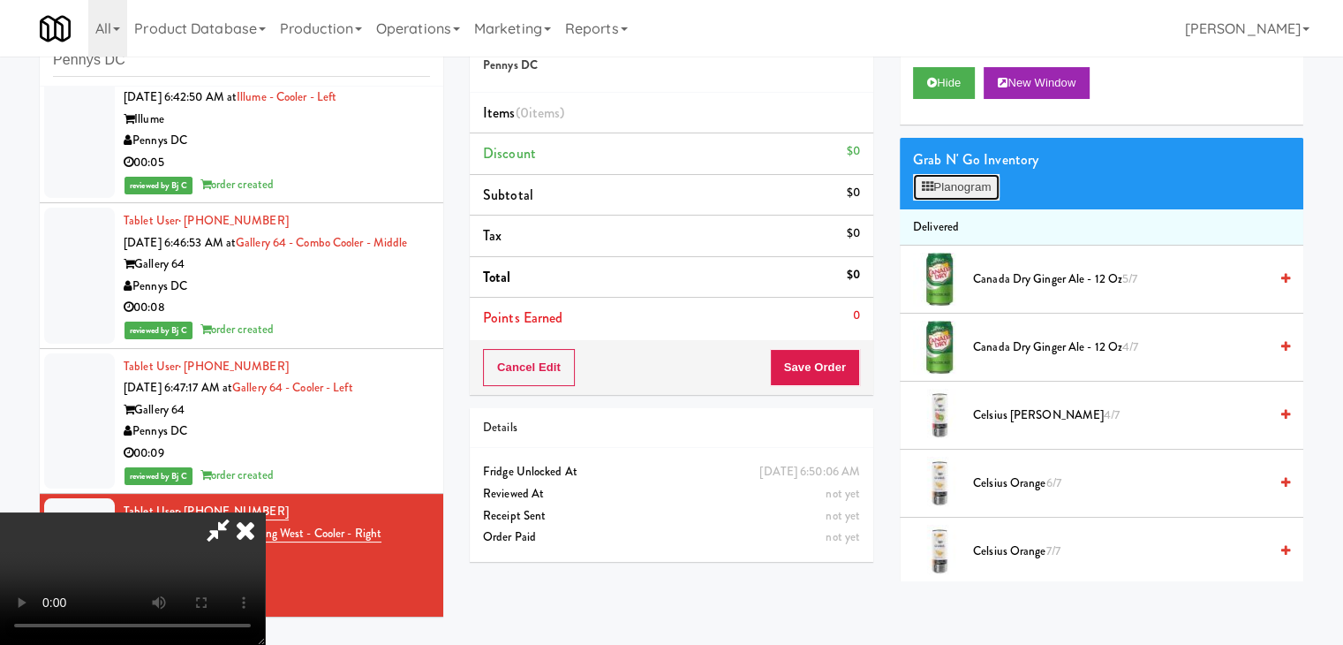
click at [961, 183] on button "Planogram" at bounding box center [956, 187] width 87 height 26
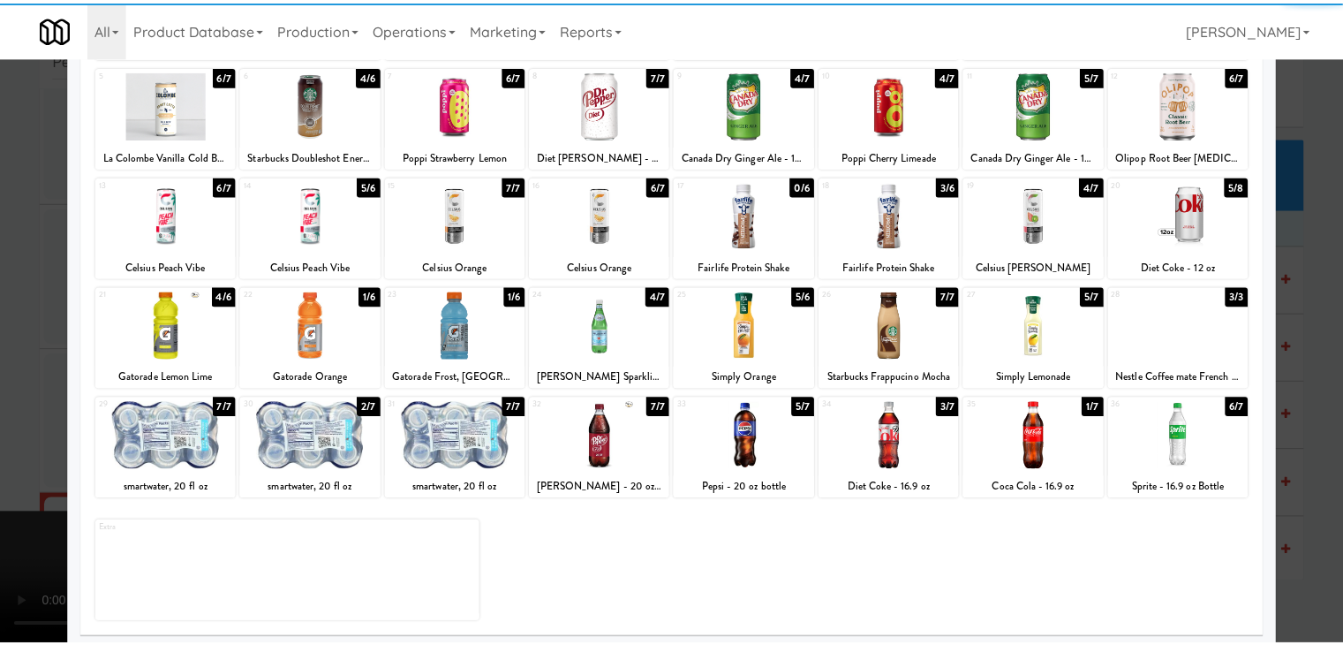
scroll to position [223, 0]
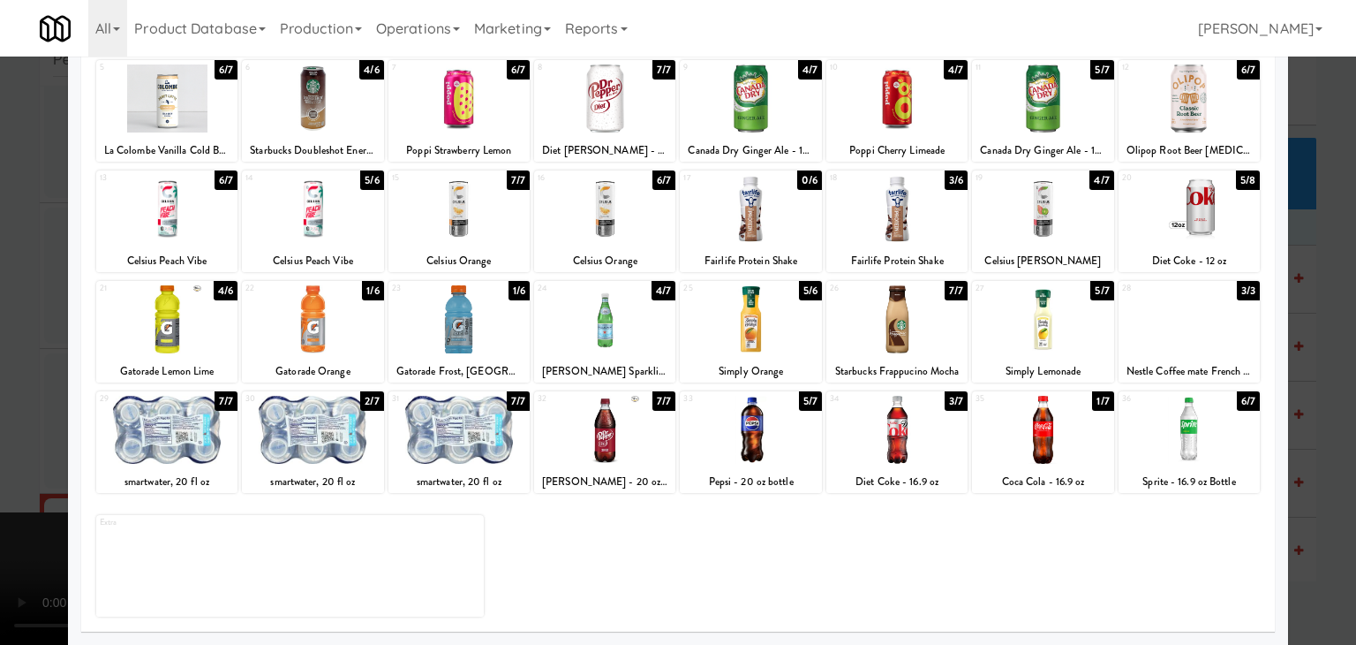
click at [1045, 234] on div at bounding box center [1042, 209] width 141 height 68
drag, startPoint x: 0, startPoint y: 281, endPoint x: 54, endPoint y: 275, distance: 54.1
click at [3, 281] on div at bounding box center [678, 322] width 1356 height 645
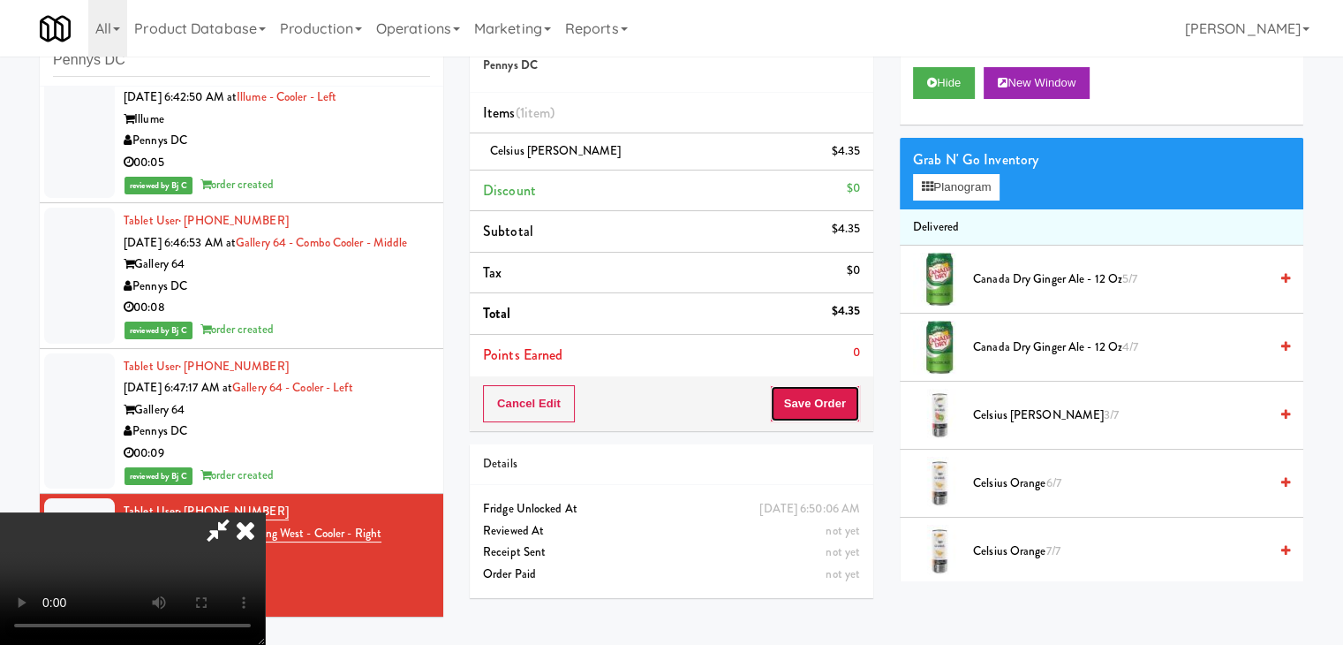
click at [841, 400] on button "Save Order" at bounding box center [815, 403] width 90 height 37
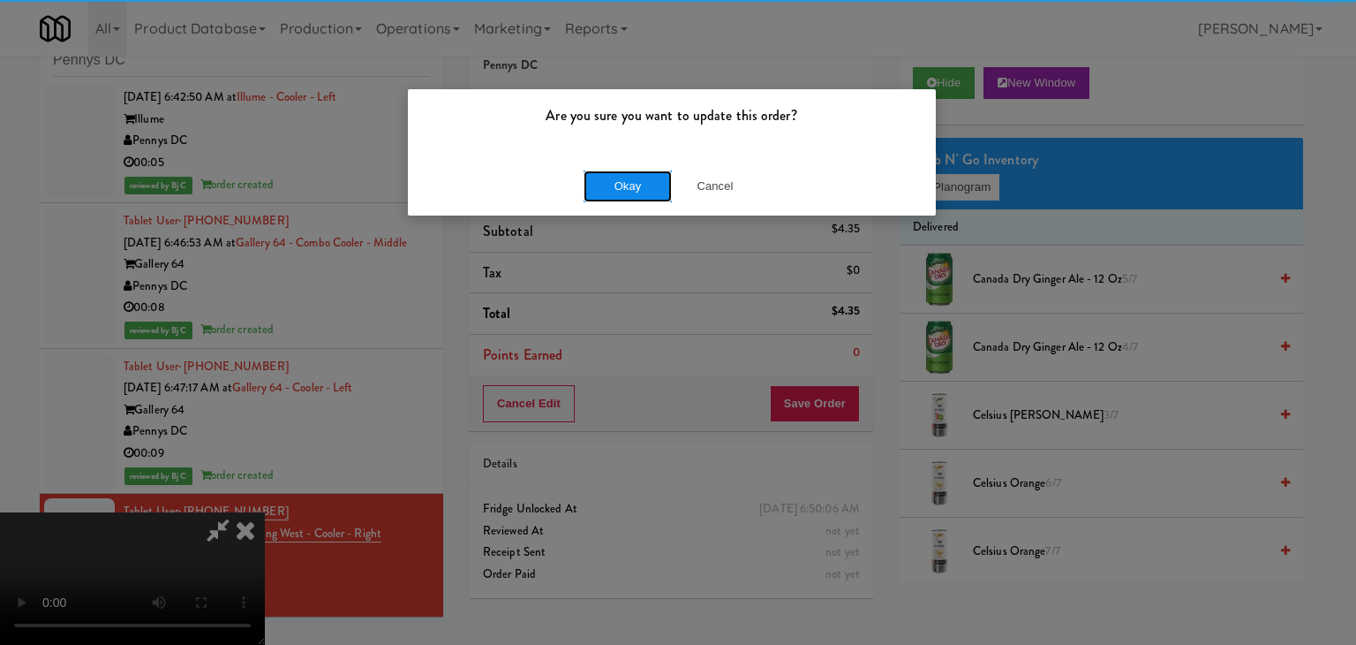
click at [643, 188] on button "Okay" at bounding box center [628, 186] width 88 height 32
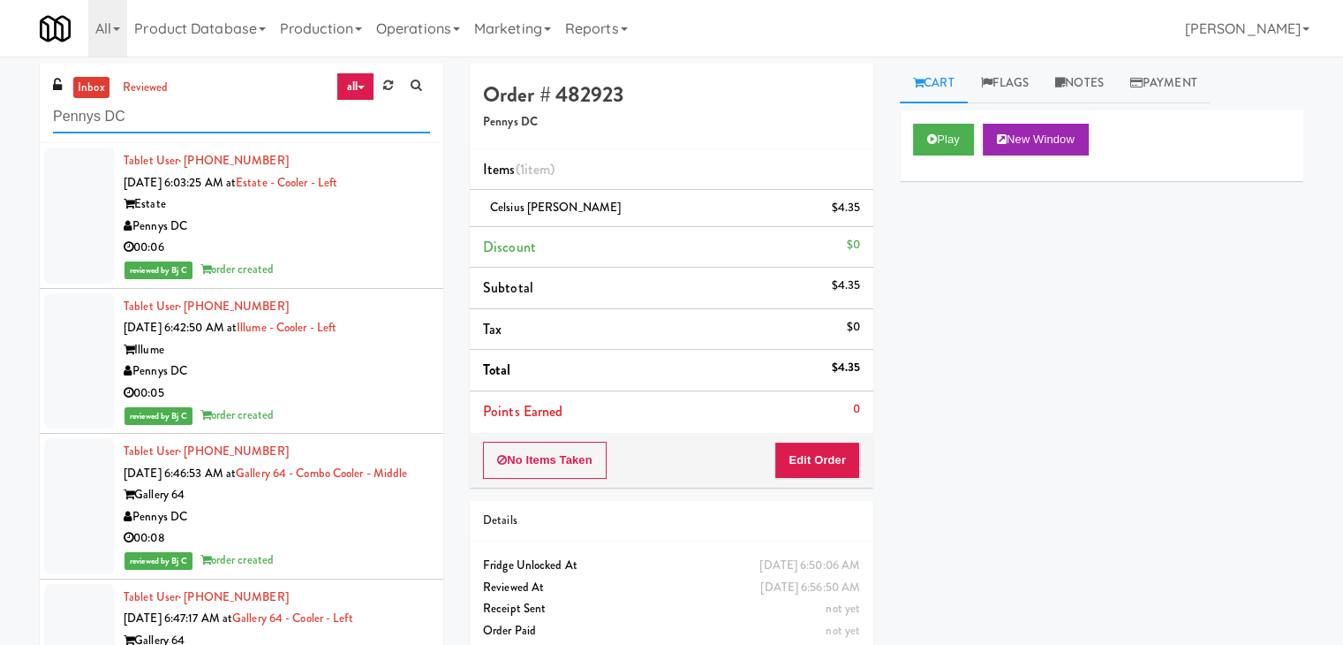
drag, startPoint x: 0, startPoint y: 109, endPoint x: 16, endPoint y: 122, distance: 20.7
click at [0, 114] on div "inbox reviewed all all unclear take inventory issue suspicious failed recent Pe…" at bounding box center [671, 375] width 1343 height 623
paste input "H&H Vending"
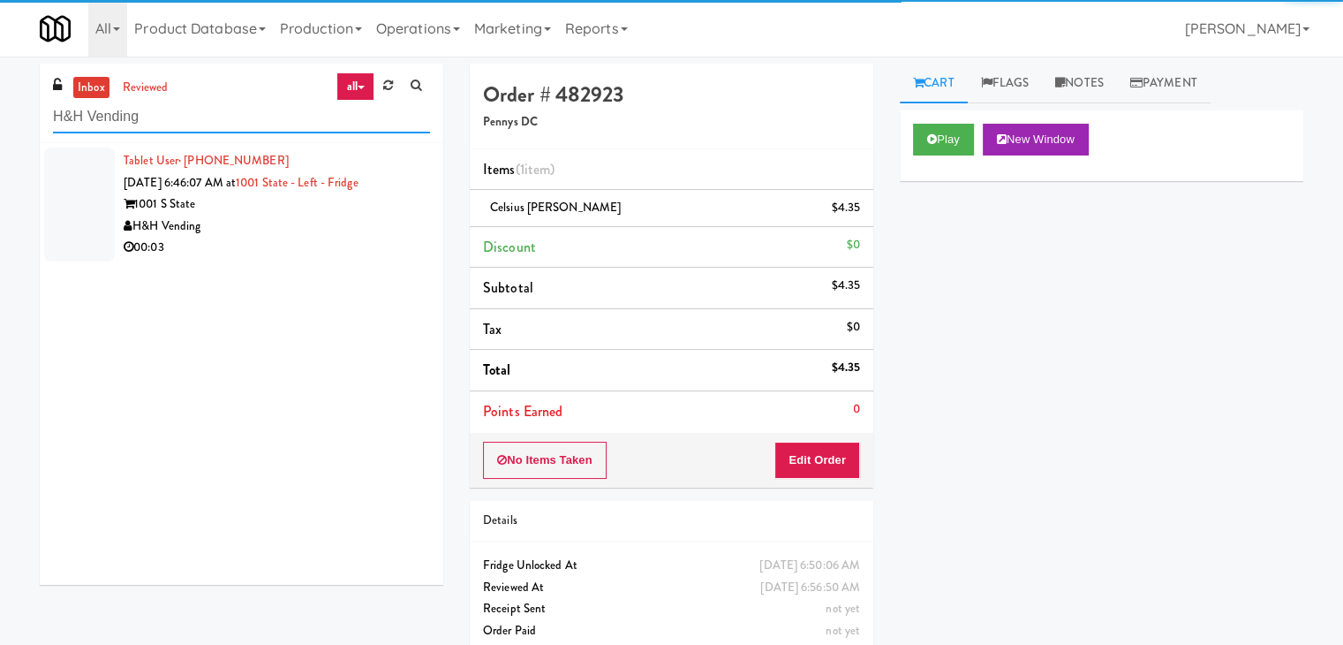
type input "H&H Vending"
click at [281, 242] on div "00:03" at bounding box center [277, 248] width 306 height 22
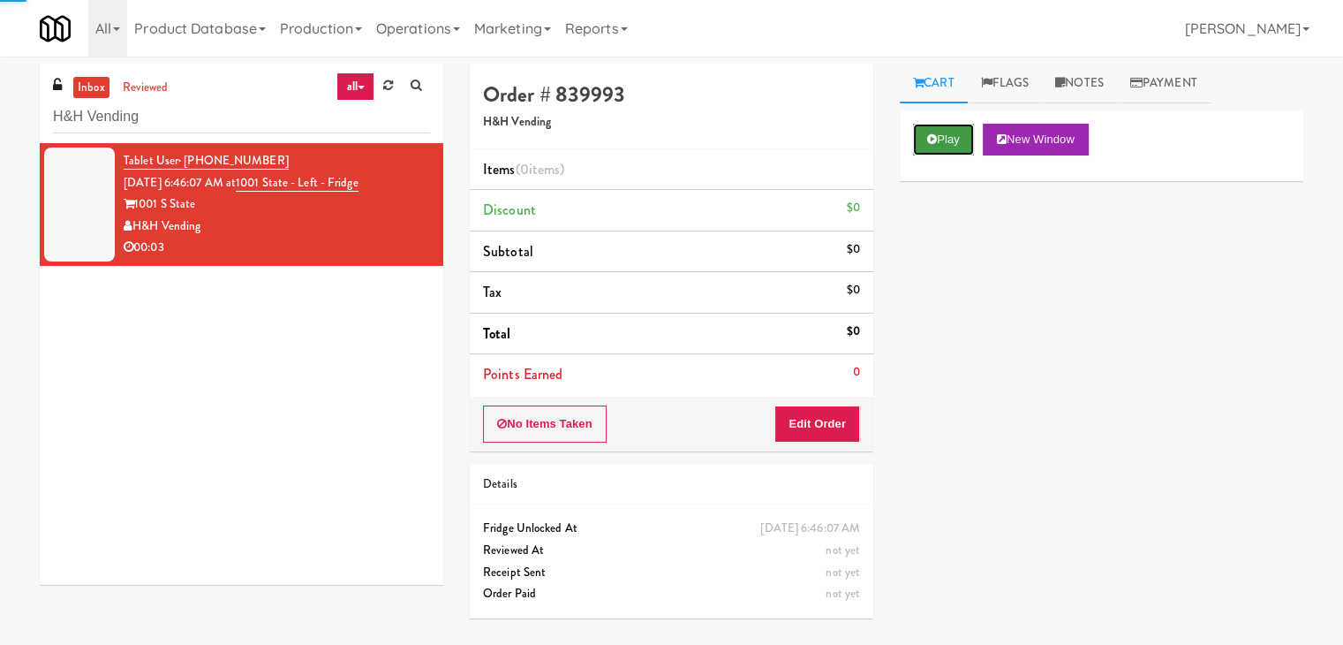
click at [963, 142] on button "Play" at bounding box center [943, 140] width 61 height 32
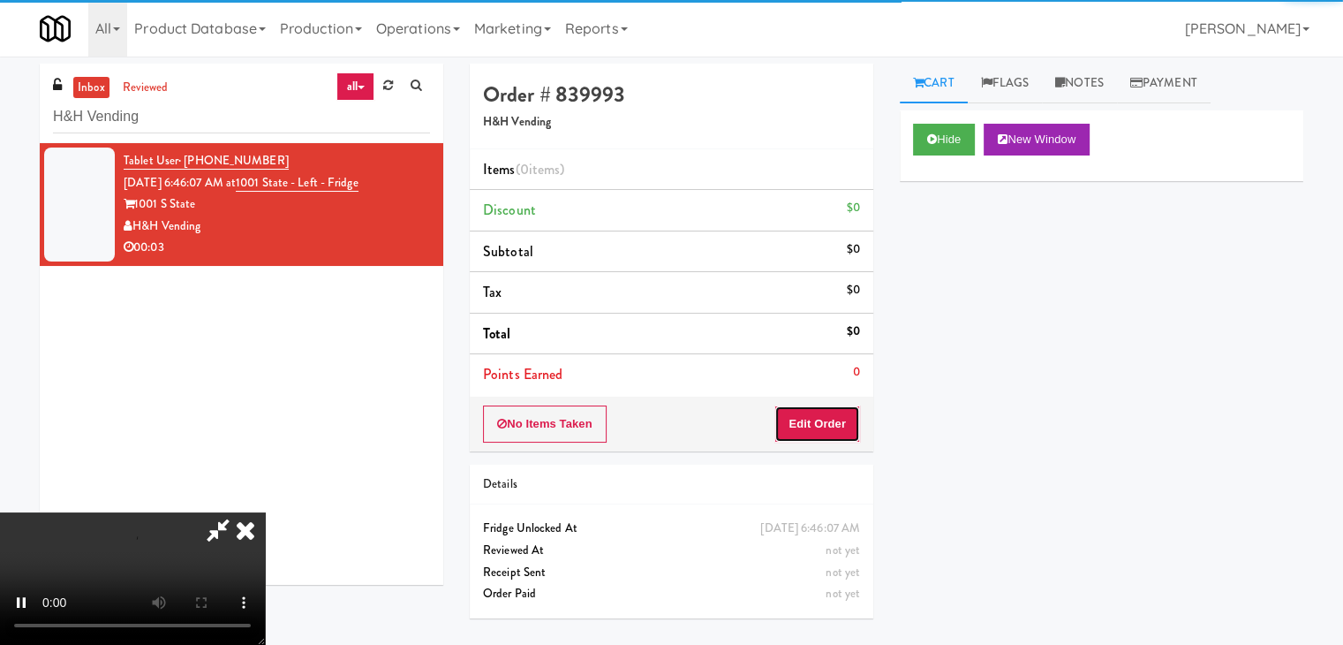
click at [832, 414] on button "Edit Order" at bounding box center [817, 423] width 86 height 37
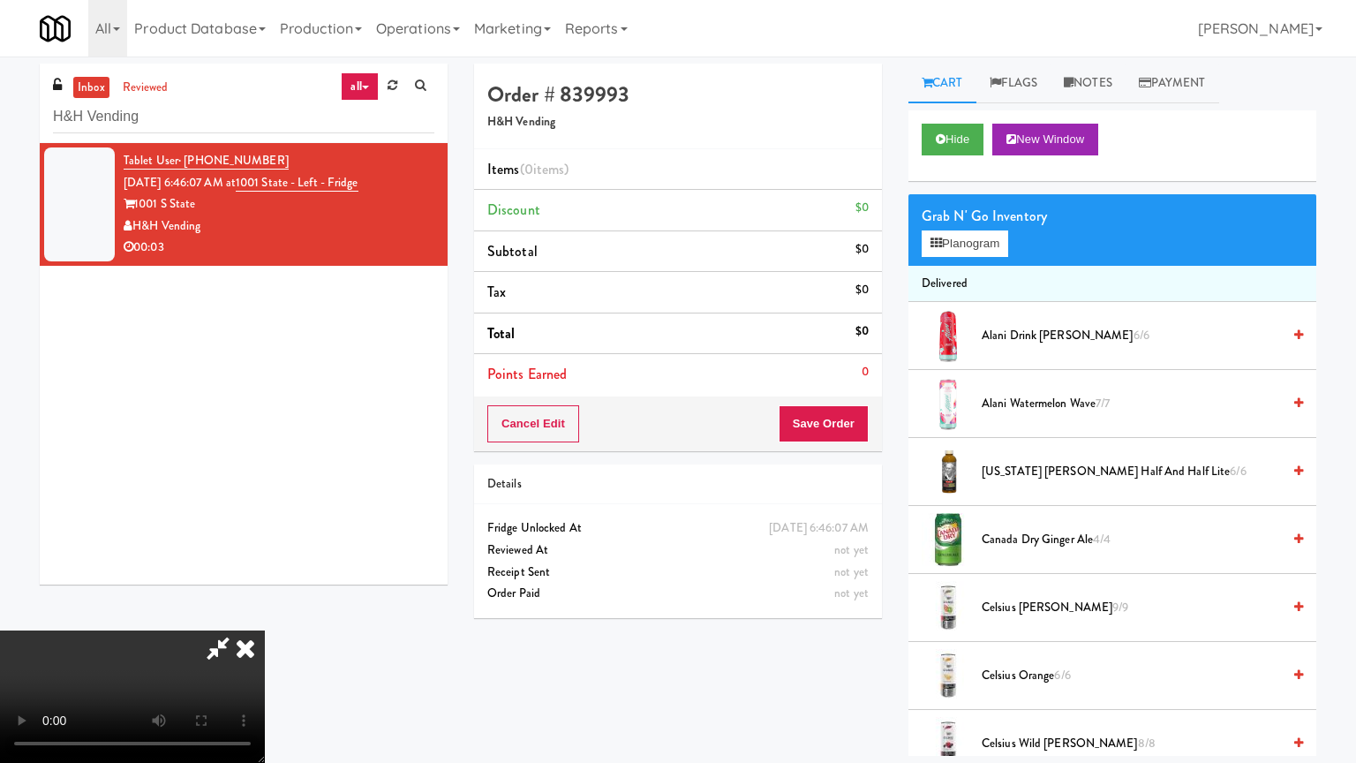
click at [265, 630] on video at bounding box center [132, 696] width 265 height 132
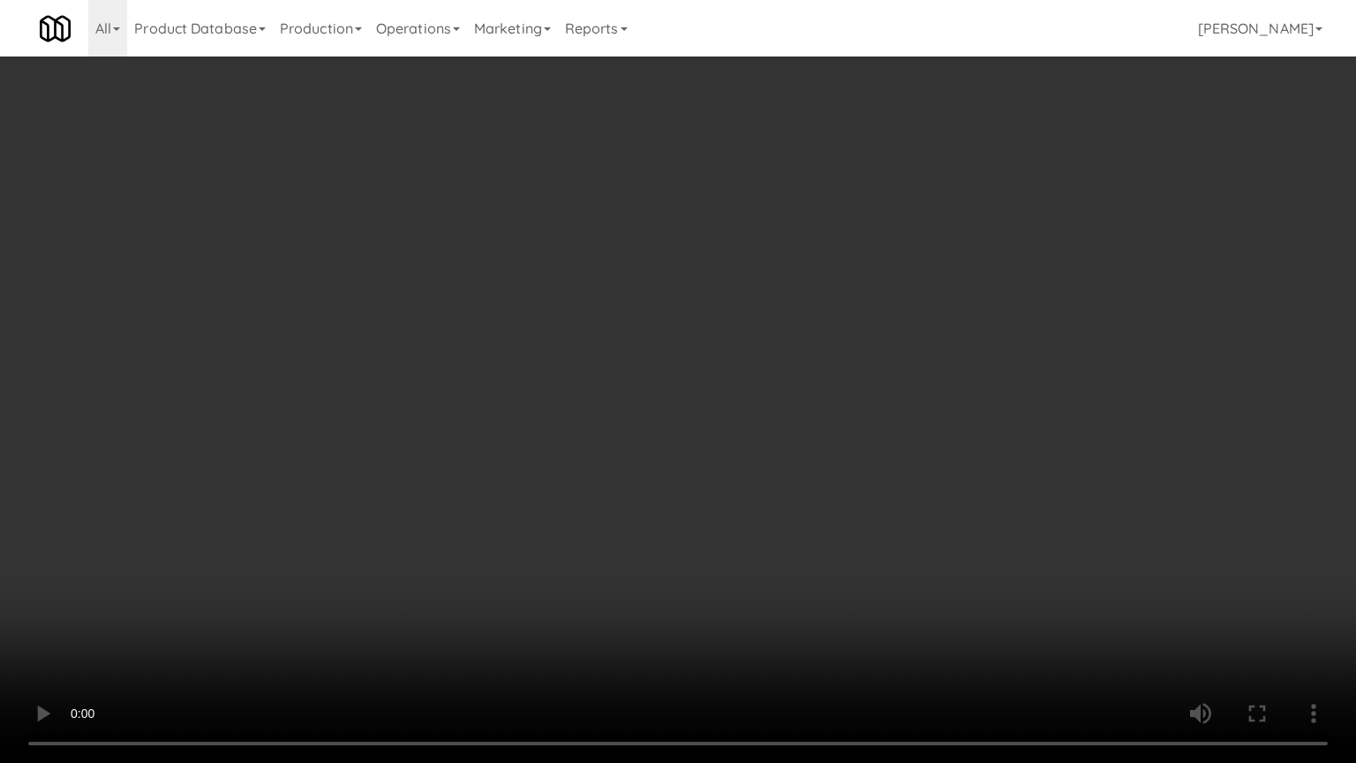
click at [777, 560] on video at bounding box center [678, 381] width 1356 height 763
click at [780, 562] on video at bounding box center [678, 381] width 1356 height 763
click at [781, 562] on video at bounding box center [678, 381] width 1356 height 763
click at [777, 539] on video at bounding box center [678, 381] width 1356 height 763
drag, startPoint x: 777, startPoint y: 539, endPoint x: 841, endPoint y: 346, distance: 202.7
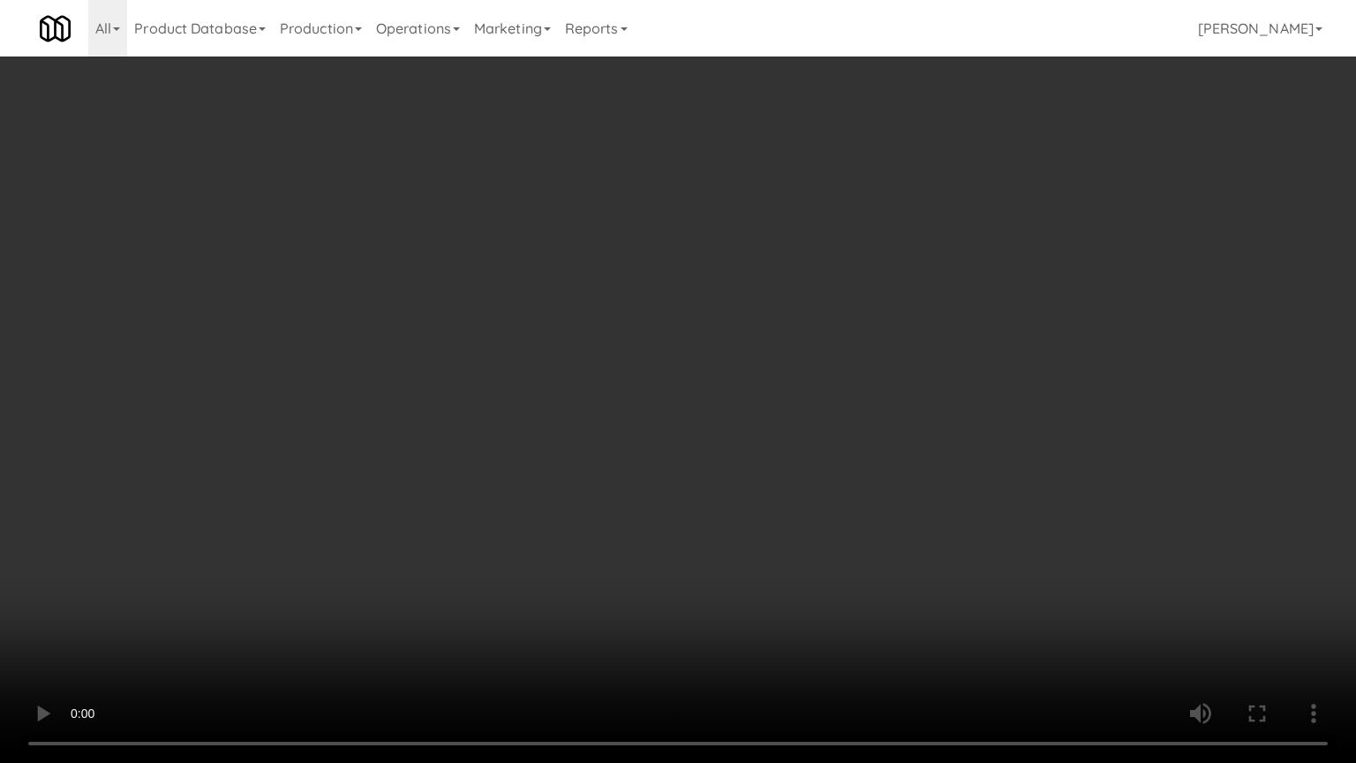
click at [778, 525] on video at bounding box center [678, 381] width 1356 height 763
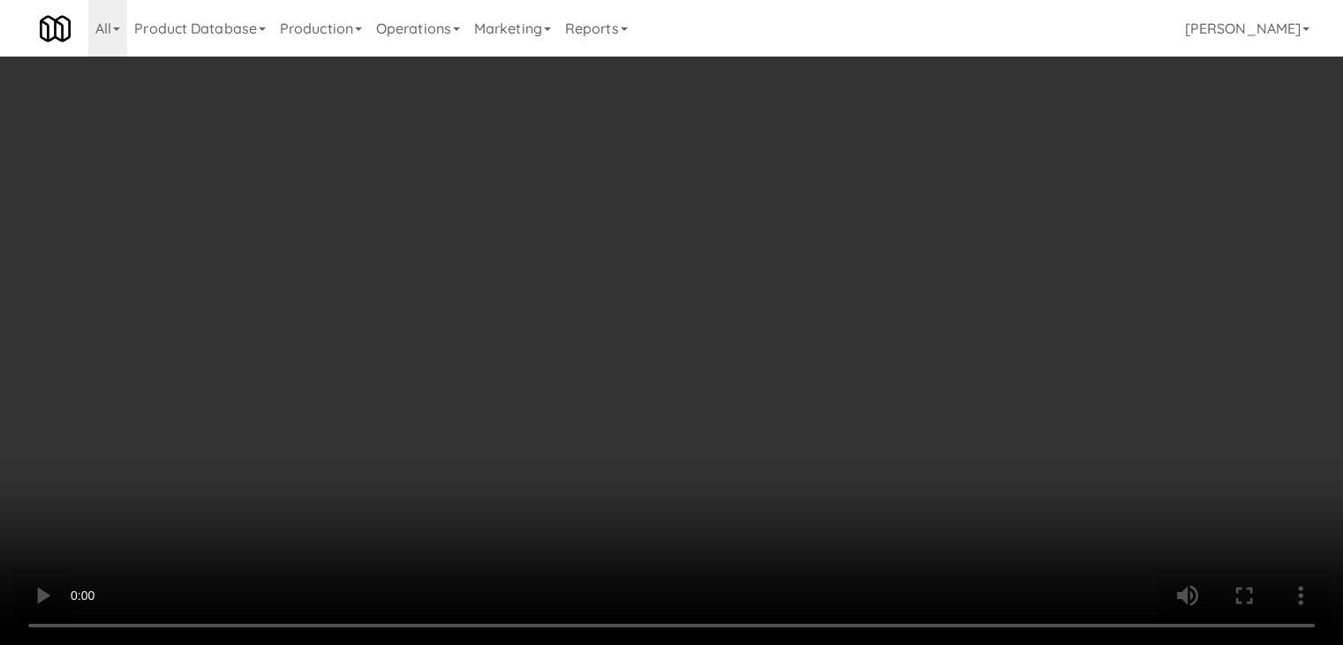
click at [943, 241] on button "Planogram" at bounding box center [956, 243] width 87 height 26
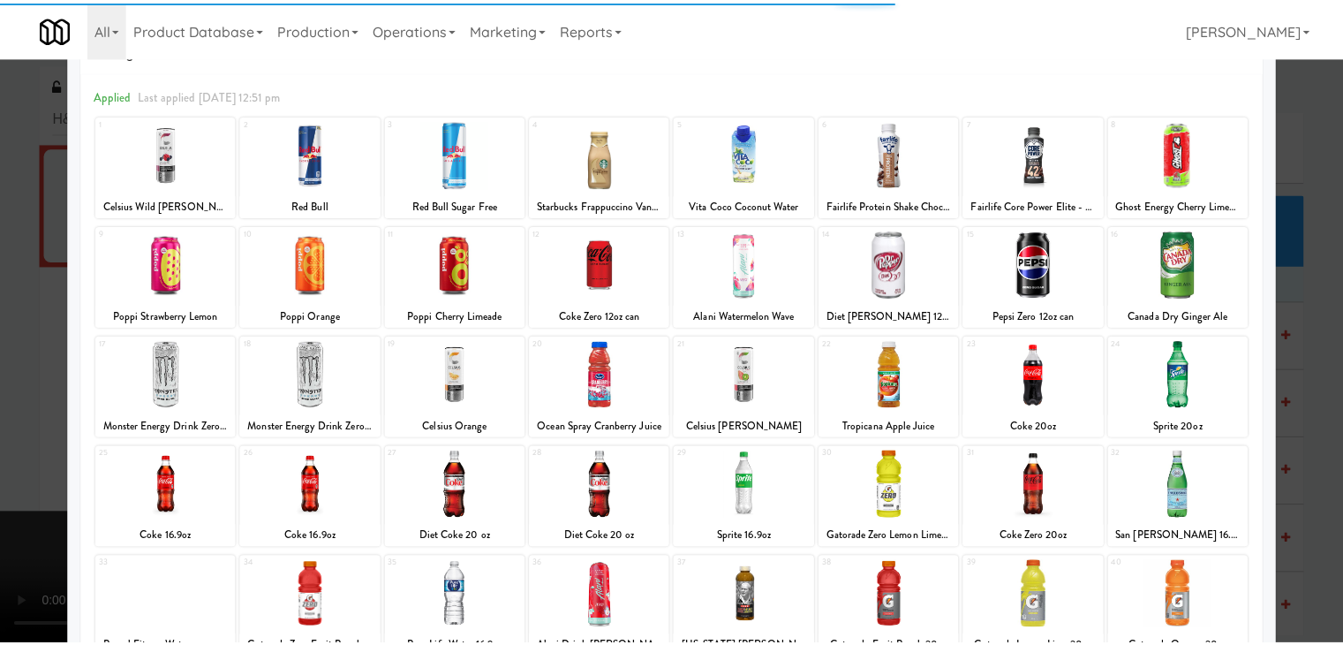
scroll to position [177, 0]
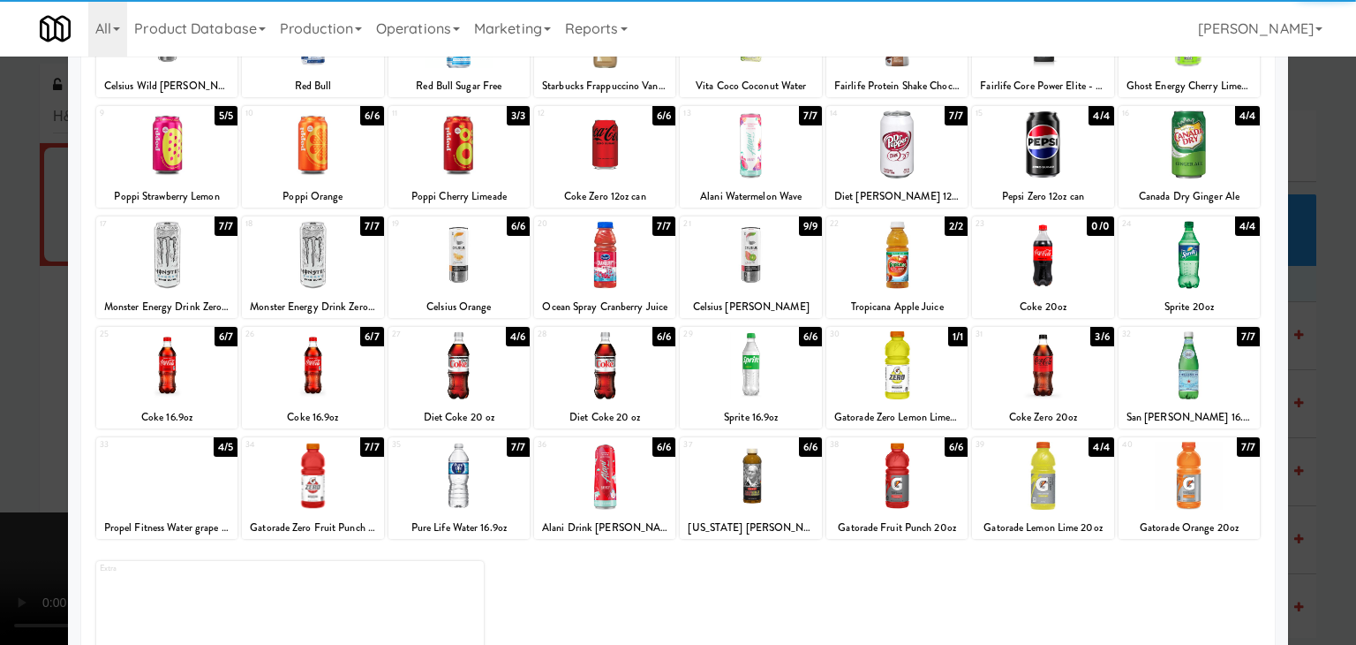
click at [343, 283] on div at bounding box center [312, 255] width 141 height 68
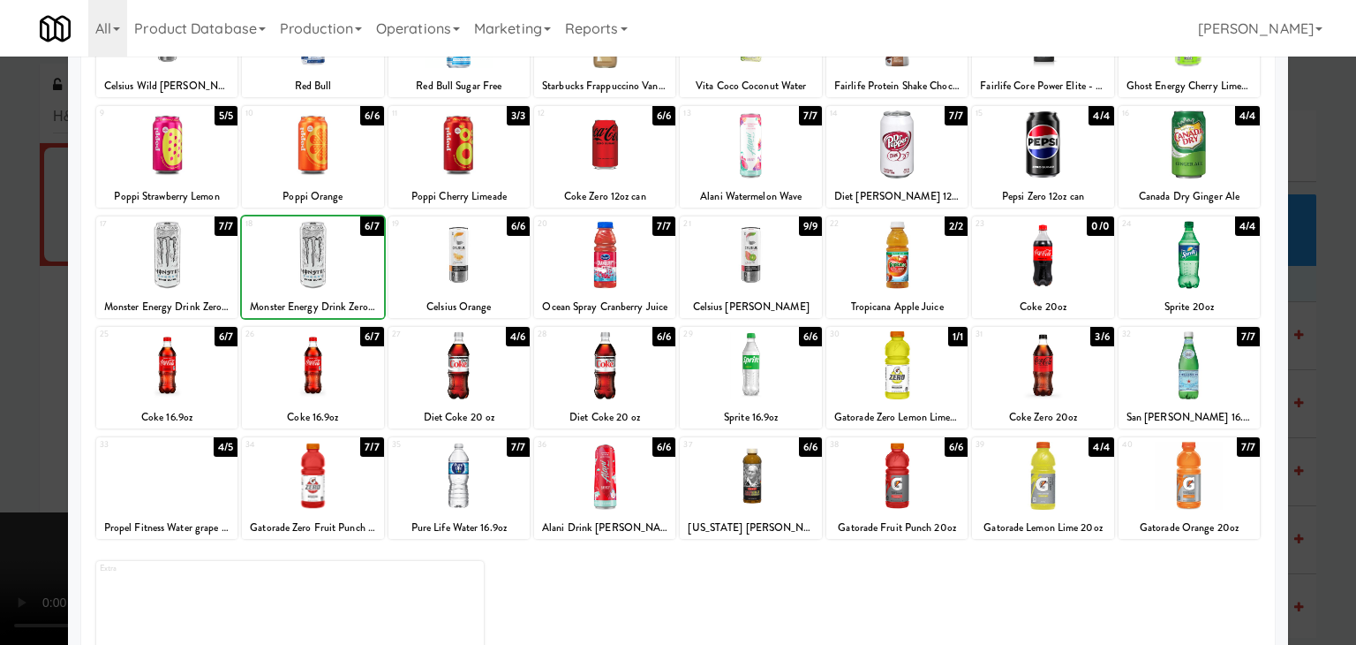
drag, startPoint x: 0, startPoint y: 358, endPoint x: 565, endPoint y: 421, distance: 568.7
click at [11, 358] on div at bounding box center [678, 322] width 1356 height 645
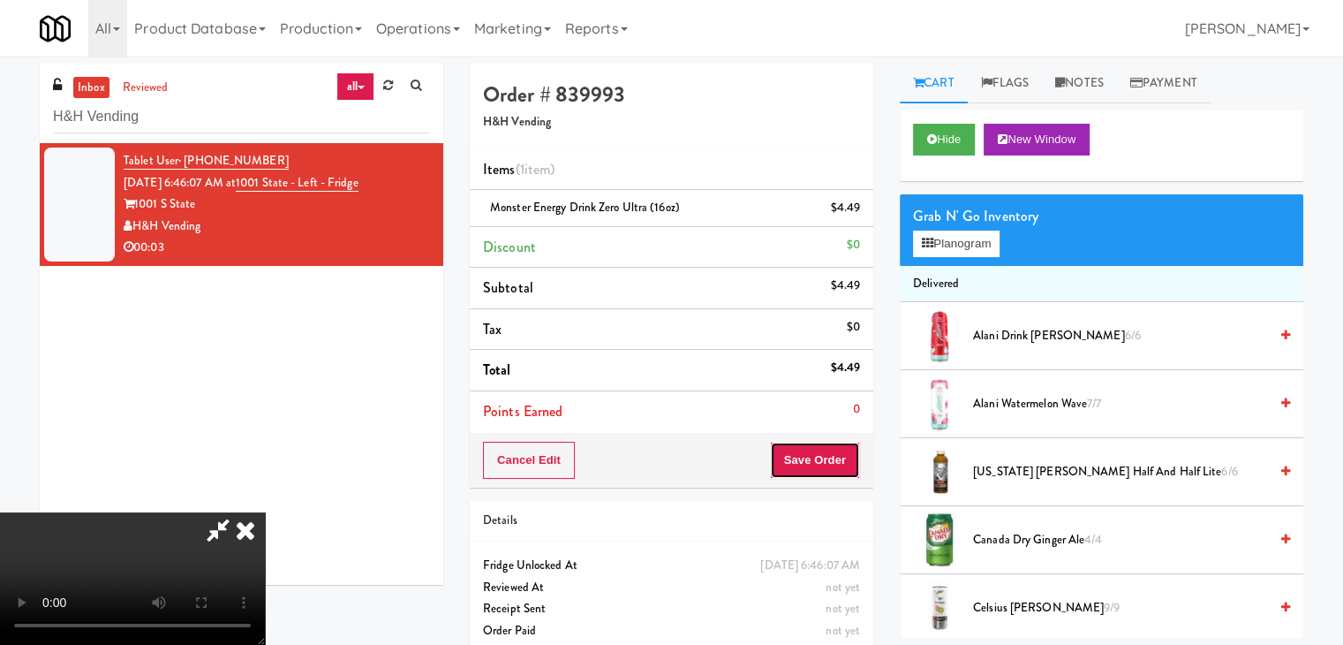
click at [837, 469] on button "Save Order" at bounding box center [815, 459] width 90 height 37
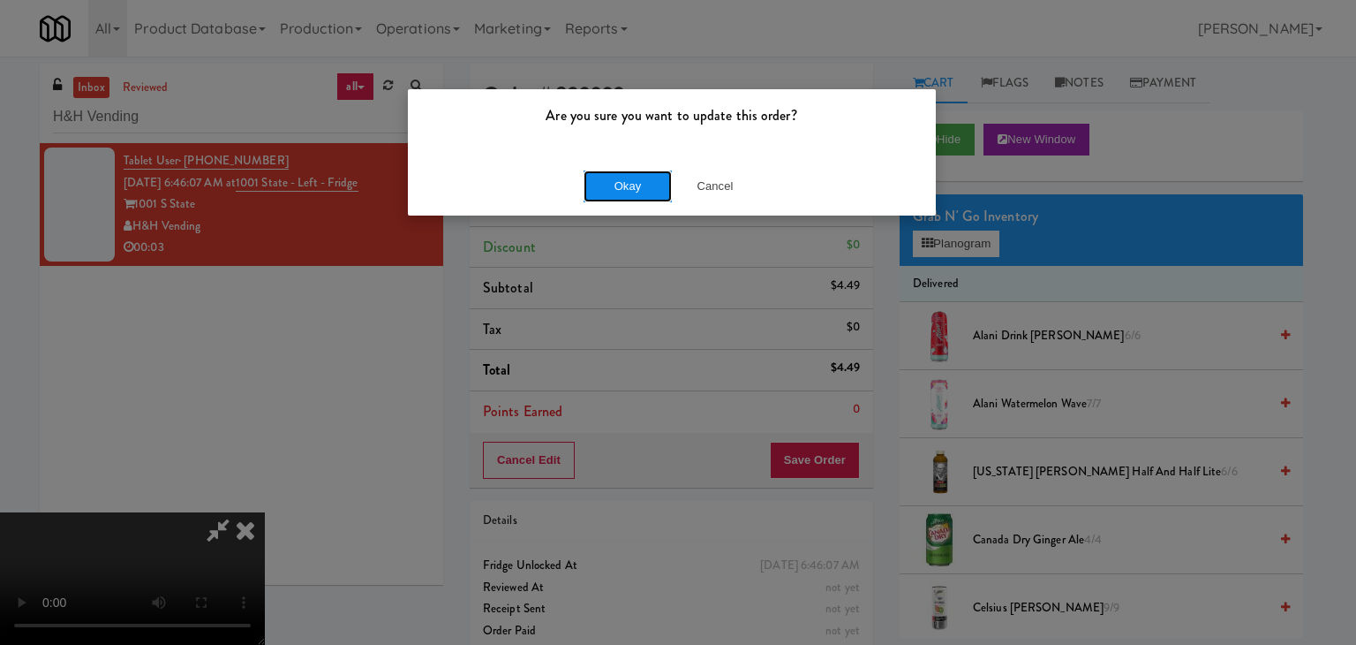
click at [629, 188] on button "Okay" at bounding box center [628, 186] width 88 height 32
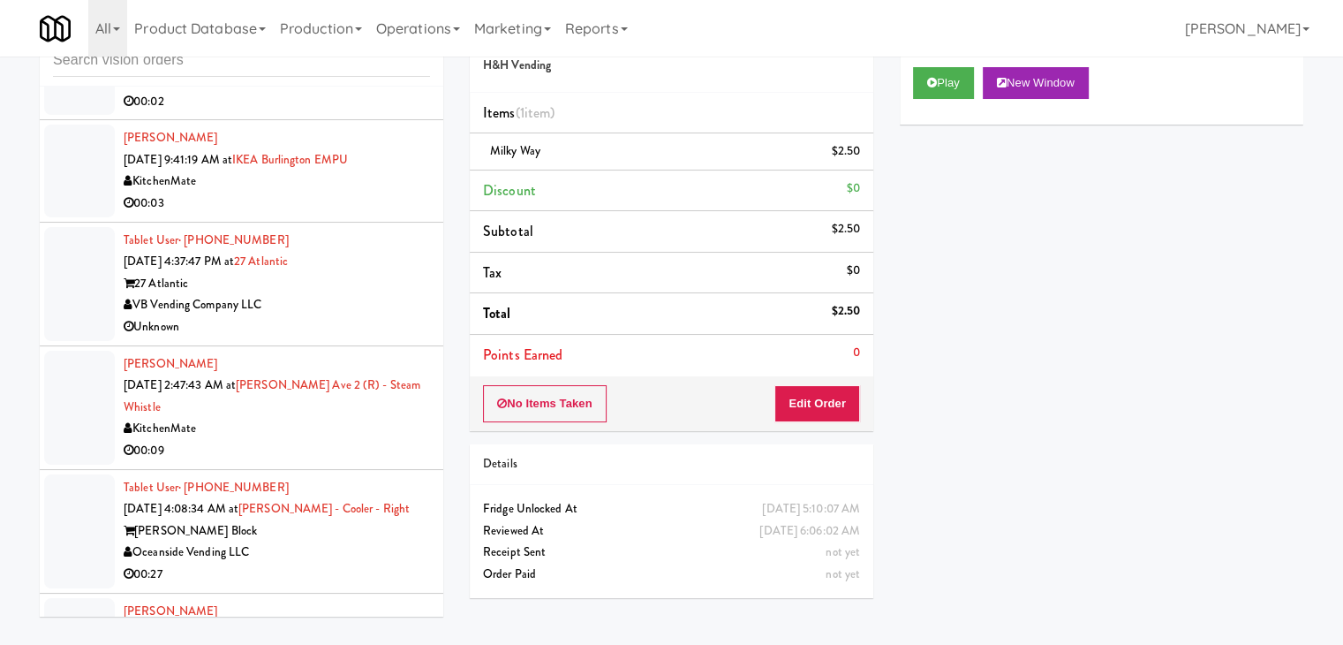
scroll to position [3783, 0]
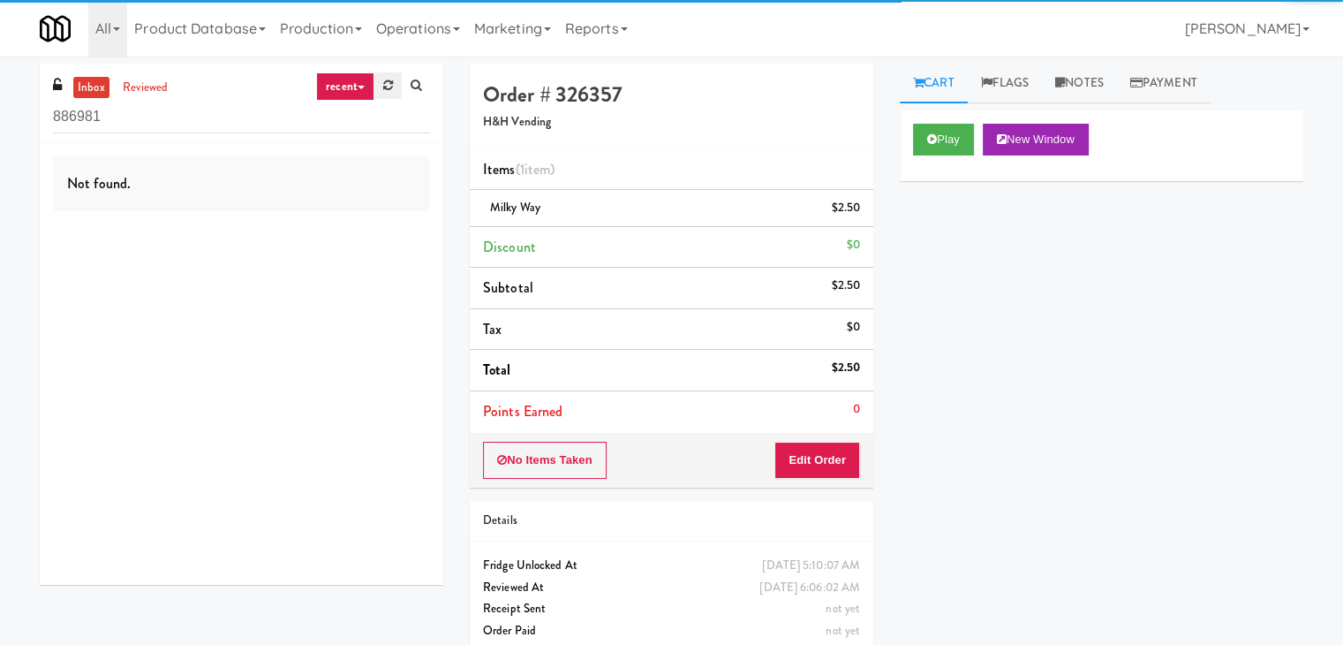
click at [385, 83] on icon at bounding box center [388, 84] width 10 height 11
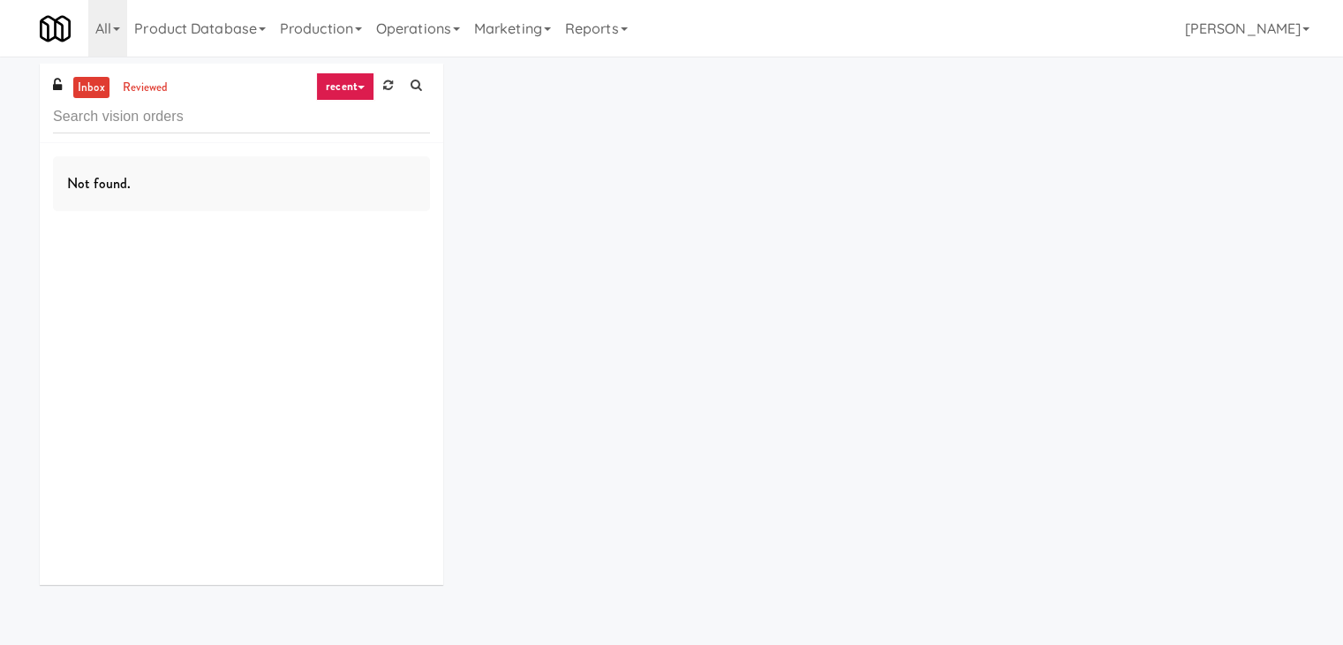
click at [366, 89] on link "recent" at bounding box center [345, 86] width 58 height 28
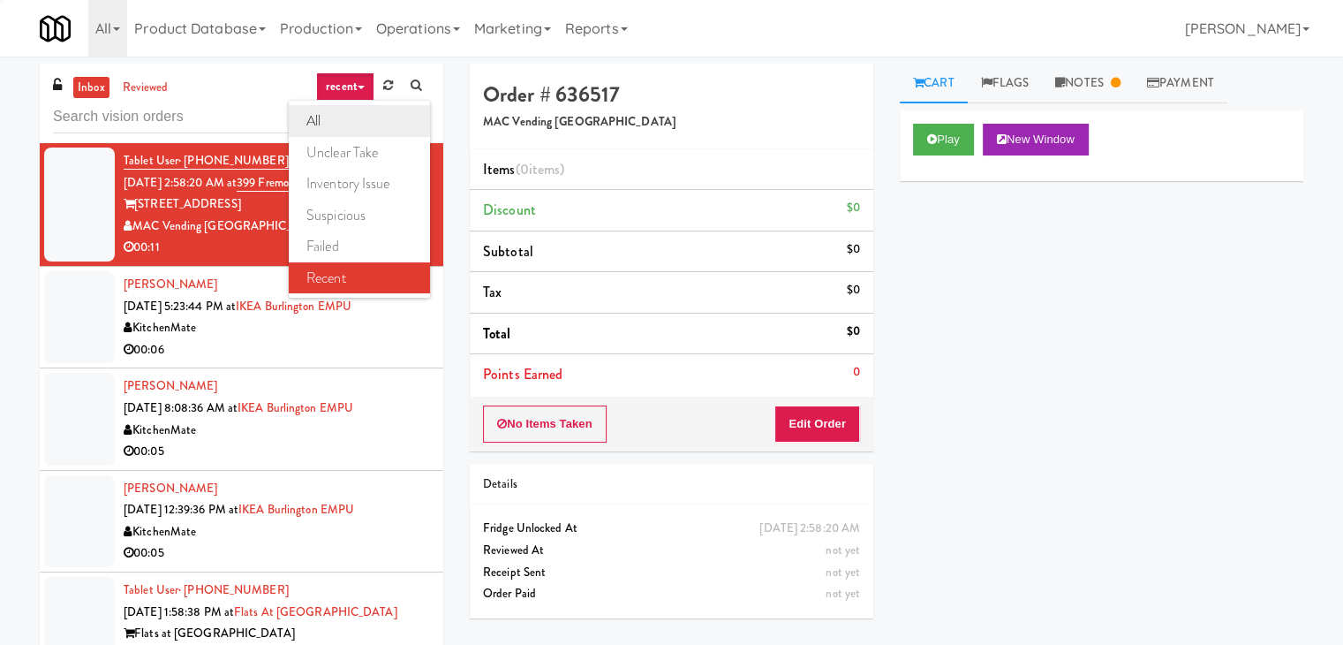
click at [357, 123] on link "all" at bounding box center [359, 121] width 141 height 32
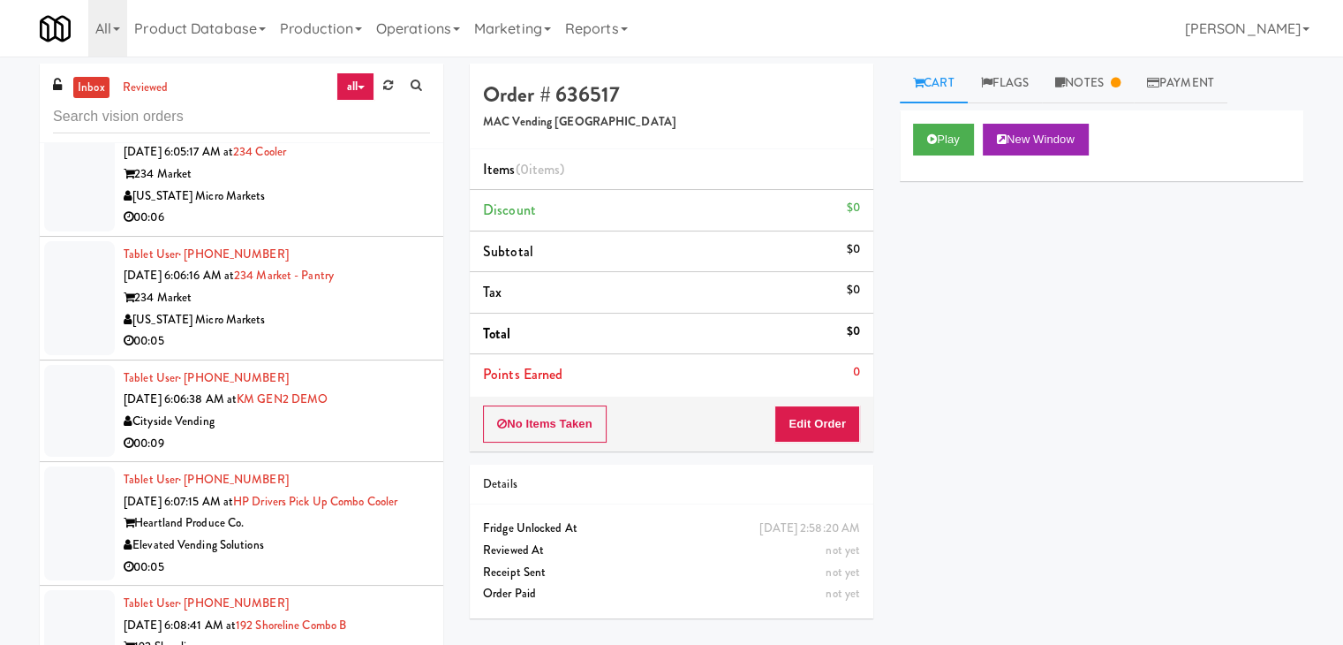
scroll to position [5524, 0]
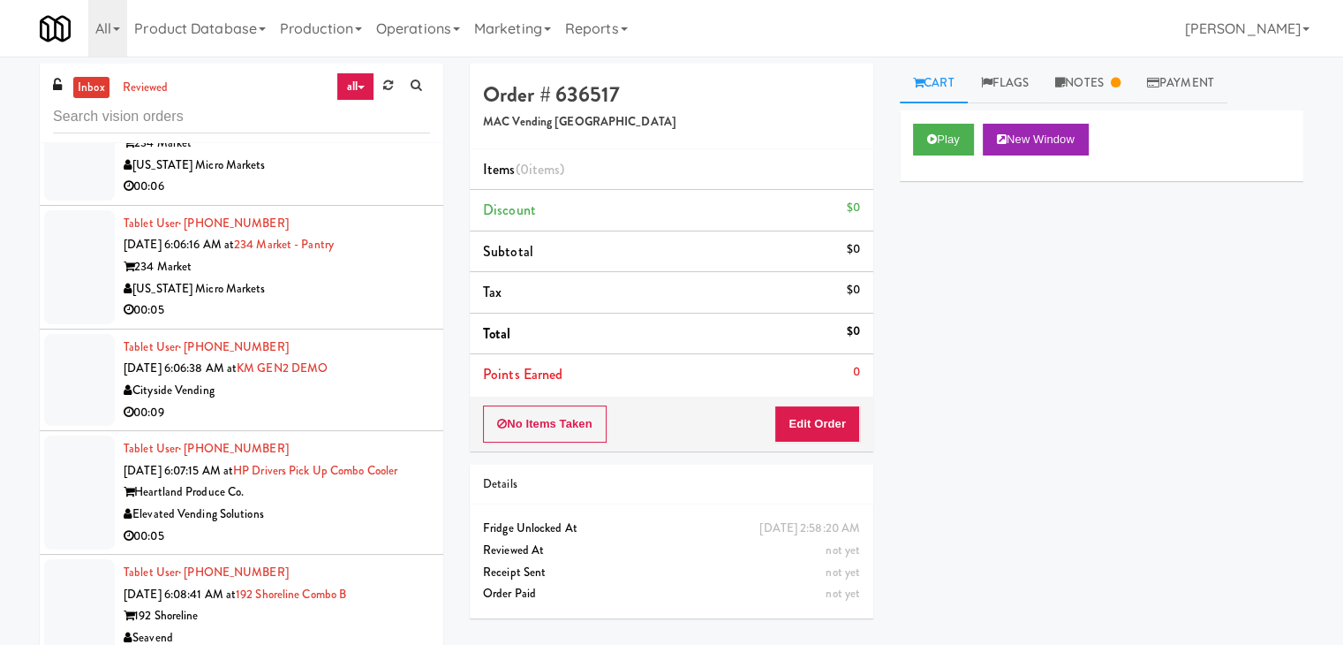
click at [314, 312] on div "00:05" at bounding box center [277, 310] width 306 height 22
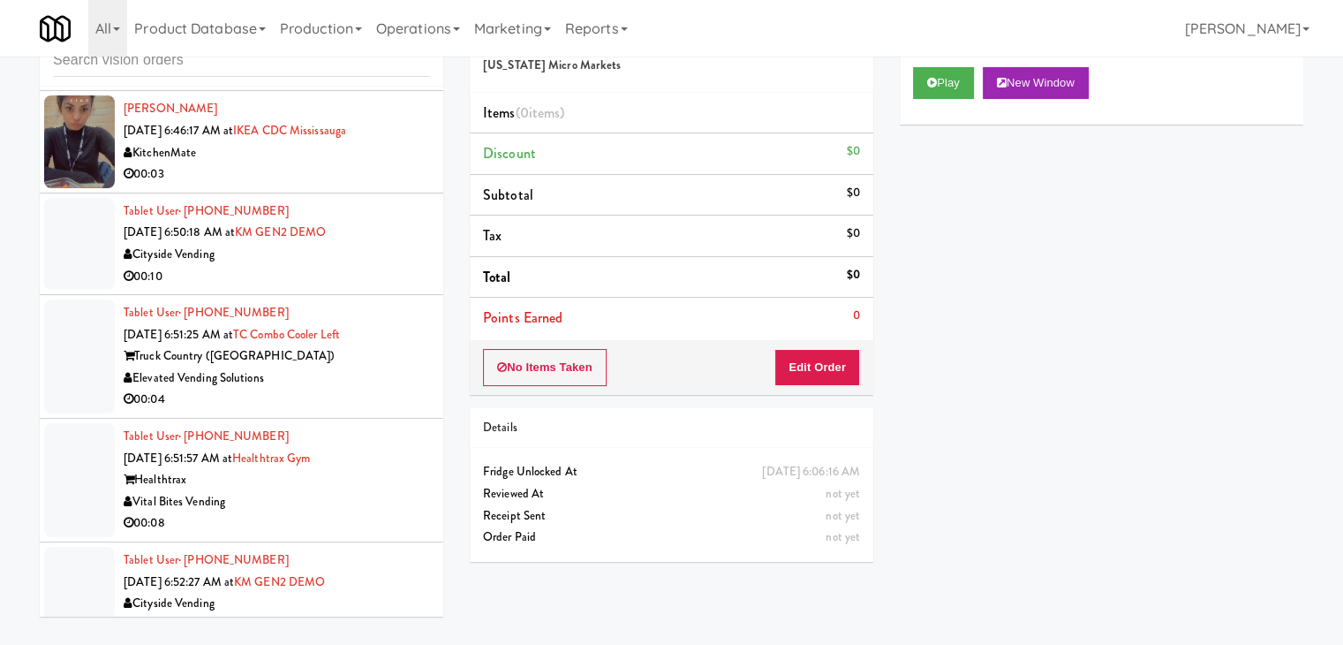
scroll to position [8095, 0]
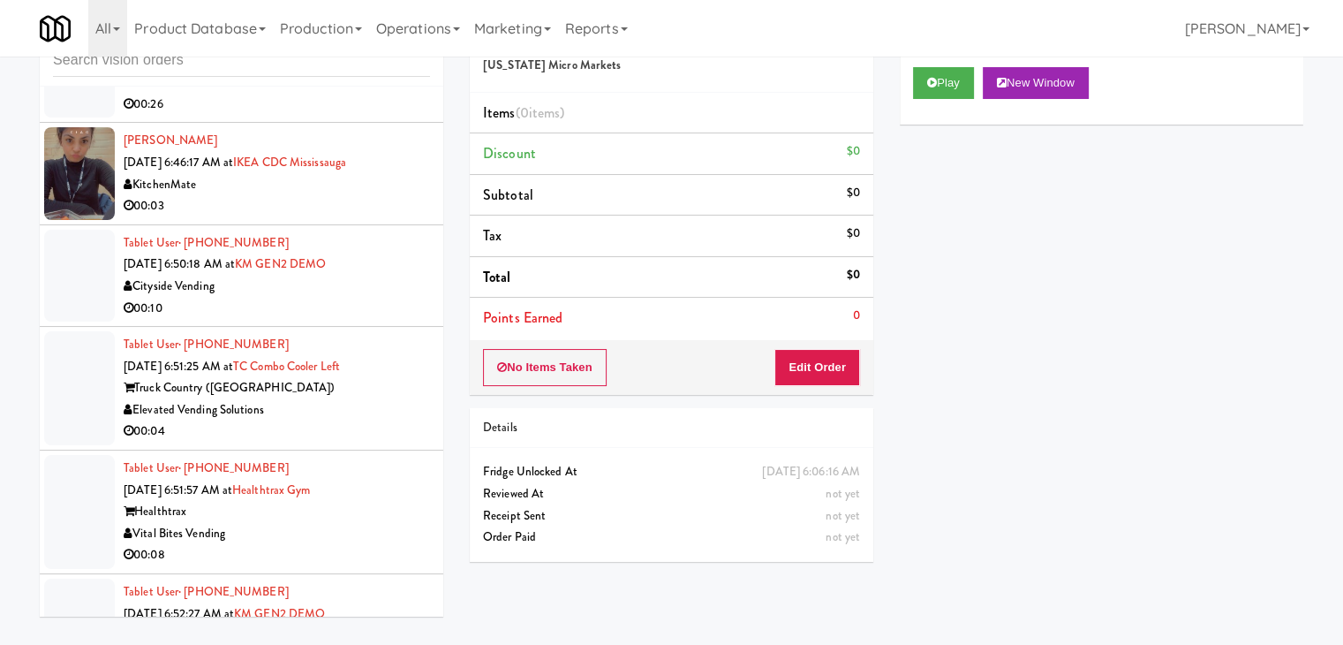
click at [328, 421] on div "Elevated Vending Solutions" at bounding box center [277, 410] width 306 height 22
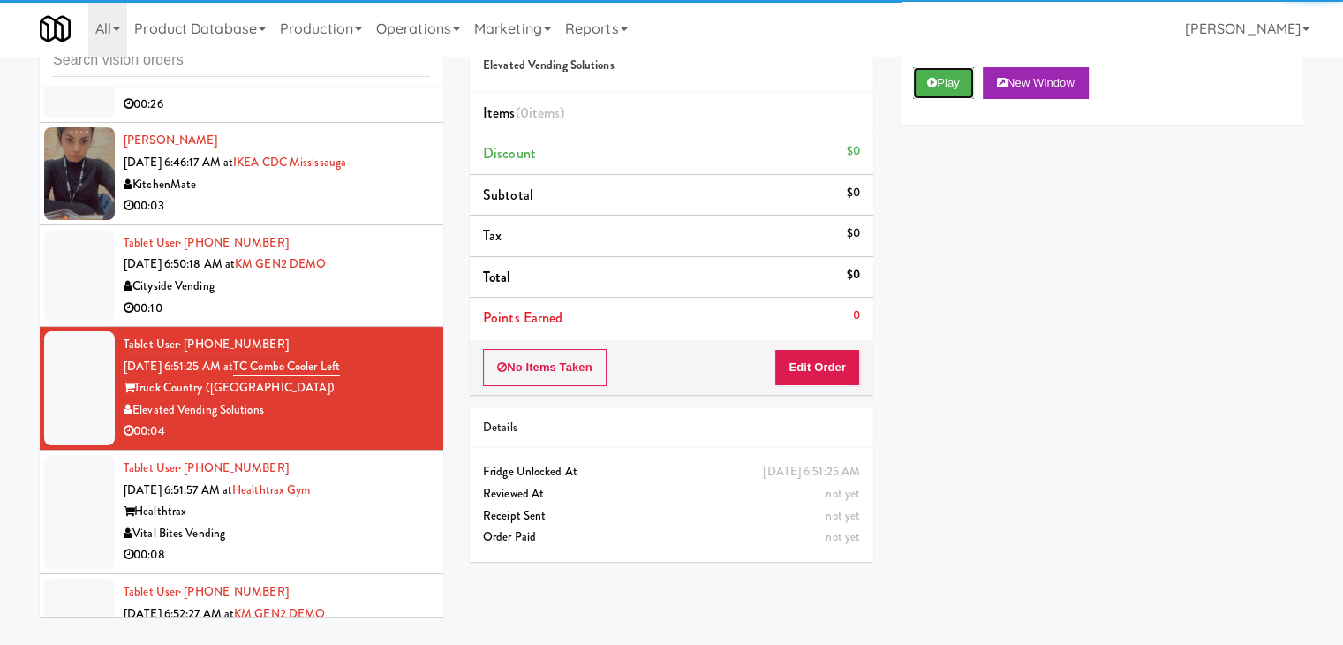
drag, startPoint x: 962, startPoint y: 78, endPoint x: 927, endPoint y: 199, distance: 125.8
click at [959, 81] on button "Play" at bounding box center [943, 83] width 61 height 32
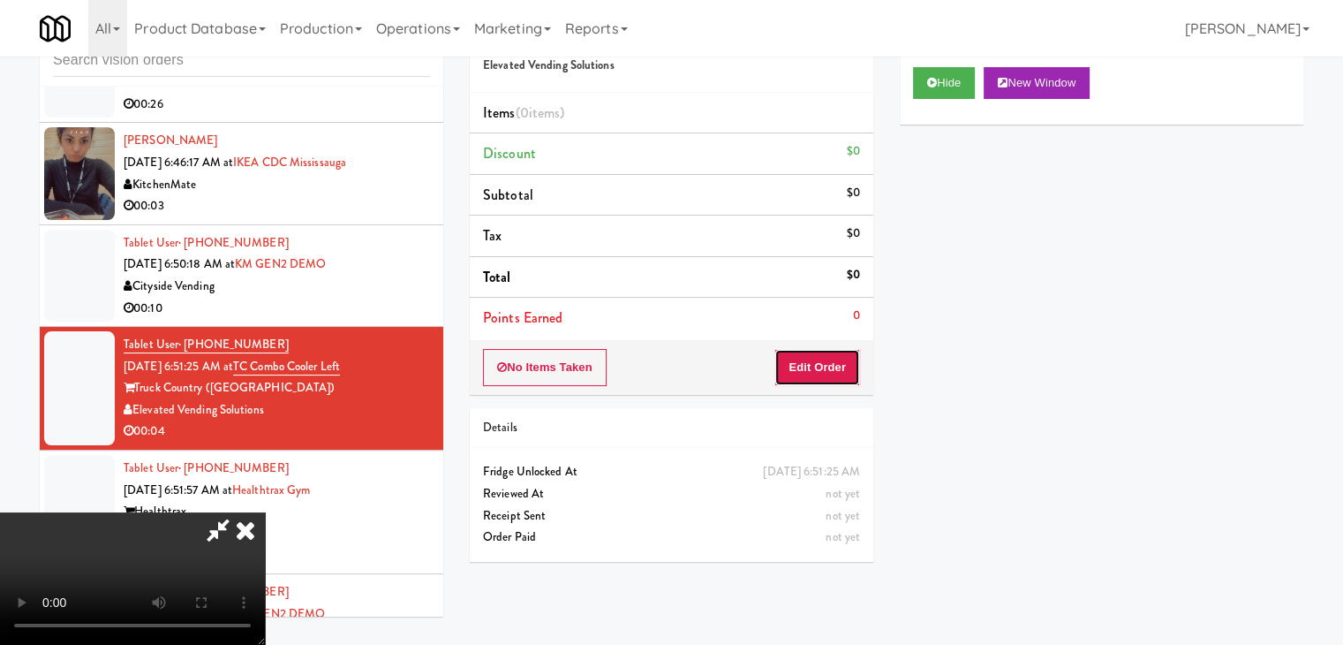
click at [834, 363] on button "Edit Order" at bounding box center [817, 367] width 86 height 37
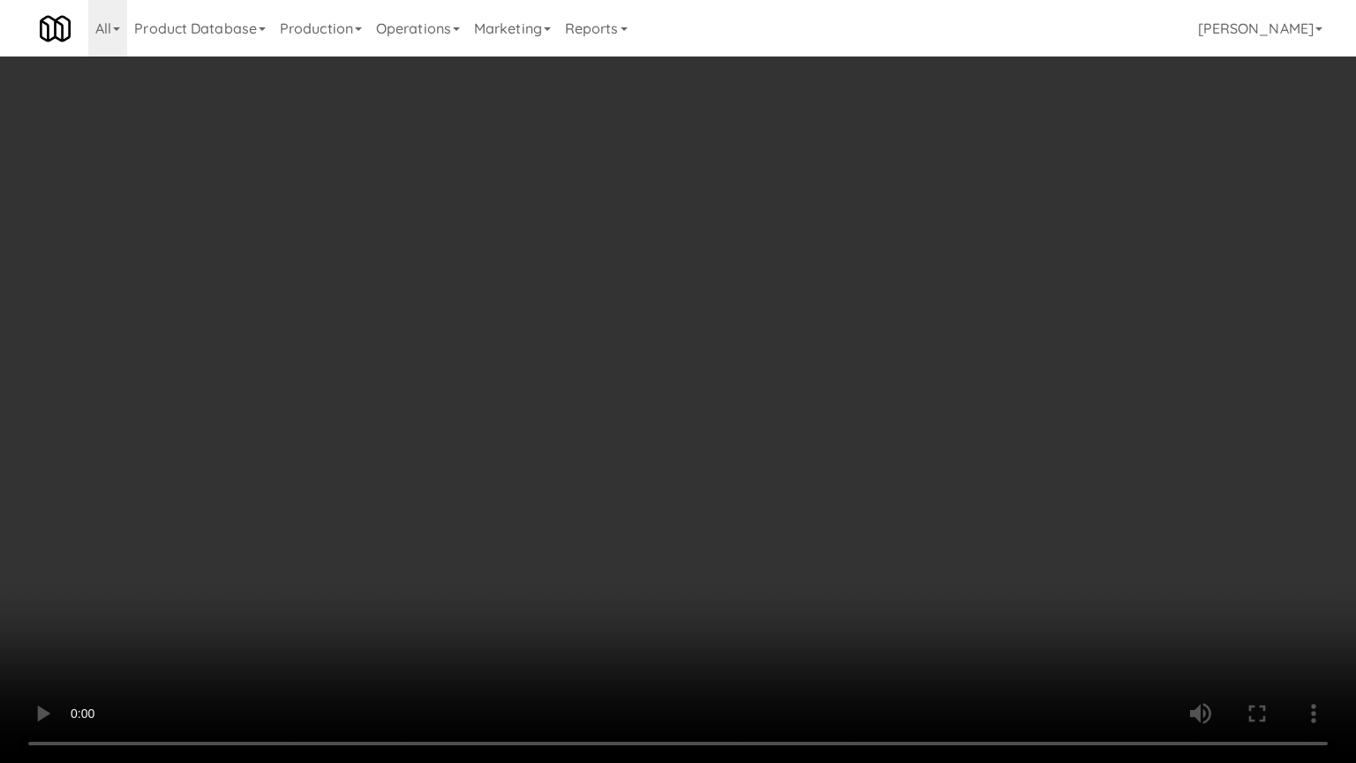
click at [831, 452] on video at bounding box center [678, 381] width 1356 height 763
click at [832, 456] on video at bounding box center [678, 381] width 1356 height 763
click at [843, 445] on video at bounding box center [678, 381] width 1356 height 763
drag, startPoint x: 843, startPoint y: 445, endPoint x: 992, endPoint y: 226, distance: 264.5
click at [846, 436] on video at bounding box center [678, 381] width 1356 height 763
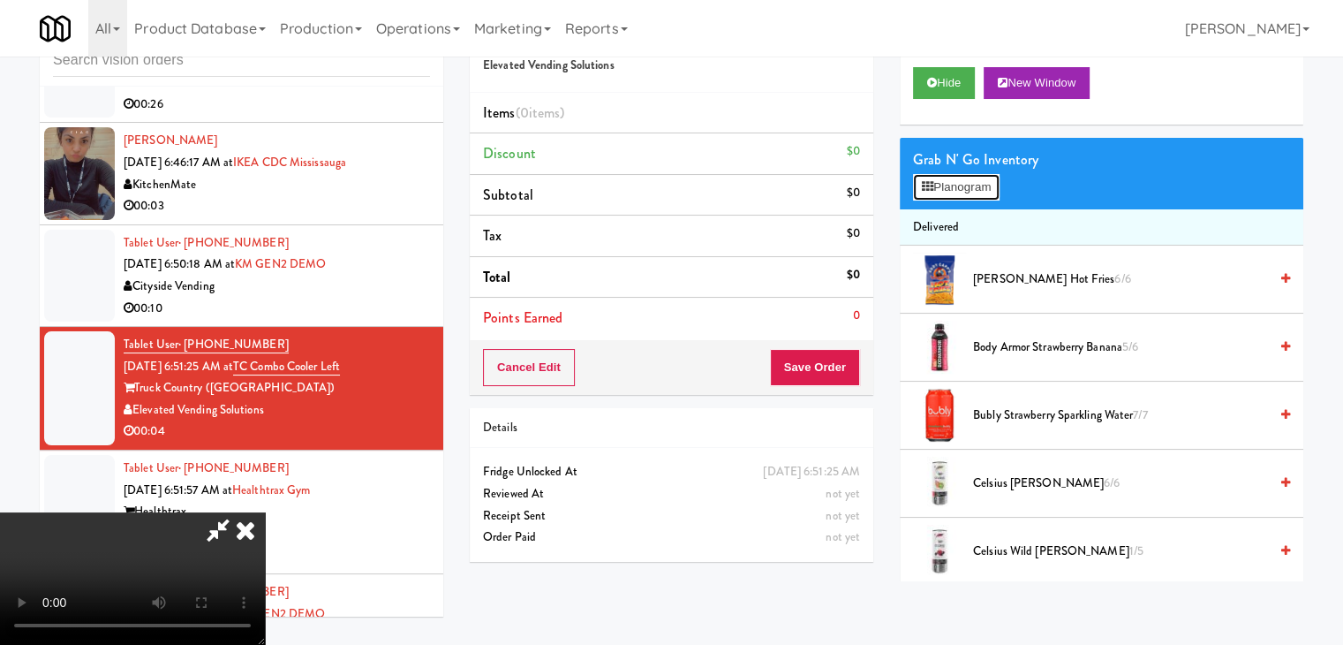
click at [989, 177] on button "Planogram" at bounding box center [956, 187] width 87 height 26
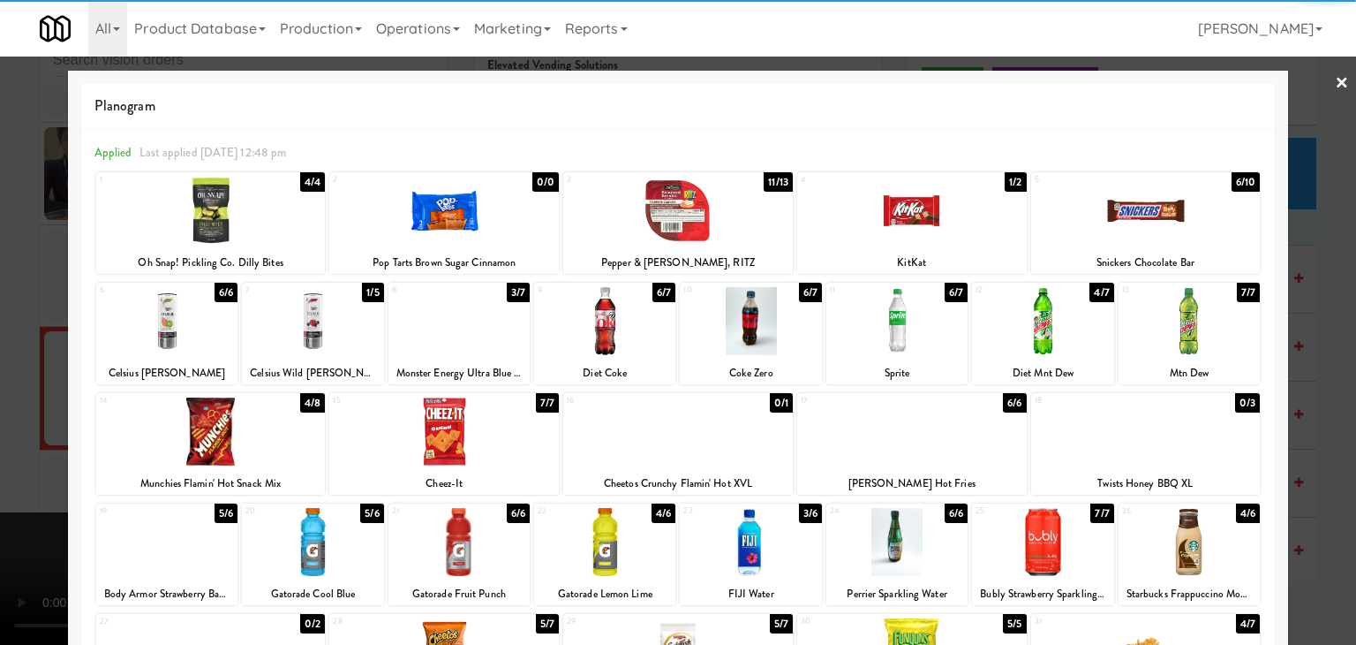
drag, startPoint x: 1091, startPoint y: 343, endPoint x: 1081, endPoint y: 343, distance: 10.6
click at [1081, 343] on div at bounding box center [1042, 321] width 141 height 68
drag, startPoint x: 0, startPoint y: 410, endPoint x: 375, endPoint y: 404, distance: 375.3
click at [53, 404] on div at bounding box center [678, 322] width 1356 height 645
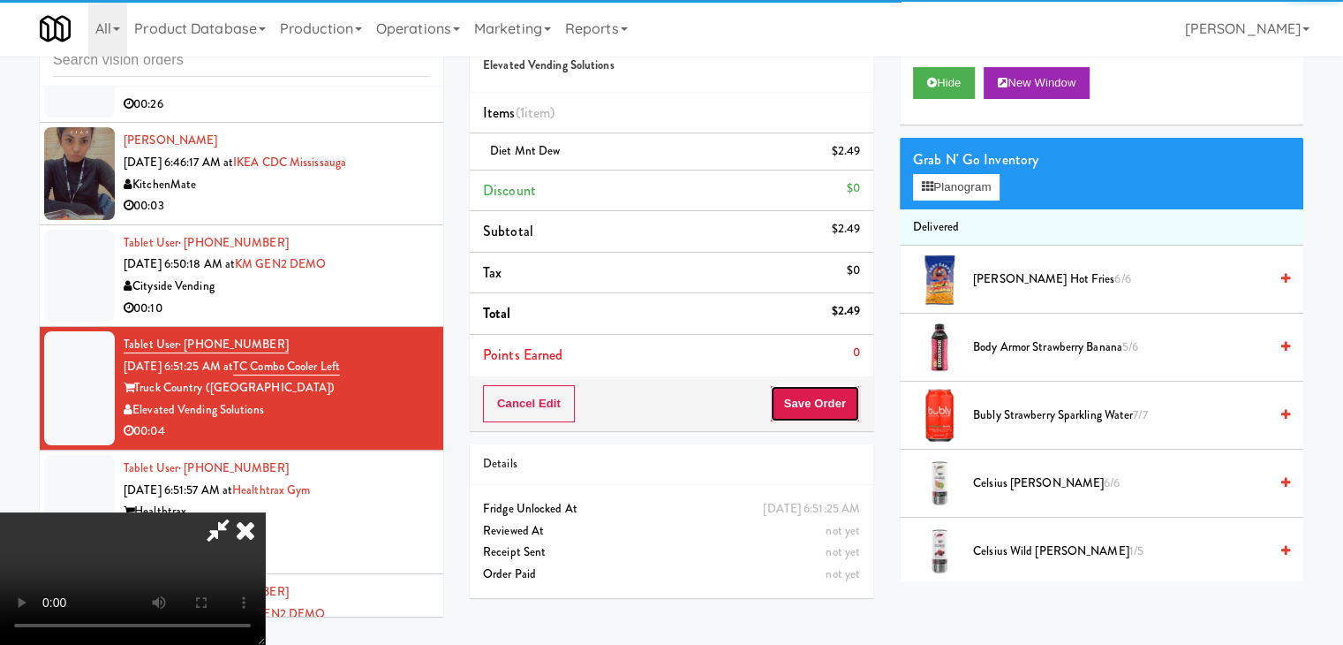
click at [837, 397] on button "Save Order" at bounding box center [815, 403] width 90 height 37
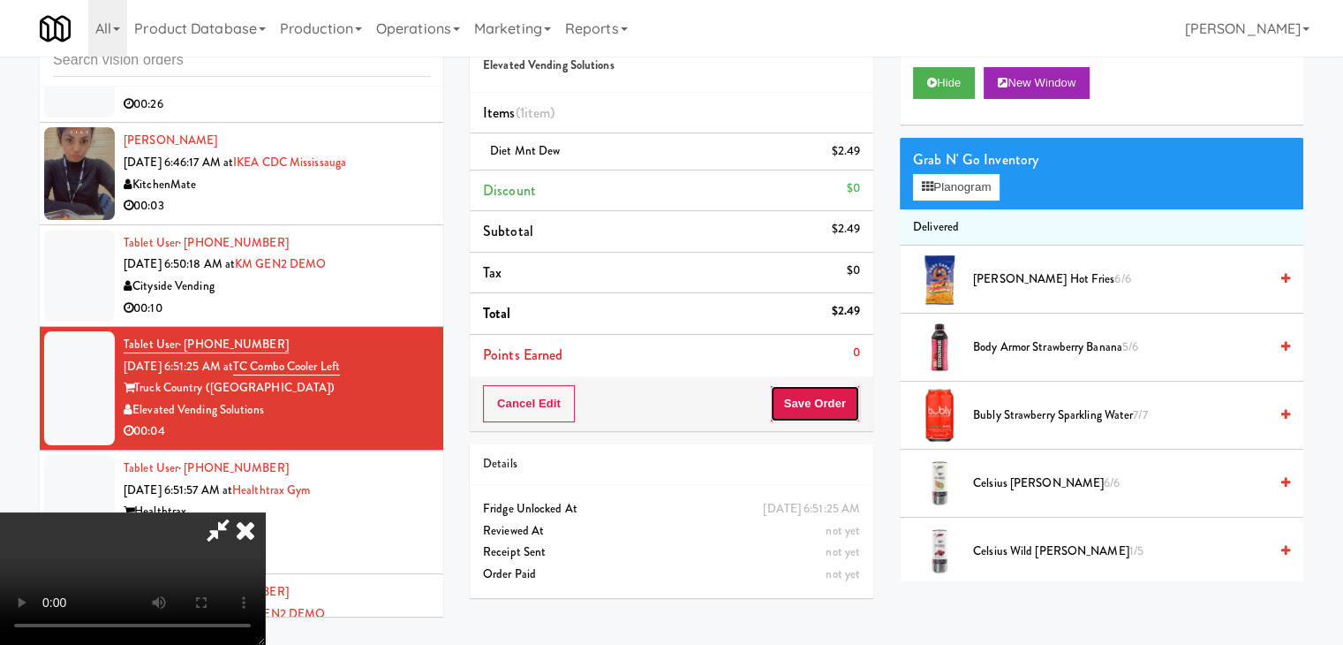
click at [837, 397] on button "Save Order" at bounding box center [815, 403] width 90 height 37
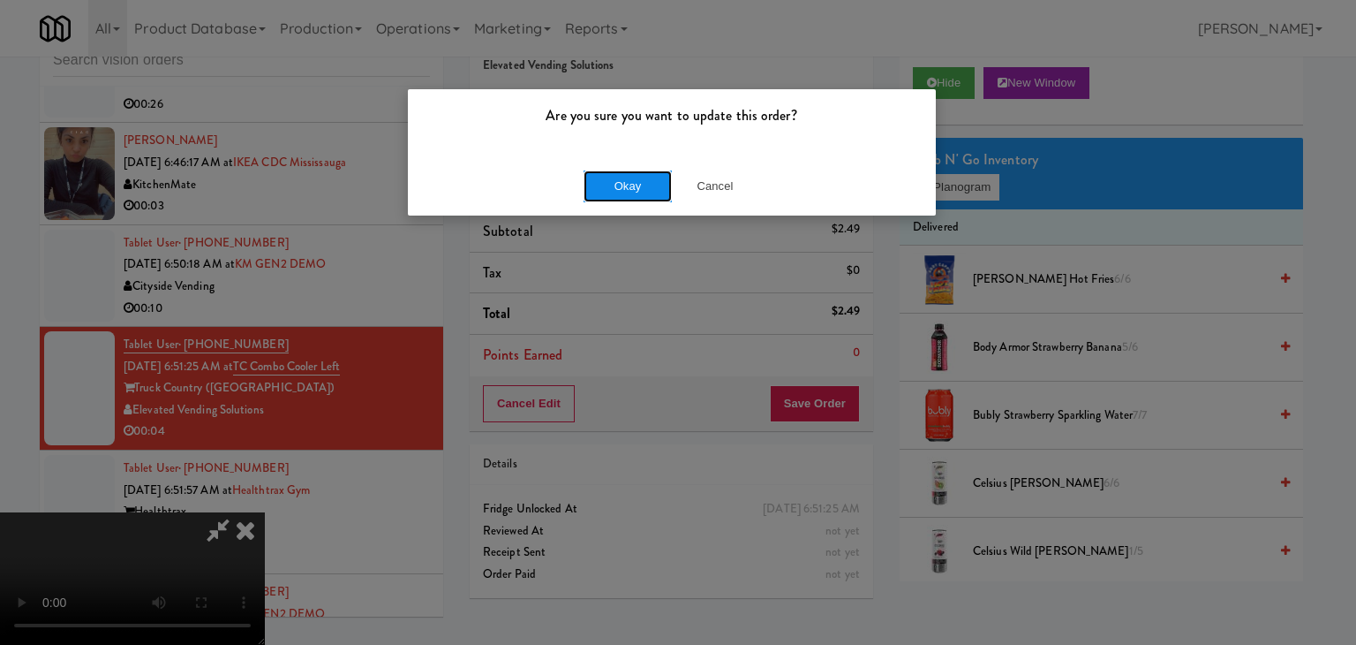
click at [649, 188] on button "Okay" at bounding box center [628, 186] width 88 height 32
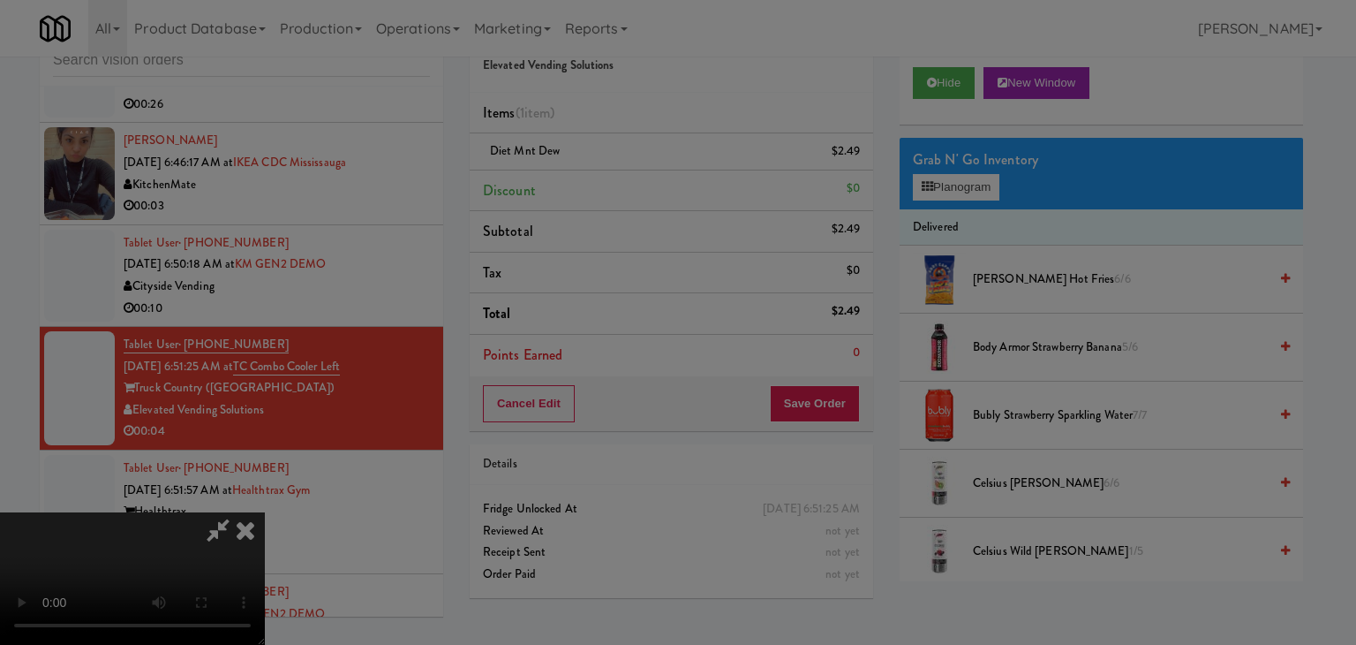
click at [649, 183] on div "Okay Cancel" at bounding box center [672, 153] width 528 height 59
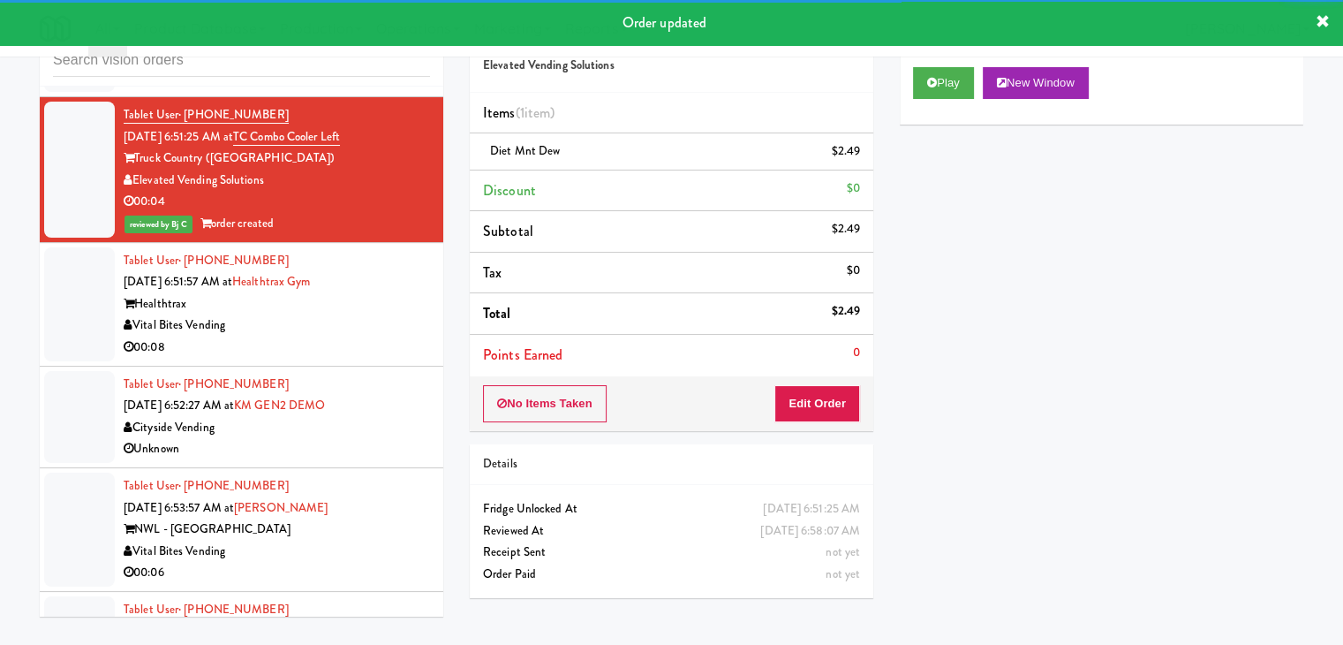
scroll to position [8449, 0]
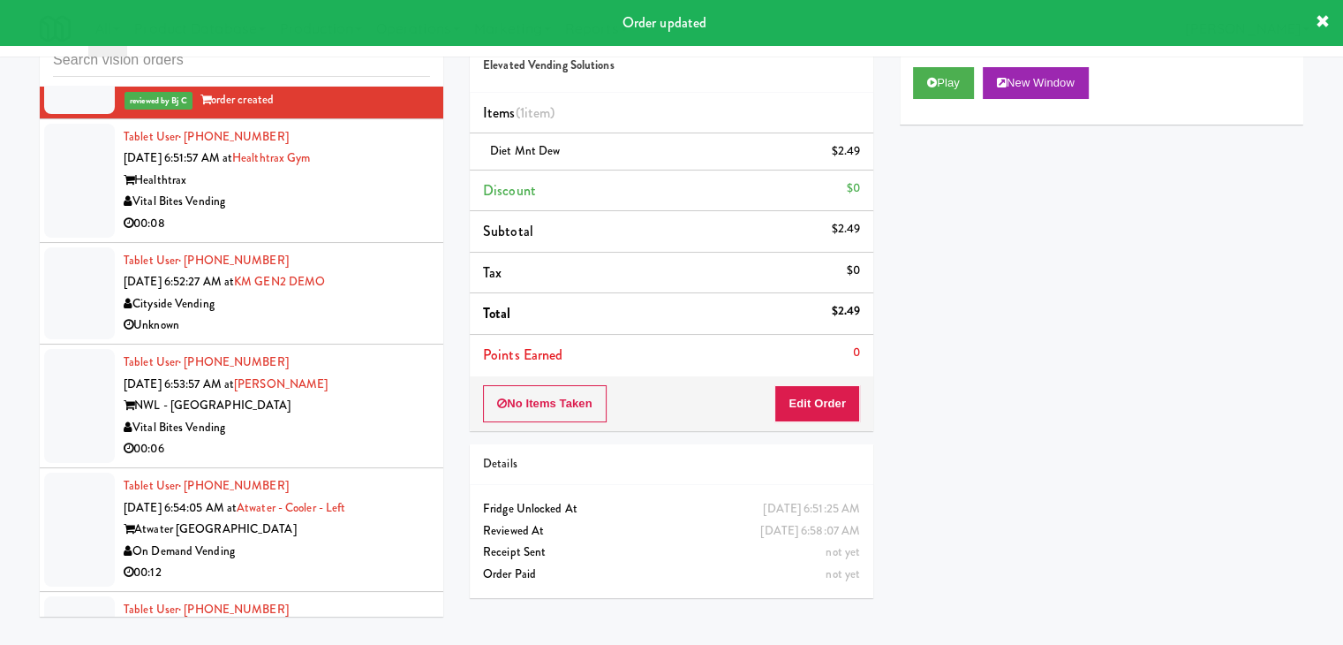
click at [366, 235] on div "00:08" at bounding box center [277, 224] width 306 height 22
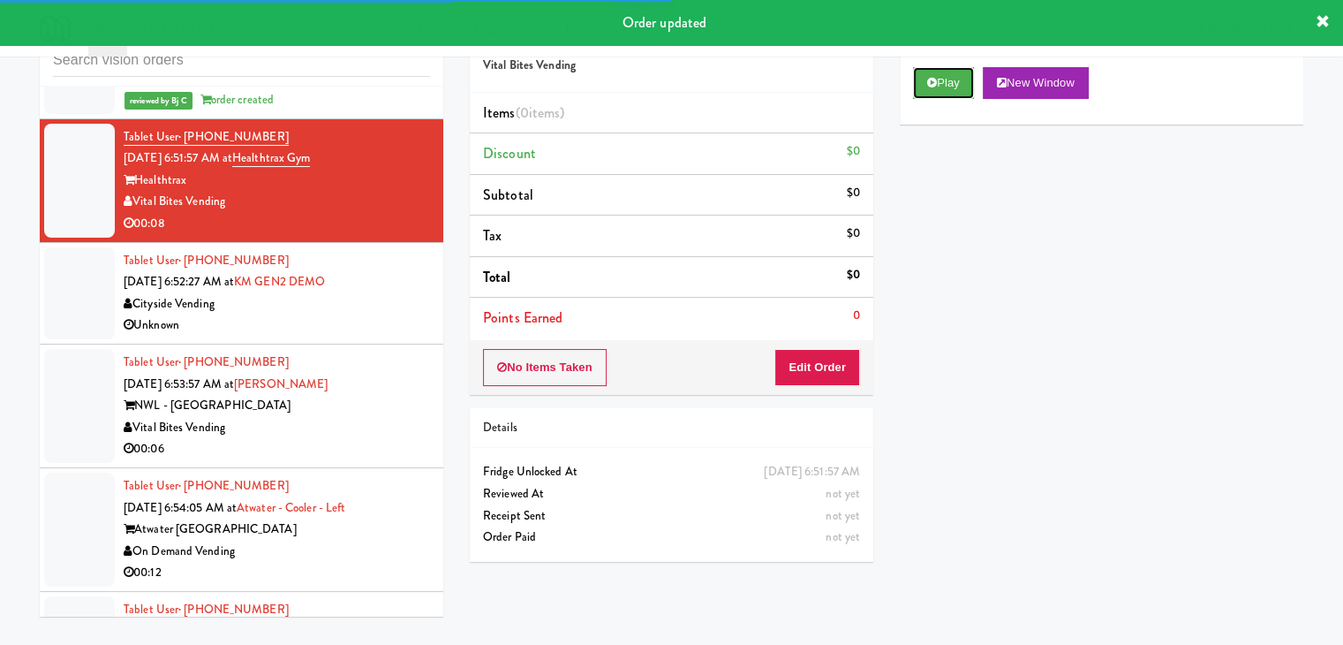
drag, startPoint x: 944, startPoint y: 81, endPoint x: 917, endPoint y: 160, distance: 83.2
click at [943, 85] on button "Play" at bounding box center [943, 83] width 61 height 32
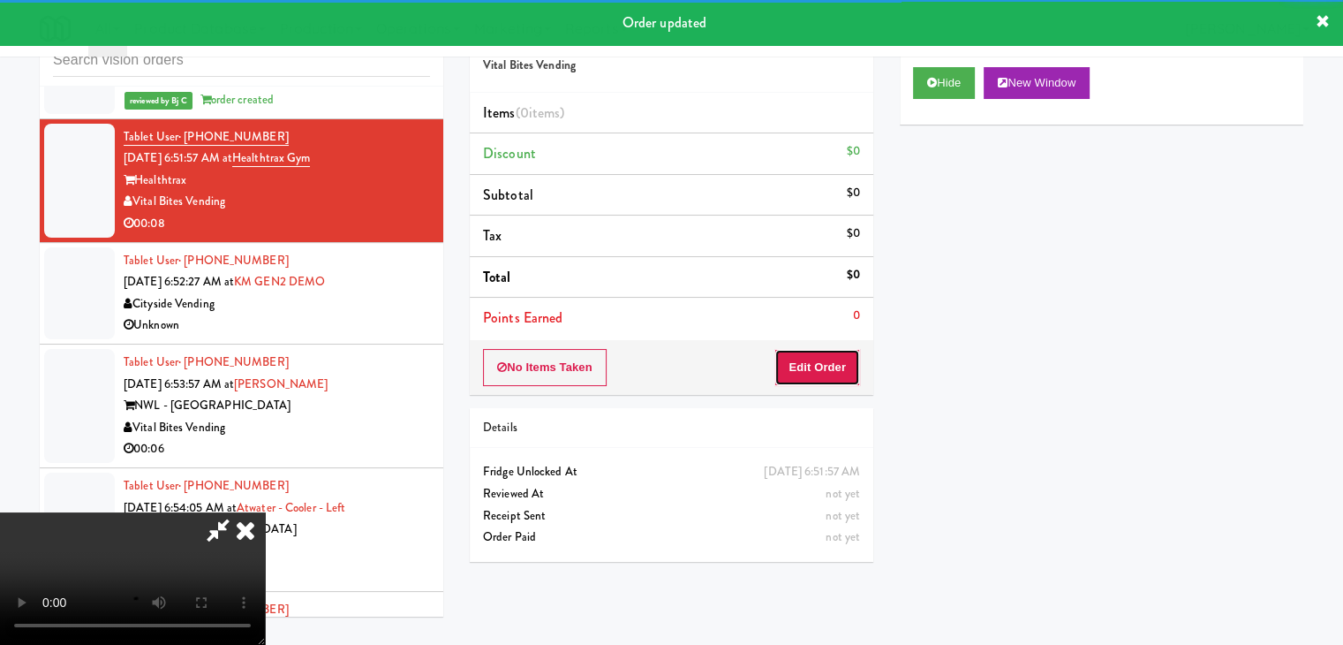
click at [836, 377] on button "Edit Order" at bounding box center [817, 367] width 86 height 37
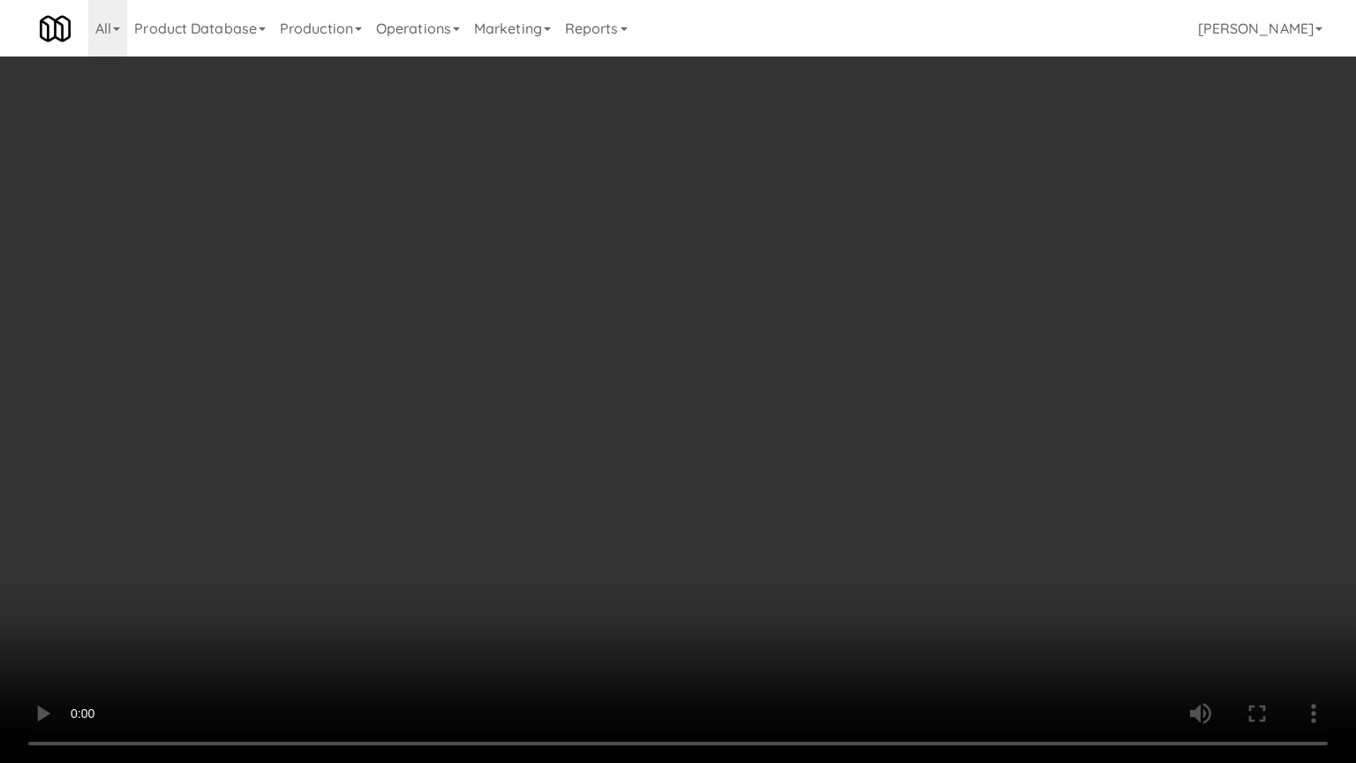
click at [789, 473] on video at bounding box center [678, 381] width 1356 height 763
click at [795, 477] on video at bounding box center [678, 381] width 1356 height 763
click at [803, 477] on video at bounding box center [678, 381] width 1356 height 763
click at [804, 480] on video at bounding box center [678, 381] width 1356 height 763
click at [813, 473] on video at bounding box center [678, 381] width 1356 height 763
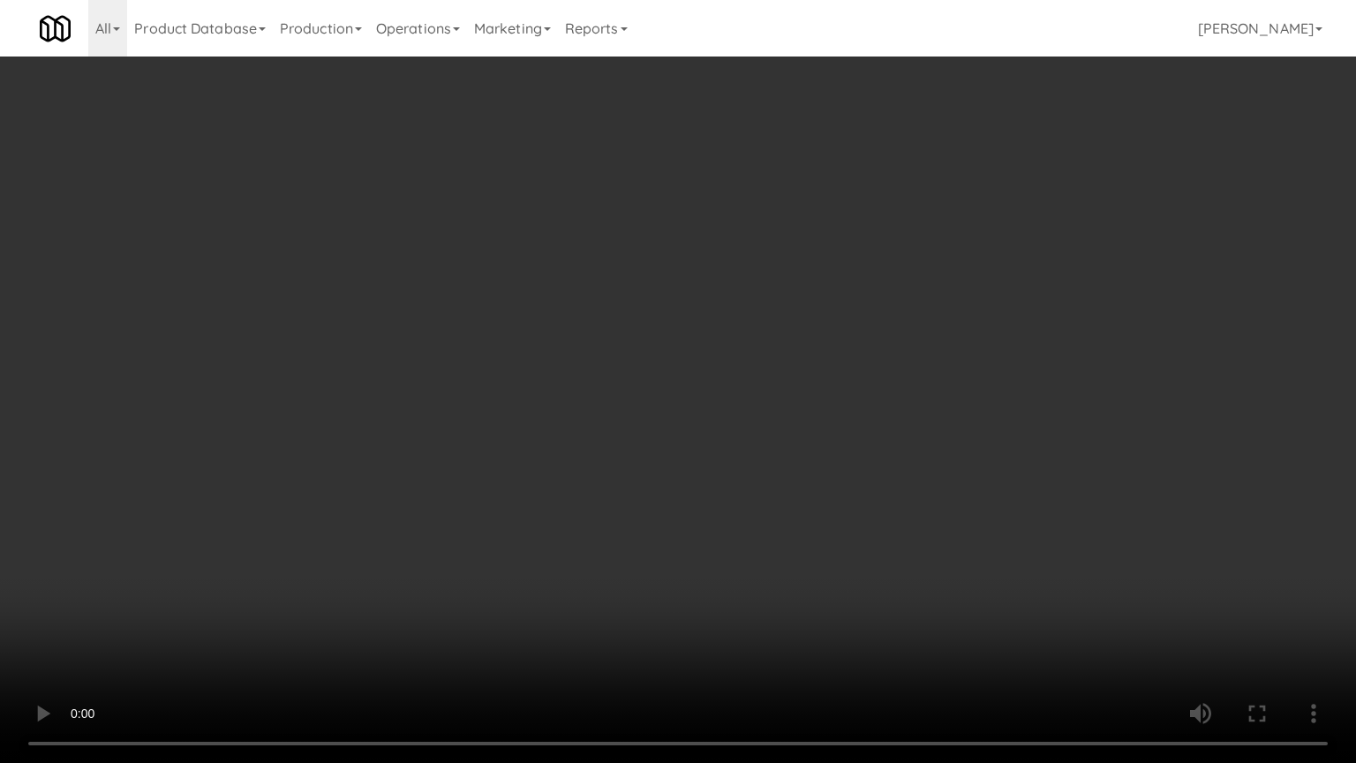
drag, startPoint x: 813, startPoint y: 473, endPoint x: 834, endPoint y: 363, distance: 112.4
click at [814, 469] on video at bounding box center [678, 381] width 1356 height 763
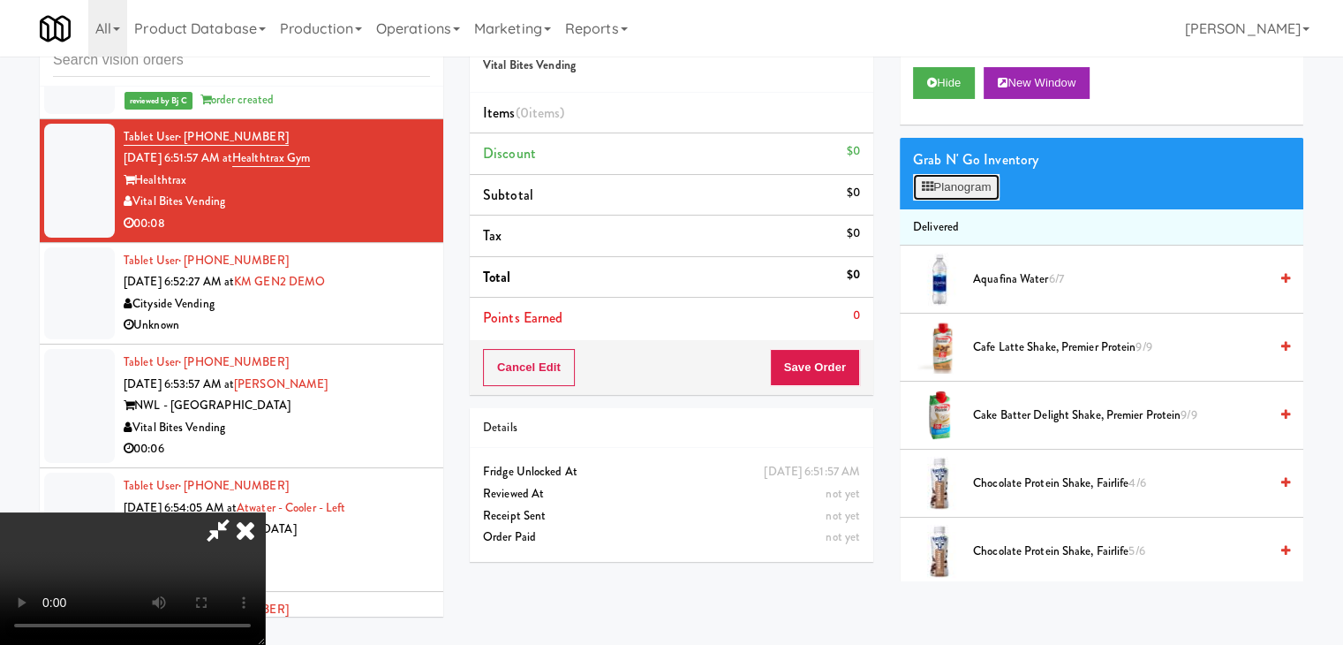
click at [959, 188] on button "Planogram" at bounding box center [956, 187] width 87 height 26
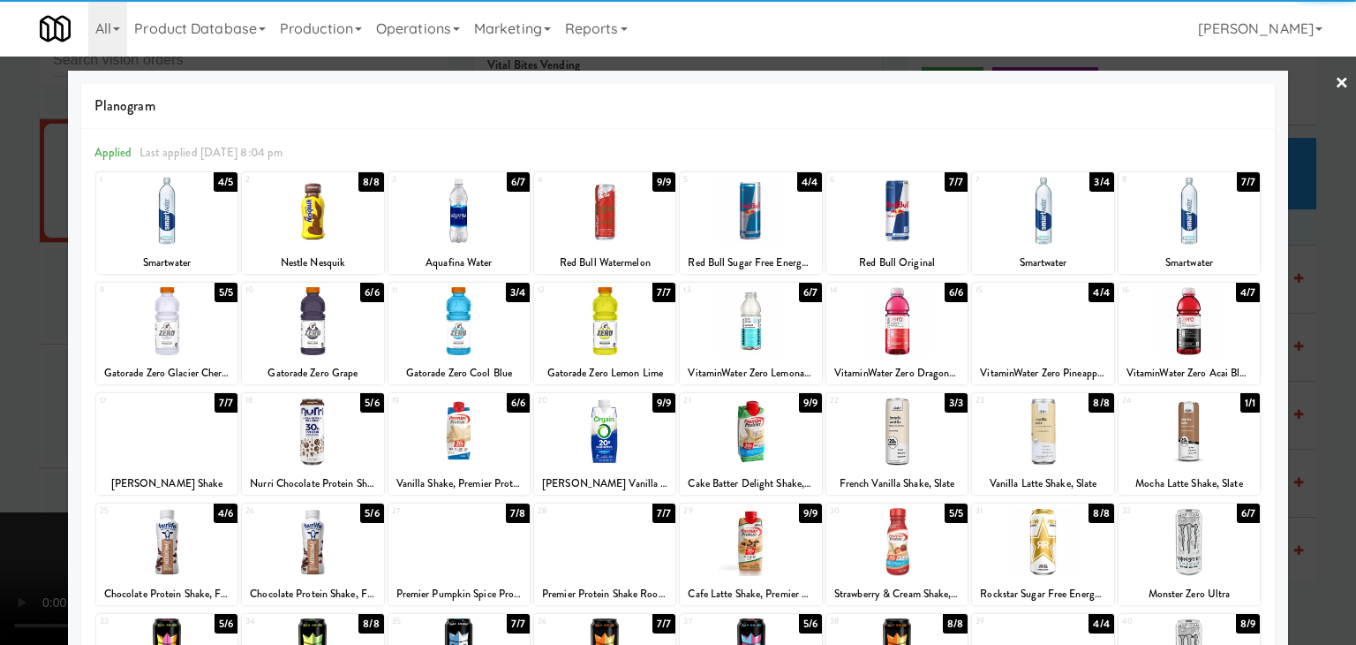
click at [208, 225] on div at bounding box center [166, 211] width 141 height 68
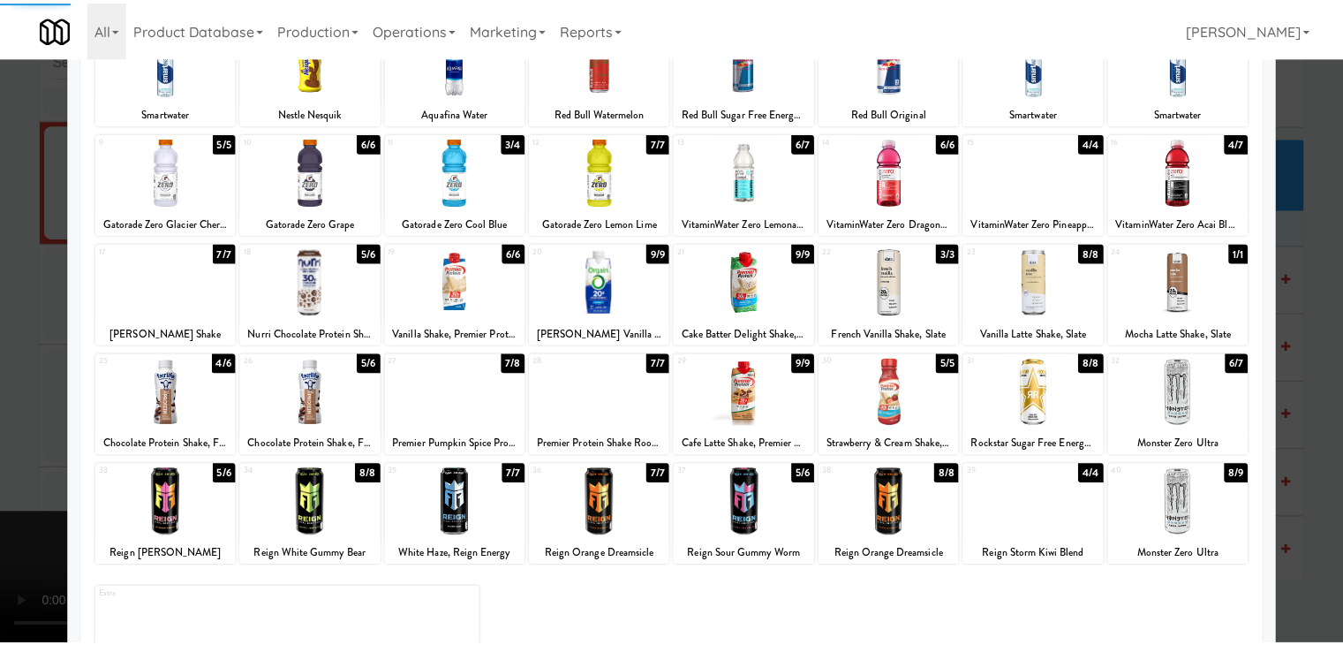
scroll to position [223, 0]
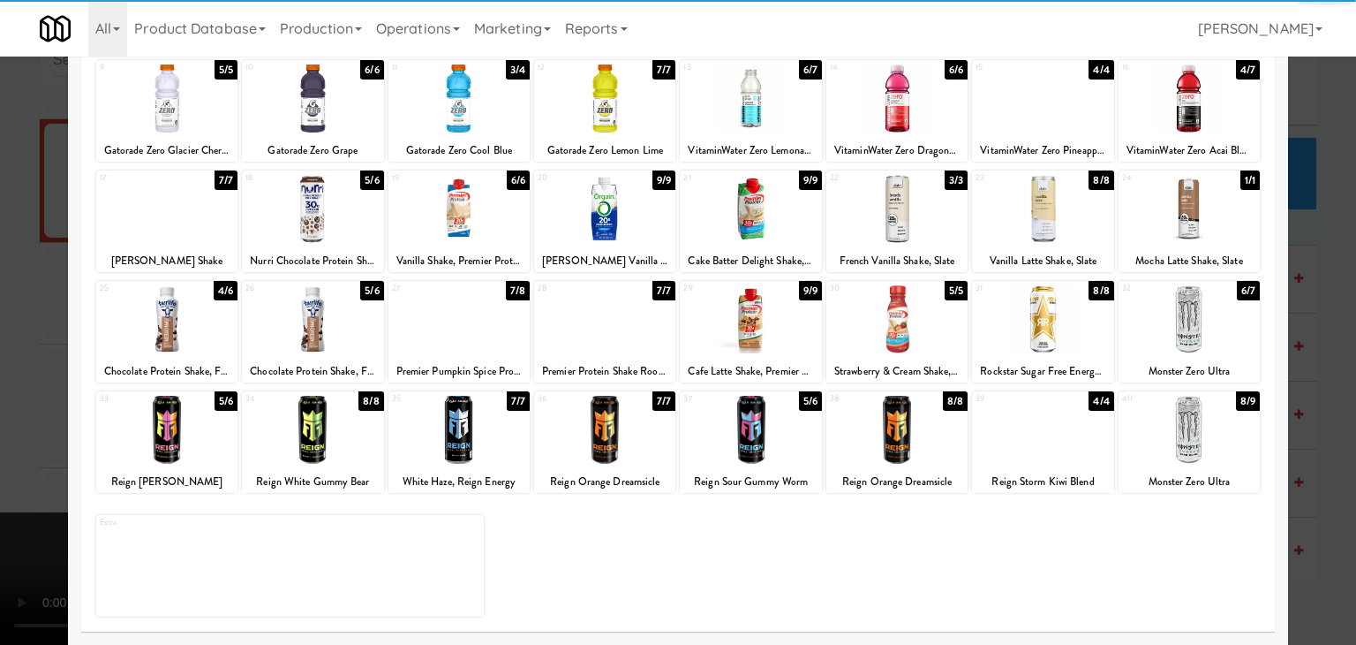
click at [184, 450] on div at bounding box center [166, 430] width 141 height 68
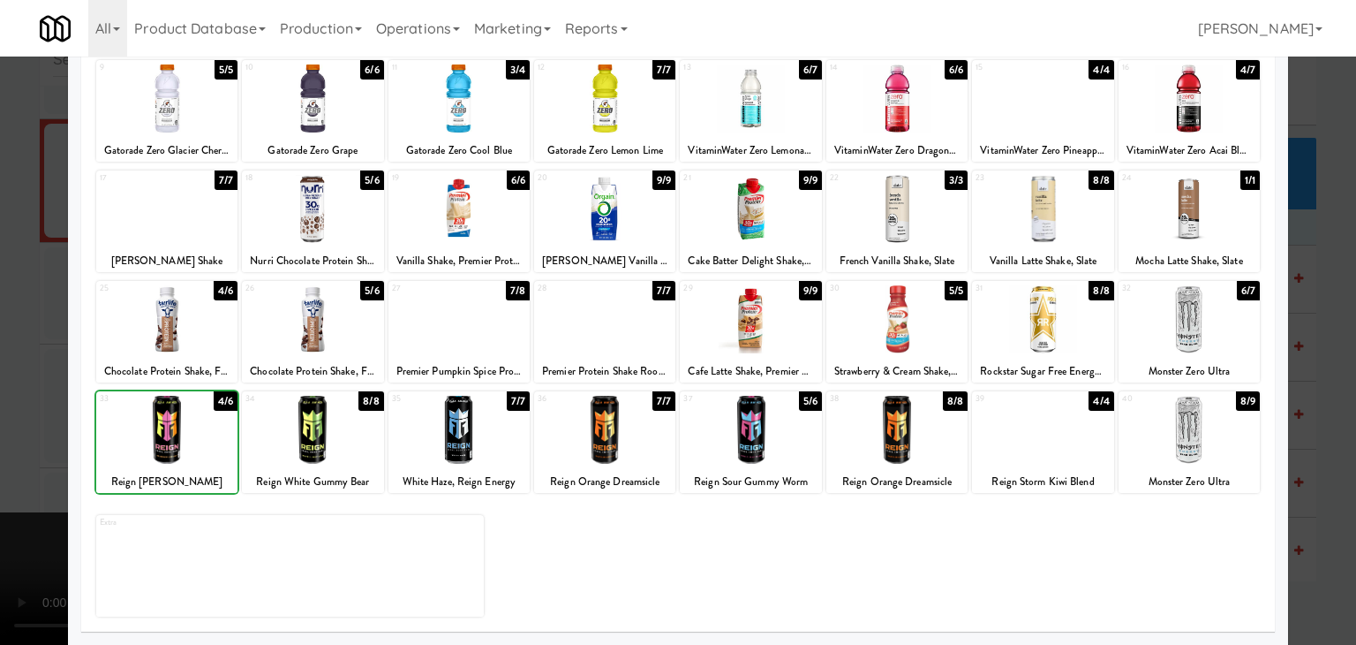
drag, startPoint x: 0, startPoint y: 452, endPoint x: 196, endPoint y: 449, distance: 196.0
click at [11, 450] on div at bounding box center [678, 322] width 1356 height 645
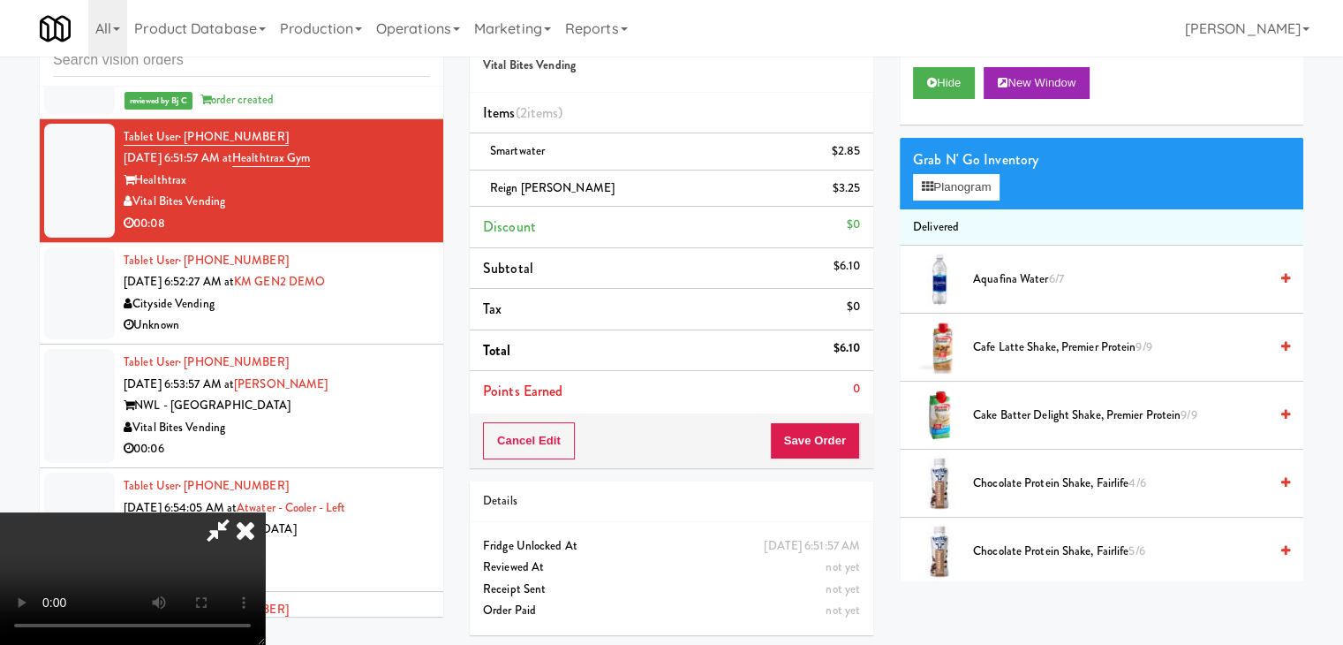
click at [265, 512] on video at bounding box center [132, 578] width 265 height 132
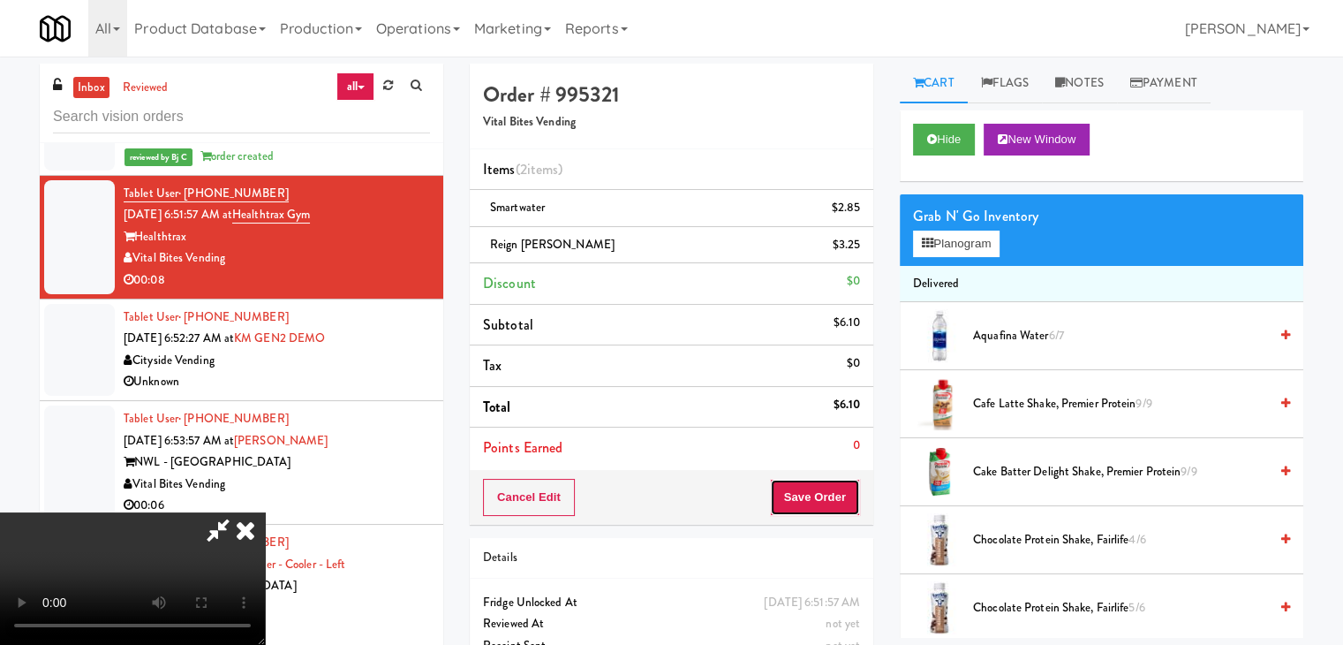
click at [845, 492] on button "Save Order" at bounding box center [815, 497] width 90 height 37
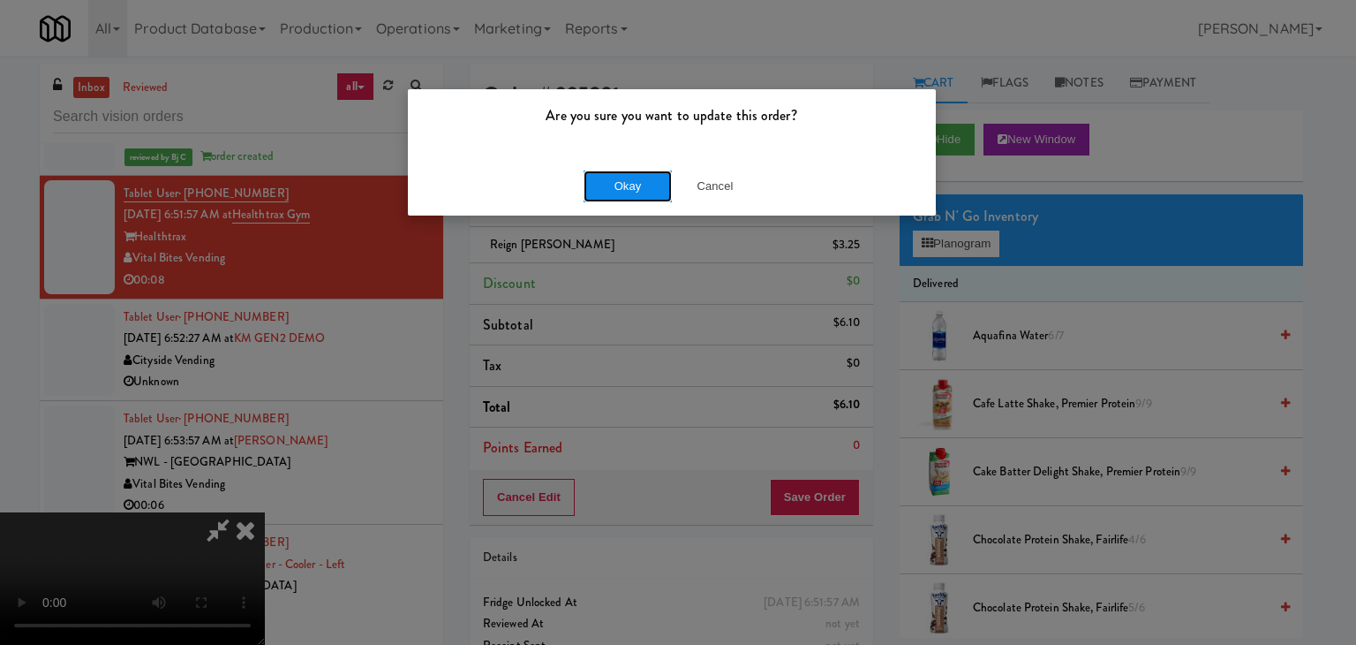
click at [618, 175] on button "Okay" at bounding box center [628, 186] width 88 height 32
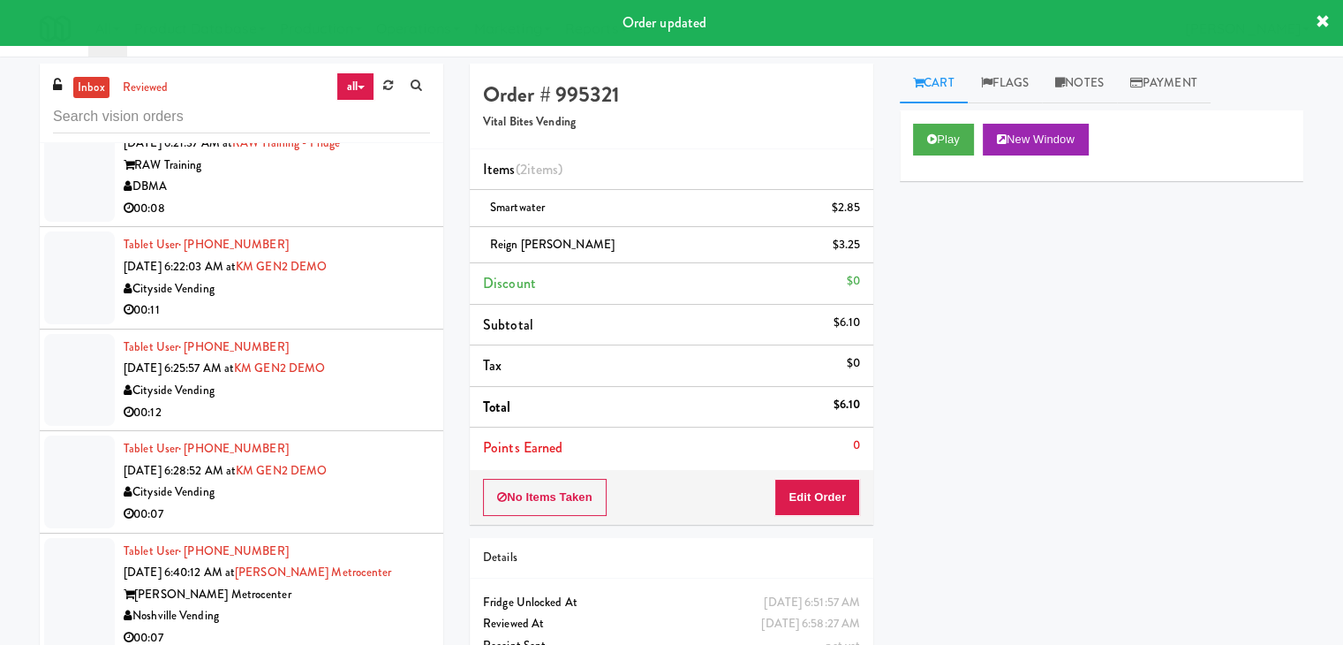
scroll to position [6947, 0]
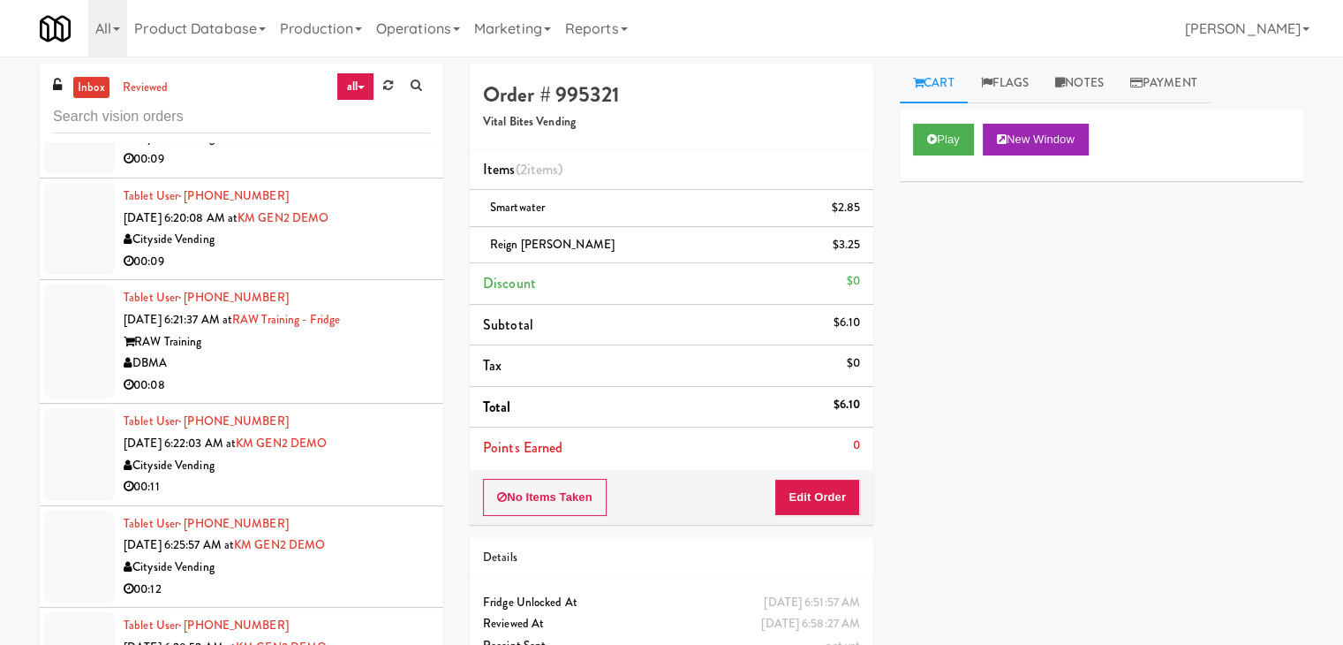
drag, startPoint x: 323, startPoint y: 400, endPoint x: 375, endPoint y: 376, distance: 57.3
click at [322, 374] on div "DBMA" at bounding box center [277, 363] width 306 height 22
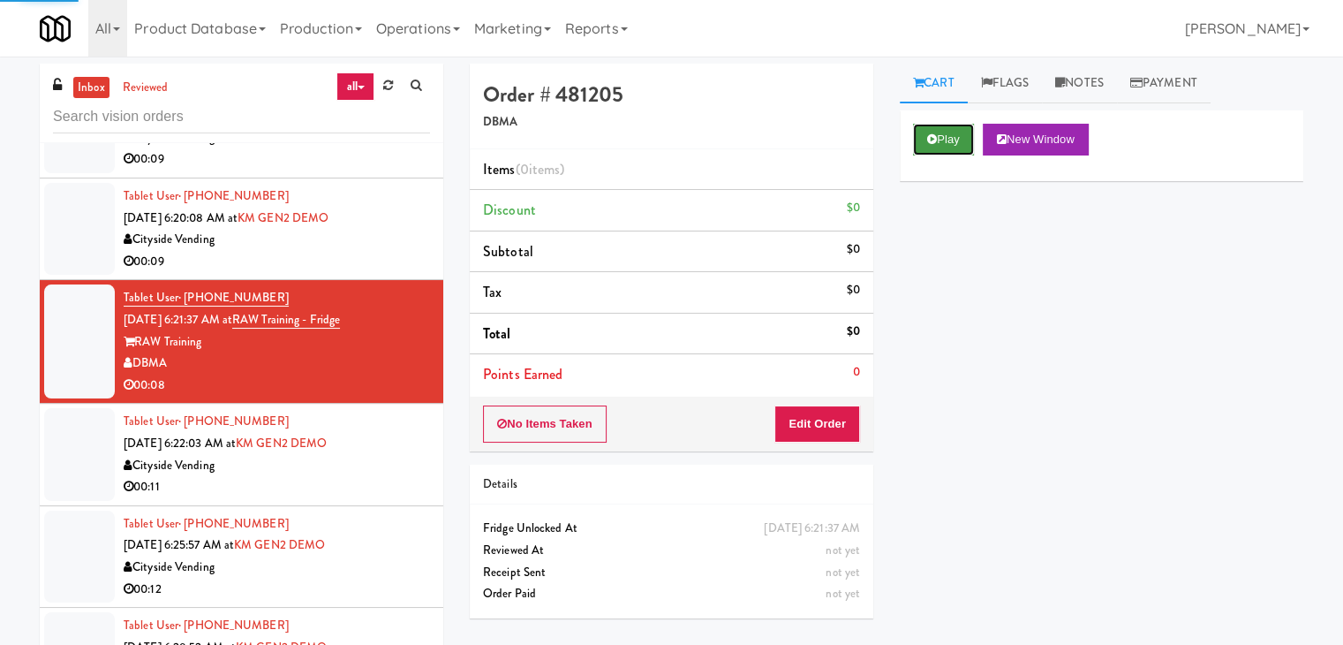
click at [943, 136] on button "Play" at bounding box center [943, 140] width 61 height 32
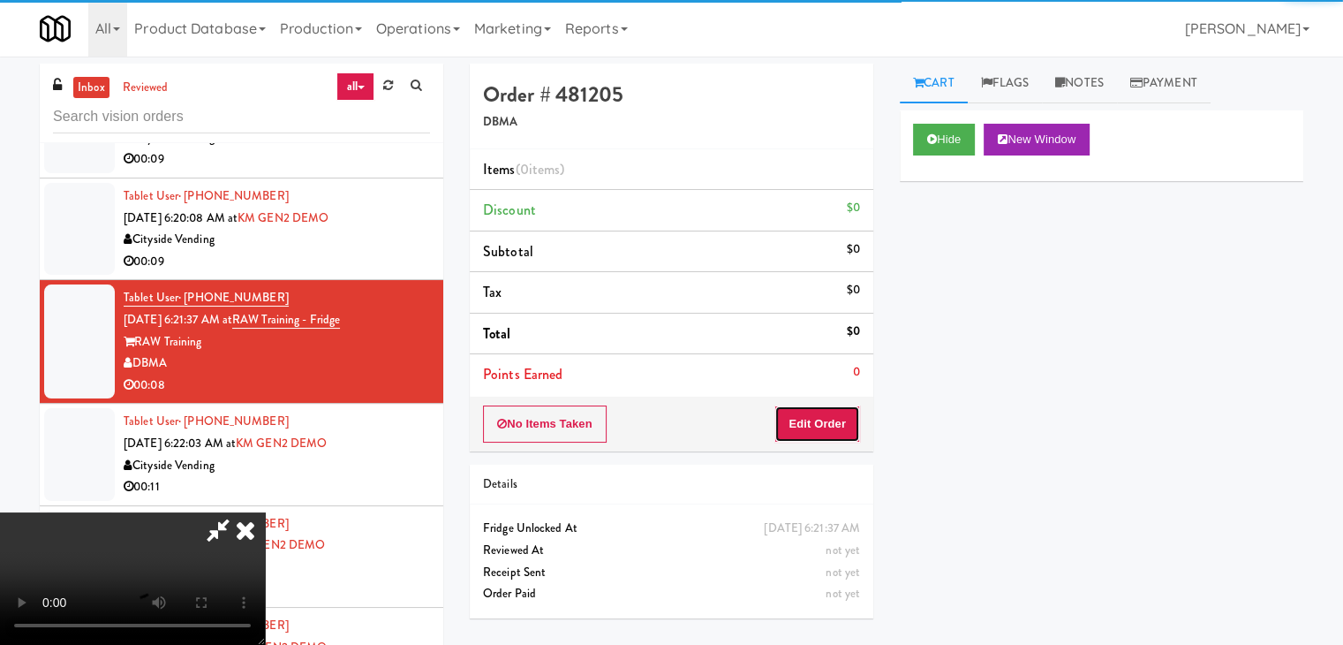
click at [817, 421] on button "Edit Order" at bounding box center [817, 423] width 86 height 37
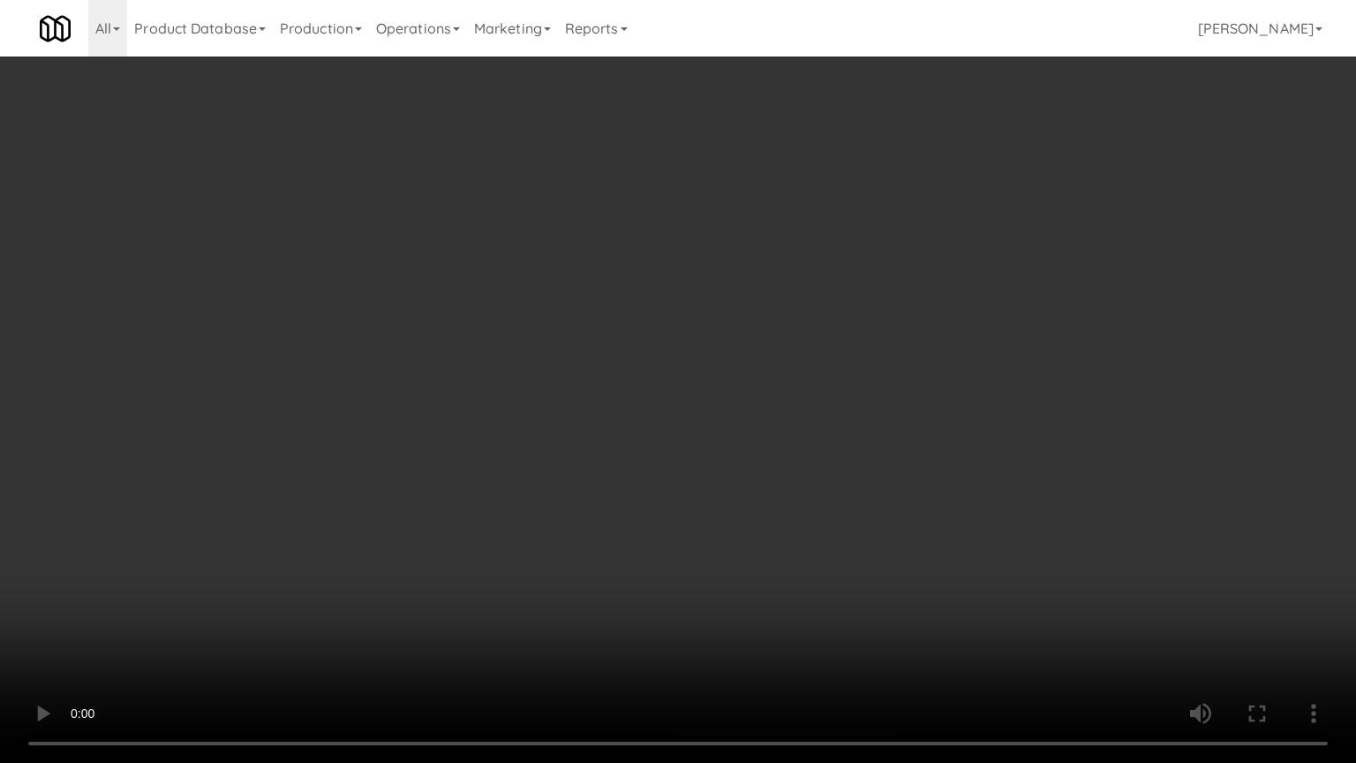
click at [795, 537] on video at bounding box center [678, 381] width 1356 height 763
drag, startPoint x: 797, startPoint y: 544, endPoint x: 796, endPoint y: 554, distance: 9.9
click at [797, 550] on video at bounding box center [678, 381] width 1356 height 763
click at [807, 550] on video at bounding box center [678, 381] width 1356 height 763
drag, startPoint x: 807, startPoint y: 550, endPoint x: 856, endPoint y: 379, distance: 178.1
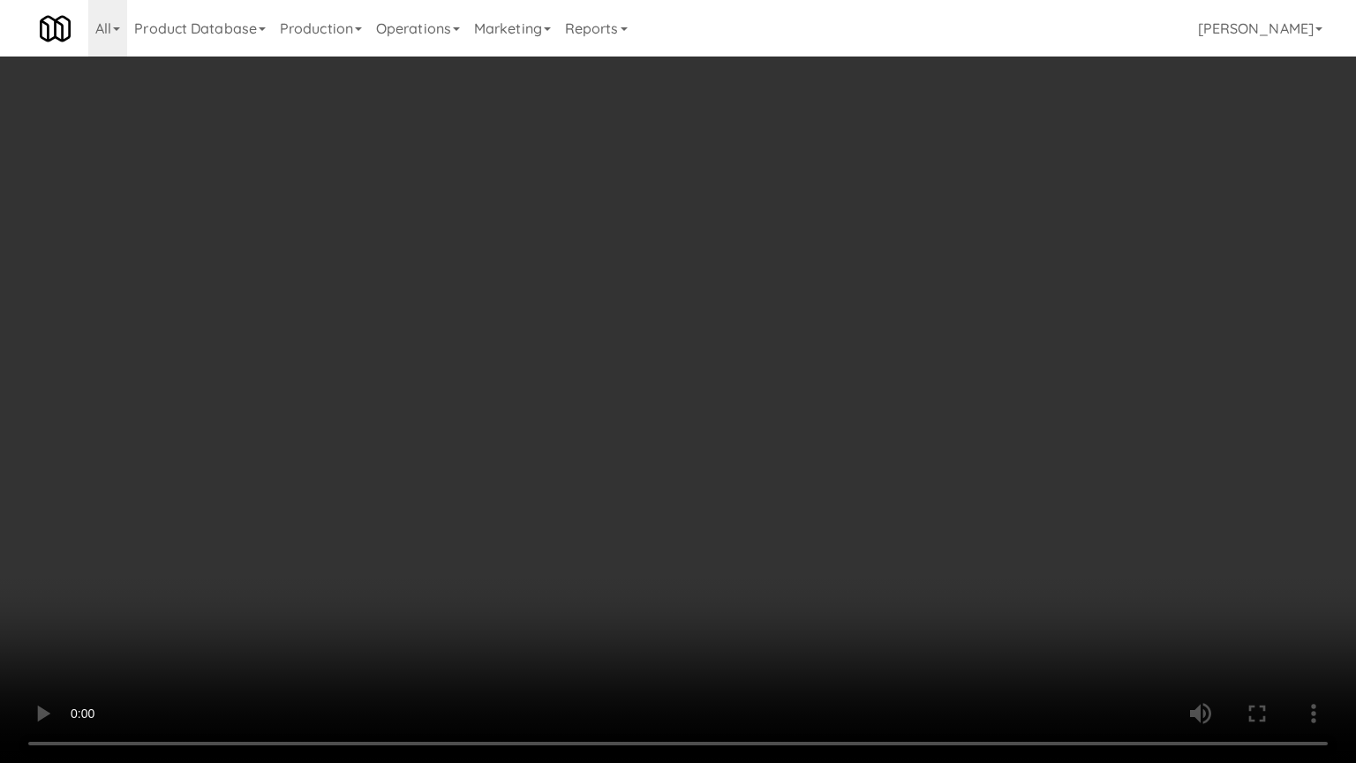
click at [809, 547] on video at bounding box center [678, 381] width 1356 height 763
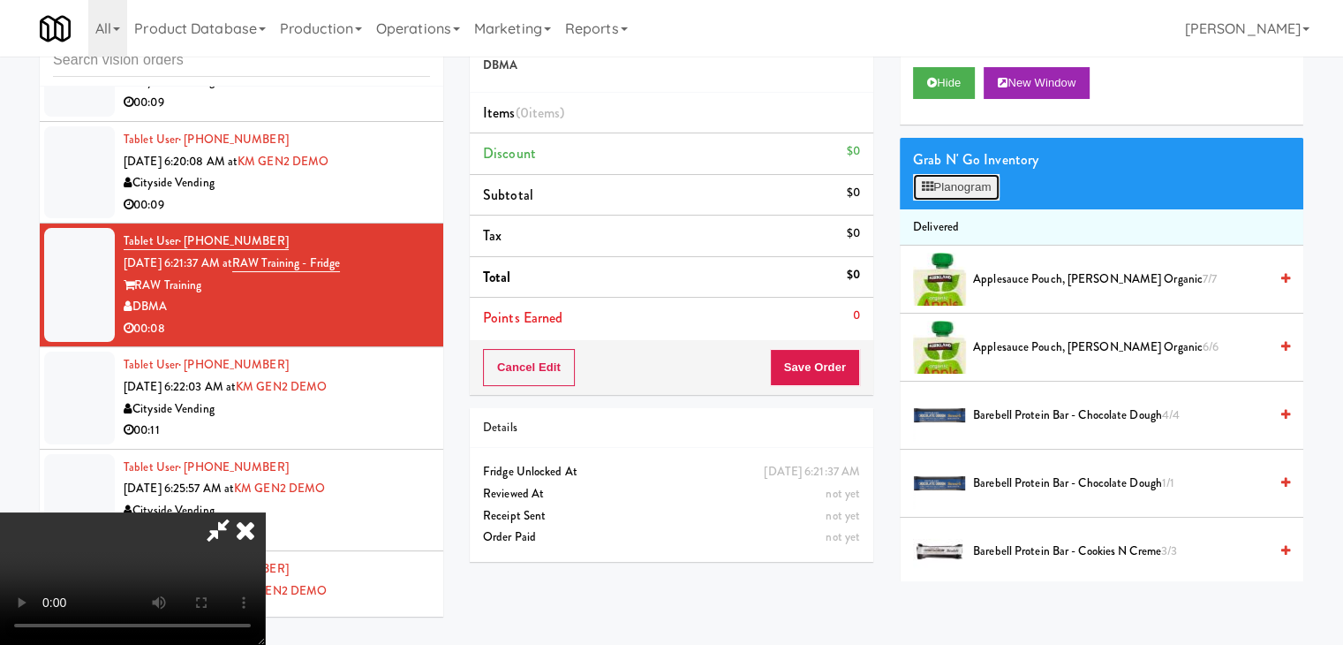
click at [962, 184] on button "Planogram" at bounding box center [956, 187] width 87 height 26
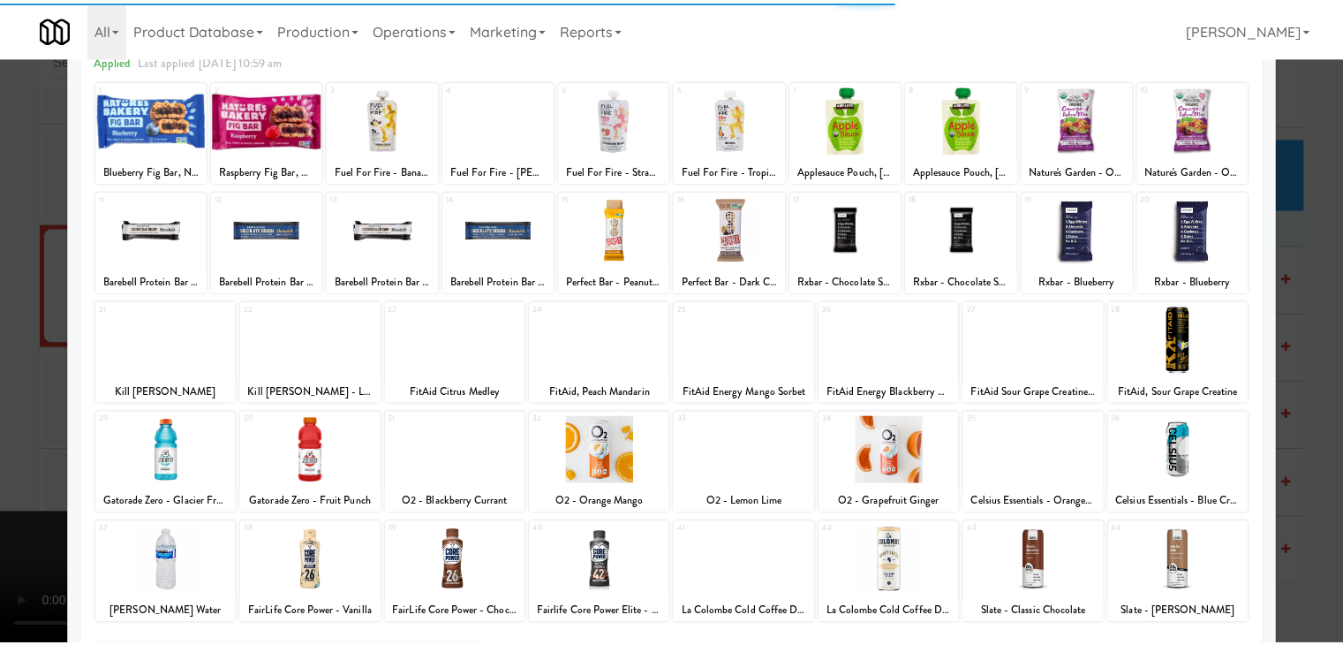
scroll to position [223, 0]
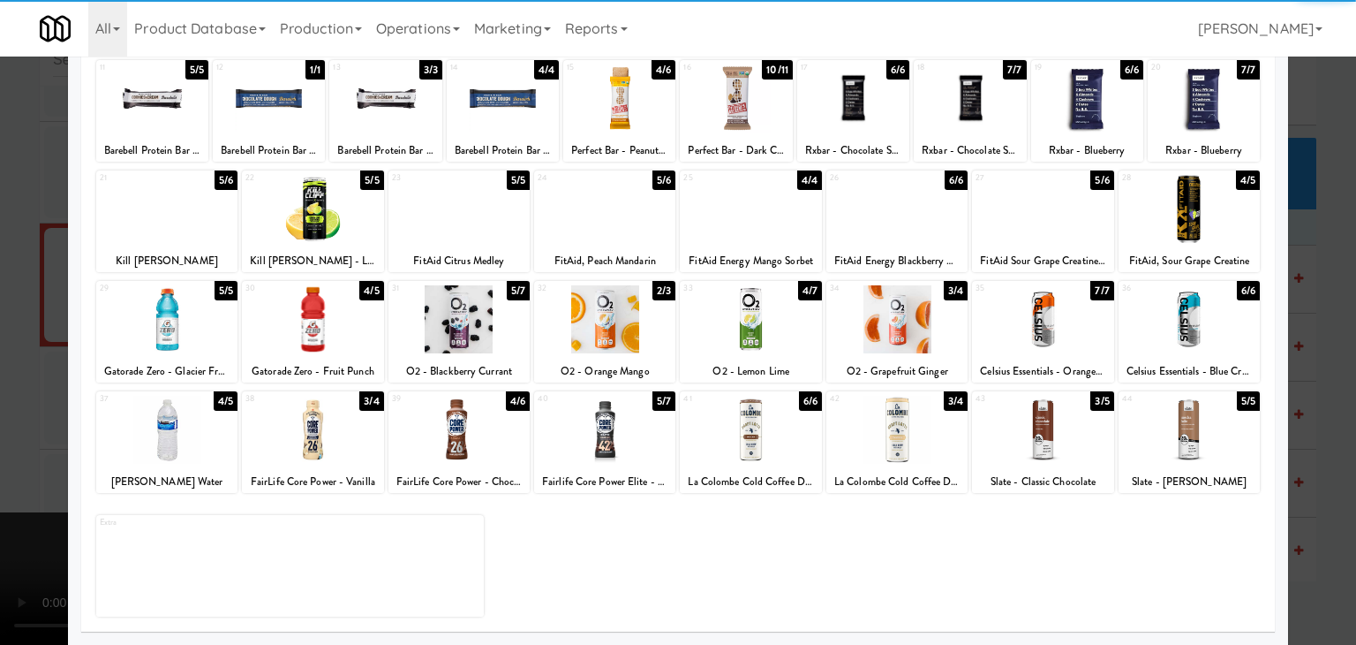
drag, startPoint x: 607, startPoint y: 446, endPoint x: 560, endPoint y: 446, distance: 46.8
click at [602, 446] on div at bounding box center [604, 430] width 141 height 68
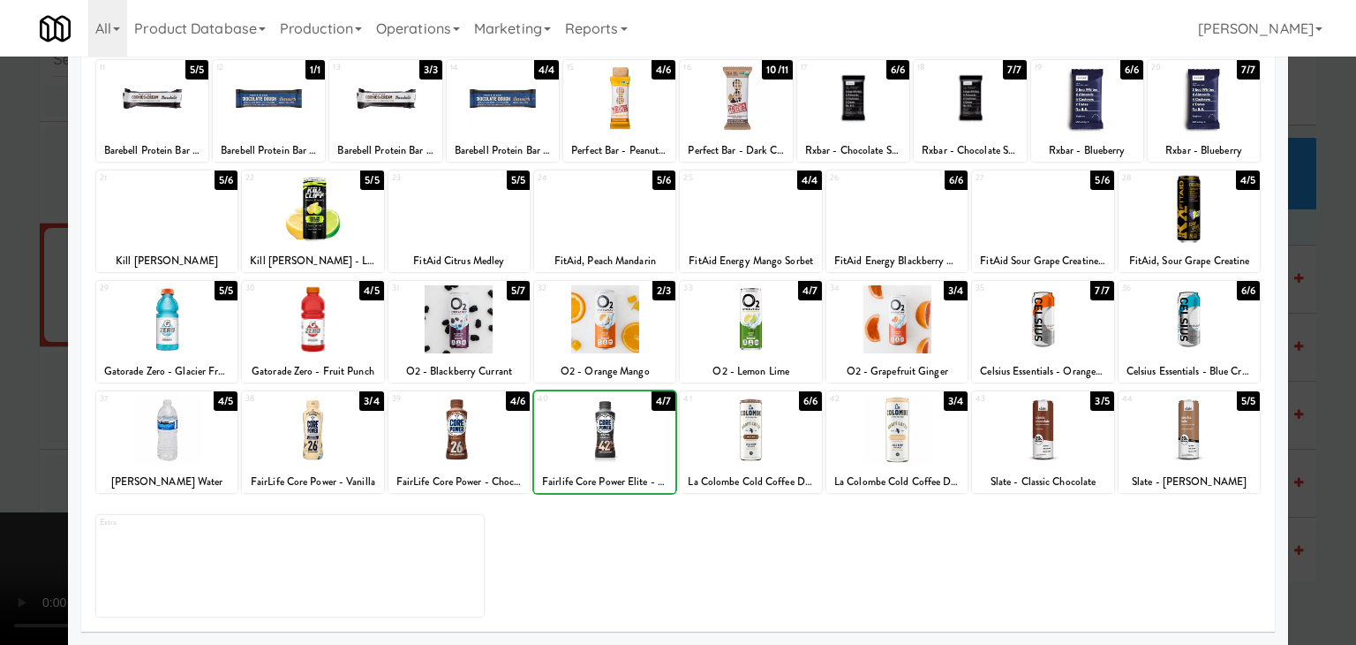
click at [6, 440] on div at bounding box center [678, 322] width 1356 height 645
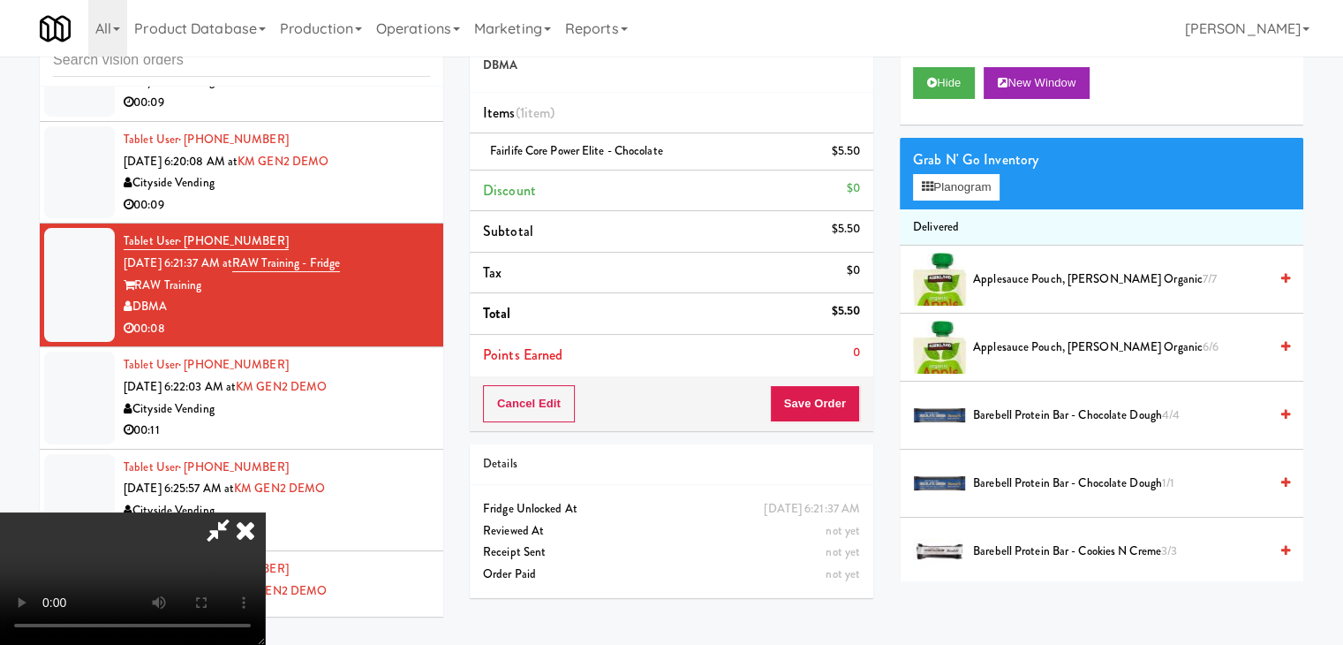
click at [265, 512] on video at bounding box center [132, 578] width 265 height 132
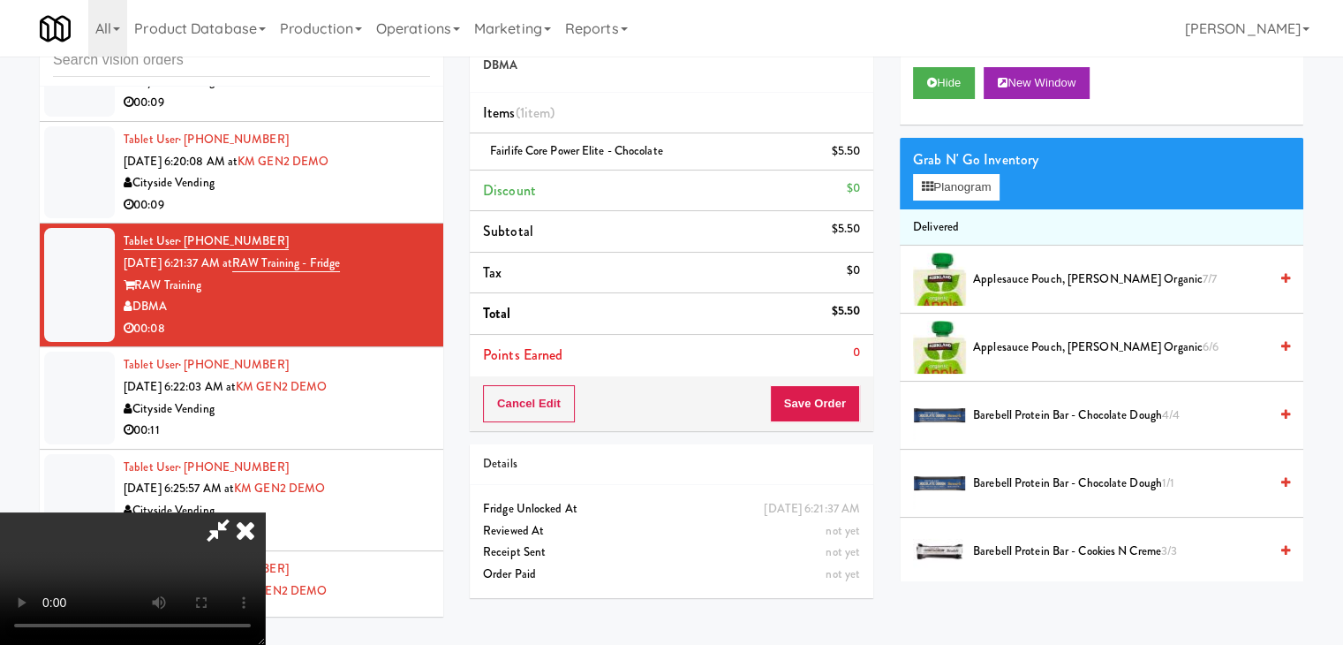
click at [265, 512] on video at bounding box center [132, 578] width 265 height 132
click at [949, 195] on button "Planogram" at bounding box center [956, 187] width 87 height 26
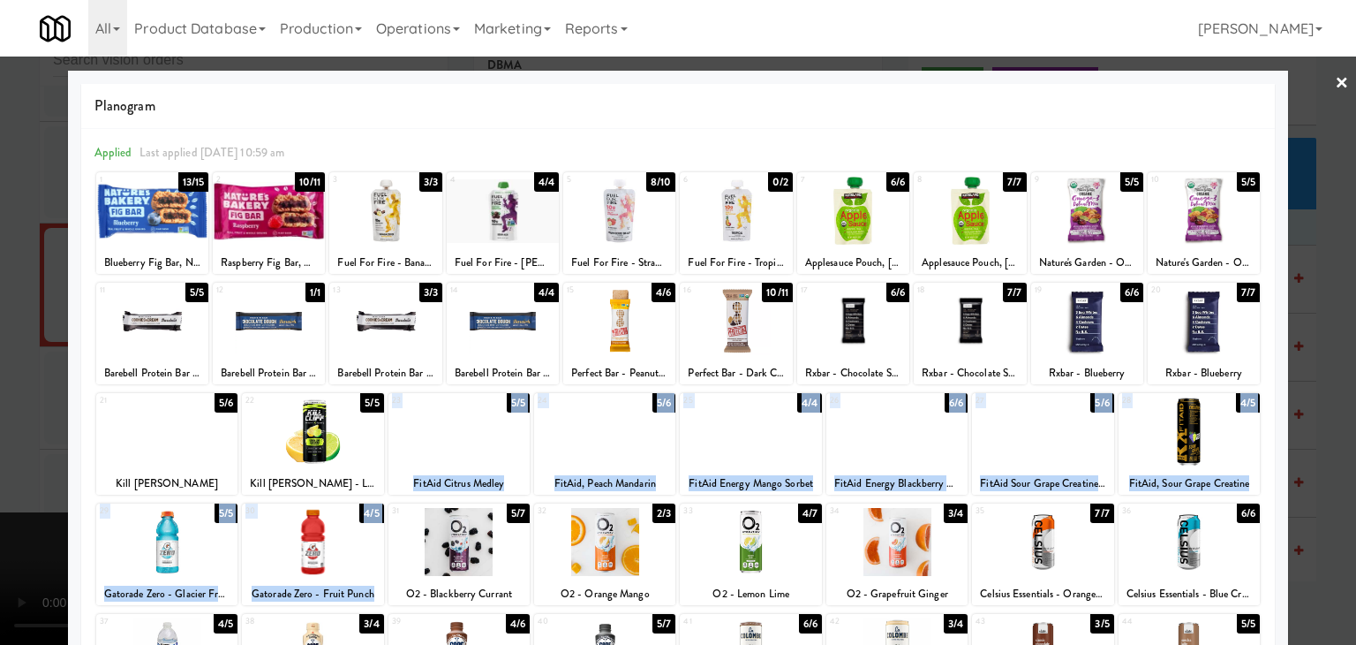
drag, startPoint x: 451, startPoint y: 445, endPoint x: 457, endPoint y: 532, distance: 87.6
click at [457, 532] on div "1 13/15 Blueberry Fig Bar, Nature's Bakery 2 10/11 Raspberry Fig Bar, Nature's …" at bounding box center [677, 505] width 1167 height 670
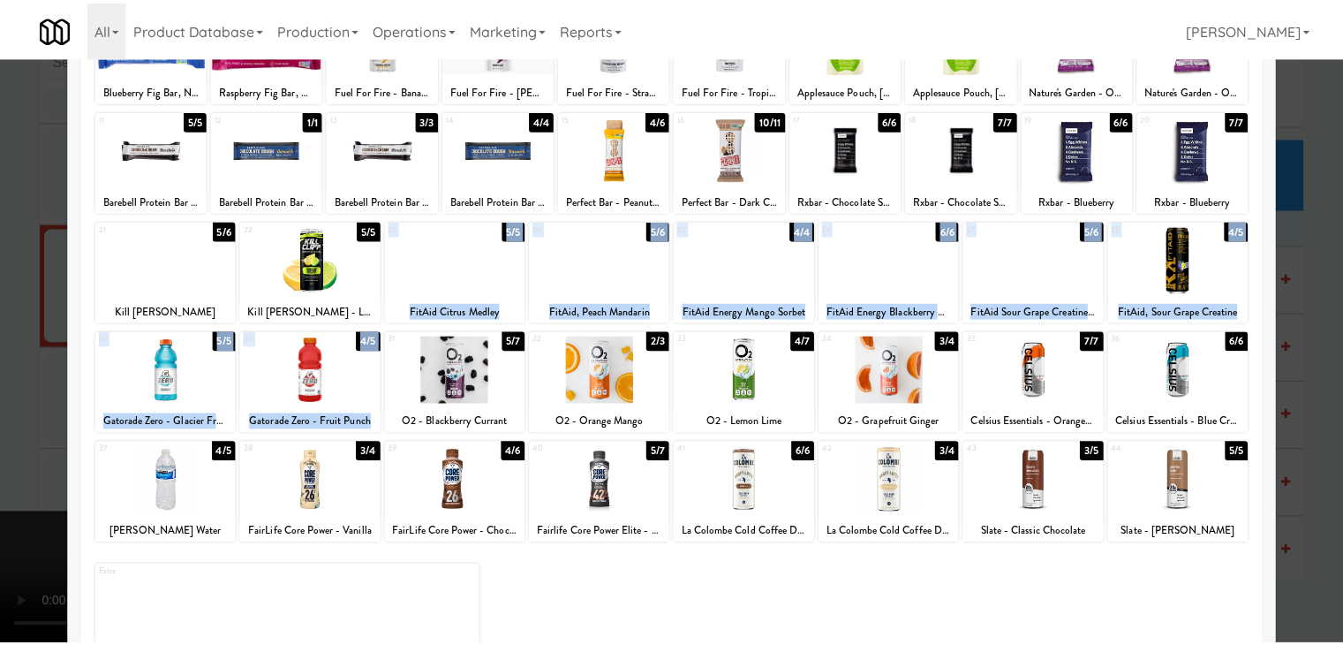
scroll to position [177, 0]
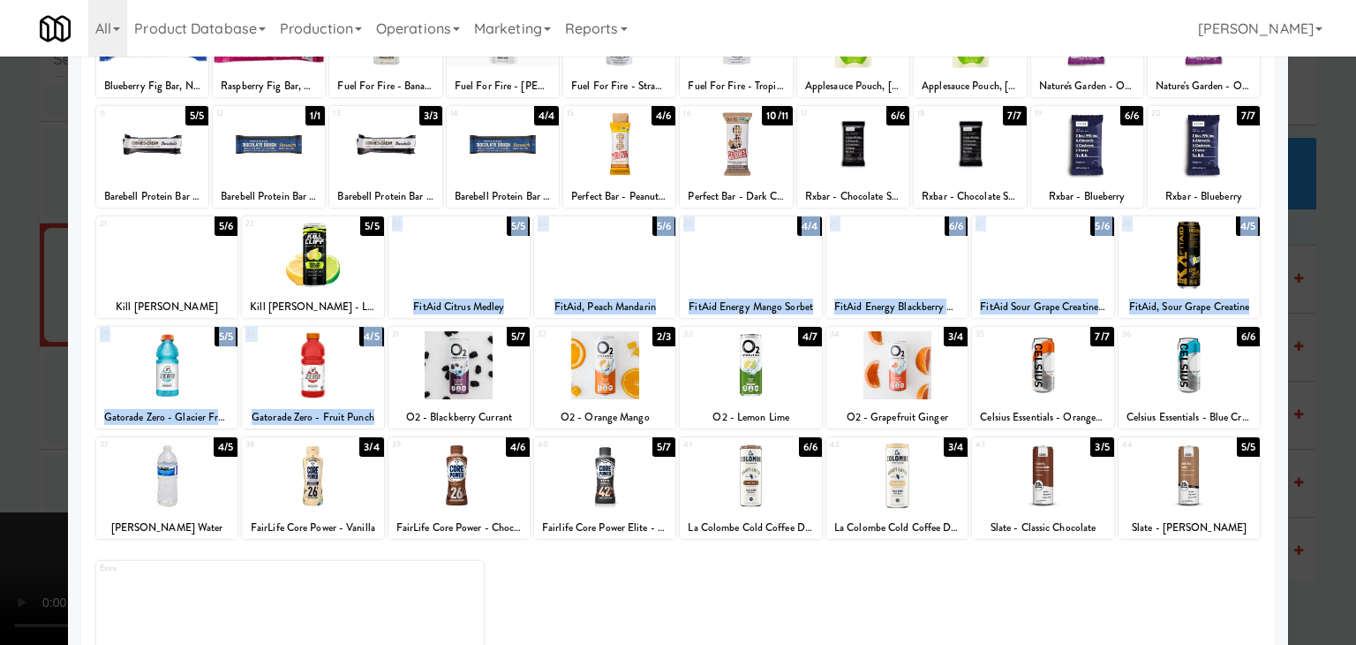
click at [470, 241] on div at bounding box center [459, 255] width 141 height 68
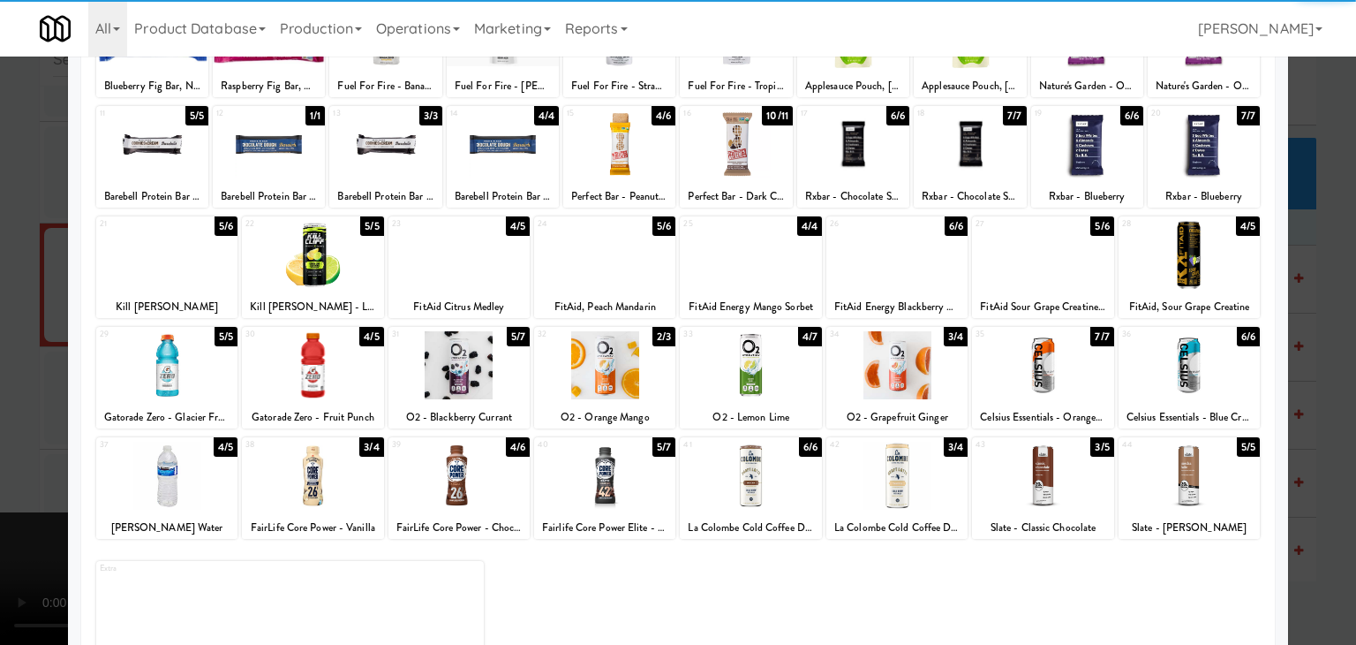
drag, startPoint x: 3, startPoint y: 391, endPoint x: 75, endPoint y: 407, distance: 74.1
click at [4, 392] on div at bounding box center [678, 322] width 1356 height 645
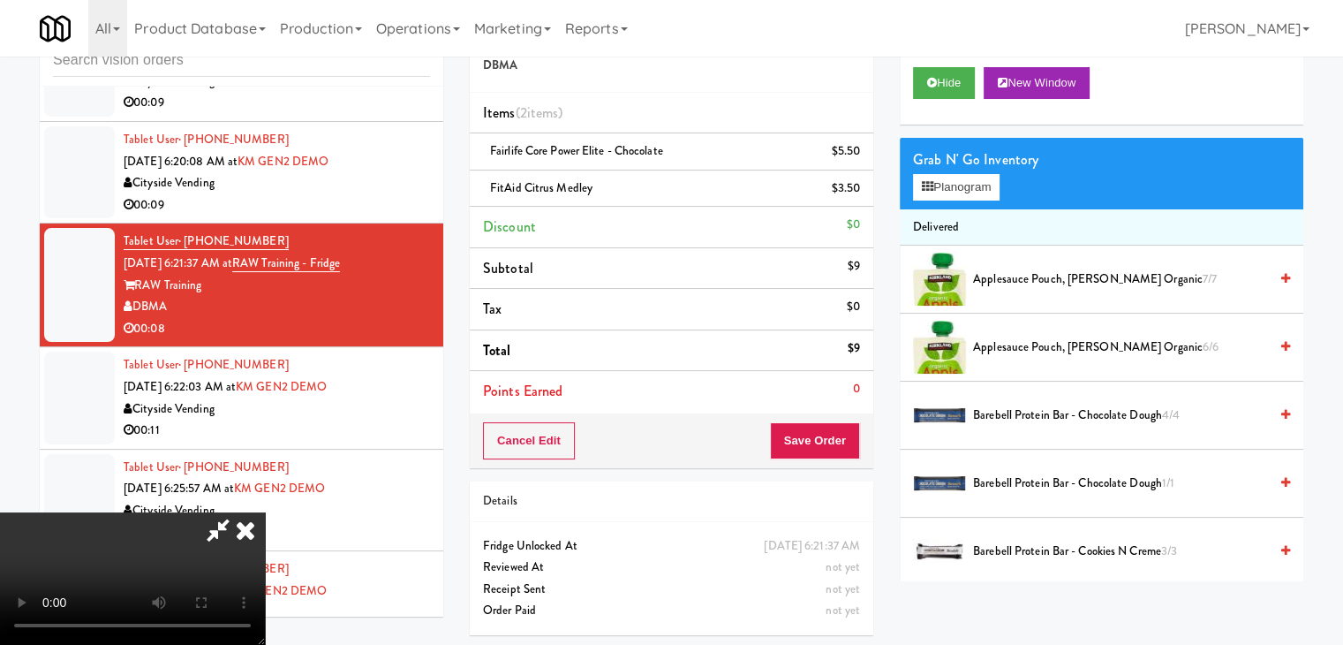
click at [265, 512] on video at bounding box center [132, 578] width 265 height 132
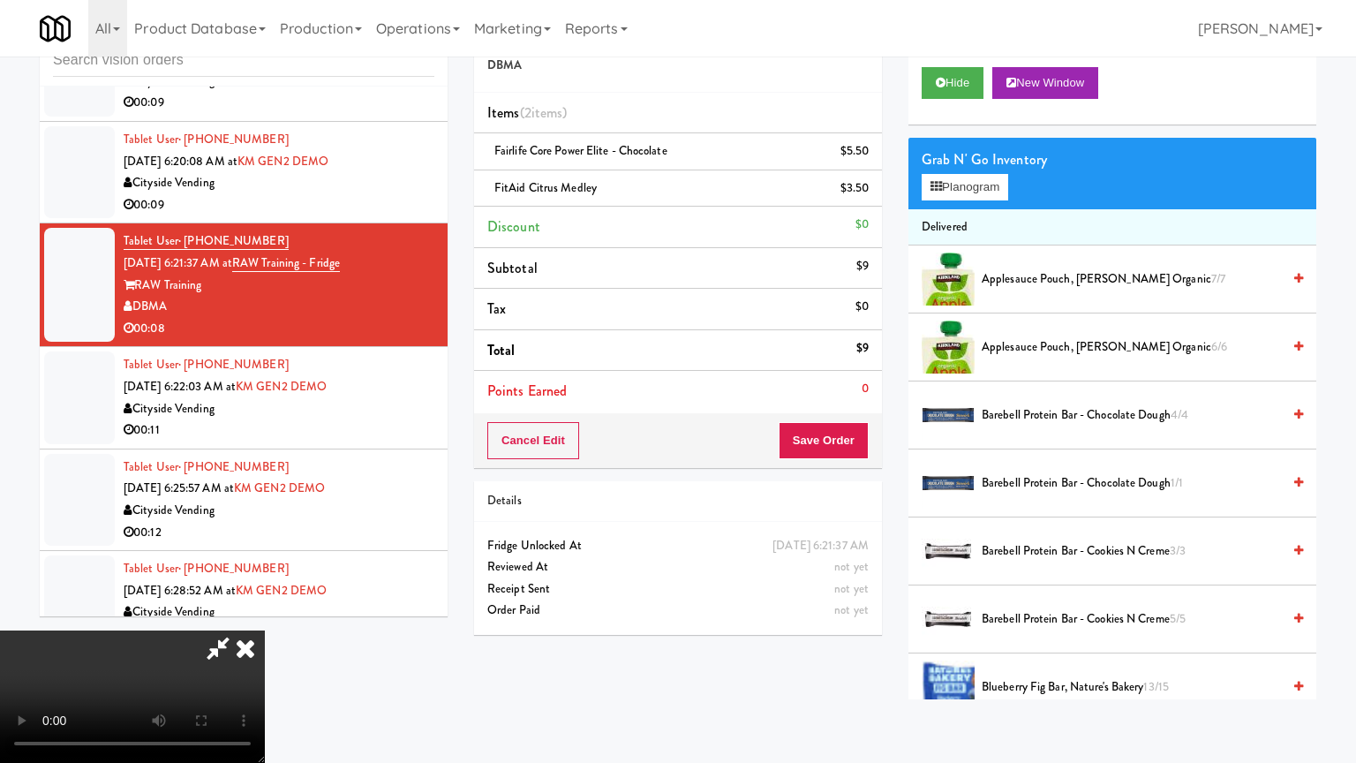
click at [265, 630] on video at bounding box center [132, 696] width 265 height 132
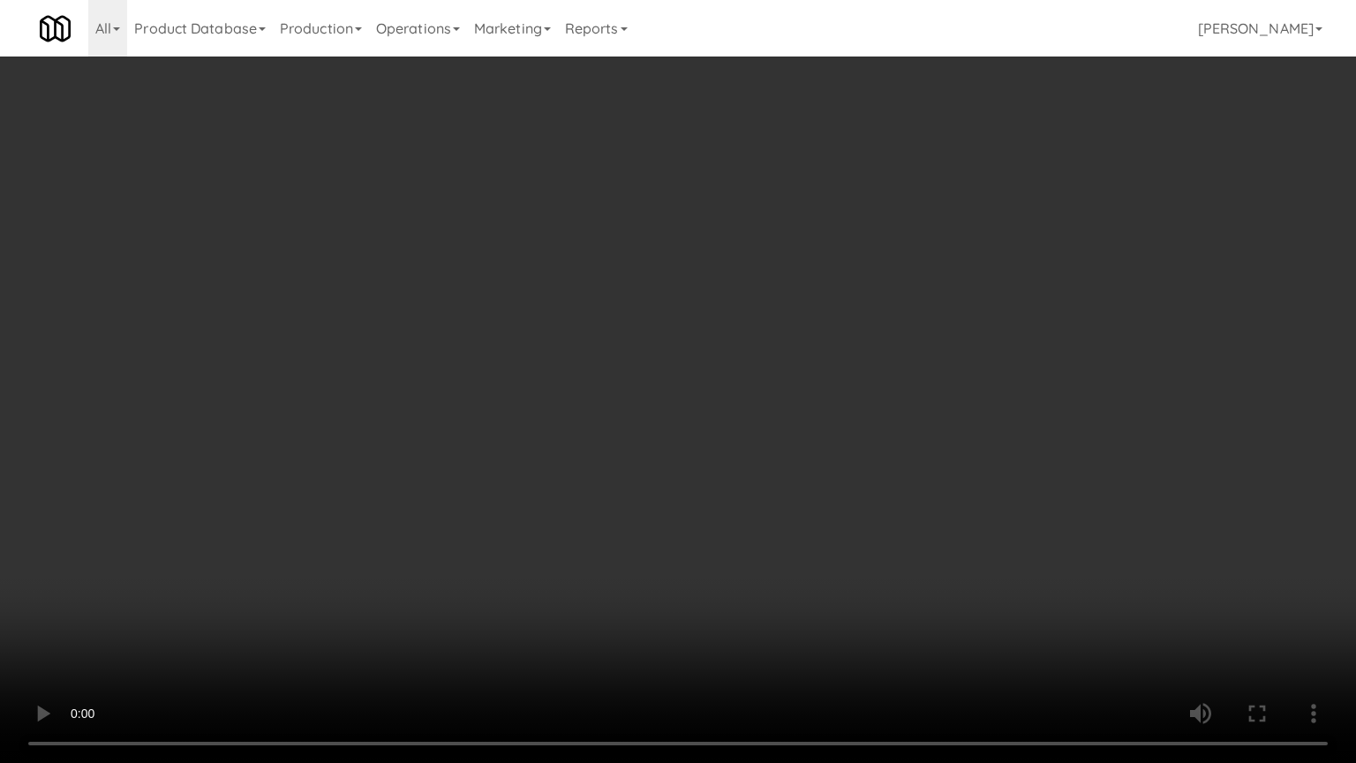
click at [551, 498] on video at bounding box center [678, 381] width 1356 height 763
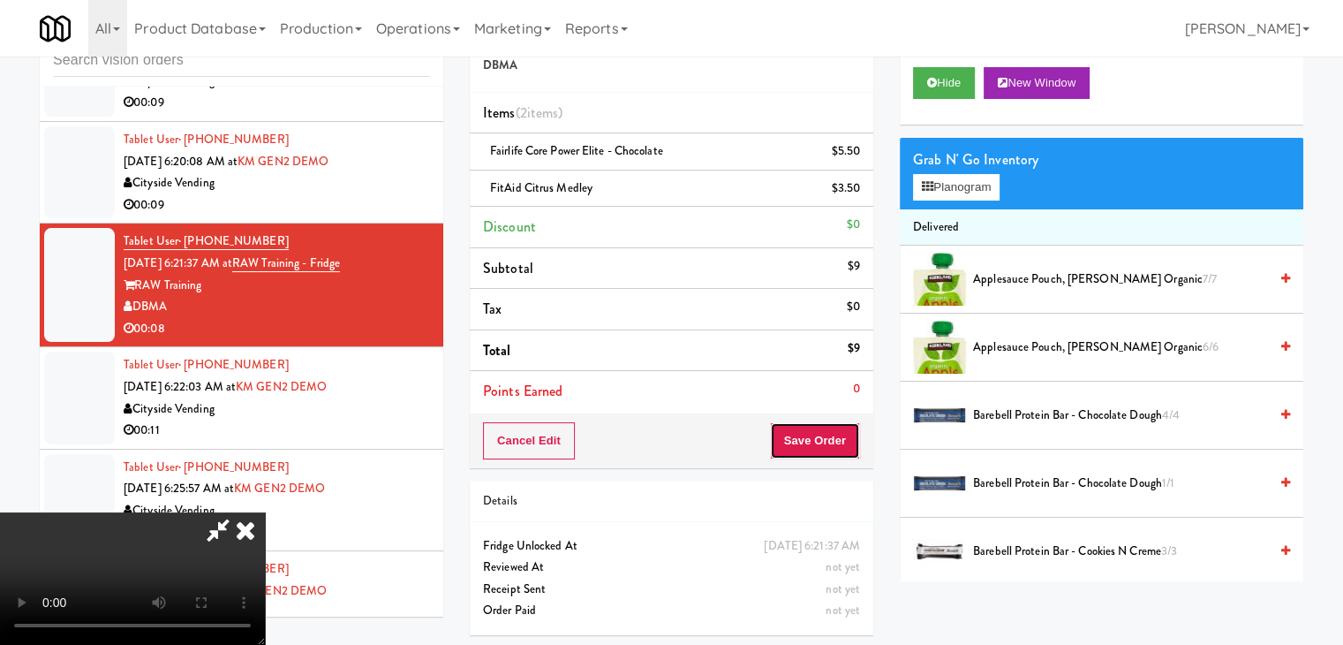
click at [819, 445] on button "Save Order" at bounding box center [815, 440] width 90 height 37
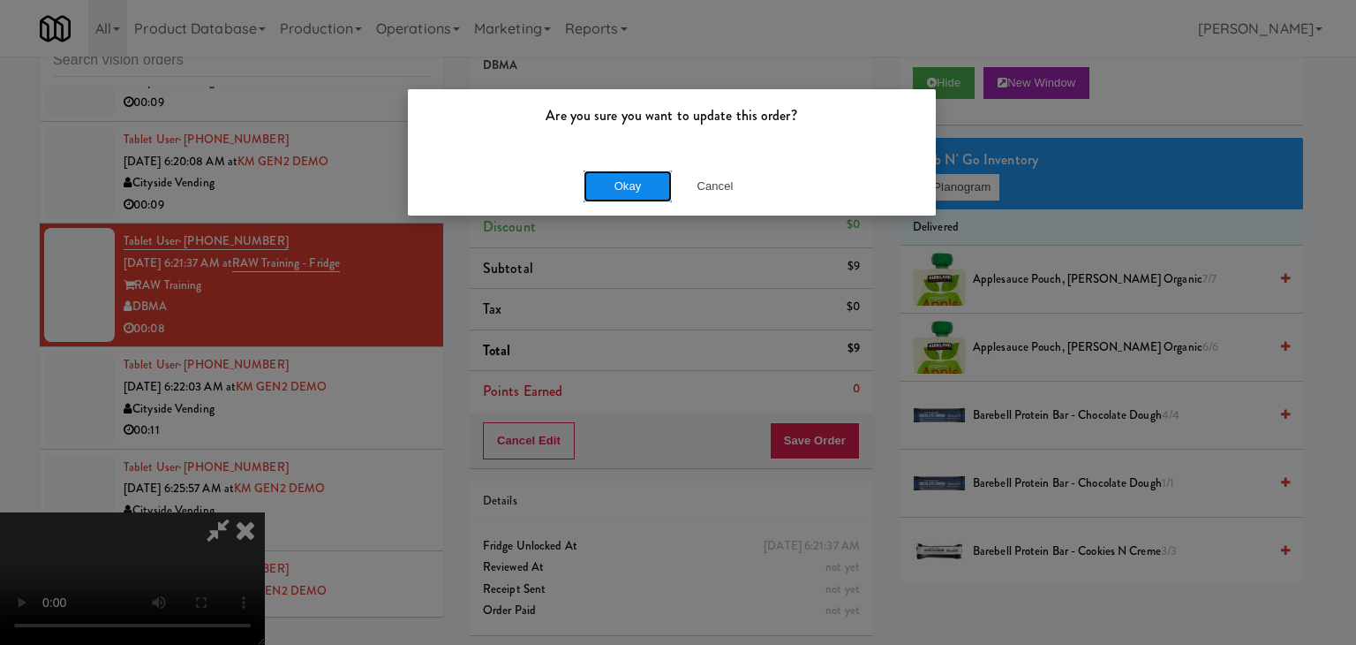
click at [629, 172] on button "Okay" at bounding box center [628, 186] width 88 height 32
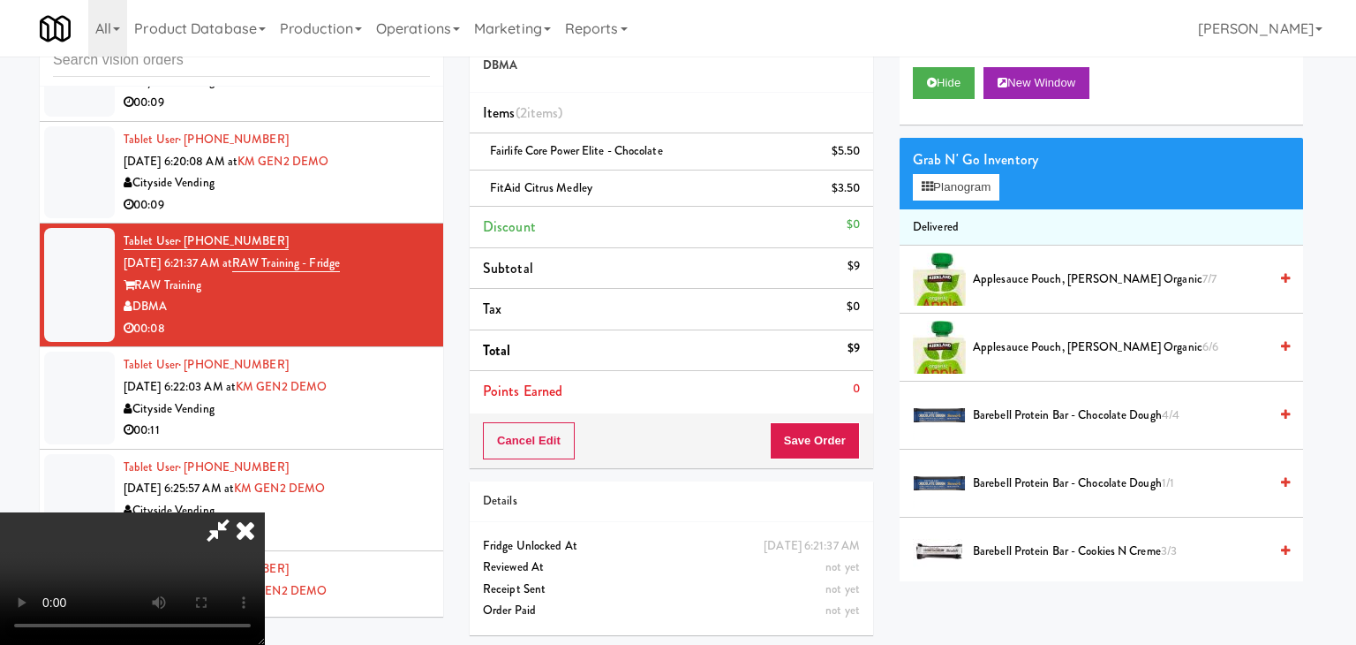
click at [629, 177] on body "Are you sure you want to update this order? Okay Cancel Okay Are you sure you w…" at bounding box center [678, 322] width 1356 height 645
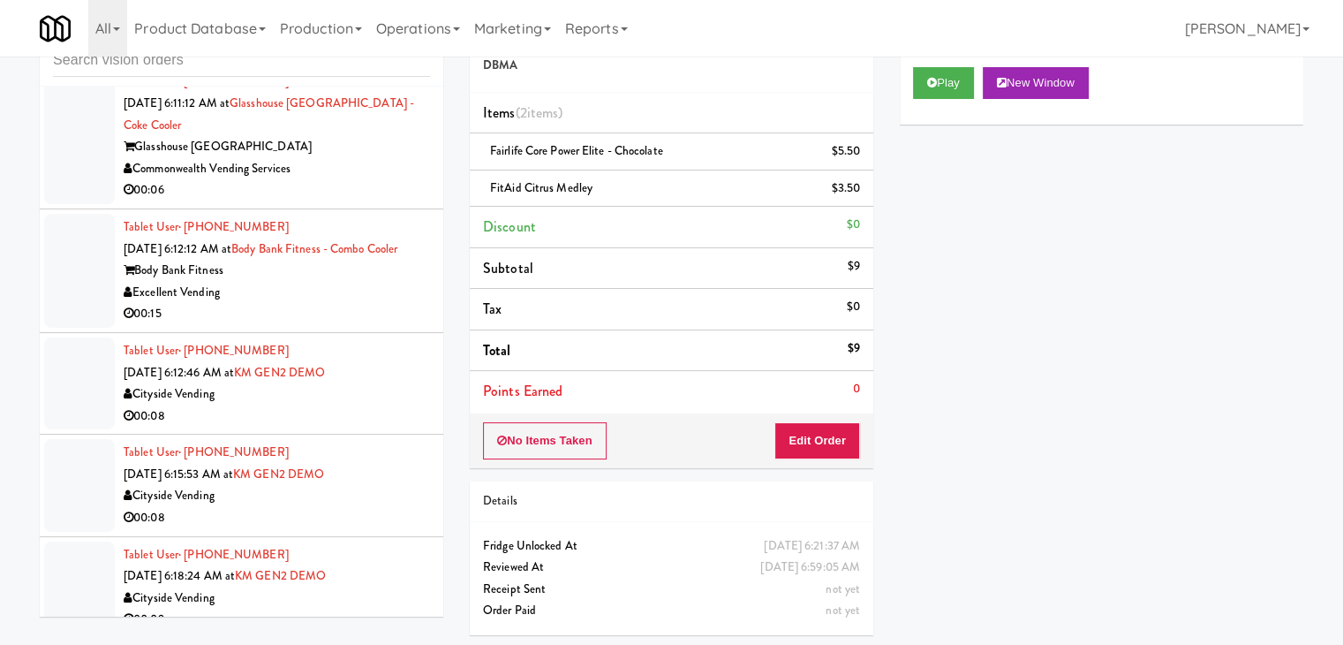
scroll to position [6418, 0]
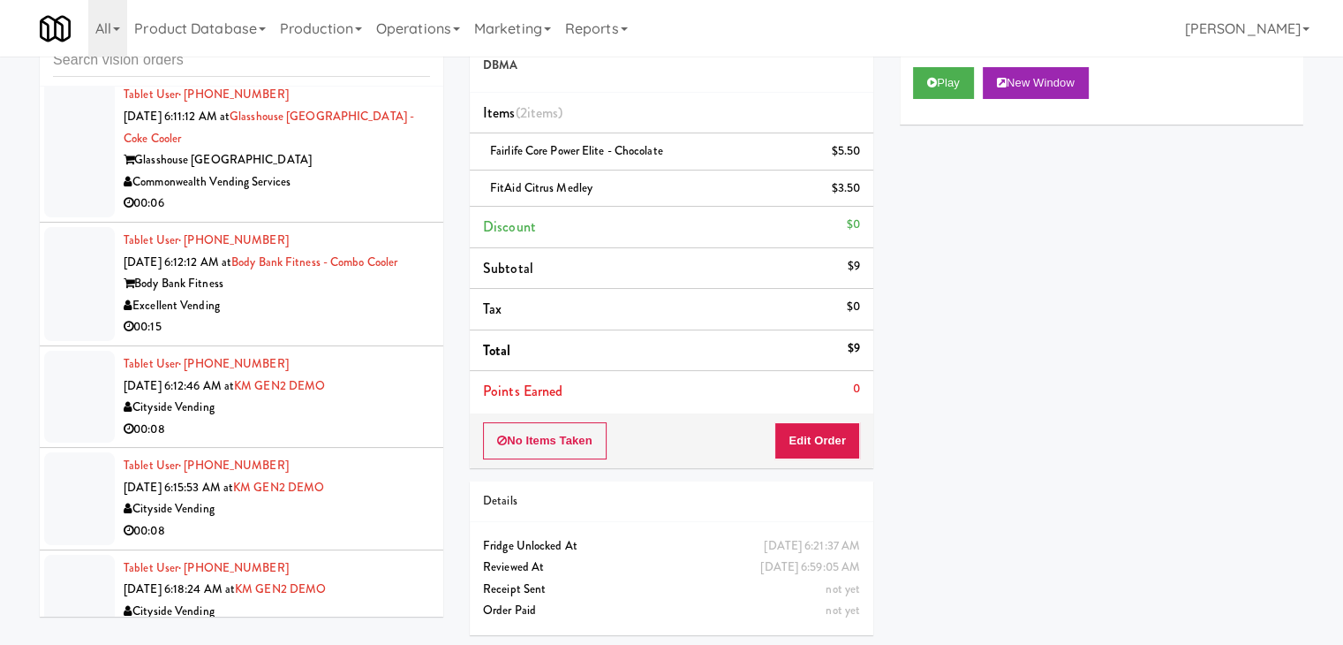
click at [331, 338] on div "00:15" at bounding box center [277, 327] width 306 height 22
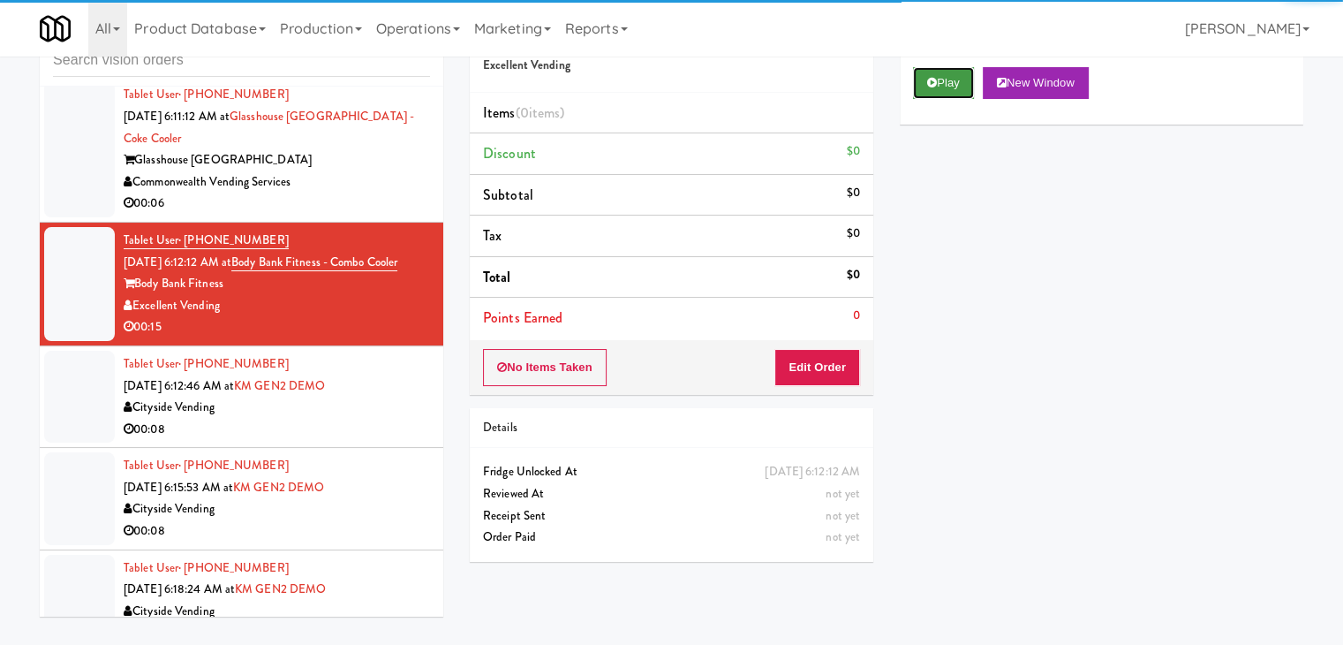
click at [936, 77] on icon at bounding box center [932, 82] width 10 height 11
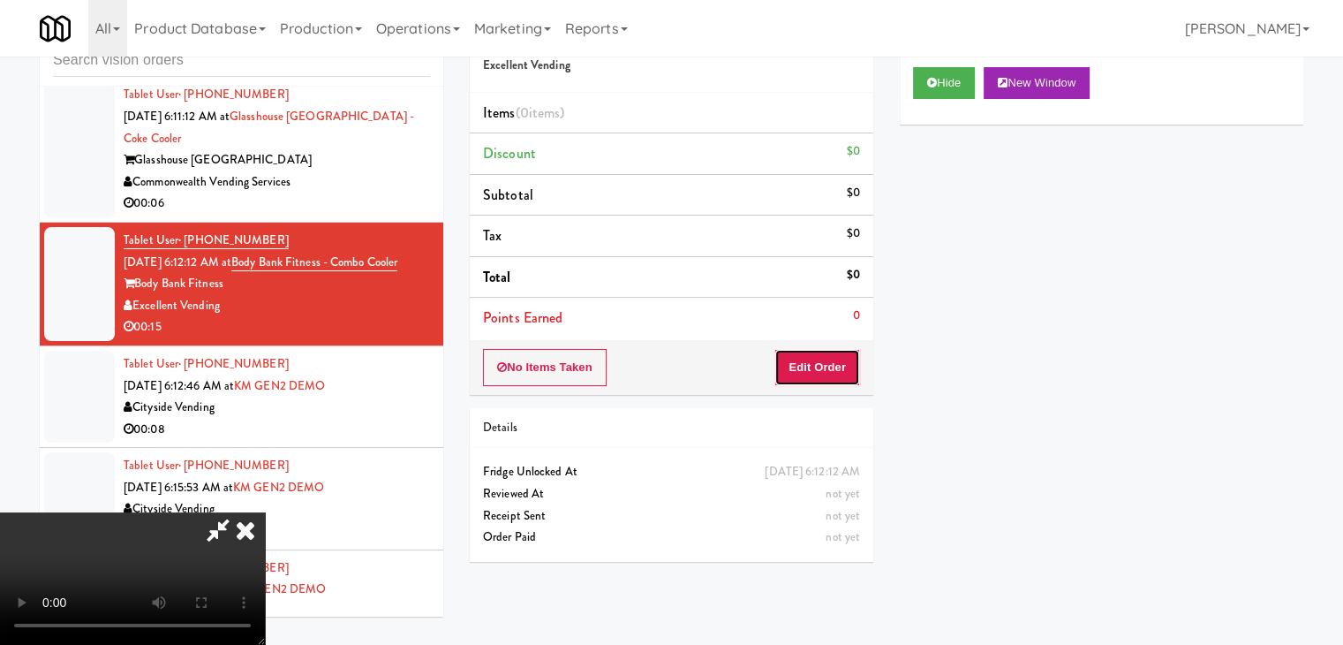
click at [829, 349] on button "Edit Order" at bounding box center [817, 367] width 86 height 37
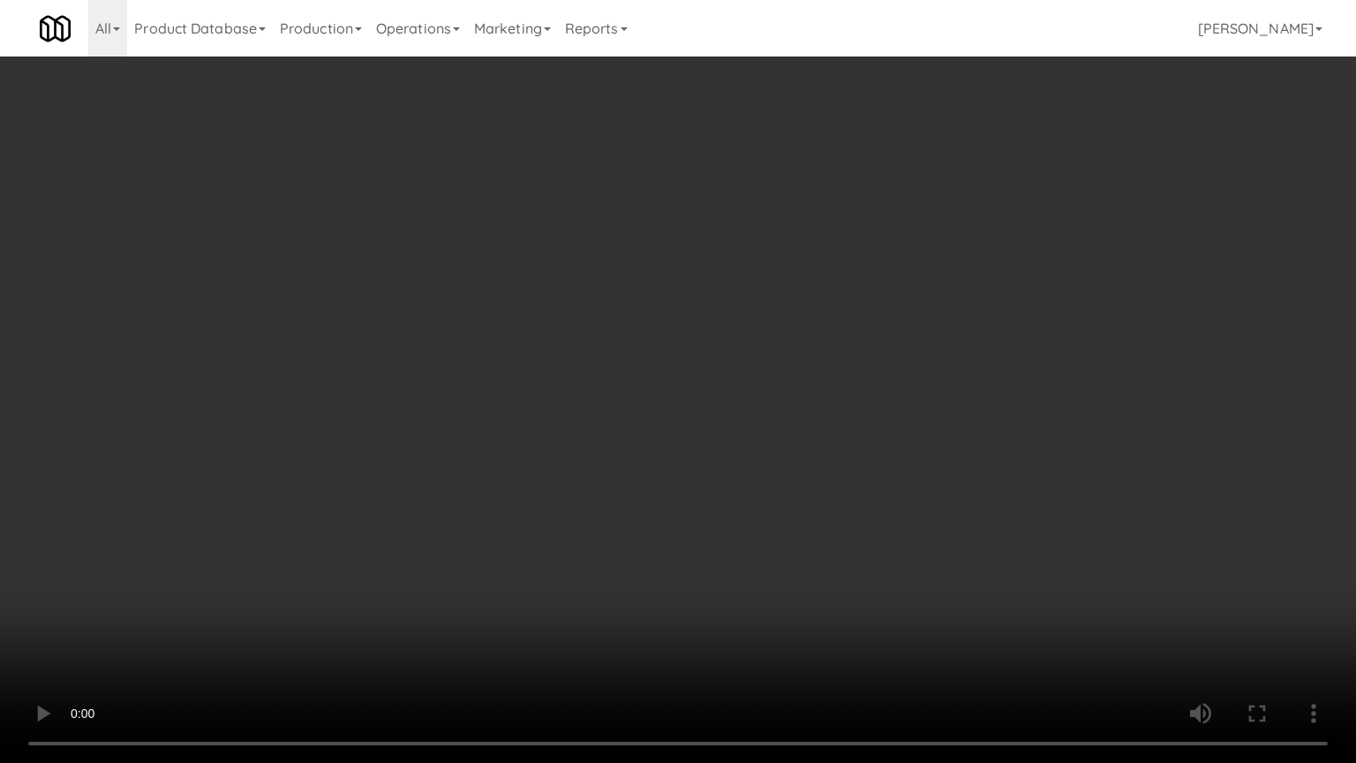
click at [842, 519] on video at bounding box center [678, 381] width 1356 height 763
click at [848, 524] on video at bounding box center [678, 381] width 1356 height 763
click at [864, 500] on video at bounding box center [678, 381] width 1356 height 763
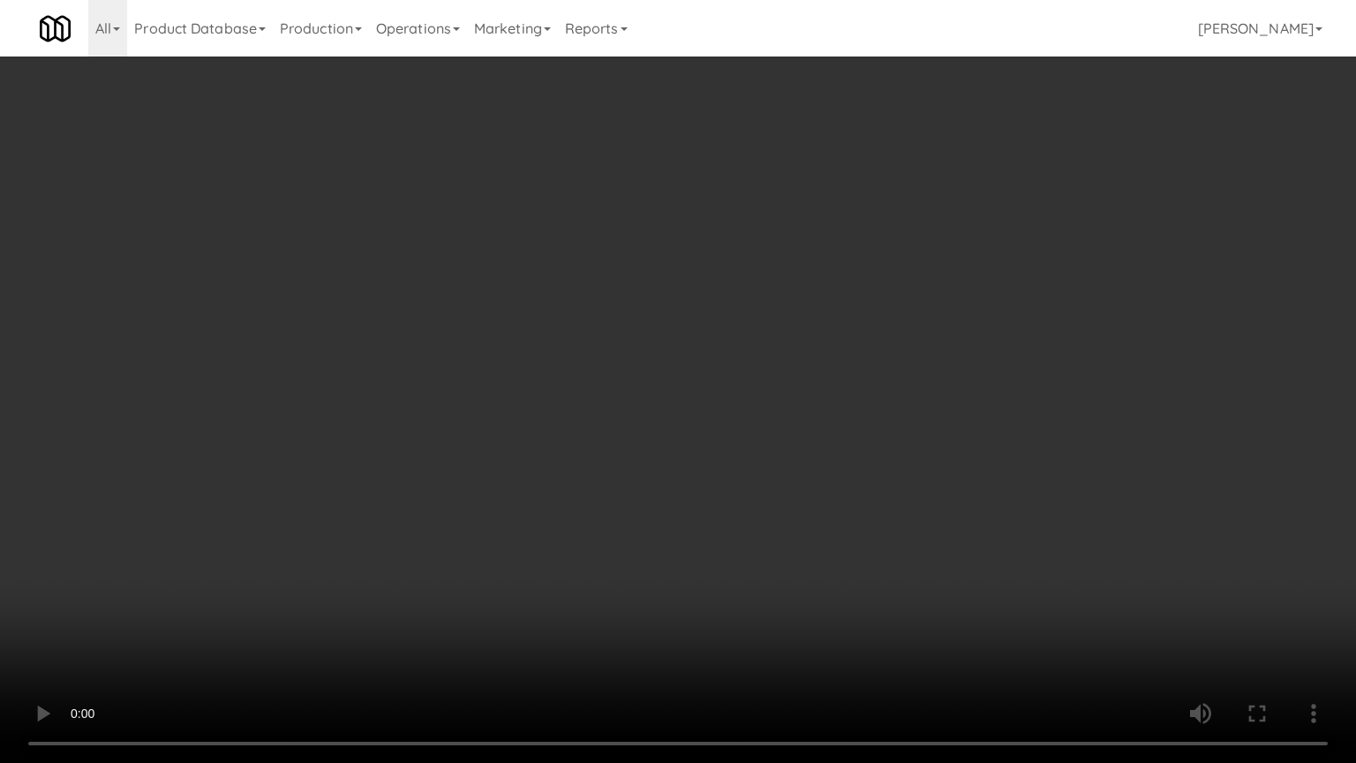
drag, startPoint x: 864, startPoint y: 500, endPoint x: 941, endPoint y: 326, distance: 190.5
click at [864, 498] on video at bounding box center [678, 381] width 1356 height 763
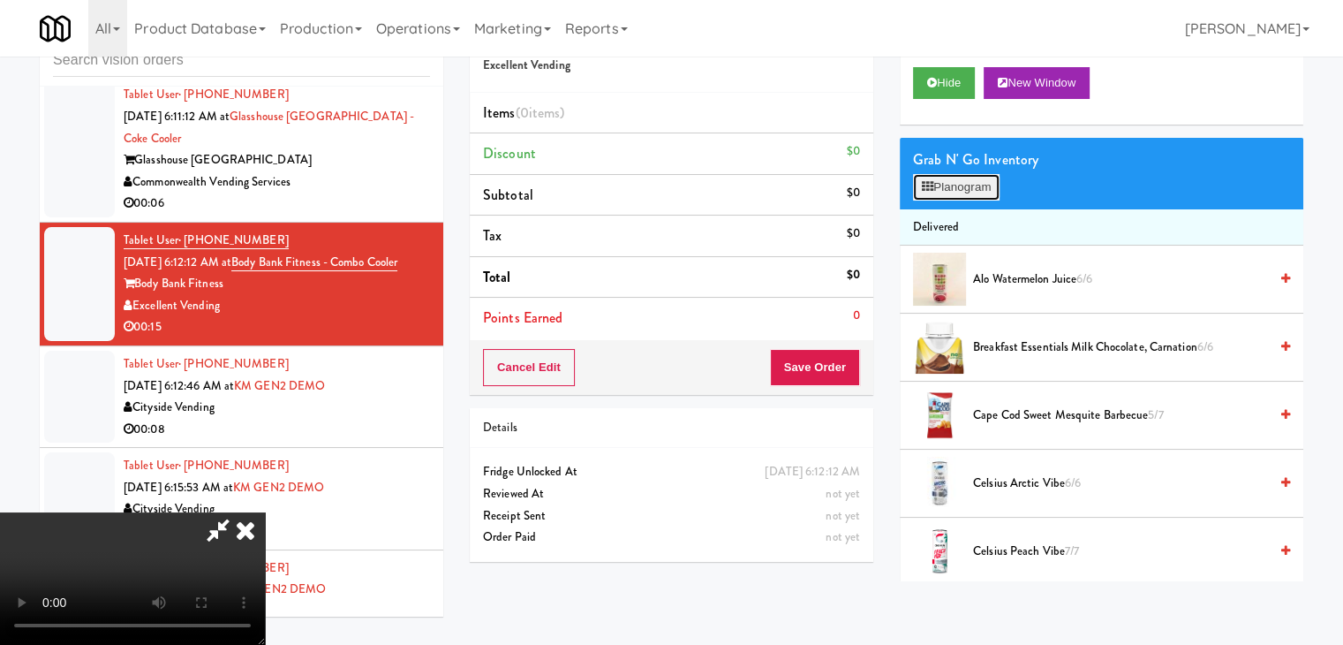
click at [975, 182] on button "Planogram" at bounding box center [956, 187] width 87 height 26
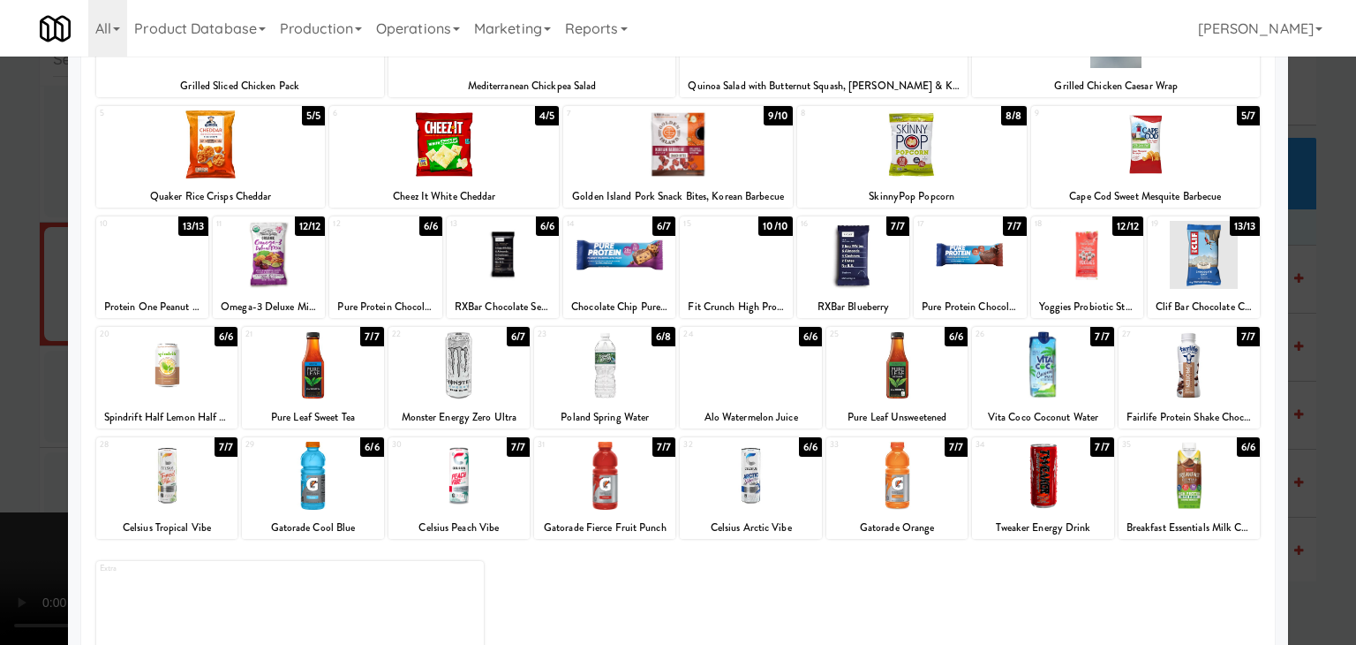
click at [1183, 358] on div at bounding box center [1189, 365] width 141 height 68
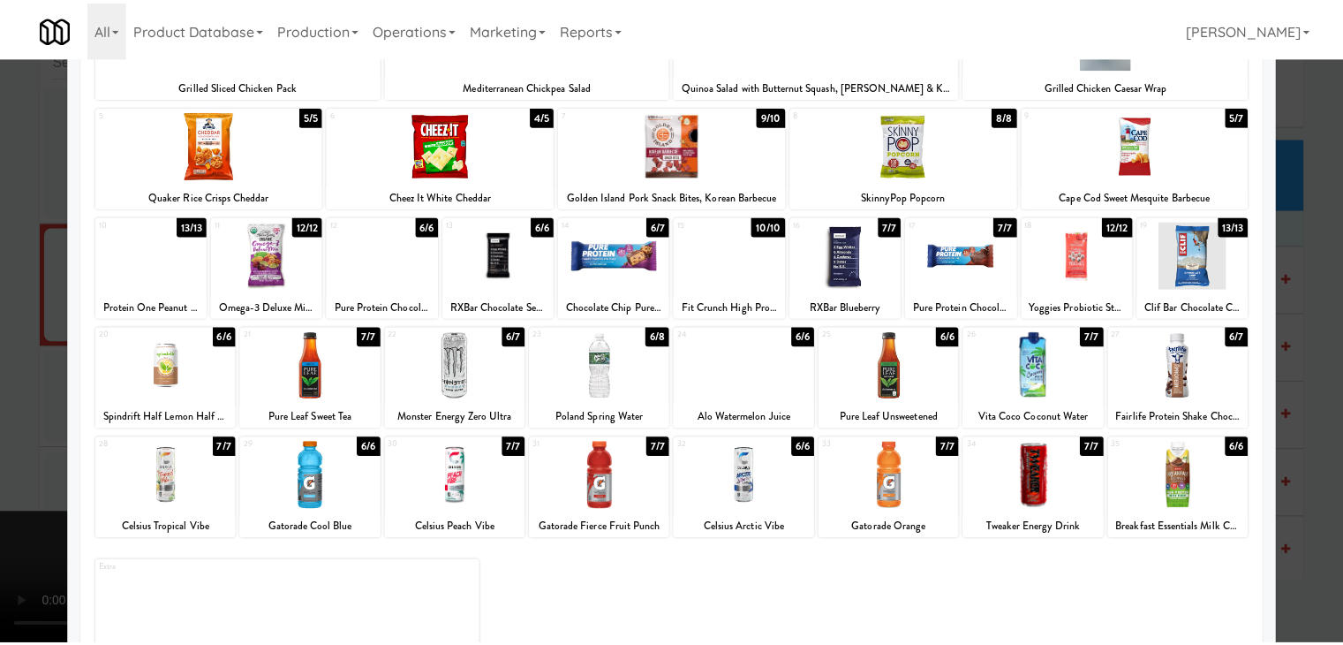
scroll to position [179, 0]
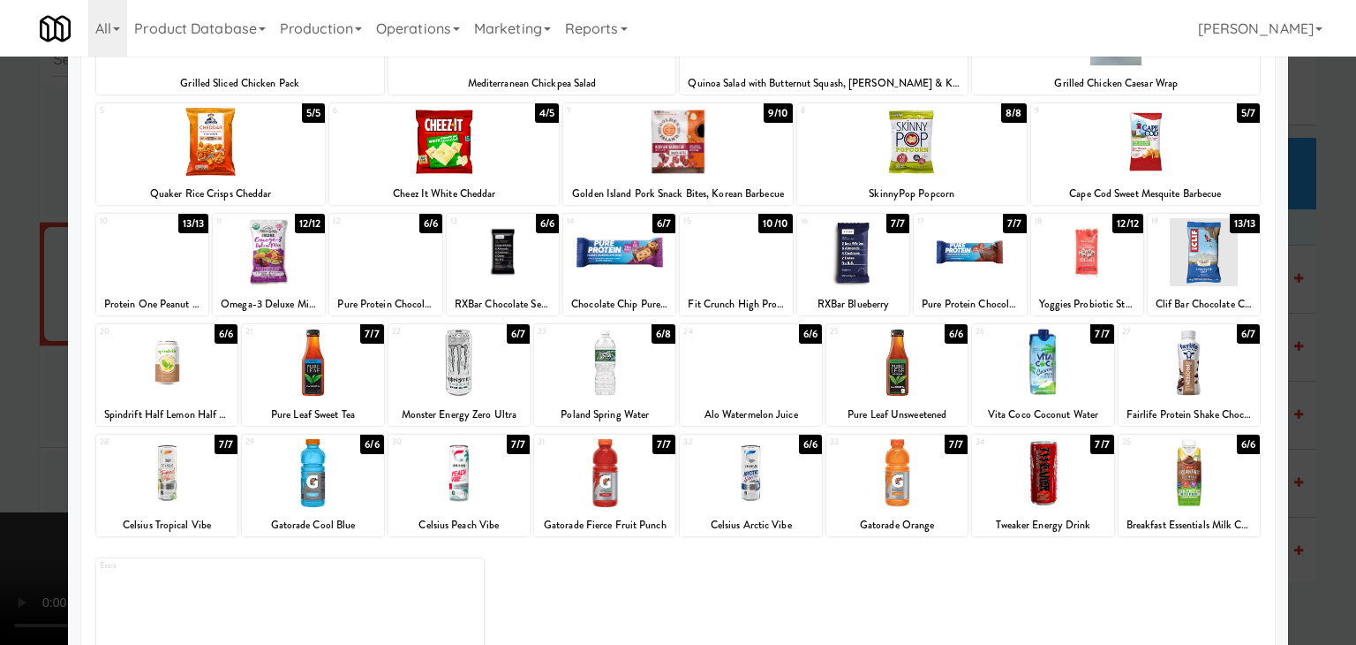
click at [1314, 402] on div at bounding box center [678, 322] width 1356 height 645
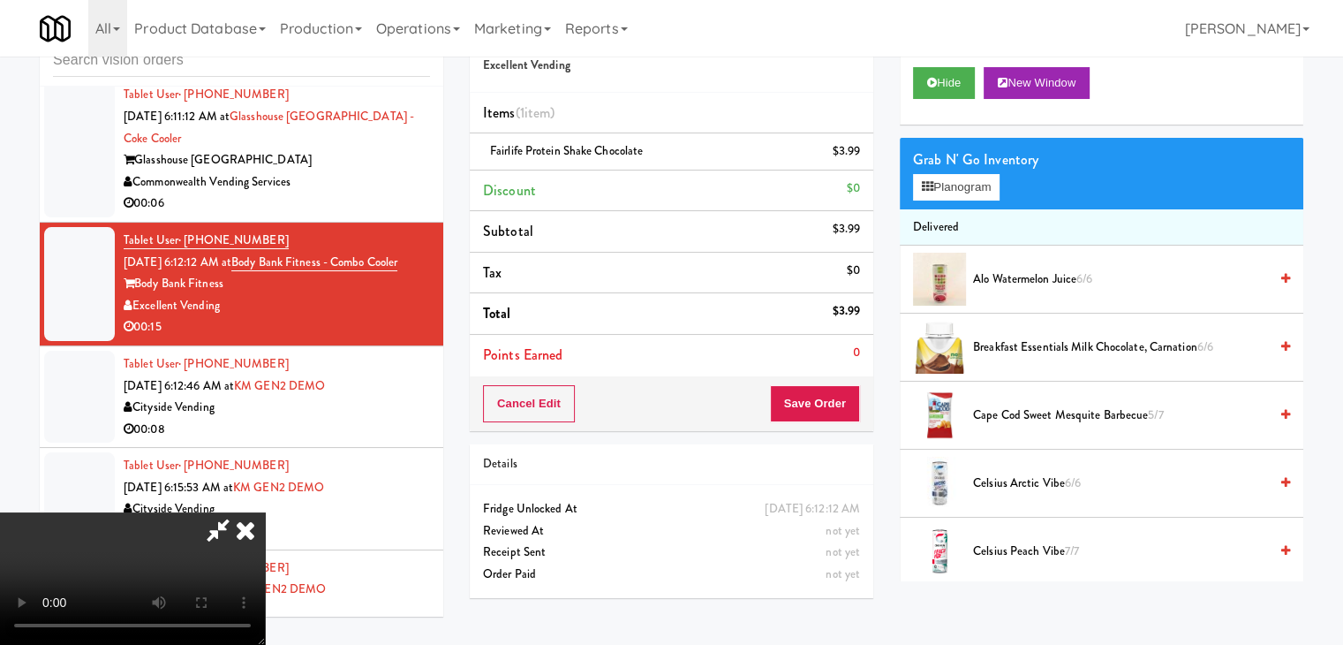
click at [872, 408] on div "Cancel Edit Save Order" at bounding box center [672, 403] width 404 height 55
click at [851, 408] on button "Save Order" at bounding box center [815, 403] width 90 height 37
click at [852, 408] on body "Are you sure you want to update this order? Okay Cancel Okay Are you sure you w…" at bounding box center [671, 322] width 1343 height 645
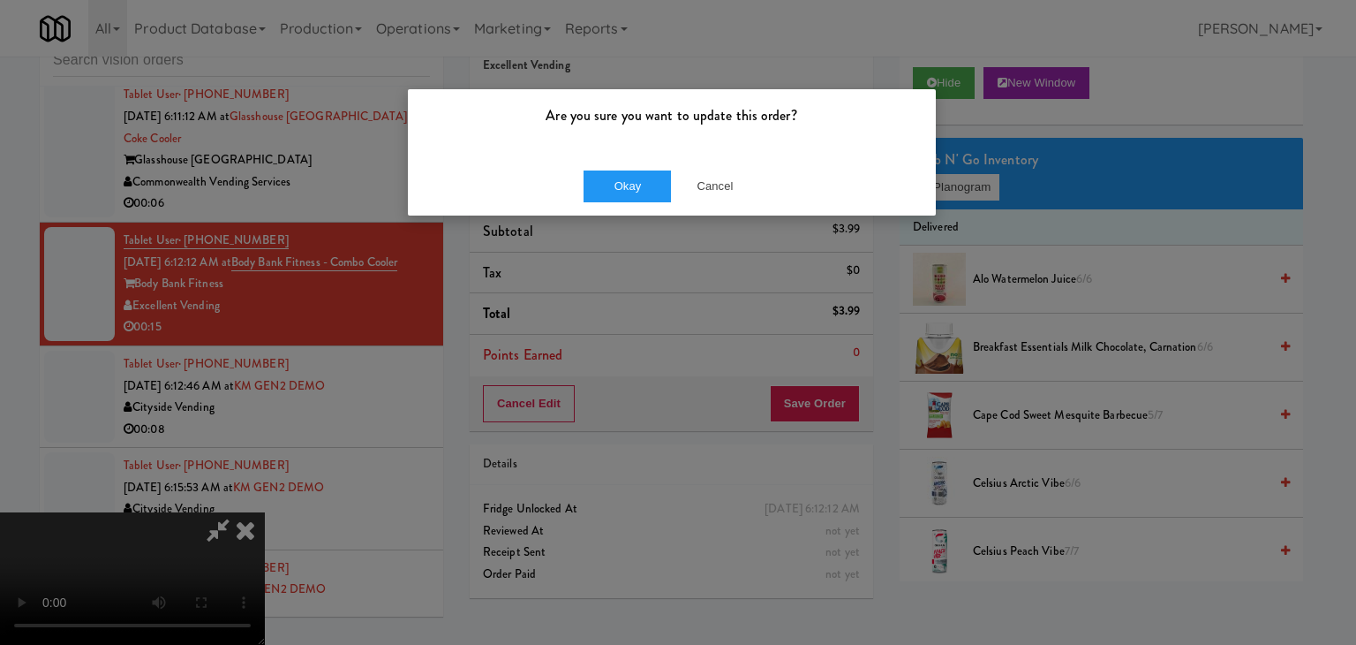
click at [601, 204] on div "Okay Cancel" at bounding box center [672, 185] width 528 height 59
click at [618, 188] on button "Okay" at bounding box center [628, 186] width 88 height 32
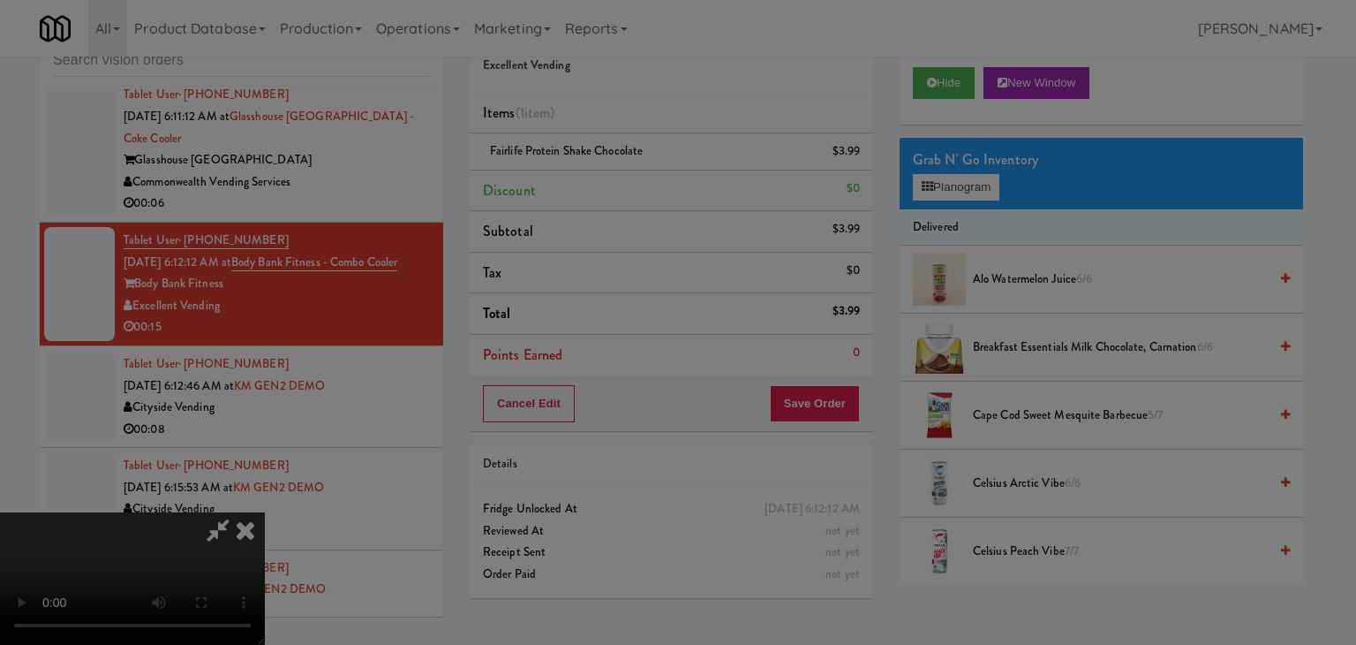
click at [618, 170] on button "Okay" at bounding box center [628, 154] width 88 height 32
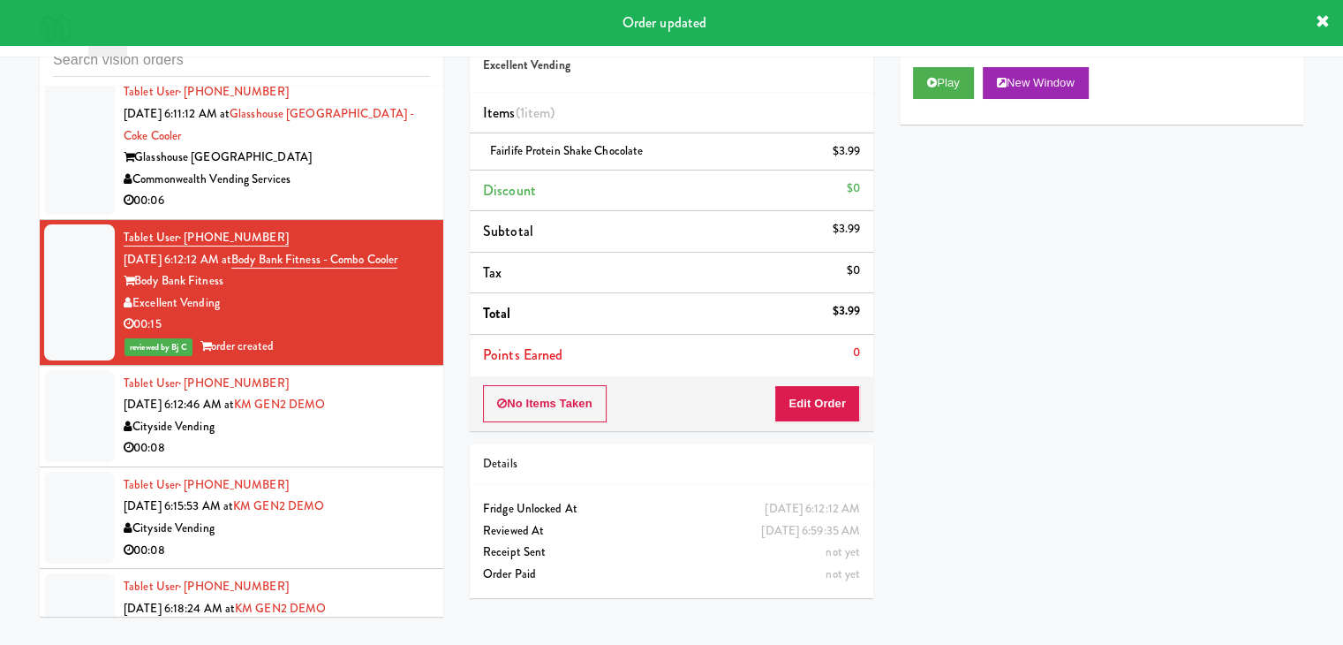
scroll to position [6418, 0]
